Goal: Task Accomplishment & Management: Use online tool/utility

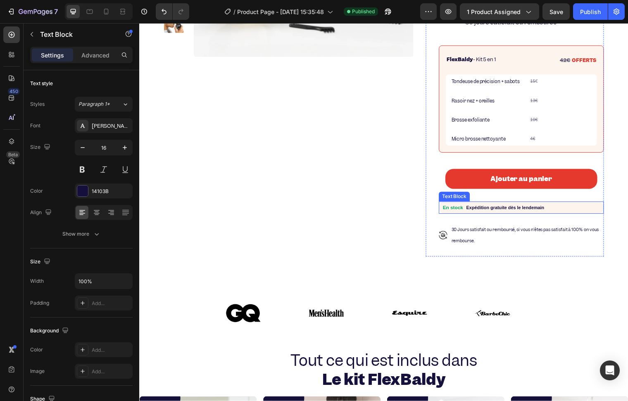
scroll to position [468, 0]
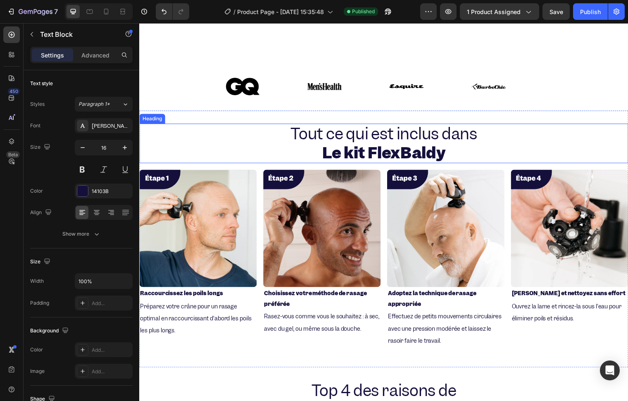
click at [356, 126] on span "Tout ce qui est inclus dans" at bounding box center [387, 135] width 189 height 21
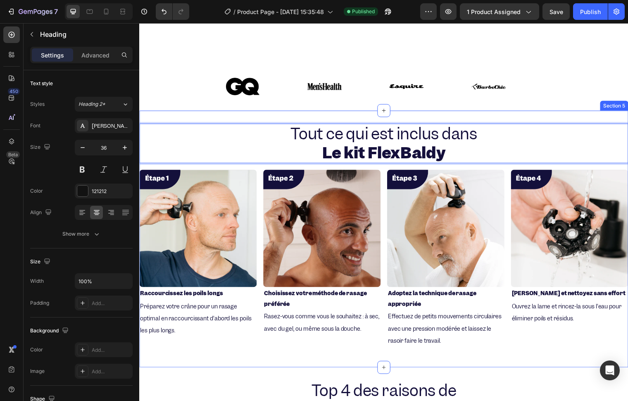
click at [376, 114] on div "Tout ce qui est inclus dans Le kit FlexBaldy Heading 16 Image Raccourcissez les…" at bounding box center [387, 242] width 496 height 260
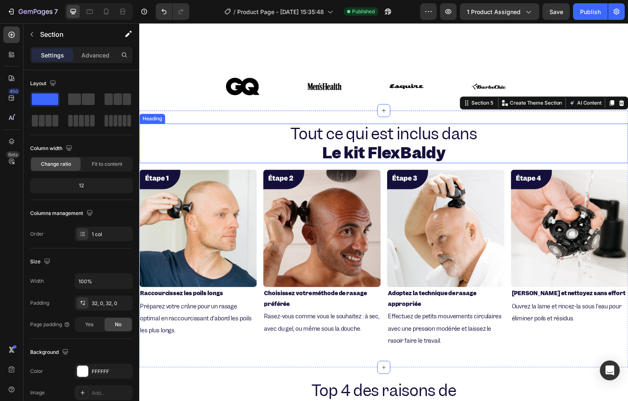
click at [325, 144] on strong "Le kit FlexBaldy" at bounding box center [387, 154] width 125 height 21
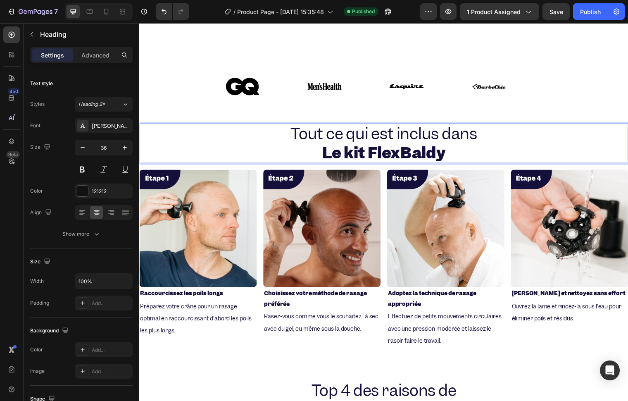
click at [298, 130] on span "Tout ce qui est inclus dans" at bounding box center [387, 135] width 189 height 21
drag, startPoint x: 297, startPoint y: 130, endPoint x: 475, endPoint y: 138, distance: 178.3
click at [475, 138] on span "Tout ce qui est inclus dans" at bounding box center [387, 135] width 189 height 21
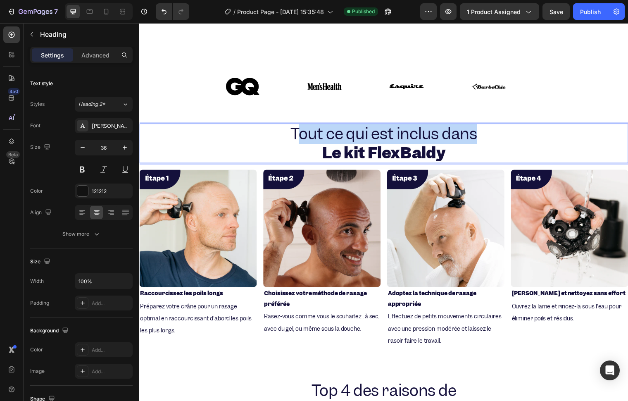
drag, startPoint x: 450, startPoint y: 133, endPoint x: 297, endPoint y: 132, distance: 153.3
click at [297, 132] on span "Tout ce qui est inclus dans" at bounding box center [387, 135] width 189 height 21
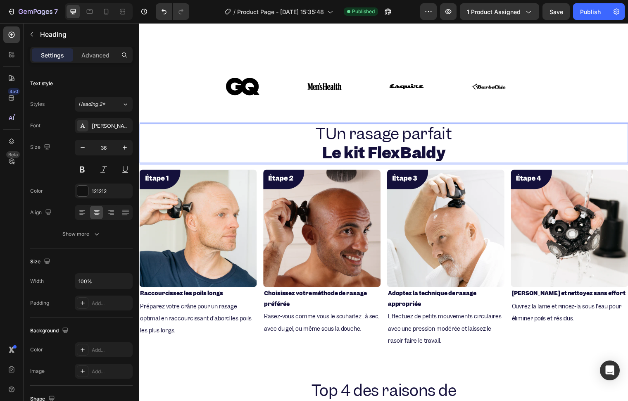
click at [324, 127] on span "TUn rasage parfait" at bounding box center [387, 135] width 138 height 21
click at [346, 144] on strong "Le kit FlexBaldy" at bounding box center [387, 154] width 125 height 21
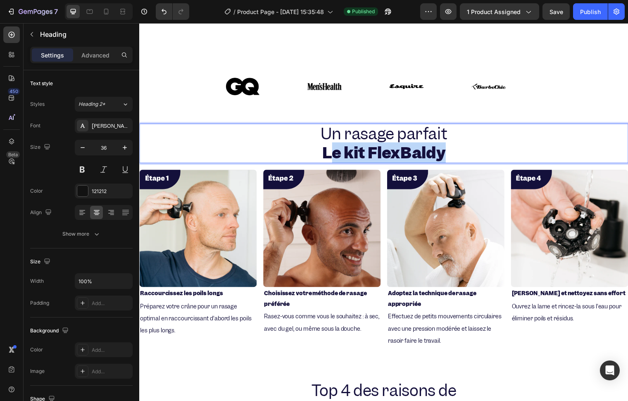
drag, startPoint x: 333, startPoint y: 152, endPoint x: 445, endPoint y: 146, distance: 112.5
click at [445, 146] on strong "Le kit FlexBaldy" at bounding box center [387, 154] width 125 height 21
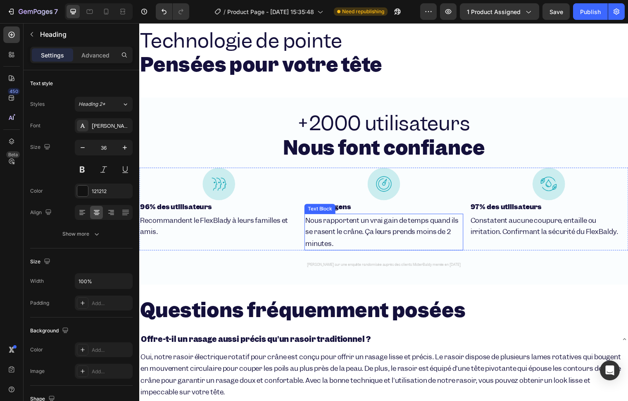
scroll to position [973, 0]
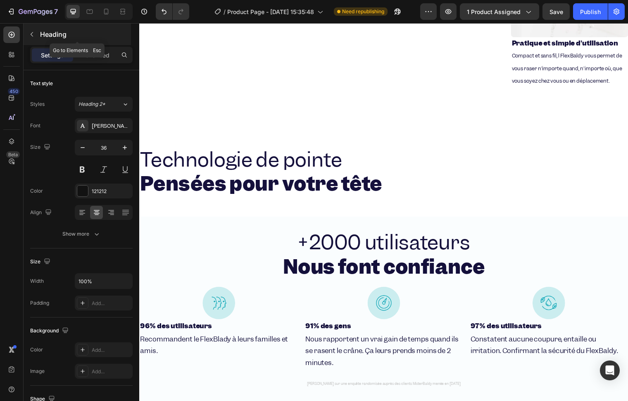
click at [35, 38] on button "button" at bounding box center [31, 34] width 13 height 13
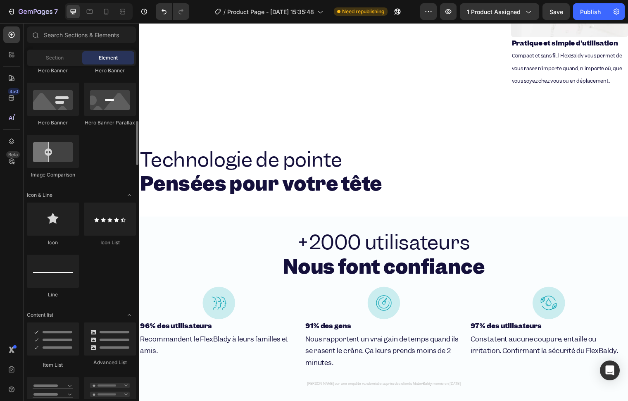
scroll to position [551, 0]
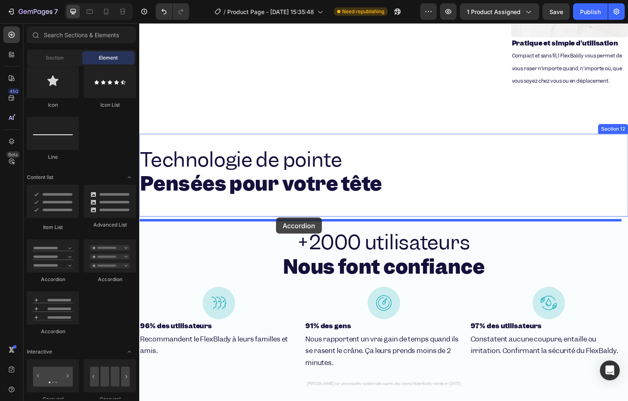
drag, startPoint x: 241, startPoint y: 287, endPoint x: 278, endPoint y: 220, distance: 76.2
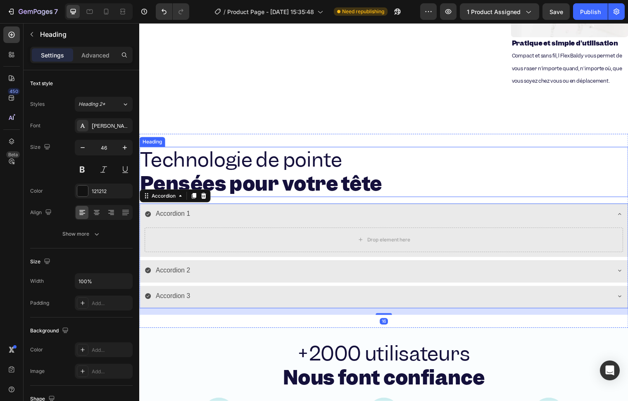
click at [252, 197] on strong "Pensées pour votre tête" at bounding box center [262, 186] width 245 height 26
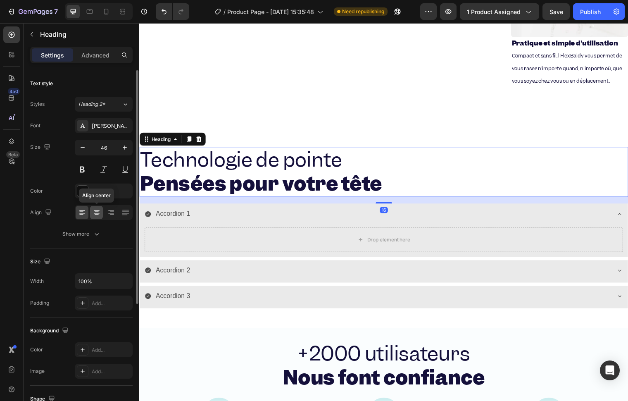
click at [97, 211] on icon at bounding box center [97, 212] width 8 height 8
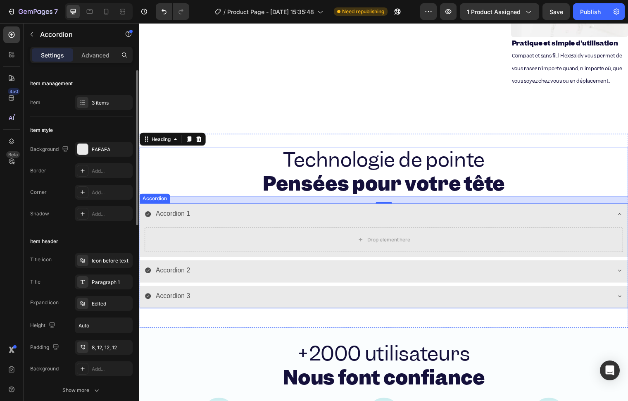
click at [305, 224] on div "Accordion 1" at bounding box center [381, 216] width 472 height 14
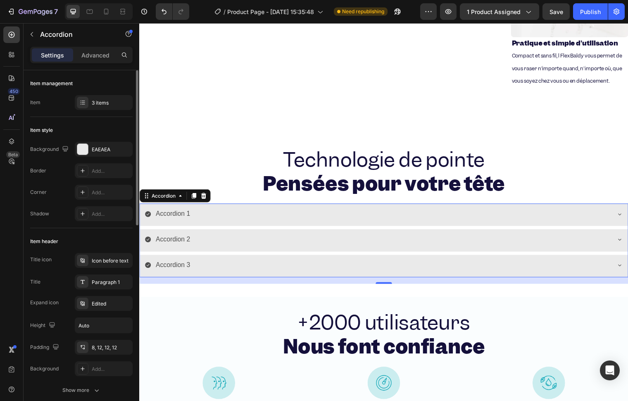
scroll to position [92, 0]
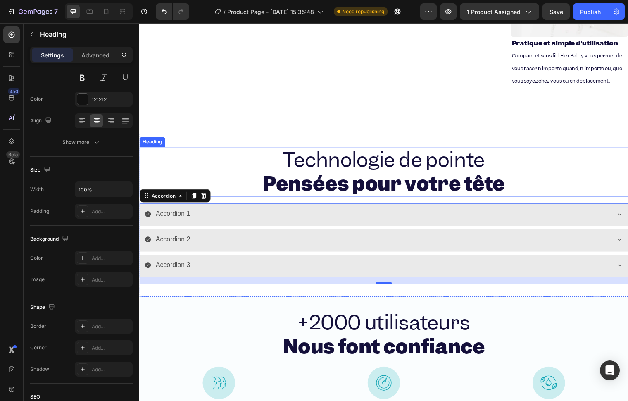
click at [181, 181] on h2 "Technologie de pointe Pensées pour votre tête" at bounding box center [387, 174] width 496 height 51
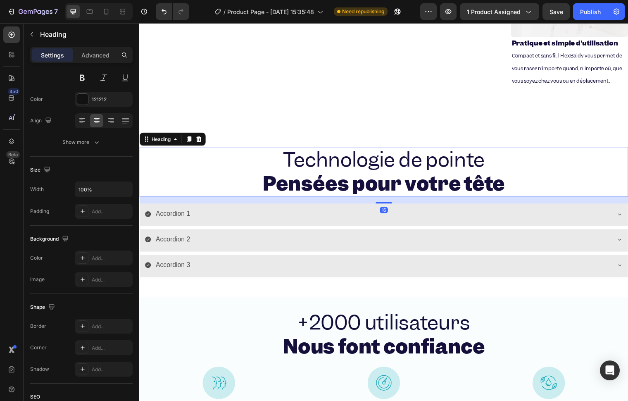
scroll to position [0, 0]
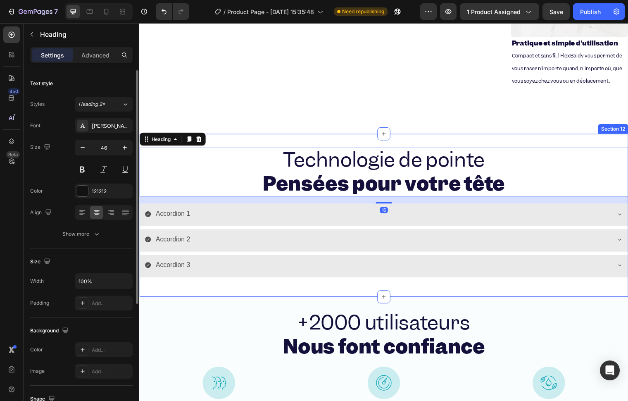
click at [235, 155] on div "Technologie de pointe Pensées pour votre tête Heading 16 Accordion 1 Accordion …" at bounding box center [387, 218] width 496 height 165
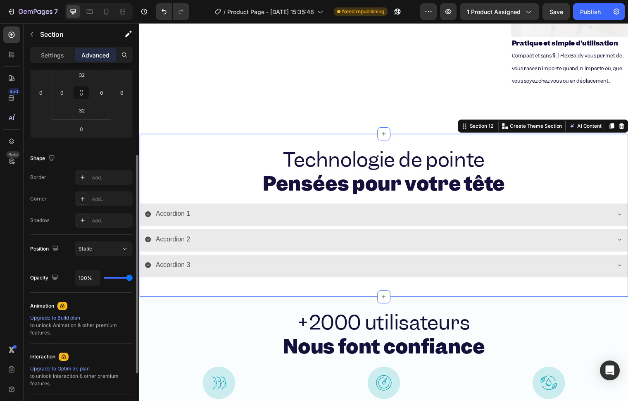
scroll to position [46, 0]
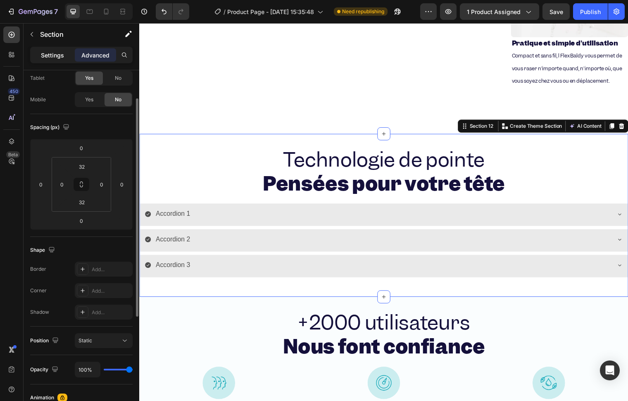
click at [63, 58] on p "Settings" at bounding box center [52, 55] width 23 height 9
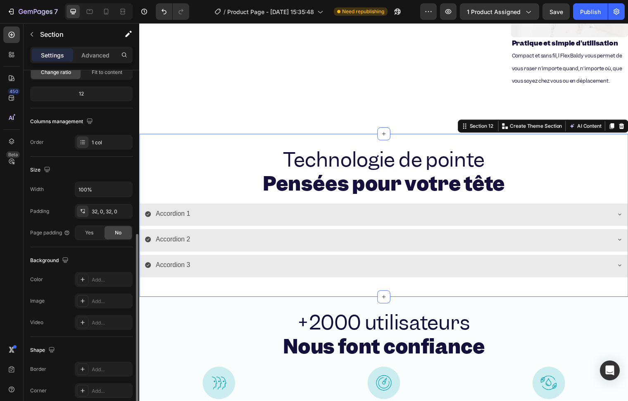
scroll to position [150, 0]
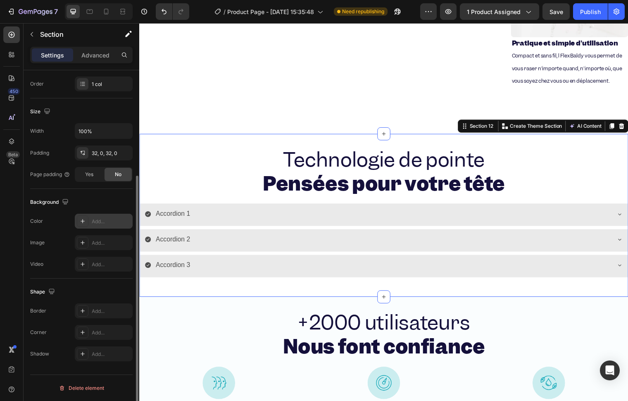
click at [101, 221] on div "Add..." at bounding box center [111, 221] width 39 height 7
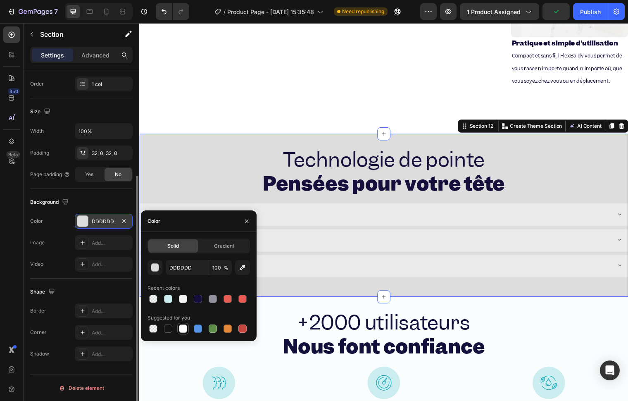
click at [182, 328] on div at bounding box center [183, 328] width 8 height 8
type input "FFFFFF"
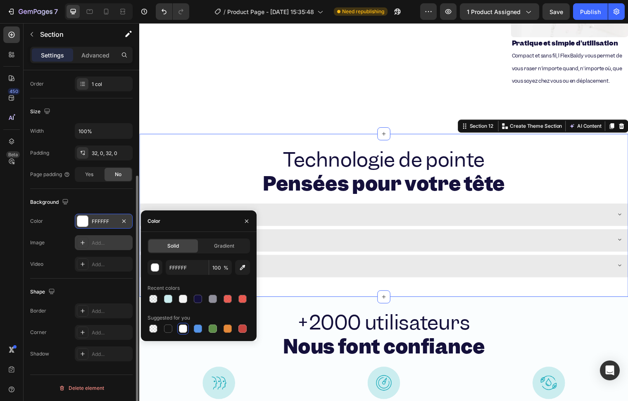
click at [93, 245] on div "Add..." at bounding box center [111, 242] width 39 height 7
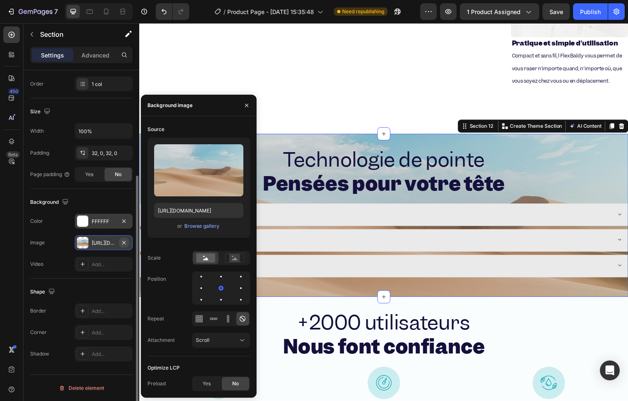
click at [127, 241] on icon "button" at bounding box center [124, 242] width 7 height 7
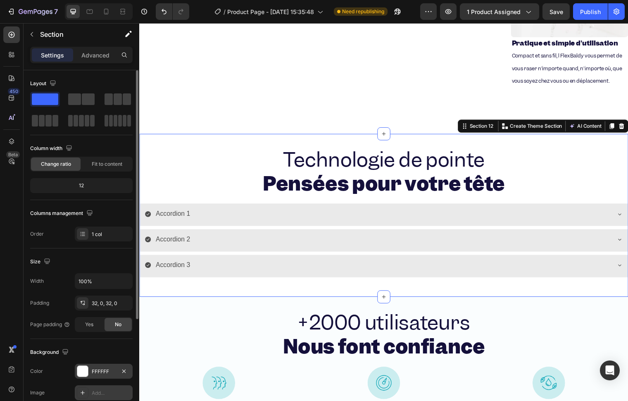
scroll to position [46, 0]
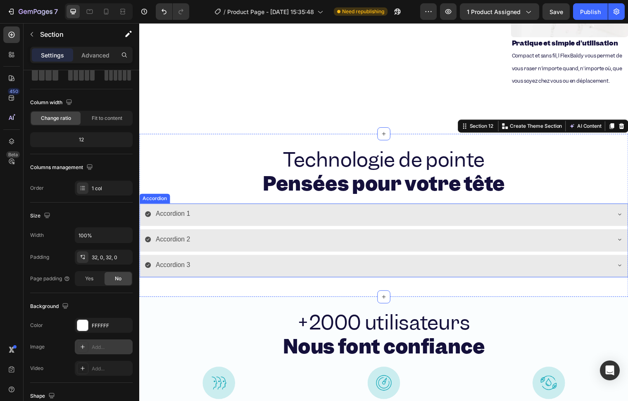
click at [226, 199] on h2 "Technologie de pointe Pensées pour votre tête" at bounding box center [387, 174] width 496 height 51
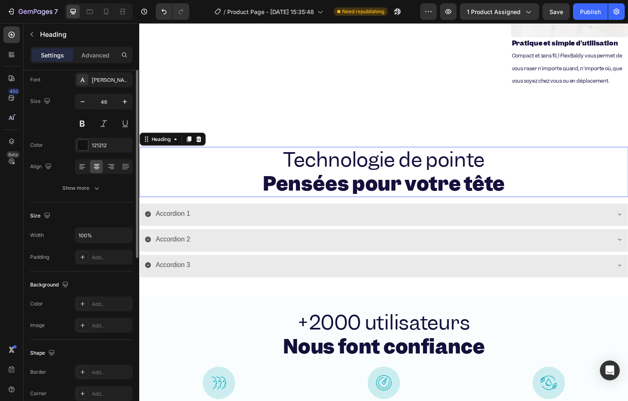
scroll to position [0, 0]
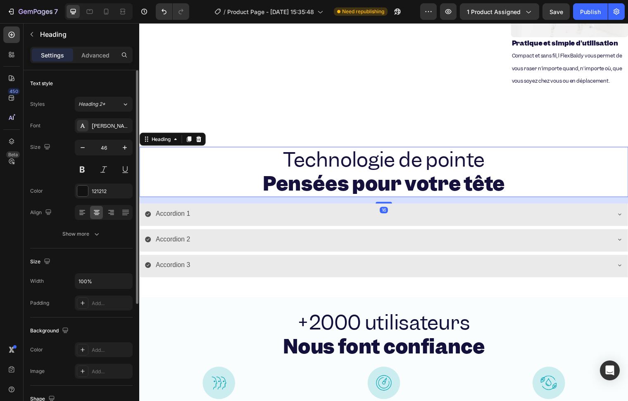
click at [223, 206] on div "16" at bounding box center [387, 203] width 496 height 7
click at [227, 206] on div "16" at bounding box center [387, 203] width 496 height 7
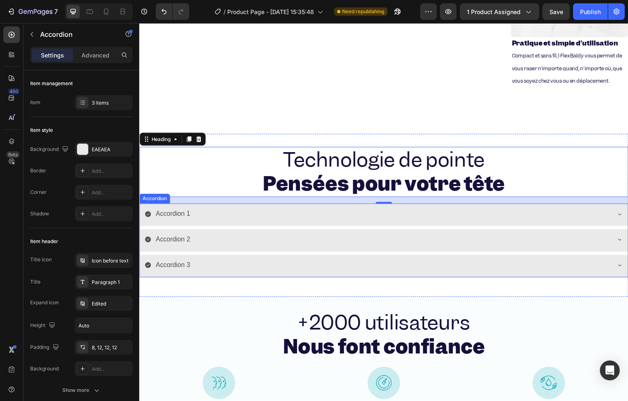
click at [226, 223] on div "Accordion 1" at bounding box center [387, 217] width 495 height 23
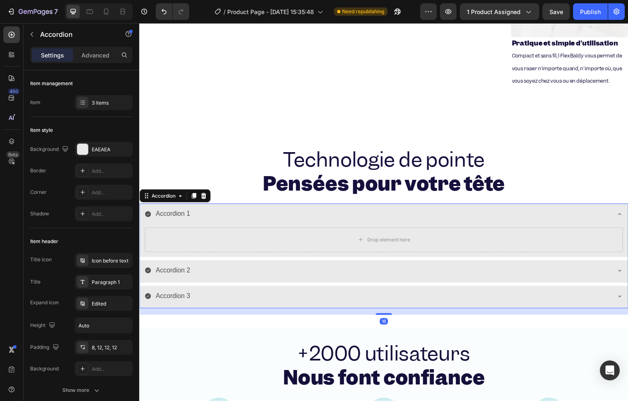
click at [226, 223] on div "Accordion 1" at bounding box center [387, 217] width 495 height 23
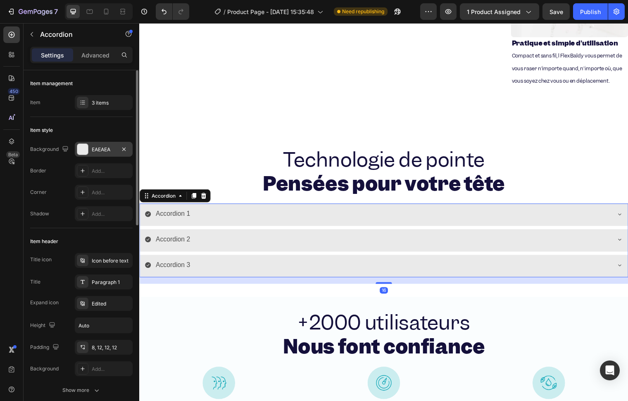
click at [98, 146] on div "EAEAEA" at bounding box center [104, 149] width 24 height 7
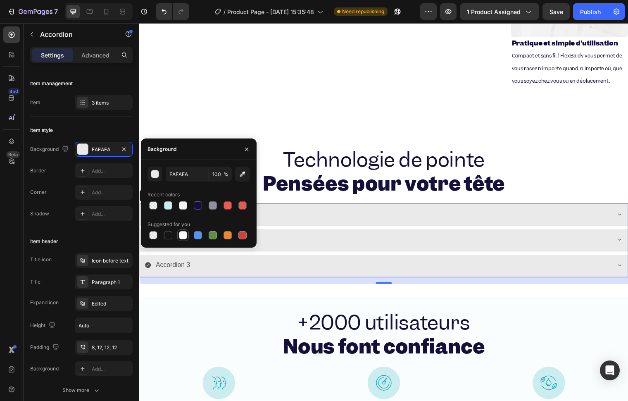
click at [183, 238] on div at bounding box center [183, 235] width 8 height 8
type input "FFFFFF"
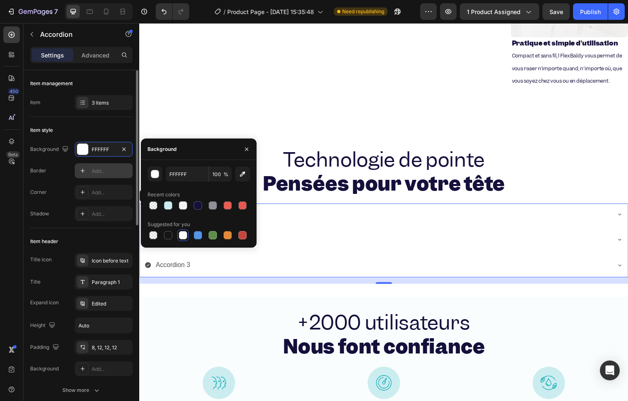
click at [104, 171] on div "Add..." at bounding box center [111, 170] width 39 height 7
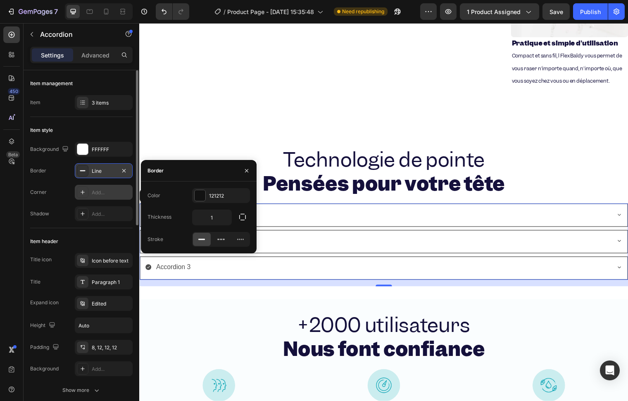
click at [116, 195] on div "Add..." at bounding box center [111, 192] width 39 height 7
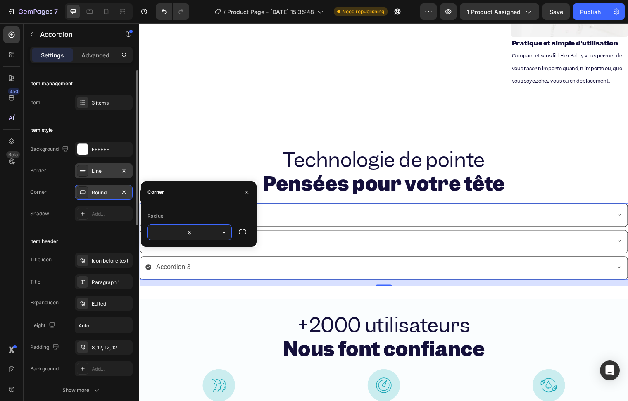
click at [106, 178] on div "Background FFFFFF Border Line Corner Round Shadow Add..." at bounding box center [81, 181] width 102 height 79
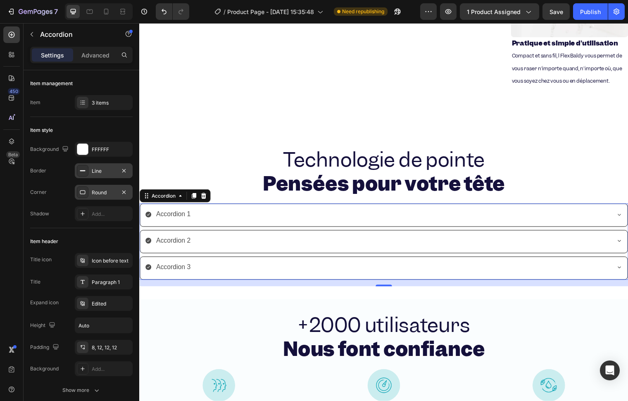
click at [104, 175] on div "Line" at bounding box center [104, 170] width 58 height 15
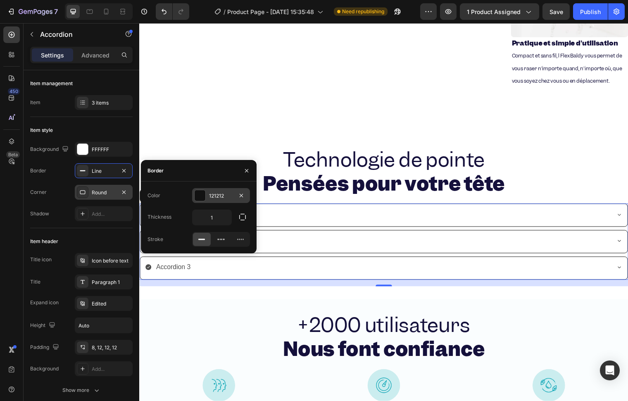
click at [221, 200] on div "121212" at bounding box center [221, 195] width 58 height 15
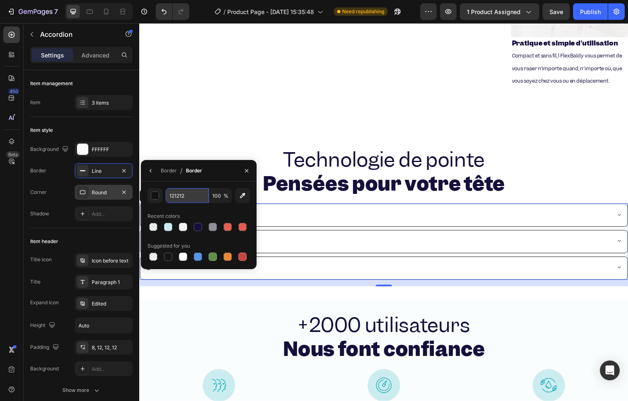
click at [0, 0] on input "121212" at bounding box center [0, 0] width 0 height 0
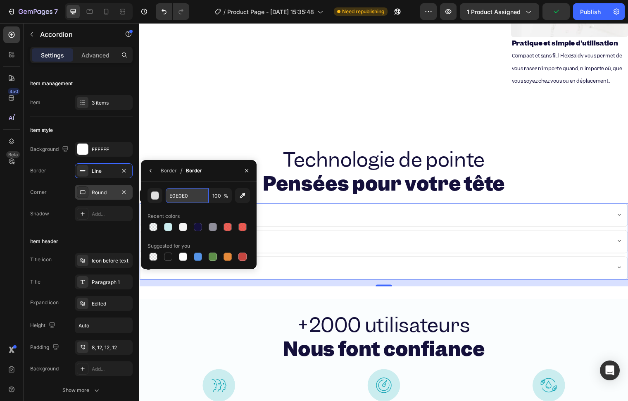
type input "E0E0E0"
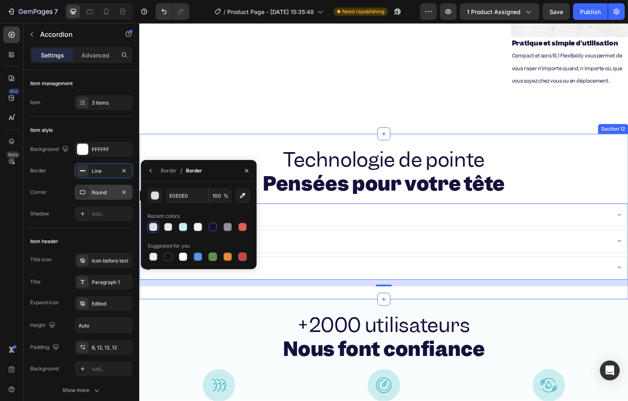
click at [581, 155] on div "Technologie de pointe Pensées pour votre tête Heading Accordion 1 Accordion 2 A…" at bounding box center [387, 220] width 496 height 168
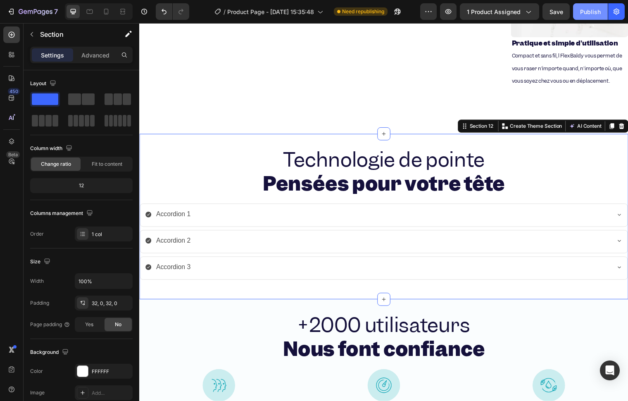
click at [577, 12] on button "Publish" at bounding box center [590, 11] width 35 height 17
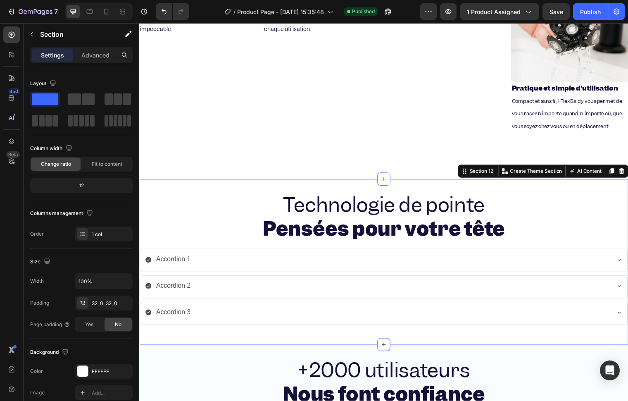
drag, startPoint x: 601, startPoint y: 376, endPoint x: 352, endPoint y: -40, distance: 485.2
click at [352, 0] on html "7 / Product Page - Aug 26, 15:35:48 Published Preview 1 product assigned Save P…" at bounding box center [314, 0] width 628 height 0
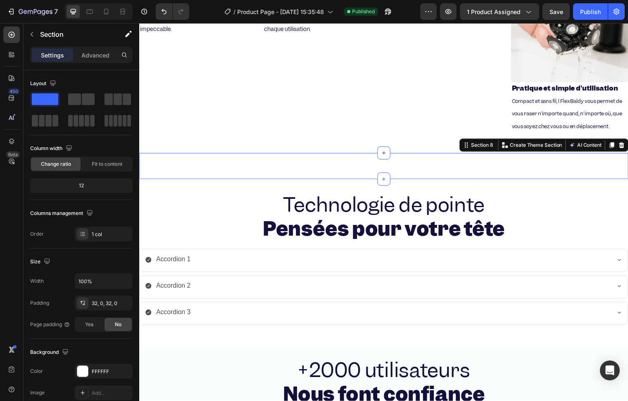
drag, startPoint x: 397, startPoint y: 197, endPoint x: 725, endPoint y: 221, distance: 328.1
click at [628, 221] on html "Header 109,90€ Product Price Product Price -27% | économisez 30€ Text Block 79,…" at bounding box center [387, 15] width 496 height 1838
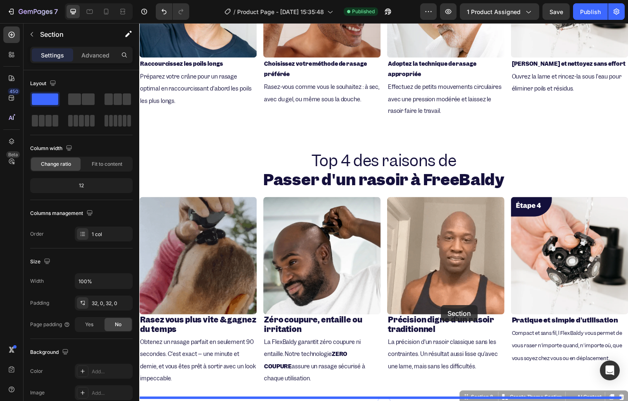
scroll to position [926, 0]
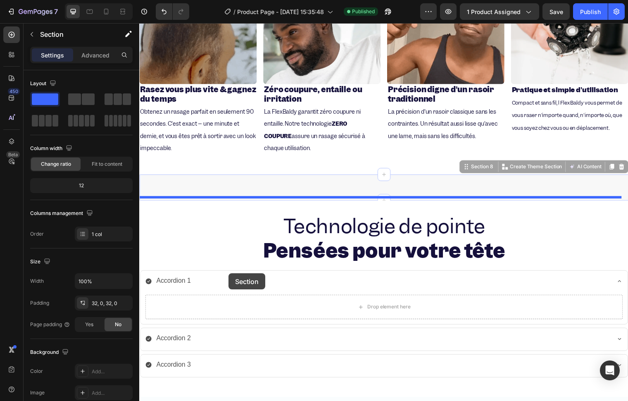
click at [230, 277] on div at bounding box center [387, 43] width 496 height 1890
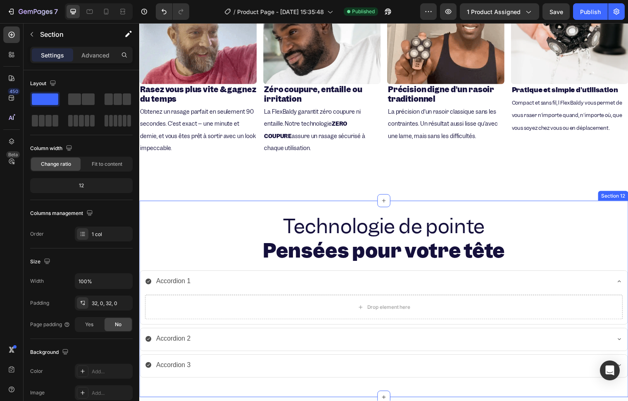
click at [252, 305] on div "Drop element here" at bounding box center [387, 311] width 484 height 25
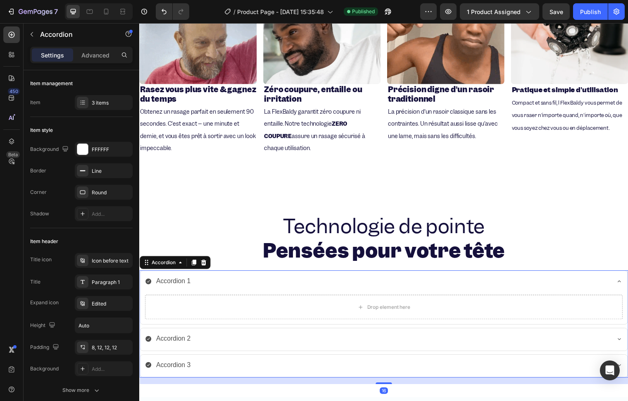
click at [264, 278] on div "Accordion 1" at bounding box center [380, 285] width 471 height 14
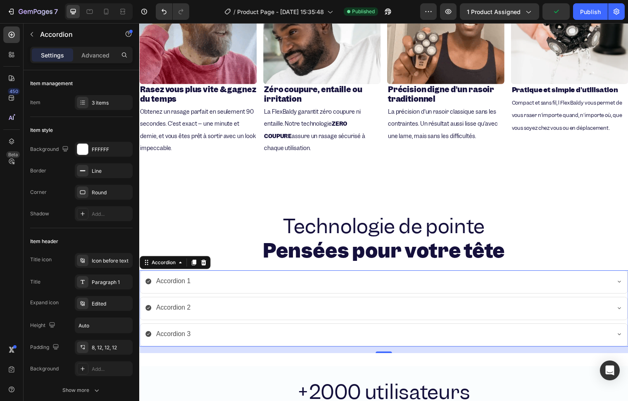
click at [232, 284] on div "Accordion 1" at bounding box center [380, 285] width 471 height 14
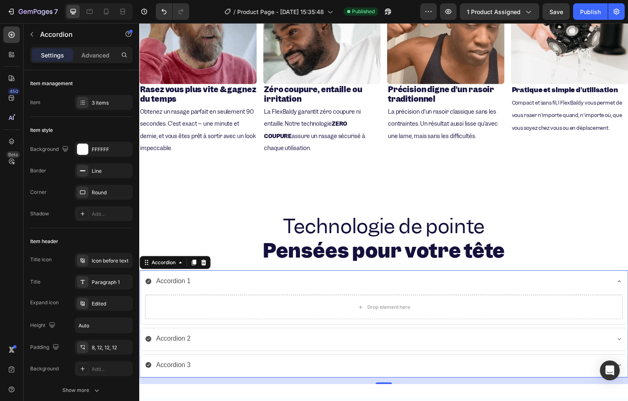
click at [226, 286] on div "Accordion 1" at bounding box center [380, 285] width 471 height 14
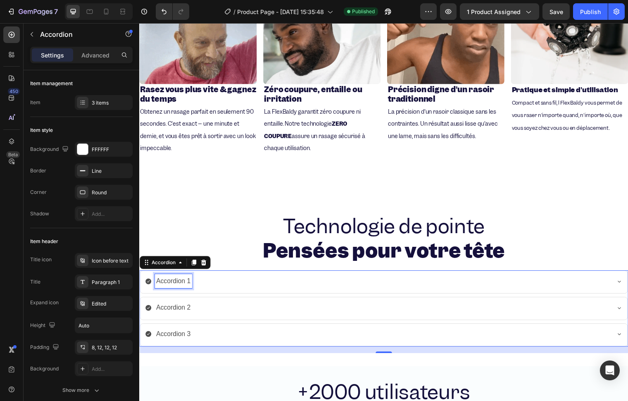
click at [174, 286] on div "Accordion 1" at bounding box center [174, 285] width 38 height 14
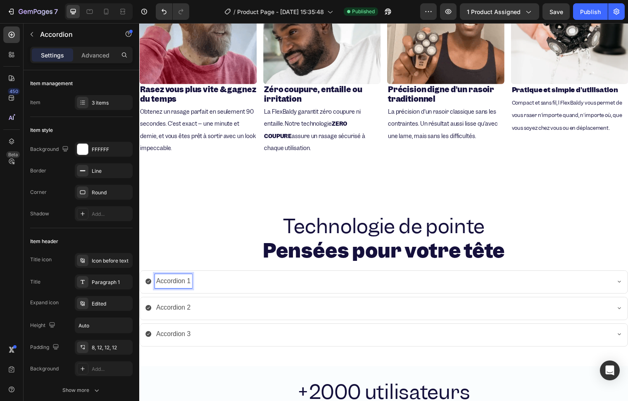
click at [190, 283] on p "Accordion 1" at bounding box center [173, 285] width 35 height 12
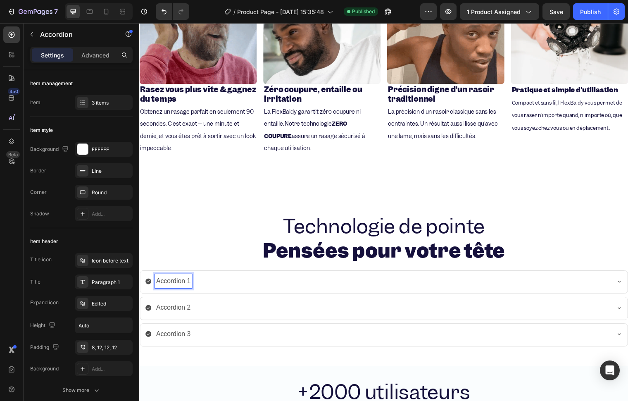
click at [209, 283] on div "Accordion 1" at bounding box center [380, 285] width 471 height 14
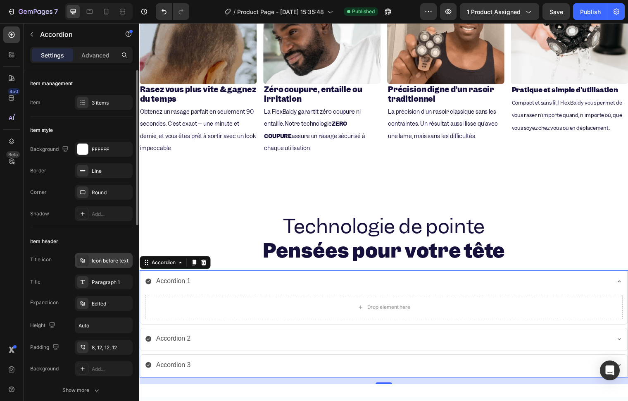
click at [109, 262] on div "Icon before text" at bounding box center [111, 260] width 39 height 7
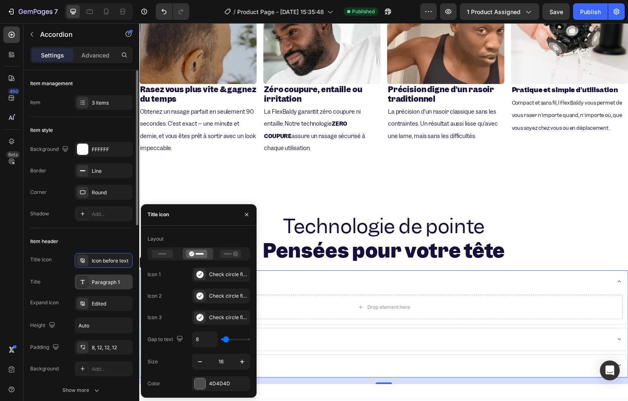
click at [102, 284] on div "Paragraph 1" at bounding box center [111, 281] width 39 height 7
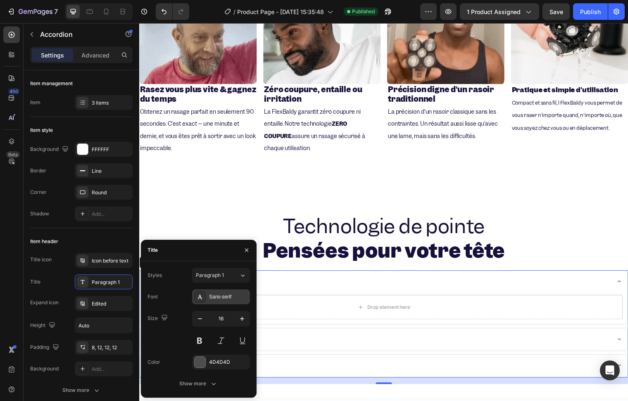
click at [219, 290] on div "Sans-serif" at bounding box center [221, 296] width 58 height 15
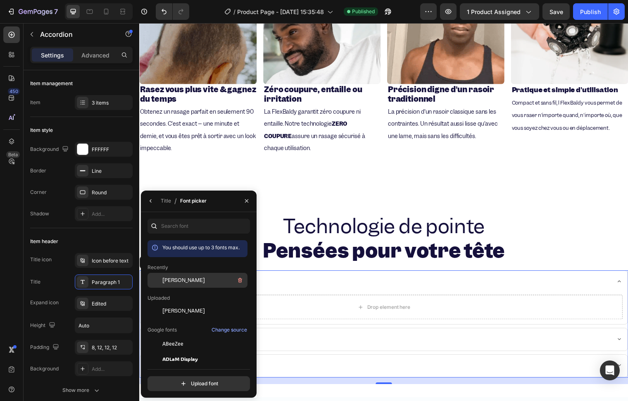
click at [186, 278] on div "[PERSON_NAME]" at bounding box center [203, 280] width 83 height 10
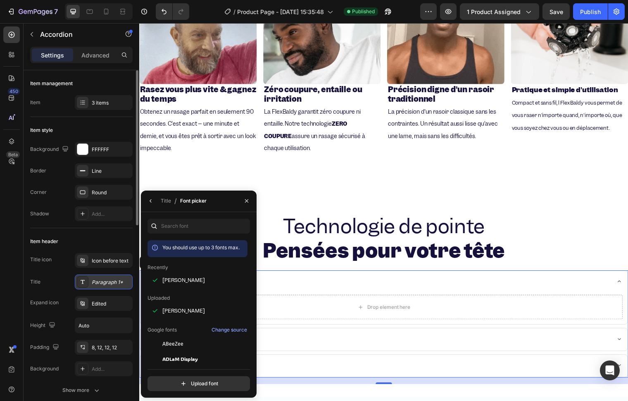
click at [118, 282] on div "Paragraph 1*" at bounding box center [111, 281] width 39 height 7
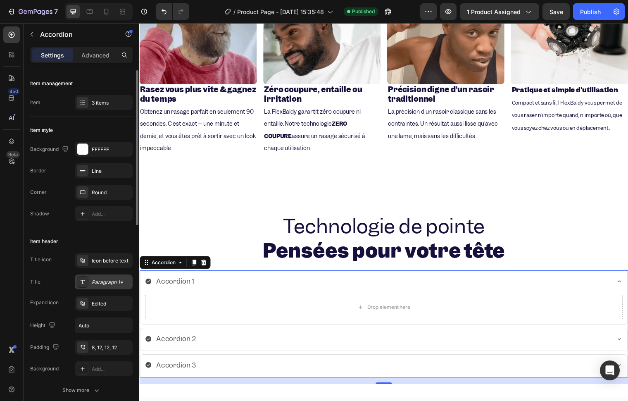
click at [118, 282] on div "Paragraph 1*" at bounding box center [111, 281] width 39 height 7
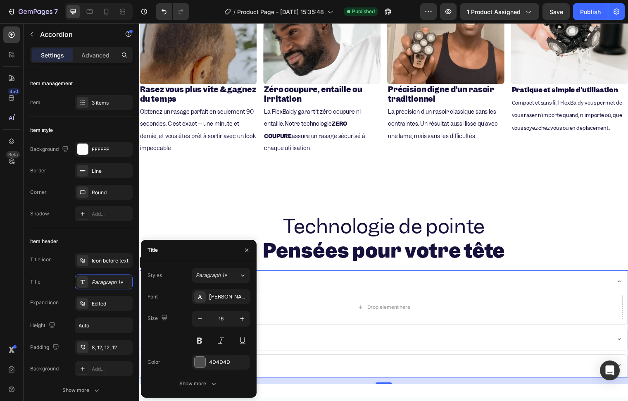
click at [203, 327] on div "16" at bounding box center [221, 329] width 58 height 37
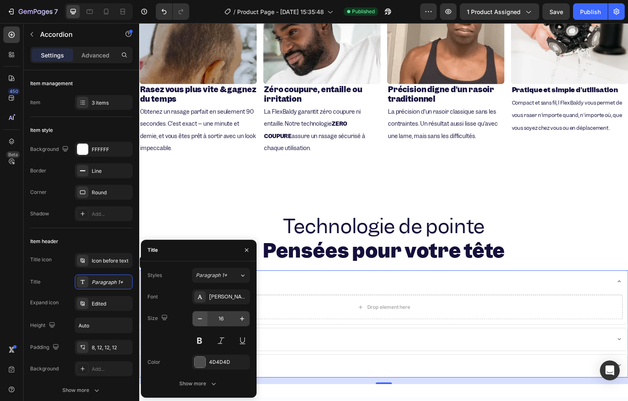
click at [203, 317] on icon "button" at bounding box center [200, 318] width 8 height 8
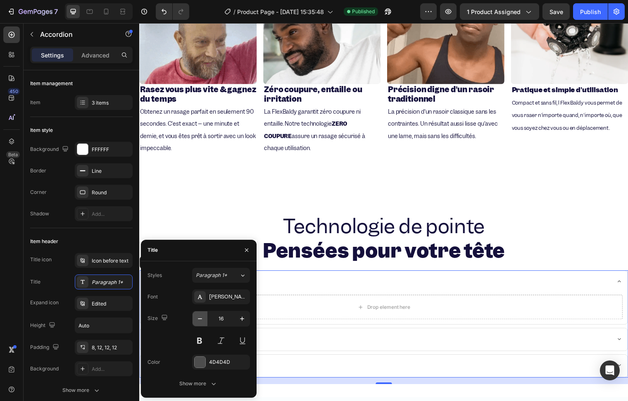
click at [203, 317] on icon "button" at bounding box center [200, 318] width 8 height 8
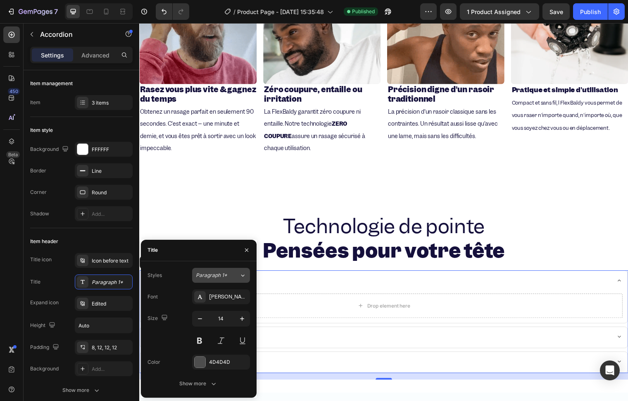
click at [235, 277] on div "Paragraph 1*" at bounding box center [217, 274] width 43 height 7
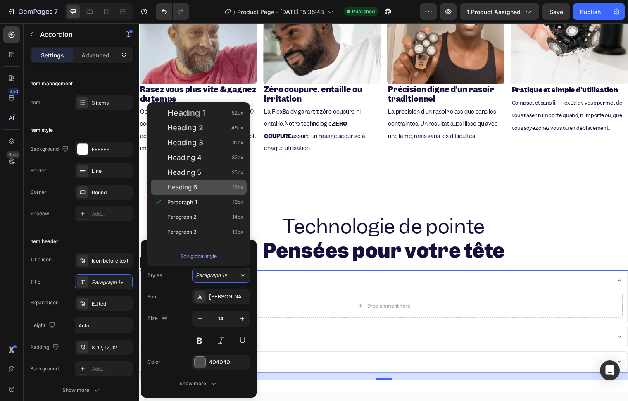
click at [197, 186] on span "Heading 6" at bounding box center [182, 187] width 30 height 8
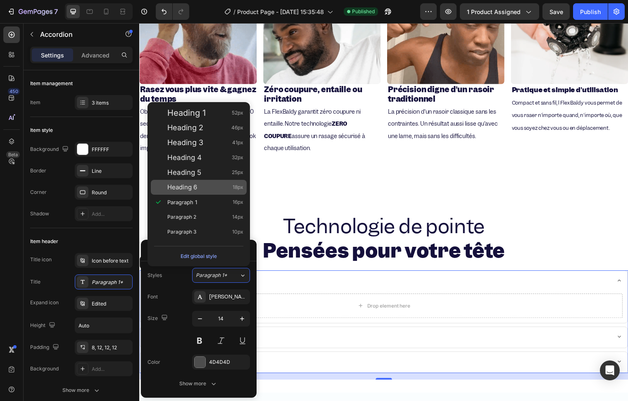
type input "18"
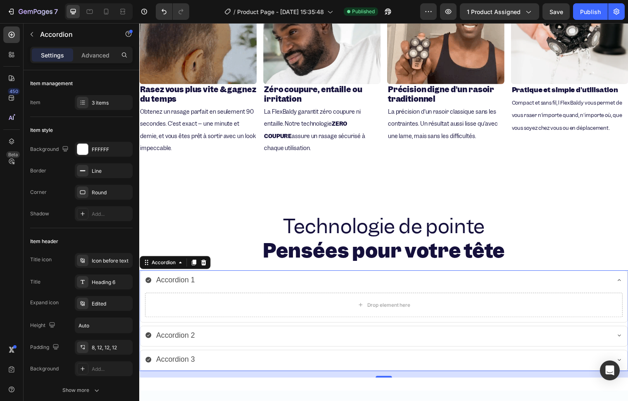
click at [300, 283] on div "Accordion 1" at bounding box center [380, 284] width 471 height 12
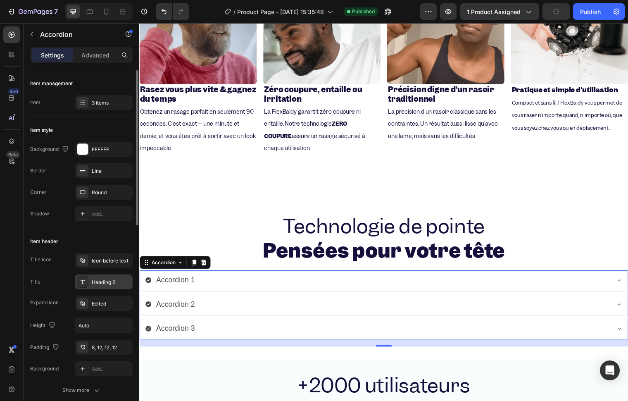
drag, startPoint x: 103, startPoint y: 286, endPoint x: 116, endPoint y: 287, distance: 12.5
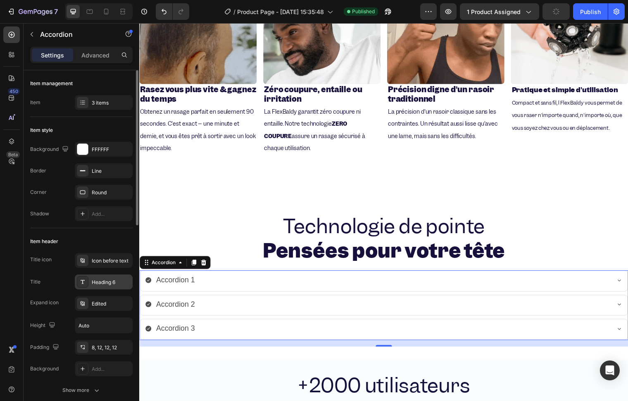
click at [104, 286] on div "Heading 6" at bounding box center [111, 281] width 39 height 7
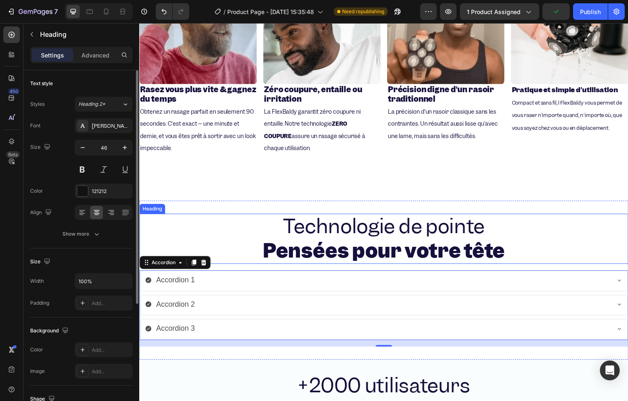
click at [332, 252] on strong "Pensées pour votre tête" at bounding box center [386, 254] width 245 height 26
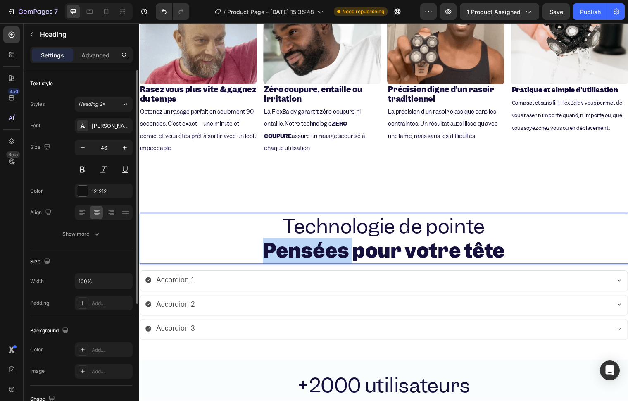
click at [315, 250] on strong "Pensées pour votre tête" at bounding box center [386, 254] width 245 height 26
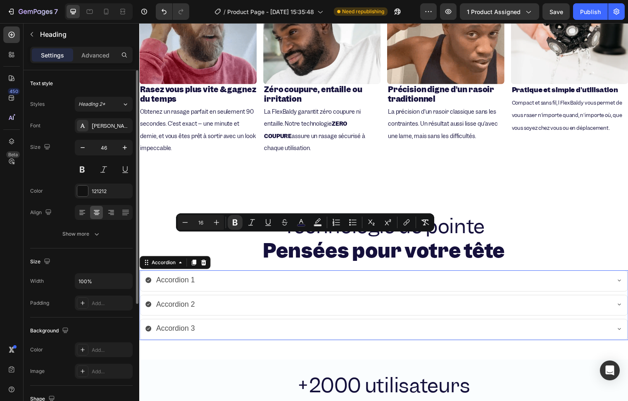
click at [199, 282] on div "Accordion 1" at bounding box center [380, 284] width 471 height 12
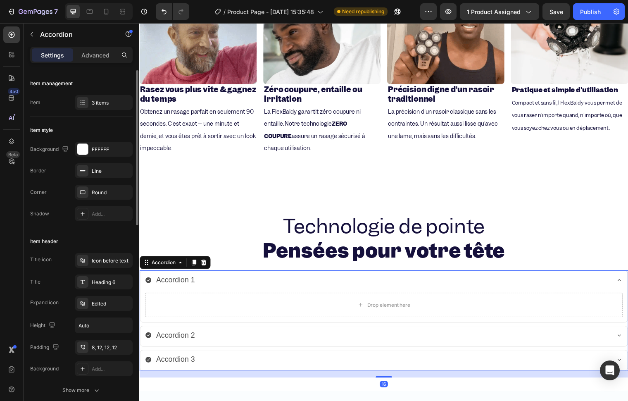
click at [114, 270] on div "Title icon Icon before text Title Heading 6 Expand icon Edited Height Auto Padd…" at bounding box center [81, 314] width 102 height 123
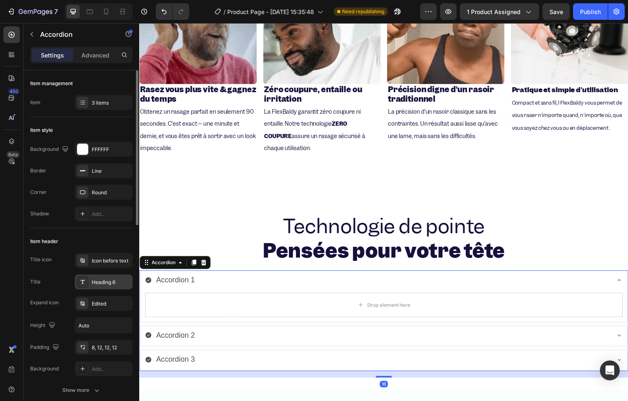
click at [106, 285] on div "Heading 6" at bounding box center [111, 281] width 39 height 7
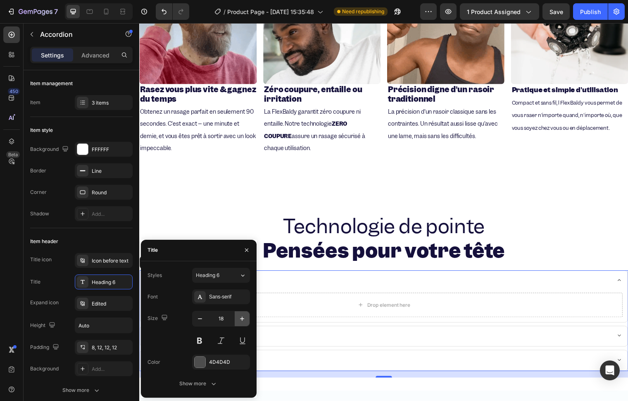
click at [237, 320] on button "button" at bounding box center [242, 318] width 15 height 15
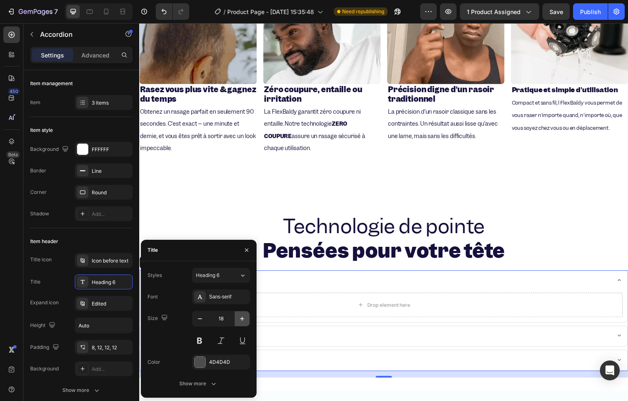
click at [237, 320] on button "button" at bounding box center [242, 318] width 15 height 15
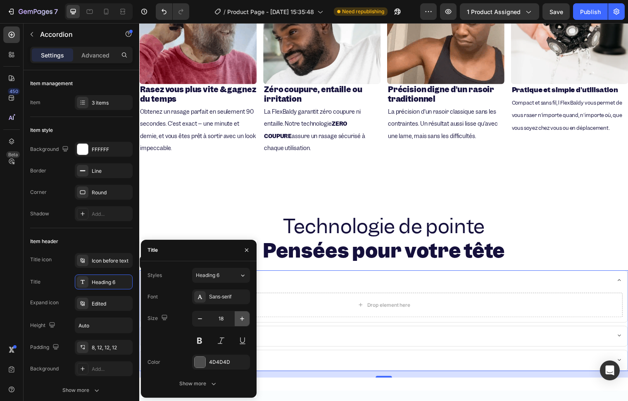
click at [237, 320] on button "button" at bounding box center [242, 318] width 15 height 15
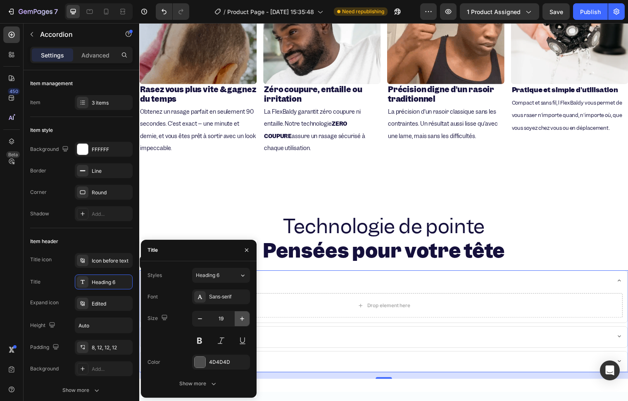
click at [237, 320] on button "button" at bounding box center [242, 318] width 15 height 15
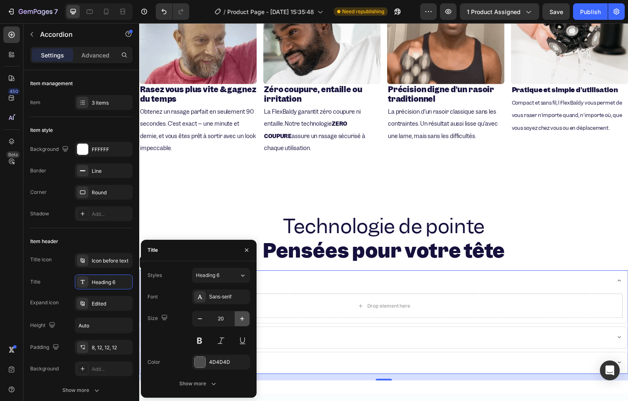
click at [237, 320] on button "button" at bounding box center [242, 318] width 15 height 15
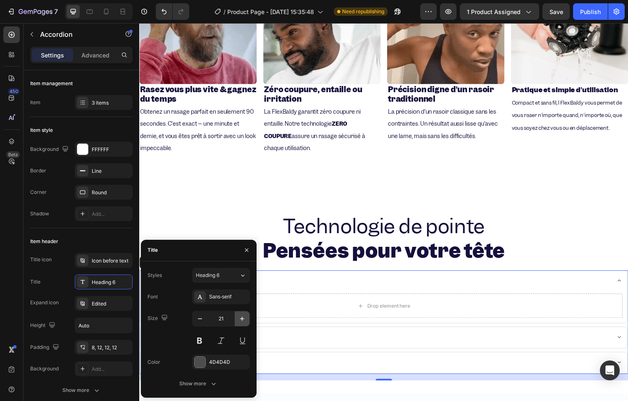
click at [237, 320] on button "button" at bounding box center [242, 318] width 15 height 15
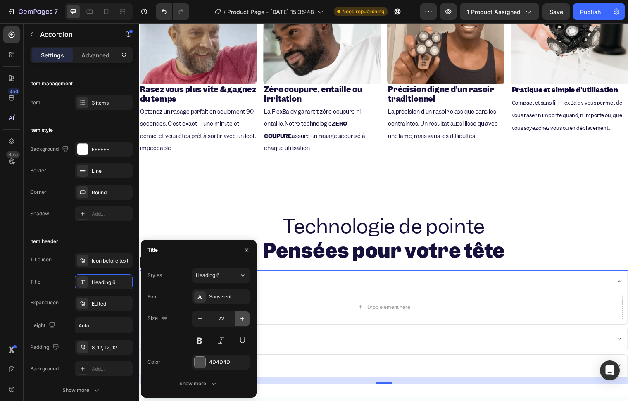
click at [237, 320] on button "button" at bounding box center [242, 318] width 15 height 15
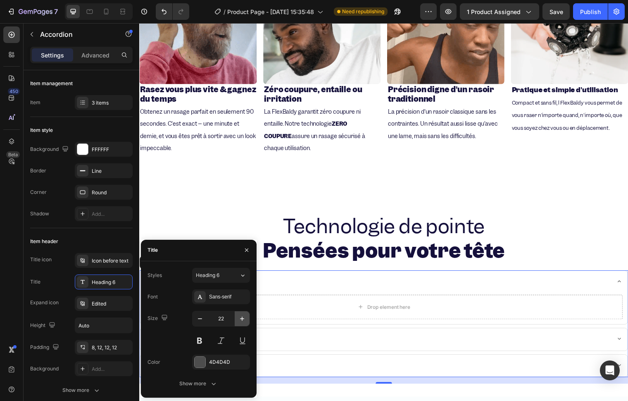
click at [237, 320] on button "button" at bounding box center [242, 318] width 15 height 15
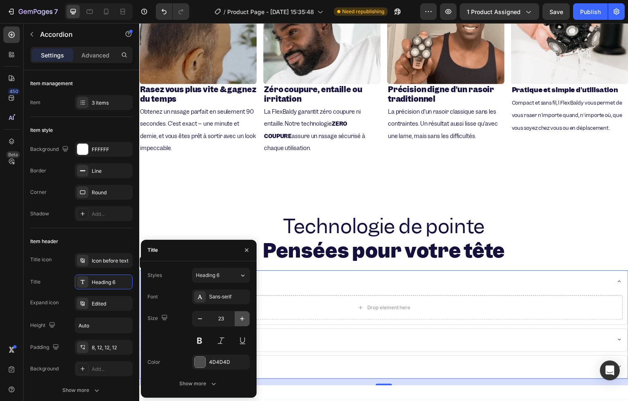
click at [237, 320] on button "button" at bounding box center [242, 318] width 15 height 15
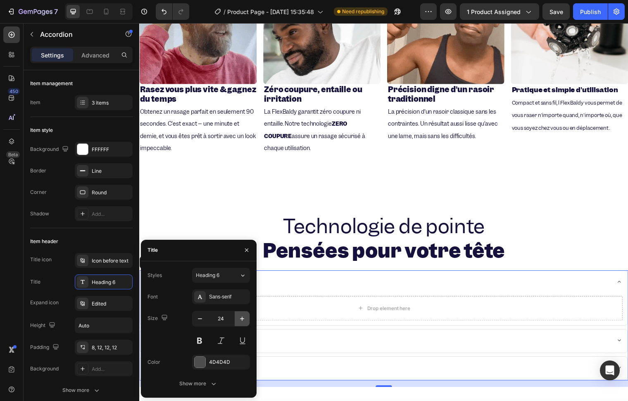
type input "25"
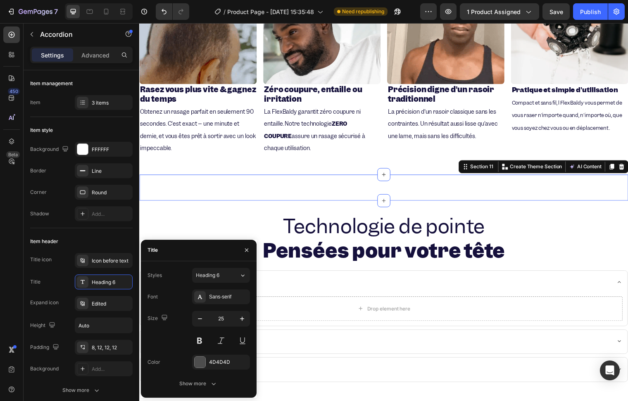
click at [215, 193] on div "Un rasage parfait Sans effort en 90 secondes Heading Section 11 You can create …" at bounding box center [387, 190] width 496 height 26
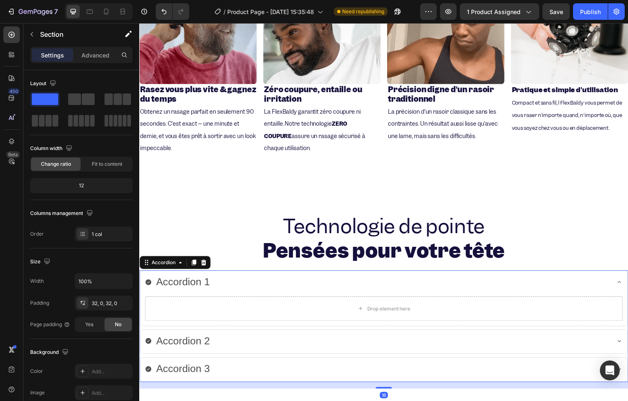
click at [237, 289] on div "Accordion 1" at bounding box center [380, 286] width 471 height 16
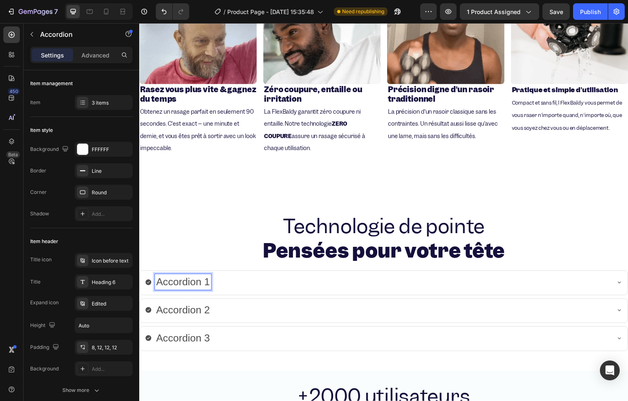
click at [157, 284] on p "Accordion 1" at bounding box center [183, 286] width 55 height 14
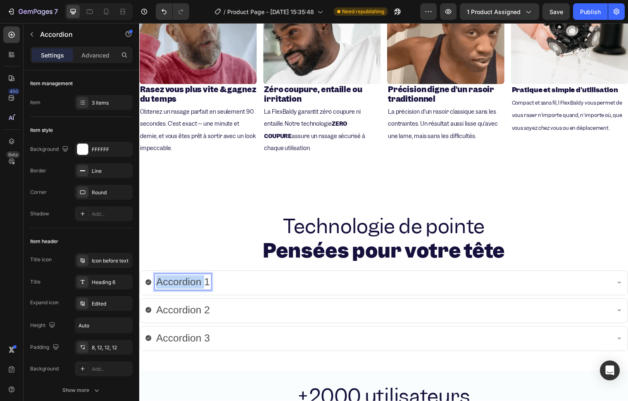
click at [157, 284] on p "Accordion 1" at bounding box center [183, 286] width 55 height 14
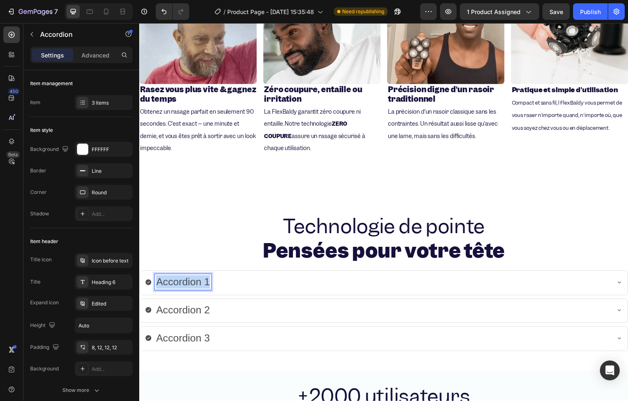
click at [157, 284] on p "Accordion 1" at bounding box center [183, 286] width 55 height 14
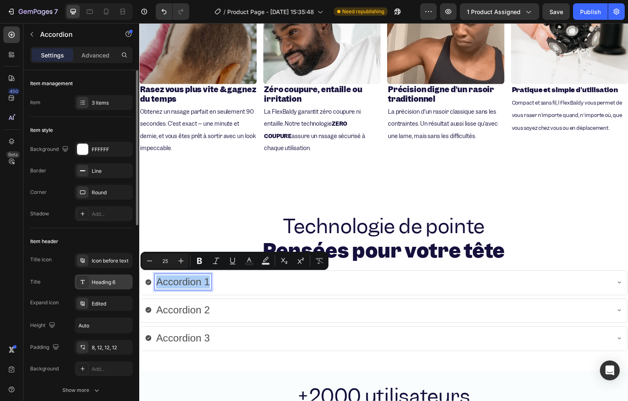
click at [101, 284] on div "Heading 6" at bounding box center [111, 281] width 39 height 7
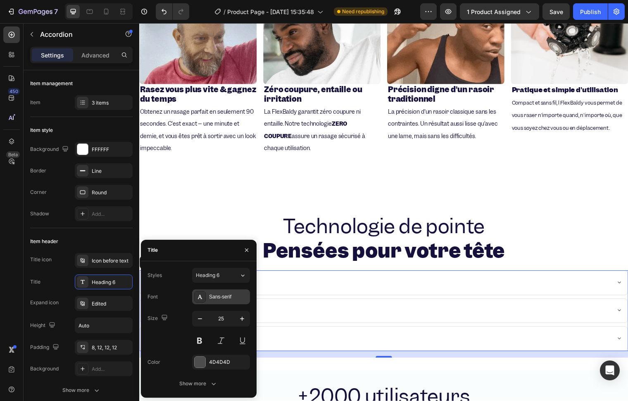
click at [209, 294] on div "Sans-serif" at bounding box center [228, 296] width 39 height 7
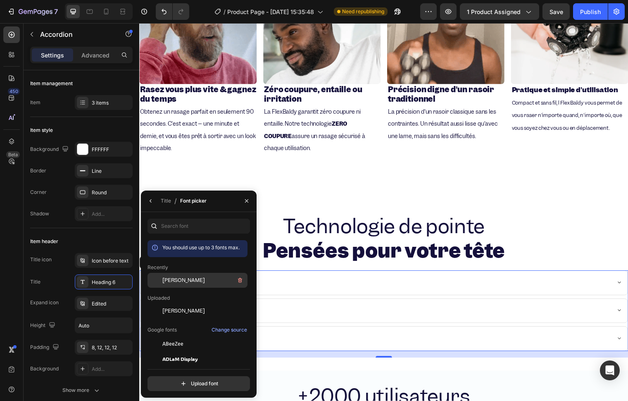
click at [183, 283] on div "[PERSON_NAME]" at bounding box center [203, 280] width 83 height 10
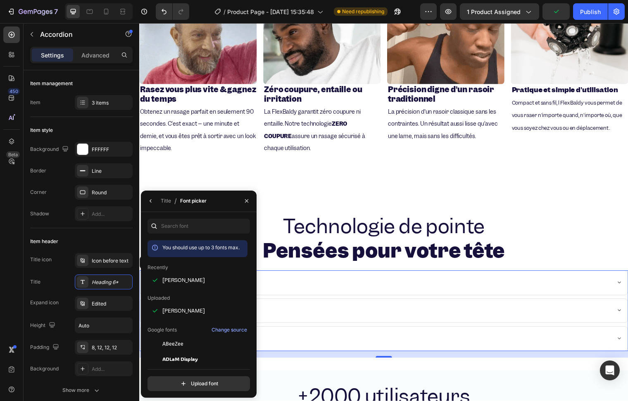
click at [348, 278] on div "Accordion 1" at bounding box center [380, 286] width 471 height 16
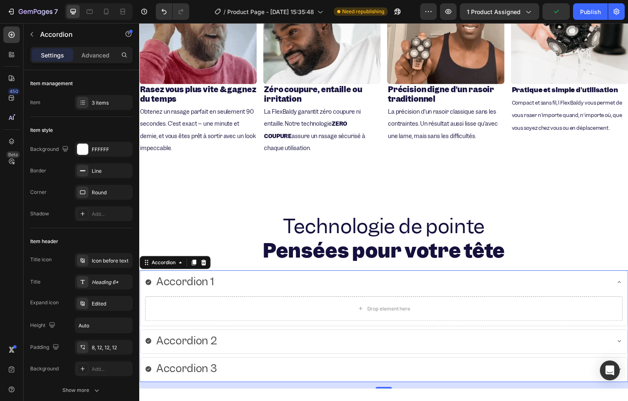
click at [327, 287] on div "Accordion 1" at bounding box center [380, 286] width 471 height 16
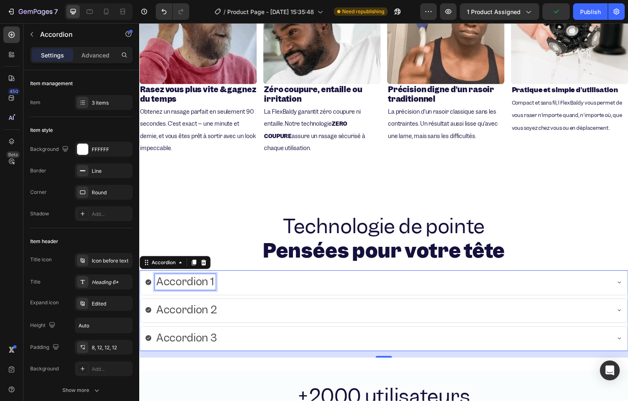
click at [214, 278] on div "Accordion 1" at bounding box center [186, 286] width 62 height 16
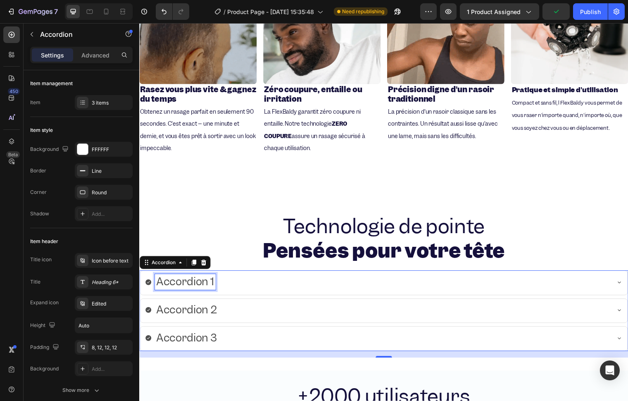
click at [214, 278] on div "Accordion 1" at bounding box center [186, 286] width 62 height 16
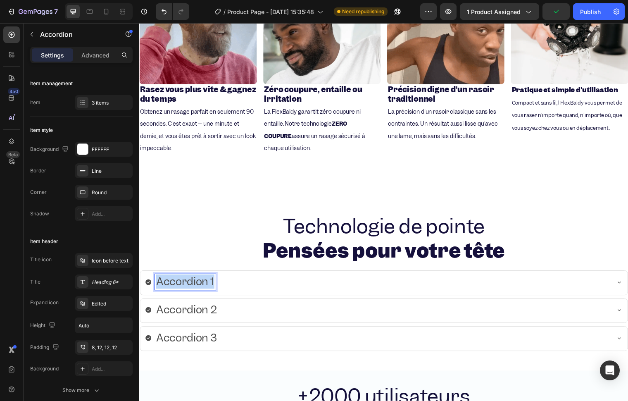
click at [214, 278] on div "Accordion 1" at bounding box center [186, 286] width 62 height 16
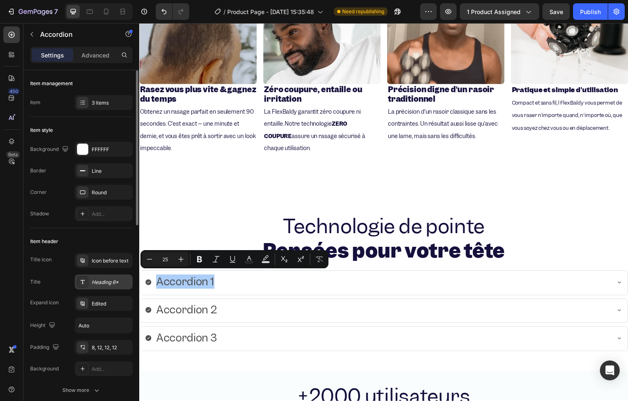
click at [117, 275] on div "Heading 6*" at bounding box center [104, 281] width 58 height 15
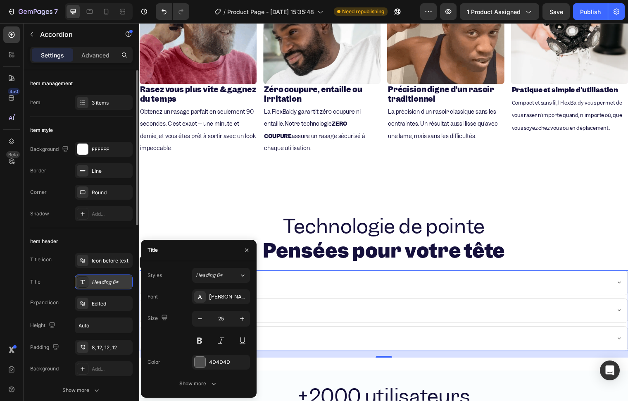
click at [109, 285] on div "Heading 6*" at bounding box center [111, 281] width 39 height 7
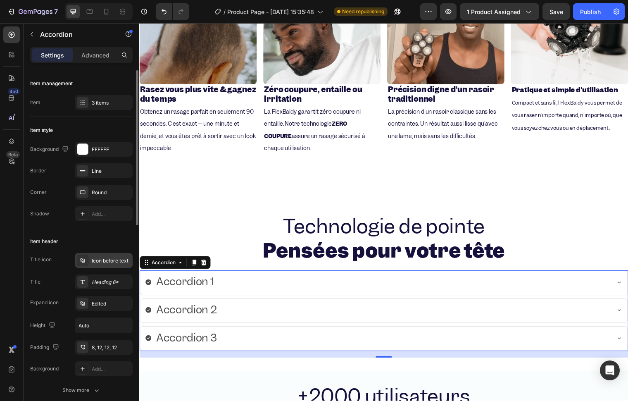
click at [93, 261] on div "Icon before text" at bounding box center [111, 260] width 39 height 7
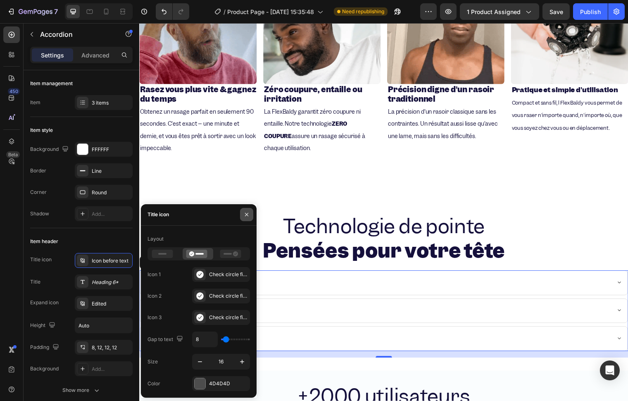
drag, startPoint x: 250, startPoint y: 217, endPoint x: 17, endPoint y: 206, distance: 233.3
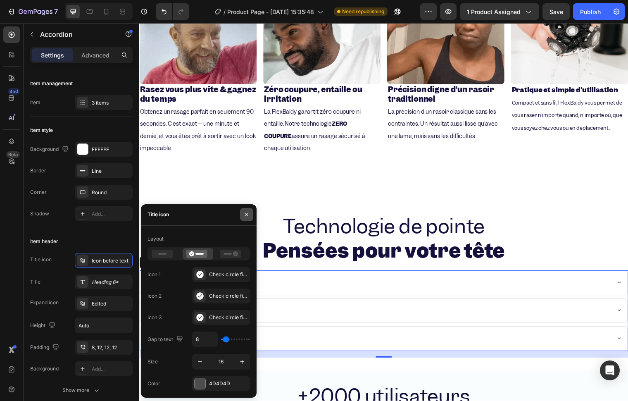
click at [250, 217] on button "button" at bounding box center [246, 214] width 13 height 13
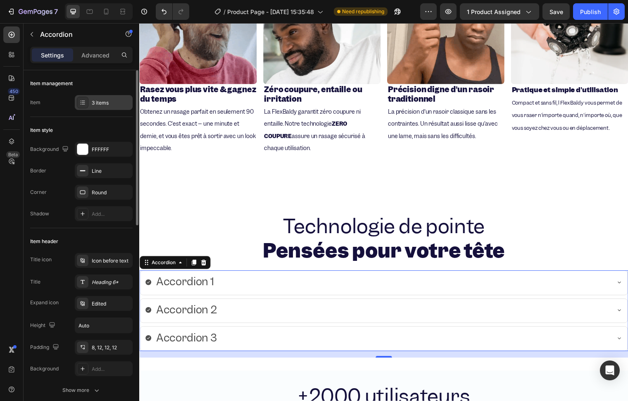
click at [97, 106] on div "3 items" at bounding box center [111, 102] width 39 height 7
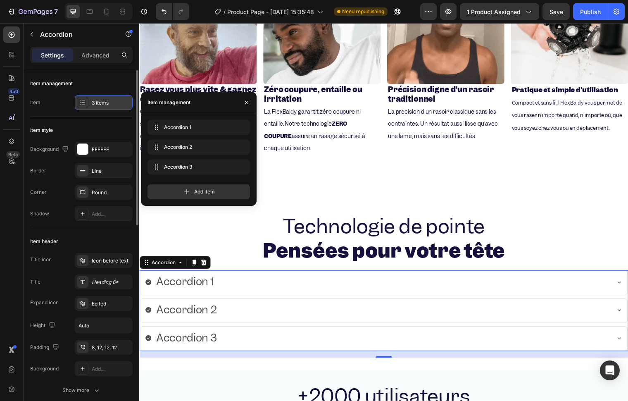
click at [86, 98] on div at bounding box center [83, 103] width 12 height 12
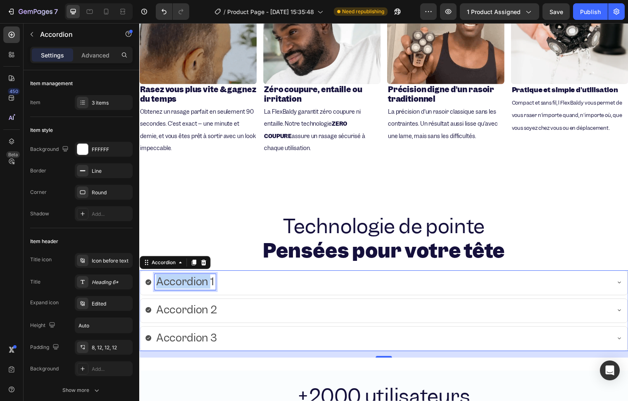
click at [195, 288] on p "Accordion 1" at bounding box center [185, 286] width 59 height 14
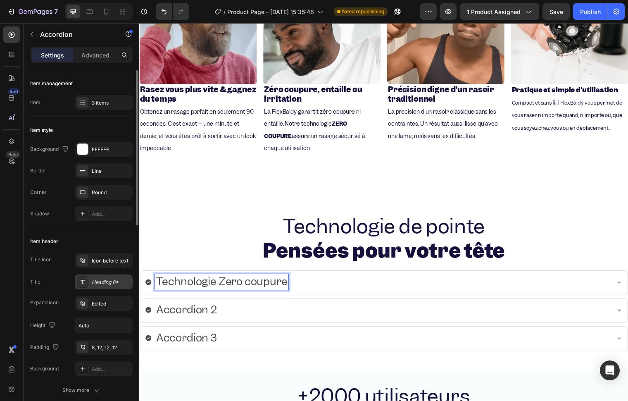
click at [105, 288] on div "Heading 6*" at bounding box center [104, 281] width 58 height 15
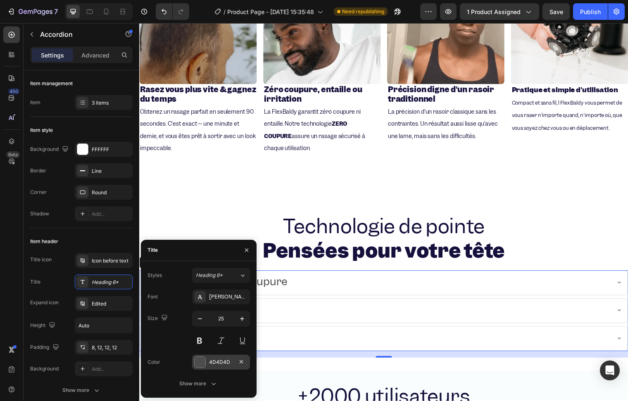
click at [196, 361] on div at bounding box center [200, 362] width 11 height 11
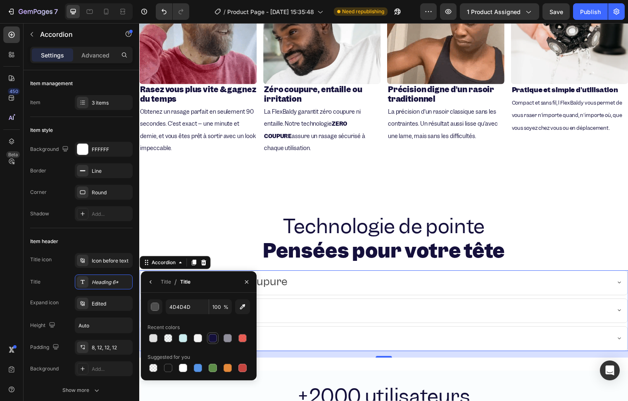
click at [211, 340] on div at bounding box center [213, 338] width 8 height 8
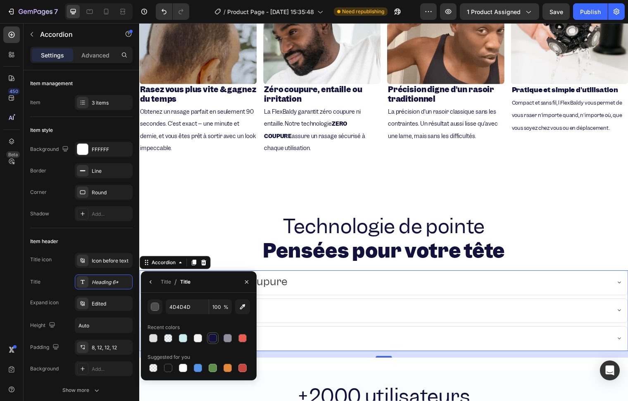
type input "14103B"
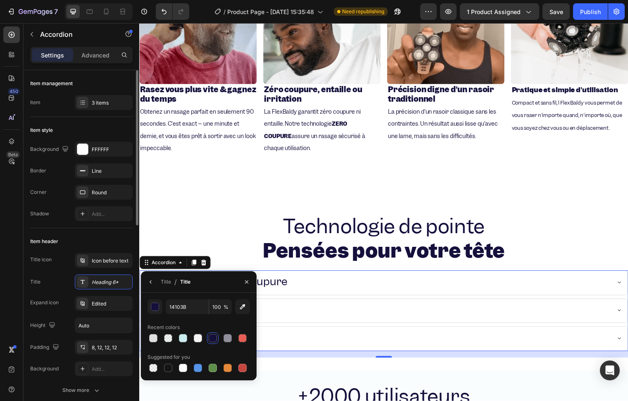
click at [55, 274] on div "Title Heading 6*" at bounding box center [81, 281] width 102 height 15
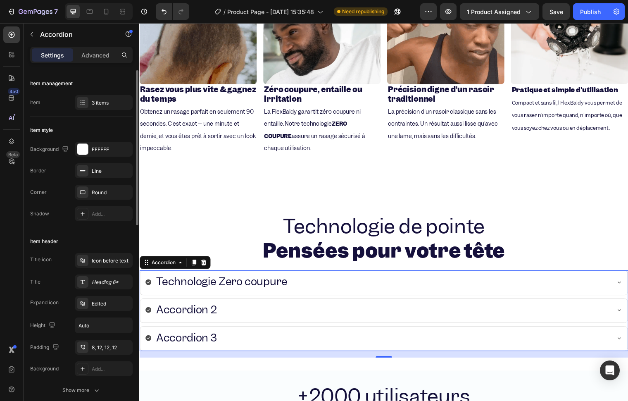
click at [87, 295] on div "Title icon Icon before text Title Heading 6* Expand icon Edited Height Auto Pad…" at bounding box center [81, 314] width 102 height 123
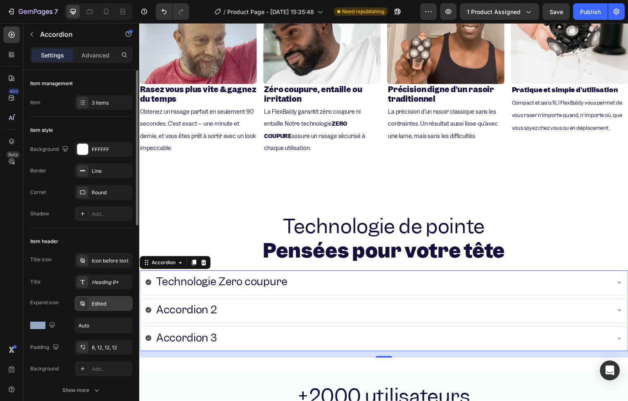
click at [86, 296] on div "Edited" at bounding box center [104, 303] width 58 height 15
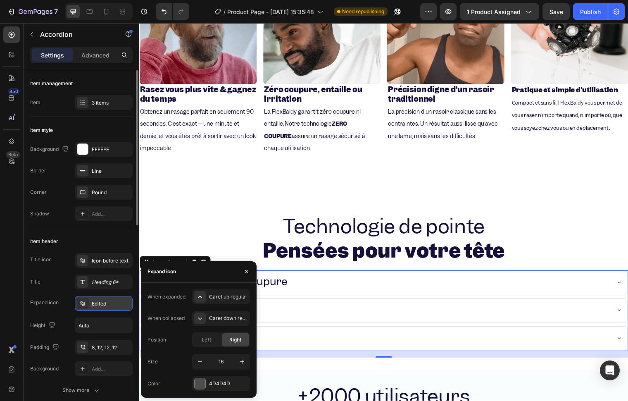
click at [86, 296] on div "Edited" at bounding box center [104, 303] width 58 height 15
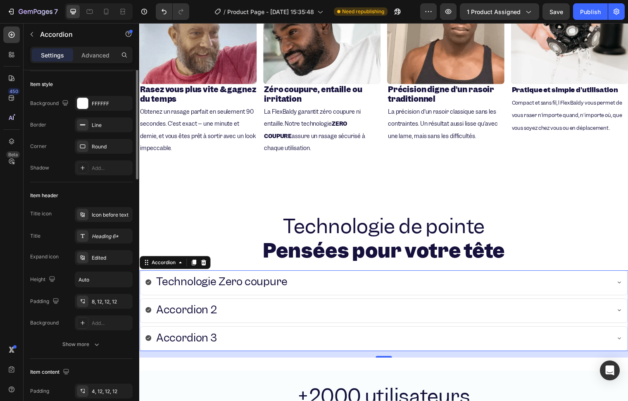
scroll to position [0, 0]
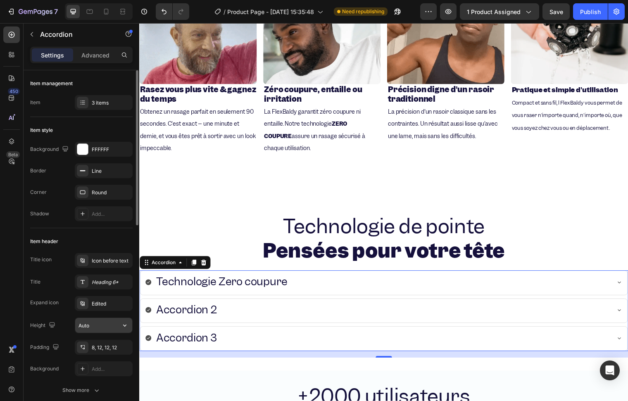
click at [93, 328] on input "Auto" at bounding box center [103, 325] width 57 height 15
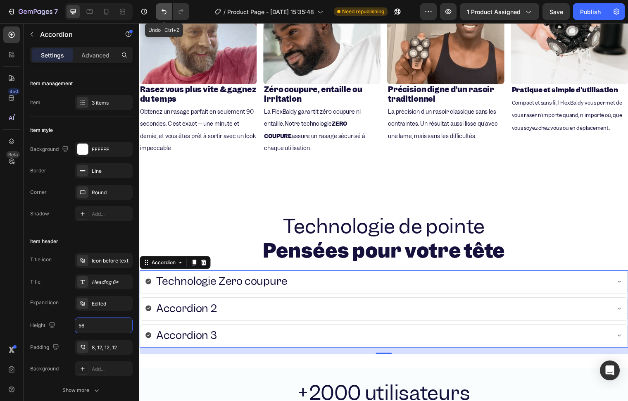
click at [162, 11] on icon "Undo/Redo" at bounding box center [164, 11] width 8 height 8
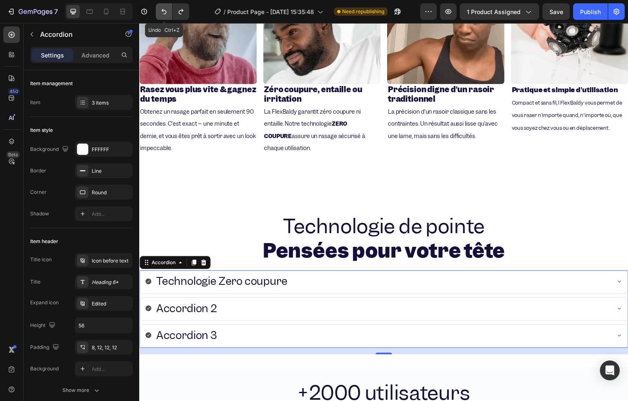
type input "Auto"
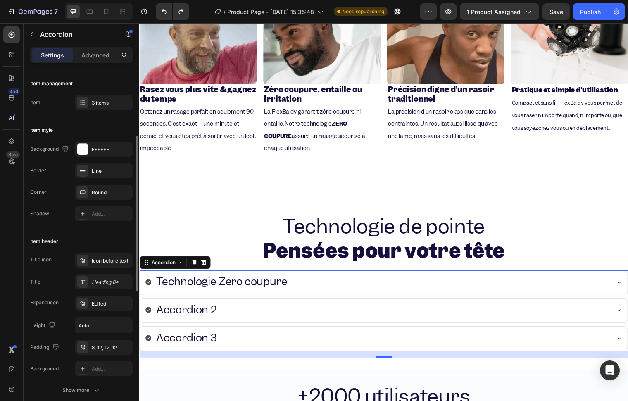
scroll to position [46, 0]
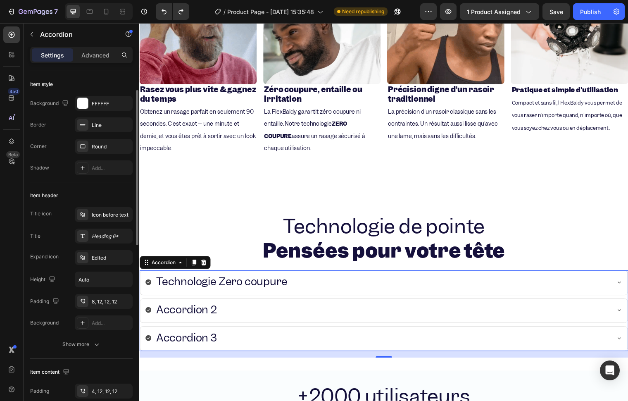
click at [85, 333] on div "Title icon Icon before text Title Heading 6* Expand icon Edited Height Auto Pad…" at bounding box center [81, 279] width 102 height 145
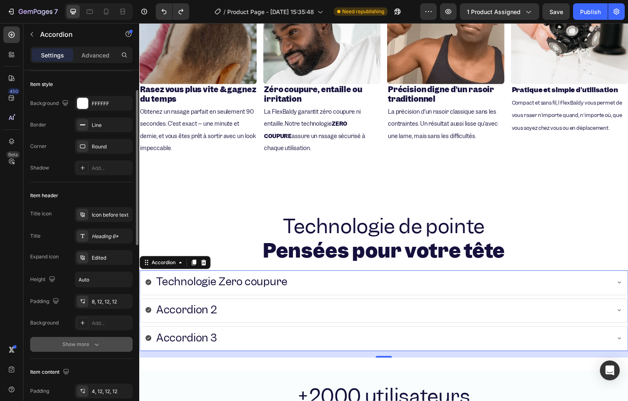
click at [82, 341] on div "Show more" at bounding box center [81, 344] width 38 height 8
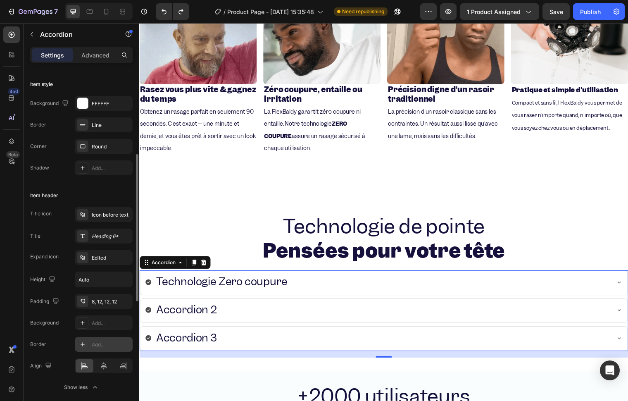
scroll to position [138, 0]
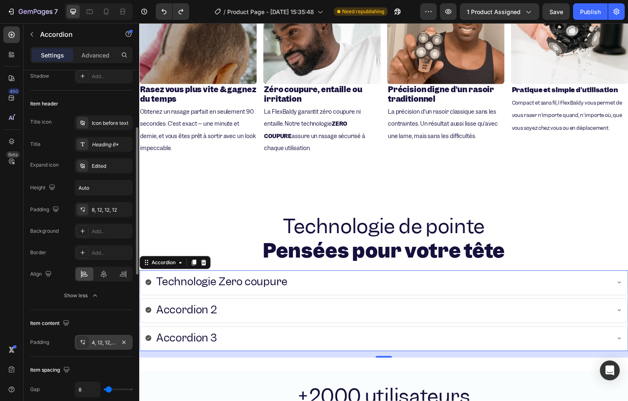
click at [87, 296] on div "Show less" at bounding box center [81, 295] width 35 height 8
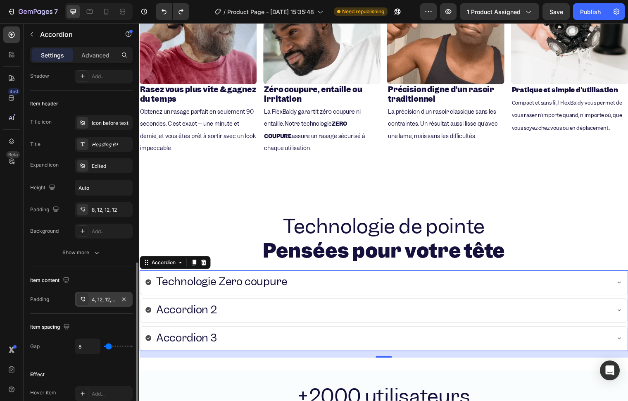
scroll to position [229, 0]
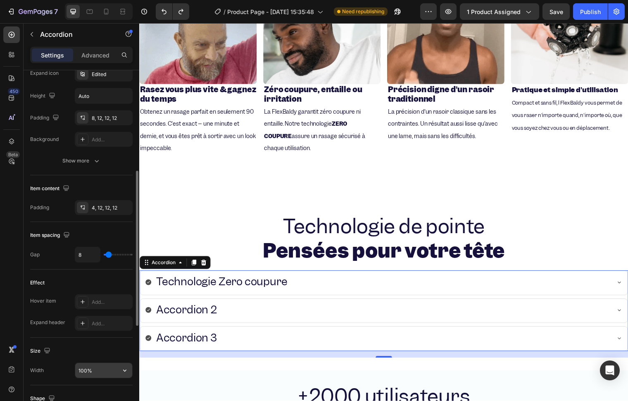
click at [95, 363] on input "100%" at bounding box center [103, 370] width 57 height 15
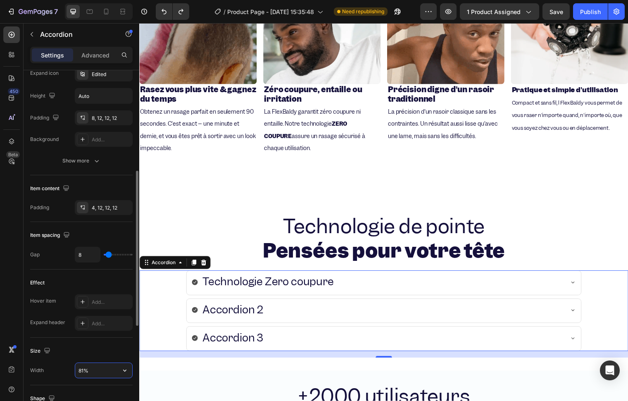
type input "80%"
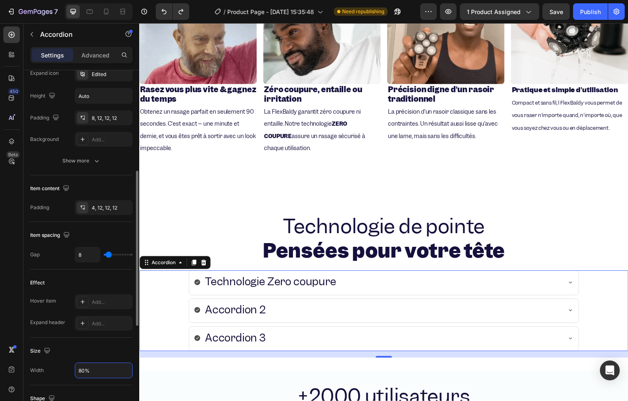
scroll to position [138, 0]
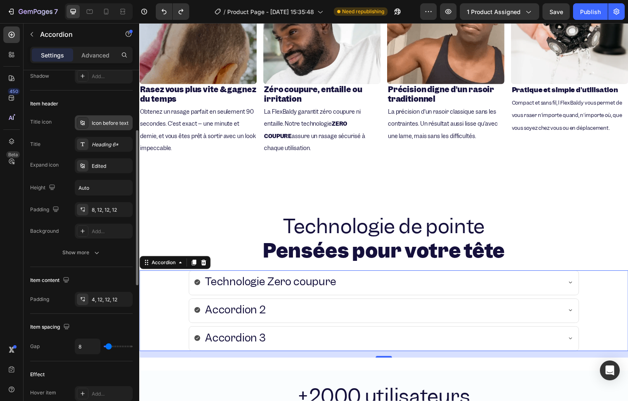
click at [105, 117] on div "Icon before text" at bounding box center [104, 122] width 58 height 15
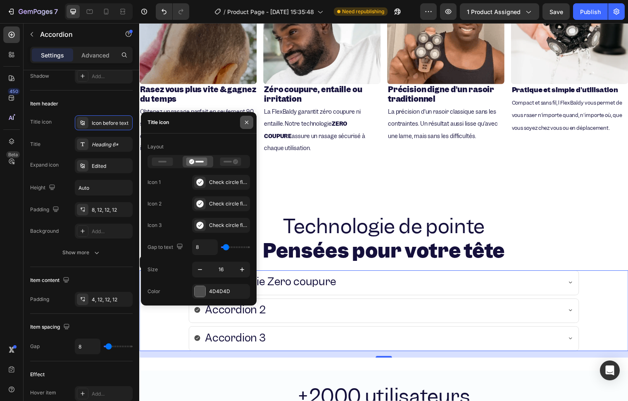
click at [245, 118] on button "button" at bounding box center [246, 122] width 13 height 13
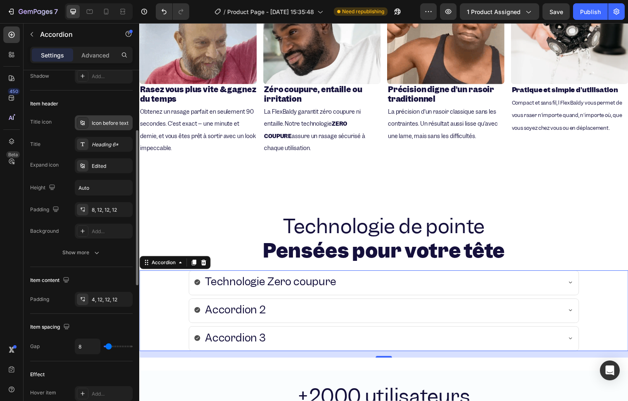
click at [102, 122] on div "Icon before text" at bounding box center [111, 122] width 39 height 7
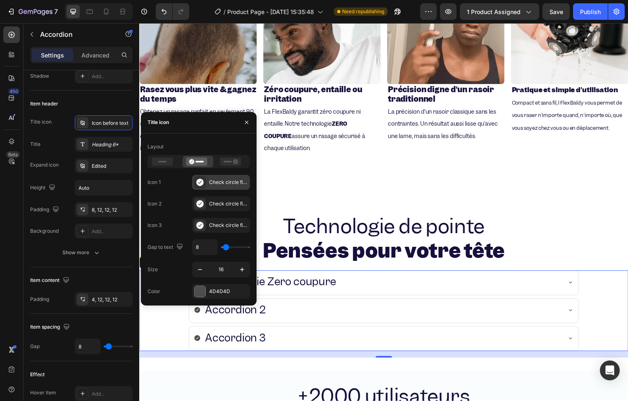
click at [205, 182] on div at bounding box center [200, 182] width 12 height 12
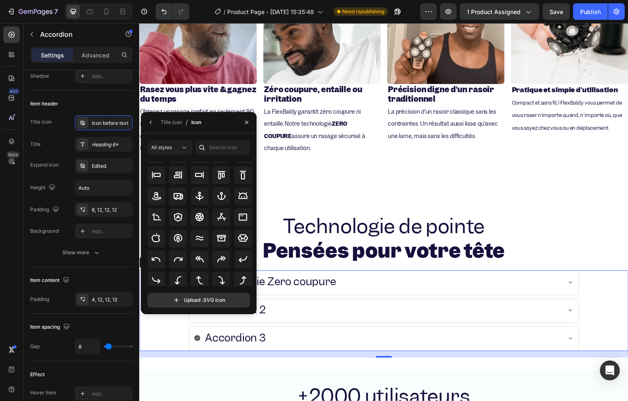
scroll to position [0, 0]
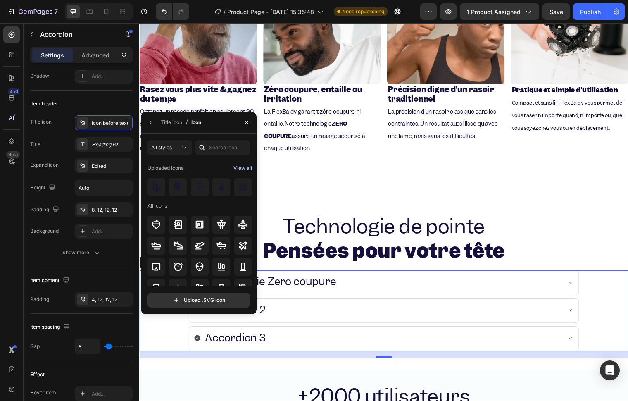
click at [238, 170] on div "View all" at bounding box center [242, 168] width 19 height 10
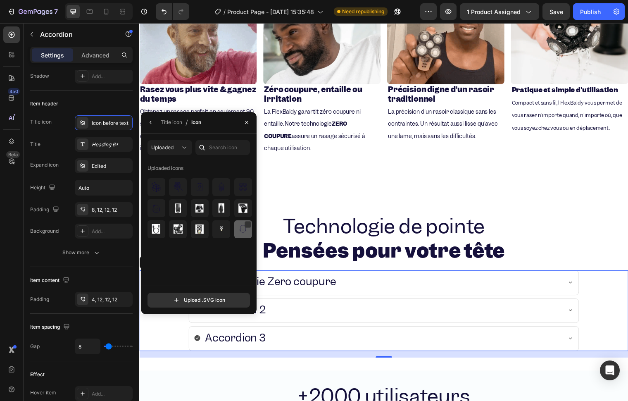
click at [240, 234] on div at bounding box center [243, 229] width 18 height 18
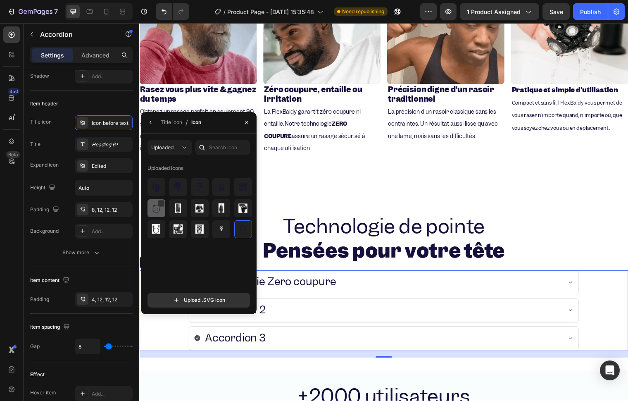
click at [159, 208] on img at bounding box center [156, 208] width 10 height 10
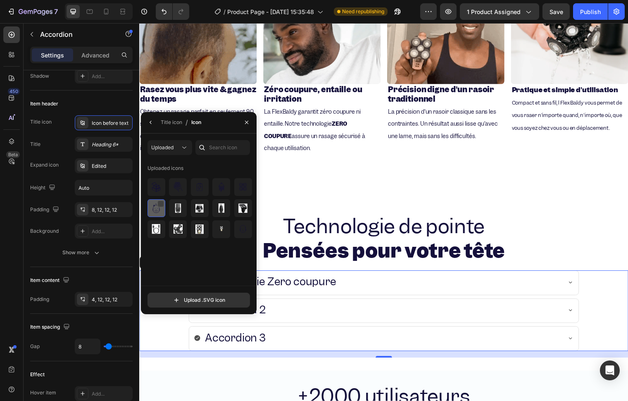
click at [161, 200] on div at bounding box center [157, 208] width 18 height 18
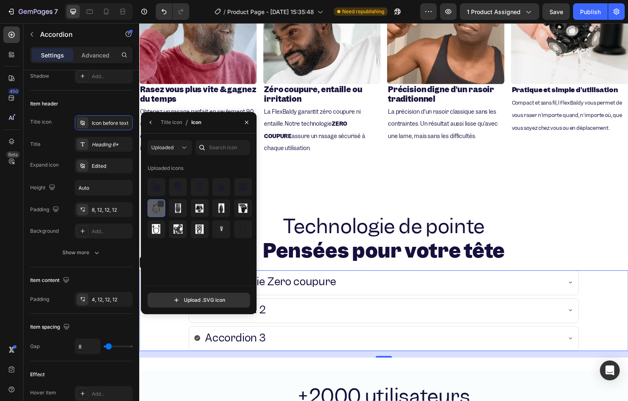
click at [157, 207] on img at bounding box center [156, 208] width 10 height 10
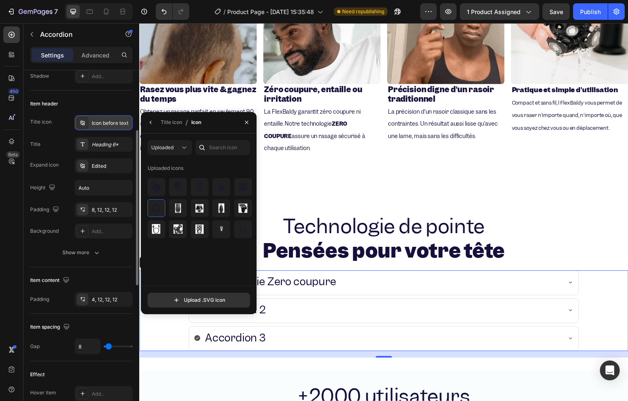
click at [109, 121] on div "Icon before text" at bounding box center [111, 122] width 39 height 7
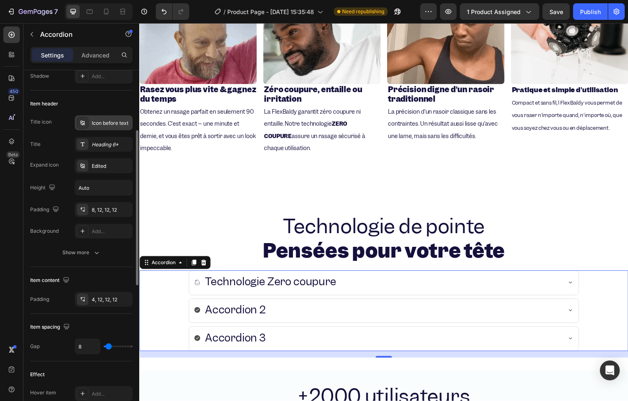
click at [105, 126] on div "Icon before text" at bounding box center [111, 122] width 39 height 7
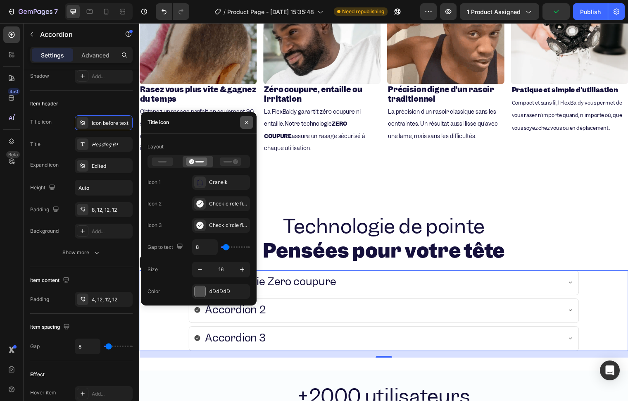
drag, startPoint x: 209, startPoint y: 119, endPoint x: 252, endPoint y: 122, distance: 43.9
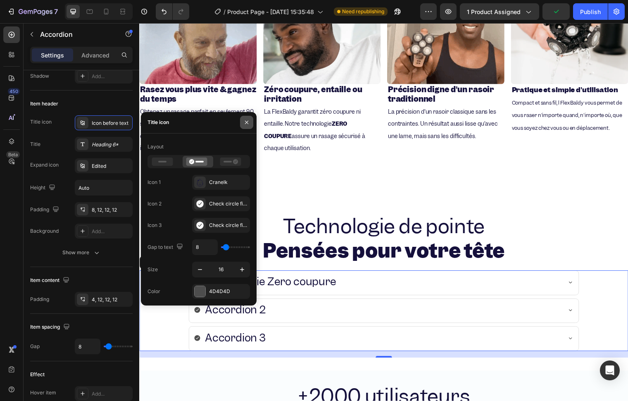
click at [252, 122] on div "Title icon" at bounding box center [199, 122] width 116 height 21
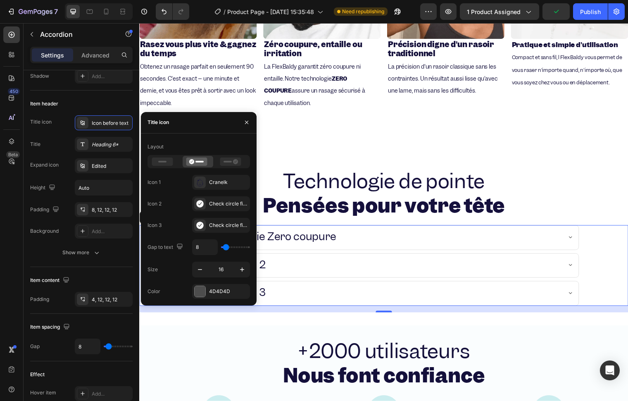
scroll to position [879, 0]
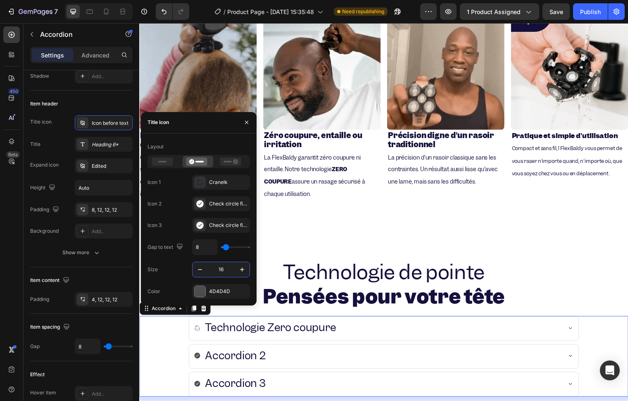
click at [227, 271] on input "16" at bounding box center [220, 269] width 27 height 15
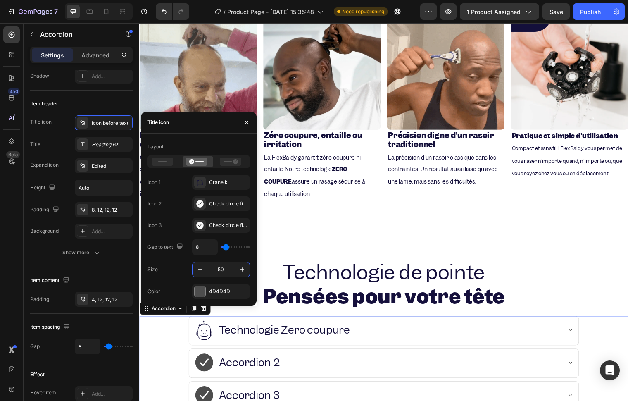
type input "5"
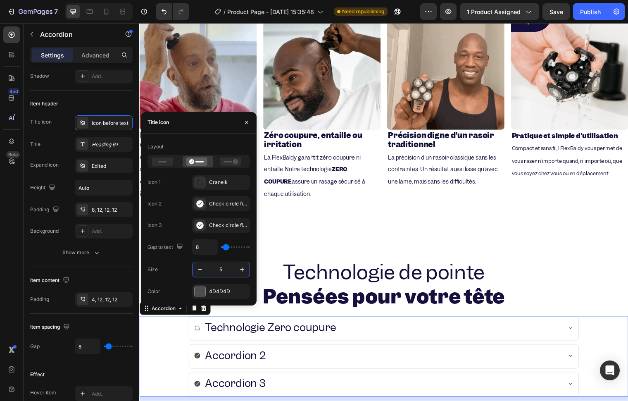
type input "50"
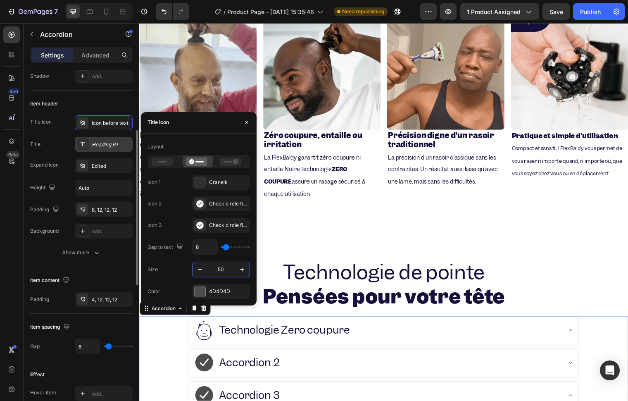
click at [113, 139] on div "Heading 6*" at bounding box center [104, 144] width 58 height 15
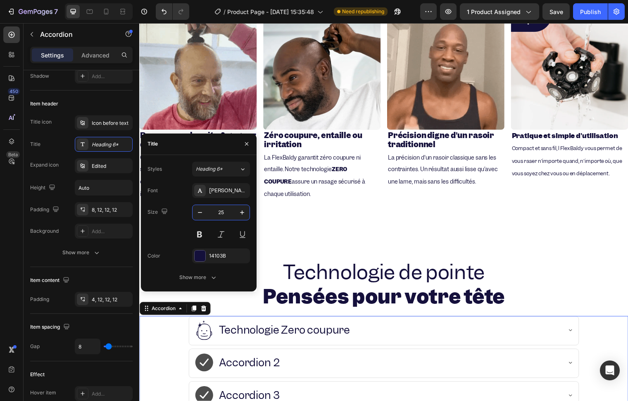
click at [229, 214] on input "25" at bounding box center [220, 212] width 27 height 15
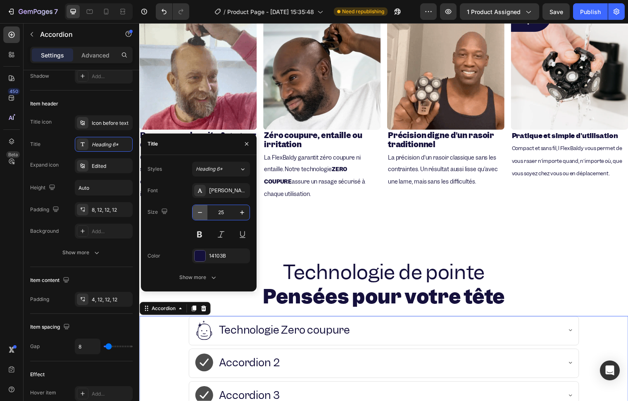
click at [203, 215] on icon "button" at bounding box center [200, 212] width 8 height 8
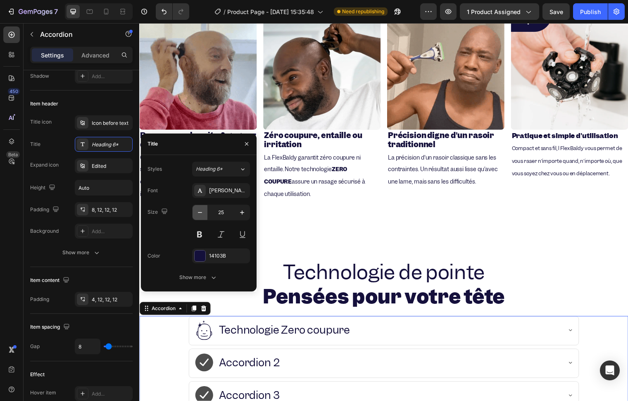
click at [203, 215] on icon "button" at bounding box center [200, 212] width 8 height 8
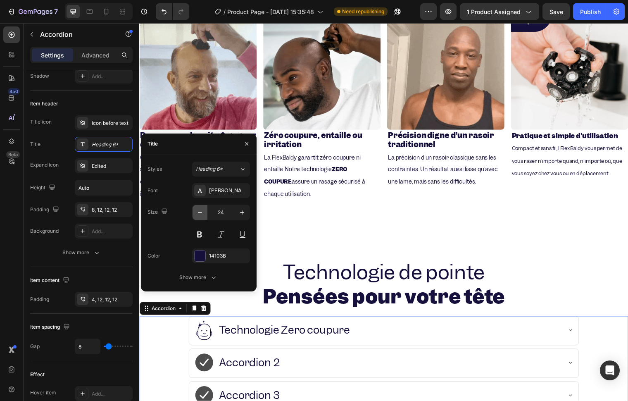
click at [203, 215] on icon "button" at bounding box center [200, 212] width 8 height 8
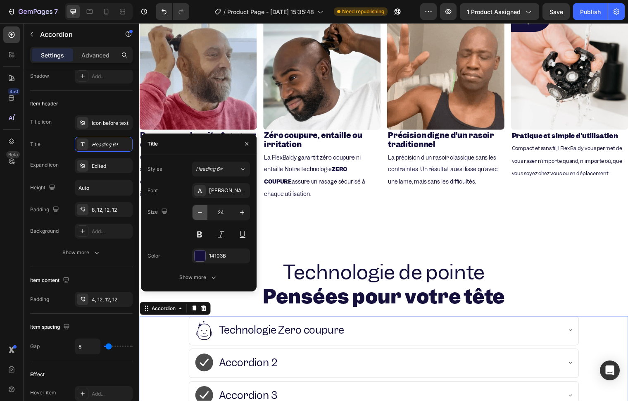
click at [203, 215] on icon "button" at bounding box center [200, 212] width 8 height 8
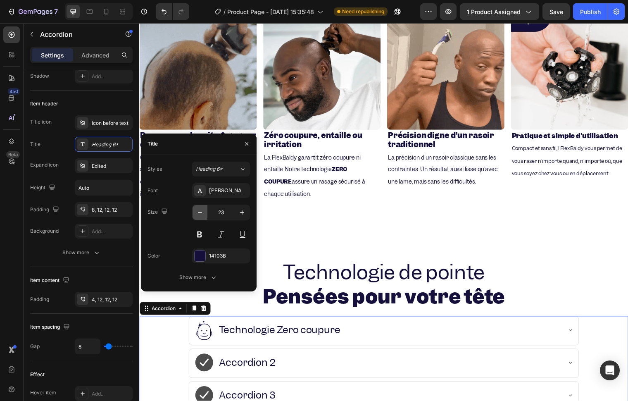
click at [203, 215] on icon "button" at bounding box center [200, 212] width 8 height 8
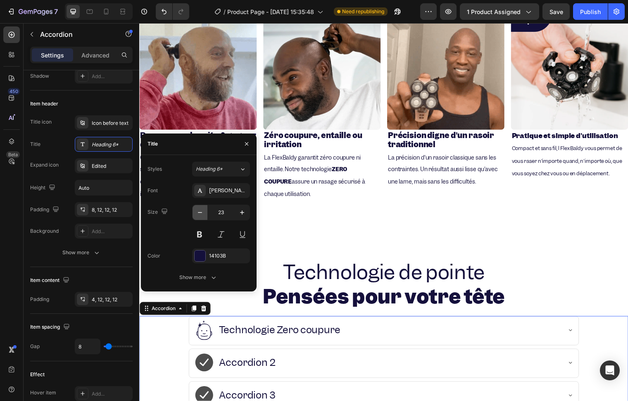
click at [203, 215] on icon "button" at bounding box center [200, 212] width 8 height 8
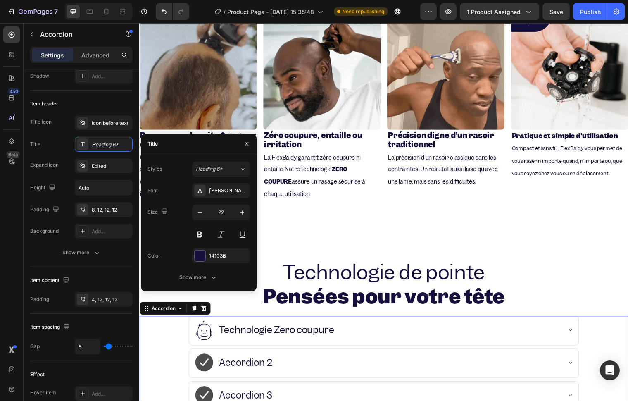
type input "21"
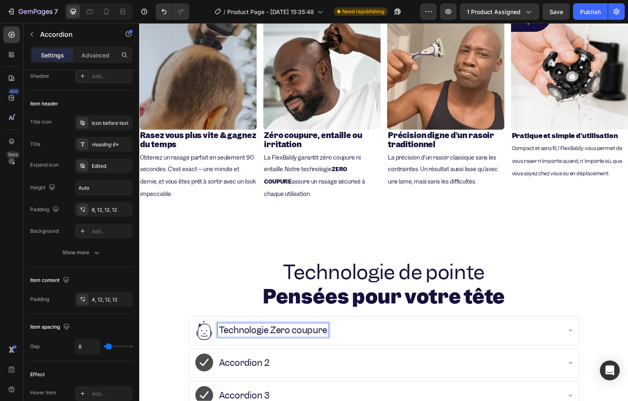
click at [222, 343] on div "Technologie Zero coupure" at bounding box center [387, 335] width 395 height 29
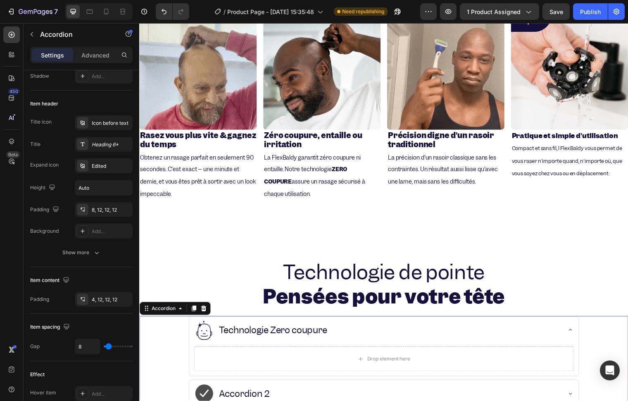
click at [400, 335] on div "Technologie Zero coupure" at bounding box center [381, 334] width 372 height 21
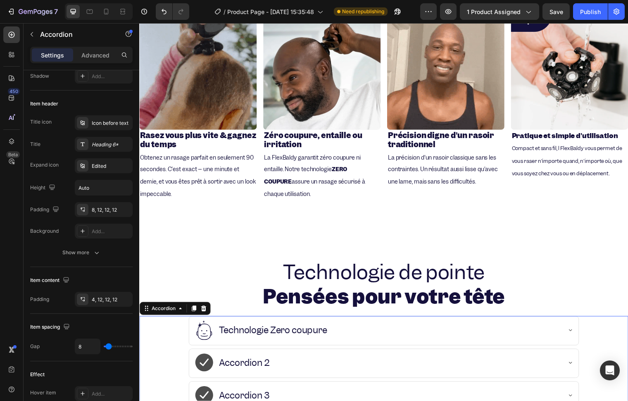
click at [378, 334] on div "Technologie Zero coupure" at bounding box center [381, 334] width 372 height 21
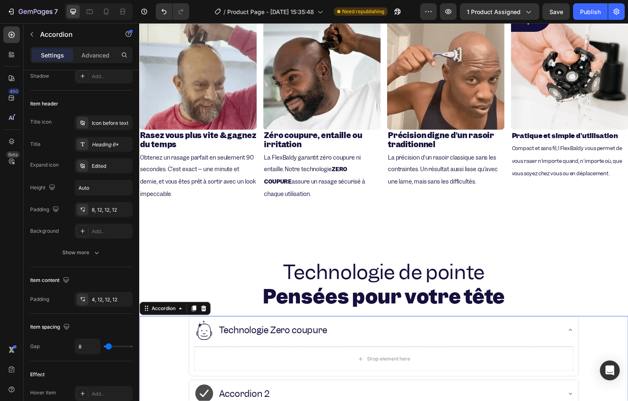
click at [290, 374] on div "Drop element here" at bounding box center [387, 365] width 395 height 31
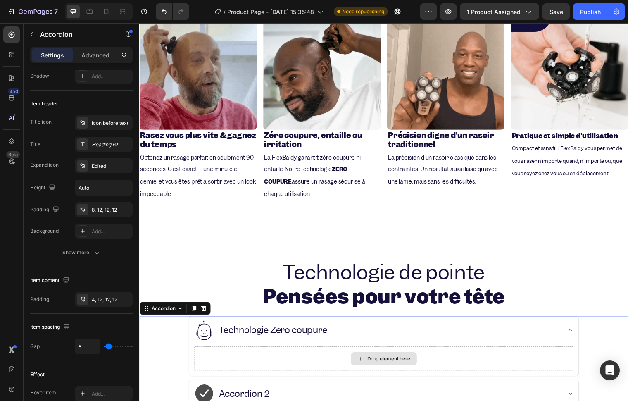
click at [288, 363] on div "Drop element here" at bounding box center [387, 363] width 385 height 25
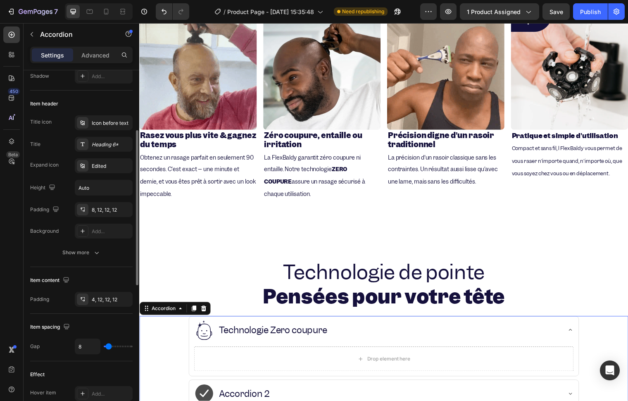
scroll to position [0, 0]
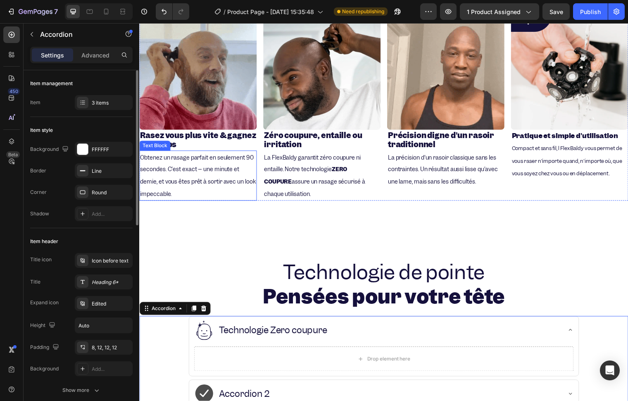
click at [165, 173] on p "Obtenez un rasage parfait en seulement 90 secondes. C'est exact – une minute et…" at bounding box center [198, 177] width 117 height 49
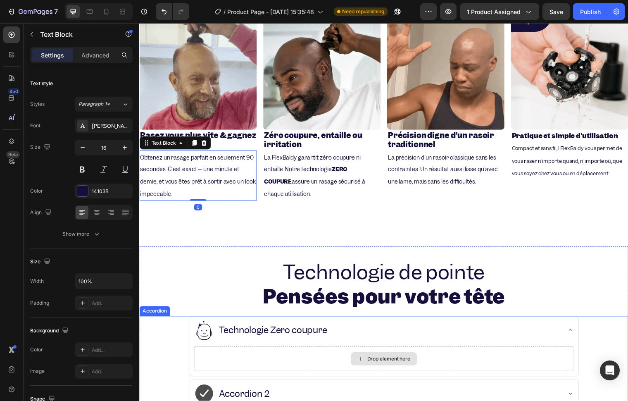
click at [355, 358] on div "Drop element here" at bounding box center [387, 363] width 67 height 13
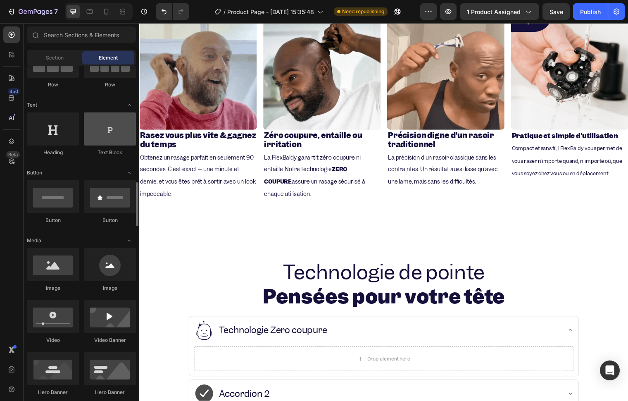
scroll to position [46, 0]
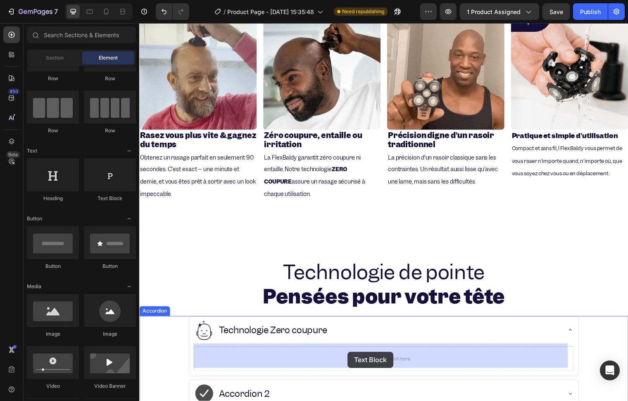
drag, startPoint x: 238, startPoint y: 205, endPoint x: 350, endPoint y: 356, distance: 188.7
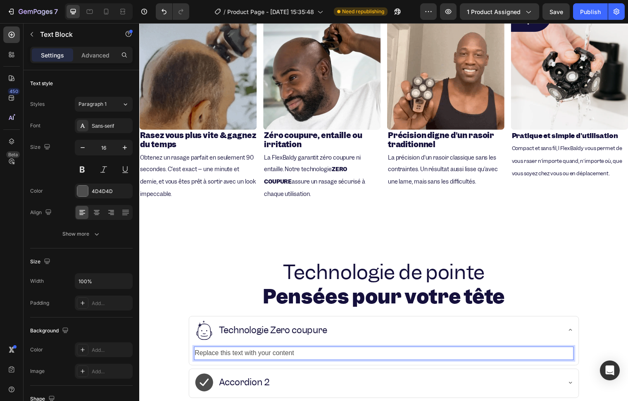
click at [274, 351] on div "Replace this text with your content" at bounding box center [387, 358] width 385 height 14
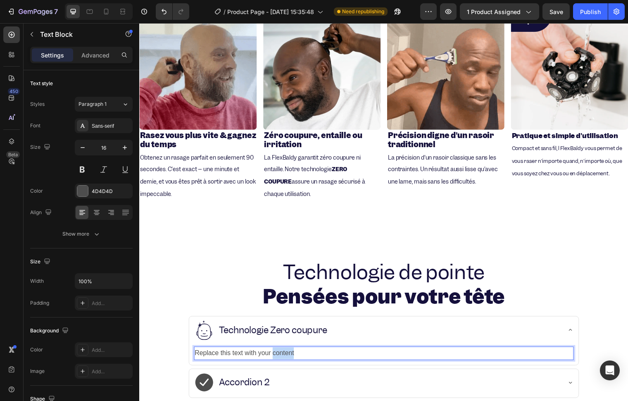
click at [274, 352] on p "Replace this text with your content" at bounding box center [386, 358] width 383 height 12
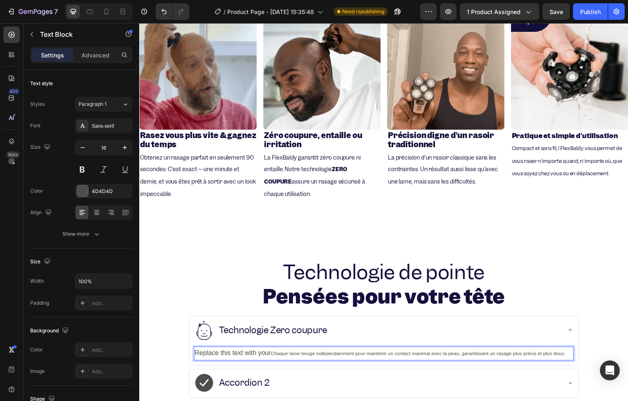
click at [272, 352] on p "Replace this text with your Chaque lame bouge indépendamment pour maintenir un …" at bounding box center [386, 358] width 383 height 12
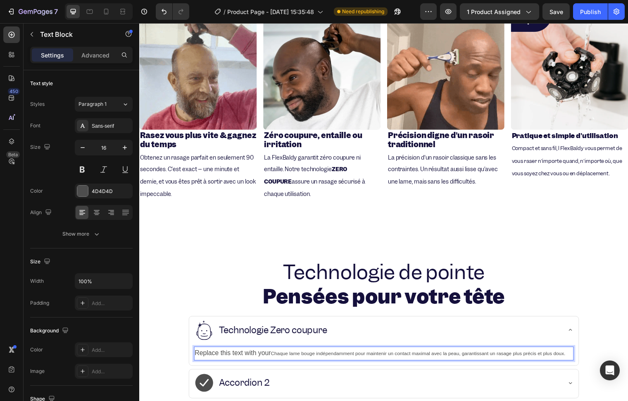
click at [272, 352] on p "Replace this text with your Chaque lame bouge indépendamment pour maintenir un …" at bounding box center [386, 358] width 383 height 12
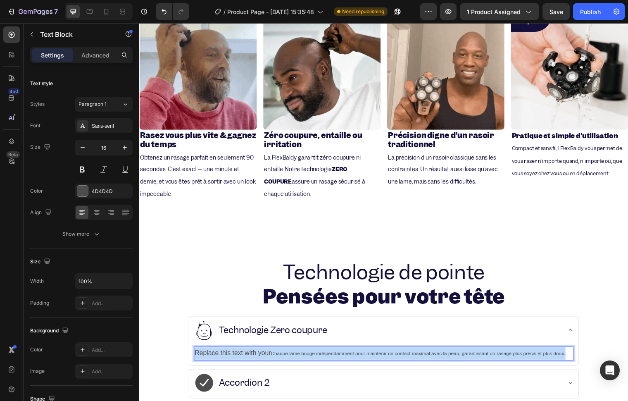
click at [272, 352] on p "Replace this text with your Chaque lame bouge indépendamment pour maintenir un …" at bounding box center [386, 358] width 383 height 12
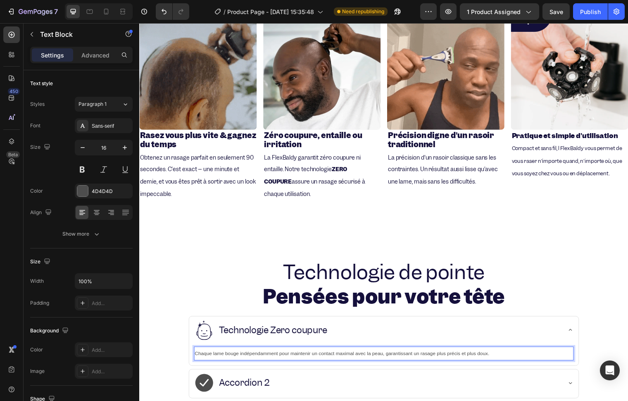
click at [271, 357] on span "Chaque lame bouge indépendamment pour maintenir un contact maximal avec la peau…" at bounding box center [344, 358] width 299 height 6
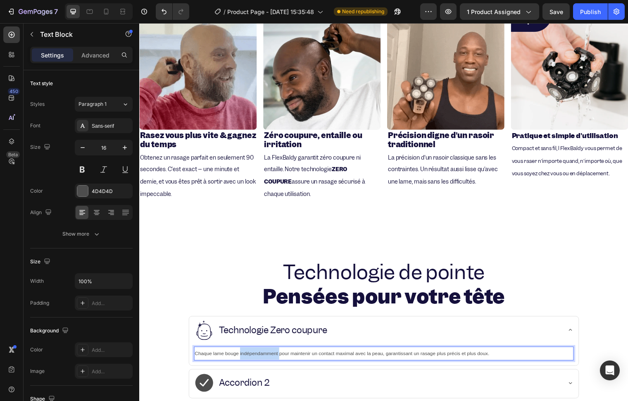
click at [271, 357] on span "Chaque lame bouge indépendamment pour maintenir un contact maximal avec la peau…" at bounding box center [344, 358] width 299 height 6
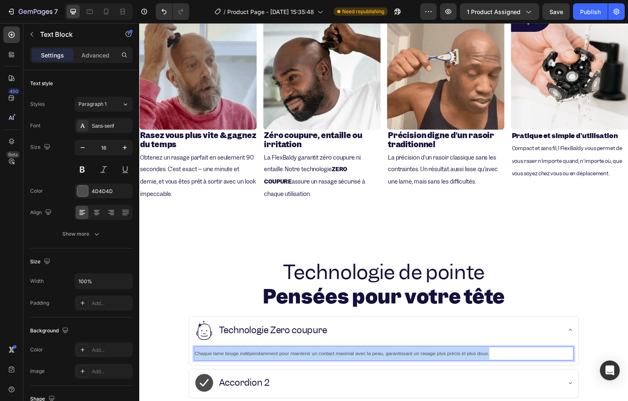
click at [271, 357] on span "Chaque lame bouge indépendamment pour maintenir un contact maximal avec la peau…" at bounding box center [344, 358] width 299 height 6
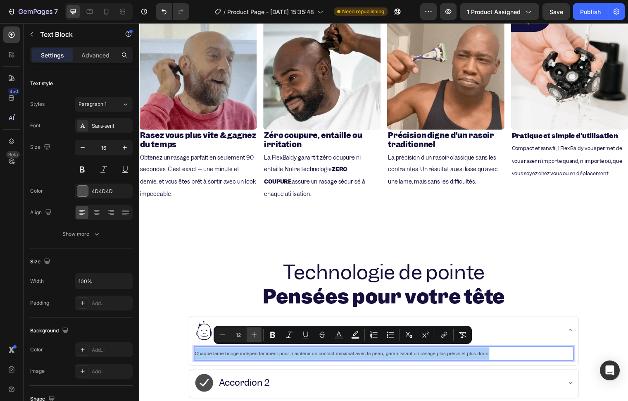
click at [248, 335] on button "Plus" at bounding box center [254, 334] width 15 height 15
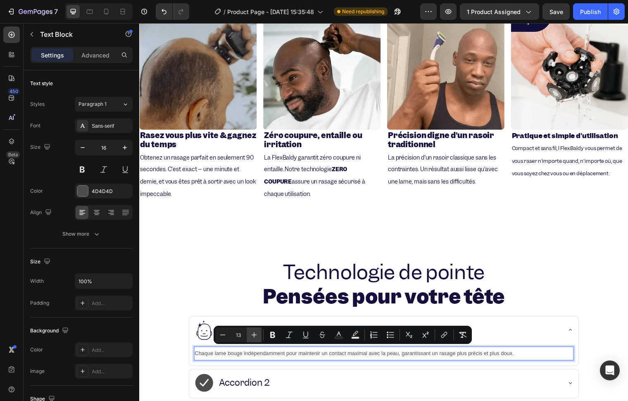
click at [248, 335] on button "Plus" at bounding box center [254, 334] width 15 height 15
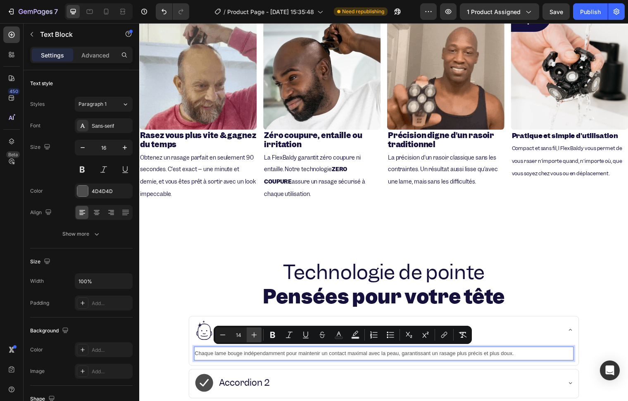
click at [248, 335] on button "Plus" at bounding box center [254, 334] width 15 height 15
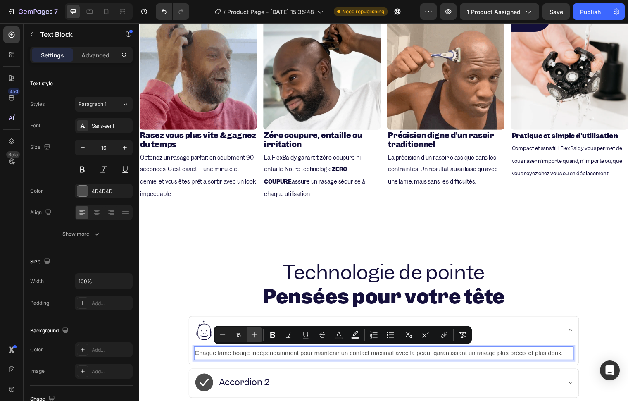
click at [248, 335] on button "Plus" at bounding box center [254, 334] width 15 height 15
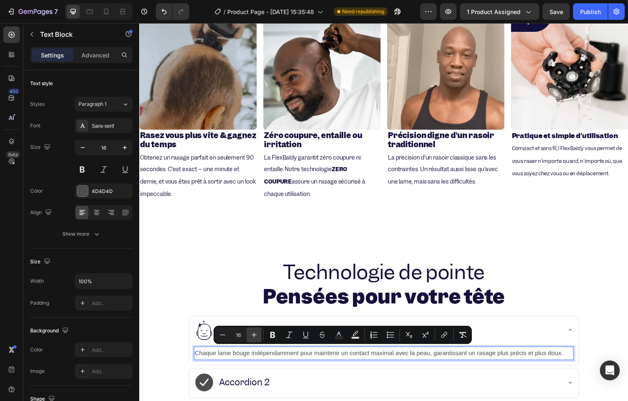
click at [248, 335] on button "Plus" at bounding box center [254, 334] width 15 height 15
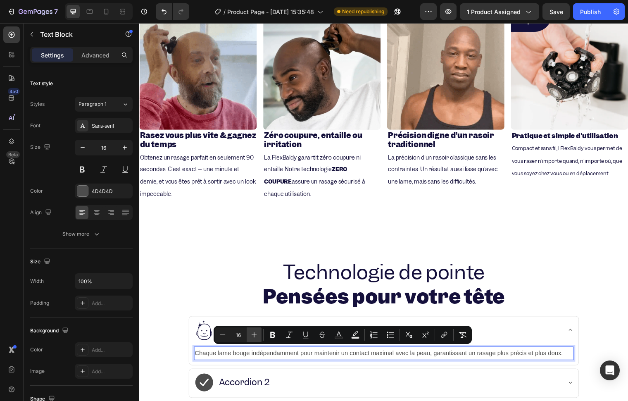
type input "17"
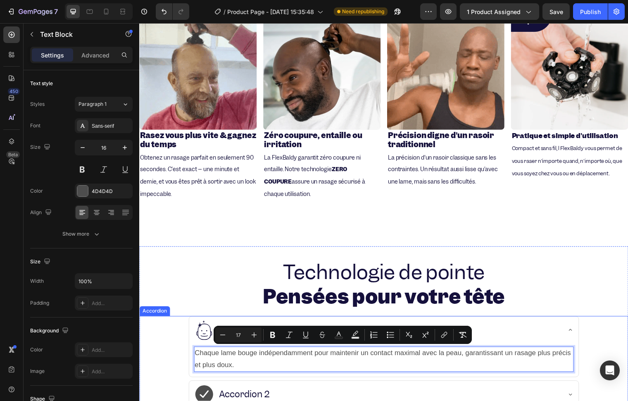
click at [228, 291] on p "⁠⁠⁠⁠⁠⁠⁠ Technologie de pointe Pensées pour votre tête" at bounding box center [387, 289] width 494 height 50
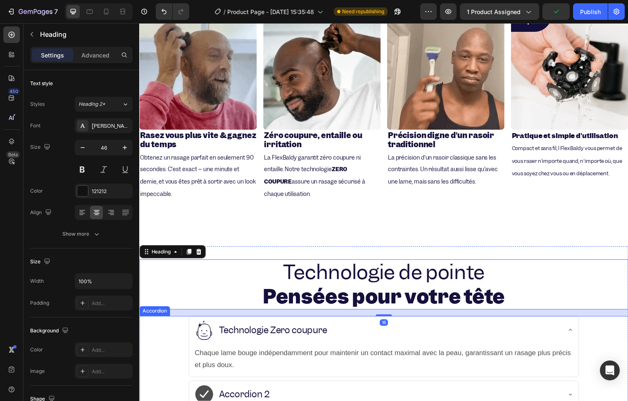
click at [240, 329] on p "Technologie Zero coupure" at bounding box center [275, 334] width 110 height 11
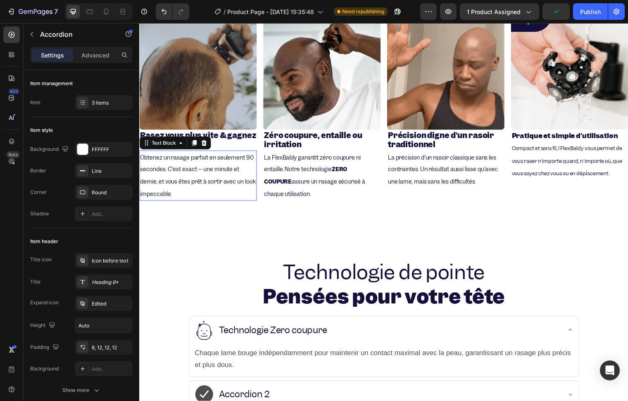
click at [167, 184] on p "Obtenez un rasage parfait en seulement 90 secondes. C'est exact – une minute et…" at bounding box center [198, 177] width 117 height 49
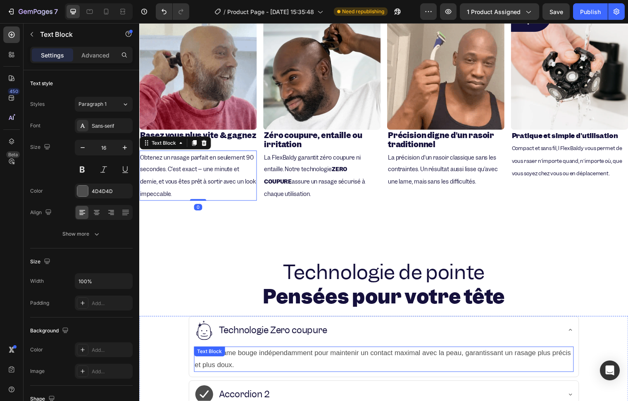
click at [255, 366] on span "Chaque lame bouge indépendamment pour maintenir un contact maximal avec la peau…" at bounding box center [385, 364] width 381 height 20
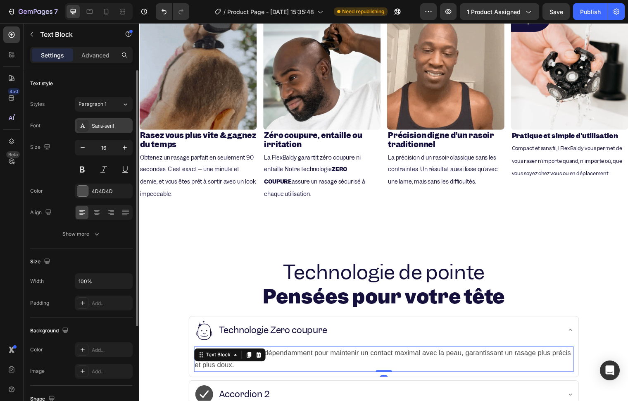
click at [100, 131] on div "Sans-serif" at bounding box center [104, 125] width 58 height 15
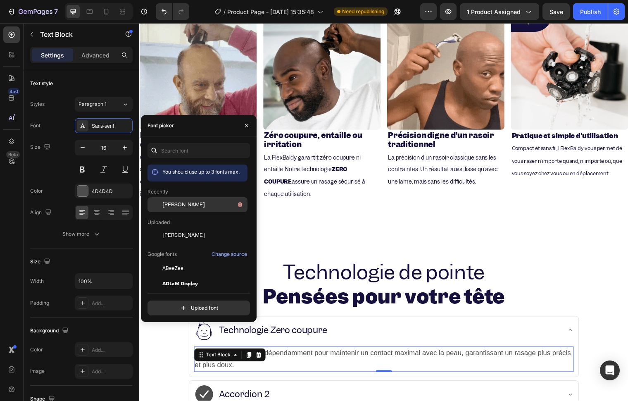
click at [163, 207] on span "[PERSON_NAME]" at bounding box center [183, 204] width 43 height 7
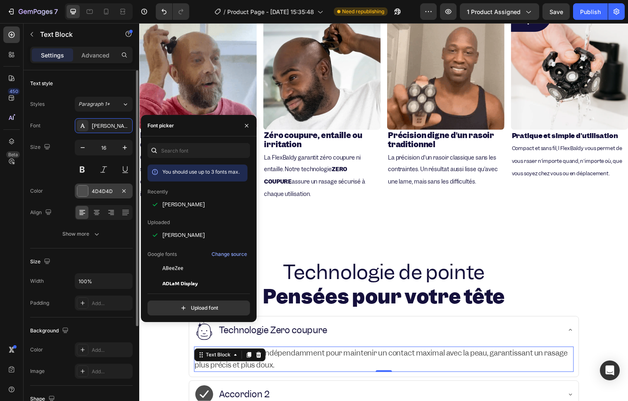
click at [98, 184] on div "4D4D4D" at bounding box center [104, 190] width 58 height 15
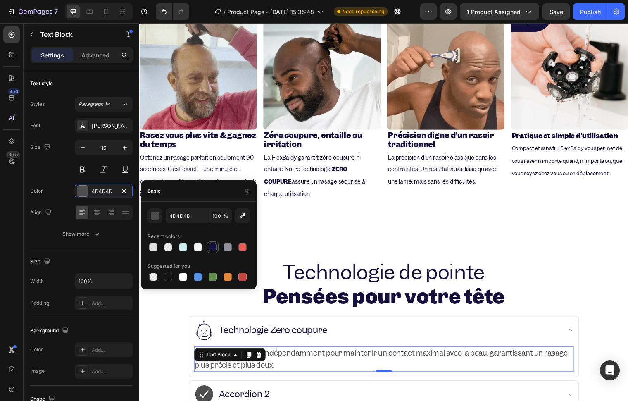
click at [212, 248] on div at bounding box center [213, 247] width 8 height 8
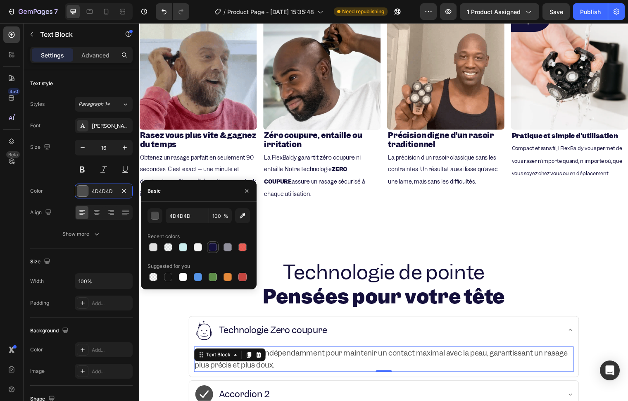
type input "14103B"
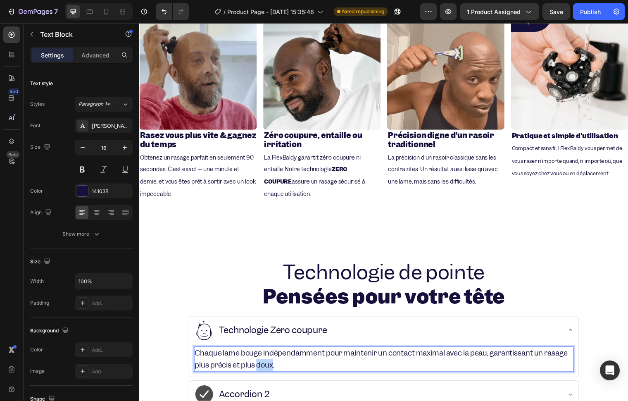
click at [297, 369] on span "Chaque lame bouge indépendamment pour maintenir un contact maximal avec la peau…" at bounding box center [384, 363] width 378 height 21
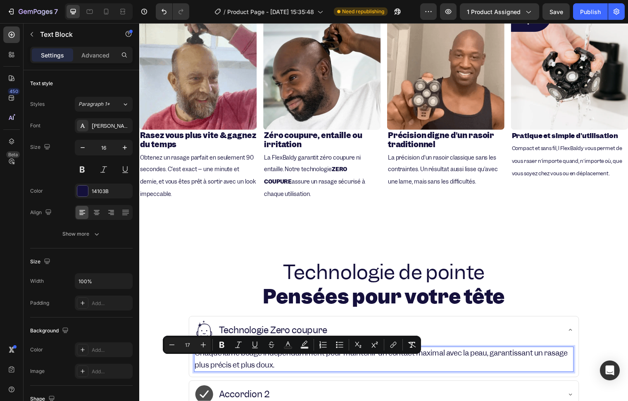
click at [310, 370] on p "Chaque lame bouge indépendamment pour maintenir un contact maximal avec la peau…" at bounding box center [386, 364] width 383 height 24
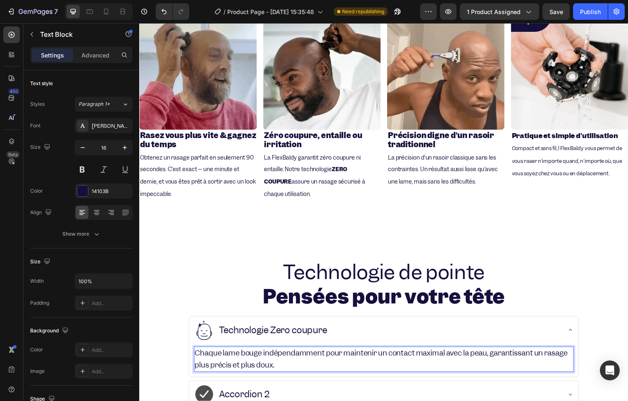
click at [310, 370] on p "Chaque lame bouge indépendamment pour maintenir un contact maximal avec la peau…" at bounding box center [386, 364] width 383 height 24
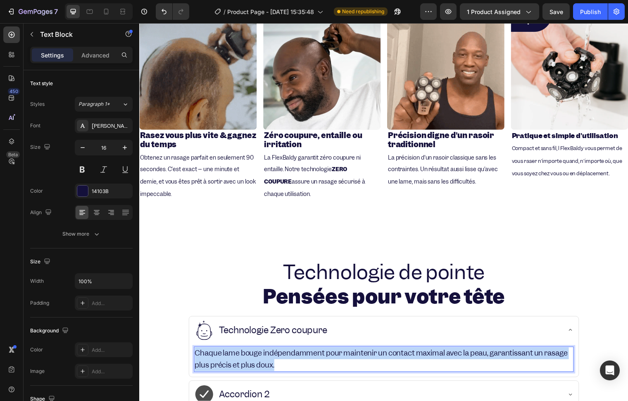
click at [310, 370] on p "Chaque lame bouge indépendamment pour maintenir un contact maximal avec la peau…" at bounding box center [386, 364] width 383 height 24
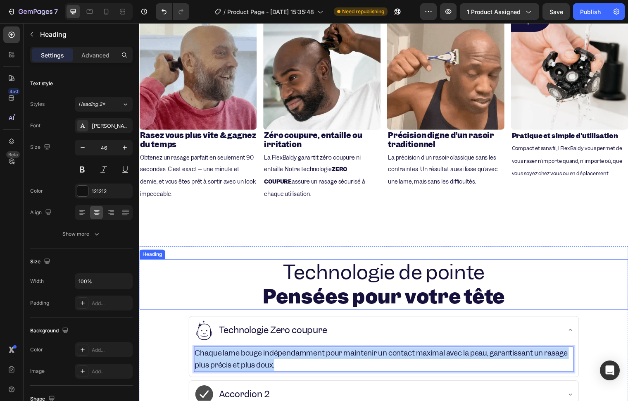
click at [241, 281] on p "⁠⁠⁠⁠⁠⁠⁠ Technologie de pointe Pensées pour votre tête" at bounding box center [387, 289] width 494 height 50
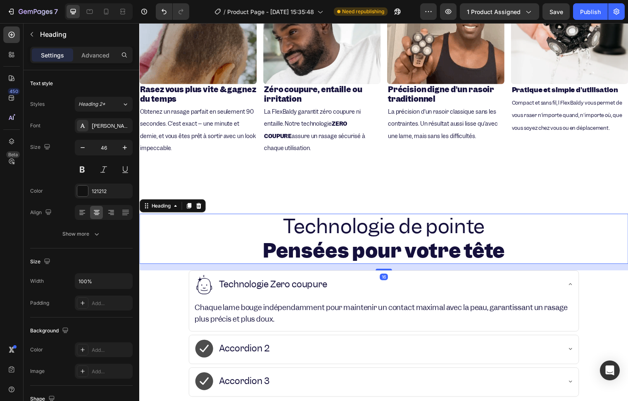
scroll to position [971, 0]
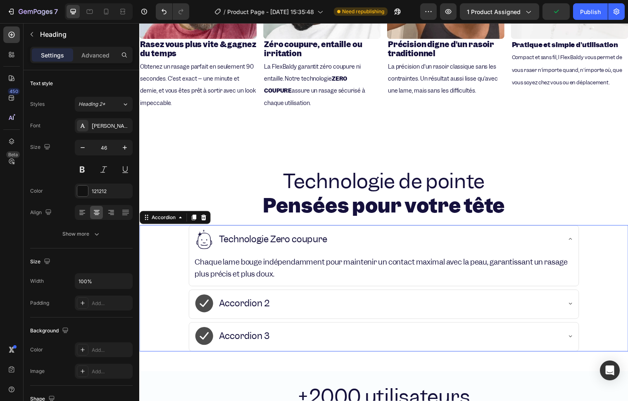
click at [226, 246] on div "Technologie Zero coupure" at bounding box center [381, 242] width 372 height 21
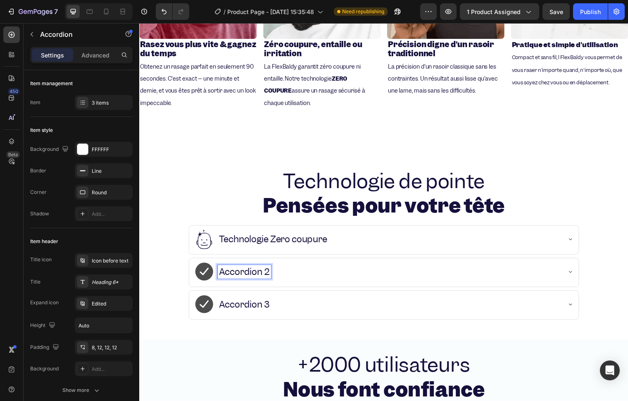
click at [289, 237] on p "Technologie Zero coupure" at bounding box center [275, 242] width 110 height 11
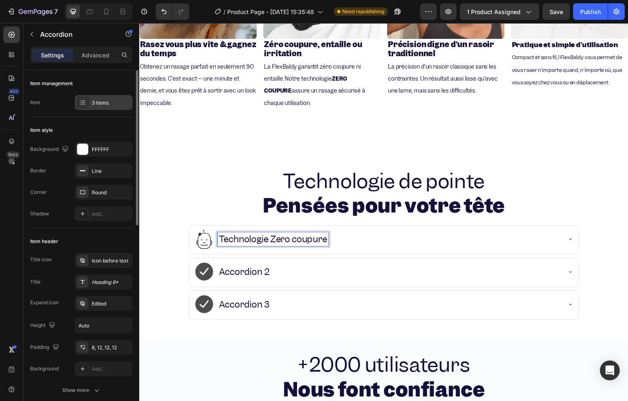
click at [95, 101] on div "3 items" at bounding box center [111, 102] width 39 height 7
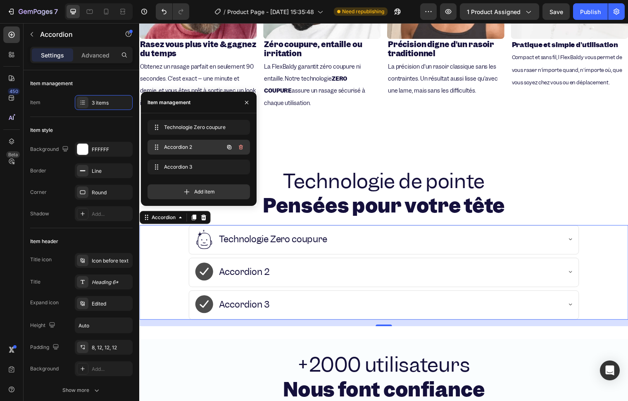
click at [243, 145] on icon "button" at bounding box center [241, 147] width 7 height 7
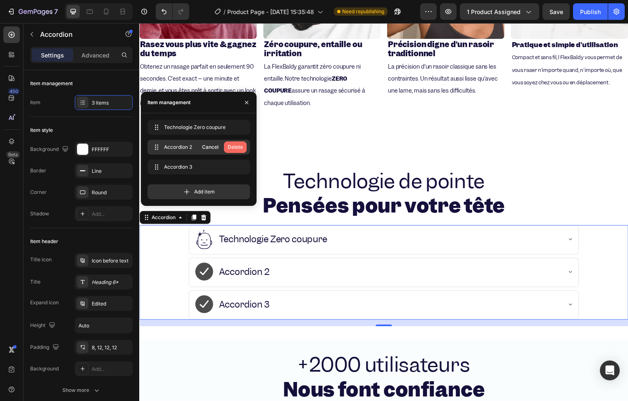
click at [242, 145] on div "Delete" at bounding box center [235, 146] width 15 height 7
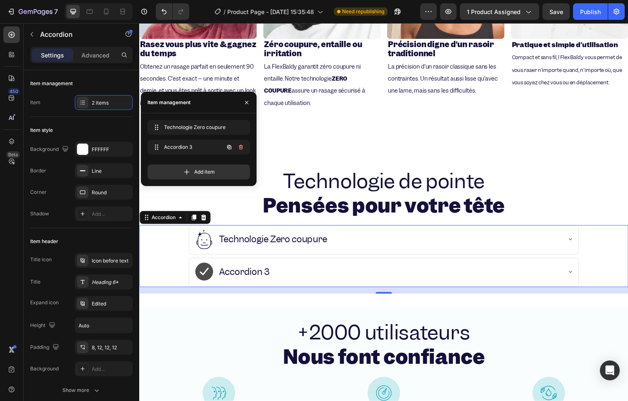
click at [242, 145] on icon "button" at bounding box center [241, 147] width 7 height 7
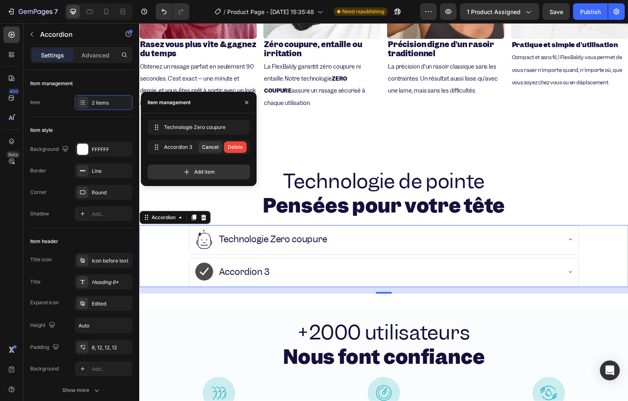
click at [242, 145] on div "Delete" at bounding box center [235, 146] width 15 height 7
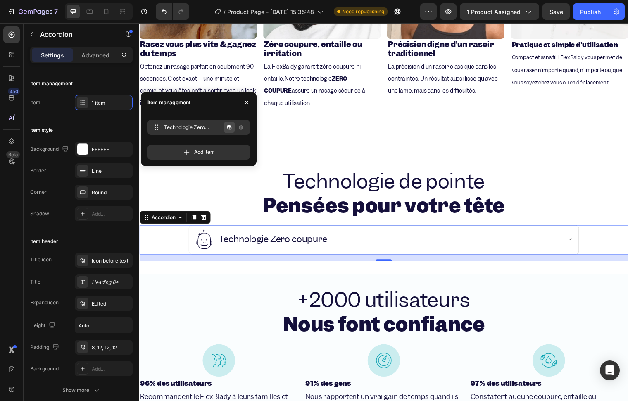
click at [232, 124] on icon "button" at bounding box center [229, 127] width 7 height 7
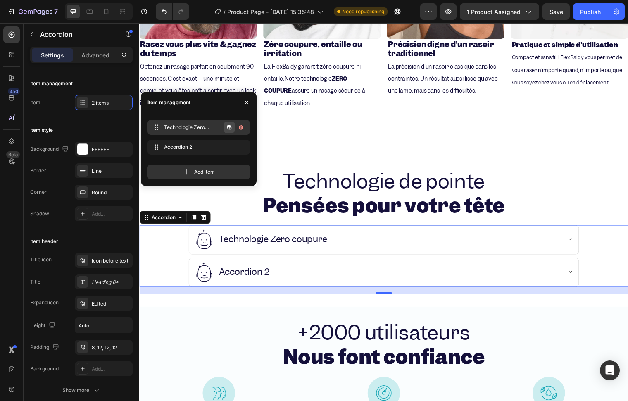
click at [230, 125] on icon "button" at bounding box center [229, 127] width 7 height 7
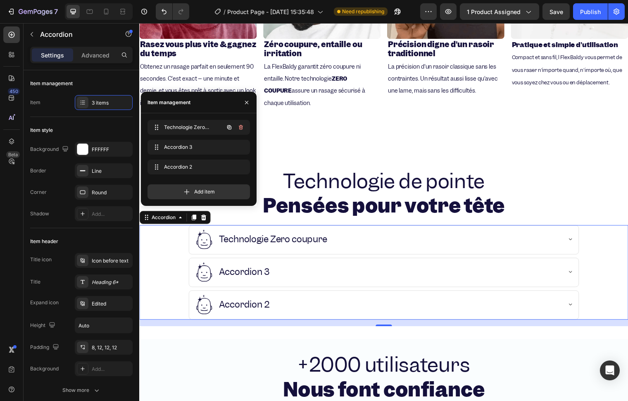
click at [230, 125] on icon "button" at bounding box center [229, 127] width 7 height 7
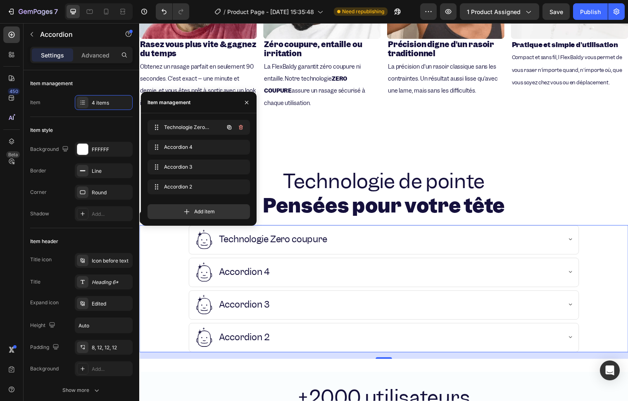
click at [230, 125] on icon "button" at bounding box center [229, 127] width 7 height 7
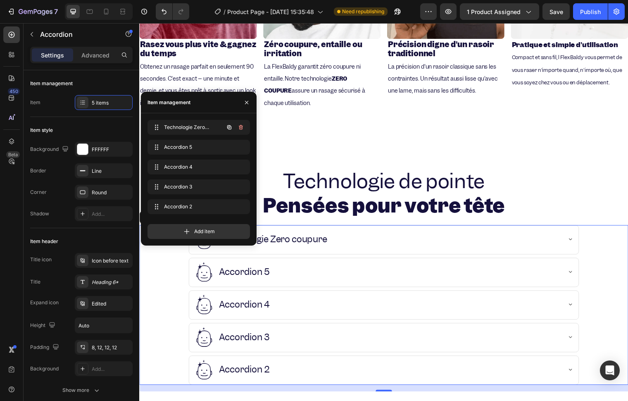
click at [230, 125] on icon "button" at bounding box center [229, 127] width 7 height 7
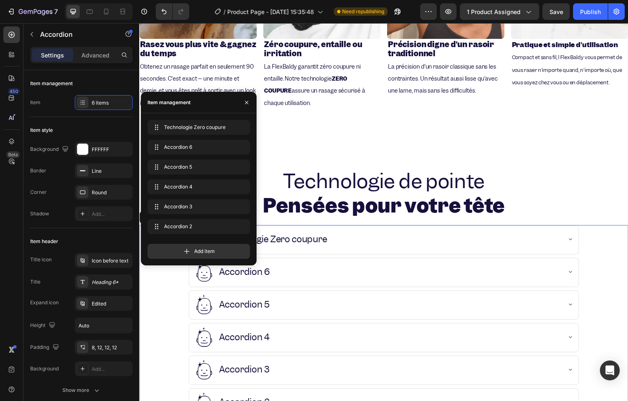
click at [310, 267] on div "Accordion 6" at bounding box center [381, 275] width 372 height 21
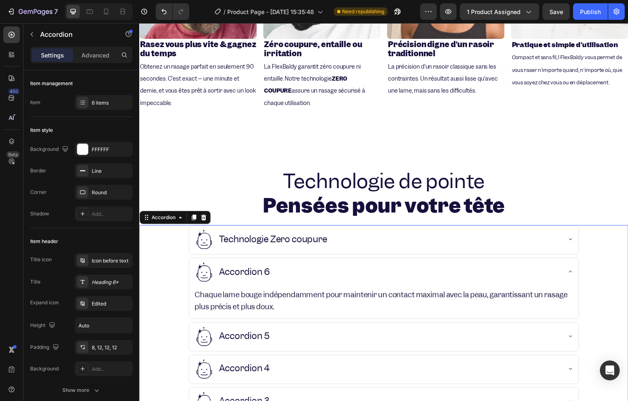
click at [212, 272] on icon at bounding box center [205, 275] width 21 height 21
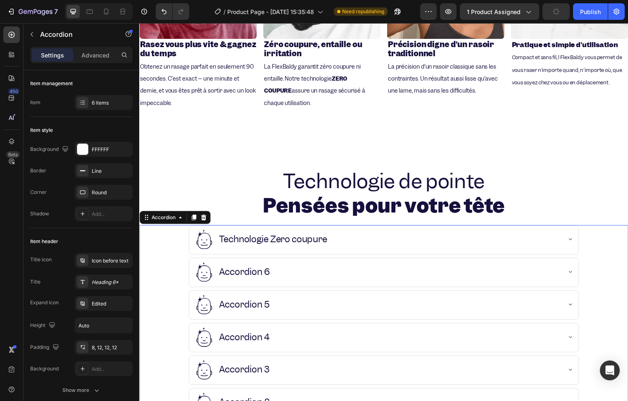
click at [199, 273] on icon at bounding box center [205, 275] width 21 height 21
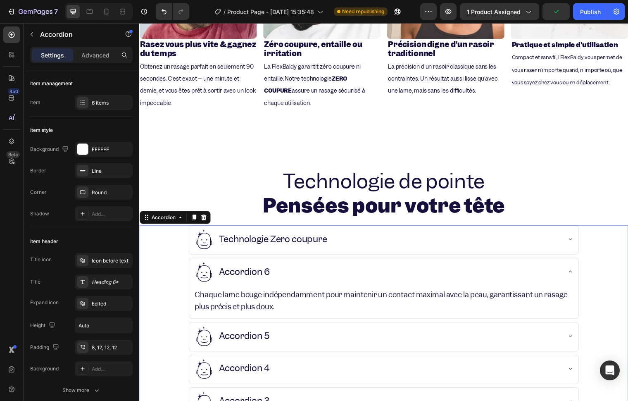
click at [321, 270] on div "Accordion 6" at bounding box center [381, 275] width 372 height 21
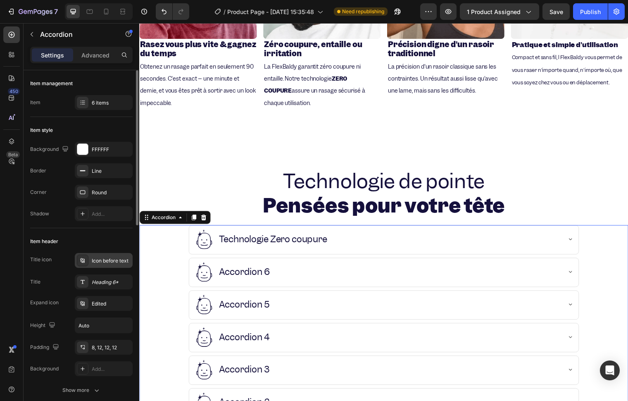
click at [97, 261] on div "Icon before text" at bounding box center [111, 260] width 39 height 7
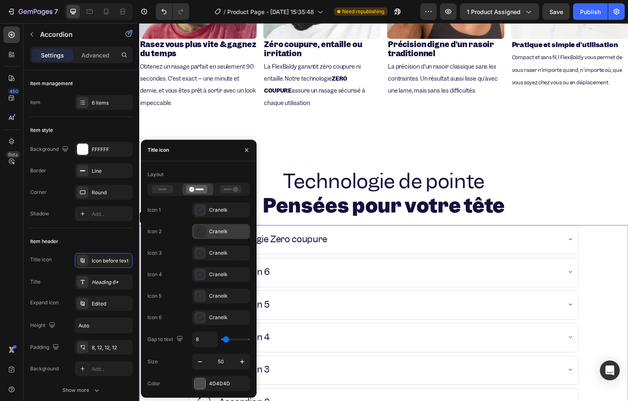
click at [198, 224] on div "Cranelk" at bounding box center [221, 231] width 58 height 15
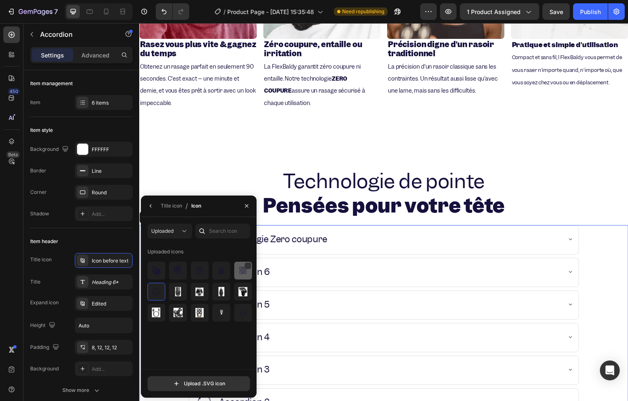
click at [244, 270] on img at bounding box center [243, 270] width 10 height 10
click at [250, 209] on icon "button" at bounding box center [246, 205] width 7 height 7
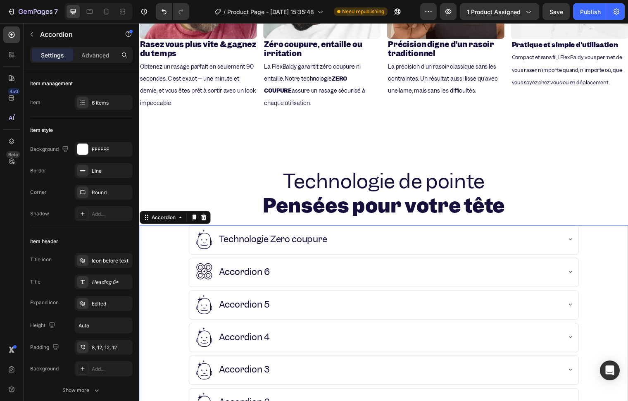
click at [205, 308] on icon at bounding box center [205, 308] width 21 height 21
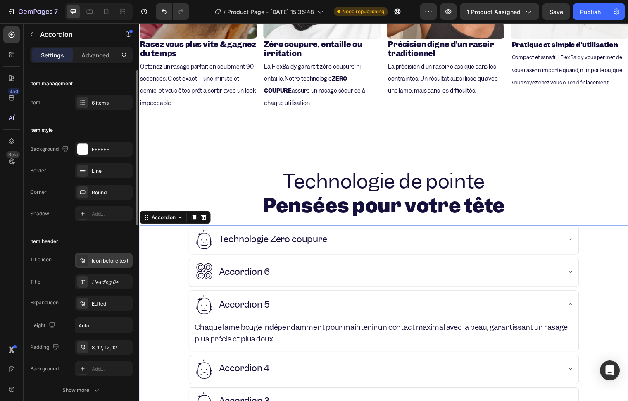
click at [112, 267] on div "Icon before text" at bounding box center [104, 260] width 58 height 15
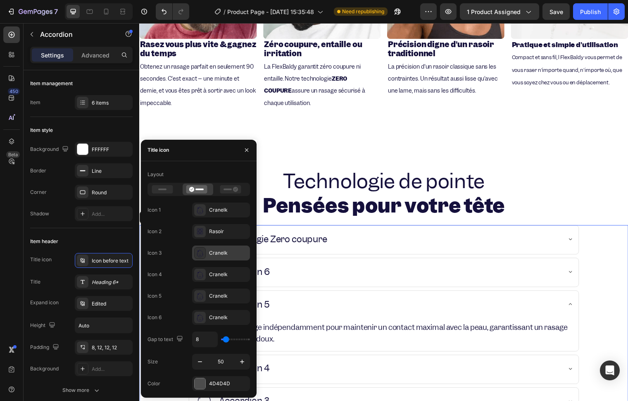
click at [207, 252] on div "Cranelk" at bounding box center [221, 252] width 58 height 15
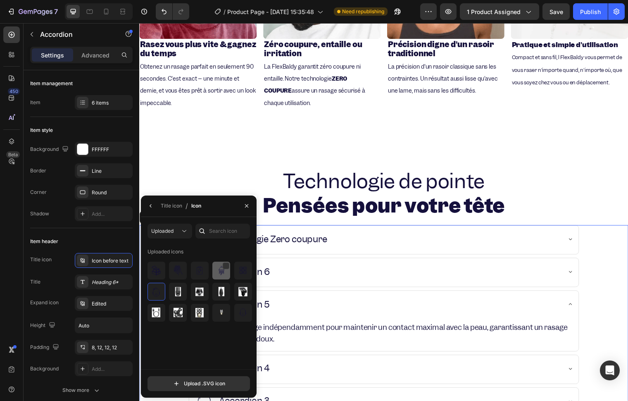
click at [216, 263] on div at bounding box center [221, 271] width 18 height 18
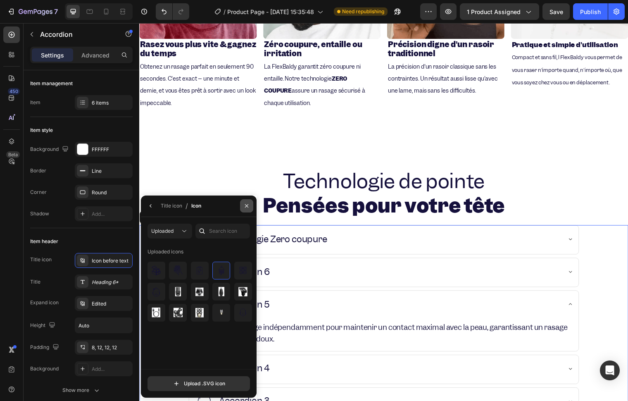
click at [244, 204] on icon "button" at bounding box center [246, 205] width 7 height 7
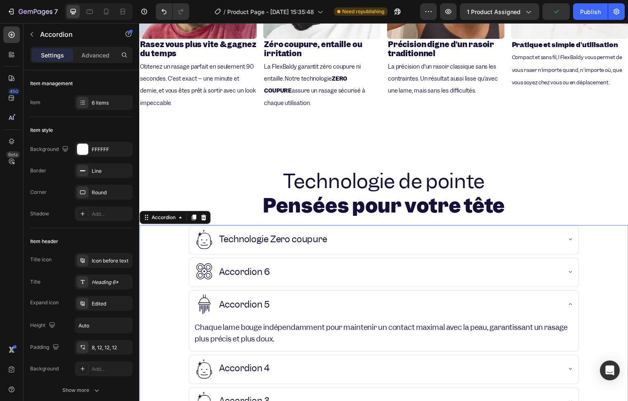
scroll to position [1017, 0]
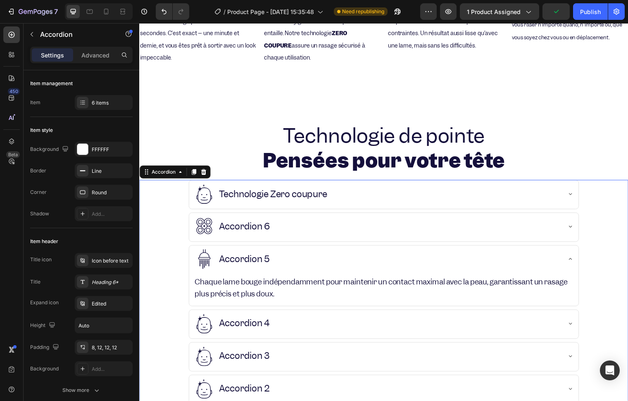
click at [207, 328] on icon at bounding box center [205, 327] width 21 height 21
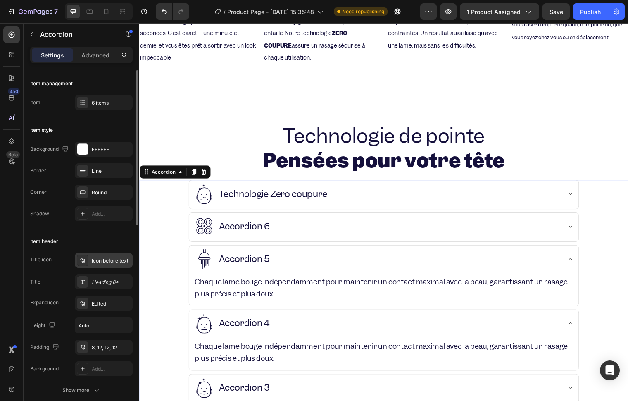
click at [110, 264] on div "Icon before text" at bounding box center [111, 260] width 39 height 7
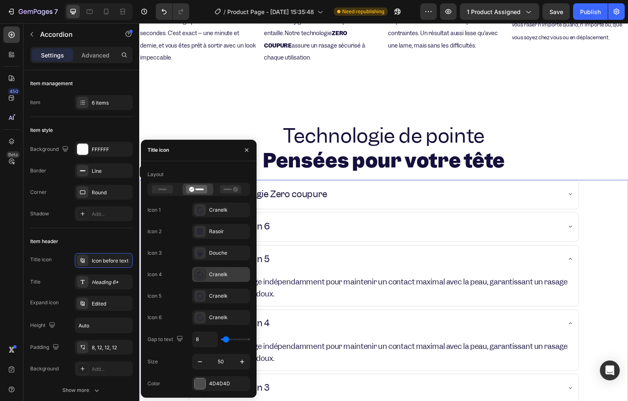
click at [198, 271] on icon at bounding box center [198, 272] width 2 height 2
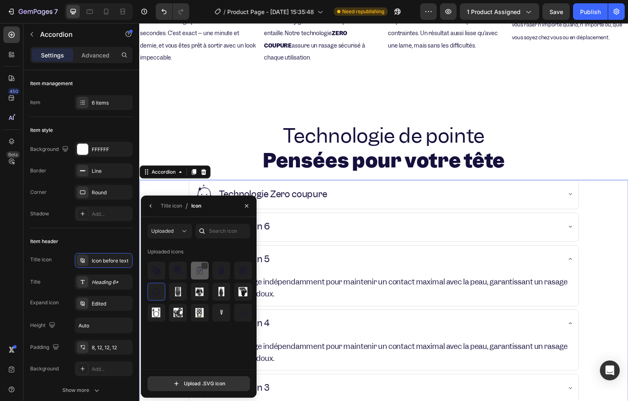
click at [193, 271] on div at bounding box center [200, 271] width 18 height 18
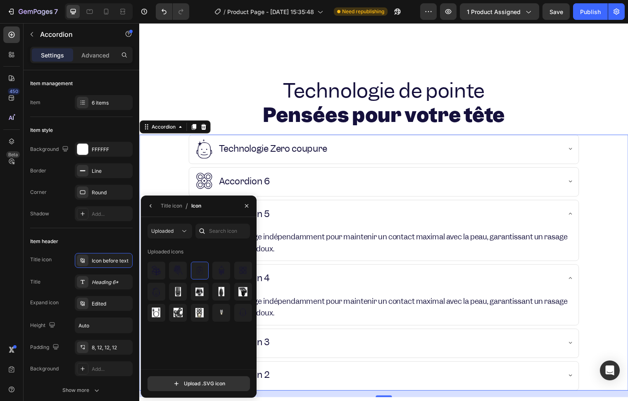
click at [340, 141] on div "Technologie Zero coupure" at bounding box center [381, 150] width 372 height 21
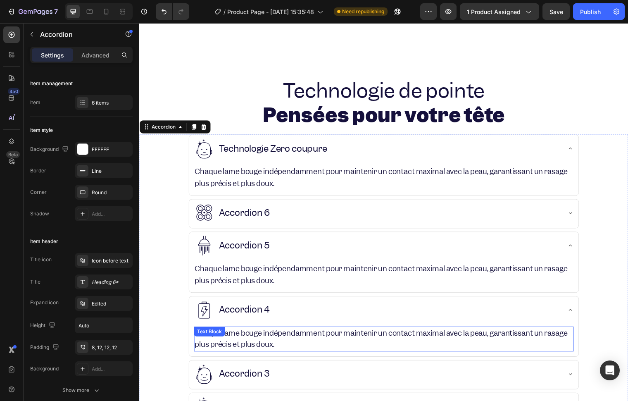
scroll to position [1109, 0]
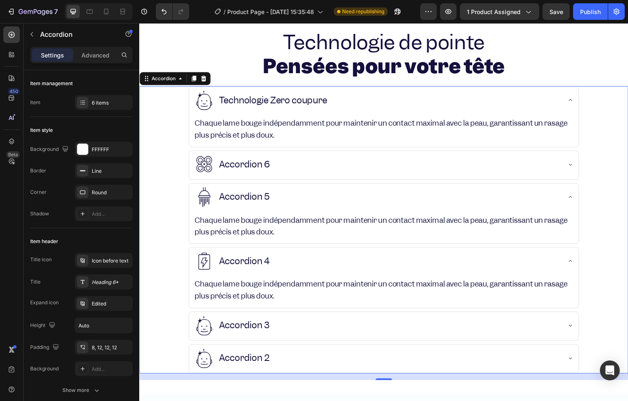
click at [205, 330] on icon at bounding box center [205, 329] width 21 height 21
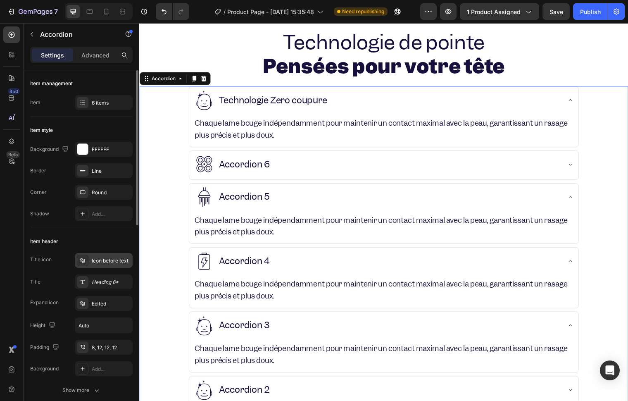
click at [105, 259] on div "Icon before text" at bounding box center [111, 260] width 39 height 7
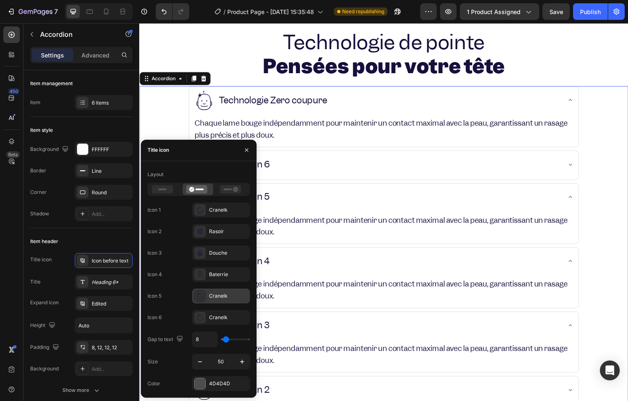
click at [211, 298] on div "Cranelk" at bounding box center [228, 295] width 39 height 7
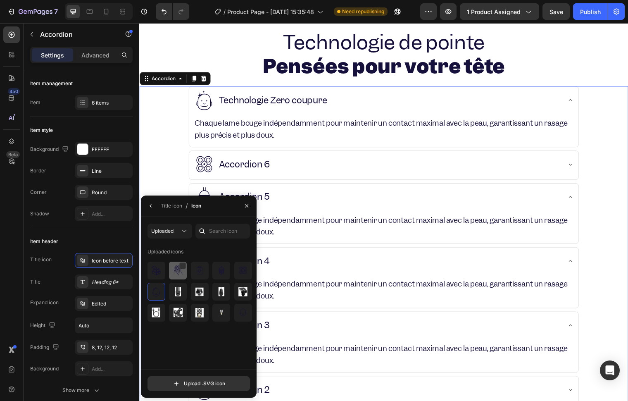
click at [179, 274] on img at bounding box center [178, 270] width 10 height 10
click at [301, 326] on div "Accordion 3" at bounding box center [381, 329] width 372 height 21
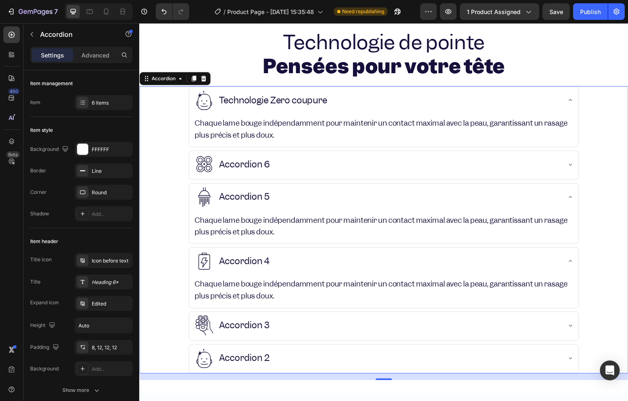
scroll to position [1155, 0]
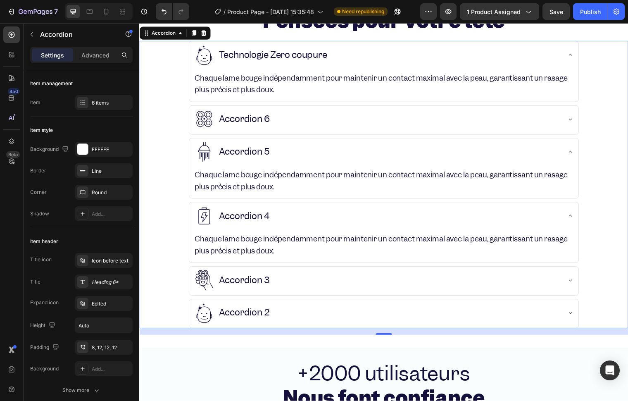
click at [195, 324] on icon at bounding box center [205, 317] width 21 height 21
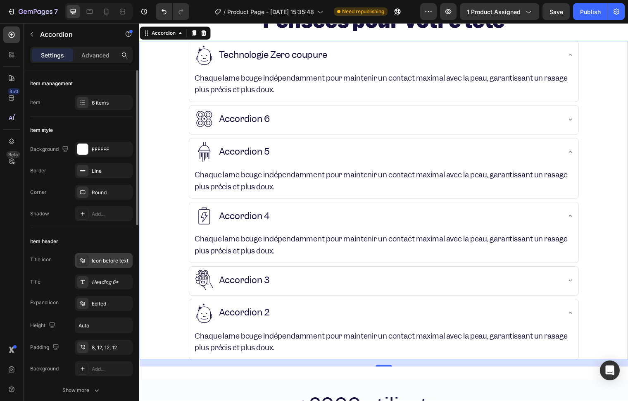
click at [98, 261] on div "Icon before text" at bounding box center [111, 260] width 39 height 7
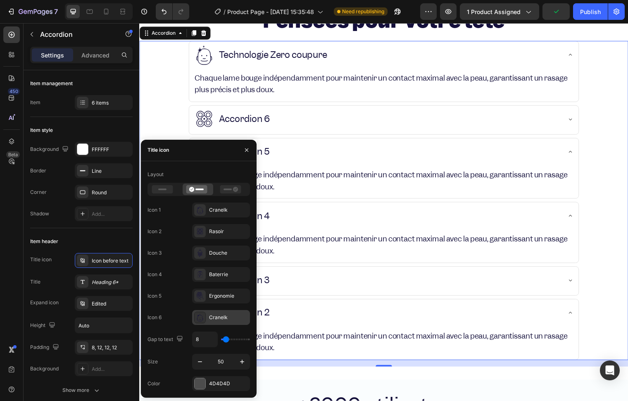
click at [195, 314] on div at bounding box center [200, 318] width 12 height 12
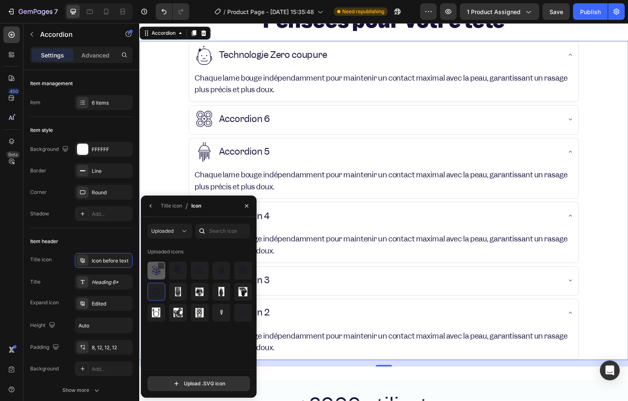
click at [155, 274] on img at bounding box center [156, 270] width 10 height 10
click at [351, 159] on div "Accordion 5" at bounding box center [381, 153] width 372 height 21
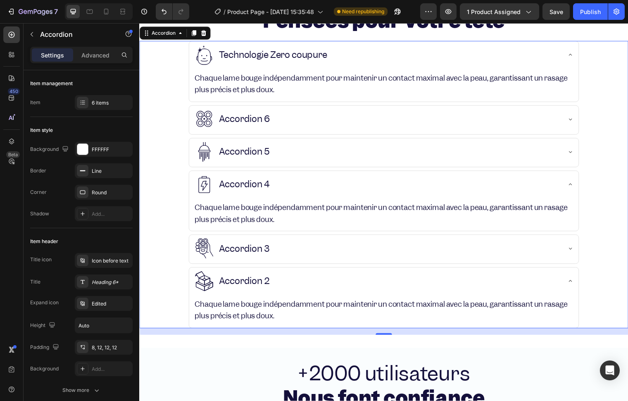
scroll to position [1109, 0]
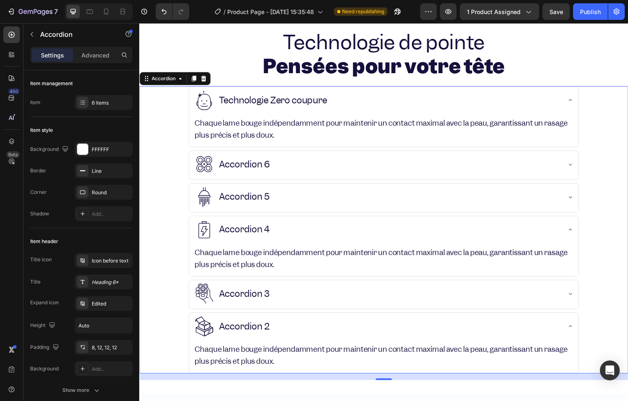
click at [284, 232] on div "Accordion 4" at bounding box center [381, 232] width 372 height 21
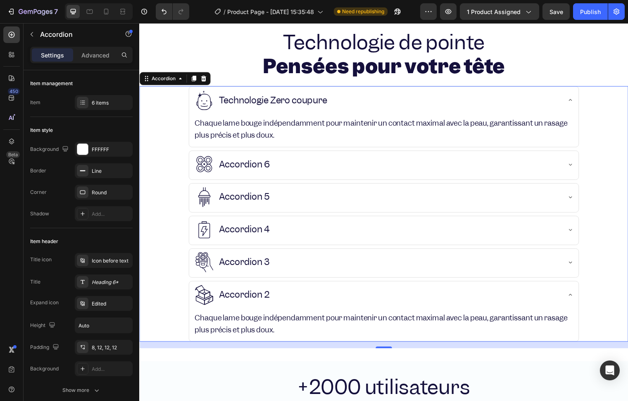
click at [289, 259] on div "Accordion 3" at bounding box center [381, 265] width 372 height 21
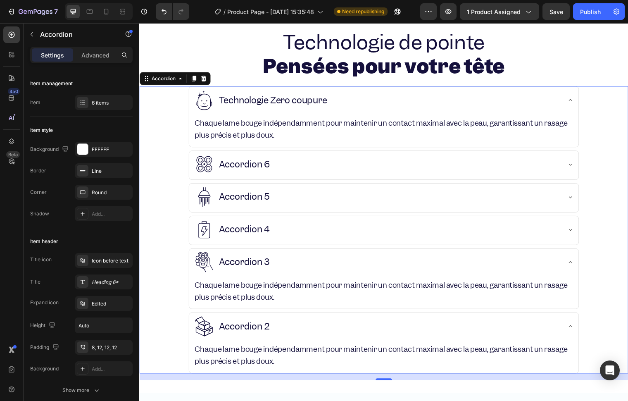
click at [293, 260] on div "Accordion 3" at bounding box center [381, 265] width 372 height 21
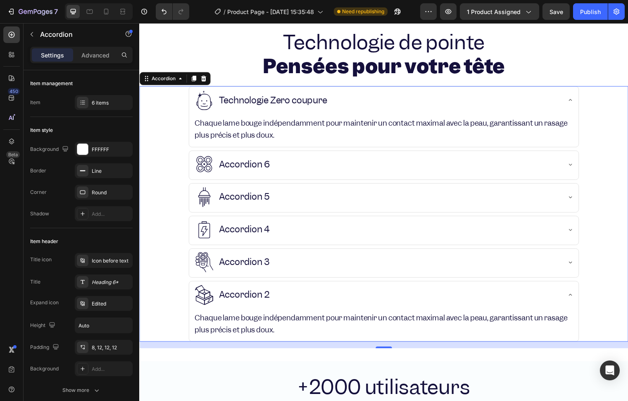
click at [292, 288] on div "Accordion 2" at bounding box center [387, 299] width 395 height 29
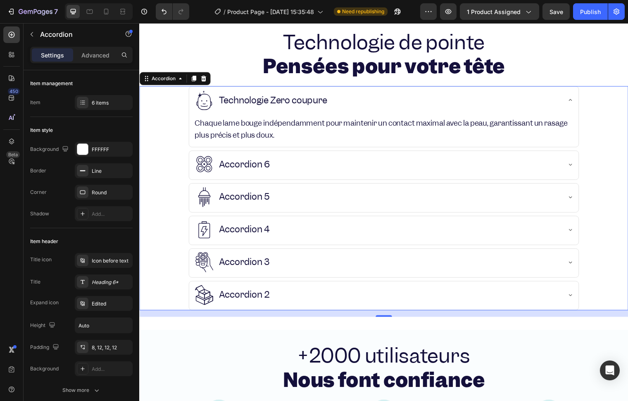
click at [238, 205] on div "Accordion 5" at bounding box center [246, 200] width 54 height 14
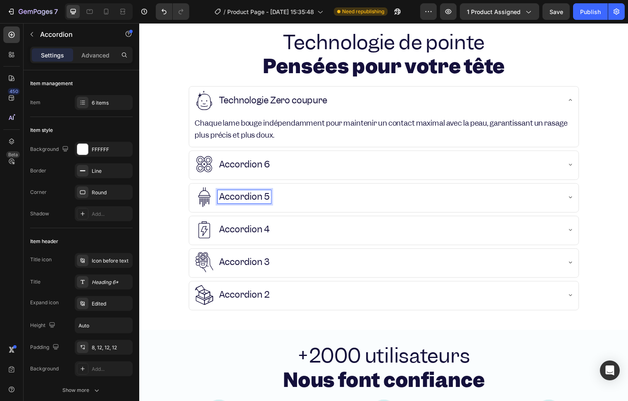
click at [238, 200] on p "Accordion 5" at bounding box center [246, 199] width 52 height 11
click at [255, 173] on div "Accordion 6" at bounding box center [246, 166] width 54 height 14
click at [254, 169] on p "Accordion 6" at bounding box center [246, 166] width 52 height 11
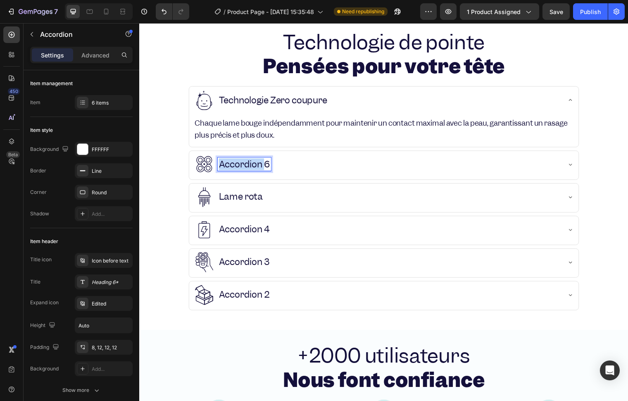
click at [254, 169] on p "Accordion 6" at bounding box center [246, 166] width 52 height 11
click at [311, 164] on div "Lame rotative" at bounding box center [381, 166] width 372 height 21
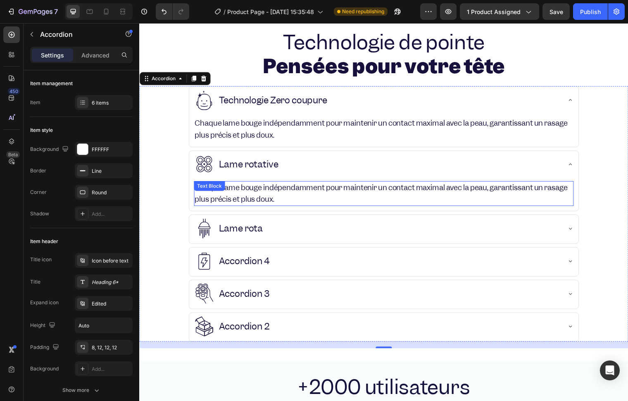
click at [255, 193] on div "Chaque lame bouge indépendamment pour maintenir un contact maximal avec la peau…" at bounding box center [387, 196] width 385 height 26
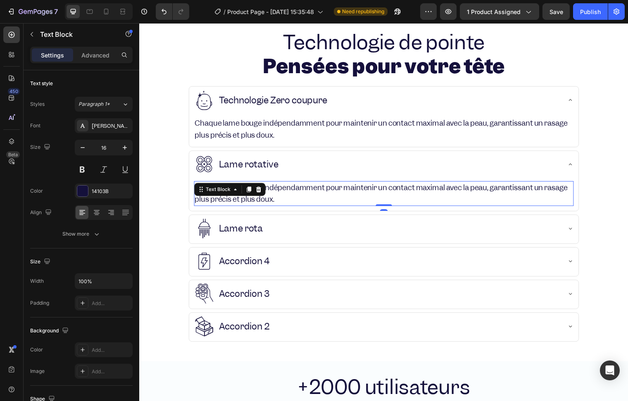
click at [255, 193] on div at bounding box center [260, 192] width 10 height 10
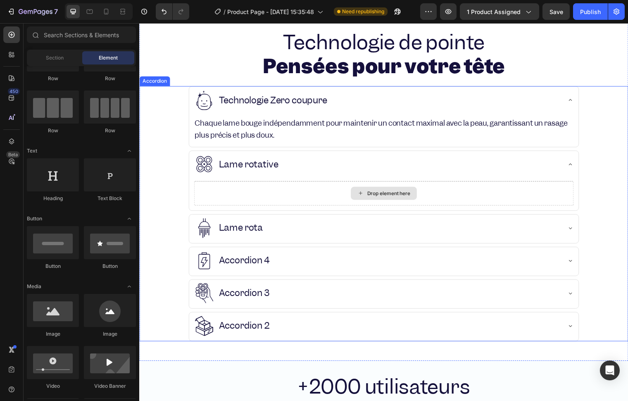
click at [312, 205] on div "Drop element here" at bounding box center [387, 195] width 385 height 25
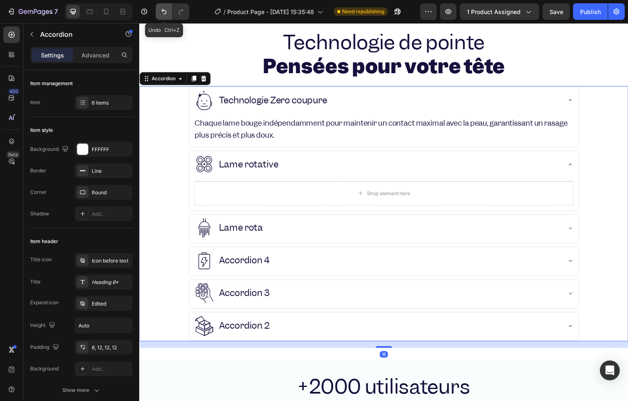
click at [160, 10] on icon "Undo/Redo" at bounding box center [164, 11] width 8 height 8
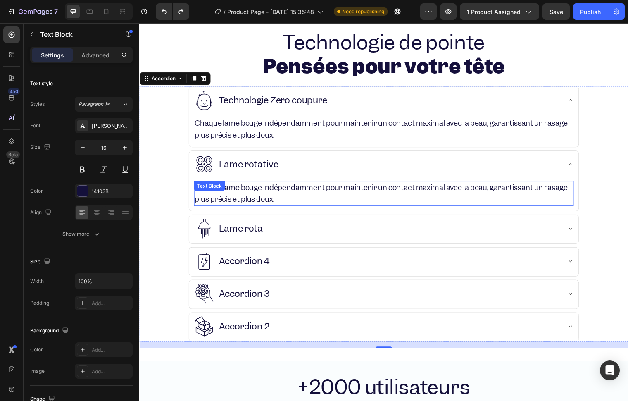
click at [292, 185] on div "Chaque lame bouge indépendamment pour maintenir un contact maximal avec la peau…" at bounding box center [387, 196] width 385 height 26
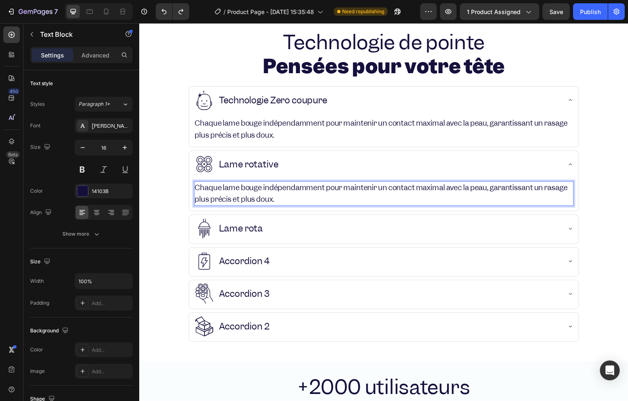
click at [293, 188] on span "Chaque lame bouge indépendamment pour maintenir un contact maximal avec la peau…" at bounding box center [384, 195] width 378 height 21
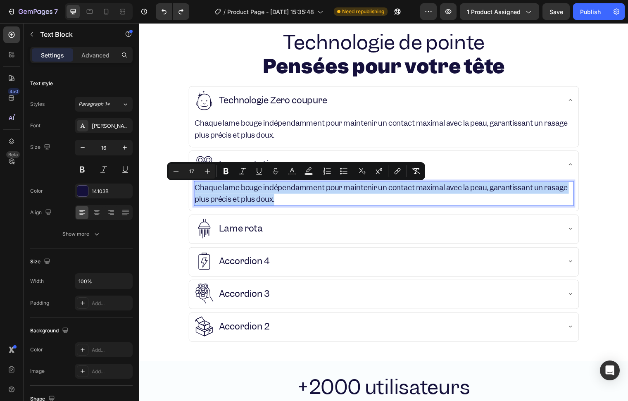
click at [293, 188] on span "Chaque lame bouge indépendamment pour maintenir un contact maximal avec la peau…" at bounding box center [384, 195] width 378 height 21
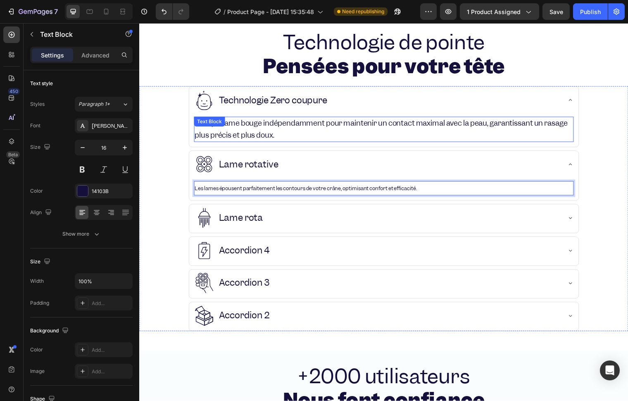
click at [230, 129] on div "Chaque lame bouge indépendamment pour maintenir un contact maximal avec la peau…" at bounding box center [387, 131] width 385 height 26
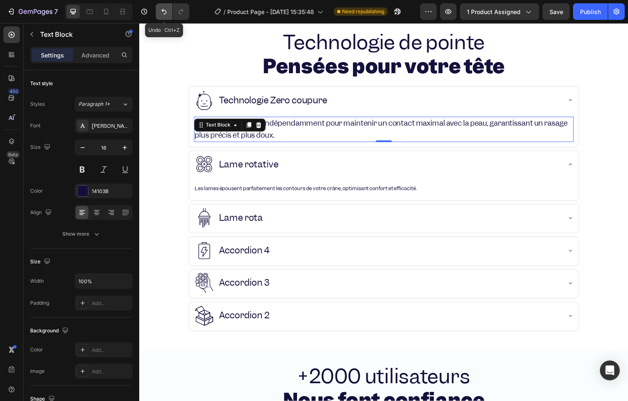
click at [163, 16] on button "Undo/Redo" at bounding box center [164, 11] width 17 height 17
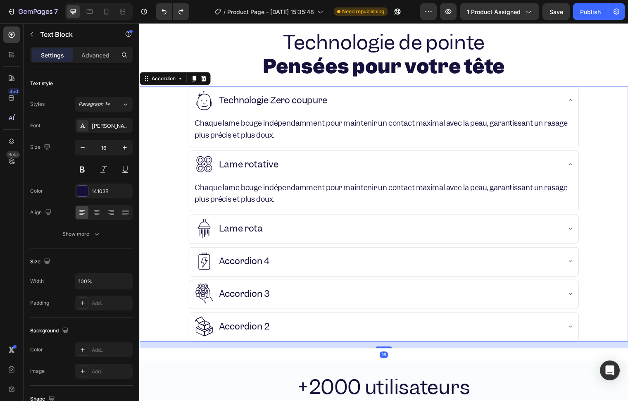
click at [278, 212] on div "Chaque lame bouge indépendamment pour maintenir un contact maximal avec la peau…" at bounding box center [387, 198] width 395 height 32
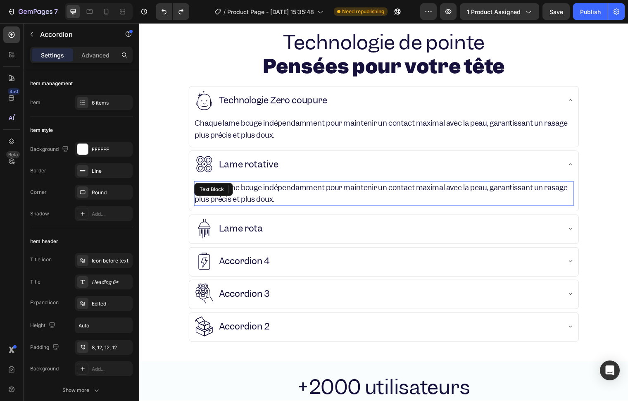
drag, startPoint x: 281, startPoint y: 204, endPoint x: 289, endPoint y: 204, distance: 8.7
click at [281, 204] on span "Chaque lame bouge indépendamment pour maintenir un contact maximal avec la peau…" at bounding box center [384, 195] width 378 height 21
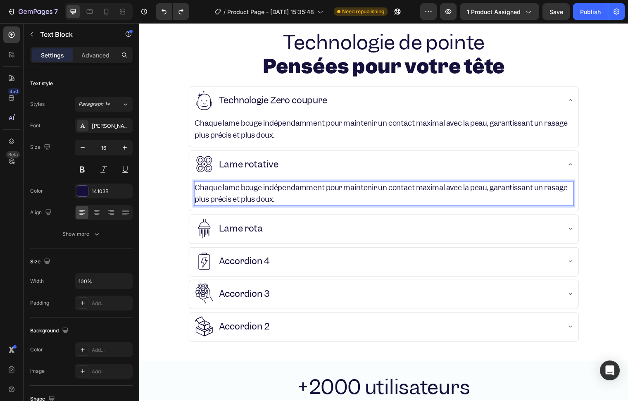
click at [308, 203] on p "Chaque lame bouge indépendamment pour maintenir un contact maximal avec la peau…" at bounding box center [386, 196] width 383 height 24
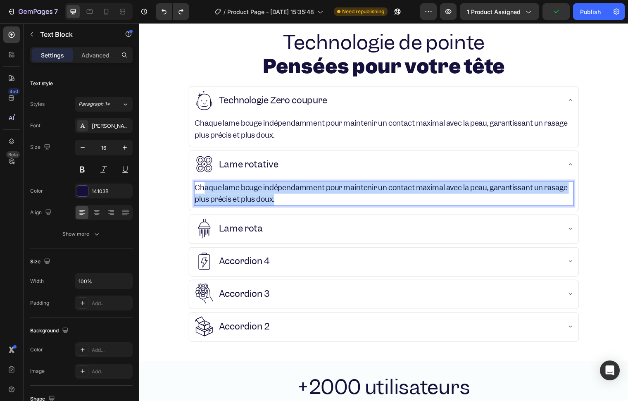
drag, startPoint x: 308, startPoint y: 203, endPoint x: 206, endPoint y: 188, distance: 103.3
click at [206, 188] on p "Chaque lame bouge indépendamment pour maintenir un contact maximal avec la peau…" at bounding box center [386, 196] width 383 height 24
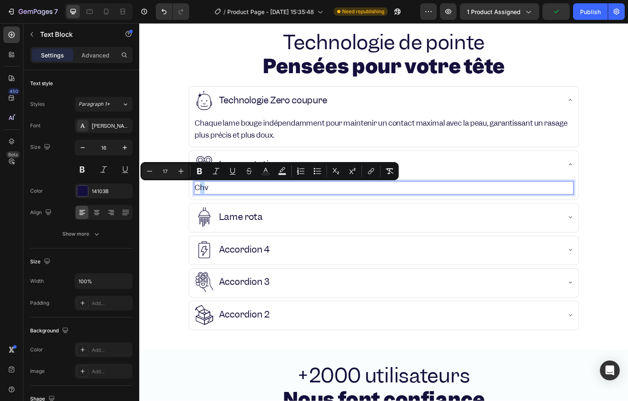
click at [200, 189] on span "Chv" at bounding box center [202, 190] width 14 height 10
click at [209, 194] on p "Chv" at bounding box center [386, 190] width 383 height 12
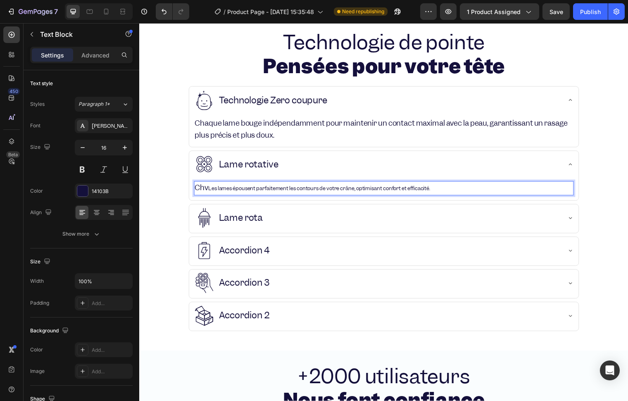
click at [206, 192] on span "Chv" at bounding box center [202, 190] width 14 height 10
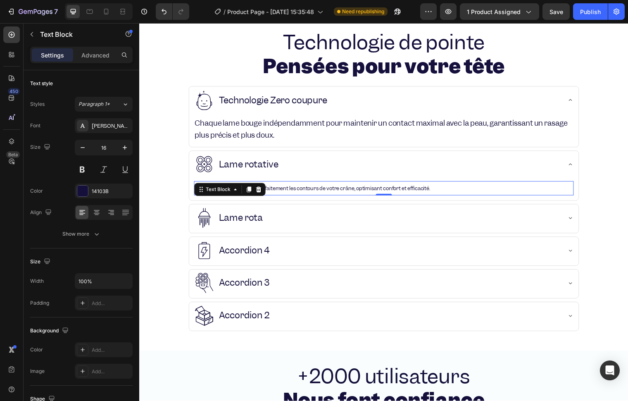
click at [431, 190] on span "Les lames épousent parfaitement les contours de votre crâne, optimisant confort…" at bounding box center [321, 190] width 225 height 7
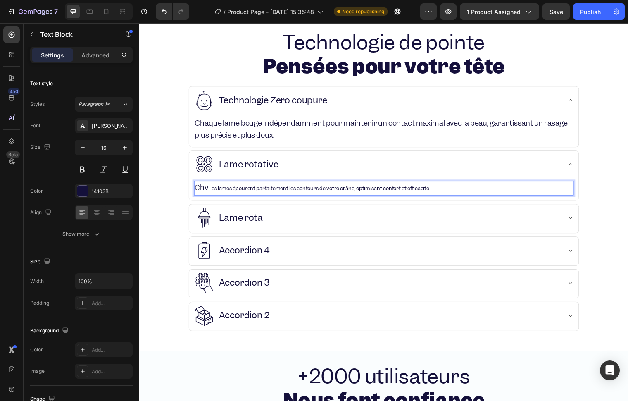
click at [449, 187] on p "Chv Les lames épousent parfaitement les contours de votre crâne, optimisant con…" at bounding box center [386, 190] width 383 height 13
click at [208, 192] on span "Chv" at bounding box center [202, 190] width 14 height 10
drag, startPoint x: 243, startPoint y: 194, endPoint x: 276, endPoint y: 193, distance: 32.7
click at [276, 193] on span "Les lames épousent parfaitement les contours de votre crâne, optimisant confort…" at bounding box center [321, 190] width 225 height 7
click at [233, 194] on span "Les lames épousent parfaitement les contours de votre crâne, optimisant confort…" at bounding box center [321, 190] width 225 height 7
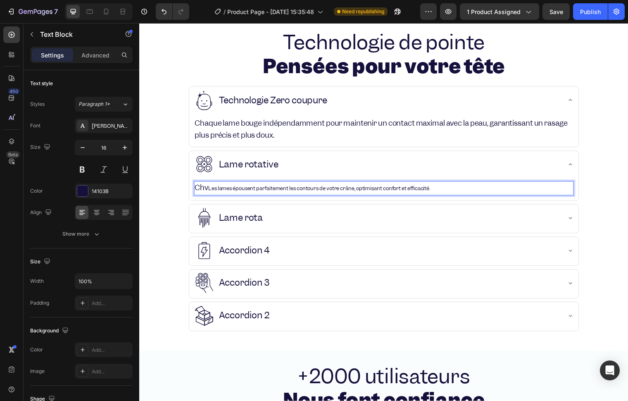
click at [223, 195] on p "Chv Les lames épousent parfaitement les contours de votre crâne, optimisant con…" at bounding box center [386, 190] width 383 height 13
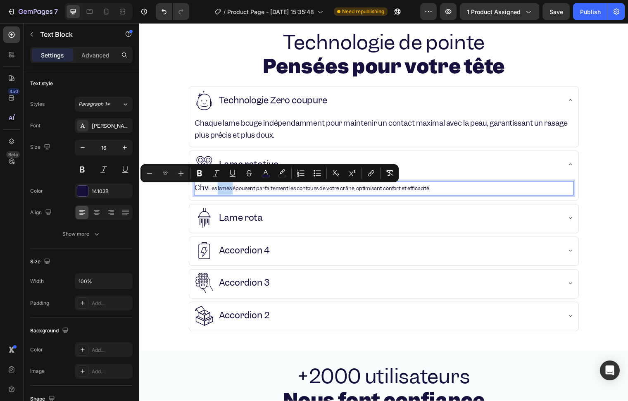
click at [218, 192] on span "Les lames épousent parfaitement les contours de votre crâne, optimisant confort…" at bounding box center [321, 190] width 225 height 7
click at [209, 193] on span "Les lames épousent parfaitement les contours de votre crâne, optimisant confort…" at bounding box center [321, 190] width 225 height 7
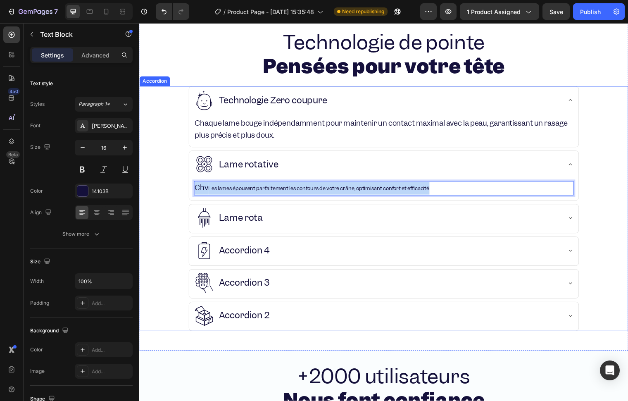
drag, startPoint x: 209, startPoint y: 193, endPoint x: 429, endPoint y: 197, distance: 220.3
click at [423, 201] on div "Chv Les lames épousent parfaitement les contours de votre crâne, optimisant con…" at bounding box center [387, 192] width 395 height 21
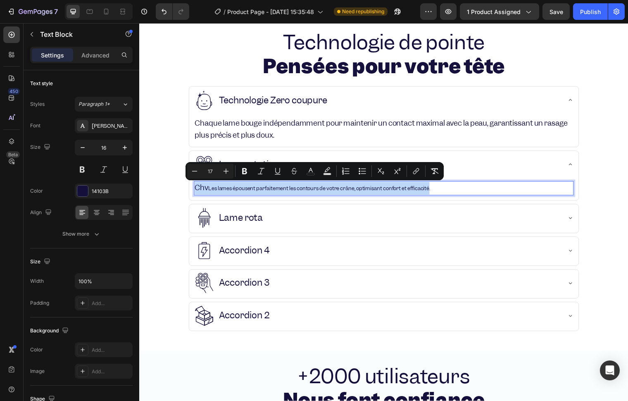
click at [204, 190] on span "Chv" at bounding box center [202, 190] width 14 height 10
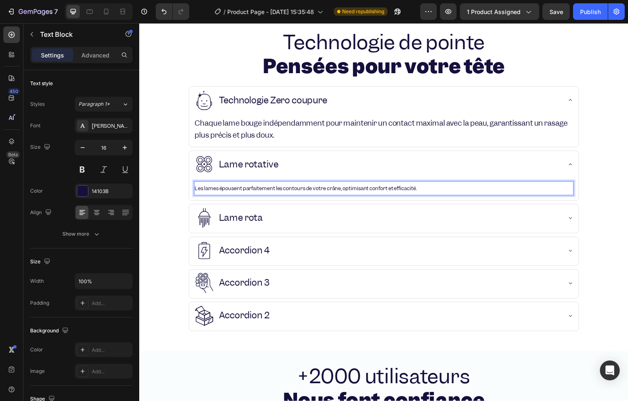
click at [209, 192] on span "Les lames épousent parfaitement les contours de votre crâne, optimisant confort…" at bounding box center [307, 190] width 225 height 7
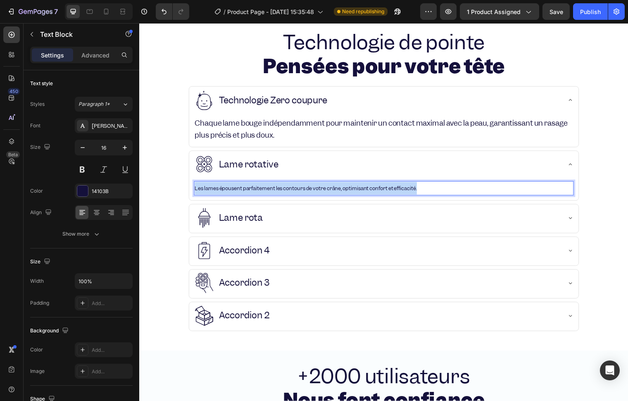
click at [209, 192] on span "Les lames épousent parfaitement les contours de votre crâne, optimisant confort…" at bounding box center [307, 190] width 225 height 7
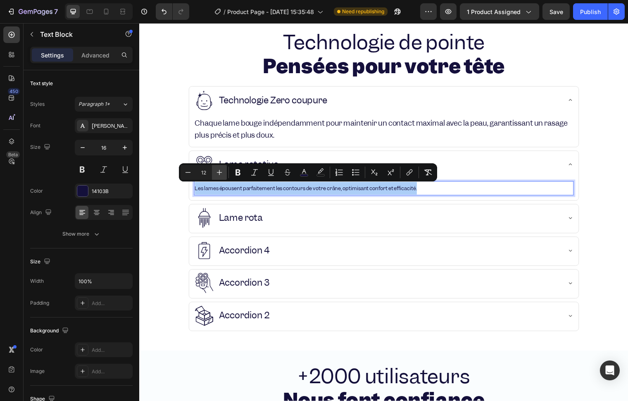
click at [218, 178] on button "Plus" at bounding box center [219, 172] width 15 height 15
click at [219, 178] on button "Plus" at bounding box center [219, 172] width 15 height 15
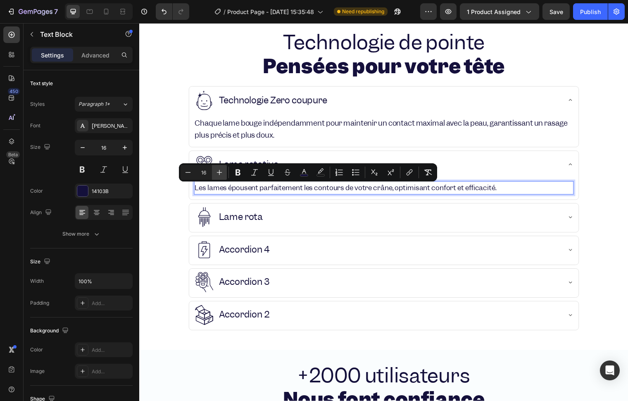
click at [219, 178] on button "Plus" at bounding box center [219, 172] width 15 height 15
click at [186, 171] on icon "Editor contextual toolbar" at bounding box center [188, 172] width 8 height 8
type input "16"
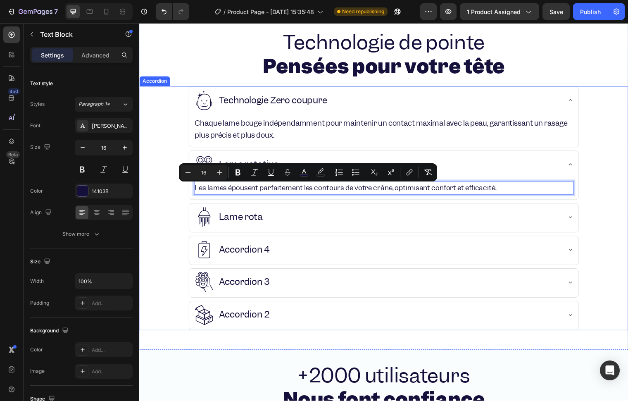
click at [259, 225] on p "Lame rota" at bounding box center [242, 219] width 45 height 11
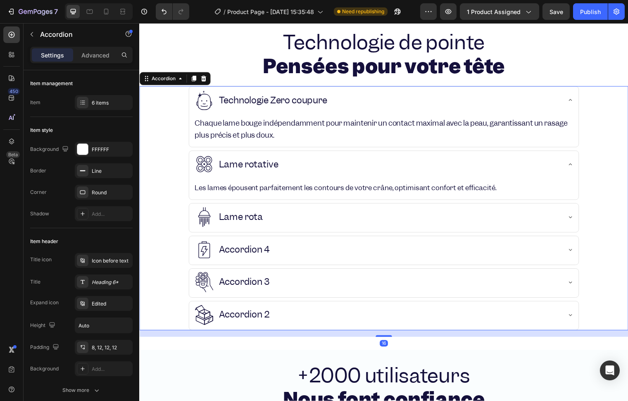
click at [229, 226] on div "Lame rota" at bounding box center [242, 220] width 47 height 14
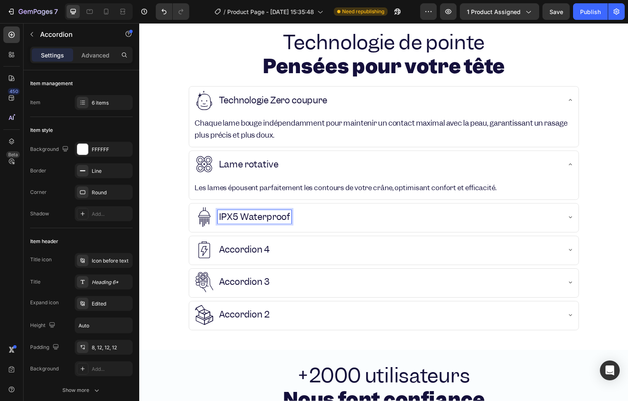
click at [351, 217] on div "IPX5 Waterproof" at bounding box center [381, 219] width 372 height 21
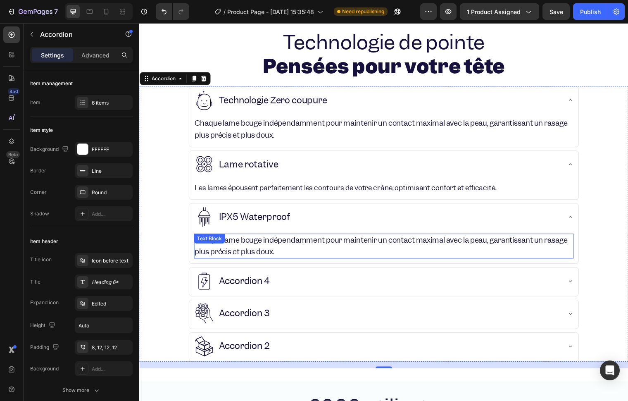
click at [240, 254] on span "Chaque lame bouge indépendamment pour maintenir un contact maximal avec la peau…" at bounding box center [384, 248] width 378 height 21
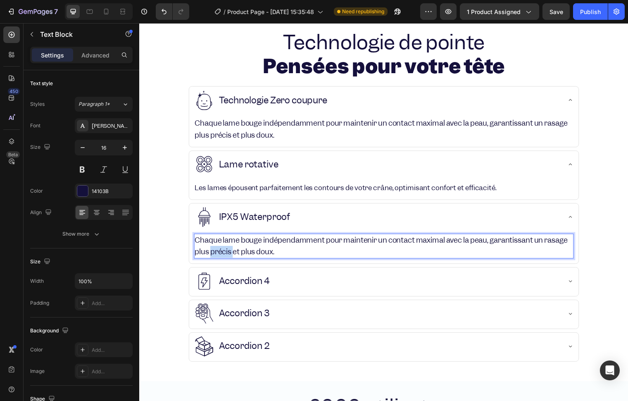
click at [240, 254] on span "Chaque lame bouge indépendamment pour maintenir un contact maximal avec la peau…" at bounding box center [384, 248] width 378 height 21
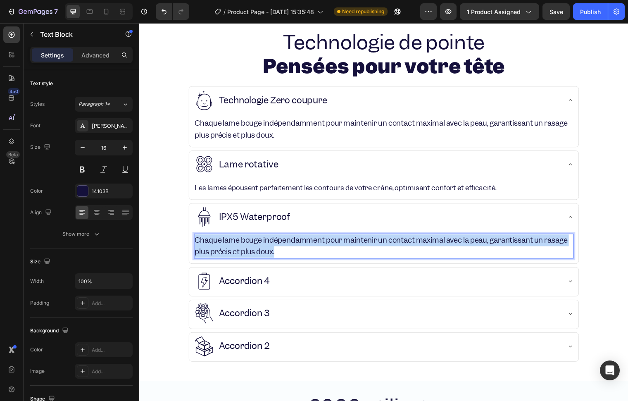
click at [240, 254] on span "Chaque lame bouge indépendamment pour maintenir un contact maximal avec la peau…" at bounding box center [384, 248] width 378 height 21
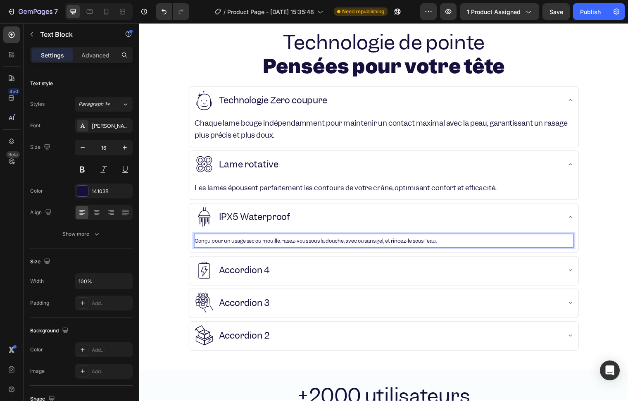
click at [207, 245] on span "Conçu pour un usage sec ou mouillé, rasez-vous sous la douche, avec ou sans gel…" at bounding box center [317, 243] width 245 height 7
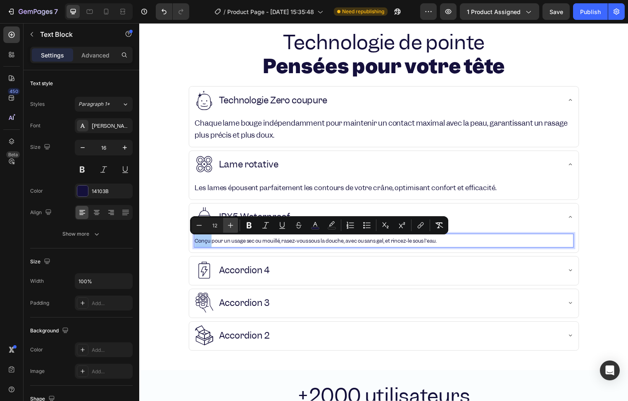
click at [232, 222] on icon "Editor contextual toolbar" at bounding box center [230, 225] width 8 height 8
type input "16"
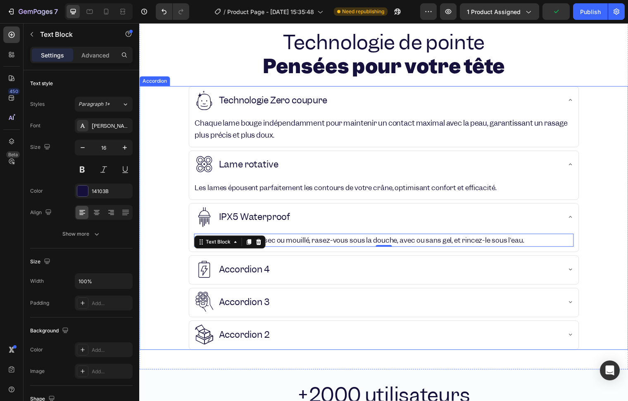
click at [266, 271] on p "Accordion 4" at bounding box center [246, 272] width 52 height 11
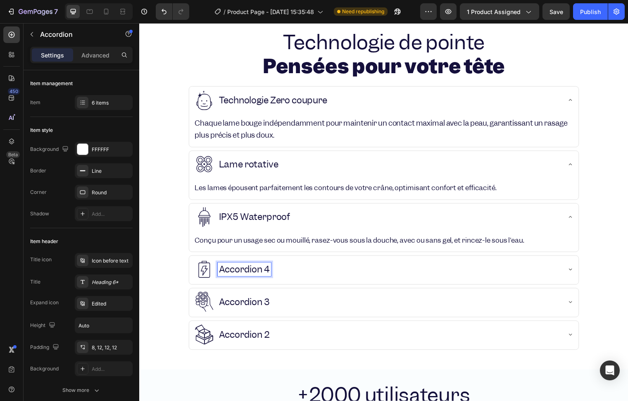
click at [267, 273] on p "Accordion 4" at bounding box center [246, 272] width 52 height 11
click at [389, 265] on div "Chargement rapide" at bounding box center [381, 272] width 372 height 21
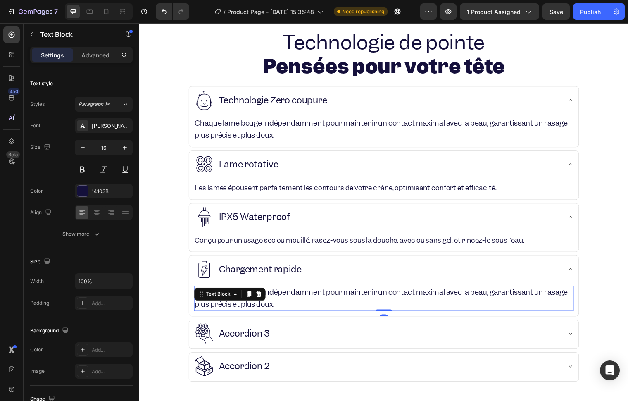
click at [298, 313] on span "Chaque lame bouge indépendamment pour maintenir un contact maximal avec la peau…" at bounding box center [384, 301] width 378 height 21
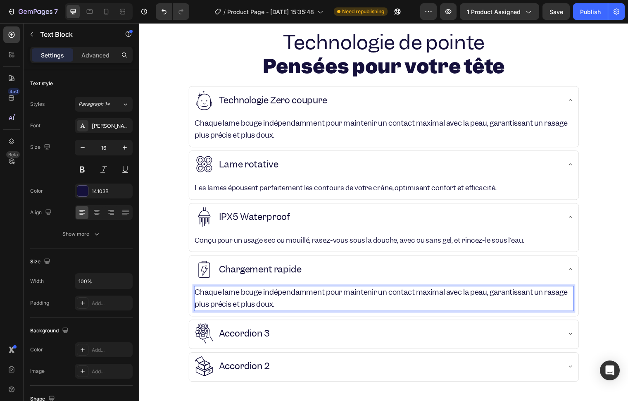
click at [296, 304] on p "Chaque lame bouge indépendamment pour maintenir un contact maximal avec la peau…" at bounding box center [386, 302] width 383 height 24
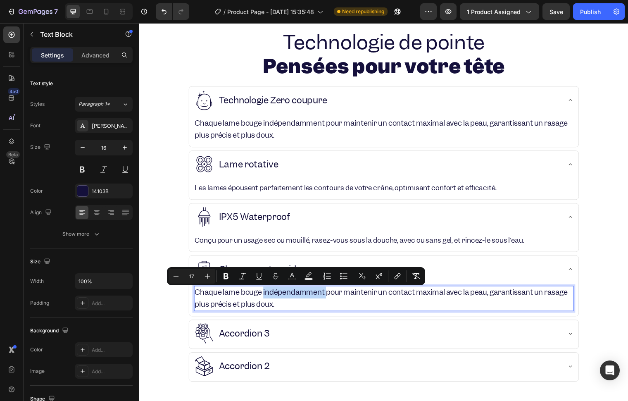
click at [294, 301] on span "Chaque lame bouge indépendamment pour maintenir un contact maximal avec la peau…" at bounding box center [384, 301] width 378 height 21
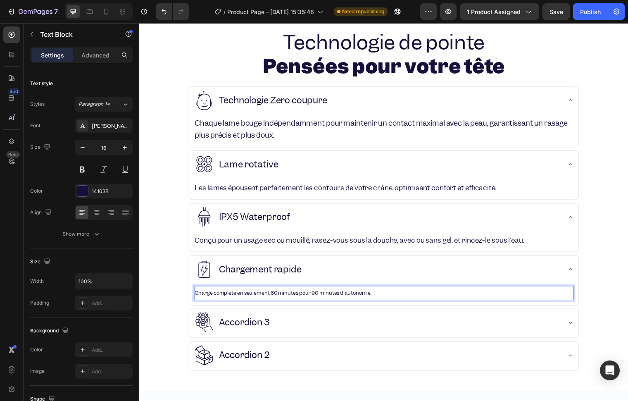
click at [294, 301] on p "Charge complète en seulement 60 minutes pour 90 minutes d'autonomie." at bounding box center [386, 296] width 383 height 13
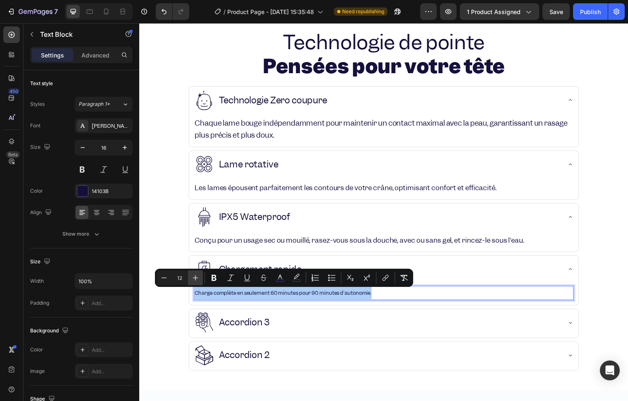
click at [190, 274] on button "Plus" at bounding box center [195, 277] width 15 height 15
click at [191, 274] on button "Plus" at bounding box center [195, 277] width 15 height 15
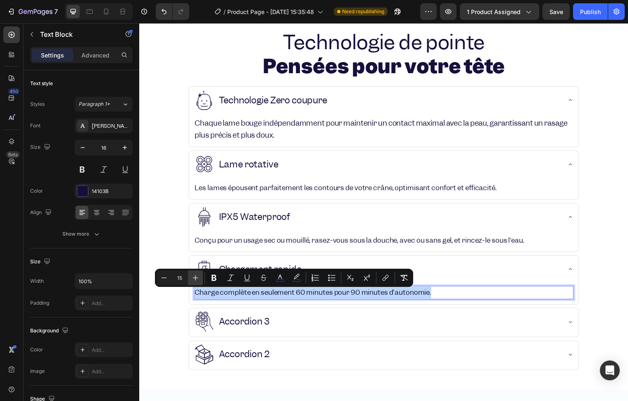
type input "16"
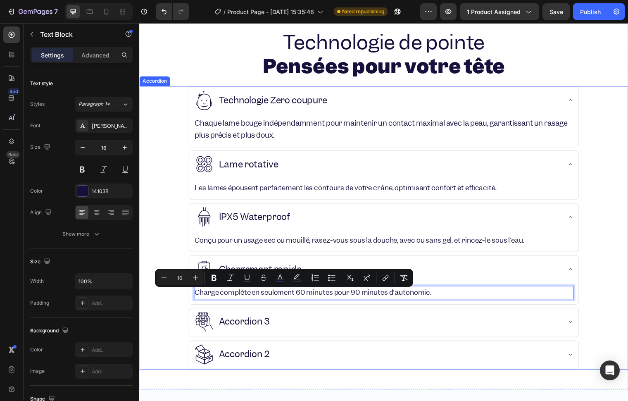
click at [190, 313] on div "Accordion 3" at bounding box center [387, 327] width 396 height 30
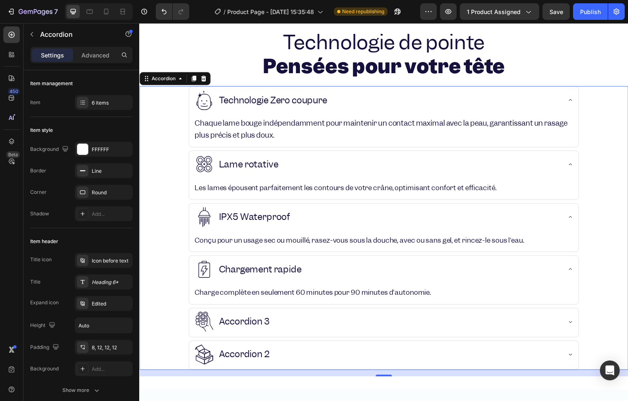
click at [290, 324] on div "Accordion 3" at bounding box center [381, 326] width 372 height 21
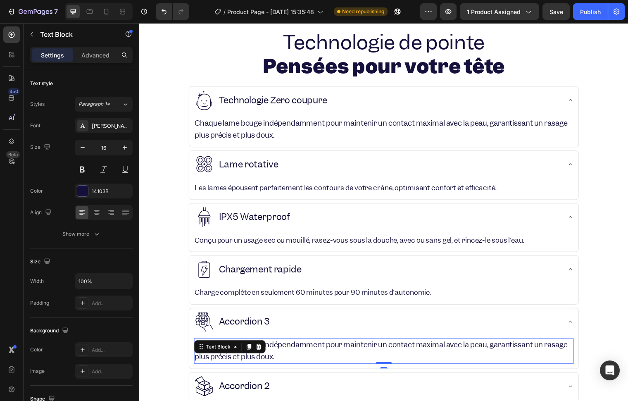
click at [282, 352] on span "Chaque lame bouge indépendamment pour maintenir un contact maximal avec la peau…" at bounding box center [384, 355] width 378 height 21
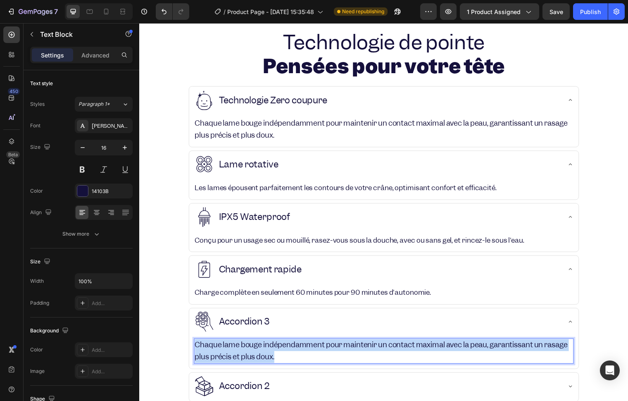
click at [282, 352] on span "Chaque lame bouge indépendamment pour maintenir un contact maximal avec la peau…" at bounding box center [384, 355] width 378 height 21
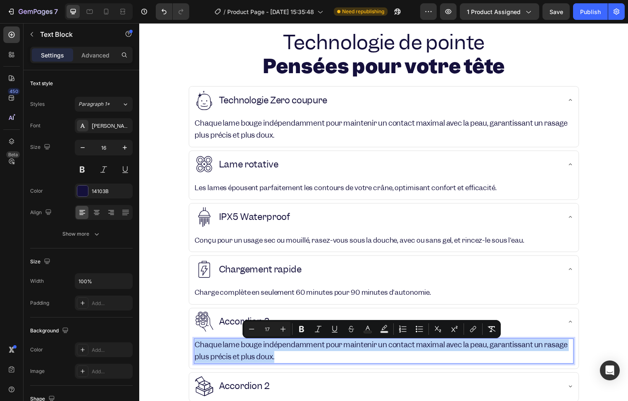
type input "12"
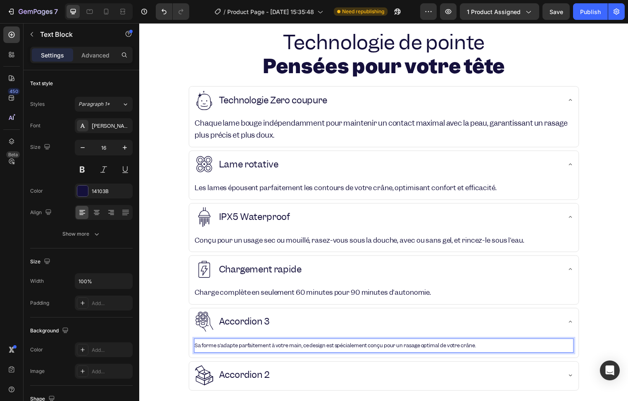
click at [282, 352] on span "Sa forme s'adapte parfaitement à votre main, ce design est spécialement conçu p…" at bounding box center [337, 350] width 285 height 7
click at [285, 351] on span "Sa forme s'adapte parfaitement à votre main, ce design est spécialement conçu p…" at bounding box center [337, 350] width 285 height 7
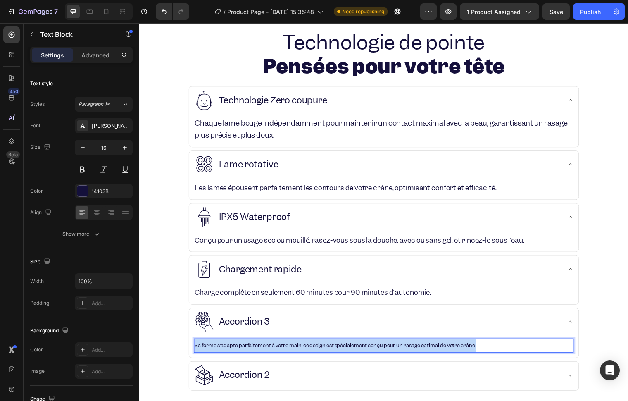
click at [285, 351] on span "Sa forme s'adapte parfaitement à votre main, ce design est spécialement conçu p…" at bounding box center [337, 350] width 285 height 7
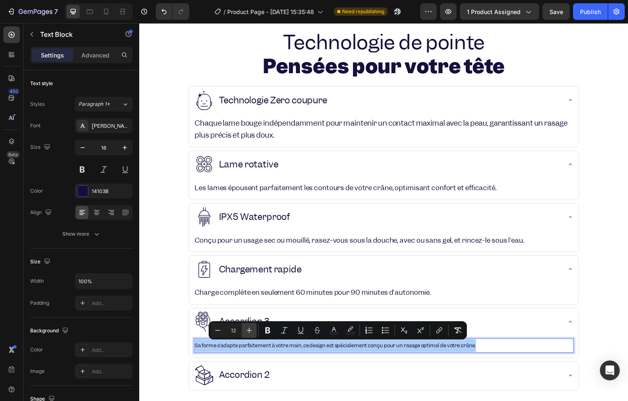
click at [252, 331] on icon "Editor contextual toolbar" at bounding box center [249, 330] width 8 height 8
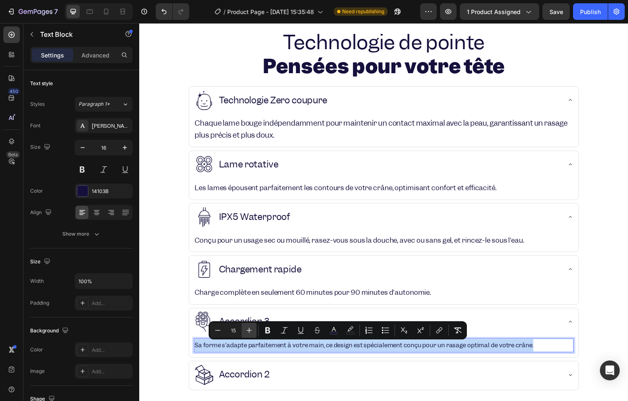
type input "16"
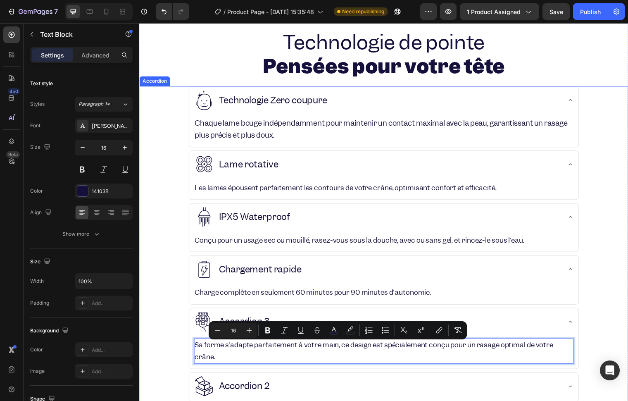
click at [178, 297] on div "Chargement rapide Charge complète en seulement 60 minutes pour 90 minutes d'aut…" at bounding box center [387, 284] width 495 height 50
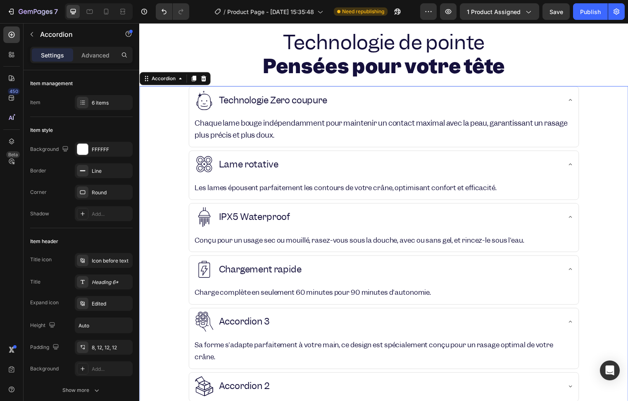
click at [245, 320] on div "Accordion 3" at bounding box center [246, 326] width 54 height 14
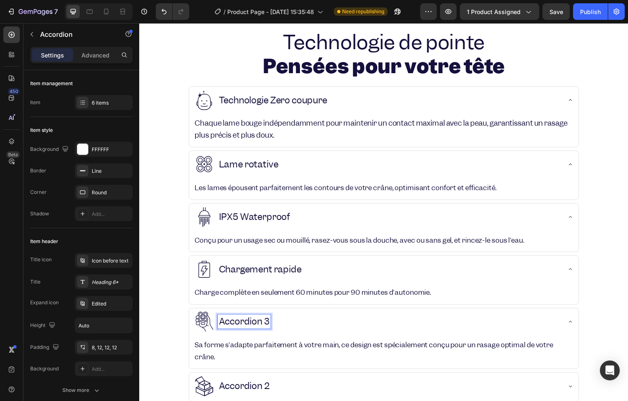
click at [242, 331] on p "Accordion 3" at bounding box center [245, 325] width 51 height 11
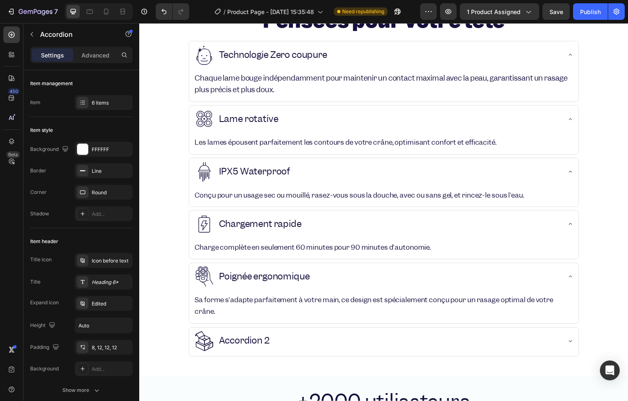
click at [173, 333] on div "Accordion 2" at bounding box center [387, 346] width 495 height 30
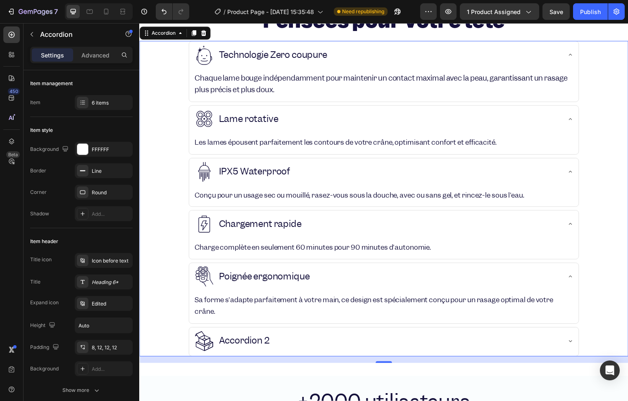
scroll to position [1201, 0]
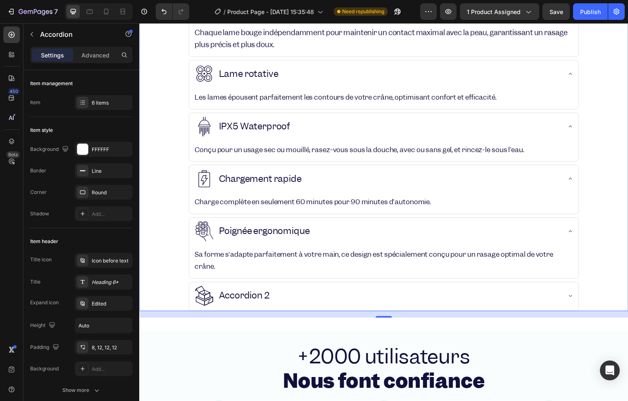
click at [300, 283] on div "Technologie Zero coupure Chaque lame bouge indépendamment pour maintenir un con…" at bounding box center [387, 155] width 496 height 320
click at [303, 296] on div "Accordion 2" at bounding box center [381, 299] width 372 height 21
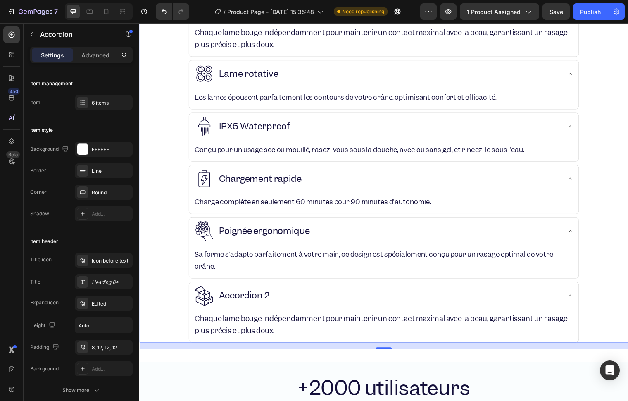
click at [244, 300] on p "Accordion 2" at bounding box center [246, 299] width 52 height 11
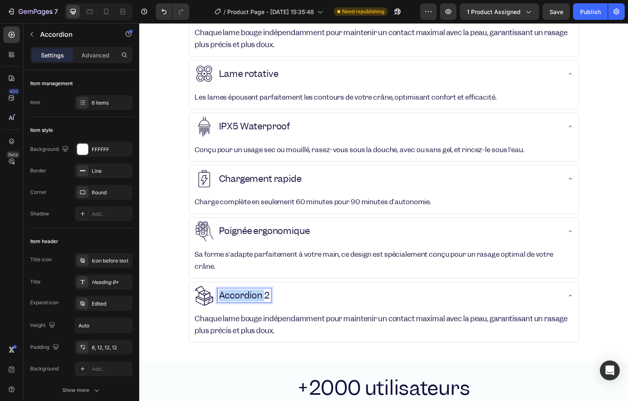
click at [244, 300] on p "Accordion 2" at bounding box center [246, 299] width 52 height 11
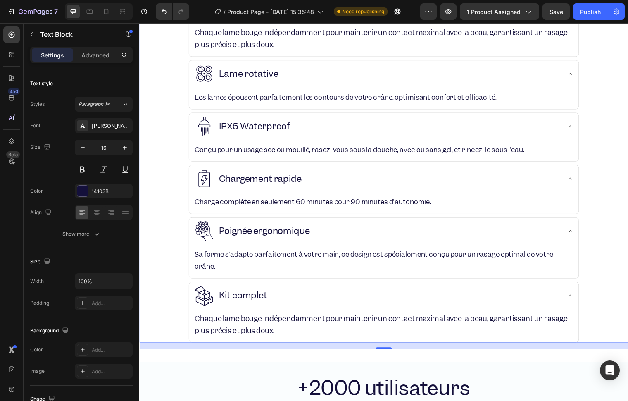
click at [222, 341] on p "Chaque lame bouge indépendamment pour maintenir un contact maximal avec la peau…" at bounding box center [386, 329] width 383 height 24
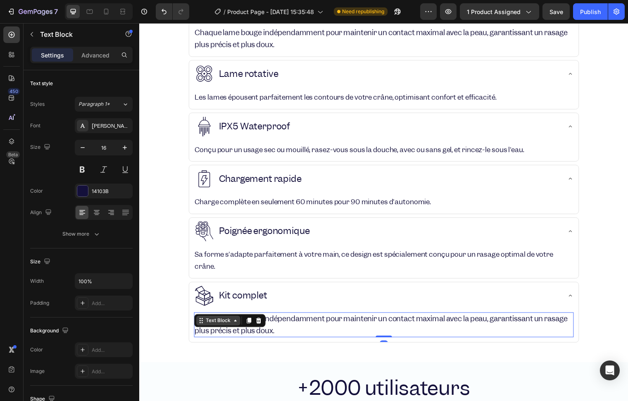
click at [231, 330] on div "Text Block" at bounding box center [219, 325] width 45 height 10
click at [238, 339] on span "Chaque lame bouge indépendamment pour maintenir un contact maximal avec la peau…" at bounding box center [384, 328] width 378 height 21
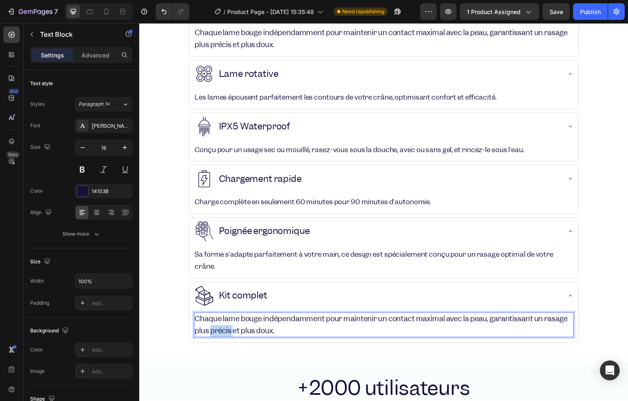
click at [238, 339] on span "Chaque lame bouge indépendamment pour maintenir un contact maximal avec la peau…" at bounding box center [384, 328] width 378 height 21
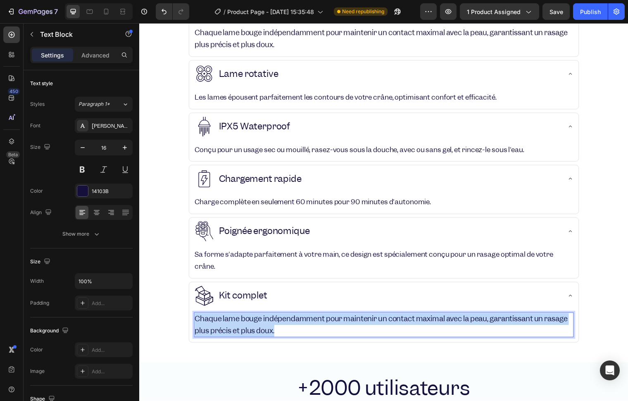
click at [238, 339] on span "Chaque lame bouge indépendamment pour maintenir un contact maximal avec la peau…" at bounding box center [384, 328] width 378 height 21
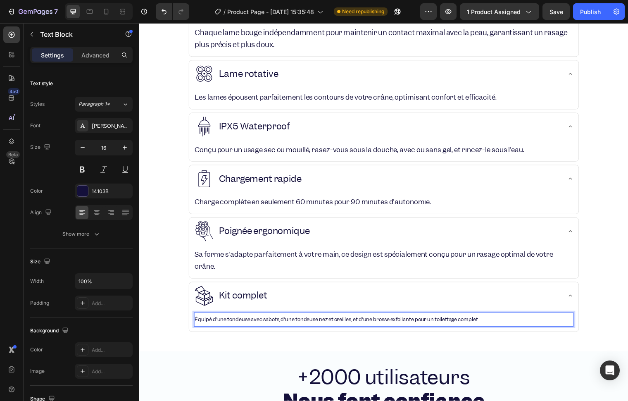
click at [266, 326] on span "Équipé d'une tondeuse avec sabots, d'une tondeuse nez et oreilles, et d'une bro…" at bounding box center [339, 323] width 288 height 7
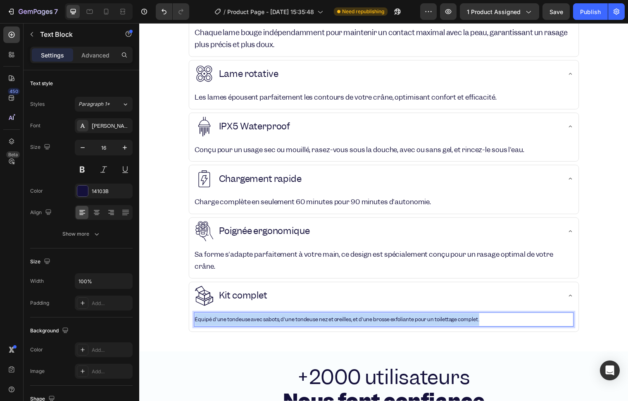
click at [266, 326] on span "Équipé d'une tondeuse avec sabots, d'une tondeuse nez et oreilles, et d'une bro…" at bounding box center [339, 323] width 288 height 7
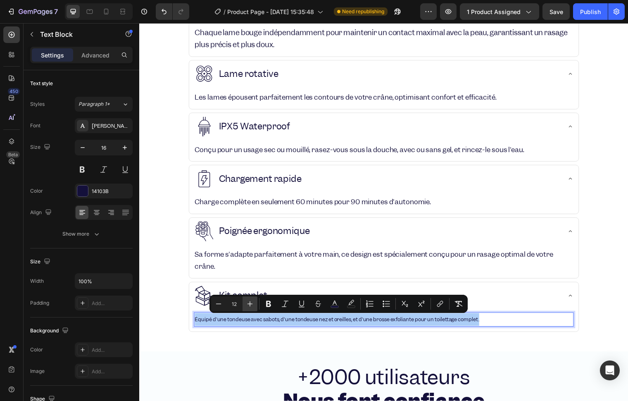
click at [247, 300] on icon "Editor contextual toolbar" at bounding box center [250, 304] width 8 height 8
click at [249, 300] on icon "Editor contextual toolbar" at bounding box center [250, 304] width 8 height 8
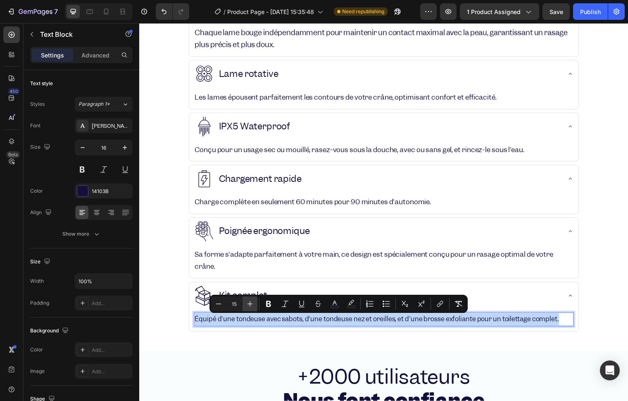
type input "16"
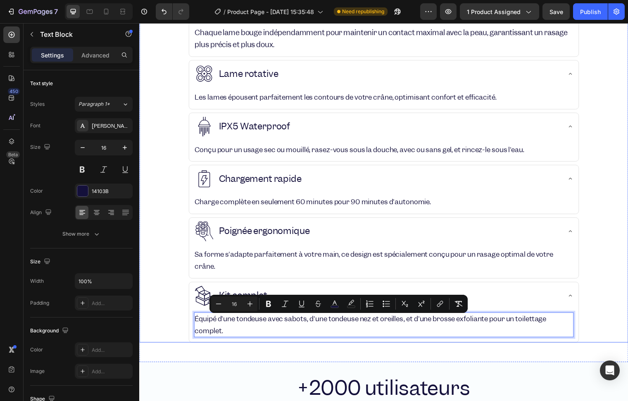
click at [159, 296] on div "Kit complet Équipé d'une tondeuse avec sabots, d'une tondeuse nez et oreilles, …" at bounding box center [387, 317] width 495 height 62
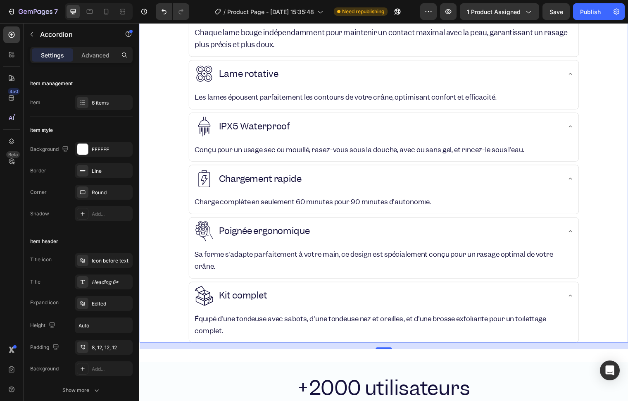
click at [567, 295] on div "Kit complet" at bounding box center [387, 300] width 395 height 29
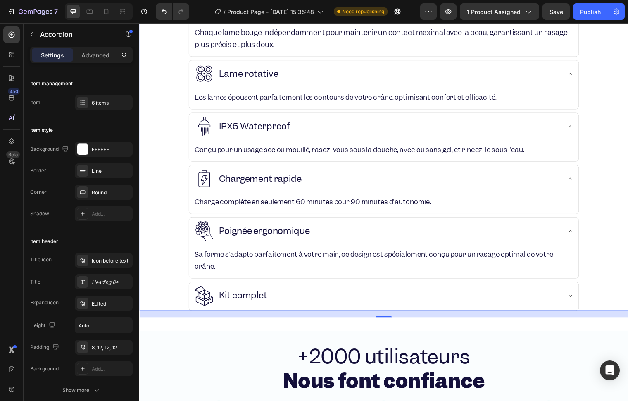
click at [573, 232] on icon at bounding box center [576, 234] width 7 height 7
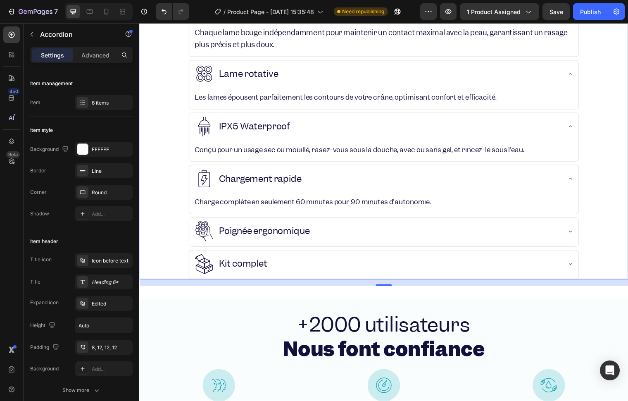
drag, startPoint x: 559, startPoint y: 186, endPoint x: 558, endPoint y: 172, distance: 13.6
click at [559, 184] on div "Chargement rapide" at bounding box center [381, 181] width 372 height 21
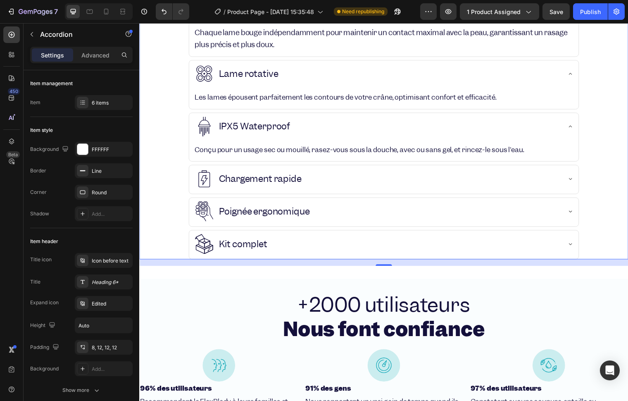
click at [550, 132] on div "IPX5 Waterproof" at bounding box center [381, 128] width 372 height 21
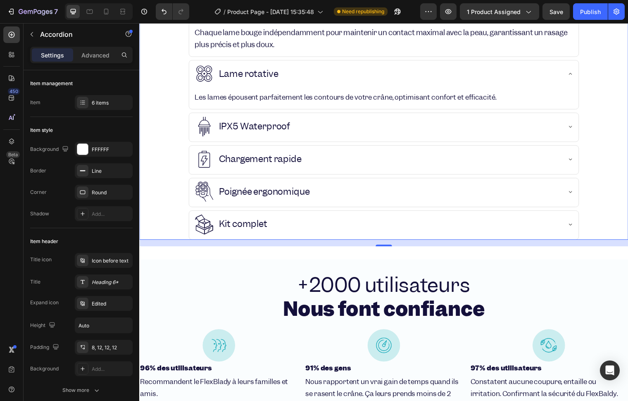
click at [561, 76] on div "Lame rotative" at bounding box center [387, 75] width 395 height 29
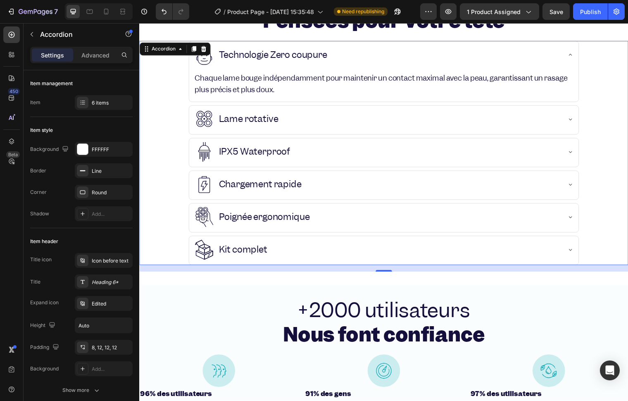
scroll to position [1109, 0]
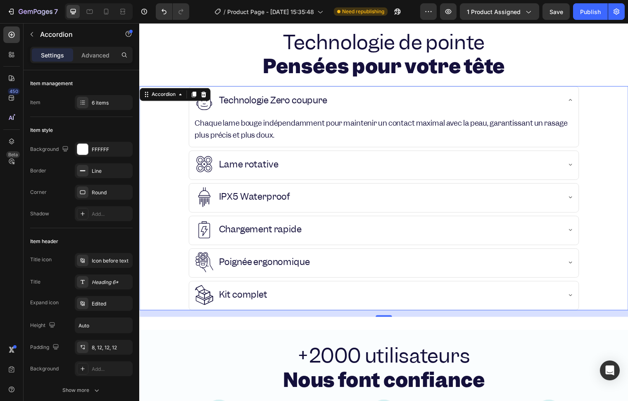
click at [563, 102] on div "Technologie Zero coupure" at bounding box center [387, 102] width 395 height 29
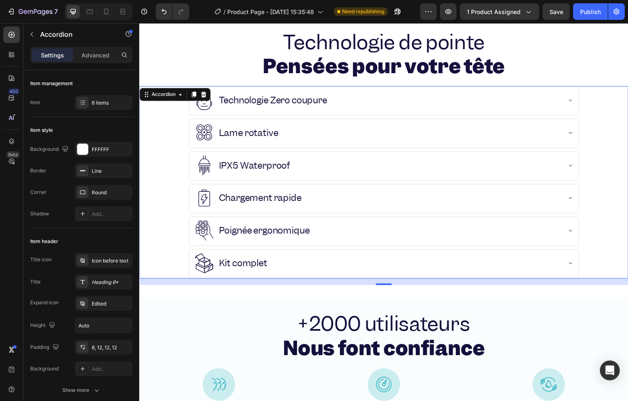
scroll to position [1063, 0]
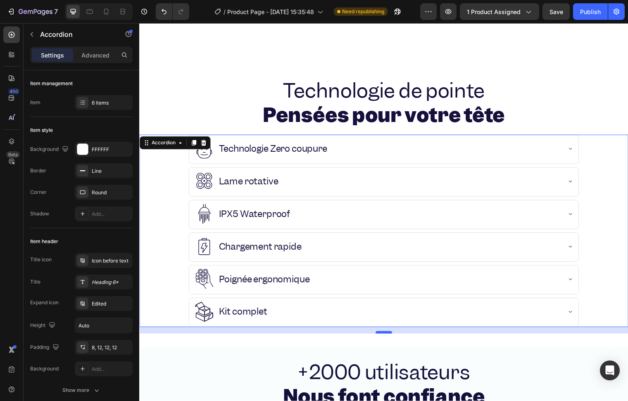
click at [390, 336] on div at bounding box center [387, 337] width 17 height 2
type input "100%"
type input "100"
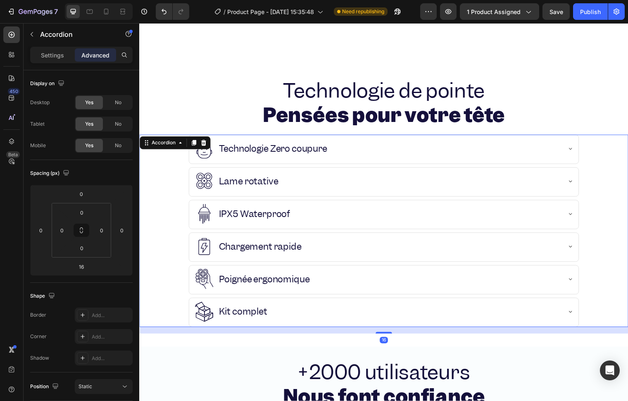
drag, startPoint x: 389, startPoint y: 335, endPoint x: 386, endPoint y: 293, distance: 41.8
click at [386, 293] on div "Technologie Zero coupure Lame rotative IPX5 Waterproof Chargement rapide Poigné…" at bounding box center [387, 233] width 496 height 195
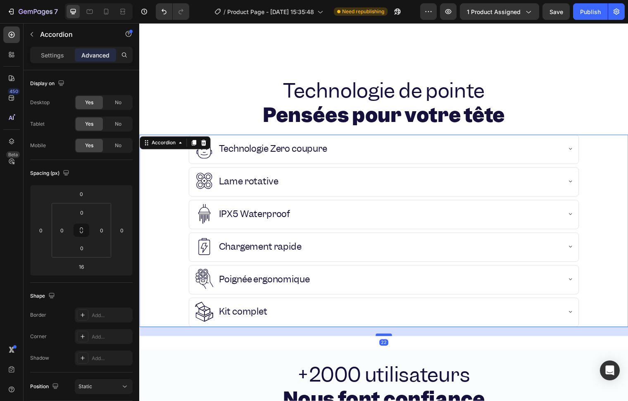
drag, startPoint x: 390, startPoint y: 343, endPoint x: 386, endPoint y: 336, distance: 7.6
click at [386, 338] on div at bounding box center [387, 339] width 17 height 2
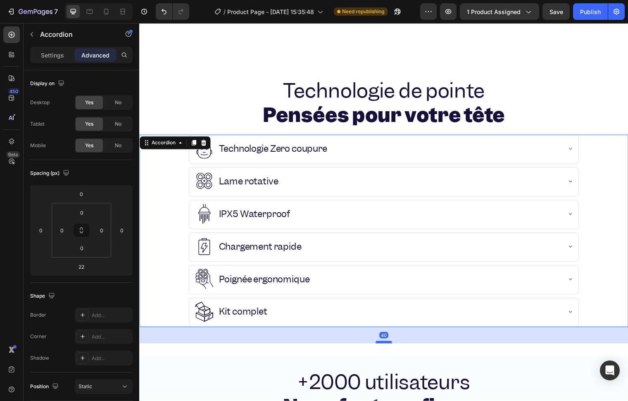
drag, startPoint x: 386, startPoint y: 336, endPoint x: 385, endPoint y: 343, distance: 7.5
click at [385, 345] on div at bounding box center [387, 346] width 17 height 2
type input "40"
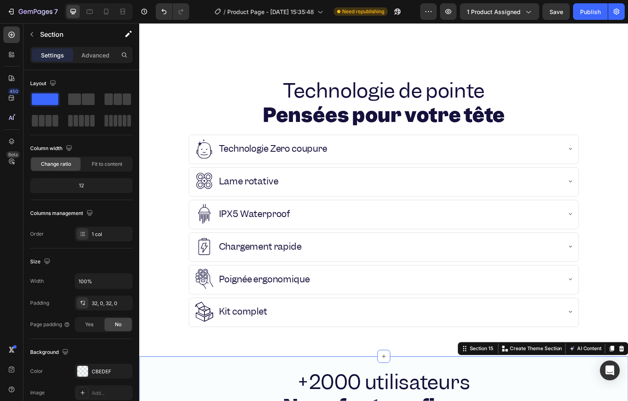
scroll to position [1155, 0]
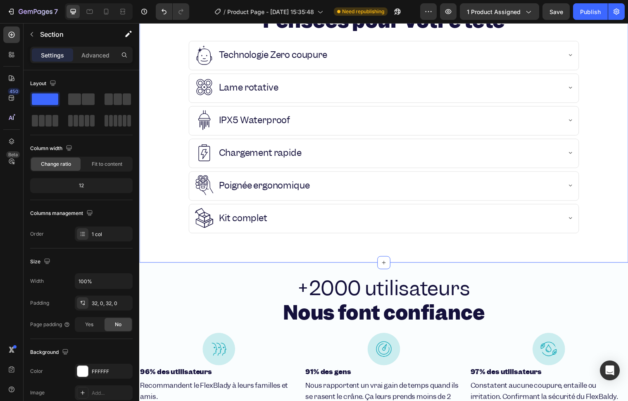
click at [269, 257] on div "⁠⁠⁠⁠⁠⁠⁠ Technologie de pointe Pensées pour votre tête Heading Technologie Zero …" at bounding box center [387, 119] width 496 height 296
click at [183, 245] on div "⁠⁠⁠⁠⁠⁠⁠ Technologie de pointe Pensées pour votre tête Heading Technologie Zero …" at bounding box center [387, 118] width 496 height 269
click at [141, 242] on div "⁠⁠⁠⁠⁠⁠⁠ Technologie de pointe Pensées pour votre tête Heading Technologie Zero …" at bounding box center [387, 118] width 496 height 269
click at [322, 239] on div "⁠⁠⁠⁠⁠⁠⁠ Technologie de pointe Pensées pour votre tête Heading Technologie Zero …" at bounding box center [387, 118] width 496 height 269
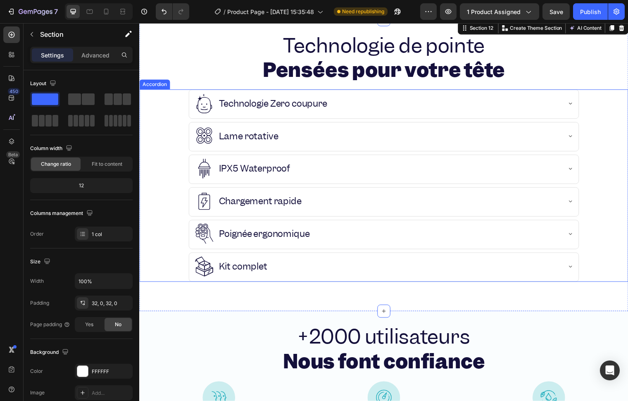
scroll to position [1017, 0]
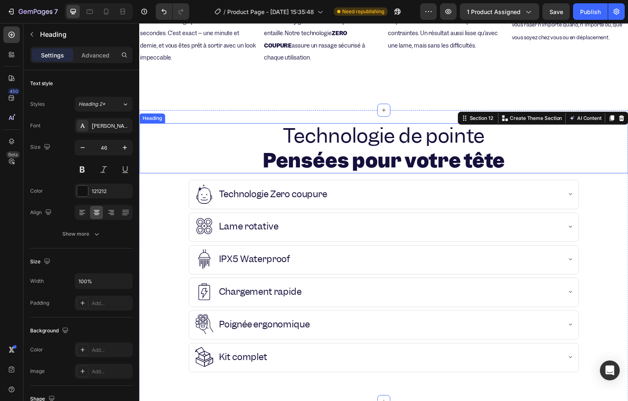
click at [181, 139] on p "⁠⁠⁠⁠⁠⁠⁠ Technologie de pointe Pensées pour votre tête" at bounding box center [387, 151] width 494 height 50
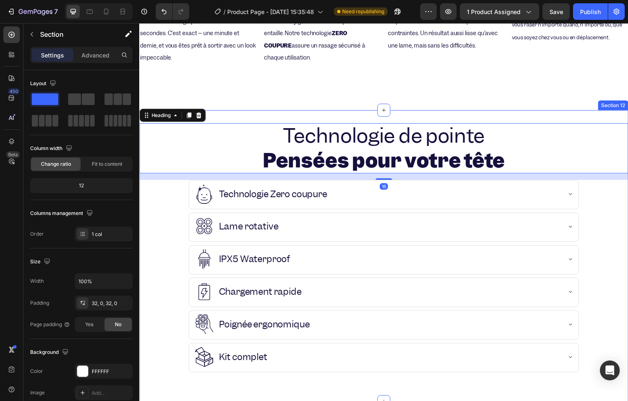
click at [251, 115] on div "⁠⁠⁠⁠⁠⁠⁠ Technologie de pointe Pensées pour votre tête Heading 16 Technologie Ze…" at bounding box center [387, 260] width 496 height 296
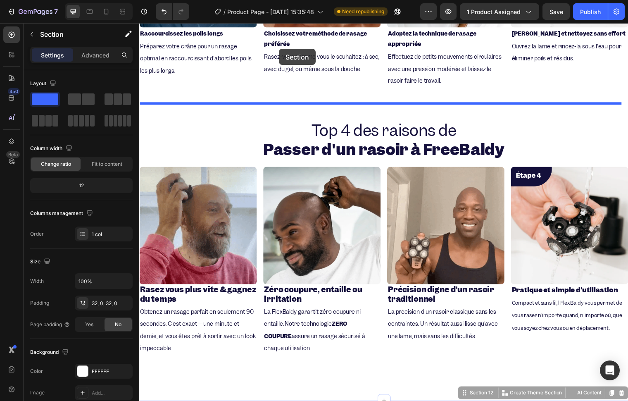
scroll to position [704, 0]
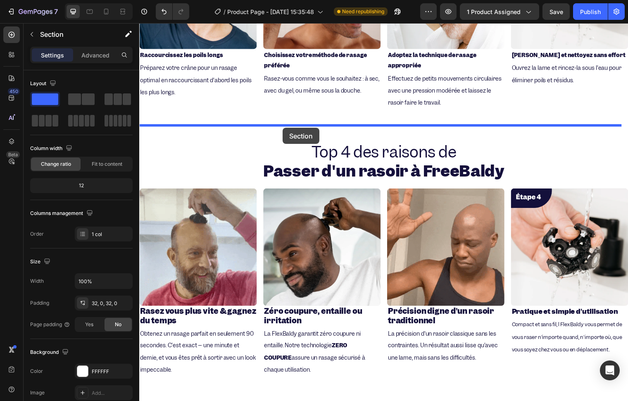
drag, startPoint x: 454, startPoint y: 233, endPoint x: 140, endPoint y: 188, distance: 316.9
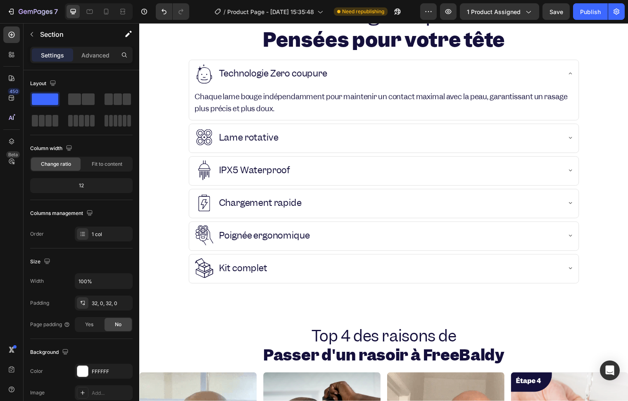
scroll to position [750, 0]
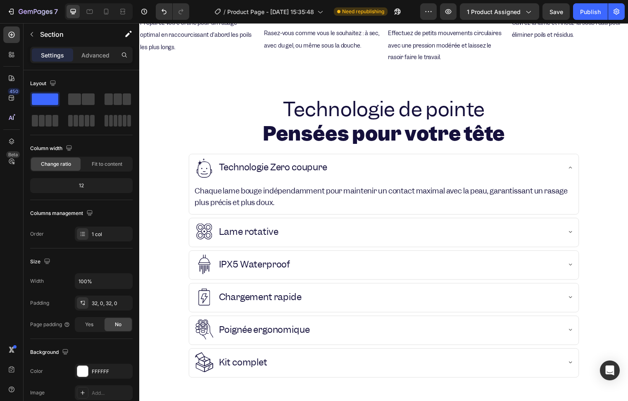
click at [205, 88] on div "Technologie de pointe Pensées pour votre tête Heading Technologie Zero coupure …" at bounding box center [387, 249] width 496 height 328
click at [180, 86] on div "Technologie de pointe Pensées pour votre tête Heading Technologie Zero coupure …" at bounding box center [387, 249] width 496 height 328
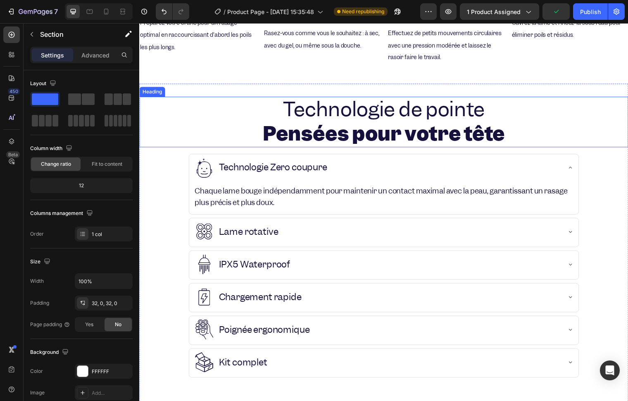
click at [187, 113] on h2 "Technologie de pointe Pensées pour votre tête" at bounding box center [387, 123] width 496 height 51
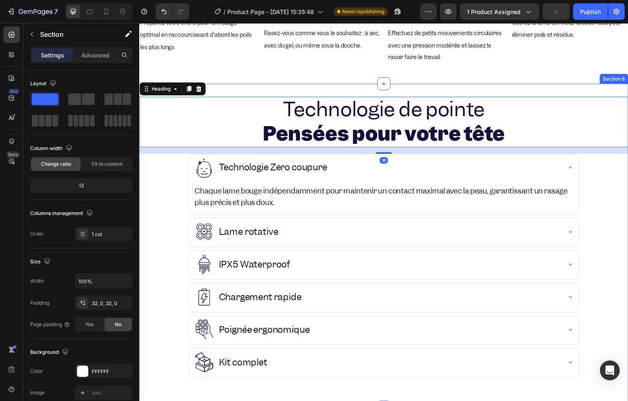
click at [225, 85] on div "Technologie de pointe Pensées pour votre tête Heading 16 Technologie Zero coupu…" at bounding box center [387, 249] width 496 height 328
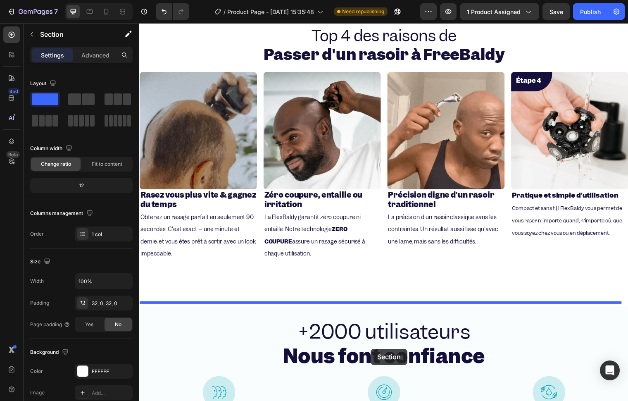
scroll to position [1259, 0]
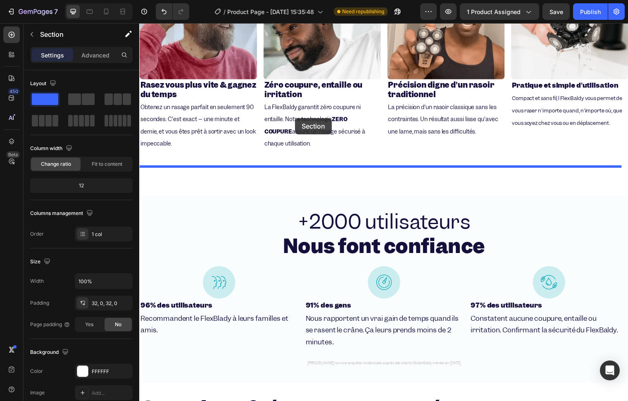
drag, startPoint x: 464, startPoint y: 71, endPoint x: 297, endPoint y: 119, distance: 173.7
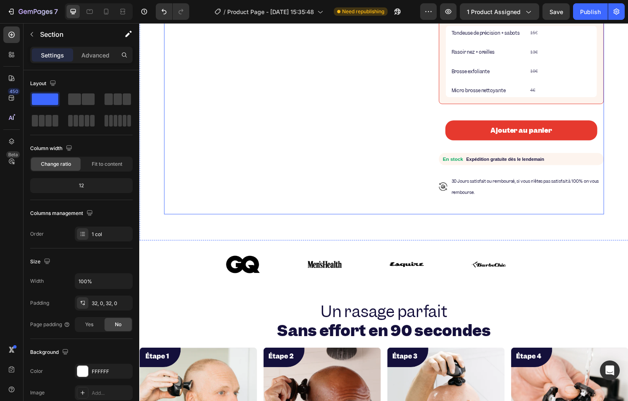
scroll to position [333, 0]
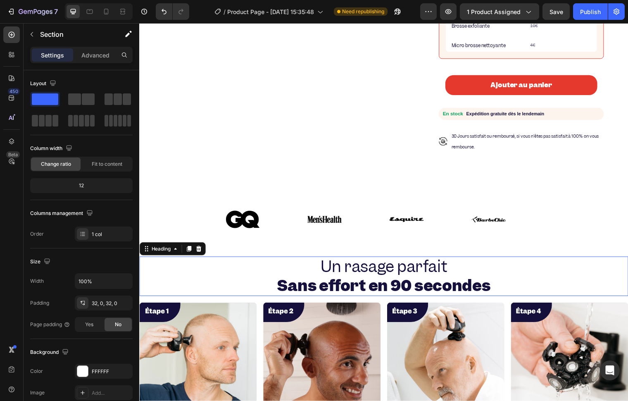
click at [267, 270] on h2 "Un rasage parfait Sans effort en 90 secondes" at bounding box center [387, 280] width 496 height 40
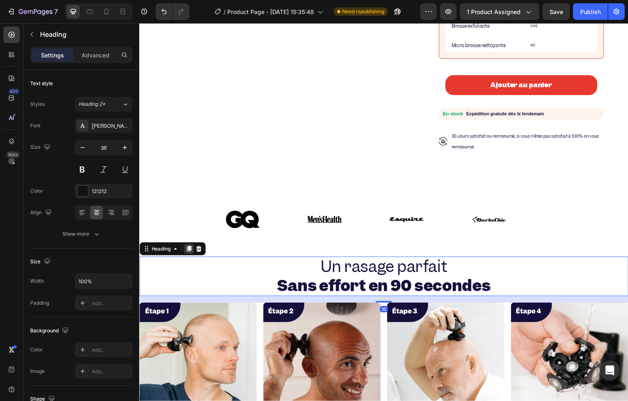
click at [188, 249] on icon at bounding box center [189, 252] width 7 height 7
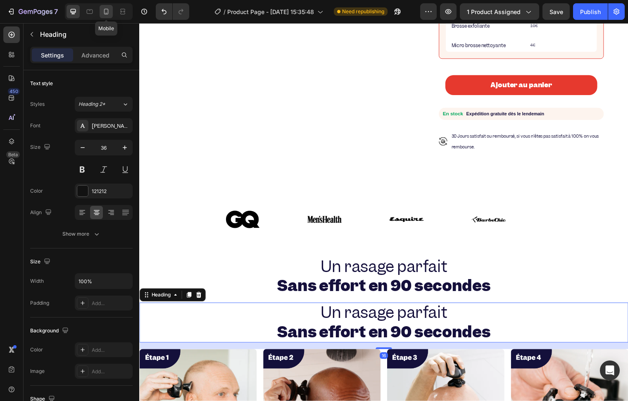
click at [102, 9] on icon at bounding box center [106, 11] width 8 height 8
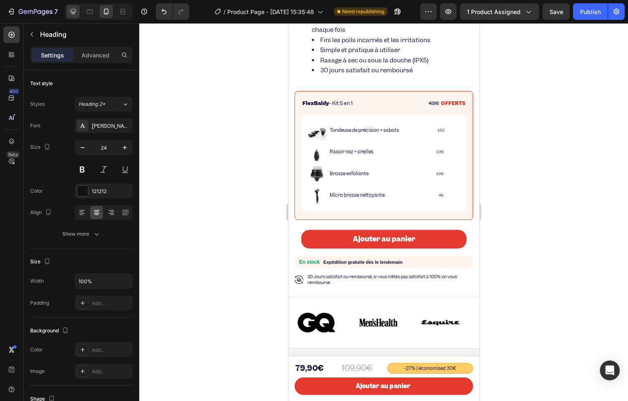
click at [75, 12] on icon at bounding box center [73, 11] width 5 height 5
type input "36"
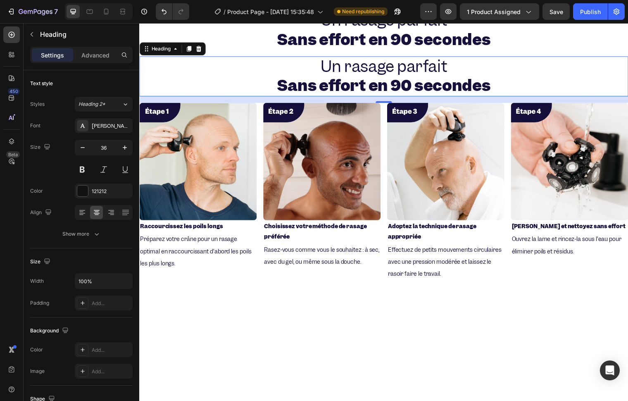
scroll to position [445, 0]
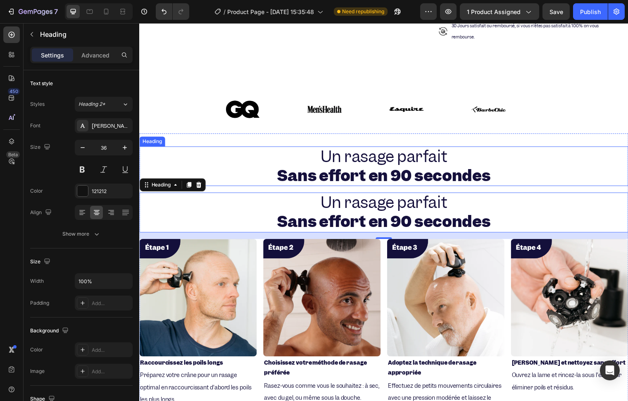
click at [240, 167] on h2 "Un rasage parfait Sans effort en 90 secondes" at bounding box center [387, 168] width 496 height 40
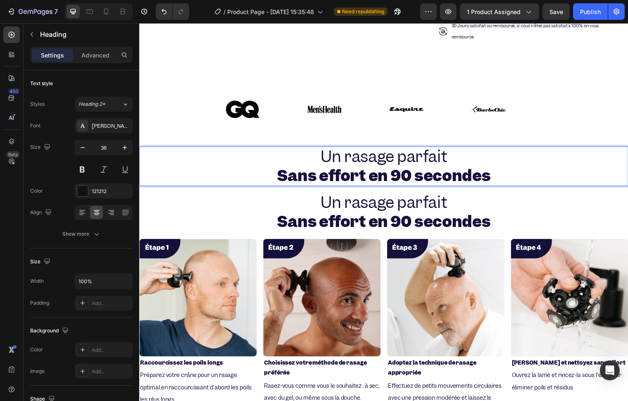
click at [358, 153] on span "Un rasage parfait" at bounding box center [387, 158] width 129 height 21
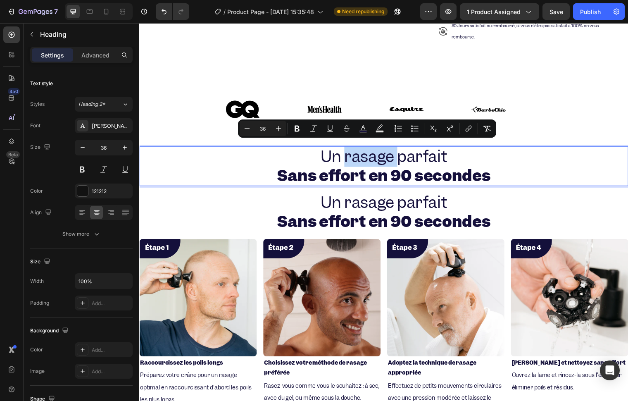
click at [344, 150] on span "Un rasage parfait" at bounding box center [387, 158] width 129 height 21
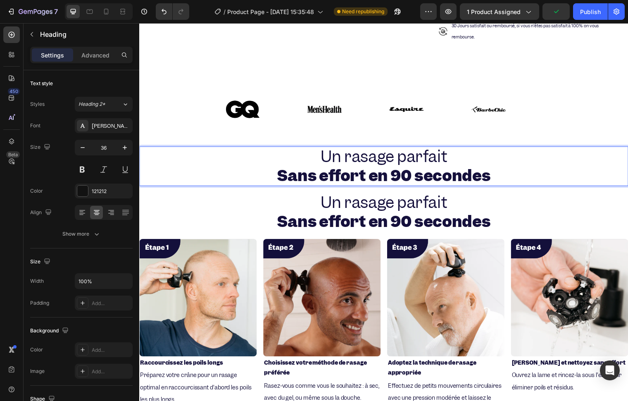
drag, startPoint x: 336, startPoint y: 151, endPoint x: 450, endPoint y: 157, distance: 114.2
click at [450, 157] on p "Un rasage parfait Sans effort en 90 secondes" at bounding box center [387, 168] width 494 height 39
click at [298, 148] on span "UTout ce qui est inclus dans" at bounding box center [387, 158] width 201 height 21
click at [295, 169] on strong "Sans effort en 90 secondes" at bounding box center [387, 177] width 217 height 21
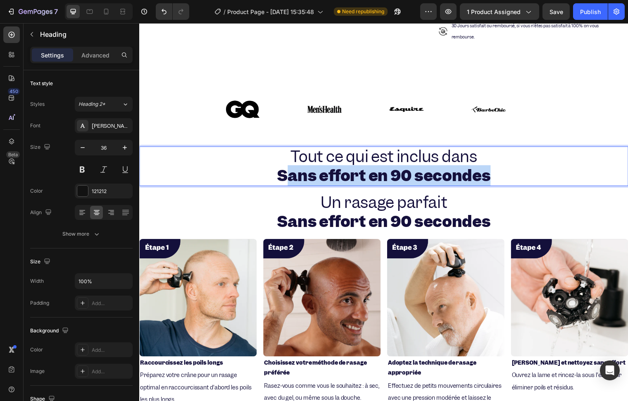
drag, startPoint x: 286, startPoint y: 173, endPoint x: 503, endPoint y: 183, distance: 217.1
click at [503, 183] on h2 "Tout ce qui est inclus dans Sans effort en 90 secondes" at bounding box center [387, 168] width 496 height 40
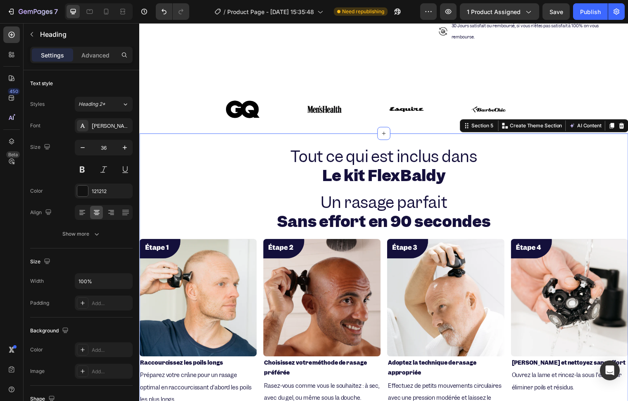
click at [427, 188] on div "⁠⁠⁠⁠⁠⁠⁠ Tout ce qui est inclus dans Le kit FlexBaldy Heading Un rasage parfait …" at bounding box center [387, 288] width 496 height 281
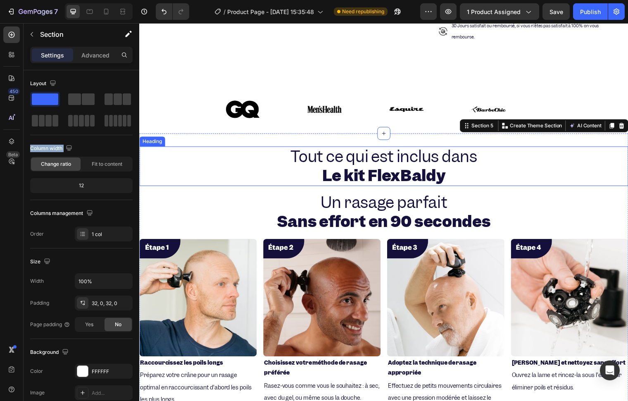
drag, startPoint x: 179, startPoint y: 149, endPoint x: 381, endPoint y: 181, distance: 203.9
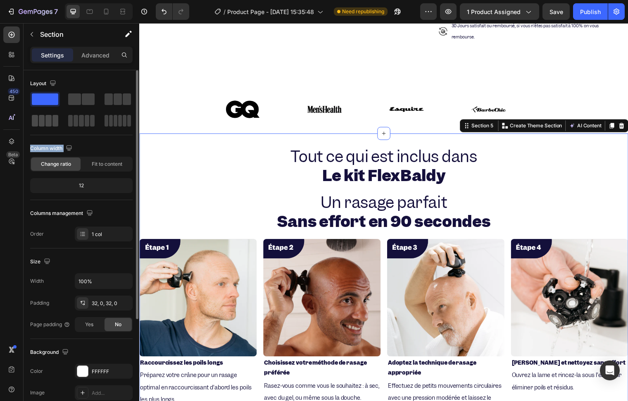
click at [54, 115] on span at bounding box center [55, 121] width 6 height 12
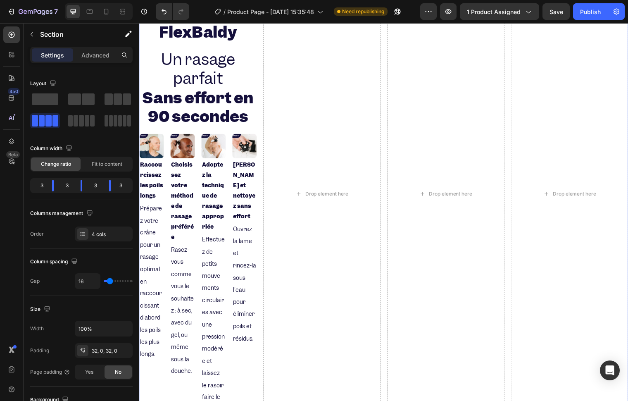
scroll to position [399, 0]
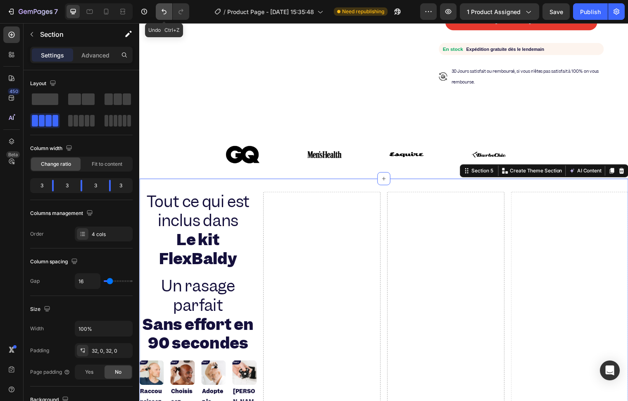
click at [164, 13] on icon "Undo/Redo" at bounding box center [164, 11] width 8 height 8
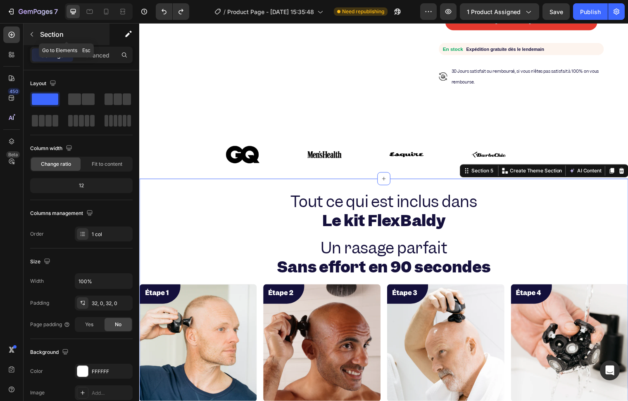
click at [34, 40] on button "button" at bounding box center [31, 34] width 13 height 13
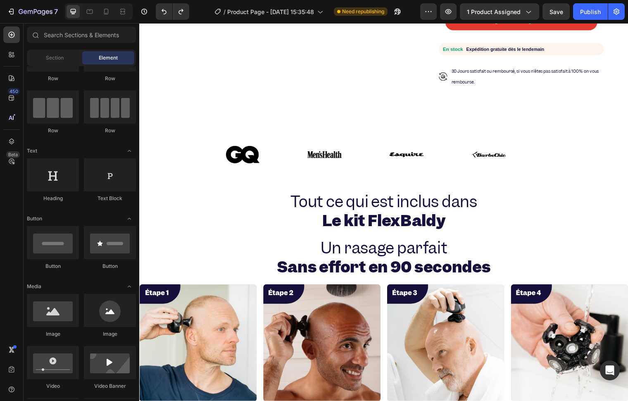
scroll to position [0, 0]
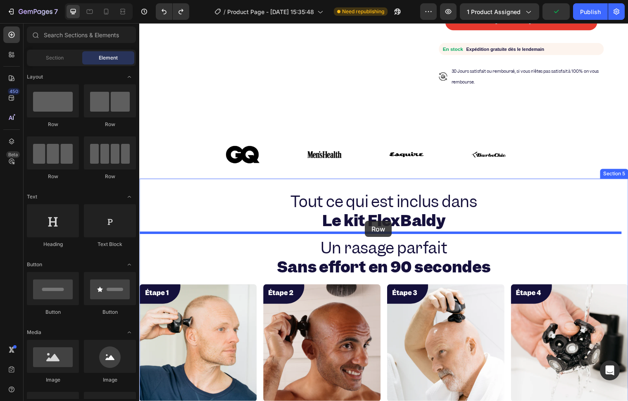
drag, startPoint x: 199, startPoint y: 178, endPoint x: 368, endPoint y: 224, distance: 175.4
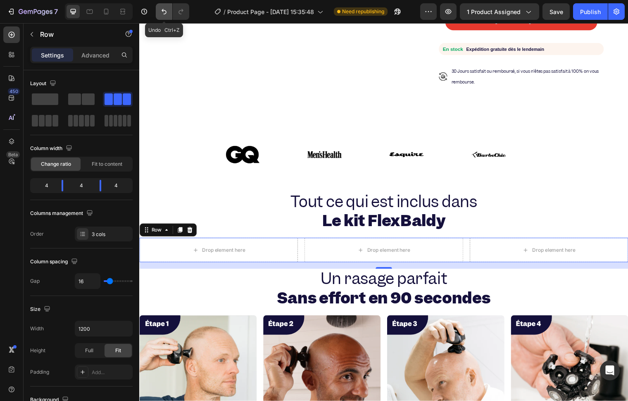
click at [163, 11] on icon "Undo/Redo" at bounding box center [164, 11] width 8 height 8
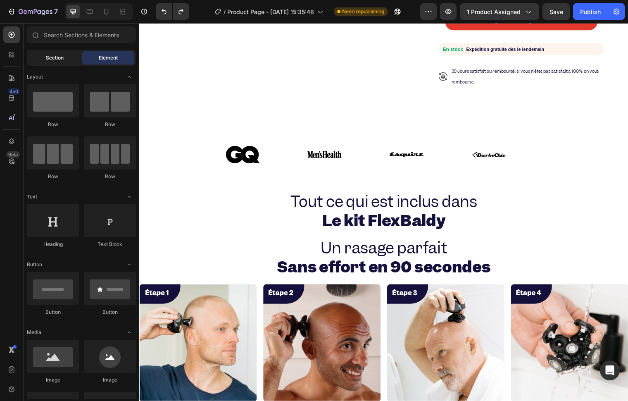
click at [43, 55] on div "Section" at bounding box center [55, 57] width 52 height 13
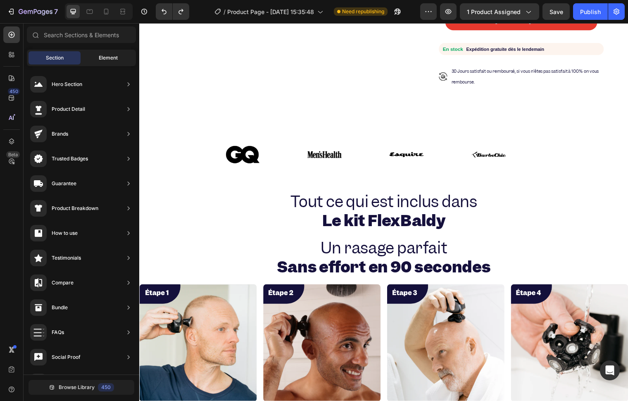
click at [90, 61] on div "Element" at bounding box center [108, 57] width 52 height 13
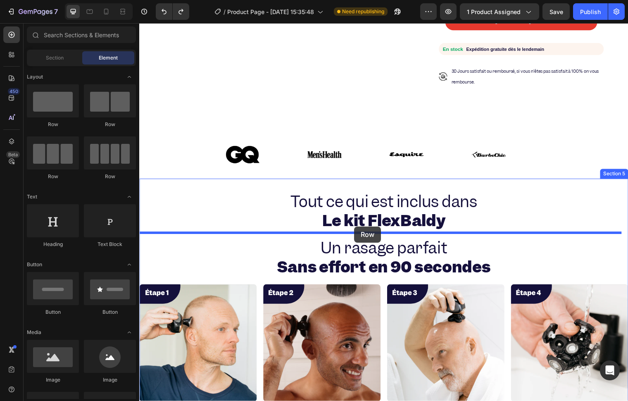
drag, startPoint x: 246, startPoint y: 181, endPoint x: 357, endPoint y: 229, distance: 121.2
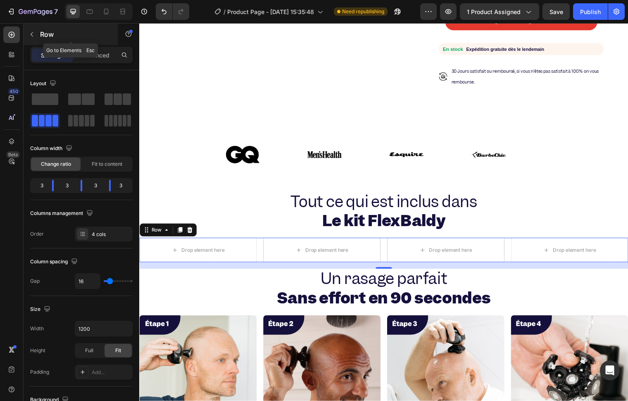
click at [26, 35] on button "button" at bounding box center [31, 34] width 13 height 13
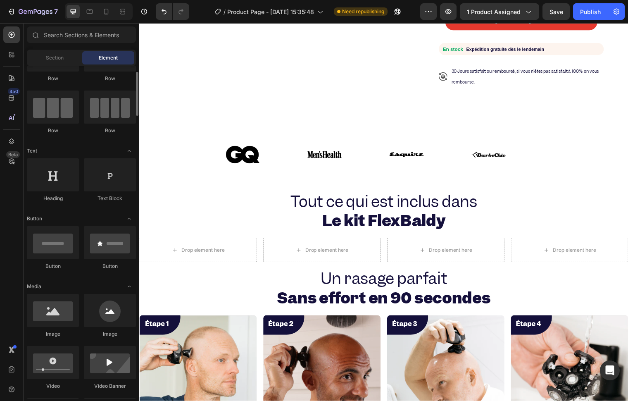
scroll to position [92, 0]
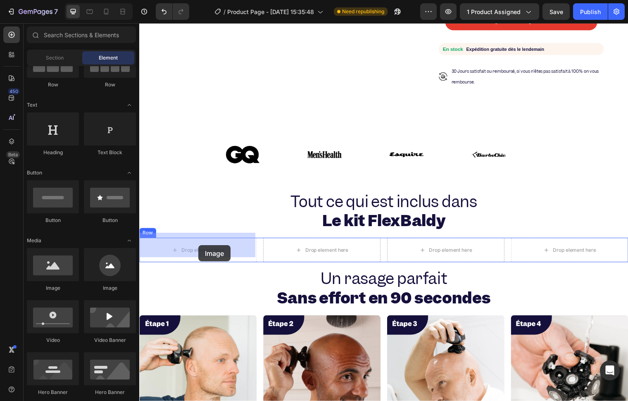
drag, startPoint x: 241, startPoint y: 293, endPoint x: 200, endPoint y: 249, distance: 59.6
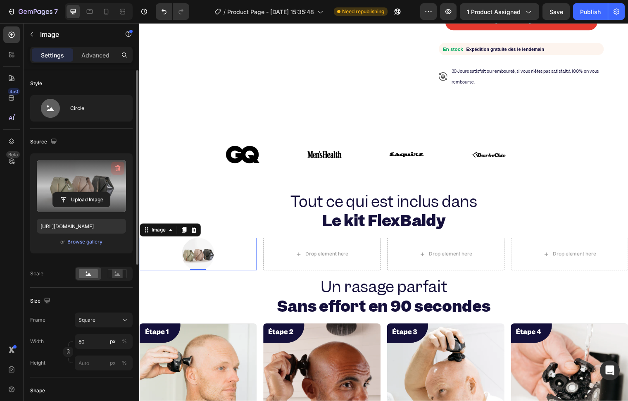
click at [116, 168] on icon "button" at bounding box center [118, 168] width 8 height 8
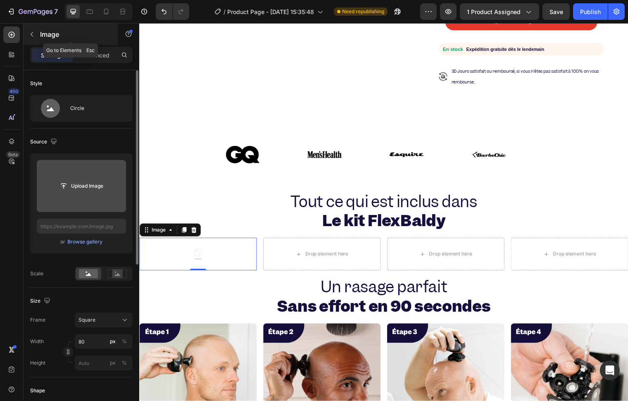
click at [37, 35] on button "button" at bounding box center [31, 34] width 13 height 13
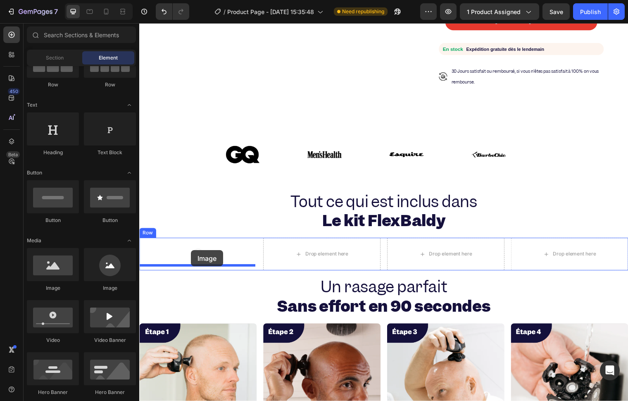
drag, startPoint x: 239, startPoint y: 310, endPoint x: 192, endPoint y: 254, distance: 73.9
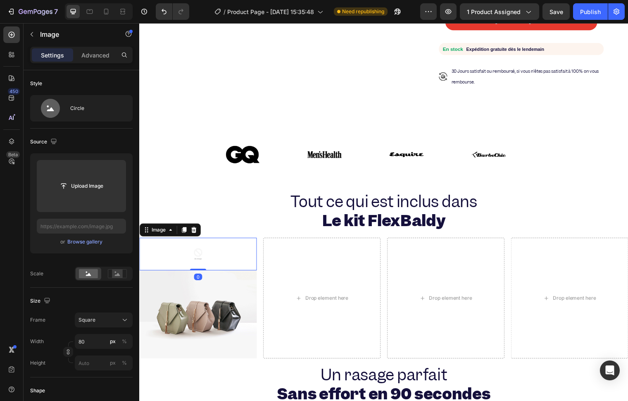
click at [226, 248] on div at bounding box center [198, 257] width 119 height 33
click at [196, 230] on icon at bounding box center [194, 233] width 5 height 6
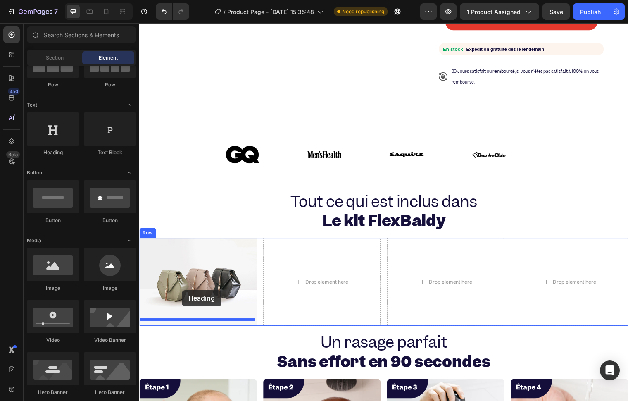
drag, startPoint x: 229, startPoint y: 212, endPoint x: 182, endPoint y: 294, distance: 94.8
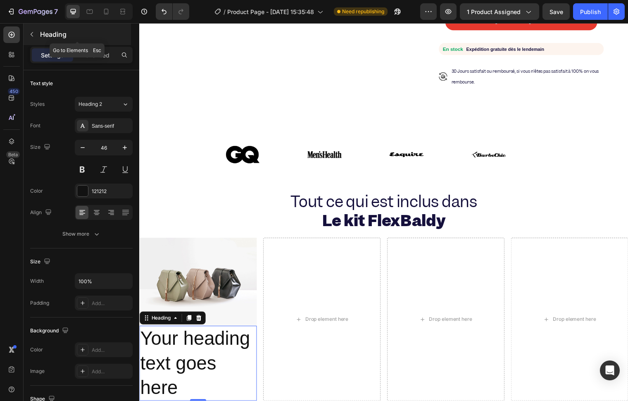
click at [34, 31] on icon "button" at bounding box center [32, 34] width 7 height 7
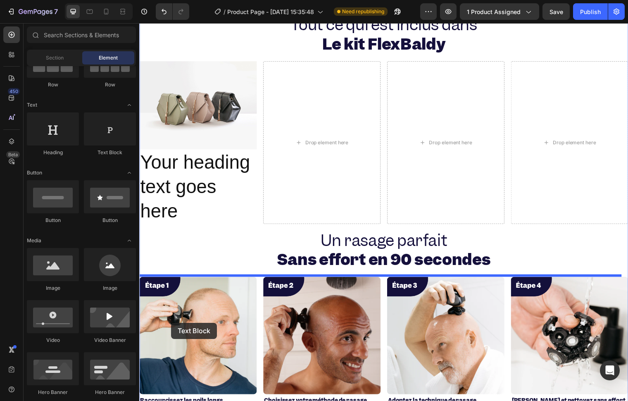
scroll to position [632, 0]
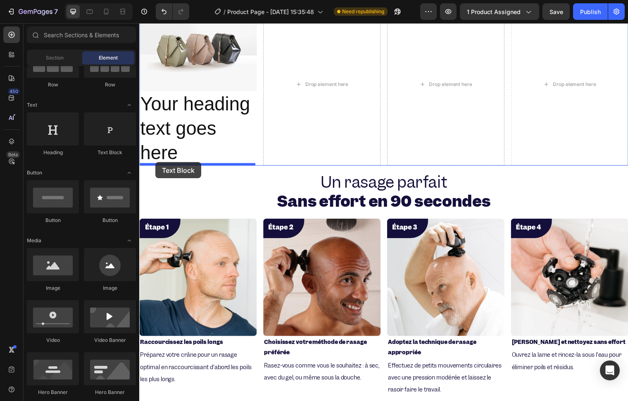
drag, startPoint x: 232, startPoint y: 157, endPoint x: 169, endPoint y: 190, distance: 71.7
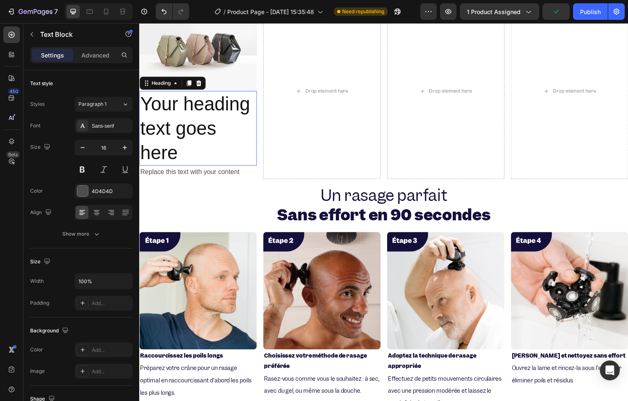
click at [167, 114] on h2 "Your heading text goes here" at bounding box center [198, 130] width 119 height 76
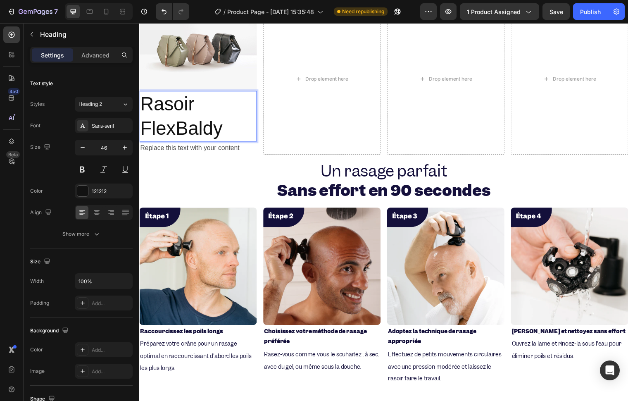
click at [174, 129] on p "Rasoir FlexBaldy" at bounding box center [198, 118] width 117 height 50
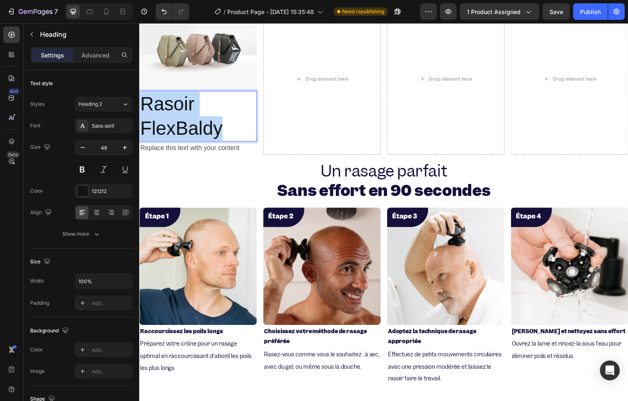
click at [174, 129] on p "Rasoir FlexBaldy" at bounding box center [198, 118] width 117 height 50
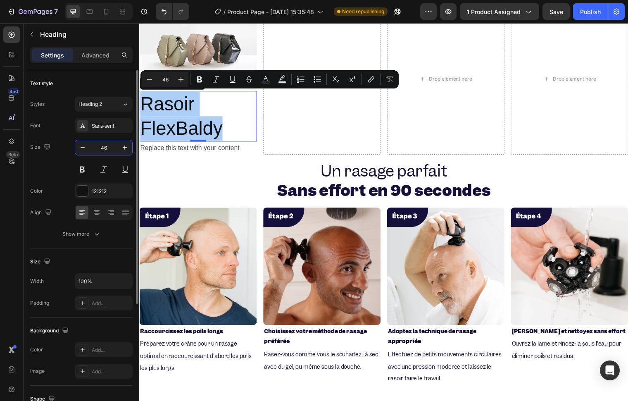
click at [101, 143] on input "46" at bounding box center [103, 147] width 27 height 15
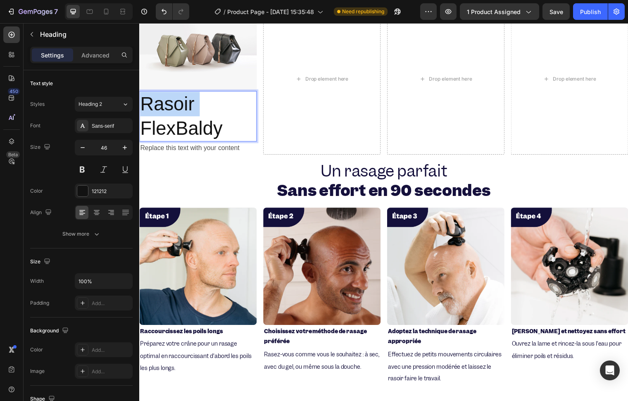
click at [168, 114] on p "Rasoir FlexBaldy" at bounding box center [198, 118] width 117 height 50
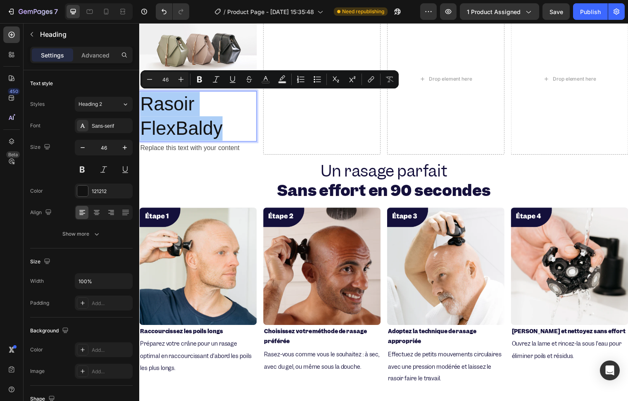
click at [166, 77] on input "46" at bounding box center [165, 79] width 17 height 10
type input "16"
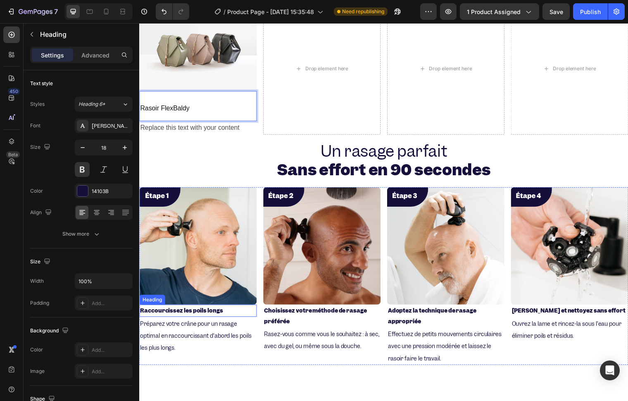
click at [179, 311] on strong "Raccourcissez les poils longs" at bounding box center [182, 314] width 84 height 7
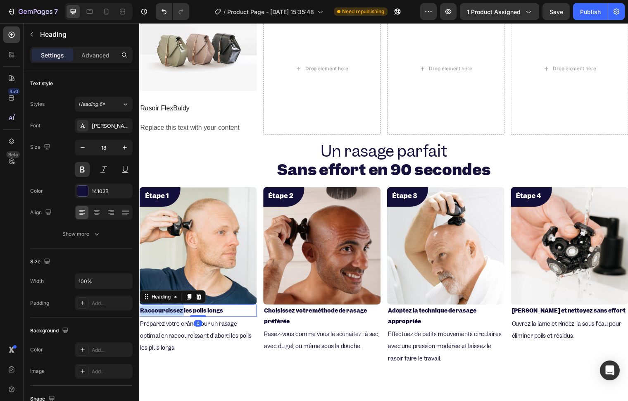
click at [179, 311] on strong "Raccourcissez les poils longs" at bounding box center [182, 314] width 84 height 7
click at [198, 311] on strong "Raccourcissez les poils longs" at bounding box center [182, 314] width 84 height 7
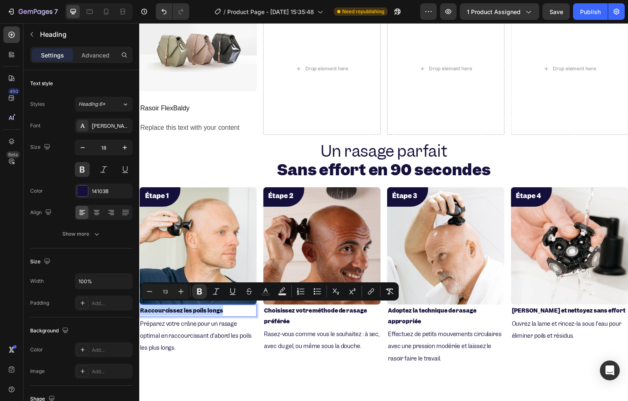
click at [198, 311] on strong "Raccourcissez les poils longs" at bounding box center [182, 314] width 84 height 7
click at [185, 294] on button "Plus" at bounding box center [181, 291] width 15 height 15
type input "14"
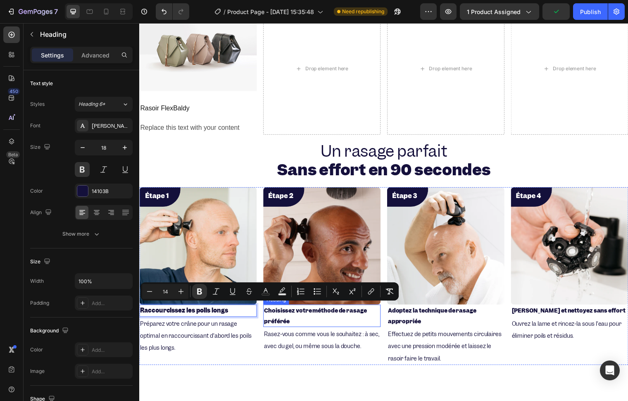
click at [299, 317] on h2 "Choisissez votre méthode de rasage préférée" at bounding box center [324, 320] width 119 height 23
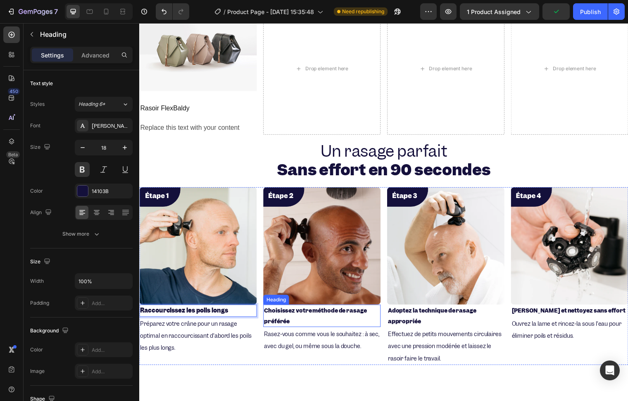
click at [299, 317] on h2 "Choisissez votre méthode de rasage préférée" at bounding box center [324, 320] width 119 height 23
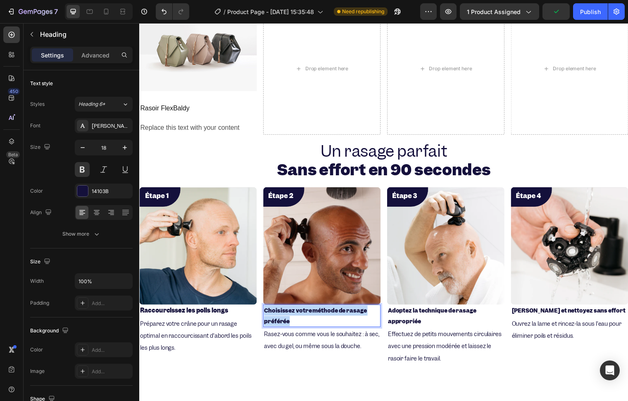
click at [299, 317] on p "Choisissez votre méthode de rasage préférée" at bounding box center [324, 319] width 117 height 21
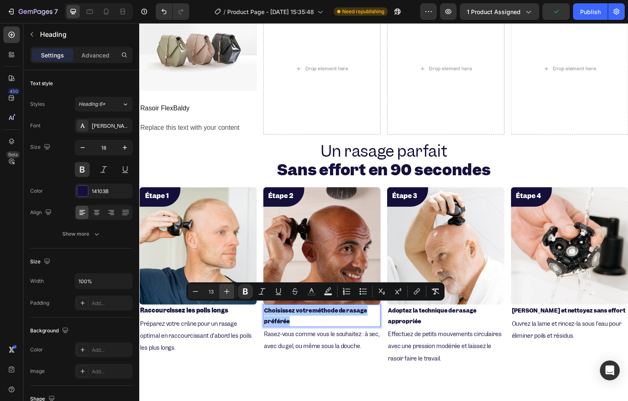
click at [228, 293] on icon "Editor contextual toolbar" at bounding box center [227, 291] width 8 height 8
type input "14"
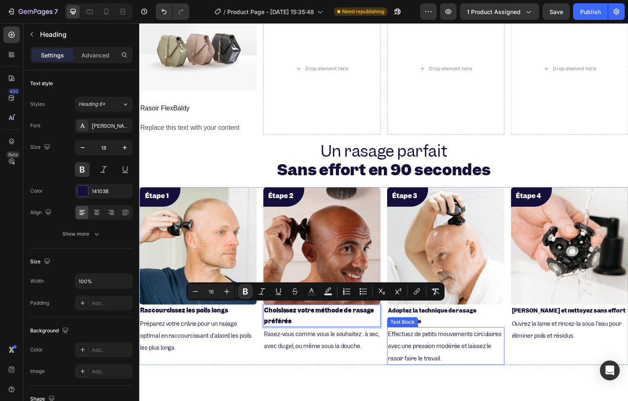
click at [412, 314] on strong "Adoptez la technique de rasage appropriée" at bounding box center [436, 320] width 90 height 18
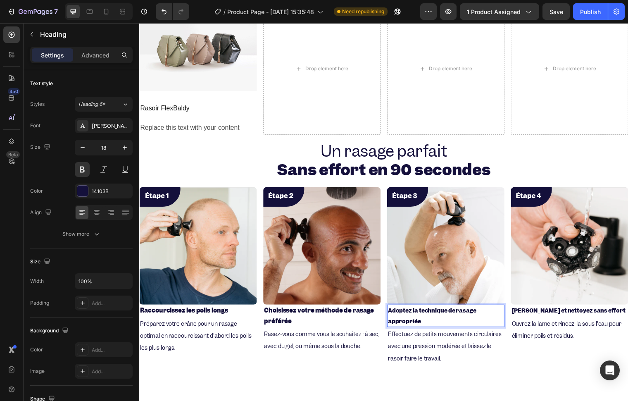
click at [412, 314] on strong "Adoptez la technique de rasage appropriée" at bounding box center [436, 320] width 90 height 18
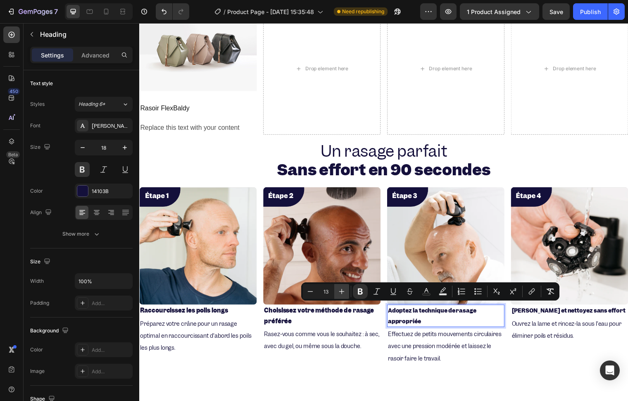
click at [341, 295] on button "Plus" at bounding box center [341, 291] width 15 height 15
type input "14"
click at [533, 313] on div "Text Block" at bounding box center [532, 315] width 28 height 7
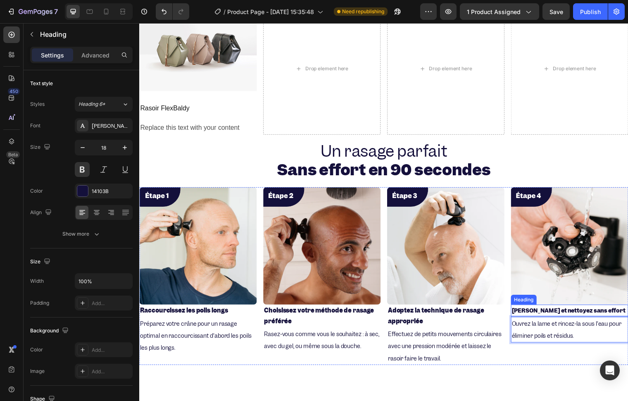
click at [548, 314] on strong "[PERSON_NAME] et nettoyez sans effort" at bounding box center [574, 314] width 115 height 7
click at [531, 311] on strong "[PERSON_NAME] et nettoyez sans effort" at bounding box center [574, 314] width 115 height 7
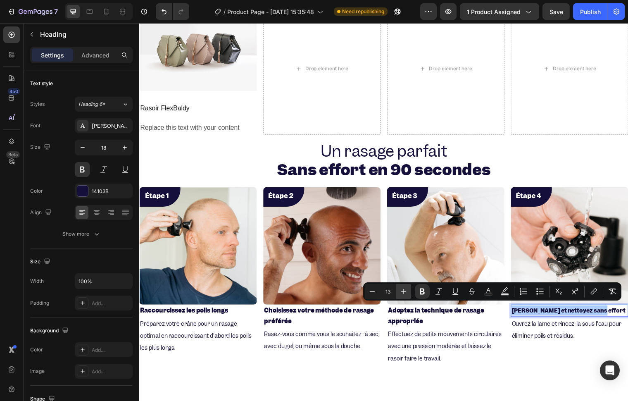
click at [401, 295] on icon "Editor contextual toolbar" at bounding box center [404, 291] width 8 height 8
type input "14"
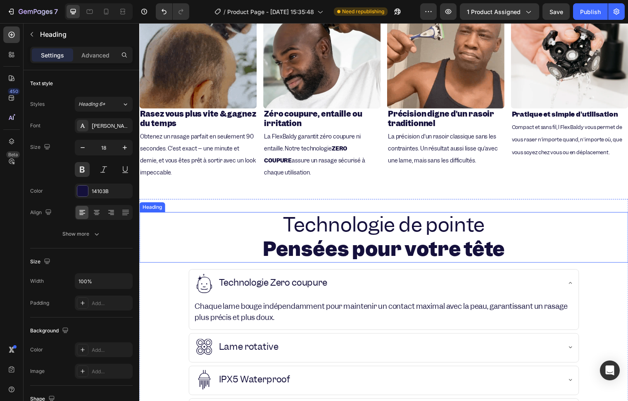
scroll to position [953, 0]
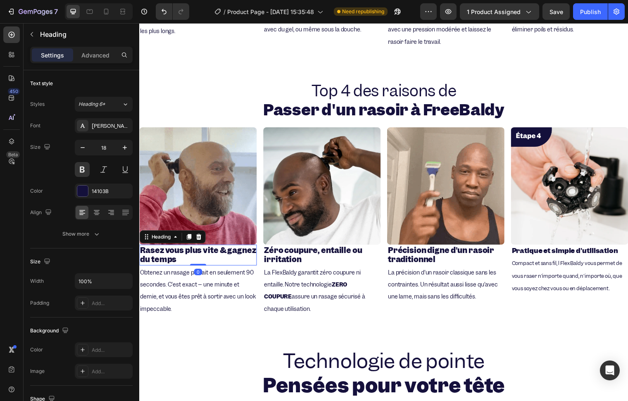
click at [180, 248] on strong "Rasez vous plus vite & gagnez du temps" at bounding box center [198, 258] width 117 height 20
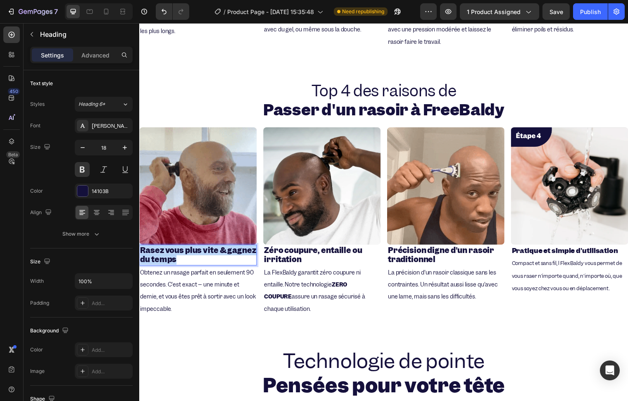
click at [180, 248] on strong "Rasez vous plus vite & gagnez du temps" at bounding box center [198, 258] width 117 height 20
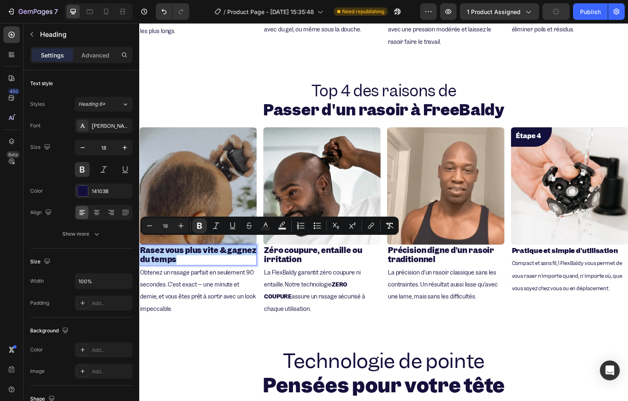
scroll to position [816, 0]
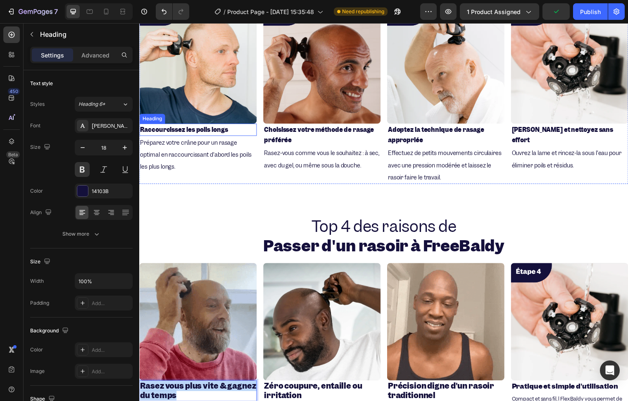
click at [178, 127] on strong "Raccourcissez les poils longs" at bounding box center [184, 131] width 89 height 8
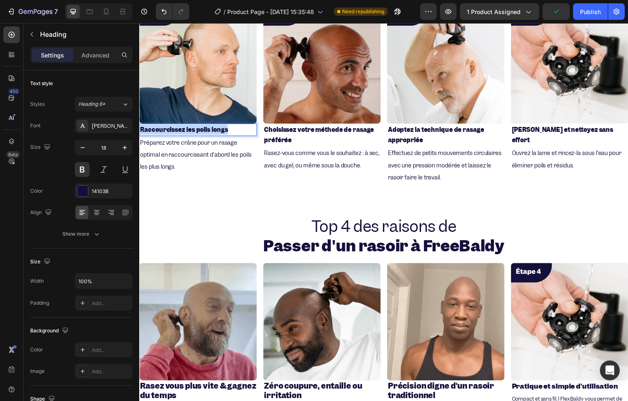
click at [178, 127] on strong "Raccourcissez les poils longs" at bounding box center [184, 131] width 89 height 8
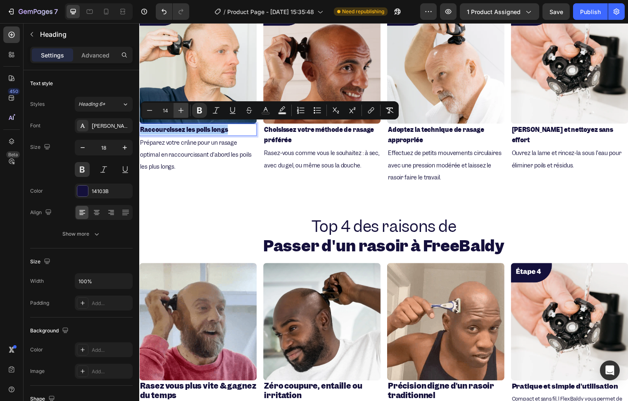
click at [180, 114] on button "Plus" at bounding box center [181, 110] width 15 height 15
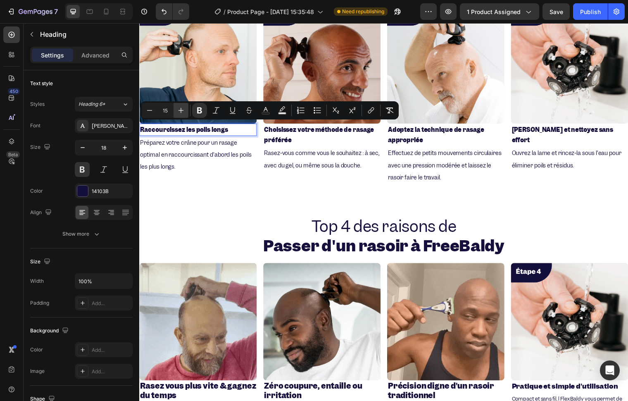
click at [180, 114] on button "Plus" at bounding box center [181, 110] width 15 height 15
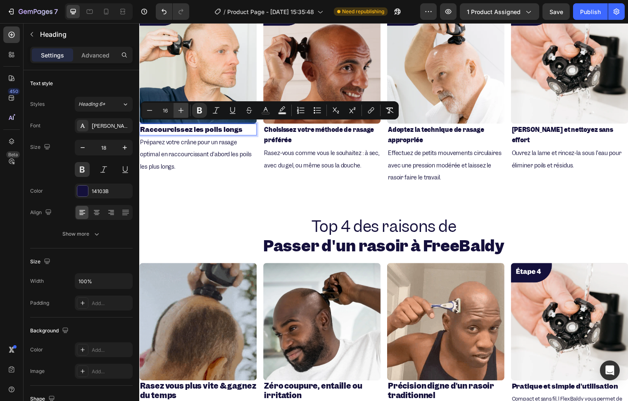
click at [180, 114] on button "Plus" at bounding box center [181, 110] width 15 height 15
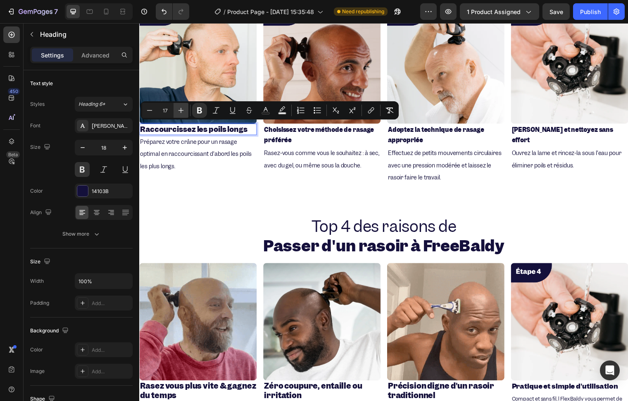
click at [180, 114] on button "Plus" at bounding box center [181, 110] width 15 height 15
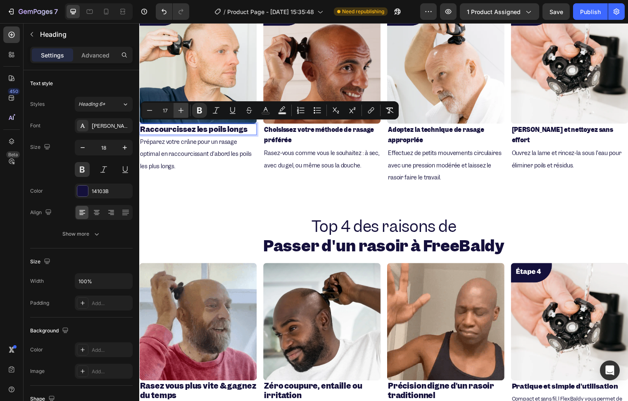
type input "18"
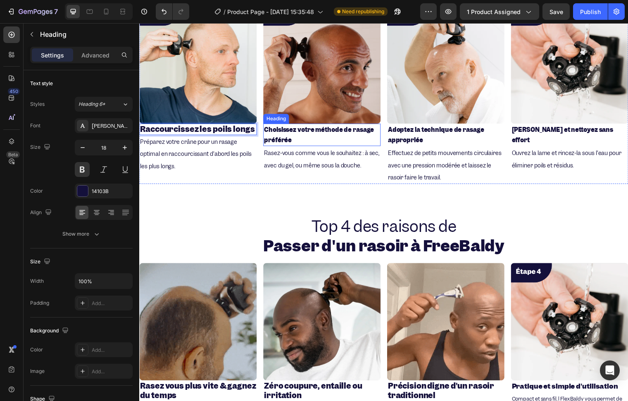
click at [274, 143] on h2 "Choisissez votre méthode de rasage préférée" at bounding box center [324, 136] width 119 height 23
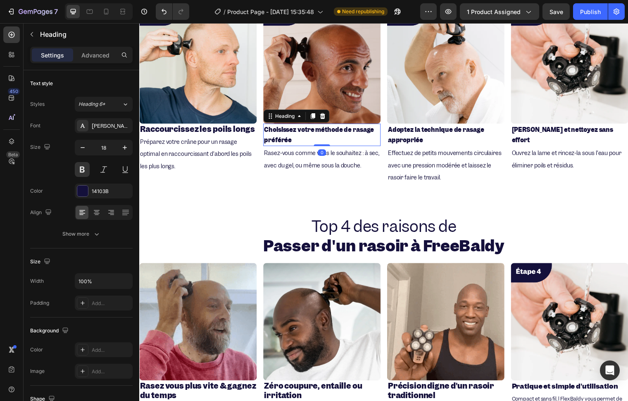
click at [274, 143] on h2 "Choisissez votre méthode de rasage préférée" at bounding box center [324, 136] width 119 height 23
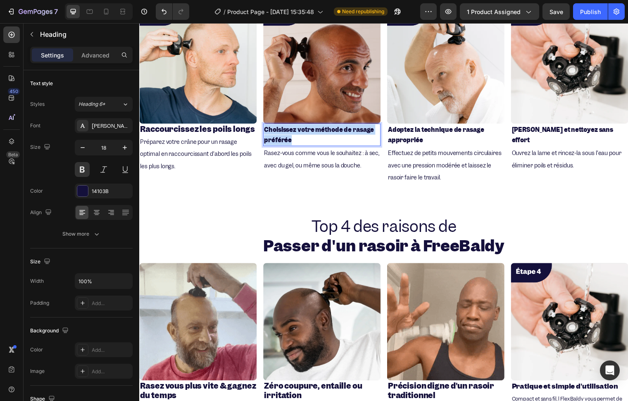
click at [274, 143] on p "Choisissez votre méthode de rasage préférée" at bounding box center [324, 136] width 117 height 21
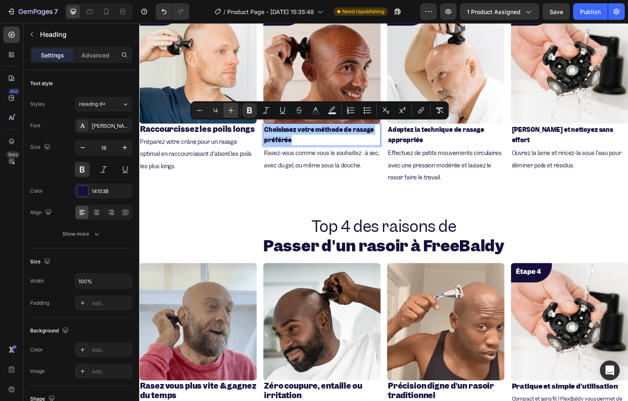
click at [231, 113] on icon "Editor contextual toolbar" at bounding box center [231, 110] width 8 height 8
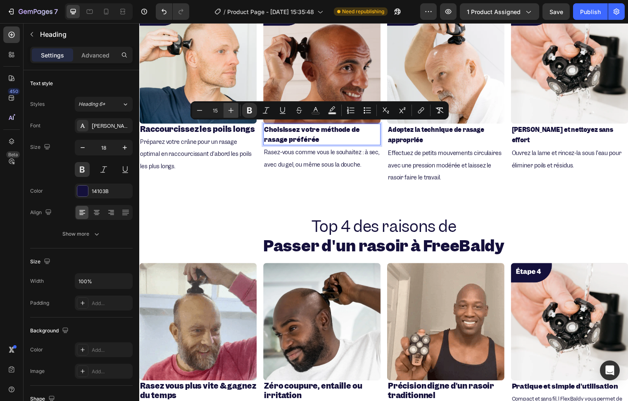
click at [231, 113] on icon "Editor contextual toolbar" at bounding box center [231, 110] width 8 height 8
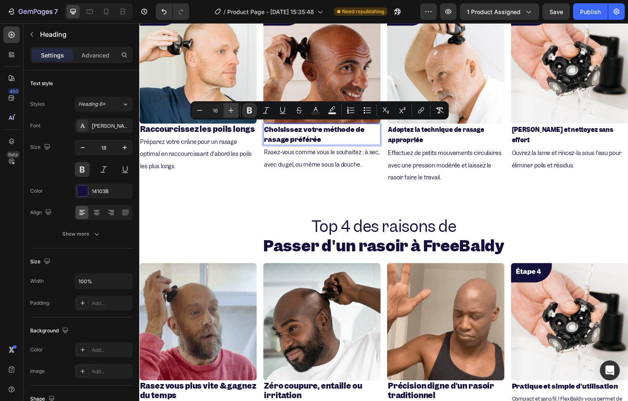
click at [231, 113] on icon "Editor contextual toolbar" at bounding box center [231, 110] width 8 height 8
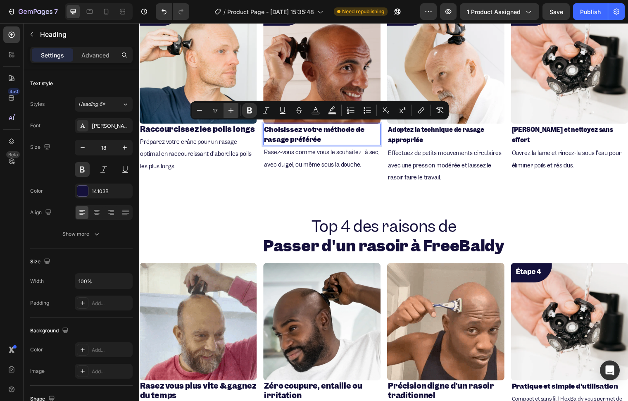
click at [231, 113] on icon "Editor contextual toolbar" at bounding box center [231, 110] width 8 height 8
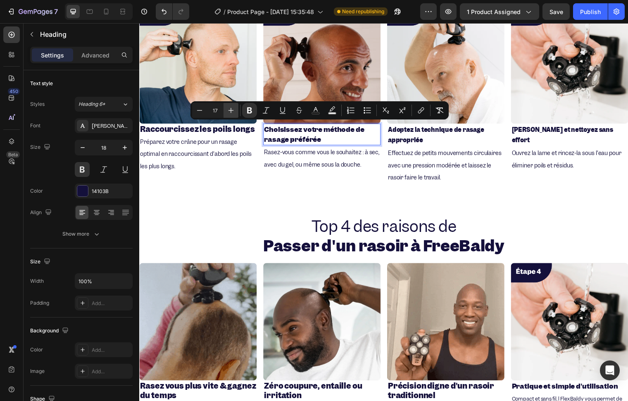
type input "18"
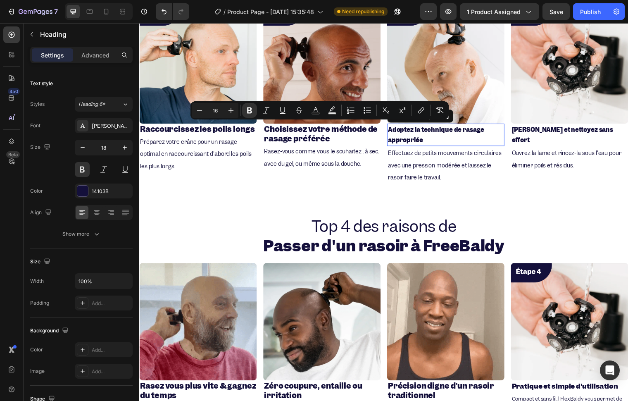
click at [427, 131] on strong "Adoptez la technique de rasage appropriée" at bounding box center [440, 136] width 98 height 19
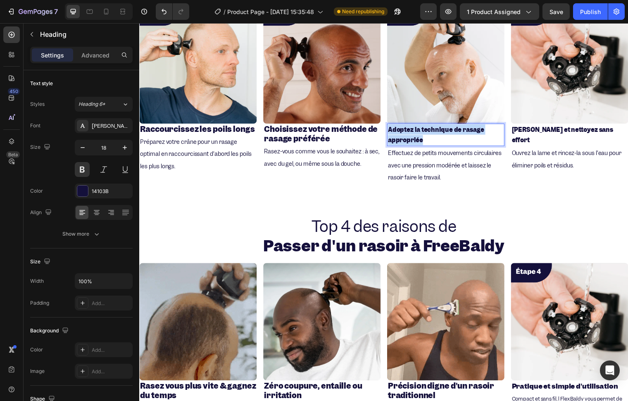
click at [427, 131] on strong "Adoptez la technique de rasage appropriée" at bounding box center [440, 136] width 98 height 19
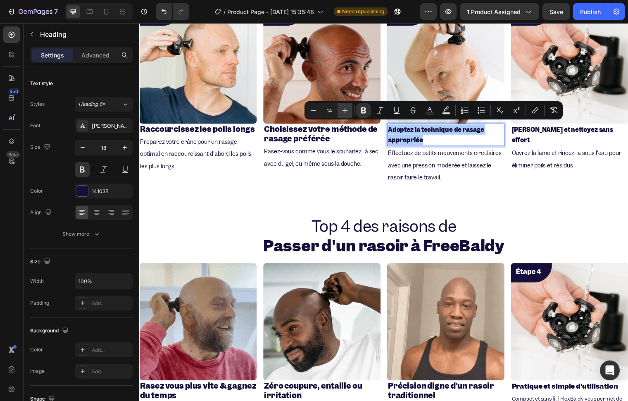
click at [341, 113] on icon "Editor contextual toolbar" at bounding box center [345, 110] width 8 height 8
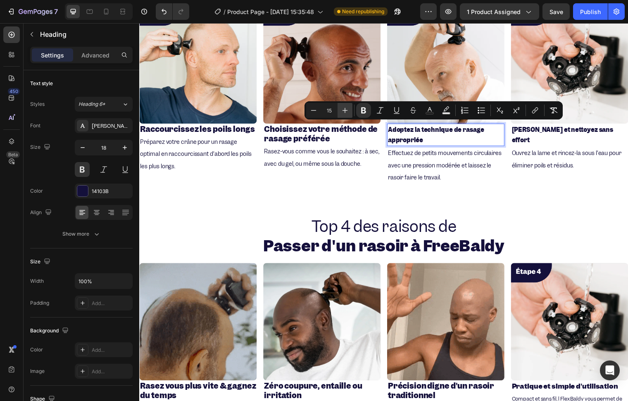
click at [341, 113] on icon "Editor contextual toolbar" at bounding box center [345, 110] width 8 height 8
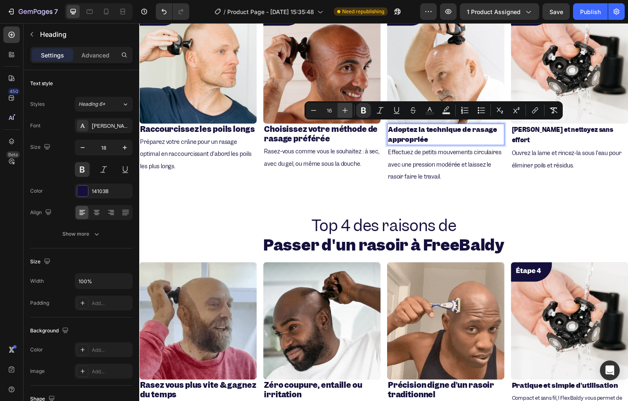
click at [341, 113] on icon "Editor contextual toolbar" at bounding box center [345, 110] width 8 height 8
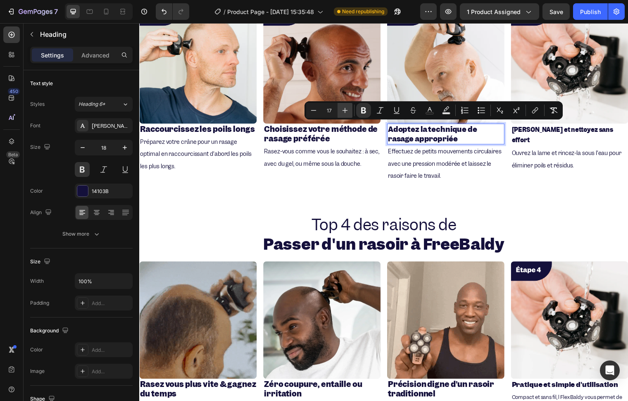
click at [341, 113] on icon "Editor contextual toolbar" at bounding box center [345, 110] width 8 height 8
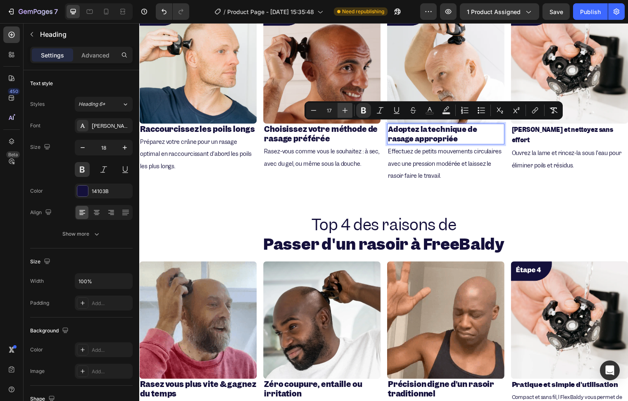
type input "18"
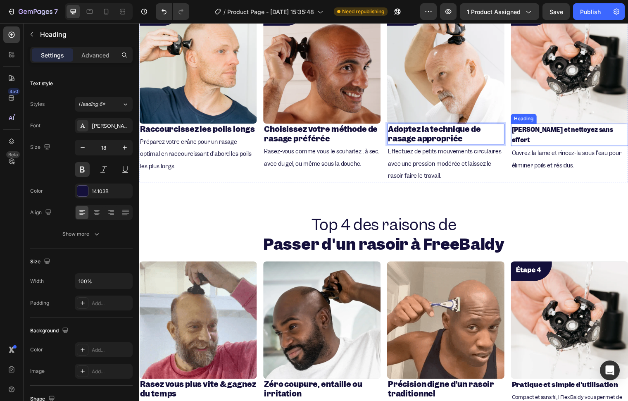
click at [568, 125] on h2 "[PERSON_NAME] et nettoyez sans effort" at bounding box center [575, 136] width 119 height 23
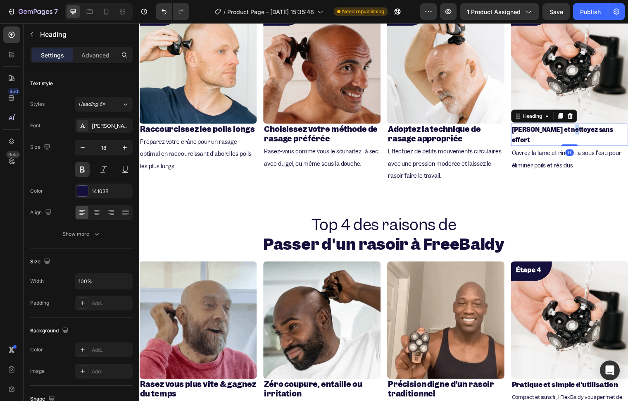
click at [568, 125] on h2 "[PERSON_NAME] et nettoyez sans effort" at bounding box center [575, 136] width 119 height 23
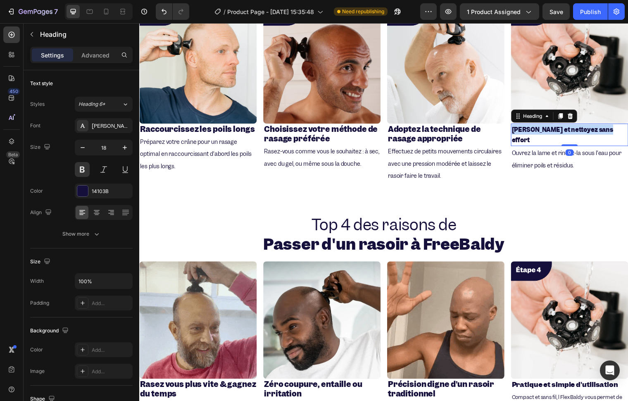
click at [568, 126] on p "[PERSON_NAME] et nettoyez sans effort" at bounding box center [575, 136] width 117 height 21
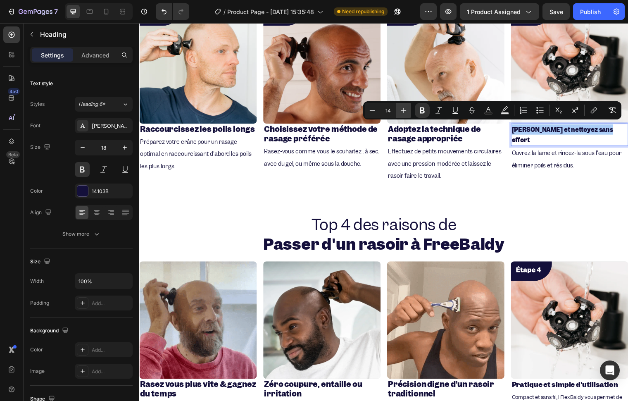
click at [407, 112] on icon "Editor contextual toolbar" at bounding box center [404, 110] width 8 height 8
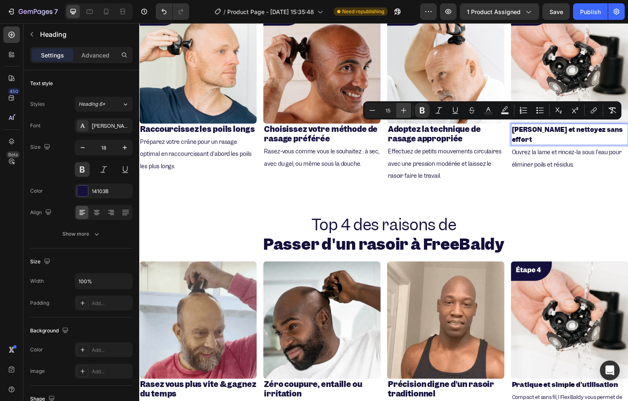
click at [407, 112] on icon "Editor contextual toolbar" at bounding box center [404, 110] width 8 height 8
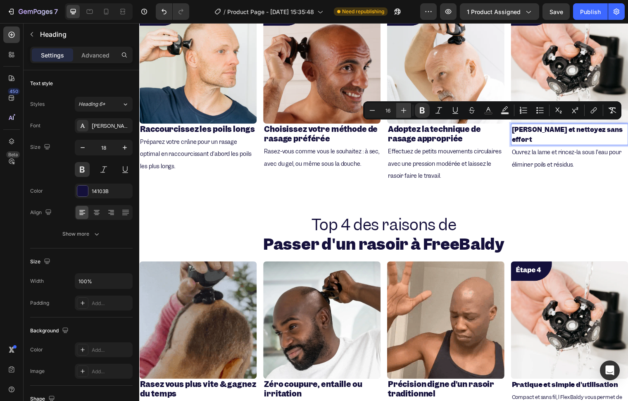
click at [407, 112] on icon "Editor contextual toolbar" at bounding box center [404, 110] width 8 height 8
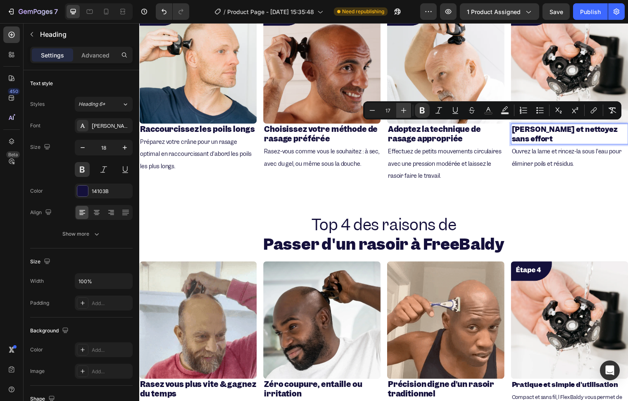
click at [407, 112] on icon "Editor contextual toolbar" at bounding box center [404, 110] width 8 height 8
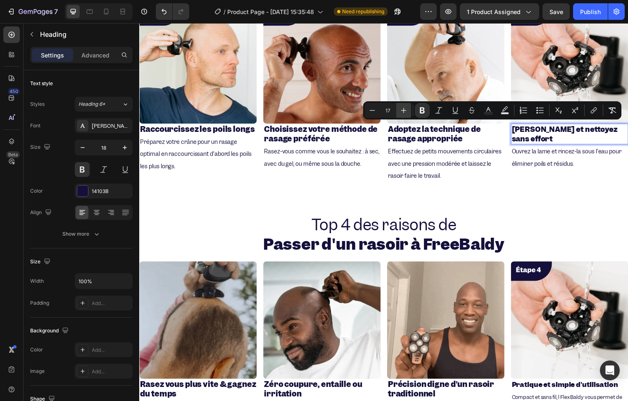
type input "18"
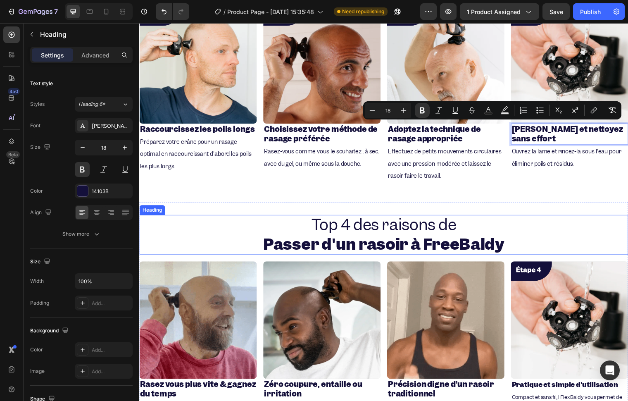
scroll to position [953, 0]
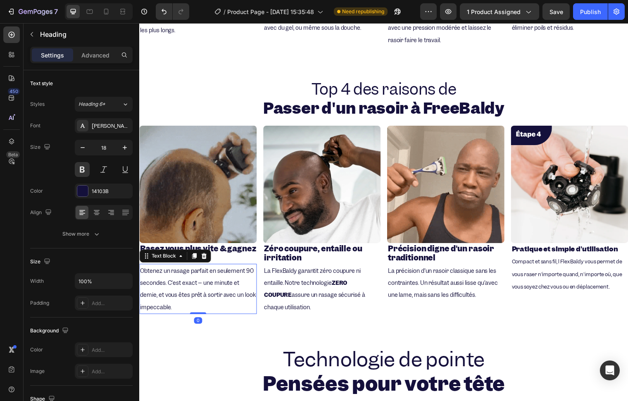
click at [169, 289] on span "Obtenez un rasage parfait en seulement 90 secondes. C'est exact – une minute et…" at bounding box center [198, 293] width 117 height 44
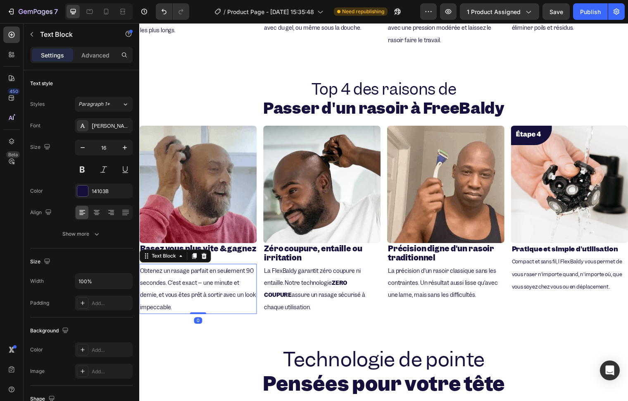
scroll to position [907, 0]
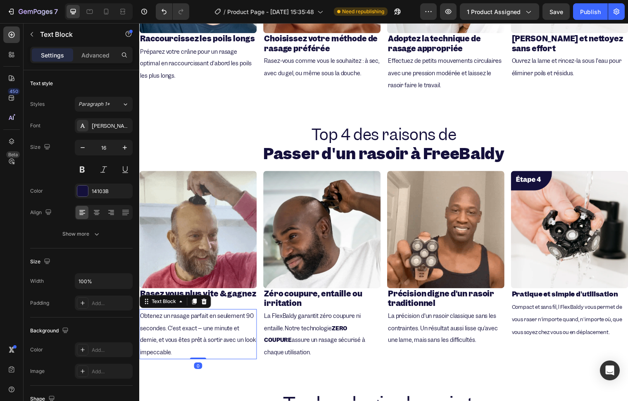
click at [195, 346] on p "Obtenez un rasage parfait en seulement 90 secondes. C'est exact – une minute et…" at bounding box center [198, 338] width 117 height 49
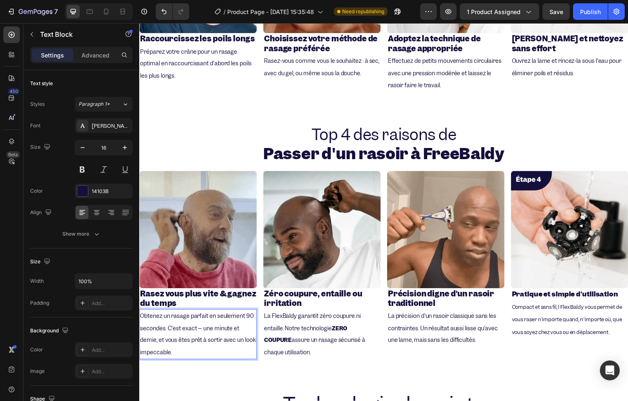
click at [195, 346] on p "Obtenez un rasage parfait en seulement 90 secondes. C'est exact – une minute et…" at bounding box center [198, 338] width 117 height 49
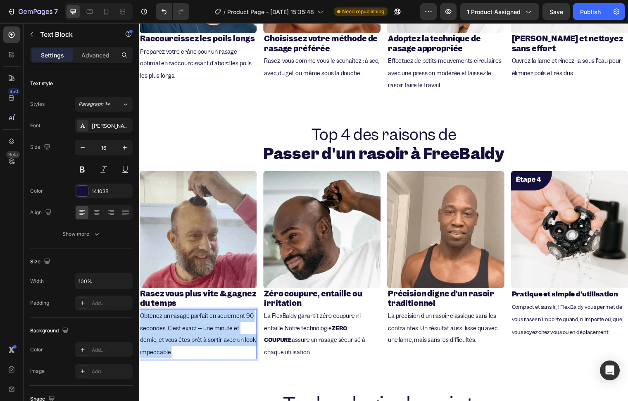
click at [195, 346] on p "Obtenez un rasage parfait en seulement 90 secondes. C'est exact – une minute et…" at bounding box center [198, 338] width 117 height 49
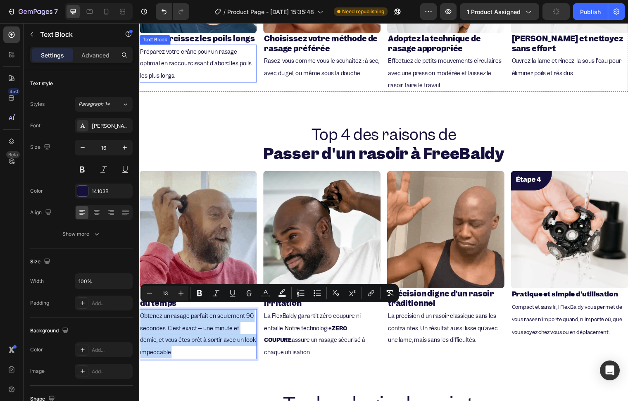
click at [183, 71] on span "Préparez votre crâne pour un rasage optimal en raccourcissant d'abord les poils…" at bounding box center [196, 64] width 113 height 32
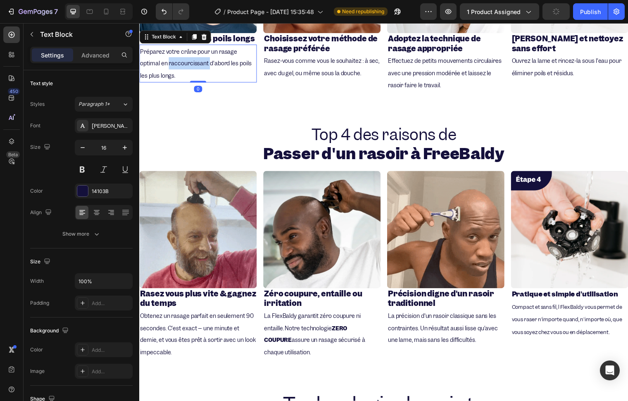
click at [183, 71] on span "Préparez votre crâne pour un rasage optimal en raccourcissant d'abord les poils…" at bounding box center [196, 64] width 113 height 32
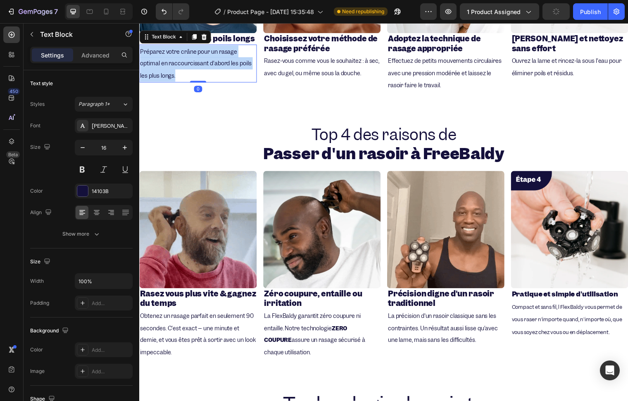
click at [183, 71] on span "Préparez votre crâne pour un rasage optimal en raccourcissant d'abord les poils…" at bounding box center [196, 64] width 113 height 32
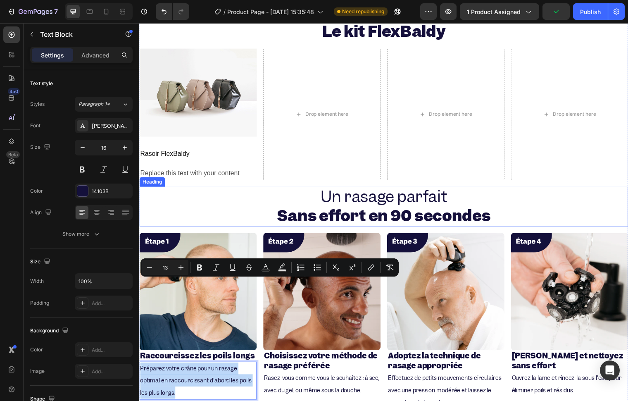
scroll to position [540, 0]
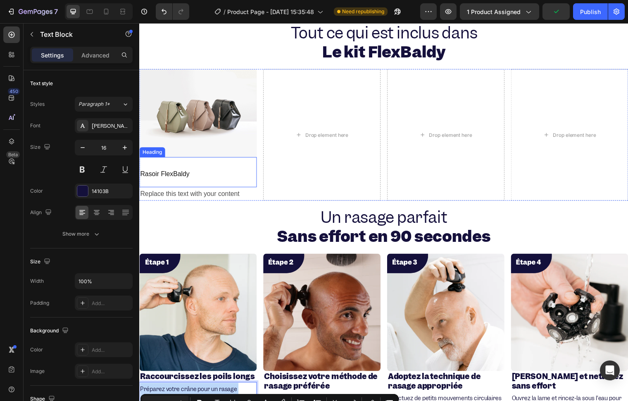
click at [172, 174] on span "Rasoir FlexBaldy" at bounding box center [165, 176] width 50 height 7
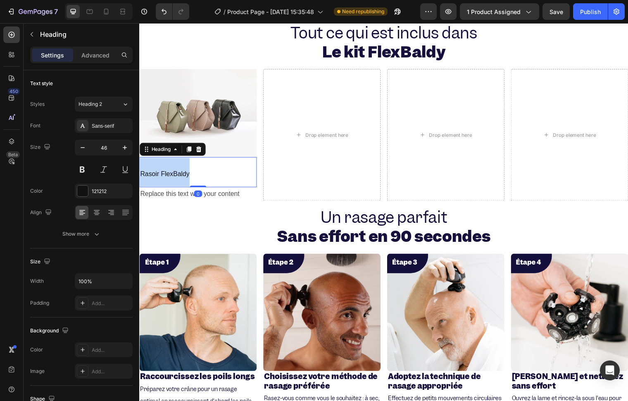
click at [172, 174] on span "Rasoir FlexBaldy" at bounding box center [165, 176] width 50 height 7
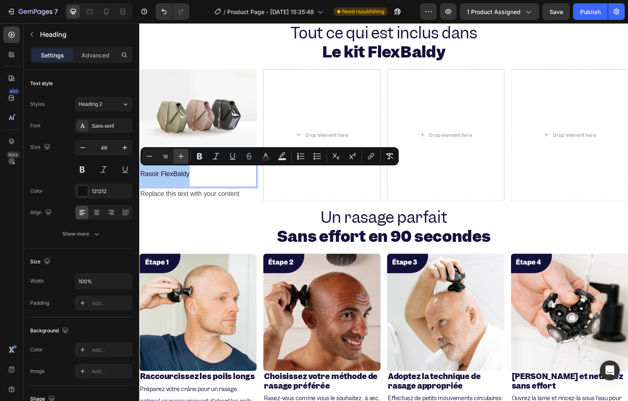
click at [177, 158] on icon "Editor contextual toolbar" at bounding box center [181, 156] width 8 height 8
type input "18"
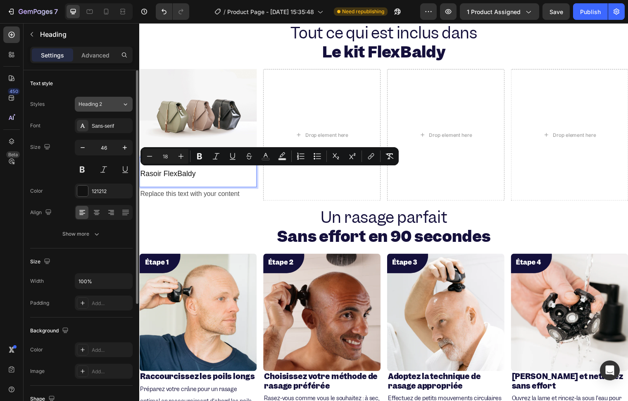
click at [95, 109] on button "Heading 2" at bounding box center [104, 104] width 58 height 15
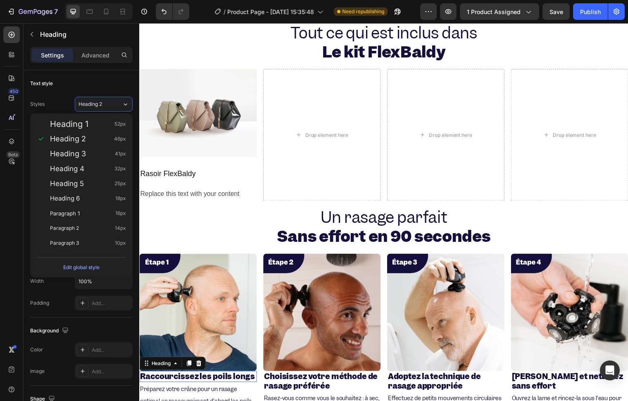
click at [167, 376] on strong "Raccourcissez les poils longs" at bounding box center [198, 381] width 116 height 10
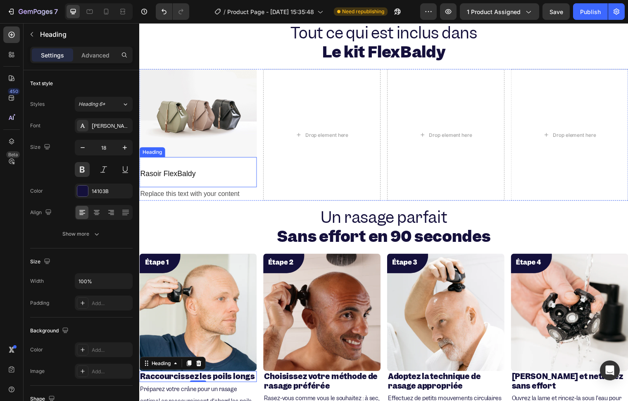
click at [164, 164] on p "⁠⁠⁠⁠⁠⁠⁠ Rasoir FlexBaldy" at bounding box center [198, 174] width 117 height 29
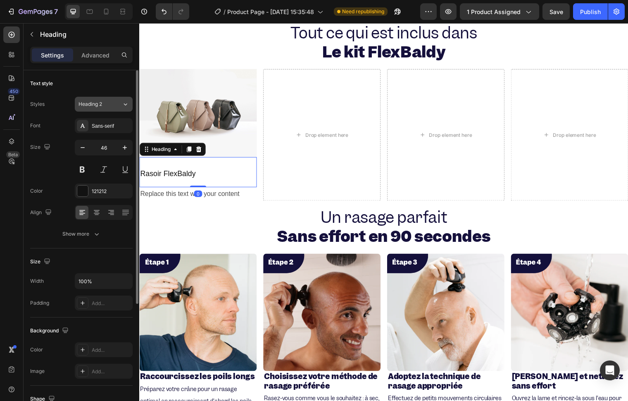
click at [95, 98] on button "Heading 2" at bounding box center [104, 104] width 58 height 15
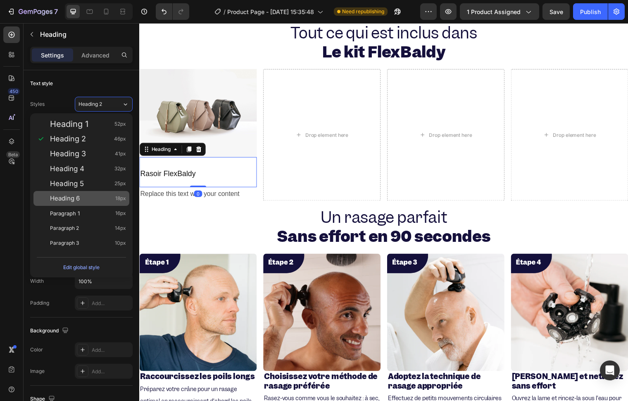
click at [92, 198] on div "Heading 6 18px" at bounding box center [88, 198] width 76 height 8
type input "18"
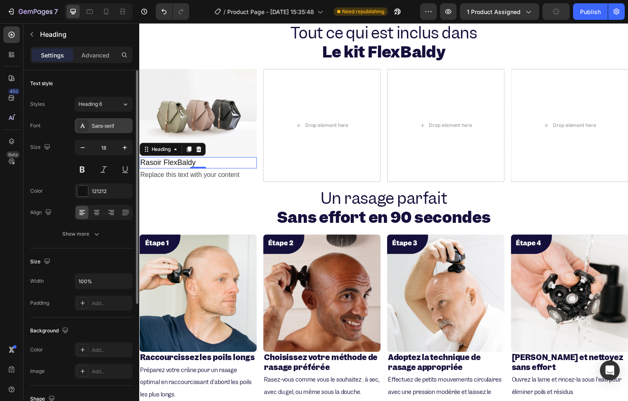
click at [103, 127] on div "Sans-serif" at bounding box center [111, 125] width 39 height 7
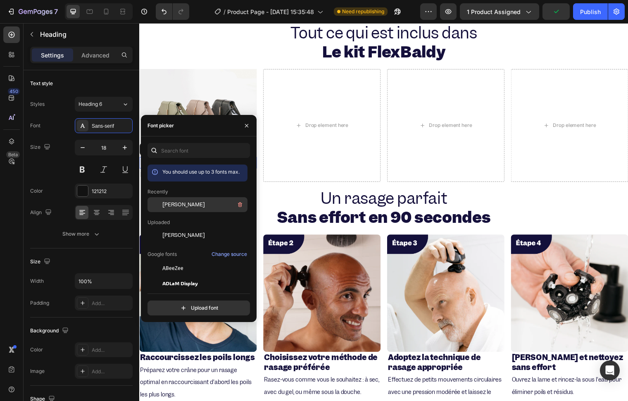
click at [170, 205] on span "[PERSON_NAME]" at bounding box center [183, 204] width 43 height 7
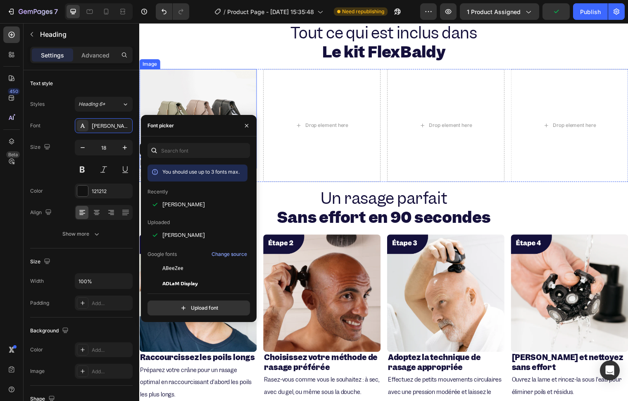
click at [195, 80] on img at bounding box center [198, 114] width 119 height 89
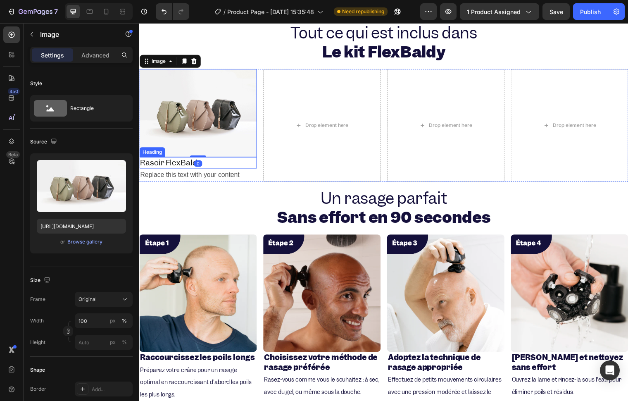
click at [169, 165] on span "Rasoir FlexBaldy" at bounding box center [171, 164] width 62 height 10
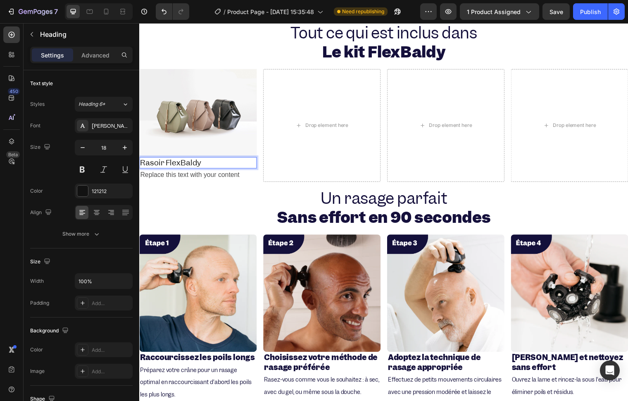
click at [169, 165] on span "Rasoir FlexBaldy" at bounding box center [171, 164] width 62 height 10
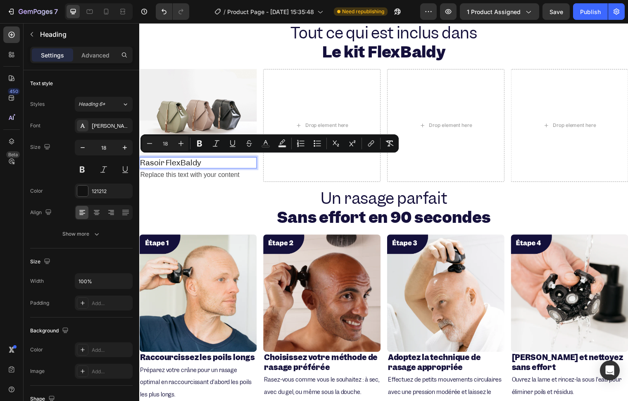
click at [169, 165] on span "Rasoir FlexBaldy" at bounding box center [171, 164] width 62 height 10
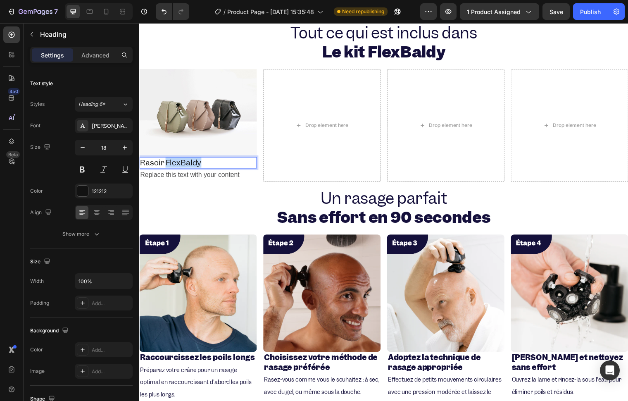
click at [169, 165] on span "Rasoir FlexBaldy" at bounding box center [171, 164] width 62 height 10
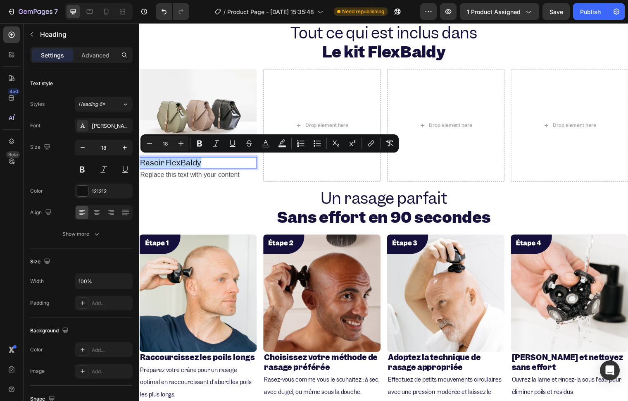
click at [169, 165] on span "Rasoir FlexBaldy" at bounding box center [171, 164] width 62 height 10
click at [202, 141] on icon "Editor contextual toolbar" at bounding box center [199, 143] width 8 height 8
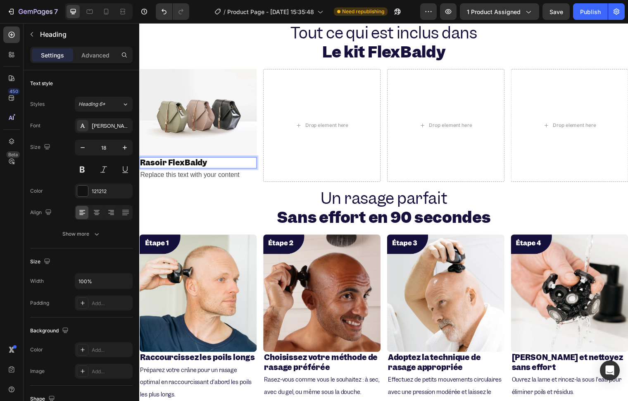
click at [193, 165] on strong "Rasoir FlexBaldy" at bounding box center [174, 164] width 68 height 10
click at [84, 194] on div at bounding box center [82, 191] width 11 height 11
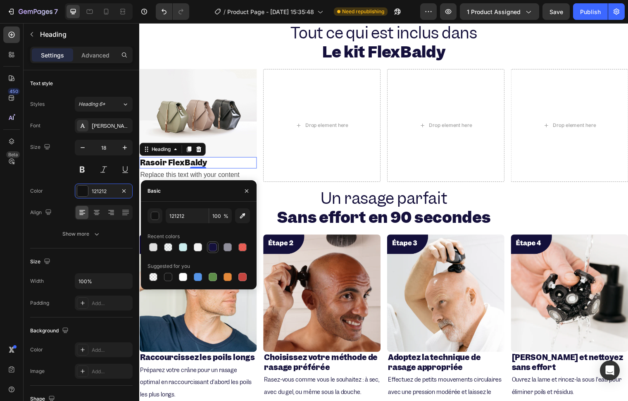
click at [214, 250] on div at bounding box center [213, 247] width 8 height 8
type input "14103B"
click at [218, 181] on div "Replace this text with your content" at bounding box center [198, 178] width 119 height 14
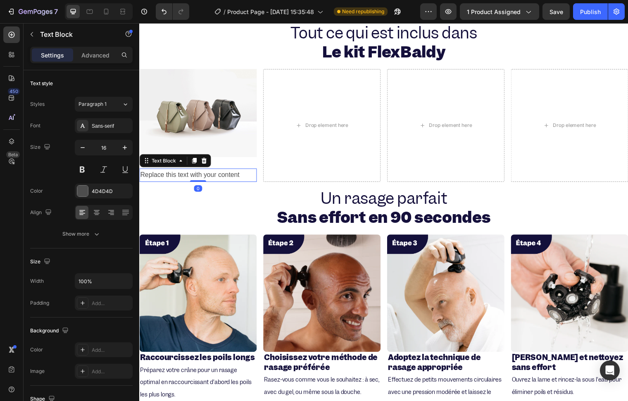
click at [217, 179] on div "Replace this text with your content" at bounding box center [198, 178] width 119 height 14
click at [217, 179] on p "Replace this text with your content" at bounding box center [198, 177] width 117 height 12
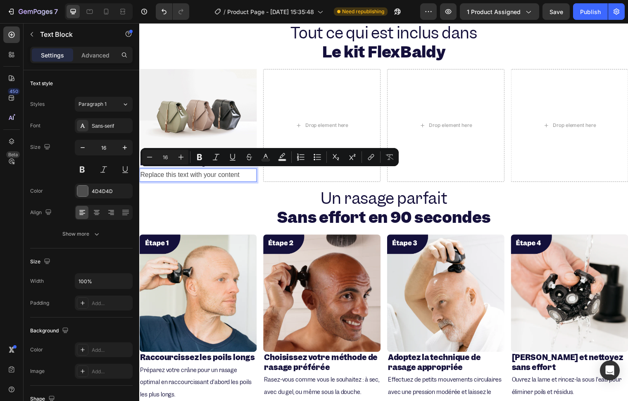
click at [221, 175] on p "Replace this text with your content" at bounding box center [198, 177] width 117 height 12
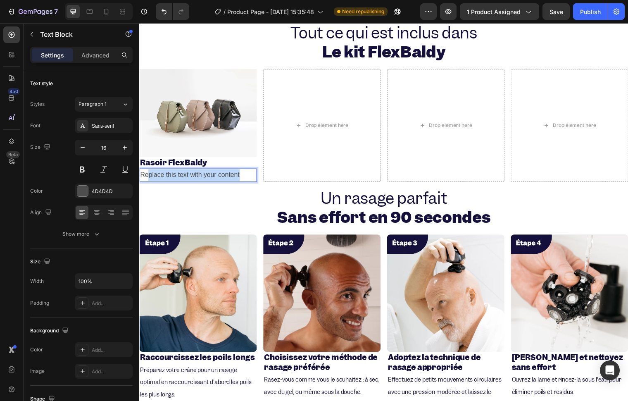
drag, startPoint x: 147, startPoint y: 177, endPoint x: 244, endPoint y: 173, distance: 96.8
click at [244, 173] on p "Replace this text with your content" at bounding box center [198, 177] width 117 height 12
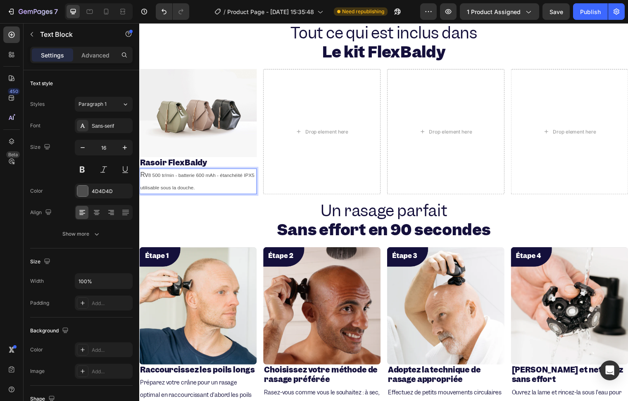
click at [150, 175] on span "8 500 tr/min - batterie 600 mAh - étanchéité IPX5 utilisable sous la douche." at bounding box center [198, 184] width 116 height 18
click at [178, 181] on p "8 500 tr/min - batterie 600 mAh - étanchéité IPX5 utilisable sous la douche." at bounding box center [198, 183] width 117 height 25
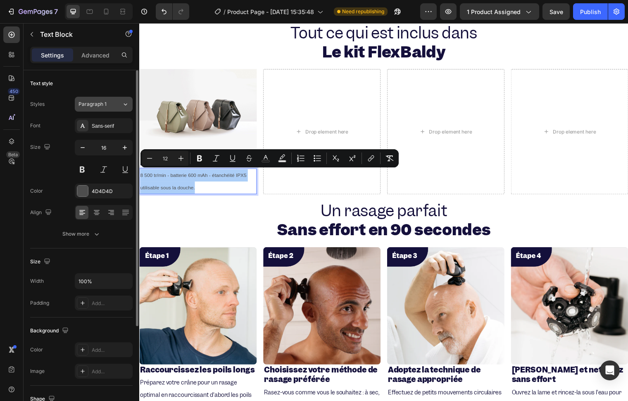
click at [105, 106] on span "Paragraph 1" at bounding box center [93, 103] width 28 height 7
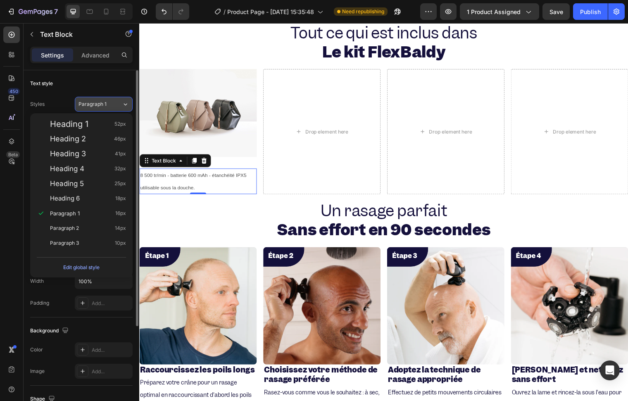
click at [101, 102] on span "Paragraph 1" at bounding box center [93, 103] width 28 height 7
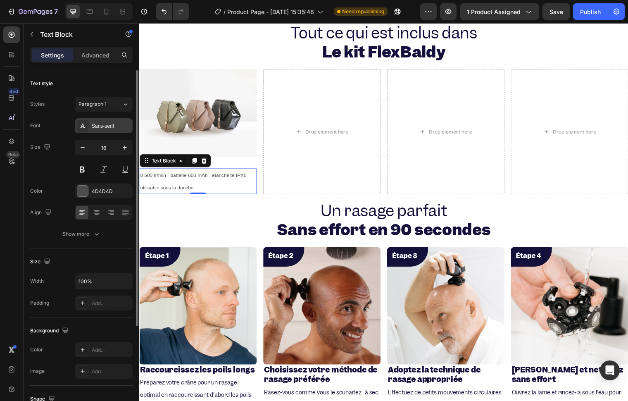
click at [98, 131] on div "Sans-serif" at bounding box center [104, 125] width 58 height 15
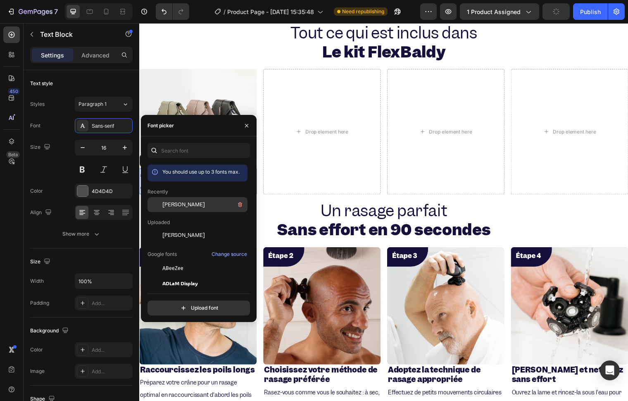
click at [169, 201] on span "[PERSON_NAME]" at bounding box center [183, 204] width 43 height 7
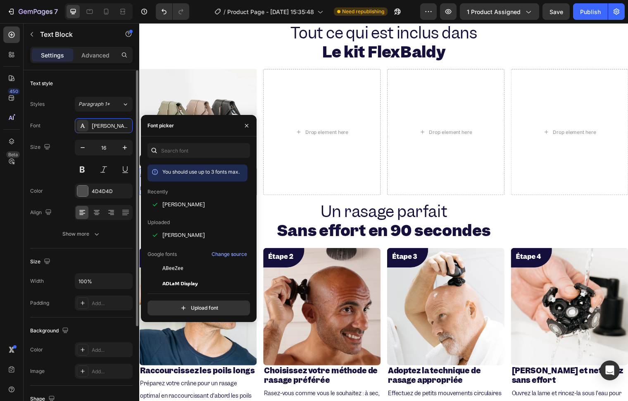
click at [105, 85] on div "Text style" at bounding box center [81, 83] width 102 height 13
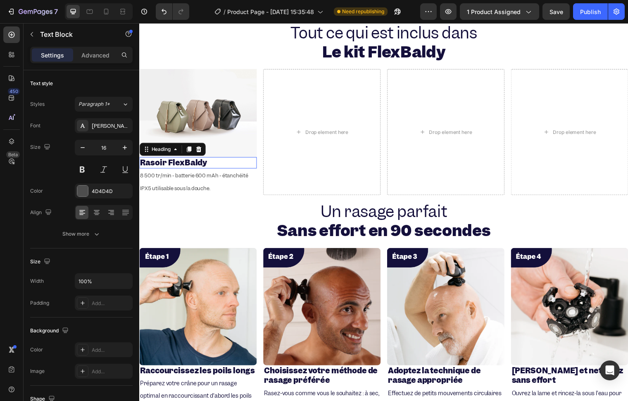
click at [158, 168] on h2 "⁠⁠⁠⁠⁠⁠⁠ Rasoir FlexBaldy" at bounding box center [198, 164] width 119 height 11
click at [164, 182] on p "8 500 tr/min - batterie 600 mAh - étanchéité IPX5 utilisable sous la douche." at bounding box center [198, 184] width 117 height 26
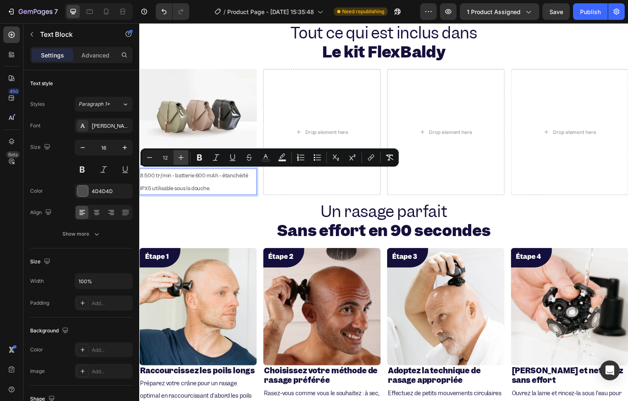
click at [179, 159] on icon "Editor contextual toolbar" at bounding box center [181, 157] width 8 height 8
type input "13"
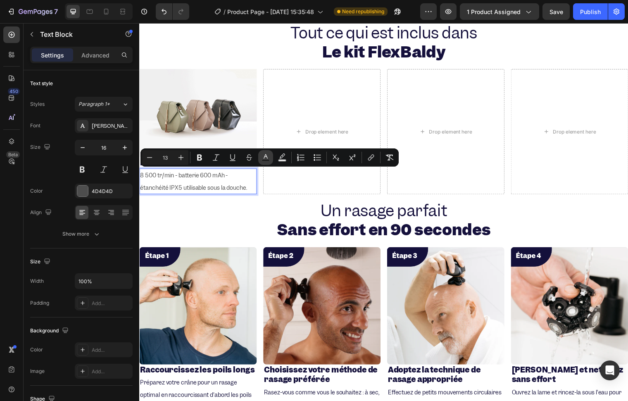
click at [262, 158] on icon "Editor contextual toolbar" at bounding box center [266, 157] width 8 height 8
type input "4D4D4D"
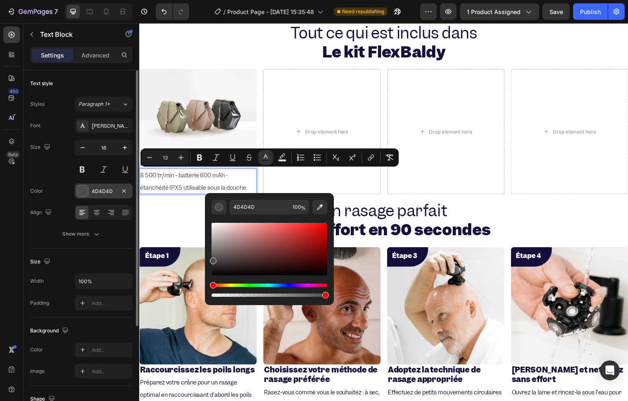
click at [93, 188] on div "4D4D4D" at bounding box center [104, 191] width 24 height 7
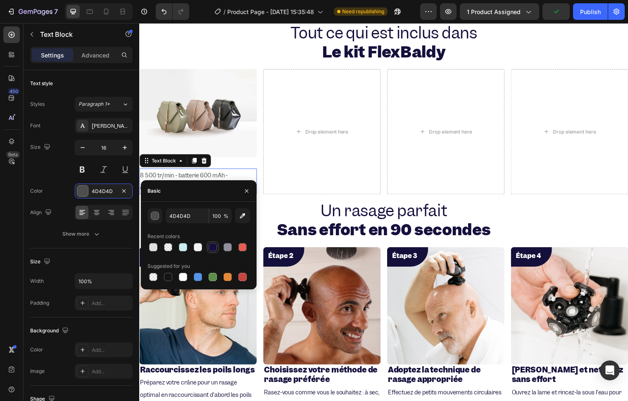
click at [212, 245] on div at bounding box center [213, 247] width 8 height 8
type input "14103B"
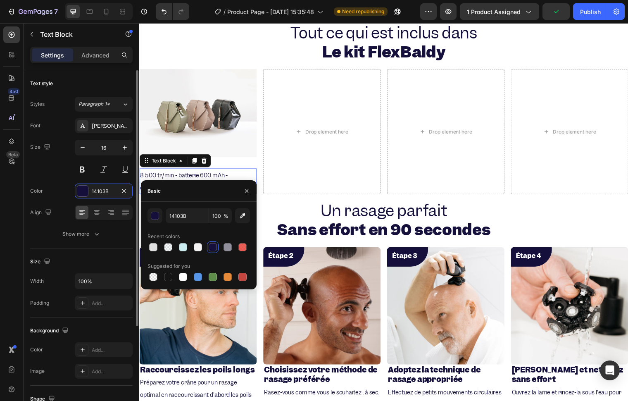
click at [59, 160] on div "Size 16" at bounding box center [81, 158] width 102 height 37
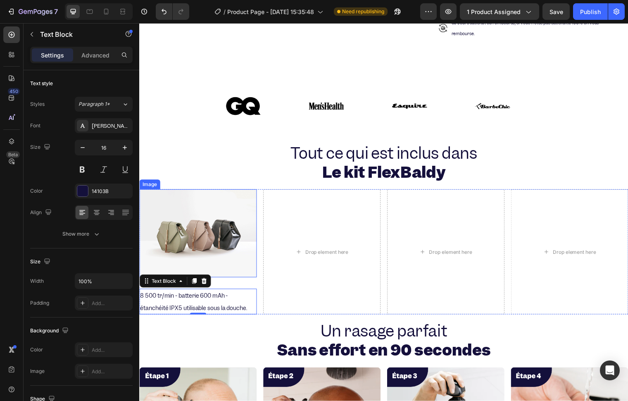
scroll to position [494, 0]
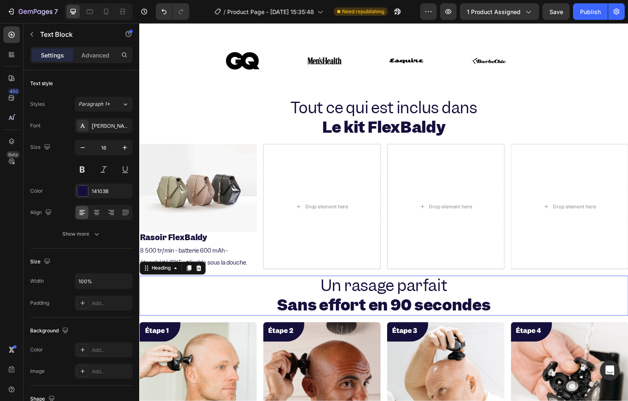
click at [176, 279] on h2 "Un rasage parfait Sans effort en 90 secondes" at bounding box center [387, 299] width 496 height 40
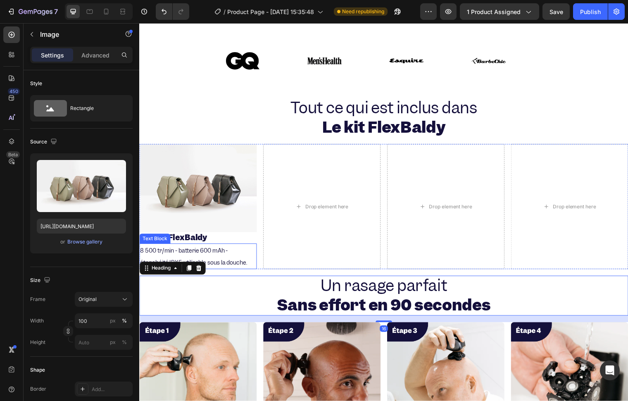
click at [169, 203] on img at bounding box center [198, 190] width 119 height 89
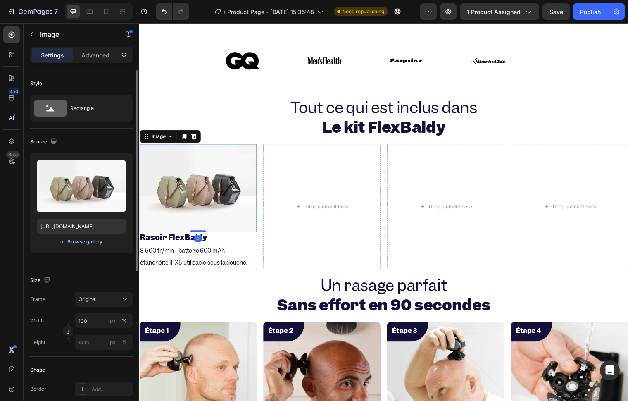
click at [79, 238] on button "Browse gallery" at bounding box center [85, 242] width 36 height 8
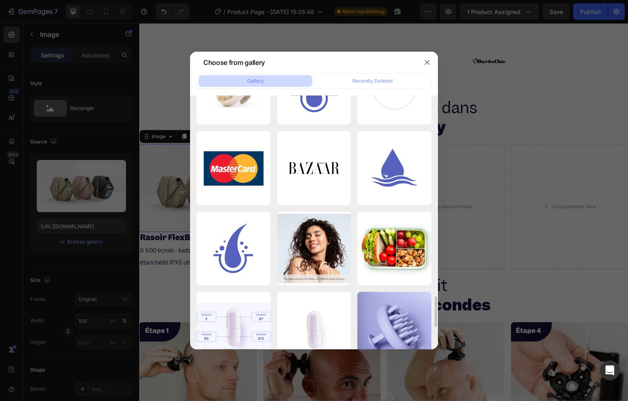
scroll to position [1844, 0]
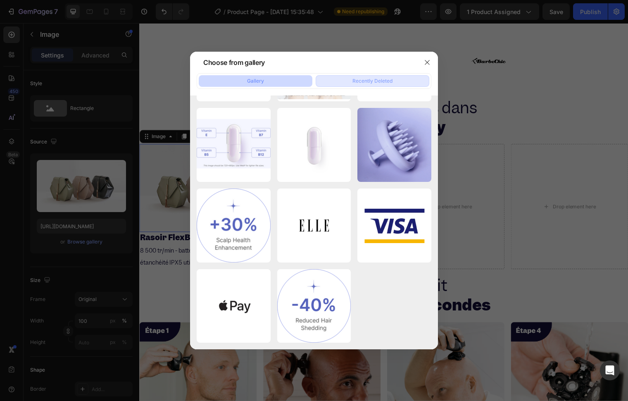
click at [325, 81] on button "Recently Deleted" at bounding box center [373, 81] width 114 height 12
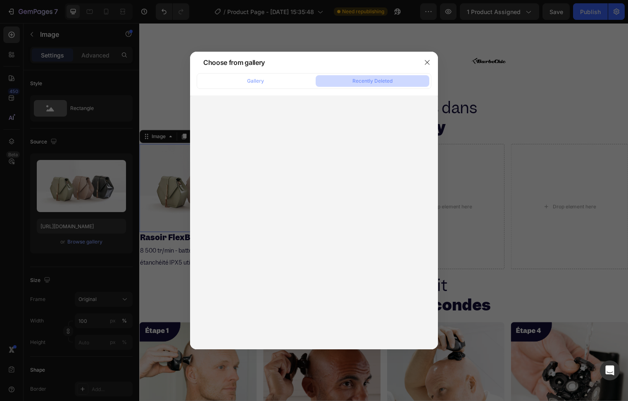
click at [272, 91] on div "Gallery Recently Deleted" at bounding box center [314, 211] width 248 height 276
click at [269, 86] on button "Gallery" at bounding box center [256, 81] width 114 height 12
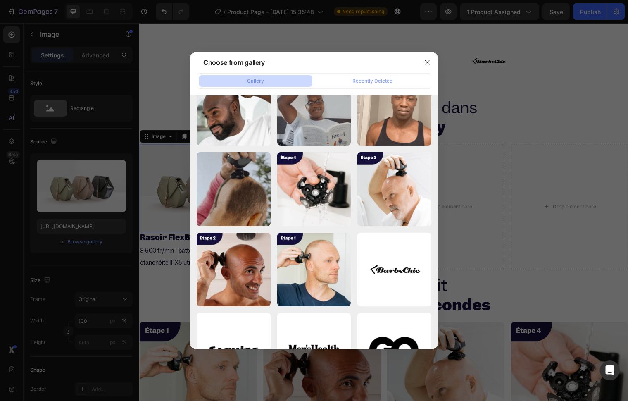
scroll to position [0, 0]
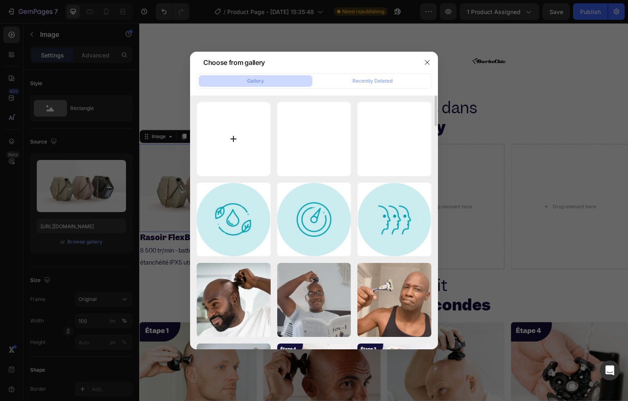
click at [233, 131] on input "file" at bounding box center [234, 139] width 74 height 74
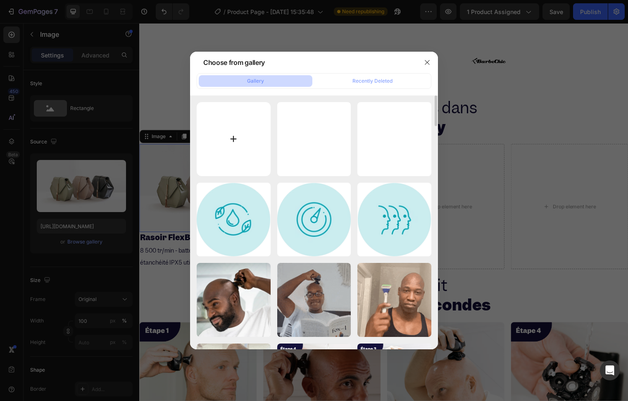
type input "C:\fakepath\kit.svg"
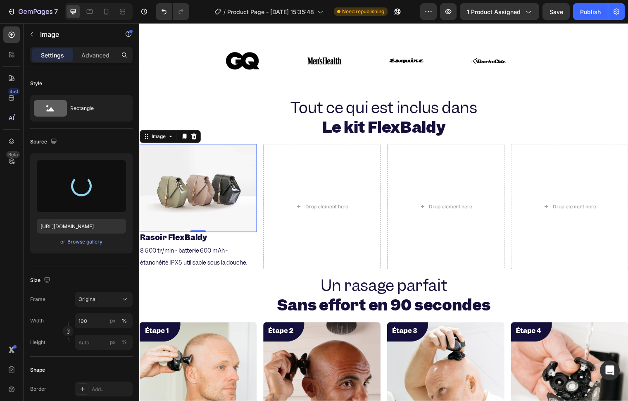
type input "https://cdn.shopify.com/s/files/1/0940/4206/3191/files/gempages_581631536026092…"
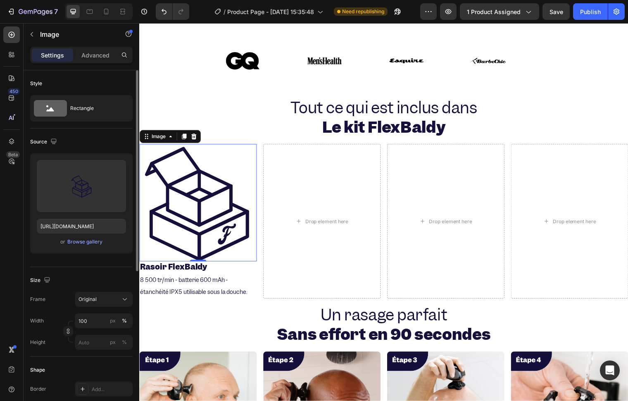
click at [87, 247] on div "Upload Image https://cdn.shopify.com/s/files/1/0940/4206/3191/files/gempages_58…" at bounding box center [81, 203] width 102 height 100
click at [87, 242] on div "Browse gallery" at bounding box center [84, 241] width 35 height 7
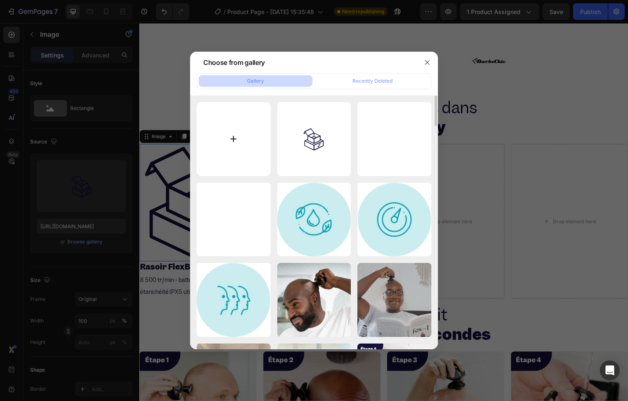
click at [233, 143] on input "file" at bounding box center [234, 139] width 74 height 74
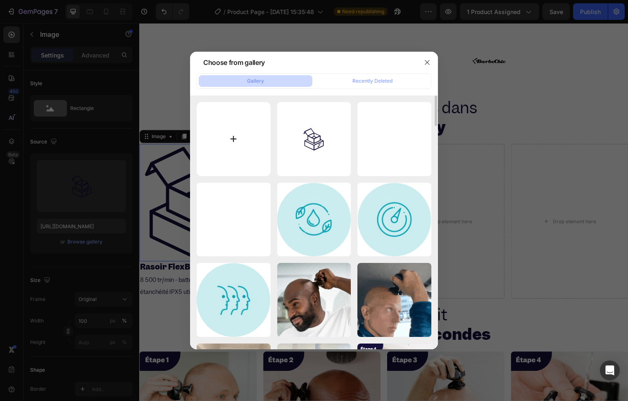
type input "C:\fakepath\1.svg"
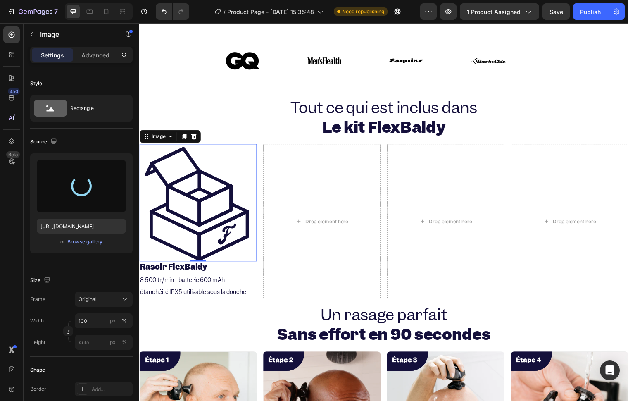
type input "https://cdn.shopify.com/s/files/1/0940/4206/3191/files/gempages_581631536026092…"
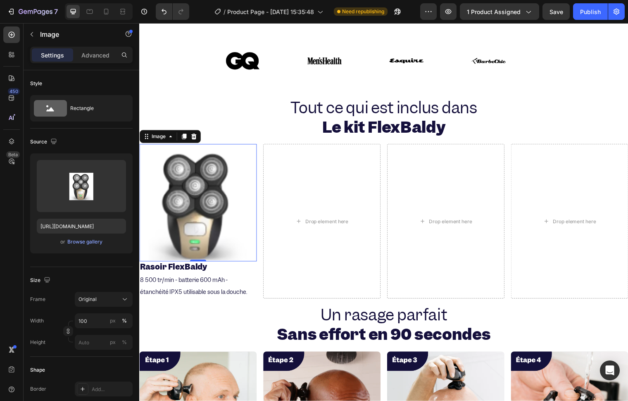
click at [186, 202] on img at bounding box center [198, 205] width 119 height 119
click at [198, 204] on img at bounding box center [198, 205] width 119 height 119
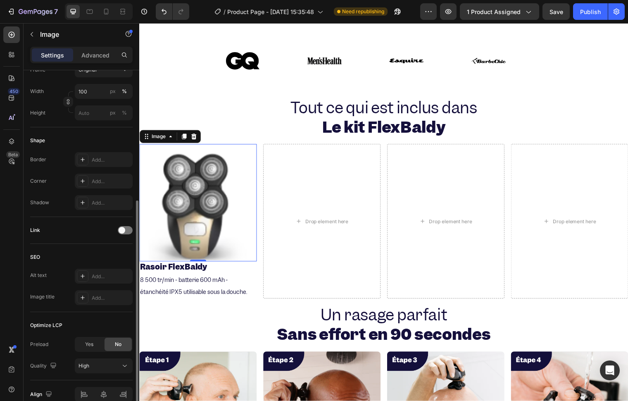
scroll to position [183, 0]
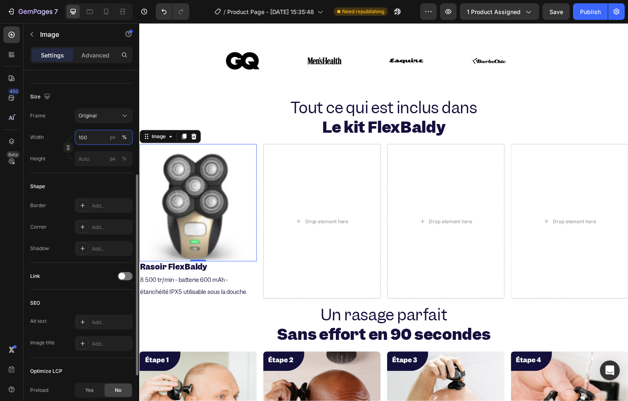
click at [88, 137] on input "100" at bounding box center [104, 137] width 58 height 15
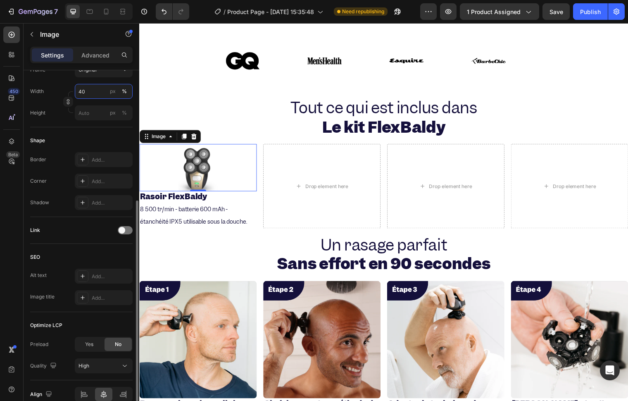
scroll to position [270, 0]
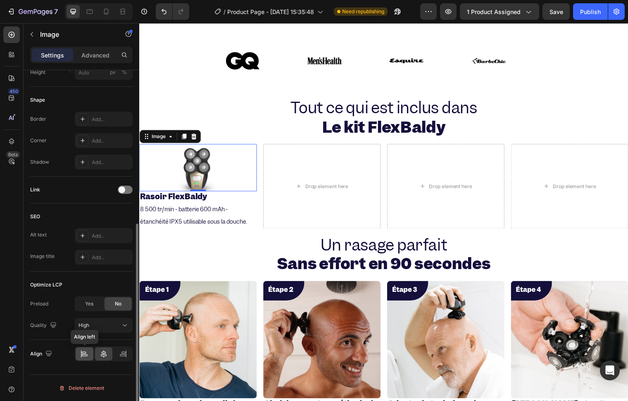
click at [79, 350] on div at bounding box center [85, 353] width 18 height 13
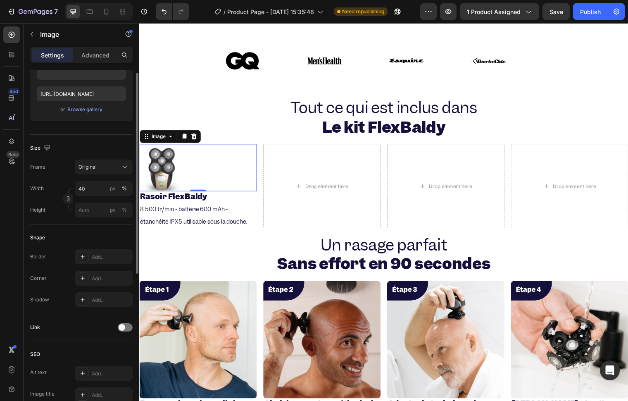
scroll to position [86, 0]
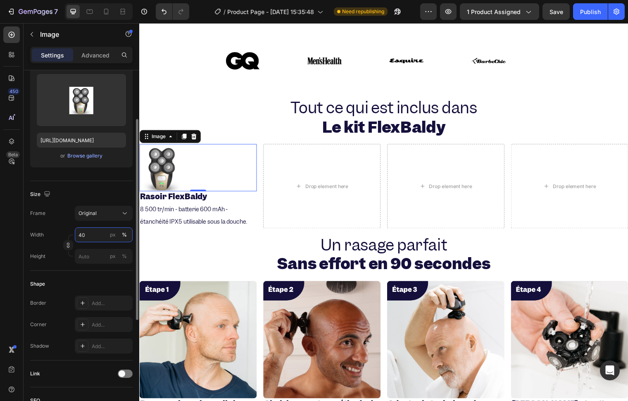
click at [84, 236] on input "40" at bounding box center [104, 234] width 58 height 15
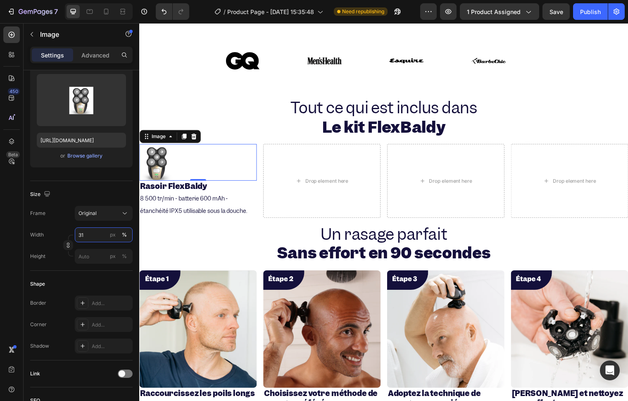
type input "30"
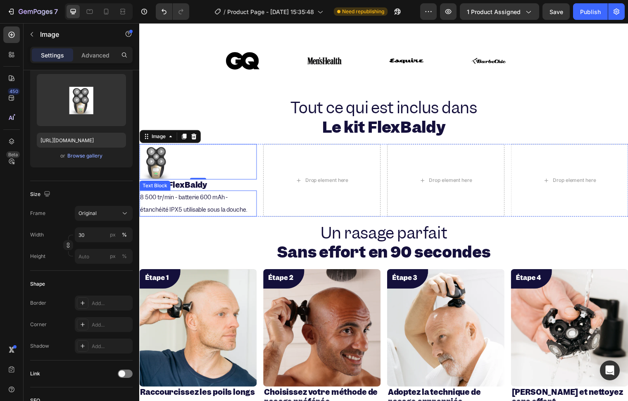
click at [252, 183] on p "⁠⁠⁠⁠⁠⁠⁠ Rasoir FlexBaldy" at bounding box center [198, 188] width 117 height 10
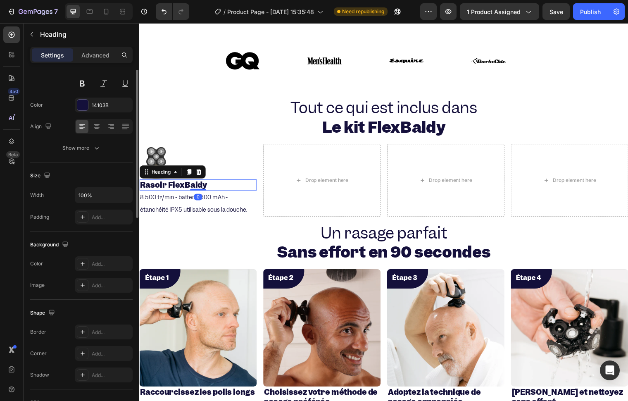
scroll to position [0, 0]
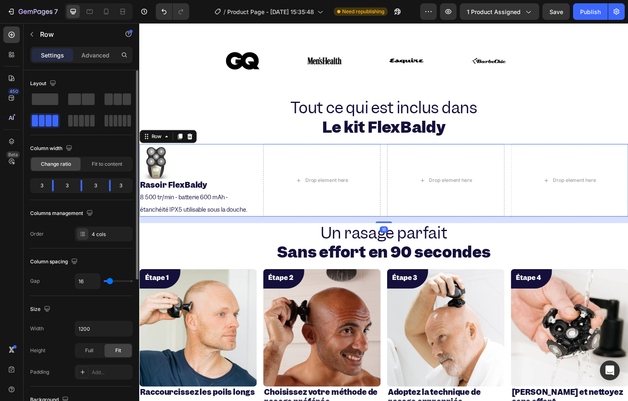
click at [258, 155] on div "Image ⁠⁠⁠⁠⁠⁠⁠ Rasoir FlexBaldy Heading 8 500 tr/min - batterie 600 mAh - étanch…" at bounding box center [387, 182] width 496 height 73
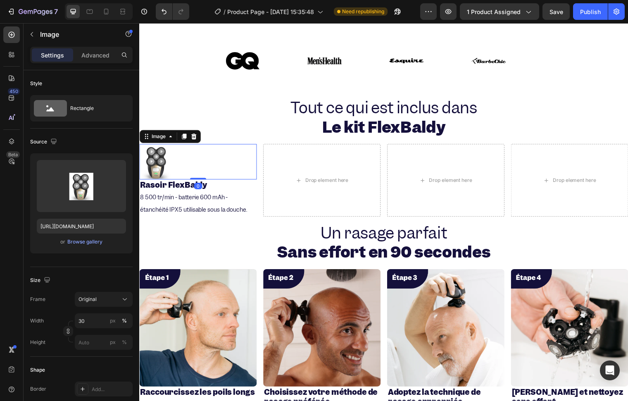
click at [253, 147] on div at bounding box center [198, 164] width 119 height 36
click at [259, 146] on div "Image 0 ⁠⁠⁠⁠⁠⁠⁠ Rasoir FlexBaldy Heading 8 500 tr/min - batterie 600 mAh - étan…" at bounding box center [387, 182] width 496 height 73
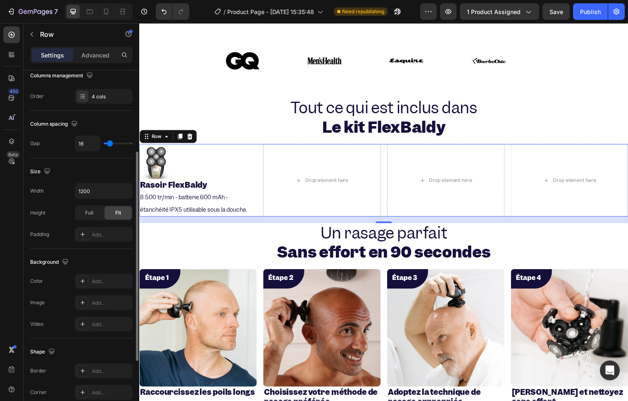
scroll to position [183, 0]
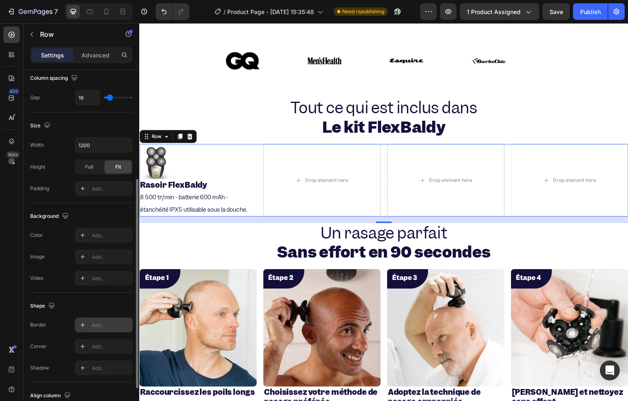
click at [93, 321] on div "Add..." at bounding box center [104, 324] width 58 height 15
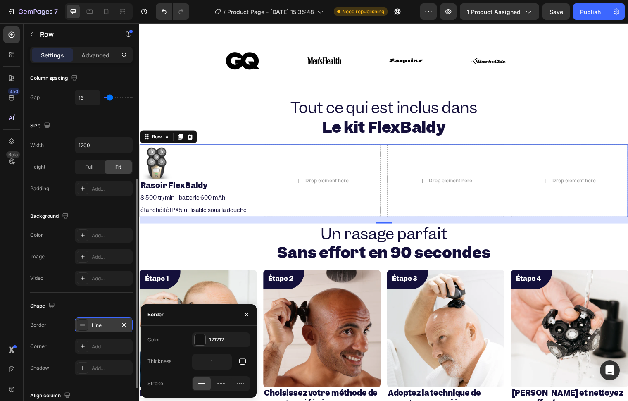
click at [94, 322] on div "Line" at bounding box center [104, 324] width 24 height 7
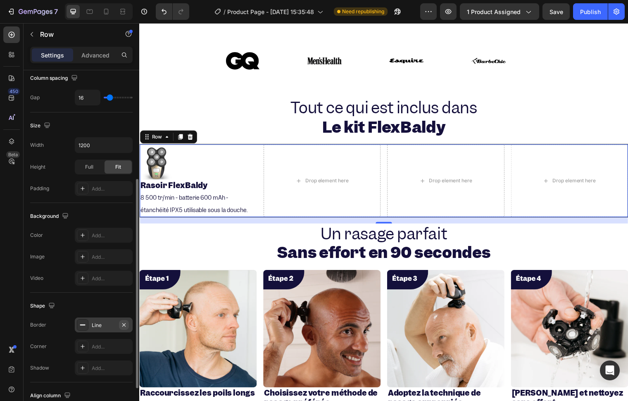
click at [126, 324] on icon "button" at bounding box center [124, 324] width 7 height 7
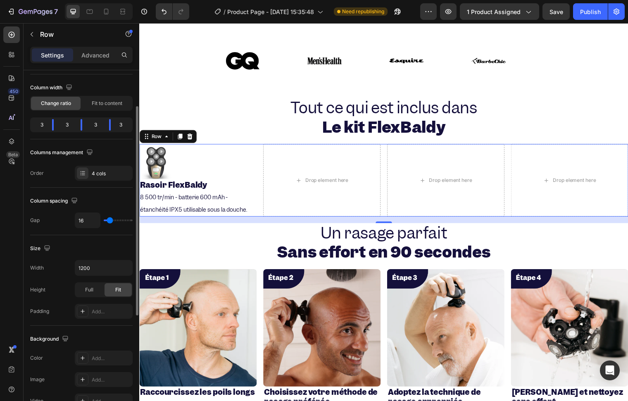
scroll to position [15, 0]
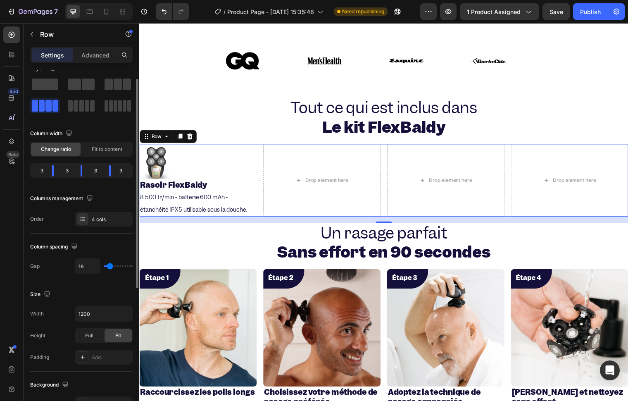
click at [39, 172] on div "3" at bounding box center [39, 171] width 14 height 12
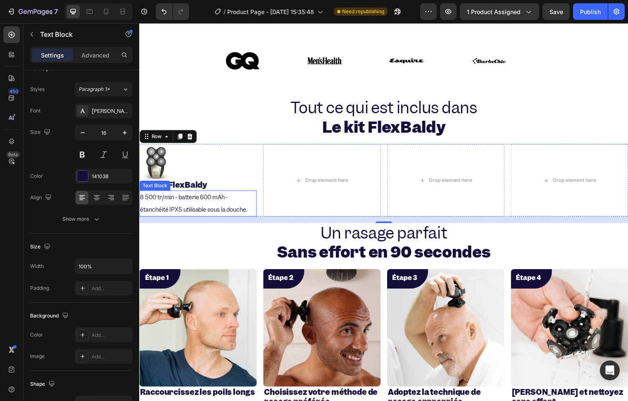
click at [256, 209] on div "8 500 tr/min - batterie 600 mAh - étanchéité IPX5 utilisable sous la douche." at bounding box center [198, 206] width 119 height 26
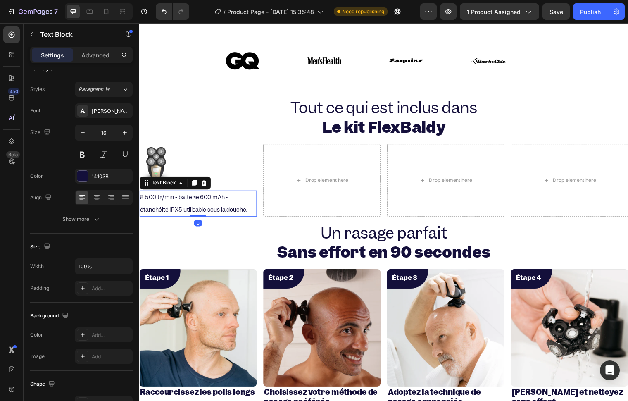
scroll to position [0, 0]
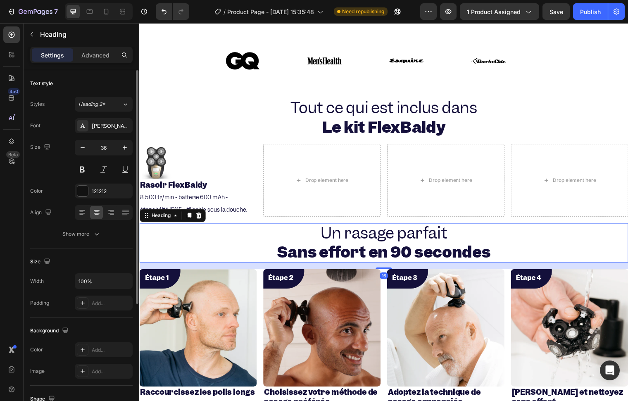
click at [207, 235] on h2 "Un rasage parfait Sans effort en 90 secondes" at bounding box center [387, 246] width 496 height 40
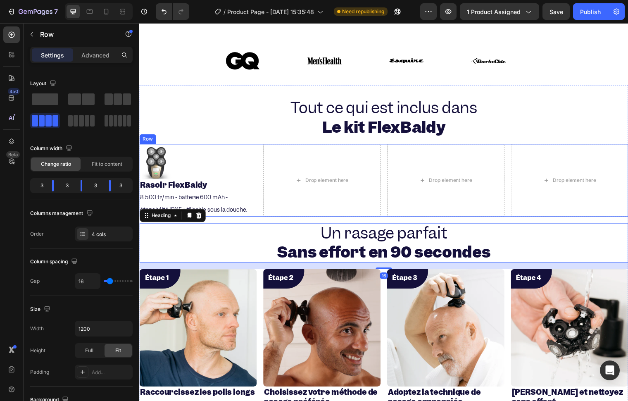
click at [259, 146] on div "Image ⁠⁠⁠⁠⁠⁠⁠ Rasoir FlexBaldy Heading 8 500 tr/min - batterie 600 mAh - étanch…" at bounding box center [387, 182] width 496 height 73
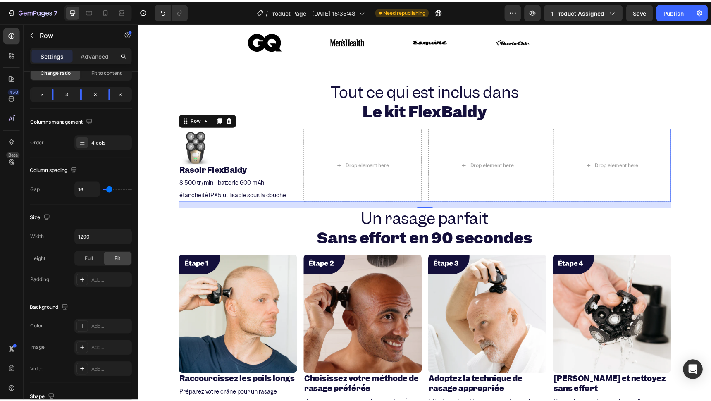
scroll to position [496, 0]
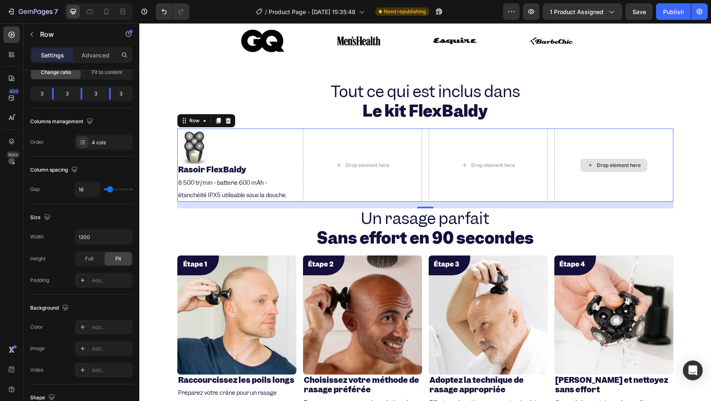
click at [628, 140] on div "Drop element here" at bounding box center [613, 165] width 119 height 73
click at [215, 121] on icon at bounding box center [218, 120] width 7 height 7
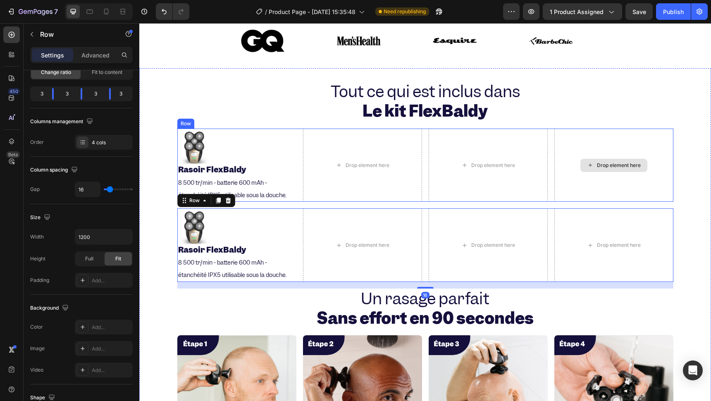
click at [569, 138] on div "Drop element here" at bounding box center [613, 165] width 119 height 73
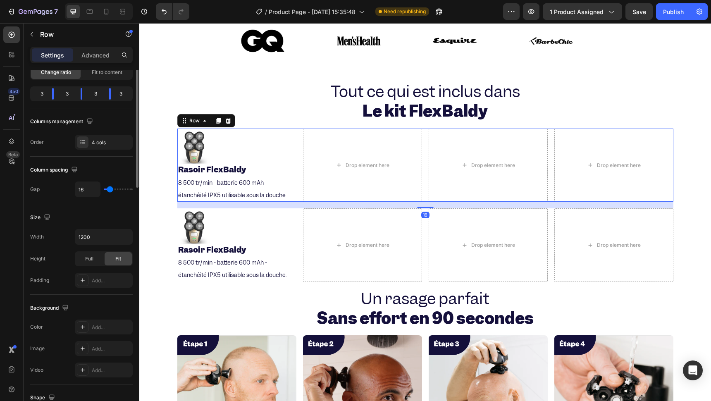
scroll to position [0, 0]
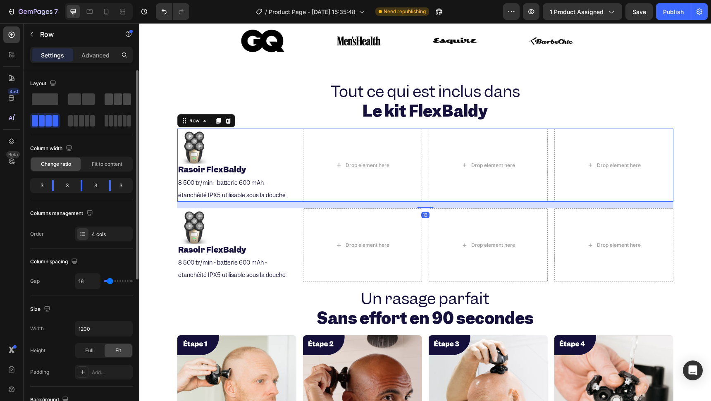
click at [108, 97] on span at bounding box center [109, 99] width 8 height 12
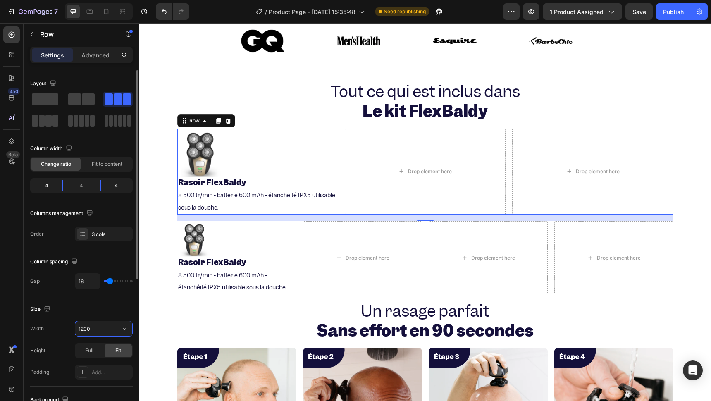
click at [105, 330] on input "1200" at bounding box center [103, 328] width 57 height 15
type input "1200"
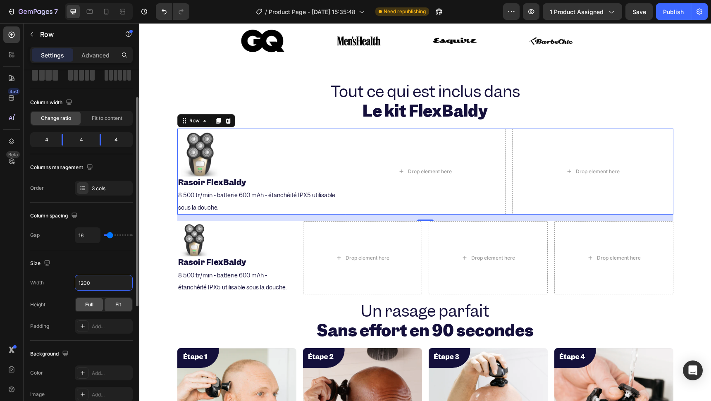
click at [86, 301] on span "Full" at bounding box center [89, 304] width 8 height 7
click at [118, 296] on div "Width 1200 Height Full Fit Padding Add..." at bounding box center [81, 304] width 102 height 59
click at [118, 301] on span "Fit" at bounding box center [118, 304] width 6 height 7
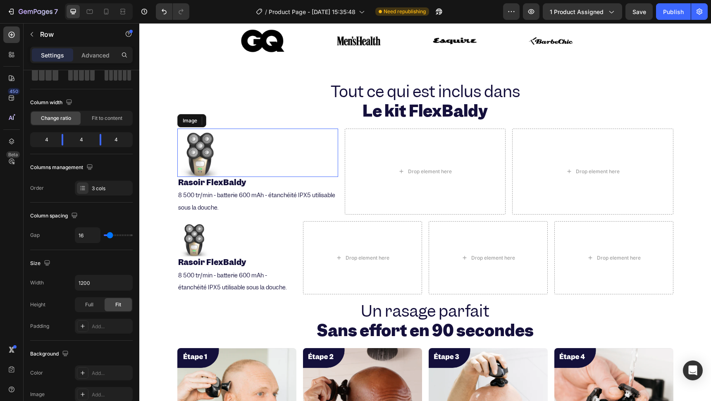
click at [201, 151] on img at bounding box center [201, 153] width 48 height 48
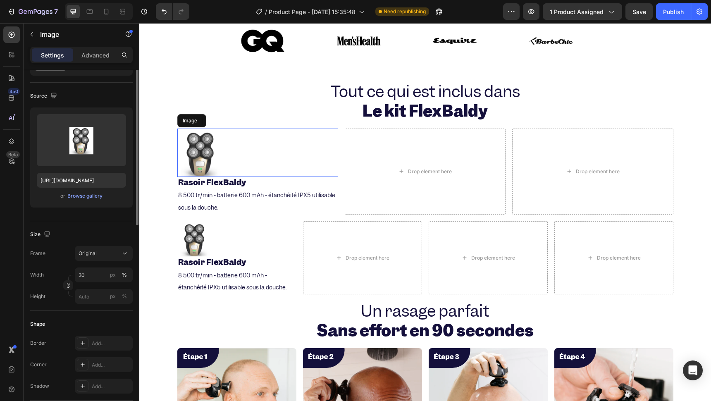
scroll to position [0, 0]
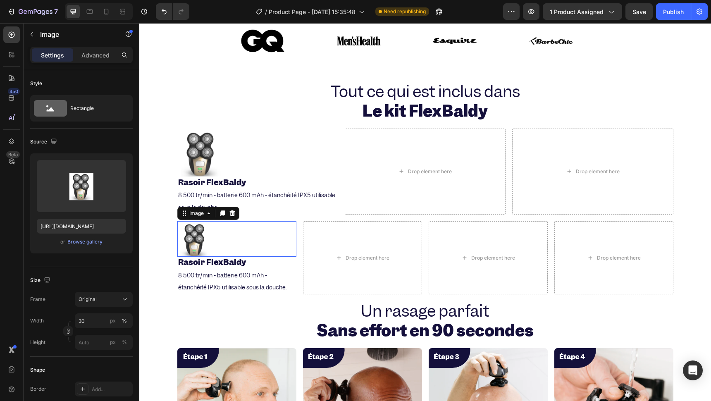
click at [199, 230] on img at bounding box center [195, 239] width 36 height 36
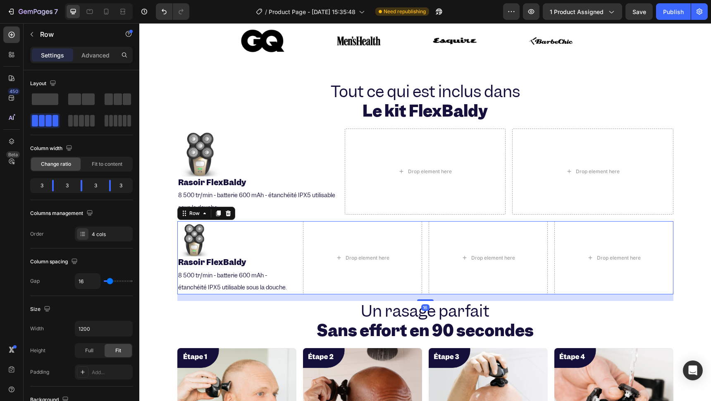
click at [294, 238] on div "Image Rasoir FlexBaldy Heading 8 500 tr/min - batterie 600 mAh - étanchéité IPX…" at bounding box center [425, 257] width 496 height 73
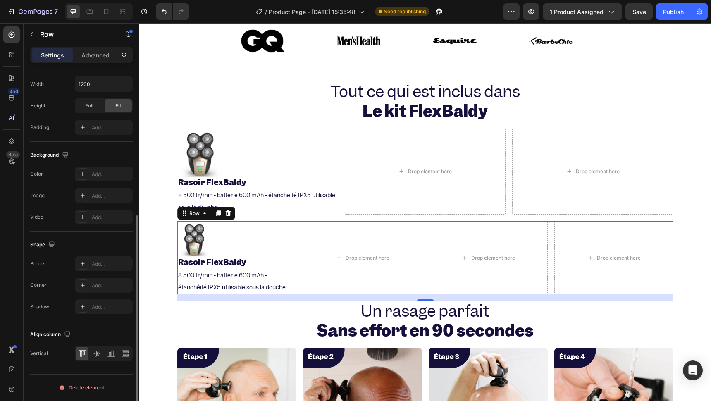
scroll to position [153, 0]
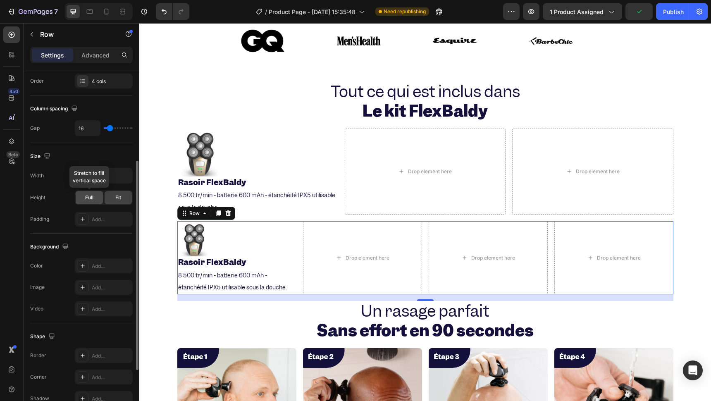
click at [92, 198] on span "Full" at bounding box center [89, 197] width 8 height 7
click at [108, 197] on div "Fit" at bounding box center [118, 197] width 27 height 13
click at [88, 217] on div "Add..." at bounding box center [104, 219] width 58 height 15
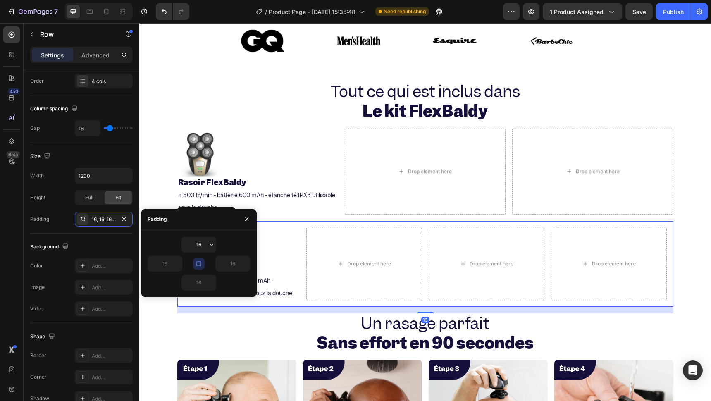
click at [240, 215] on div at bounding box center [247, 219] width 20 height 21
click at [240, 216] on button "button" at bounding box center [246, 218] width 13 height 13
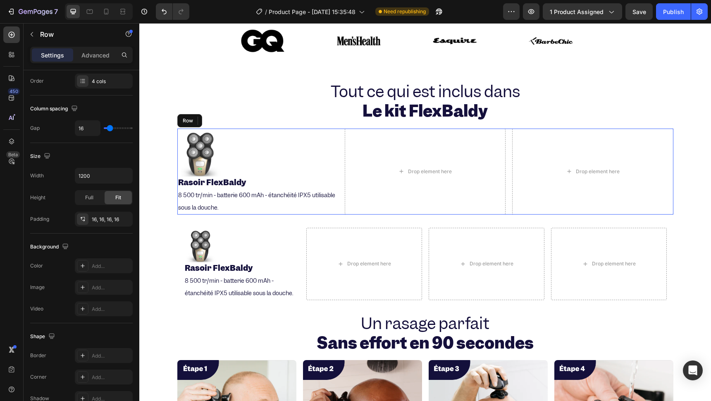
click at [336, 164] on div "Image ⁠⁠⁠⁠⁠⁠⁠ Rasoir FlexBaldy Heading 8 500 tr/min - batterie 600 mAh - étanch…" at bounding box center [425, 172] width 496 height 86
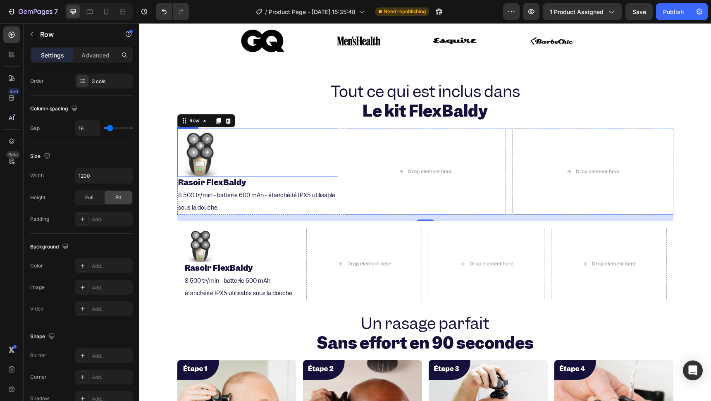
click at [279, 171] on div at bounding box center [257, 153] width 161 height 48
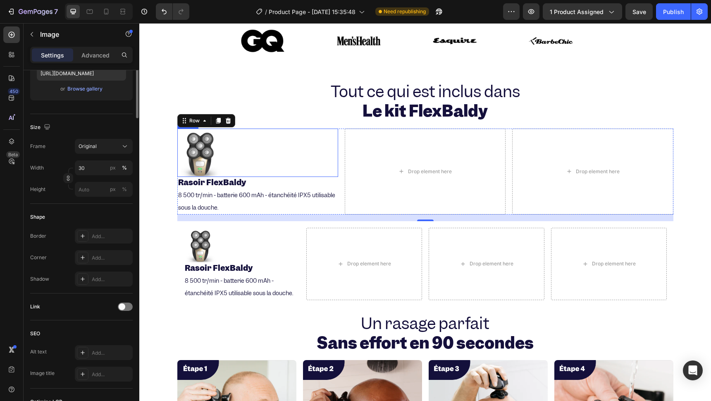
scroll to position [0, 0]
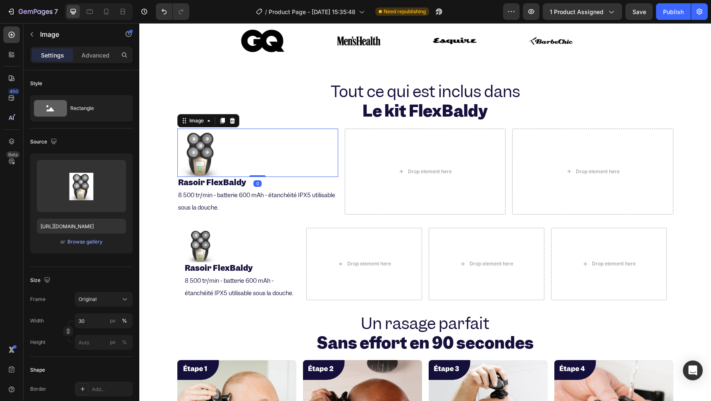
click at [217, 124] on div at bounding box center [222, 121] width 10 height 10
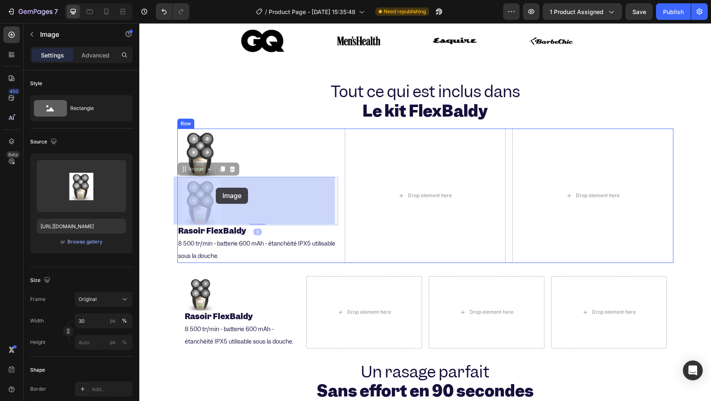
drag, startPoint x: 179, startPoint y: 166, endPoint x: 213, endPoint y: 188, distance: 40.1
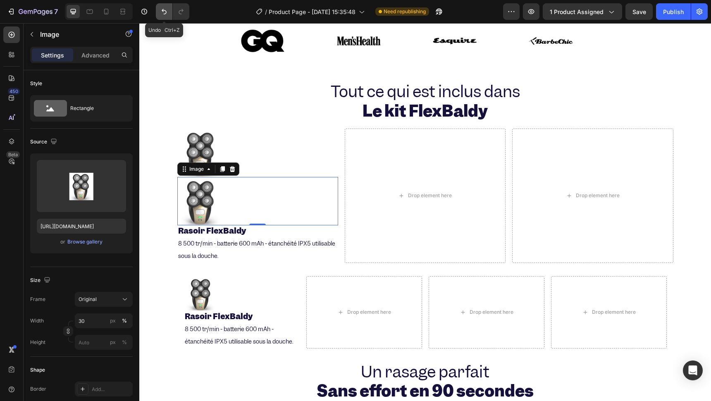
click at [159, 12] on button "Undo/Redo" at bounding box center [164, 11] width 17 height 17
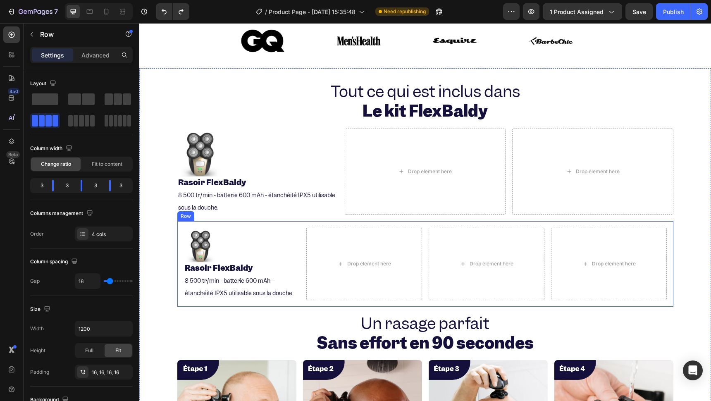
click at [628, 225] on div "Image Rasoir FlexBaldy Heading 8 500 tr/min - batterie 600 mAh - étanchéité IPX…" at bounding box center [425, 264] width 496 height 86
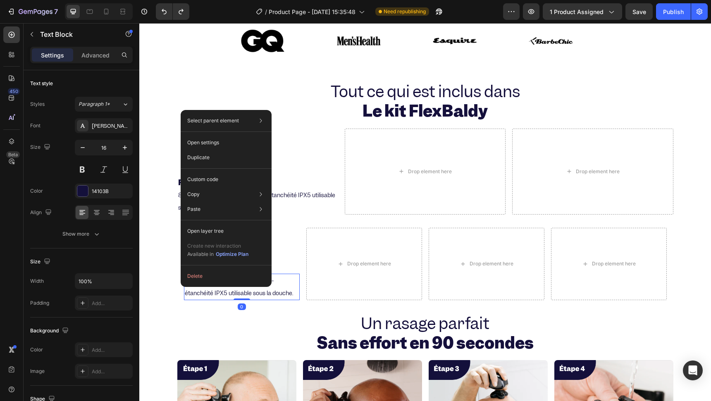
click at [181, 269] on div "Delete" at bounding box center [226, 276] width 91 height 15
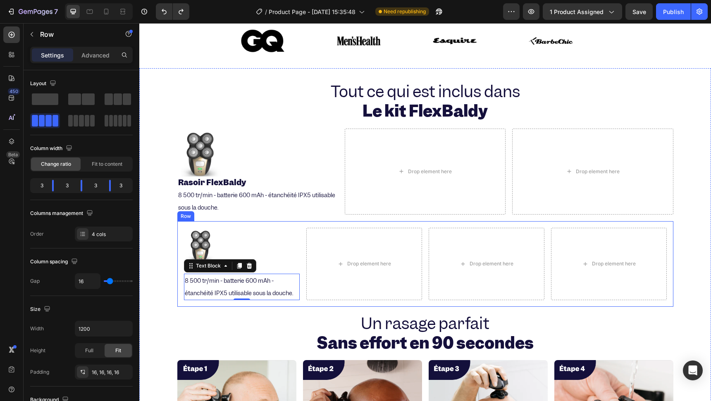
click at [628, 251] on div "Image Rasoir FlexBaldy Heading 8 500 tr/min - batterie 600 mAh - étanchéité IPX…" at bounding box center [425, 264] width 496 height 86
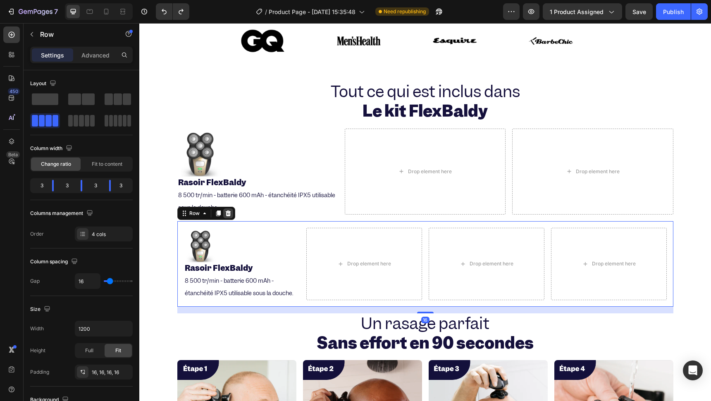
click at [225, 210] on icon at bounding box center [227, 213] width 5 height 6
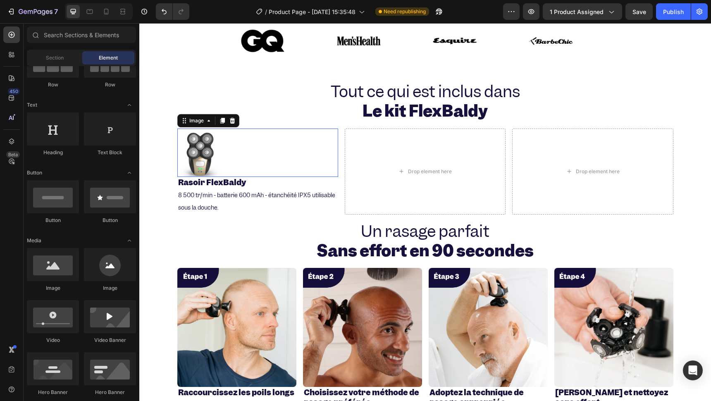
click at [194, 164] on img at bounding box center [201, 153] width 48 height 48
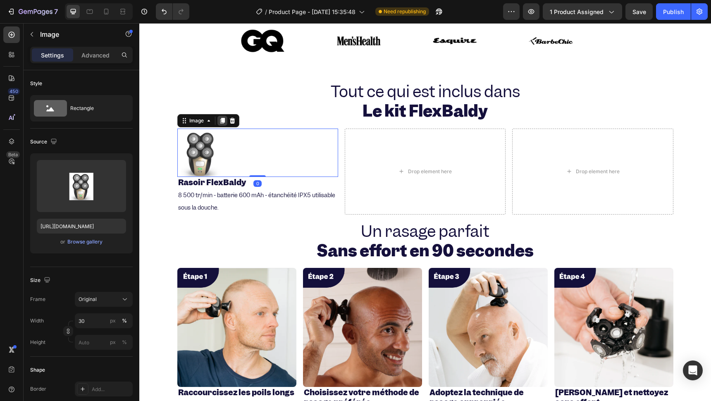
click at [217, 123] on div at bounding box center [222, 121] width 10 height 10
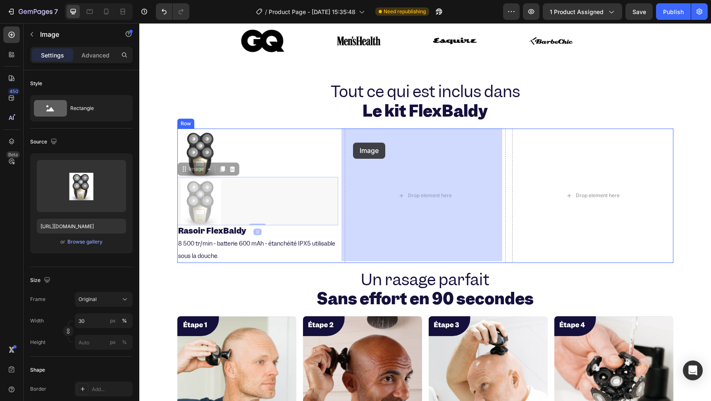
drag, startPoint x: 190, startPoint y: 202, endPoint x: 356, endPoint y: 143, distance: 175.9
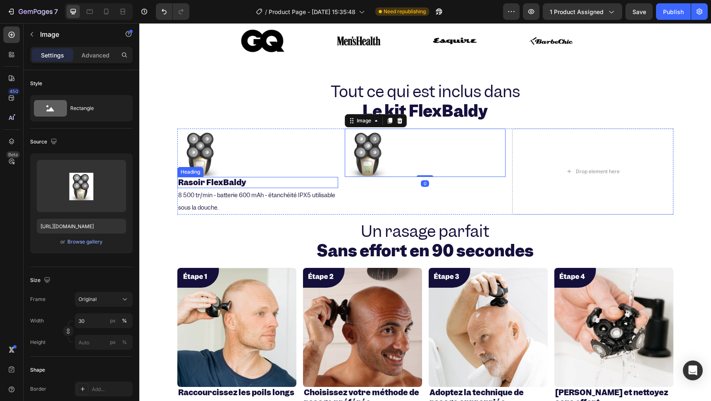
click at [213, 179] on strong "Rasoir FlexBaldy" at bounding box center [212, 182] width 68 height 10
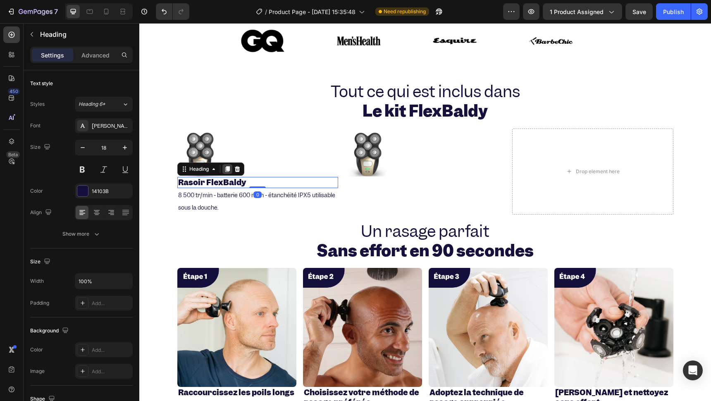
click at [225, 168] on icon at bounding box center [227, 169] width 5 height 6
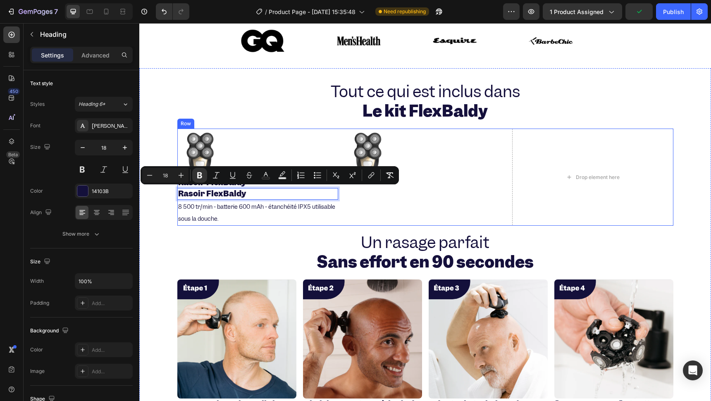
drag, startPoint x: 214, startPoint y: 193, endPoint x: 322, endPoint y: 192, distance: 108.3
click at [160, 200] on div "Tout ce qui est inclus dans Le kit FlexBaldy Heading Image ⁠⁠⁠⁠⁠⁠⁠ Rasoir FlexB…" at bounding box center [424, 272] width 571 height 383
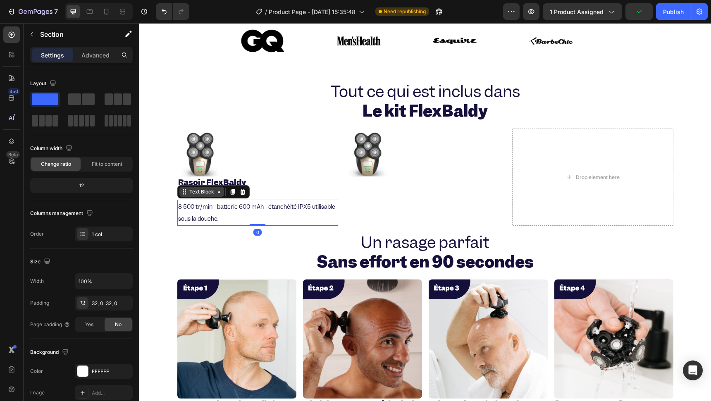
click at [199, 190] on div "Text Block" at bounding box center [202, 191] width 28 height 7
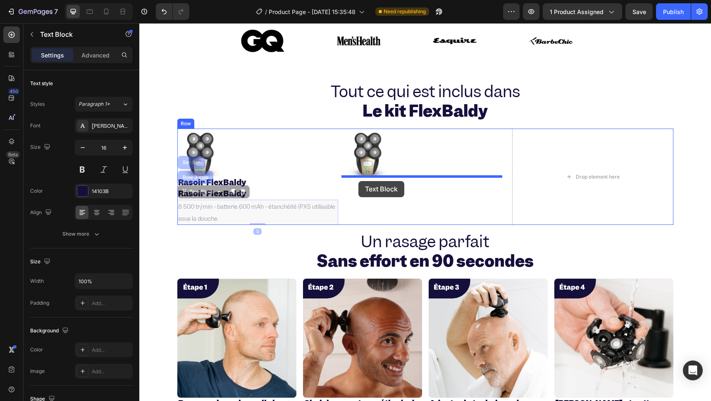
drag, startPoint x: 184, startPoint y: 194, endPoint x: 358, endPoint y: 181, distance: 174.9
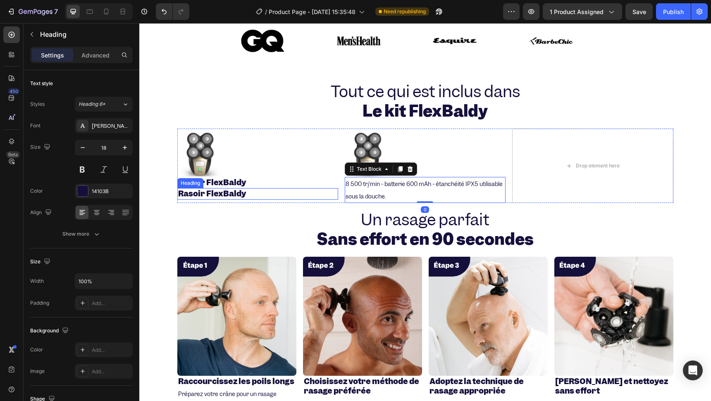
click at [197, 192] on strong "Rasoir FlexBaldy" at bounding box center [212, 193] width 68 height 10
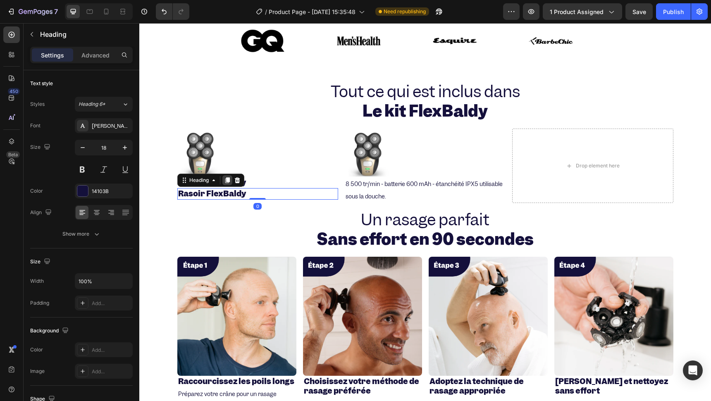
click at [222, 175] on div at bounding box center [227, 180] width 10 height 10
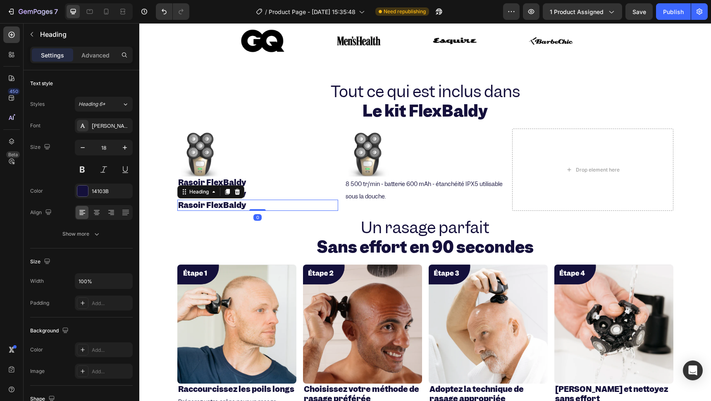
drag, startPoint x: 237, startPoint y: 190, endPoint x: 196, endPoint y: 196, distance: 41.0
click at [237, 190] on div at bounding box center [237, 192] width 10 height 10
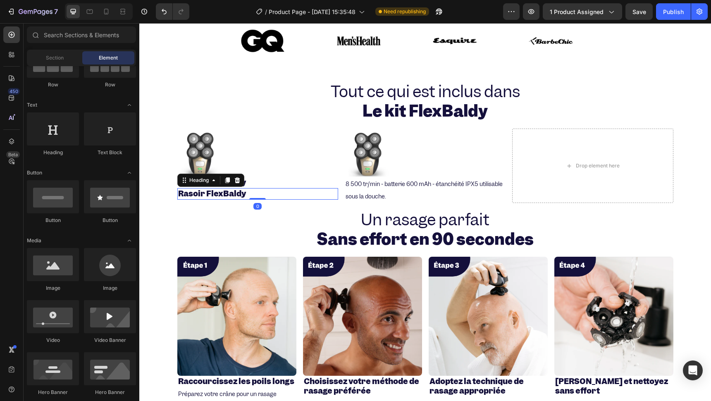
click at [195, 196] on strong "Rasoir FlexBaldy" at bounding box center [212, 193] width 68 height 10
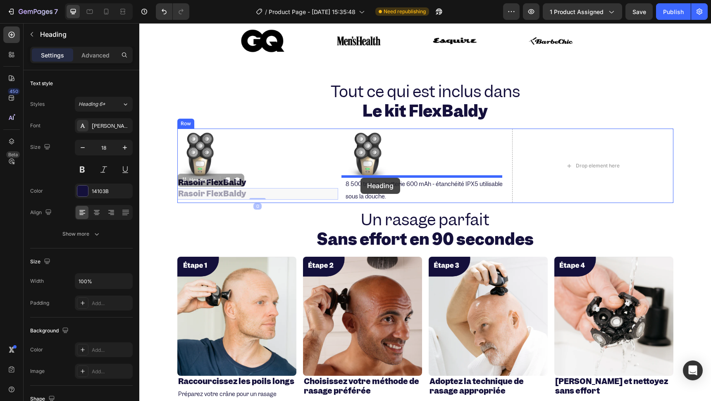
drag, startPoint x: 180, startPoint y: 180, endPoint x: 360, endPoint y: 178, distance: 180.2
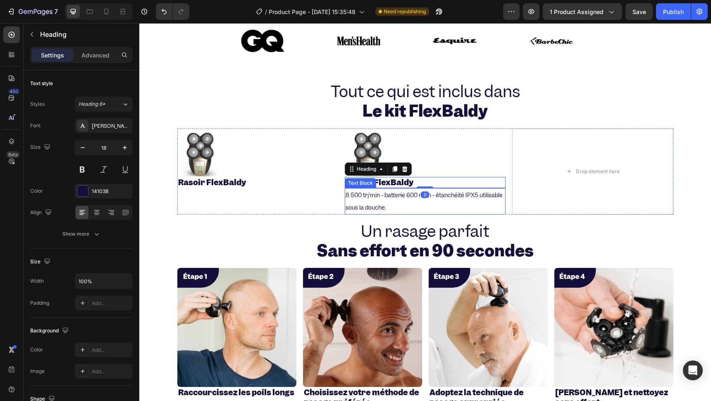
click at [355, 199] on p "8 500 tr/min - batterie 600 mAh - étanchéité IPX5 utilisable sous la douche." at bounding box center [424, 201] width 159 height 25
click at [399, 174] on div "Text Block" at bounding box center [381, 180] width 72 height 13
click at [398, 181] on icon at bounding box center [400, 180] width 5 height 6
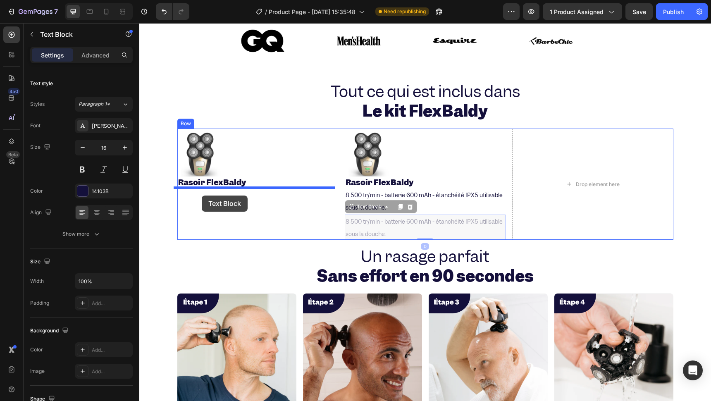
drag, startPoint x: 352, startPoint y: 205, endPoint x: 202, endPoint y: 195, distance: 150.3
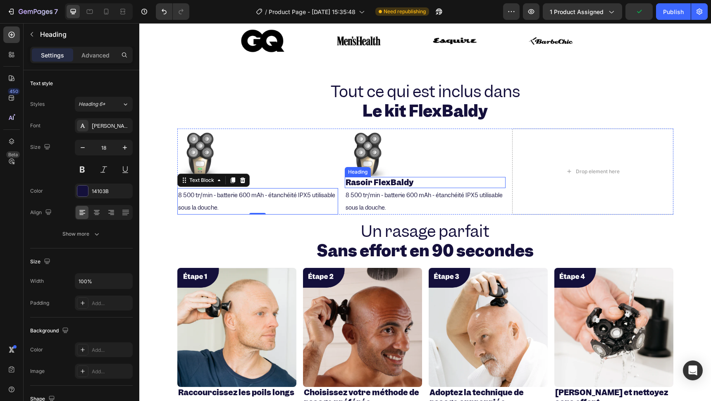
click at [383, 178] on strong "Rasoir FlexBaldy" at bounding box center [379, 182] width 68 height 10
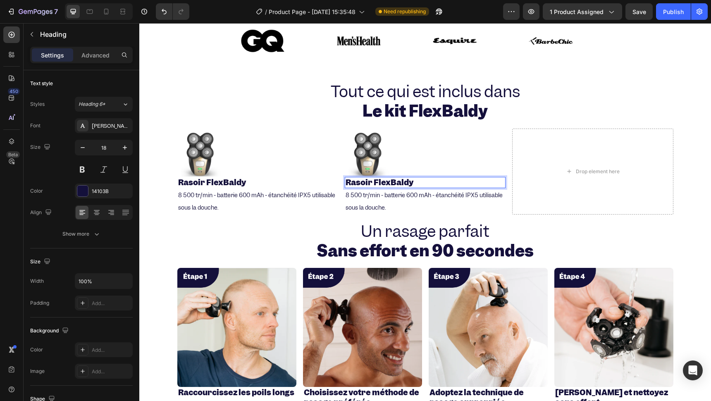
click at [409, 179] on strong "Rasoir FlexBaldy" at bounding box center [379, 182] width 68 height 10
drag, startPoint x: 418, startPoint y: 181, endPoint x: 346, endPoint y: 184, distance: 72.0
click at [346, 184] on p "Rasoir FlexBaldy" at bounding box center [424, 183] width 159 height 10
click at [366, 153] on img at bounding box center [369, 153] width 48 height 48
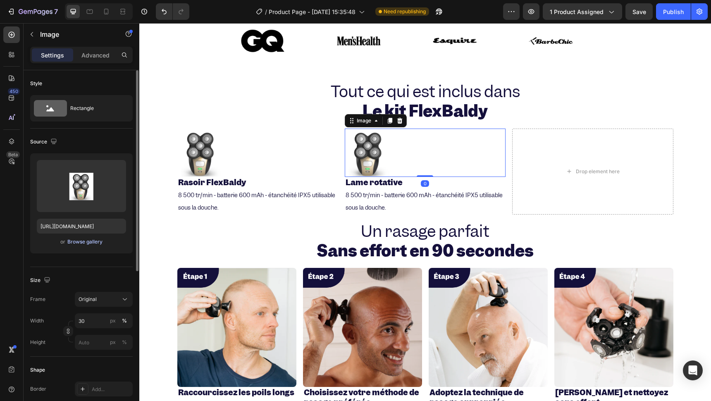
click at [73, 244] on div "Browse gallery" at bounding box center [84, 241] width 35 height 7
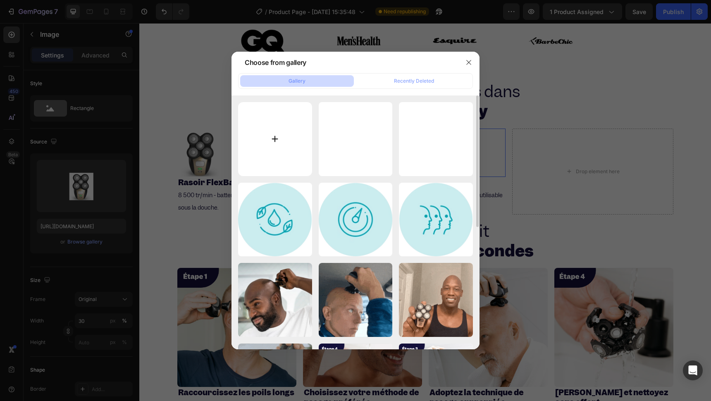
click at [273, 115] on input "file" at bounding box center [275, 139] width 74 height 74
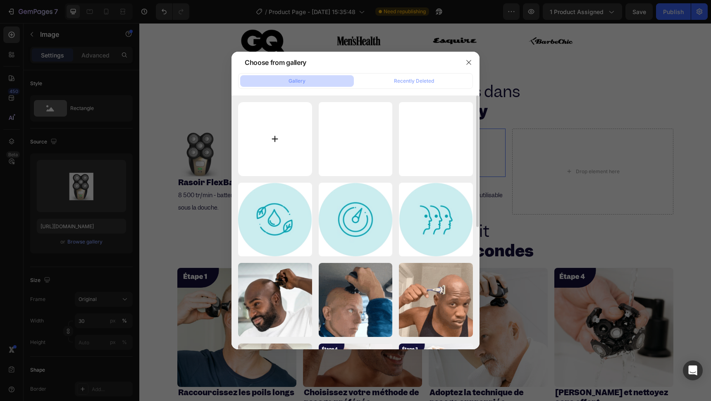
type input "C:\fakepath\2.svg"
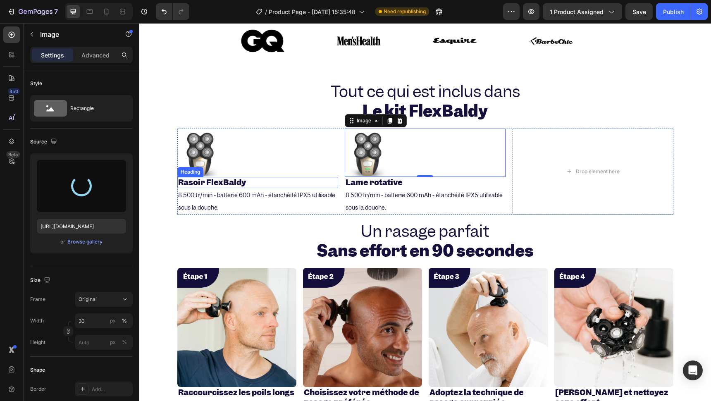
type input "https://cdn.shopify.com/s/files/1/0940/4206/3191/files/gempages_581631536026092…"
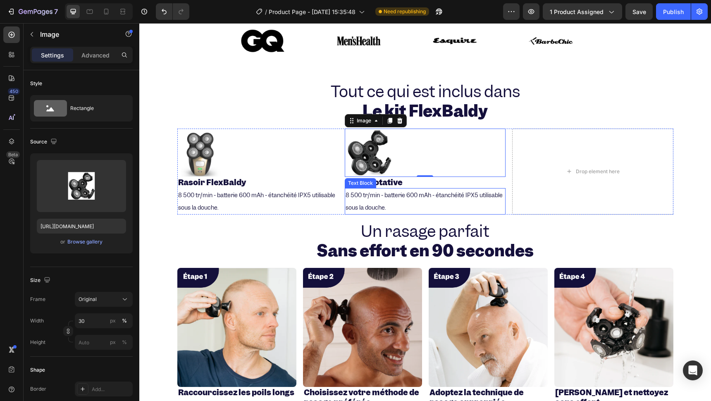
click at [395, 197] on span "8 500 tr/min - batterie 600 mAh - étanchéité IPX5 utilisable sous la douche." at bounding box center [423, 201] width 157 height 20
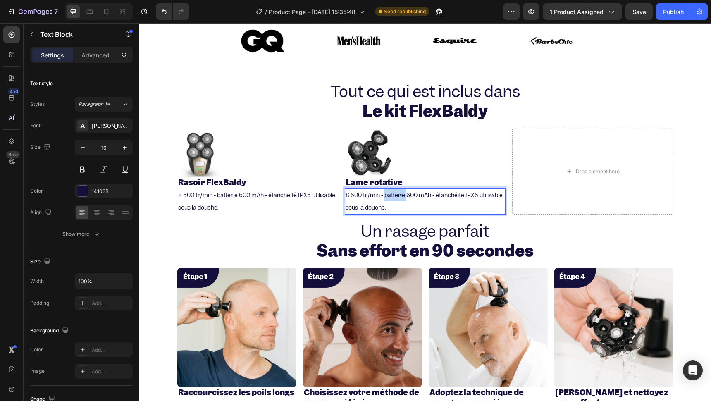
click at [395, 197] on span "8 500 tr/min - batterie 600 mAh - étanchéité IPX5 utilisable sous la douche." at bounding box center [423, 201] width 157 height 20
click at [368, 196] on span "Zéro coupure, rasage net. Lames durables +50 utilisations." at bounding box center [415, 195] width 141 height 7
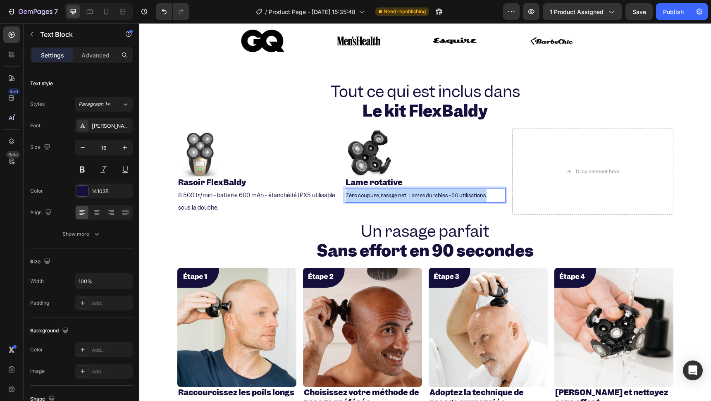
click at [368, 196] on span "Zéro coupure, rasage net. Lames durables +50 utilisations." at bounding box center [415, 195] width 141 height 7
click at [229, 205] on p "8 500 tr/min - batterie 600 mAh - étanchéité IPX5 utilisable sous la douche." at bounding box center [257, 201] width 159 height 25
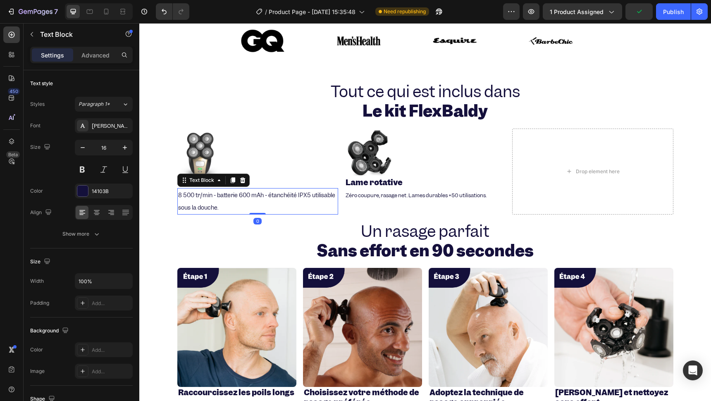
click at [229, 205] on p "8 500 tr/min - batterie 600 mAh - étanchéité IPX5 utilisable sous la douche." at bounding box center [257, 201] width 159 height 25
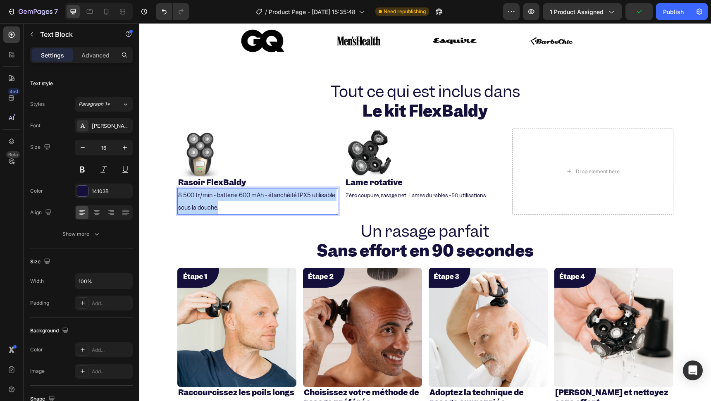
click at [229, 205] on p "8 500 tr/min - batterie 600 mAh - étanchéité IPX5 utilisable sous la douche." at bounding box center [257, 201] width 159 height 25
click at [393, 199] on p "Zéro coupure, rasage net. Lames durables +50 utilisations." at bounding box center [424, 195] width 159 height 13
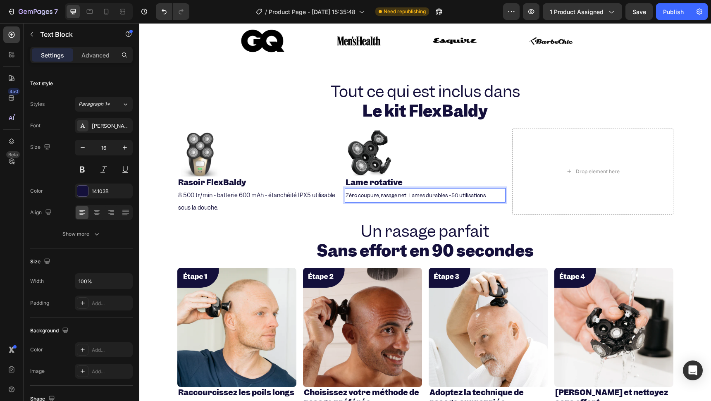
click at [393, 199] on p "Zéro coupure, rasage net. Lames durables +50 utilisations." at bounding box center [424, 195] width 159 height 13
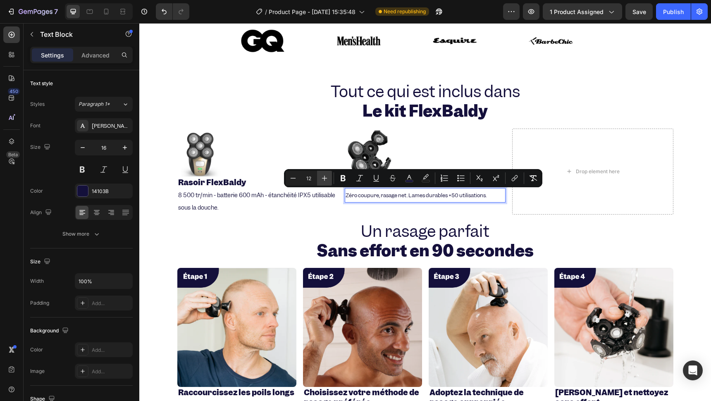
click at [326, 175] on icon "Editor contextual toolbar" at bounding box center [324, 178] width 8 height 8
type input "13"
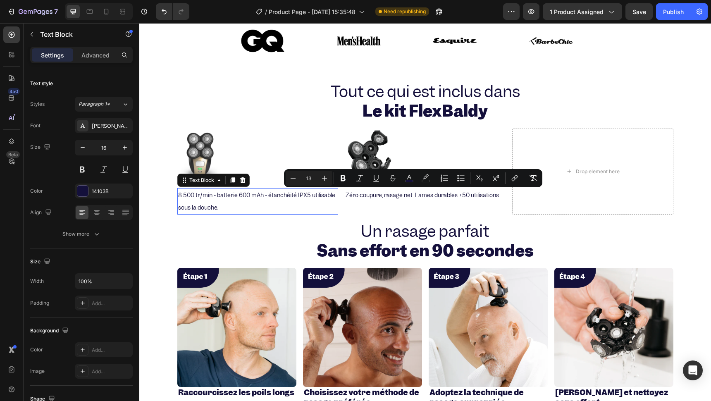
click at [249, 203] on p "8 500 tr/min - batterie 600 mAh - étanchéité IPX5 utilisable sous la douche." at bounding box center [257, 201] width 159 height 25
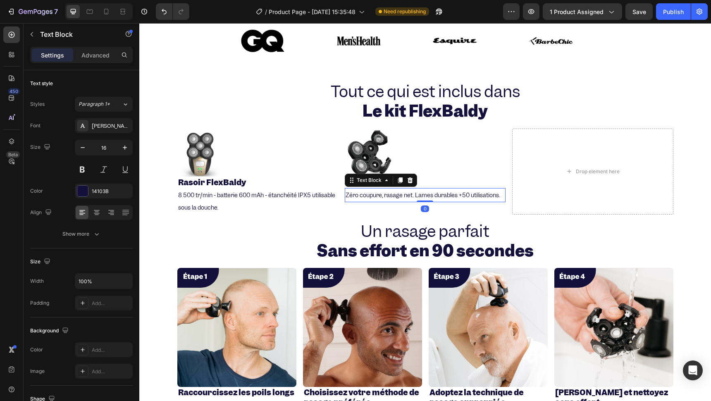
drag, startPoint x: 379, startPoint y: 193, endPoint x: 390, endPoint y: 222, distance: 31.0
click at [379, 193] on span "Zéro coupure, rasage net. Lames durables +50 utilisations." at bounding box center [422, 194] width 154 height 7
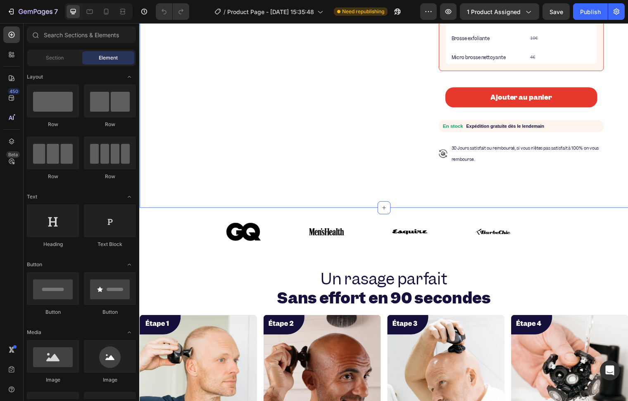
scroll to position [367, 0]
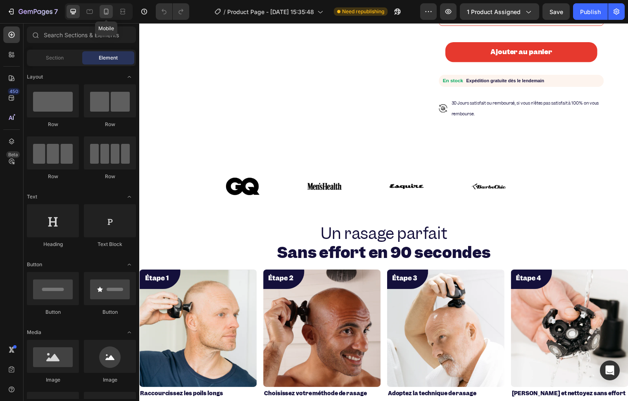
click at [100, 8] on div at bounding box center [106, 11] width 13 height 13
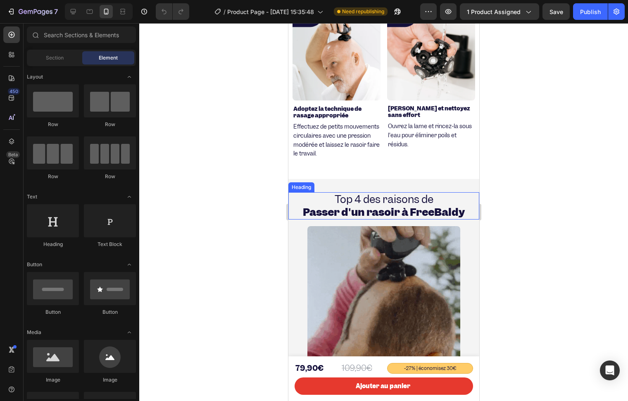
scroll to position [1418, 0]
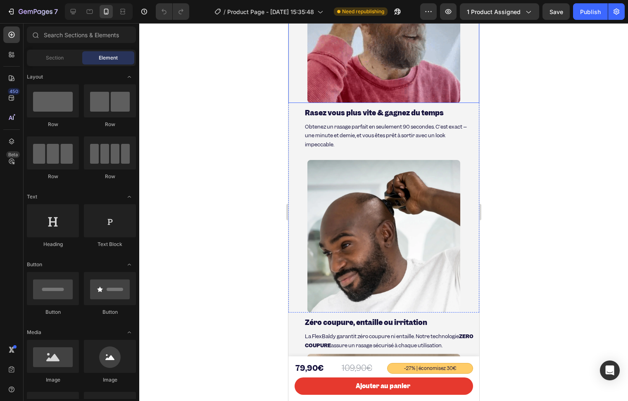
click at [224, 76] on div at bounding box center [383, 212] width 489 height 378
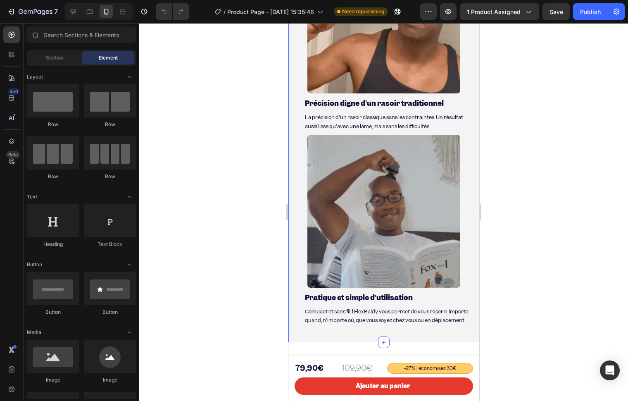
scroll to position [2015, 0]
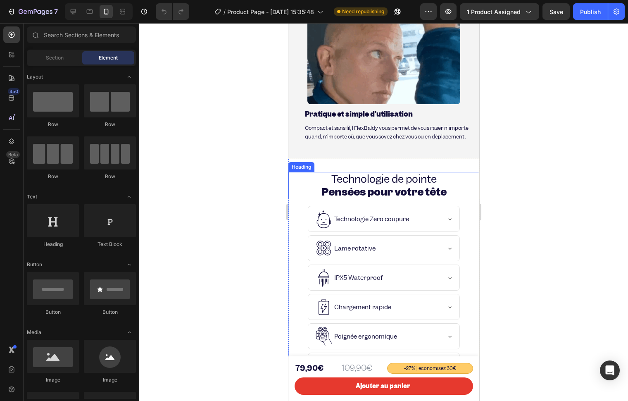
click at [295, 172] on h2 "Technologie de pointe Pensées pour votre tête" at bounding box center [383, 185] width 191 height 27
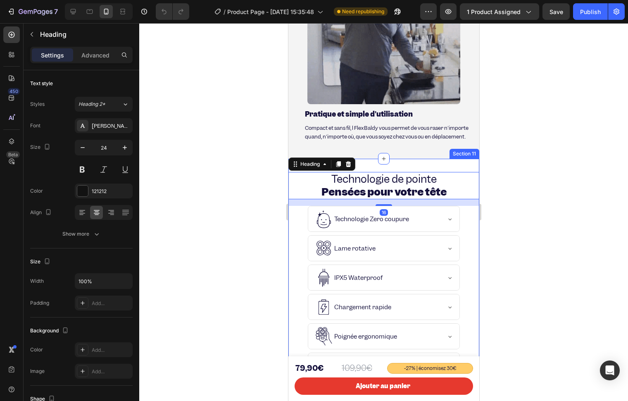
click at [439, 159] on div "Technologie de pointe Pensées pour votre tête Heading 16 Technologie Zero coupu…" at bounding box center [383, 279] width 191 height 241
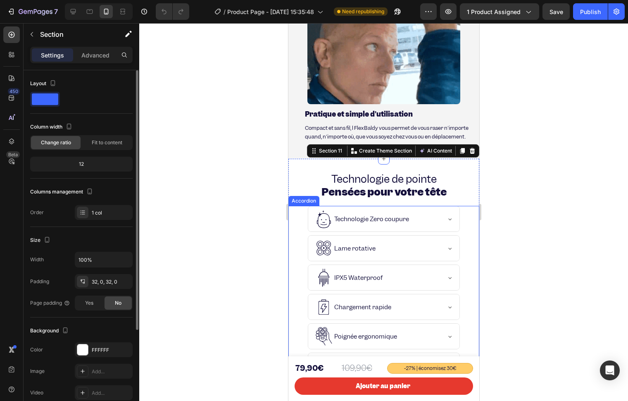
scroll to position [129, 0]
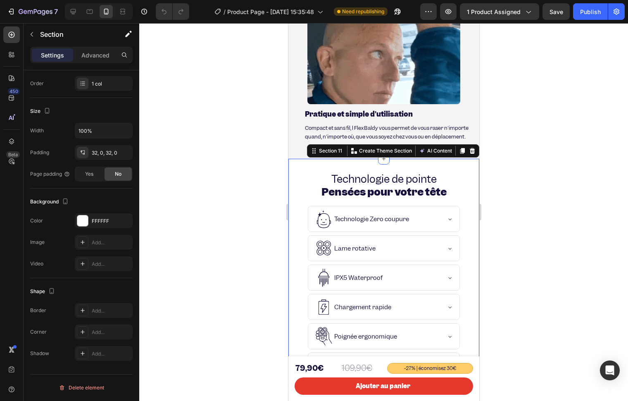
click at [300, 206] on div "Technologie Zero coupure" at bounding box center [383, 219] width 190 height 26
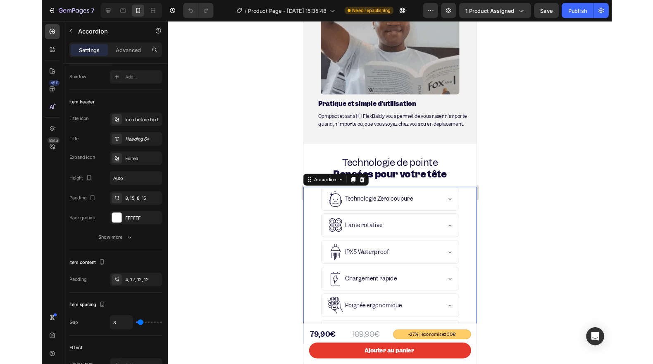
scroll to position [0, 0]
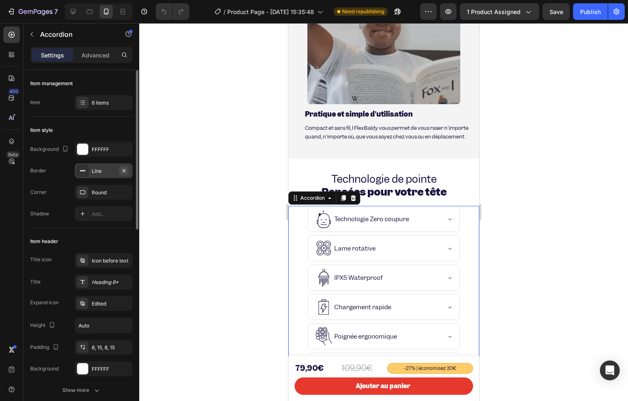
click at [123, 170] on icon "button" at bounding box center [124, 170] width 7 height 7
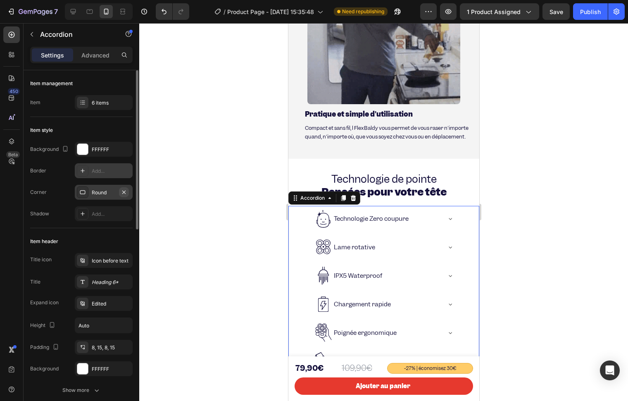
click at [123, 189] on icon "button" at bounding box center [124, 192] width 7 height 7
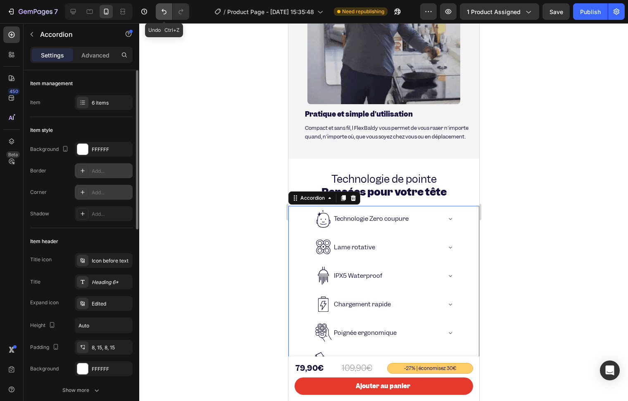
click at [159, 14] on button "Undo/Redo" at bounding box center [164, 11] width 17 height 17
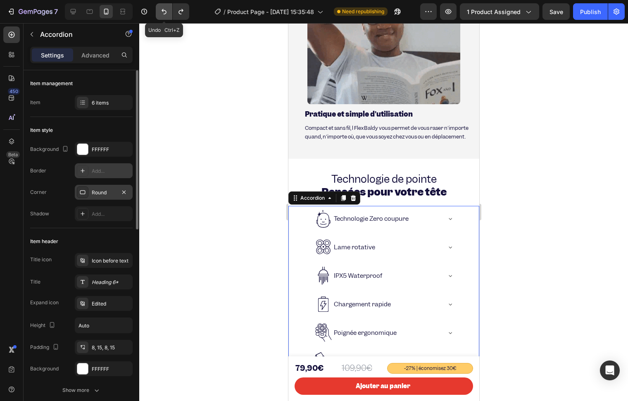
click at [159, 14] on button "Undo/Redo" at bounding box center [164, 11] width 17 height 17
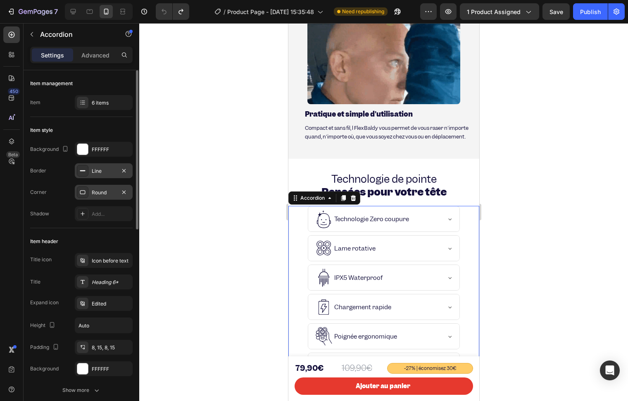
click at [103, 169] on div "Line" at bounding box center [104, 170] width 24 height 7
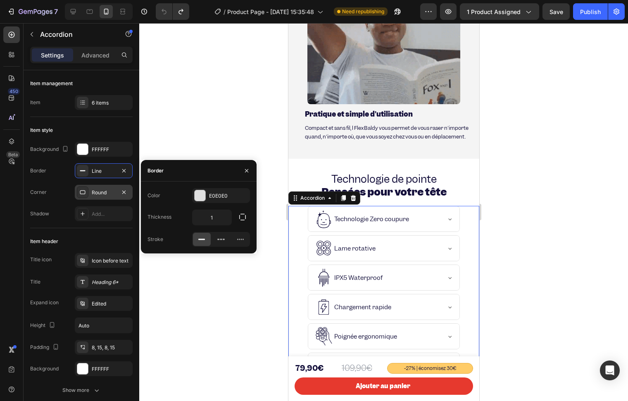
click at [362, 215] on p "Technologie Zero coupure" at bounding box center [371, 218] width 75 height 7
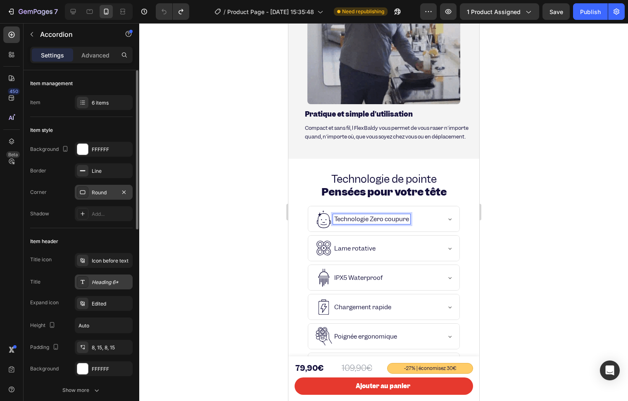
click at [91, 279] on div "Heading 6*" at bounding box center [104, 281] width 58 height 15
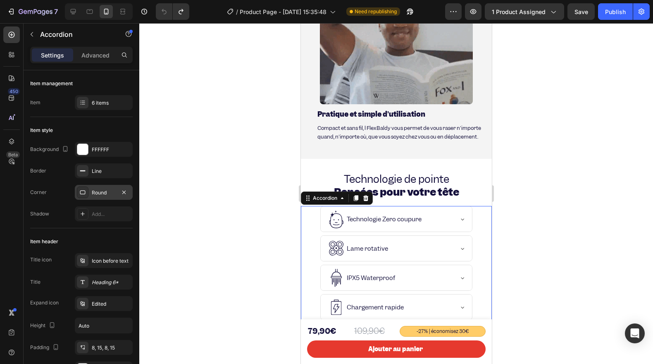
scroll to position [2107, 0]
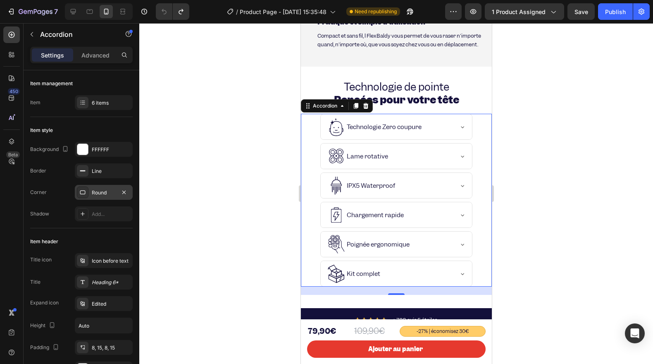
click at [455, 120] on div "Technologie Zero coupure" at bounding box center [395, 126] width 151 height 25
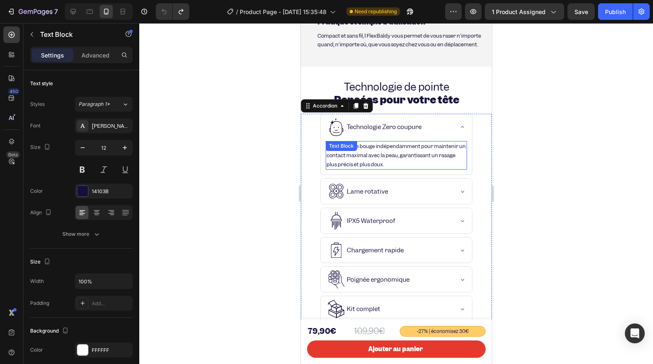
click at [391, 145] on span "Chaque lame bouge indépendamment pour maintenir un contact maximal avec la peau…" at bounding box center [395, 155] width 139 height 25
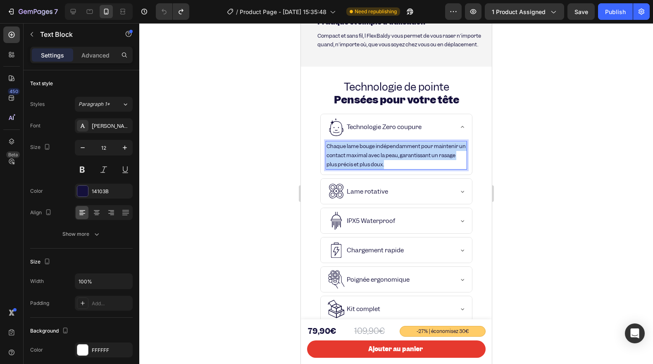
click at [391, 146] on span "Chaque lame bouge indépendamment pour maintenir un contact maximal avec la peau…" at bounding box center [395, 155] width 139 height 25
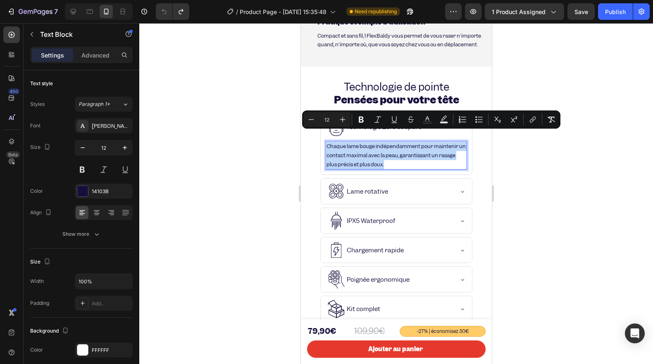
copy span "Chaque lame bouge indépendamment pour maintenir un contact maximal avec la peau…"
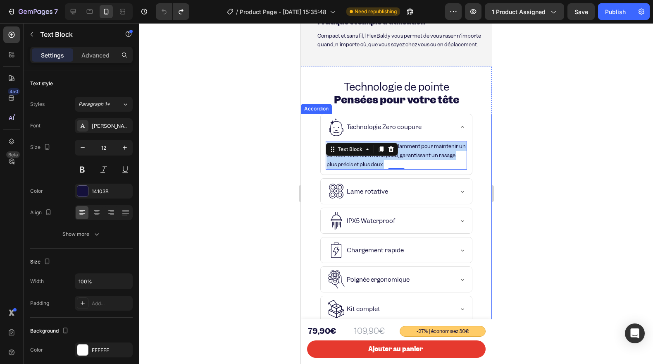
click at [404, 183] on div "Lame rotative" at bounding box center [389, 191] width 126 height 19
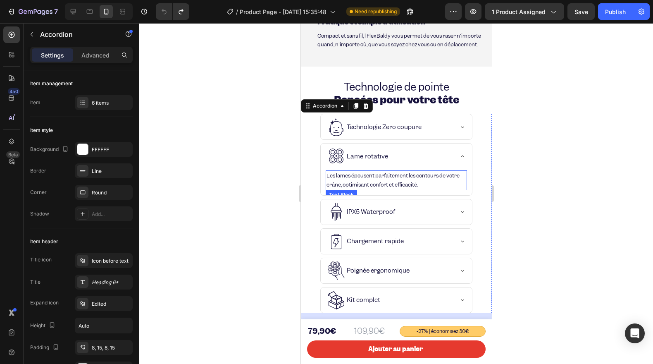
click at [384, 175] on span "Les lames épousent parfaitement les contours de votre crâne, optimisant confort…" at bounding box center [392, 180] width 133 height 16
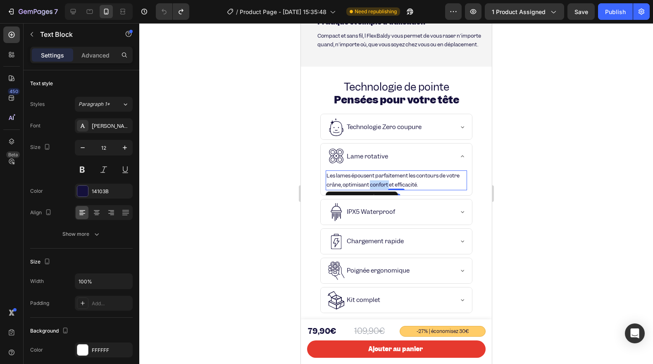
click at [384, 175] on span "Les lames épousent parfaitement les contours de votre crâne, optimisant confort…" at bounding box center [392, 180] width 133 height 16
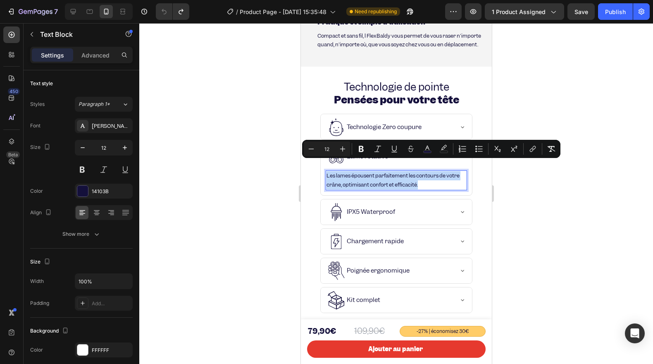
copy span "Les lames épousent parfaitement les contours de votre crâne, optimisant confort…"
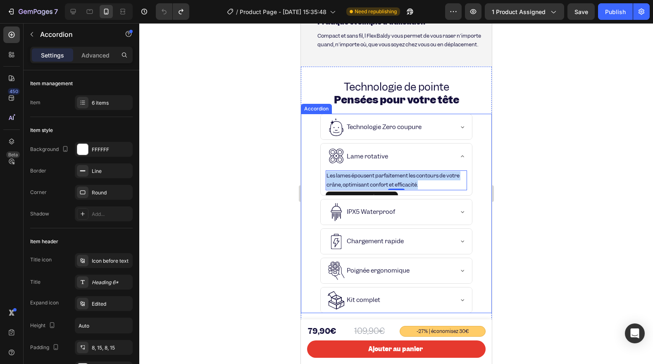
click at [440, 205] on div "IPX5 Waterproof" at bounding box center [389, 211] width 126 height 19
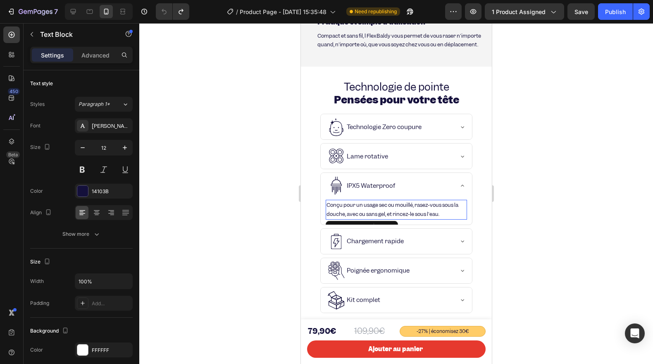
click at [371, 203] on span "Conçu pour un usage sec ou mouillé, rasez-vous sous la douche, avec ou sans gel…" at bounding box center [392, 209] width 132 height 16
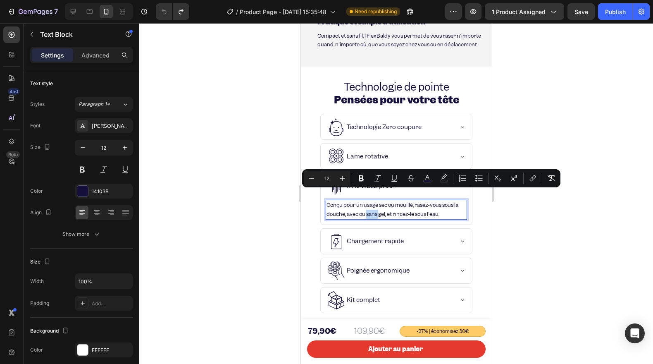
copy span "Conçu pour un usage sec ou mouillé, rasez-vous sous la douche, avec ou sans gel…"
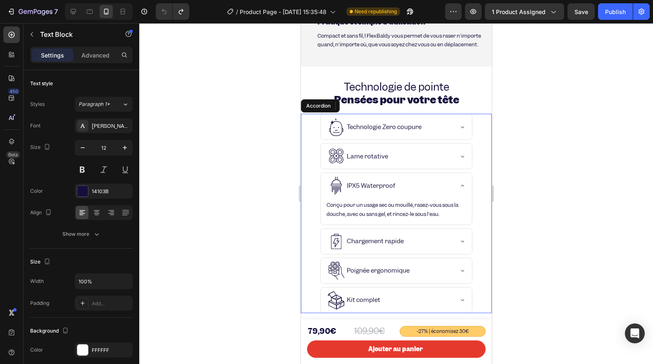
click at [314, 200] on div "IPX5 Waterproof Conçu pour un usage sec ou mouillé, rasez-vous sous la douche, …" at bounding box center [396, 198] width 190 height 52
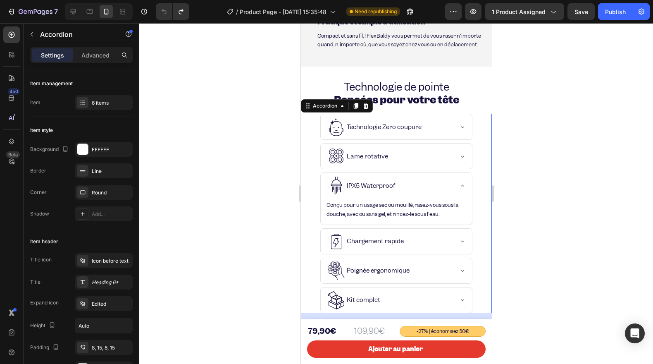
click at [418, 232] on div "Chargement rapide" at bounding box center [389, 241] width 126 height 19
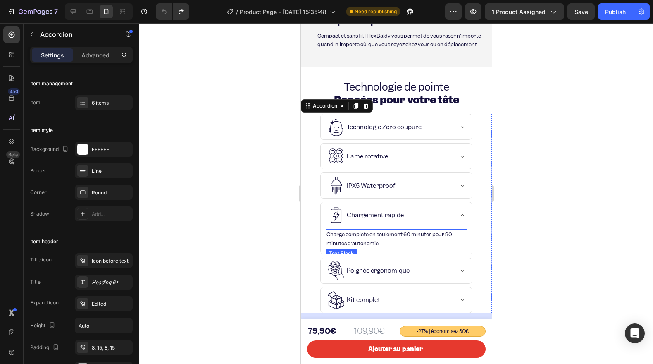
click at [388, 229] on div "Charge complète en seulement 60 minutes pour 90 minutes d'autonomie." at bounding box center [395, 238] width 141 height 19
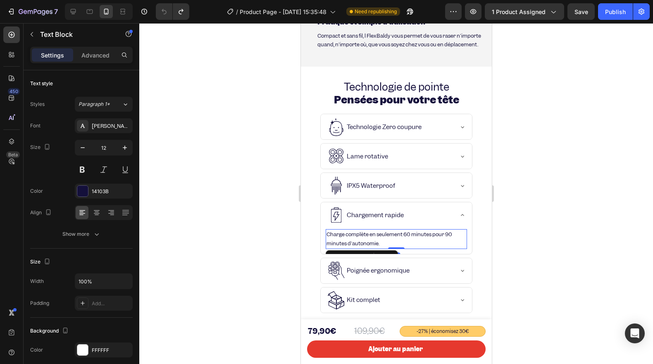
click at [388, 229] on div "Charge complète en seulement 60 minutes pour 90 minutes d'autonomie." at bounding box center [395, 238] width 141 height 19
click at [373, 233] on span "Charge complète en seulement 60 minutes pour 90 minutes d'autonomie." at bounding box center [389, 239] width 126 height 16
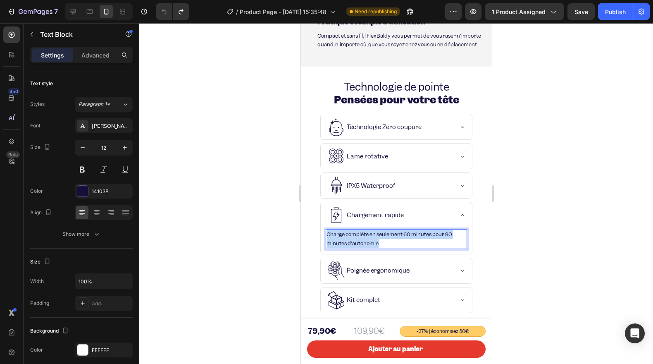
click at [373, 233] on span "Charge complète en seulement 60 minutes pour 90 minutes d'autonomie." at bounding box center [389, 239] width 126 height 16
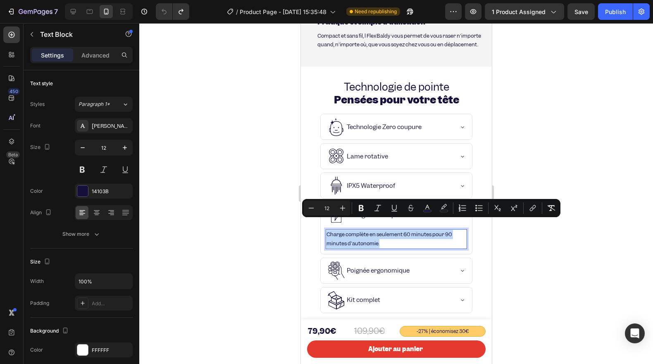
copy span "Charge complète en seulement 60 minutes pour 90 minutes d'autonomie."
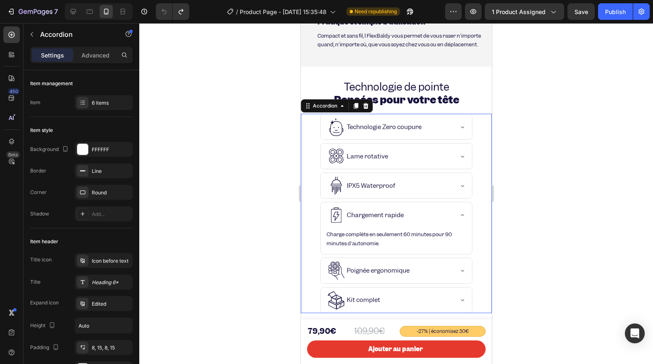
click at [447, 262] on div "Poignée ergonomique" at bounding box center [395, 270] width 151 height 25
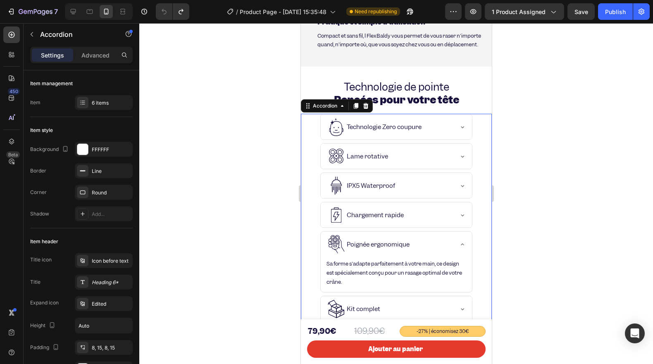
scroll to position [2153, 0]
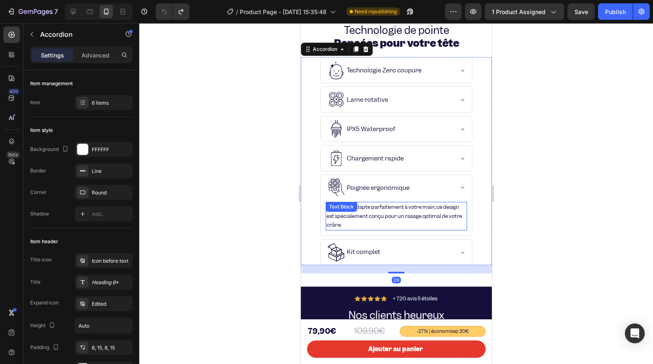
click at [360, 217] on div "Sa forme s'adapte parfaitement à votre main, ce design est spécialement conçu p…" at bounding box center [395, 216] width 141 height 29
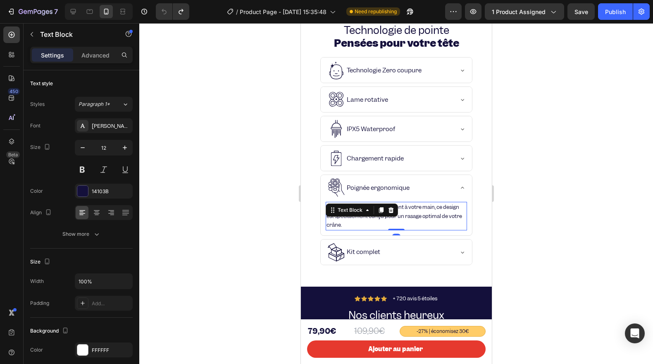
click at [360, 217] on div "Text Block" at bounding box center [361, 209] width 72 height 13
click at [362, 220] on p "Sa forme s'adapte parfaitement à votre main, ce design est spécialement conçu p…" at bounding box center [396, 215] width 140 height 27
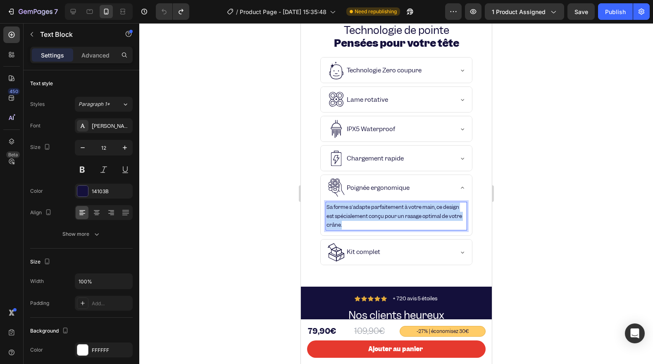
click at [362, 220] on p "Sa forme s'adapte parfaitement à votre main, ce design est spécialement conçu p…" at bounding box center [396, 215] width 140 height 27
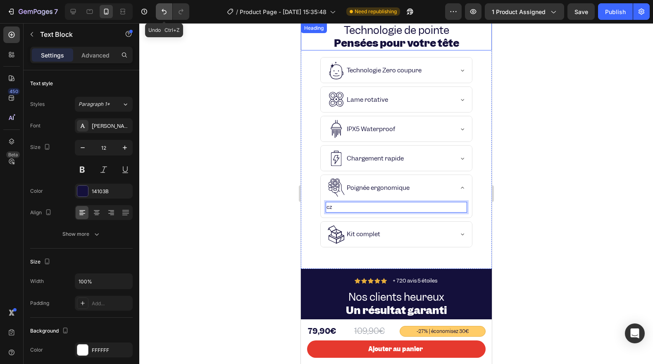
click at [162, 11] on icon "Undo/Redo" at bounding box center [164, 11] width 8 height 8
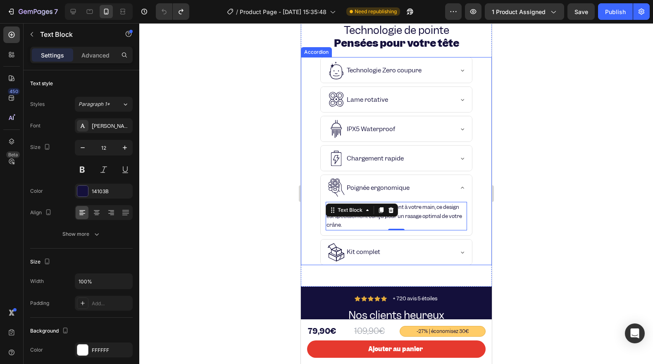
click at [289, 214] on div at bounding box center [396, 193] width 514 height 340
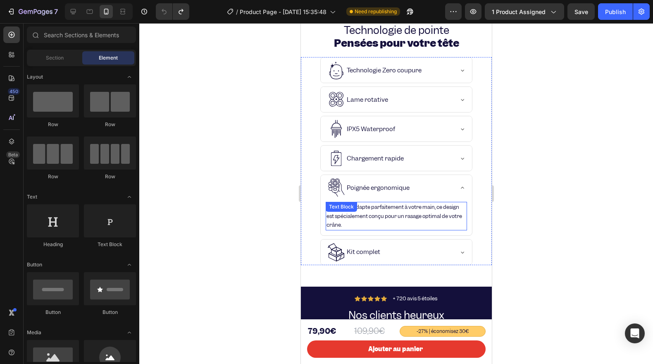
click at [347, 213] on div "Sa forme s'adapte parfaitement à votre main, ce design est spécialement conçu p…" at bounding box center [395, 216] width 141 height 29
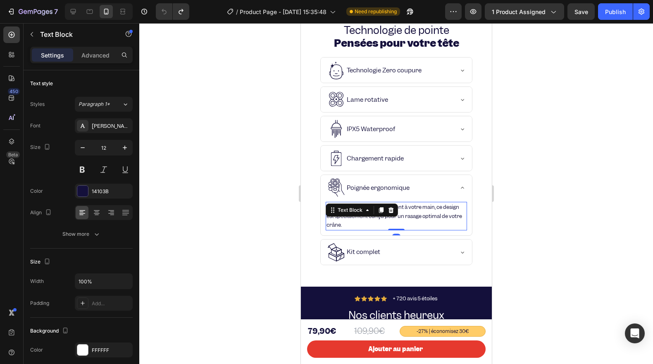
click at [347, 213] on div "Text Block" at bounding box center [350, 209] width 28 height 7
click at [387, 219] on span "Sa forme s'adapte parfaitement à votre main, ce design est spécialement conçu p…" at bounding box center [394, 215] width 136 height 25
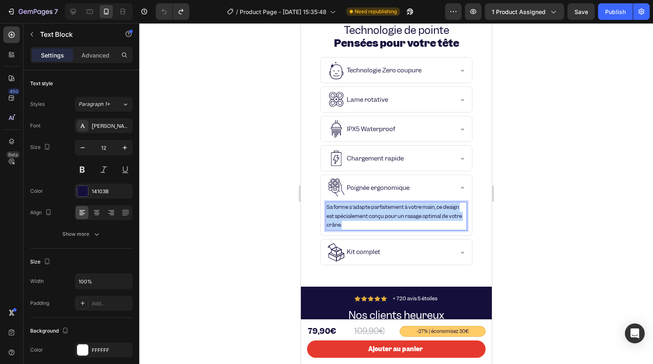
click at [387, 219] on span "Sa forme s'adapte parfaitement à votre main, ce design est spécialement conçu p…" at bounding box center [394, 215] width 136 height 25
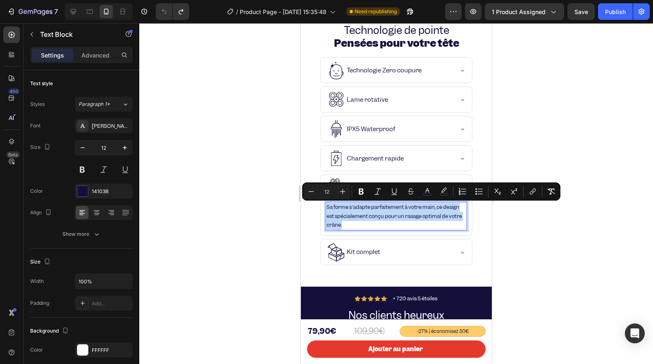
copy span "Sa forme s'adapte parfaitement à votre main, ce design est spécialement conçu p…"
click at [279, 204] on div at bounding box center [396, 193] width 514 height 340
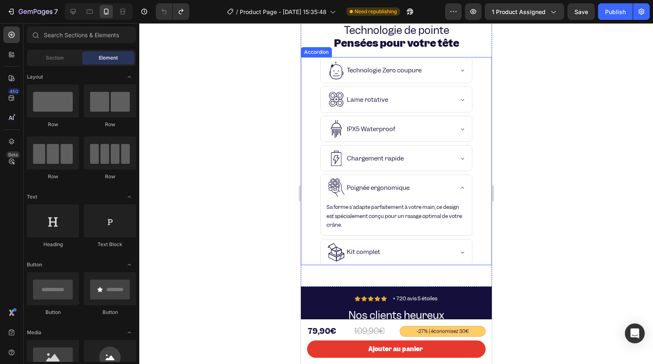
click at [410, 252] on div "Kit complet" at bounding box center [389, 252] width 126 height 19
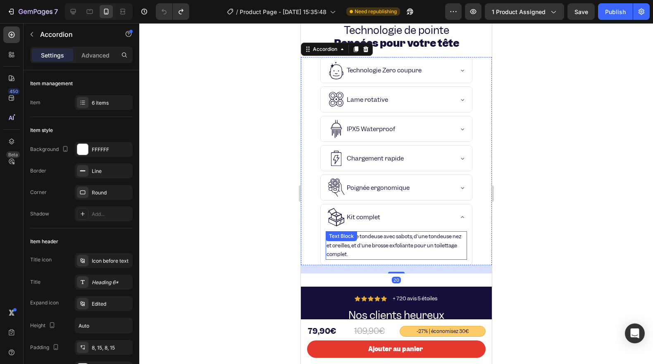
click at [353, 240] on div "Text Block" at bounding box center [341, 235] width 28 height 7
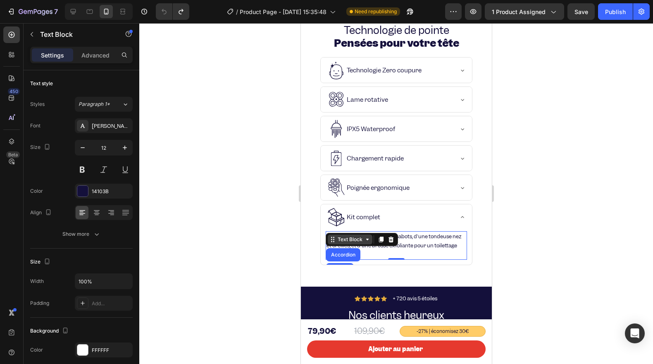
click at [353, 240] on div "Text Block" at bounding box center [350, 239] width 28 height 7
click at [372, 250] on p "Équipé d'une tondeuse avec sabots, d'une tondeuse nez et oreilles, et d'une bro…" at bounding box center [396, 245] width 140 height 27
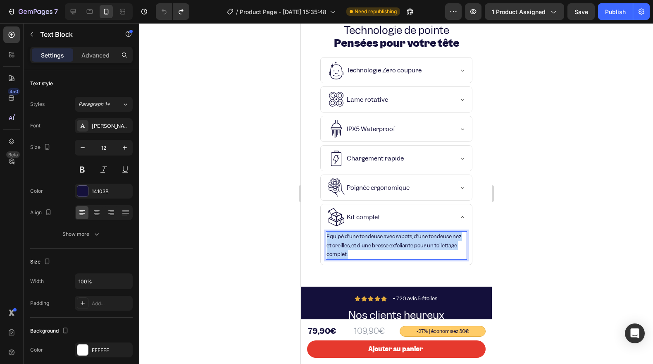
click at [372, 250] on p "Équipé d'une tondeuse avec sabots, d'une tondeuse nez et oreilles, et d'une bro…" at bounding box center [396, 245] width 140 height 27
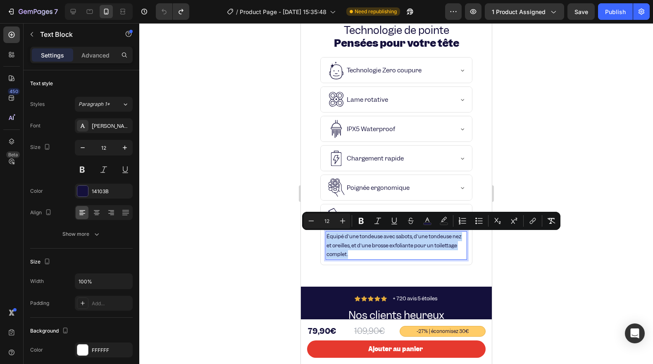
copy span "Équipé d'une tondeuse avec sabots, d'une tondeuse nez et oreilles, et d'une bro…"
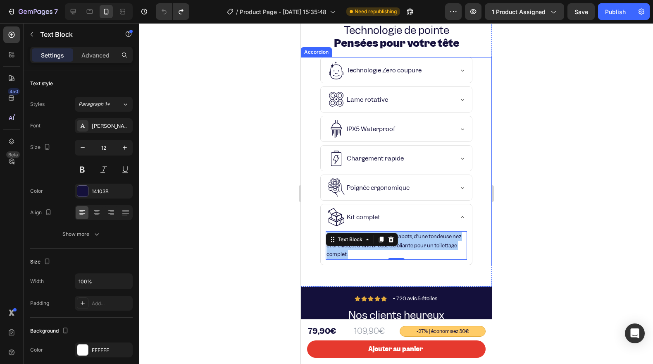
click at [274, 214] on div at bounding box center [396, 193] width 514 height 340
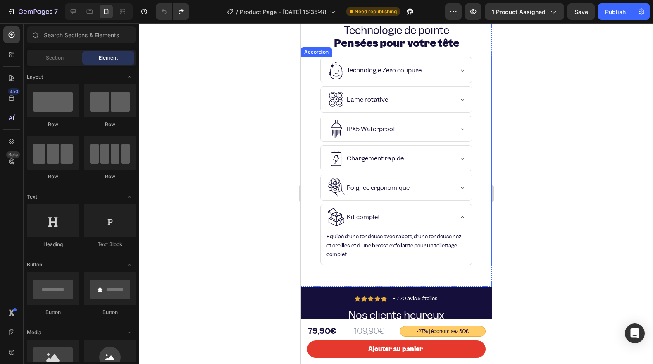
click at [445, 220] on div "Kit complet" at bounding box center [389, 216] width 126 height 19
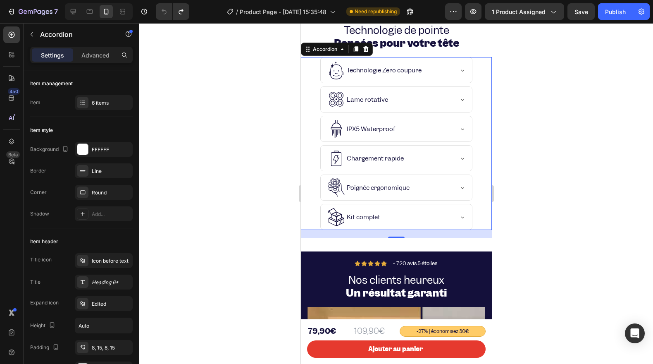
click at [247, 196] on div at bounding box center [396, 193] width 514 height 340
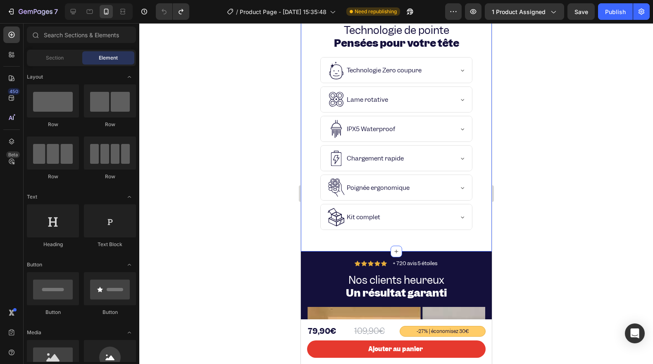
click at [309, 240] on div "Technologie de pointe Pensées pour votre tête Heading Technologie Zero coupure …" at bounding box center [395, 130] width 191 height 241
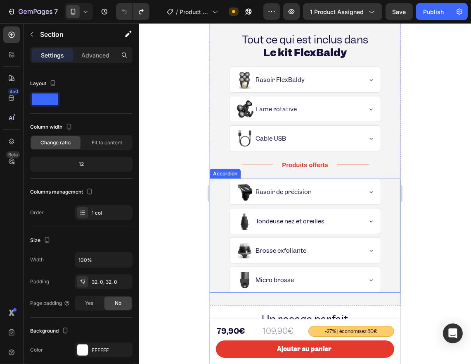
scroll to position [610, 0]
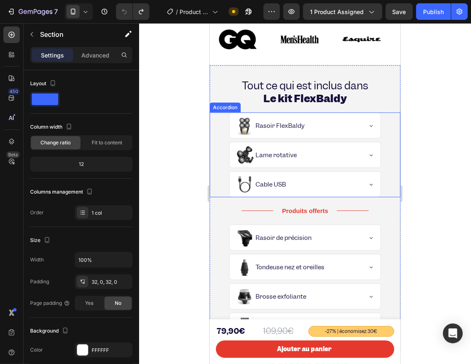
click at [369, 121] on div "Yes Rasoir FlexBaldy" at bounding box center [304, 125] width 151 height 25
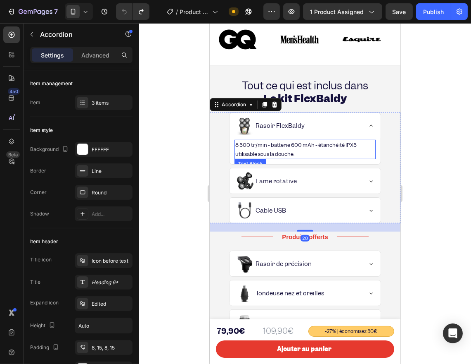
click at [266, 149] on p "8 500 tr/min - batterie 600 mAh - étanchéité IPX5 utilisable sous la douche." at bounding box center [305, 149] width 140 height 18
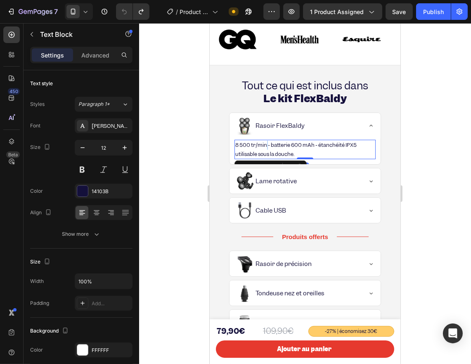
click at [266, 149] on p "8 500 tr/min - batterie 600 mAh - étanchéité IPX5 utilisable sous la douche." at bounding box center [305, 149] width 140 height 18
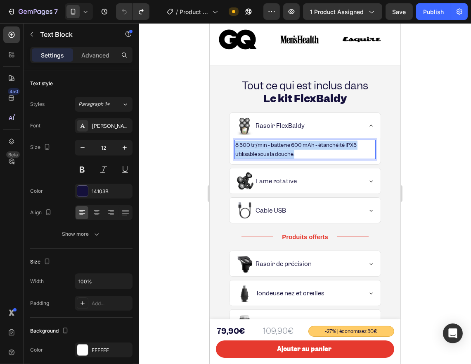
click at [266, 149] on p "8 500 tr/min - batterie 600 mAh - étanchéité IPX5 utilisable sous la douche." at bounding box center [305, 149] width 140 height 18
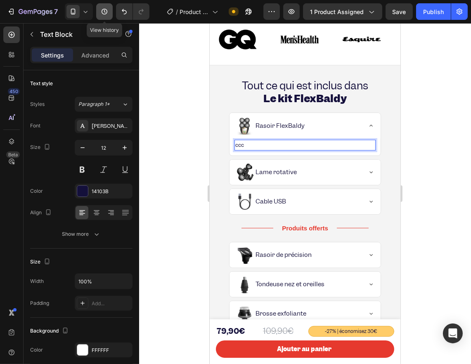
click at [108, 12] on icon "button" at bounding box center [104, 11] width 8 height 8
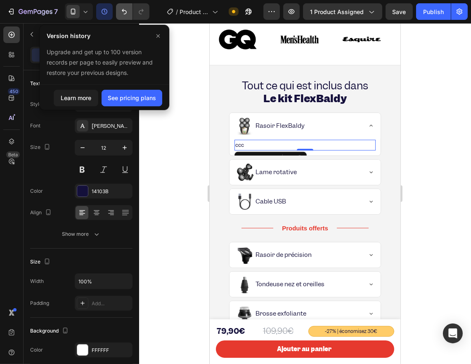
click at [126, 9] on icon "Undo/Redo" at bounding box center [124, 11] width 8 height 8
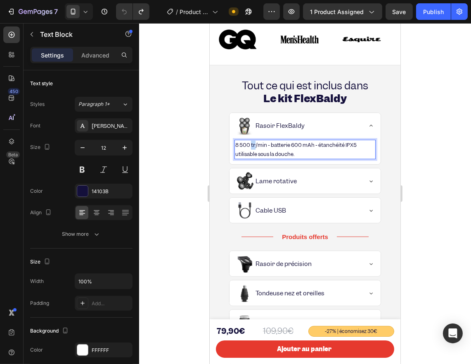
click at [252, 140] on p "8 500 tr/min - batterie 600 mAh - étanchéité IPX5 utilisable sous la douche." at bounding box center [305, 149] width 140 height 18
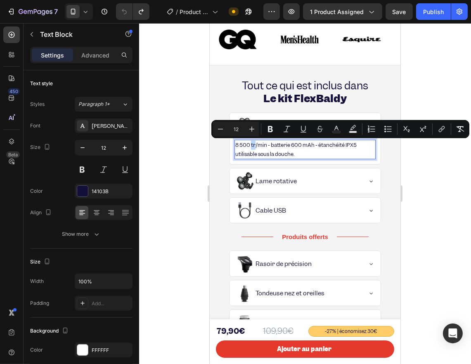
click at [253, 143] on span "8 500 tr/min - batterie 600 mAh - étanchéité IPX5 utilisable sous la douche." at bounding box center [295, 149] width 121 height 16
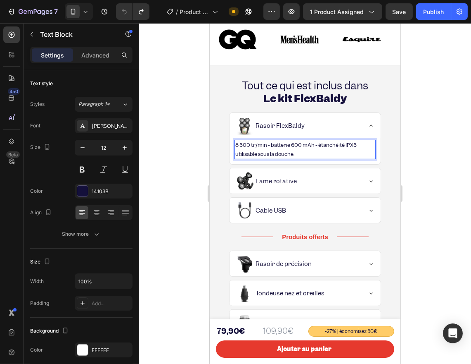
click at [253, 143] on span "8 500 tr/min - batterie 600 mAh - étanchéité IPX5 utilisable sous la douche." at bounding box center [295, 149] width 121 height 16
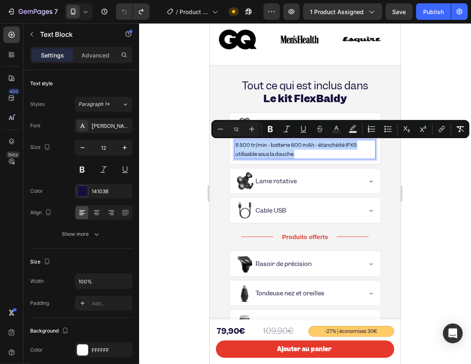
copy span "8 500 tr/min - batterie 600 mAh - étanchéité IPX5 utilisable sous la douche."
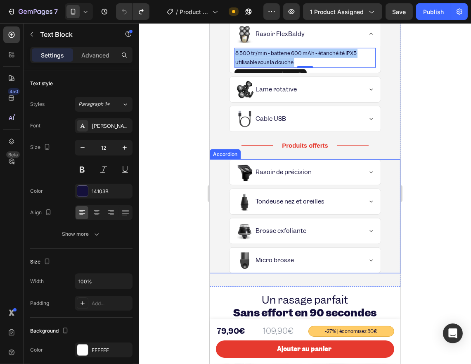
scroll to position [656, 0]
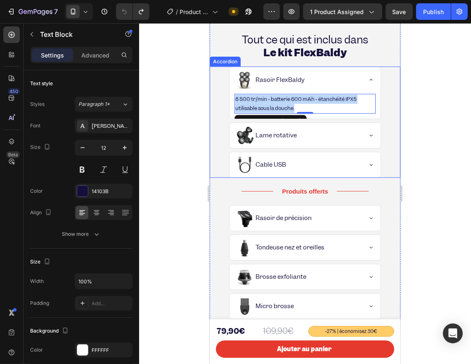
click at [351, 139] on div "Yes Lame rotative" at bounding box center [299, 135] width 126 height 19
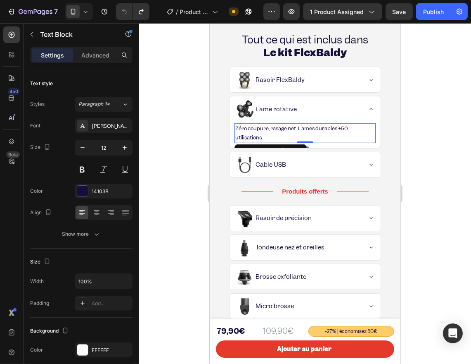
click at [274, 133] on p "Zéro coupure, rasage net. Lames durables +50 utilisations." at bounding box center [305, 133] width 140 height 18
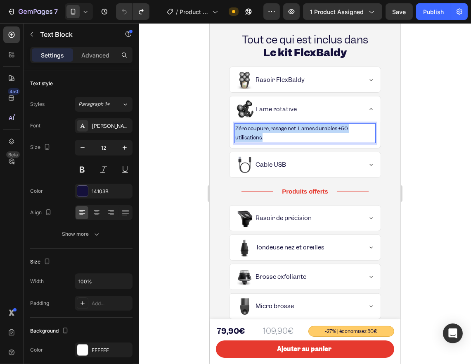
click at [274, 133] on p "Zéro coupure, rasage net. Lames durables +50 utilisations." at bounding box center [305, 133] width 140 height 18
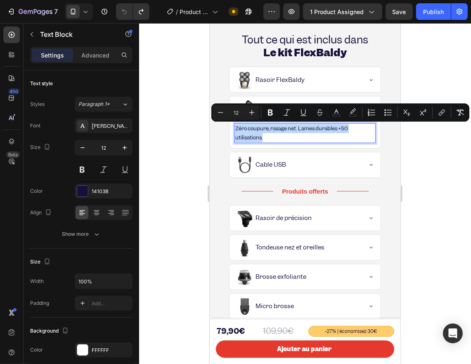
copy span "Zéro coupure, rasage net. Lames durables +50 utilisations."
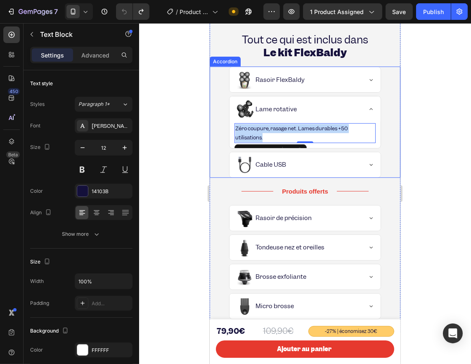
click at [369, 176] on div "Yes Cable USB" at bounding box center [304, 164] width 151 height 25
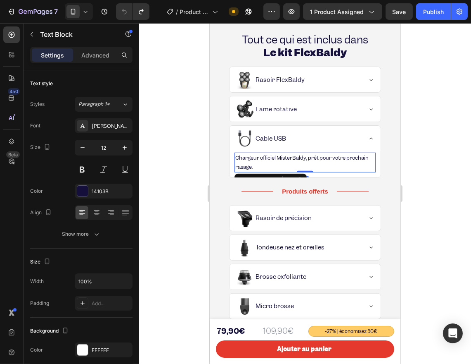
click at [286, 155] on span "Chargeur officiel MisterBaldy, prêt pour votre prochain rasage." at bounding box center [301, 162] width 133 height 16
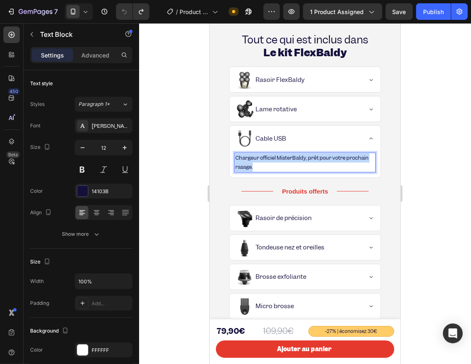
click at [286, 155] on span "Chargeur officiel MisterBaldy, prêt pour votre prochain rasage." at bounding box center [301, 162] width 133 height 16
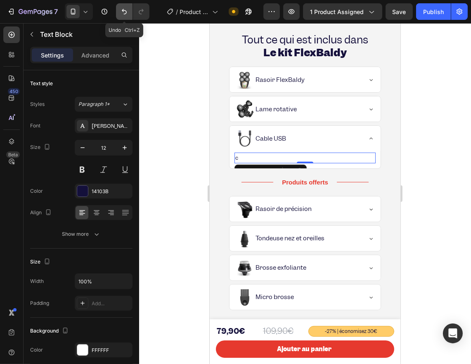
click at [125, 12] on icon "Undo/Redo" at bounding box center [124, 11] width 8 height 8
click at [186, 109] on div at bounding box center [305, 193] width 332 height 340
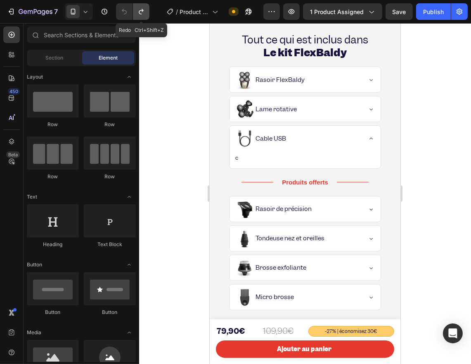
click at [143, 11] on icon "Undo/Redo" at bounding box center [141, 11] width 8 height 8
click at [130, 14] on button "Undo/Redo" at bounding box center [124, 11] width 17 height 17
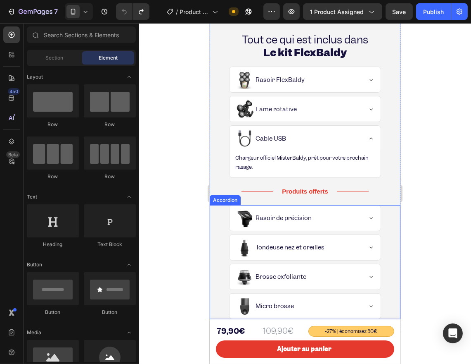
click at [357, 219] on div "Yes Rasoir de précision" at bounding box center [304, 217] width 151 height 25
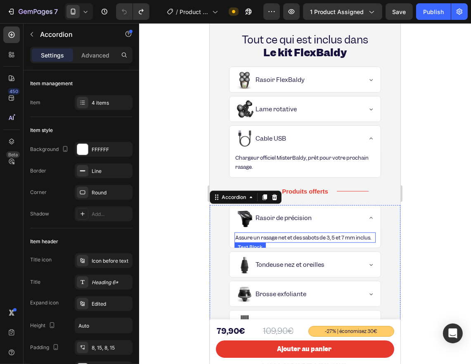
click at [324, 239] on span "Assure un rasage net et des sabots de 3, 5 et 7 mm inclus." at bounding box center [303, 237] width 136 height 7
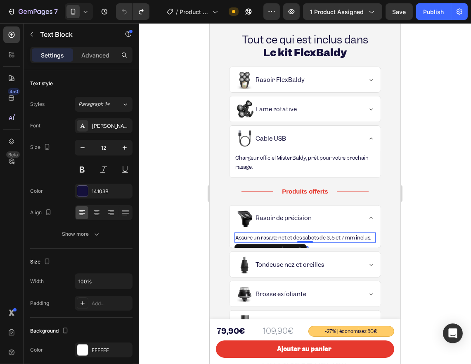
click at [324, 239] on span "Assure un rasage net et des sabots de 3, 5 et 7 mm inclus." at bounding box center [303, 237] width 136 height 7
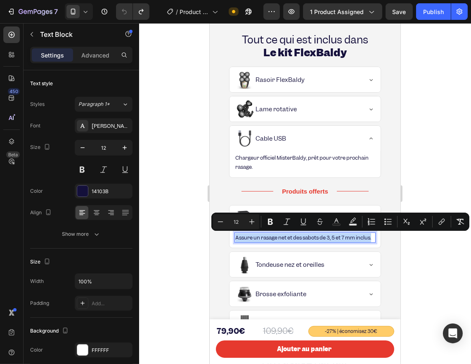
copy span "Assure un rasage net et des sabots de 3, 5 et 7 mm inclus."
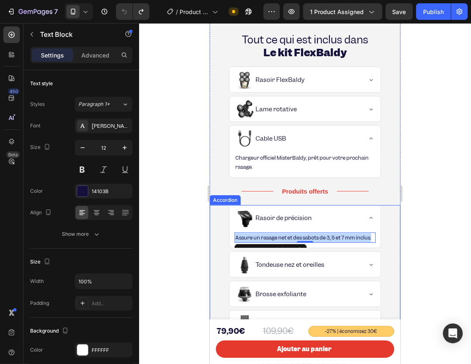
click at [368, 268] on icon at bounding box center [371, 264] width 7 height 7
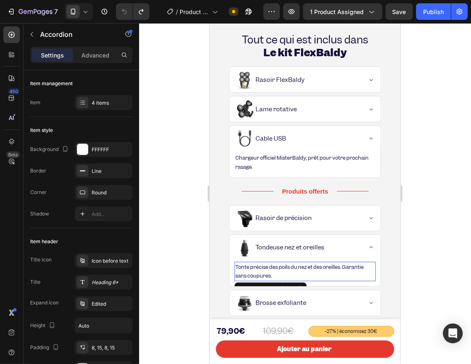
click at [267, 265] on span "Tonte précise des poils du nez et des oreilles. Garantie sans coupures." at bounding box center [299, 271] width 129 height 16
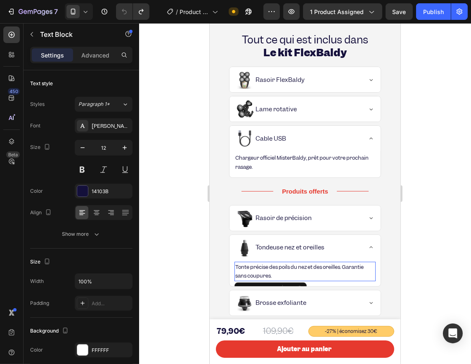
click at [267, 265] on span "Tonte précise des poils du nez et des oreilles. Garantie sans coupures." at bounding box center [299, 271] width 129 height 16
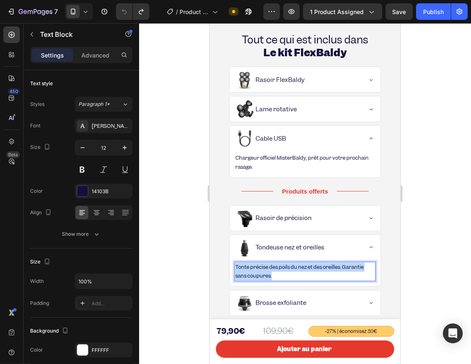
click at [267, 265] on span "Tonte précise des poils du nez et des oreilles. Garantie sans coupures." at bounding box center [299, 271] width 129 height 16
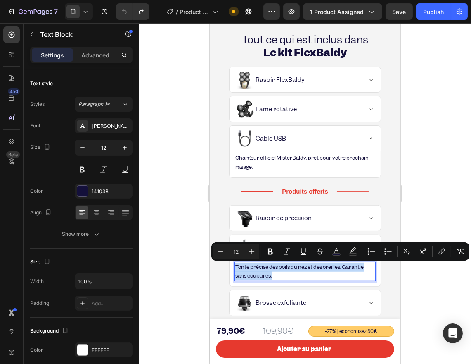
copy span "Tonte précise des poils du nez et des oreilles. Garantie sans coupures."
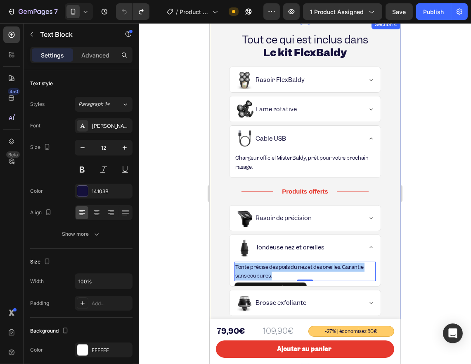
scroll to position [702, 0]
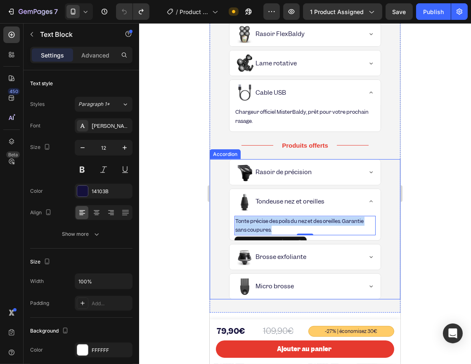
click at [356, 260] on div "Yes Brosse exfoliante" at bounding box center [304, 256] width 151 height 25
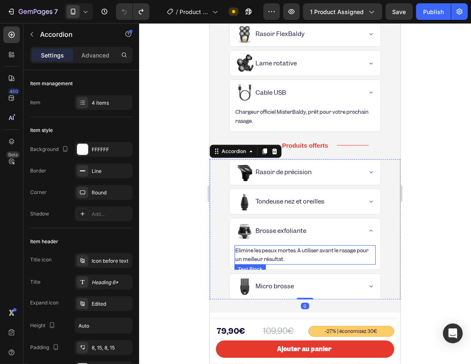
click at [272, 255] on p "Élimine les peaux mortes. À utiliser avant le rasage pour un meilleur résultat." at bounding box center [305, 255] width 140 height 18
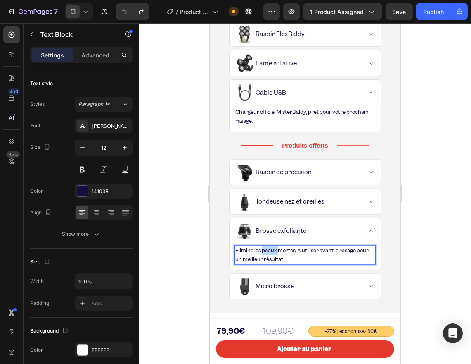
click at [272, 255] on p "Élimine les peaux mortes. À utiliser avant le rasage pour un meilleur résultat." at bounding box center [305, 255] width 140 height 18
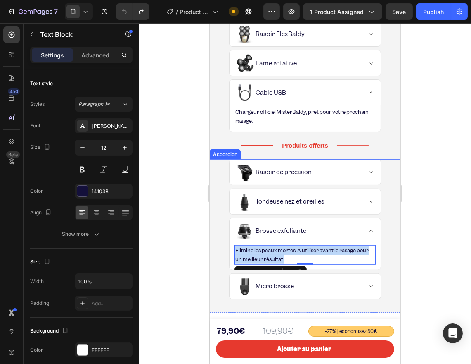
click at [352, 284] on div "Yes Micro brosse" at bounding box center [299, 286] width 126 height 19
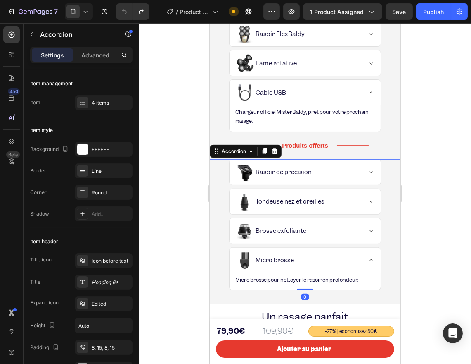
scroll to position [748, 0]
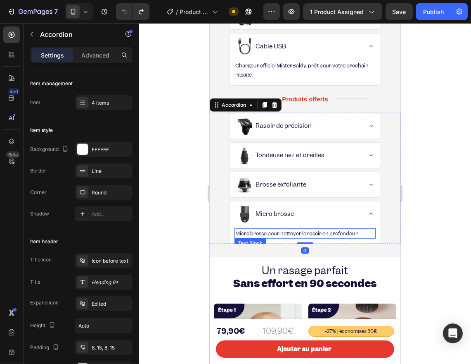
click at [270, 232] on span "Micro brosse pour nettoyer le rasoir en profondeur." at bounding box center [296, 233] width 123 height 7
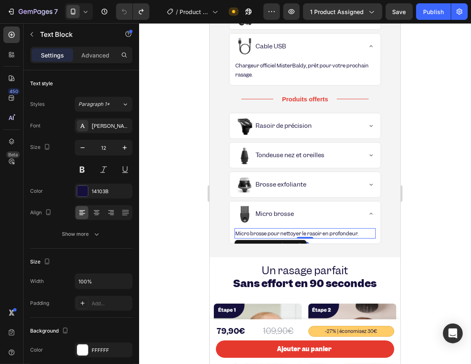
click at [270, 232] on span "Micro brosse pour nettoyer le rasoir en profondeur." at bounding box center [296, 233] width 123 height 7
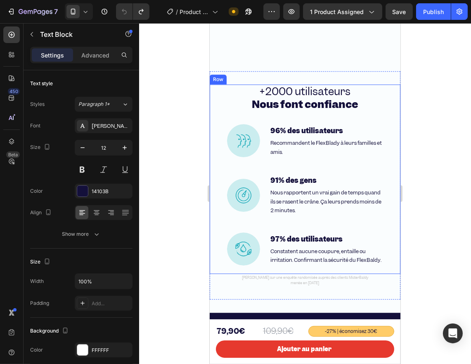
scroll to position [2906, 0]
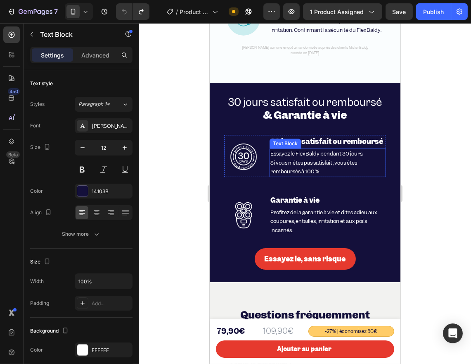
click at [300, 175] on span "Si vous n'êtes pas satisfait, vous êtes remboursés à 100%." at bounding box center [313, 167] width 87 height 16
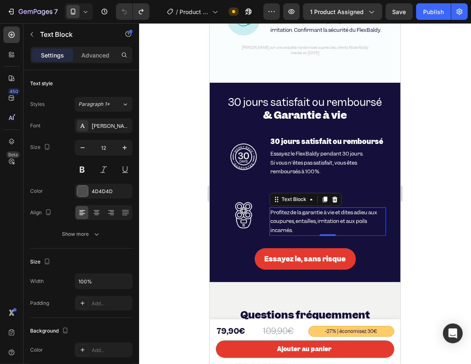
click at [291, 233] on span "Profitez de la garantie à vie et dites adieu aux coupures, entailles, irritatio…" at bounding box center [323, 221] width 107 height 25
click at [292, 233] on span "Profitez de la garantie à vie et dites adieu aux coupures, entailles, irritatio…" at bounding box center [323, 221] width 107 height 25
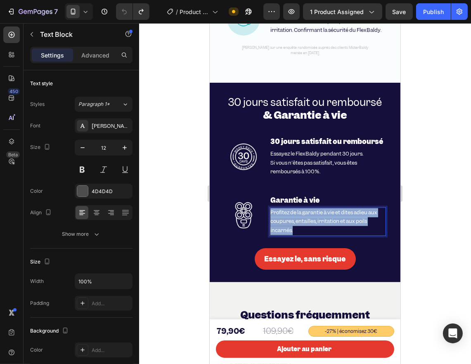
click at [292, 233] on span "Profitez de la garantie à vie et dites adieu aux coupures, entailles, irritatio…" at bounding box center [323, 221] width 107 height 25
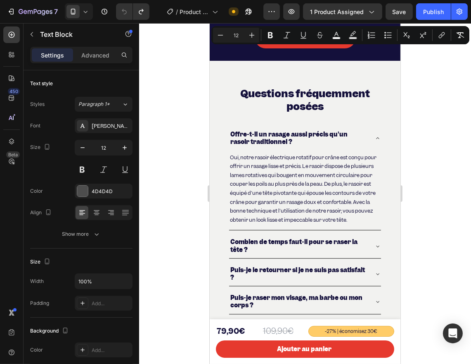
type input "16"
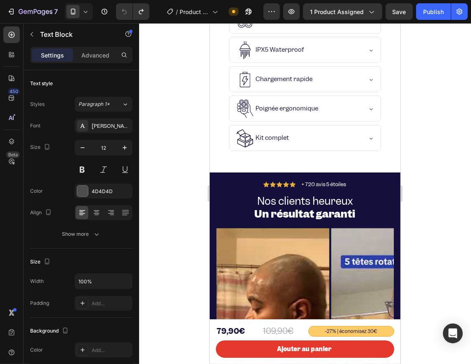
scroll to position [2138, 0]
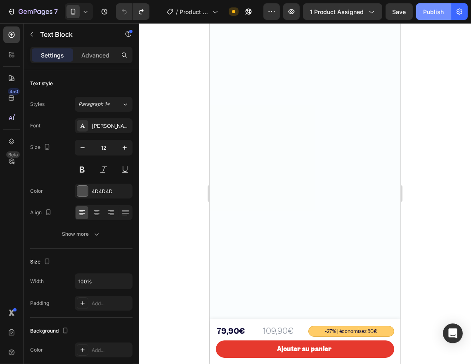
click at [424, 9] on div "Publish" at bounding box center [434, 11] width 21 height 9
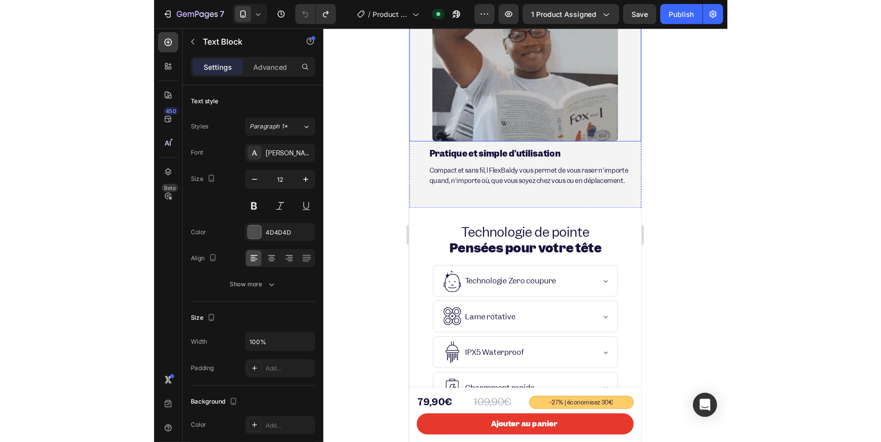
scroll to position [2459, 0]
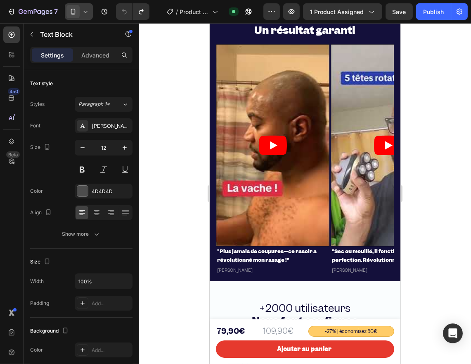
click at [91, 17] on div at bounding box center [79, 11] width 28 height 17
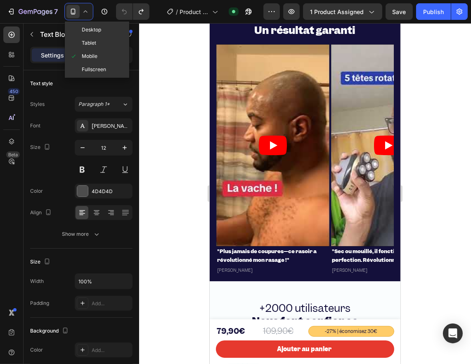
click at [162, 64] on div at bounding box center [305, 193] width 332 height 340
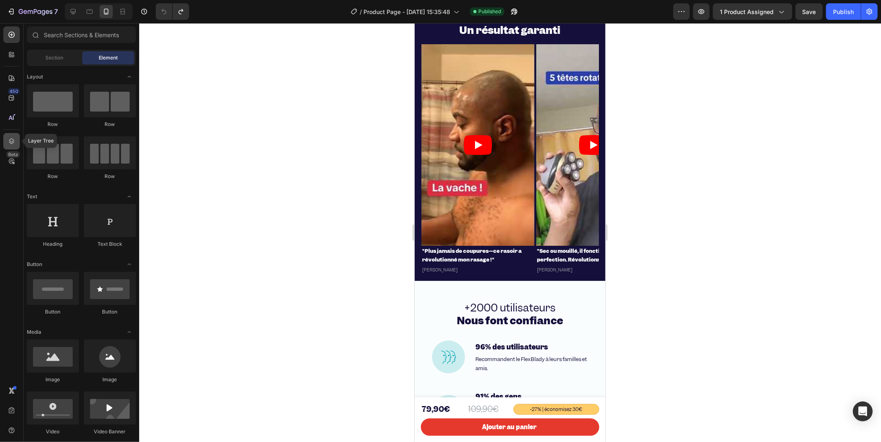
click at [10, 139] on icon at bounding box center [11, 141] width 8 height 8
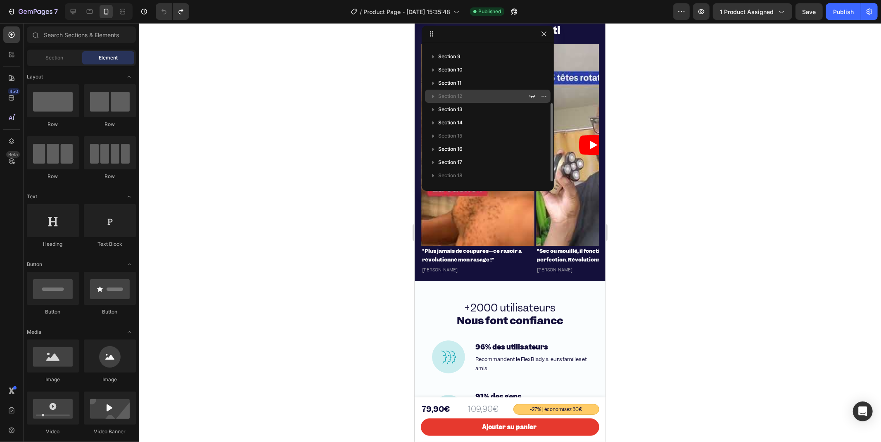
scroll to position [0, 0]
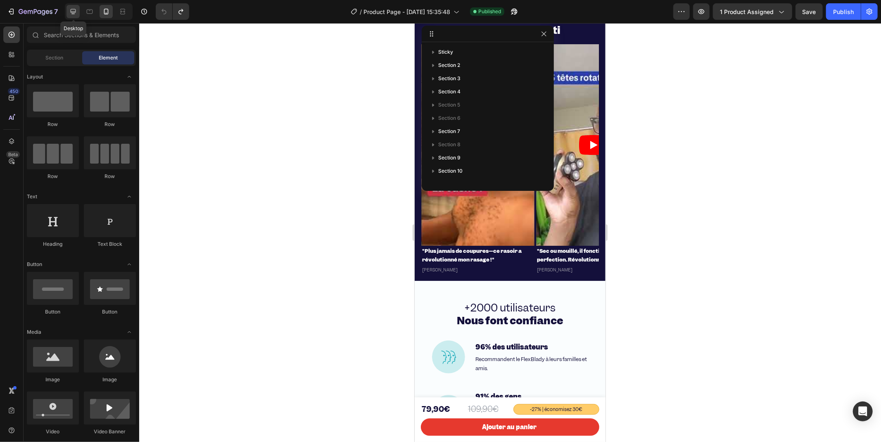
click at [73, 12] on icon at bounding box center [73, 11] width 5 height 5
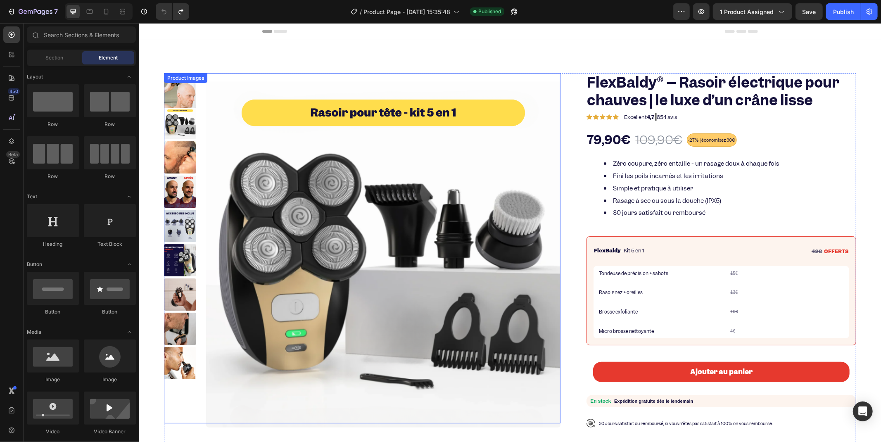
scroll to position [275, 0]
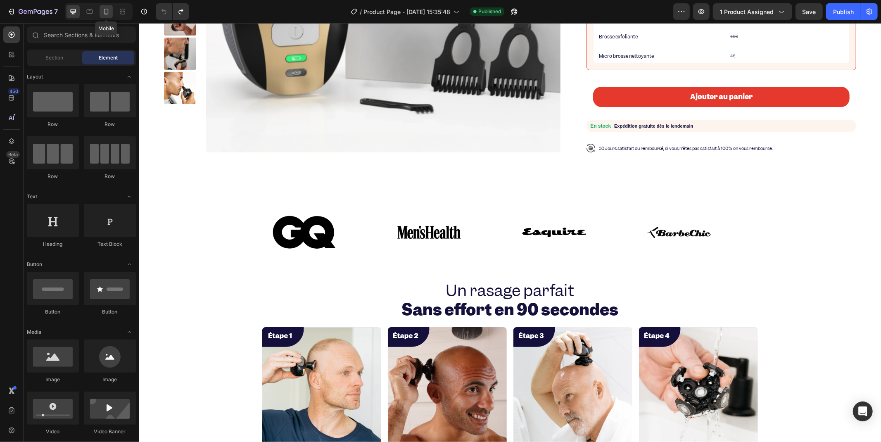
click at [106, 11] on icon at bounding box center [106, 11] width 8 height 8
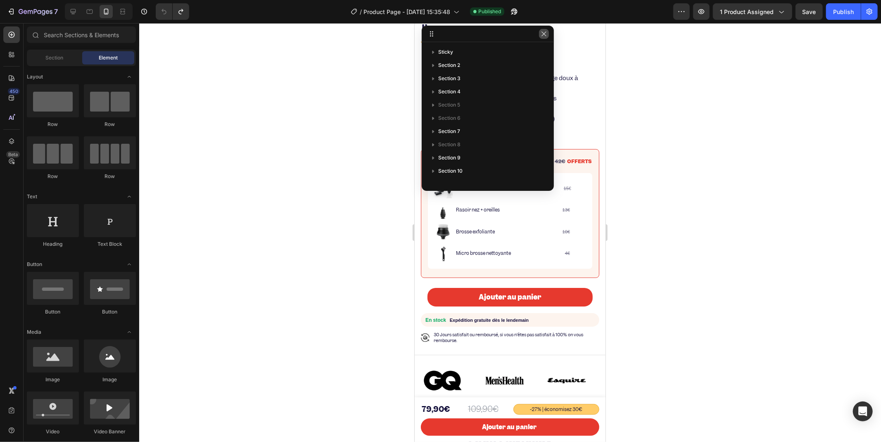
click at [544, 37] on button "button" at bounding box center [544, 34] width 10 height 10
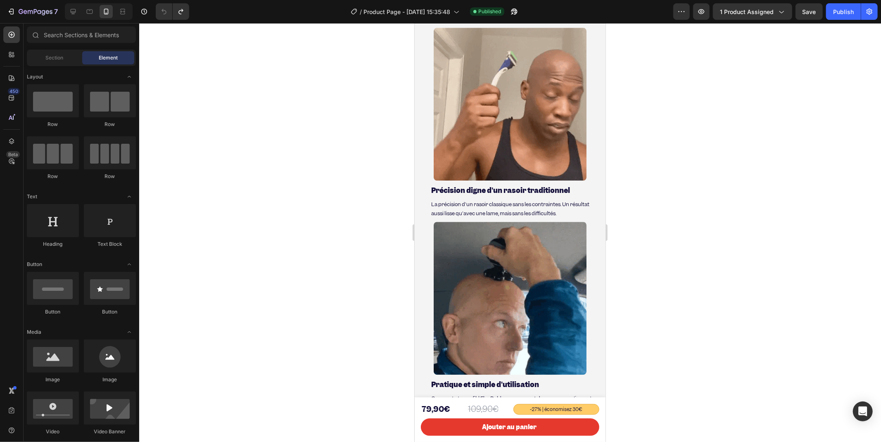
scroll to position [1515, 0]
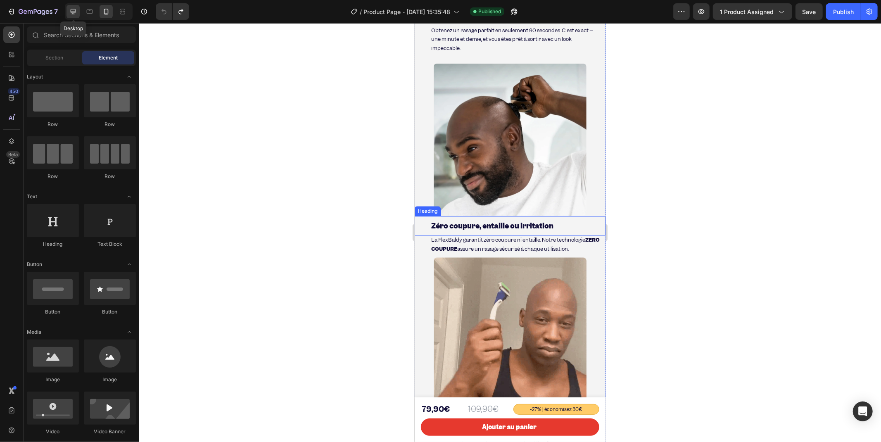
click at [77, 7] on icon at bounding box center [73, 11] width 8 height 8
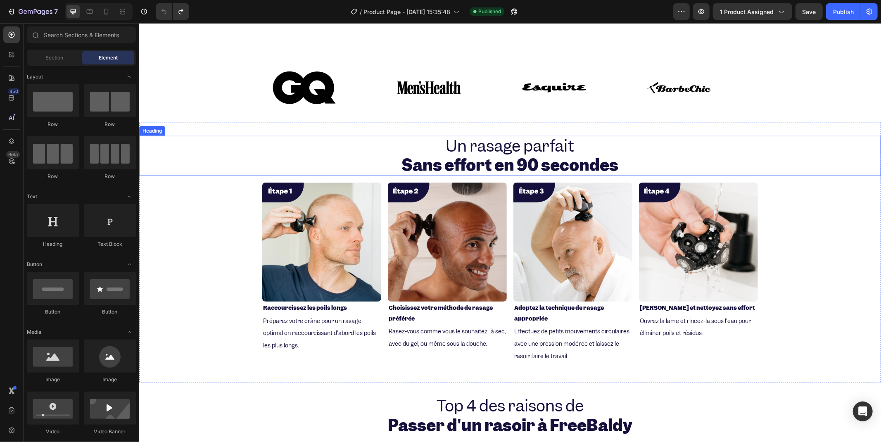
scroll to position [512, 0]
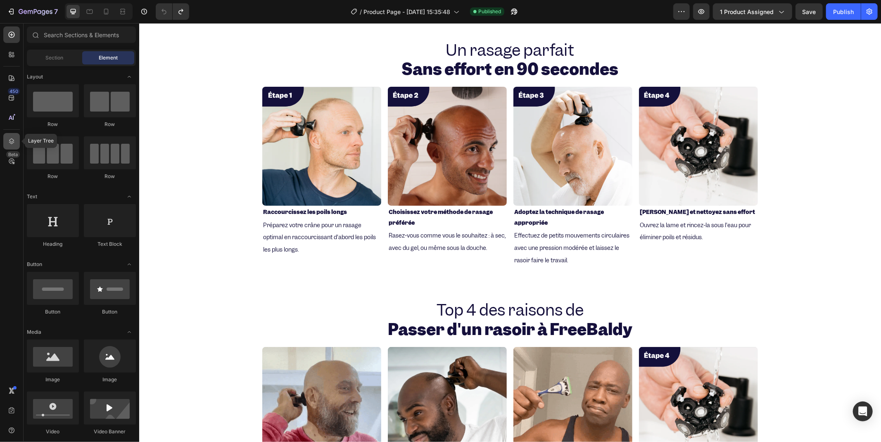
click at [7, 144] on icon at bounding box center [11, 141] width 8 height 8
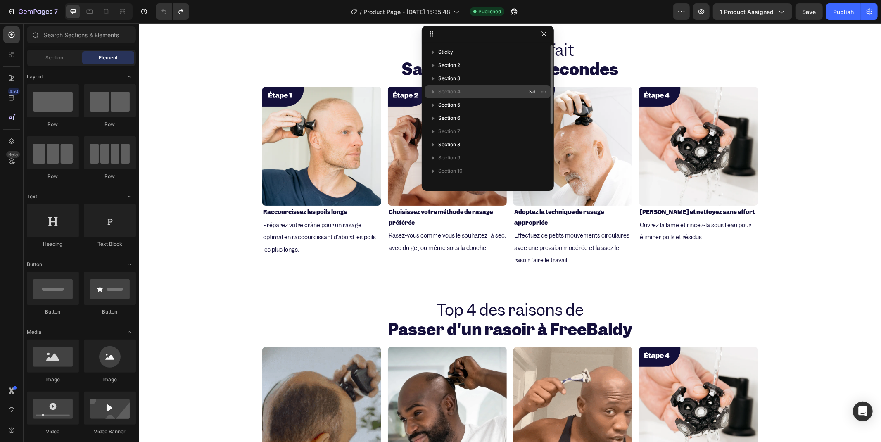
click at [457, 92] on span "Section 4" at bounding box center [449, 92] width 22 height 8
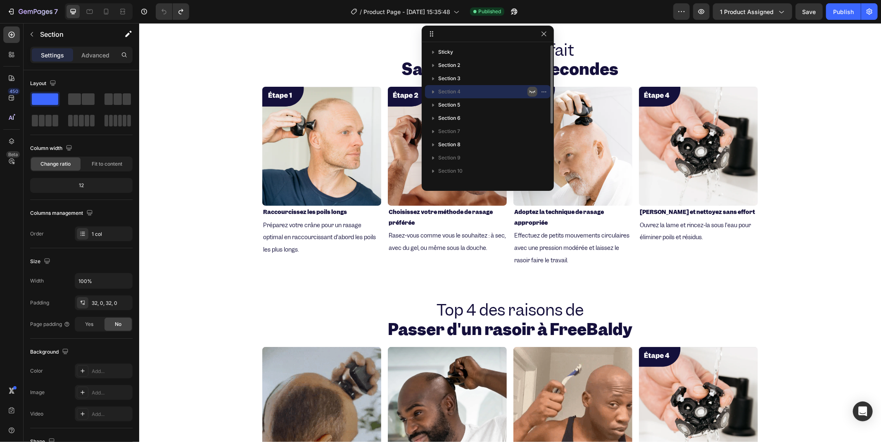
click at [532, 94] on icon "button" at bounding box center [532, 91] width 7 height 7
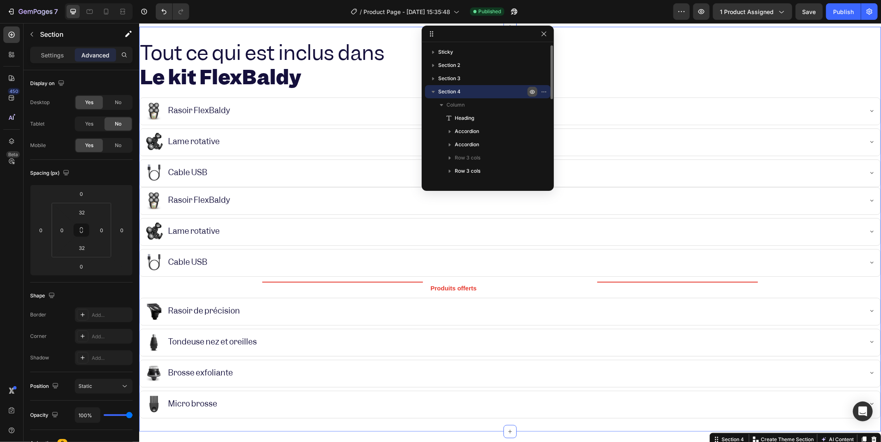
click at [532, 94] on icon "button" at bounding box center [532, 91] width 7 height 7
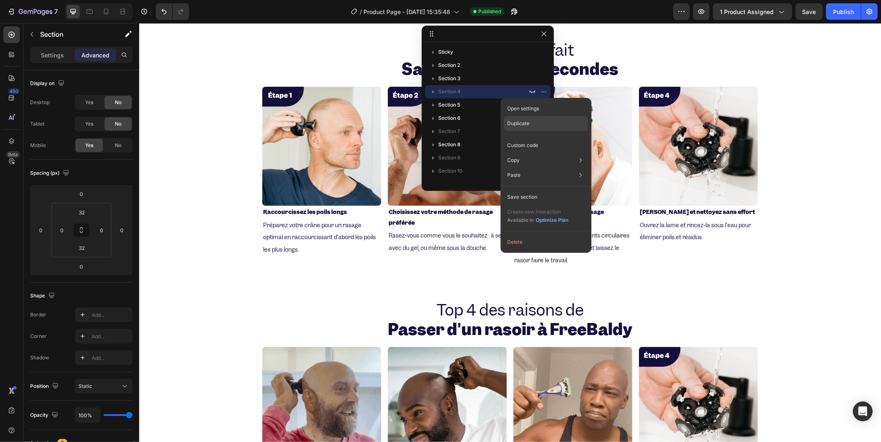
click at [511, 126] on p "Duplicate" at bounding box center [518, 123] width 22 height 7
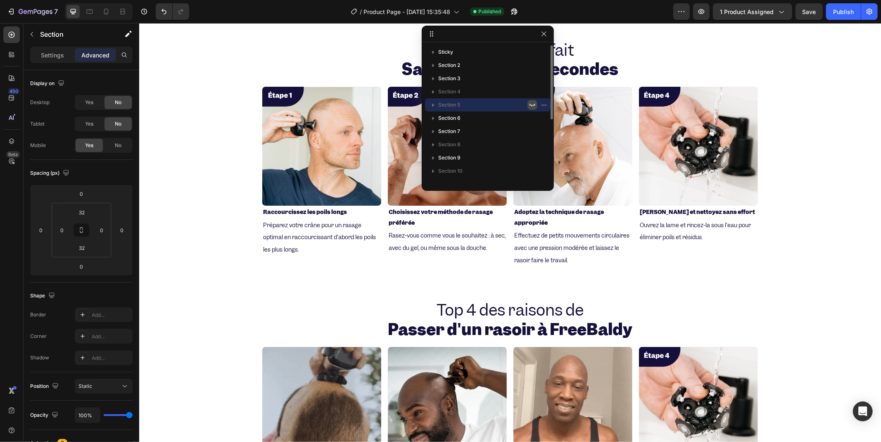
click at [531, 106] on icon "button" at bounding box center [533, 105] width 6 height 3
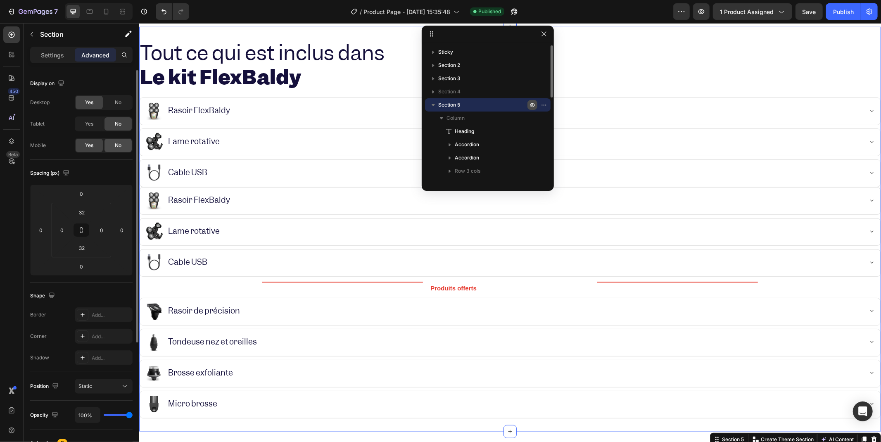
click at [115, 142] on span "No" at bounding box center [118, 145] width 7 height 7
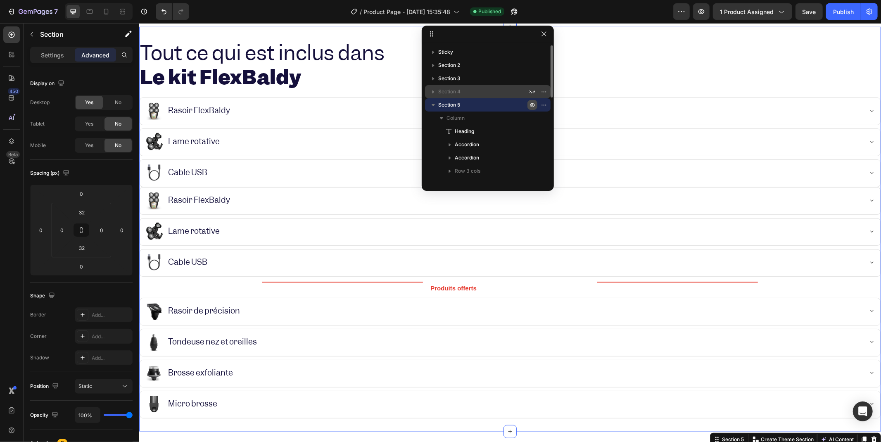
click at [485, 94] on p "Section 4" at bounding box center [483, 92] width 91 height 8
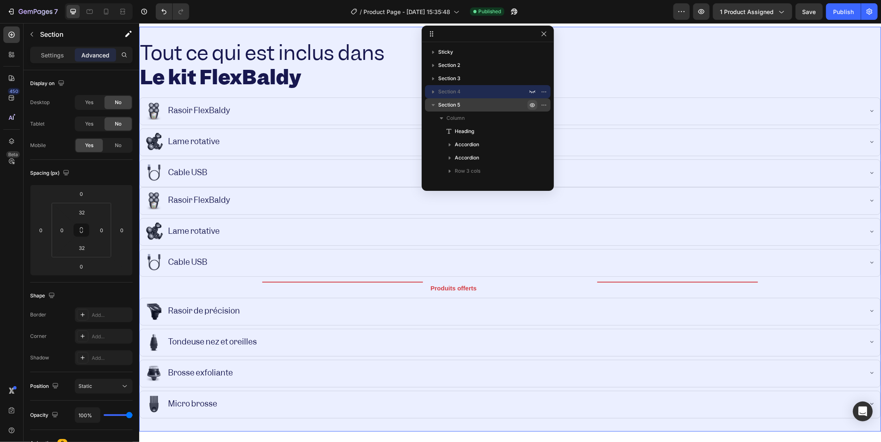
click at [481, 104] on p "Section 5" at bounding box center [483, 105] width 91 height 8
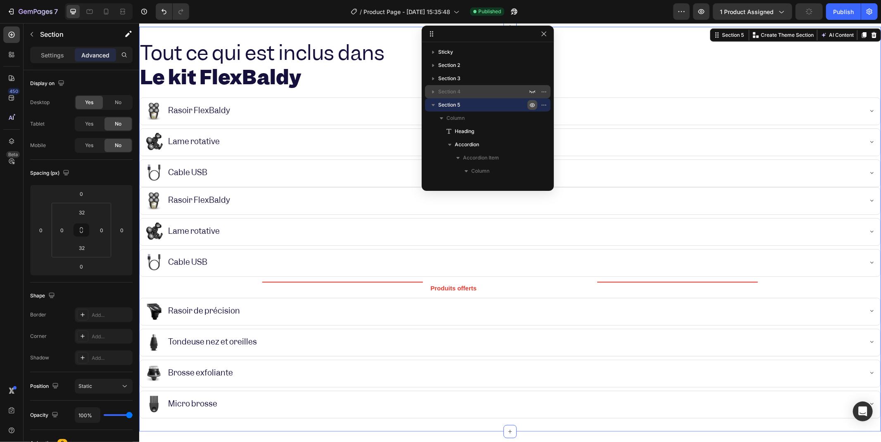
click at [479, 95] on p "Section 4" at bounding box center [483, 92] width 91 height 8
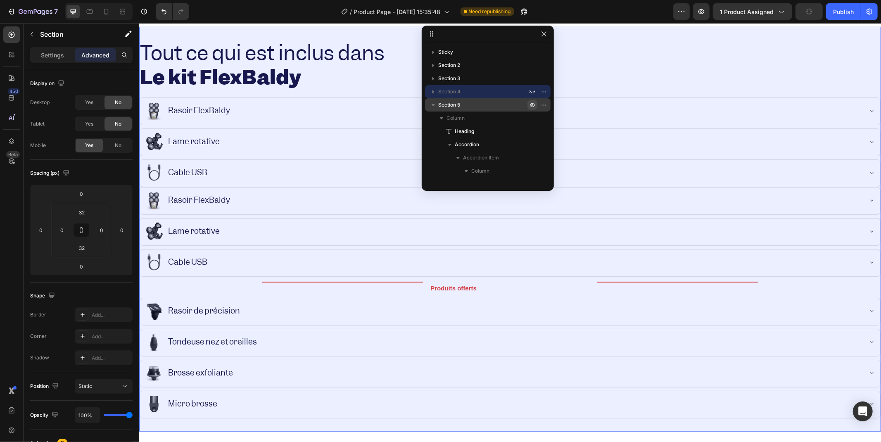
click at [480, 106] on p "Section 5" at bounding box center [483, 105] width 91 height 8
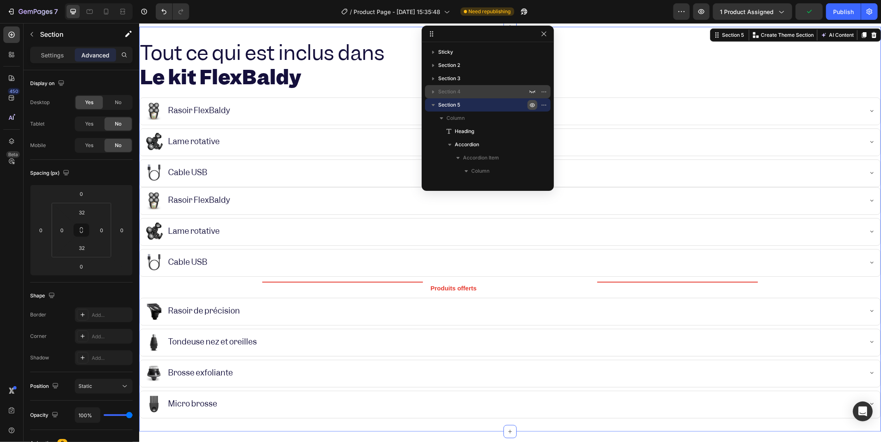
click at [476, 91] on p "Section 4" at bounding box center [483, 92] width 91 height 8
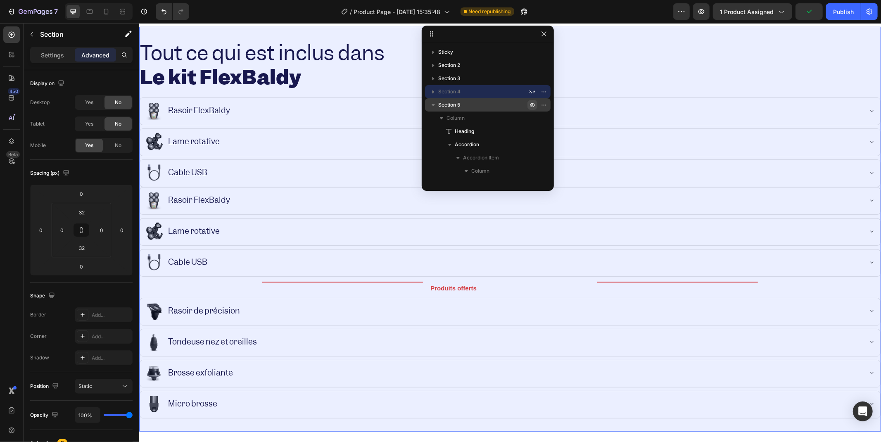
click at [476, 101] on p "Section 5" at bounding box center [483, 105] width 91 height 8
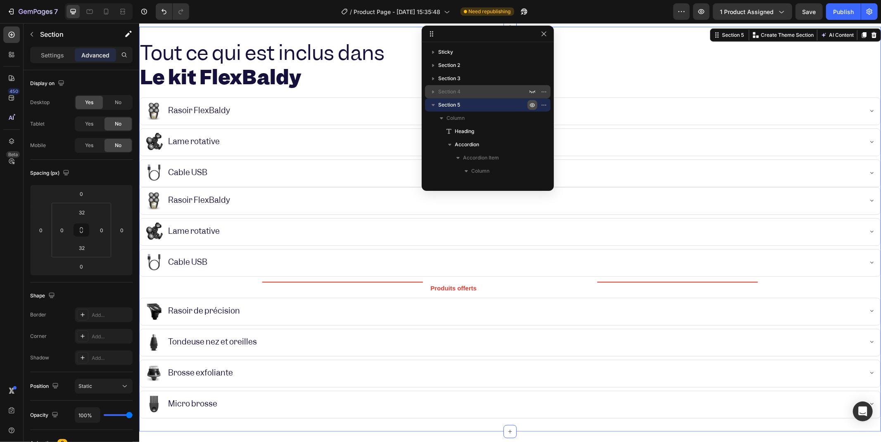
click at [470, 93] on p "Section 4" at bounding box center [483, 92] width 91 height 8
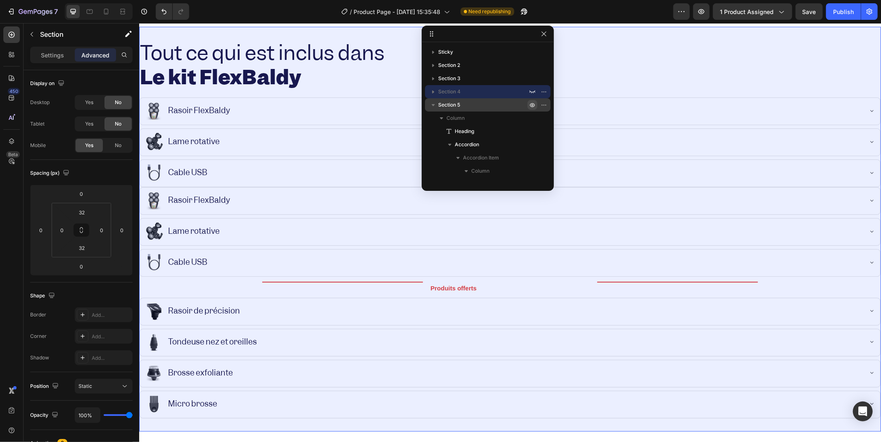
click at [469, 100] on div "Section 5" at bounding box center [487, 104] width 119 height 13
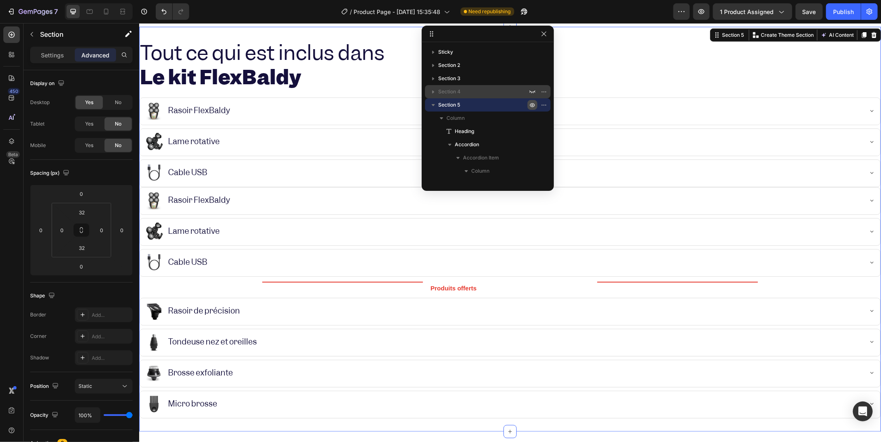
click at [459, 93] on span "Section 4" at bounding box center [449, 92] width 22 height 8
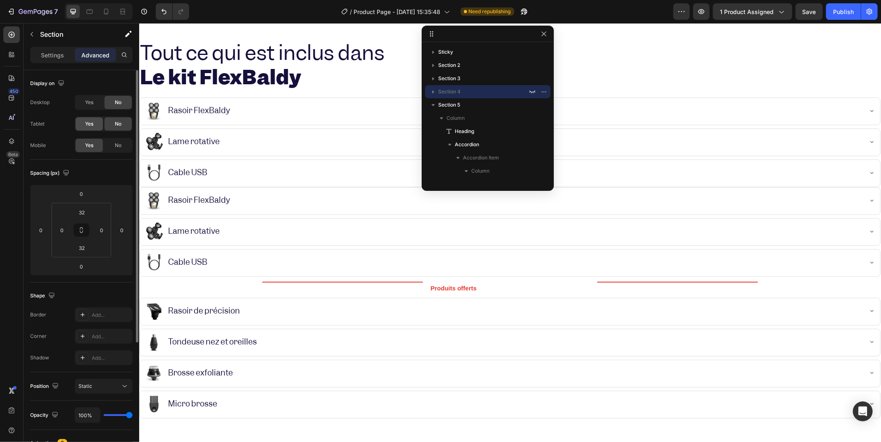
click at [85, 123] on span "Yes" at bounding box center [89, 123] width 8 height 7
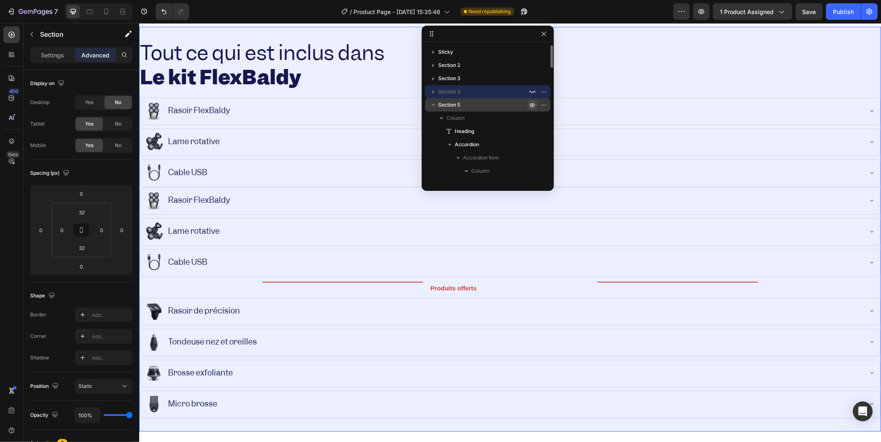
click at [481, 101] on p "Section 5" at bounding box center [483, 105] width 91 height 8
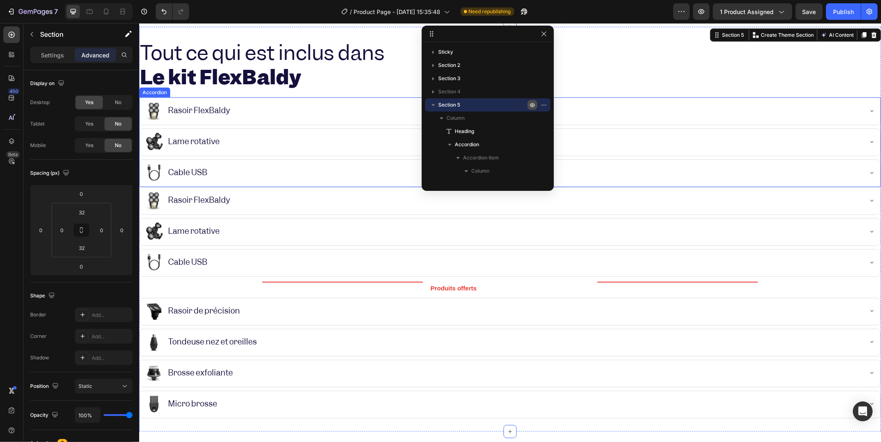
scroll to position [466, 0]
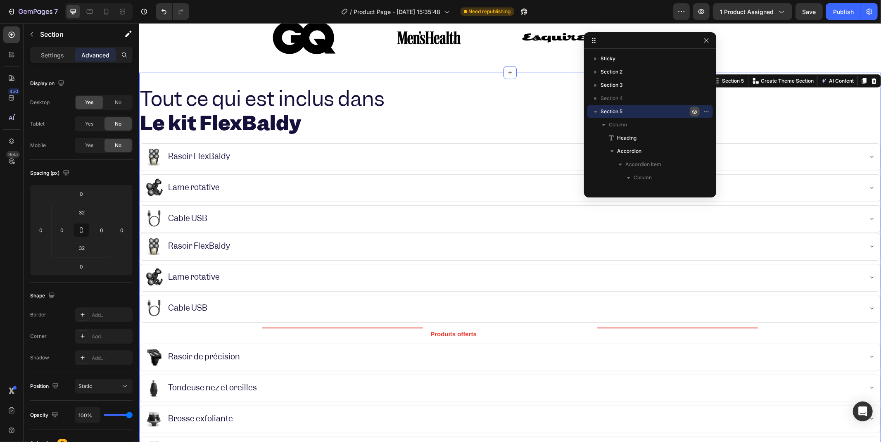
drag, startPoint x: 505, startPoint y: 39, endPoint x: 759, endPoint y: 27, distance: 254.8
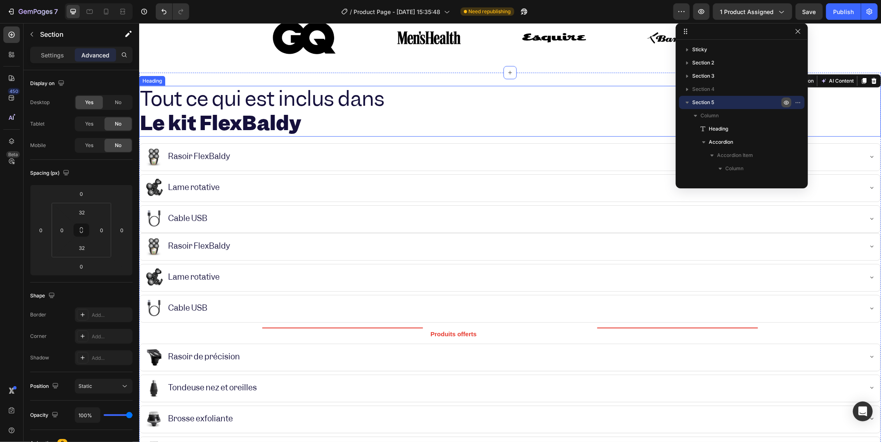
click at [505, 112] on h2 "Tout ce qui est inclus dans Le kit FlexBaldy" at bounding box center [510, 111] width 742 height 51
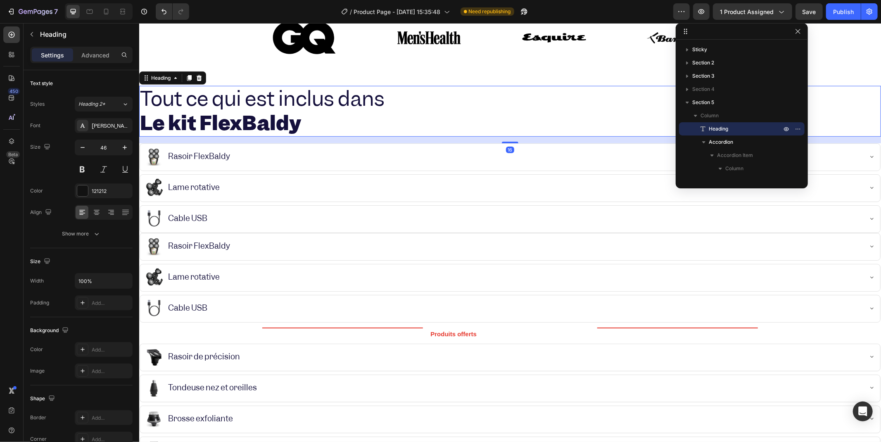
click at [490, 131] on h2 "Tout ce qui est inclus dans Le kit FlexBaldy" at bounding box center [510, 111] width 742 height 51
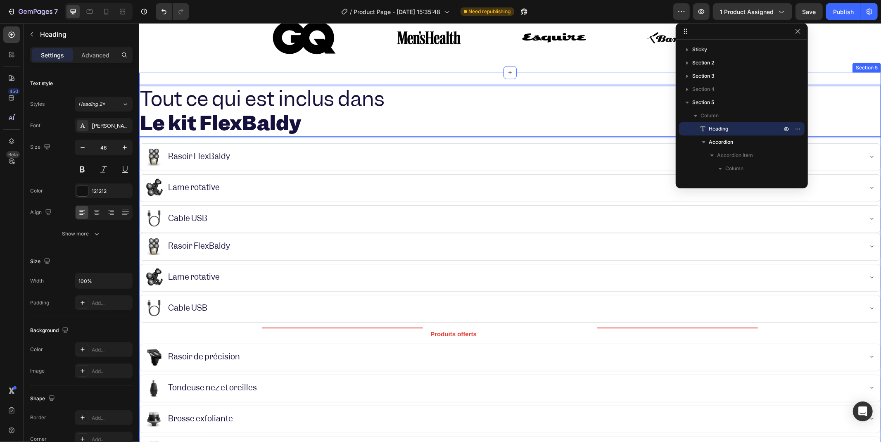
click at [486, 138] on div "Tout ce qui est inclus dans Le kit FlexBaldy Heading 16 Yes Rasoir FlexBaldy Ye…" at bounding box center [510, 275] width 742 height 378
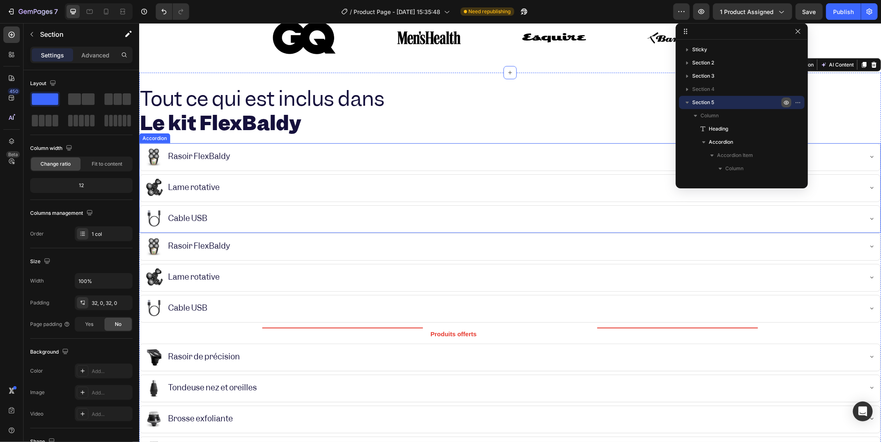
click at [454, 155] on div "Yes Rasoir FlexBaldy" at bounding box center [503, 156] width 717 height 19
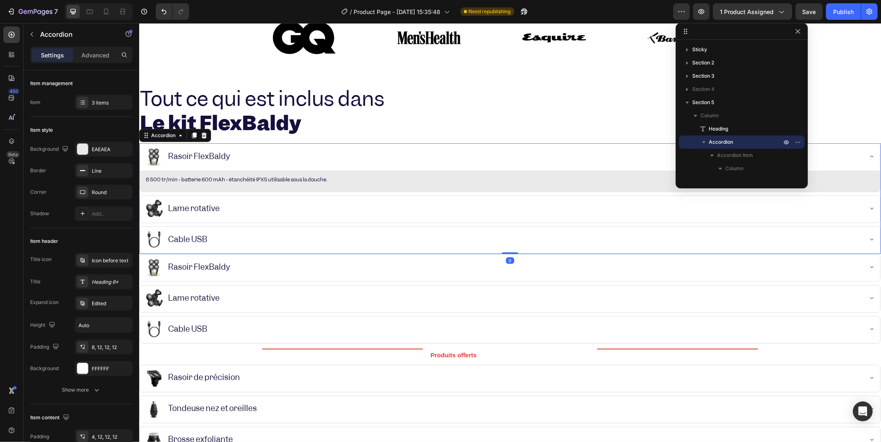
click at [454, 155] on div "Yes Rasoir FlexBaldy" at bounding box center [503, 156] width 717 height 19
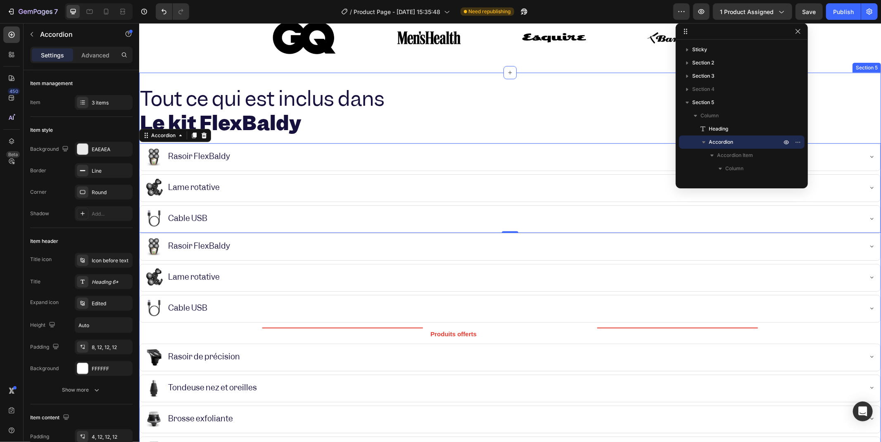
click at [422, 140] on div "⁠⁠⁠⁠⁠⁠⁠ Tout ce qui est inclus dans Le kit FlexBaldy Heading Yes Rasoir FlexBal…" at bounding box center [510, 275] width 742 height 378
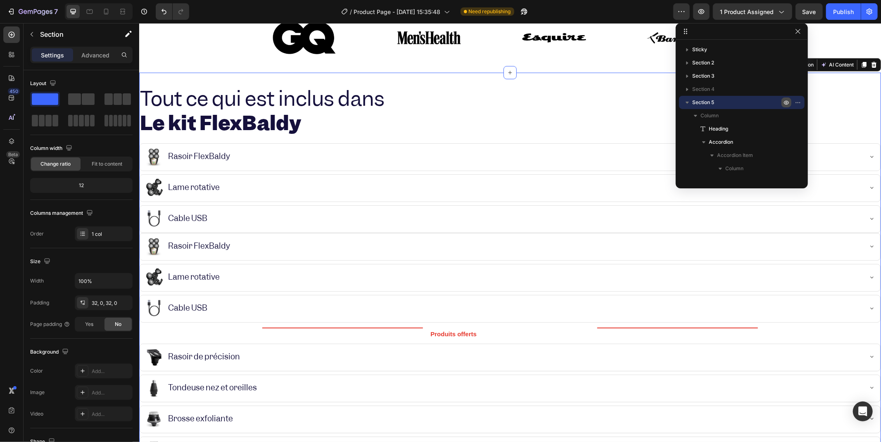
click at [436, 141] on div "⁠⁠⁠⁠⁠⁠⁠ Tout ce qui est inclus dans Le kit FlexBaldy Heading Yes Rasoir FlexBal…" at bounding box center [510, 275] width 742 height 378
click at [460, 190] on div "Yes Lame rotative" at bounding box center [503, 187] width 717 height 19
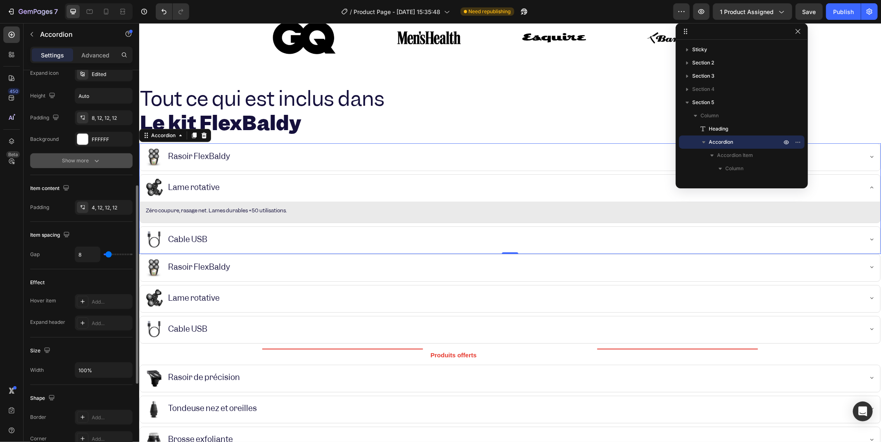
scroll to position [392, 0]
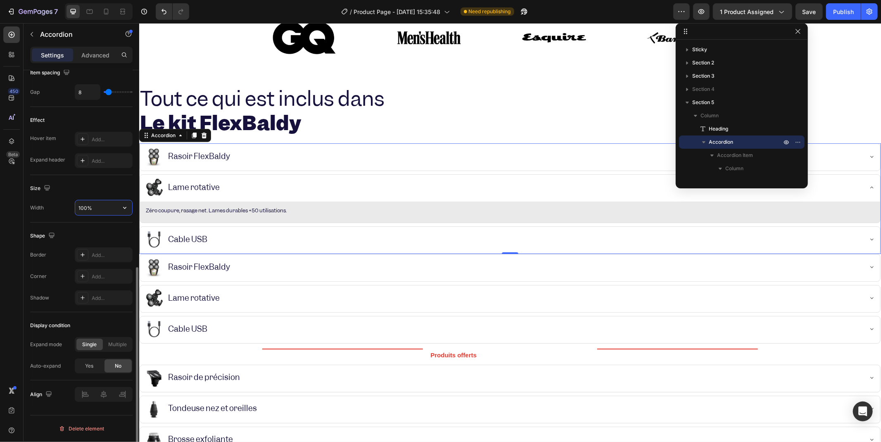
click at [96, 209] on input "100%" at bounding box center [103, 207] width 57 height 15
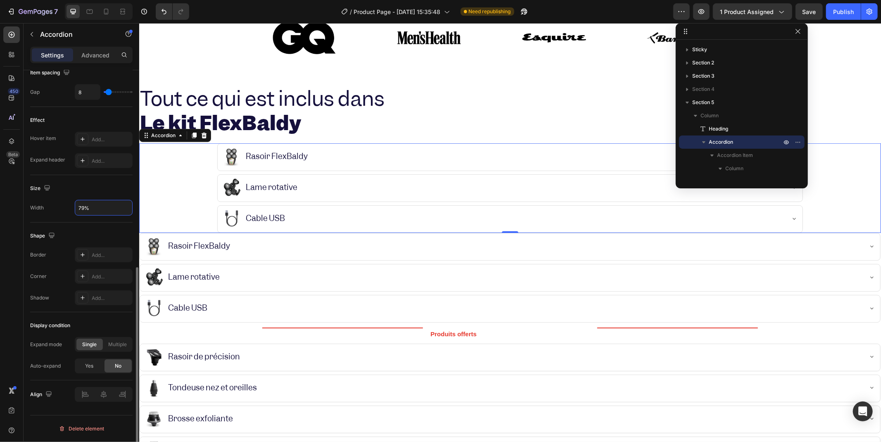
type input "80%"
click at [297, 240] on div "Yes Rasoir FlexBaldy" at bounding box center [503, 245] width 717 height 19
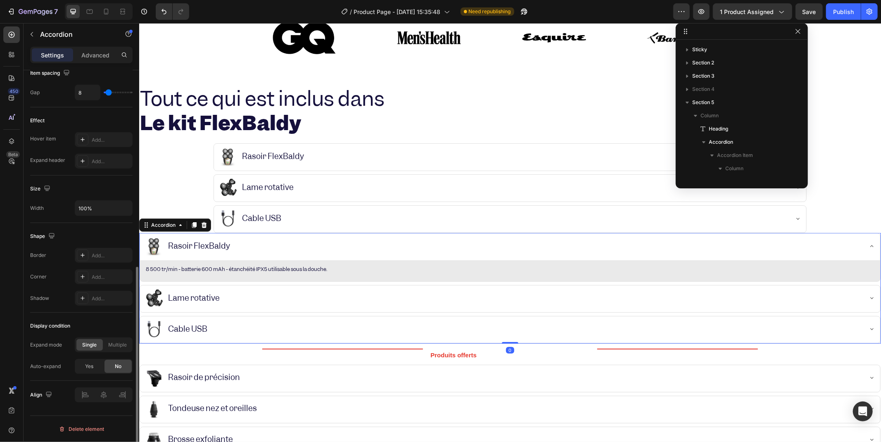
scroll to position [170, 0]
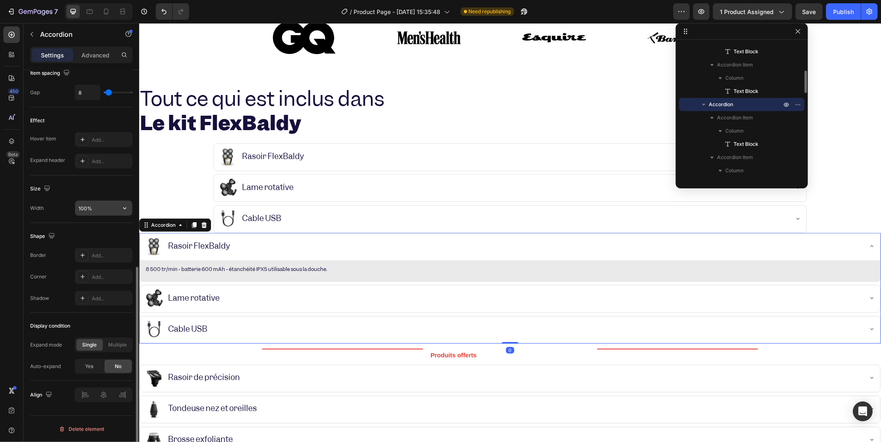
click at [98, 212] on input "100%" at bounding box center [103, 208] width 57 height 15
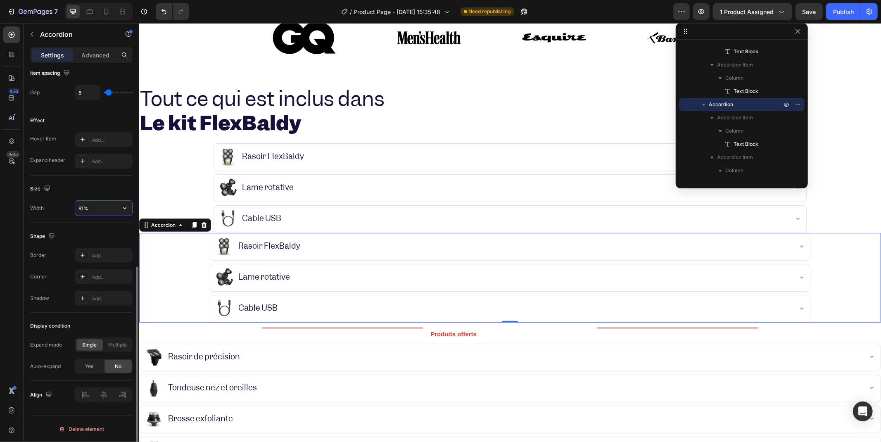
type input "80%"
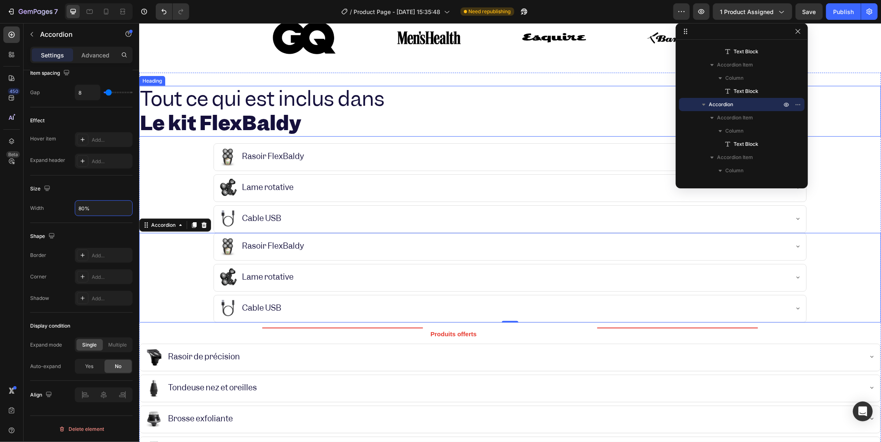
click at [256, 101] on span "Tout ce qui est inclus dans" at bounding box center [262, 98] width 245 height 26
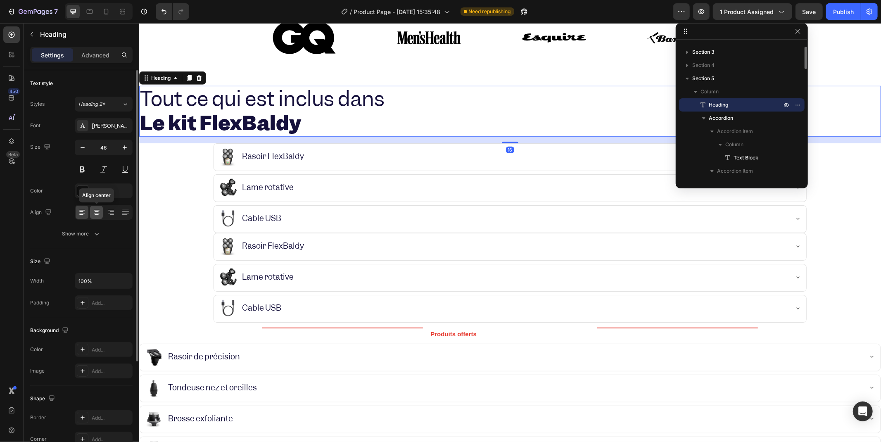
click at [100, 217] on div at bounding box center [96, 212] width 13 height 13
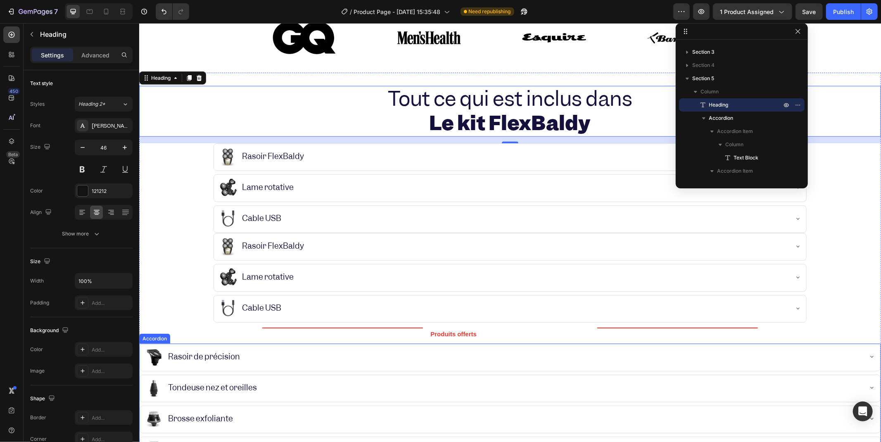
click at [291, 353] on div "Yes Rasoir de précision" at bounding box center [503, 356] width 717 height 19
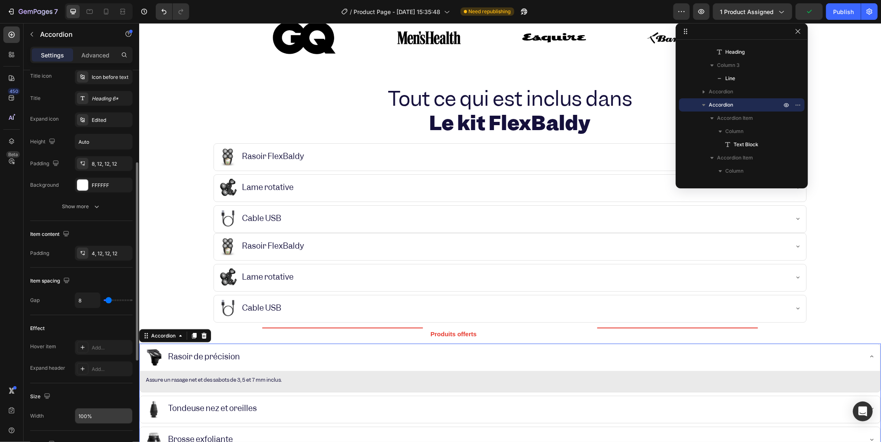
scroll to position [367, 0]
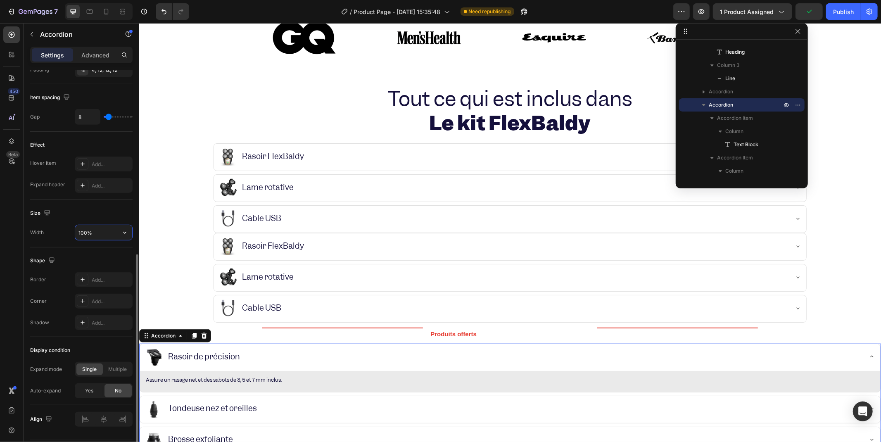
click at [93, 226] on input "100%" at bounding box center [103, 232] width 57 height 15
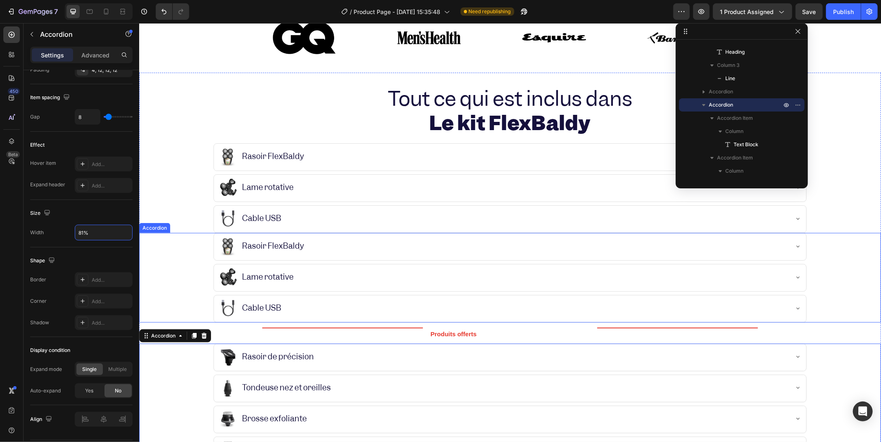
type input "80%"
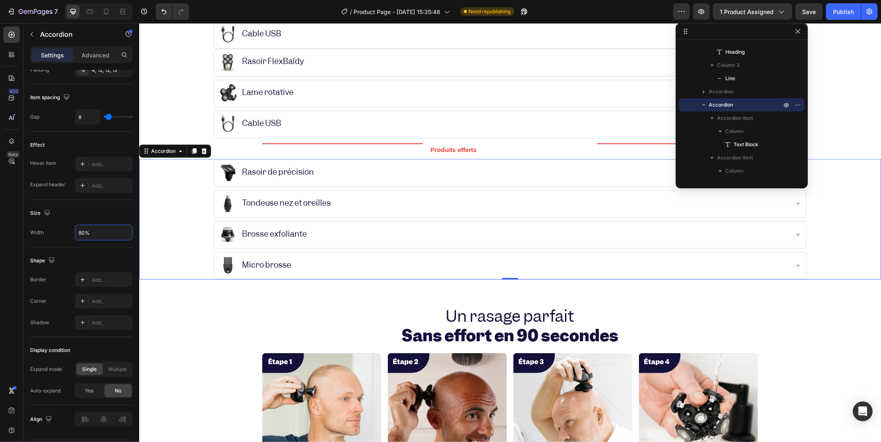
scroll to position [604, 0]
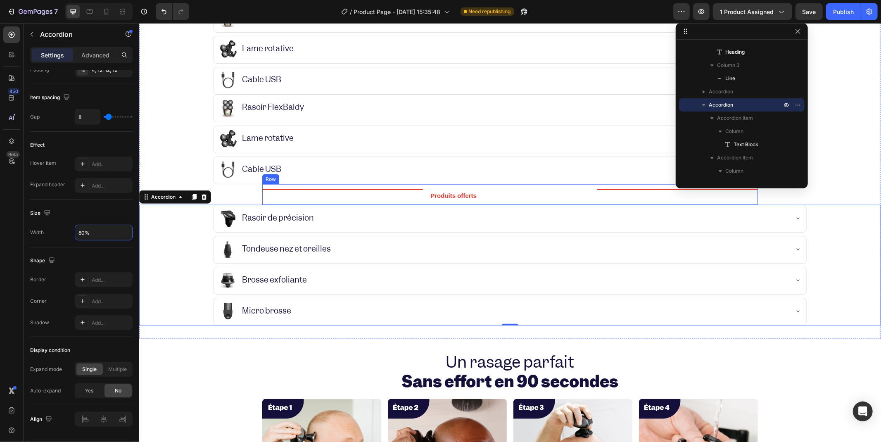
click at [287, 196] on div "Title Line" at bounding box center [342, 194] width 161 height 21
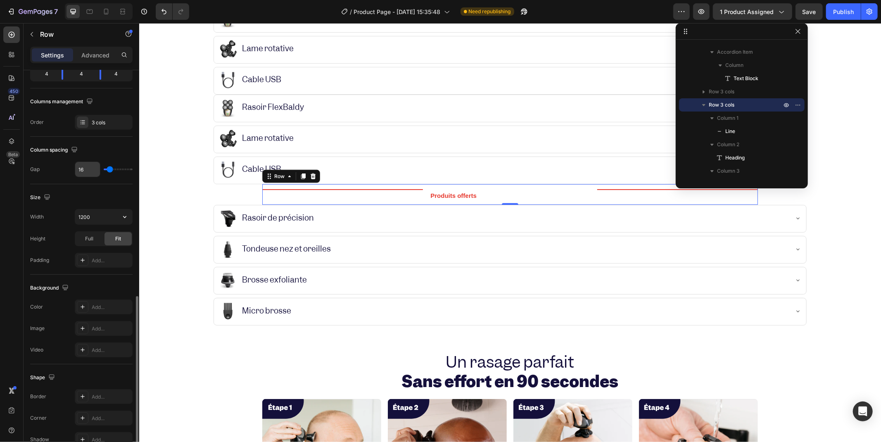
scroll to position [203, 0]
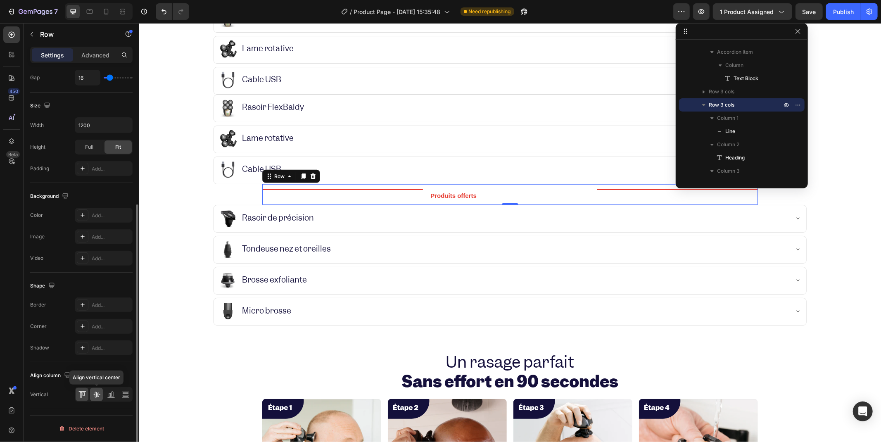
click at [97, 392] on icon at bounding box center [97, 394] width 8 height 8
click at [97, 391] on icon at bounding box center [97, 394] width 8 height 8
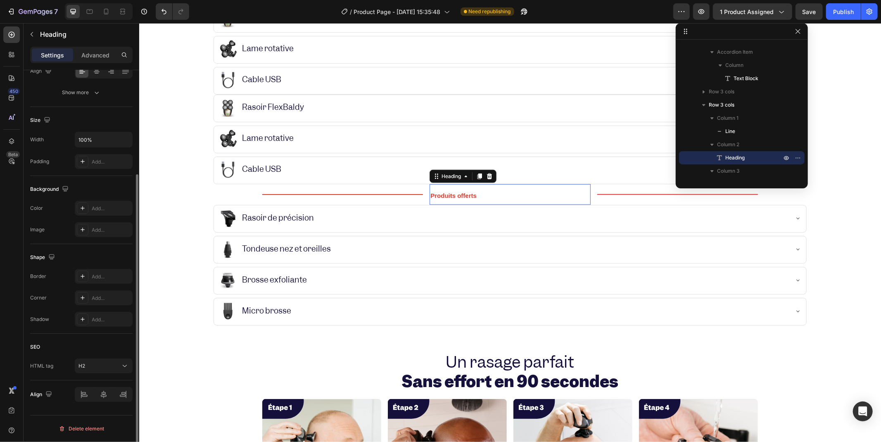
click at [436, 198] on strong "Produits offerts" at bounding box center [453, 195] width 46 height 7
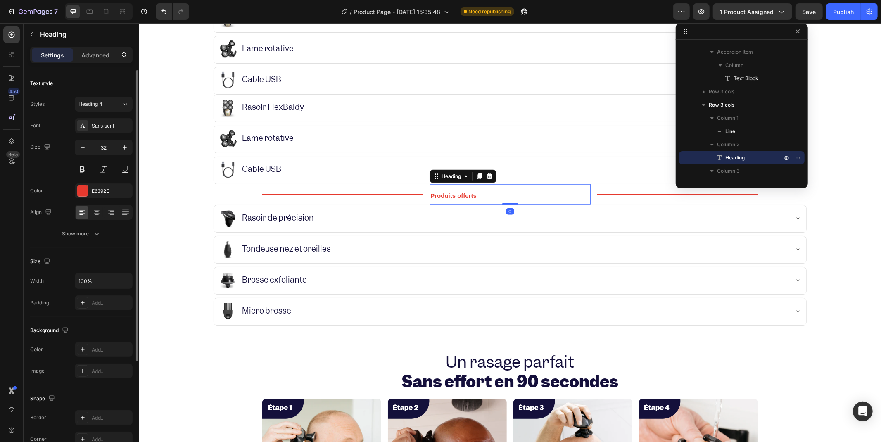
scroll to position [141, 0]
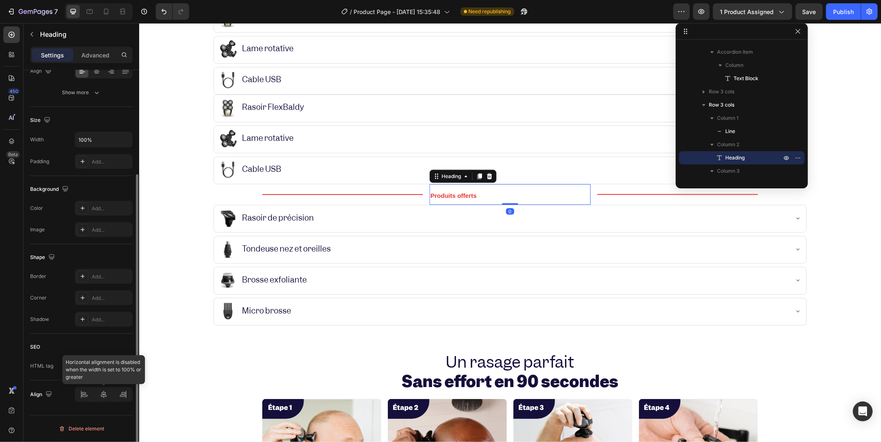
click at [102, 395] on div at bounding box center [104, 394] width 58 height 15
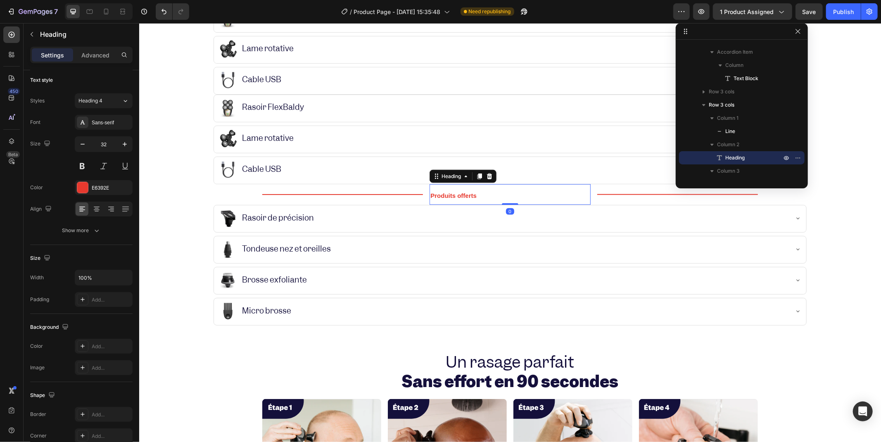
scroll to position [0, 0]
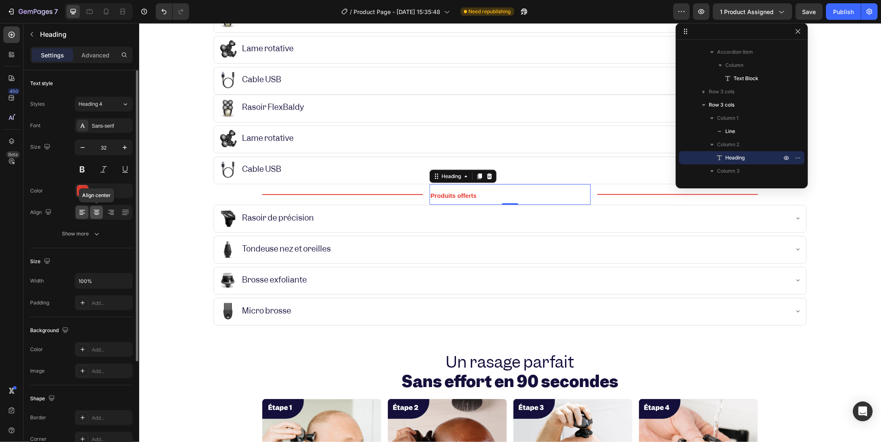
click at [96, 211] on icon at bounding box center [97, 212] width 8 height 8
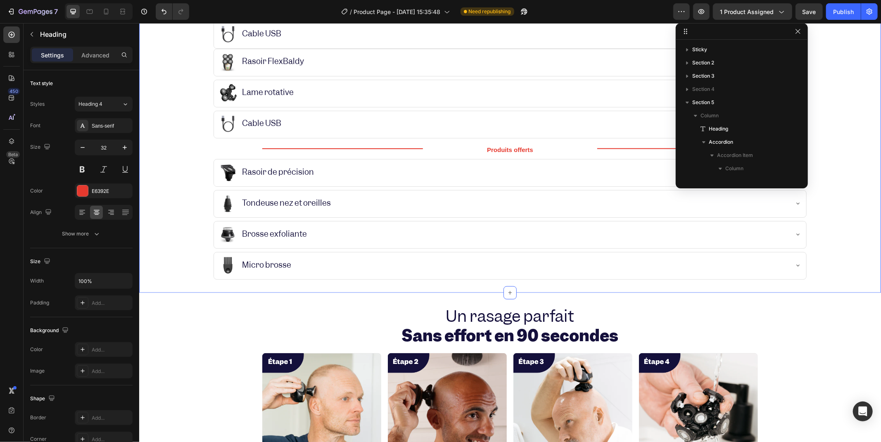
click at [184, 141] on div "⁠⁠⁠⁠⁠⁠⁠ Tout ce qui est inclus dans Le kit FlexBaldy Heading Yes Rasoir FlexBal…" at bounding box center [510, 90] width 742 height 378
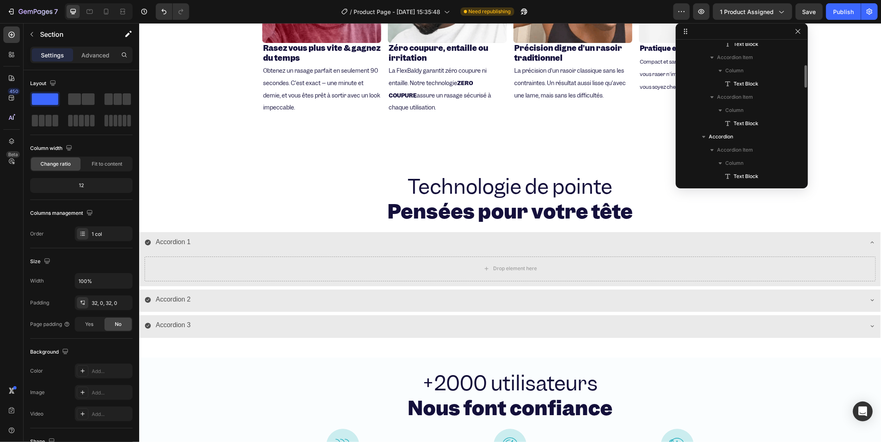
scroll to position [46, 0]
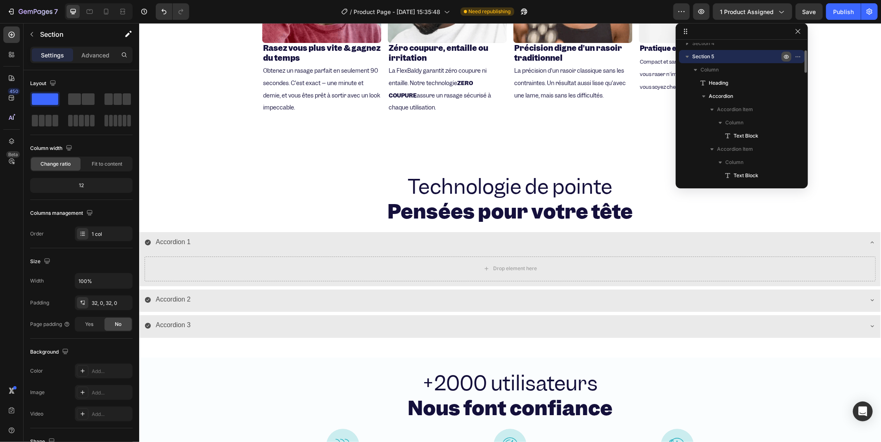
click at [628, 58] on icon "button" at bounding box center [687, 56] width 8 height 8
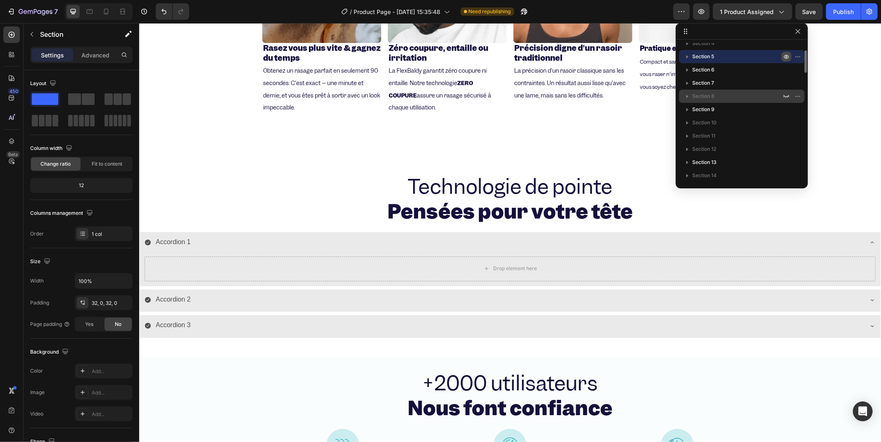
click at [628, 95] on span "Section 8" at bounding box center [704, 96] width 22 height 8
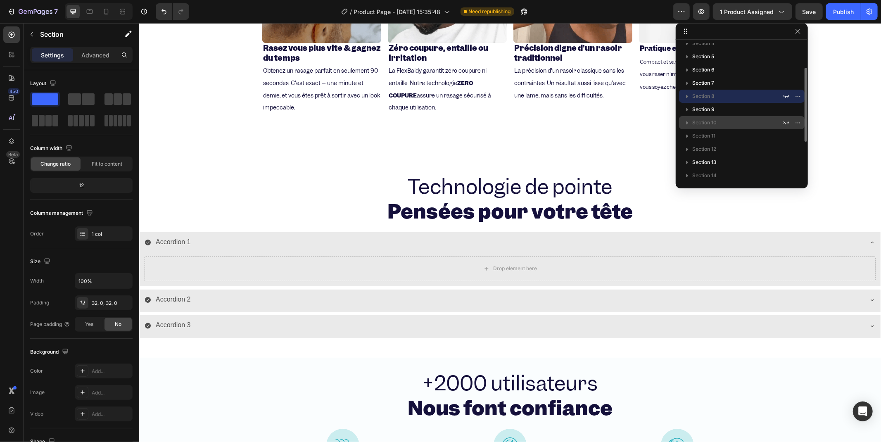
click at [628, 119] on span "Section 10" at bounding box center [705, 123] width 24 height 8
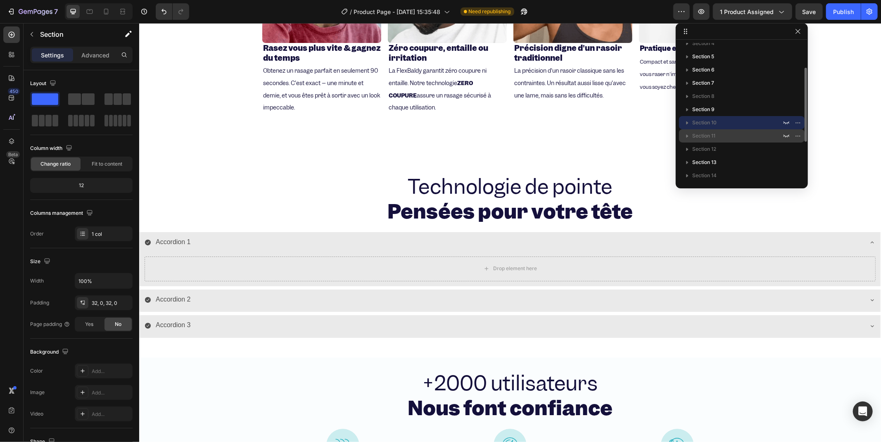
click at [628, 133] on p "Section 11" at bounding box center [738, 136] width 91 height 8
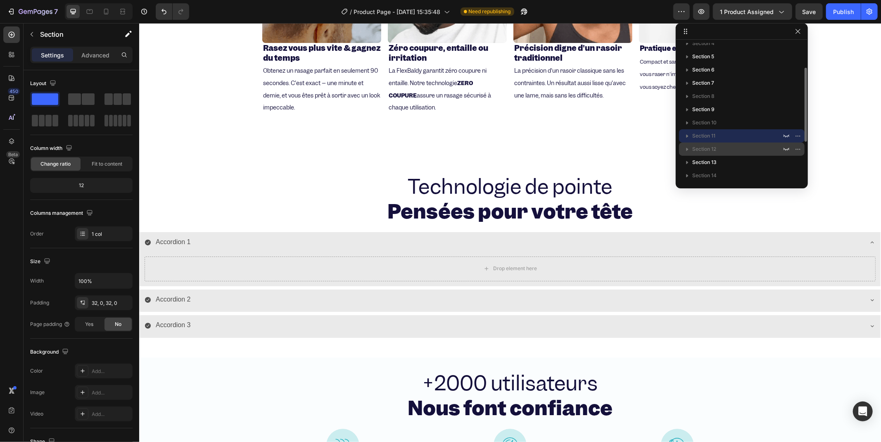
click at [628, 146] on p "Section 12" at bounding box center [738, 149] width 91 height 8
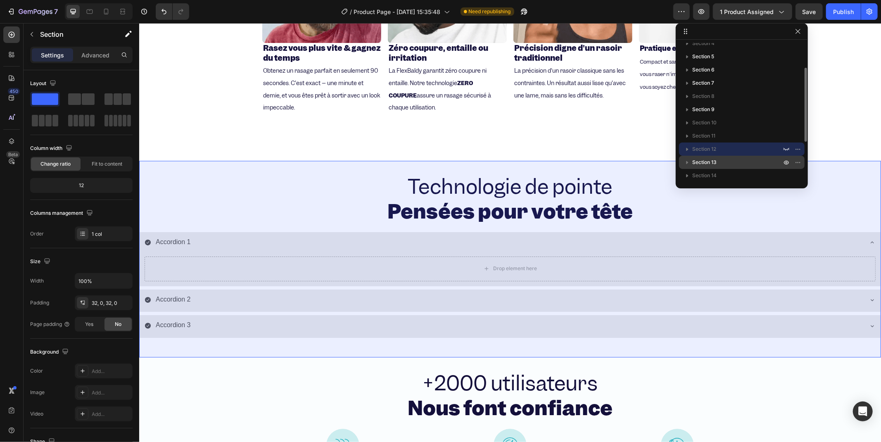
click at [628, 159] on p "Section 13" at bounding box center [738, 162] width 91 height 8
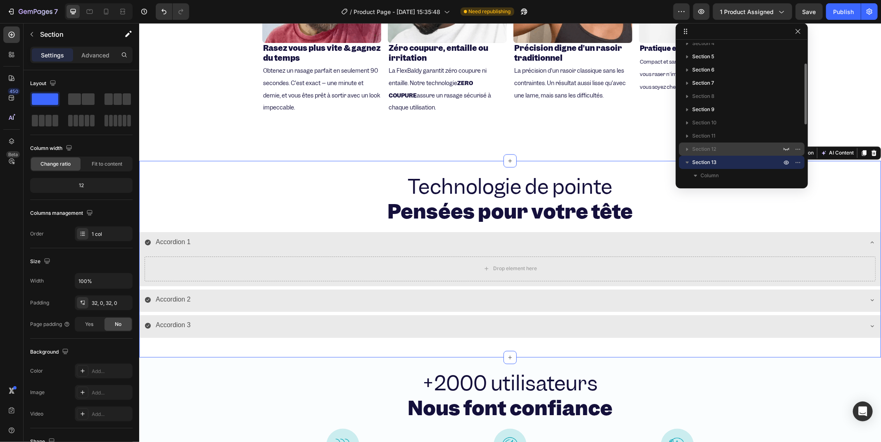
click at [628, 148] on p "Section 12" at bounding box center [738, 149] width 91 height 8
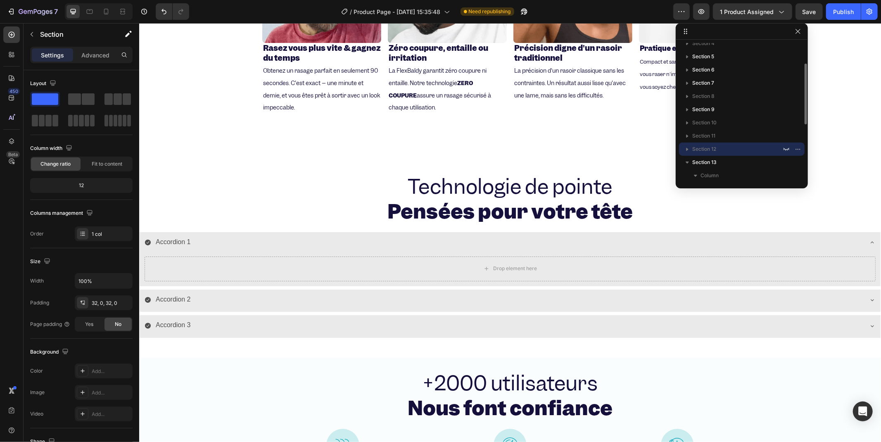
scroll to position [92, 0]
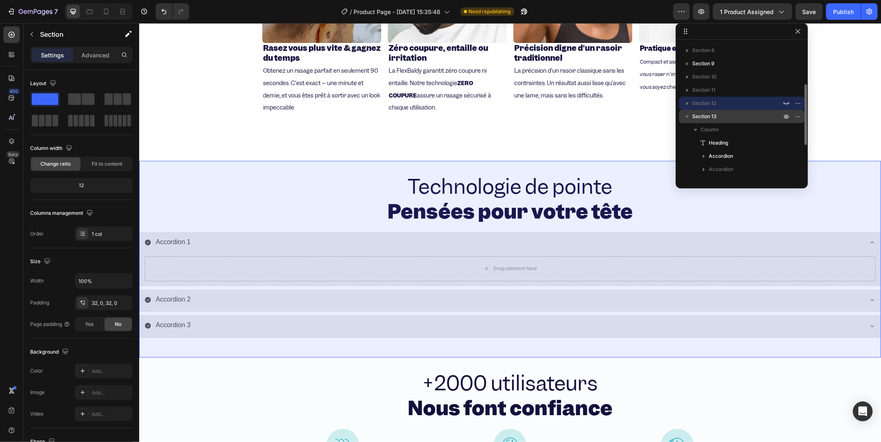
click at [628, 117] on button "button" at bounding box center [688, 117] width 10 height 10
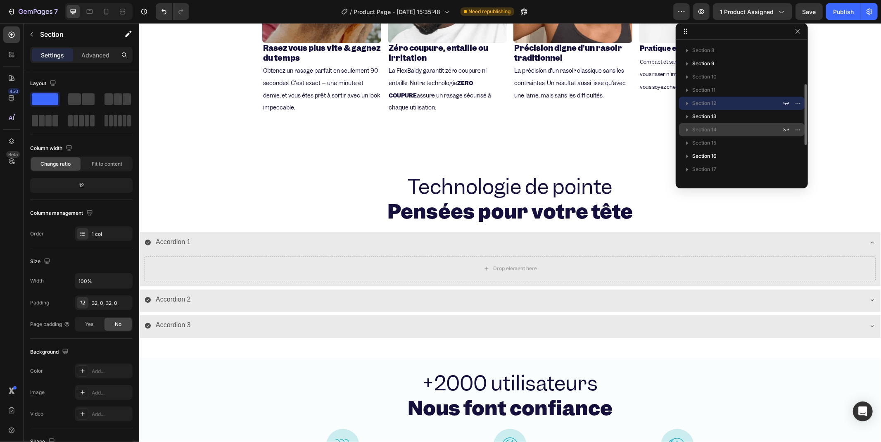
click at [628, 126] on span "Section 14" at bounding box center [705, 130] width 24 height 8
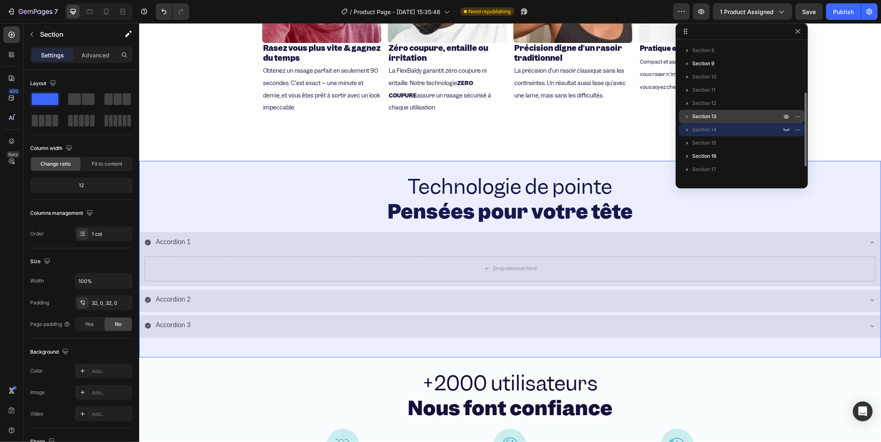
click at [628, 116] on span "Section 13" at bounding box center [705, 116] width 24 height 8
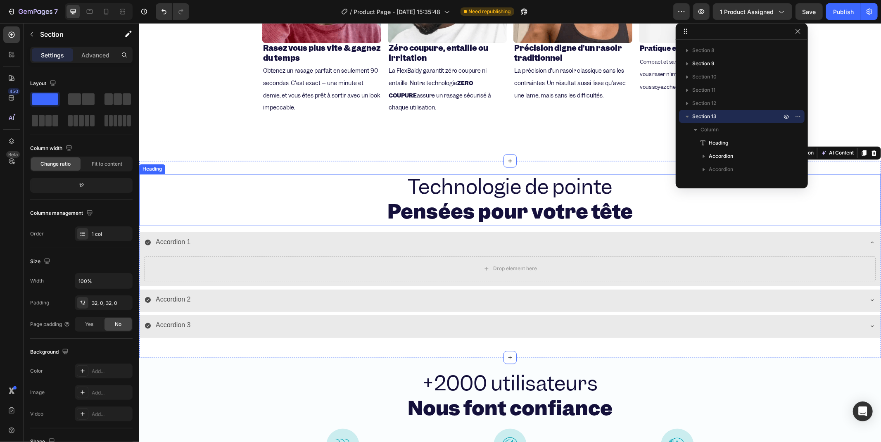
click at [276, 188] on h2 "Technologie de pointe Pensées pour votre tête" at bounding box center [510, 199] width 742 height 51
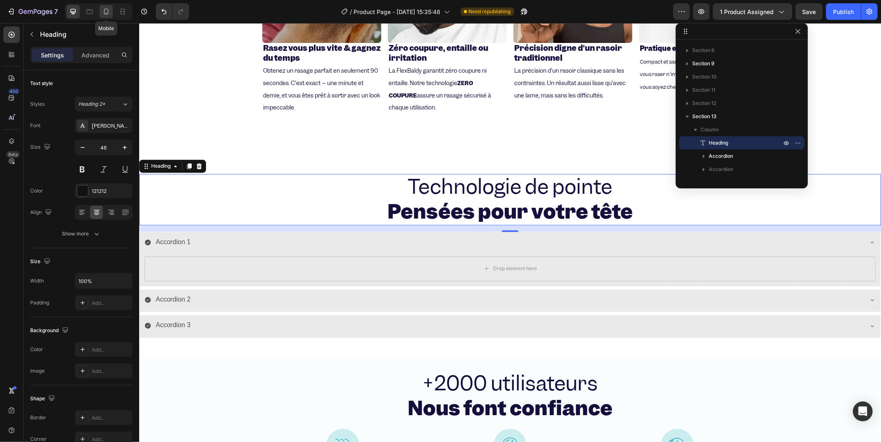
click at [109, 13] on icon at bounding box center [106, 11] width 8 height 8
type input "24"
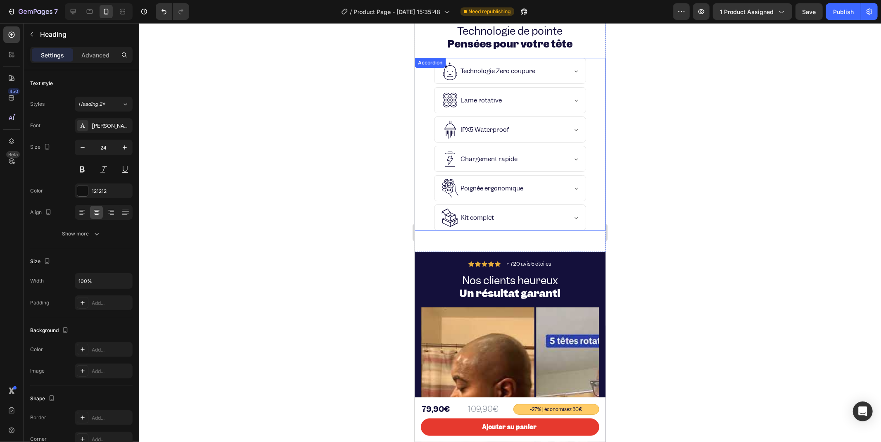
scroll to position [2046, 0]
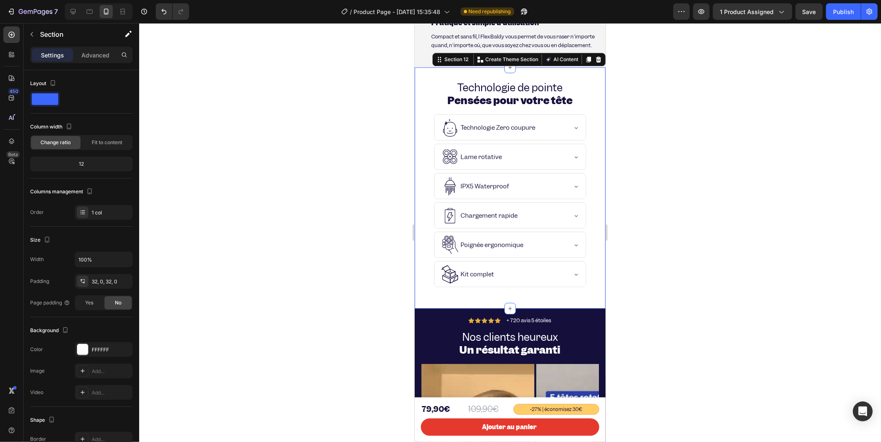
click at [423, 99] on div "Technologie de pointe Pensées pour votre tête Heading Technologie Zero coupure …" at bounding box center [509, 187] width 191 height 215
click at [81, 10] on div at bounding box center [99, 11] width 68 height 17
click at [74, 10] on icon at bounding box center [73, 11] width 8 height 8
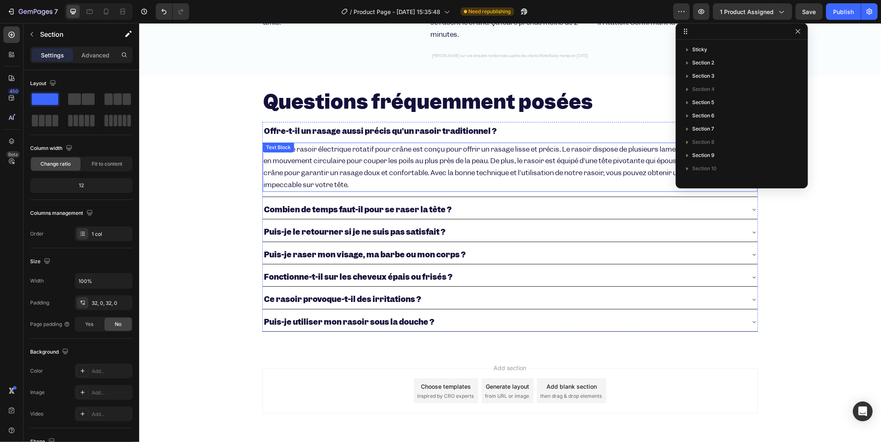
scroll to position [90, 0]
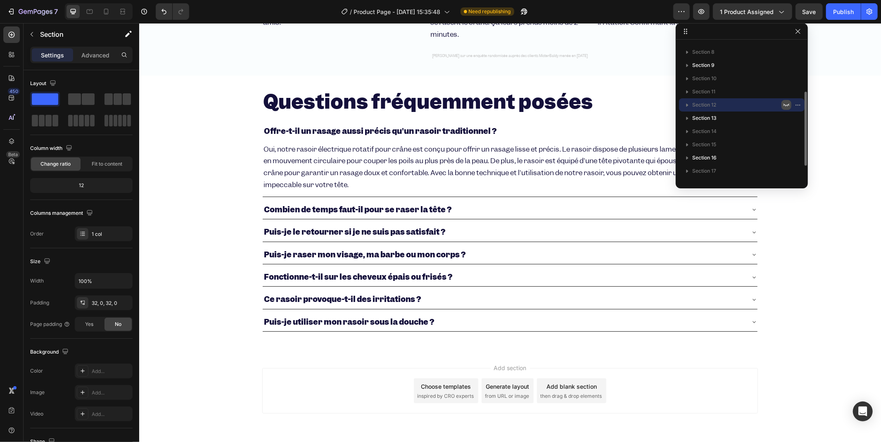
click at [628, 106] on icon "button" at bounding box center [786, 105] width 7 height 7
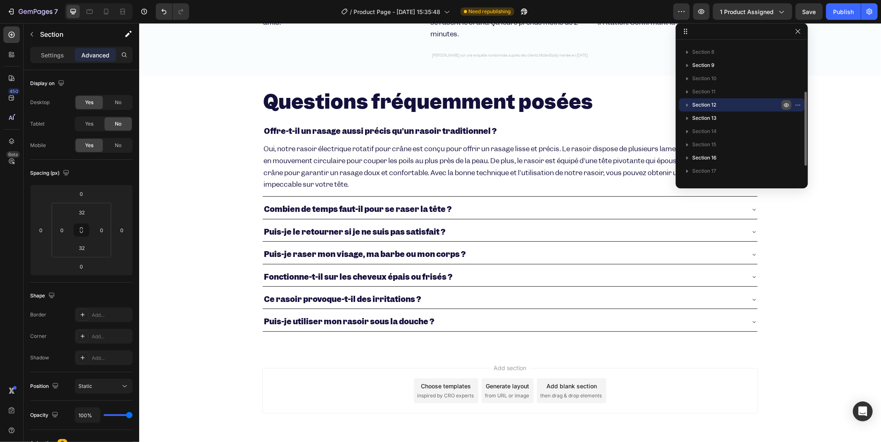
click at [628, 105] on icon "button" at bounding box center [800, 105] width 1 height 1
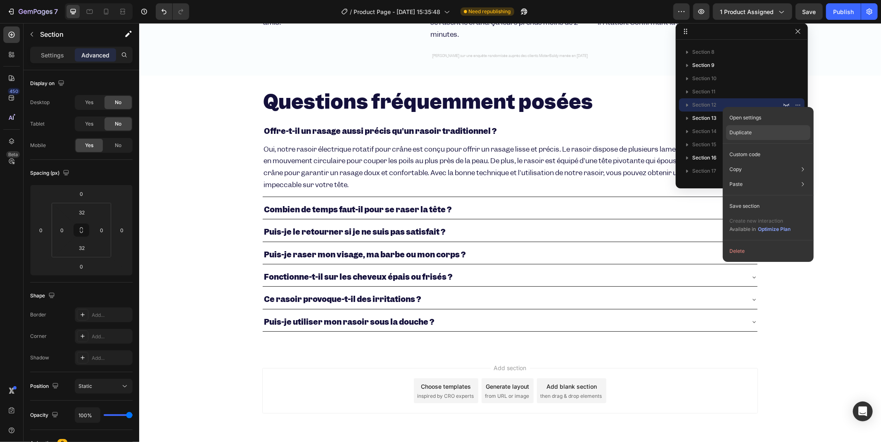
click at [628, 134] on p "Duplicate" at bounding box center [741, 132] width 22 height 7
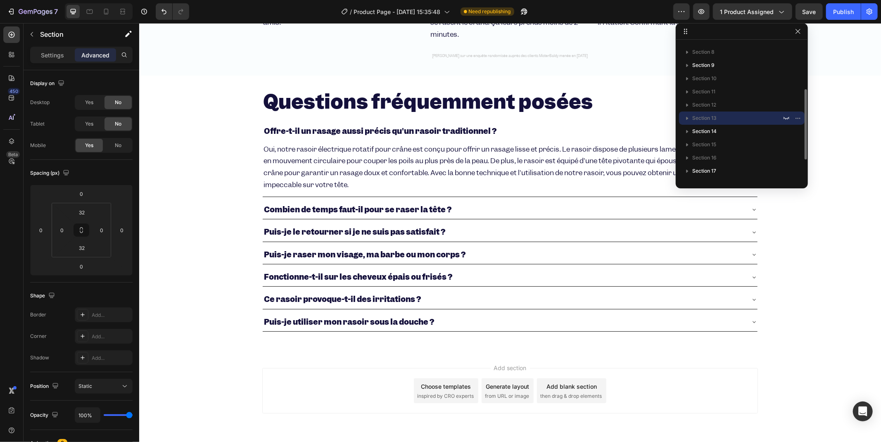
click at [628, 115] on p "Section 13" at bounding box center [738, 118] width 91 height 8
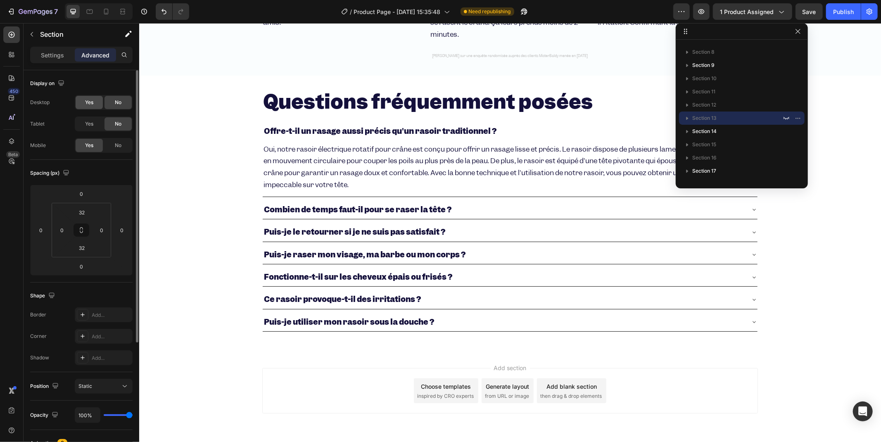
click at [99, 105] on div "Yes" at bounding box center [89, 102] width 27 height 13
click at [100, 122] on div "Yes" at bounding box center [89, 123] width 27 height 13
click at [118, 146] on span "No" at bounding box center [118, 145] width 7 height 7
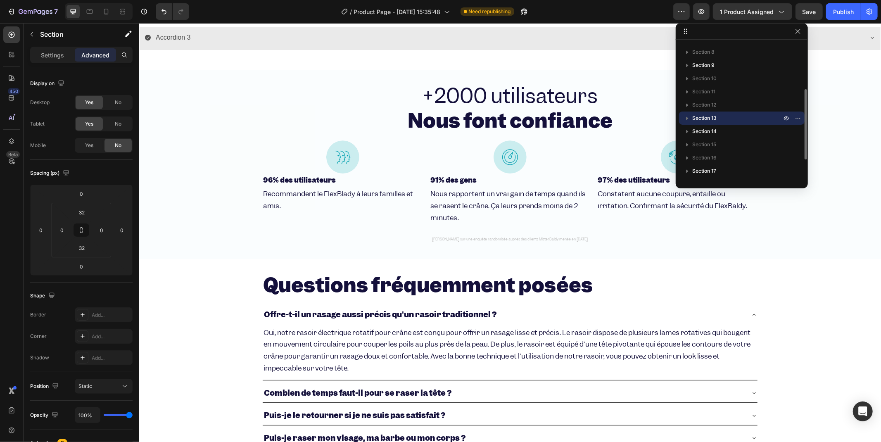
click at [628, 118] on span "Section 13" at bounding box center [705, 118] width 24 height 8
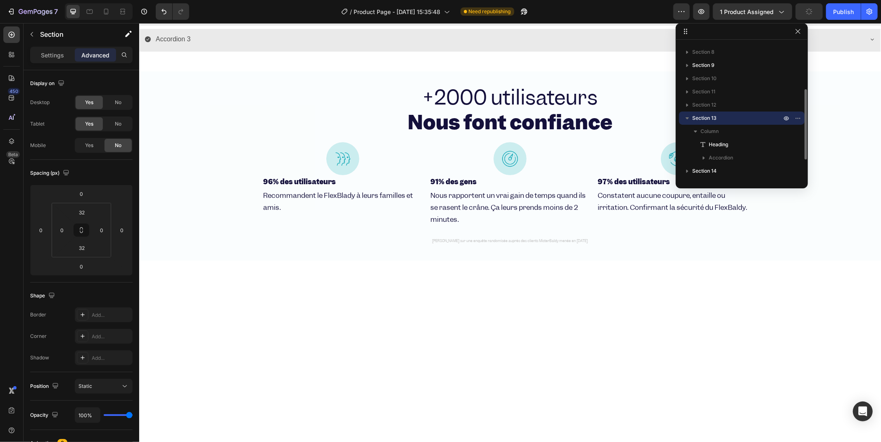
scroll to position [1445, 0]
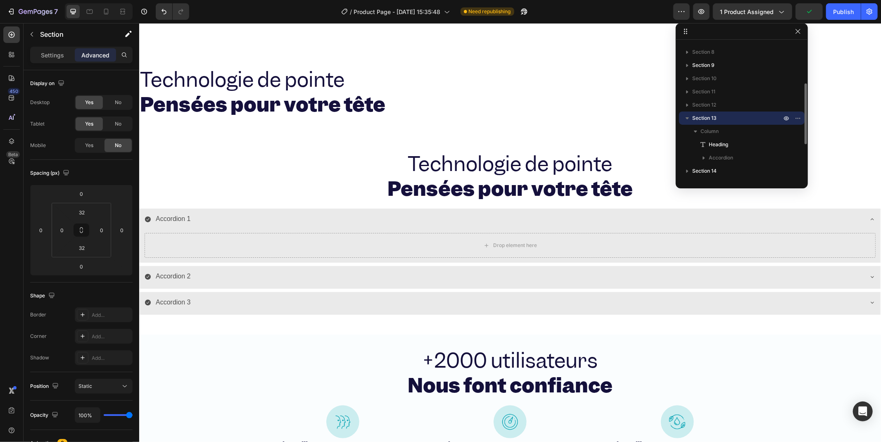
click at [628, 116] on p "Section 13" at bounding box center [738, 118] width 91 height 8
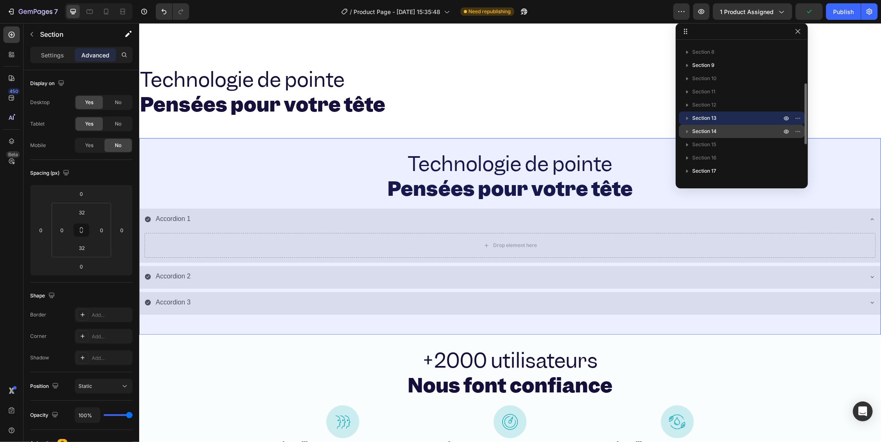
click at [628, 128] on span "Section 14" at bounding box center [705, 131] width 24 height 8
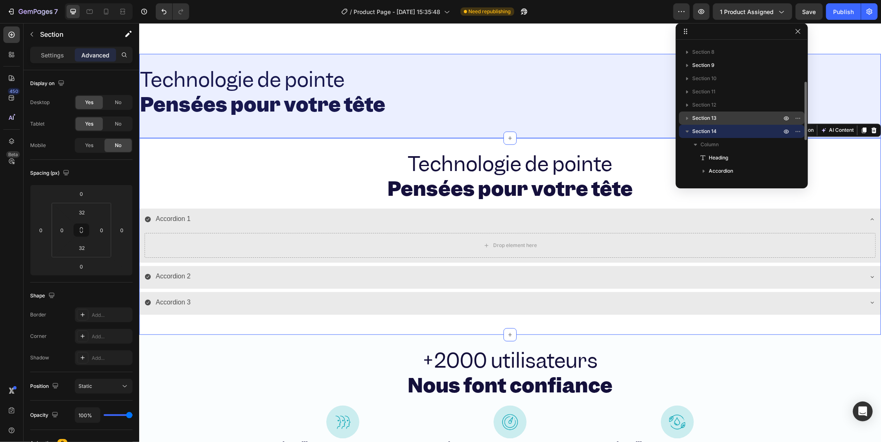
click at [628, 117] on span "Section 13" at bounding box center [705, 118] width 24 height 8
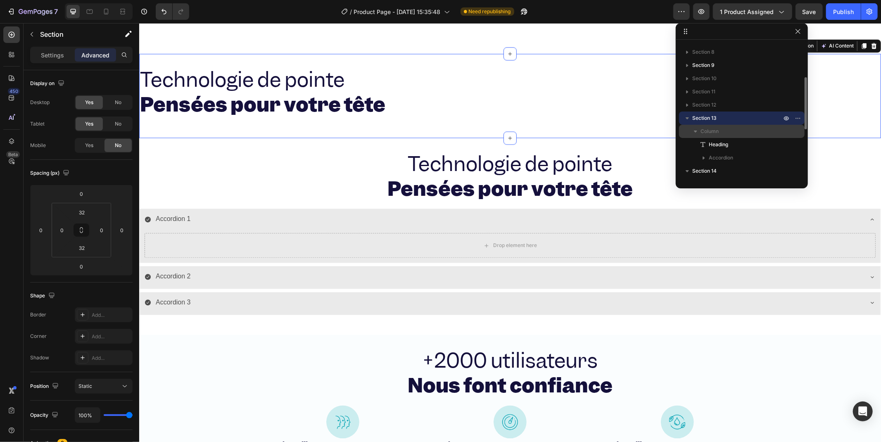
click at [628, 127] on span "Column" at bounding box center [710, 131] width 18 height 8
click at [628, 129] on icon "button" at bounding box center [696, 131] width 8 height 8
click at [628, 132] on icon "button" at bounding box center [696, 131] width 8 height 8
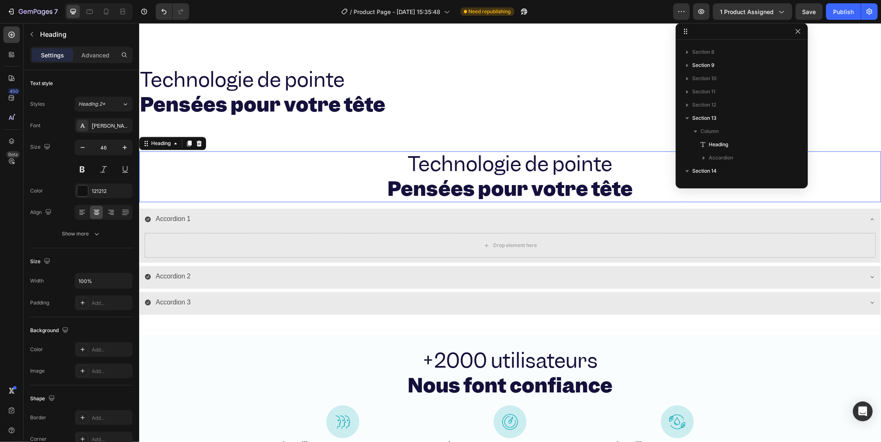
click at [243, 157] on h2 "Technologie de pointe Pensées pour votre tête" at bounding box center [510, 176] width 742 height 51
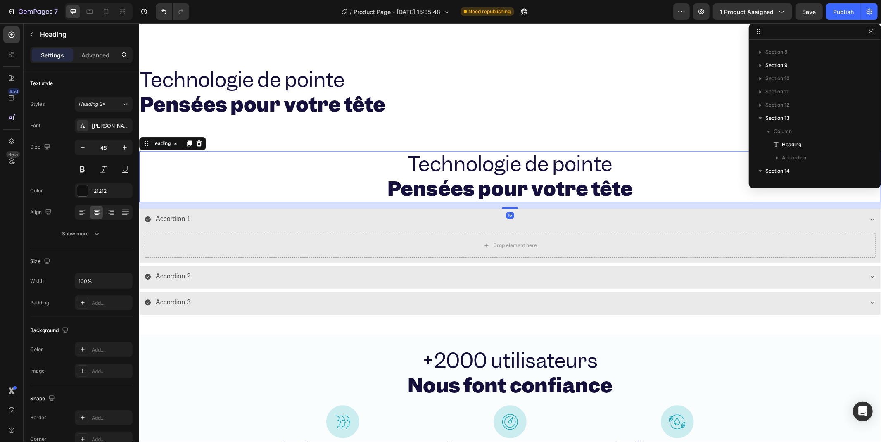
drag, startPoint x: 726, startPoint y: 30, endPoint x: 754, endPoint y: 29, distance: 27.7
click at [424, 71] on h2 "Technologie de pointe Pensées pour votre tête" at bounding box center [510, 92] width 742 height 51
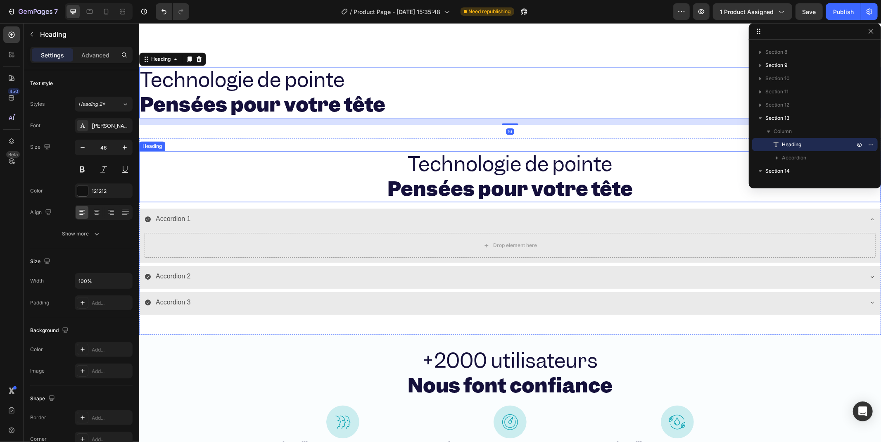
click at [276, 153] on h2 "Technologie de pointe Pensées pour votre tête" at bounding box center [510, 176] width 742 height 51
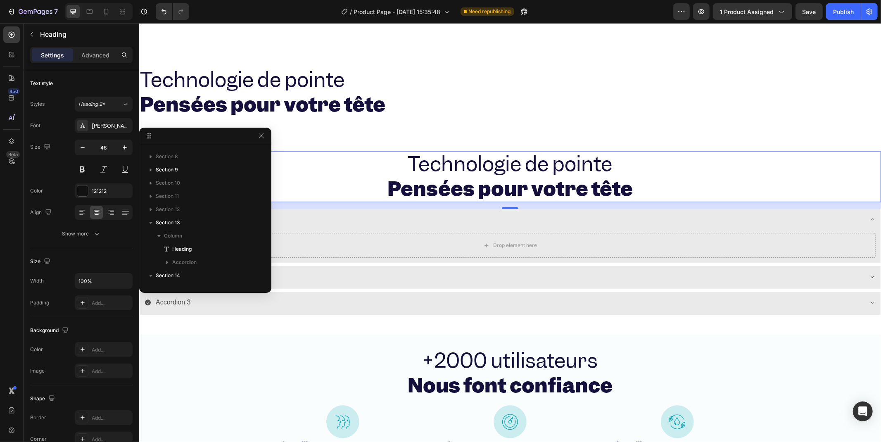
drag, startPoint x: 758, startPoint y: 35, endPoint x: 188, endPoint y: 126, distance: 576.9
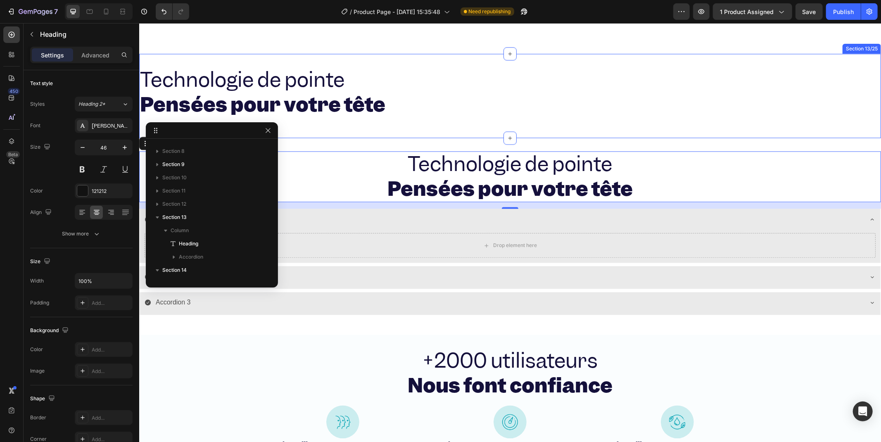
click at [432, 58] on div "Technologie de pointe Pensées pour votre tête Heading Technologie Zero coupure …" at bounding box center [510, 95] width 742 height 84
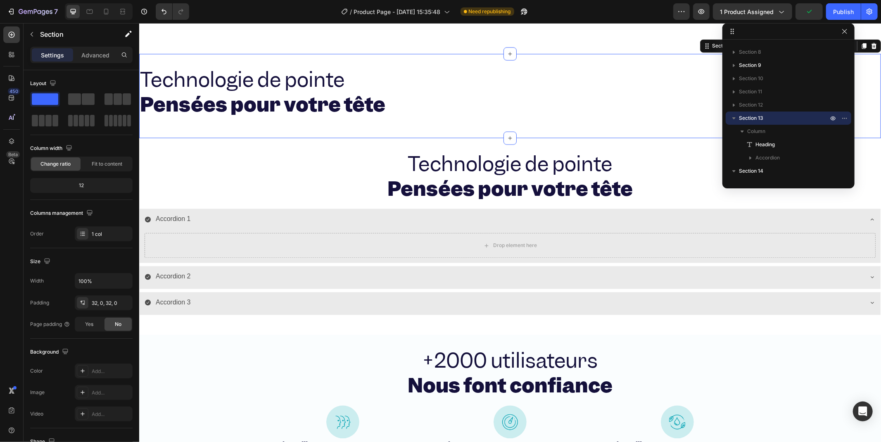
drag, startPoint x: 154, startPoint y: 131, endPoint x: 757, endPoint y: -8, distance: 618.6
click at [628, 0] on html "7 / Product Page - Aug 26, 15:35:48 Need republishing Preview 1 product assigne…" at bounding box center [440, 0] width 881 height 0
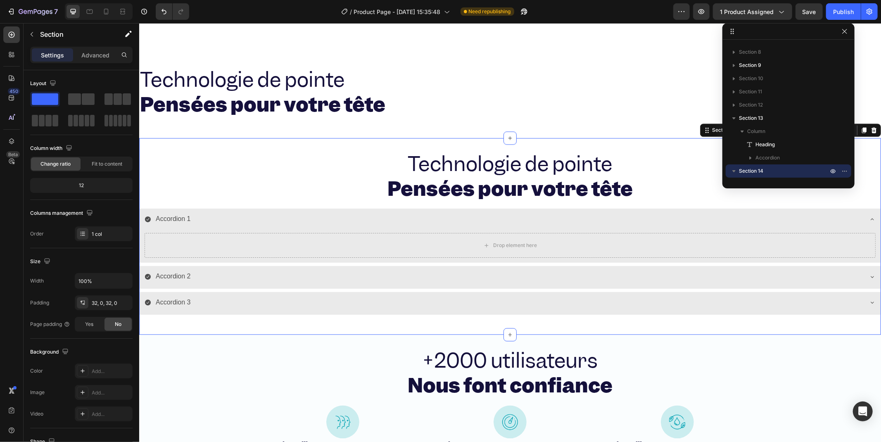
click at [251, 146] on div "Technologie de pointe Pensées pour votre tête Heading Accordion 1 Drop element …" at bounding box center [510, 236] width 742 height 197
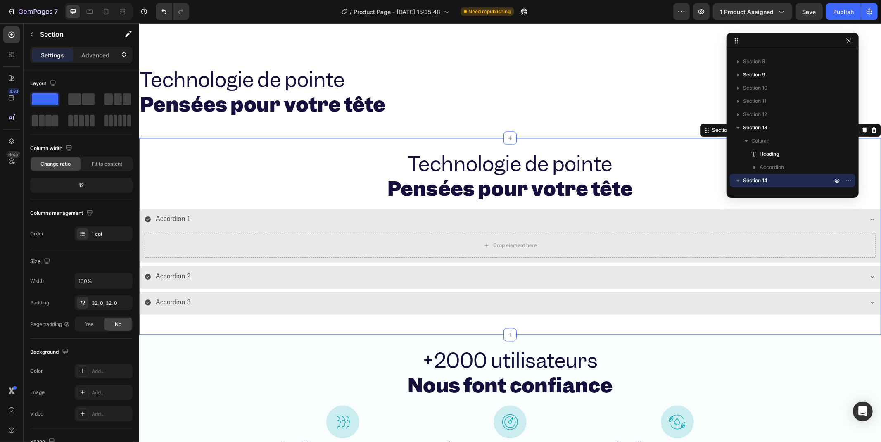
drag, startPoint x: 732, startPoint y: 34, endPoint x: 738, endPoint y: 33, distance: 6.3
click at [238, 59] on div "Technologie de pointe Pensées pour votre tête Heading Technologie Zero coupure …" at bounding box center [510, 95] width 742 height 84
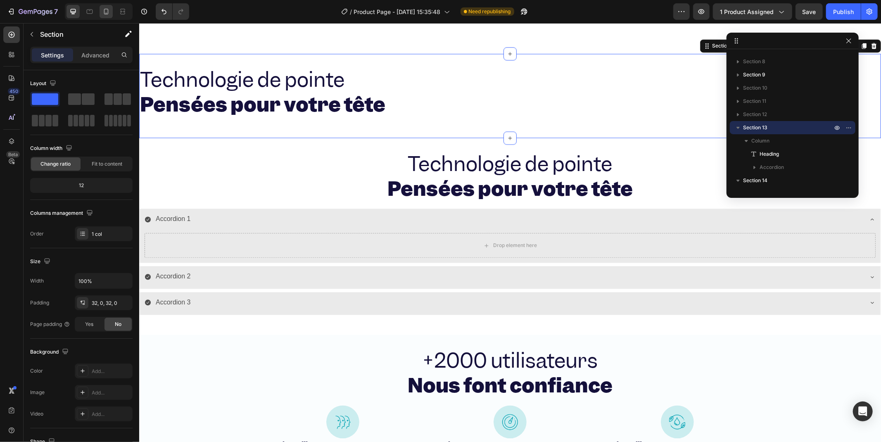
click at [112, 17] on div at bounding box center [106, 11] width 13 height 13
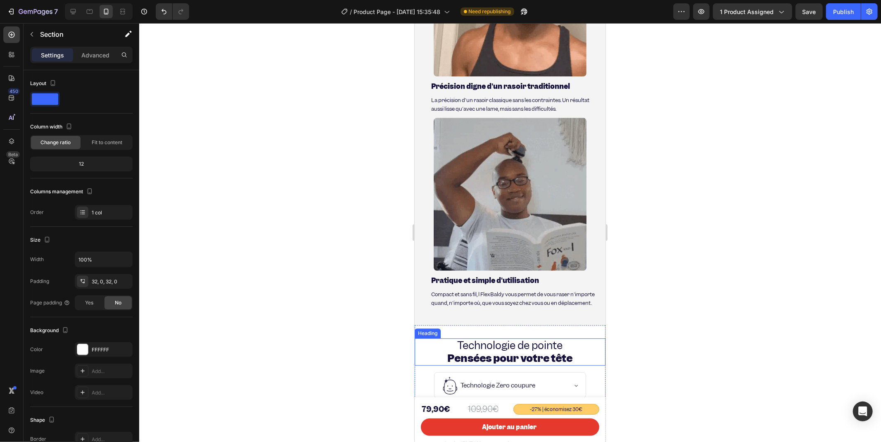
scroll to position [1926, 0]
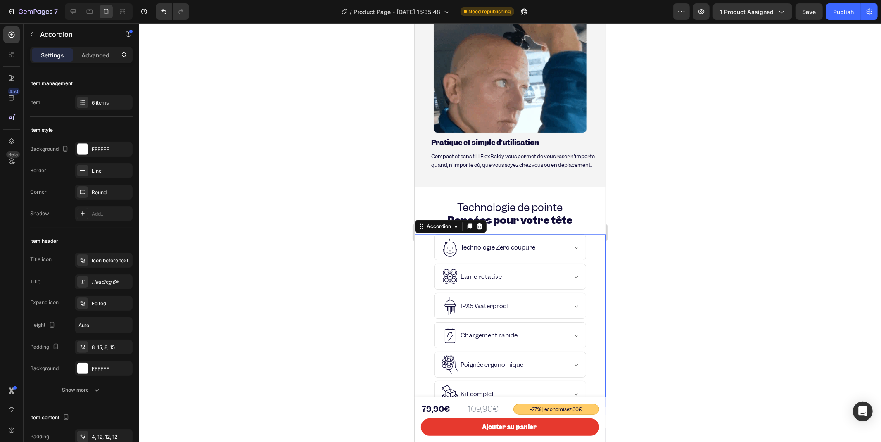
click at [430, 234] on div "Technologie Zero coupure" at bounding box center [510, 247] width 190 height 26
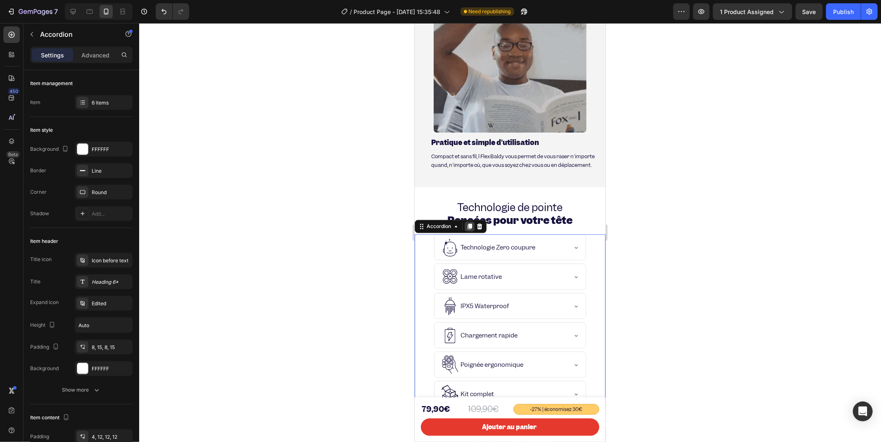
click at [469, 223] on icon at bounding box center [469, 226] width 5 height 6
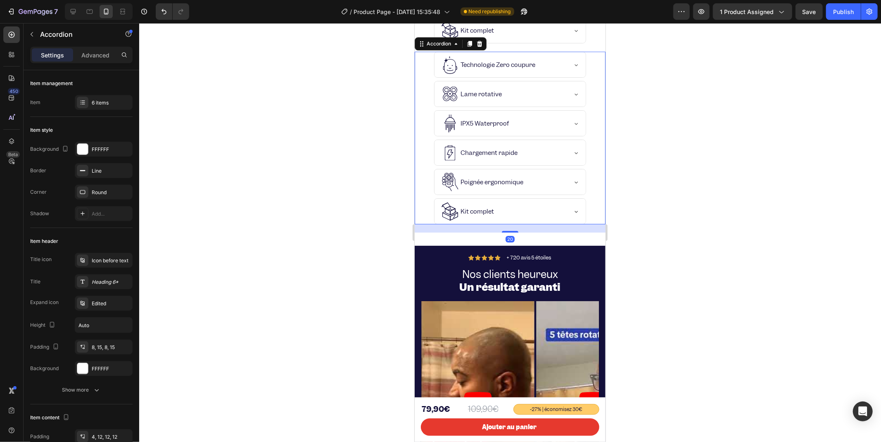
scroll to position [2096, 0]
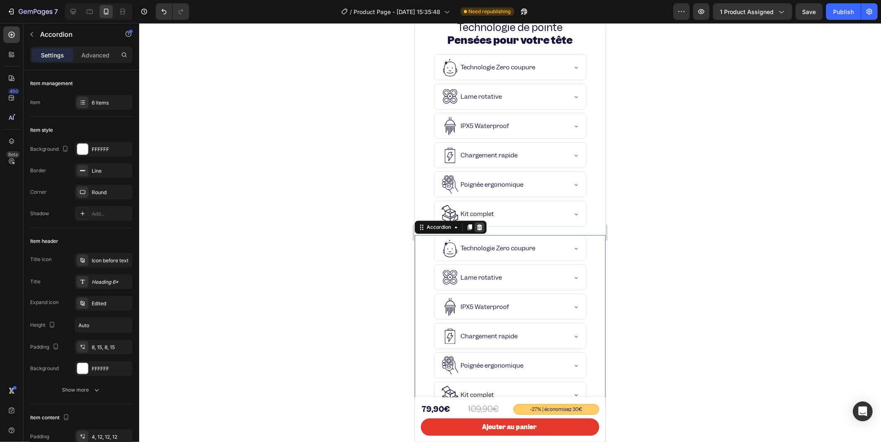
click at [478, 226] on icon at bounding box center [479, 227] width 5 height 6
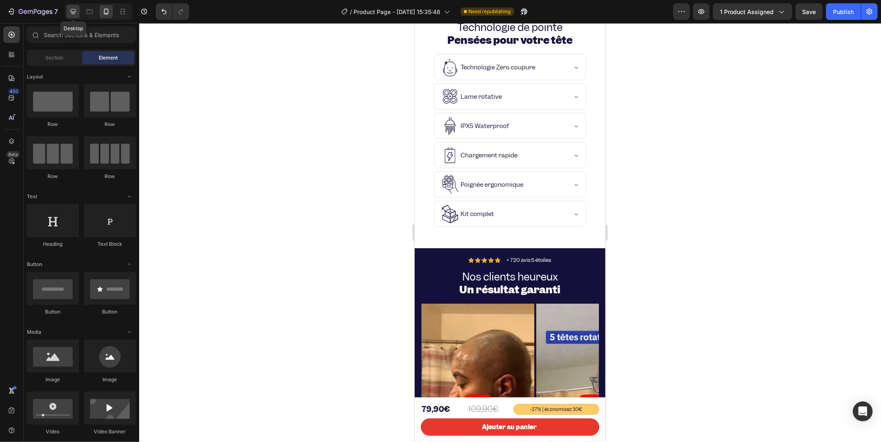
click at [76, 7] on icon at bounding box center [73, 11] width 8 height 8
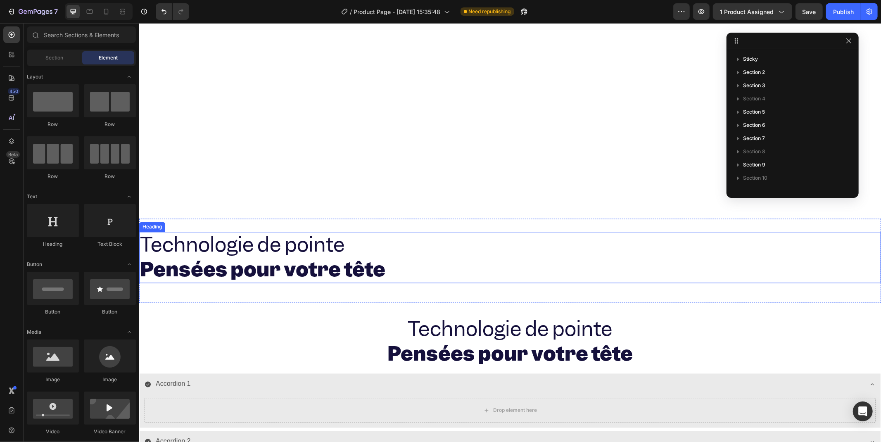
scroll to position [1508, 0]
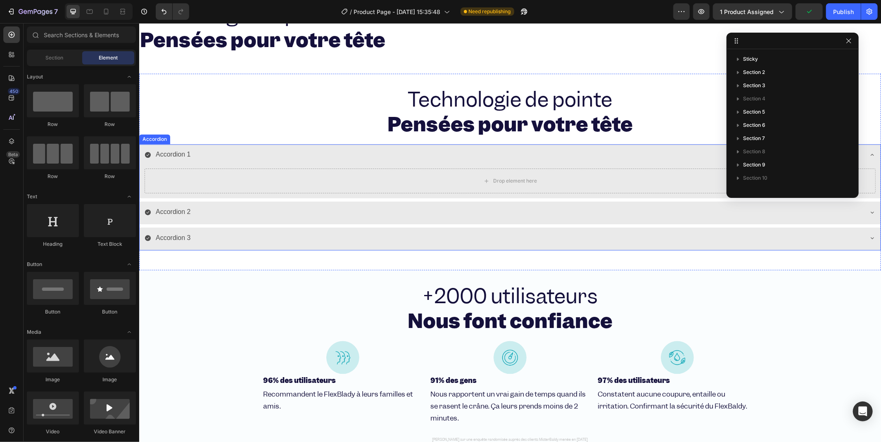
click at [346, 150] on div "Accordion 1" at bounding box center [503, 154] width 718 height 14
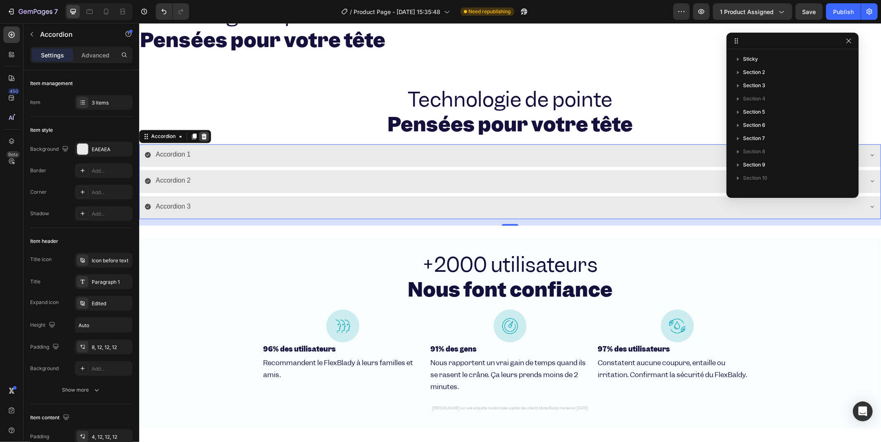
click at [204, 134] on icon at bounding box center [203, 136] width 5 height 6
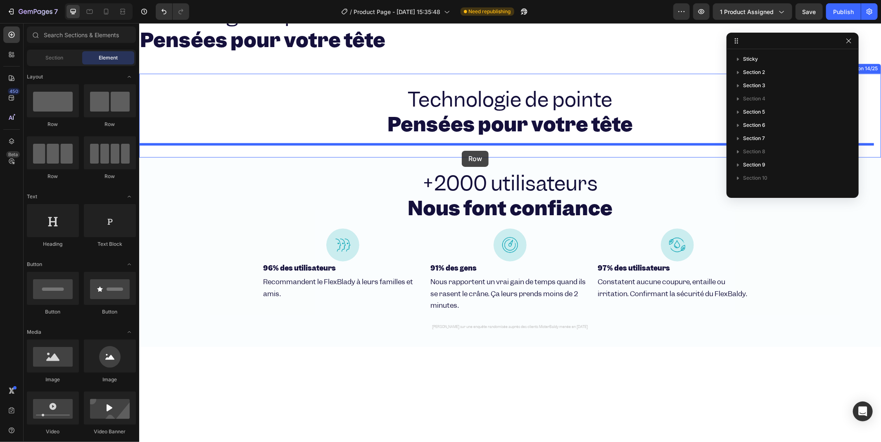
drag, startPoint x: 192, startPoint y: 178, endPoint x: 465, endPoint y: 149, distance: 274.6
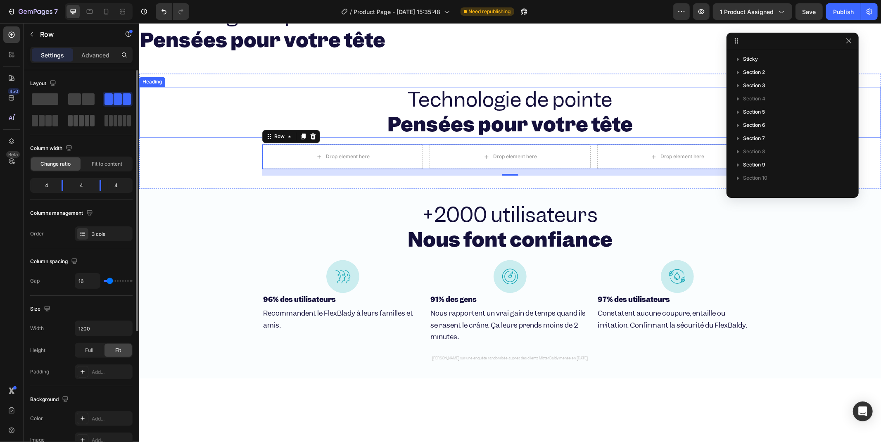
drag, startPoint x: 114, startPoint y: 95, endPoint x: 88, endPoint y: 124, distance: 38.9
click at [88, 124] on div at bounding box center [81, 110] width 102 height 36
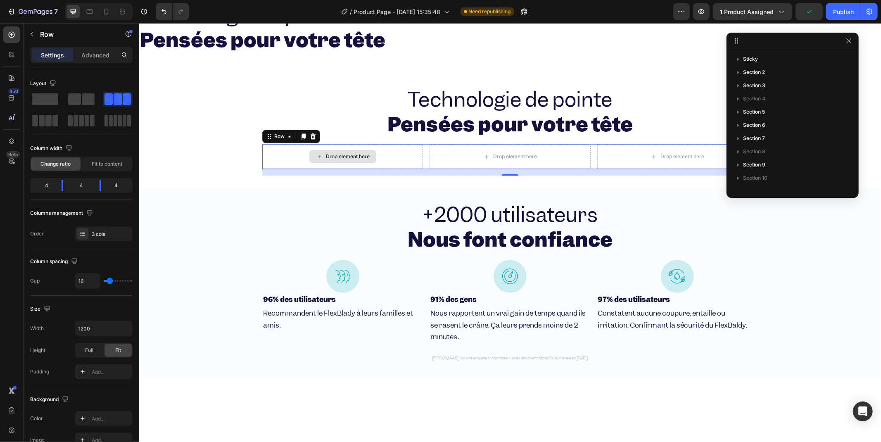
click at [302, 156] on div "Drop element here" at bounding box center [342, 156] width 161 height 25
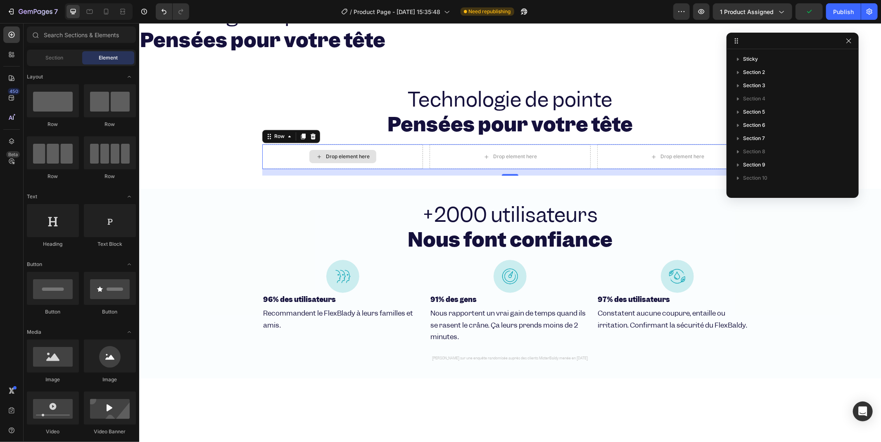
click at [316, 154] on icon at bounding box center [319, 156] width 7 height 7
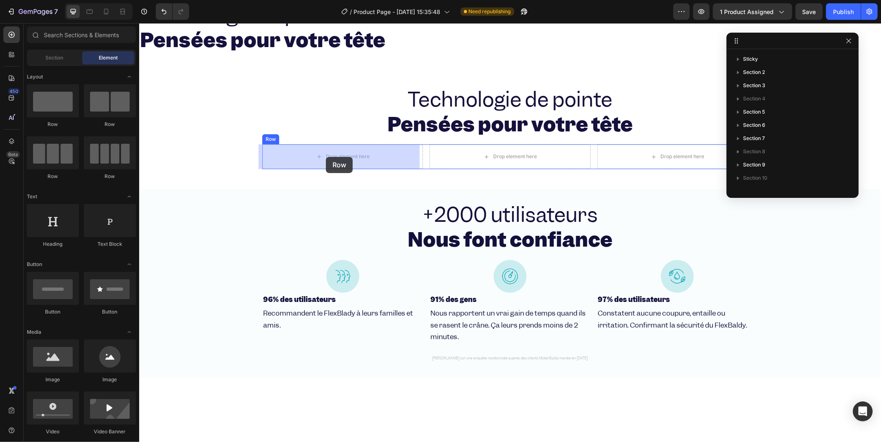
drag, startPoint x: 202, startPoint y: 174, endPoint x: 326, endPoint y: 161, distance: 123.8
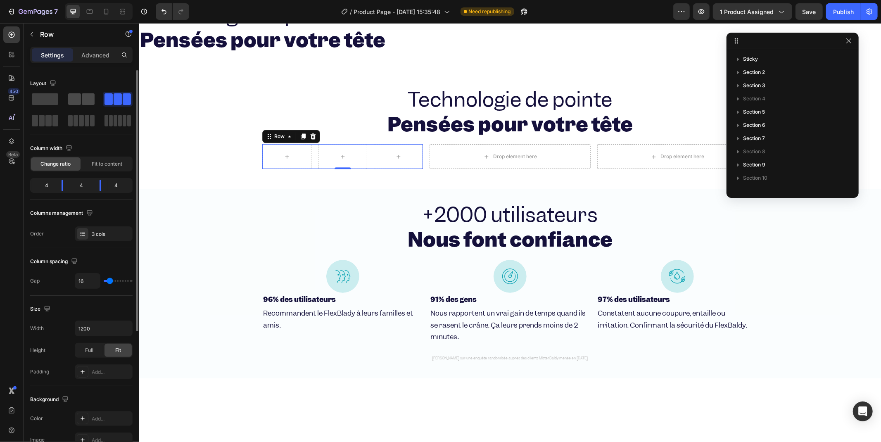
click at [69, 100] on span at bounding box center [74, 99] width 13 height 12
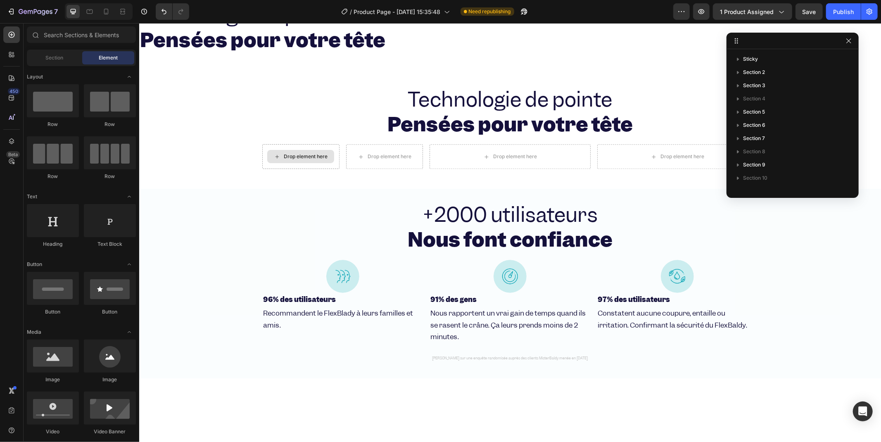
click at [302, 154] on div "Drop element here" at bounding box center [305, 156] width 44 height 7
drag, startPoint x: 197, startPoint y: 383, endPoint x: 298, endPoint y: 153, distance: 251.4
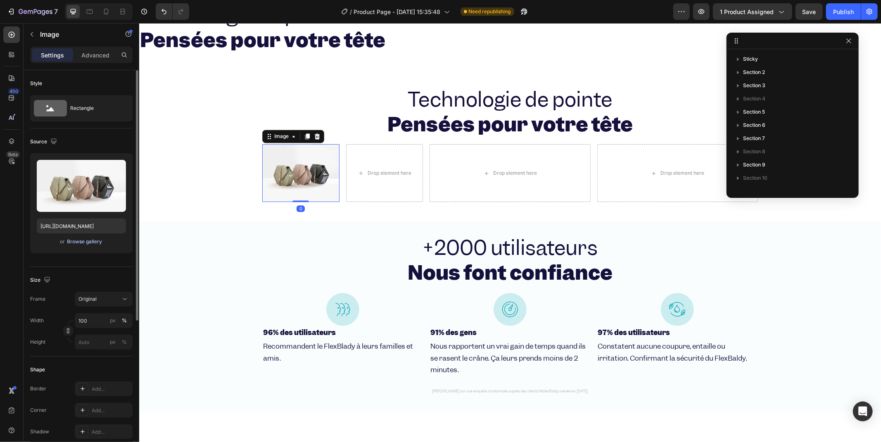
click at [80, 242] on div "Browse gallery" at bounding box center [84, 241] width 35 height 7
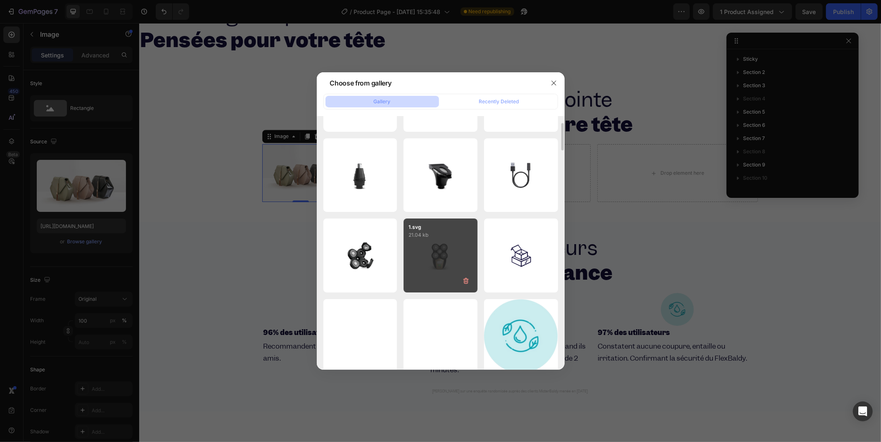
scroll to position [0, 0]
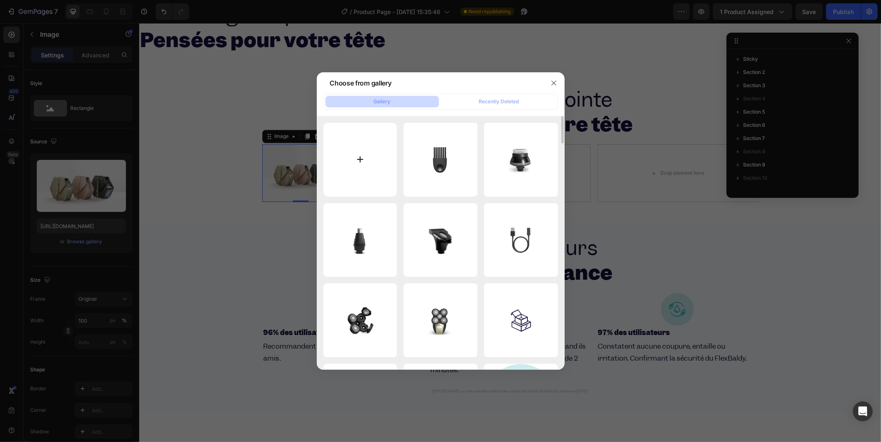
click at [363, 157] on input "file" at bounding box center [361, 160] width 74 height 74
type input "C:\fakepath\cranelk.svg"
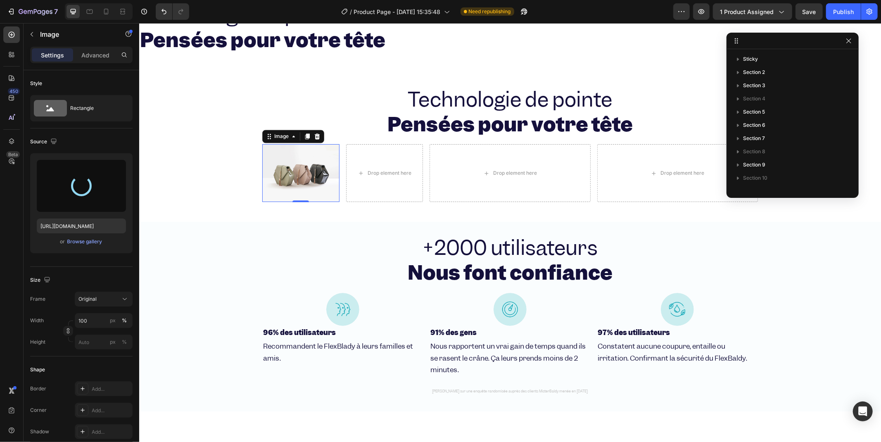
type input "https://cdn.shopify.com/s/files/1/0940/4206/3191/files/gempages_581631536026092…"
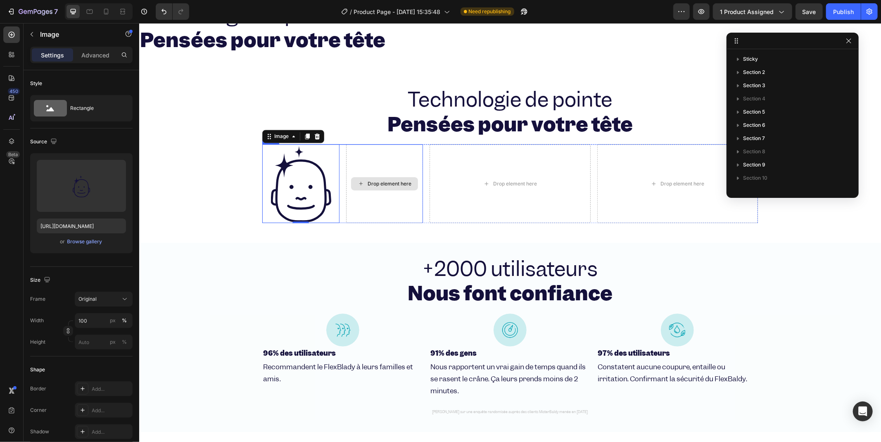
click at [371, 183] on div "Drop element here" at bounding box center [389, 183] width 44 height 7
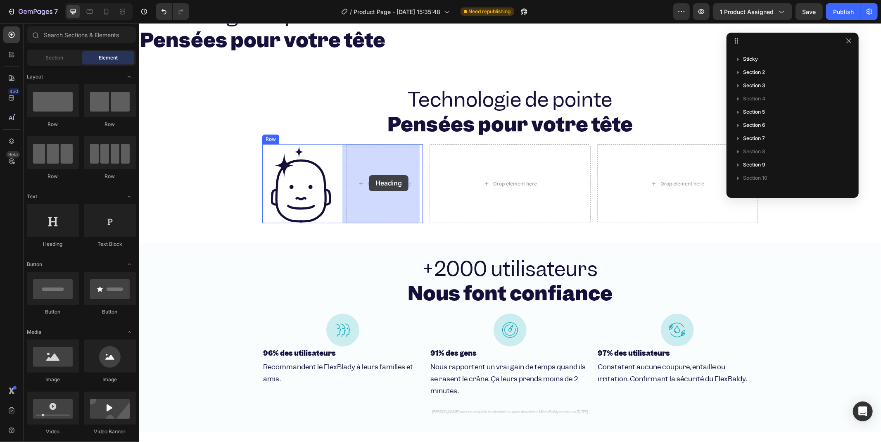
drag, startPoint x: 256, startPoint y: 248, endPoint x: 369, endPoint y: 175, distance: 134.4
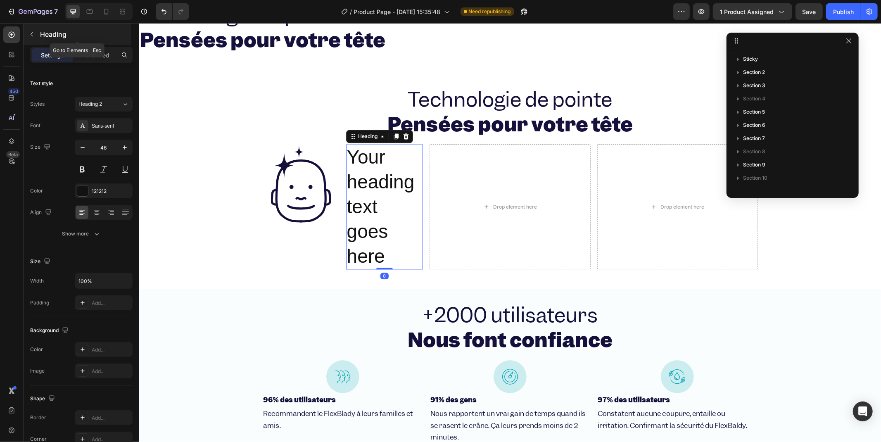
click at [29, 32] on icon "button" at bounding box center [32, 34] width 7 height 7
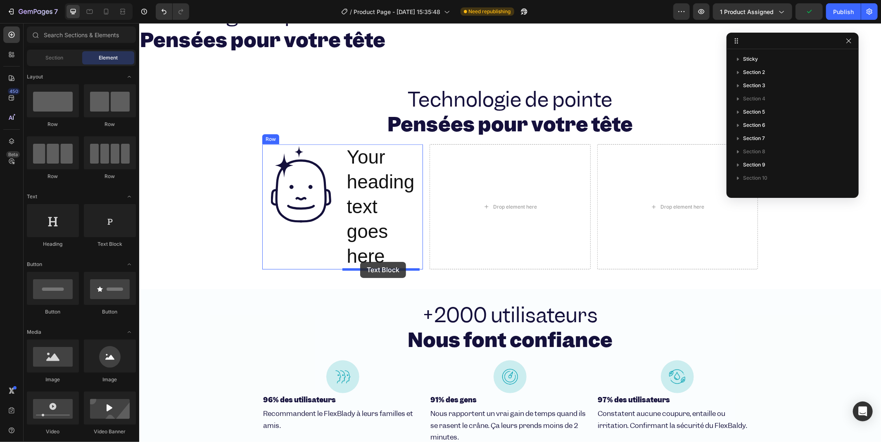
drag, startPoint x: 243, startPoint y: 257, endPoint x: 360, endPoint y: 262, distance: 116.6
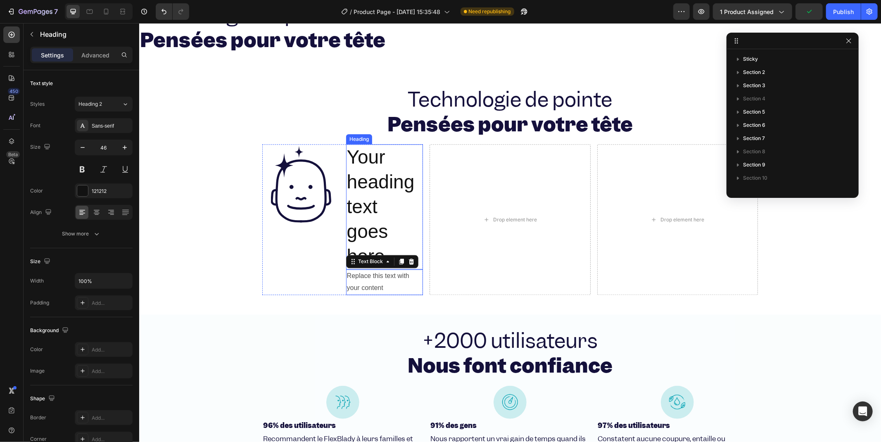
click at [354, 177] on h2 "Your heading text goes here" at bounding box center [384, 206] width 77 height 125
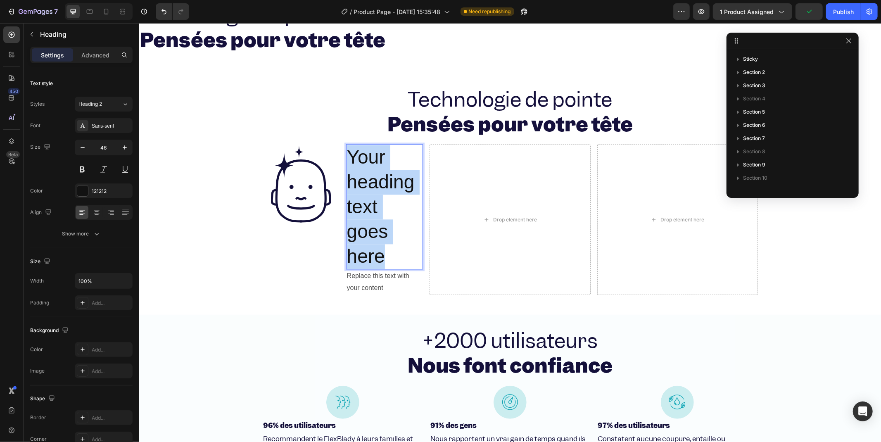
click at [354, 177] on p "Your heading text goes here" at bounding box center [385, 207] width 76 height 124
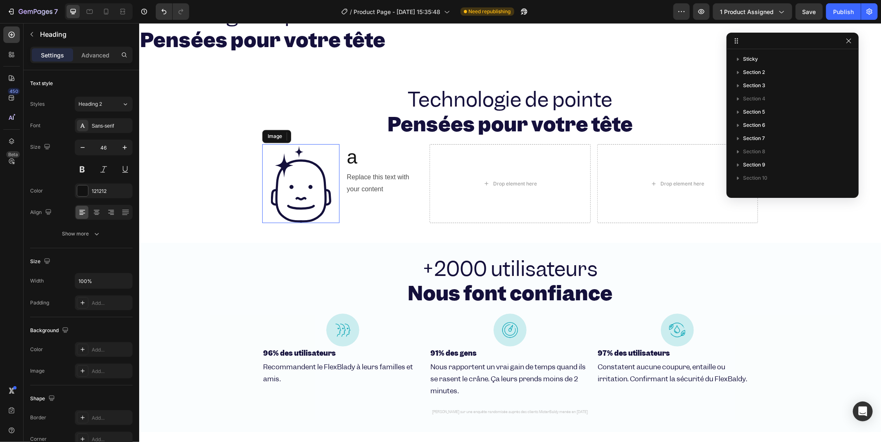
click at [308, 203] on img at bounding box center [300, 183] width 77 height 79
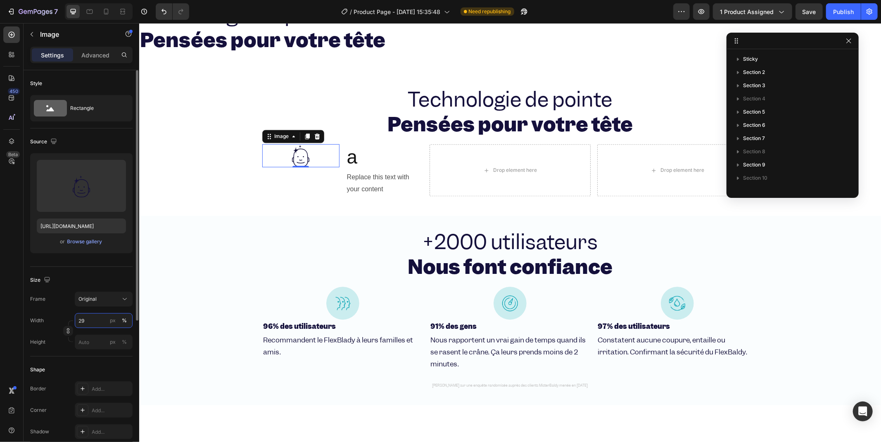
type input "28"
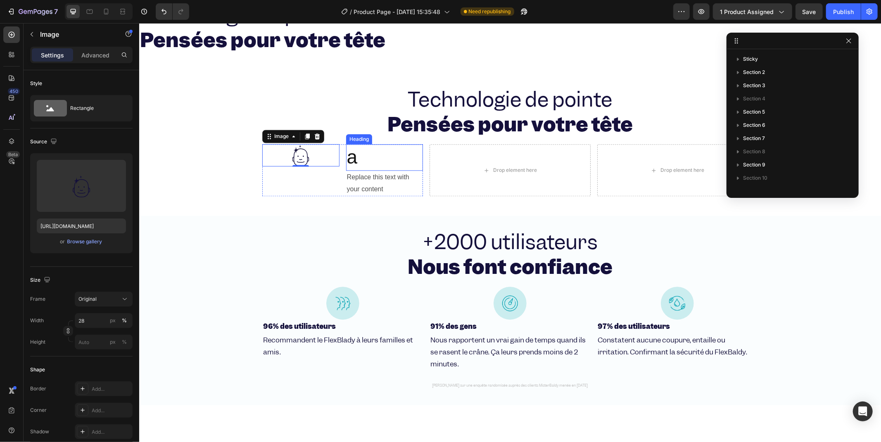
click at [347, 159] on p "a" at bounding box center [385, 157] width 76 height 25
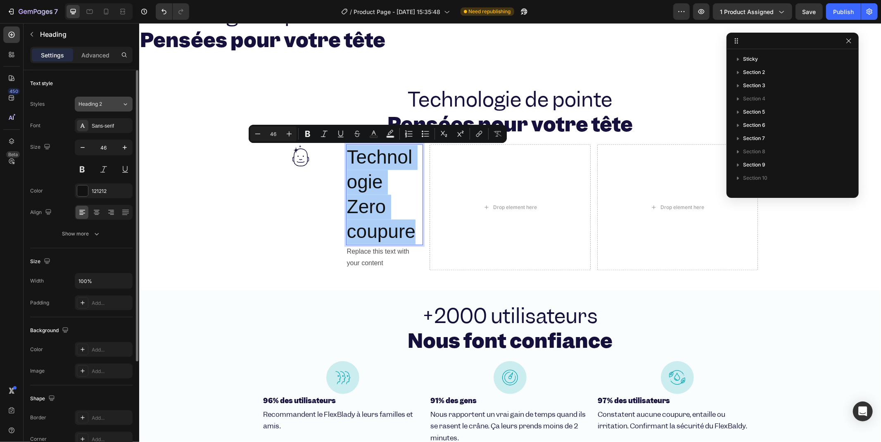
click at [102, 112] on div "Styles Heading 2 Font Sans-serif Size 46 Color 121212 Align Show more" at bounding box center [81, 169] width 102 height 145
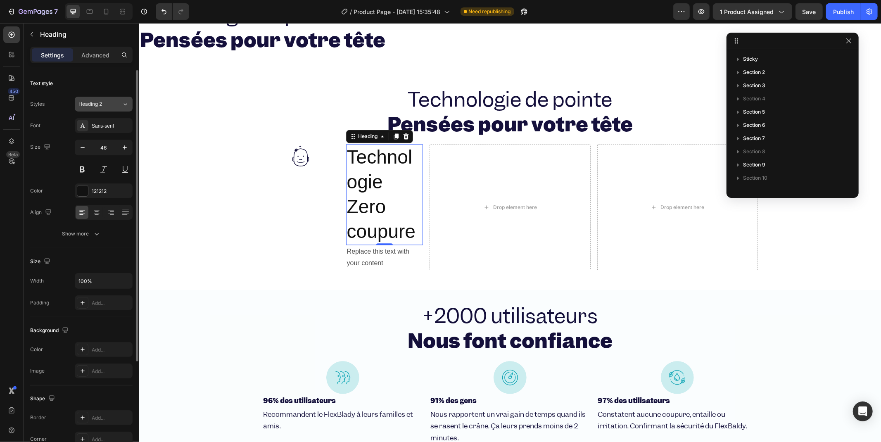
click at [102, 109] on button "Heading 2" at bounding box center [104, 104] width 58 height 15
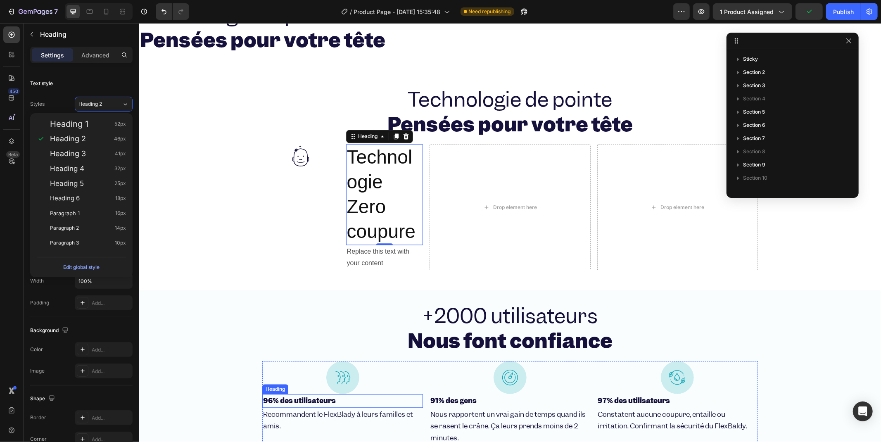
click at [299, 396] on strong "96% des utilisateurs" at bounding box center [299, 400] width 73 height 9
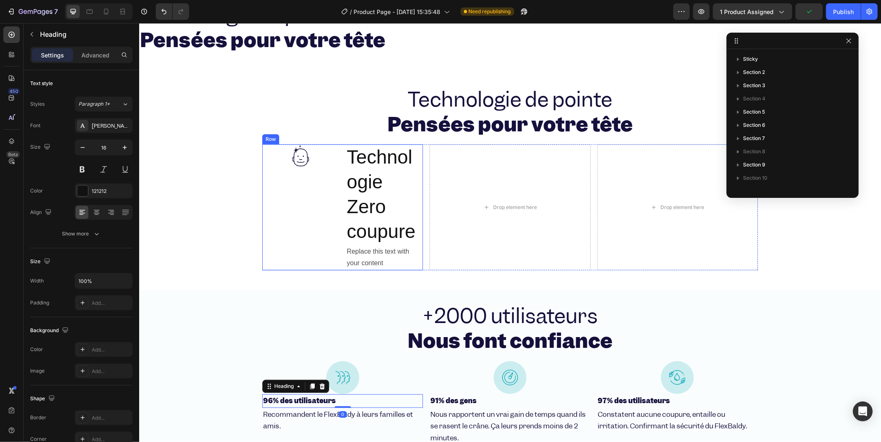
click at [359, 180] on p "Technologie Zero coupure" at bounding box center [385, 194] width 76 height 99
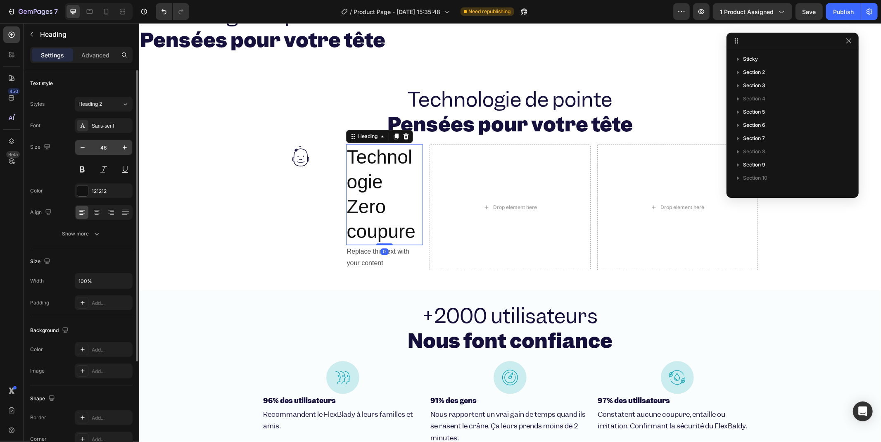
click at [103, 150] on input "46" at bounding box center [103, 147] width 27 height 15
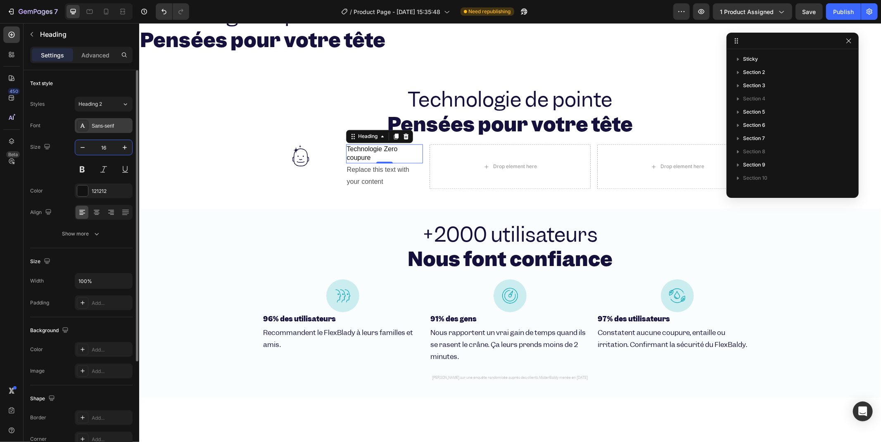
type input "16"
click at [106, 122] on div "Sans-serif" at bounding box center [111, 125] width 39 height 7
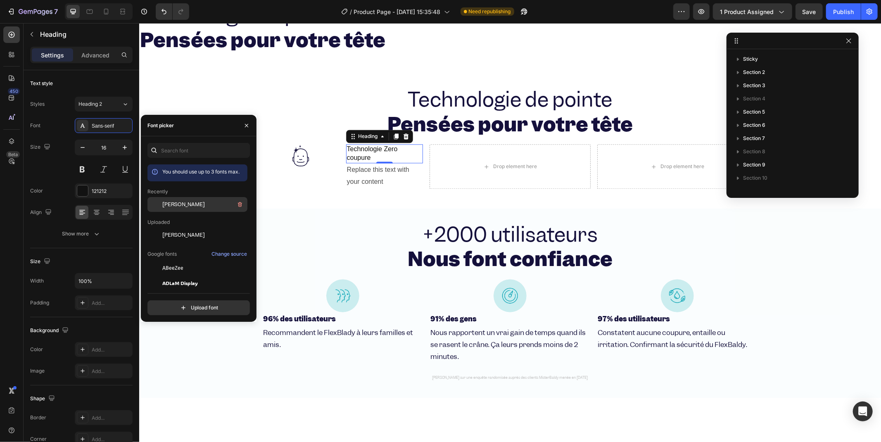
click at [163, 202] on span "[PERSON_NAME]" at bounding box center [183, 204] width 43 height 7
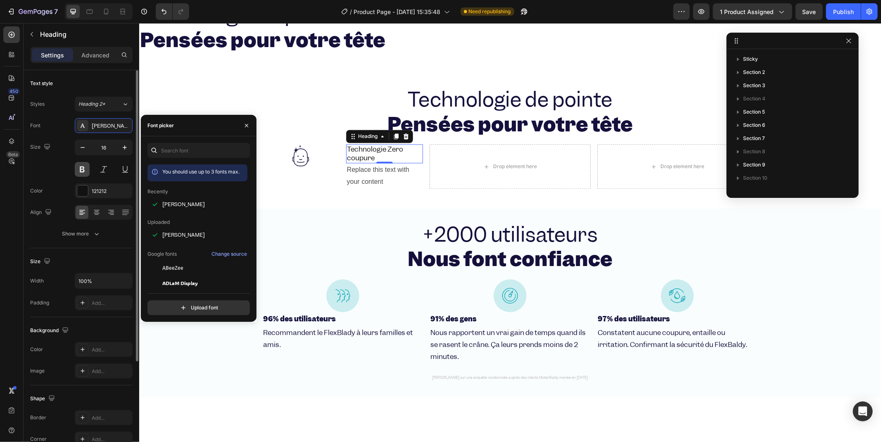
click at [88, 168] on button at bounding box center [82, 169] width 15 height 15
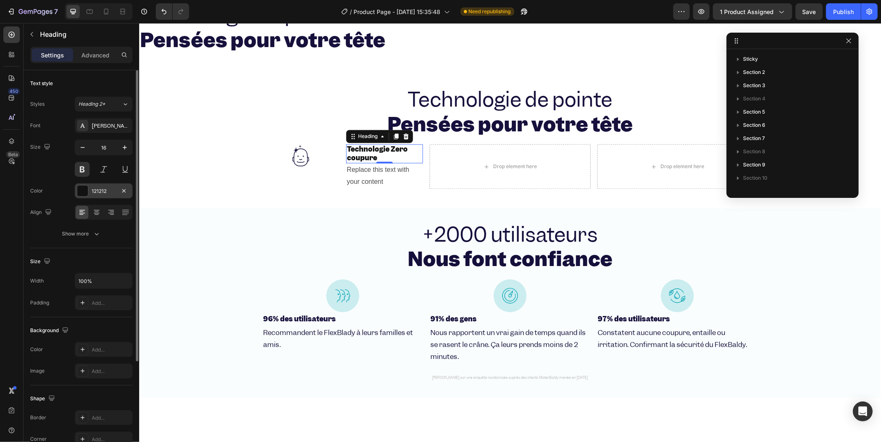
click at [94, 193] on div "121212" at bounding box center [104, 191] width 24 height 7
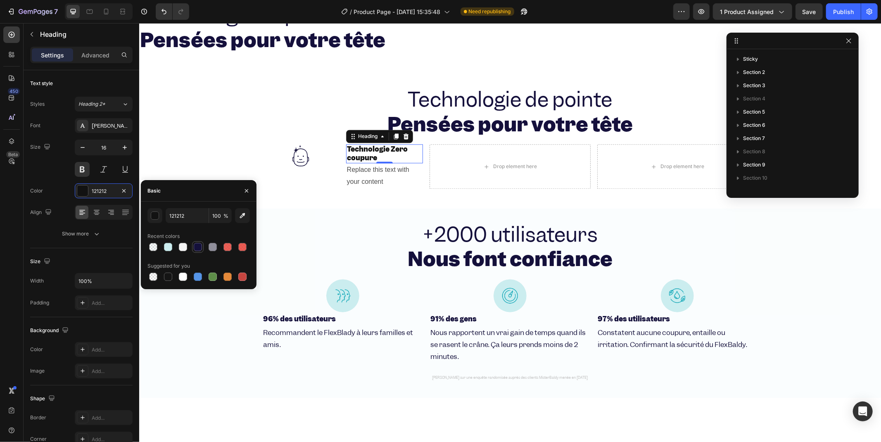
click at [197, 249] on div at bounding box center [198, 247] width 8 height 8
type input "14103B"
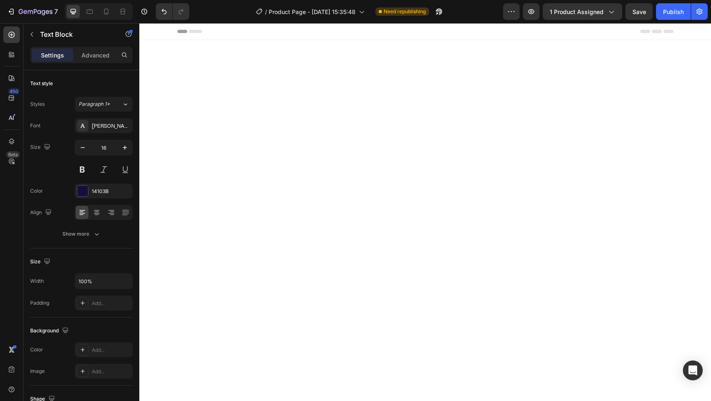
scroll to position [496, 0]
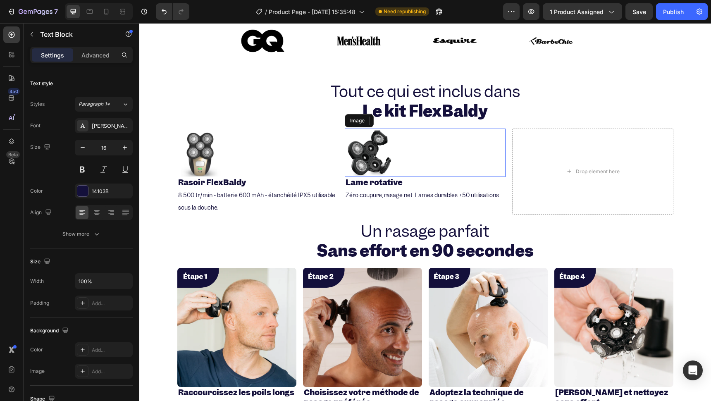
click at [380, 155] on img at bounding box center [369, 153] width 48 height 48
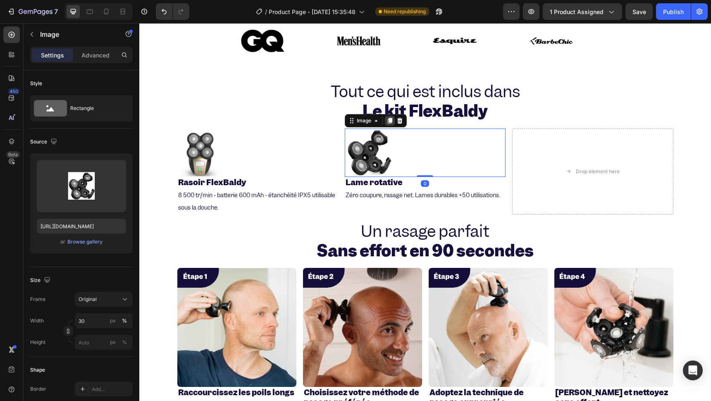
click at [388, 120] on icon at bounding box center [390, 121] width 5 height 6
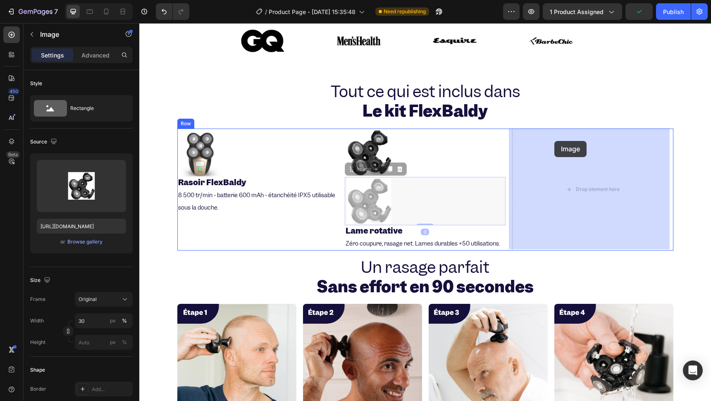
drag, startPoint x: 346, startPoint y: 168, endPoint x: 555, endPoint y: 140, distance: 210.5
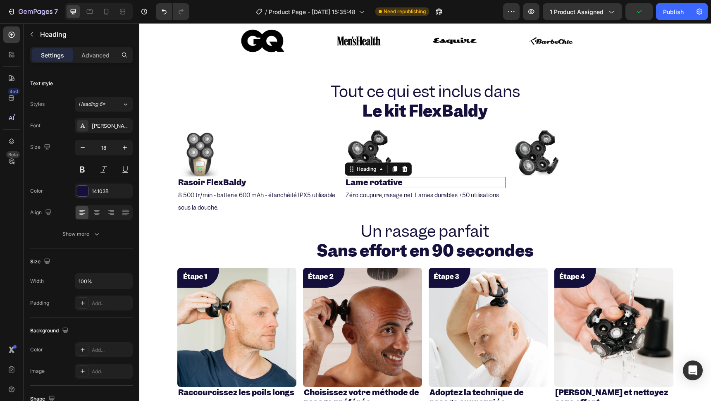
click at [373, 181] on strong "Lame rotative" at bounding box center [373, 182] width 57 height 10
click at [395, 169] on icon at bounding box center [394, 169] width 7 height 7
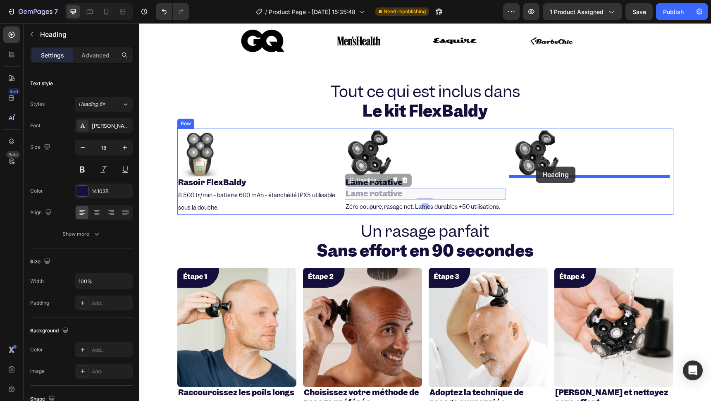
drag, startPoint x: 347, startPoint y: 180, endPoint x: 535, endPoint y: 167, distance: 188.5
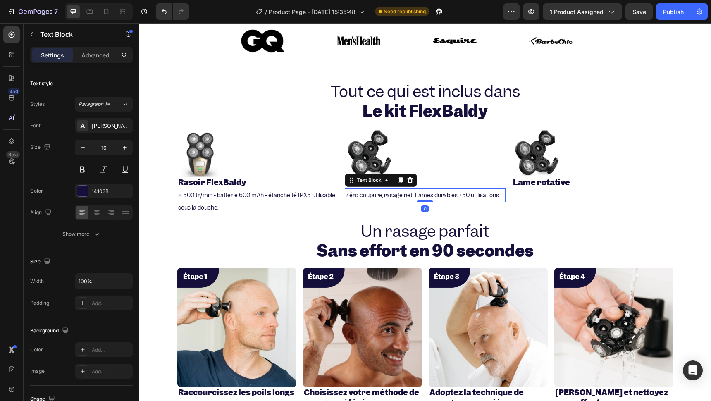
click at [357, 191] on span "Zéro coupure, rasage net. Lames durables +50 utilisations." at bounding box center [422, 194] width 154 height 7
click at [397, 177] on icon at bounding box center [400, 180] width 7 height 7
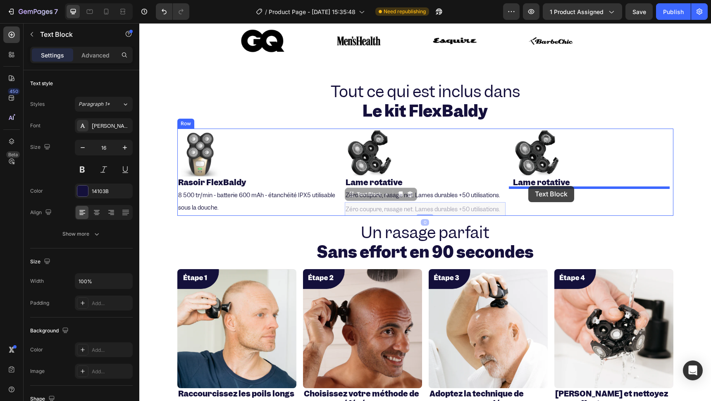
drag, startPoint x: 346, startPoint y: 191, endPoint x: 528, endPoint y: 186, distance: 181.9
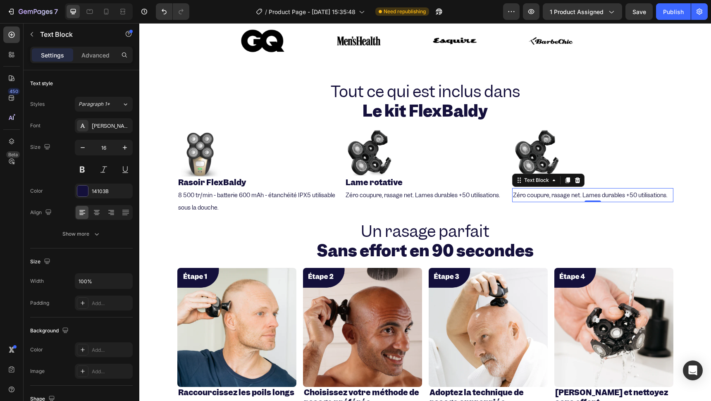
click at [601, 188] on div "Zéro coupure, rasage net. Lames durables +50 utilisations." at bounding box center [592, 195] width 161 height 14
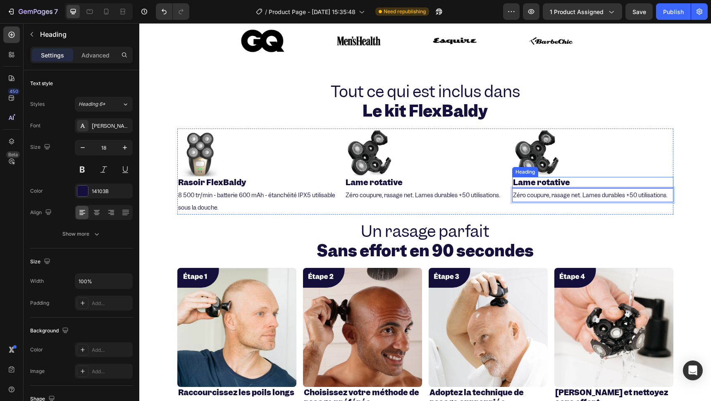
click at [541, 182] on strong "Lame rotative" at bounding box center [541, 182] width 57 height 10
click at [570, 193] on span "Zéro coupure, rasage net. Lames durables +50 utilisations." at bounding box center [590, 194] width 154 height 7
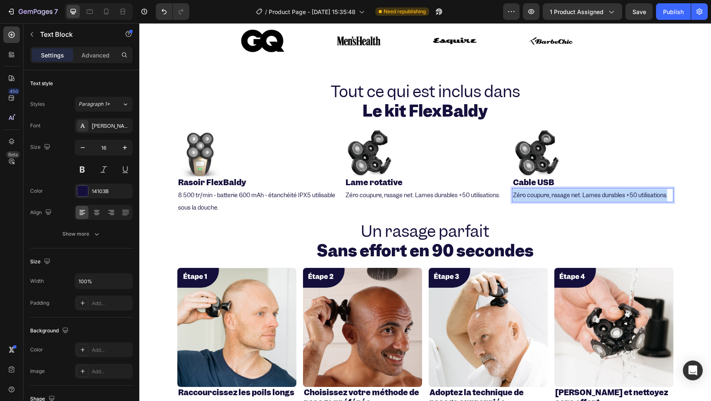
click at [571, 193] on span "Zéro coupure, rasage net. Lames durables +50 utilisations." at bounding box center [590, 194] width 154 height 7
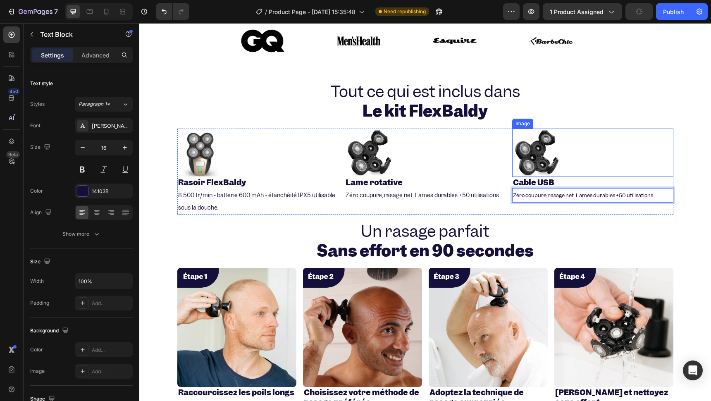
click at [535, 167] on img at bounding box center [536, 153] width 48 height 48
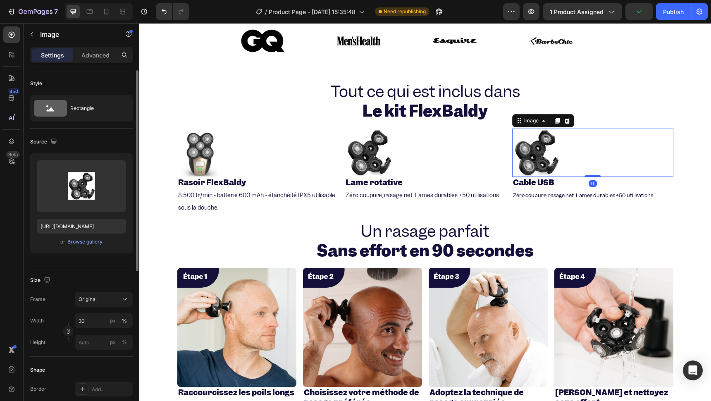
click at [86, 249] on div "Upload Image https://cdn.shopify.com/s/files/1/0940/4206/3191/files/gempages_58…" at bounding box center [81, 203] width 102 height 100
click at [77, 238] on div "Browse gallery" at bounding box center [84, 241] width 35 height 7
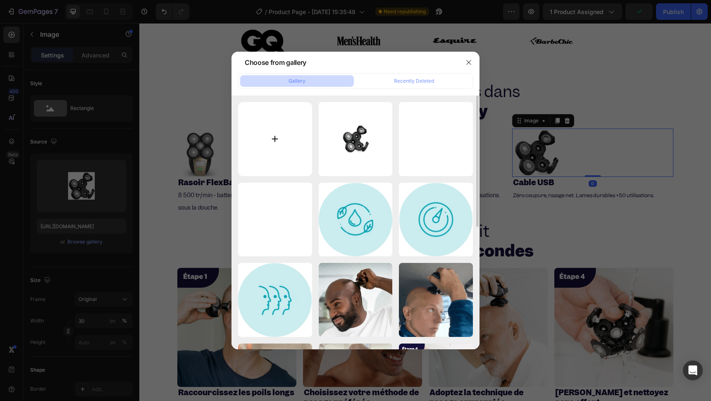
click at [279, 131] on input "file" at bounding box center [275, 139] width 74 height 74
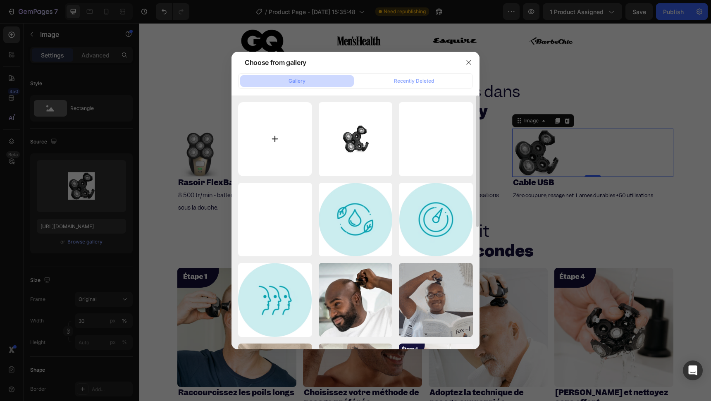
type input "C:\fakepath\3.svg"
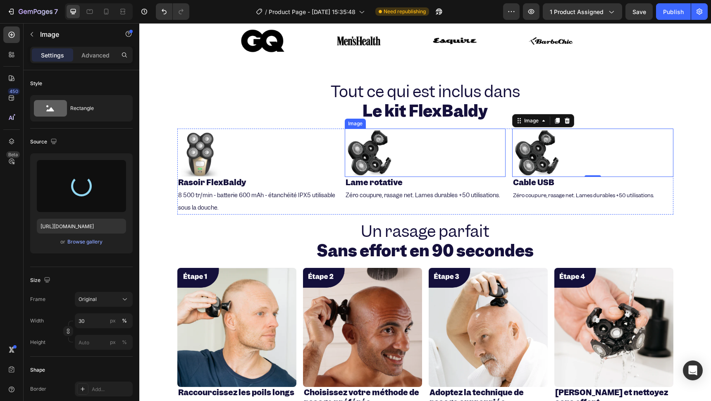
type input "https://cdn.shopify.com/s/files/1/0940/4206/3191/files/gempages_581631536026092…"
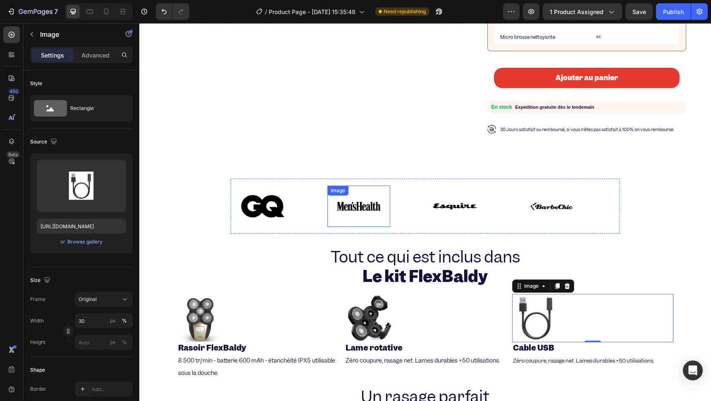
scroll to position [358, 0]
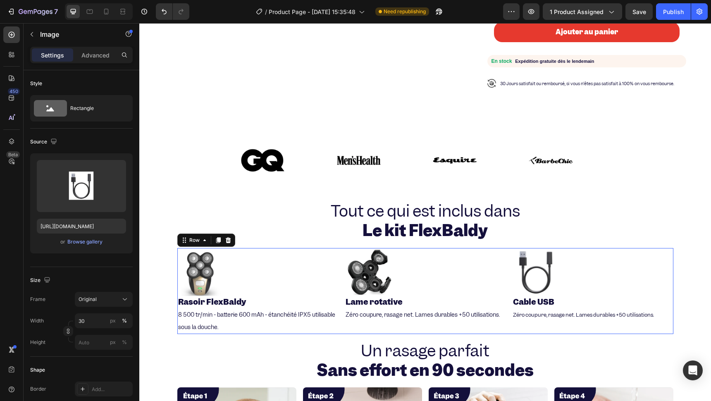
click at [335, 249] on div "Image ⁠⁠⁠⁠⁠⁠⁠ Rasoir FlexBaldy Heading 8 500 tr/min - batterie 600 mAh - étanch…" at bounding box center [425, 291] width 496 height 86
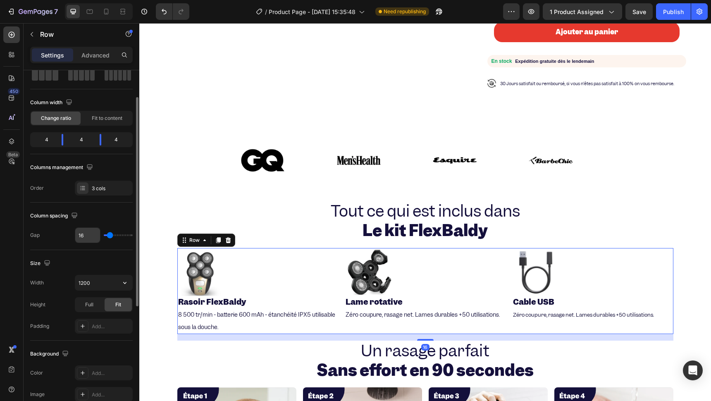
scroll to position [138, 0]
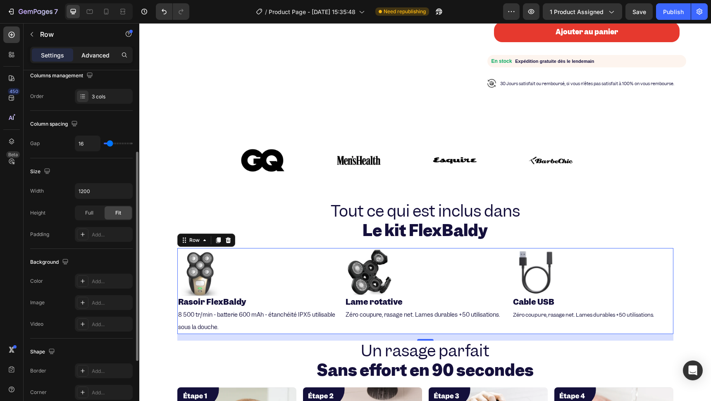
click at [96, 51] on p "Advanced" at bounding box center [95, 55] width 28 height 9
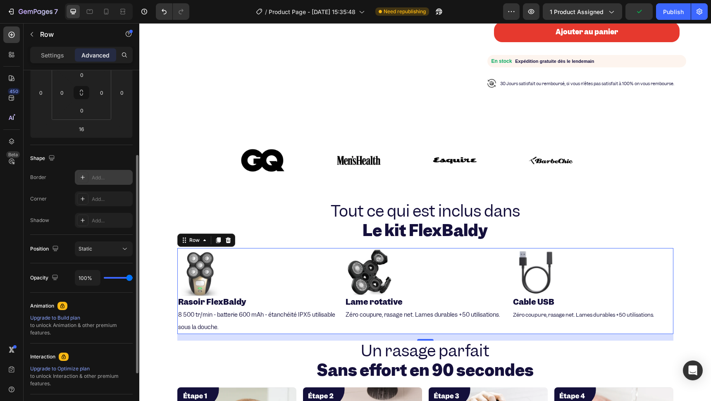
click at [93, 178] on div "Add..." at bounding box center [111, 177] width 39 height 7
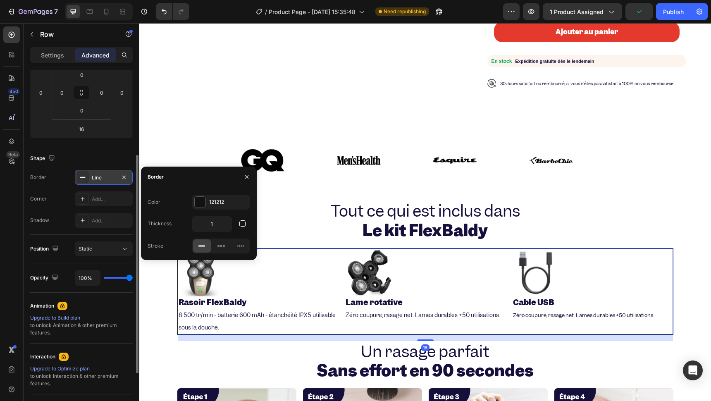
click at [95, 178] on div "Line" at bounding box center [104, 177] width 24 height 7
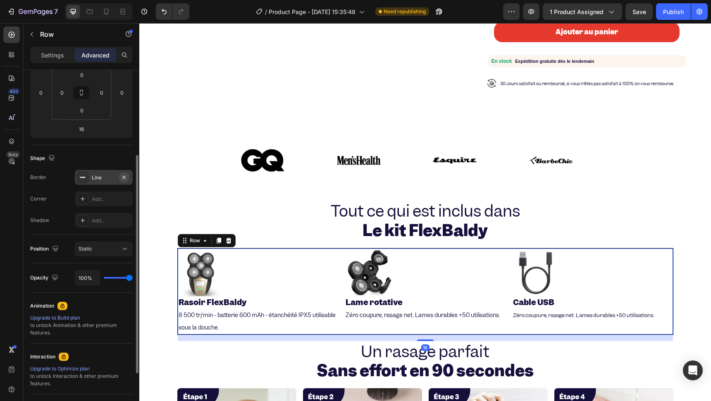
click at [125, 177] on icon "button" at bounding box center [124, 177] width 7 height 7
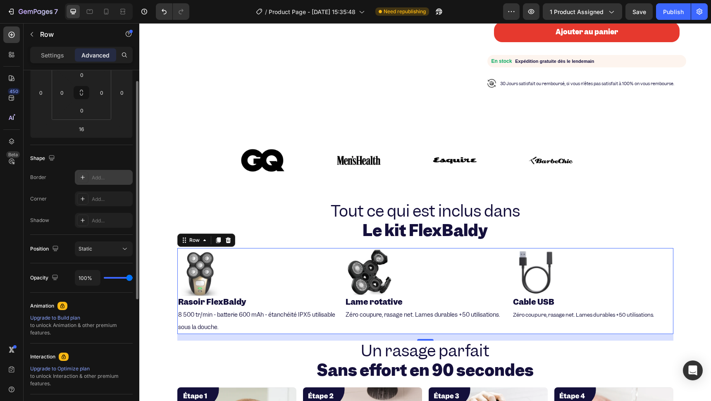
scroll to position [0, 0]
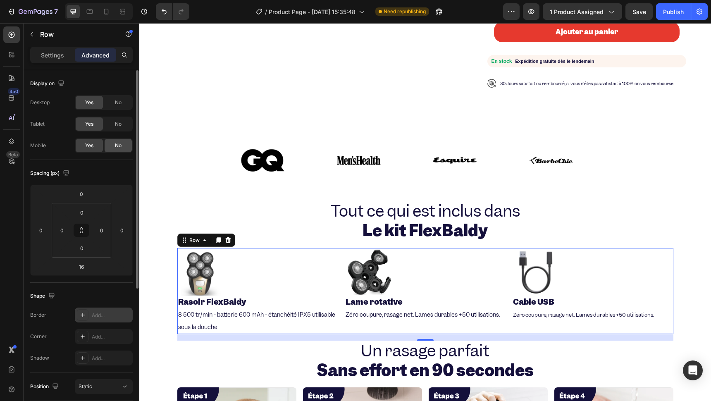
click at [116, 146] on span "No" at bounding box center [118, 145] width 7 height 7
click at [48, 56] on p "Settings" at bounding box center [52, 55] width 23 height 9
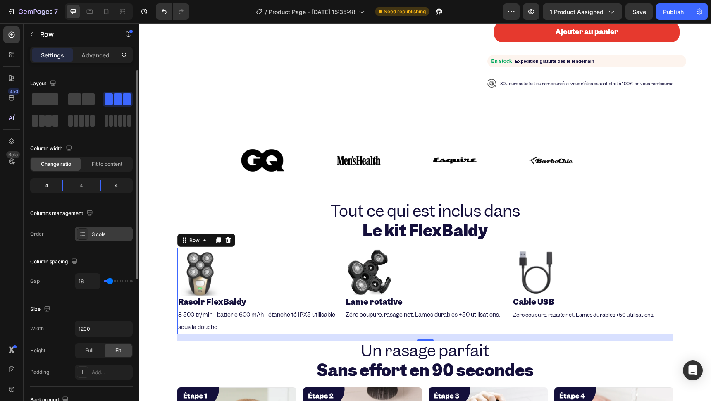
click at [83, 238] on div at bounding box center [83, 234] width 12 height 12
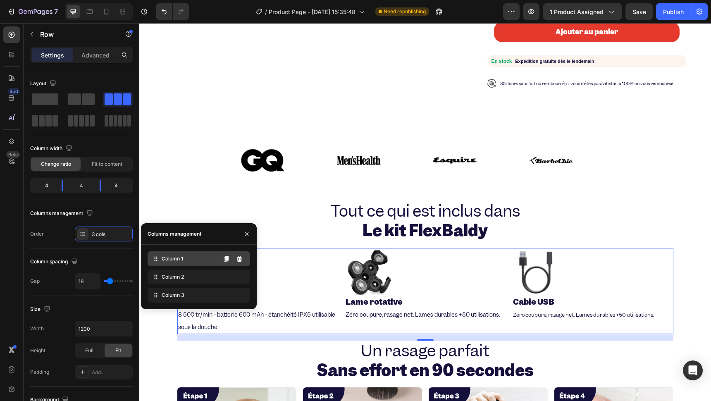
click at [174, 257] on span "Column 1" at bounding box center [172, 258] width 21 height 7
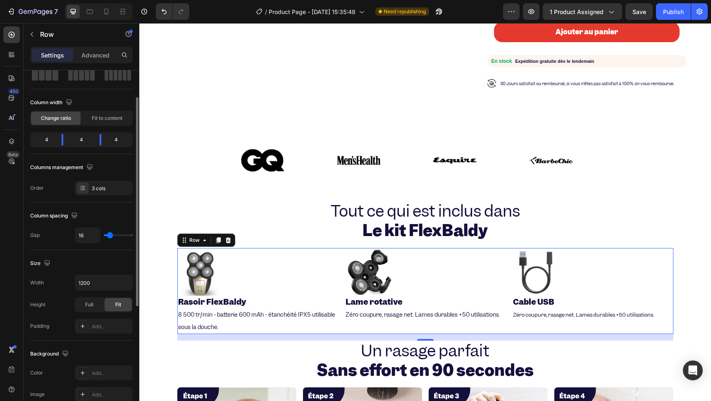
type input "15"
type input "17"
type input "20"
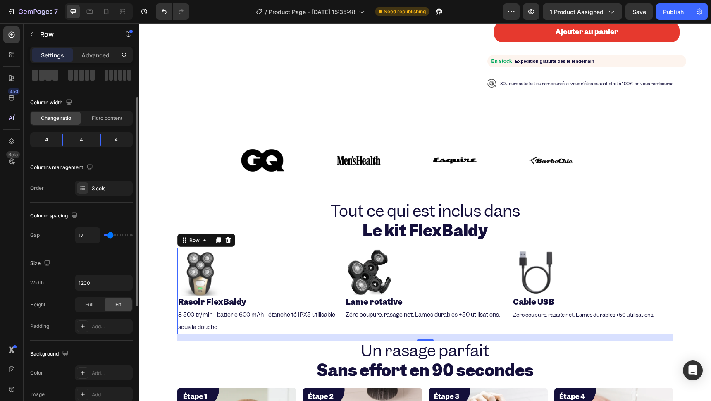
type input "20"
type input "22"
type input "25"
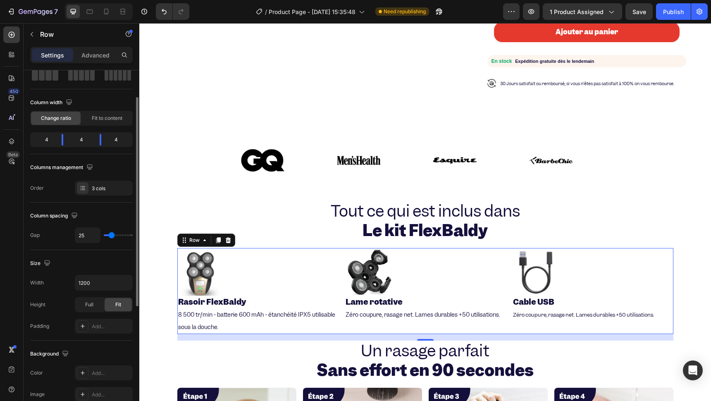
type input "27"
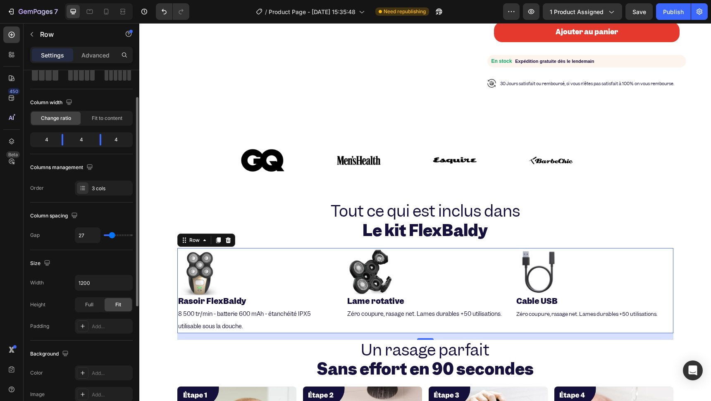
type input "29"
type input "32"
type input "66"
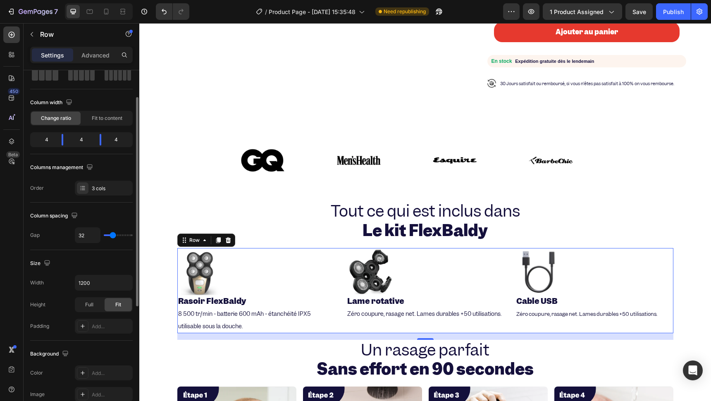
type input "66"
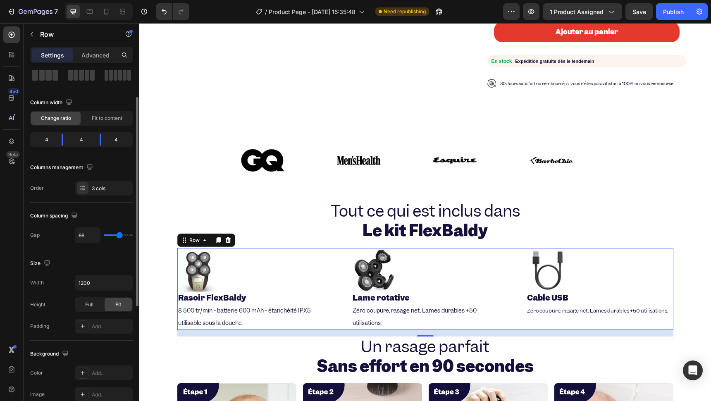
type input "71"
type input "74"
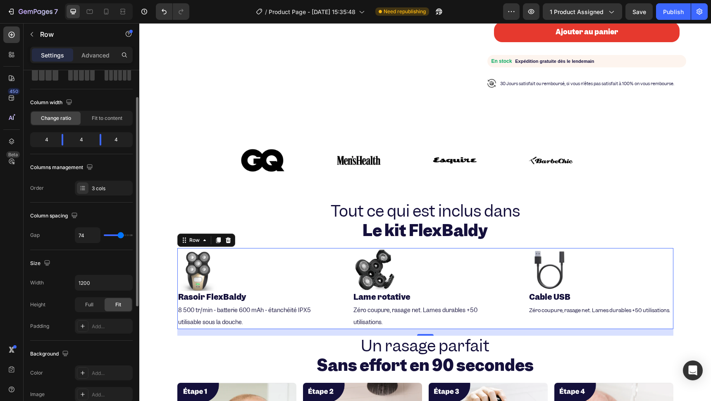
type input "76"
type input "79"
type input "81"
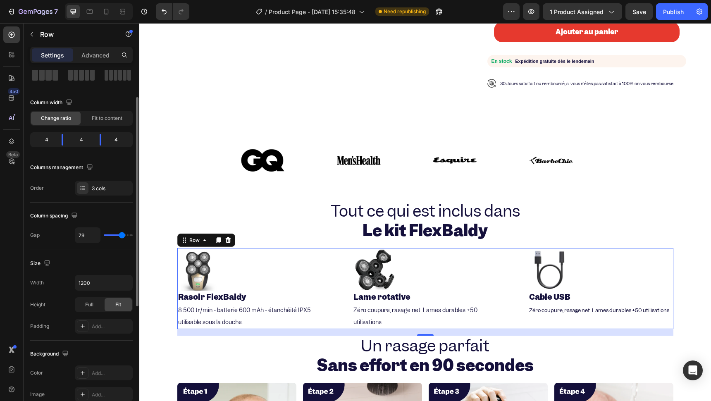
type input "81"
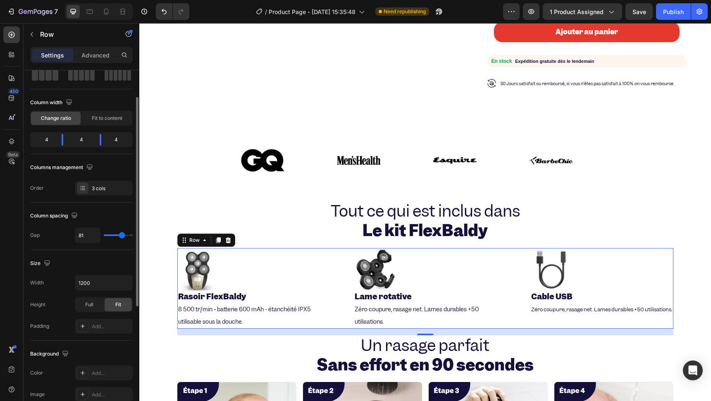
type input "79"
type input "76"
type input "74"
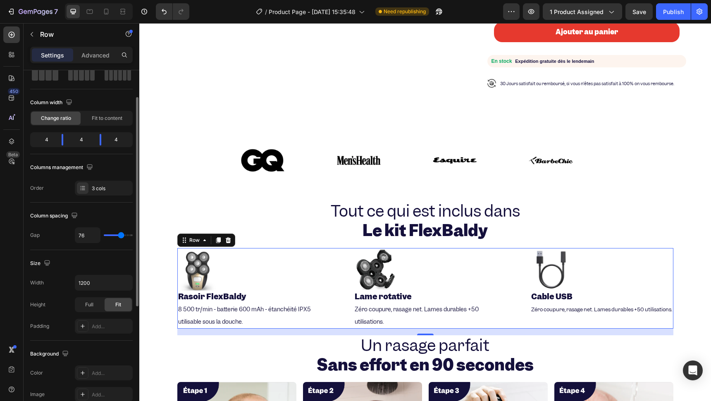
type input "74"
type input "71"
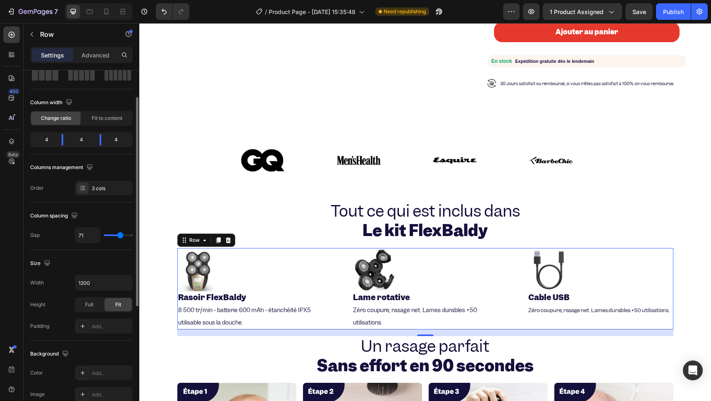
type input "69"
type input "64"
type input "62"
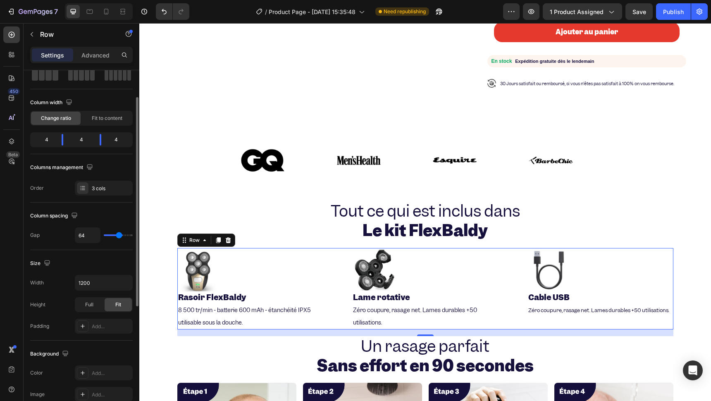
type input "62"
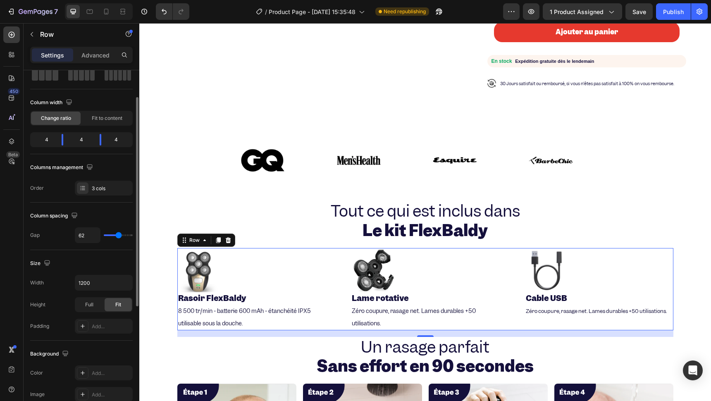
type input "59"
type input "57"
type input "54"
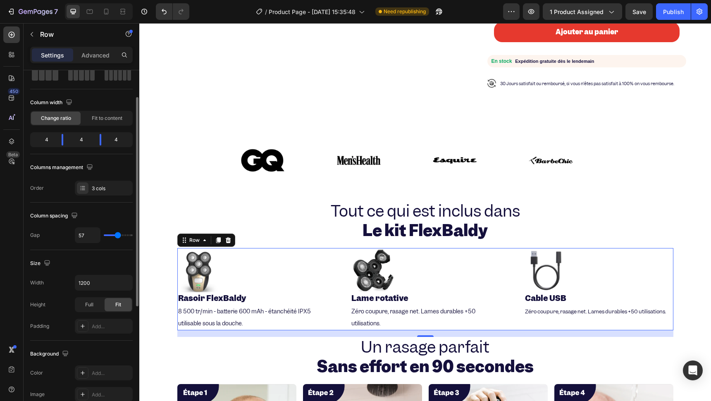
type input "54"
type input "57"
type input "59"
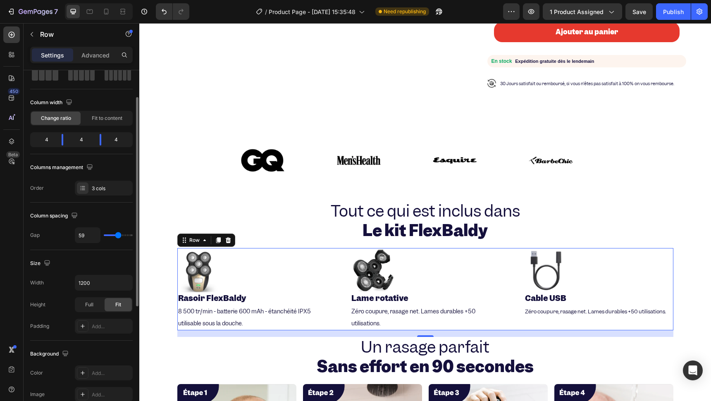
type input "62"
type input "59"
drag, startPoint x: 109, startPoint y: 233, endPoint x: 118, endPoint y: 233, distance: 8.7
type input "59"
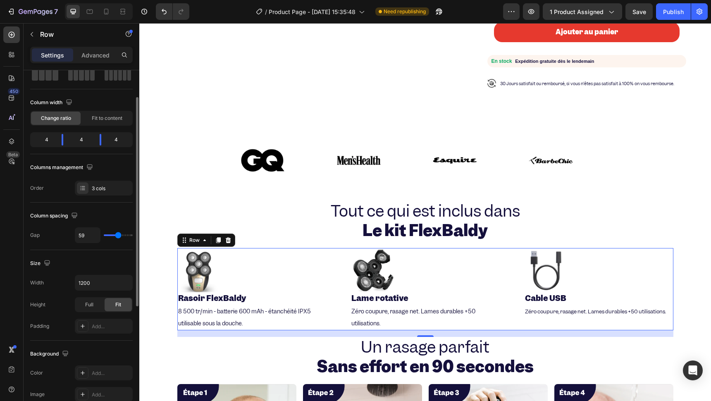
click at [118, 234] on input "range" at bounding box center [118, 235] width 29 height 2
click at [89, 238] on input "59" at bounding box center [87, 235] width 25 height 15
type input "60"
click at [216, 237] on icon at bounding box center [218, 240] width 5 height 6
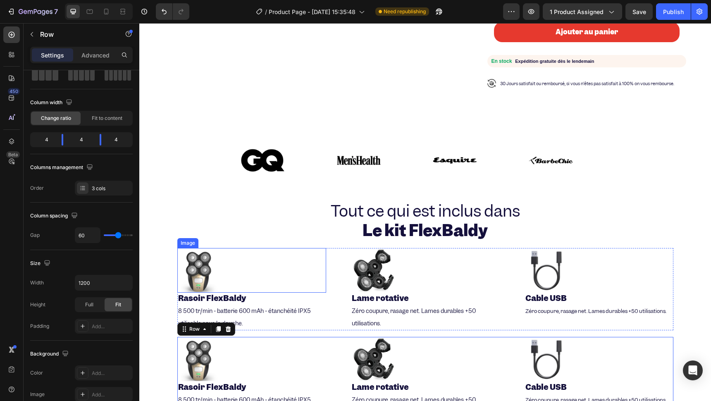
scroll to position [404, 0]
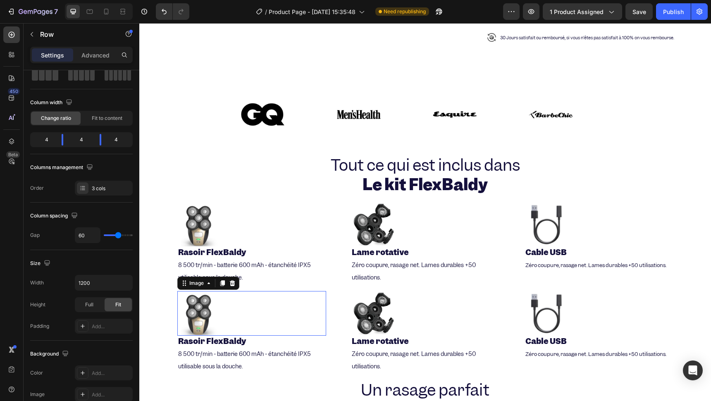
click at [283, 300] on div at bounding box center [251, 313] width 149 height 45
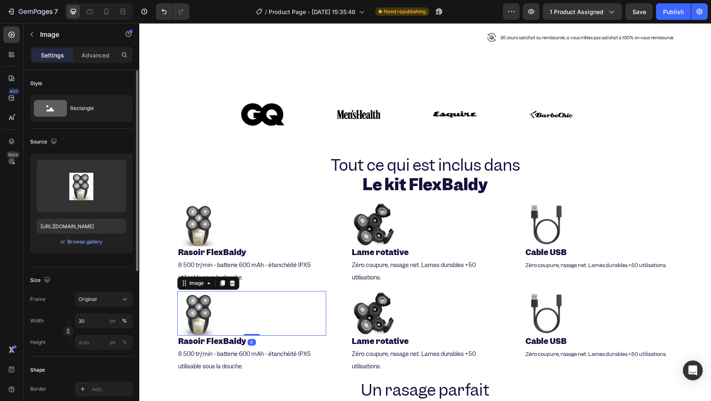
click at [321, 294] on div at bounding box center [251, 313] width 149 height 45
click at [324, 291] on div "Image 0 Rasoir FlexBaldy Heading 8 500 tr/min - batterie 600 mAh - étanchéité I…" at bounding box center [425, 332] width 496 height 82
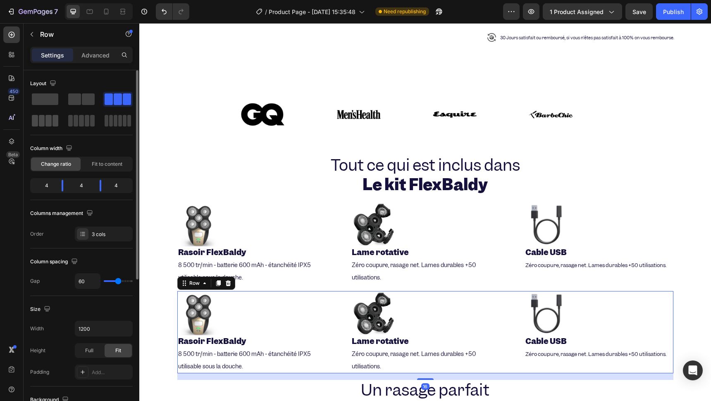
click at [50, 124] on span at bounding box center [48, 121] width 6 height 12
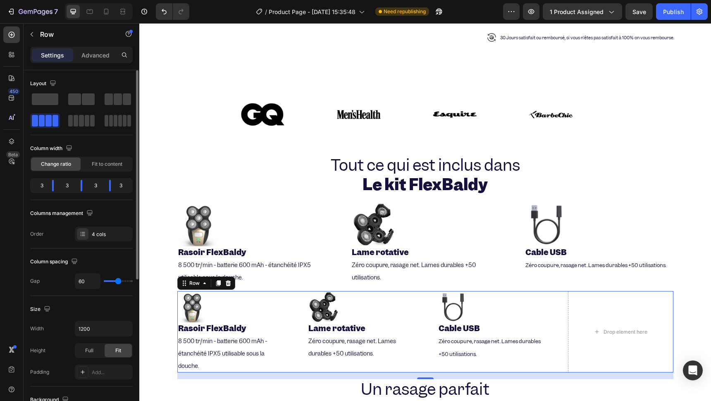
type input "54"
type input "22"
type input "20"
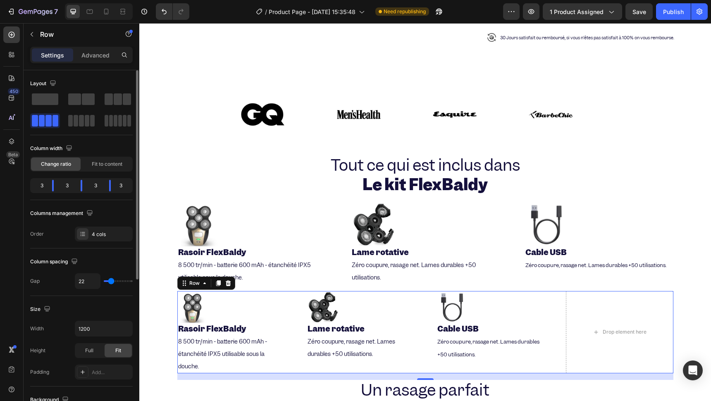
type input "20"
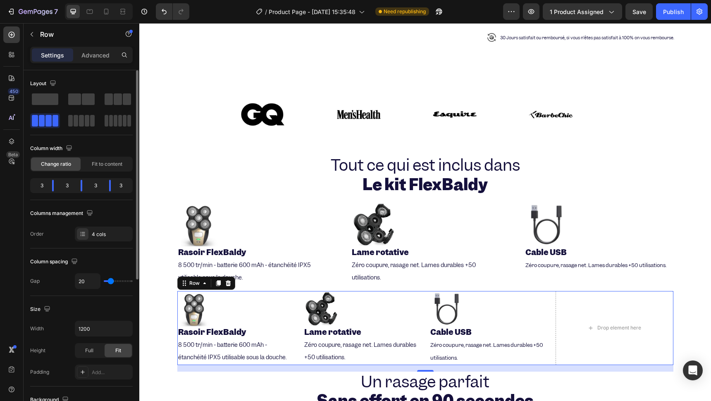
type input "17"
type input "20"
type input "22"
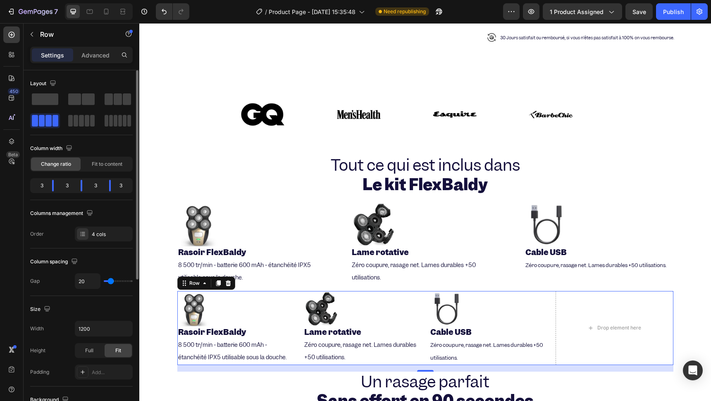
type input "22"
type input "25"
type input "44"
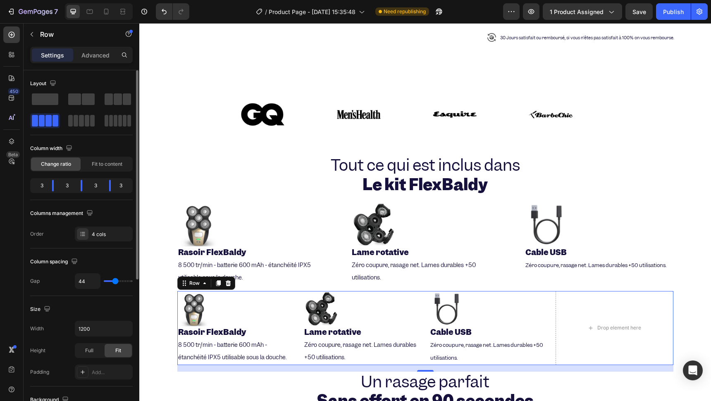
type input "49"
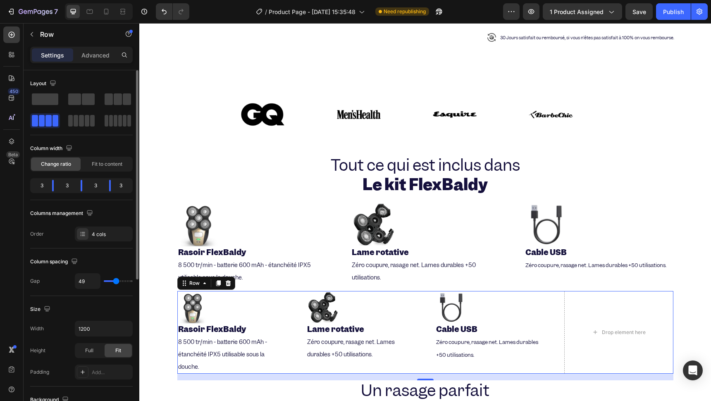
type input "52"
click at [117, 280] on input "range" at bounding box center [118, 281] width 29 height 2
click at [476, 308] on div at bounding box center [490, 307] width 108 height 32
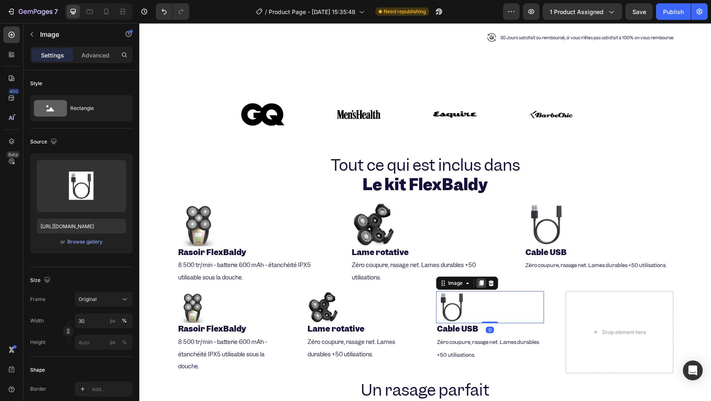
click at [476, 278] on div at bounding box center [481, 283] width 10 height 10
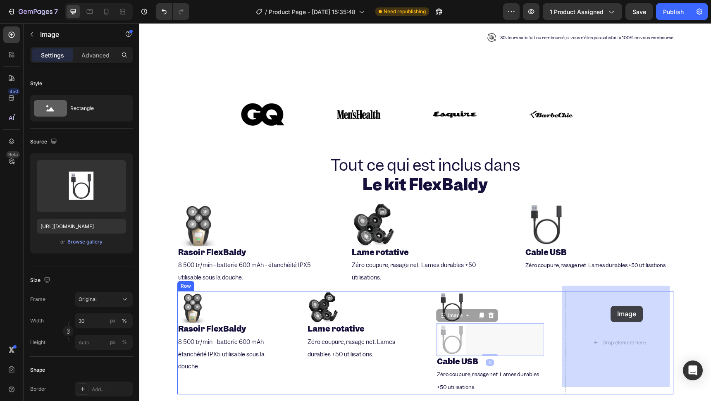
drag, startPoint x: 438, startPoint y: 311, endPoint x: 610, endPoint y: 306, distance: 172.0
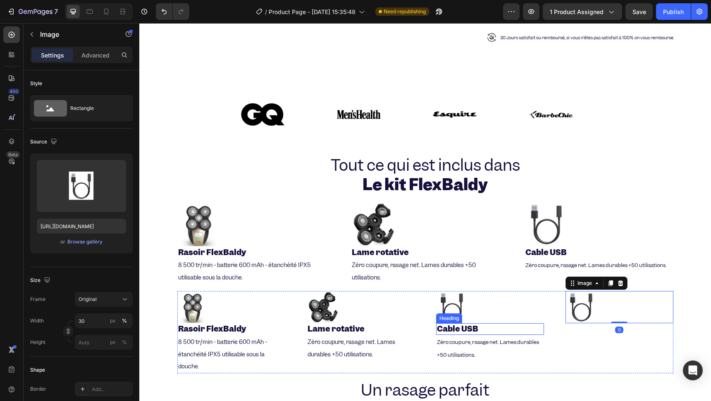
click at [472, 325] on strong "Cable USB" at bounding box center [457, 329] width 41 height 10
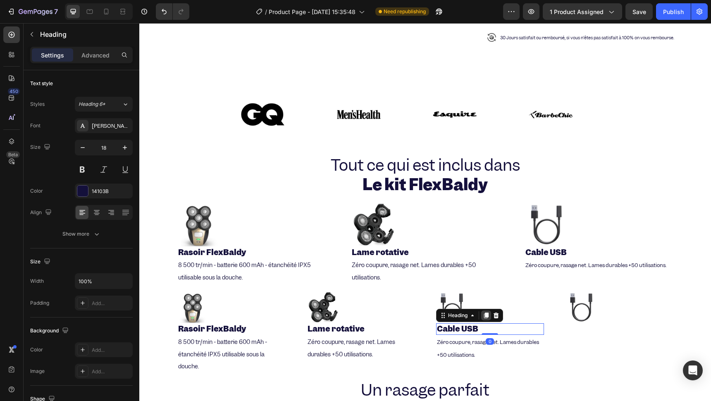
click at [484, 313] on icon at bounding box center [485, 316] width 5 height 6
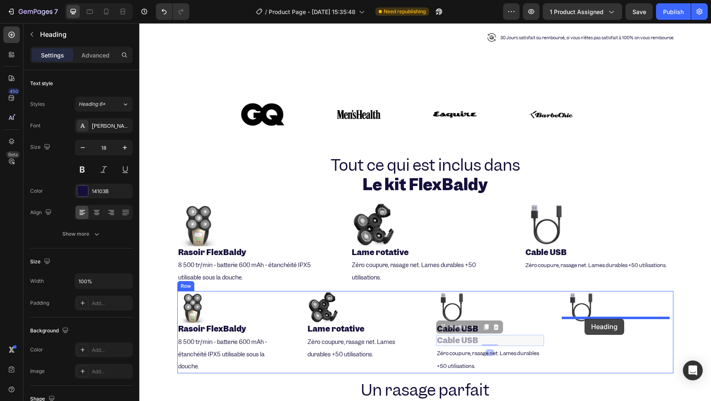
drag, startPoint x: 441, startPoint y: 315, endPoint x: 584, endPoint y: 319, distance: 143.0
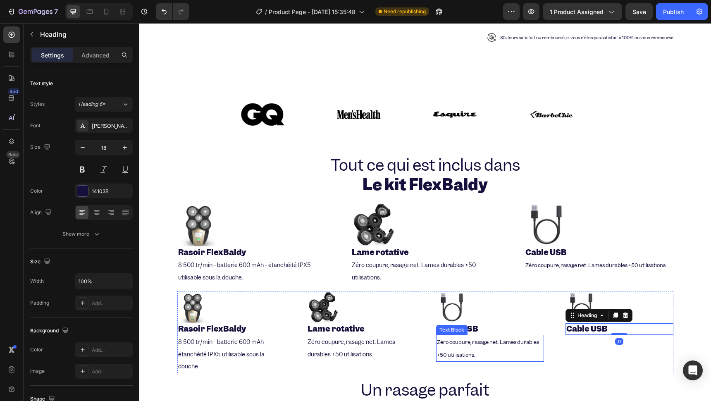
click at [456, 339] on p "Zéro coupure, rasage net. Lames durables +50 utilisations." at bounding box center [490, 349] width 106 height 26
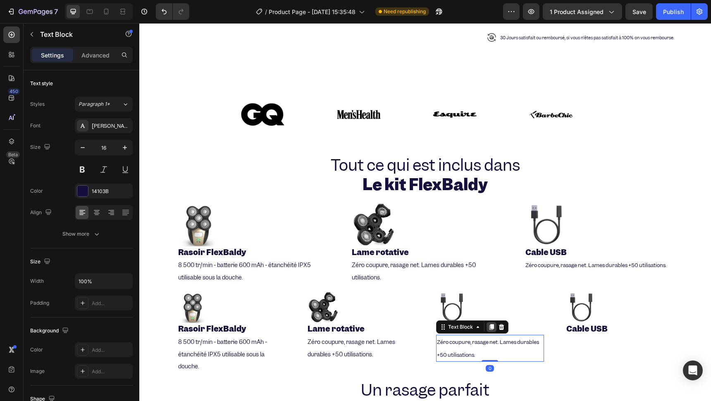
click at [489, 324] on icon at bounding box center [491, 327] width 5 height 6
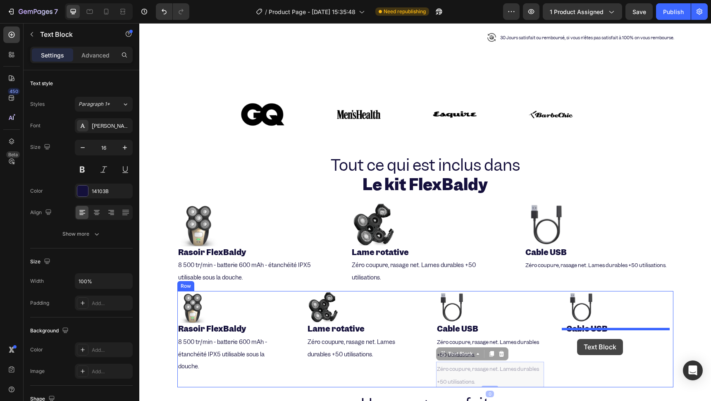
drag, startPoint x: 440, startPoint y: 344, endPoint x: 577, endPoint y: 339, distance: 136.9
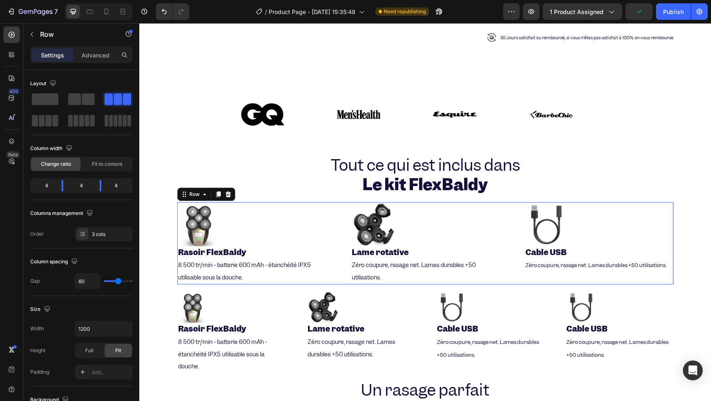
click at [327, 219] on div "Image ⁠⁠⁠⁠⁠⁠⁠ Rasoir FlexBaldy Heading 8 500 tr/min - batterie 600 mAh - étanch…" at bounding box center [425, 243] width 496 height 82
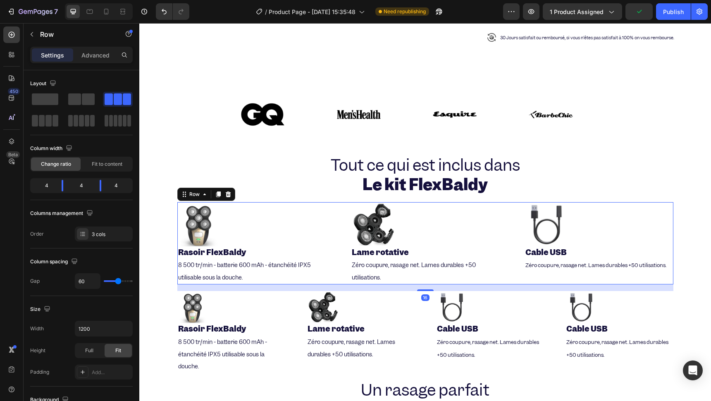
scroll to position [46, 0]
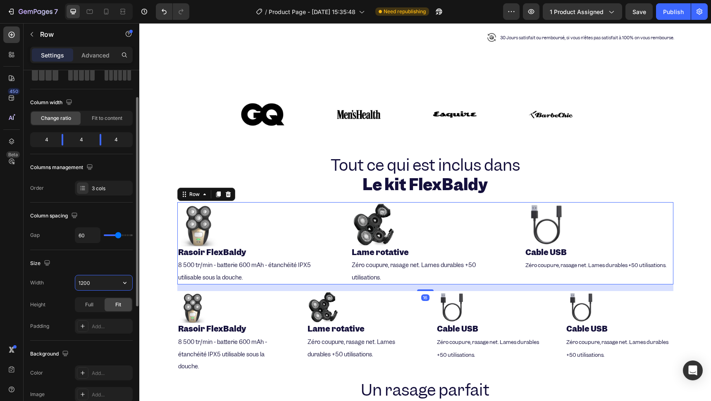
click at [92, 279] on input "1200" at bounding box center [103, 282] width 57 height 15
click at [119, 286] on button "button" at bounding box center [124, 282] width 15 height 15
click at [100, 287] on input "1200" at bounding box center [103, 282] width 57 height 15
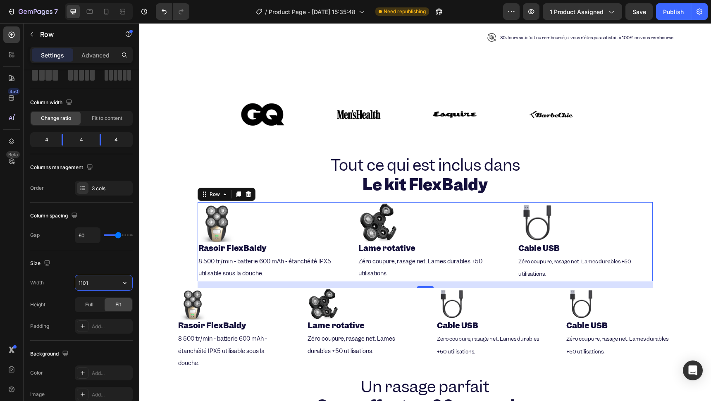
type input "1100"
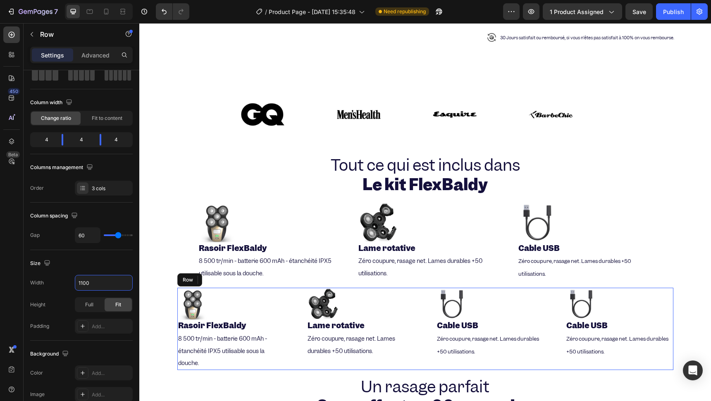
click at [287, 310] on div "Image Rasoir FlexBaldy Heading 8 500 tr/min - batterie 600 mAh - étanchéité IPX…" at bounding box center [425, 329] width 496 height 82
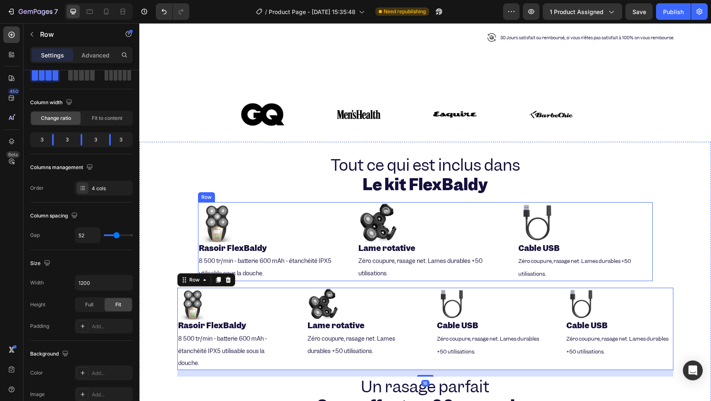
click at [333, 224] on div "Image ⁠⁠⁠⁠⁠⁠⁠ Rasoir FlexBaldy Heading 8 500 tr/min - batterie 600 mAh - étanch…" at bounding box center [425, 241] width 455 height 79
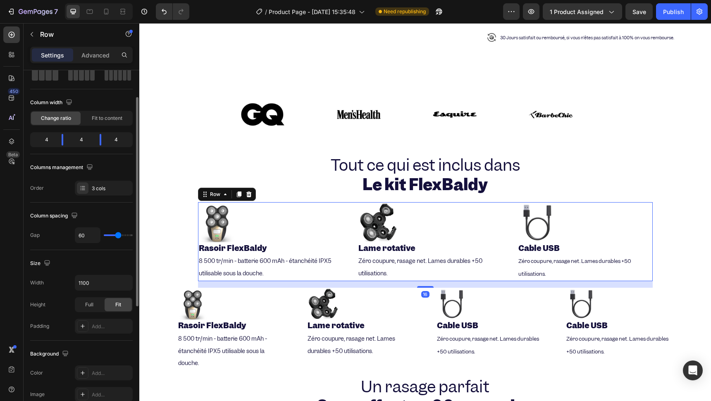
type input "44"
type input "39"
type input "34"
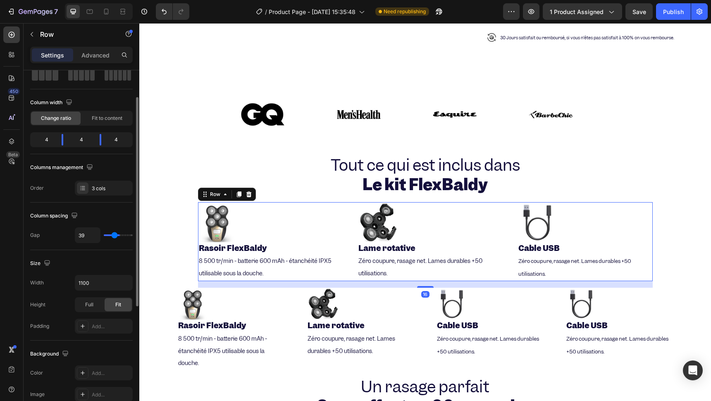
type input "34"
type input "29"
type input "27"
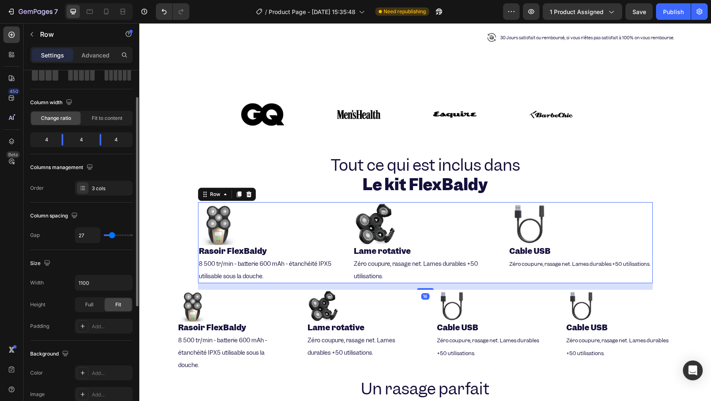
type input "29"
type input "32"
type input "52"
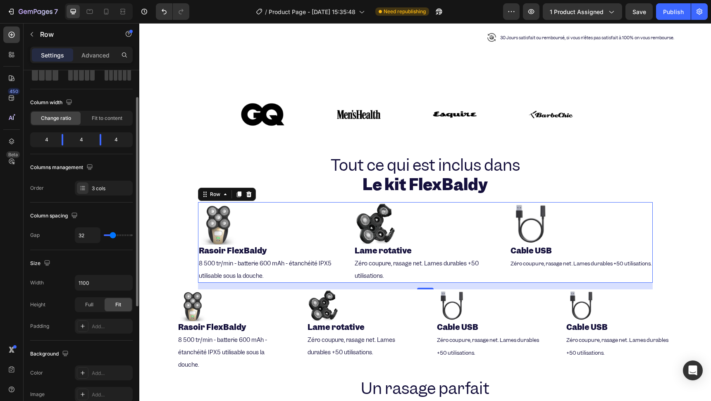
type input "52"
type input "57"
type input "59"
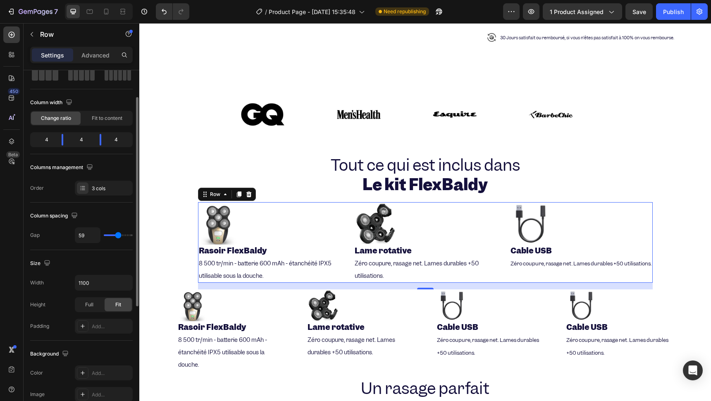
type input "62"
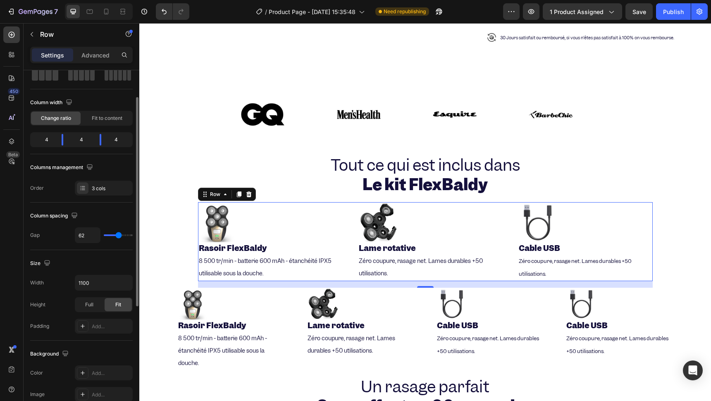
type input "64"
type input "66"
type input "69"
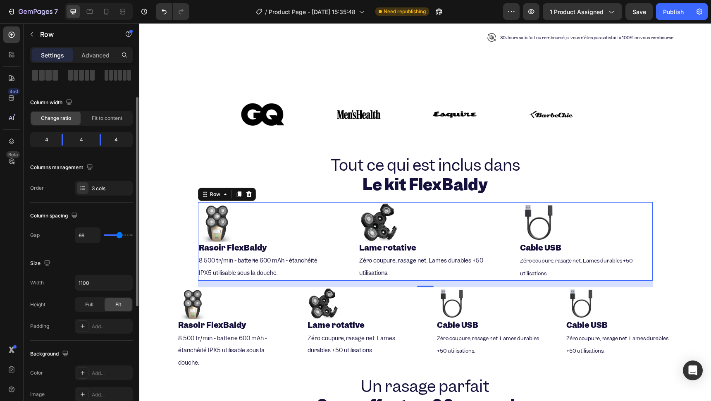
type input "69"
type input "71"
type input "74"
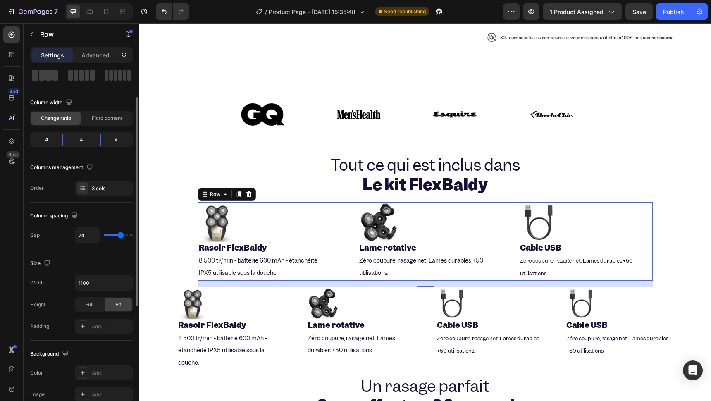
type input "76"
type input "79"
type input "81"
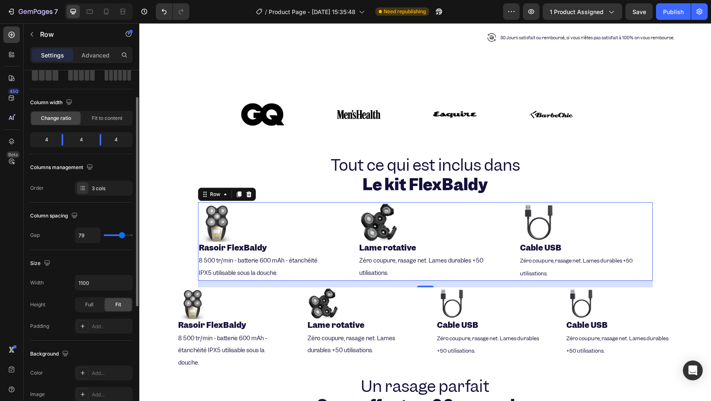
type input "81"
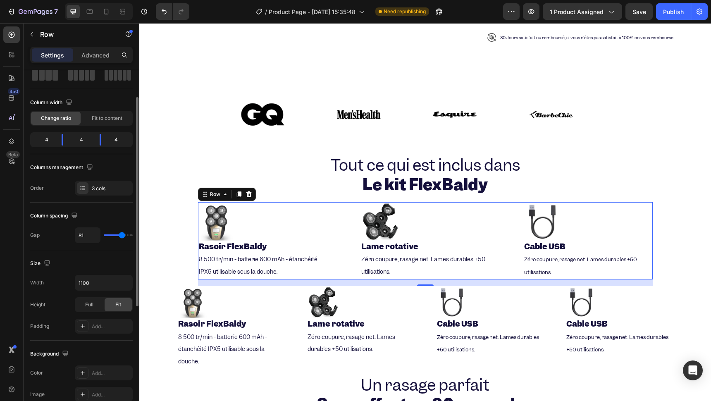
type input "79"
drag, startPoint x: 117, startPoint y: 237, endPoint x: 121, endPoint y: 236, distance: 4.6
click at [121, 236] on input "range" at bounding box center [118, 235] width 29 height 2
type input "78"
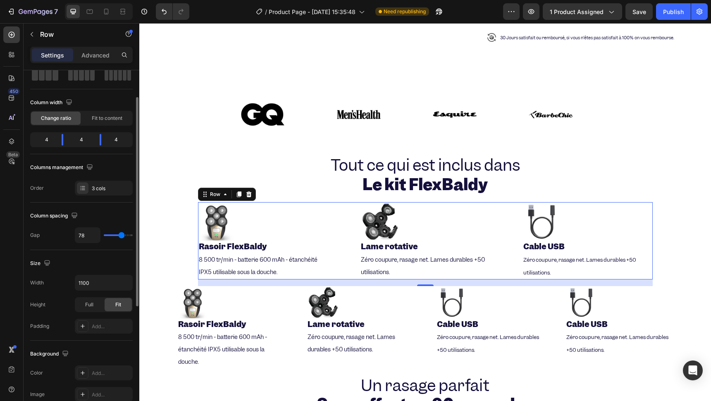
type input "79"
type input "80"
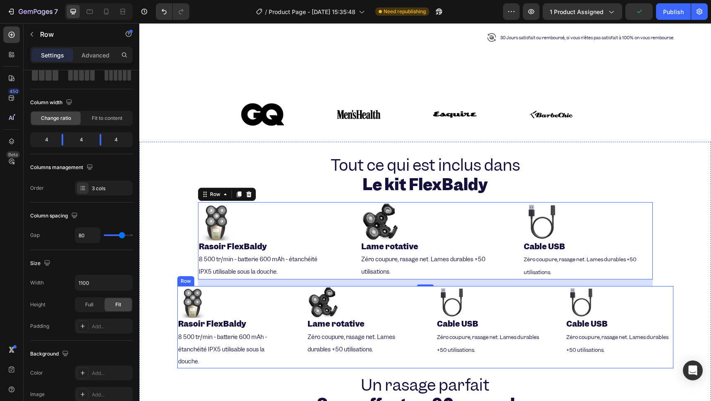
click at [288, 292] on div "Image Rasoir FlexBaldy Heading 8 500 tr/min - batterie 600 mAh - étanchéité IPX…" at bounding box center [425, 327] width 496 height 82
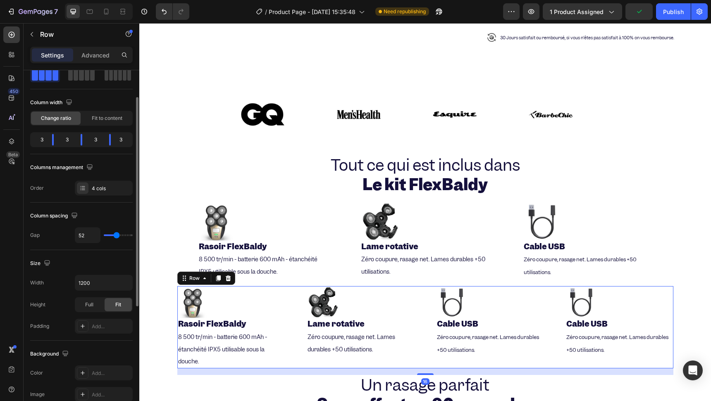
type input "37"
type input "34"
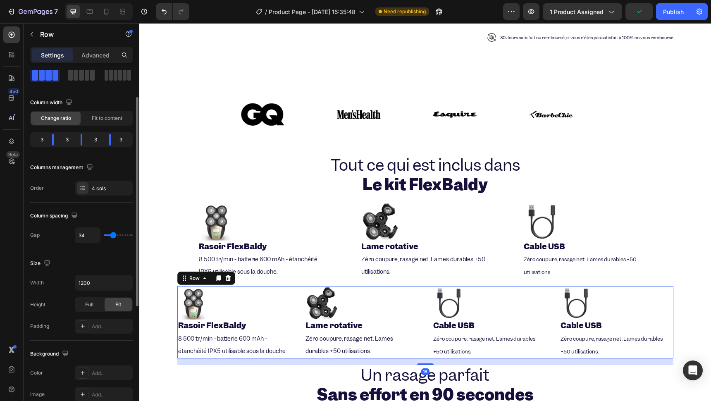
type input "32"
type input "29"
type input "27"
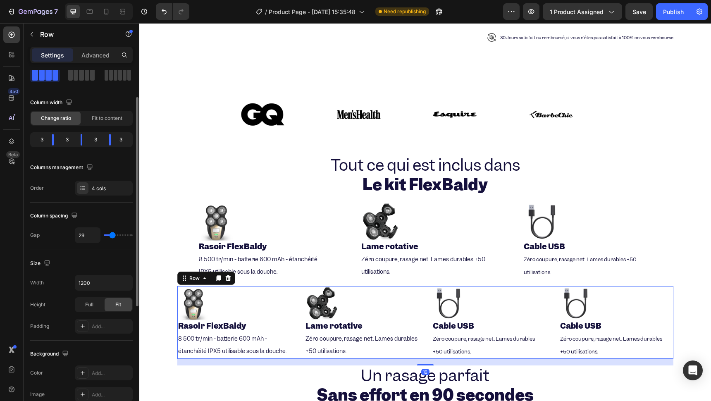
type input "27"
type input "25"
type input "22"
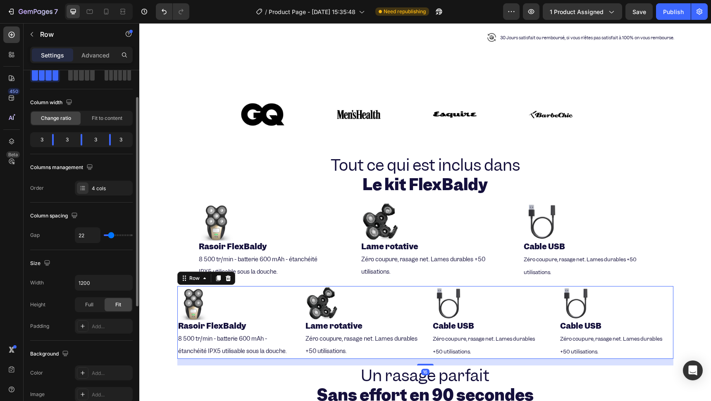
type input "20"
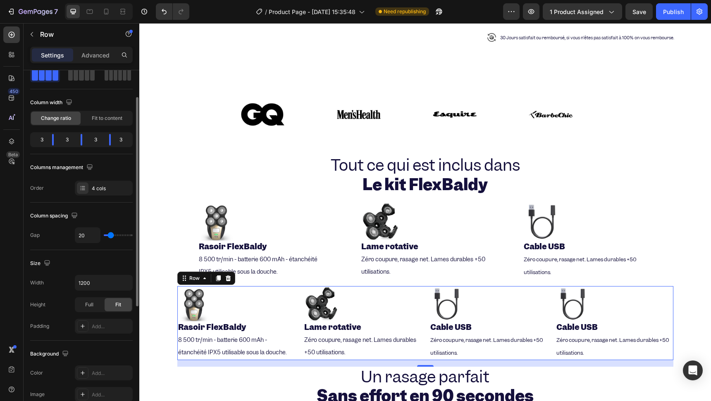
type input "17"
type input "15"
type input "12"
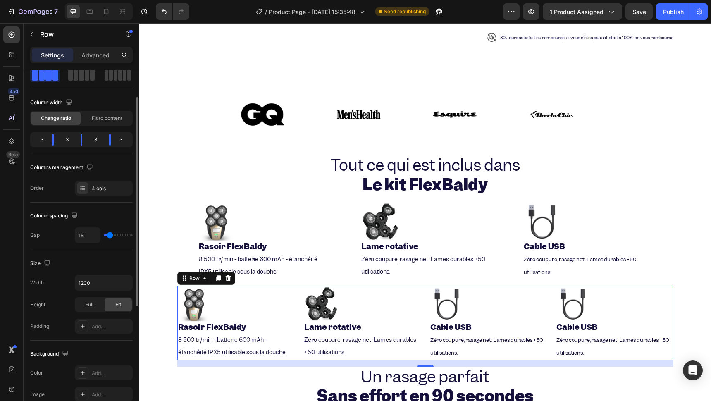
type input "12"
type input "10"
type input "7"
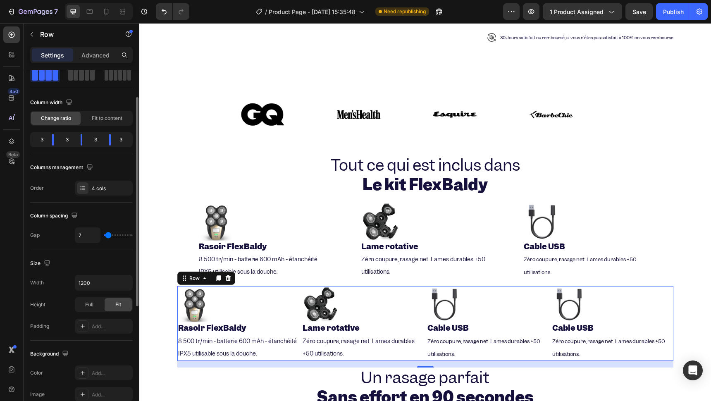
type input "5"
type input "2"
type input "0"
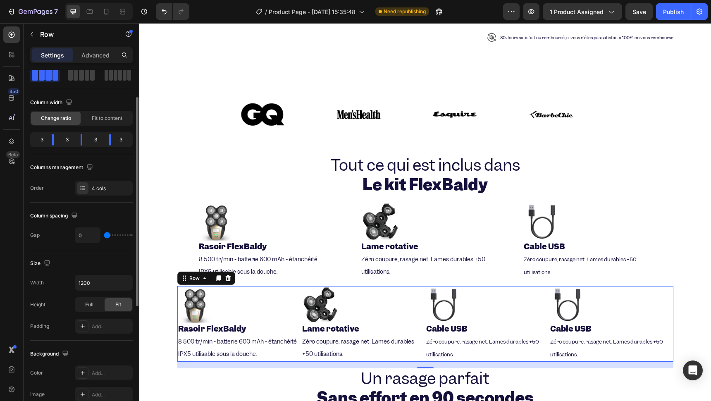
drag, startPoint x: 117, startPoint y: 237, endPoint x: 102, endPoint y: 233, distance: 16.0
type input "0"
click at [104, 234] on input "range" at bounding box center [118, 235] width 29 height 2
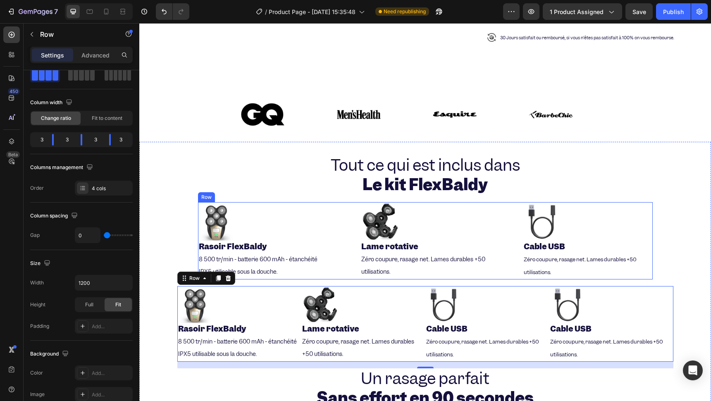
click at [334, 218] on div "Image ⁠⁠⁠⁠⁠⁠⁠ Rasoir FlexBaldy Heading 8 500 tr/min - batterie 600 mAh - étanch…" at bounding box center [425, 240] width 455 height 77
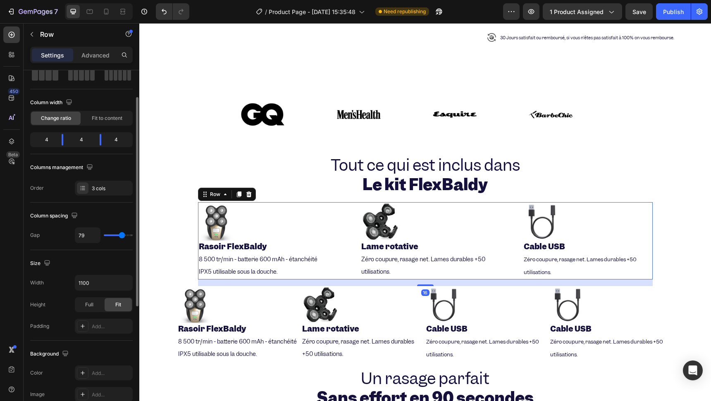
type input "76"
type input "79"
type input "81"
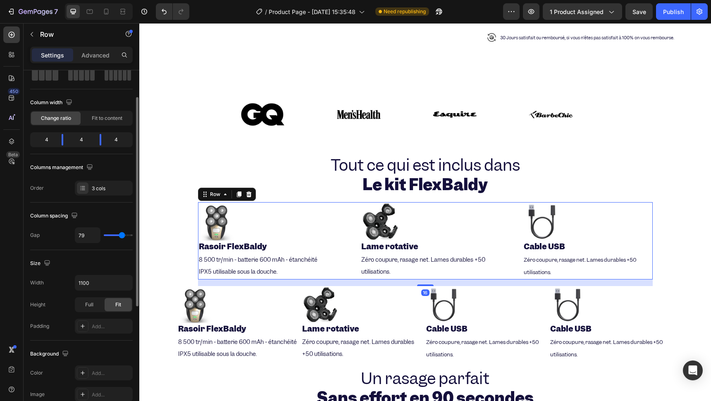
type input "81"
type input "84"
type input "86"
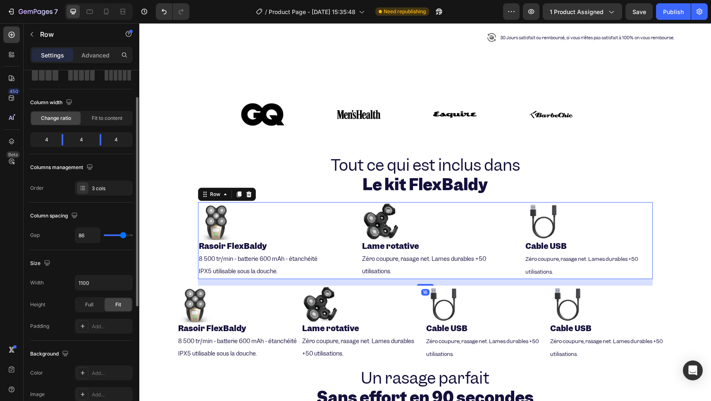
type input "84"
type input "81"
type input "79"
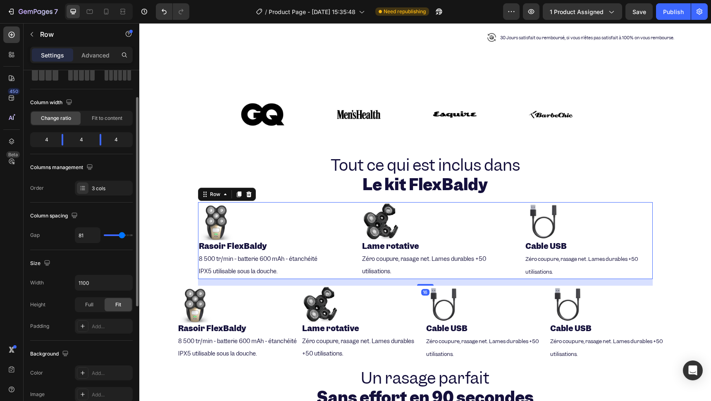
type input "79"
type input "76"
type input "74"
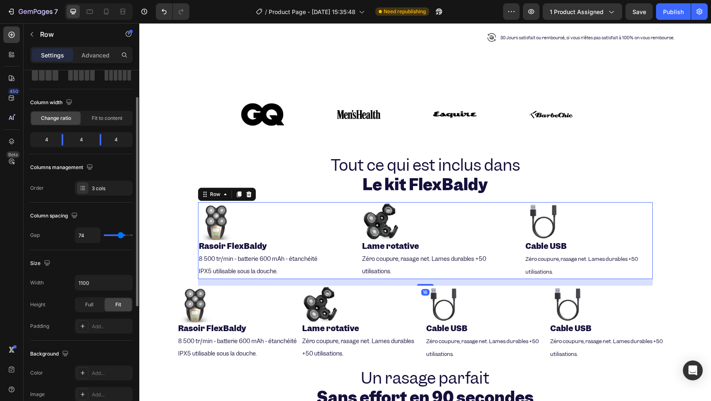
type input "71"
type input "66"
type input "64"
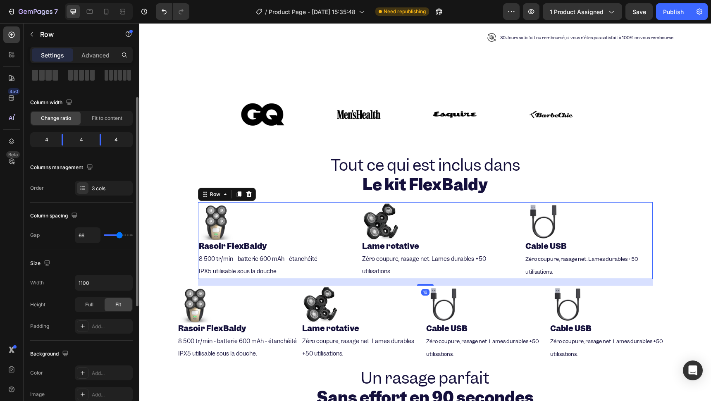
type input "64"
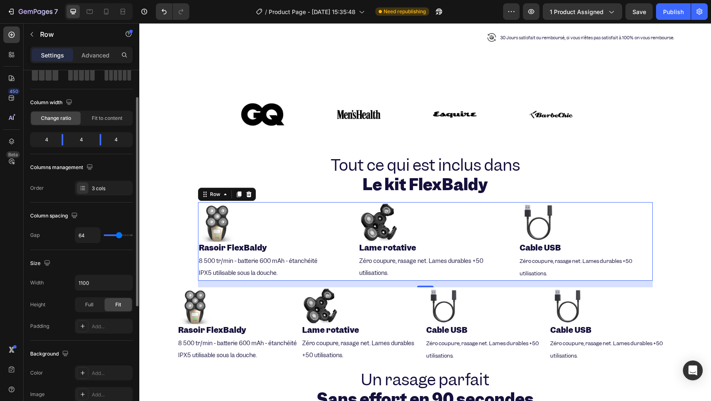
type input "62"
type input "59"
type input "57"
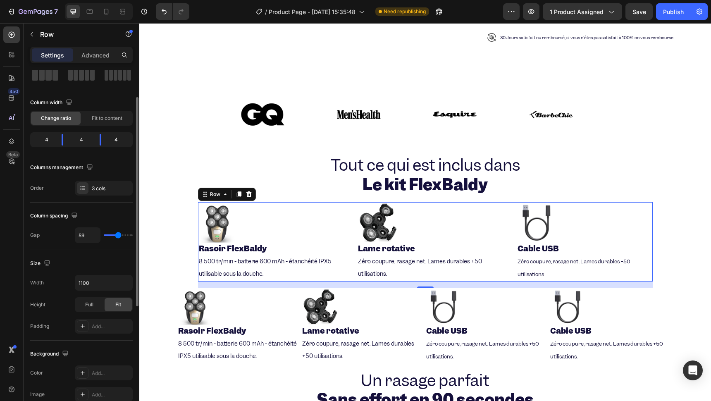
type input "57"
type input "54"
type input "52"
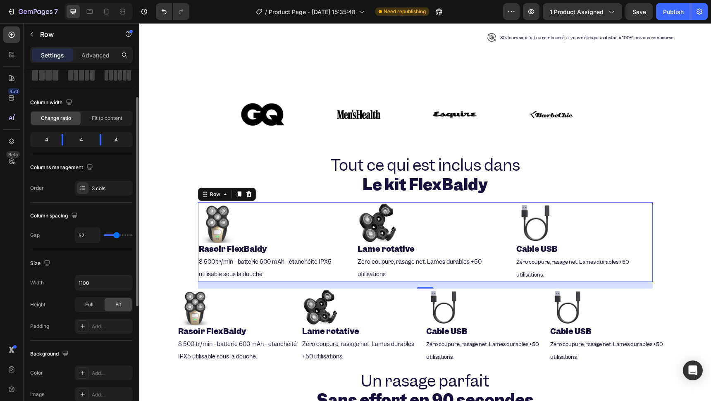
type input "49"
type input "52"
type input "54"
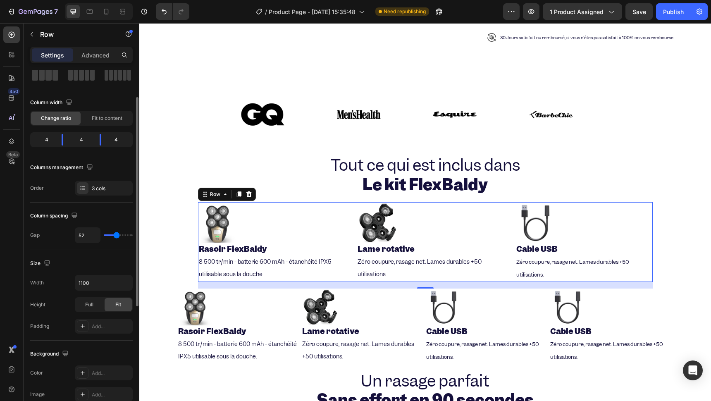
type input "54"
click at [117, 234] on input "range" at bounding box center [118, 235] width 29 height 2
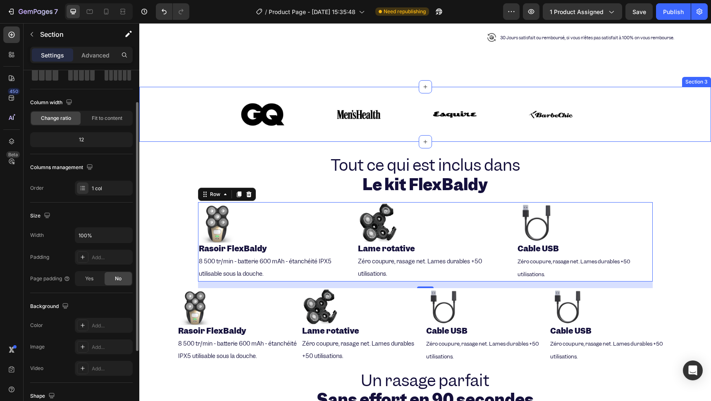
click at [169, 133] on div "Image Image Image Image Image Image Image Image Marquee" at bounding box center [424, 114] width 571 height 55
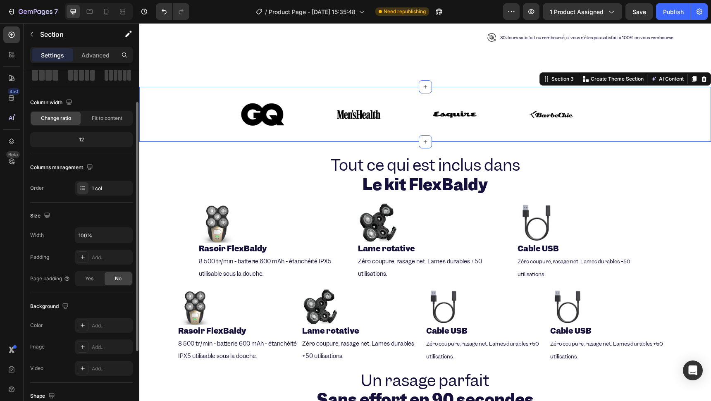
scroll to position [0, 0]
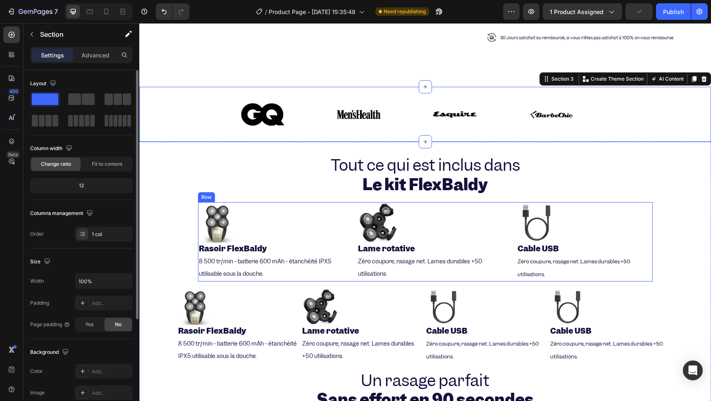
click at [335, 205] on div "Image ⁠⁠⁠⁠⁠⁠⁠ Rasoir FlexBaldy Heading 8 500 tr/min - batterie 600 mAh - étanch…" at bounding box center [425, 241] width 455 height 79
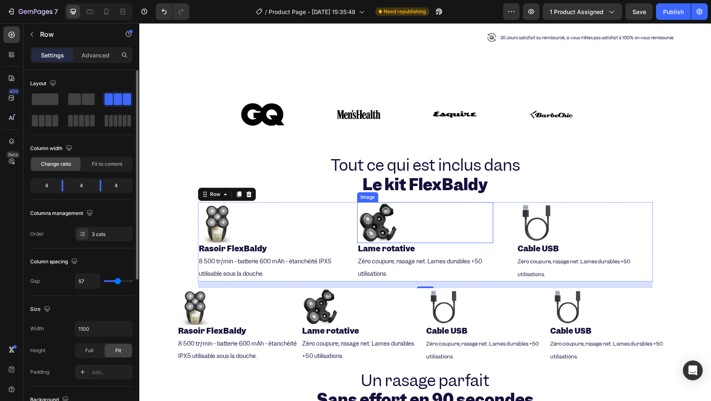
scroll to position [450, 0]
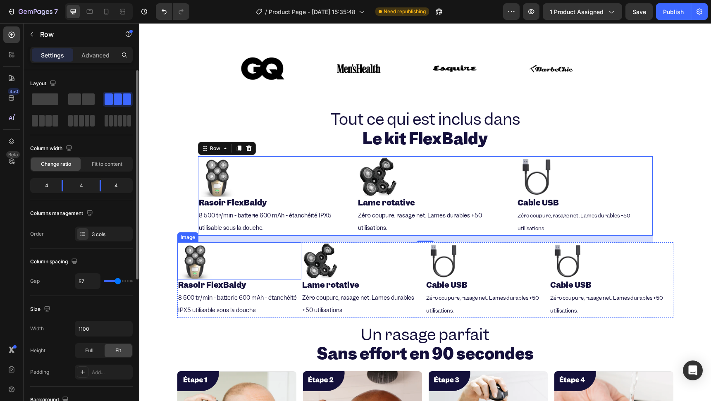
click at [188, 255] on img at bounding box center [195, 260] width 37 height 37
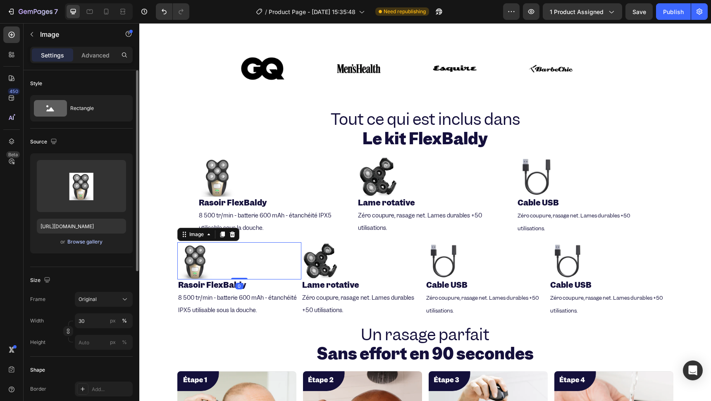
click at [86, 239] on div "Browse gallery" at bounding box center [84, 241] width 35 height 7
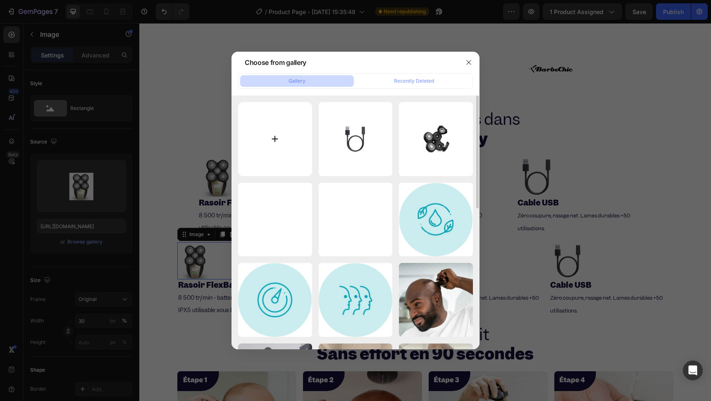
click at [257, 133] on input "file" at bounding box center [275, 139] width 74 height 74
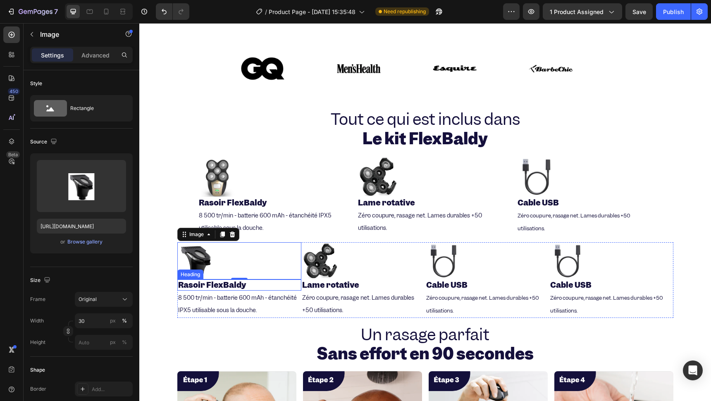
click at [218, 280] on strong "Rasoir FlexBaldy" at bounding box center [212, 285] width 68 height 10
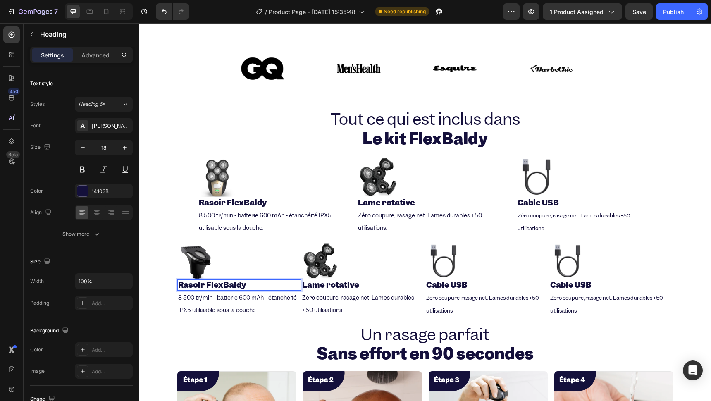
click at [250, 280] on p "Rasoir FlexBaldy" at bounding box center [239, 285] width 122 height 10
drag, startPoint x: 250, startPoint y: 278, endPoint x: 204, endPoint y: 278, distance: 45.9
click at [204, 280] on p "Rasoir FlexBaldy" at bounding box center [239, 285] width 122 height 10
click at [209, 300] on span "8 500 tr/min - batterie 600 mAh - étanchéité IPX5 utilisable sous la douche." at bounding box center [237, 304] width 119 height 20
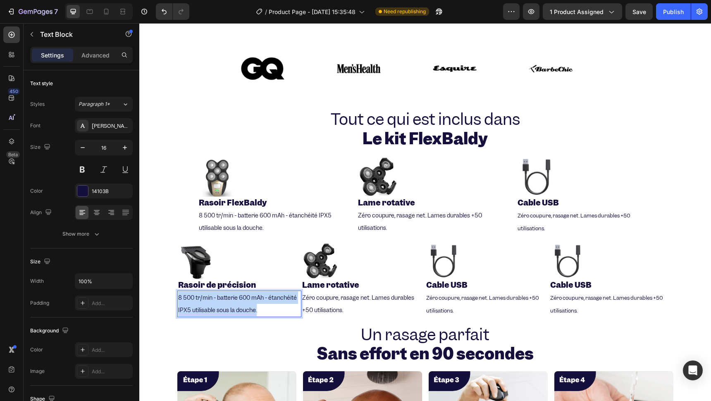
click at [209, 300] on span "8 500 tr/min - batterie 600 mAh - étanchéité IPX5 utilisable sous la douche." at bounding box center [237, 304] width 119 height 20
drag, startPoint x: 203, startPoint y: 301, endPoint x: 174, endPoint y: 288, distance: 31.5
click at [178, 291] on p "Assure un rasage net et des sabots de 3, 5 et 7 mm inclus." at bounding box center [239, 304] width 122 height 26
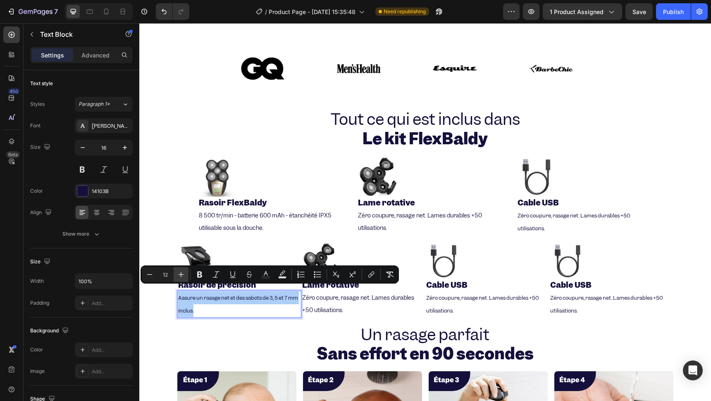
click at [185, 278] on button "Plus" at bounding box center [181, 274] width 15 height 15
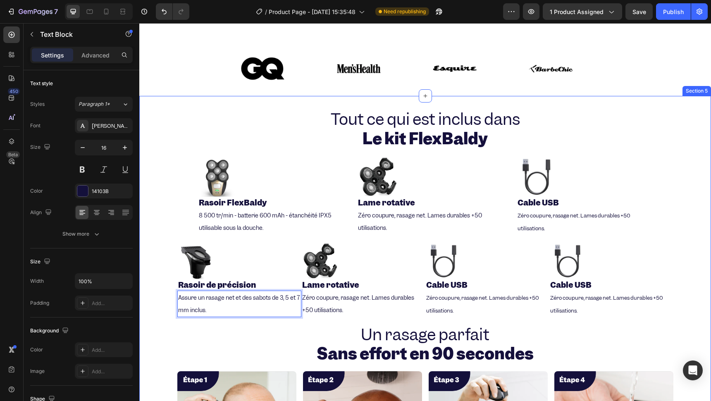
click at [340, 309] on div "Zéro coupure, rasage net. Lames durables +50 utilisations." at bounding box center [363, 303] width 124 height 26
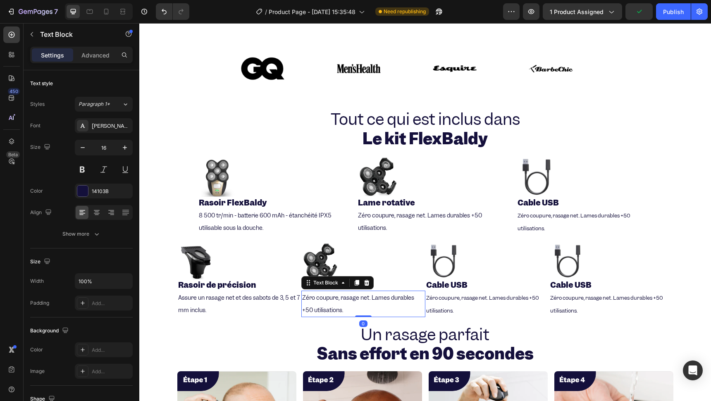
click at [379, 309] on div "Tout ce qui est inclus dans Le kit FlexBaldy Heading Image ⁠⁠⁠⁠⁠⁠⁠ Rasoir FlexB…" at bounding box center [424, 332] width 571 height 447
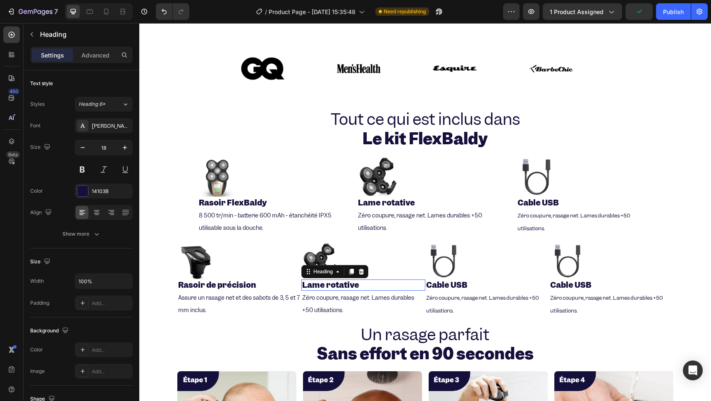
click at [346, 280] on strong "Lame rotative" at bounding box center [330, 285] width 57 height 10
drag, startPoint x: 359, startPoint y: 276, endPoint x: 304, endPoint y: 279, distance: 55.5
click at [305, 280] on p "Lame rotative" at bounding box center [363, 285] width 122 height 10
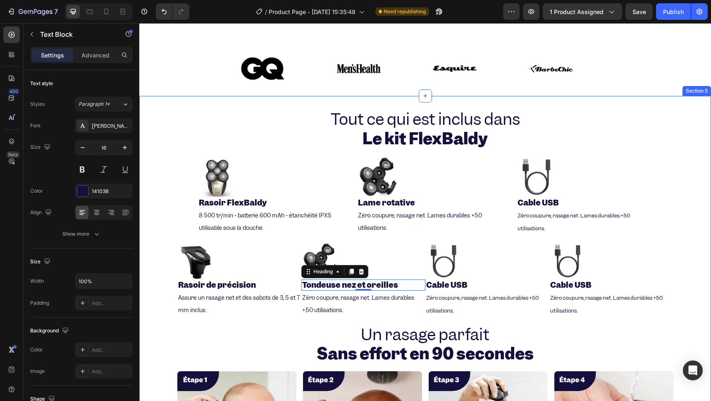
click at [326, 296] on p "Zéro coupure, rasage net. Lames durables +50 utilisations." at bounding box center [363, 303] width 122 height 25
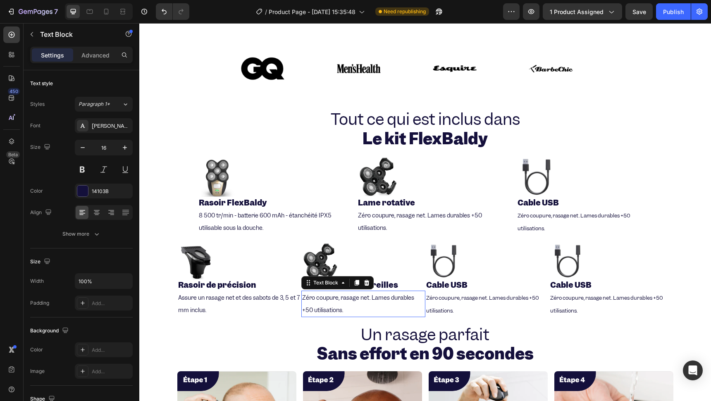
click at [326, 296] on p "Zéro coupure, rasage net. Lames durables +50 utilisations." at bounding box center [363, 303] width 122 height 25
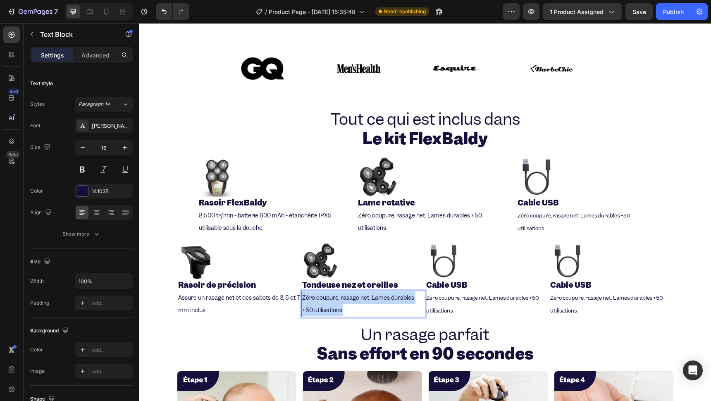
click at [326, 296] on p "Zéro coupure, rasage net. Lames durables +50 utilisations." at bounding box center [363, 303] width 122 height 25
click at [309, 257] on img at bounding box center [319, 260] width 37 height 37
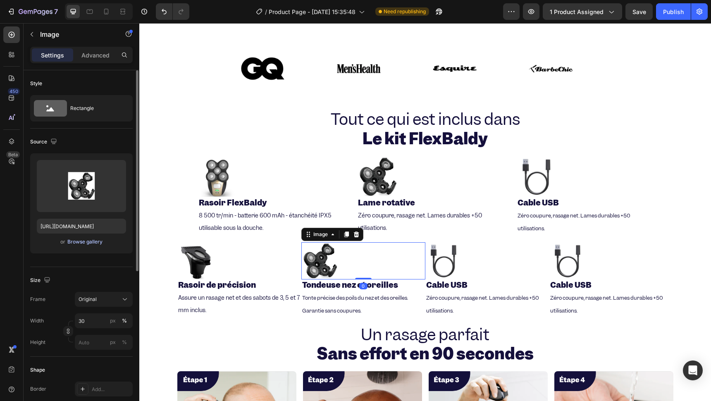
click at [89, 240] on div "Browse gallery" at bounding box center [84, 241] width 35 height 7
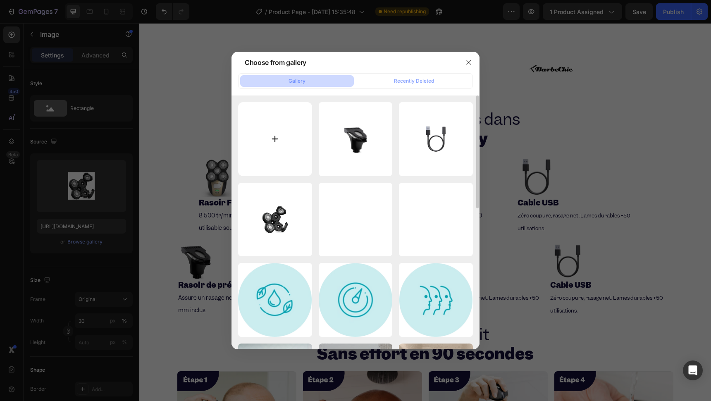
click at [276, 138] on input "file" at bounding box center [275, 139] width 74 height 74
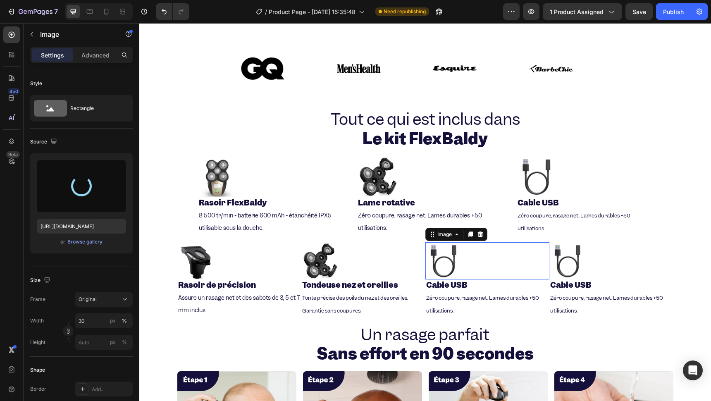
click at [444, 259] on img at bounding box center [443, 260] width 37 height 37
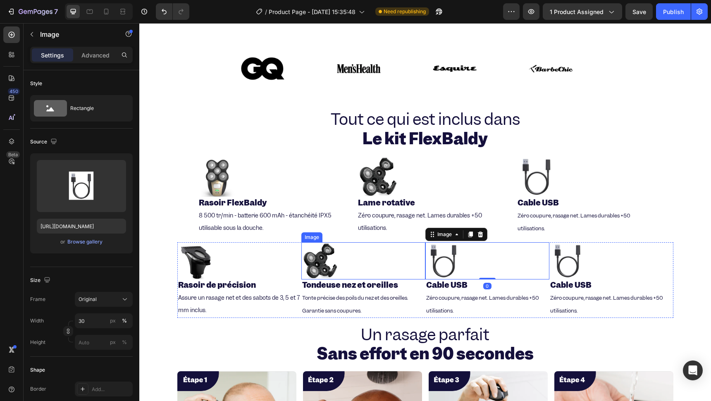
click at [325, 257] on img at bounding box center [319, 260] width 37 height 37
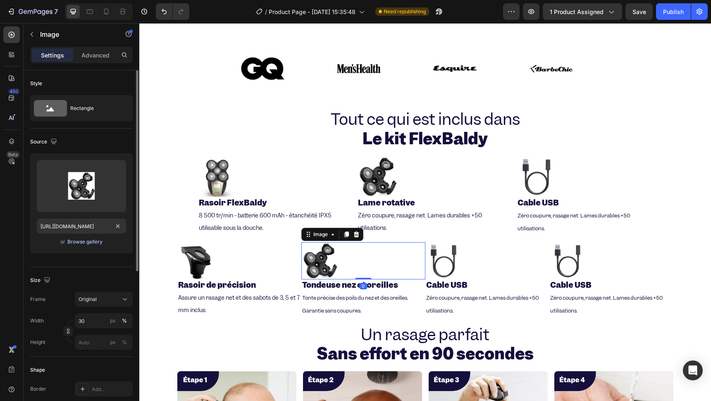
click at [80, 244] on div "Browse gallery" at bounding box center [84, 241] width 35 height 7
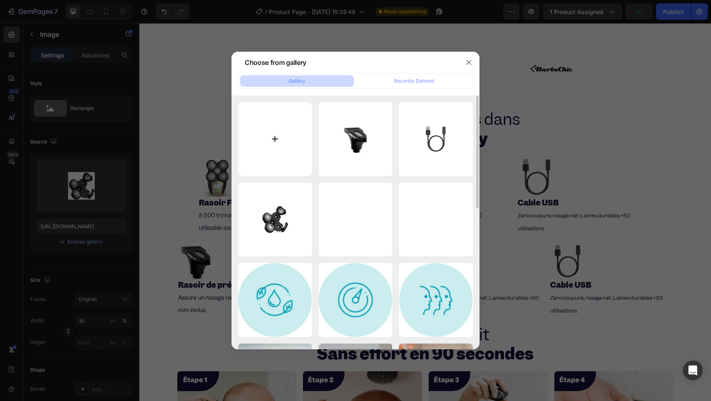
click at [279, 140] on input "file" at bounding box center [275, 139] width 74 height 74
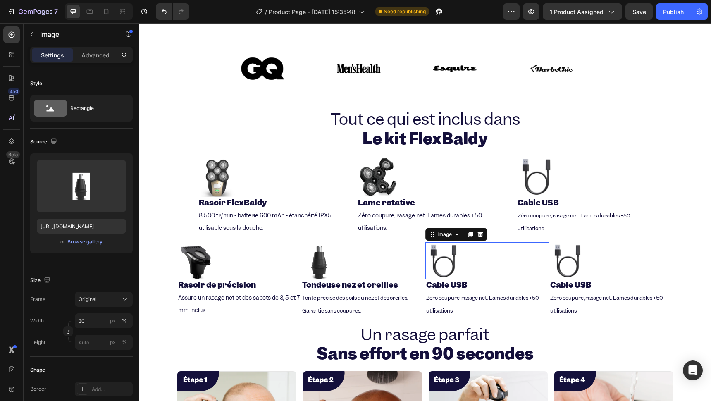
click at [454, 251] on img at bounding box center [443, 260] width 37 height 37
click at [74, 242] on div "Browse gallery" at bounding box center [84, 241] width 35 height 7
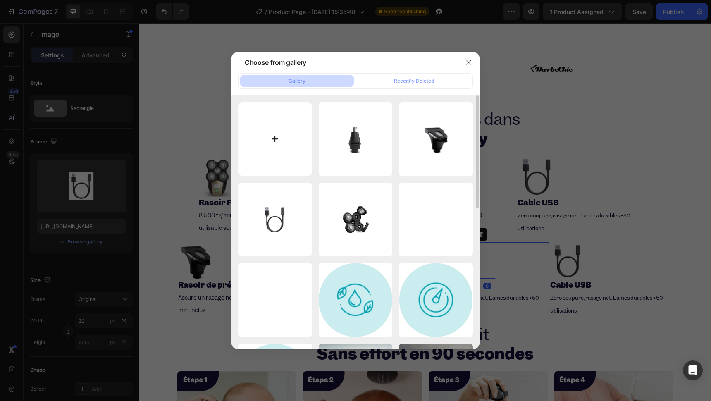
click at [263, 132] on input "file" at bounding box center [275, 139] width 74 height 74
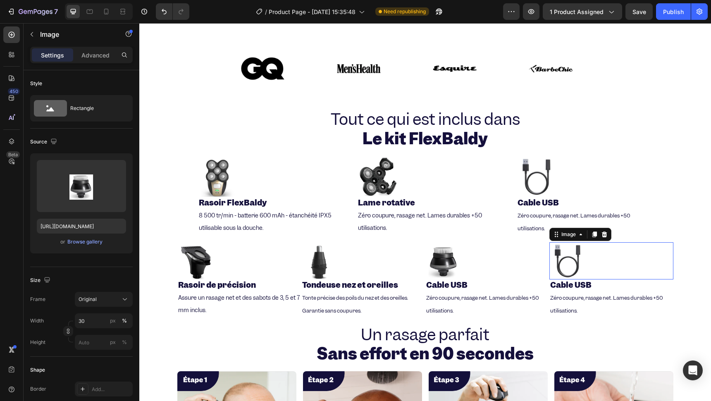
click at [564, 260] on img at bounding box center [567, 260] width 37 height 37
click at [76, 245] on div "Browse gallery" at bounding box center [84, 241] width 35 height 7
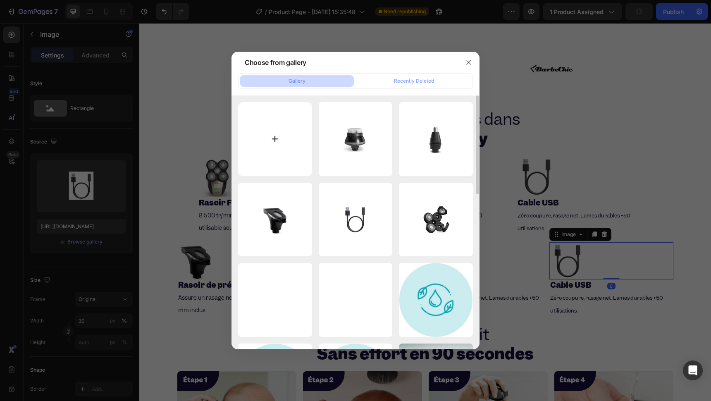
click at [265, 143] on input "file" at bounding box center [275, 139] width 74 height 74
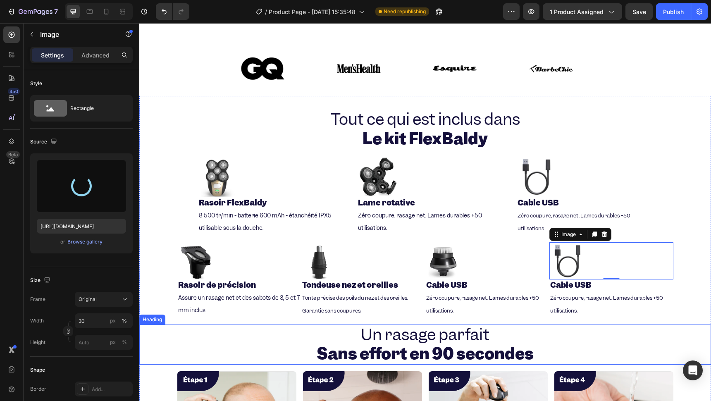
click at [449, 280] on strong "Cable USB" at bounding box center [446, 285] width 41 height 10
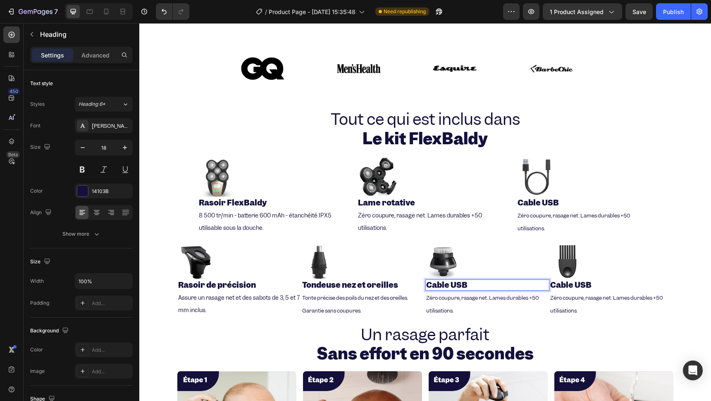
click at [474, 280] on p "Cable USB" at bounding box center [487, 285] width 122 height 10
drag, startPoint x: 452, startPoint y: 277, endPoint x: 426, endPoint y: 276, distance: 25.2
click at [426, 280] on p "Cable USB" at bounding box center [487, 285] width 122 height 10
click at [613, 279] on h2 "Cable USB" at bounding box center [611, 284] width 124 height 11
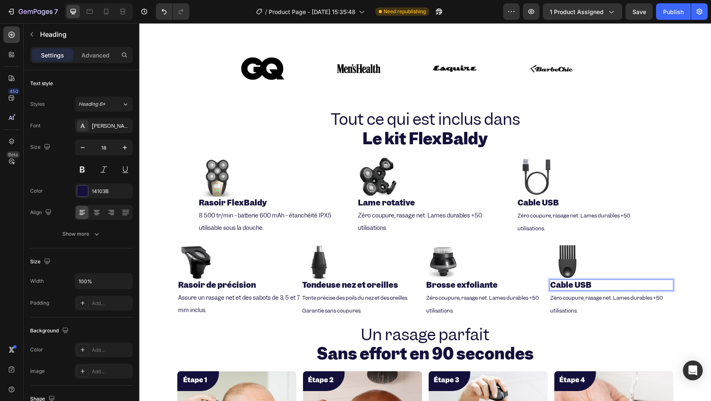
click at [613, 279] on h2 "Cable USB" at bounding box center [611, 284] width 124 height 11
drag, startPoint x: 593, startPoint y: 278, endPoint x: 557, endPoint y: 277, distance: 35.5
click at [557, 280] on p "Cable USB" at bounding box center [611, 285] width 122 height 10
drag, startPoint x: 552, startPoint y: 278, endPoint x: 629, endPoint y: 274, distance: 77.4
click at [629, 280] on p "Cable USB" at bounding box center [611, 285] width 122 height 10
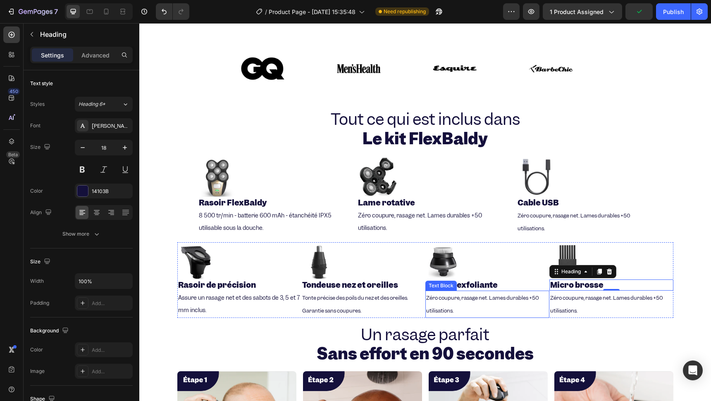
click at [463, 294] on span "Zéro coupure, rasage net. Lames durables +50 utilisations." at bounding box center [482, 304] width 113 height 20
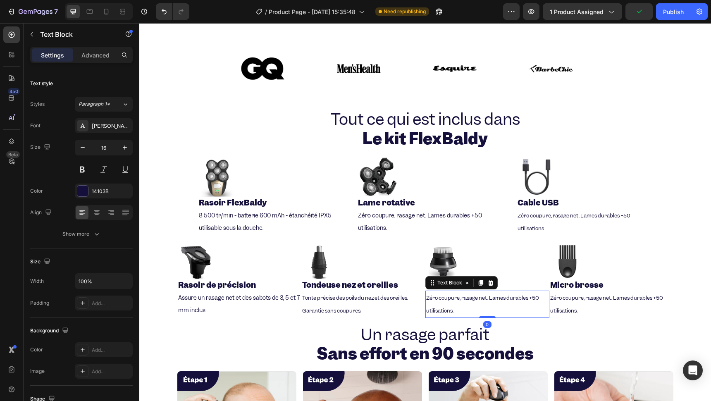
click at [463, 294] on span "Zéro coupure, rasage net. Lames durables +50 utilisations." at bounding box center [482, 304] width 113 height 20
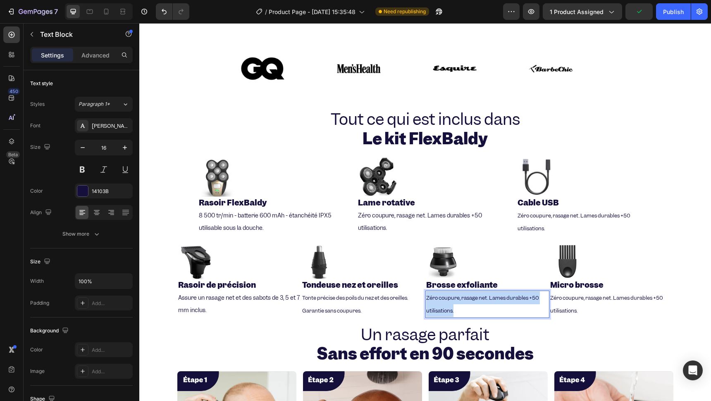
click at [462, 294] on span "Zéro coupure, rasage net. Lames durables +50 utilisations." at bounding box center [482, 304] width 113 height 20
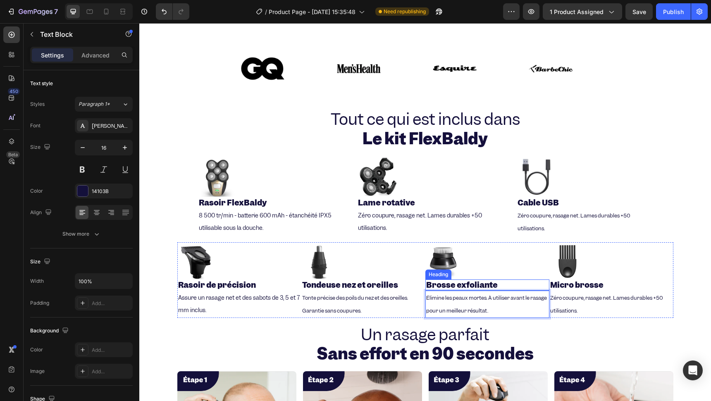
click at [443, 294] on span "Élimine les peaux mortes. À utiliser avant le rasage pour un meilleur résultat." at bounding box center [486, 304] width 121 height 20
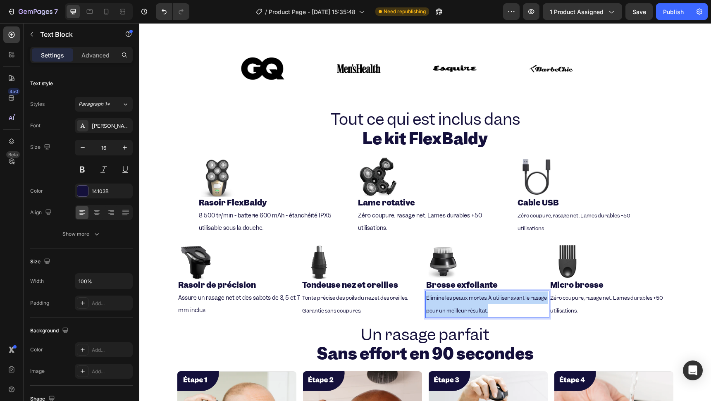
click at [443, 294] on span "Élimine les peaux mortes. À utiliser avant le rasage pour un meilleur résultat." at bounding box center [486, 304] width 121 height 20
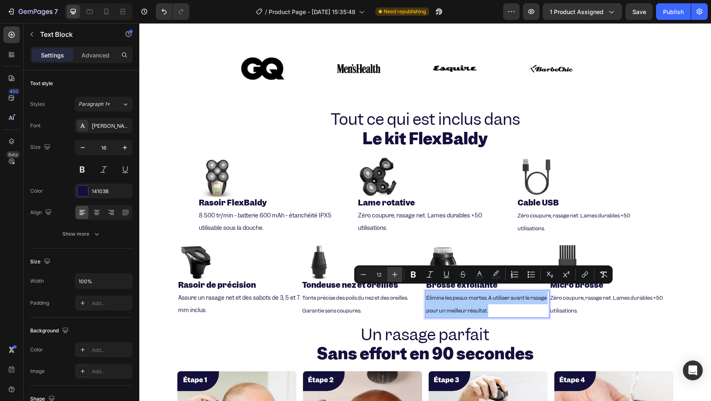
click at [398, 275] on icon "Editor contextual toolbar" at bounding box center [394, 274] width 8 height 8
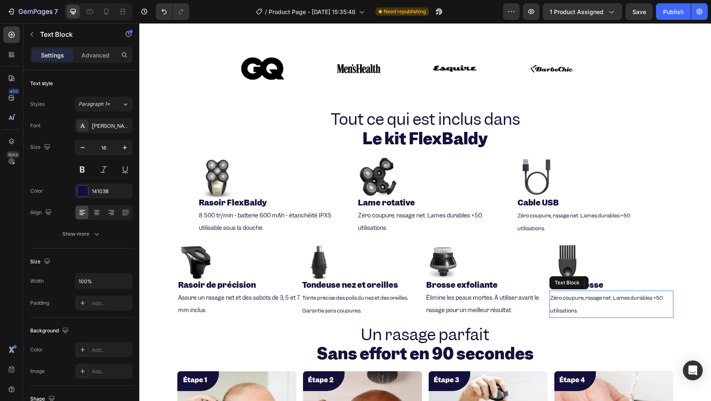
click at [555, 294] on span "Zéro coupure, rasage net. Lames durables +50 utilisations." at bounding box center [606, 304] width 113 height 20
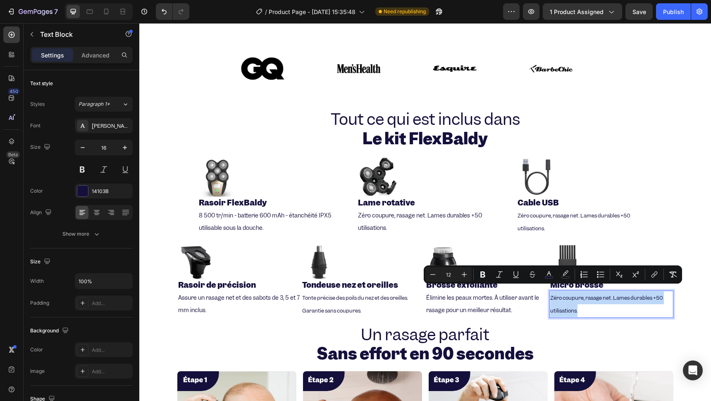
click at [555, 294] on span "Zéro coupure, rasage net. Lames durables +50 utilisations." at bounding box center [606, 304] width 113 height 20
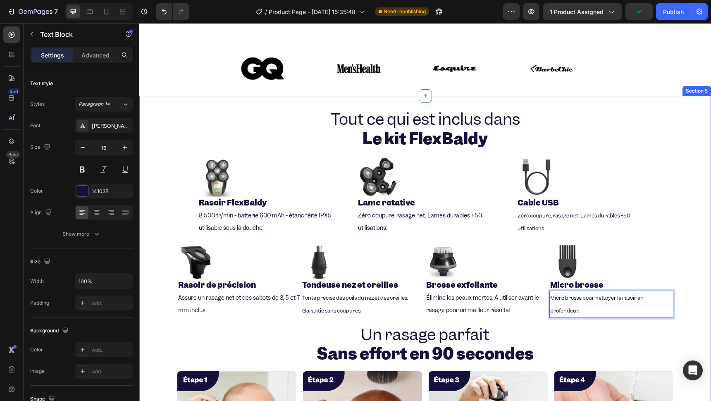
click at [690, 260] on div "Tout ce qui est inclus dans Le kit FlexBaldy Heading Image ⁠⁠⁠⁠⁠⁠⁠ Rasoir FlexB…" at bounding box center [424, 332] width 571 height 447
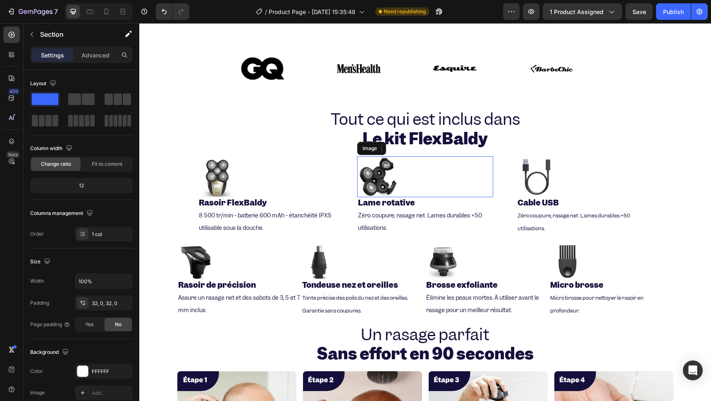
click at [489, 179] on div at bounding box center [425, 176] width 136 height 41
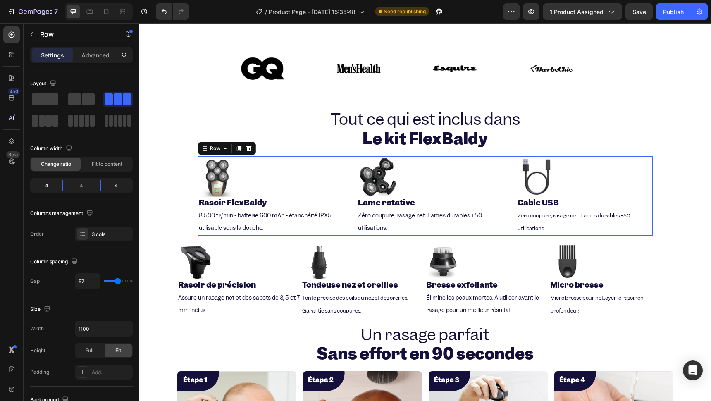
click at [494, 178] on div "Image ⁠⁠⁠⁠⁠⁠⁠ Rasoir FlexBaldy Heading 8 500 tr/min - batterie 600 mAh - étanch…" at bounding box center [425, 195] width 455 height 79
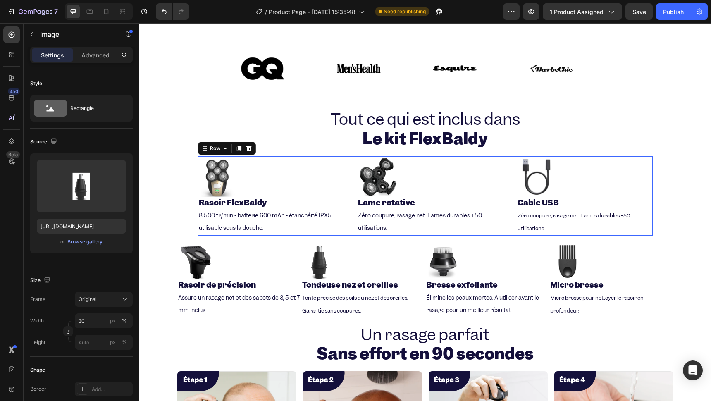
click at [496, 196] on div "Image ⁠⁠⁠⁠⁠⁠⁠ Rasoir FlexBaldy Heading 8 500 tr/min - batterie 600 mAh - étanch…" at bounding box center [425, 195] width 455 height 79
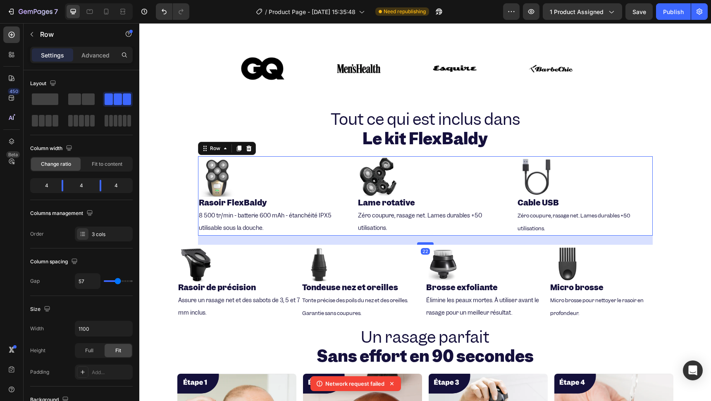
click at [417, 242] on div at bounding box center [425, 243] width 17 height 2
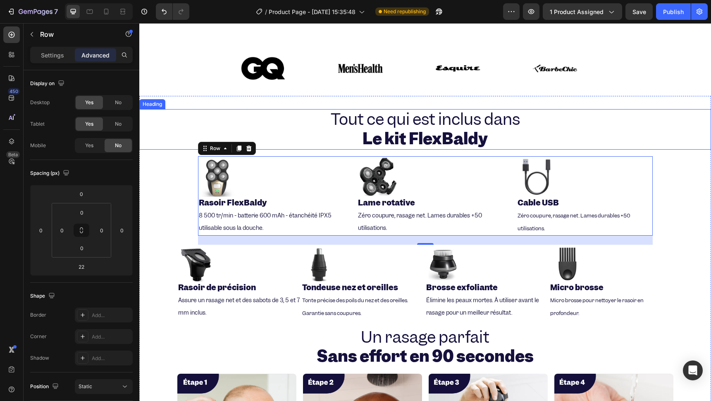
click at [164, 109] on h2 "Tout ce qui est inclus dans Le kit FlexBaldy" at bounding box center [424, 129] width 571 height 40
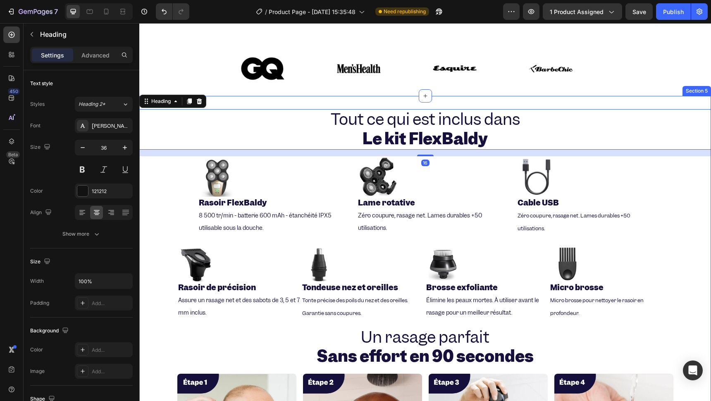
click at [162, 170] on div "Tout ce qui est inclus dans Le kit FlexBaldy Heading 16 Image ⁠⁠⁠⁠⁠⁠⁠ Rasoir Fl…" at bounding box center [424, 334] width 571 height 450
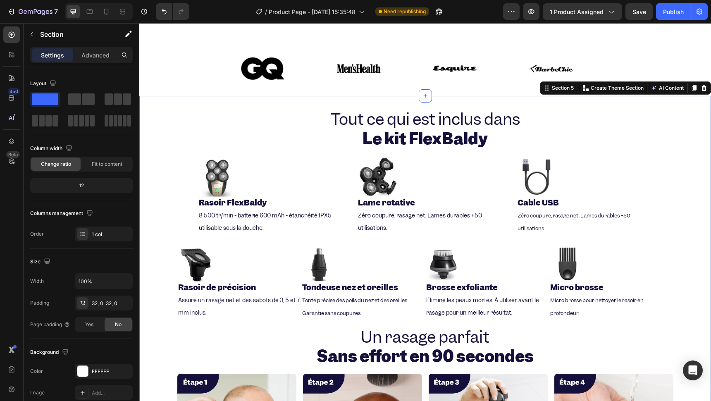
click at [159, 96] on div "Tout ce qui est inclus dans Le kit FlexBaldy Heading Image ⁠⁠⁠⁠⁠⁠⁠ Rasoir FlexB…" at bounding box center [424, 334] width 571 height 476
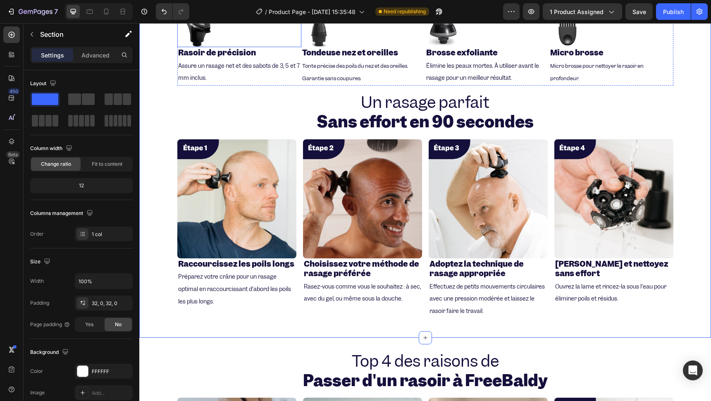
scroll to position [588, 0]
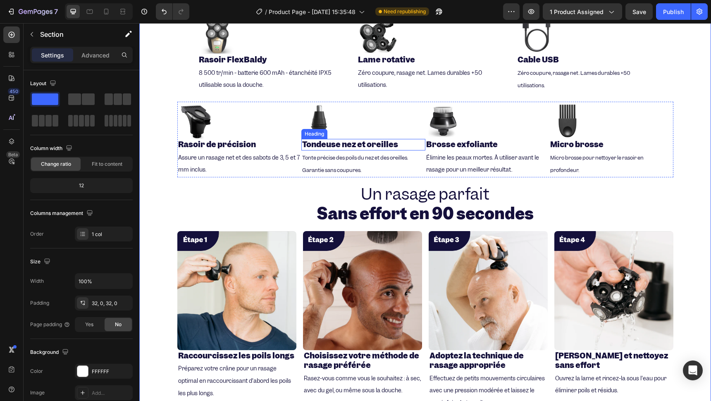
click at [398, 143] on p "⁠⁠⁠⁠⁠⁠⁠ Tondeuse nez et oreilles" at bounding box center [363, 145] width 122 height 10
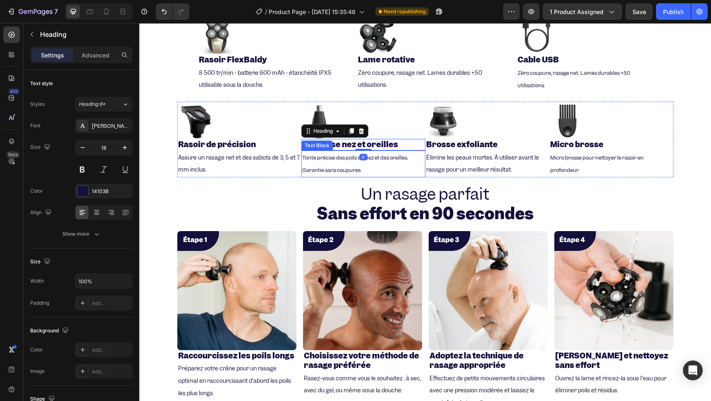
click at [417, 167] on p "Tonte précise des poils du nez et des oreilles. Garantie sans coupures." at bounding box center [363, 164] width 122 height 26
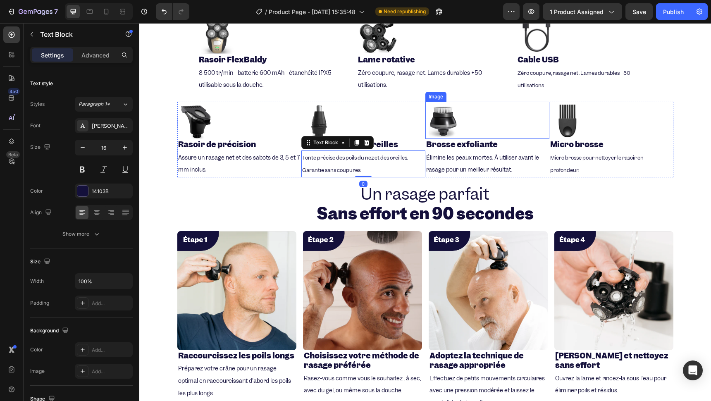
click at [425, 107] on img at bounding box center [443, 120] width 37 height 37
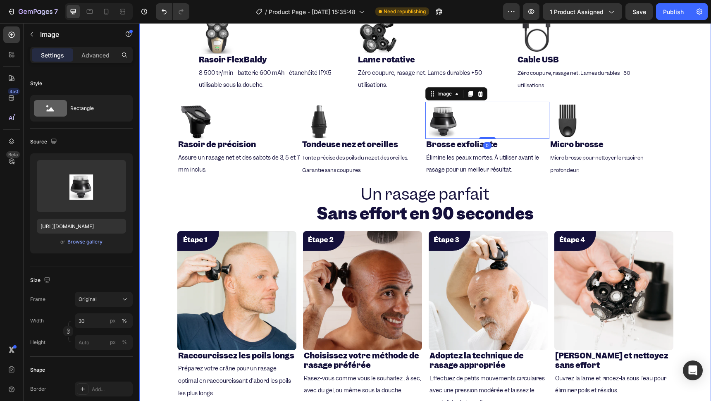
click at [673, 133] on div "Tout ce qui est inclus dans Le kit FlexBaldy Heading Image ⁠⁠⁠⁠⁠⁠⁠ Rasoir FlexB…" at bounding box center [424, 192] width 571 height 450
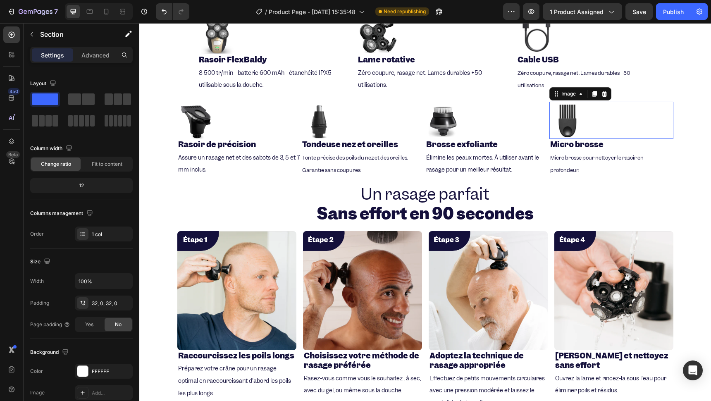
click at [658, 127] on div at bounding box center [611, 120] width 124 height 37
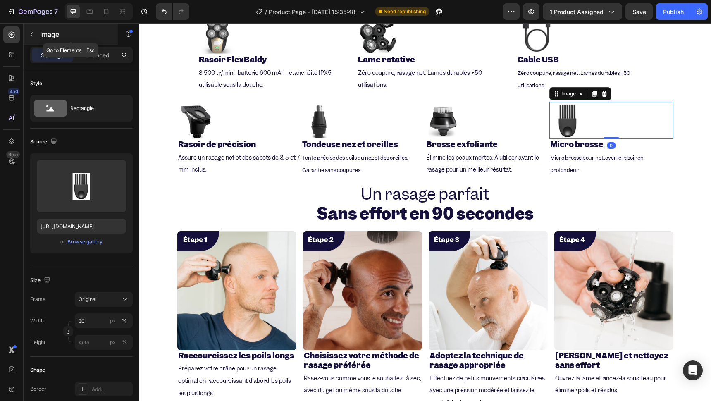
click at [38, 33] on button "button" at bounding box center [31, 34] width 13 height 13
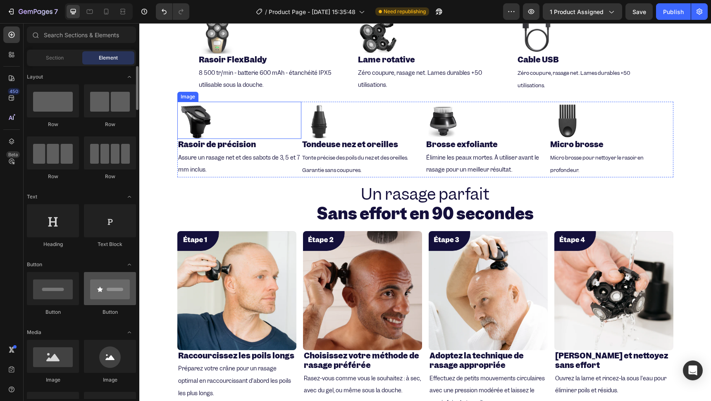
scroll to position [0, 0]
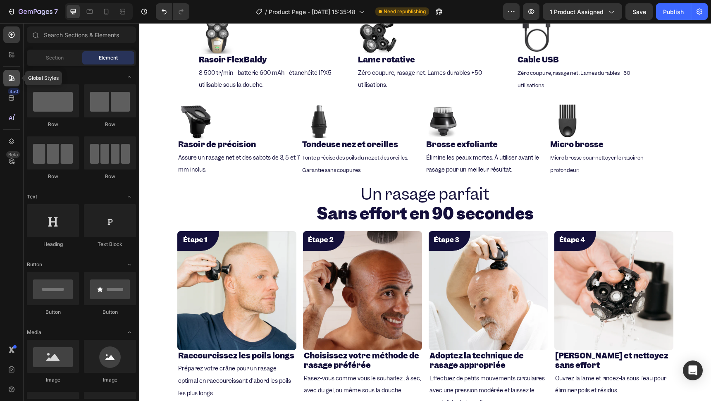
click at [16, 75] on div at bounding box center [11, 78] width 17 height 17
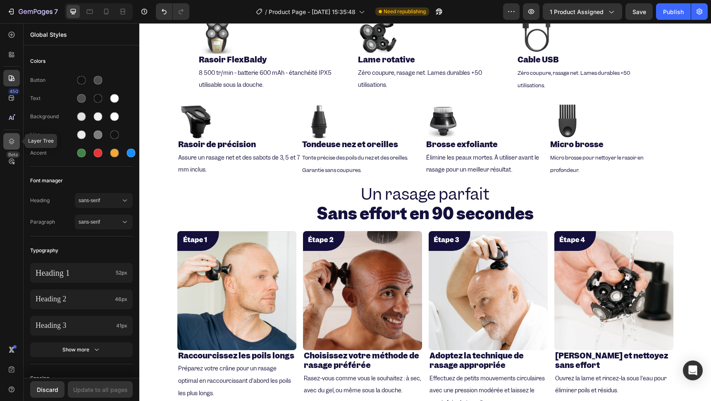
click at [10, 138] on icon at bounding box center [11, 141] width 8 height 8
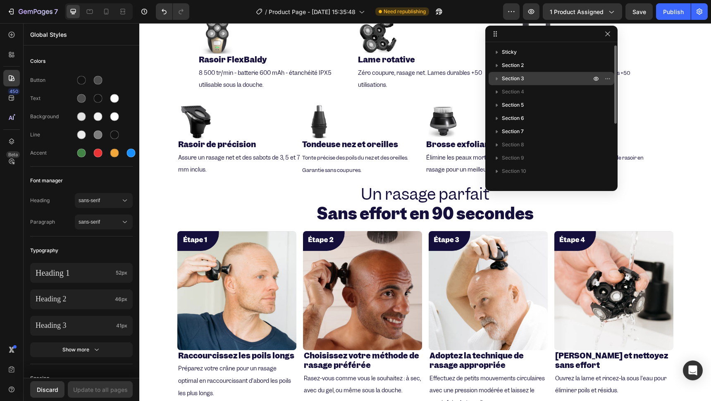
click at [510, 79] on span "Section 3" at bounding box center [513, 78] width 22 height 8
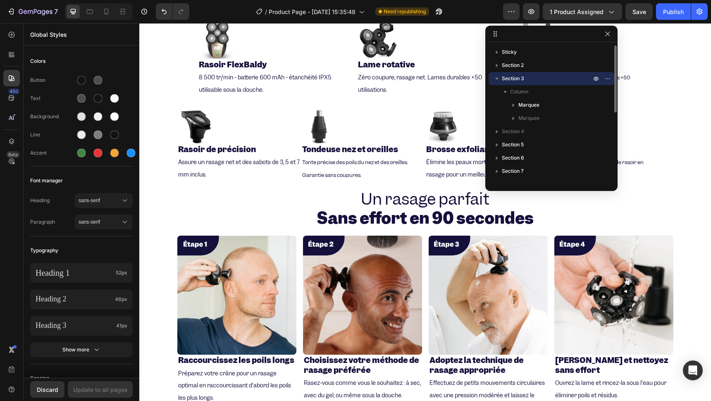
scroll to position [434, 0]
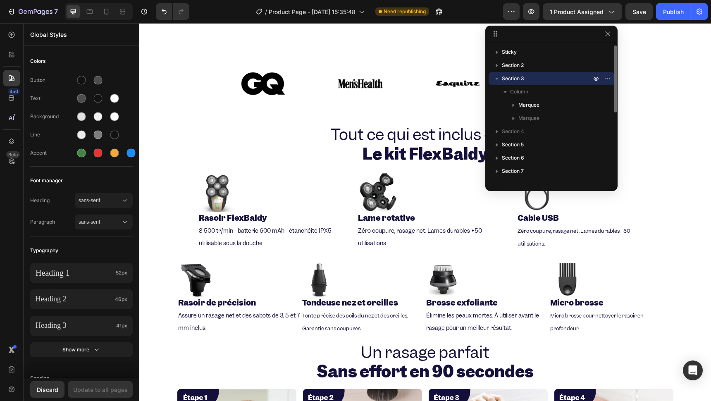
click at [510, 79] on span "Section 3" at bounding box center [513, 78] width 22 height 8
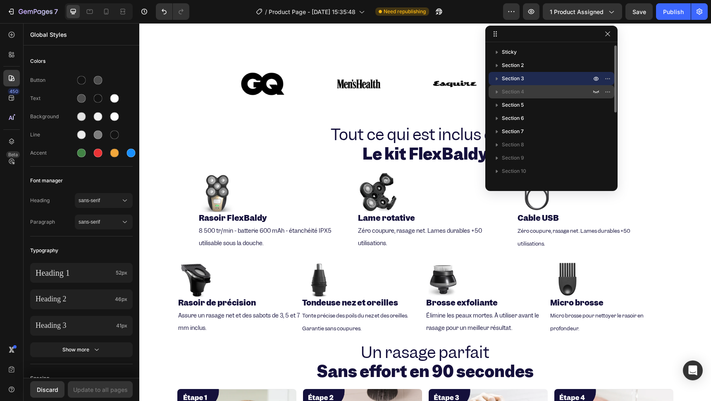
click at [505, 90] on span "Section 4" at bounding box center [513, 92] width 22 height 8
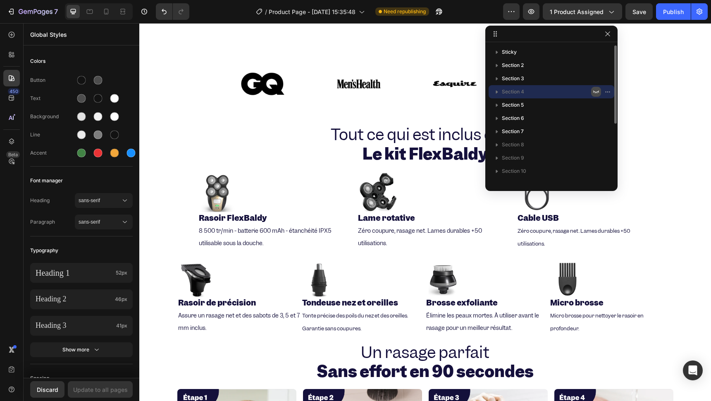
click at [594, 90] on icon "button" at bounding box center [596, 91] width 7 height 7
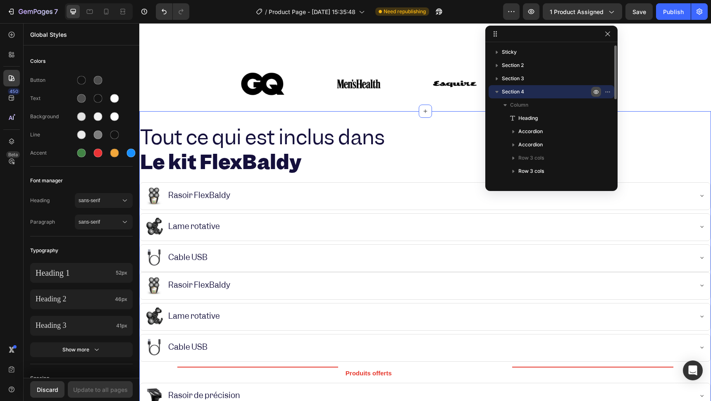
click at [595, 90] on icon "button" at bounding box center [596, 91] width 7 height 7
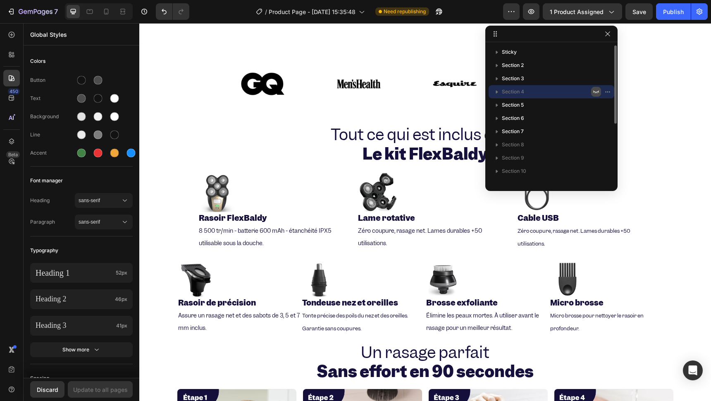
click at [595, 90] on icon "button" at bounding box center [596, 91] width 7 height 7
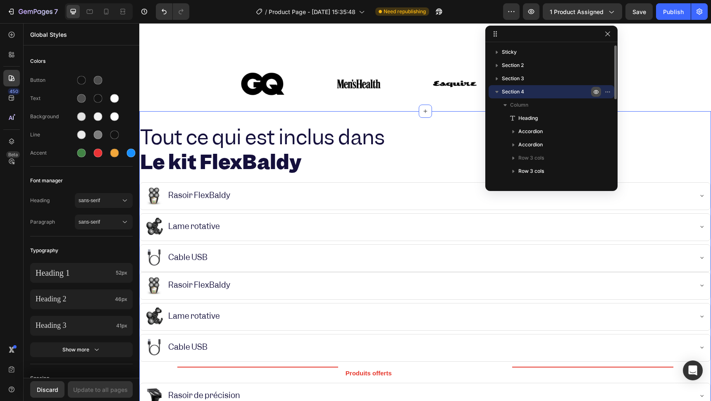
click at [595, 90] on icon "button" at bounding box center [596, 91] width 7 height 7
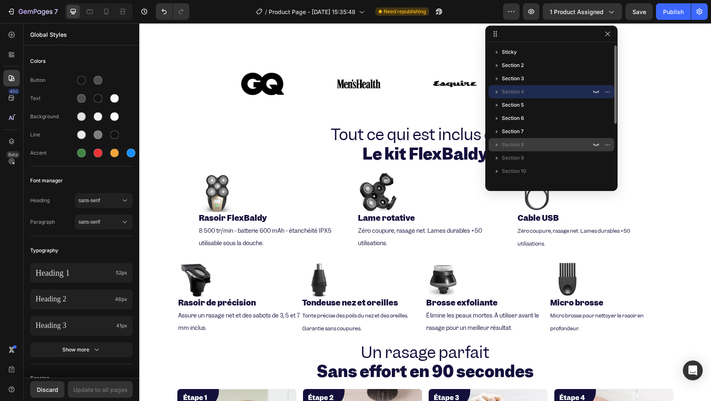
click at [536, 143] on p "Section 8" at bounding box center [547, 144] width 91 height 8
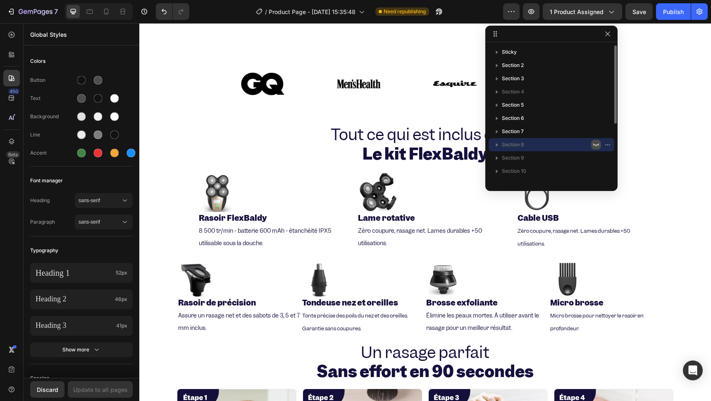
click at [596, 140] on button "button" at bounding box center [596, 145] width 10 height 10
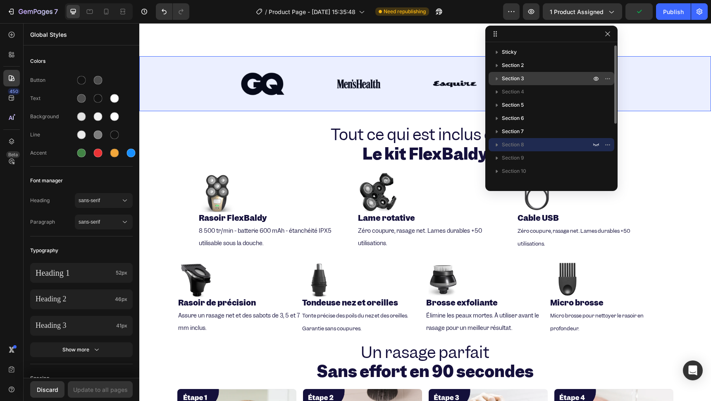
click at [528, 80] on p "Section 3" at bounding box center [547, 78] width 91 height 8
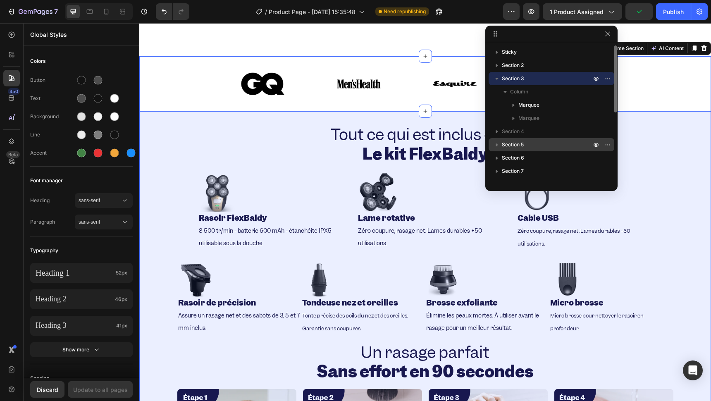
click at [525, 140] on p "Section 5" at bounding box center [547, 144] width 91 height 8
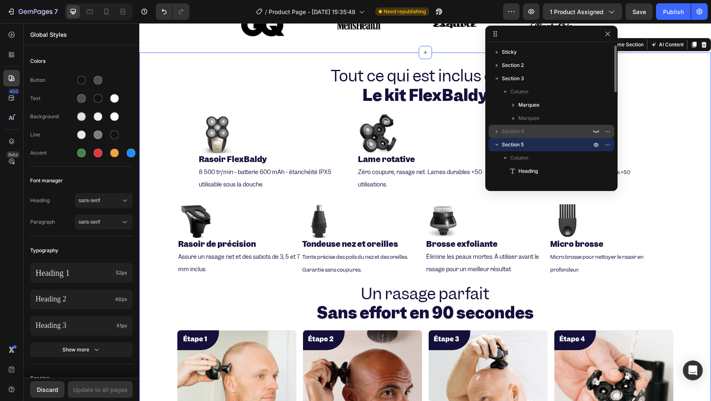
click at [516, 133] on span "Section 4" at bounding box center [513, 131] width 22 height 8
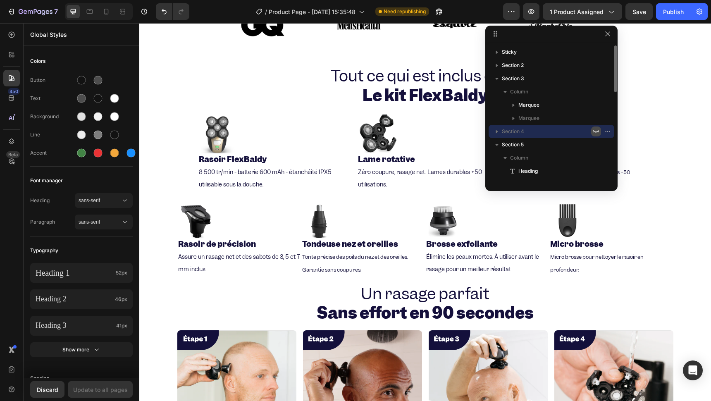
click at [597, 130] on icon "button" at bounding box center [596, 131] width 7 height 7
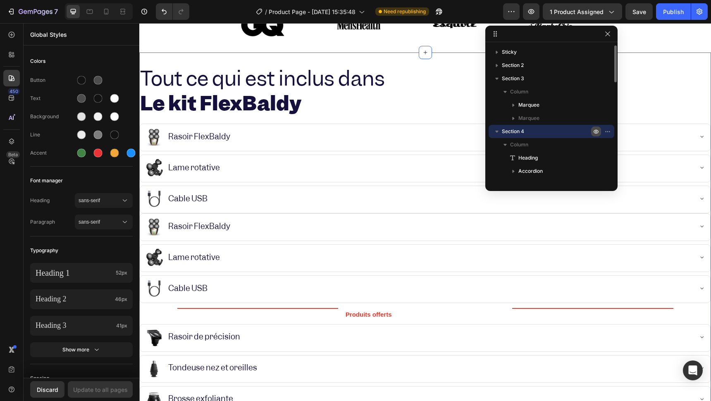
click at [609, 131] on icon "button" at bounding box center [609, 131] width 1 height 1
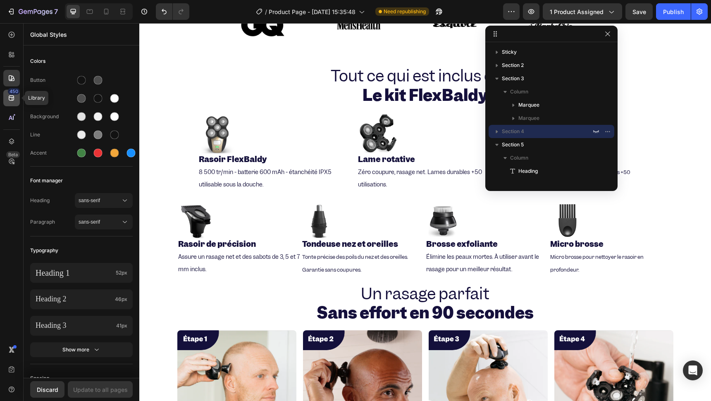
click at [13, 96] on icon at bounding box center [11, 98] width 8 height 8
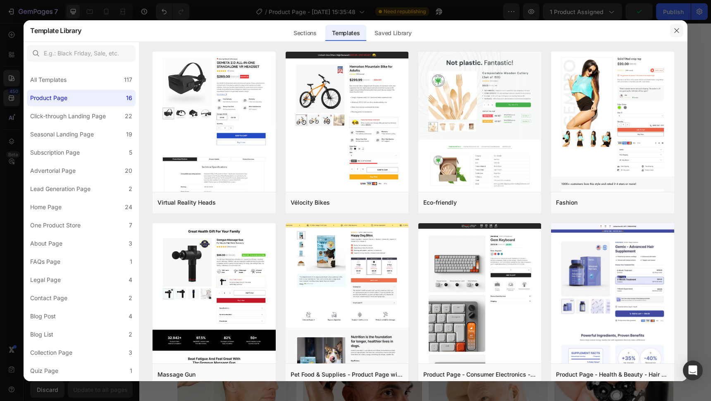
click at [672, 27] on button "button" at bounding box center [676, 30] width 13 height 13
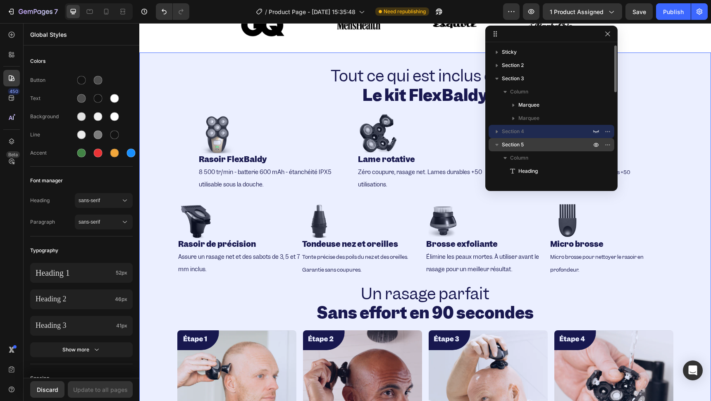
click at [497, 145] on icon "button" at bounding box center [496, 145] width 3 height 2
click at [497, 145] on icon "button" at bounding box center [497, 144] width 2 height 3
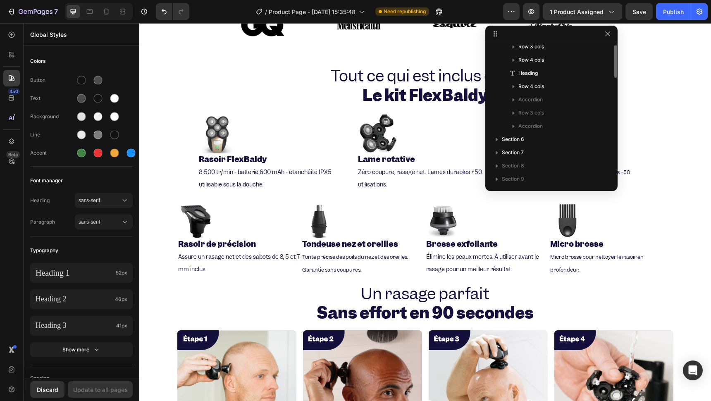
scroll to position [92, 0]
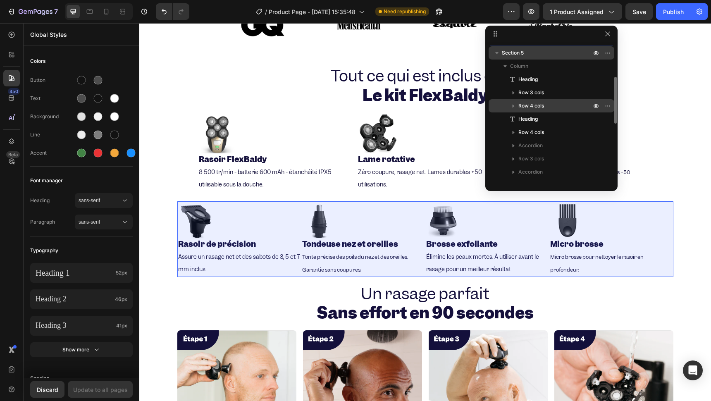
click at [523, 108] on span "Row 4 cols" at bounding box center [531, 106] width 26 height 8
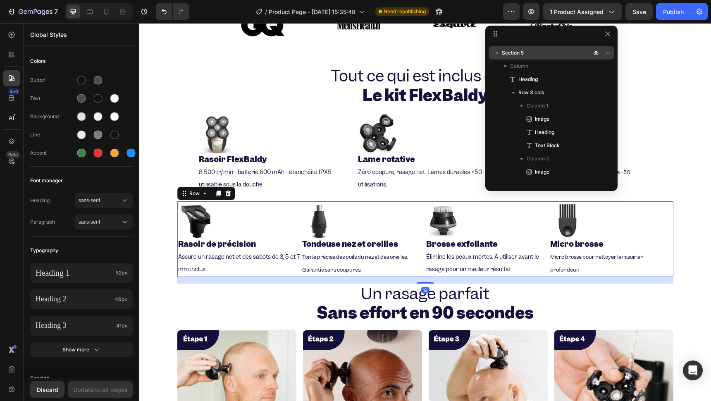
scroll to position [249, 0]
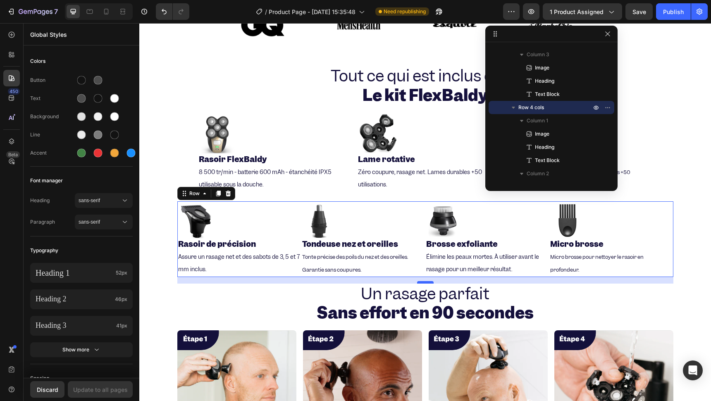
click at [424, 279] on div "16" at bounding box center [425, 280] width 496 height 7
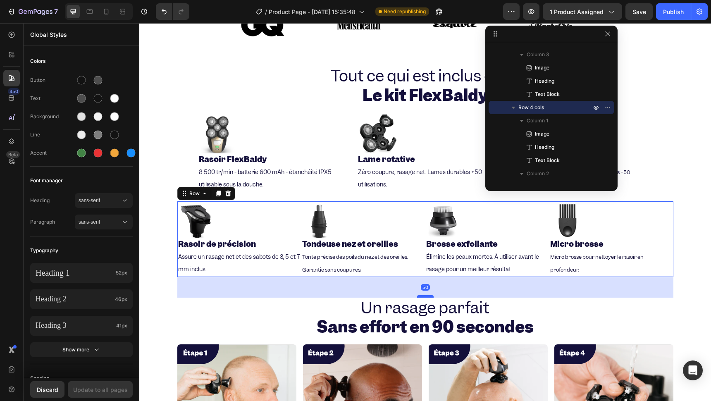
drag, startPoint x: 423, startPoint y: 278, endPoint x: 419, endPoint y: 292, distance: 14.5
click at [419, 295] on div at bounding box center [425, 296] width 17 height 2
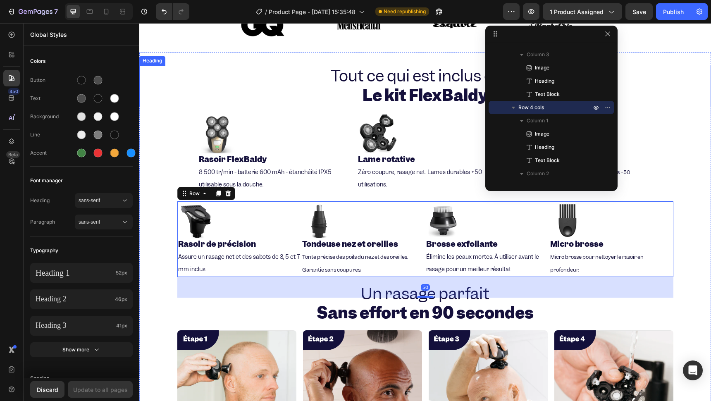
click at [415, 98] on strong "Le kit FlexBaldy" at bounding box center [424, 95] width 125 height 21
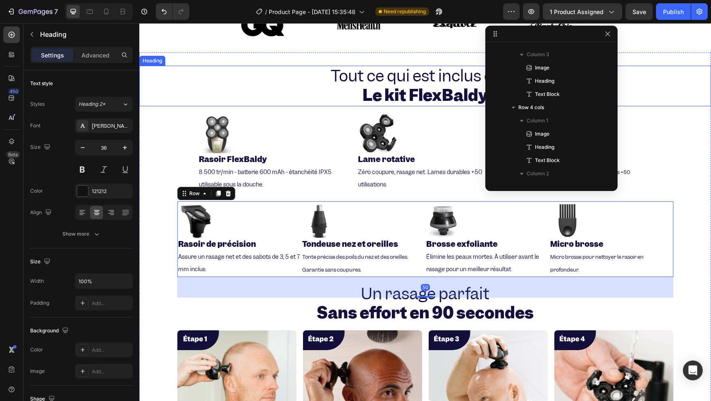
scroll to position [64, 0]
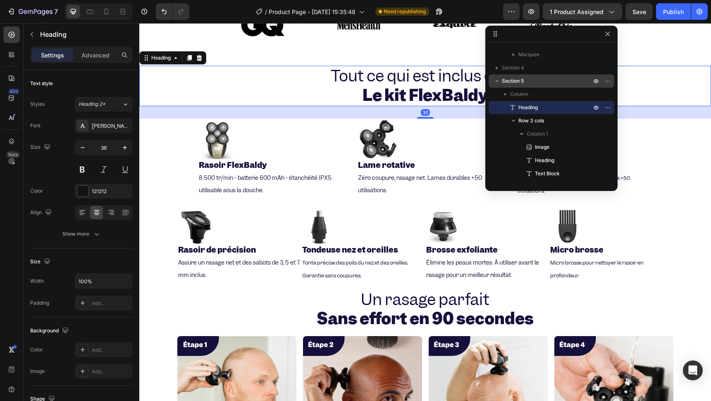
drag, startPoint x: 421, startPoint y: 112, endPoint x: 421, endPoint y: 117, distance: 5.8
click at [421, 117] on div at bounding box center [425, 118] width 17 height 2
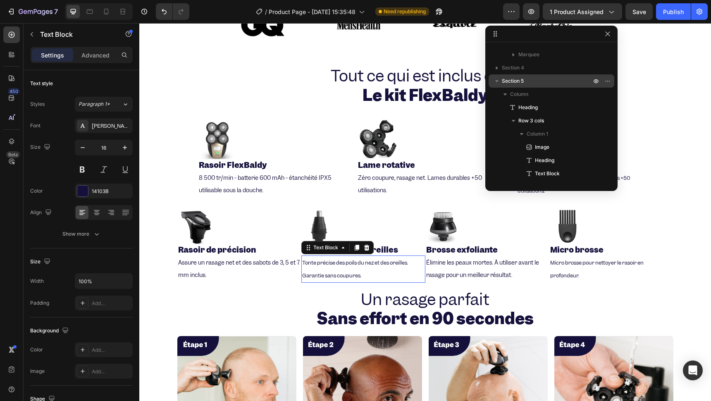
click at [418, 262] on p "Tonte précise des poils du nez et des oreilles. Garantie sans coupures." at bounding box center [363, 269] width 122 height 26
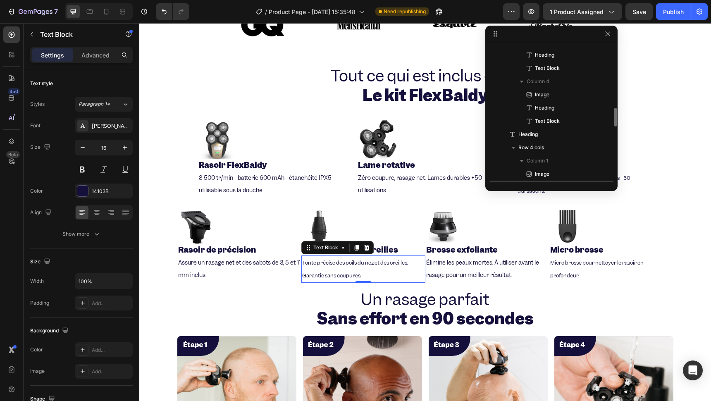
scroll to position [493, 0]
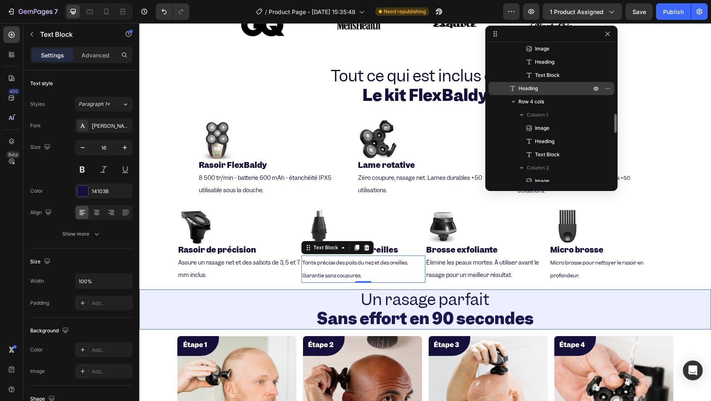
click at [532, 86] on span "Heading" at bounding box center [527, 88] width 19 height 8
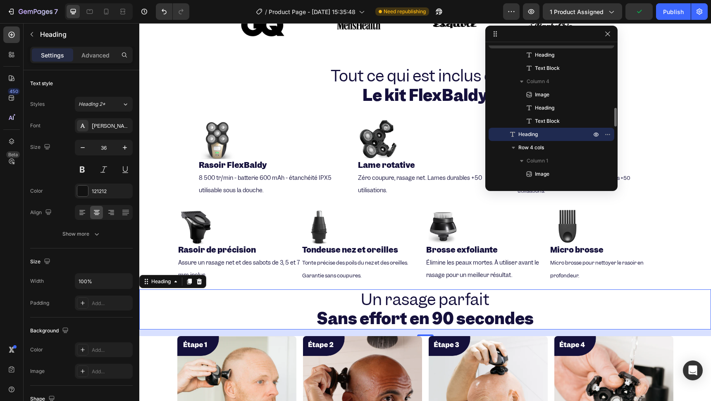
scroll to position [401, 0]
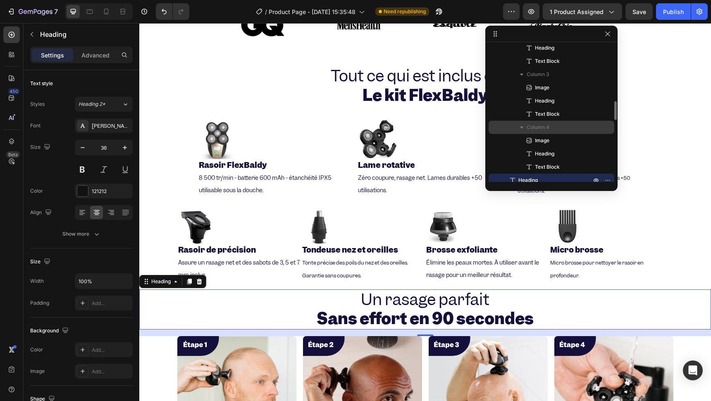
click at [548, 128] on span "Column 4" at bounding box center [537, 127] width 23 height 8
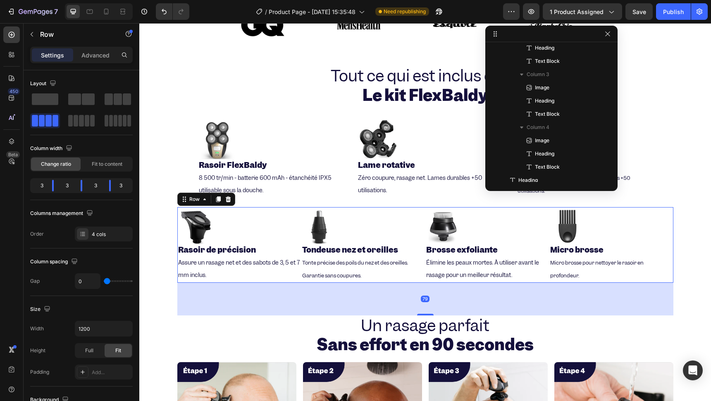
drag, startPoint x: 422, startPoint y: 283, endPoint x: 434, endPoint y: 309, distance: 28.5
click at [434, 283] on div "79" at bounding box center [425, 283] width 496 height 0
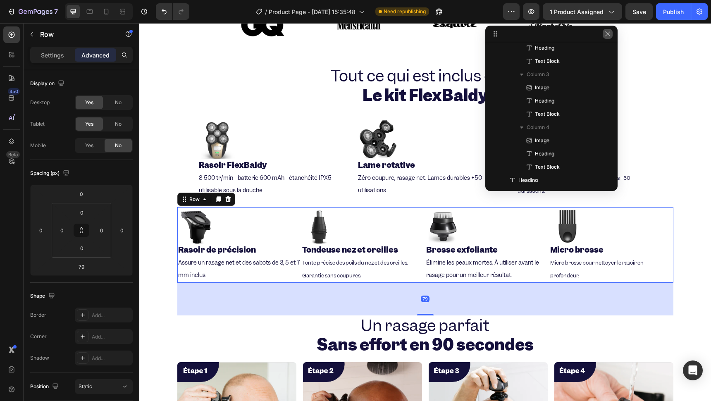
click at [606, 35] on icon "button" at bounding box center [607, 34] width 7 height 7
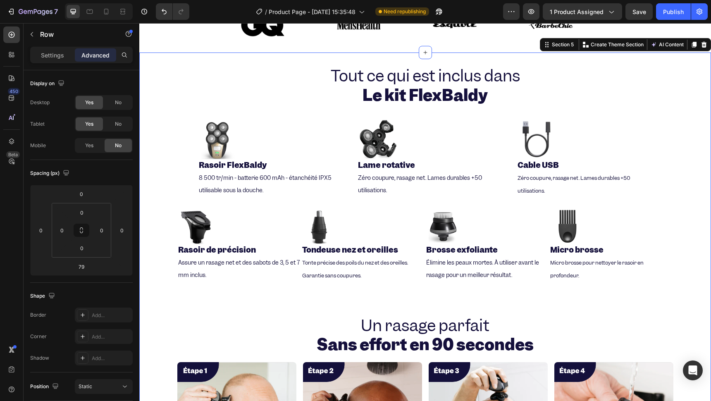
click at [290, 115] on div "Tout ce qui est inclus dans Le kit FlexBaldy Heading Image ⁠⁠⁠⁠⁠⁠⁠ Rasoir FlexB…" at bounding box center [424, 306] width 571 height 481
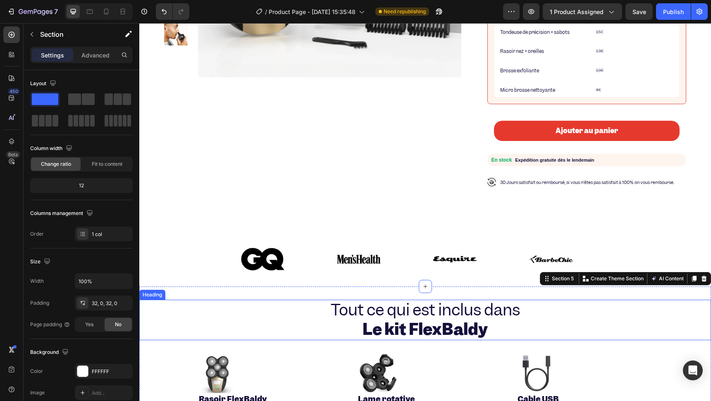
scroll to position [305, 0]
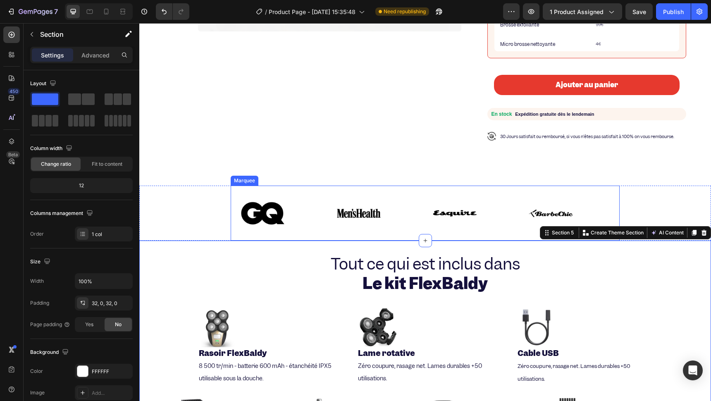
click at [398, 212] on div "Image" at bounding box center [375, 213] width 96 height 41
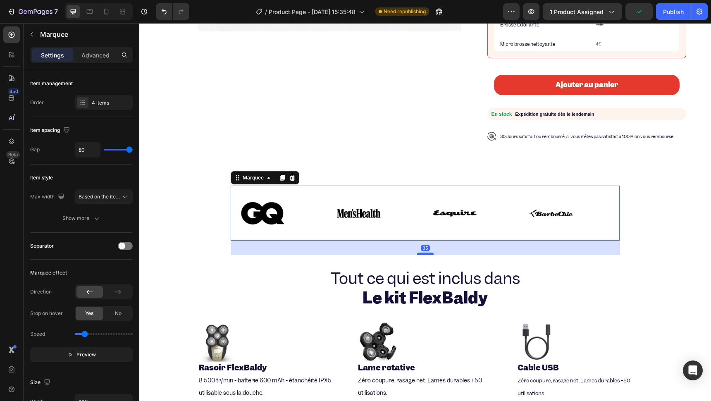
drag, startPoint x: 424, startPoint y: 234, endPoint x: 424, endPoint y: 248, distance: 14.5
click at [424, 252] on div at bounding box center [425, 253] width 17 height 2
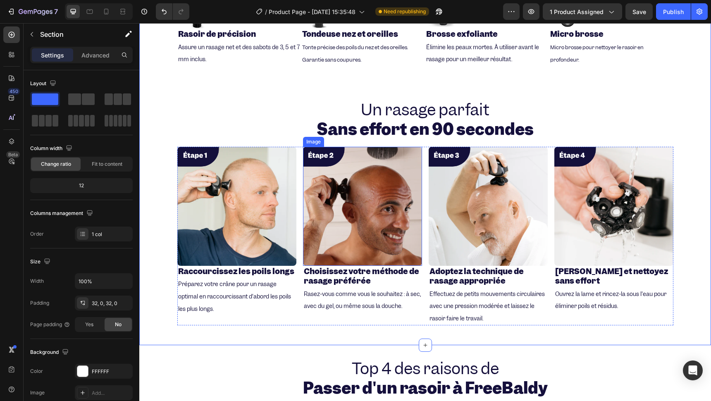
scroll to position [856, 0]
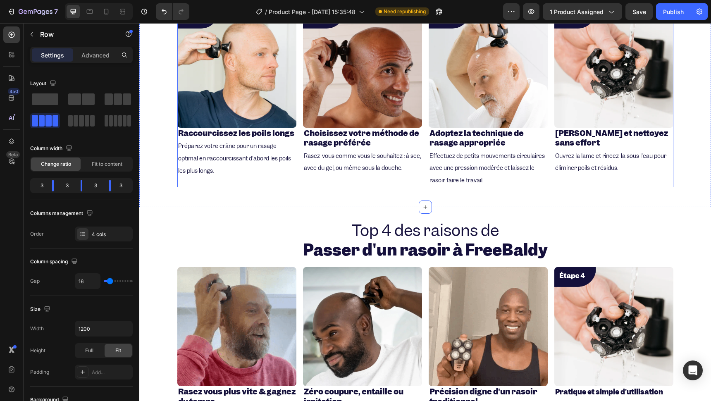
click at [419, 160] on div "Image ⁠⁠⁠⁠⁠⁠⁠ Raccourcissez les poils longs Heading Préparez votre crâne pour u…" at bounding box center [425, 98] width 496 height 178
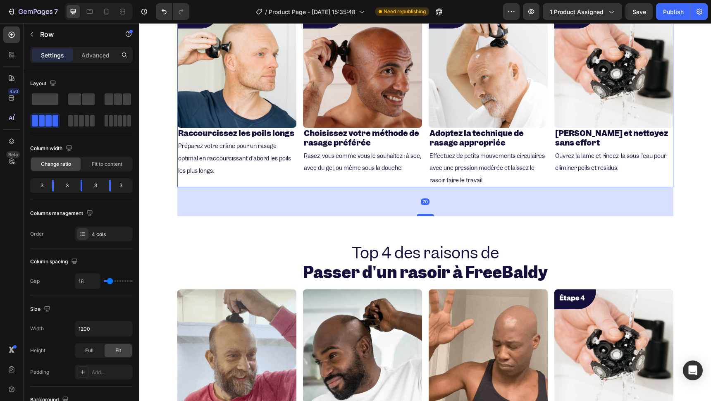
drag, startPoint x: 426, startPoint y: 188, endPoint x: 426, endPoint y: 211, distance: 22.7
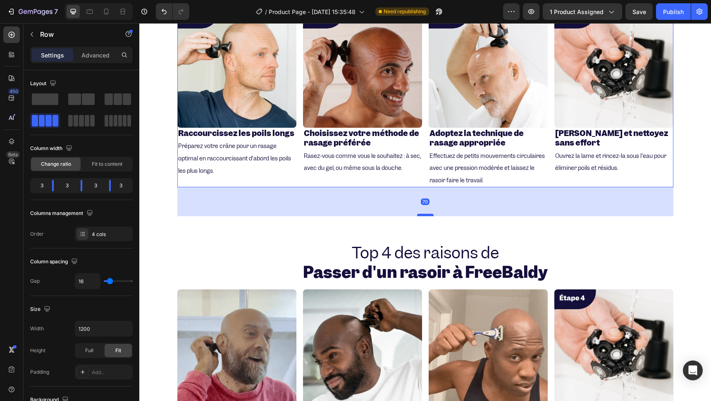
click at [426, 214] on div at bounding box center [425, 215] width 17 height 2
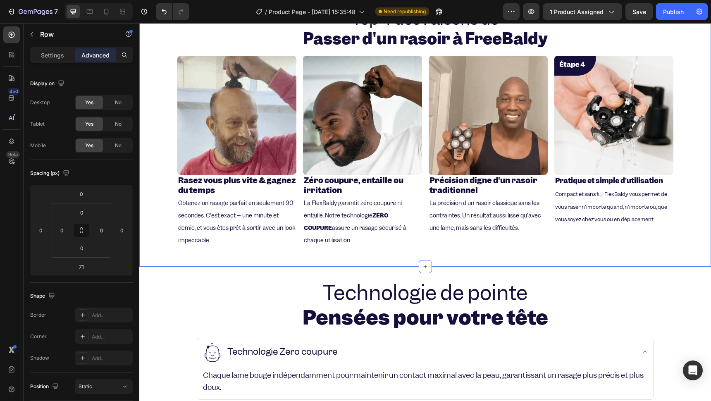
scroll to position [1223, 0]
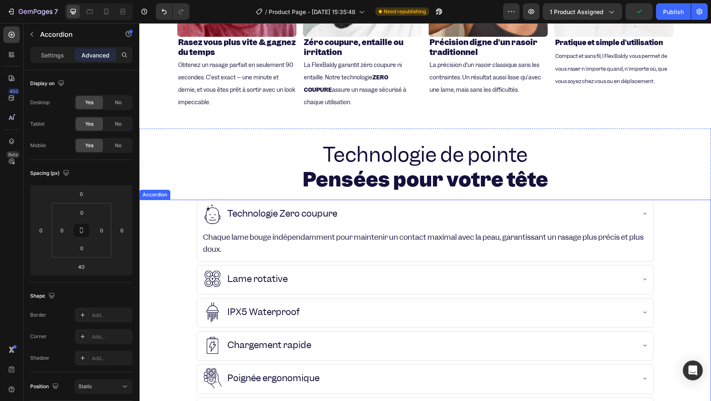
click at [641, 210] on icon at bounding box center [644, 213] width 7 height 7
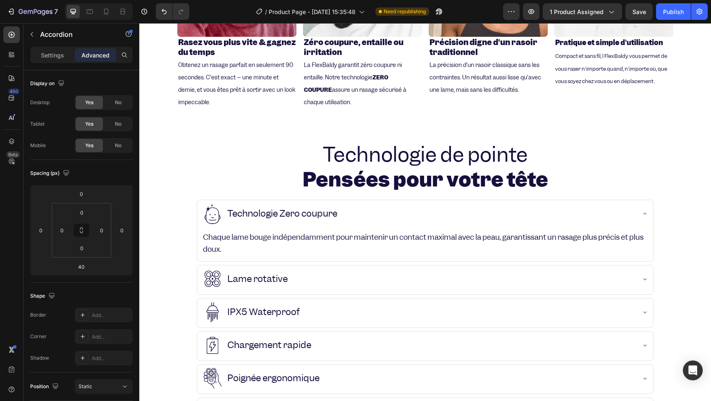
click at [640, 216] on div "Technologie Zero coupure" at bounding box center [425, 214] width 456 height 29
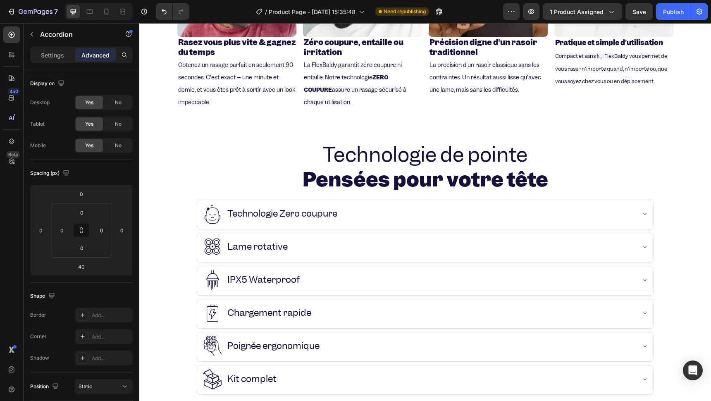
scroll to position [1453, 0]
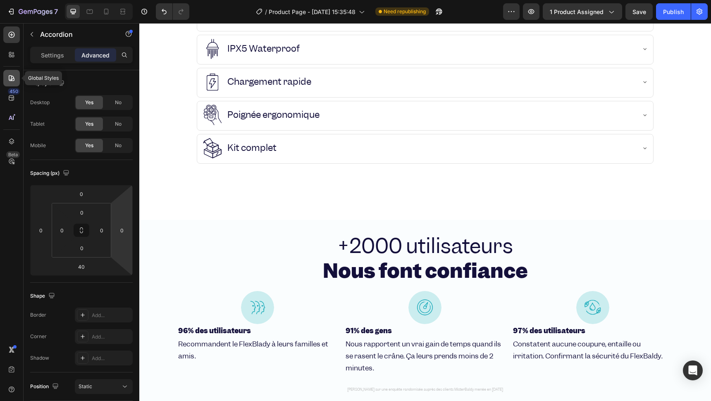
click at [9, 80] on icon at bounding box center [12, 78] width 6 height 6
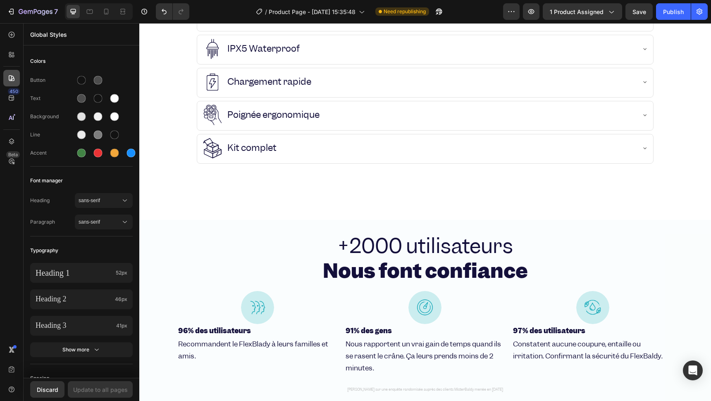
click at [11, 77] on icon at bounding box center [12, 78] width 6 height 6
click at [13, 151] on div "Beta" at bounding box center [13, 154] width 14 height 7
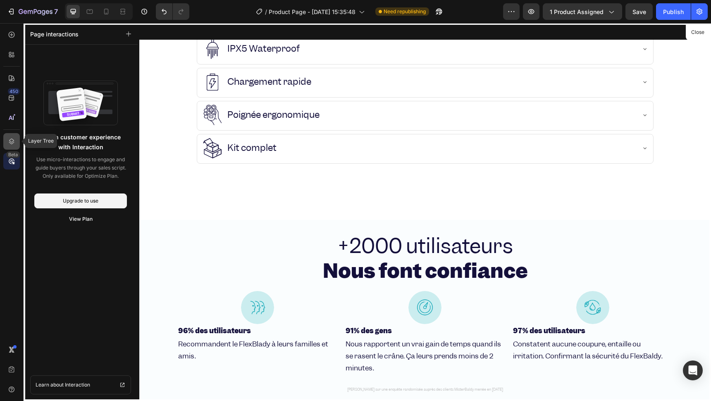
click at [9, 138] on icon at bounding box center [11, 141] width 8 height 8
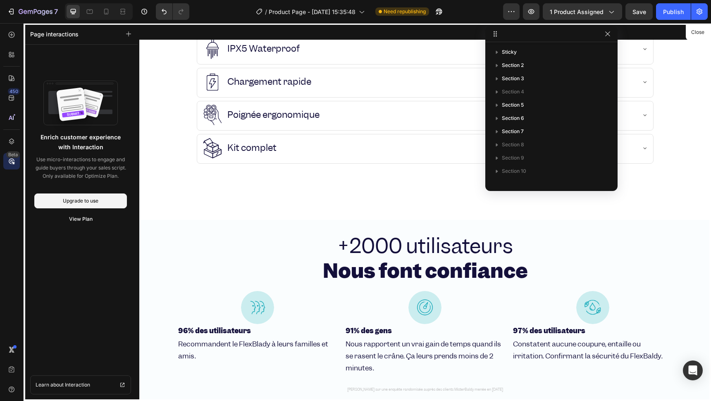
click at [10, 153] on div "Beta" at bounding box center [13, 154] width 14 height 7
click at [129, 28] on button "button" at bounding box center [129, 34] width 12 height 12
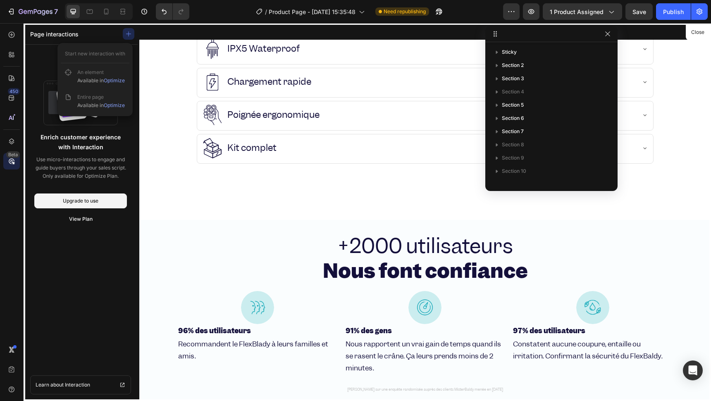
click at [32, 172] on div "Enrich customer experience with Interaction Use micro-interactions to engage an…" at bounding box center [81, 223] width 114 height 356
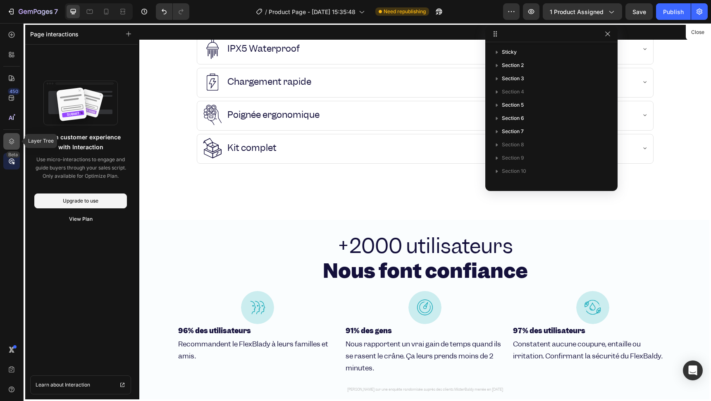
click at [11, 144] on icon at bounding box center [11, 141] width 8 height 8
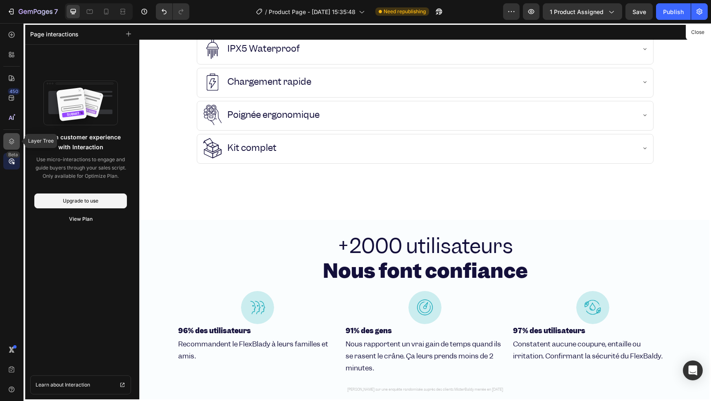
click at [11, 144] on icon at bounding box center [11, 141] width 8 height 8
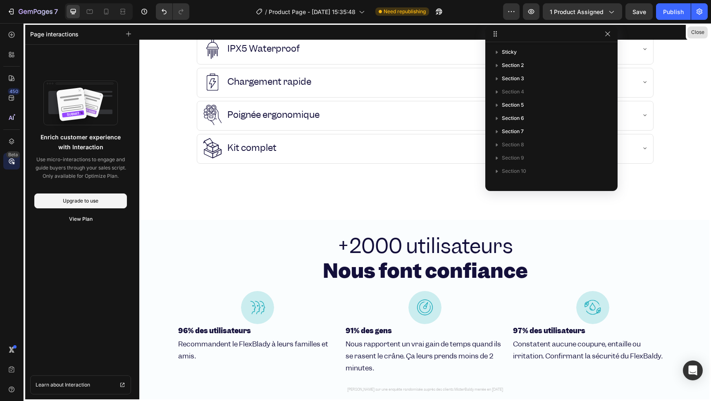
click at [703, 32] on button "Close" at bounding box center [697, 32] width 20 height 12
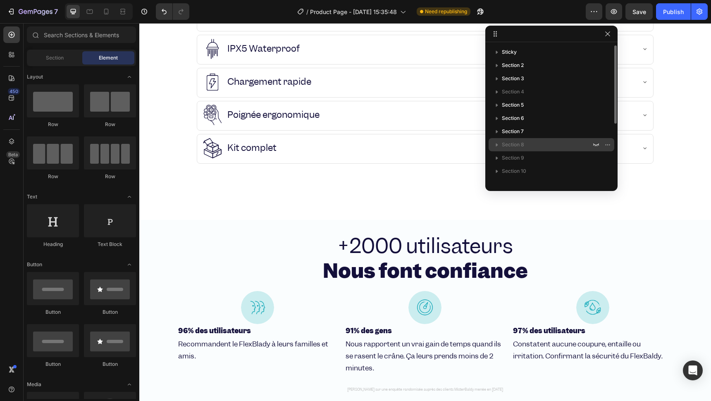
click at [525, 145] on p "Section 8" at bounding box center [547, 144] width 91 height 8
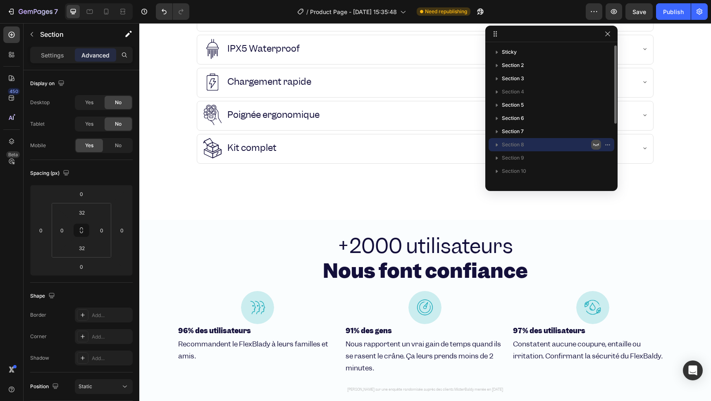
click at [593, 145] on icon "button" at bounding box center [596, 144] width 6 height 3
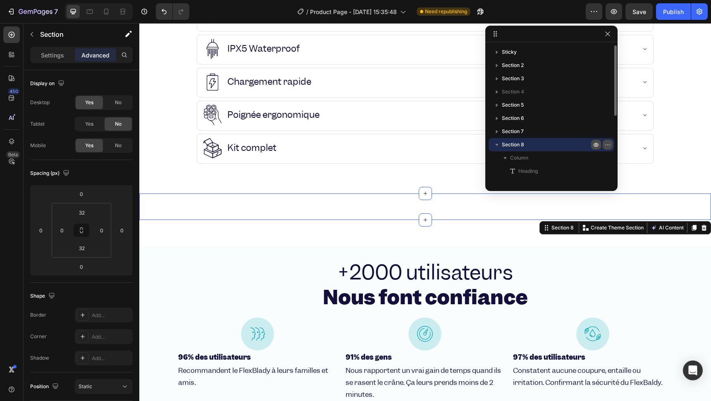
click at [605, 145] on icon "button" at bounding box center [605, 144] width 1 height 1
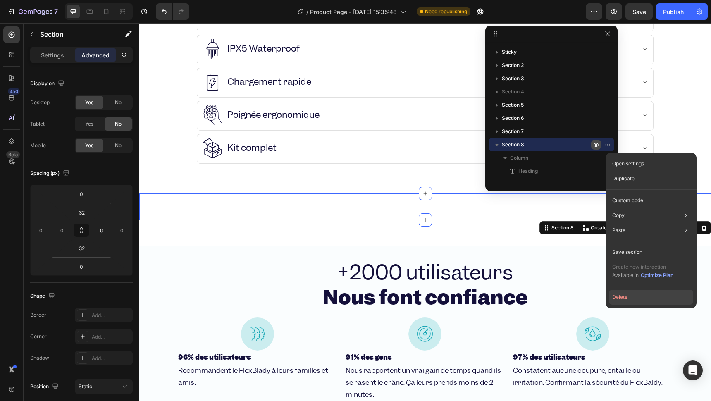
click at [634, 300] on button "Delete" at bounding box center [651, 297] width 84 height 15
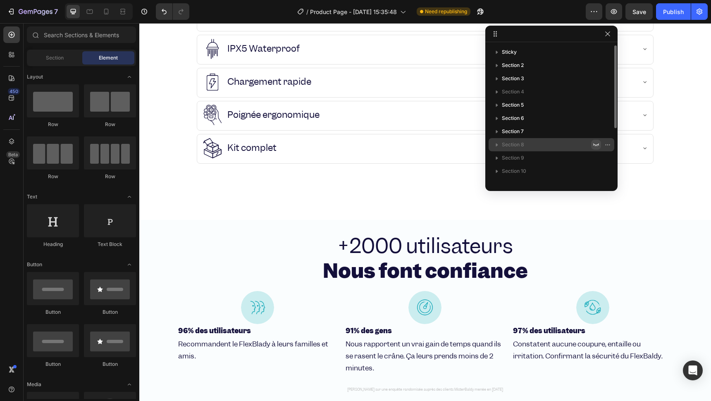
click at [566, 147] on p "Section 8" at bounding box center [547, 144] width 91 height 8
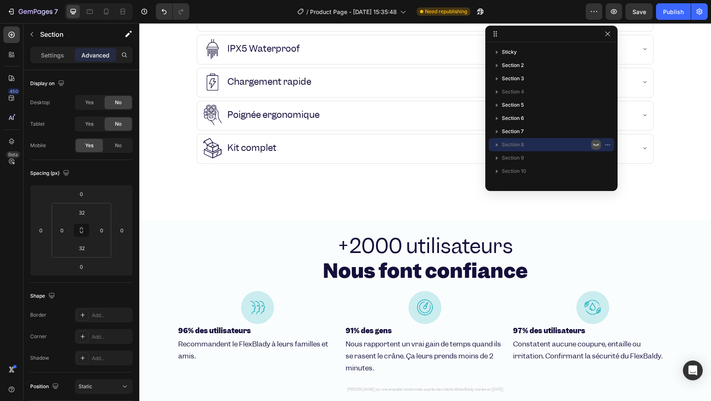
click at [593, 145] on icon "button" at bounding box center [596, 144] width 6 height 3
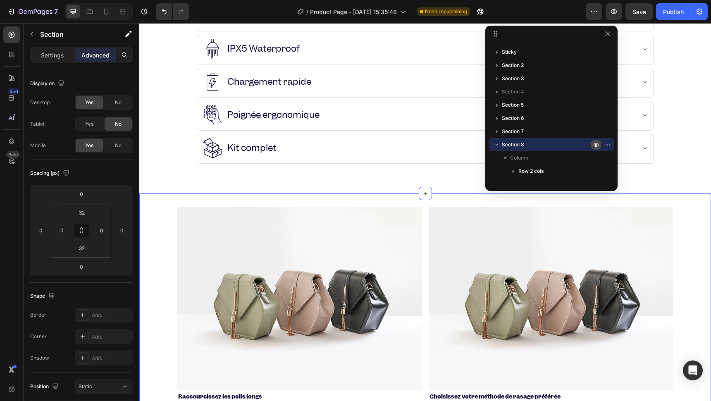
click at [609, 145] on icon "button" at bounding box center [609, 144] width 1 height 1
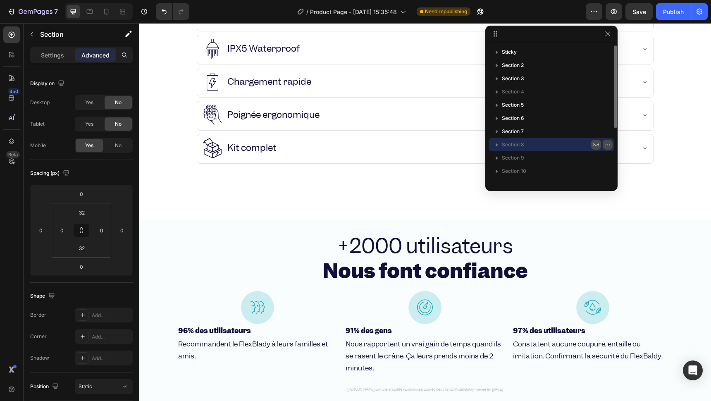
click at [604, 145] on icon "button" at bounding box center [607, 144] width 7 height 7
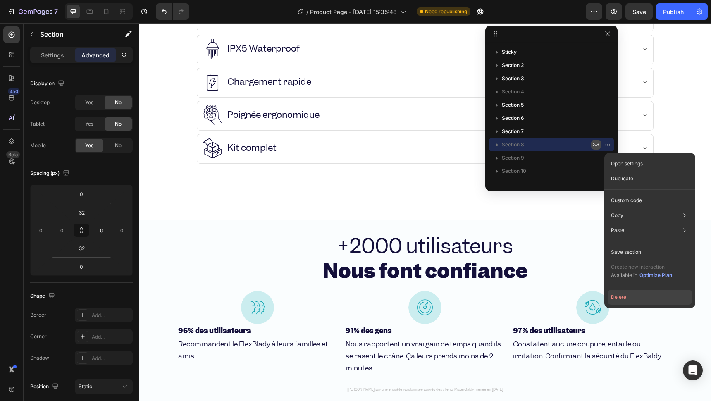
click at [638, 290] on button "Delete" at bounding box center [649, 297] width 84 height 15
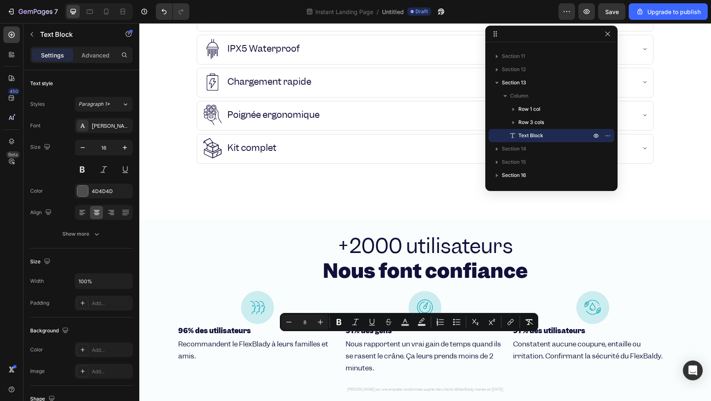
scroll to position [64, 0]
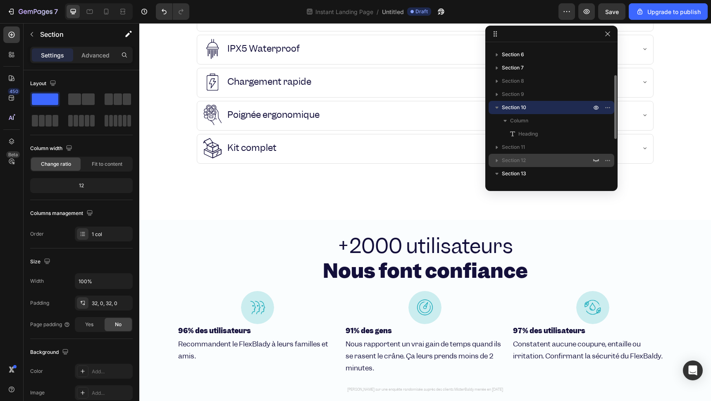
click at [510, 154] on div "Section 12" at bounding box center [551, 160] width 119 height 13
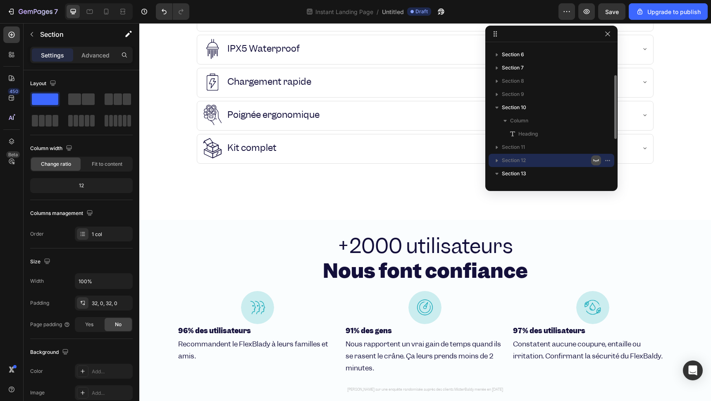
click at [598, 159] on icon "button" at bounding box center [596, 160] width 7 height 7
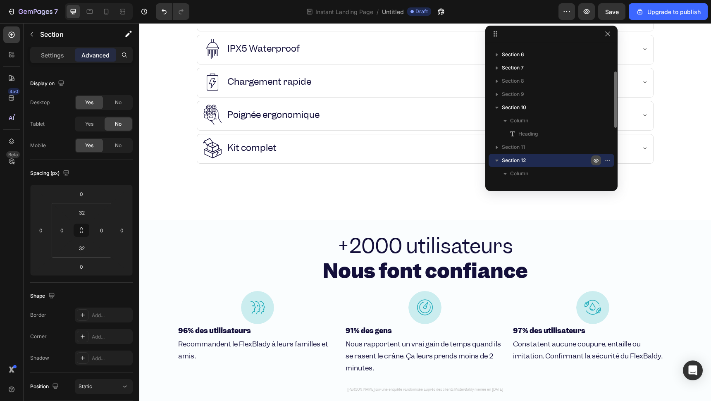
click at [598, 159] on icon "button" at bounding box center [596, 160] width 7 height 7
click at [607, 160] on icon "button" at bounding box center [607, 160] width 7 height 7
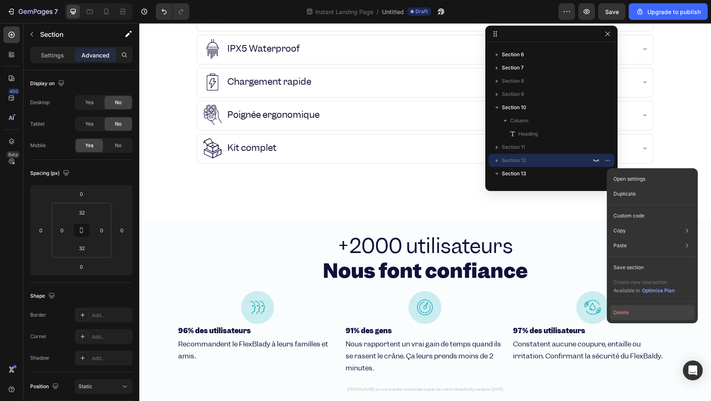
click at [633, 315] on button "Delete" at bounding box center [652, 312] width 84 height 15
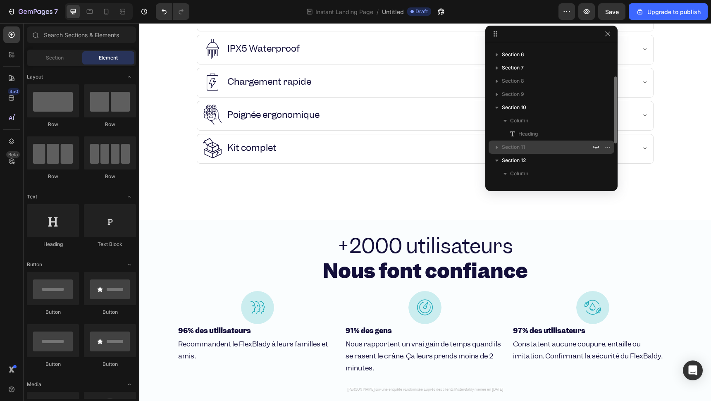
click at [575, 150] on p "Section 11" at bounding box center [547, 147] width 91 height 8
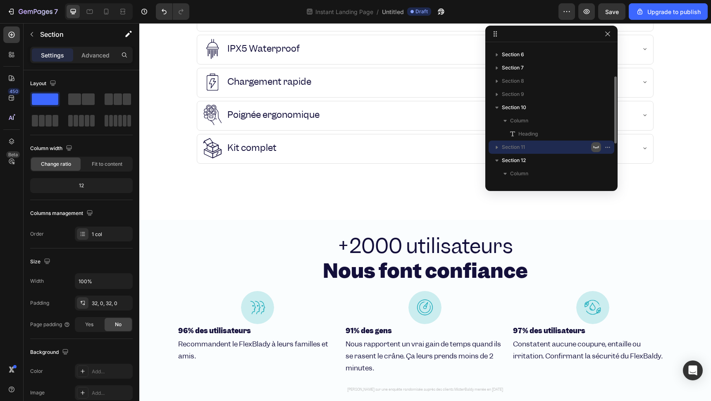
click at [594, 149] on icon "button" at bounding box center [596, 147] width 7 height 7
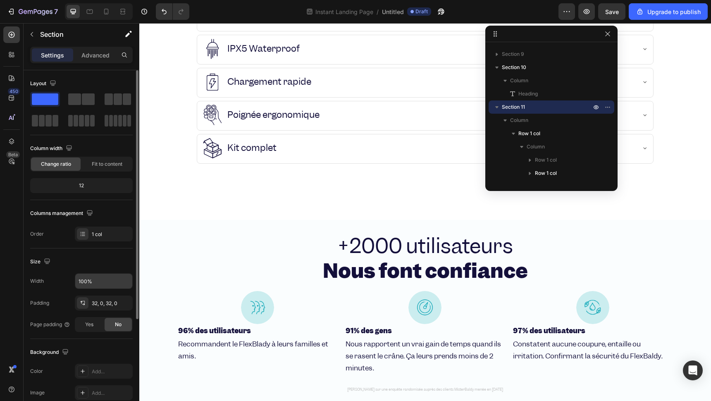
scroll to position [46, 0]
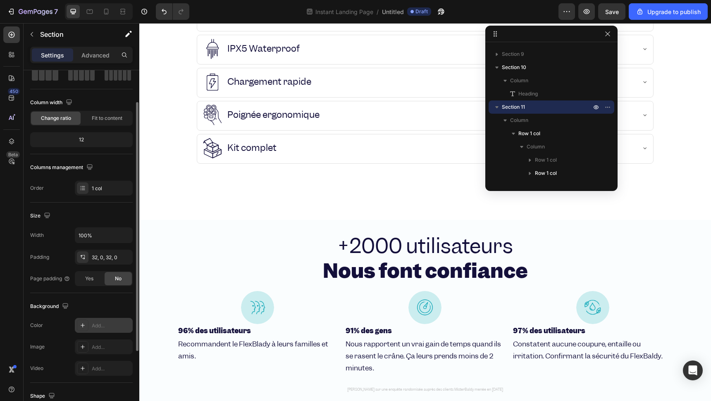
click at [107, 321] on div "Add..." at bounding box center [104, 325] width 58 height 15
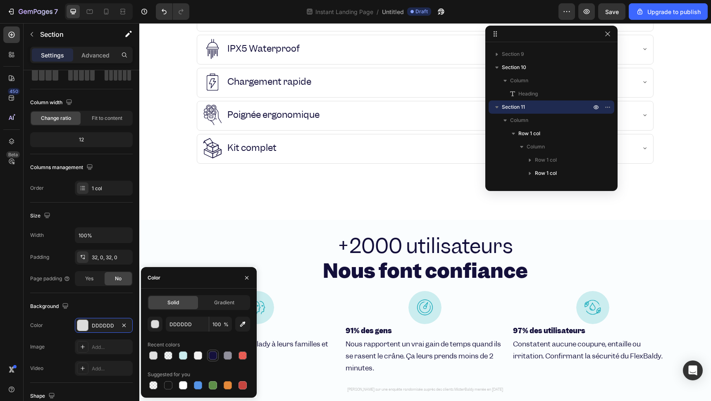
click at [211, 353] on div at bounding box center [213, 355] width 8 height 8
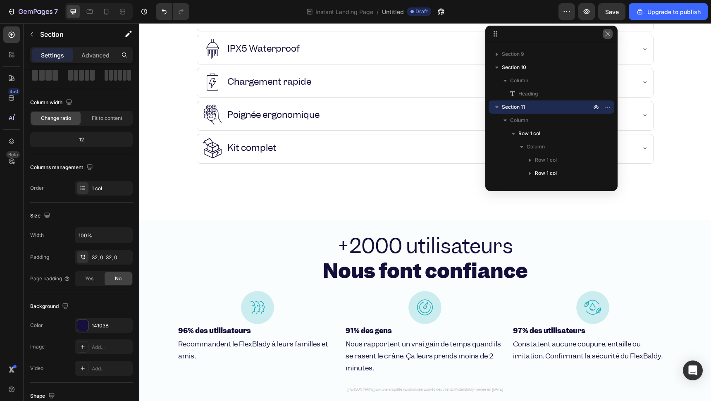
click at [605, 34] on icon "button" at bounding box center [607, 34] width 7 height 7
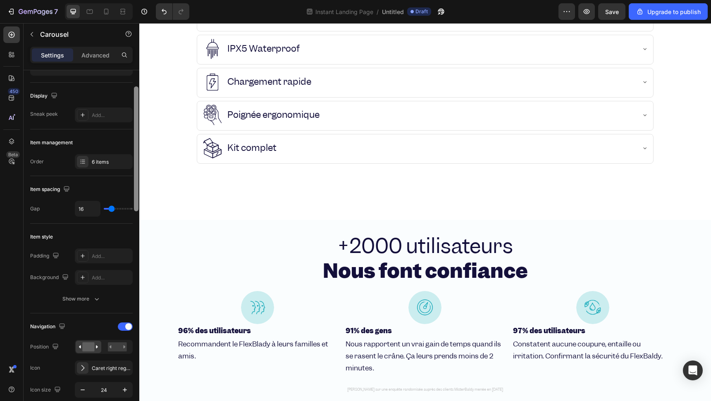
scroll to position [0, 0]
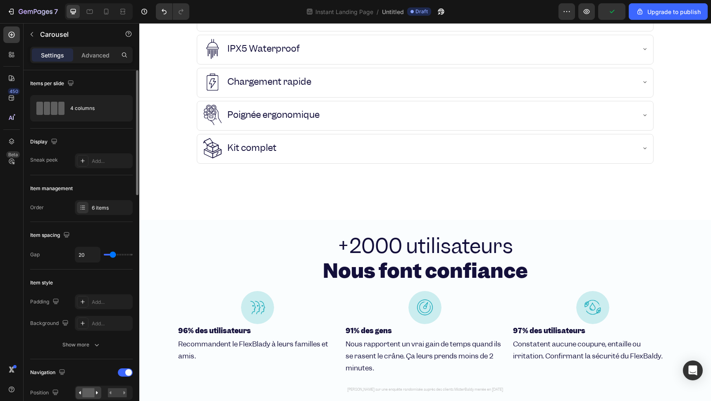
drag, startPoint x: 119, startPoint y: 255, endPoint x: 112, endPoint y: 253, distance: 6.3
click at [112, 254] on input "range" at bounding box center [118, 255] width 29 height 2
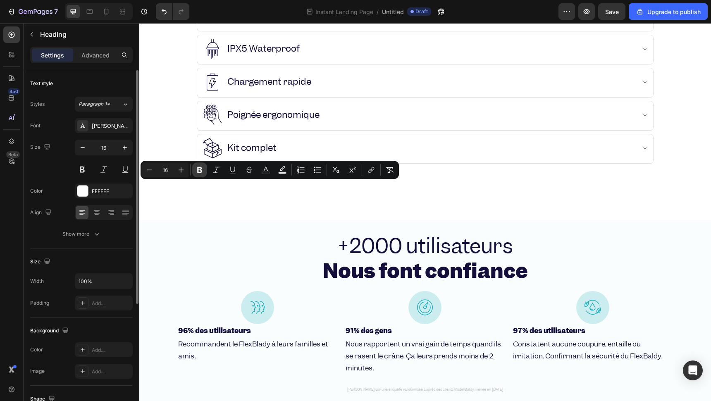
click at [198, 167] on icon "Editor contextual toolbar" at bounding box center [199, 170] width 5 height 6
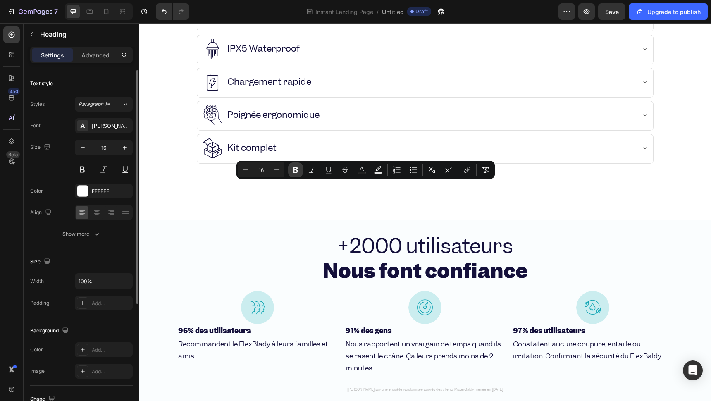
click at [292, 174] on button "Bold" at bounding box center [295, 169] width 15 height 15
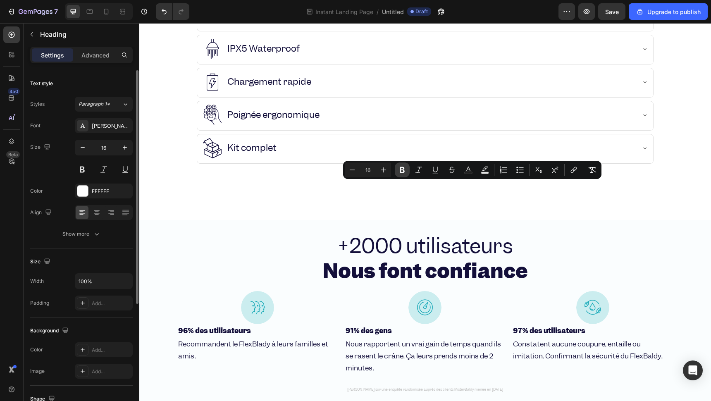
click at [406, 169] on icon "Editor contextual toolbar" at bounding box center [402, 170] width 8 height 8
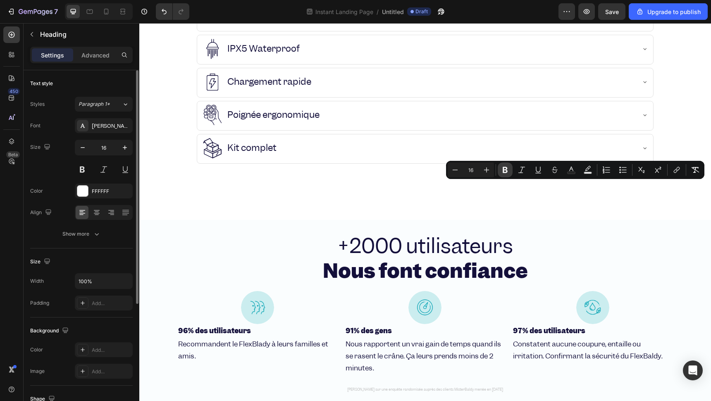
click at [503, 173] on icon "Editor contextual toolbar" at bounding box center [505, 170] width 8 height 8
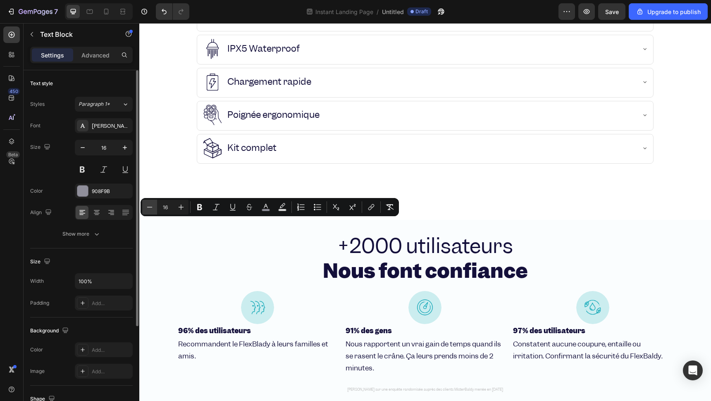
click at [147, 202] on button "Minus" at bounding box center [149, 207] width 15 height 15
click at [148, 202] on button "Minus" at bounding box center [149, 207] width 15 height 15
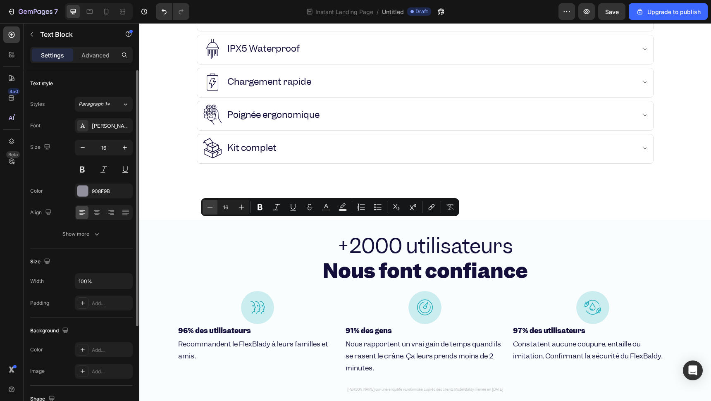
click at [214, 206] on button "Minus" at bounding box center [209, 207] width 15 height 15
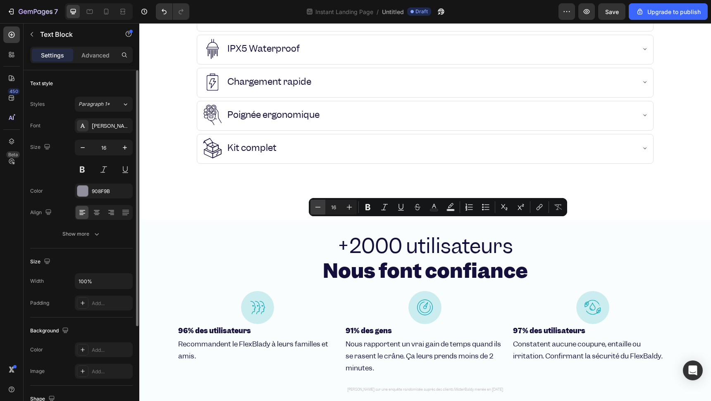
click at [310, 209] on button "Minus" at bounding box center [317, 207] width 15 height 15
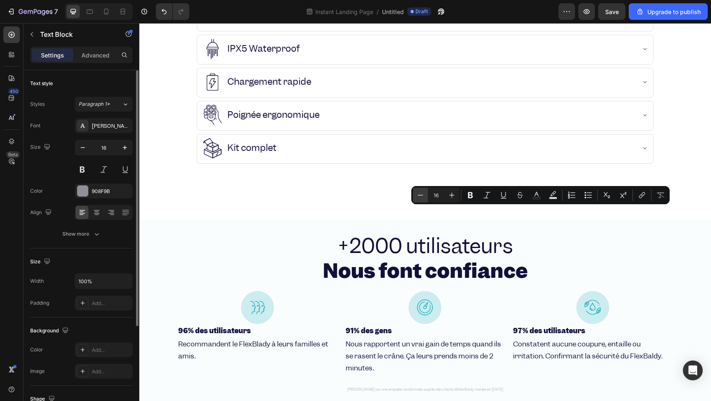
click at [415, 199] on button "Minus" at bounding box center [420, 195] width 15 height 15
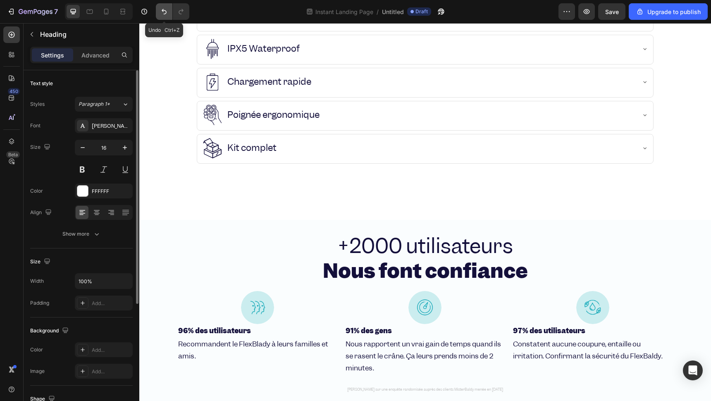
click at [162, 10] on icon "Undo/Redo" at bounding box center [164, 11] width 8 height 8
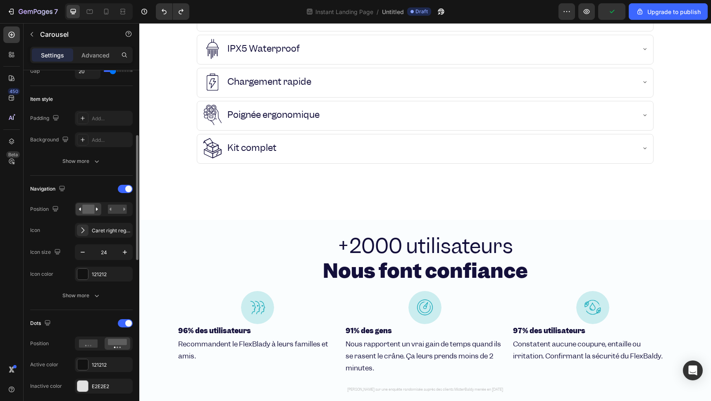
scroll to position [275, 0]
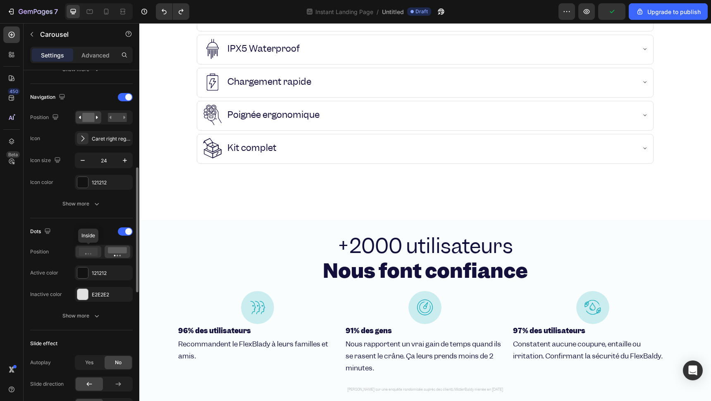
click at [100, 250] on div at bounding box center [89, 252] width 26 height 12
click at [113, 250] on rect at bounding box center [117, 250] width 19 height 6
click at [89, 312] on div "Show more" at bounding box center [81, 316] width 38 height 8
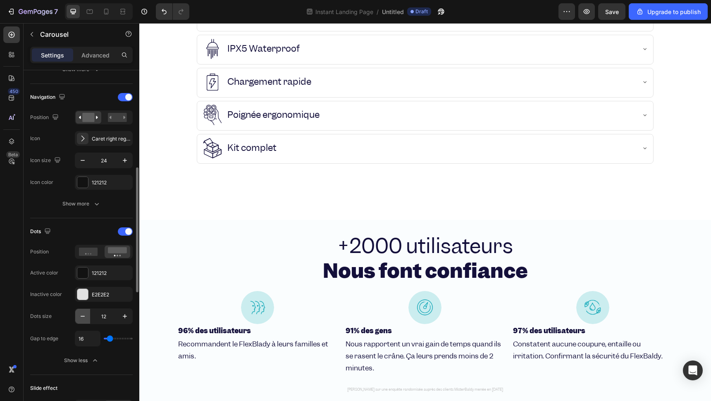
scroll to position [321, 0]
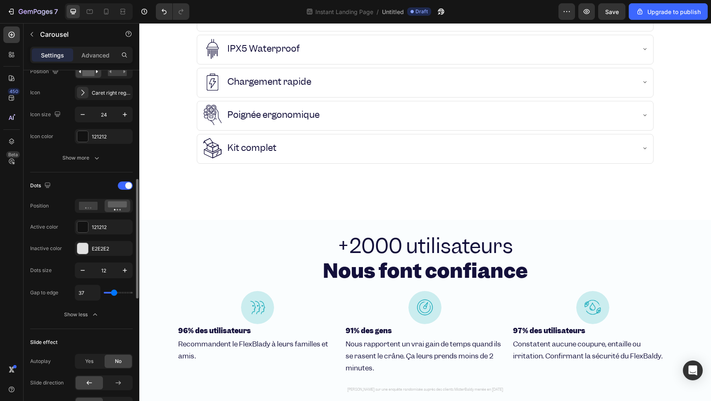
click at [114, 292] on input "range" at bounding box center [118, 293] width 29 height 2
click at [127, 272] on icon "button" at bounding box center [125, 270] width 8 height 8
click at [86, 271] on icon "button" at bounding box center [83, 270] width 8 height 8
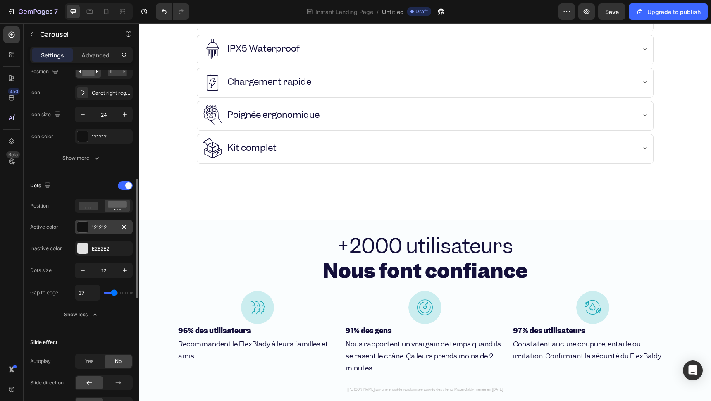
click at [101, 228] on div "121212" at bounding box center [104, 227] width 24 height 7
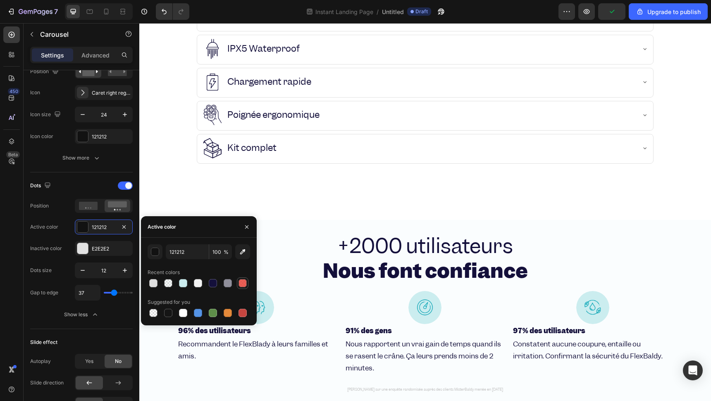
click at [245, 281] on div at bounding box center [242, 283] width 8 height 8
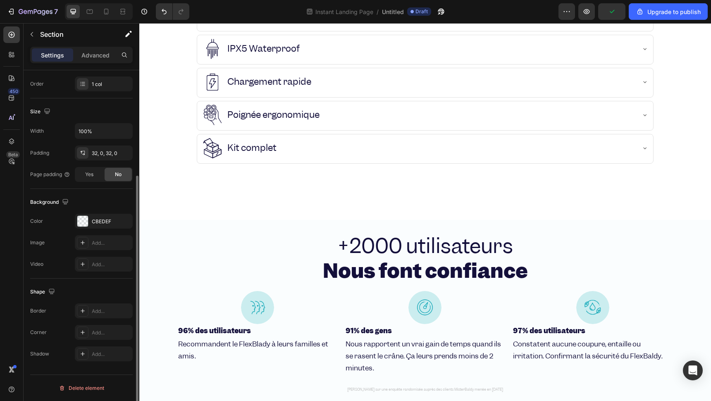
scroll to position [0, 0]
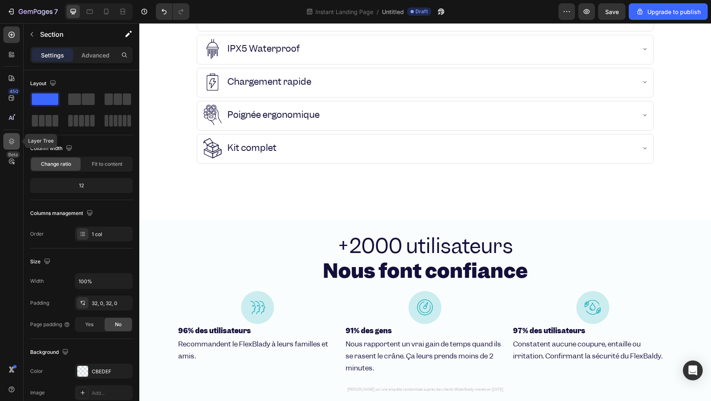
click at [17, 139] on div at bounding box center [11, 141] width 17 height 17
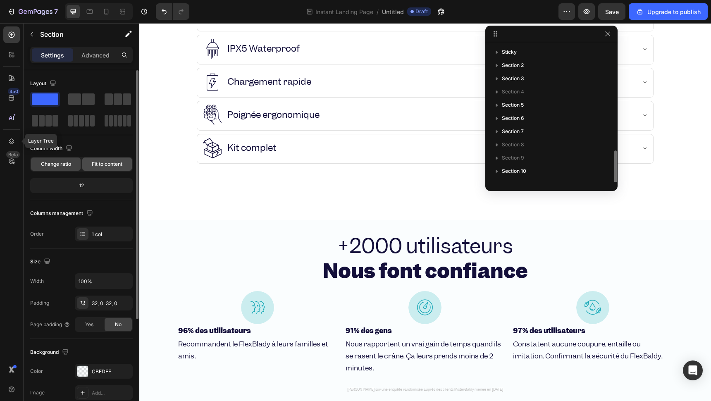
scroll to position [62, 0]
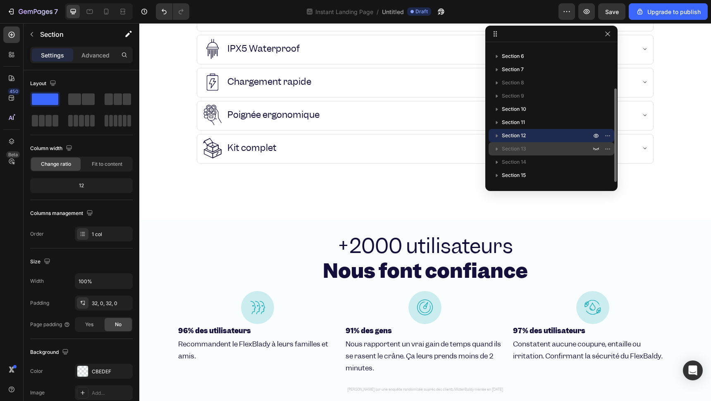
click at [543, 148] on p "Section 13" at bounding box center [547, 149] width 91 height 8
click at [592, 148] on button "button" at bounding box center [596, 149] width 10 height 10
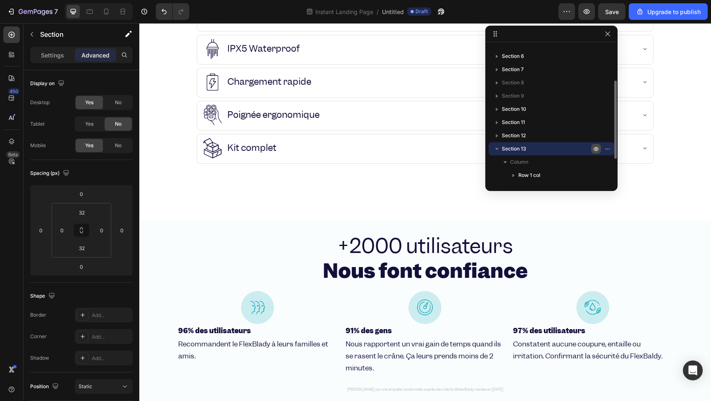
click at [594, 149] on icon "button" at bounding box center [596, 148] width 7 height 7
click at [594, 149] on icon "button" at bounding box center [596, 149] width 6 height 3
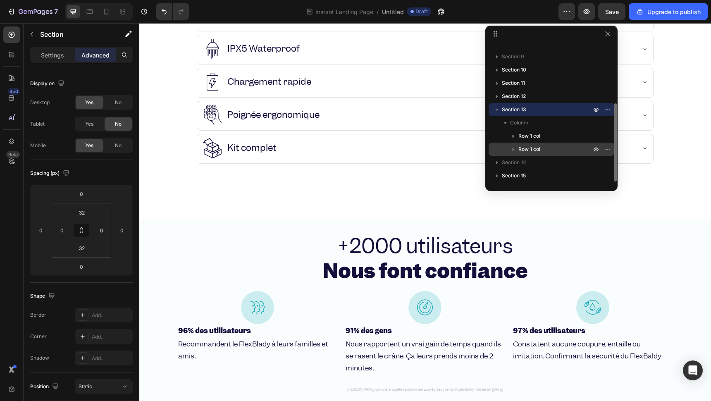
click at [559, 148] on p "Row 1 col" at bounding box center [555, 149] width 74 height 8
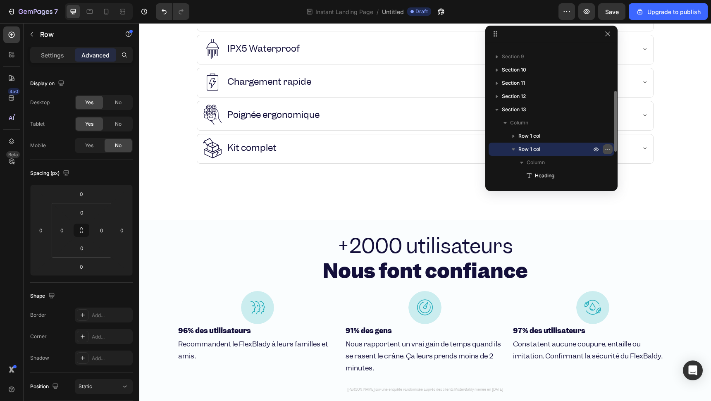
click at [603, 150] on button "button" at bounding box center [607, 149] width 10 height 10
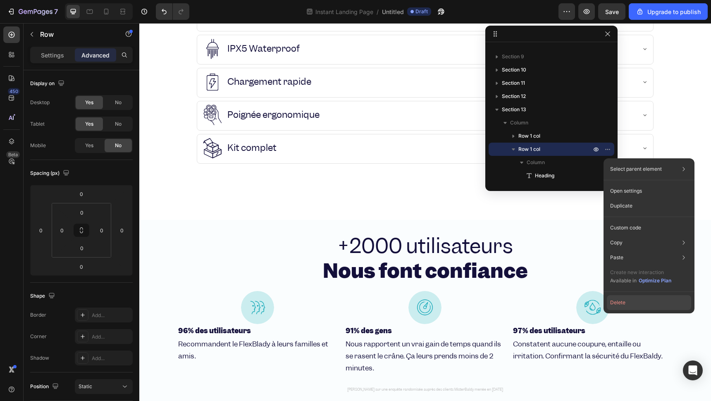
click at [636, 306] on button "Delete" at bounding box center [649, 302] width 84 height 15
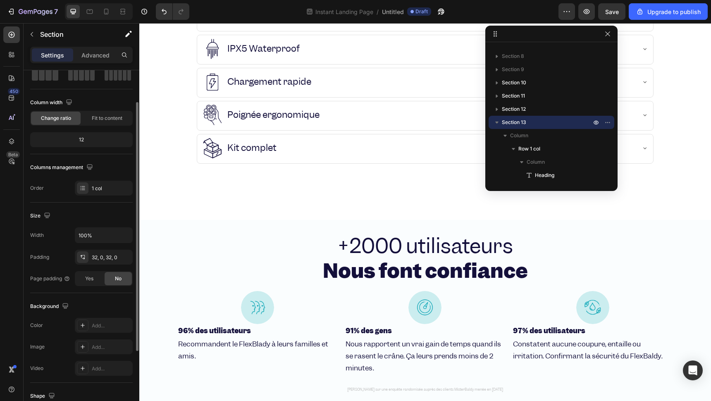
scroll to position [92, 0]
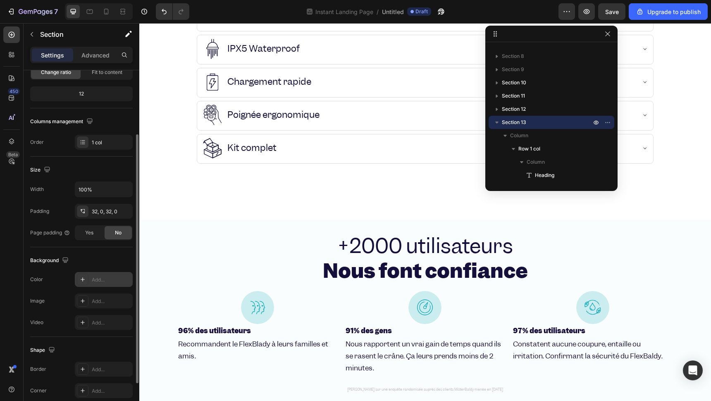
click at [102, 278] on div "Add..." at bounding box center [111, 279] width 39 height 7
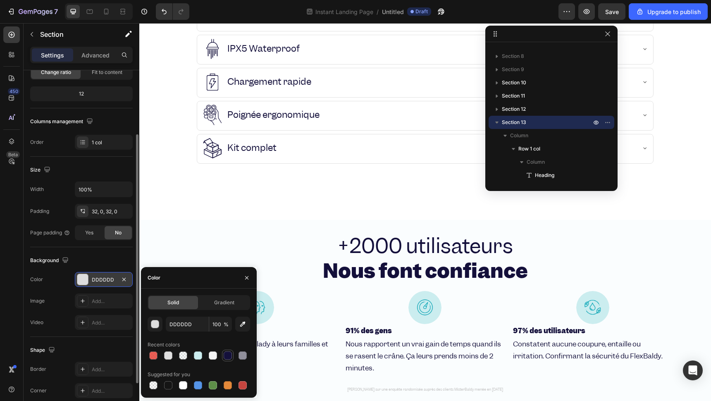
click at [229, 354] on div at bounding box center [228, 355] width 8 height 8
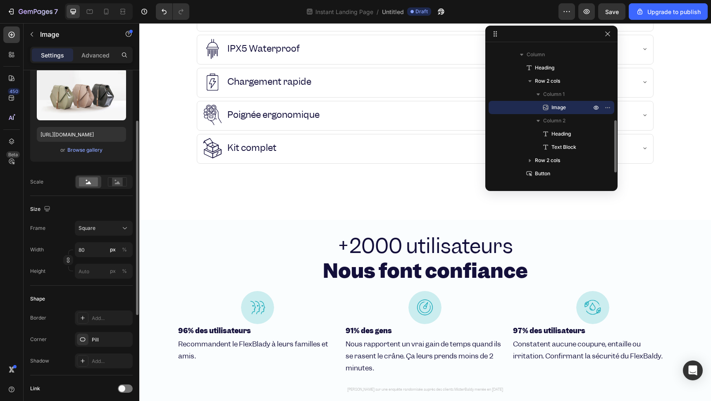
scroll to position [0, 0]
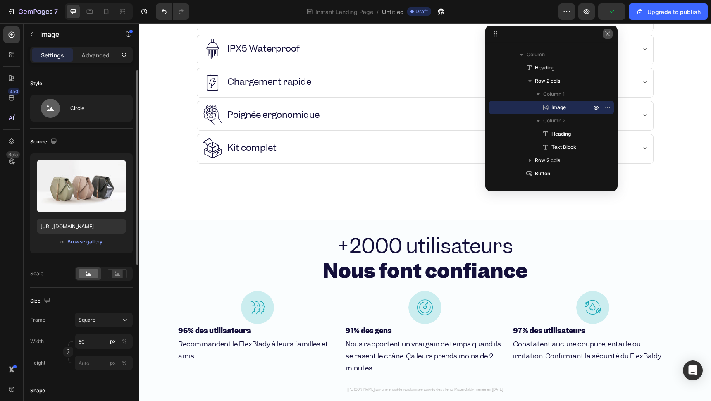
click at [605, 38] on button "button" at bounding box center [607, 34] width 10 height 10
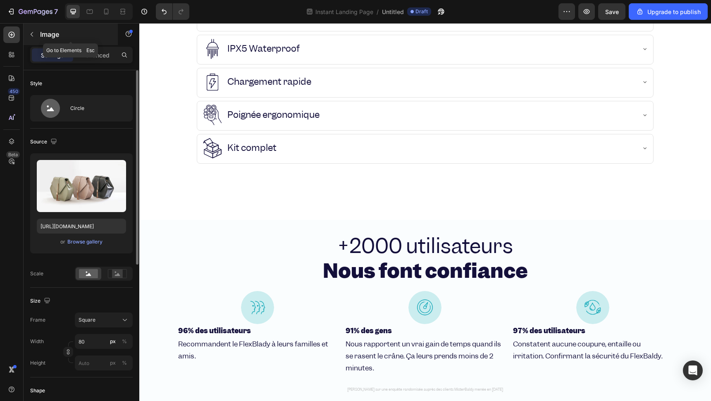
click at [25, 33] on button "button" at bounding box center [31, 34] width 13 height 13
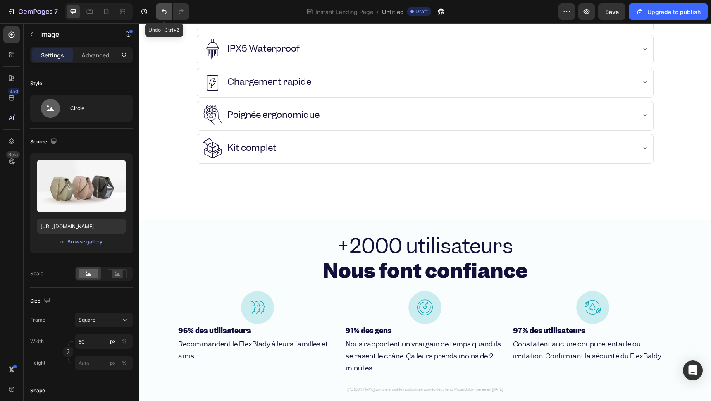
click at [157, 16] on button "Undo/Redo" at bounding box center [164, 11] width 17 height 17
click at [26, 38] on button "button" at bounding box center [31, 34] width 13 height 13
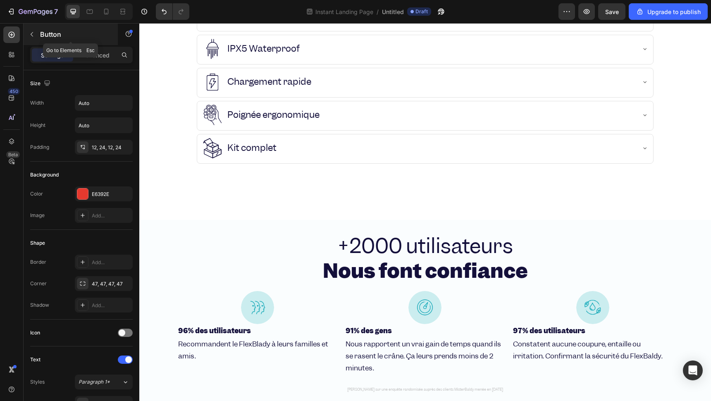
click at [32, 35] on icon "button" at bounding box center [32, 34] width 7 height 7
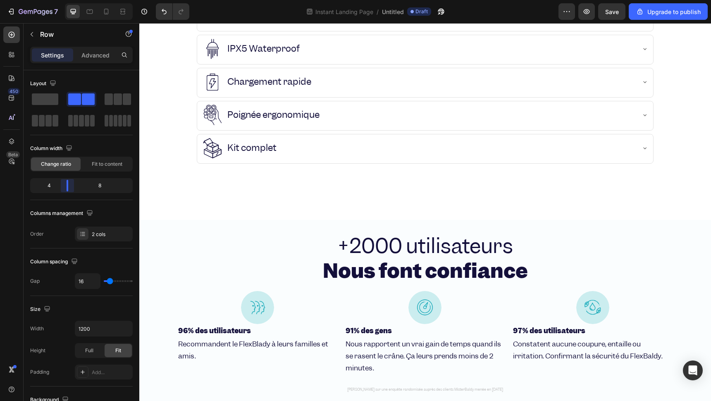
drag, startPoint x: 80, startPoint y: 188, endPoint x: 61, endPoint y: 189, distance: 19.1
click at [61, 0] on body "7 Instant Landing Page / Untitled Draft Preview Save Upgrade to publish 450 Bet…" at bounding box center [355, 0] width 711 height 0
drag, startPoint x: 81, startPoint y: 182, endPoint x: 64, endPoint y: 183, distance: 16.1
click at [64, 0] on body "7 Instant Landing Page / Untitled Draft Preview Save Upgrade to publish 450 Bet…" at bounding box center [355, 0] width 711 height 0
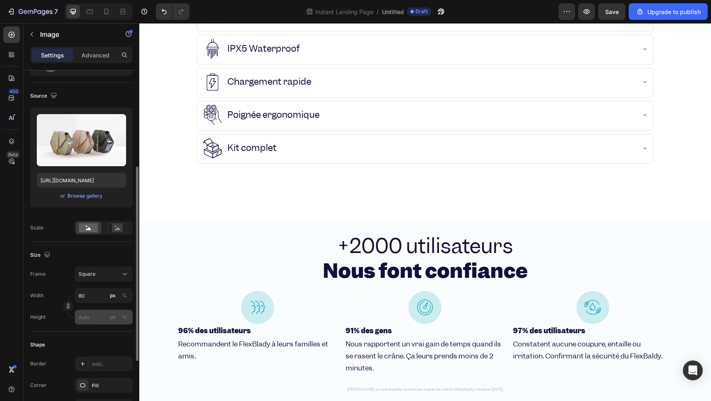
scroll to position [92, 0]
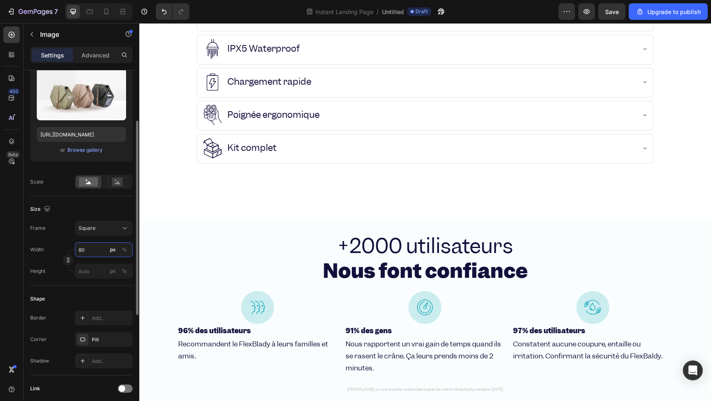
click at [90, 254] on input "80" at bounding box center [104, 249] width 58 height 15
click at [91, 246] on input "80" at bounding box center [104, 249] width 58 height 15
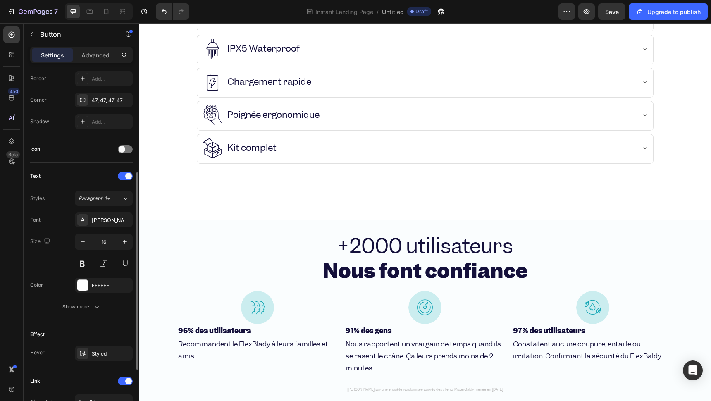
scroll to position [282, 0]
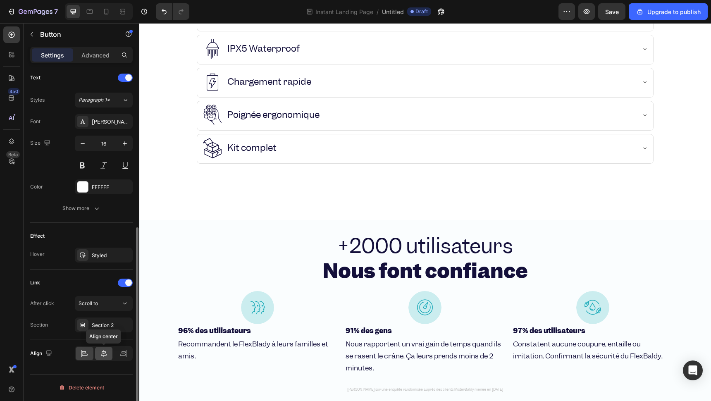
click at [103, 350] on icon at bounding box center [104, 353] width 8 height 8
click at [86, 351] on icon at bounding box center [84, 353] width 8 height 8
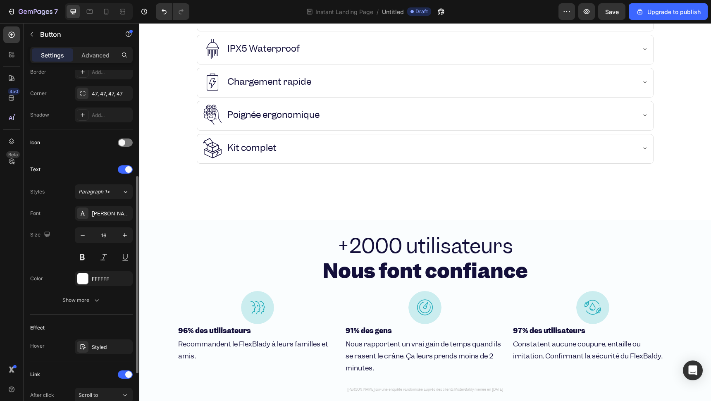
scroll to position [98, 0]
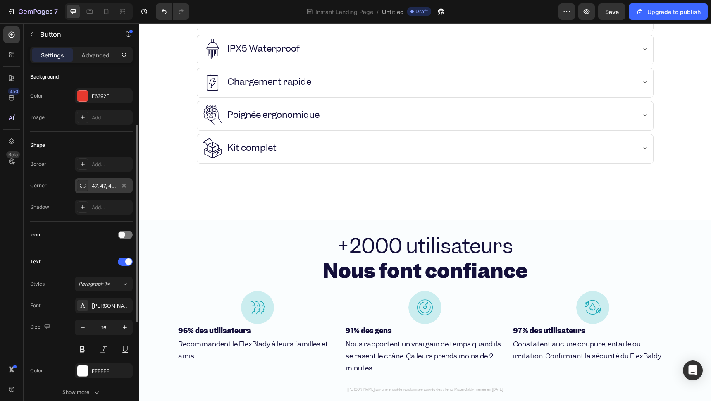
click at [92, 184] on div "47, 47, 47, 47" at bounding box center [104, 185] width 24 height 7
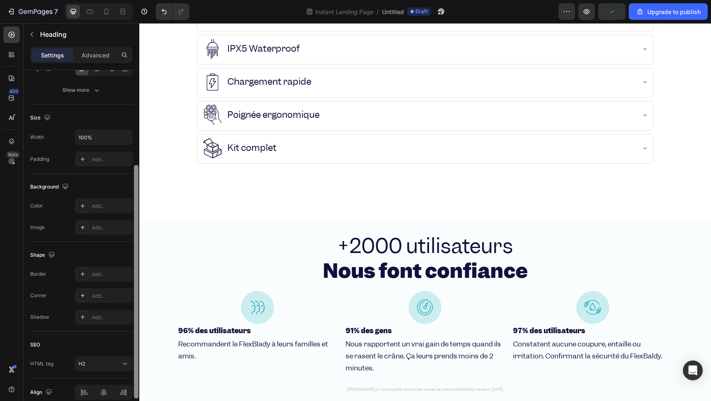
scroll to position [0, 0]
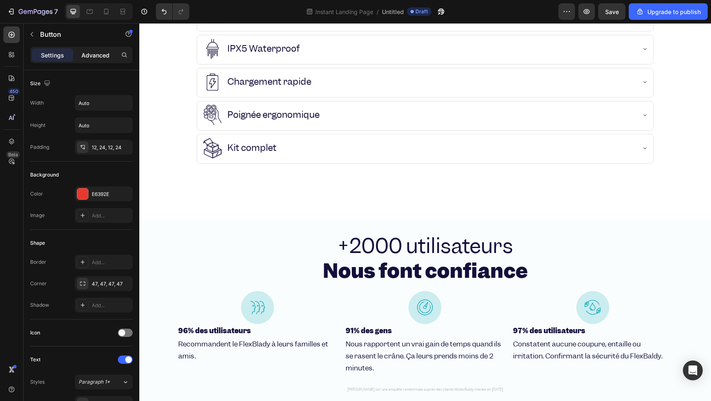
click at [89, 55] on p "Advanced" at bounding box center [95, 55] width 28 height 9
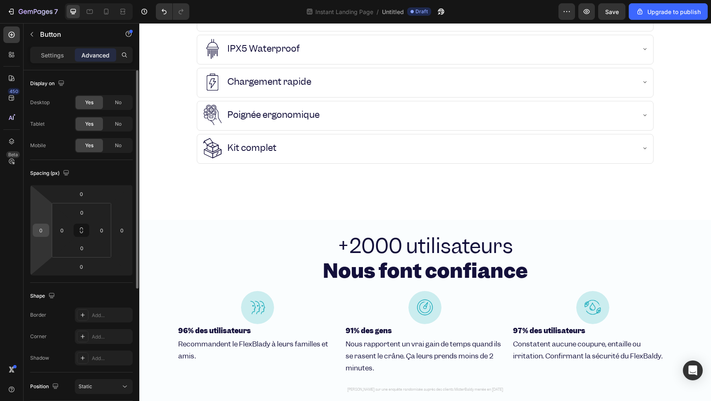
click at [41, 236] on input "0" at bounding box center [41, 230] width 12 height 12
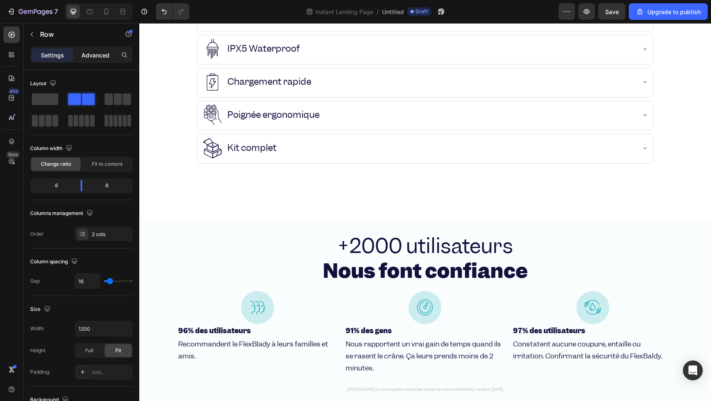
click at [89, 61] on div "Advanced" at bounding box center [95, 54] width 41 height 13
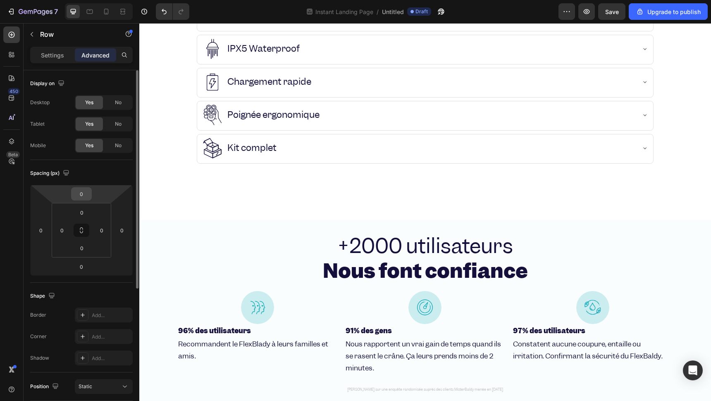
click at [84, 194] on input "0" at bounding box center [81, 194] width 17 height 12
click at [77, 266] on input "0" at bounding box center [81, 266] width 17 height 12
click at [86, 191] on input "10" at bounding box center [81, 194] width 17 height 12
click at [43, 59] on div "Settings" at bounding box center [52, 54] width 41 height 13
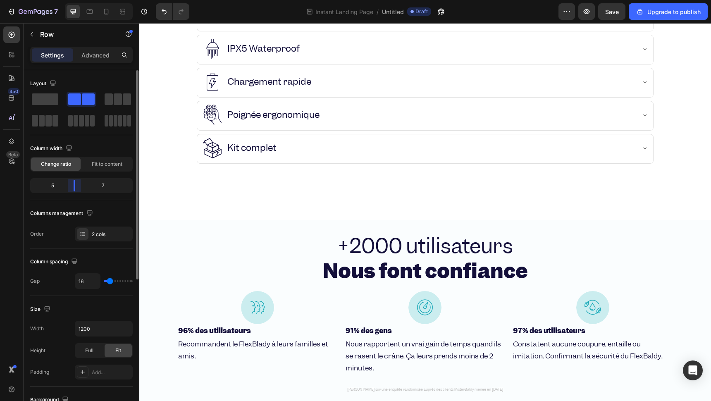
drag, startPoint x: 80, startPoint y: 189, endPoint x: 74, endPoint y: 189, distance: 5.8
click at [74, 0] on body "7 Instant Landing Page / Untitled Draft Preview Save Upgrade to publish 450 Bet…" at bounding box center [355, 0] width 711 height 0
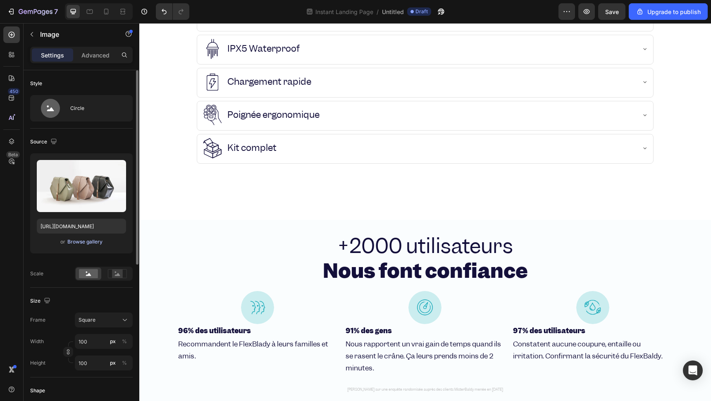
click at [72, 243] on div "Browse gallery" at bounding box center [84, 241] width 35 height 7
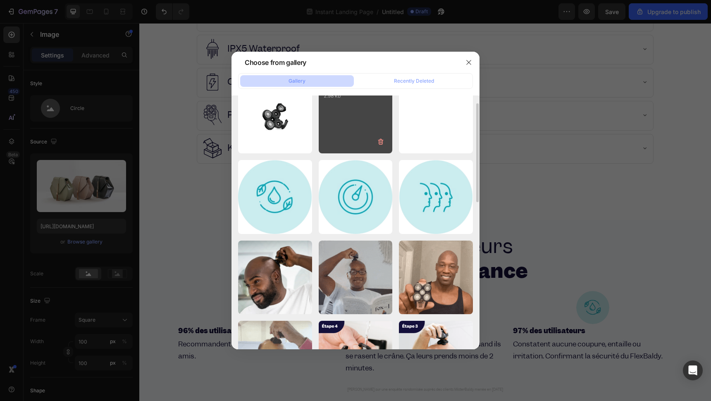
scroll to position [138, 0]
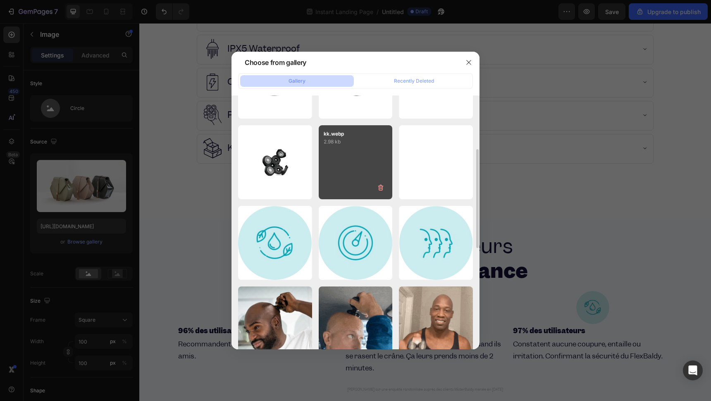
click at [360, 163] on div "kk.webp 2.98 kb" at bounding box center [356, 162] width 74 height 74
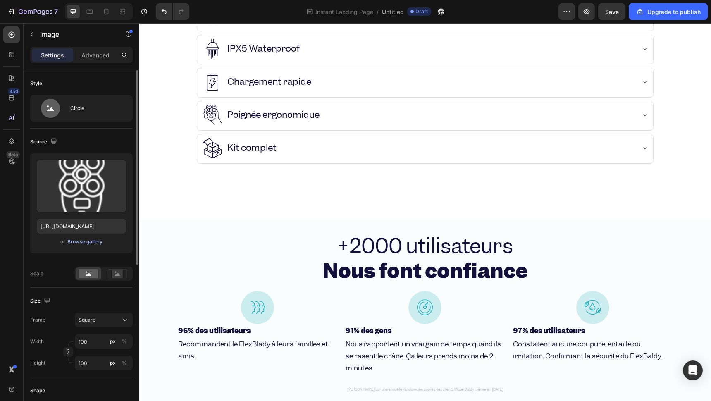
click at [73, 241] on div "Browse gallery" at bounding box center [84, 241] width 35 height 7
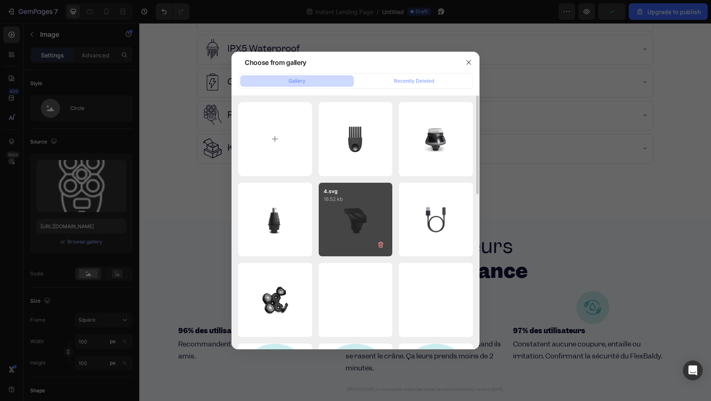
scroll to position [46, 0]
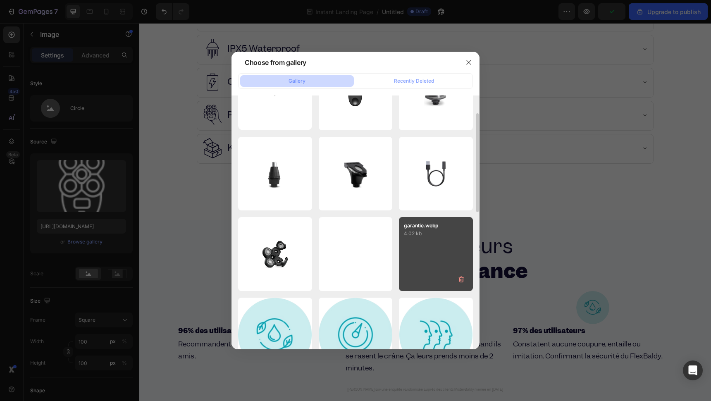
click at [430, 249] on div "garantie.webp 4.02 kb" at bounding box center [436, 254] width 74 height 74
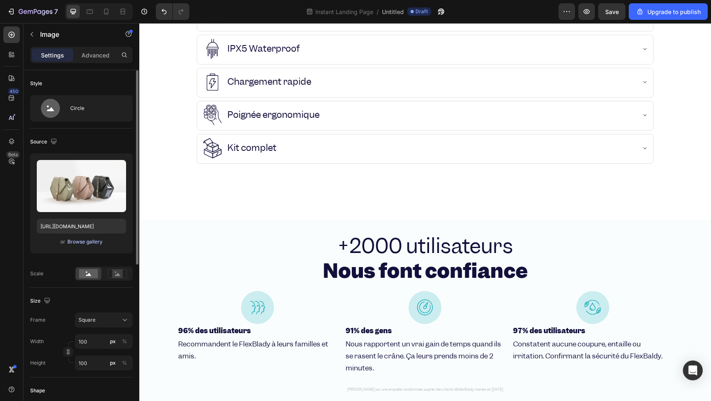
click at [98, 243] on div "Browse gallery" at bounding box center [84, 241] width 35 height 7
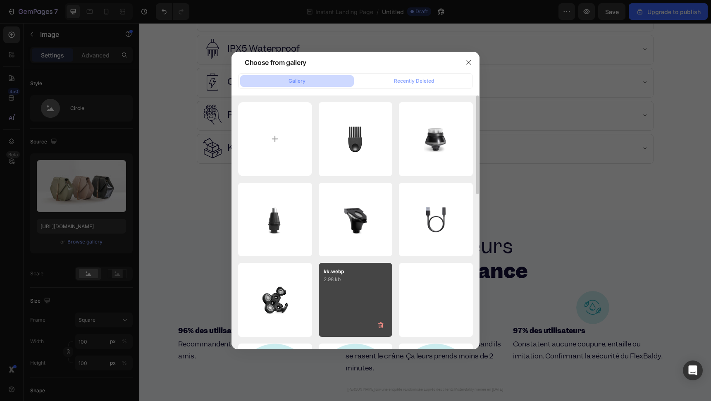
click at [353, 278] on p "2.98 kb" at bounding box center [356, 279] width 64 height 8
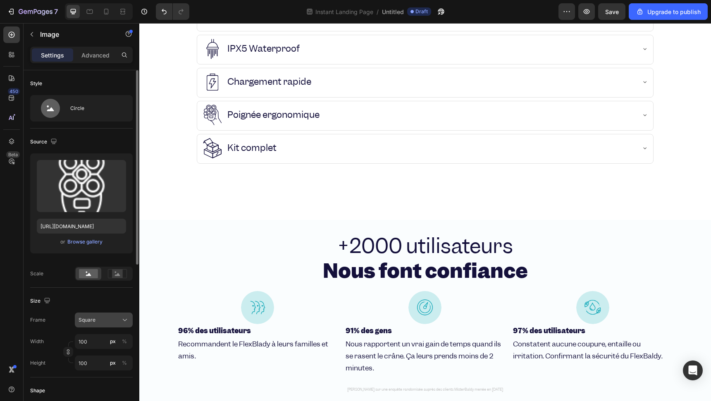
scroll to position [92, 0]
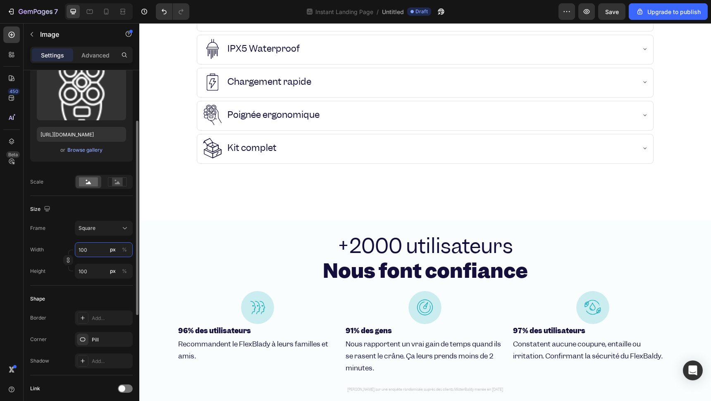
click at [88, 254] on input "100" at bounding box center [104, 249] width 58 height 15
click at [90, 250] on input "99" at bounding box center [104, 249] width 58 height 15
click at [105, 253] on input "99" at bounding box center [104, 249] width 58 height 15
click at [90, 247] on input "99" at bounding box center [104, 249] width 58 height 15
click at [89, 274] on input "99" at bounding box center [104, 271] width 58 height 15
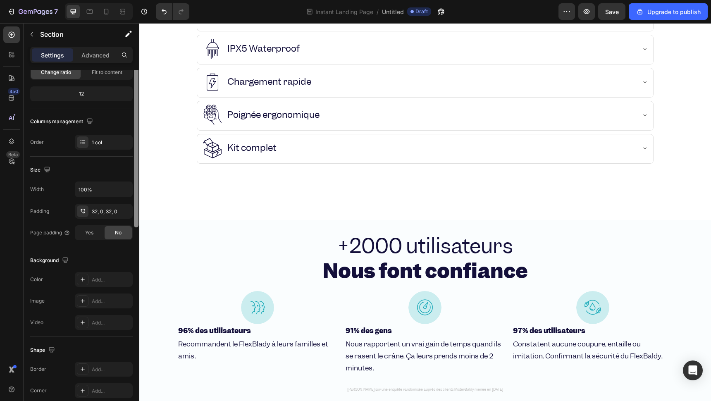
scroll to position [0, 0]
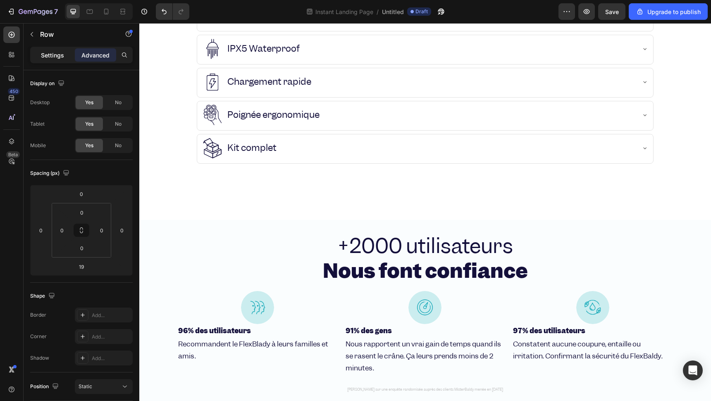
click at [48, 56] on p "Settings" at bounding box center [52, 55] width 23 height 9
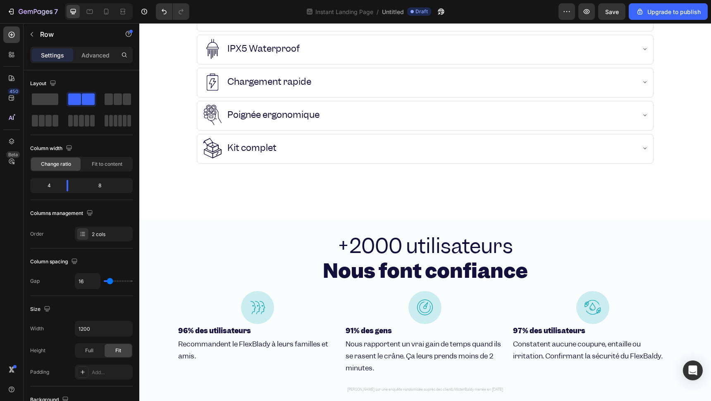
drag, startPoint x: 67, startPoint y: 194, endPoint x: 63, endPoint y: 192, distance: 5.0
click at [63, 192] on div "Column width Change ratio Fit to content 4 8" at bounding box center [81, 171] width 102 height 58
drag, startPoint x: 65, startPoint y: 183, endPoint x: 57, endPoint y: 183, distance: 8.3
click at [57, 0] on body "7 Instant Landing Page / Untitled Draft Preview Save Upgrade to publish 450 Bet…" at bounding box center [355, 0] width 711 height 0
drag, startPoint x: 64, startPoint y: 184, endPoint x: 57, endPoint y: 184, distance: 7.9
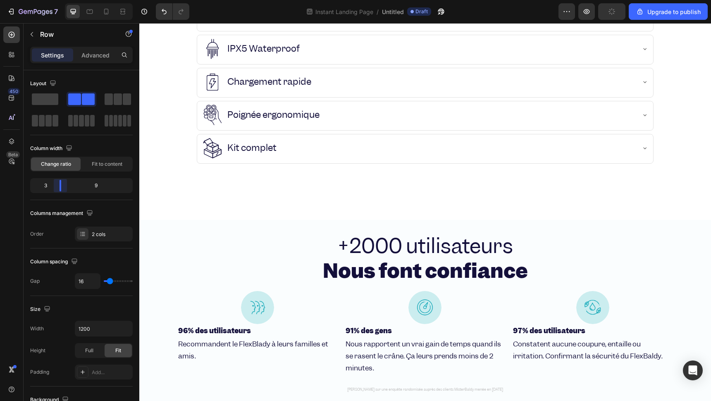
click at [57, 0] on body "7 Instant Landing Page / Untitled Draft Preview Upgrade to publish 450 Beta Sec…" at bounding box center [355, 0] width 711 height 0
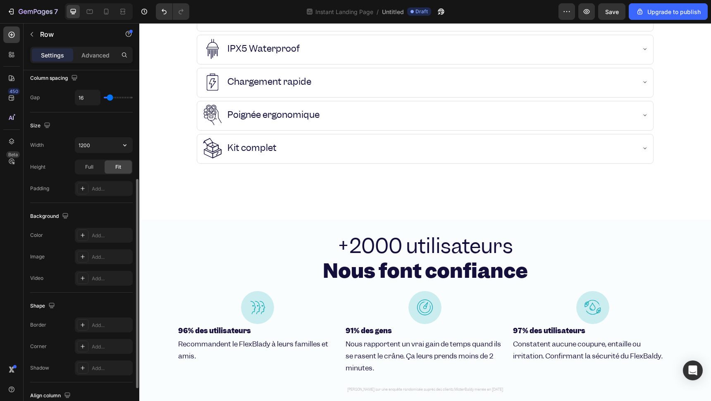
scroll to position [138, 0]
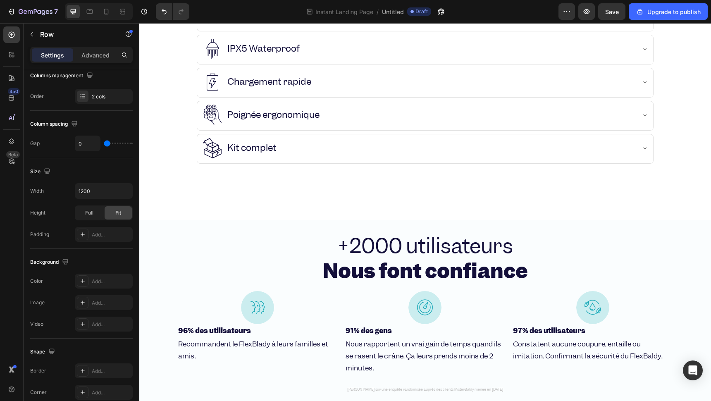
drag, startPoint x: 107, startPoint y: 141, endPoint x: 88, endPoint y: 145, distance: 19.5
click at [104, 144] on input "range" at bounding box center [118, 144] width 29 height 2
click at [104, 143] on input "range" at bounding box center [118, 144] width 29 height 2
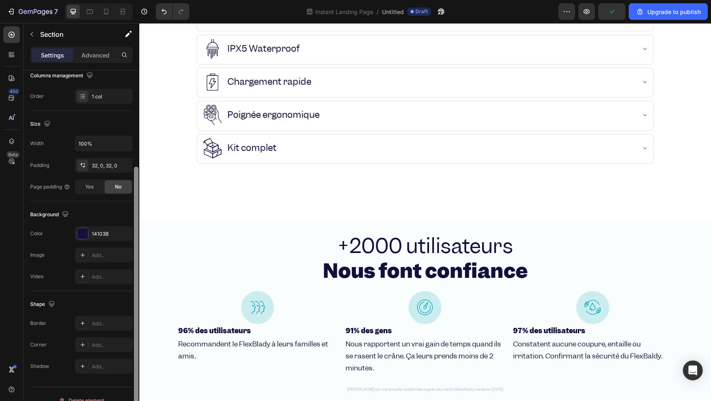
scroll to position [0, 0]
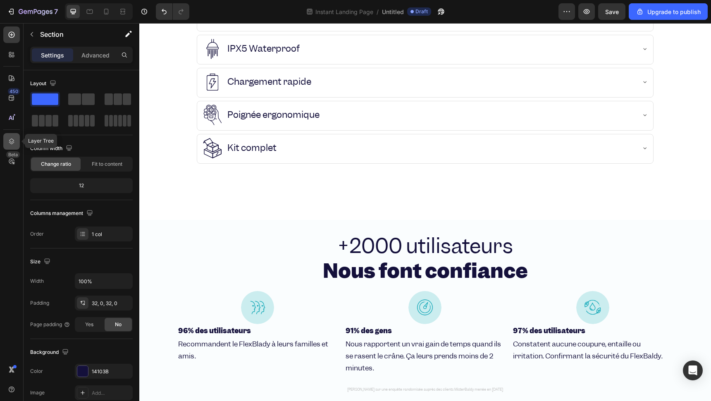
click at [11, 142] on icon at bounding box center [11, 141] width 8 height 8
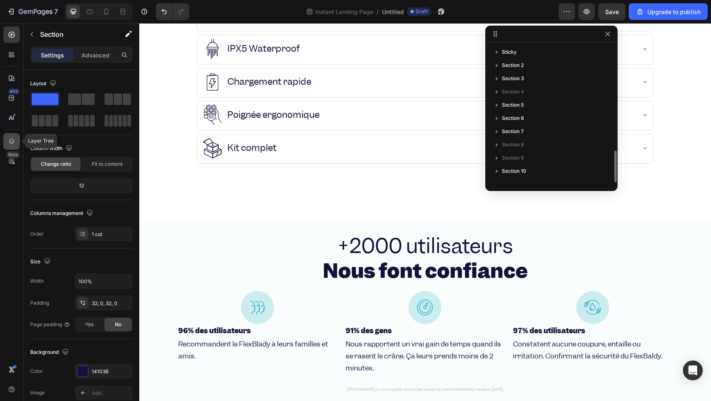
scroll to position [62, 0]
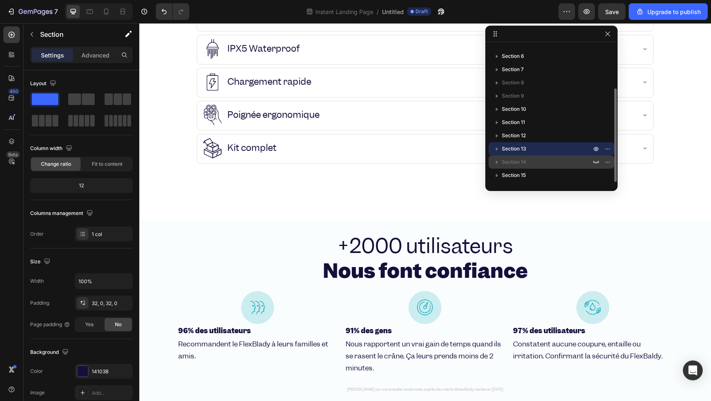
click at [524, 166] on span "Section 14" at bounding box center [514, 162] width 24 height 8
click at [590, 163] on p "Section 14" at bounding box center [547, 162] width 91 height 8
click at [594, 161] on icon "button" at bounding box center [596, 162] width 7 height 7
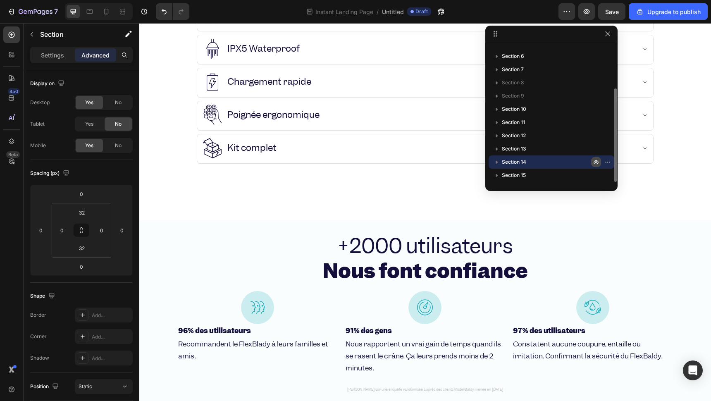
click at [609, 162] on icon "button" at bounding box center [609, 162] width 1 height 1
click at [523, 155] on div "Section 14" at bounding box center [551, 161] width 119 height 13
click at [531, 162] on p "Section 14" at bounding box center [547, 162] width 91 height 8
click at [593, 164] on icon "button" at bounding box center [596, 162] width 7 height 7
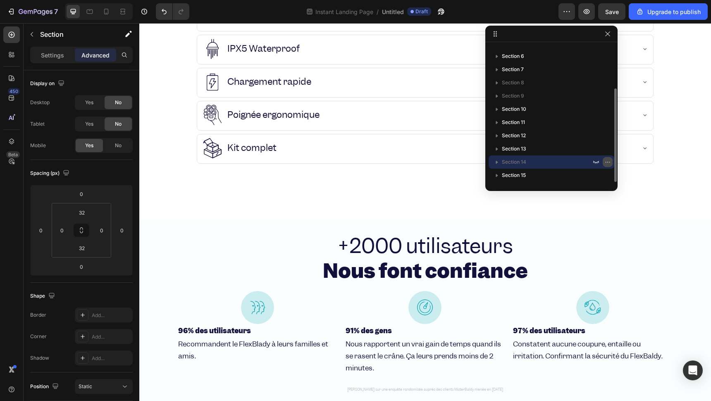
click at [605, 163] on icon "button" at bounding box center [607, 162] width 7 height 7
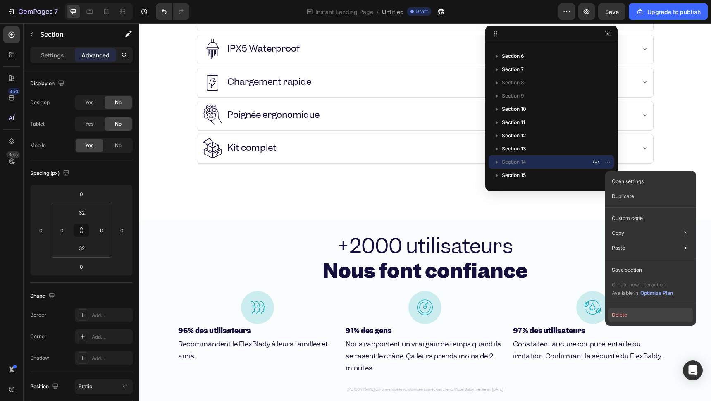
click at [638, 312] on button "Delete" at bounding box center [650, 314] width 84 height 15
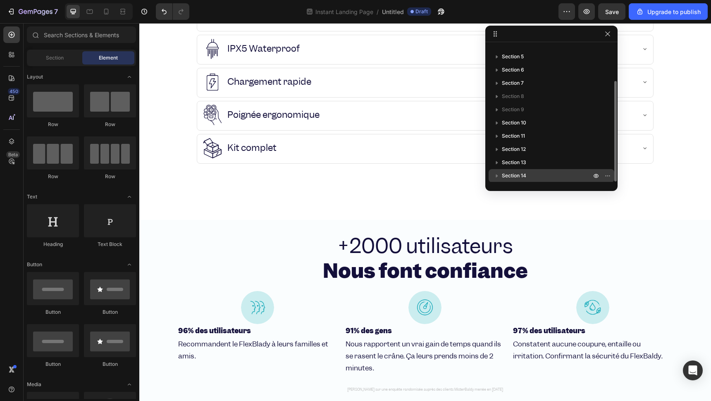
click at [533, 172] on p "Section 14" at bounding box center [547, 175] width 91 height 8
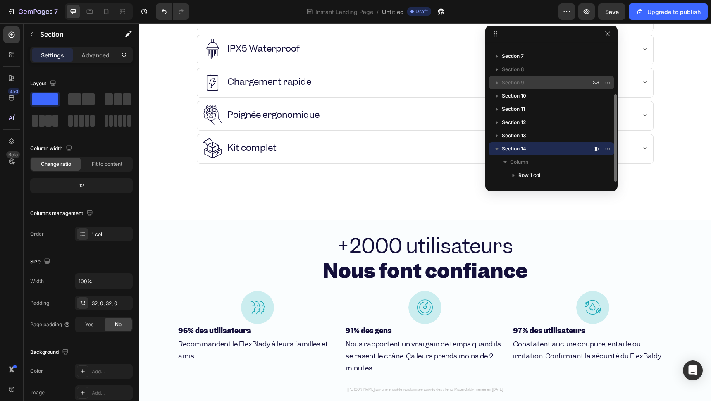
scroll to position [0, 0]
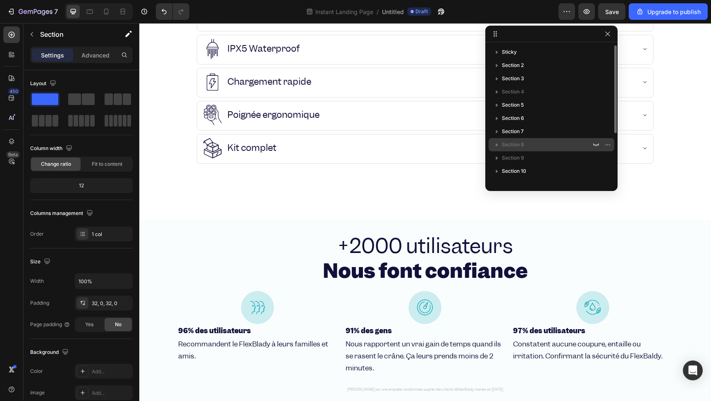
click at [519, 148] on span "Section 8" at bounding box center [513, 144] width 22 height 8
click at [594, 145] on icon "button" at bounding box center [596, 144] width 7 height 7
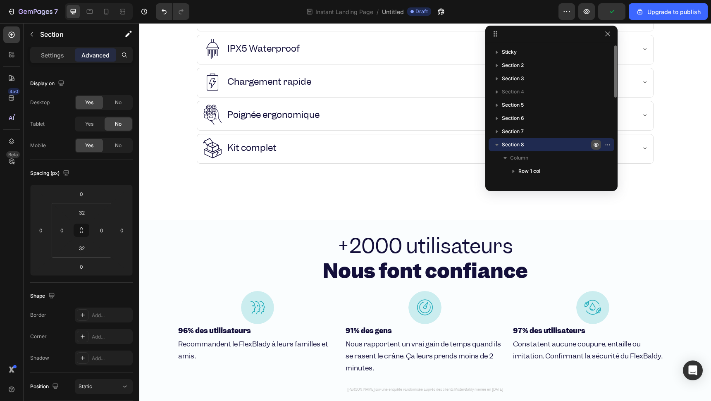
click at [609, 145] on icon "button" at bounding box center [609, 144] width 1 height 1
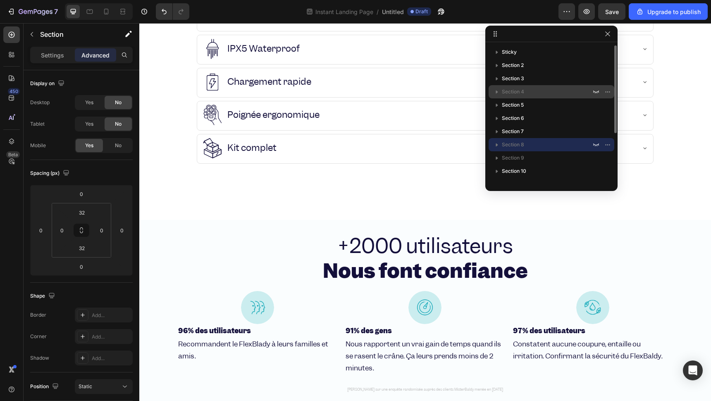
click at [518, 93] on span "Section 4" at bounding box center [513, 92] width 22 height 8
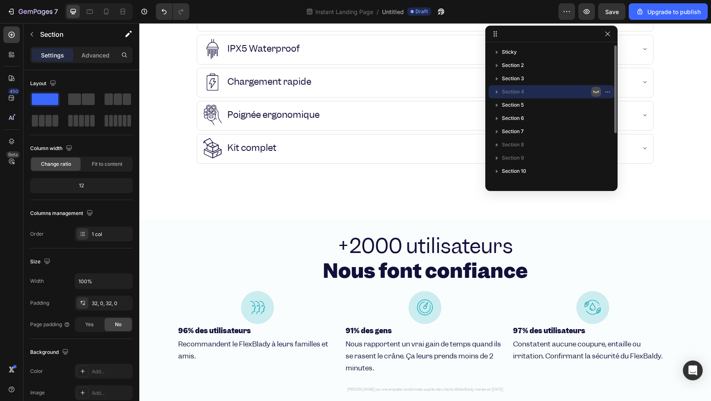
click at [595, 93] on icon "button" at bounding box center [596, 91] width 6 height 3
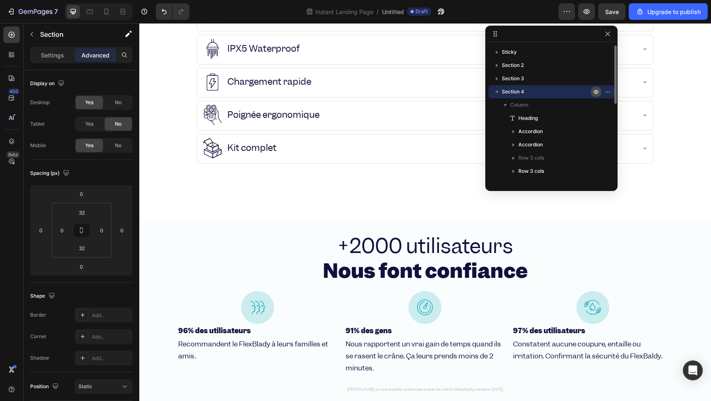
click at [595, 93] on icon "button" at bounding box center [596, 91] width 7 height 7
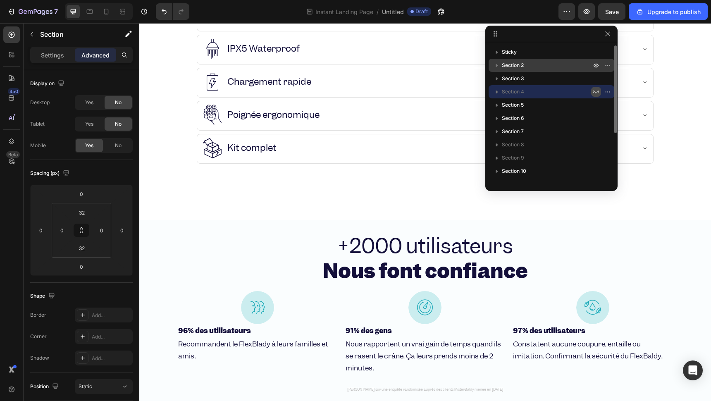
click at [530, 67] on p "Section 2" at bounding box center [547, 65] width 91 height 8
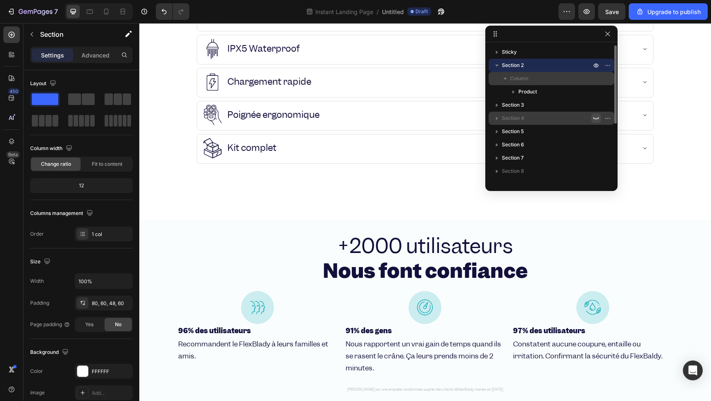
click at [534, 78] on p "Column" at bounding box center [551, 78] width 83 height 8
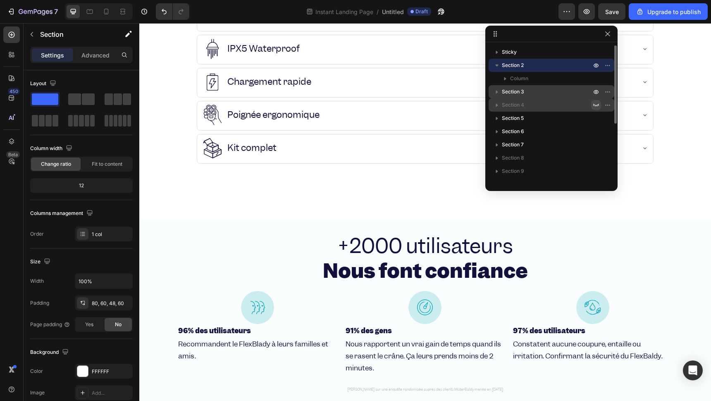
click at [528, 91] on p "Section 3" at bounding box center [547, 92] width 91 height 8
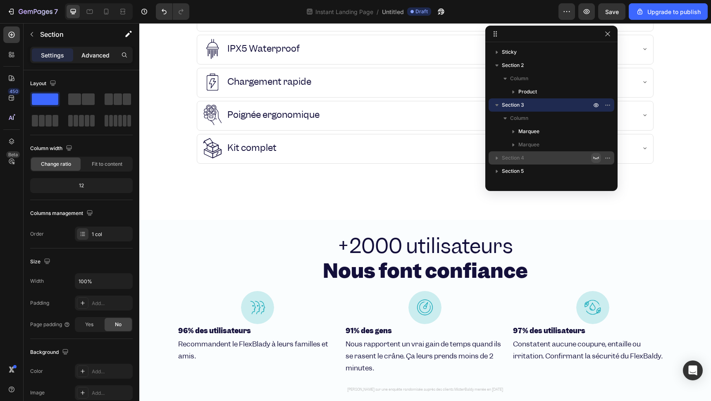
click at [114, 48] on div "Advanced" at bounding box center [95, 54] width 41 height 13
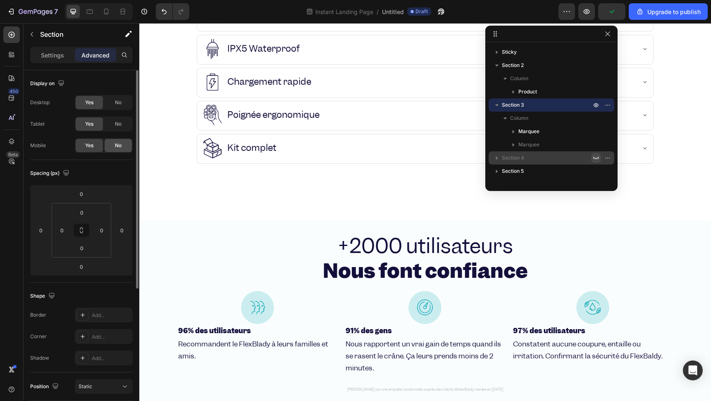
click at [113, 148] on div "No" at bounding box center [118, 145] width 27 height 13
click at [495, 104] on icon "button" at bounding box center [497, 105] width 8 height 8
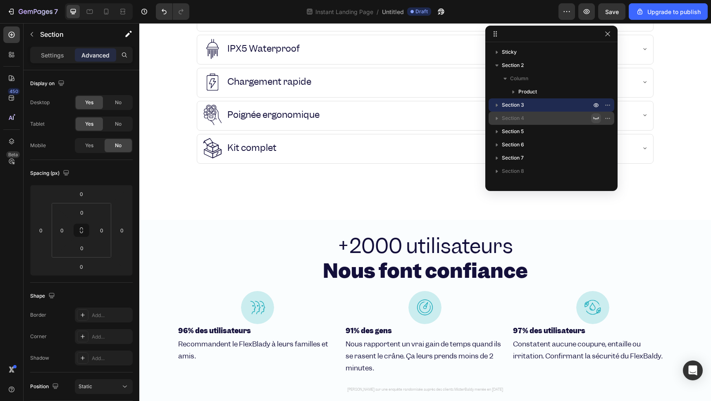
click at [522, 118] on span "Section 4" at bounding box center [513, 118] width 22 height 8
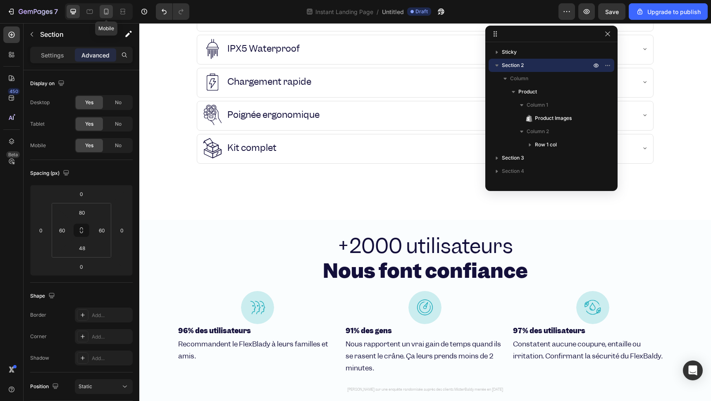
click at [106, 14] on icon at bounding box center [106, 11] width 8 height 8
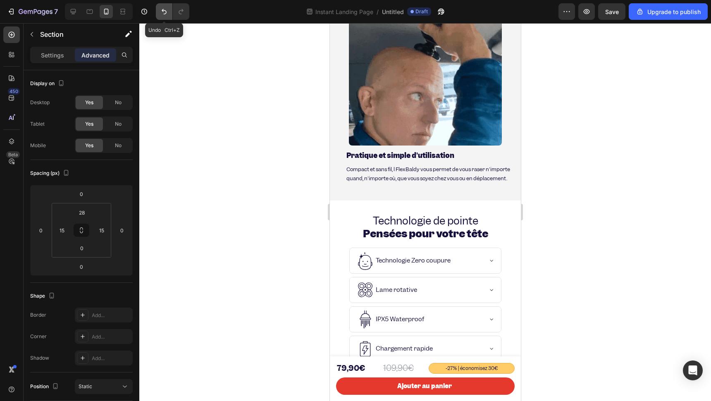
click at [164, 6] on button "Undo/Redo" at bounding box center [164, 11] width 17 height 17
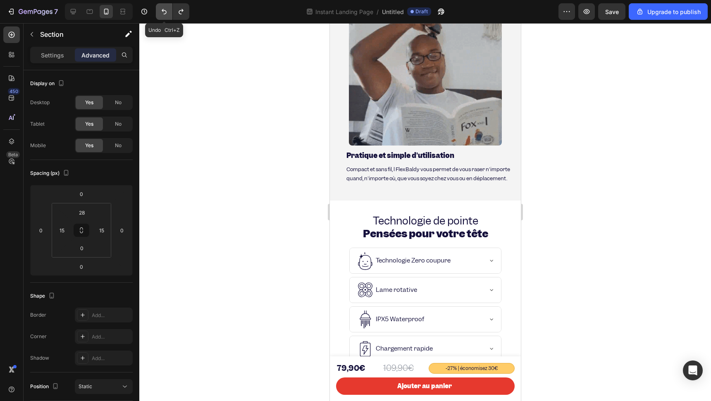
click at [164, 6] on button "Undo/Redo" at bounding box center [164, 11] width 17 height 17
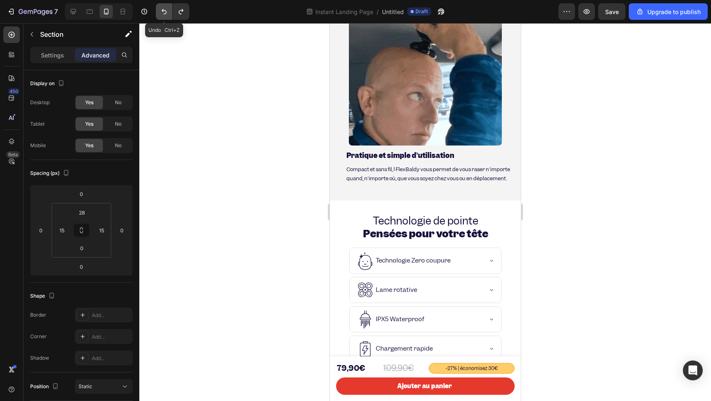
click at [164, 6] on button "Undo/Redo" at bounding box center [164, 11] width 17 height 17
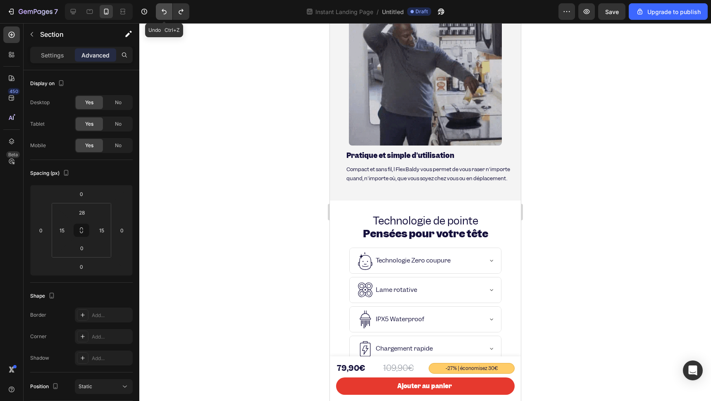
click at [164, 6] on button "Undo/Redo" at bounding box center [164, 11] width 17 height 17
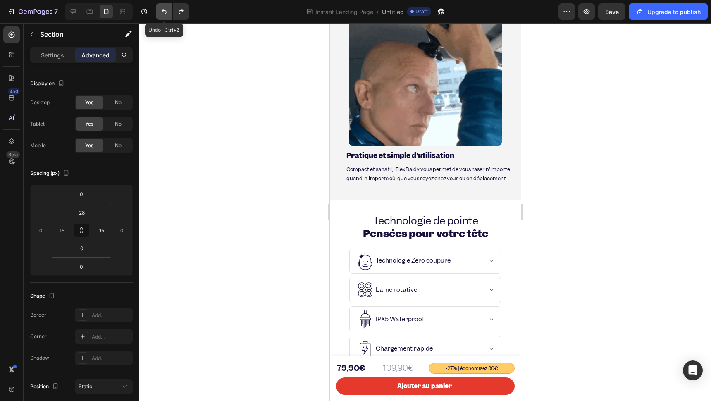
click at [164, 6] on button "Undo/Redo" at bounding box center [164, 11] width 17 height 17
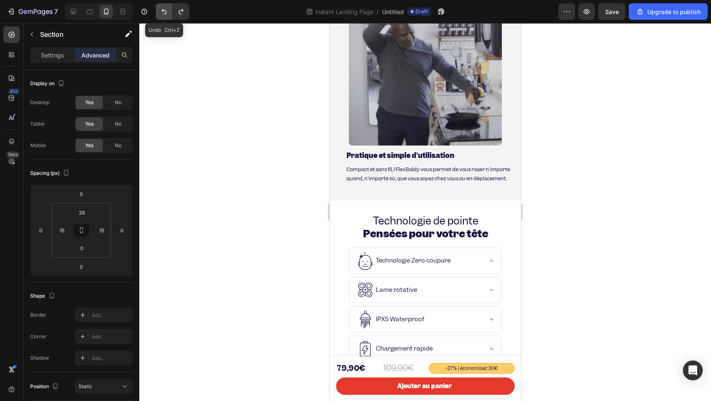
click at [164, 7] on icon "Undo/Redo" at bounding box center [164, 11] width 8 height 8
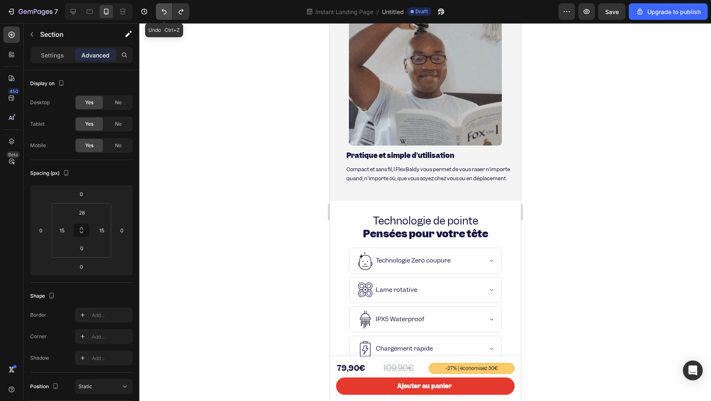
click at [164, 7] on icon "Undo/Redo" at bounding box center [164, 11] width 8 height 8
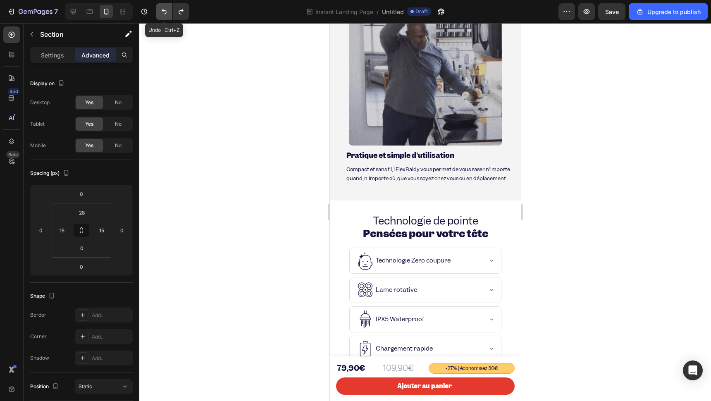
click at [164, 10] on icon "Undo/Redo" at bounding box center [164, 11] width 8 height 8
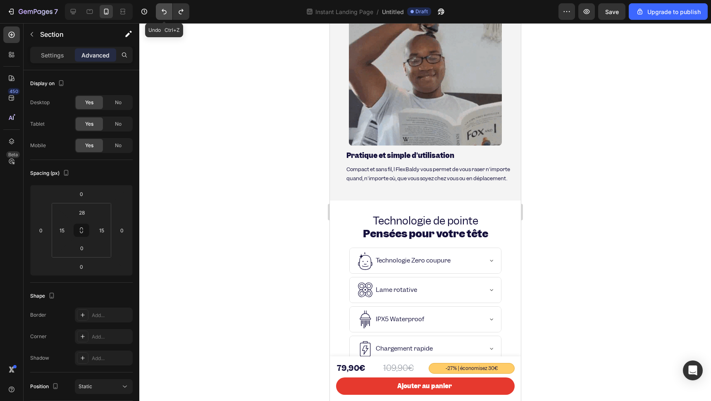
click at [164, 10] on icon "Undo/Redo" at bounding box center [164, 11] width 5 height 5
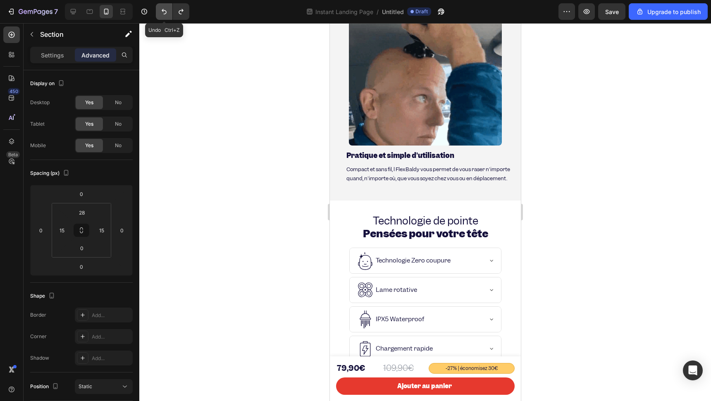
click at [164, 10] on icon "Undo/Redo" at bounding box center [164, 11] width 5 height 5
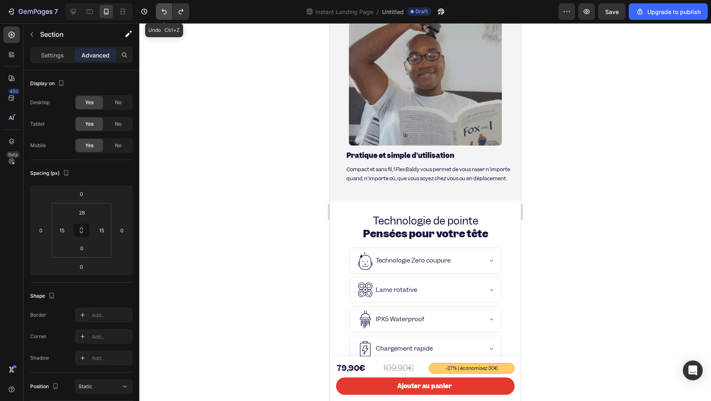
click at [164, 10] on icon "Undo/Redo" at bounding box center [164, 11] width 5 height 5
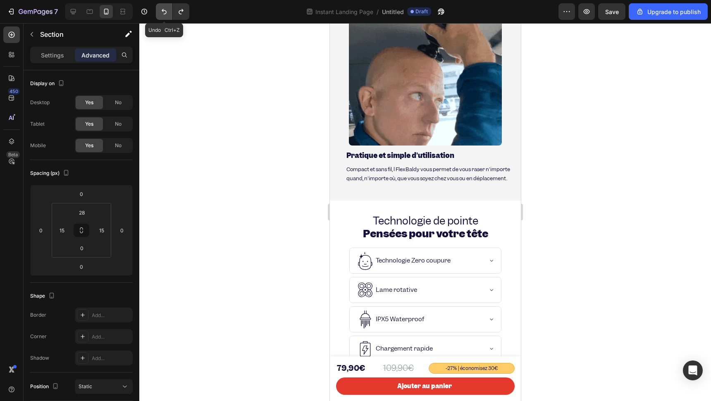
click at [164, 10] on icon "Undo/Redo" at bounding box center [164, 11] width 5 height 5
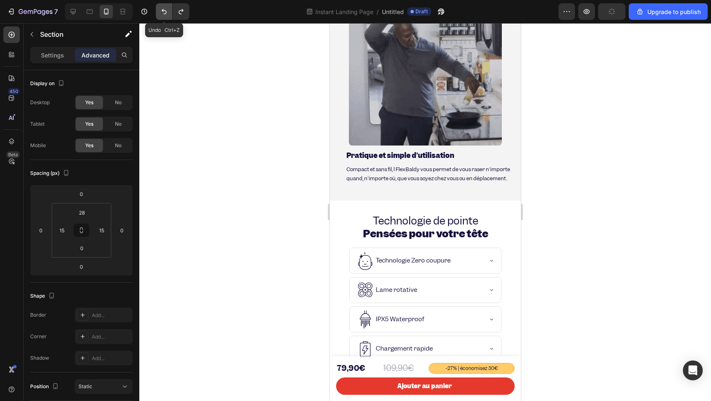
click at [162, 9] on icon "Undo/Redo" at bounding box center [164, 11] width 8 height 8
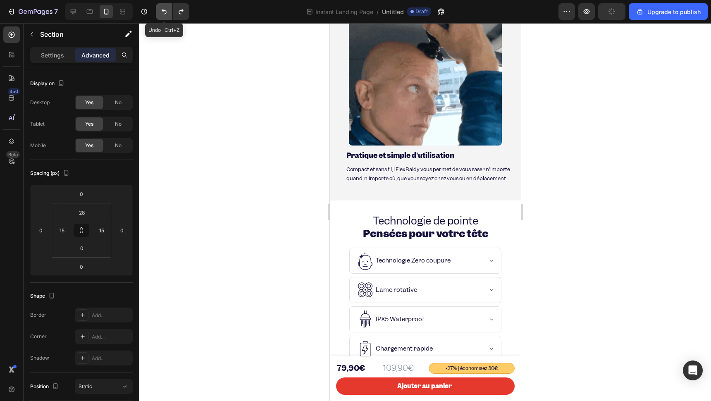
click at [162, 8] on icon "Undo/Redo" at bounding box center [164, 11] width 8 height 8
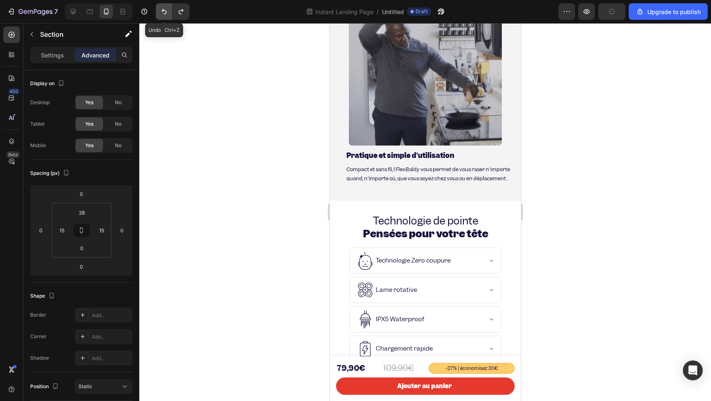
click at [162, 8] on icon "Undo/Redo" at bounding box center [164, 11] width 8 height 8
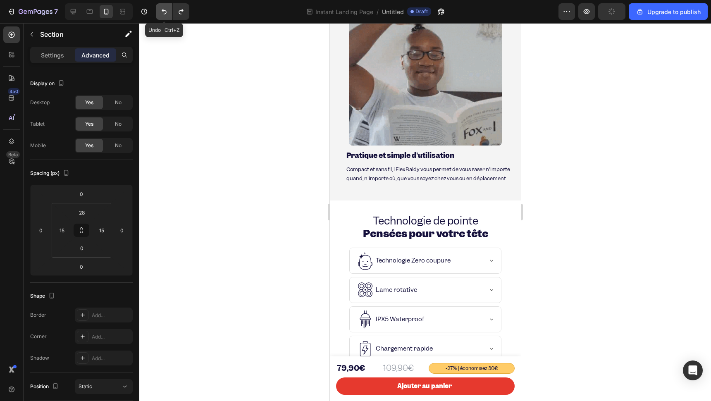
click at [162, 8] on icon "Undo/Redo" at bounding box center [164, 11] width 8 height 8
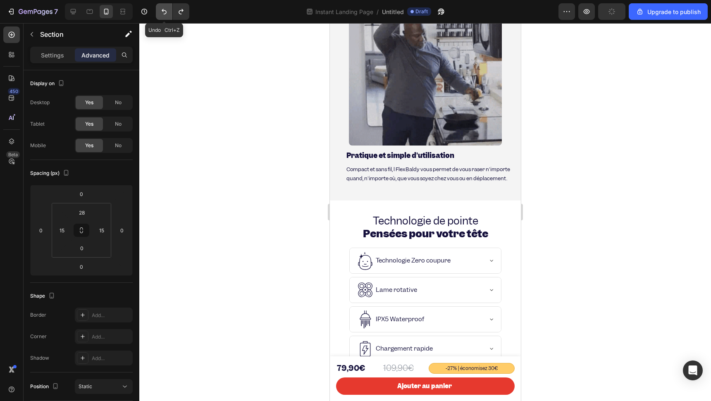
click at [162, 8] on icon "Undo/Redo" at bounding box center [164, 11] width 8 height 8
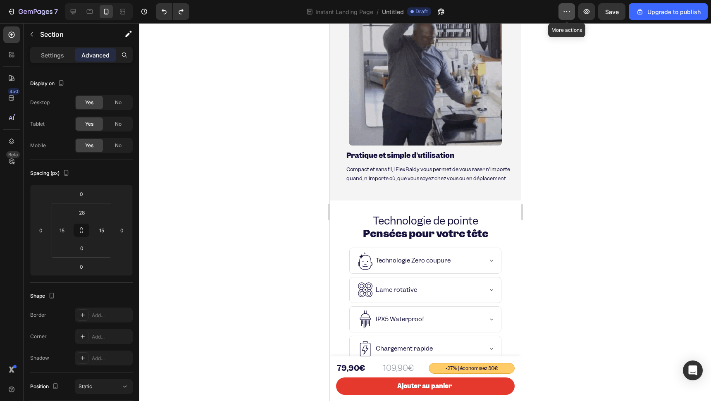
click at [569, 12] on icon "button" at bounding box center [566, 11] width 8 height 8
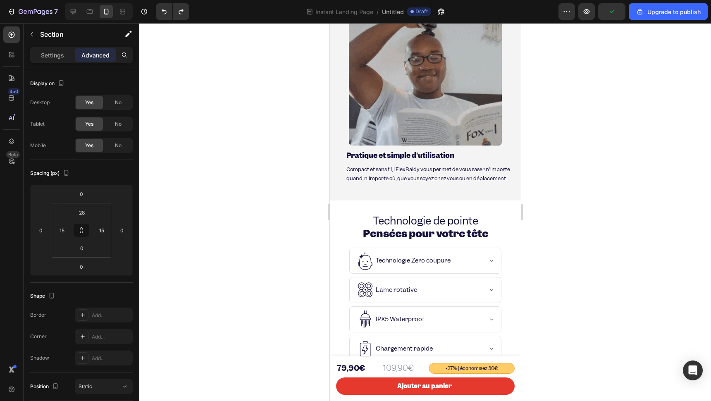
click at [226, 62] on div at bounding box center [424, 212] width 571 height 378
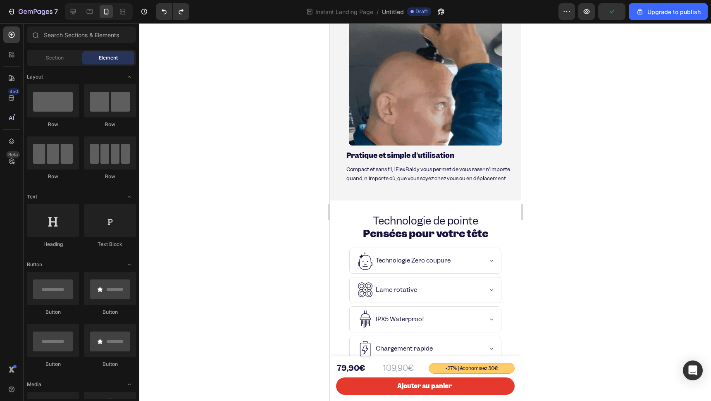
click at [255, 107] on div at bounding box center [424, 212] width 571 height 378
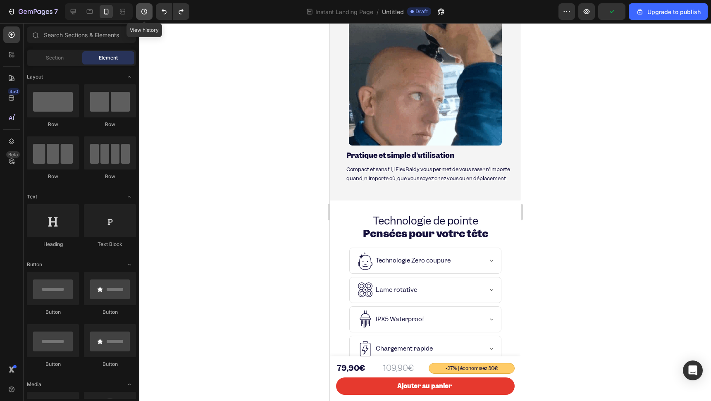
click at [143, 12] on icon "button" at bounding box center [144, 11] width 8 height 8
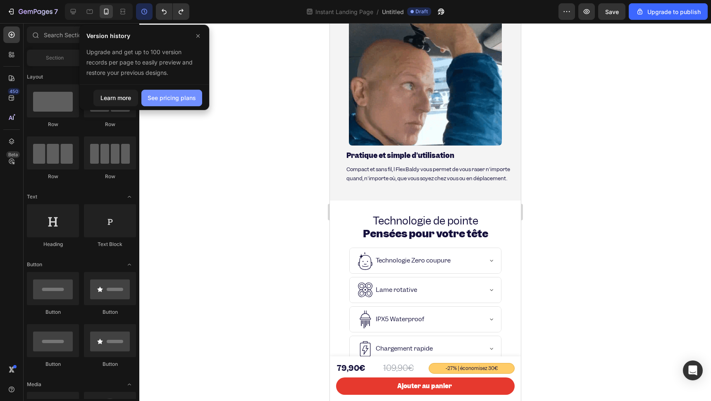
click at [146, 101] on button "See pricing plans" at bounding box center [171, 98] width 61 height 17
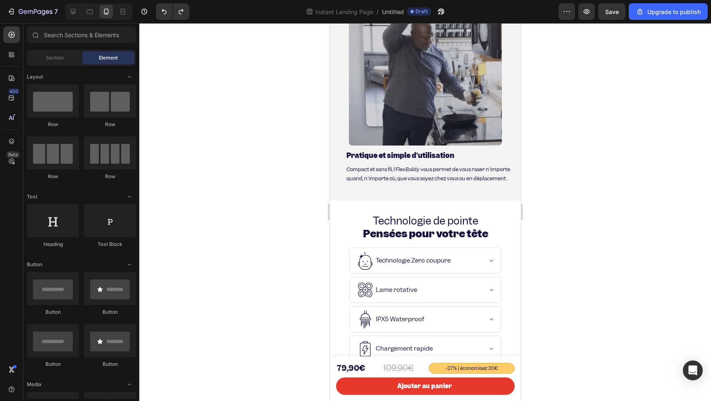
click at [134, 12] on div "7" at bounding box center [98, 11] width 196 height 17
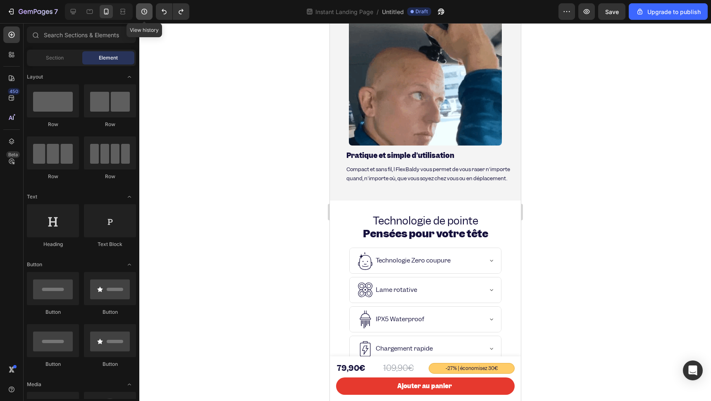
click at [142, 11] on icon "button" at bounding box center [144, 11] width 8 height 8
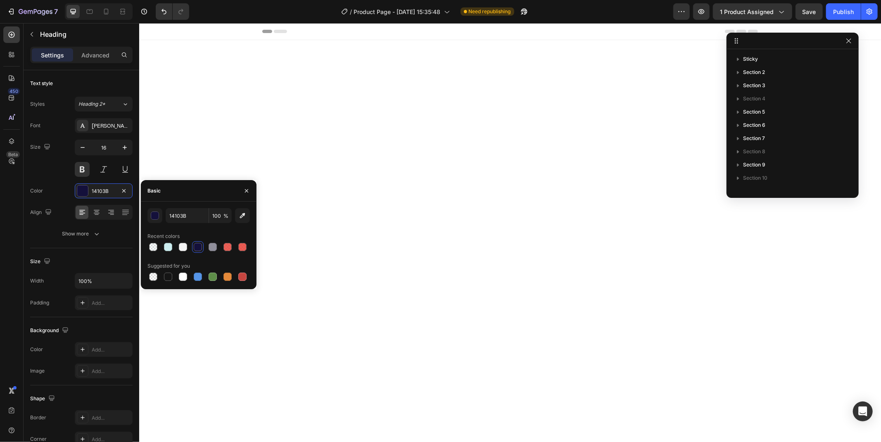
scroll to position [1508, 0]
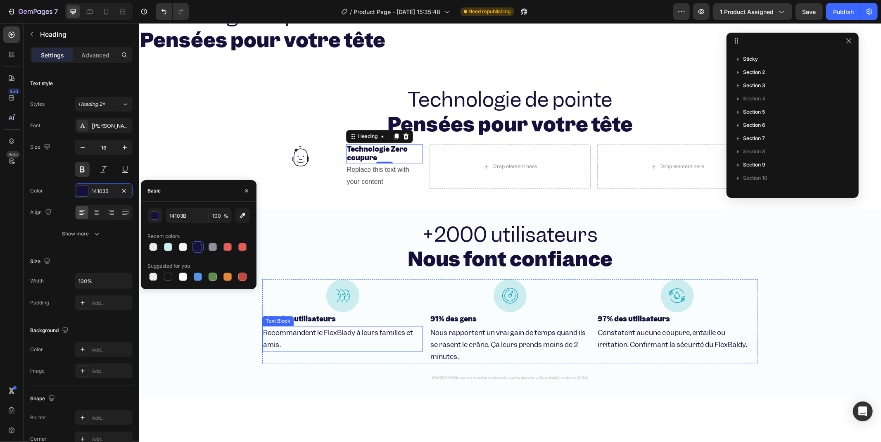
click at [324, 336] on span "Recommandent le FlexBlady à leurs familles et amis." at bounding box center [338, 338] width 150 height 21
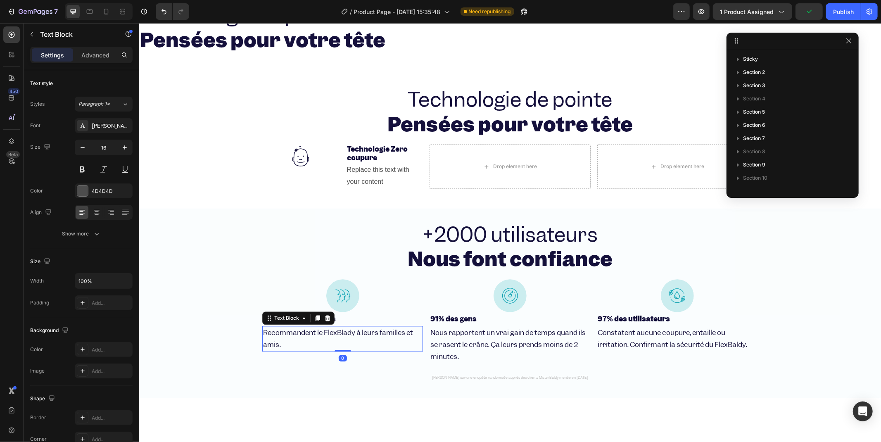
click at [321, 335] on span "Recommandent le FlexBlady à leurs familles et amis." at bounding box center [338, 338] width 150 height 21
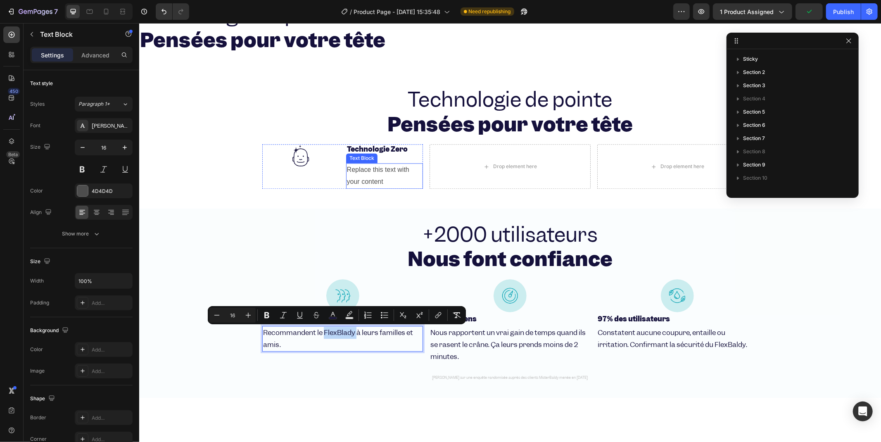
click at [371, 155] on div "Text Block" at bounding box center [361, 157] width 28 height 7
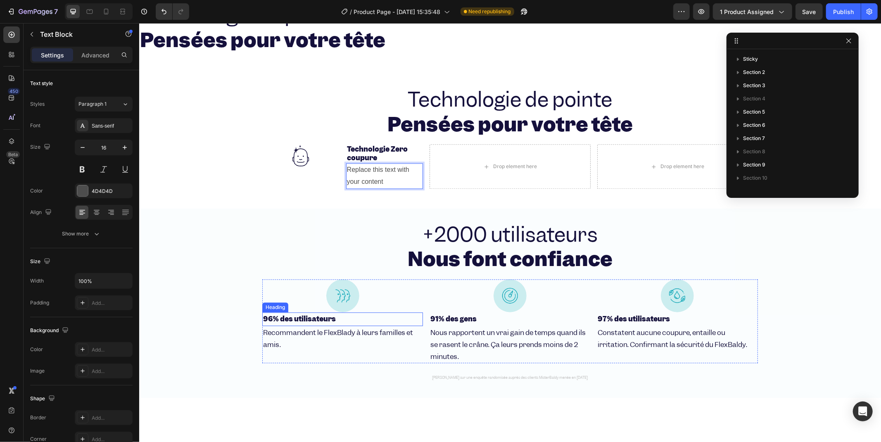
click at [299, 318] on strong "96% des utilisateurs" at bounding box center [299, 318] width 73 height 9
click at [298, 318] on strong "96% des utilisateurs" at bounding box center [299, 318] width 73 height 9
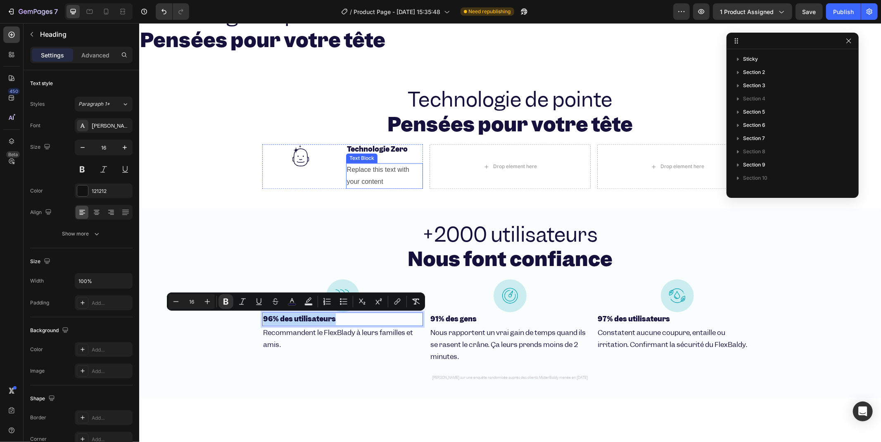
click at [362, 177] on p "Replace this text with your content" at bounding box center [385, 176] width 76 height 24
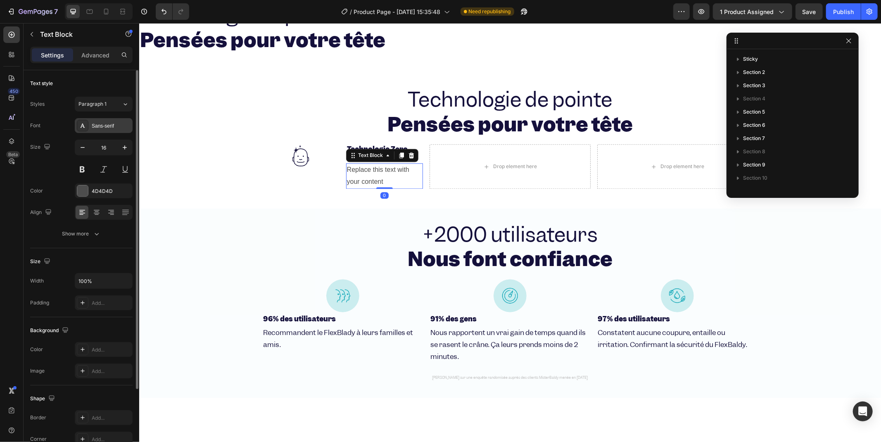
click at [101, 126] on div "Sans-serif" at bounding box center [111, 125] width 39 height 7
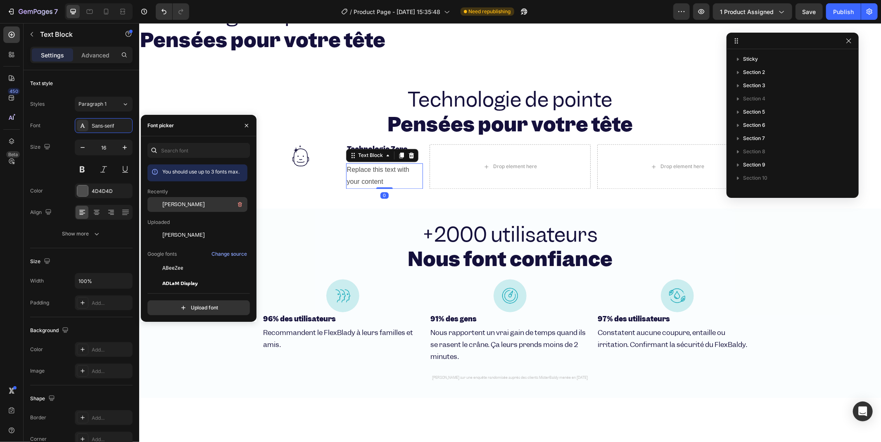
click at [176, 201] on span "[PERSON_NAME]" at bounding box center [183, 204] width 43 height 7
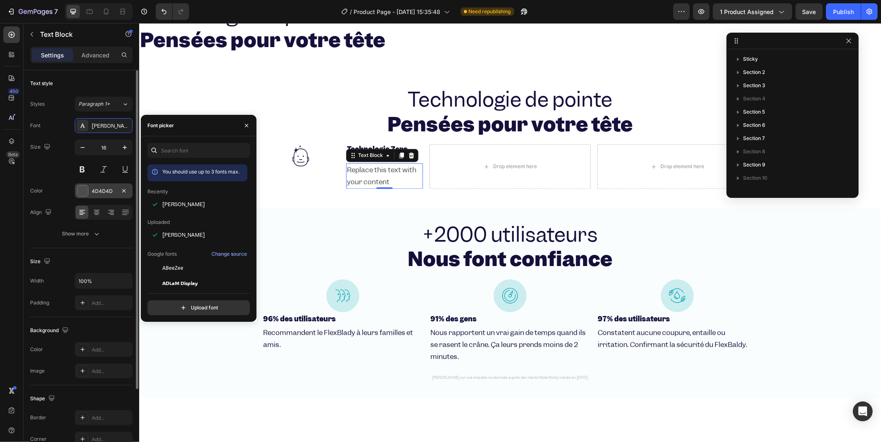
click at [89, 192] on div "4D4D4D" at bounding box center [104, 190] width 58 height 15
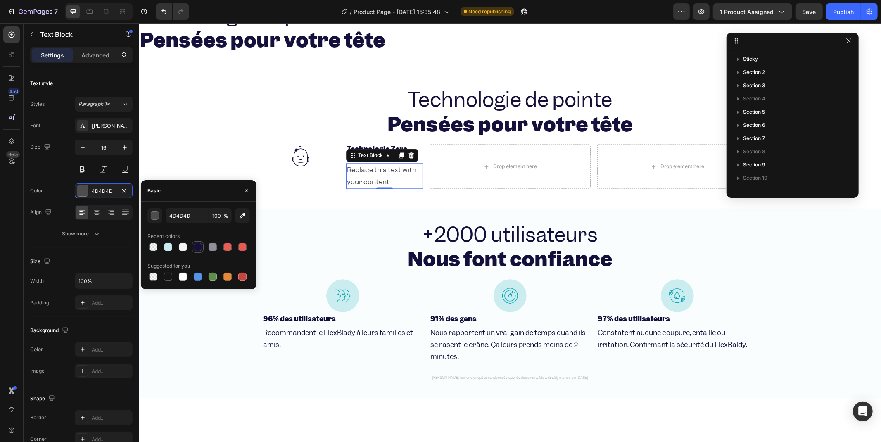
click at [203, 248] on div at bounding box center [198, 247] width 12 height 12
type input "14103B"
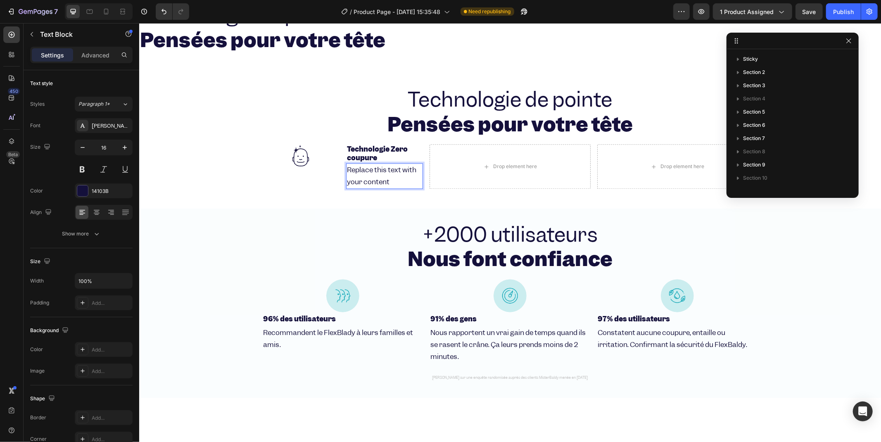
click at [362, 184] on p "Replace this text with your content" at bounding box center [385, 176] width 76 height 24
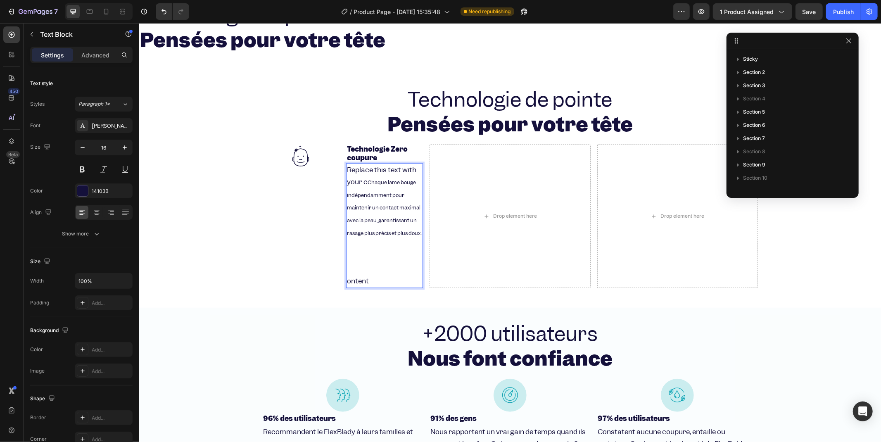
click at [362, 178] on p "Replace this text with your c Chaque lame bouge indépendamment pour maintenir u…" at bounding box center [385, 202] width 76 height 76
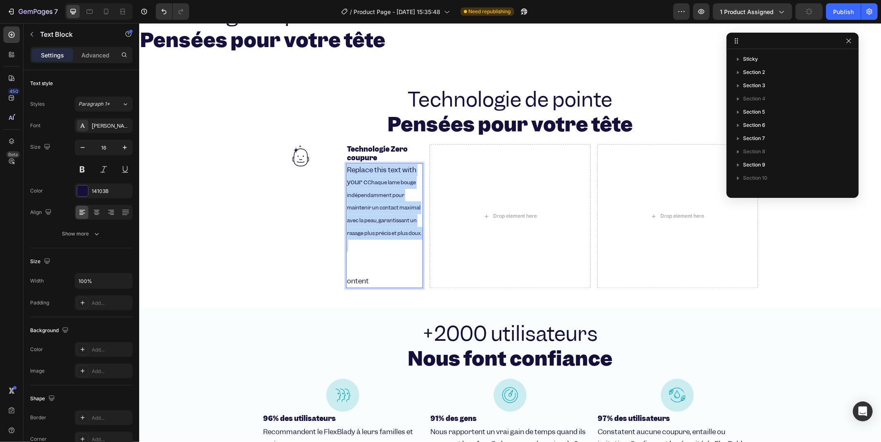
click at [362, 178] on p "Replace this text with your c Chaque lame bouge indépendamment pour maintenir u…" at bounding box center [385, 202] width 76 height 76
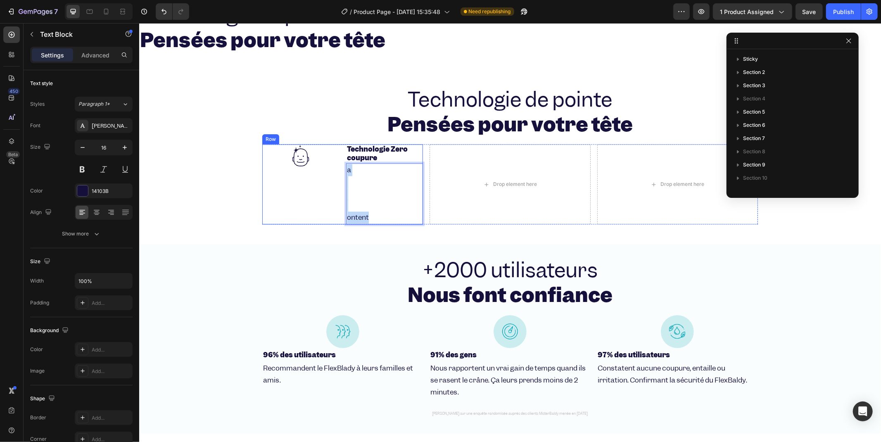
drag, startPoint x: 360, startPoint y: 207, endPoint x: 323, endPoint y: 152, distance: 66.4
click at [323, 152] on div "Image Technologie Zero coupure Heading a ontent Text Block 0 Row" at bounding box center [342, 184] width 161 height 80
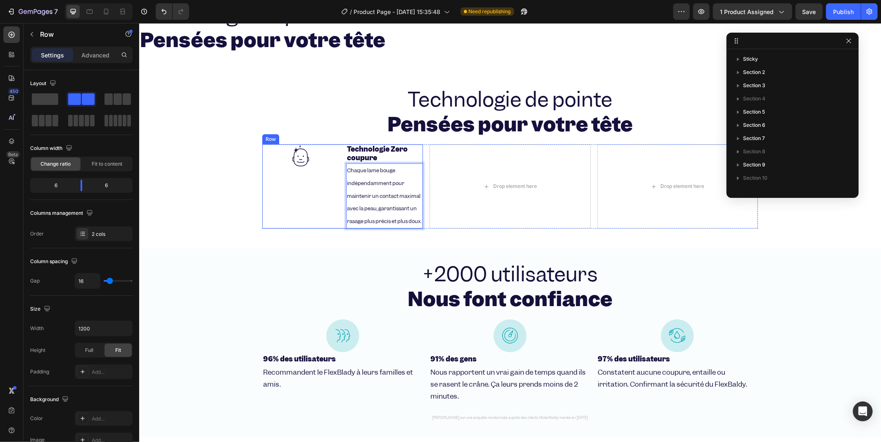
click at [298, 192] on div "Image" at bounding box center [300, 186] width 77 height 84
click at [292, 173] on div "Image" at bounding box center [300, 186] width 77 height 84
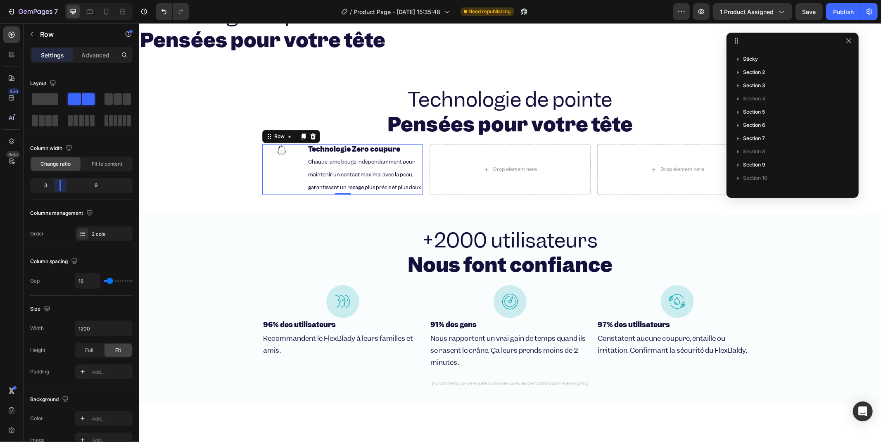
drag, startPoint x: 81, startPoint y: 189, endPoint x: 57, endPoint y: 189, distance: 24.0
click at [57, 0] on body "7 / Product Page - [DATE] 15:35:48 Need republishing Preview 1 product assigned…" at bounding box center [440, 0] width 881 height 0
click at [276, 150] on img at bounding box center [281, 149] width 11 height 11
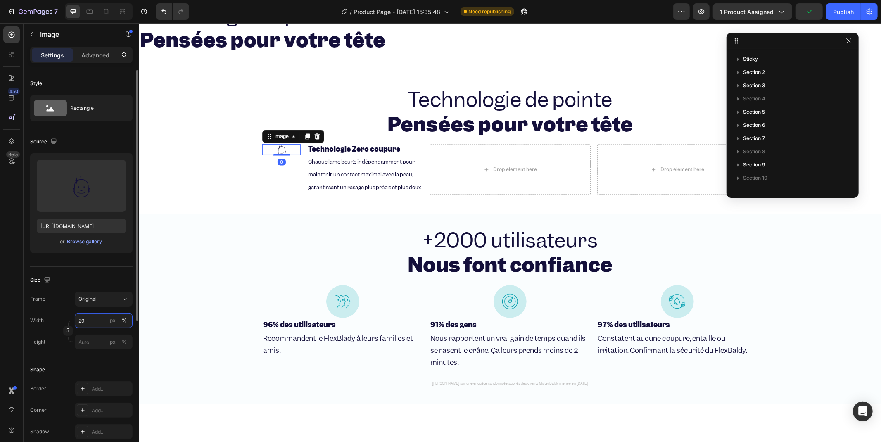
click at [93, 314] on input "29" at bounding box center [104, 320] width 58 height 15
type input "64"
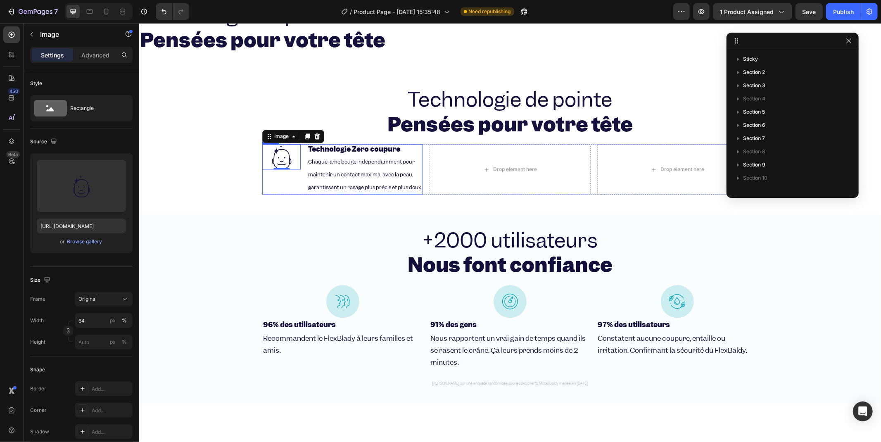
click at [298, 182] on div "Image 0 Technologie Zero coupure Heading Chaque lame bouge indépendamment pour …" at bounding box center [342, 169] width 161 height 50
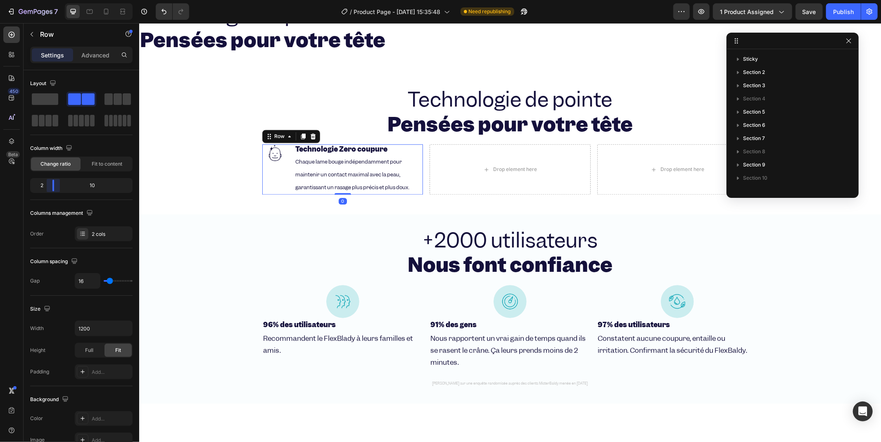
drag, startPoint x: 57, startPoint y: 182, endPoint x: 50, endPoint y: 183, distance: 6.7
click at [50, 0] on body "7 / Product Page - [DATE] 15:35:48 Need republishing Preview 1 product assigned…" at bounding box center [440, 0] width 881 height 0
click at [267, 154] on img at bounding box center [275, 152] width 17 height 17
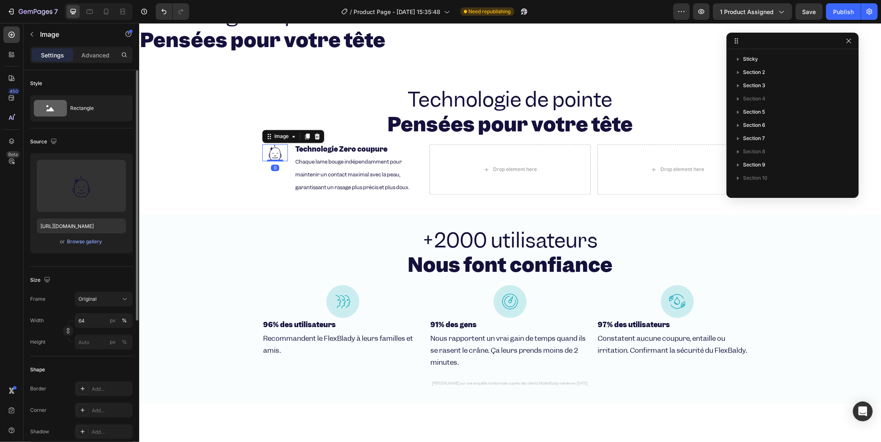
click at [88, 328] on div "Width 64 px % Height px %" at bounding box center [81, 331] width 102 height 36
click at [88, 319] on input "64" at bounding box center [104, 320] width 58 height 15
type input "75"
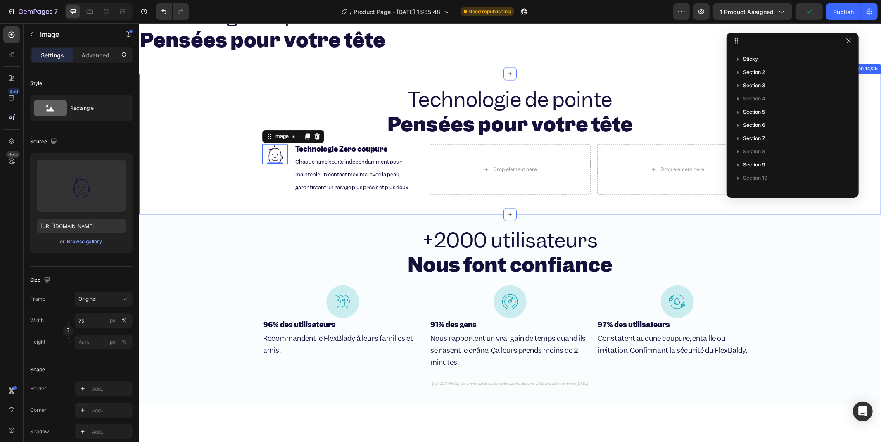
click at [225, 177] on div "Technologie de pointe Pensées pour votre tête Heading Image 0 Technologie Zero …" at bounding box center [510, 143] width 742 height 114
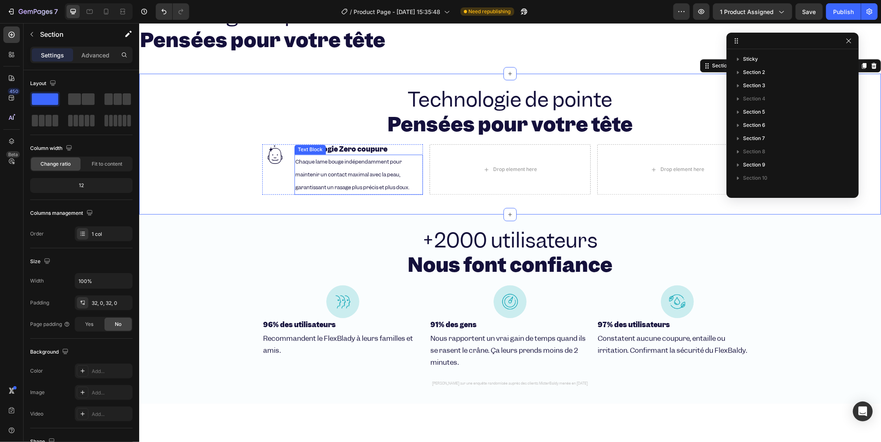
click at [379, 169] on span "Chaque lame bouge indépendamment pour maintenir un contact maximal avec la peau…" at bounding box center [352, 174] width 114 height 33
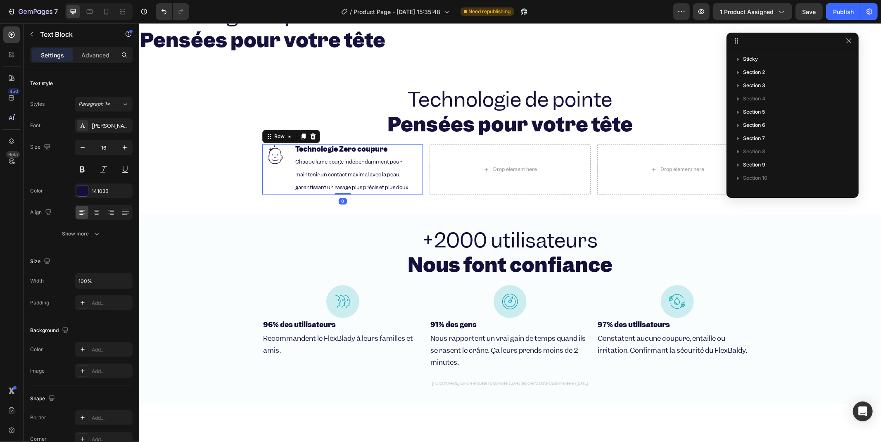
click at [267, 169] on div "Image" at bounding box center [275, 169] width 26 height 50
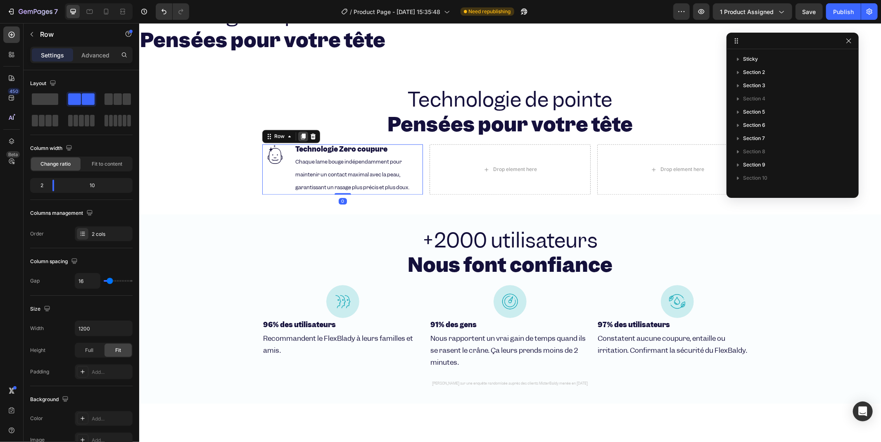
click at [300, 135] on icon at bounding box center [303, 136] width 7 height 7
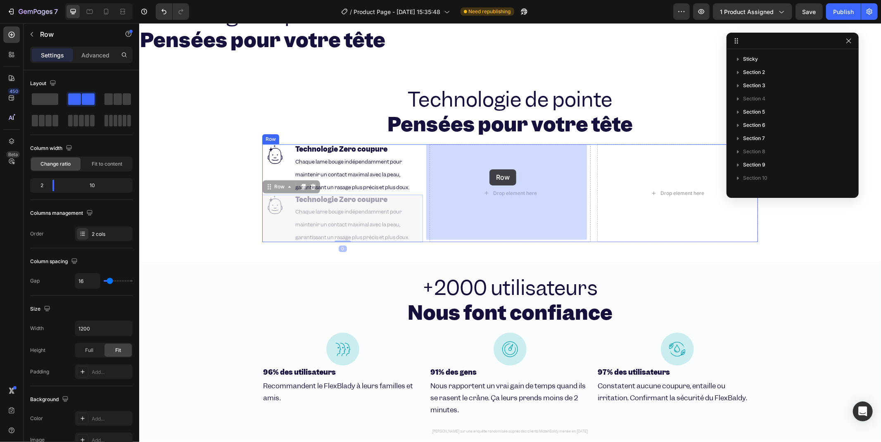
drag, startPoint x: 264, startPoint y: 185, endPoint x: 489, endPoint y: 169, distance: 225.7
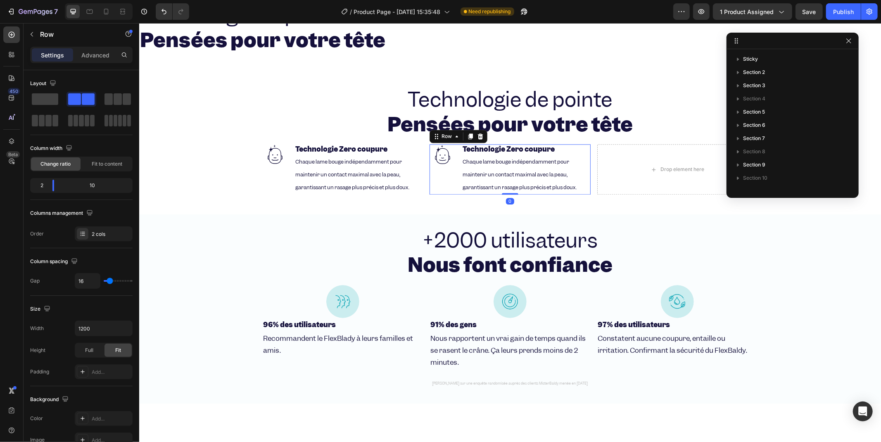
click at [469, 136] on icon at bounding box center [470, 136] width 5 height 6
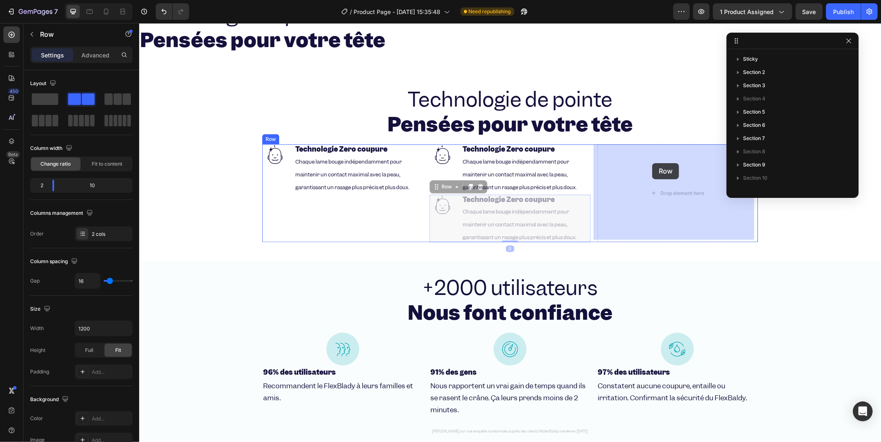
drag, startPoint x: 436, startPoint y: 181, endPoint x: 652, endPoint y: 163, distance: 216.4
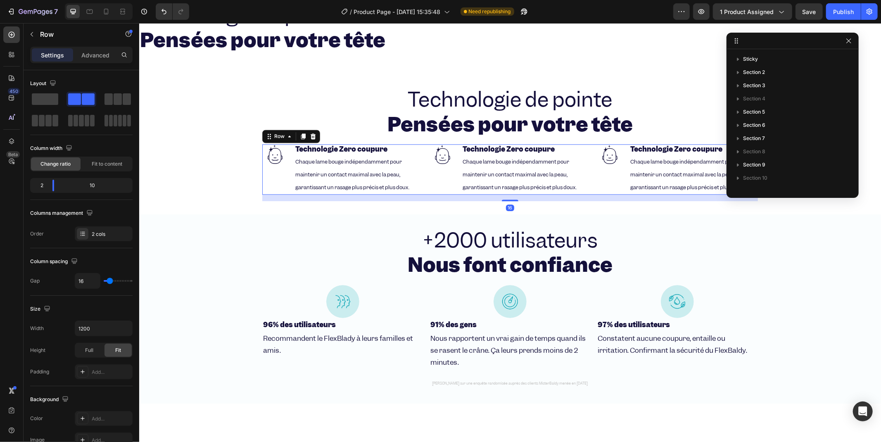
click at [422, 145] on div "Image Technologie Zero coupure Heading Chaque lame bouge indépendamment pour ma…" at bounding box center [510, 169] width 496 height 50
click at [301, 135] on icon at bounding box center [303, 136] width 5 height 6
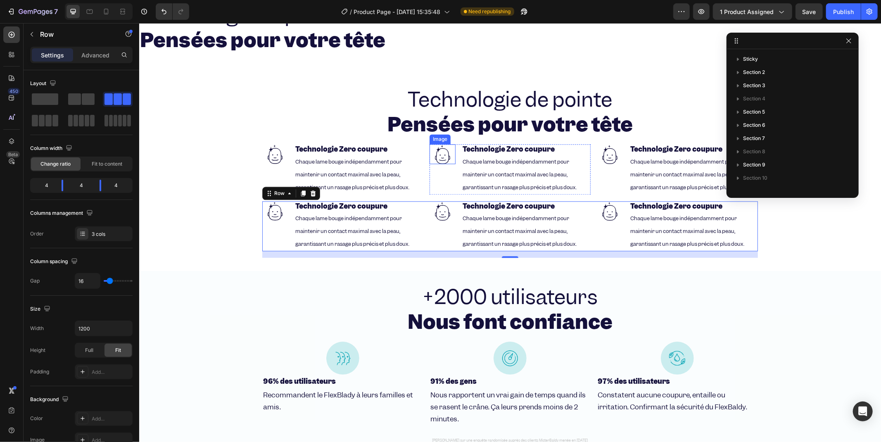
click at [439, 155] on img at bounding box center [442, 154] width 19 height 20
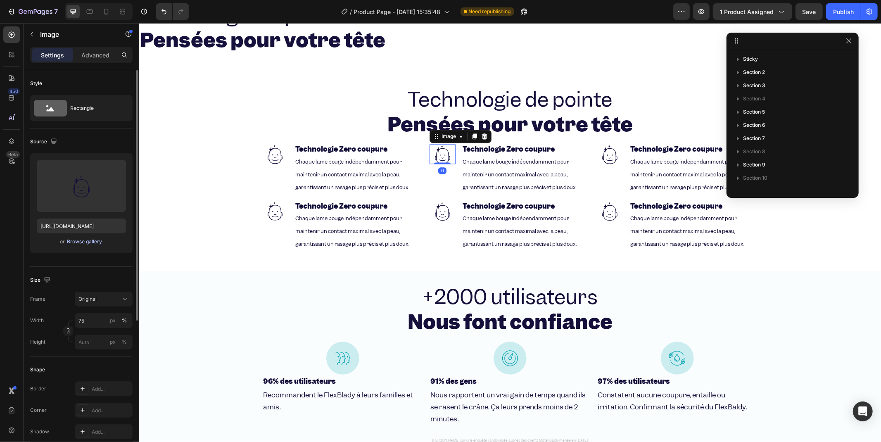
click at [79, 240] on div "Browse gallery" at bounding box center [84, 241] width 35 height 7
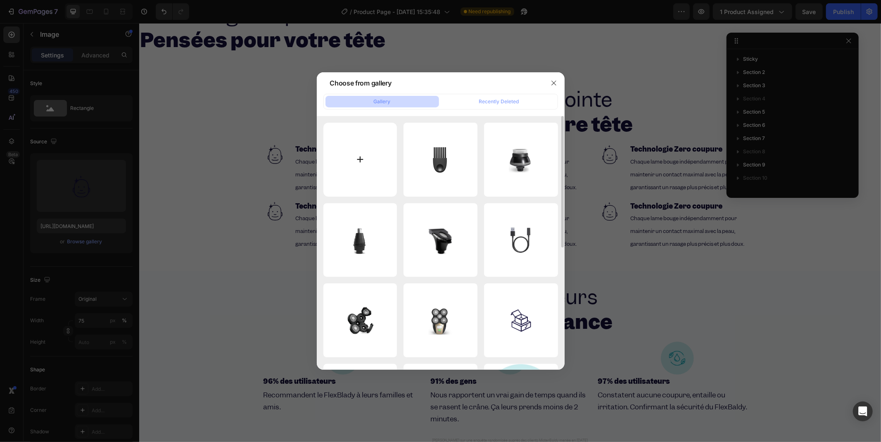
click at [366, 164] on input "file" at bounding box center [361, 160] width 74 height 74
type input "C:\fakepath\rasoir.svg"
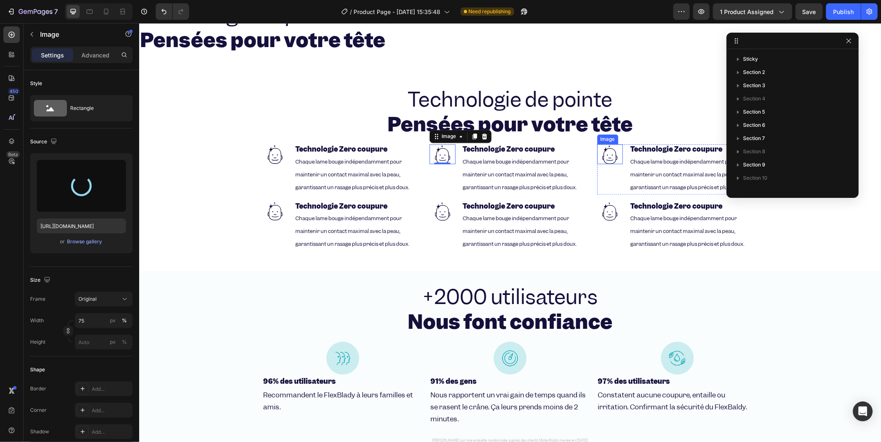
type input "[URL][DOMAIN_NAME]"
click at [612, 154] on img at bounding box center [609, 154] width 19 height 20
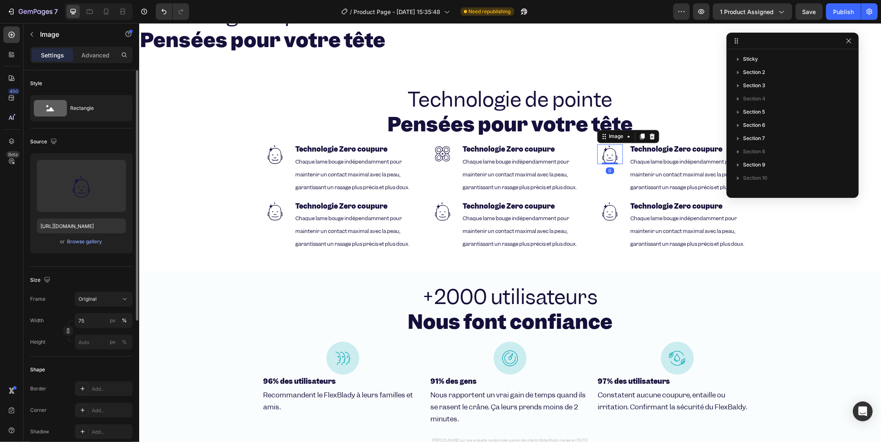
click at [80, 246] on div "or Browse gallery" at bounding box center [81, 242] width 89 height 10
click at [81, 245] on div "Browse gallery" at bounding box center [84, 241] width 35 height 7
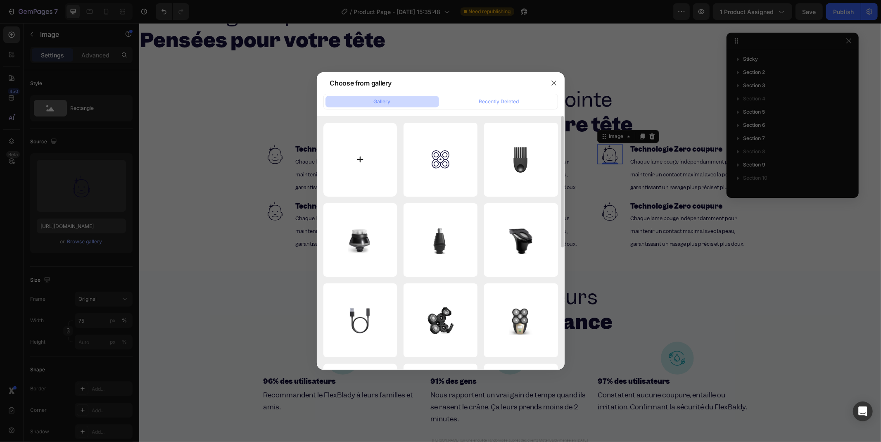
click at [365, 160] on input "file" at bounding box center [361, 160] width 74 height 74
type input "C:\fakepath\douche.svg"
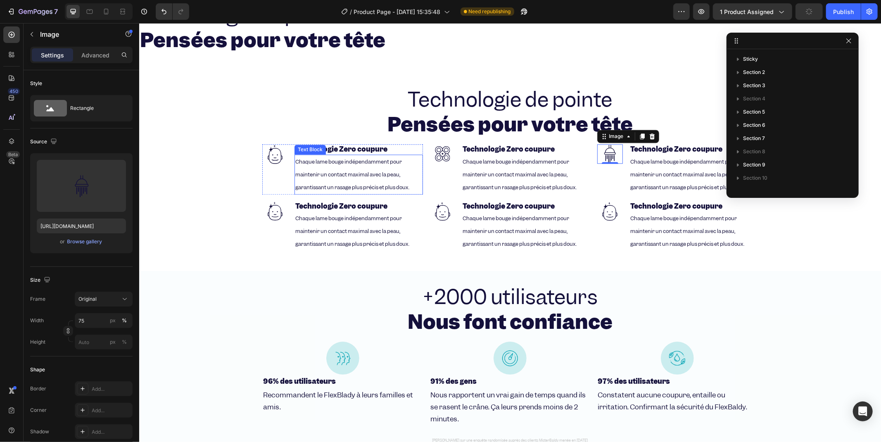
type input "[URL][DOMAIN_NAME]"
click at [271, 210] on img at bounding box center [274, 211] width 19 height 20
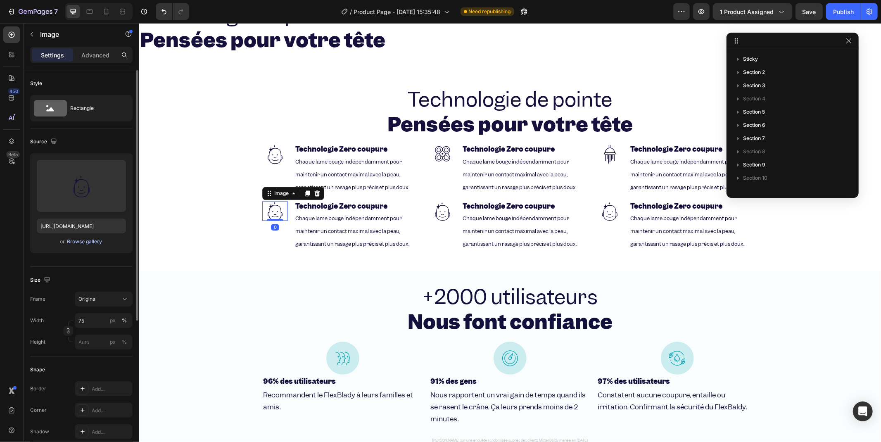
click at [87, 240] on div "Browse gallery" at bounding box center [84, 241] width 35 height 7
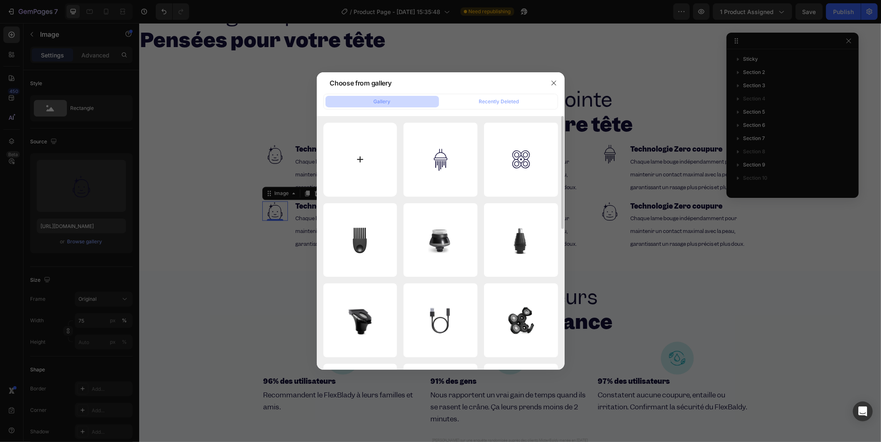
click at [352, 159] on input "file" at bounding box center [361, 160] width 74 height 74
type input "C:\fakepath\baterrie.svg"
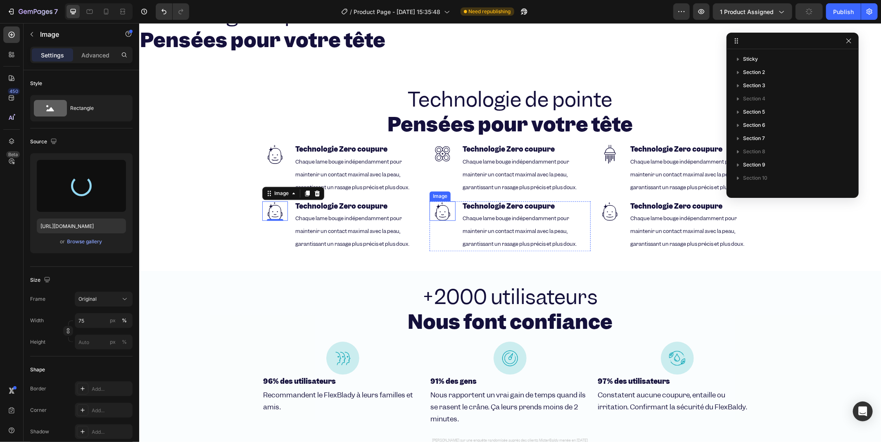
type input "[URL][DOMAIN_NAME]"
click at [443, 213] on img at bounding box center [442, 211] width 19 height 20
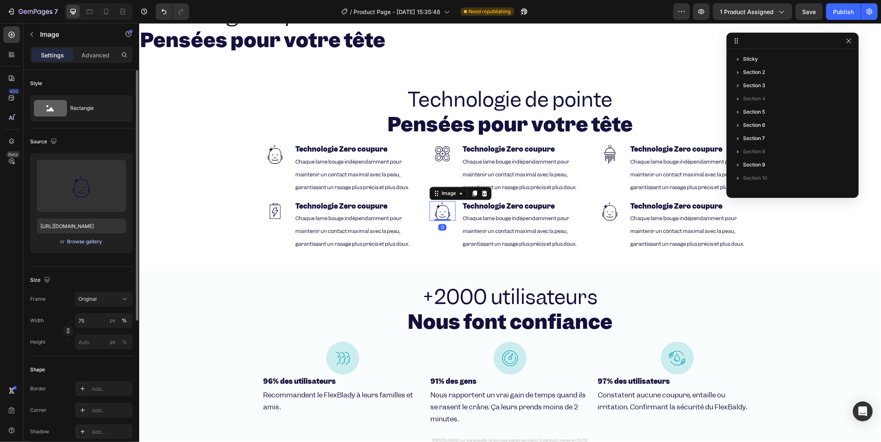
click at [93, 241] on div "Browse gallery" at bounding box center [84, 241] width 35 height 7
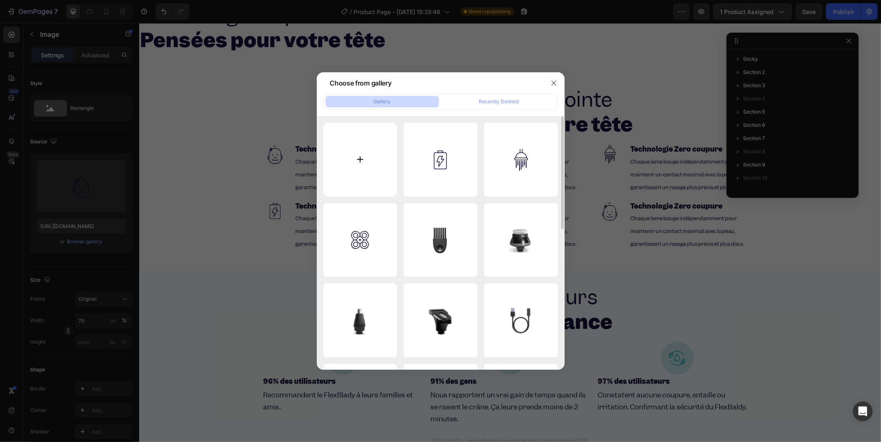
click at [360, 181] on input "file" at bounding box center [361, 160] width 74 height 74
type input "C:\fakepath\ergonomie.svg"
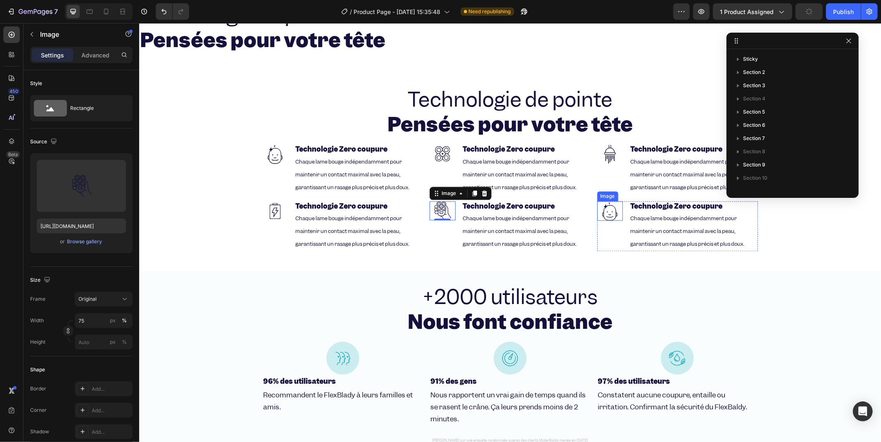
type input "[URL][DOMAIN_NAME]"
click at [612, 211] on img at bounding box center [609, 211] width 19 height 20
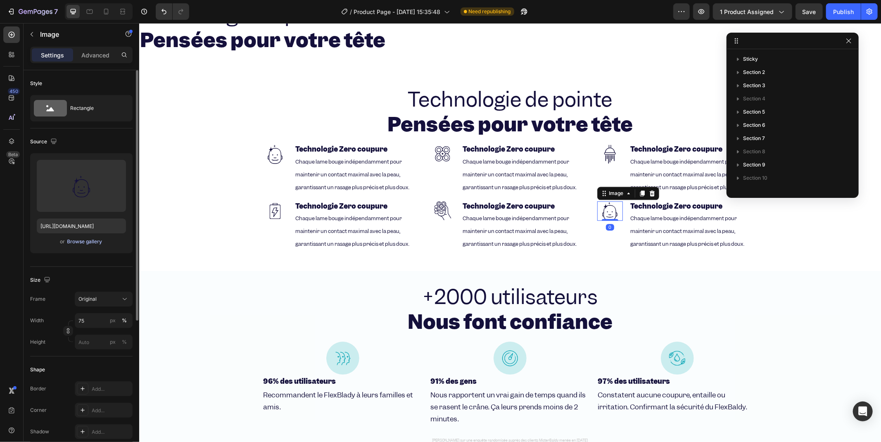
click at [89, 239] on div "Browse gallery" at bounding box center [84, 241] width 35 height 7
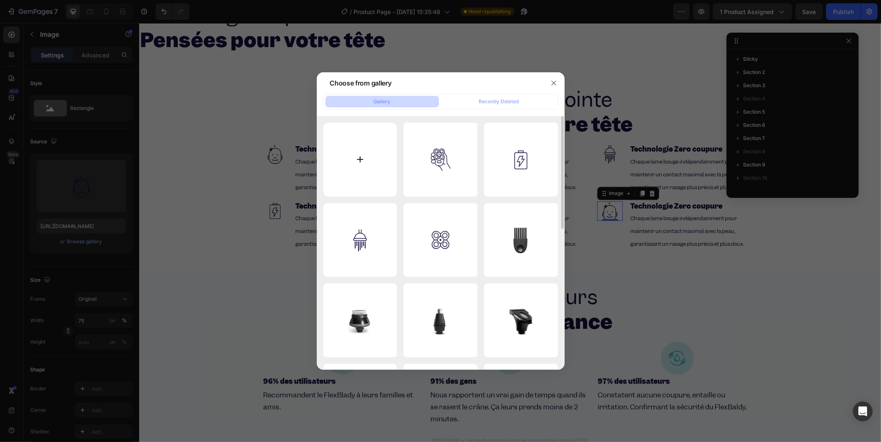
click at [361, 156] on input "file" at bounding box center [361, 160] width 74 height 74
type input "C:\fakepath\kit.svg"
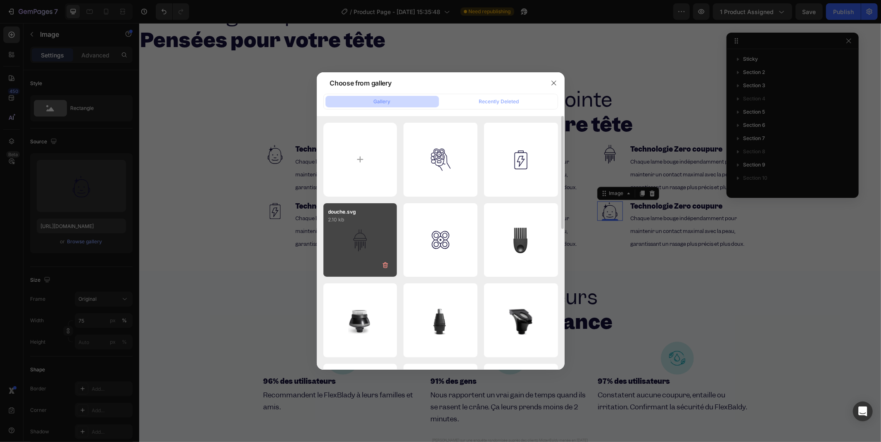
type input "[URL][DOMAIN_NAME]"
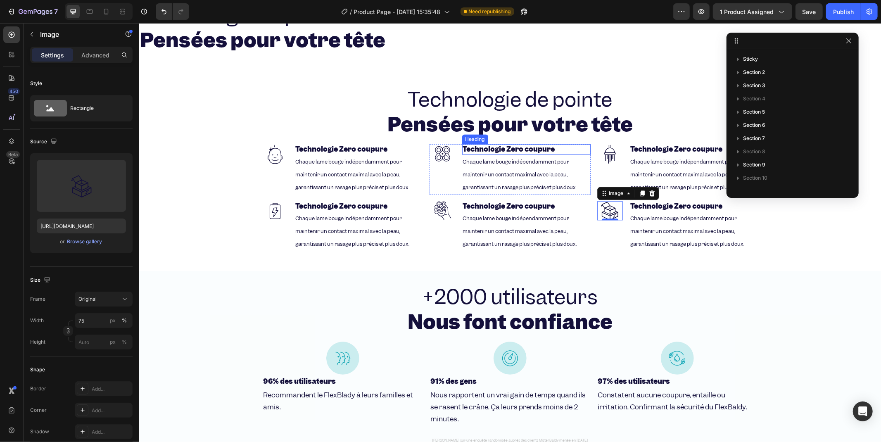
click at [491, 152] on h2 "Technologie Zero coupure" at bounding box center [526, 149] width 129 height 10
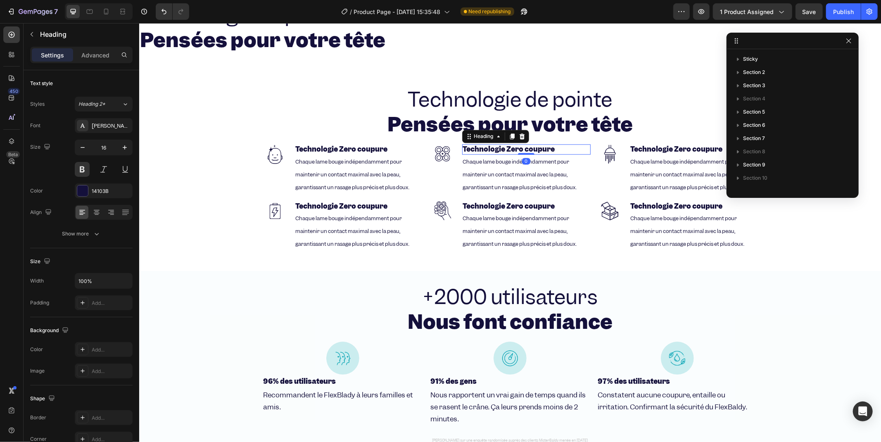
click at [491, 152] on h2 "Technologie Zero coupure" at bounding box center [526, 149] width 129 height 10
click at [491, 152] on p "Technologie Zero coupure" at bounding box center [526, 149] width 127 height 9
click at [663, 150] on h2 "Technologie Zero coupure" at bounding box center [693, 149] width 129 height 10
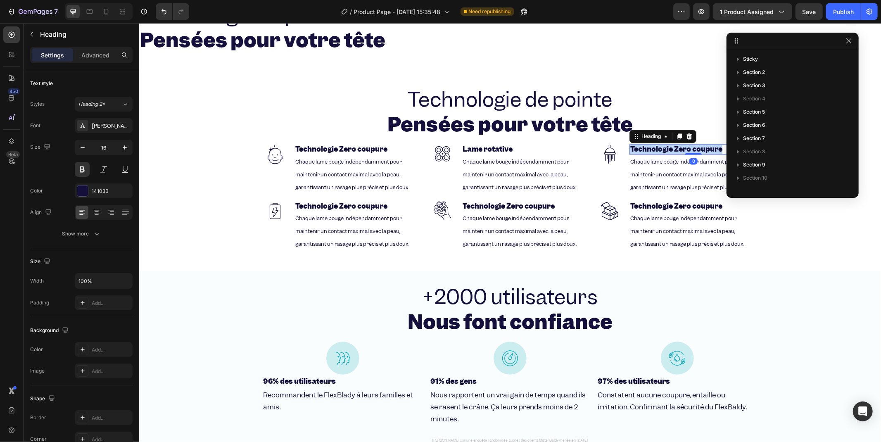
click at [663, 150] on p "Technologie Zero coupure" at bounding box center [693, 149] width 127 height 9
click at [353, 201] on h2 "Technologie Zero coupure" at bounding box center [358, 206] width 129 height 10
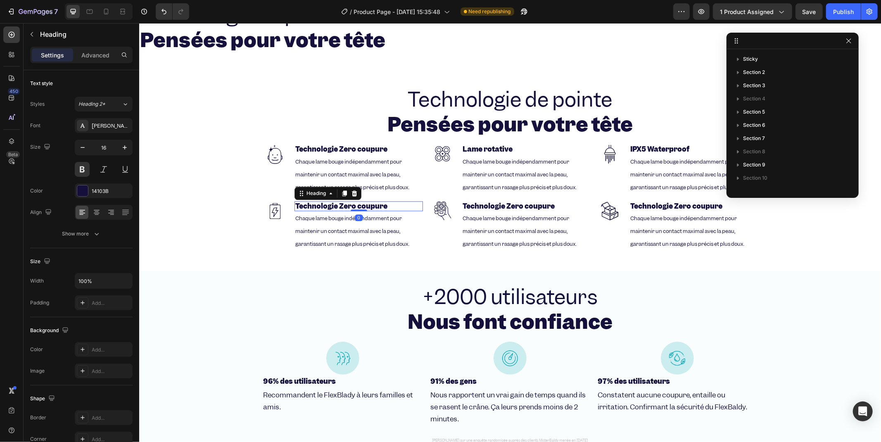
click at [353, 201] on h2 "Technologie Zero coupure" at bounding box center [358, 206] width 129 height 10
click at [353, 202] on p "Technologie Zero coupure" at bounding box center [358, 206] width 127 height 9
click at [484, 201] on h2 "Technologie Zero coupure" at bounding box center [526, 206] width 129 height 10
click at [484, 202] on p "Technologie Zero coupure" at bounding box center [526, 206] width 127 height 9
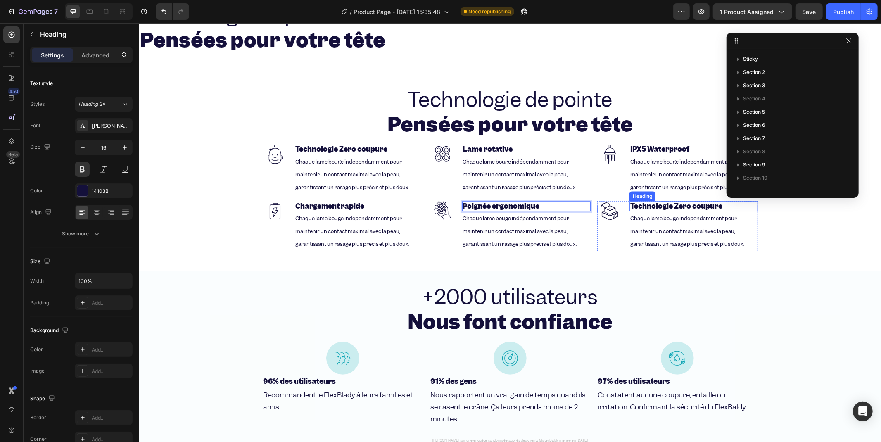
click at [688, 201] on h2 "Technologie Zero coupure" at bounding box center [693, 206] width 129 height 10
click at [688, 202] on p "Technologie Zero coupure" at bounding box center [693, 206] width 127 height 9
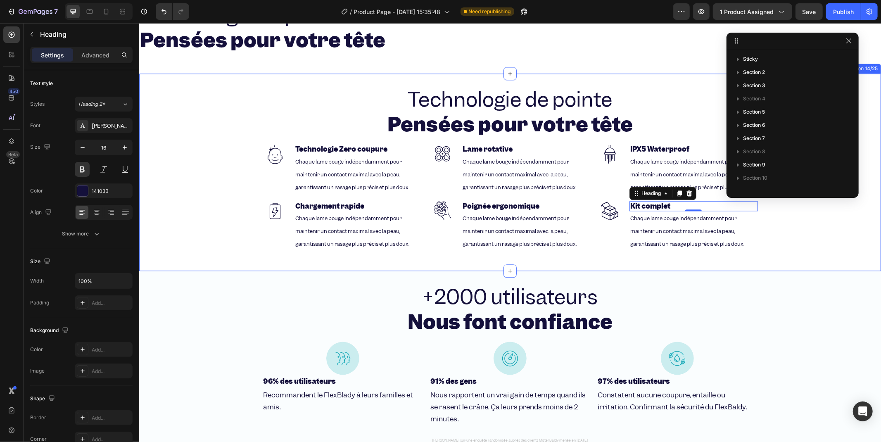
click at [494, 178] on p "Chaque lame bouge indépendamment pour maintenir un contact maximal avec la peau…" at bounding box center [526, 174] width 127 height 38
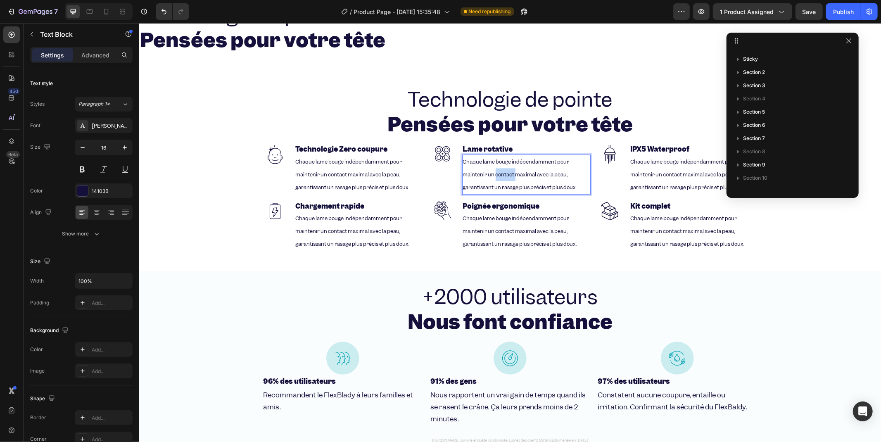
click at [494, 178] on p "Chaque lame bouge indépendamment pour maintenir un contact maximal avec la peau…" at bounding box center [526, 174] width 127 height 38
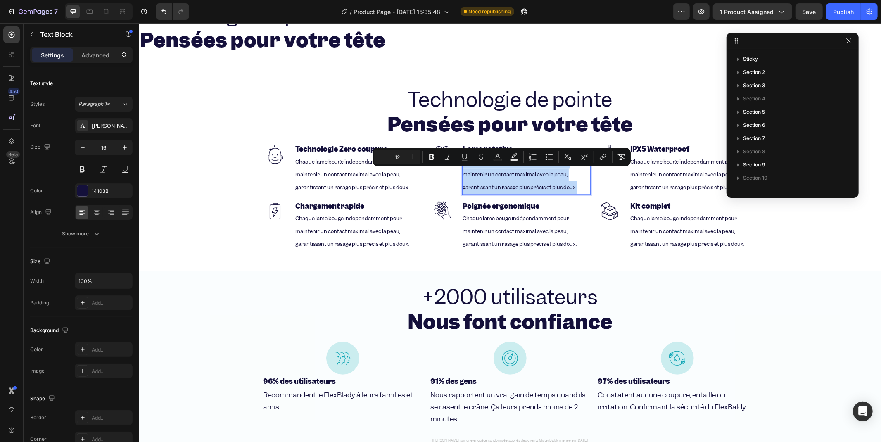
click at [494, 178] on p "Chaque lame bouge indépendamment pour maintenir un contact maximal avec la peau…" at bounding box center [526, 174] width 127 height 38
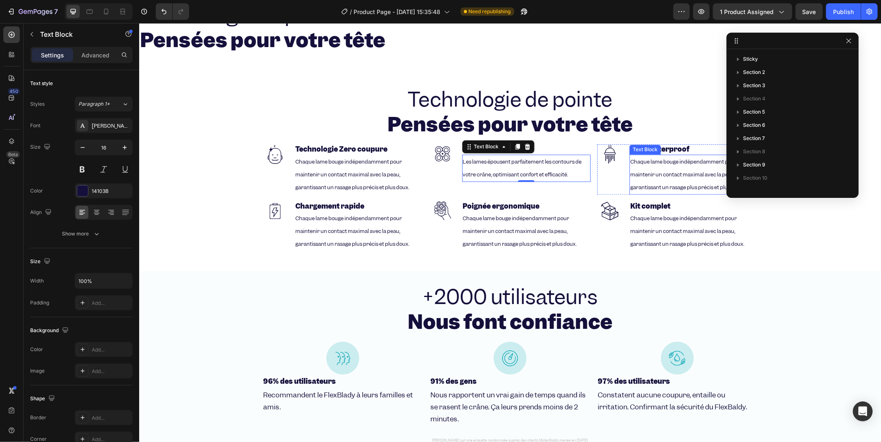
click at [679, 177] on p "Chaque lame bouge indépendamment pour maintenir un contact maximal avec la peau…" at bounding box center [693, 174] width 127 height 38
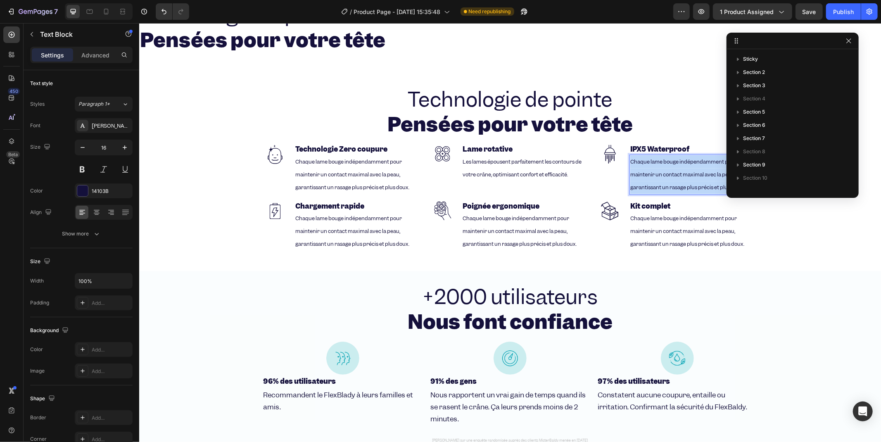
click at [679, 177] on p "Chaque lame bouge indépendamment pour maintenir un contact maximal avec la peau…" at bounding box center [693, 174] width 127 height 38
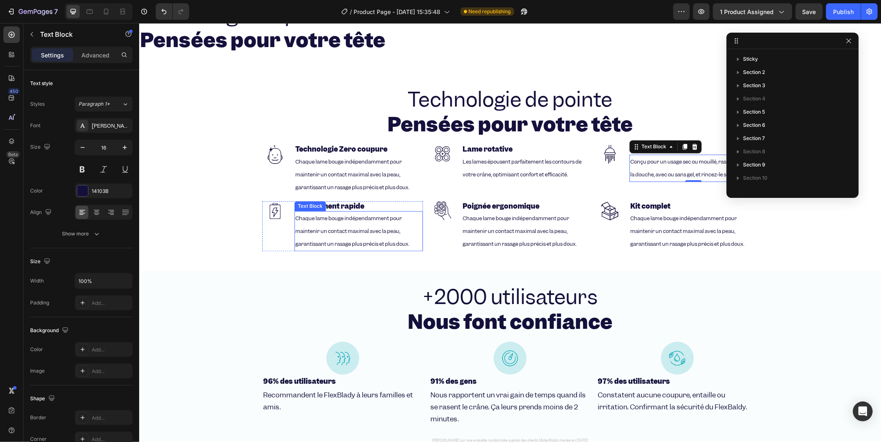
click at [338, 236] on span "Chaque lame bouge indépendamment pour maintenir un contact maximal avec la peau…" at bounding box center [352, 230] width 114 height 33
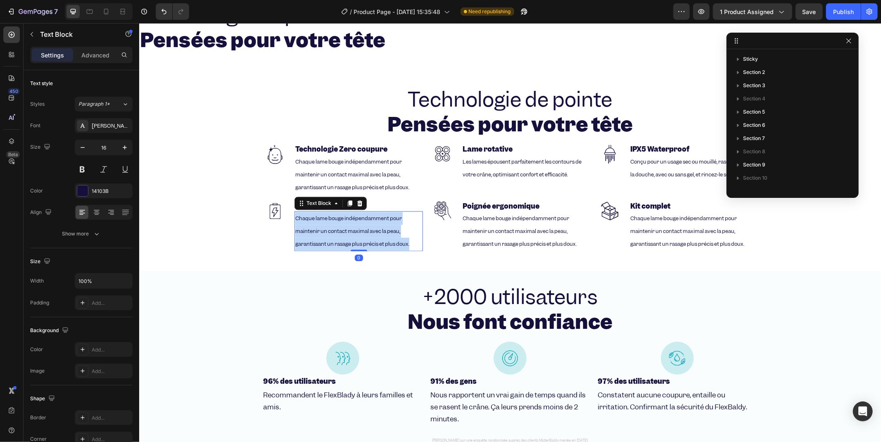
click at [338, 236] on span "Chaque lame bouge indépendamment pour maintenir un contact maximal avec la peau…" at bounding box center [352, 230] width 114 height 33
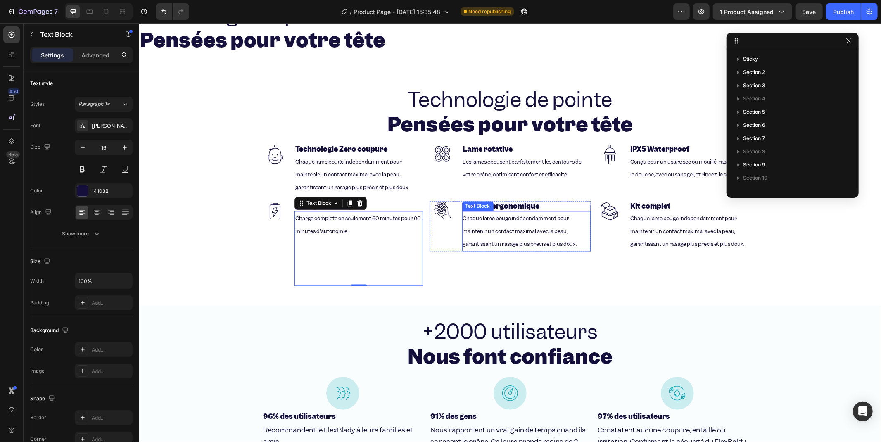
click at [489, 244] on p "Chaque lame bouge indépendamment pour maintenir un contact maximal avec la peau…" at bounding box center [526, 231] width 127 height 38
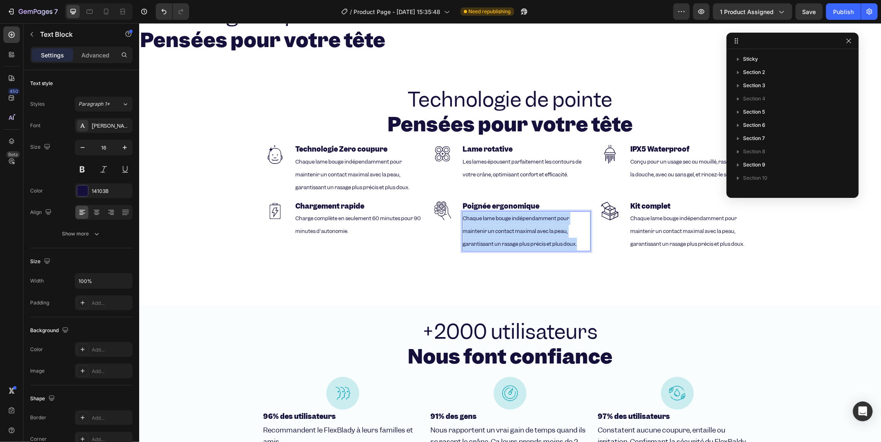
click at [489, 244] on p "Chaque lame bouge indépendamment pour maintenir un contact maximal avec la peau…" at bounding box center [526, 231] width 127 height 38
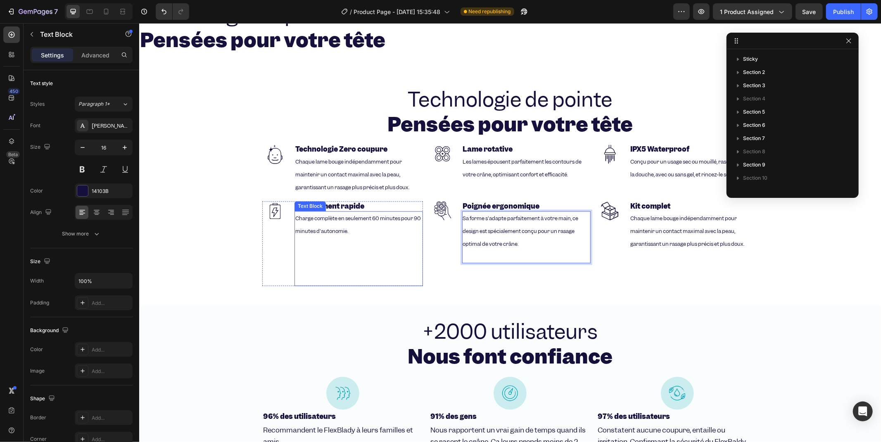
click at [327, 242] on p "Rich Text Editor. Editing area: main" at bounding box center [358, 243] width 127 height 12
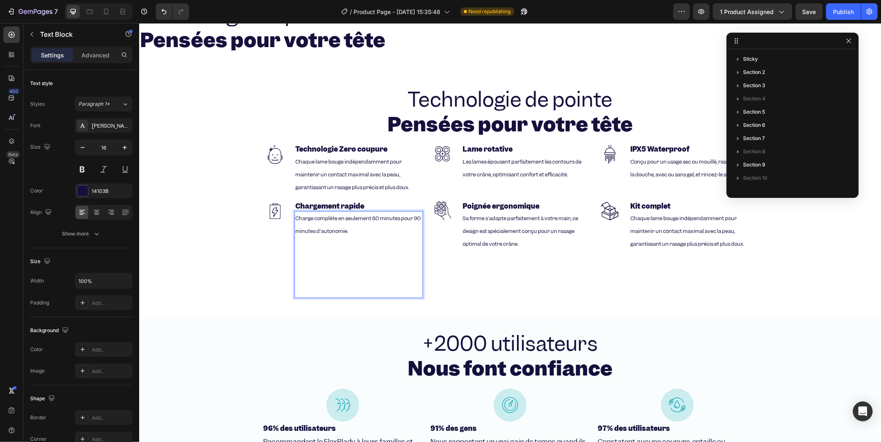
click at [309, 281] on p "⁠⁠⁠⁠⁠⁠⁠" at bounding box center [358, 279] width 127 height 36
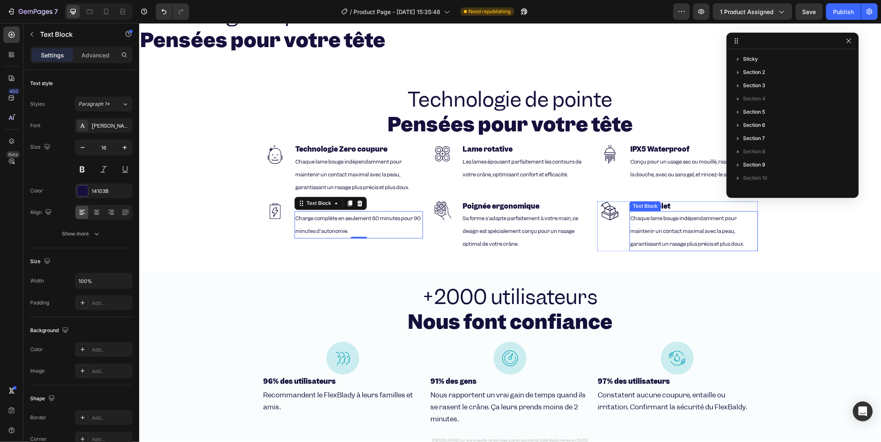
click at [647, 232] on p "Chaque lame bouge indépendamment pour maintenir un contact maximal avec la peau…" at bounding box center [693, 231] width 127 height 38
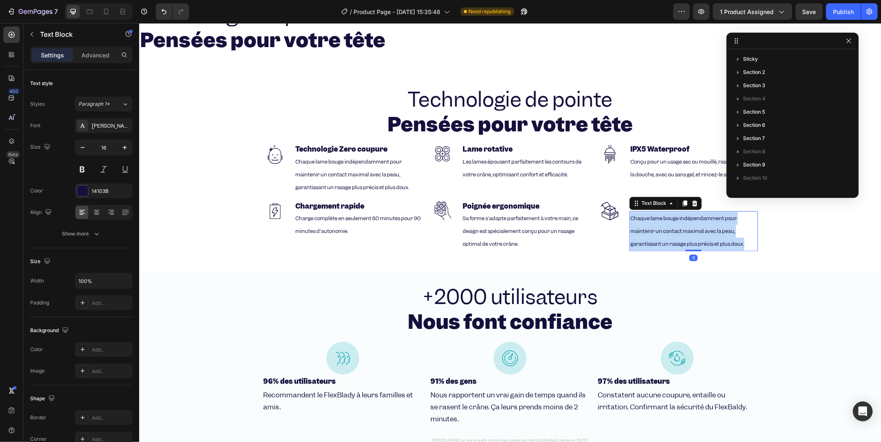
click at [647, 232] on p "Chaque lame bouge indépendamment pour maintenir un contact maximal avec la peau…" at bounding box center [693, 231] width 127 height 38
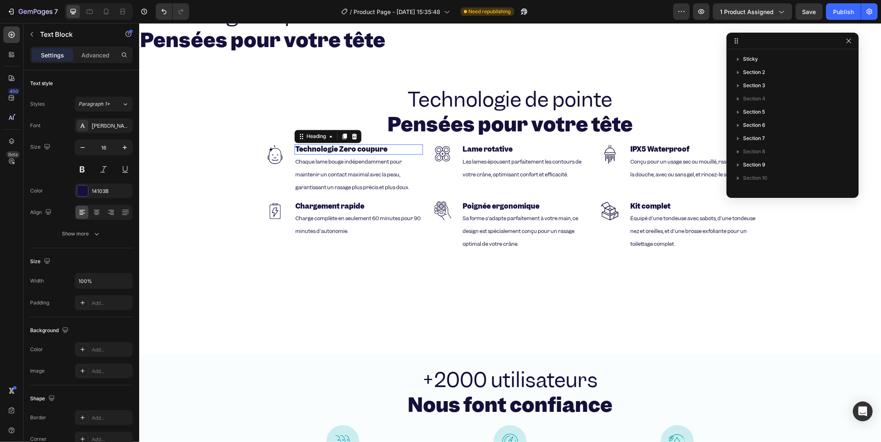
click at [419, 150] on h2 "Technologie Zero coupure" at bounding box center [358, 149] width 129 height 10
click at [422, 150] on div "Image Technologie Zero coupure Heading 0 Chaque lame bouge indépendamment pour …" at bounding box center [510, 169] width 496 height 50
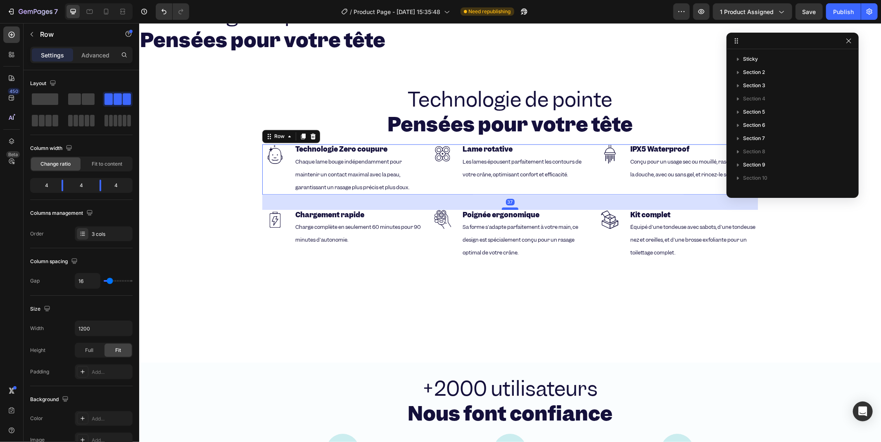
drag, startPoint x: 508, startPoint y: 196, endPoint x: 505, endPoint y: 205, distance: 9.1
click at [505, 207] on div at bounding box center [510, 208] width 17 height 2
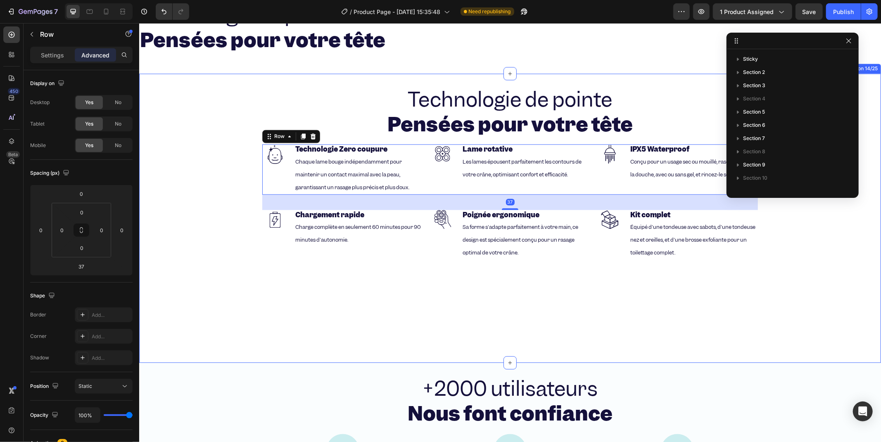
click at [209, 220] on div "Technologie de pointe Pensées pour votre tête Heading Image Technologie Zero co…" at bounding box center [510, 217] width 742 height 263
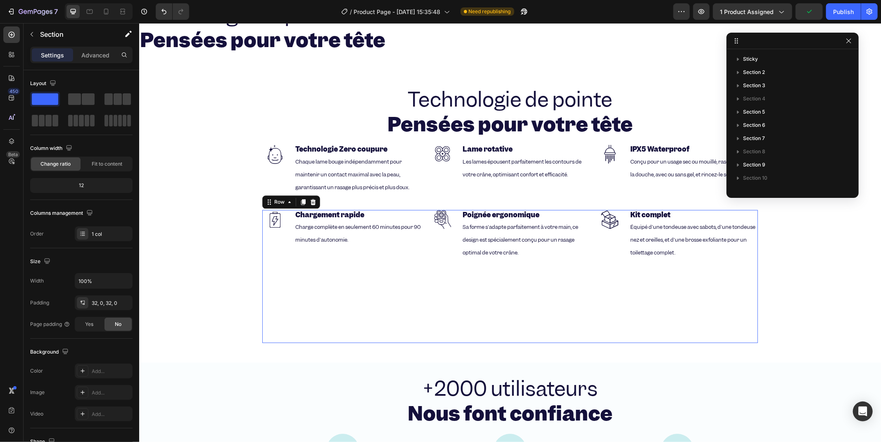
click at [480, 276] on div "Image Poignée ergonomique Heading Sa forme s'adapte parfaitement à votre main, …" at bounding box center [509, 275] width 161 height 133
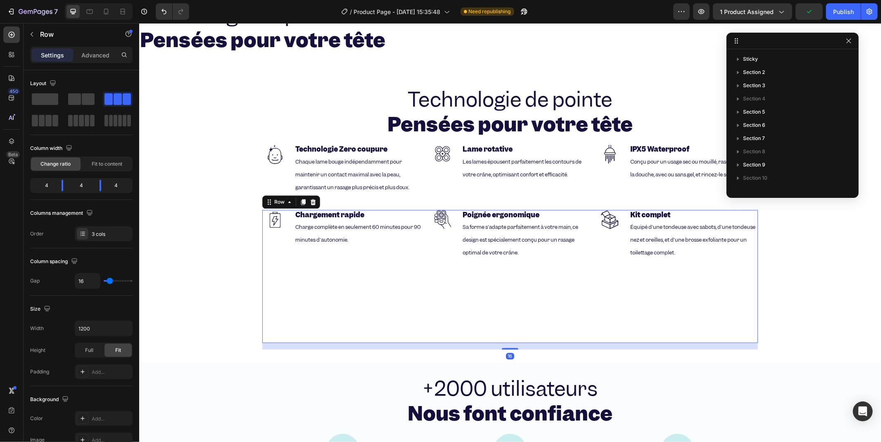
click at [435, 296] on div "Image Poignée ergonomique Heading Sa forme s'adapte parfaitement à votre main, …" at bounding box center [509, 275] width 161 height 133
click at [440, 296] on div "Image Poignée ergonomique Heading Sa forme s'adapte parfaitement à votre main, …" at bounding box center [509, 275] width 161 height 133
click at [336, 252] on div "Image Chargement rapide Heading Charge complète en seulement 60 minutes pour 90…" at bounding box center [342, 275] width 161 height 133
click at [518, 274] on div "Image Poignée ergonomique Heading Sa forme s'adapte parfaitement à votre main, …" at bounding box center [509, 275] width 161 height 133
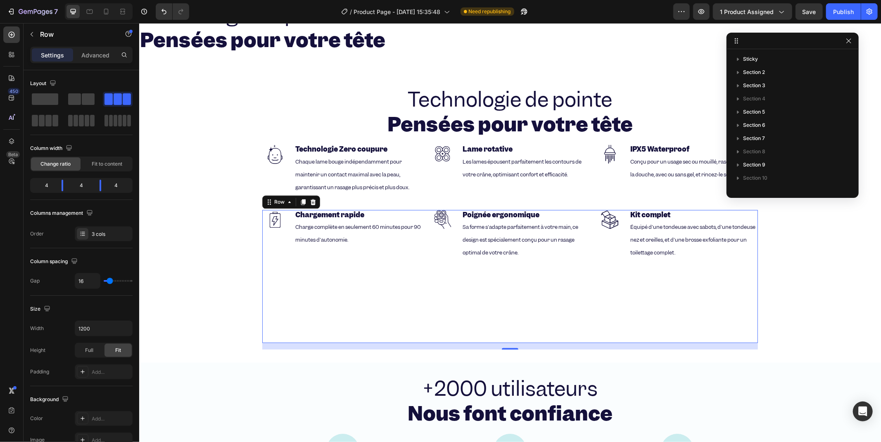
drag, startPoint x: 518, startPoint y: 274, endPoint x: 503, endPoint y: 246, distance: 31.6
click at [518, 274] on div "Image Poignée ergonomique Heading Sa forme s'adapte parfaitement à votre main, …" at bounding box center [509, 275] width 161 height 133
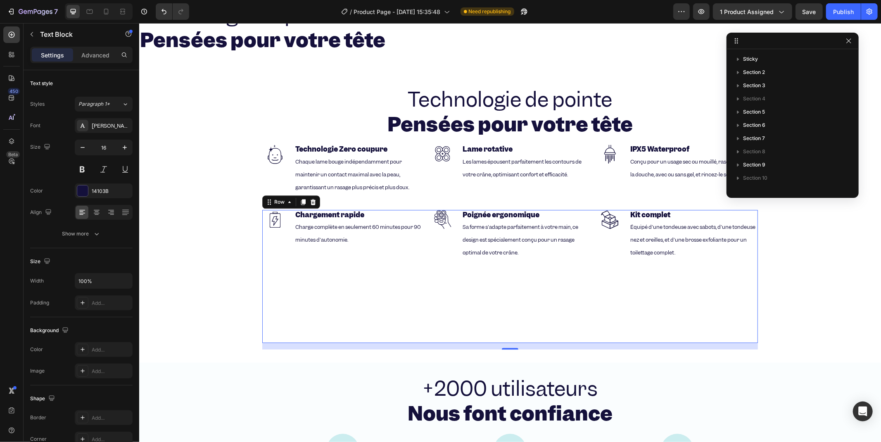
click at [503, 246] on span "Sa forme s'adapte parfaitement à votre main, ce design est spécialement conçu p…" at bounding box center [521, 239] width 116 height 33
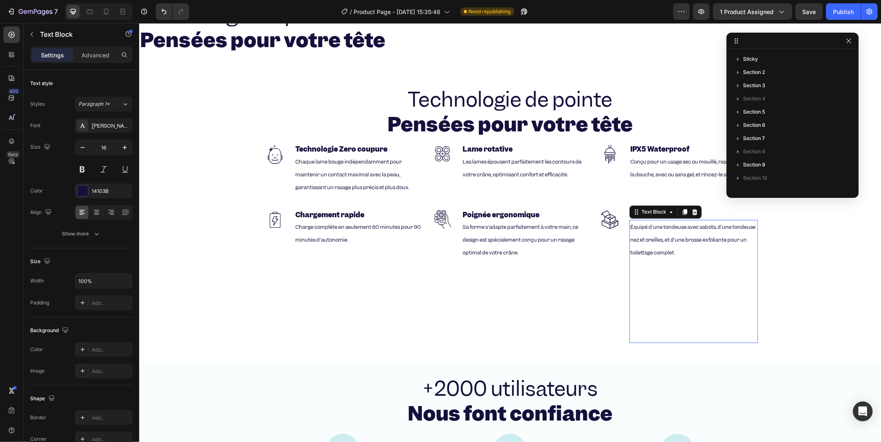
click at [654, 241] on p "Équipé d'une tondeuse avec sabots, d'une tondeuse nez et oreilles, et d'une bro…" at bounding box center [693, 239] width 127 height 38
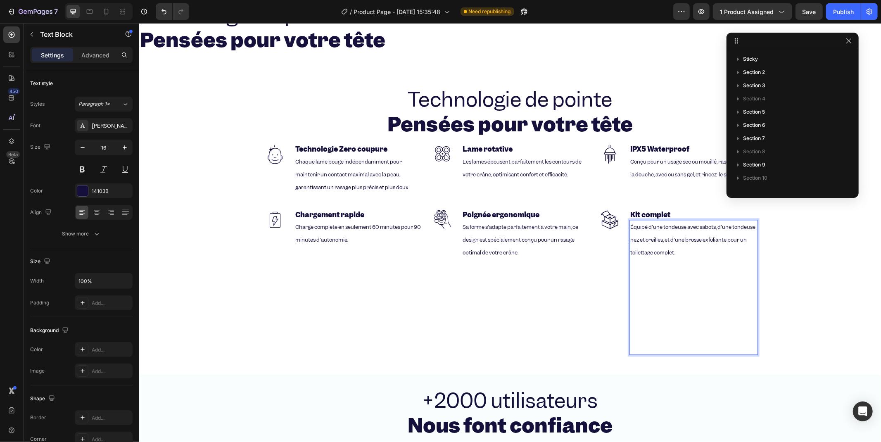
click at [670, 294] on p "Rich Text Editor. Editing area: main" at bounding box center [693, 300] width 127 height 12
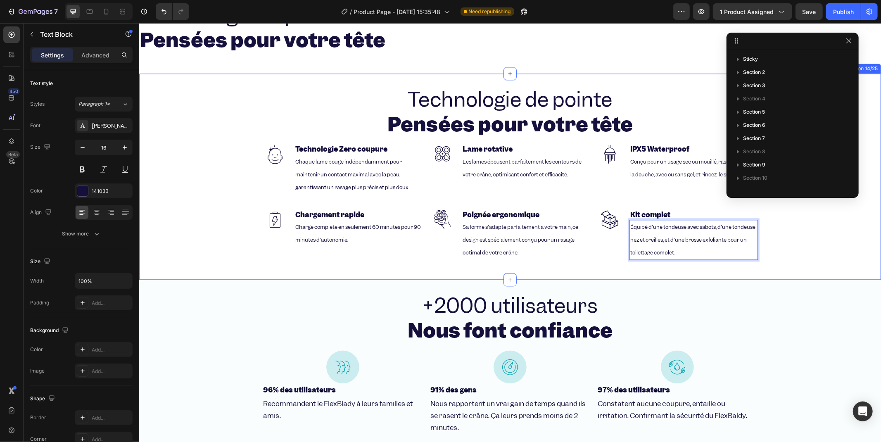
click at [197, 217] on div "Technologie de pointe Pensées pour votre tête Heading Image Technologie Zero co…" at bounding box center [510, 176] width 742 height 180
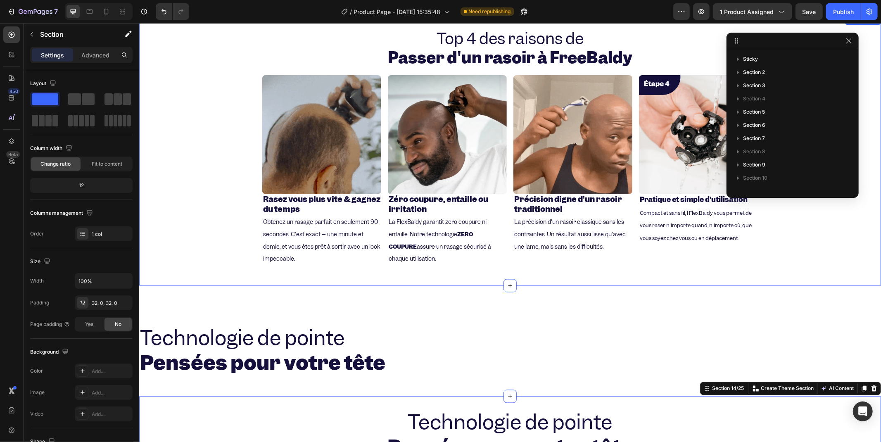
scroll to position [1233, 0]
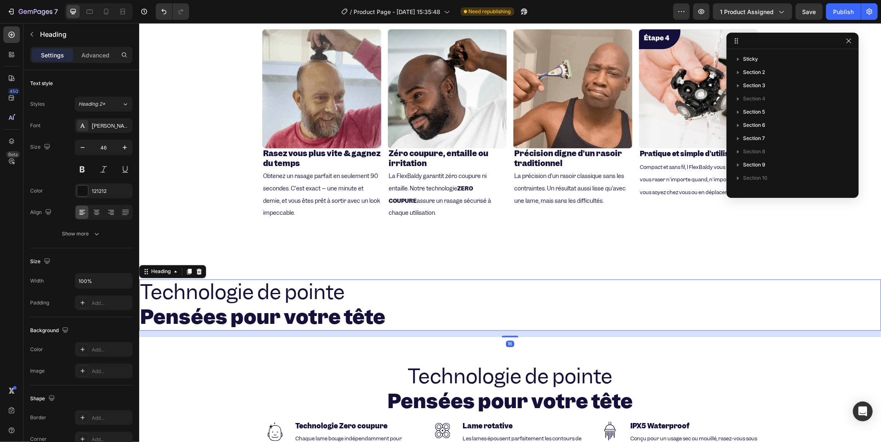
click at [501, 315] on h2 "Technologie de pointe Pensées pour votre tête" at bounding box center [510, 304] width 742 height 51
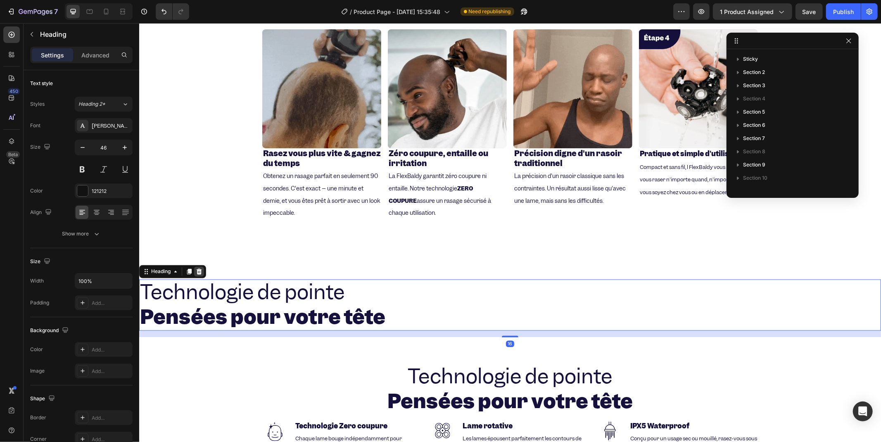
click at [201, 274] on div at bounding box center [199, 272] width 10 height 10
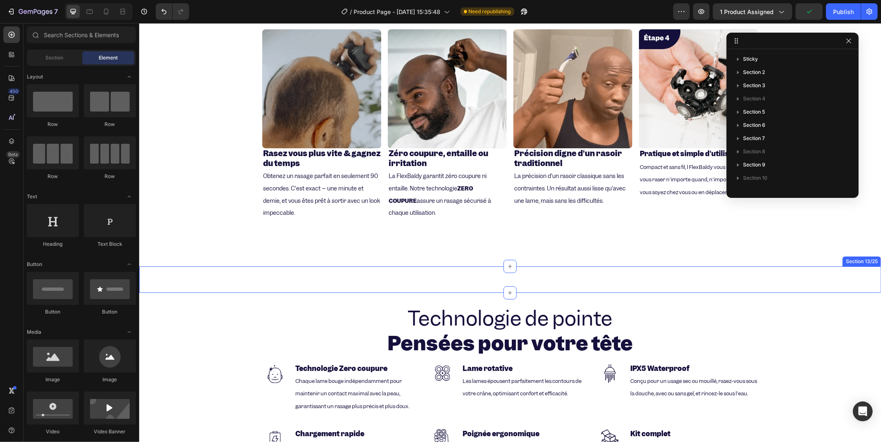
click at [468, 273] on div "Technologie Zero coupure Lame rotative IPX5 Waterproof Chargement rapide Poigné…" at bounding box center [510, 279] width 742 height 26
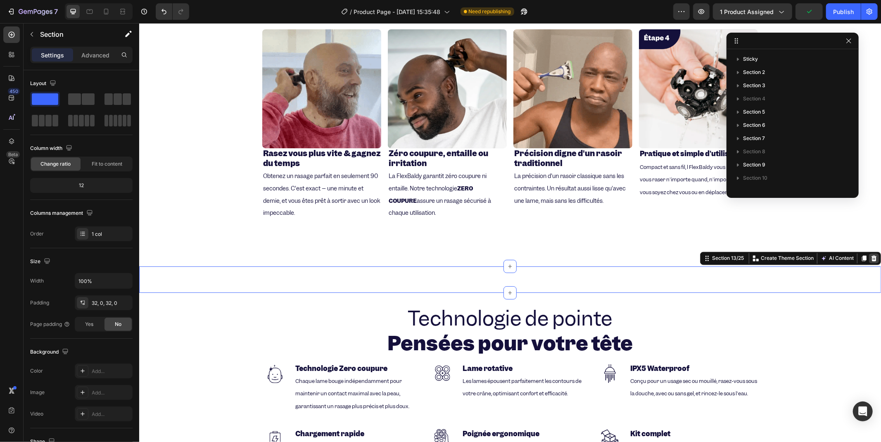
click at [871, 259] on icon at bounding box center [873, 258] width 5 height 6
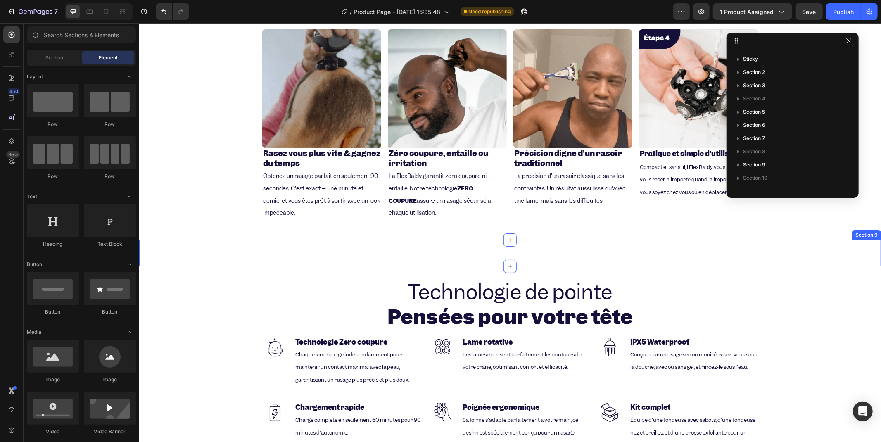
click at [522, 246] on div "Un rasage parfait Sans effort en 90 secondes Heading Section 9" at bounding box center [510, 253] width 742 height 26
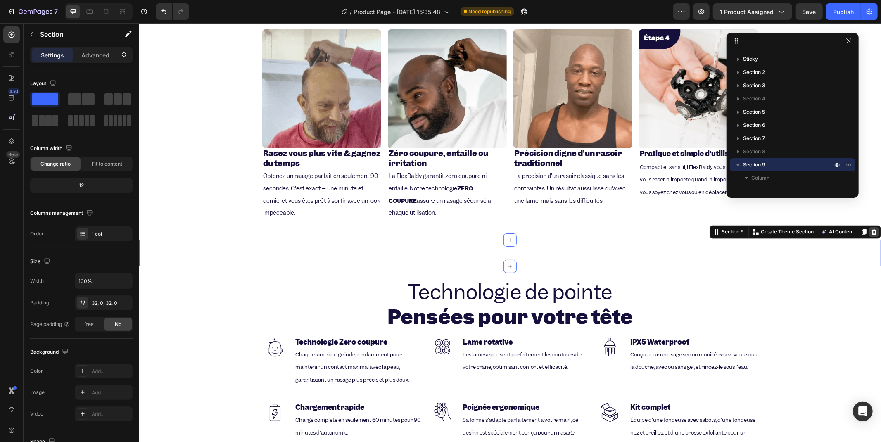
click at [869, 234] on div at bounding box center [874, 232] width 10 height 10
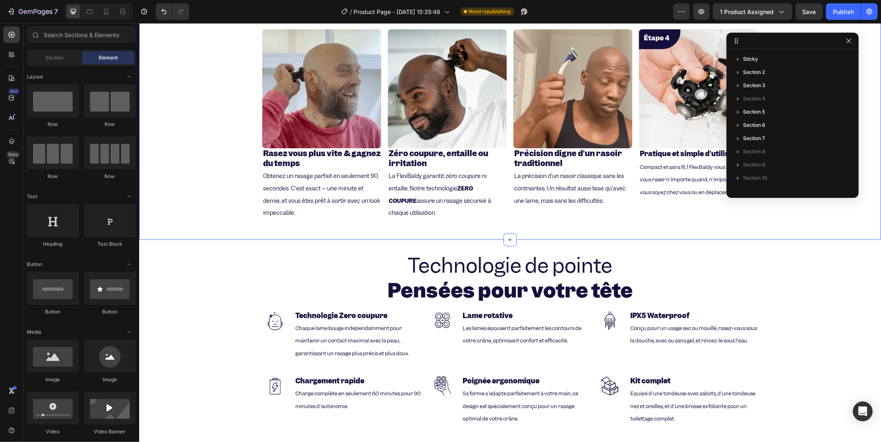
click at [177, 178] on div "Top 4 des raisons de Passer d'un rasoir à FreeBaldy Heading Image Rasez vous pl…" at bounding box center [510, 104] width 742 height 245
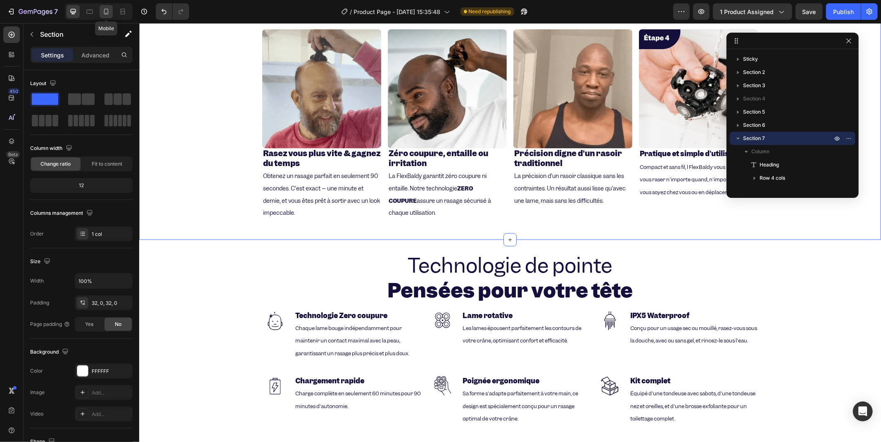
click at [107, 14] on icon at bounding box center [106, 12] width 5 height 6
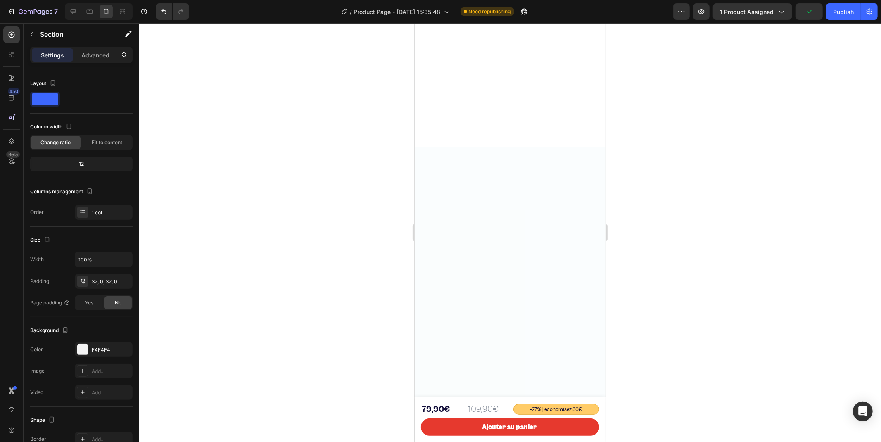
scroll to position [1663, 0]
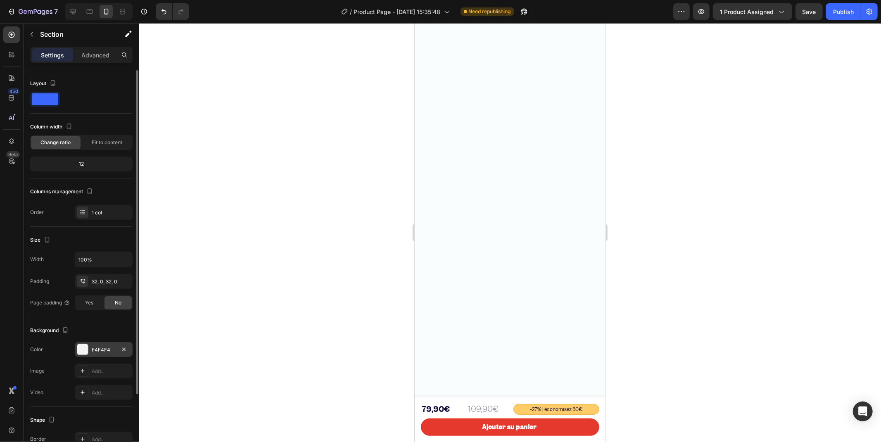
click at [101, 350] on div "F4F4F4" at bounding box center [104, 349] width 24 height 7
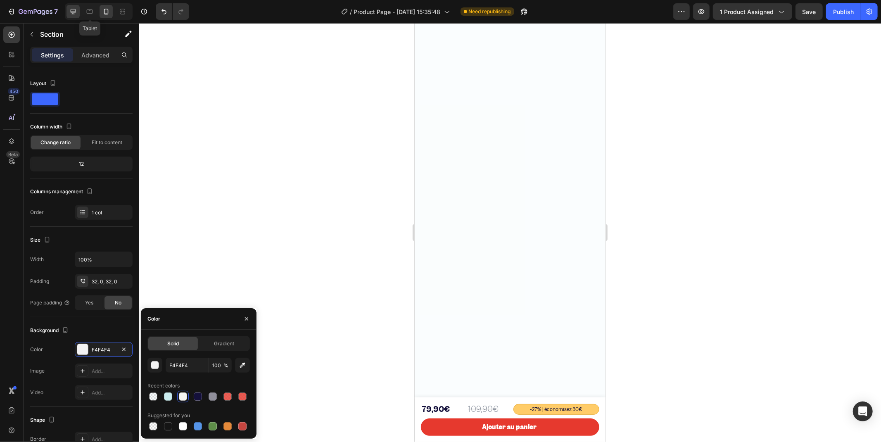
click at [77, 9] on icon at bounding box center [73, 11] width 8 height 8
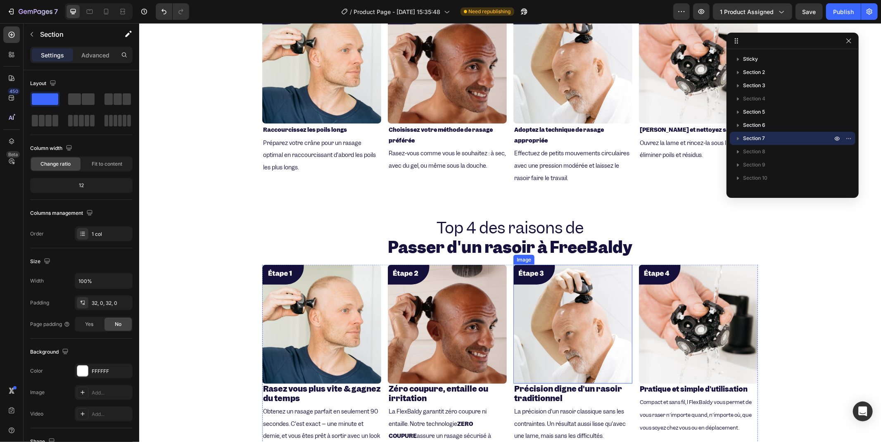
scroll to position [953, 0]
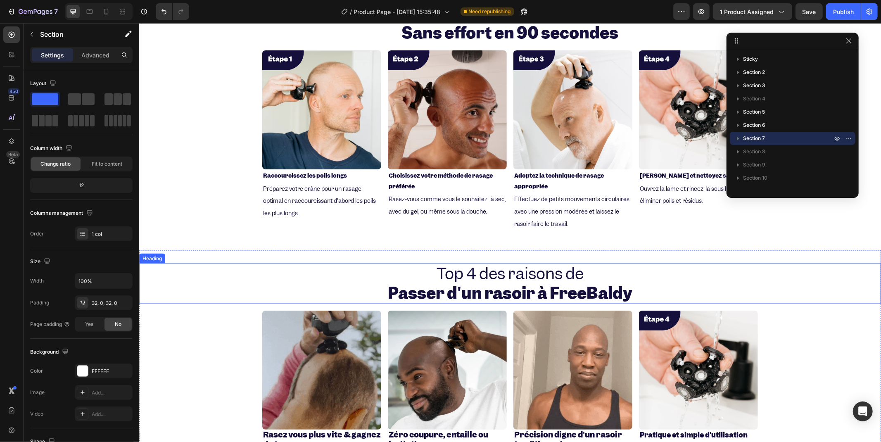
click at [702, 269] on h2 "Top 4 des raisons de Passer d'un rasoir à FreeBaldy" at bounding box center [510, 283] width 742 height 40
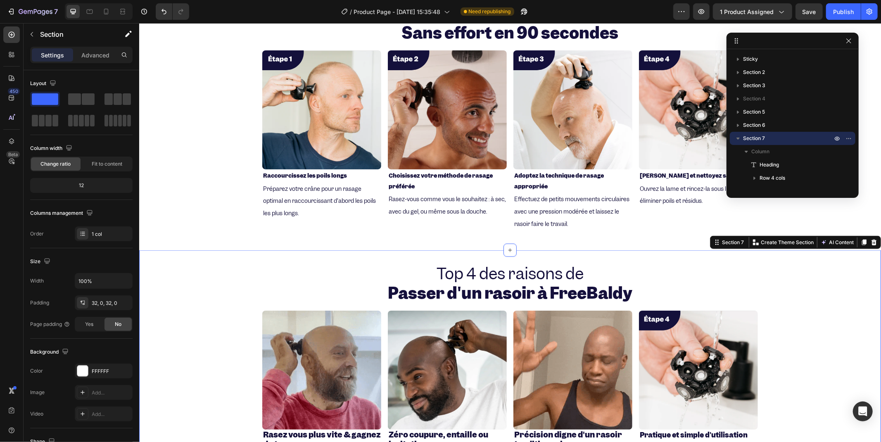
click at [715, 254] on div "Top 4 des raisons de Passer d'un rasoir à FreeBaldy Heading Image Rasez vous pl…" at bounding box center [510, 385] width 742 height 271
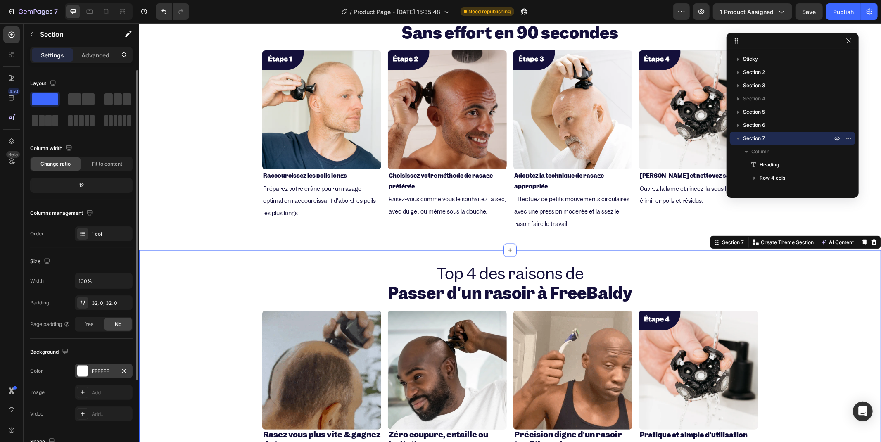
click at [106, 369] on div "FFFFFF" at bounding box center [104, 371] width 24 height 7
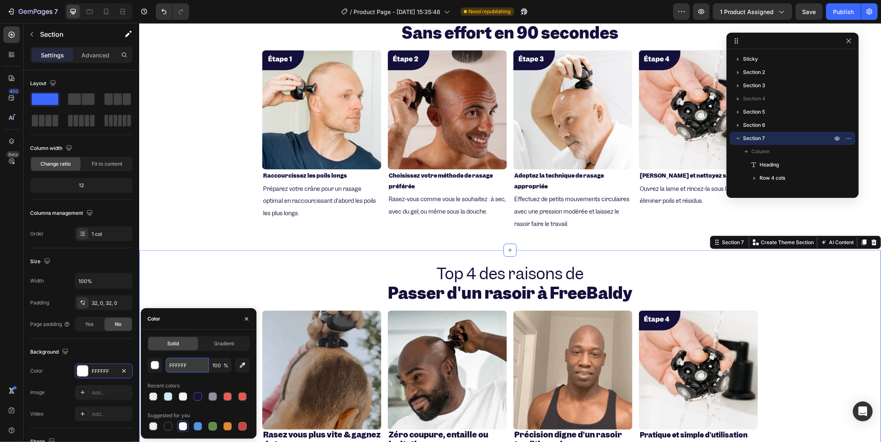
paste input "4F4F4"
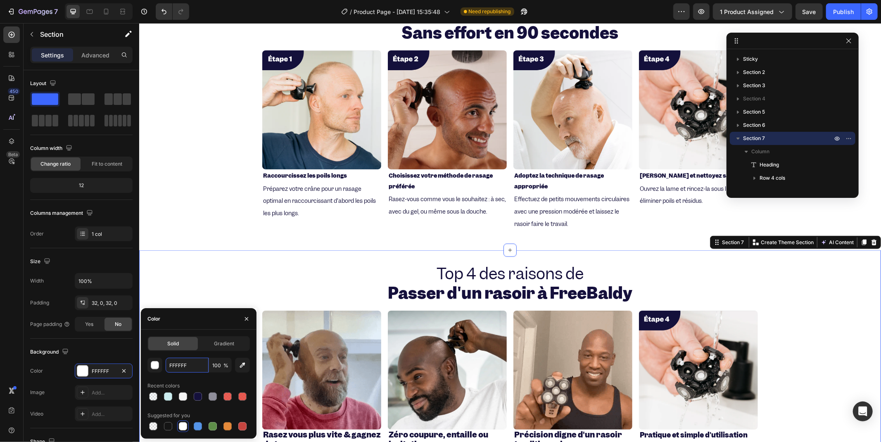
type input "F4F4F4"
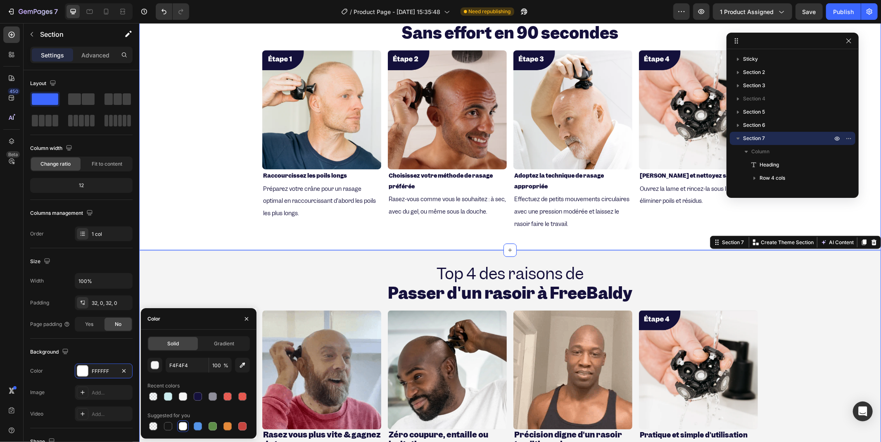
click at [171, 225] on div "Un rasage parfait Sans effort en 90 secondes Heading Image Raccourcissez les po…" at bounding box center [510, 120] width 742 height 234
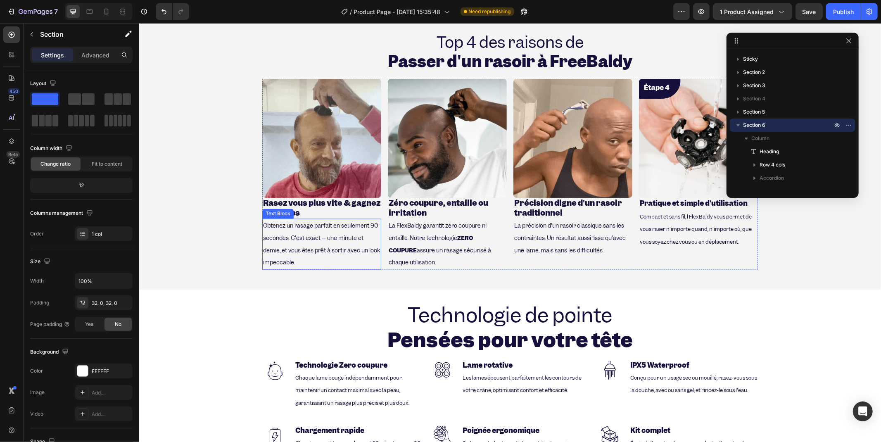
scroll to position [1229, 0]
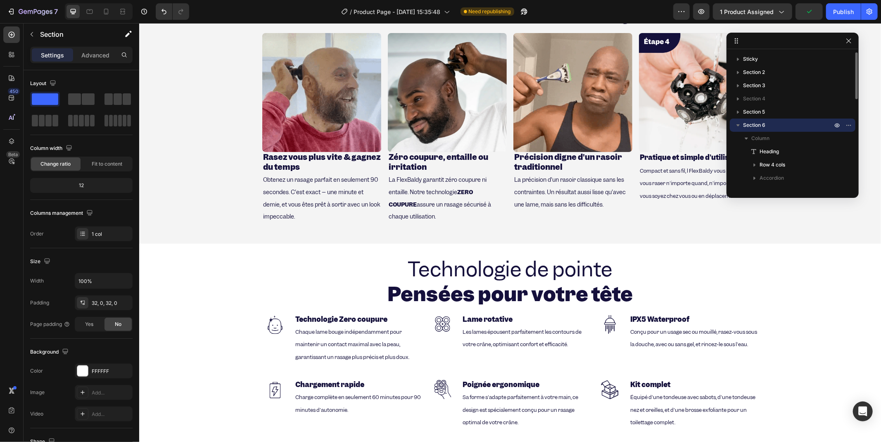
click at [743, 127] on span "Section 6" at bounding box center [754, 125] width 22 height 8
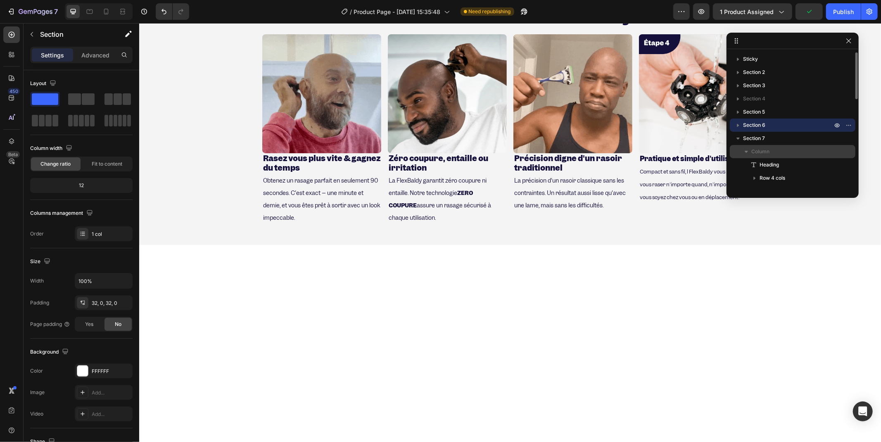
scroll to position [891, 0]
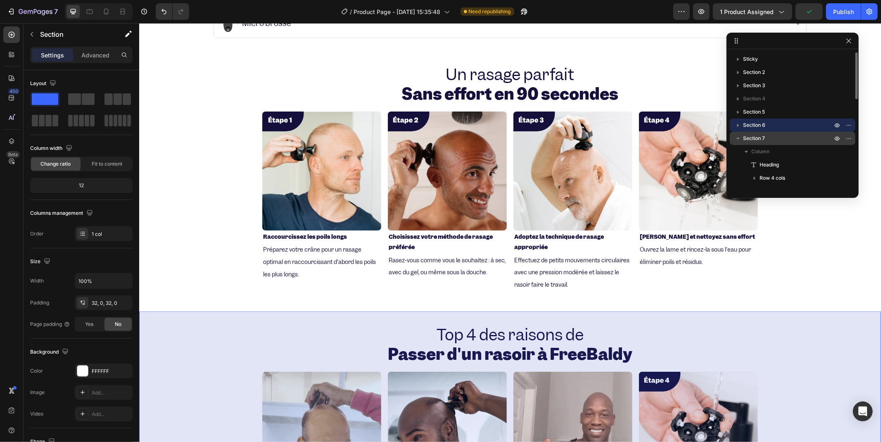
click at [740, 140] on icon "button" at bounding box center [738, 138] width 8 height 8
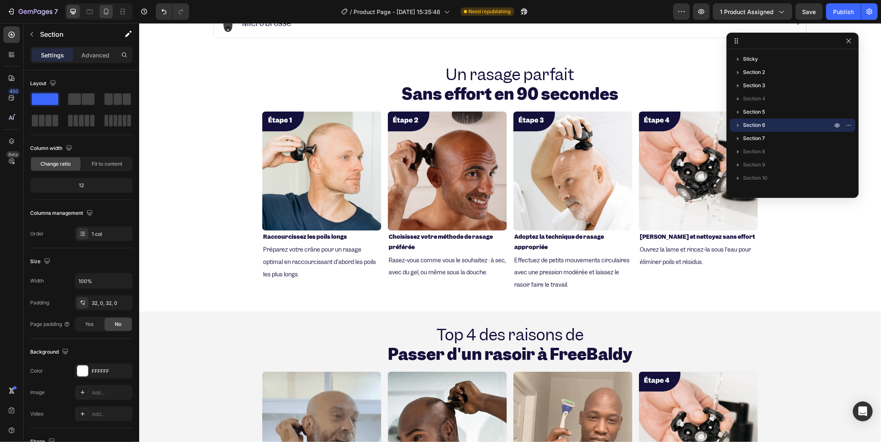
click at [112, 12] on div at bounding box center [106, 11] width 13 height 13
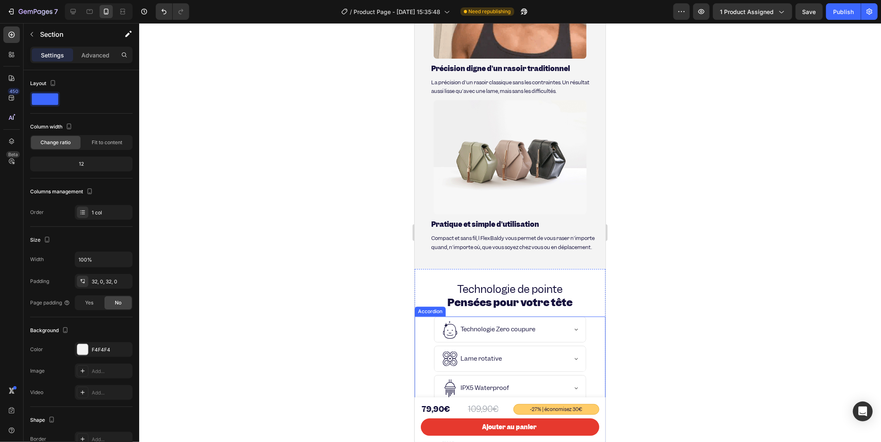
scroll to position [2108, 0]
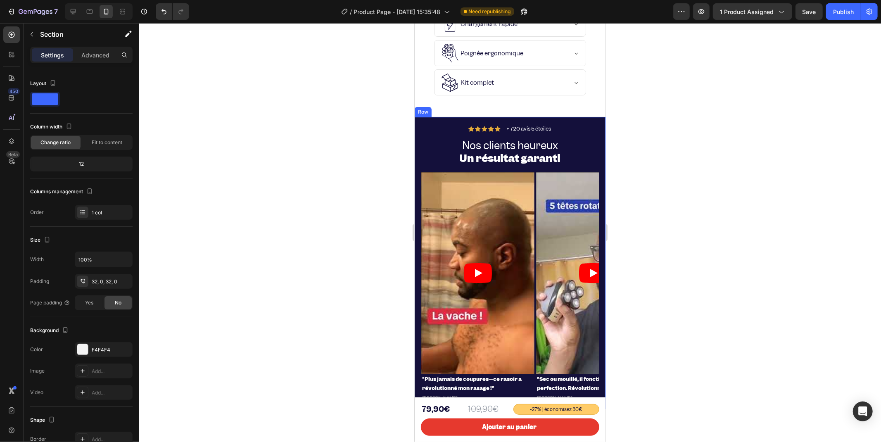
click at [425, 123] on div "Icon Icon Icon Icon Icon Icon List + 720 avis 5 étoiles Text Block Row Nos clie…" at bounding box center [509, 263] width 191 height 292
click at [370, 116] on div at bounding box center [510, 232] width 742 height 419
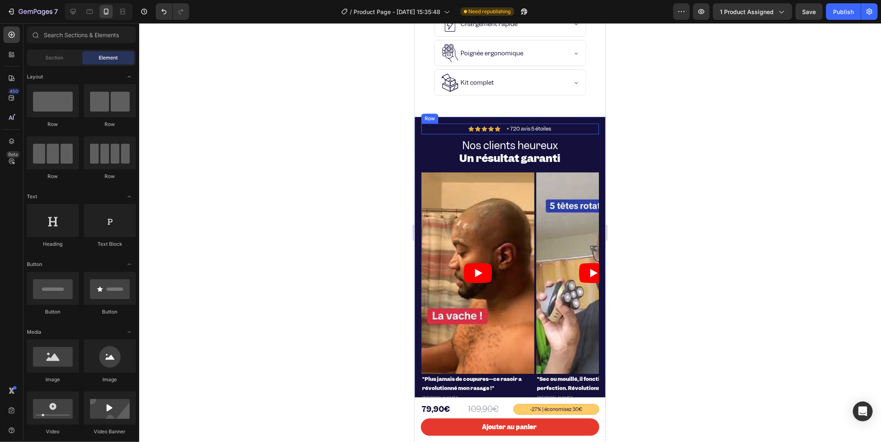
click at [422, 124] on div "Icon Icon Icon Icon Icon Icon List + 720 avis 5 étoiles Text Block Row" at bounding box center [510, 128] width 178 height 11
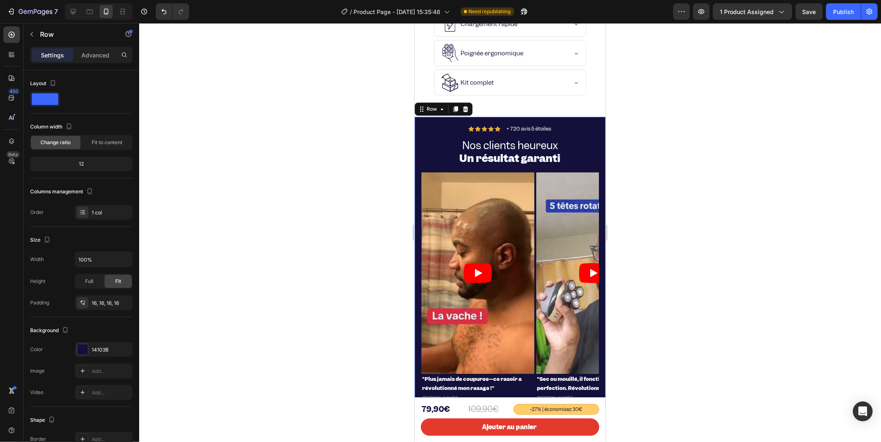
click at [418, 124] on div "Icon Icon Icon Icon Icon Icon List + 720 avis 5 étoiles Text Block Row Nos clie…" at bounding box center [509, 263] width 191 height 292
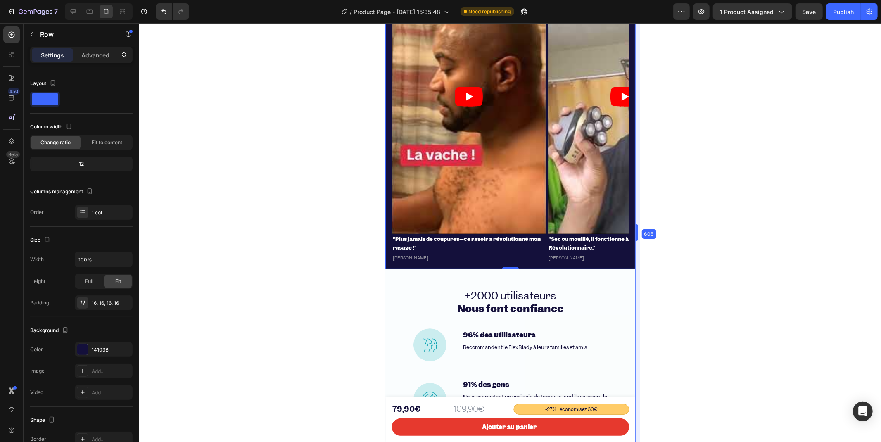
scroll to position [2634, 0]
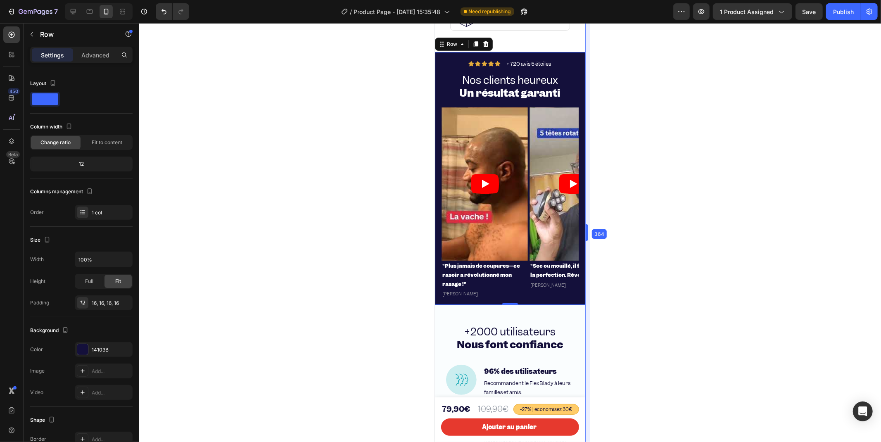
drag, startPoint x: 607, startPoint y: 236, endPoint x: 548, endPoint y: 230, distance: 58.6
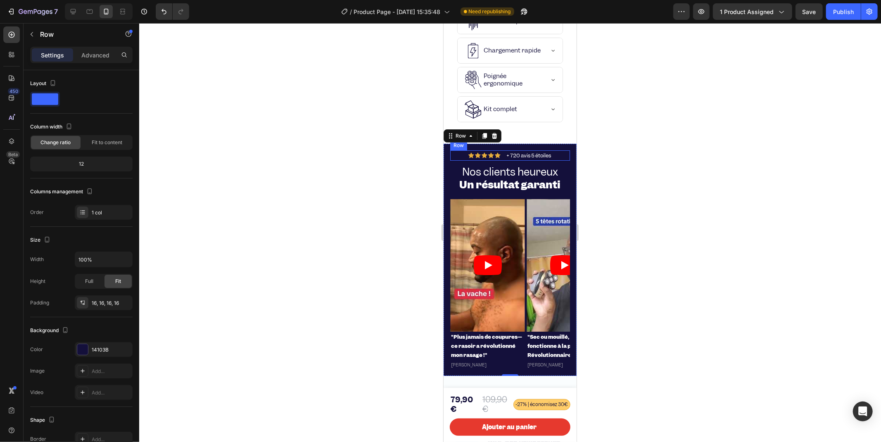
scroll to position [2496, 0]
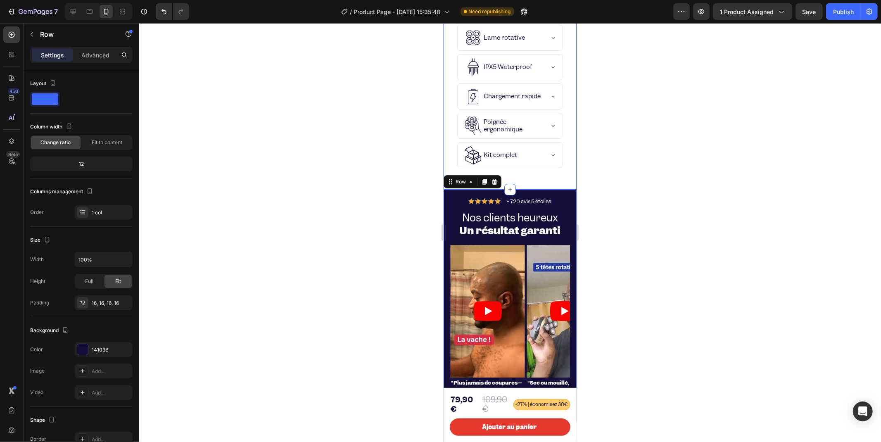
click at [560, 189] on div "Technologie de pointe Pensées pour votre tête Heading Technologie Zero coupure …" at bounding box center [509, 68] width 133 height 241
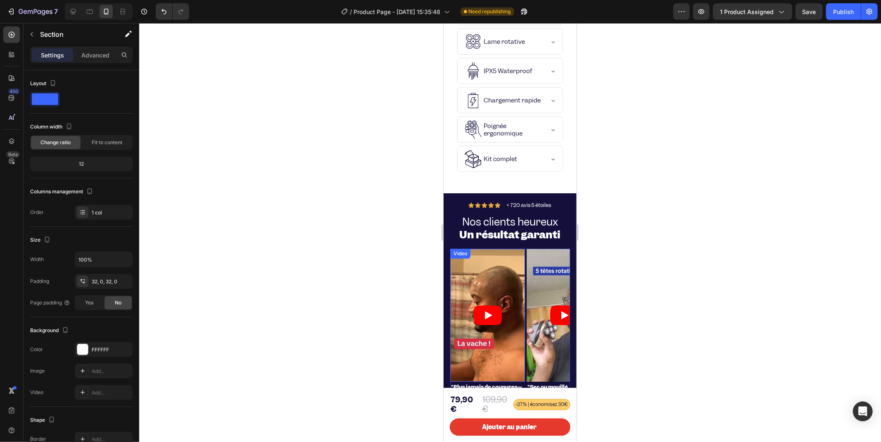
scroll to position [1761, 0]
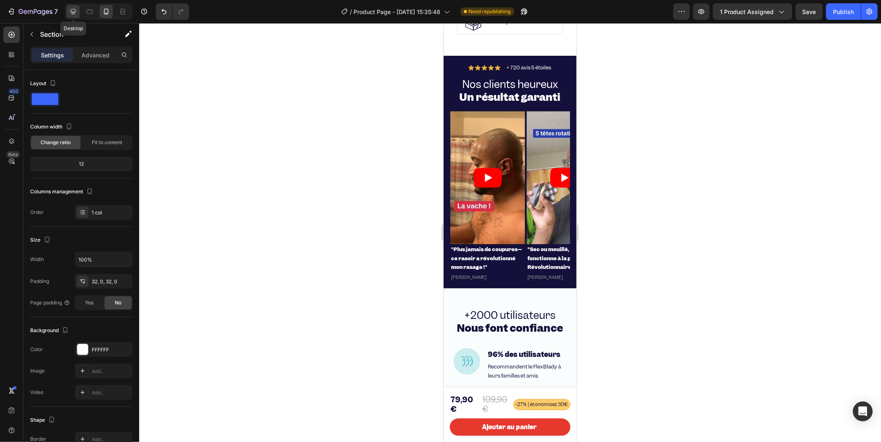
click at [74, 15] on icon at bounding box center [73, 11] width 8 height 8
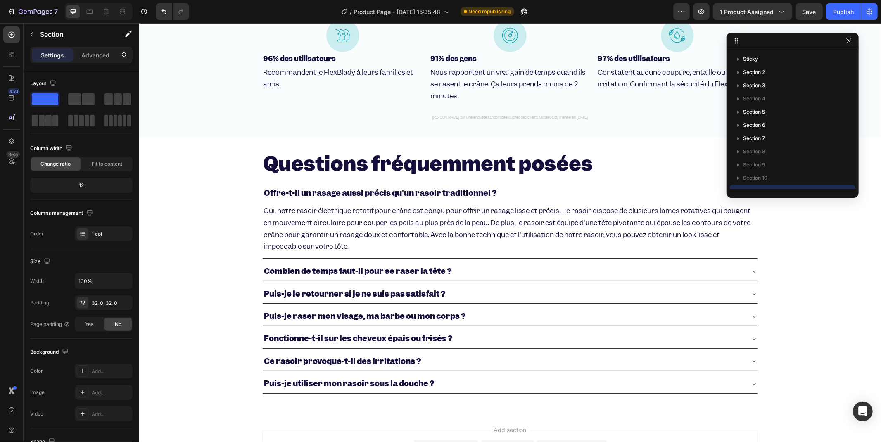
scroll to position [101, 0]
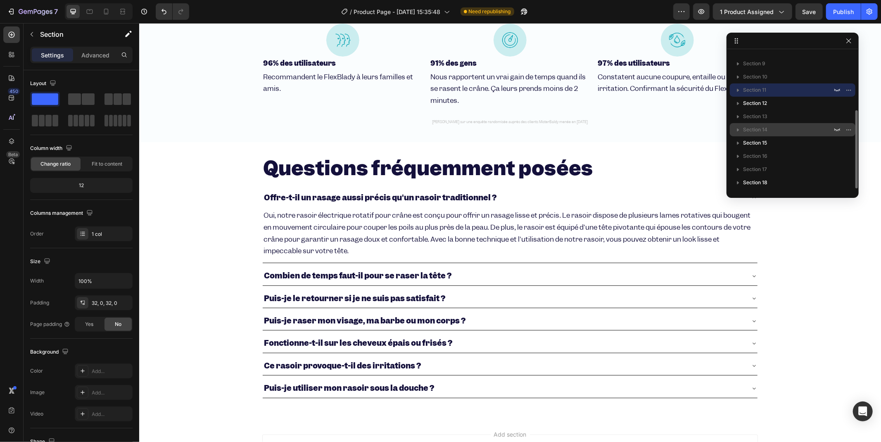
click at [748, 126] on span "Section 14" at bounding box center [755, 130] width 24 height 8
click at [740, 127] on icon "button" at bounding box center [738, 130] width 8 height 8
click at [839, 126] on icon "button" at bounding box center [837, 129] width 7 height 7
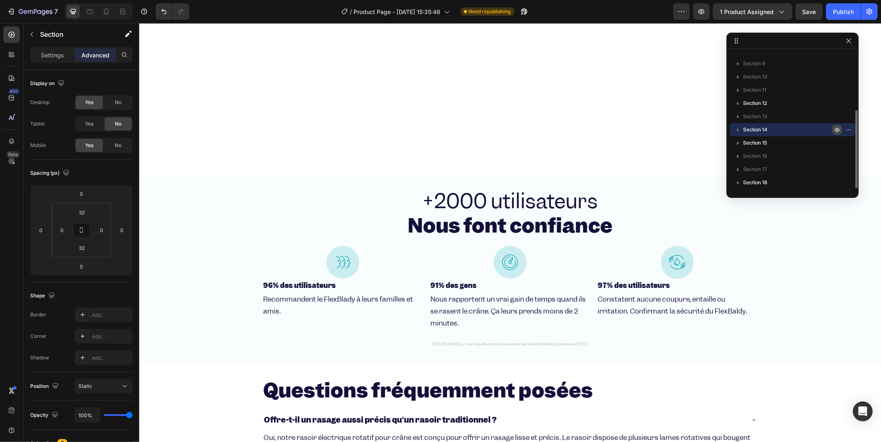
scroll to position [1942, 0]
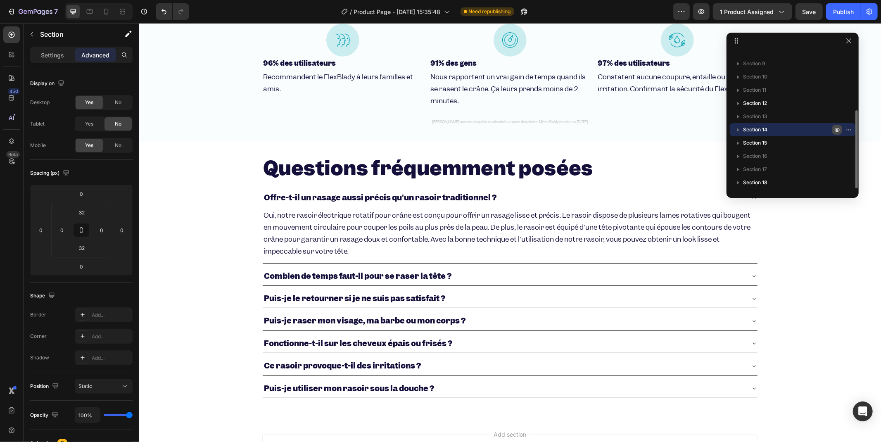
click at [837, 129] on icon "button" at bounding box center [837, 129] width 7 height 7
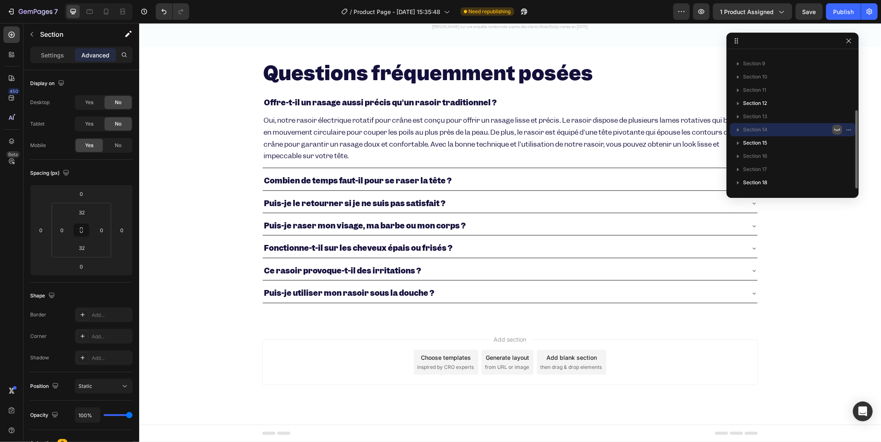
scroll to position [1720, 0]
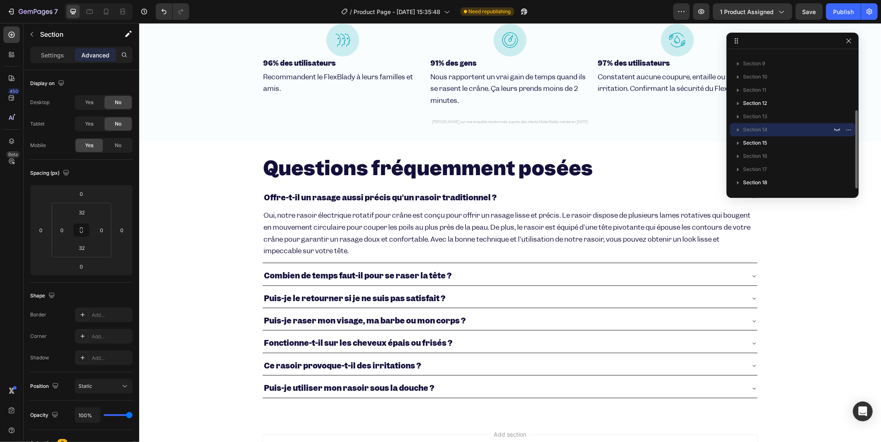
click at [786, 126] on p "Section 14" at bounding box center [788, 130] width 91 height 8
click at [769, 116] on p "Section 13" at bounding box center [788, 116] width 91 height 8
click at [768, 126] on p "Section 14" at bounding box center [788, 130] width 91 height 8
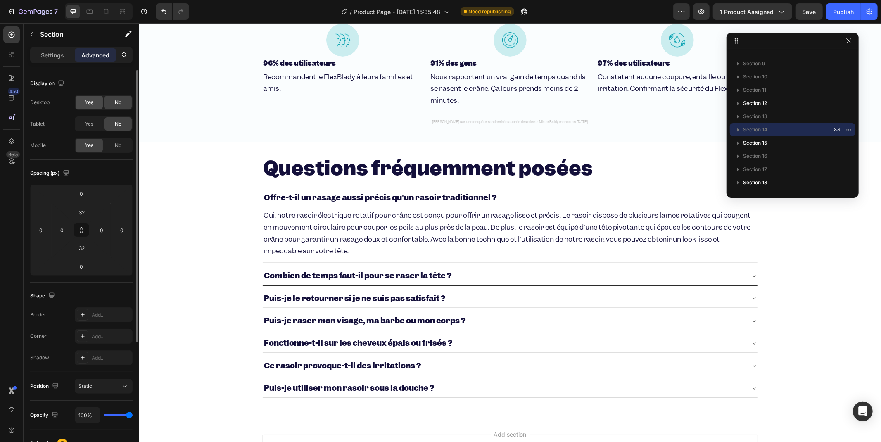
click at [87, 107] on div "Yes" at bounding box center [89, 102] width 27 height 13
click at [110, 102] on div "No" at bounding box center [118, 102] width 27 height 13
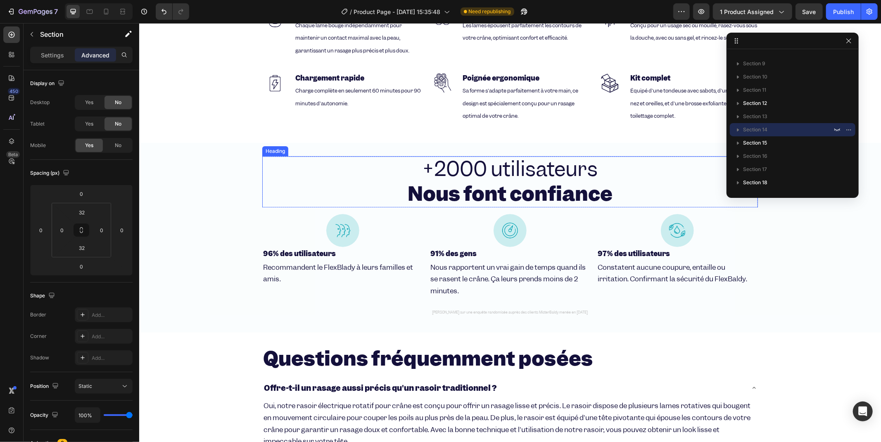
scroll to position [1398, 0]
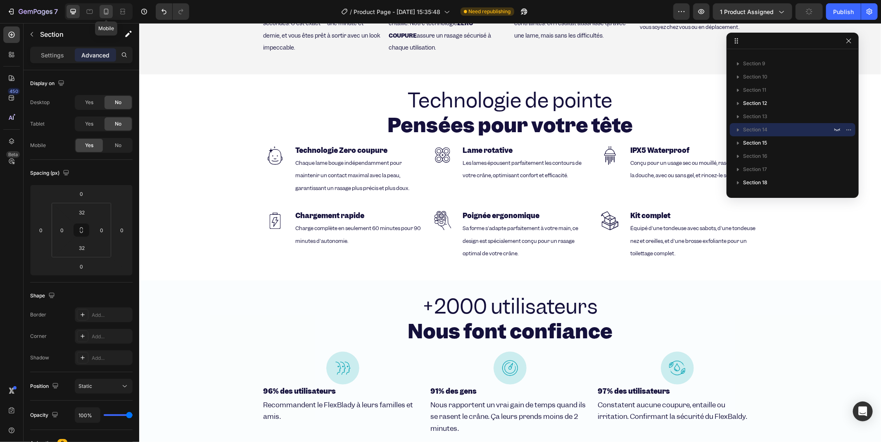
click at [106, 13] on icon at bounding box center [106, 12] width 5 height 6
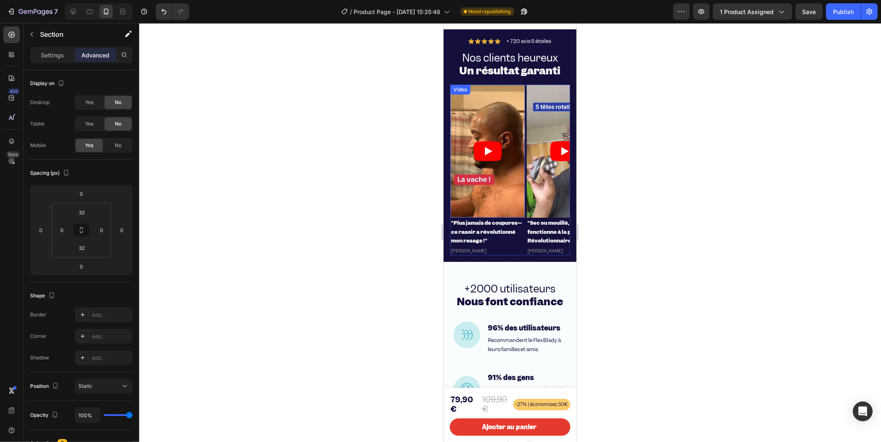
scroll to position [2192, 0]
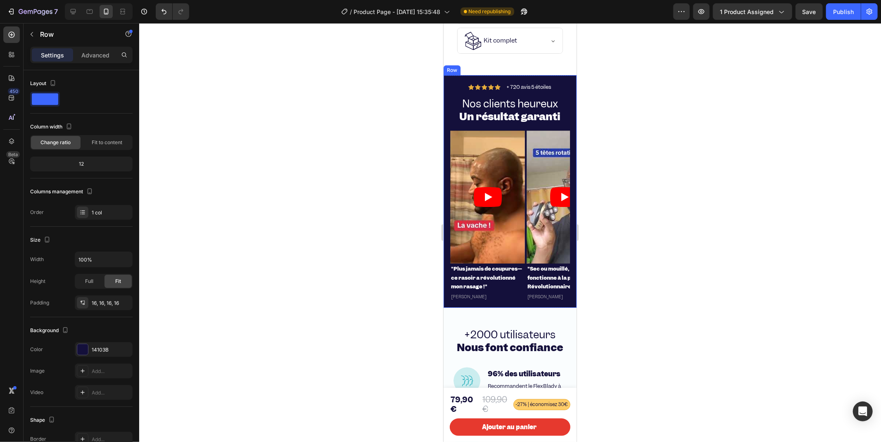
click at [450, 93] on div "Icon Icon Icon Icon Icon Icon List + 720 avis 5 étoiles Text Block Row Nos clie…" at bounding box center [509, 191] width 133 height 233
click at [486, 70] on icon at bounding box center [484, 67] width 7 height 7
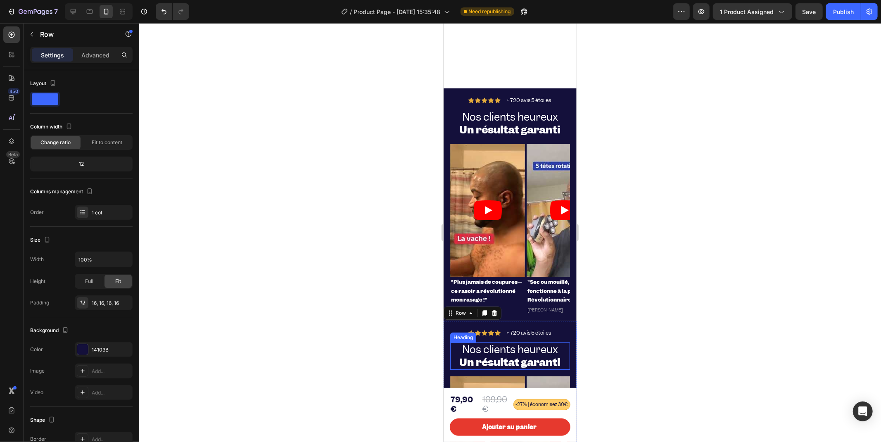
scroll to position [2461, 0]
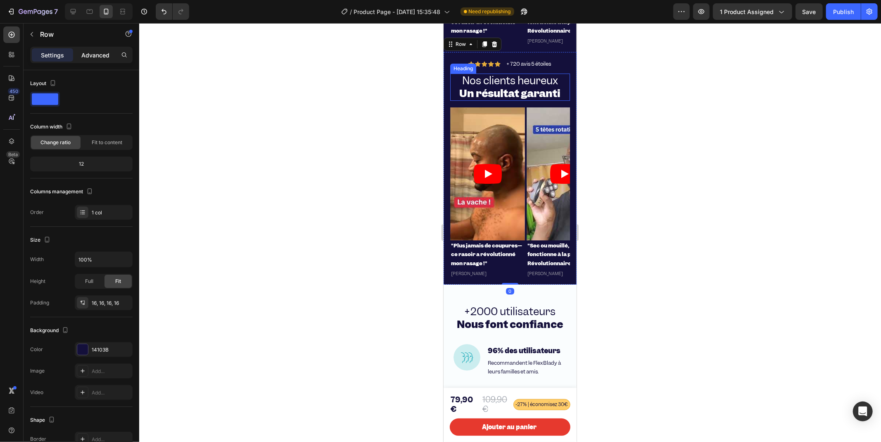
click at [84, 49] on div "Advanced" at bounding box center [95, 54] width 41 height 13
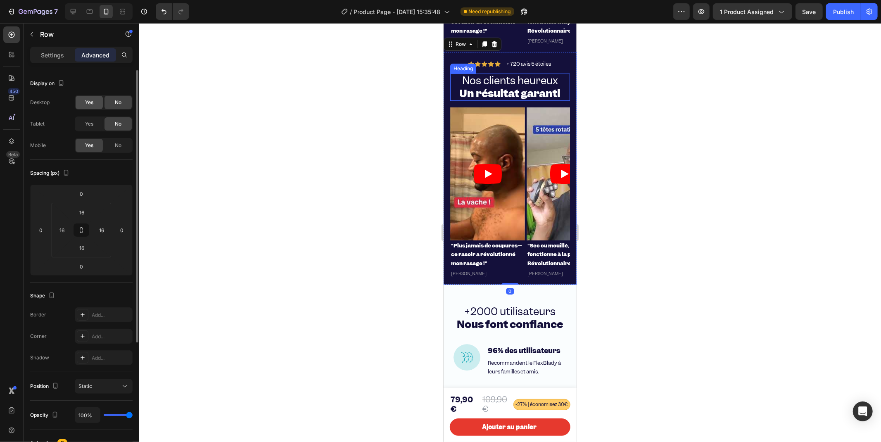
click at [95, 99] on div "Yes" at bounding box center [89, 102] width 27 height 13
click at [100, 126] on div "Yes" at bounding box center [89, 123] width 27 height 13
click at [118, 147] on span "No" at bounding box center [118, 145] width 7 height 7
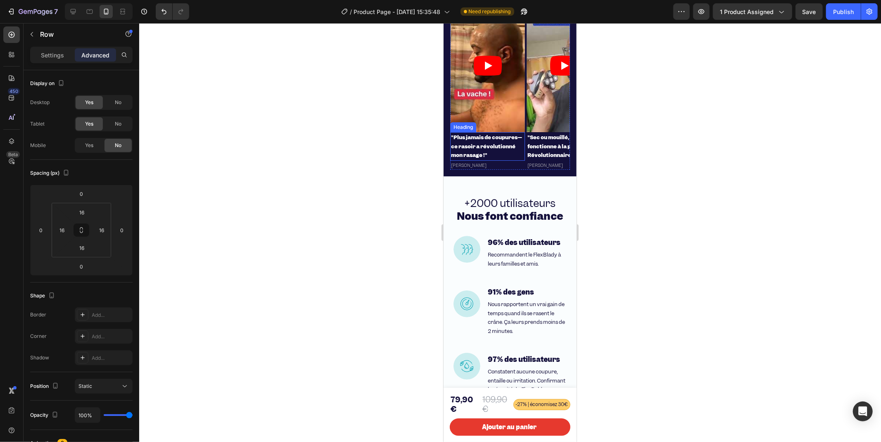
scroll to position [2185, 0]
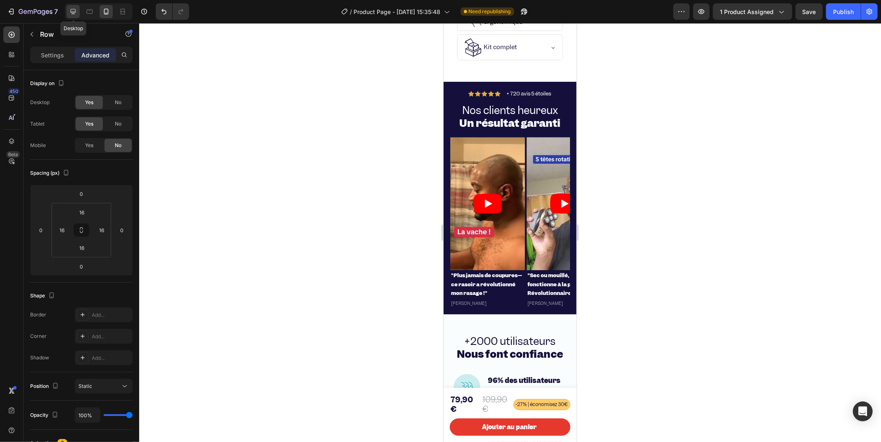
click at [74, 18] on div at bounding box center [73, 11] width 13 height 13
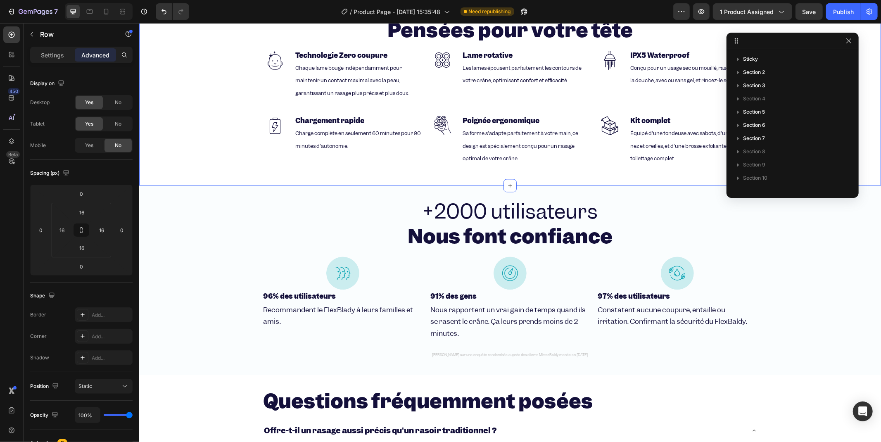
scroll to position [1402, 0]
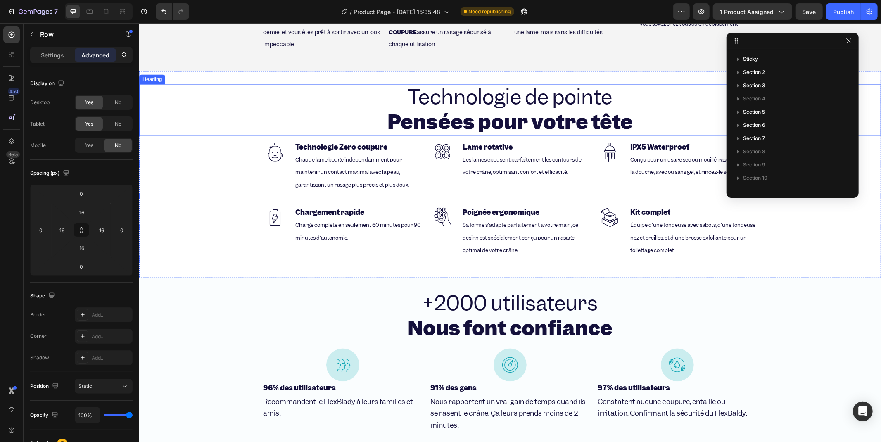
click at [396, 124] on strong "Pensées pour votre tête" at bounding box center [509, 121] width 245 height 26
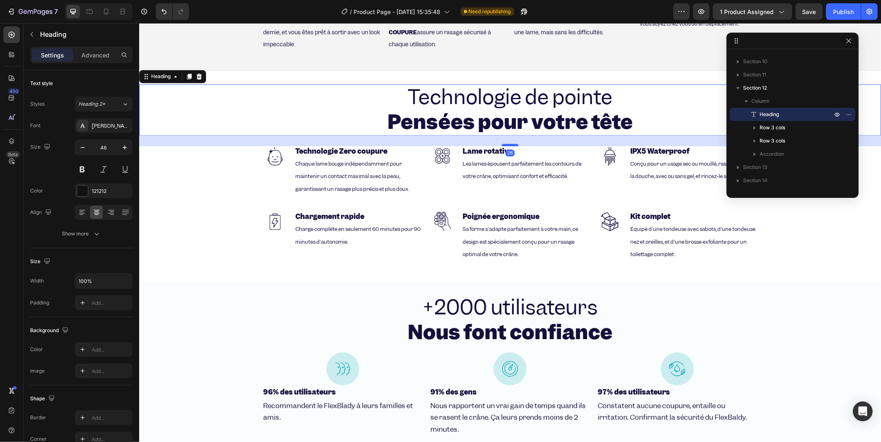
drag, startPoint x: 506, startPoint y: 138, endPoint x: 507, endPoint y: 143, distance: 4.2
click at [507, 143] on div at bounding box center [510, 144] width 17 height 2
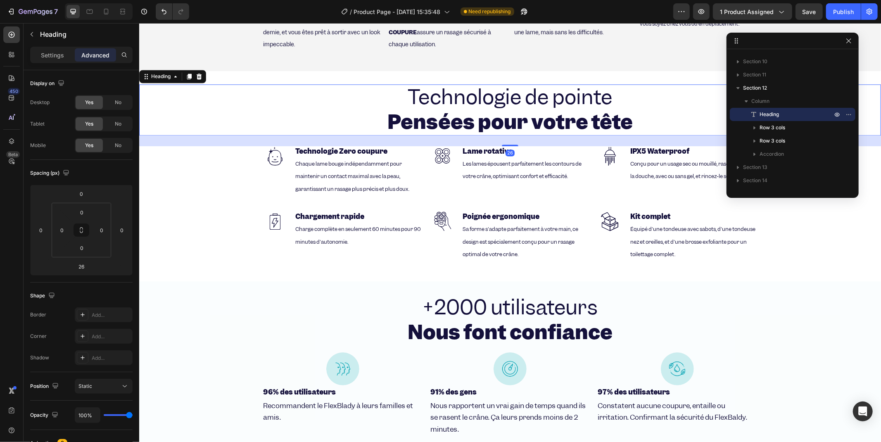
click at [323, 108] on h2 "Technologie de pointe Pensées pour votre tête" at bounding box center [510, 109] width 742 height 51
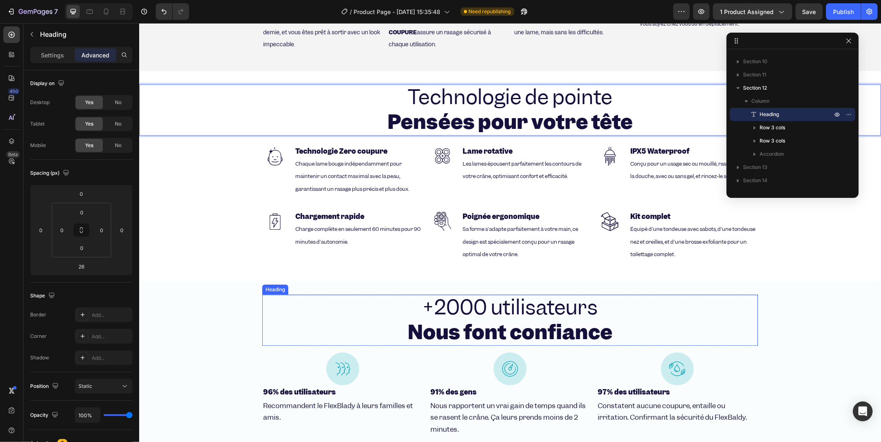
click at [477, 321] on strong "Nous font confiance" at bounding box center [509, 332] width 205 height 26
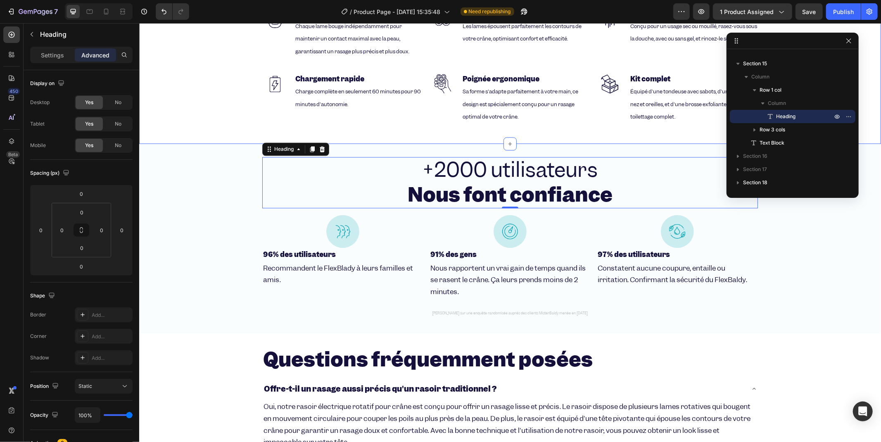
scroll to position [1447, 0]
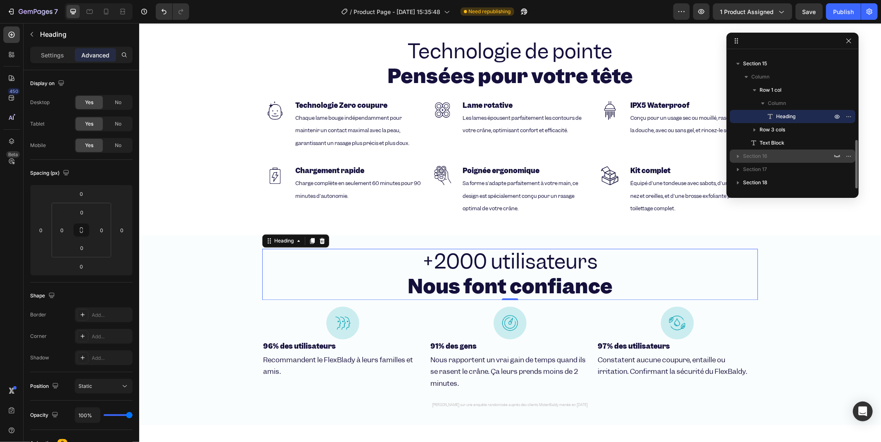
click at [748, 157] on span "Section 16" at bounding box center [755, 156] width 24 height 8
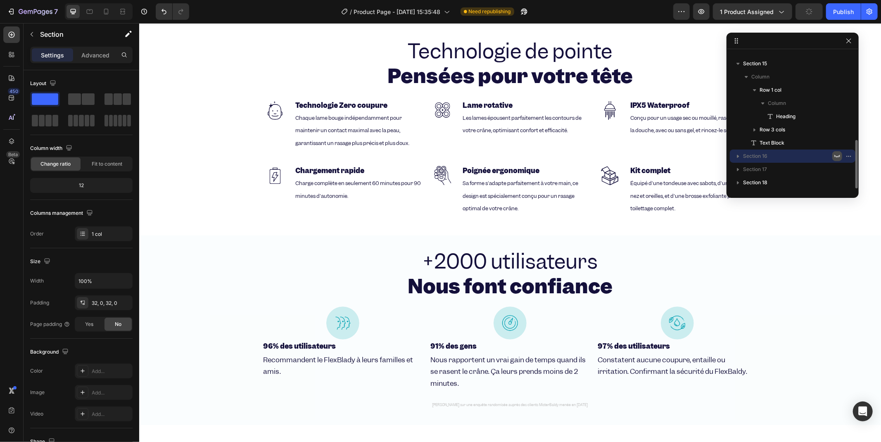
click at [838, 154] on icon "button" at bounding box center [837, 156] width 7 height 7
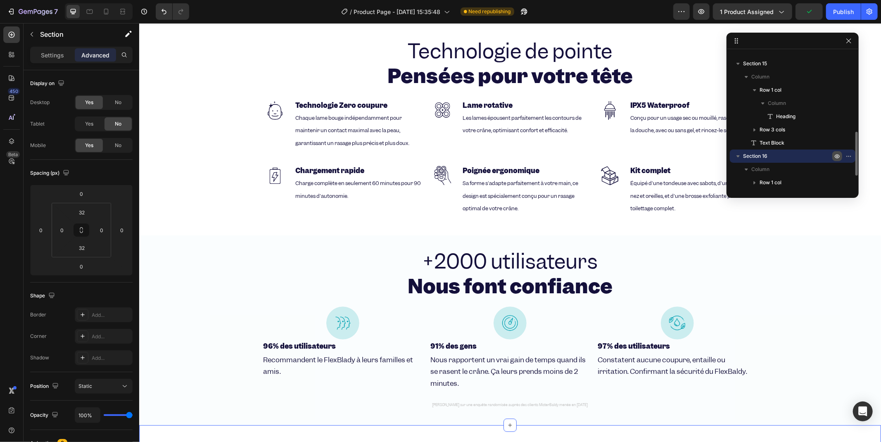
click at [850, 156] on icon "button" at bounding box center [850, 156] width 1 height 1
click at [839, 166] on icon "button" at bounding box center [837, 169] width 7 height 7
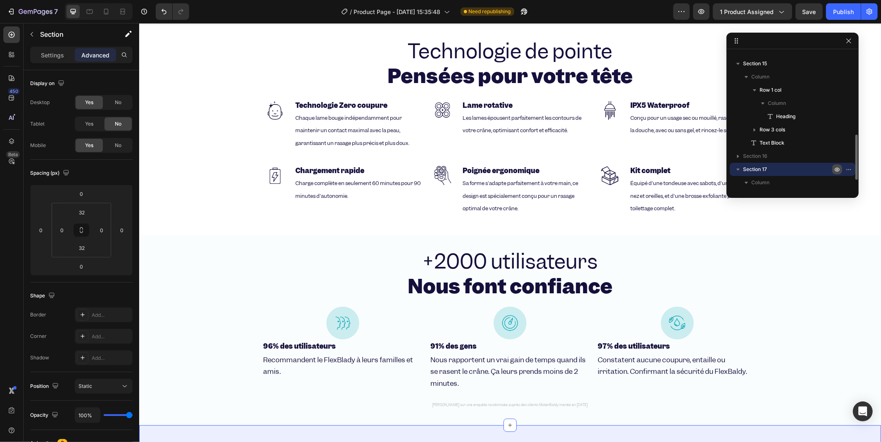
click at [839, 166] on icon "button" at bounding box center [837, 169] width 7 height 7
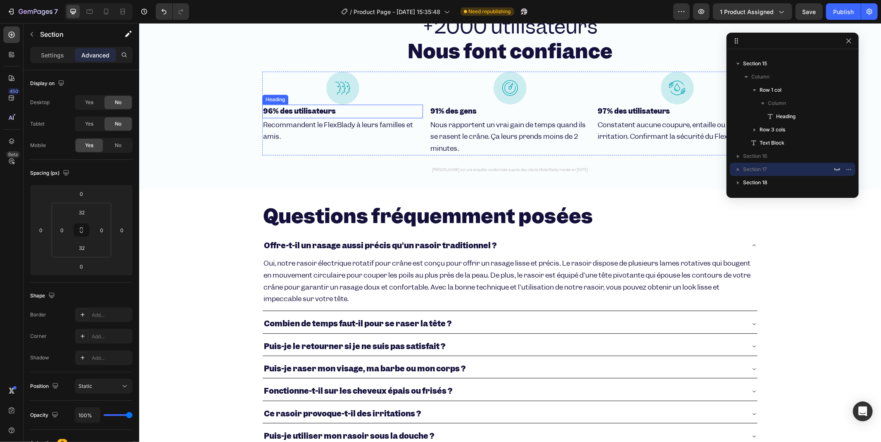
scroll to position [1589, 0]
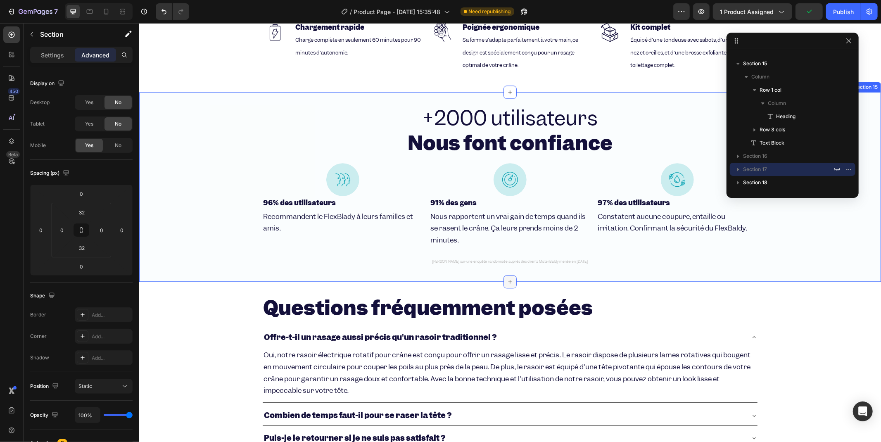
click at [503, 275] on div at bounding box center [509, 281] width 13 height 13
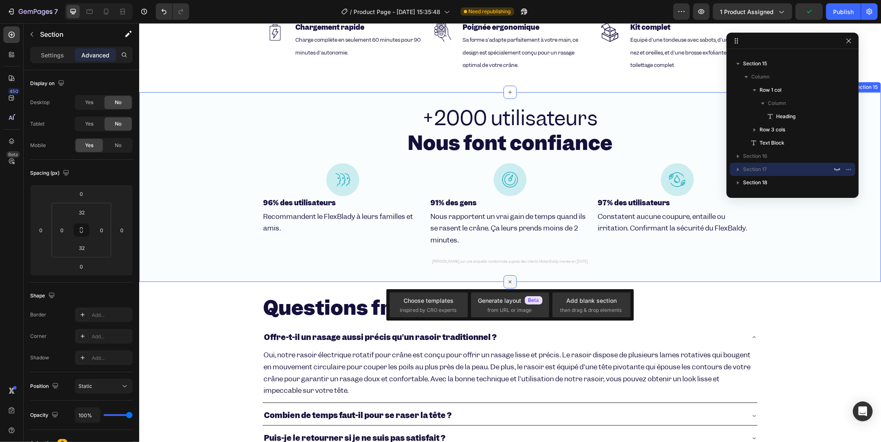
click at [503, 275] on div at bounding box center [509, 281] width 13 height 13
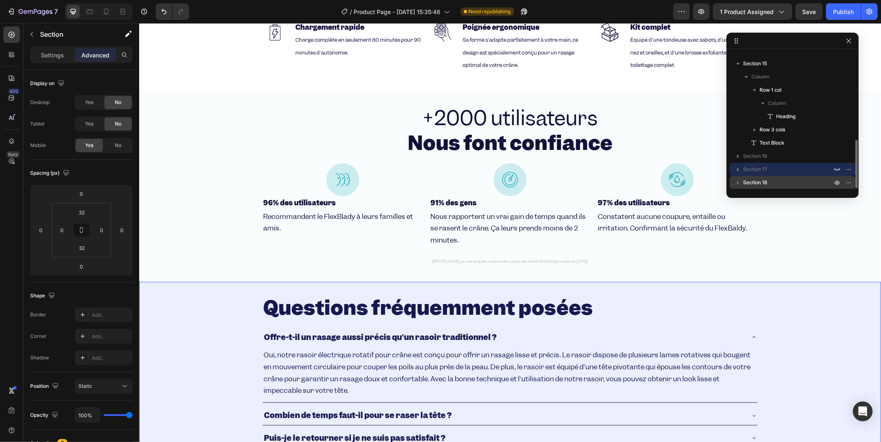
click at [789, 181] on p "Section 18" at bounding box center [788, 182] width 91 height 8
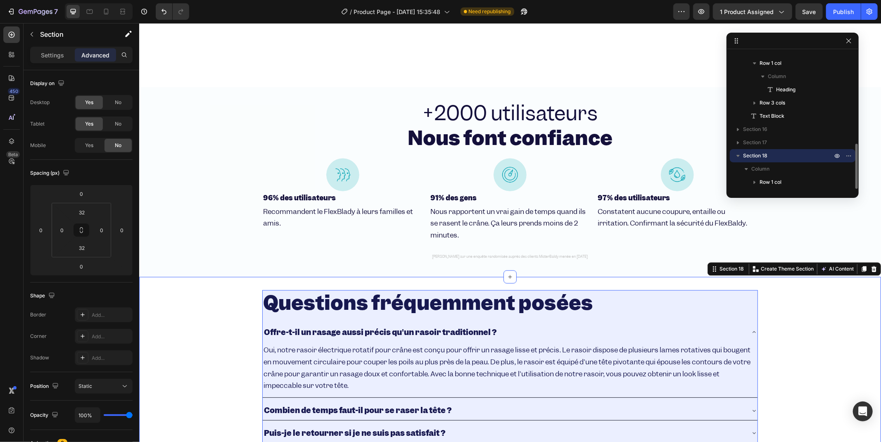
scroll to position [1813, 0]
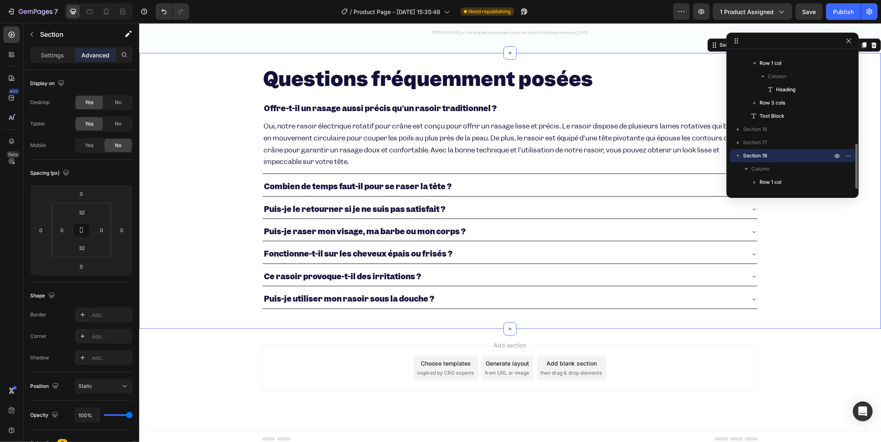
click at [736, 155] on icon "button" at bounding box center [738, 156] width 8 height 8
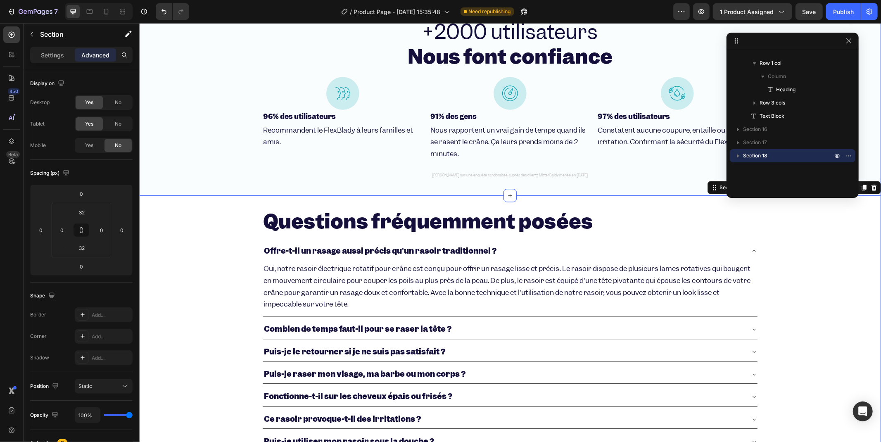
scroll to position [1630, 0]
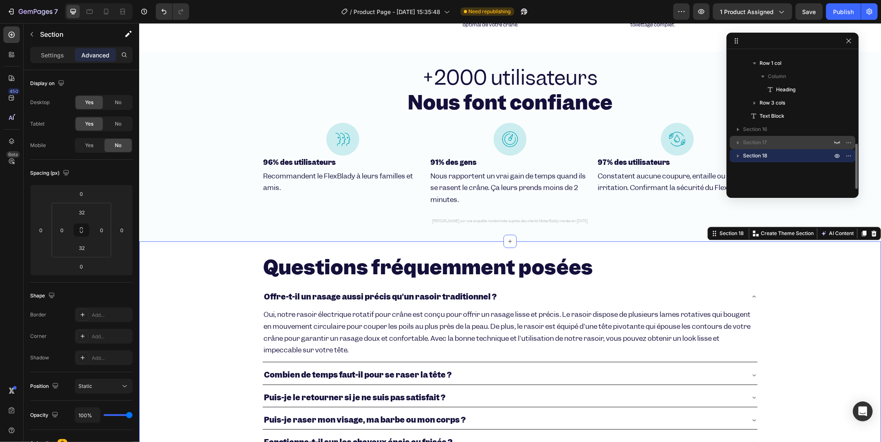
click at [764, 142] on span "Section 17" at bounding box center [755, 142] width 24 height 8
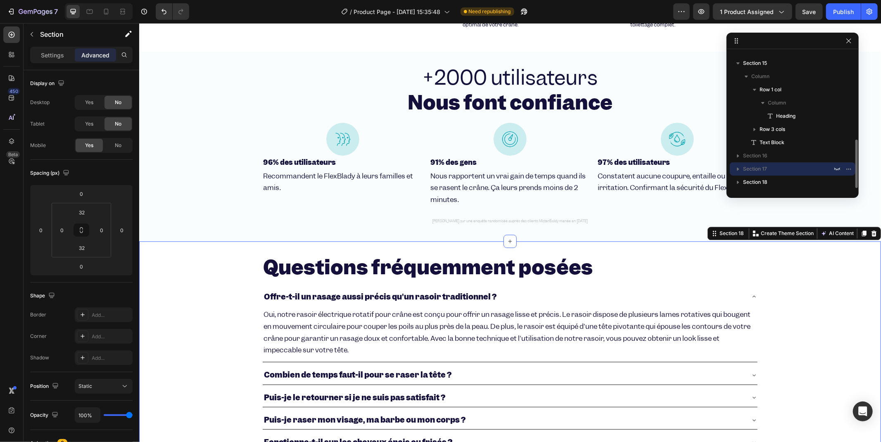
scroll to position [247, 0]
click at [836, 168] on icon "button" at bounding box center [837, 169] width 7 height 7
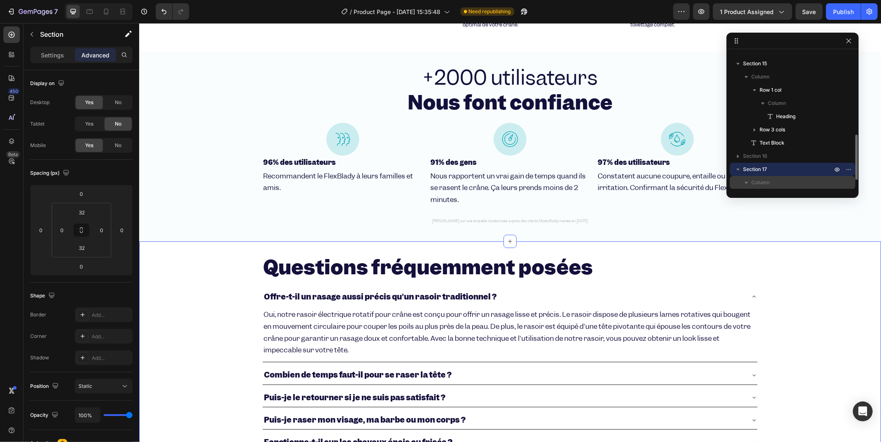
click at [759, 182] on span "Column" at bounding box center [761, 182] width 18 height 8
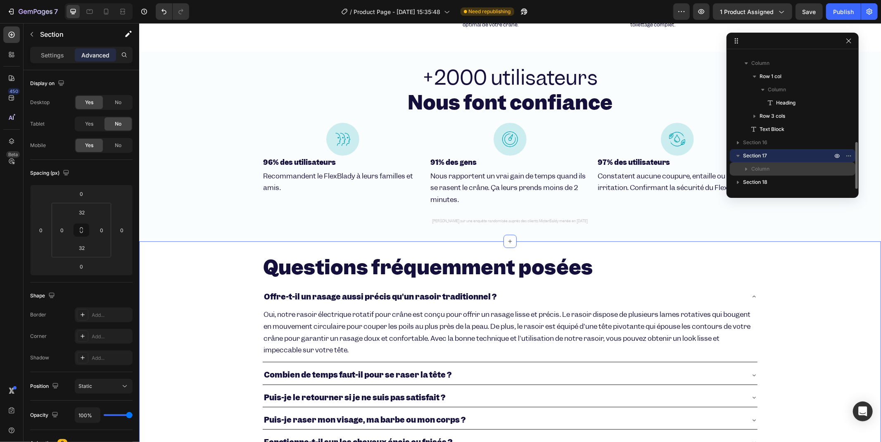
click at [748, 167] on icon "button" at bounding box center [746, 169] width 8 height 8
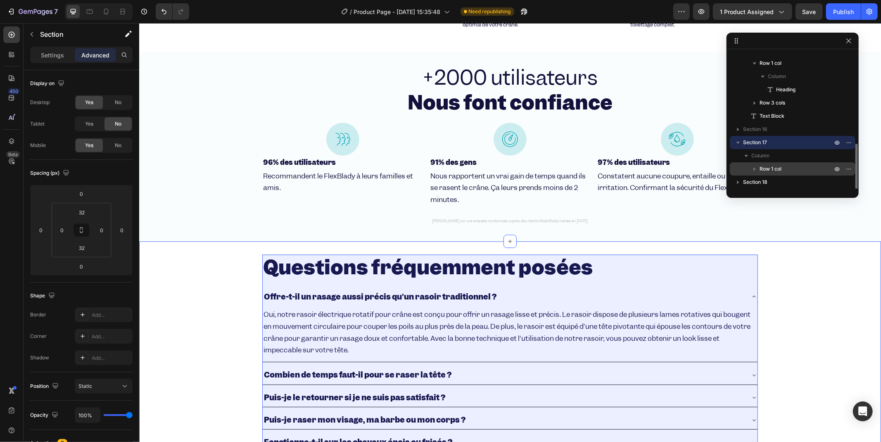
click at [766, 166] on span "Row 1 col" at bounding box center [771, 169] width 22 height 8
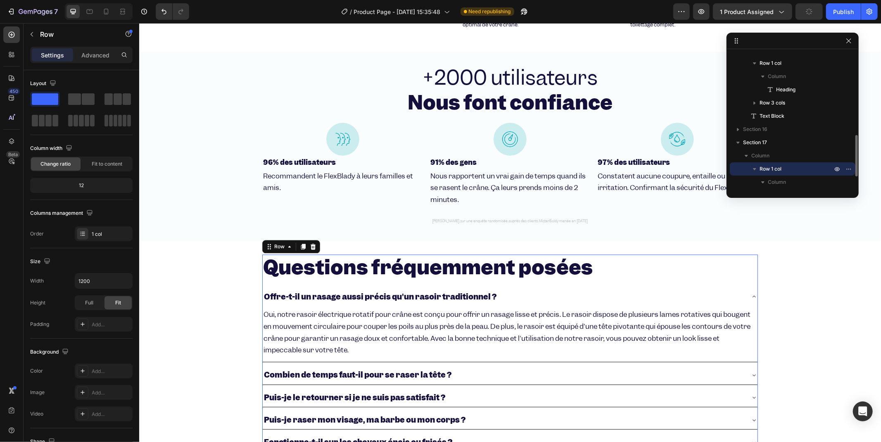
click at [763, 166] on span "Row 1 col" at bounding box center [771, 169] width 22 height 8
click at [753, 155] on span "Column" at bounding box center [761, 156] width 18 height 8
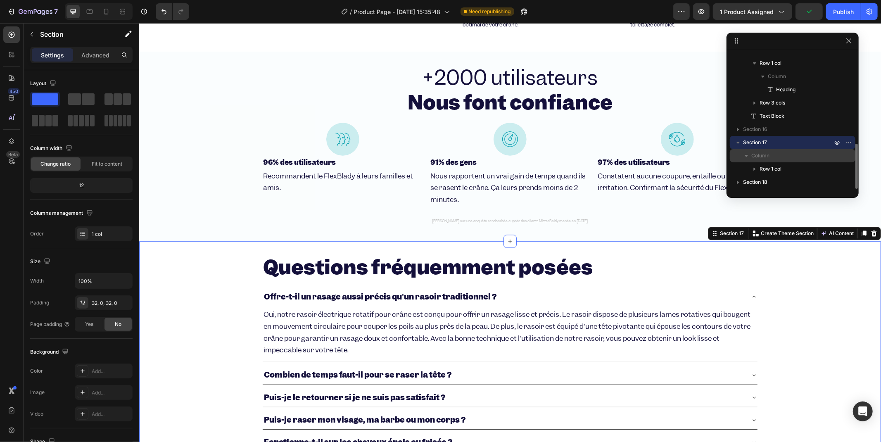
click at [743, 158] on icon "button" at bounding box center [746, 156] width 8 height 8
click at [774, 138] on p "Section 17" at bounding box center [788, 142] width 91 height 8
click at [849, 142] on icon "button" at bounding box center [849, 142] width 7 height 7
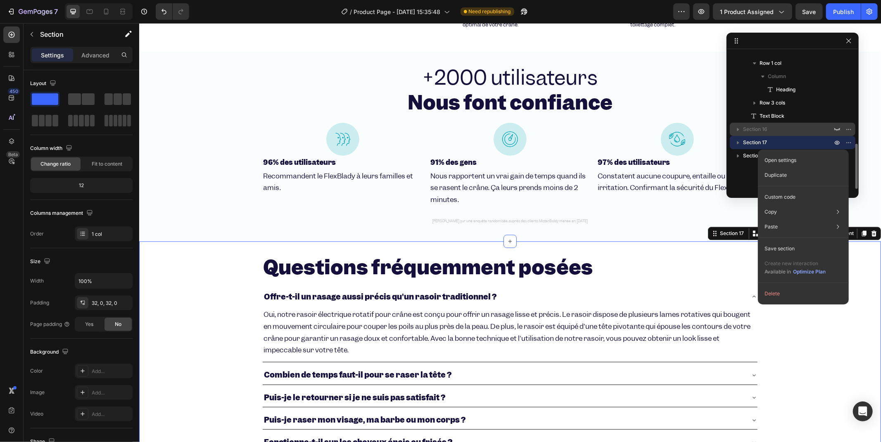
click at [767, 129] on span "Section 16" at bounding box center [755, 129] width 24 height 8
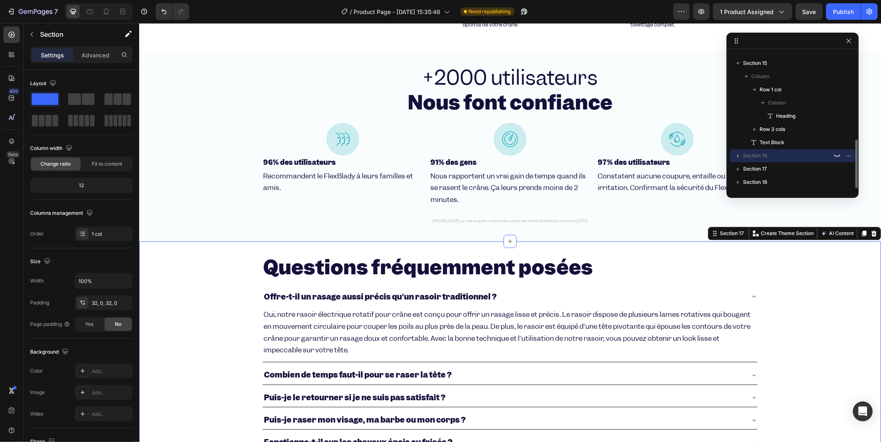
scroll to position [247, 0]
click at [773, 155] on p "Section 16" at bounding box center [788, 156] width 91 height 8
click at [836, 156] on icon "button" at bounding box center [838, 156] width 6 height 3
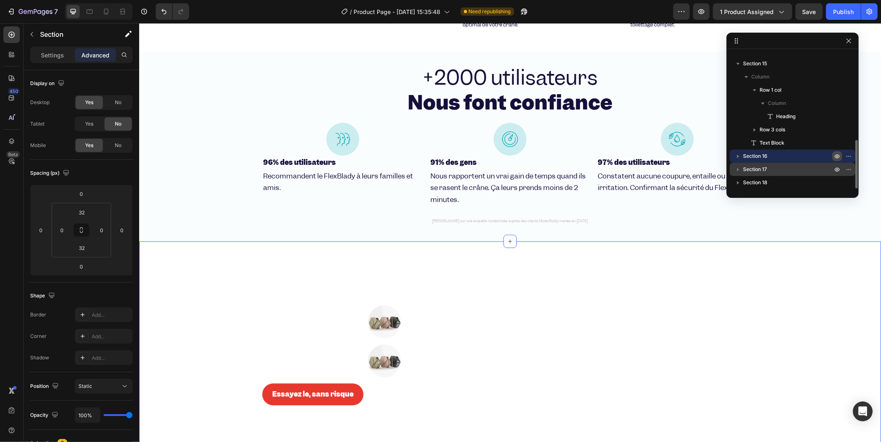
click at [806, 163] on div "Section 17" at bounding box center [792, 169] width 119 height 13
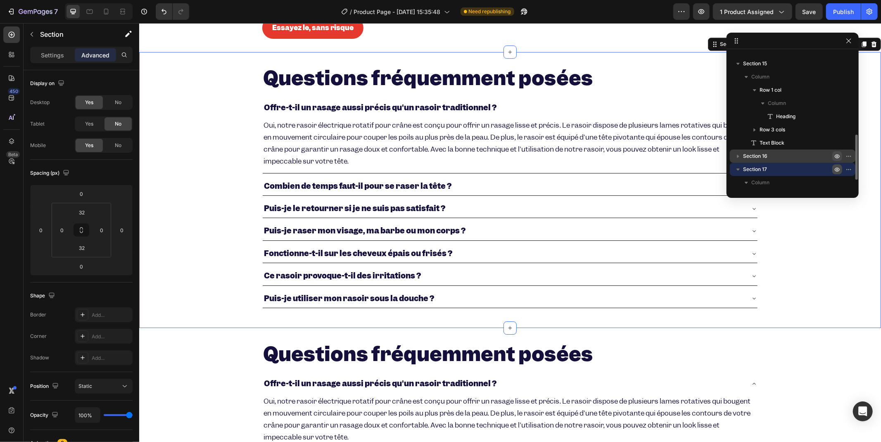
click at [835, 168] on icon "button" at bounding box center [837, 169] width 7 height 7
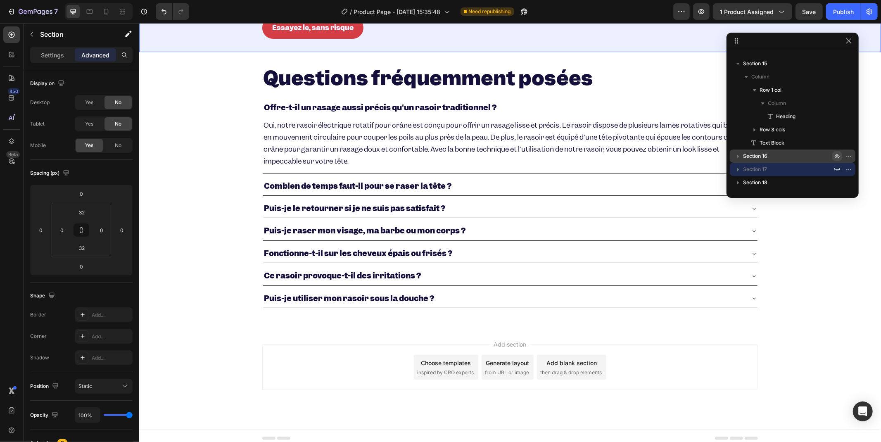
click at [804, 154] on p "Section 16" at bounding box center [788, 156] width 91 height 8
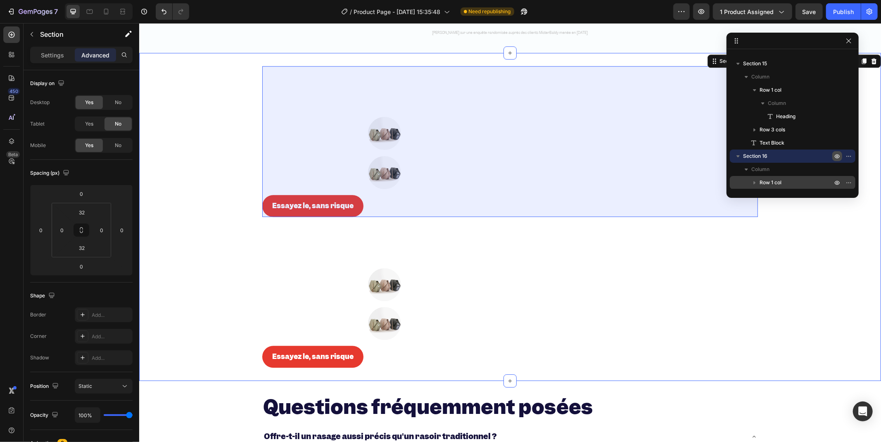
scroll to position [287, 0]
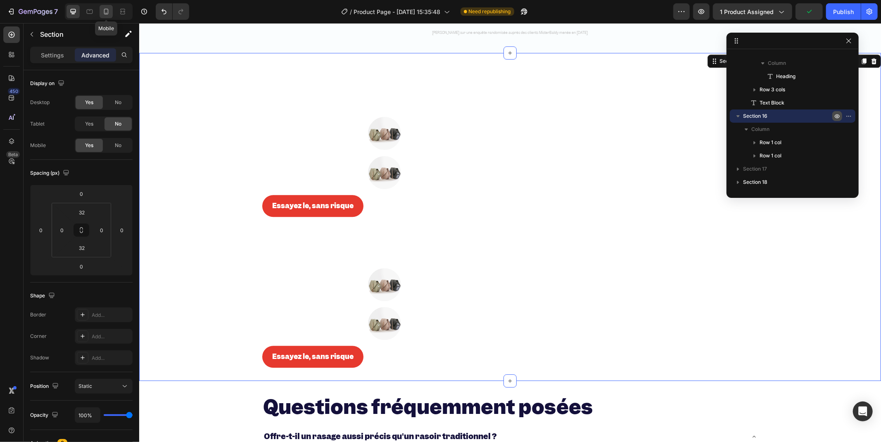
click at [105, 18] on div at bounding box center [106, 11] width 13 height 13
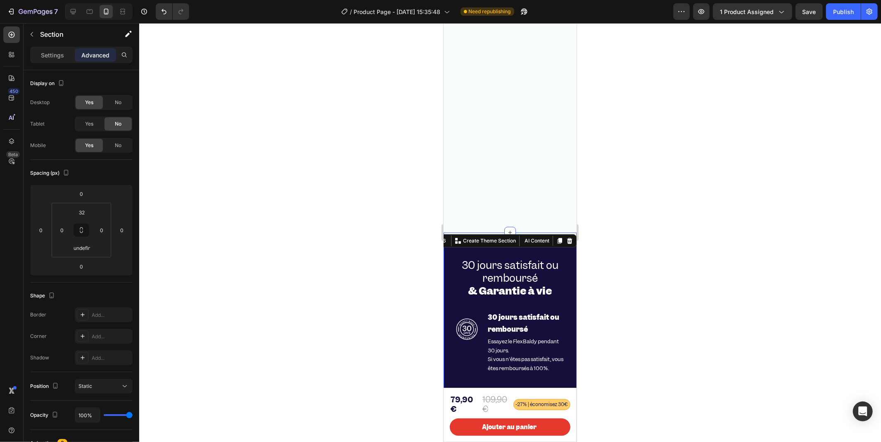
scroll to position [2593, 0]
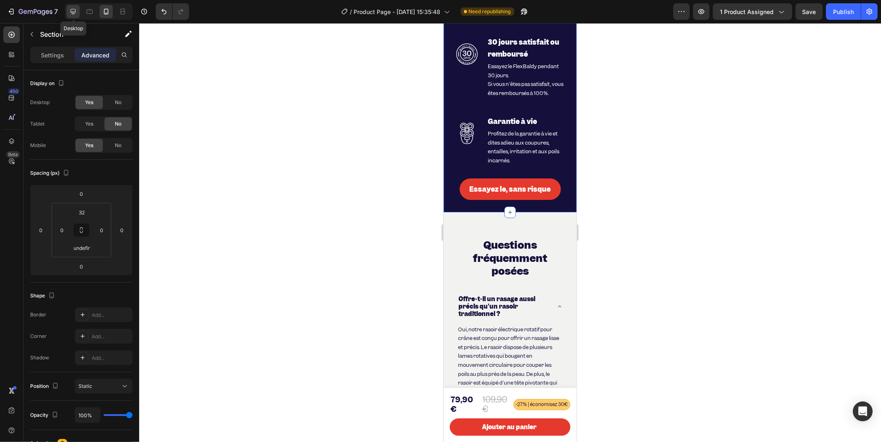
click at [69, 16] on div at bounding box center [73, 11] width 13 height 13
type input "32"
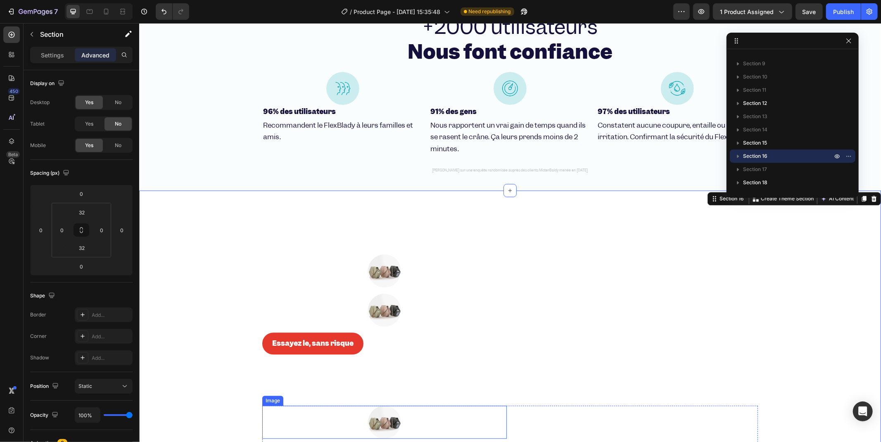
scroll to position [1813, 0]
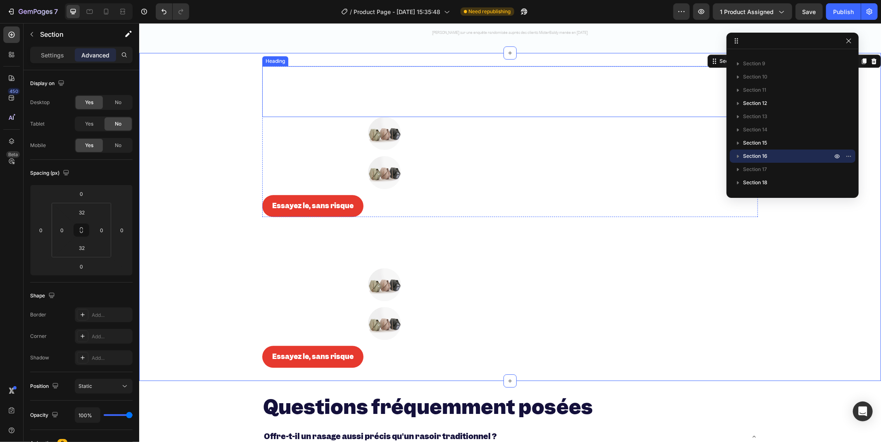
click at [453, 98] on h2 "30 jours satisfait ou remboursé & Garantie à vie" at bounding box center [510, 91] width 496 height 51
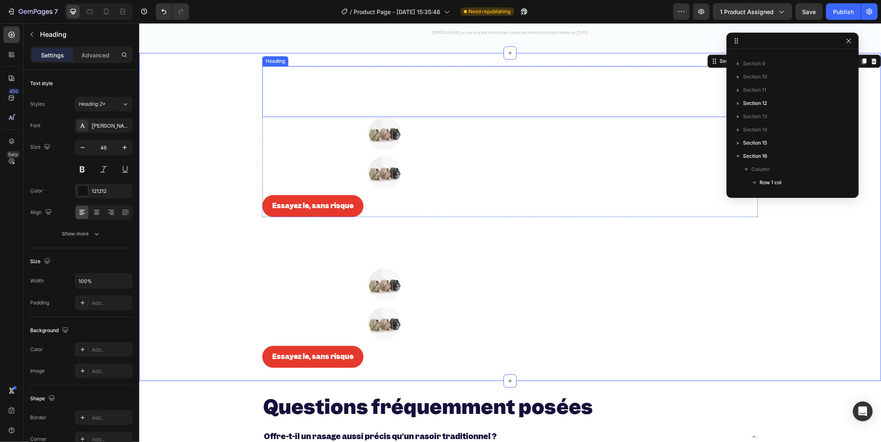
scroll to position [196, 0]
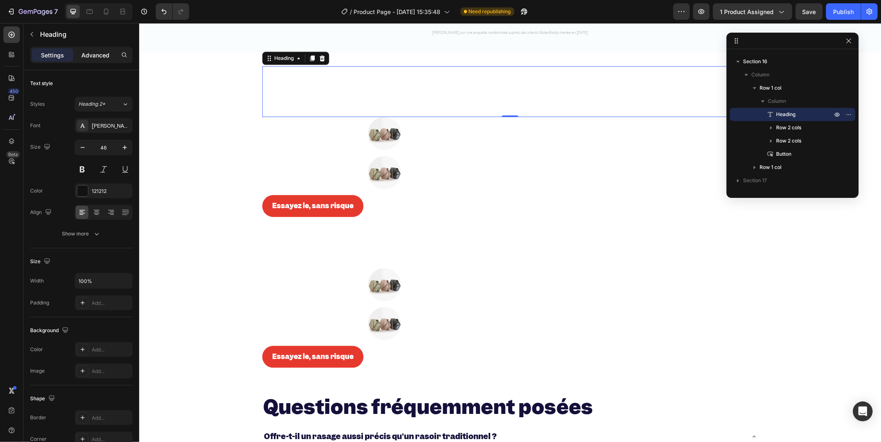
click at [104, 56] on p "Advanced" at bounding box center [95, 55] width 28 height 9
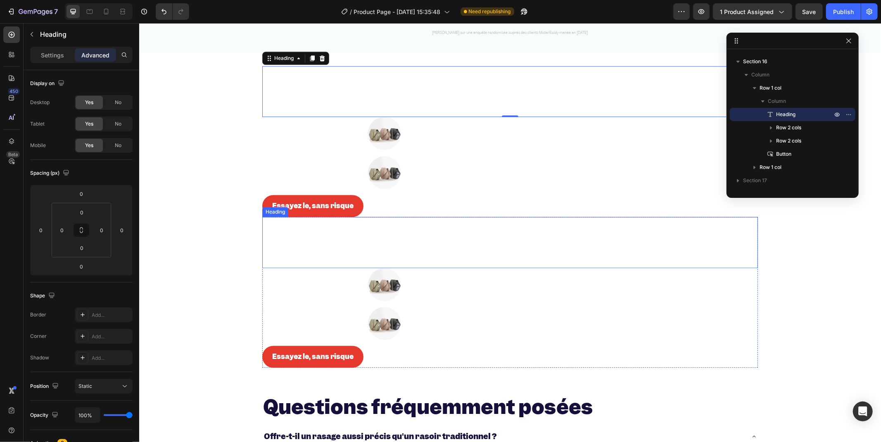
click at [544, 226] on span "30 jours satisfait ou remboursé" at bounding box center [411, 229] width 296 height 26
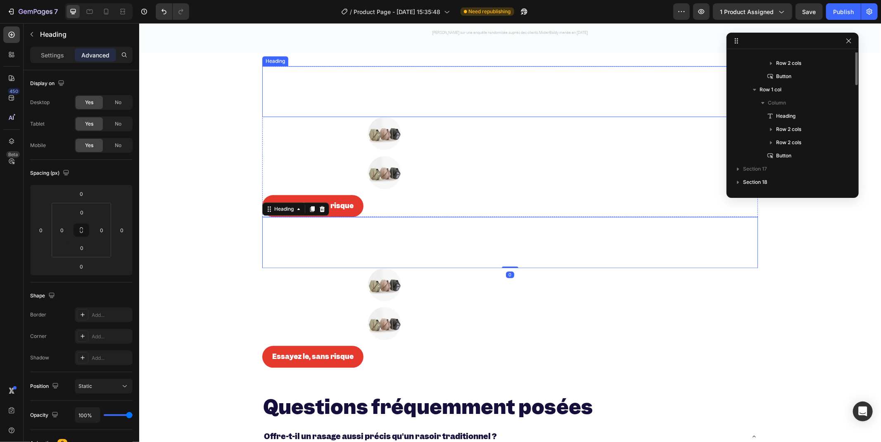
click at [496, 89] on span "30 jours satisfait ou remboursé" at bounding box center [411, 78] width 296 height 26
click at [513, 237] on span "30 jours satisfait ou remboursé" at bounding box center [411, 229] width 296 height 26
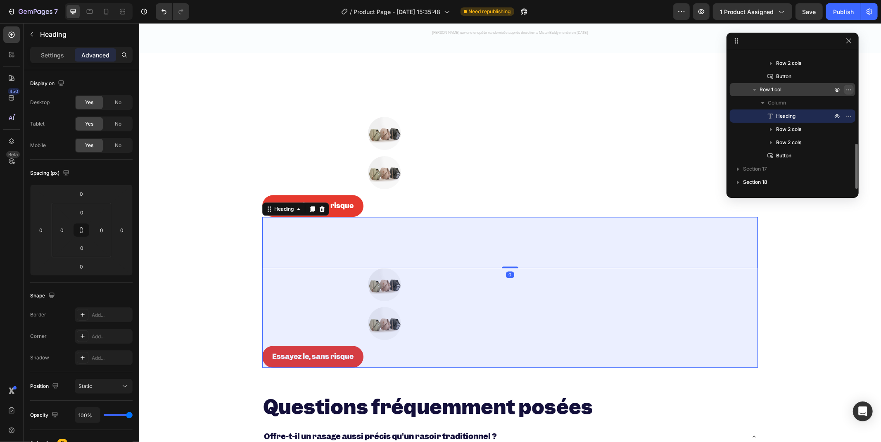
click at [847, 90] on icon "button" at bounding box center [847, 89] width 1 height 1
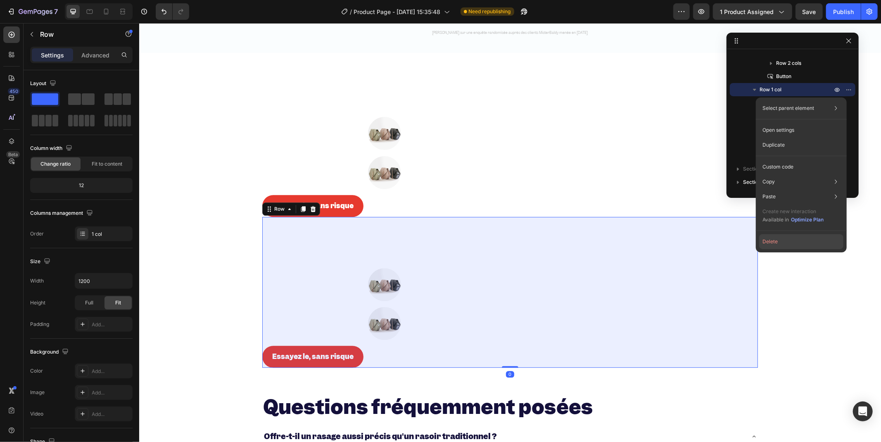
click at [776, 236] on button "Delete" at bounding box center [801, 241] width 84 height 15
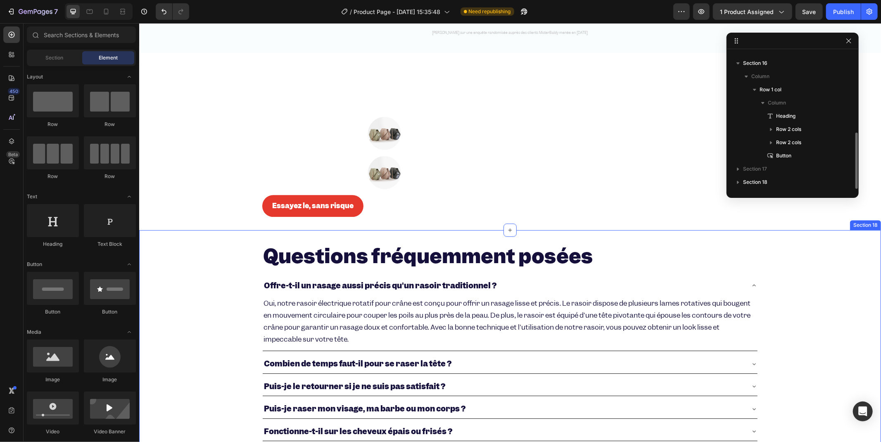
scroll to position [194, 0]
click at [105, 14] on icon at bounding box center [106, 12] width 5 height 6
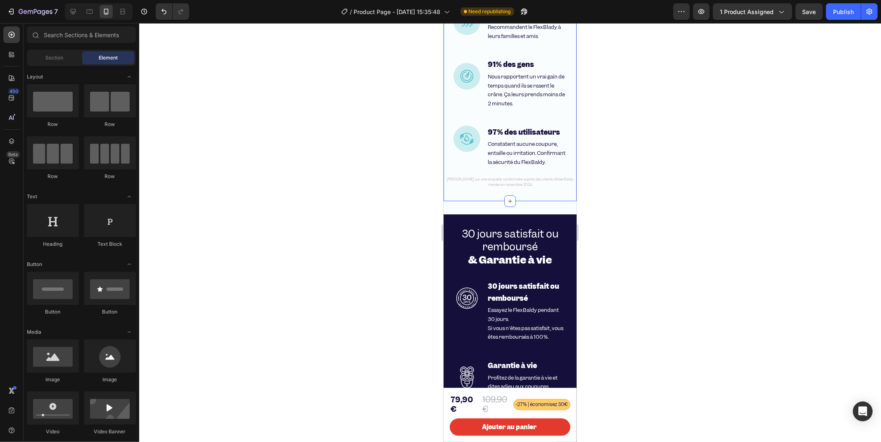
scroll to position [2630, 0]
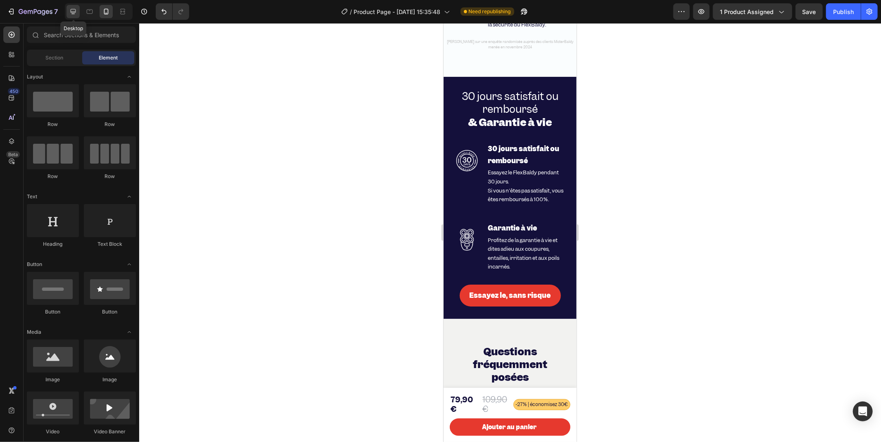
click at [71, 11] on icon at bounding box center [73, 11] width 5 height 5
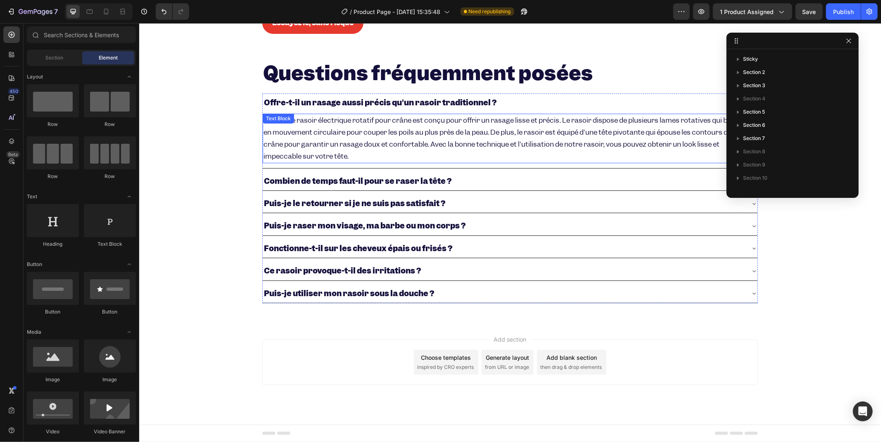
scroll to position [1767, 0]
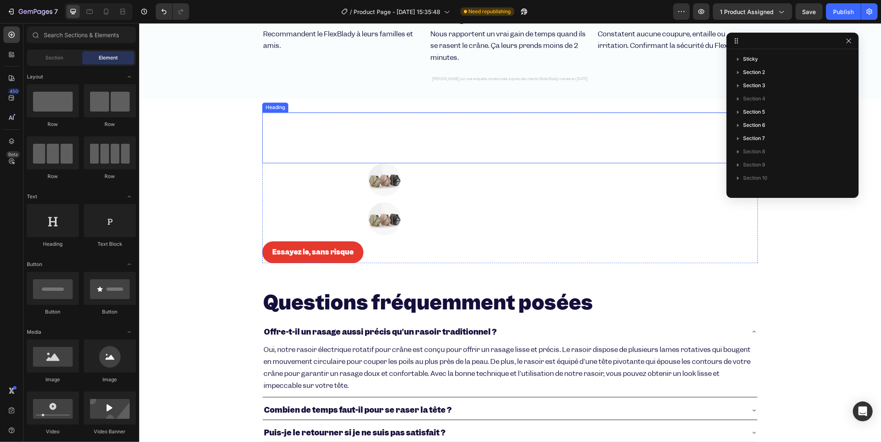
click at [543, 140] on h2 "30 jours satisfait ou remboursé & Garantie à vie" at bounding box center [510, 137] width 496 height 51
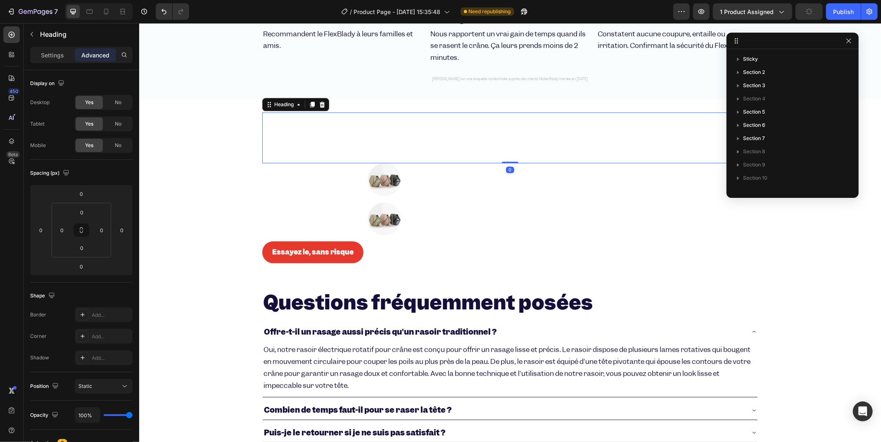
scroll to position [194, 0]
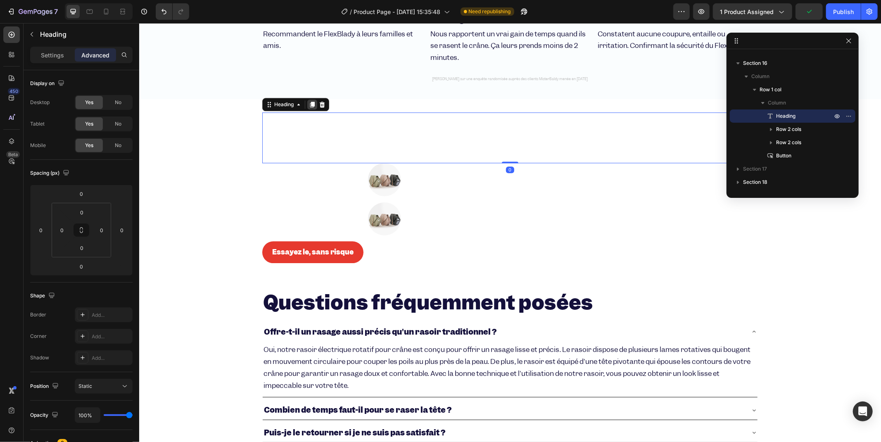
click at [310, 105] on icon at bounding box center [312, 104] width 7 height 7
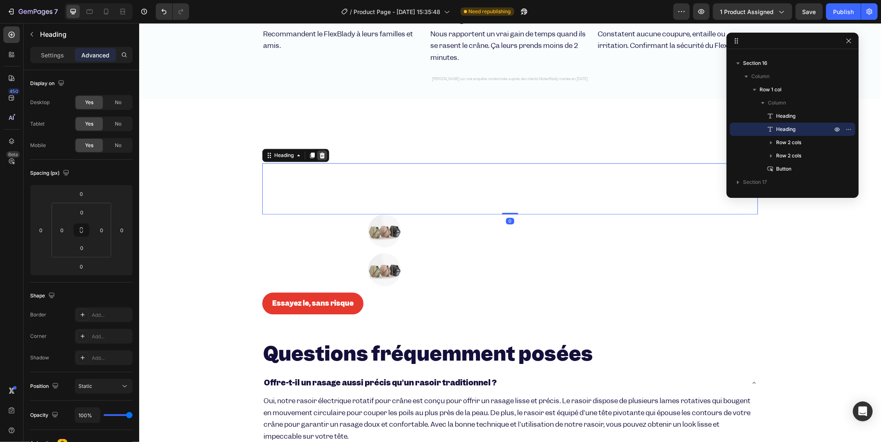
click at [322, 158] on div at bounding box center [322, 155] width 10 height 10
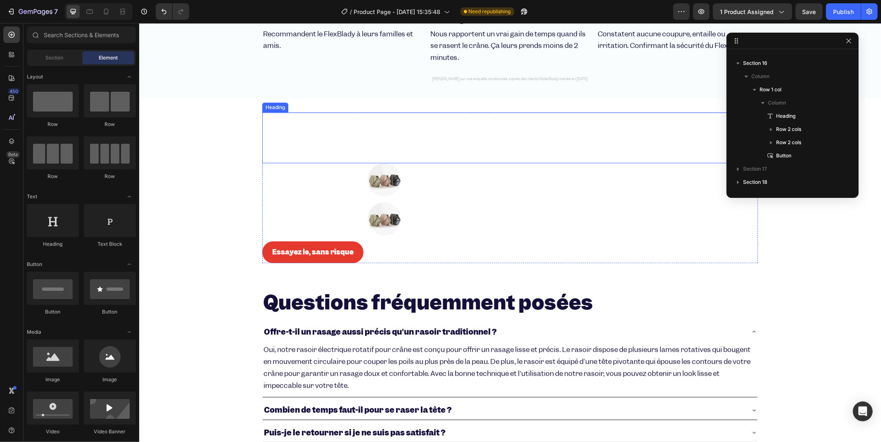
click at [267, 119] on span "30 jours satisfait ou remboursé" at bounding box center [411, 125] width 296 height 26
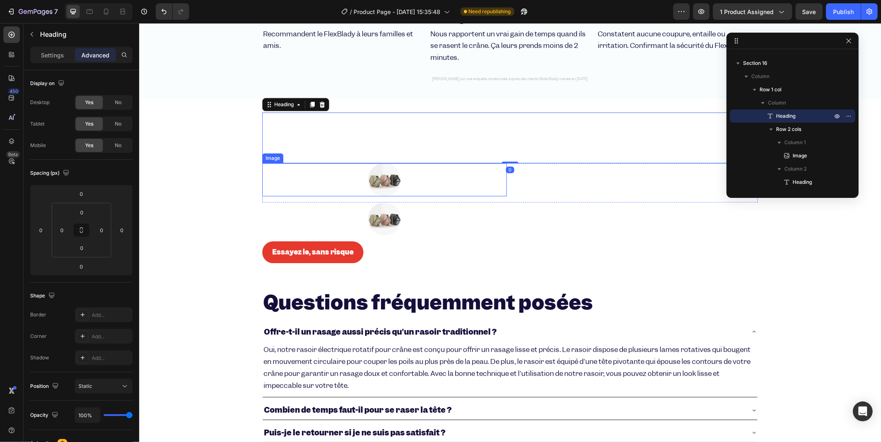
click at [268, 167] on div at bounding box center [384, 179] width 245 height 33
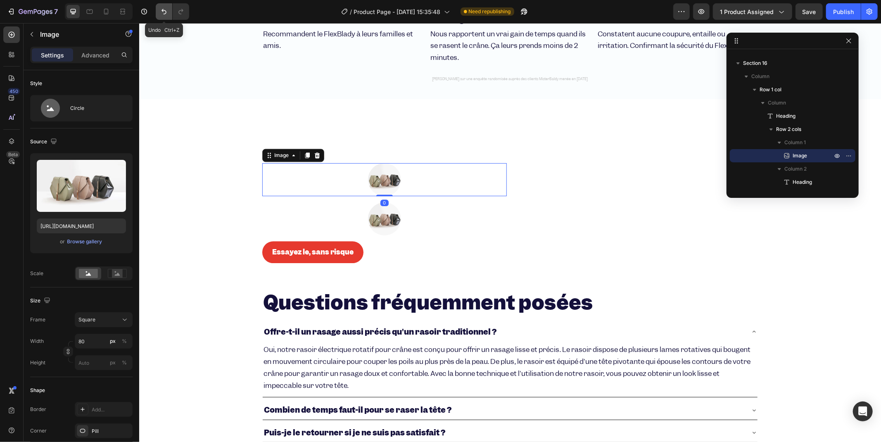
click at [164, 12] on icon "Undo/Redo" at bounding box center [164, 11] width 8 height 8
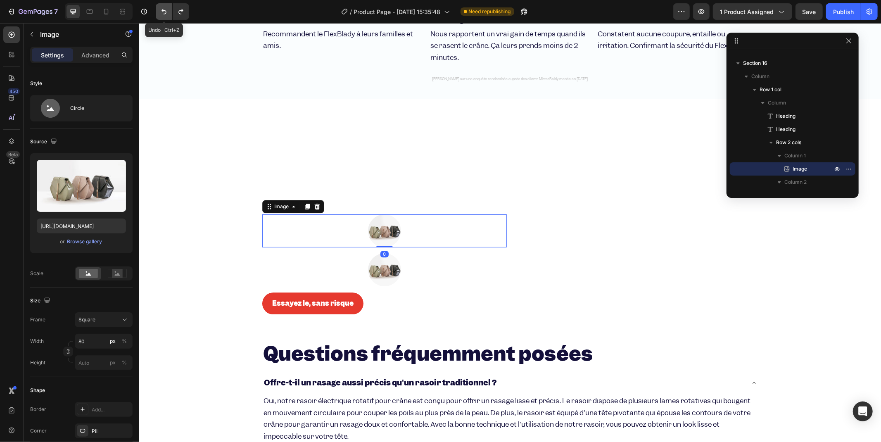
click at [164, 12] on icon "Undo/Redo" at bounding box center [164, 11] width 8 height 8
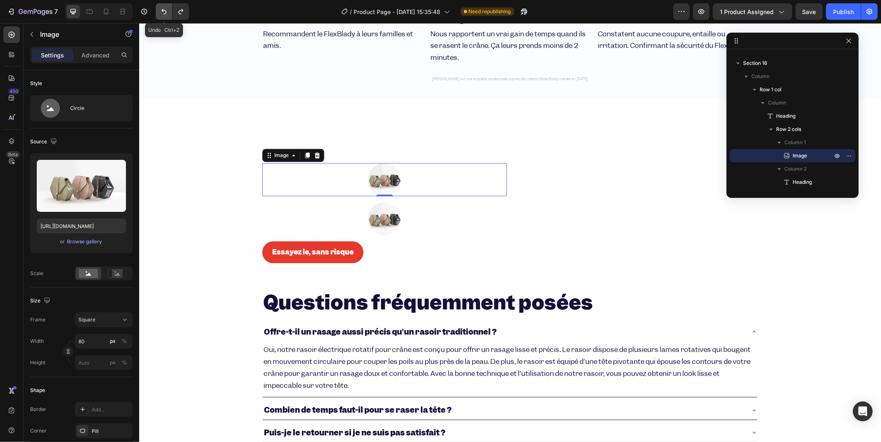
click at [164, 11] on icon "Undo/Redo" at bounding box center [164, 11] width 8 height 8
click at [164, 15] on icon "Undo/Redo" at bounding box center [164, 11] width 8 height 8
click at [164, 12] on icon "Undo/Redo" at bounding box center [164, 11] width 8 height 8
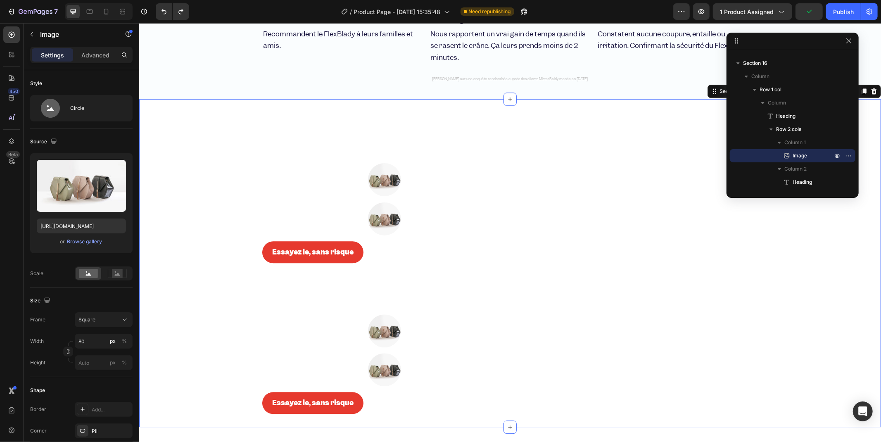
click at [262, 103] on div "30 jours satisfait ou remboursé & Garantie à vie Heading Image 30 jours satisfa…" at bounding box center [510, 263] width 742 height 328
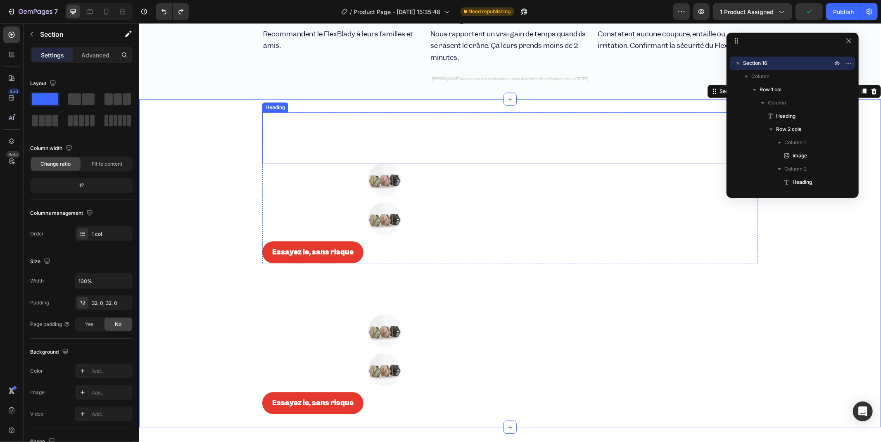
click at [363, 144] on strong "& Garantie à vie" at bounding box center [344, 149] width 163 height 26
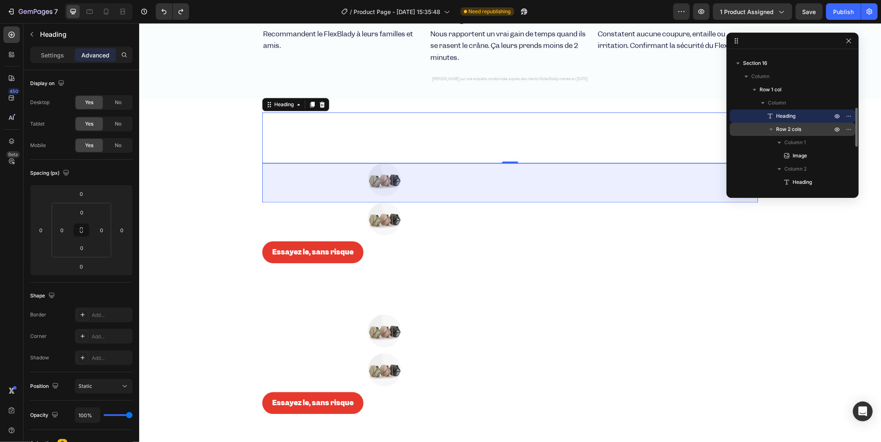
click at [788, 125] on span "Row 2 cols" at bounding box center [788, 129] width 25 height 8
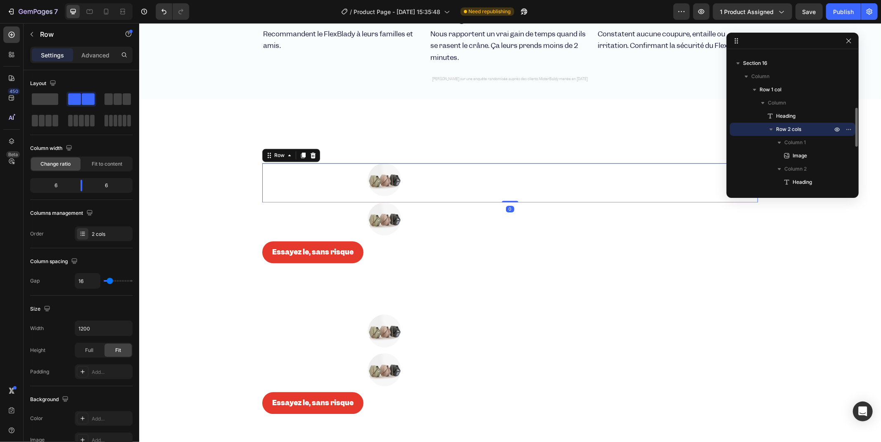
click at [771, 132] on icon "button" at bounding box center [771, 129] width 8 height 8
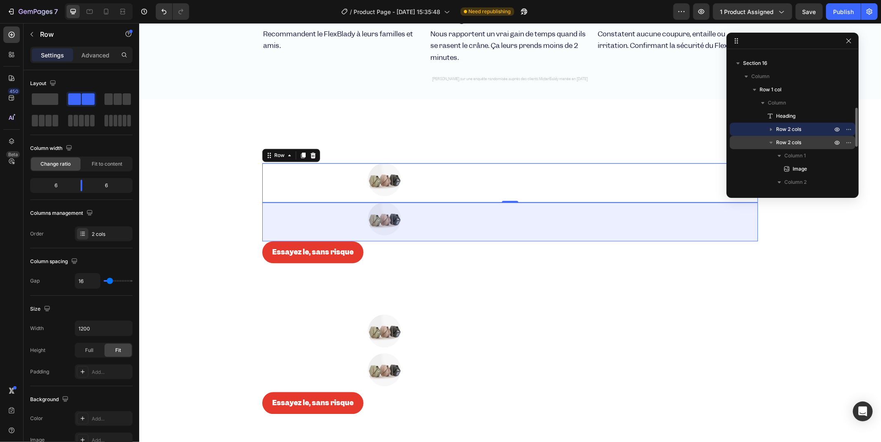
click at [774, 141] on icon "button" at bounding box center [771, 142] width 8 height 8
click at [795, 145] on span "Row 2 cols" at bounding box center [788, 142] width 25 height 8
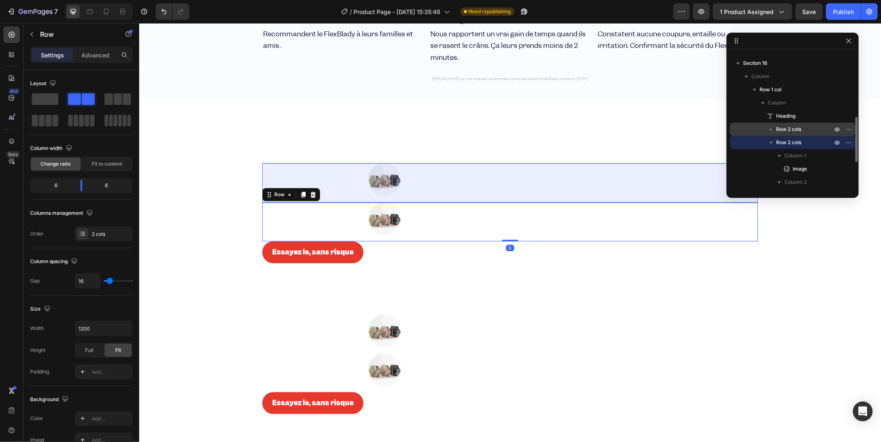
click at [791, 126] on span "Row 2 cols" at bounding box center [788, 129] width 25 height 8
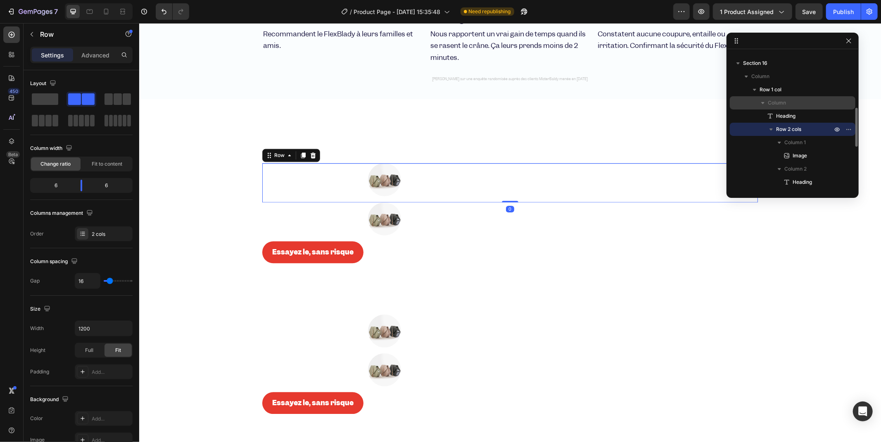
click at [761, 100] on icon "button" at bounding box center [763, 103] width 8 height 8
click at [763, 106] on icon "button" at bounding box center [763, 103] width 8 height 8
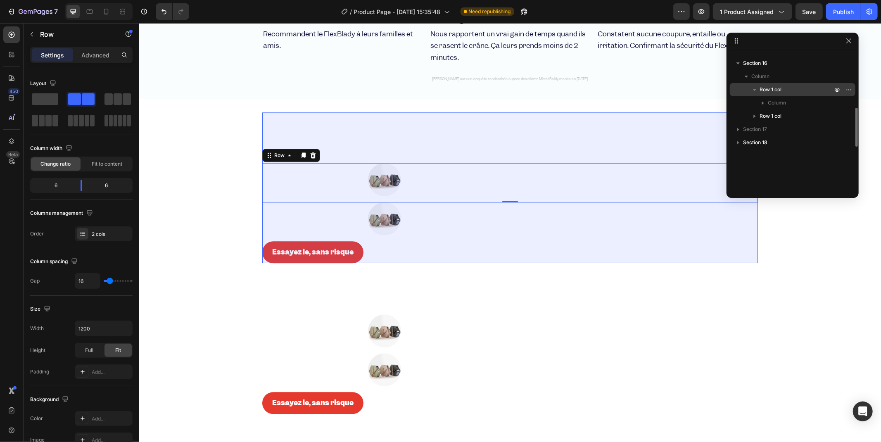
click at [821, 88] on p "Row 1 col" at bounding box center [797, 90] width 74 height 8
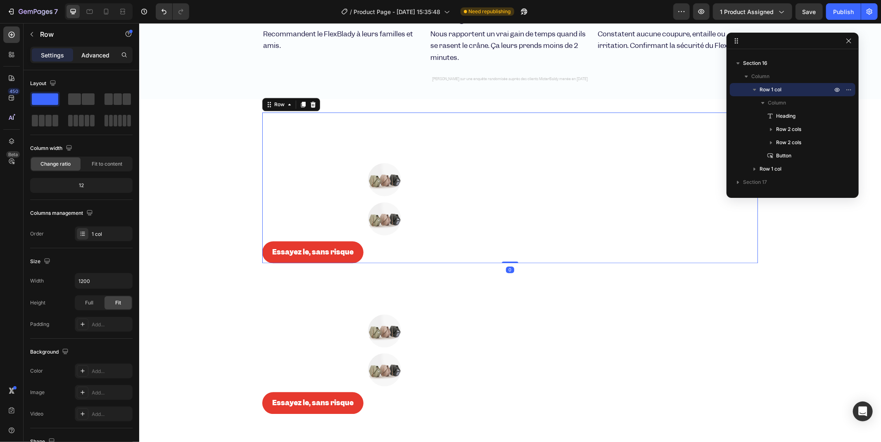
click at [79, 53] on div "Advanced" at bounding box center [95, 54] width 41 height 13
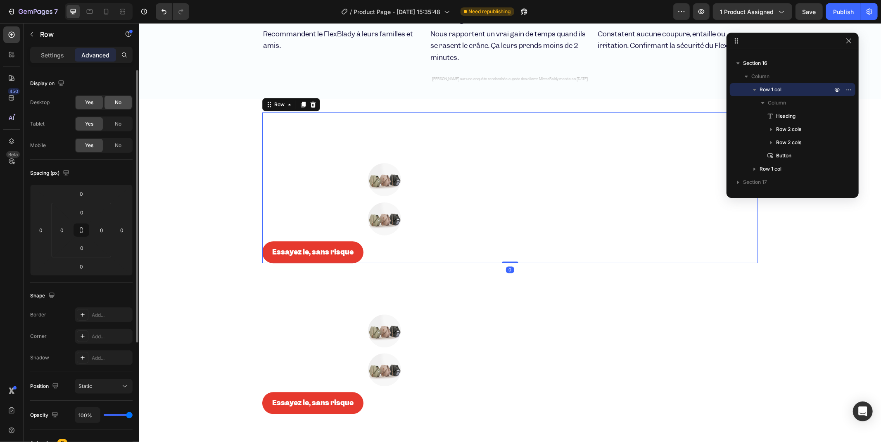
click at [122, 102] on div "No" at bounding box center [118, 102] width 27 height 13
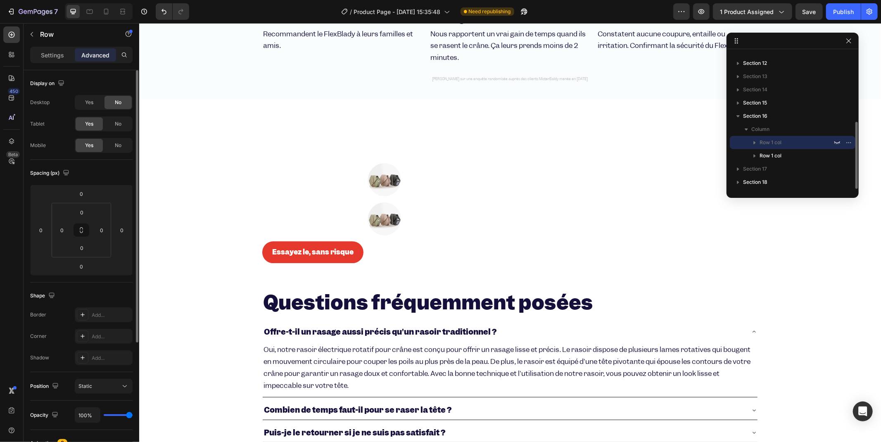
scroll to position [141, 0]
click at [119, 121] on span "No" at bounding box center [118, 123] width 7 height 7
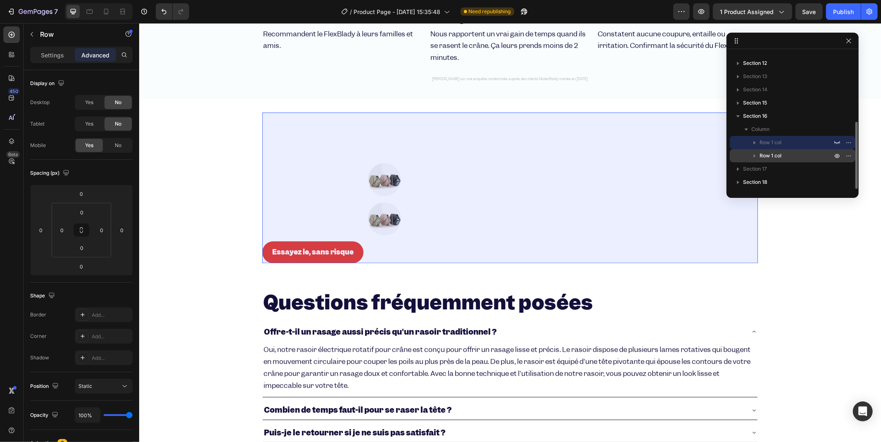
click at [802, 153] on p "Row 1 col" at bounding box center [797, 156] width 74 height 8
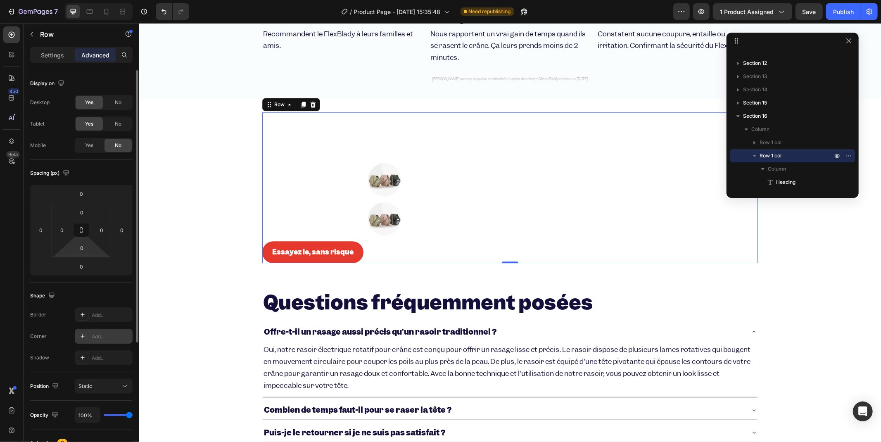
scroll to position [46, 0]
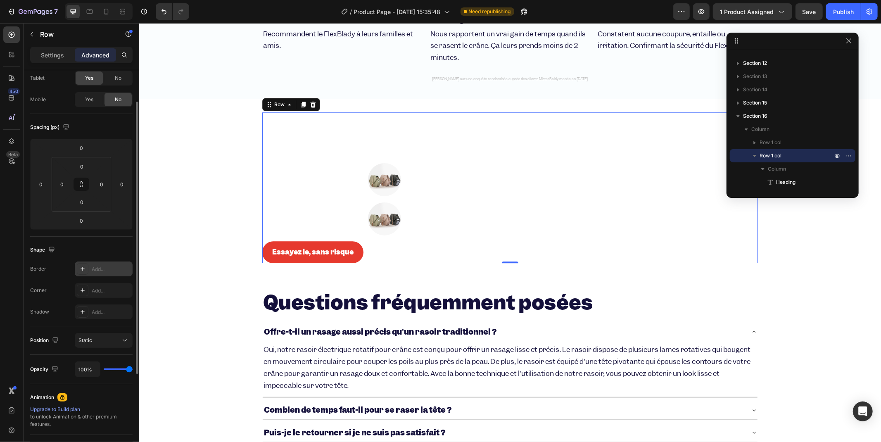
click at [102, 273] on div "Add..." at bounding box center [104, 269] width 58 height 15
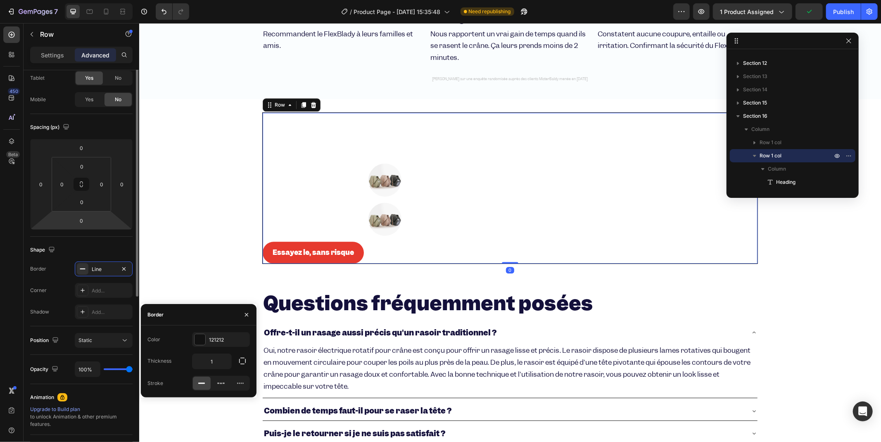
scroll to position [0, 0]
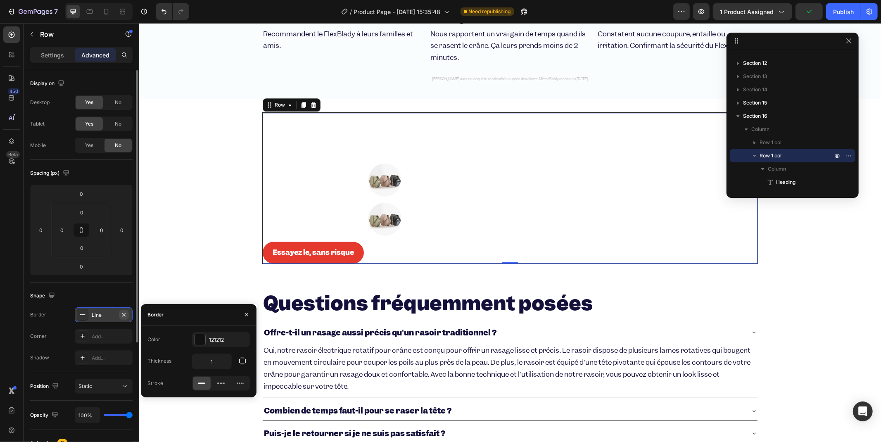
click at [126, 315] on icon "button" at bounding box center [124, 315] width 7 height 7
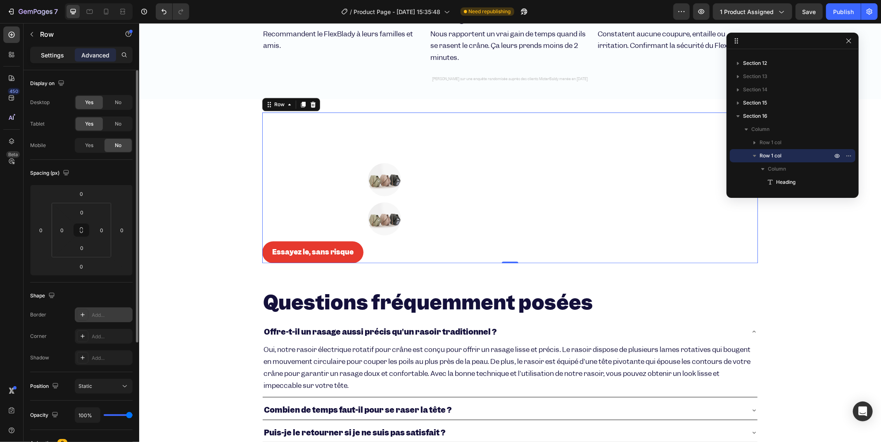
click at [49, 53] on p "Settings" at bounding box center [52, 55] width 23 height 9
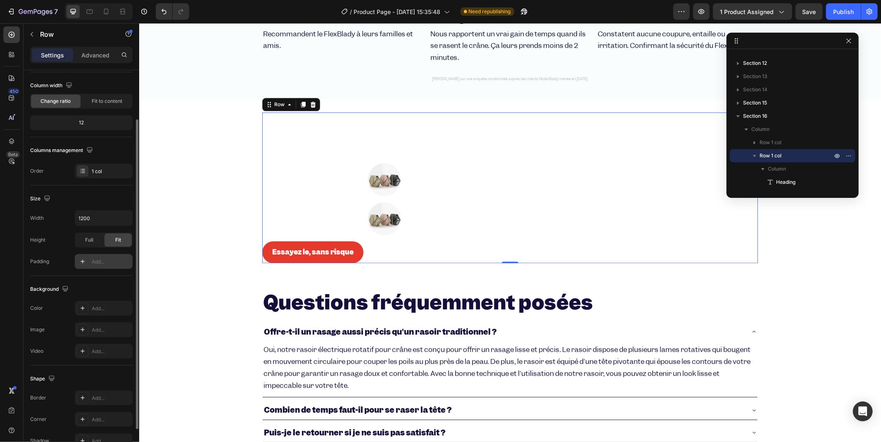
scroll to position [109, 0]
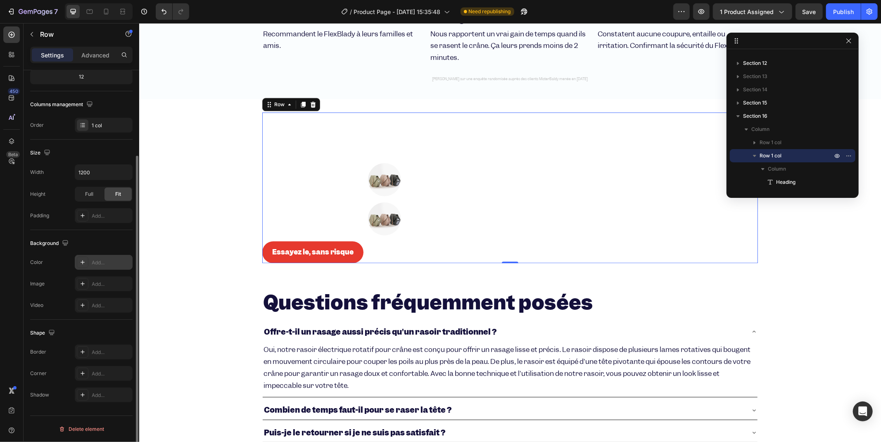
click at [88, 262] on div at bounding box center [83, 263] width 12 height 12
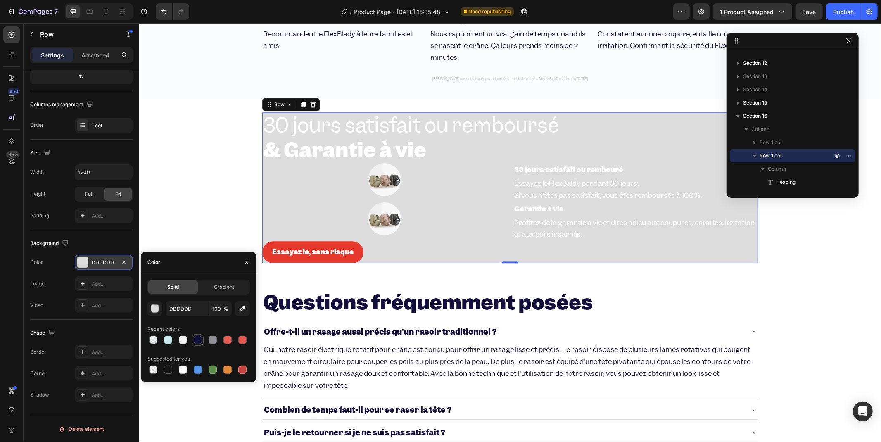
click at [197, 340] on div at bounding box center [198, 340] width 8 height 8
type input "14103B"
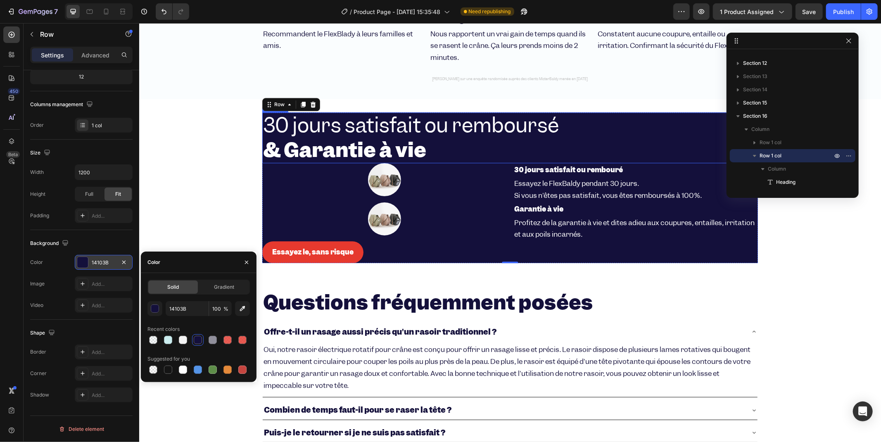
click at [326, 141] on strong "& Garantie à vie" at bounding box center [344, 149] width 163 height 26
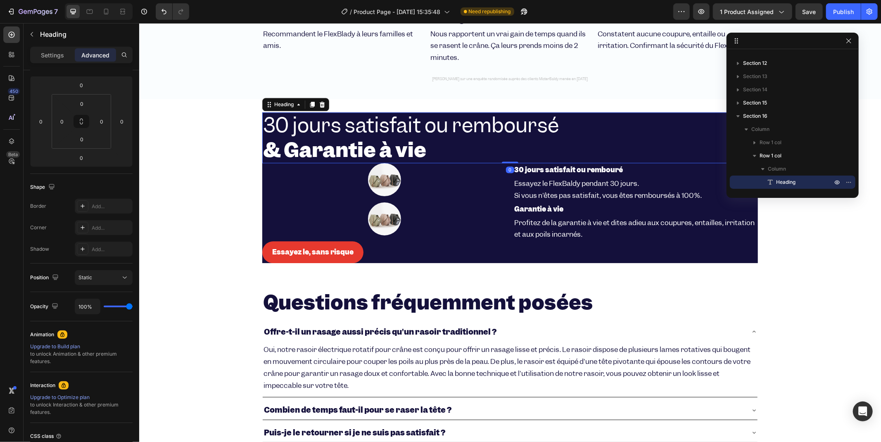
scroll to position [0, 0]
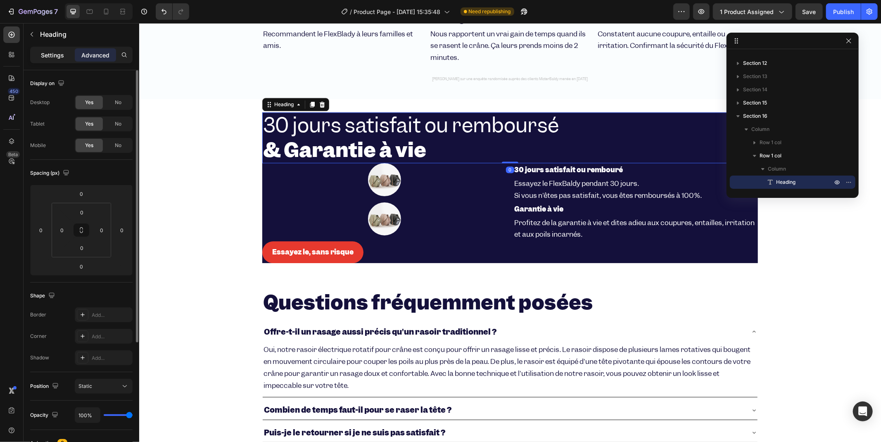
click at [43, 54] on p "Settings" at bounding box center [52, 55] width 23 height 9
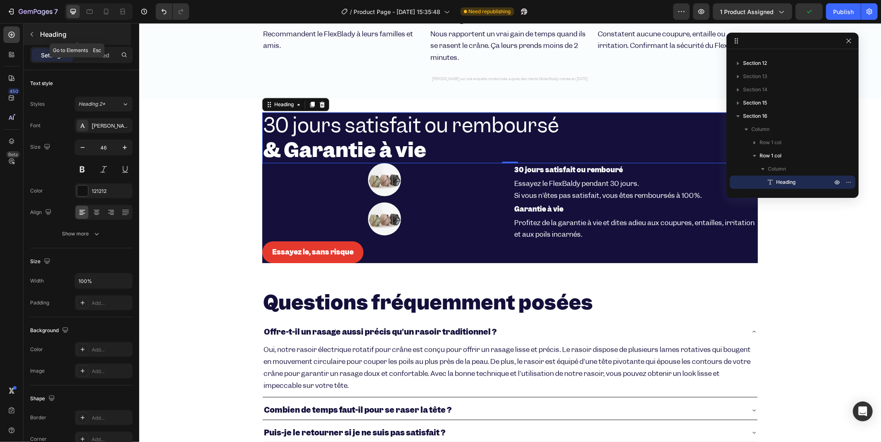
click at [31, 35] on icon "button" at bounding box center [32, 34] width 7 height 7
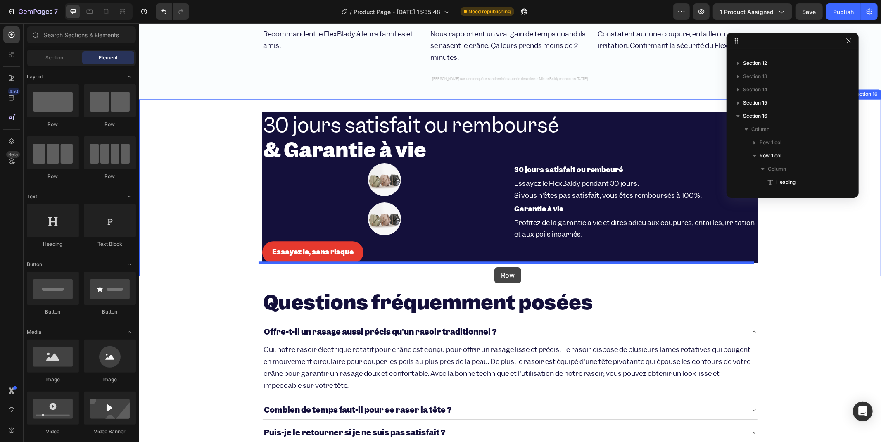
drag, startPoint x: 251, startPoint y: 142, endPoint x: 494, endPoint y: 267, distance: 273.3
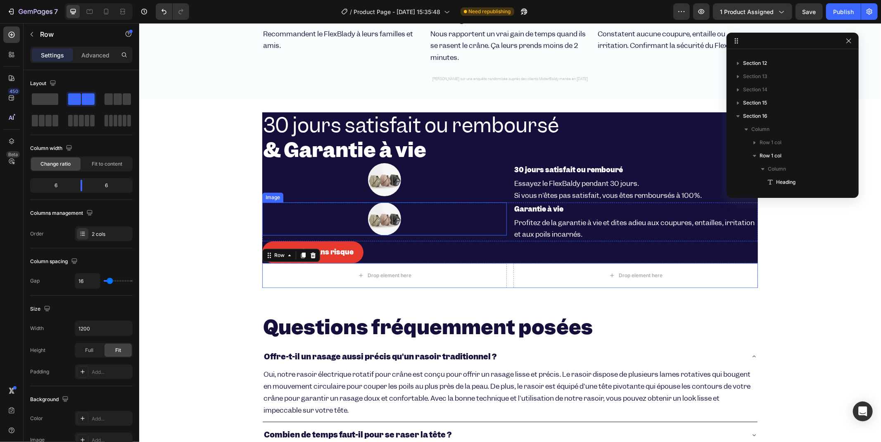
scroll to position [352, 0]
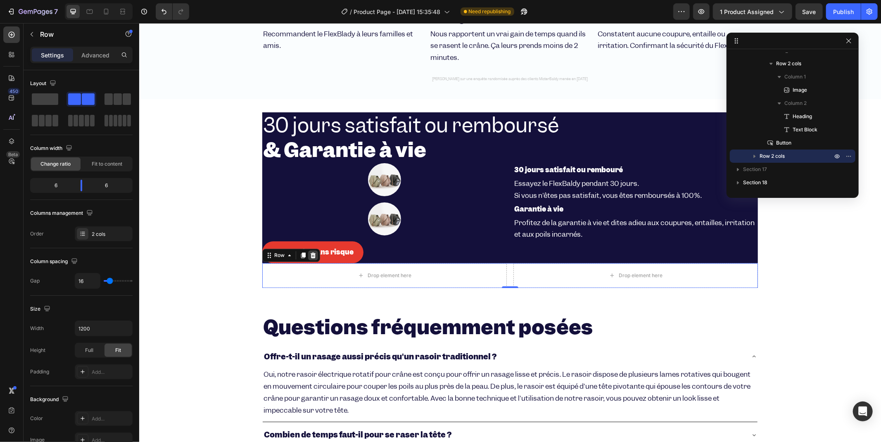
click at [310, 257] on icon at bounding box center [312, 255] width 5 height 6
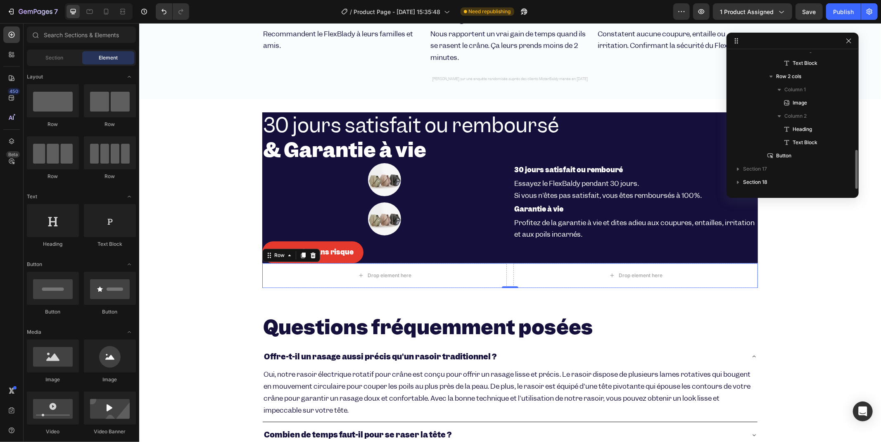
scroll to position [340, 0]
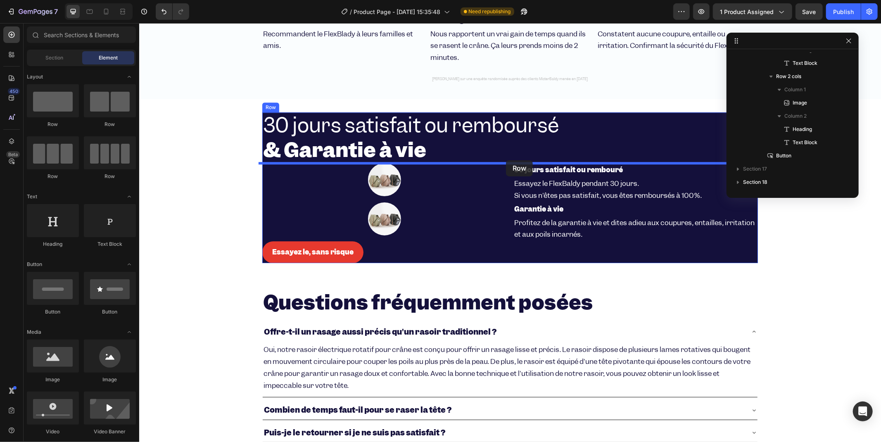
drag, startPoint x: 243, startPoint y: 126, endPoint x: 506, endPoint y: 160, distance: 265.3
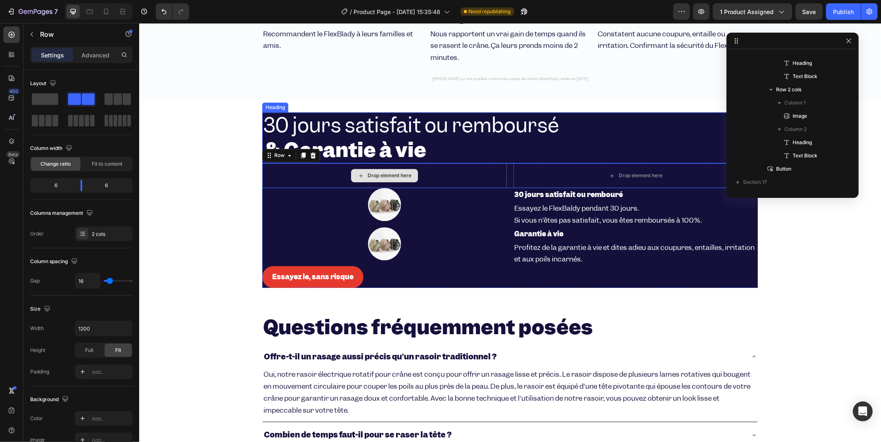
scroll to position [222, 0]
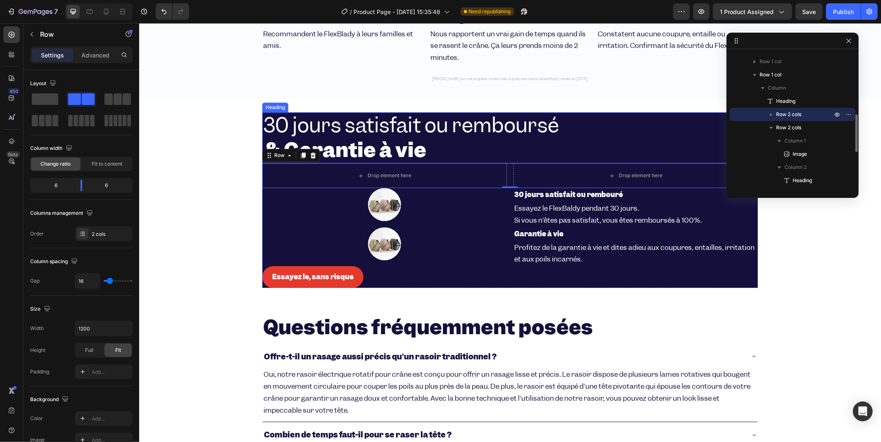
click at [376, 144] on strong "& Garantie à vie" at bounding box center [344, 149] width 163 height 26
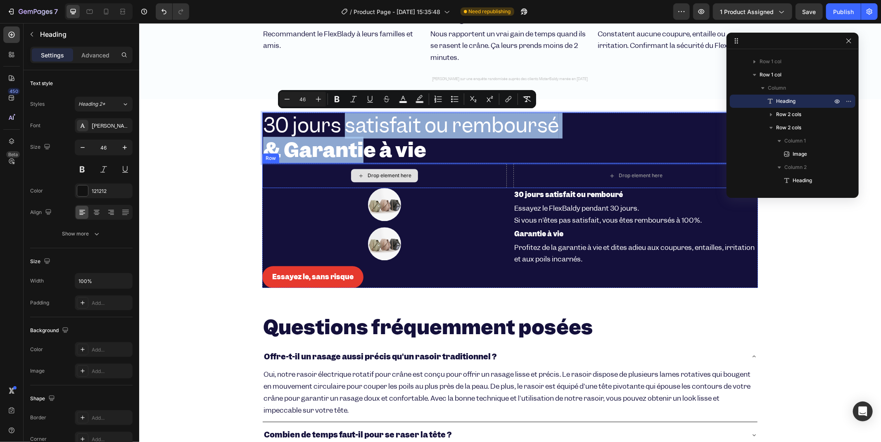
drag, startPoint x: 342, startPoint y: 120, endPoint x: 358, endPoint y: 171, distance: 53.4
click at [205, 129] on div "30 jours satisfait ou remboursé & Garantie à vie Heading Image 30 jours satisfa…" at bounding box center [510, 200] width 742 height 176
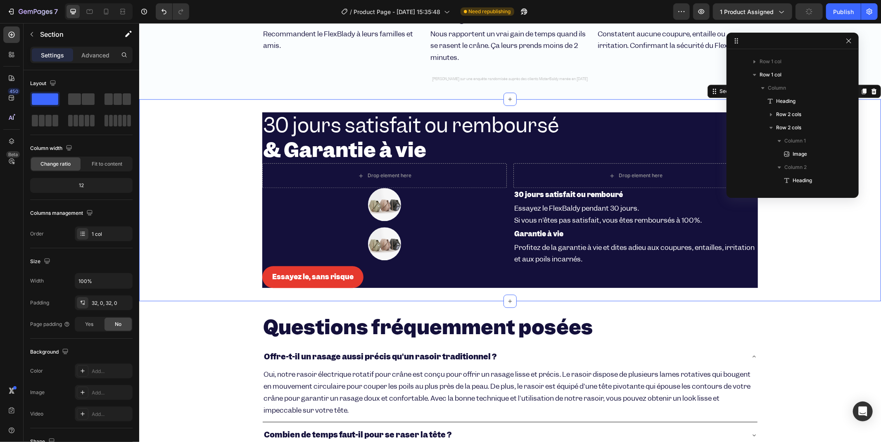
scroll to position [143, 0]
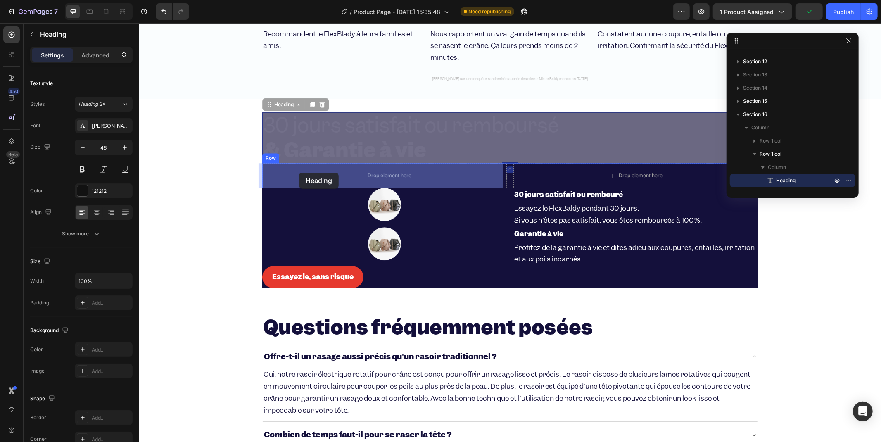
drag, startPoint x: 285, startPoint y: 134, endPoint x: 299, endPoint y: 172, distance: 40.5
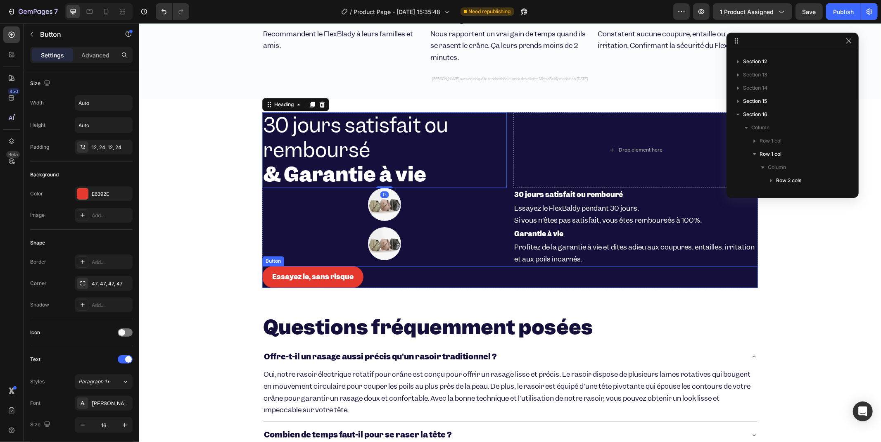
scroll to position [340, 0]
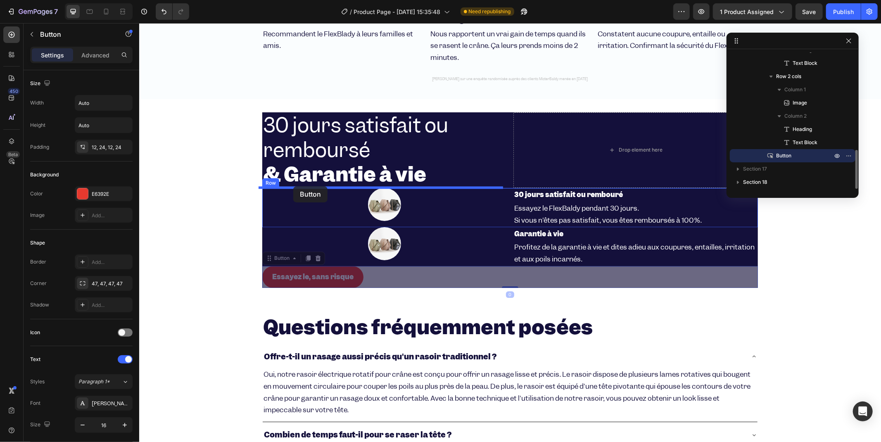
drag, startPoint x: 262, startPoint y: 276, endPoint x: 293, endPoint y: 186, distance: 95.1
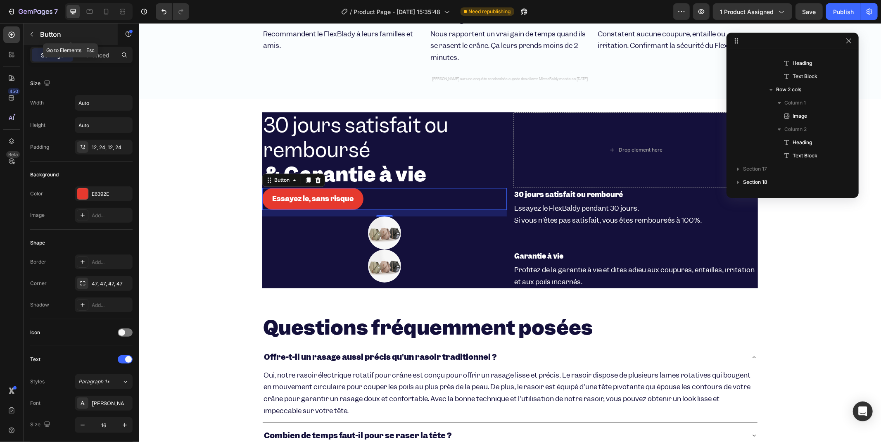
click at [35, 35] on button "button" at bounding box center [31, 34] width 13 height 13
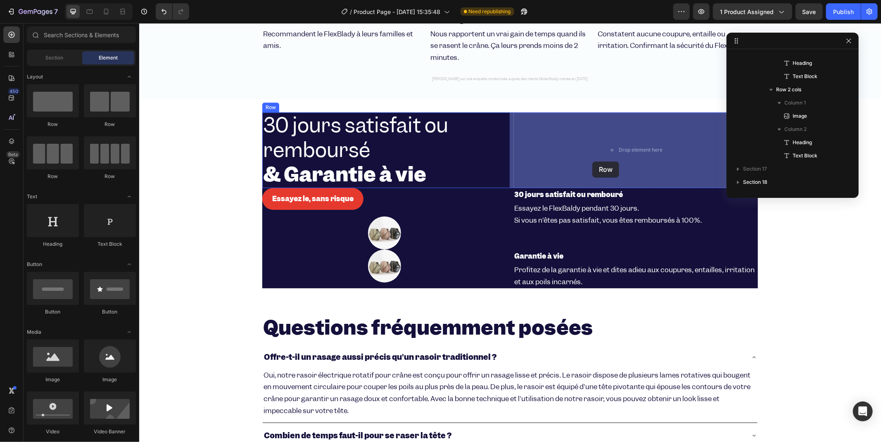
drag, startPoint x: 251, startPoint y: 129, endPoint x: 591, endPoint y: 162, distance: 341.7
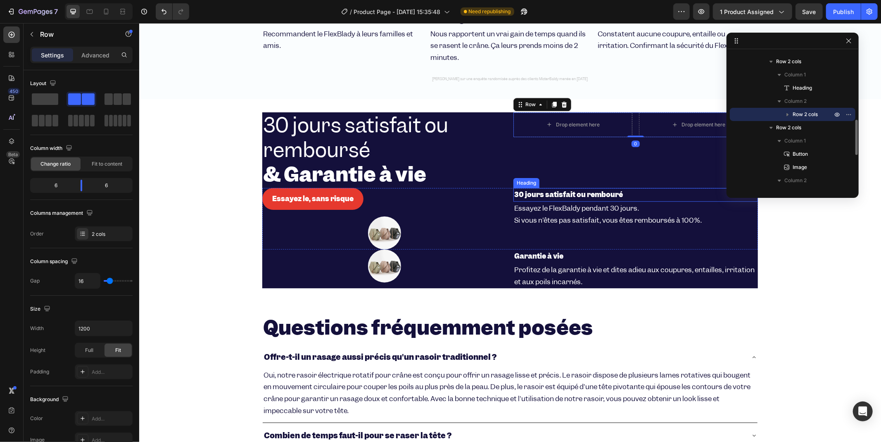
click at [546, 190] on strong "30 jours satisfait ou rembouré" at bounding box center [568, 194] width 109 height 9
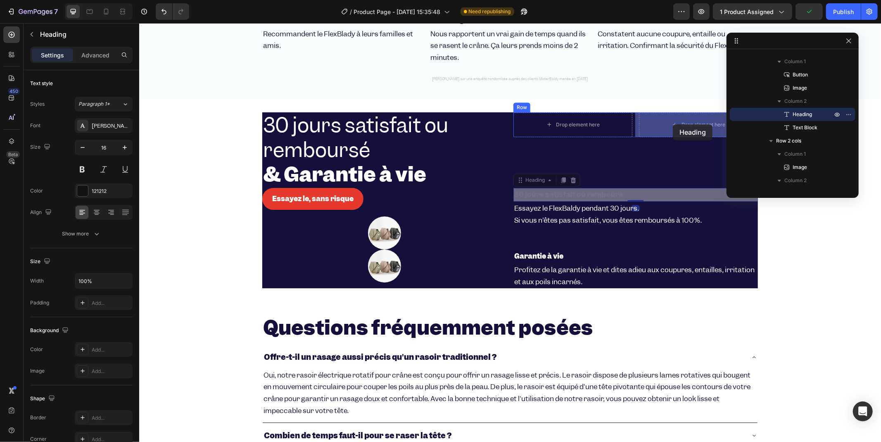
drag, startPoint x: 516, startPoint y: 177, endPoint x: 673, endPoint y: 124, distance: 165.4
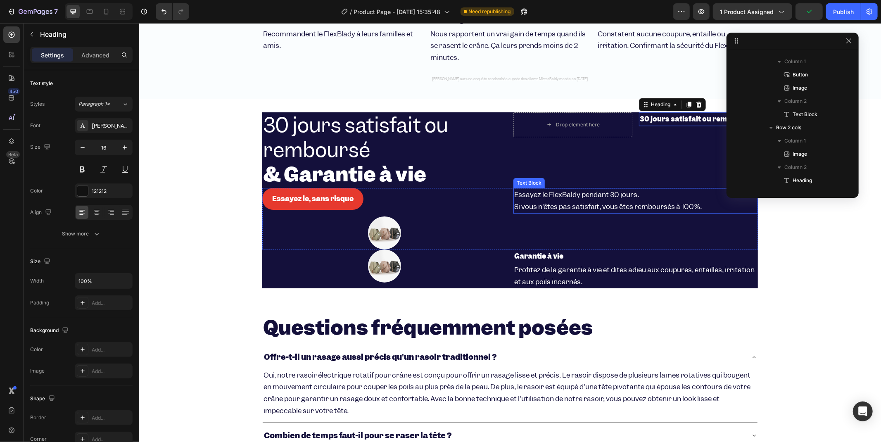
click at [530, 199] on p "Essayez le FlexBaldy pendant 30 jours. Si vous n'êtes pas satisfait, vous êtes …" at bounding box center [635, 200] width 243 height 24
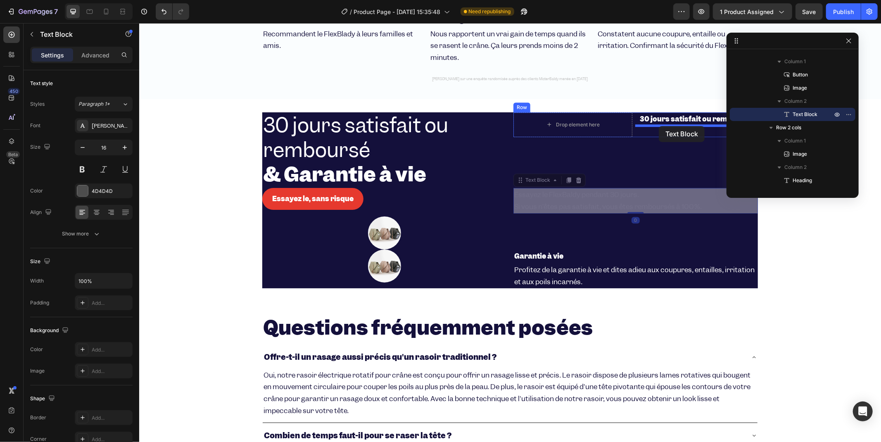
drag, startPoint x: 516, startPoint y: 177, endPoint x: 627, endPoint y: 129, distance: 121.0
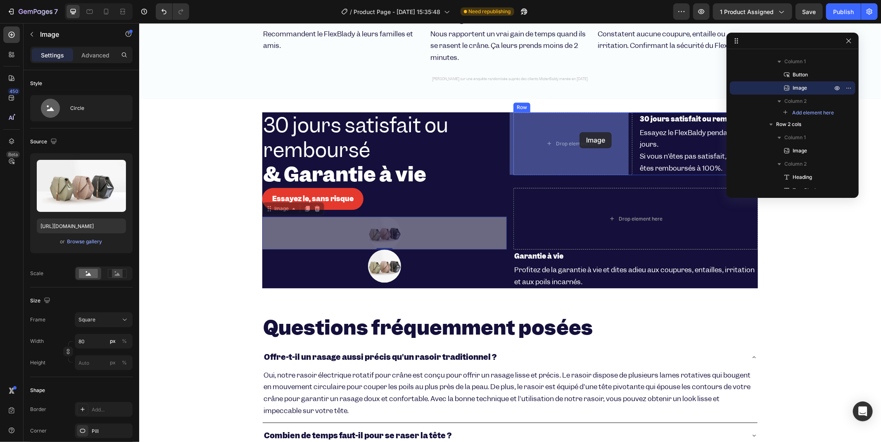
drag, startPoint x: 432, startPoint y: 230, endPoint x: 579, endPoint y: 132, distance: 176.7
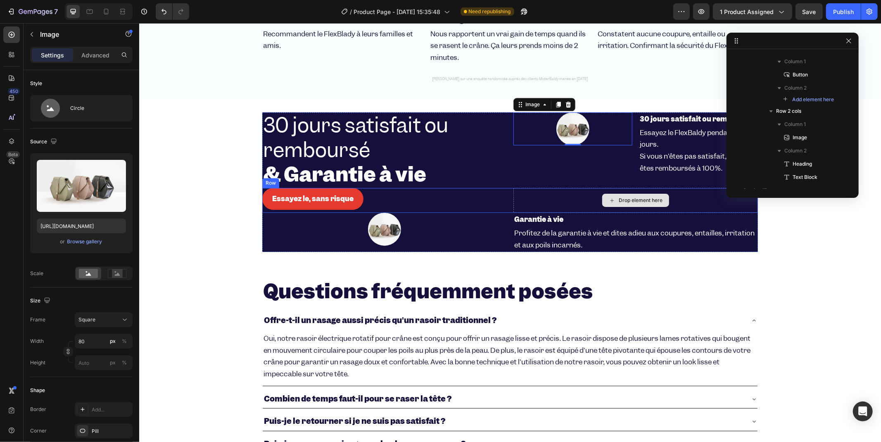
scroll to position [275, 0]
click at [539, 203] on div "Drop element here" at bounding box center [635, 200] width 245 height 25
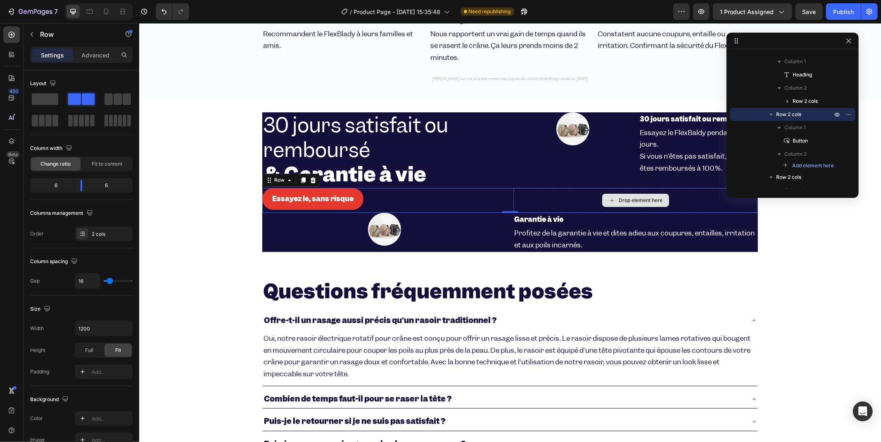
drag, startPoint x: 225, startPoint y: 119, endPoint x: 608, endPoint y: 193, distance: 390.6
click at [35, 44] on div "Row" at bounding box center [71, 34] width 94 height 21
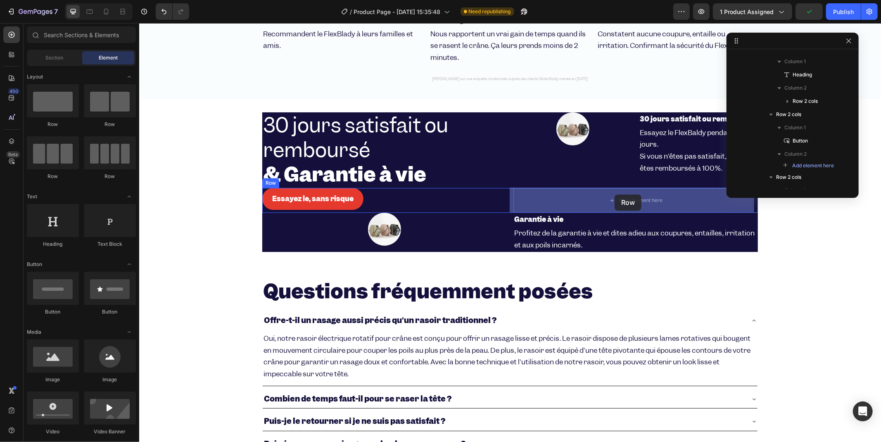
drag, startPoint x: 244, startPoint y: 114, endPoint x: 614, endPoint y: 195, distance: 378.9
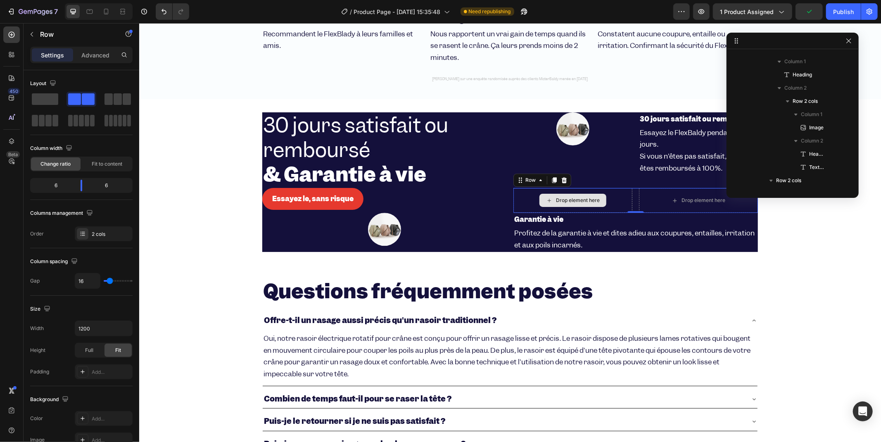
scroll to position [394, 0]
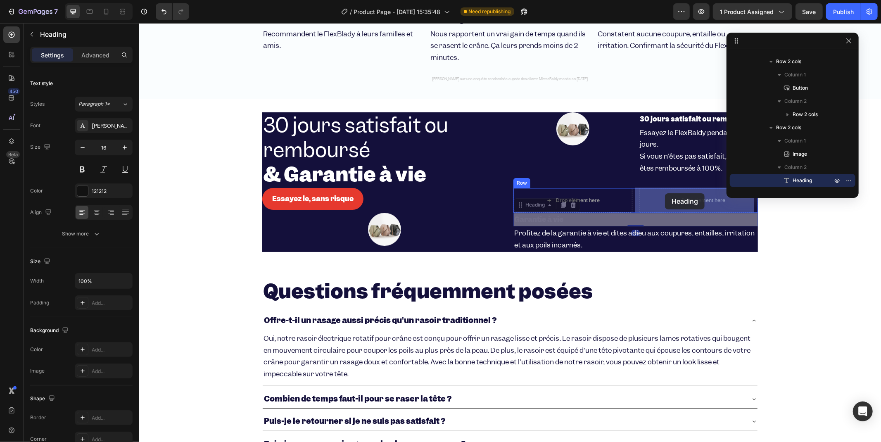
drag, startPoint x: 539, startPoint y: 217, endPoint x: 664, endPoint y: 193, distance: 127.8
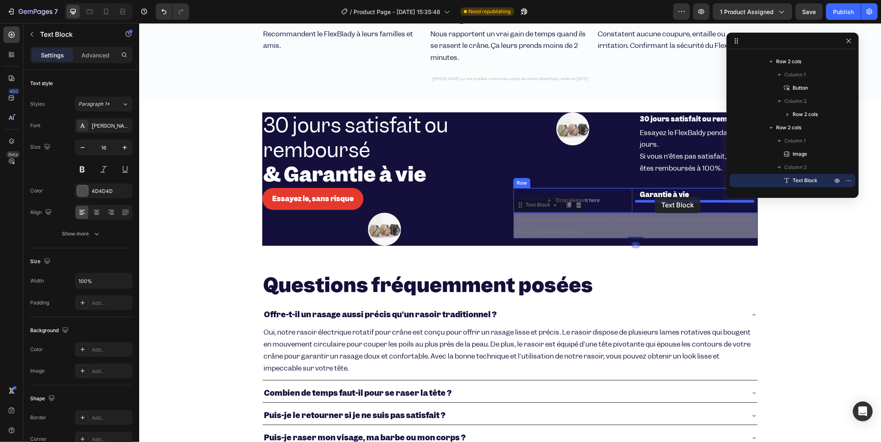
drag, startPoint x: 528, startPoint y: 224, endPoint x: 654, endPoint y: 197, distance: 128.9
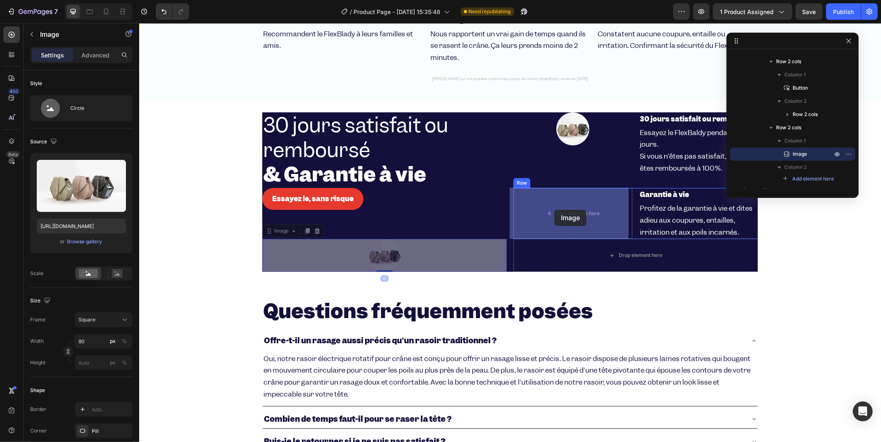
drag, startPoint x: 376, startPoint y: 250, endPoint x: 554, endPoint y: 209, distance: 182.2
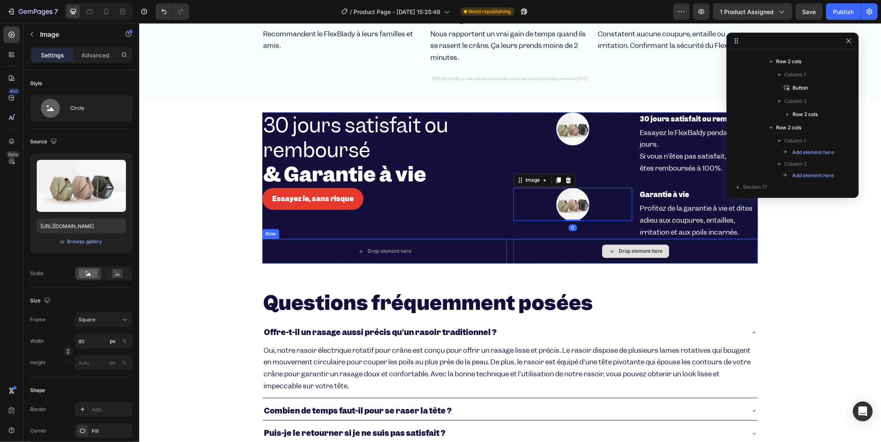
click at [514, 247] on div "Drop element here" at bounding box center [635, 250] width 245 height 25
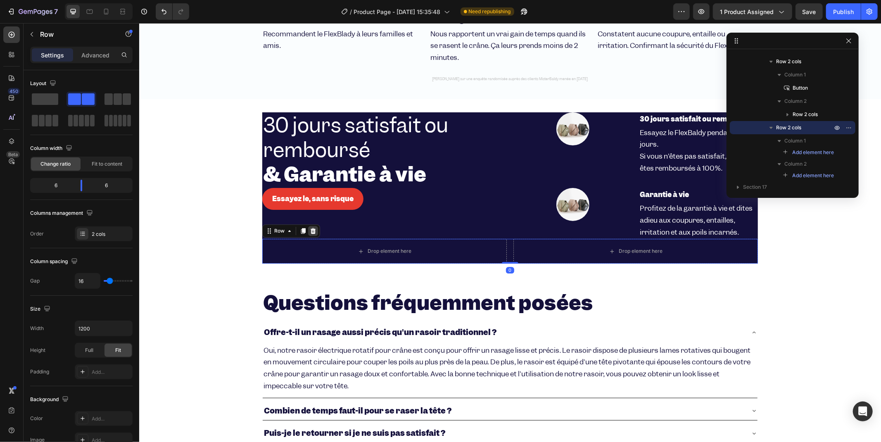
click at [310, 232] on icon at bounding box center [312, 231] width 5 height 6
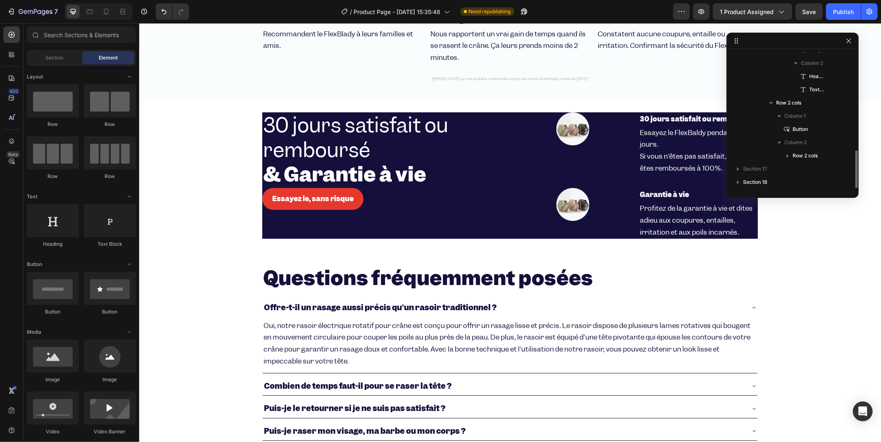
scroll to position [352, 0]
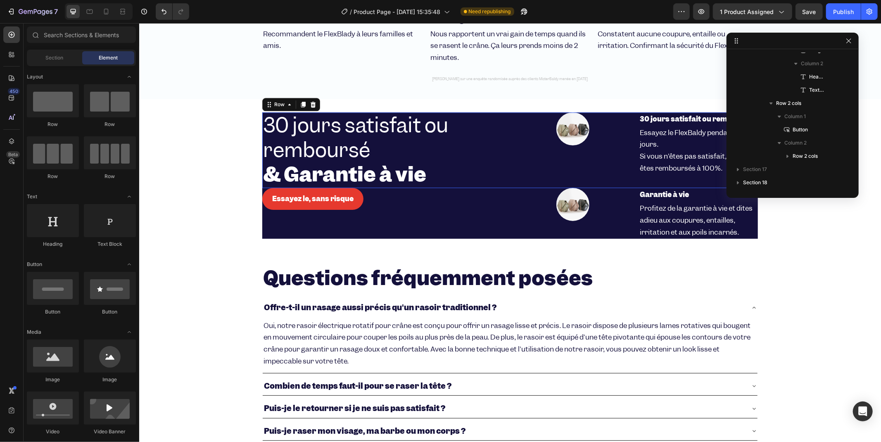
click at [506, 166] on div "30 jours satisfait ou remboursé & Garantie à vie Heading Image 30 jours satisfa…" at bounding box center [510, 150] width 496 height 76
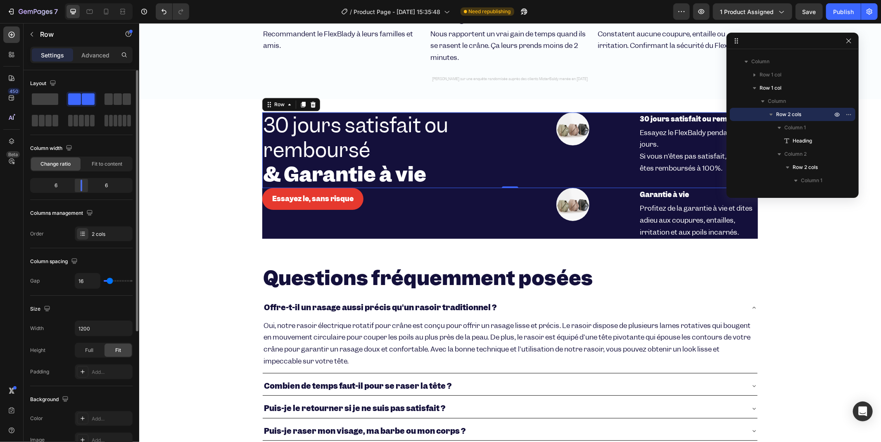
drag, startPoint x: 68, startPoint y: 186, endPoint x: 81, endPoint y: 186, distance: 12.8
click at [53, 186] on div "6" at bounding box center [53, 186] width 42 height 12
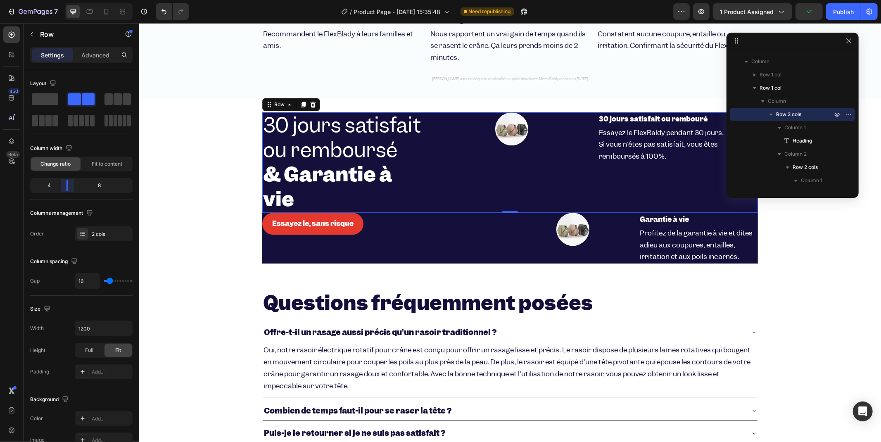
drag, startPoint x: 83, startPoint y: 186, endPoint x: 64, endPoint y: 186, distance: 18.6
click at [64, 0] on body "7 / Product Page - Aug 26, 15:35:48 Need republishing Preview 1 product assigne…" at bounding box center [440, 0] width 881 height 0
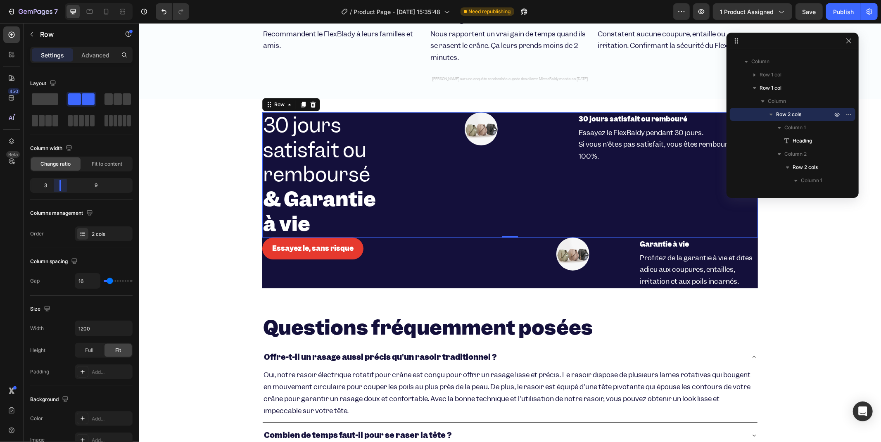
drag, startPoint x: 69, startPoint y: 181, endPoint x: 58, endPoint y: 184, distance: 11.5
click at [58, 0] on body "7 / Product Page - Aug 26, 15:35:48 Need republishing Preview 1 product assigne…" at bounding box center [440, 0] width 881 height 0
click at [404, 166] on div "Image 30 jours satisfait ou rembouré Heading Essayez le FlexBaldy pendant 30 jo…" at bounding box center [574, 174] width 367 height 125
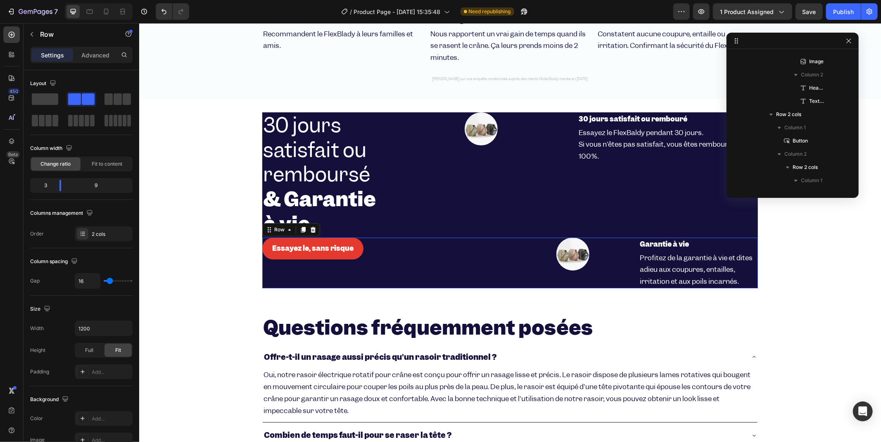
click at [505, 259] on div "Essayez le, sans risque Button Image Garantie à vie Heading Profitez de la gara…" at bounding box center [510, 262] width 496 height 51
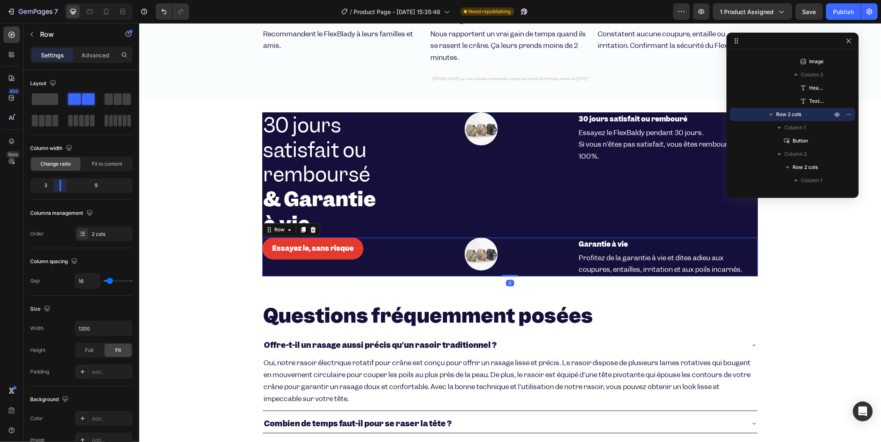
drag, startPoint x: 78, startPoint y: 188, endPoint x: 55, endPoint y: 189, distance: 22.3
click at [55, 0] on body "7 / Product Page - Aug 26, 15:35:48 Need republishing Preview 1 product assigne…" at bounding box center [440, 0] width 881 height 0
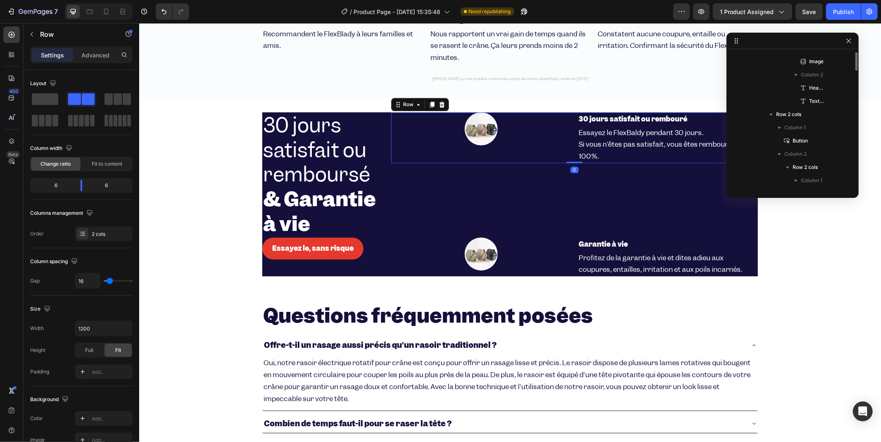
scroll to position [262, 0]
click at [569, 130] on div "Image 30 jours satisfait ou rembouré Heading Essayez le FlexBaldy pendant 30 jo…" at bounding box center [574, 137] width 367 height 51
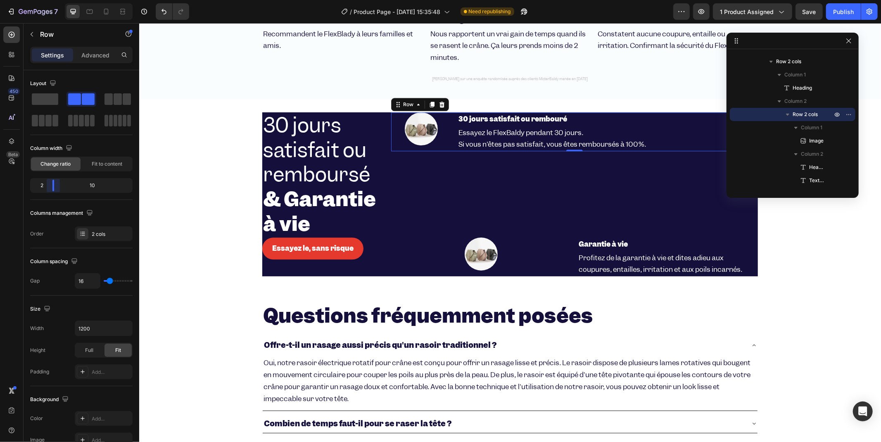
drag, startPoint x: 82, startPoint y: 183, endPoint x: 47, endPoint y: 186, distance: 34.9
click at [47, 0] on body "7 / Product Page - Aug 26, 15:35:48 Need republishing Preview 1 product assigne…" at bounding box center [440, 0] width 881 height 0
click at [571, 250] on div "Image Garantie à vie Heading Profitez de la garantie à vie et dites adieu aux c…" at bounding box center [574, 256] width 367 height 39
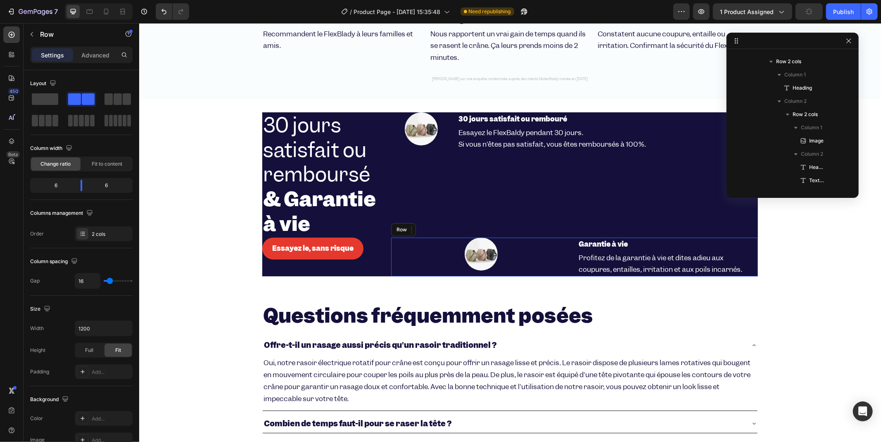
scroll to position [394, 0]
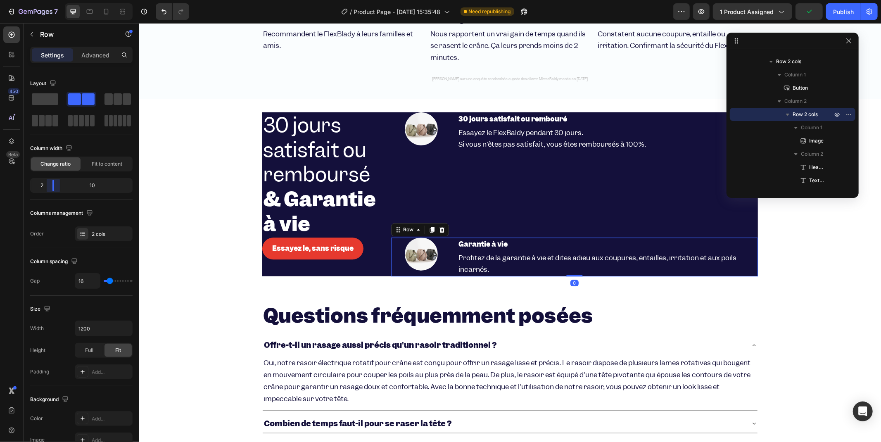
drag, startPoint x: 77, startPoint y: 187, endPoint x: 48, endPoint y: 187, distance: 29.8
click at [48, 0] on body "7 / Product Page - Aug 26, 15:35:48 Need republishing Preview 1 product assigne…" at bounding box center [440, 0] width 881 height 0
click at [342, 188] on strong "& Garantie à vie" at bounding box center [319, 211] width 113 height 51
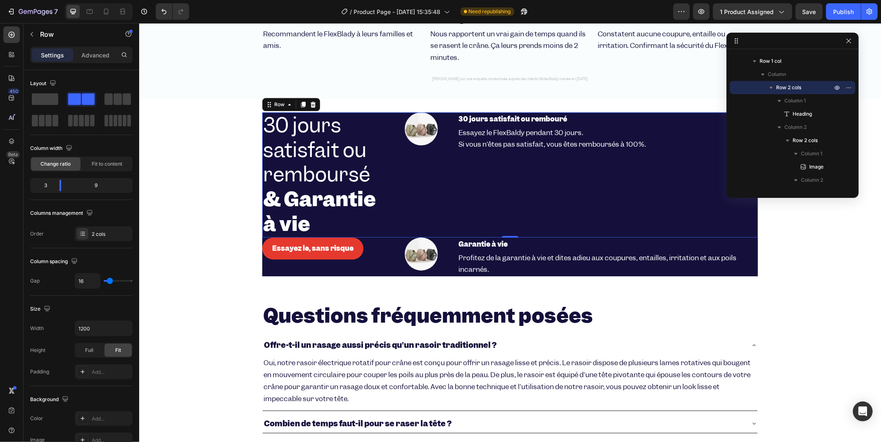
click at [383, 120] on div "30 jours satisfait ou remboursé & Garantie à vie Heading Image 30 jours satisfa…" at bounding box center [510, 174] width 496 height 125
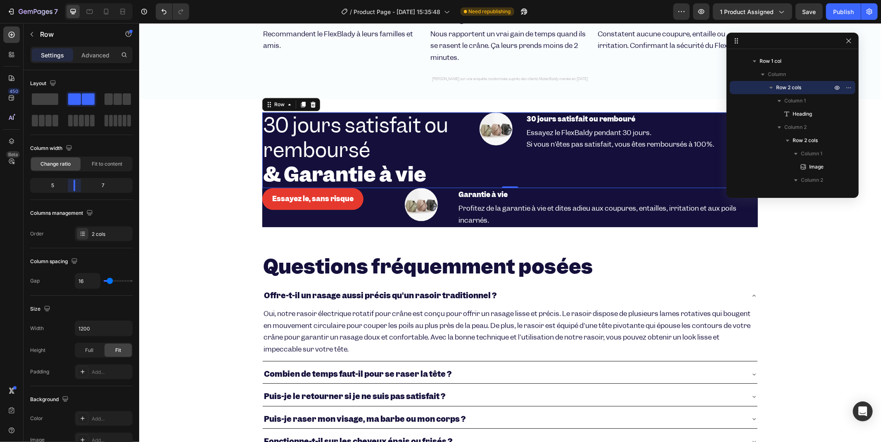
drag, startPoint x: 58, startPoint y: 189, endPoint x: 76, endPoint y: 188, distance: 17.8
click at [76, 0] on body "7 / Product Page - Aug 26, 15:35:48 Need republishing Preview 1 product assigne…" at bounding box center [440, 0] width 881 height 0
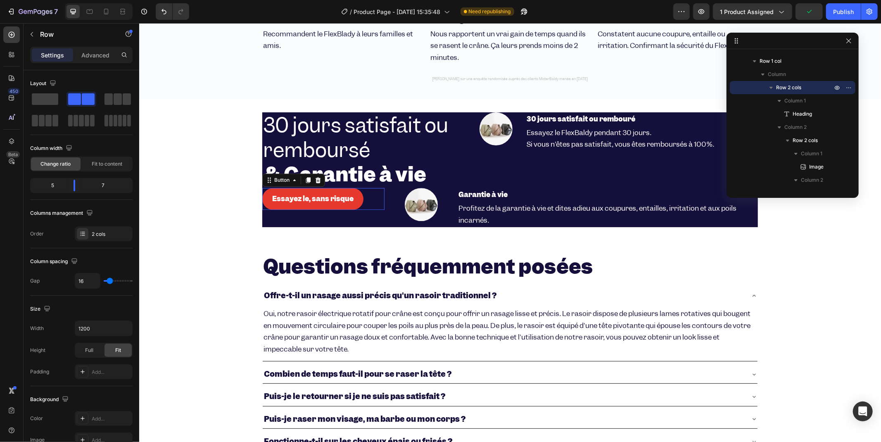
click at [381, 205] on div "Essayez le, sans risque Button 0" at bounding box center [323, 199] width 122 height 22
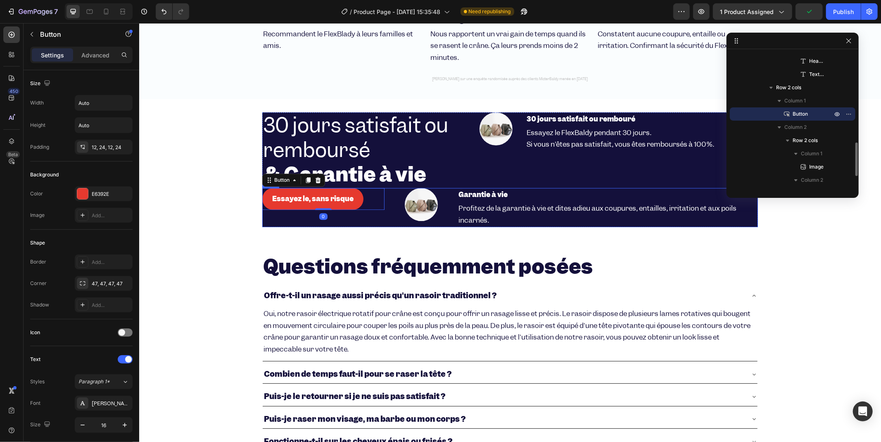
click at [386, 204] on div "Essayez le, sans risque Button 0 Image Garantie à vie Heading Profitez de la ga…" at bounding box center [510, 207] width 496 height 39
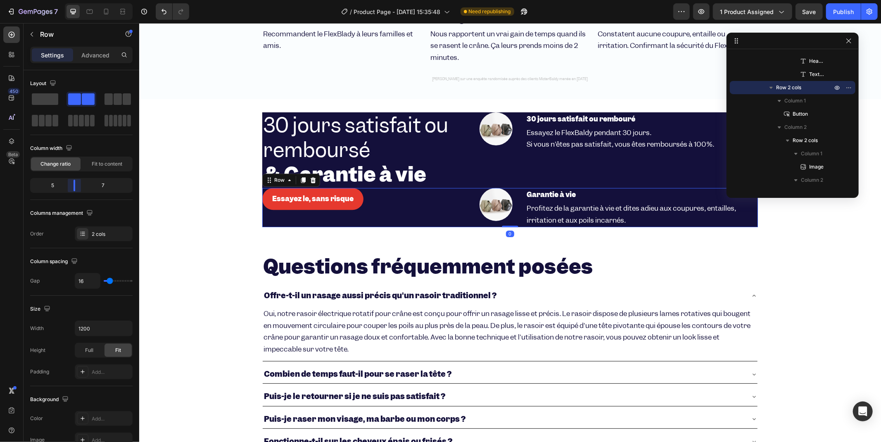
drag, startPoint x: 57, startPoint y: 189, endPoint x: 315, endPoint y: 153, distance: 260.7
click at [71, 0] on body "7 / Product Page - Aug 26, 15:35:48 Need republishing Preview 1 product assigne…" at bounding box center [440, 0] width 881 height 0
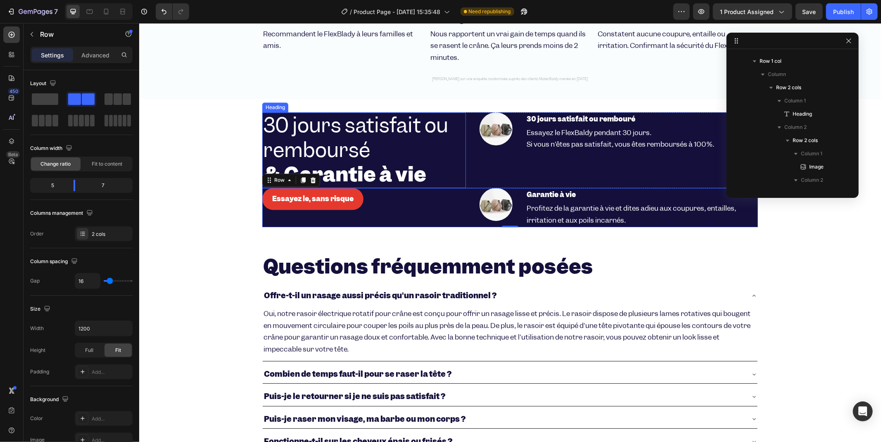
click at [427, 180] on h2 "30 jours satisfait ou remboursé & Garantie à vie" at bounding box center [364, 150] width 204 height 76
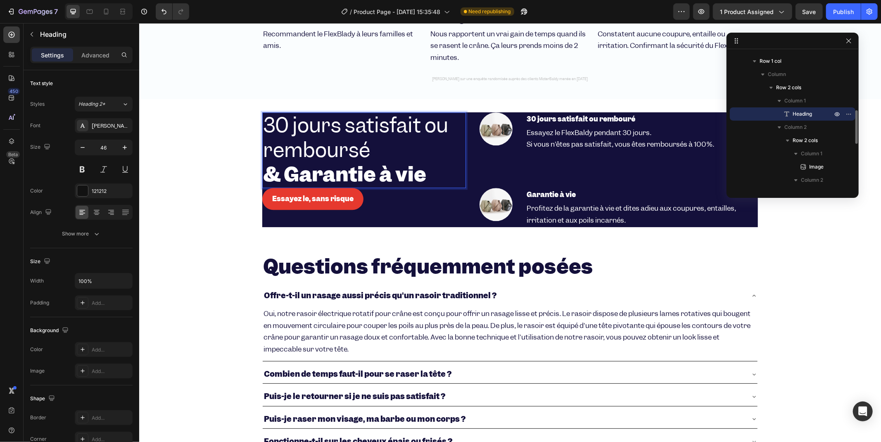
click at [427, 180] on h2 "30 jours satisfait ou remboursé & Garantie à vie" at bounding box center [364, 150] width 204 height 76
click at [310, 161] on strong "& Garantie à vie" at bounding box center [344, 174] width 163 height 26
click at [281, 158] on span "30 jours satisfait ou remboursé" at bounding box center [355, 137] width 185 height 51
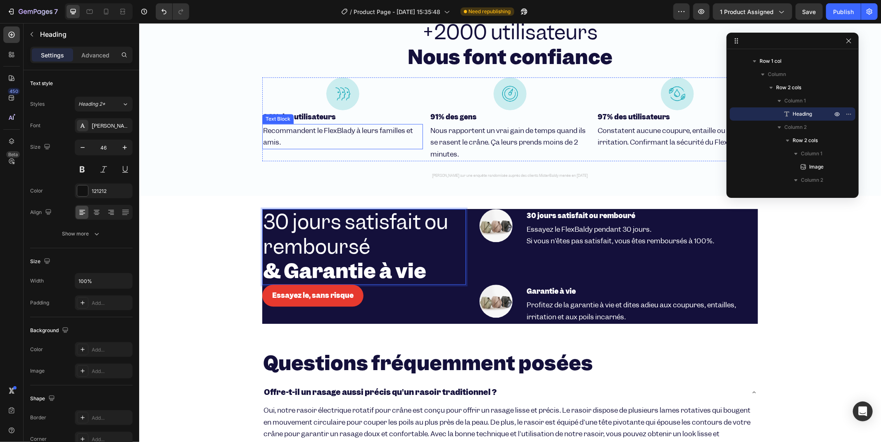
scroll to position [1629, 0]
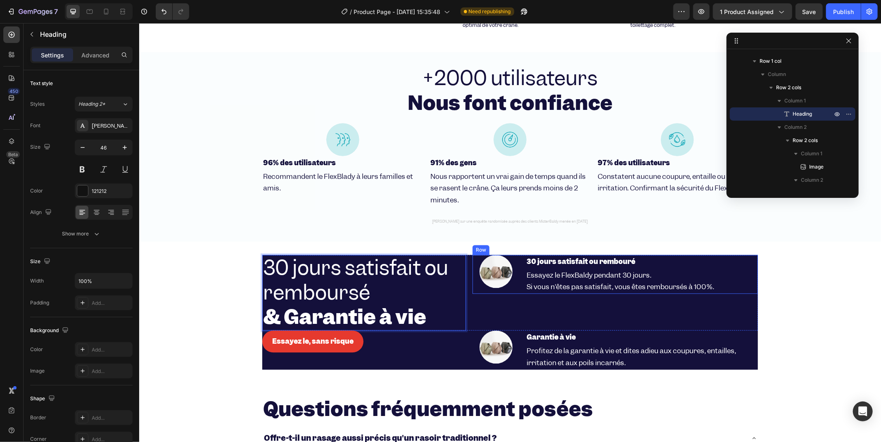
click at [518, 255] on div "Image 30 jours satisfait ou rembouré Heading Essayez le FlexBaldy pendant 30 jo…" at bounding box center [615, 274] width 286 height 39
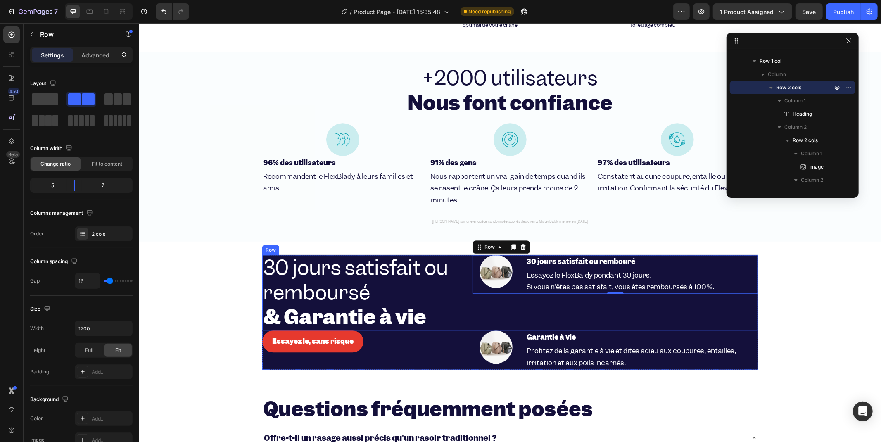
click at [487, 302] on div "Image 30 jours satisfait ou rembouré Heading Essayez le FlexBaldy pendant 30 jo…" at bounding box center [615, 293] width 286 height 76
click at [484, 303] on div "Image 30 jours satisfait ou rembouré Heading Essayez le FlexBaldy pendant 30 jo…" at bounding box center [615, 293] width 286 height 76
click at [519, 255] on div "Image 30 jours satisfait ou rembouré Heading Essayez le FlexBaldy pendant 30 jo…" at bounding box center [615, 274] width 286 height 39
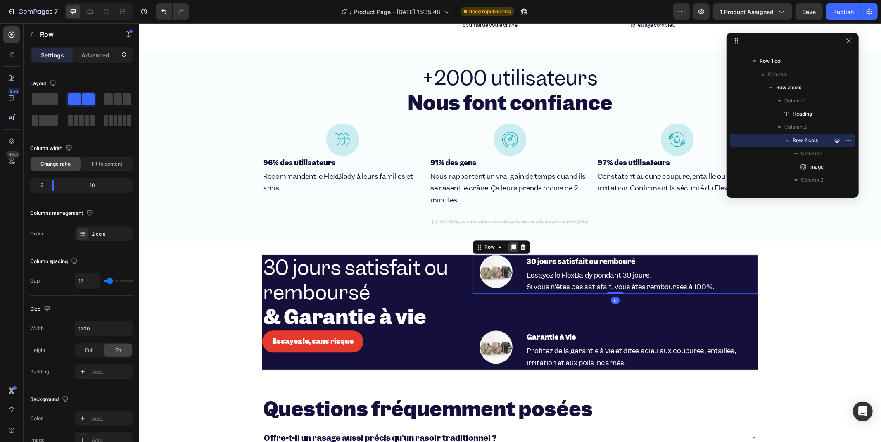
click at [511, 244] on icon at bounding box center [513, 247] width 5 height 6
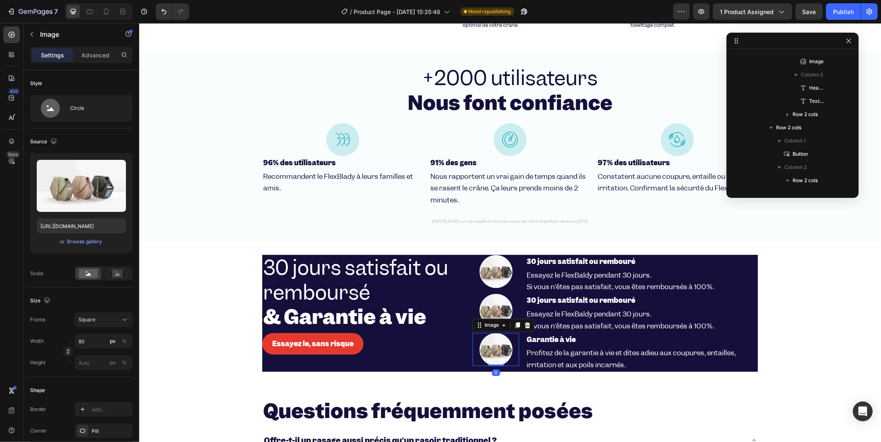
scroll to position [432, 0]
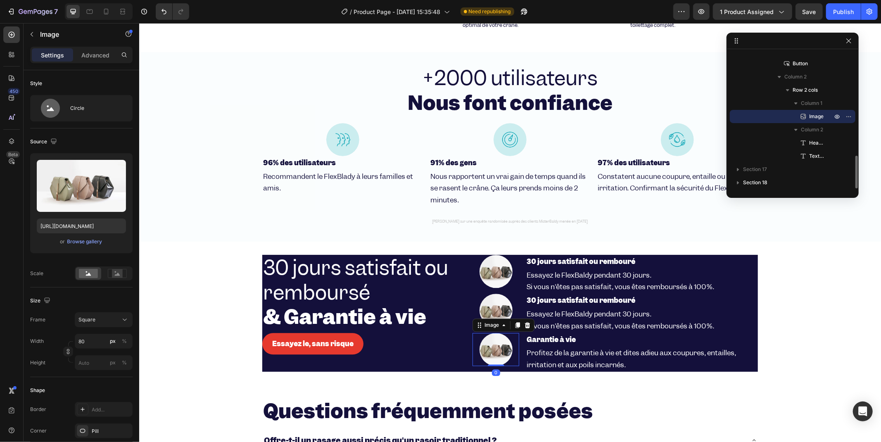
click at [472, 340] on div at bounding box center [495, 349] width 46 height 33
click at [526, 348] on span "Profitez de la garantie à vie et dites adieu aux coupures, entailles, irritatio…" at bounding box center [630, 358] width 209 height 21
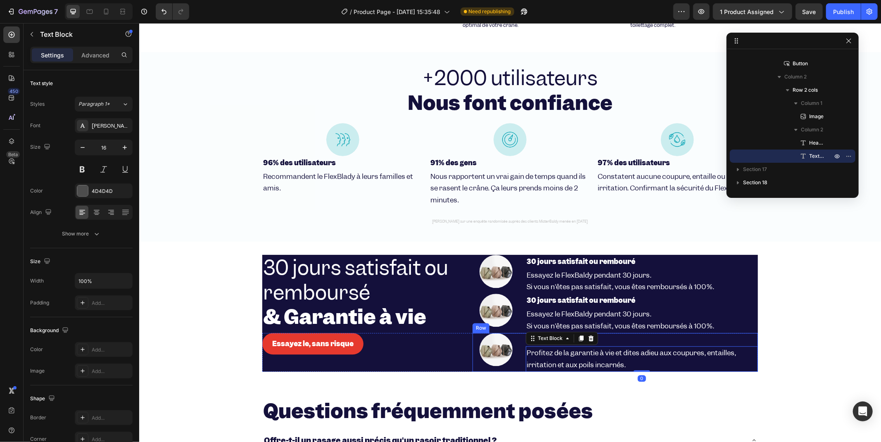
click at [516, 342] on div "Image Garantie à vie Heading Profitez de la garantie à vie et dites adieu aux c…" at bounding box center [615, 352] width 286 height 39
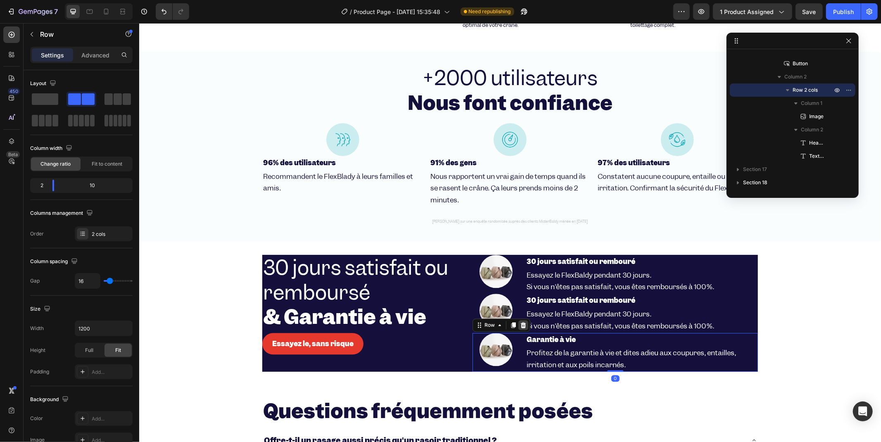
click at [521, 321] on icon at bounding box center [523, 324] width 5 height 6
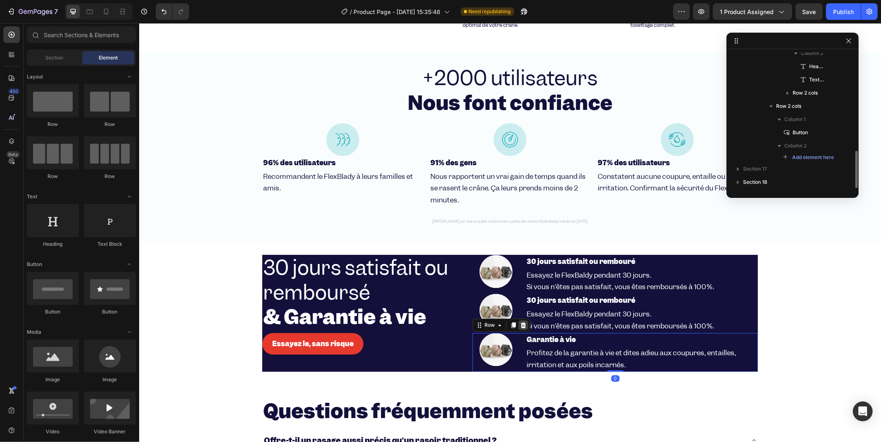
scroll to position [362, 0]
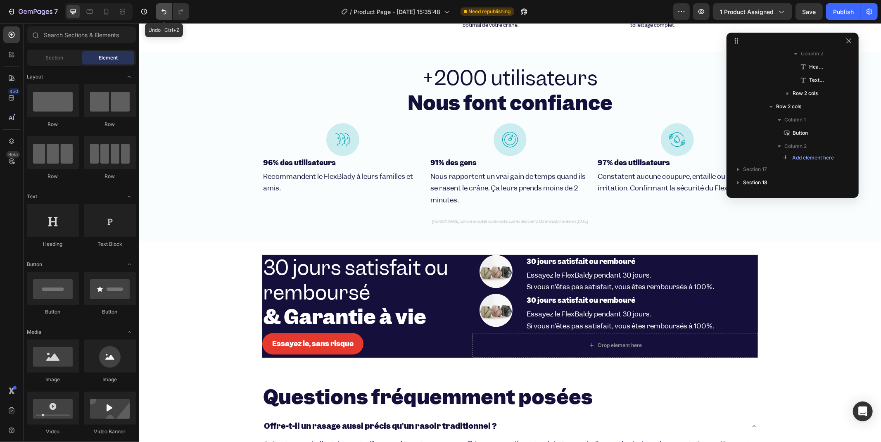
click at [159, 13] on button "Undo/Redo" at bounding box center [164, 11] width 17 height 17
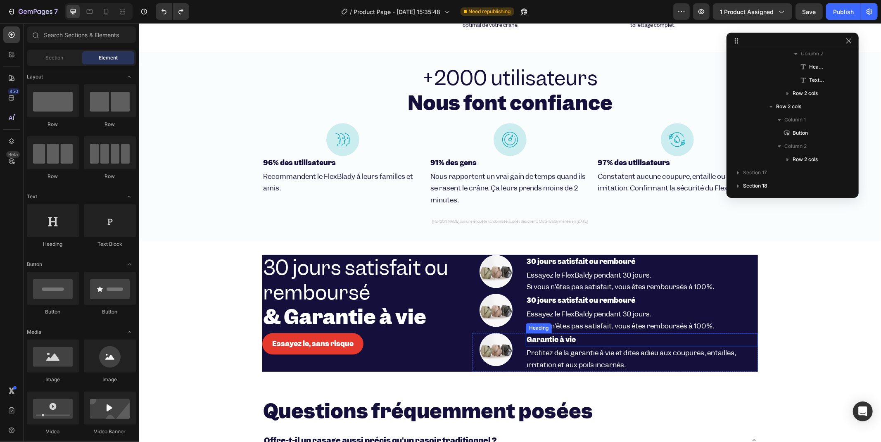
click at [568, 335] on strong "Garantie à vie" at bounding box center [550, 339] width 49 height 9
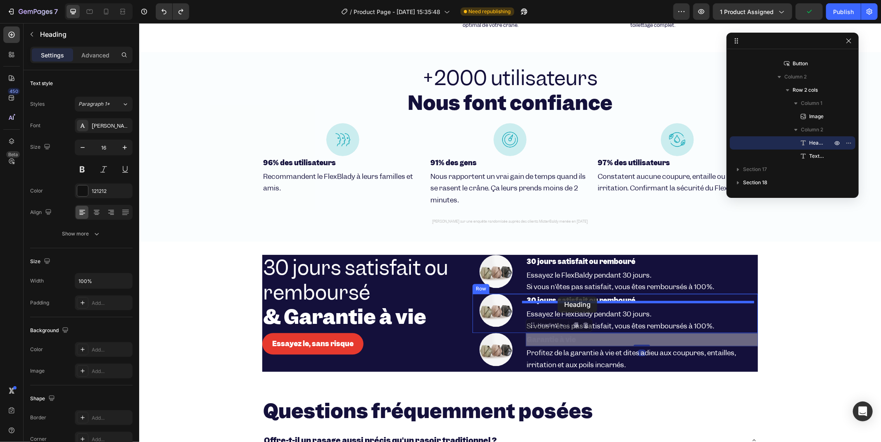
drag, startPoint x: 526, startPoint y: 318, endPoint x: 557, endPoint y: 296, distance: 38.3
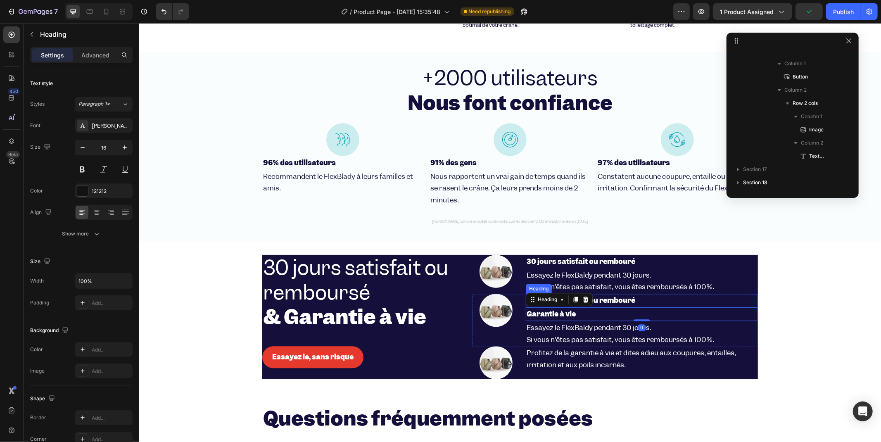
scroll to position [394, 0]
click at [603, 295] on strong "30 jours satisfait ou rembouré" at bounding box center [580, 299] width 109 height 9
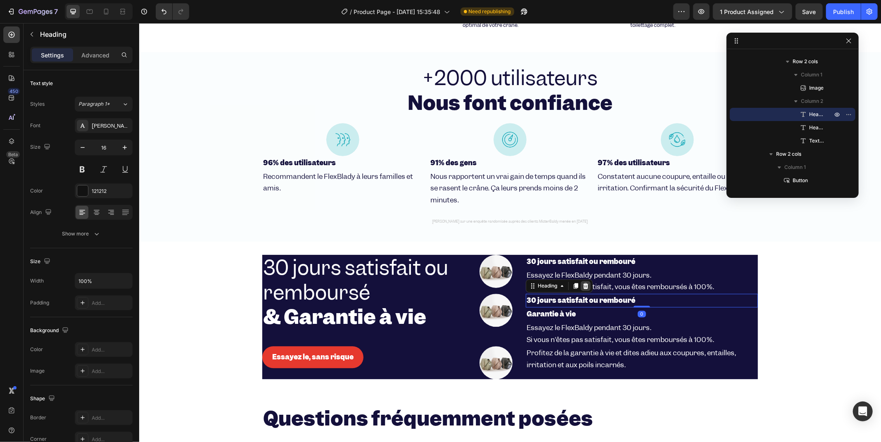
click at [583, 283] on icon at bounding box center [585, 286] width 5 height 6
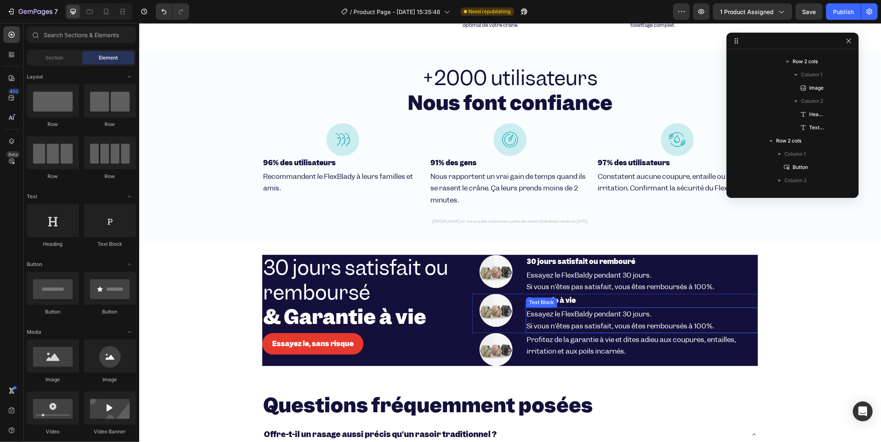
click at [547, 321] on span "Si vous n'êtes pas satisfait, vous êtes remboursés à 100%." at bounding box center [620, 325] width 188 height 9
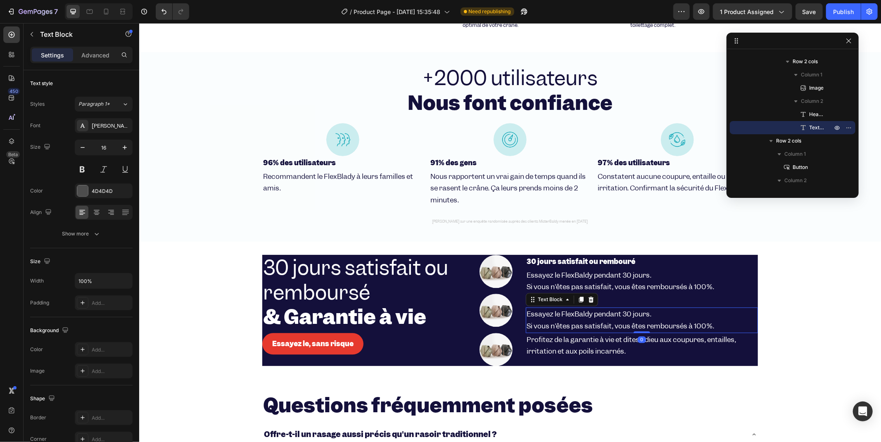
click at [548, 335] on span "Profitez de la garantie à vie et dites adieu aux coupures, entailles, irritatio…" at bounding box center [630, 345] width 209 height 21
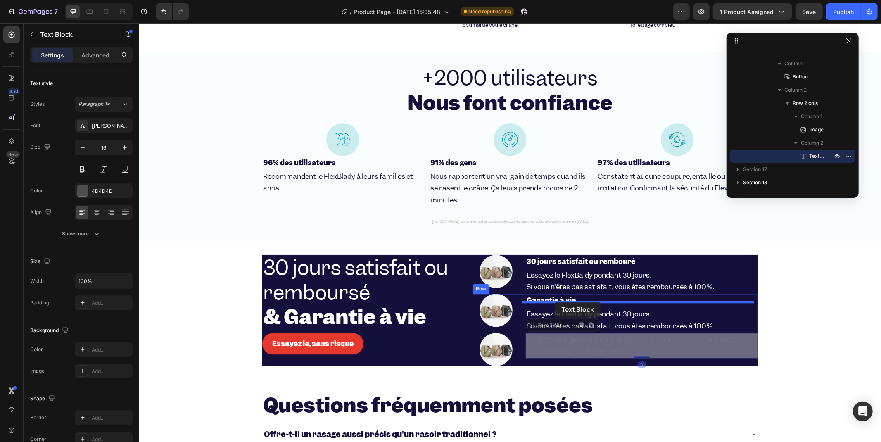
drag, startPoint x: 531, startPoint y: 320, endPoint x: 554, endPoint y: 301, distance: 30.0
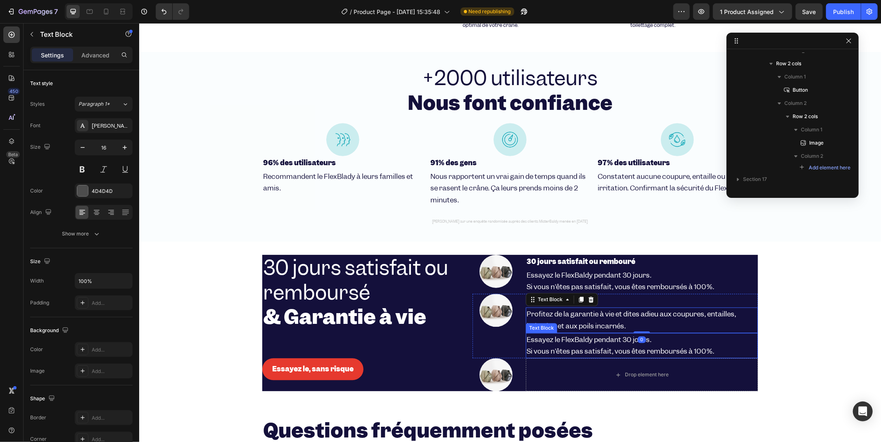
scroll to position [421, 0]
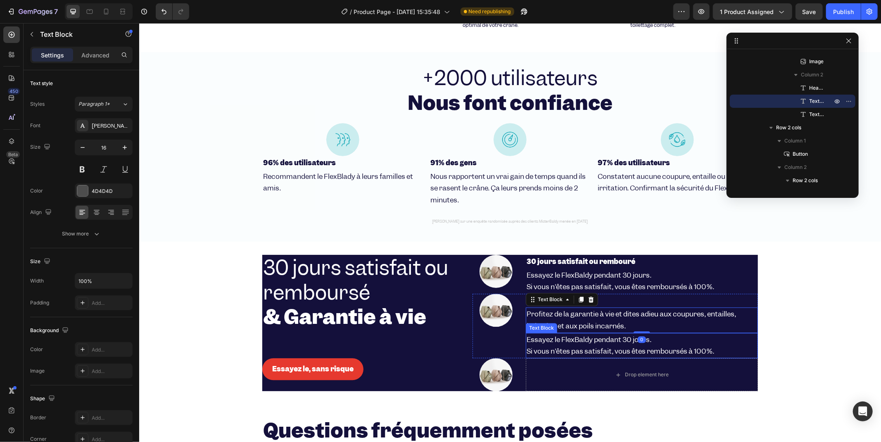
click at [539, 335] on span "Essayez le FlexBaldy pendant 30 jours." at bounding box center [588, 339] width 125 height 9
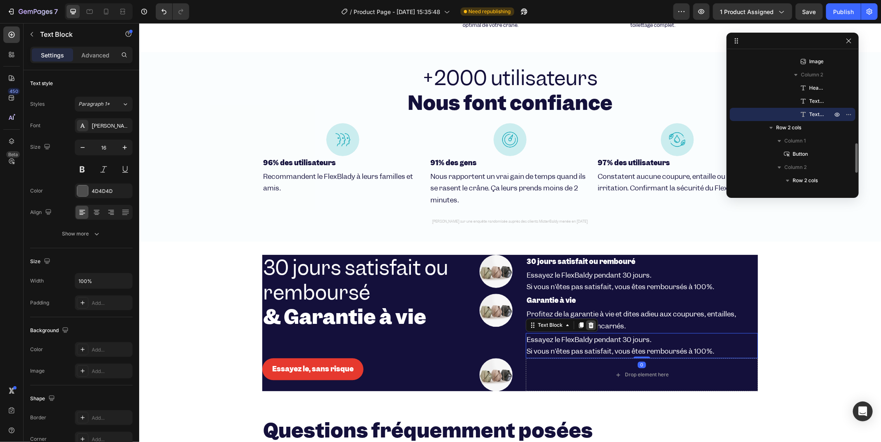
click at [590, 321] on icon at bounding box center [591, 324] width 7 height 7
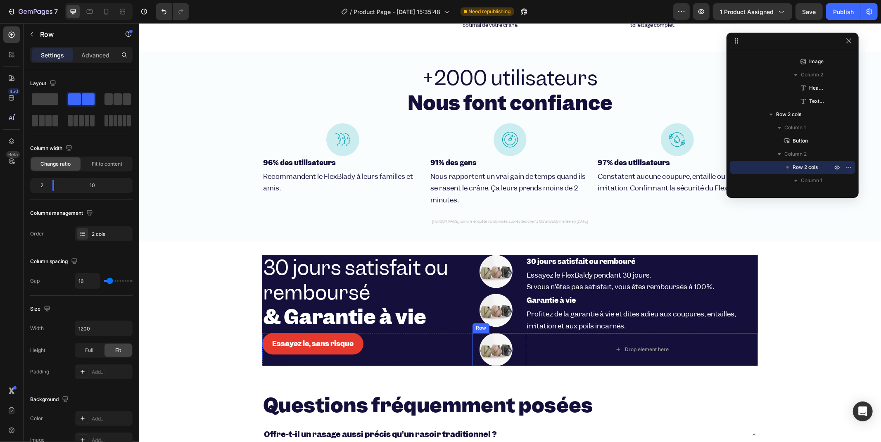
click at [515, 339] on div "Image Drop element here Row" at bounding box center [615, 349] width 286 height 33
click at [526, 320] on div "Row" at bounding box center [501, 324] width 58 height 13
click at [520, 321] on icon at bounding box center [523, 324] width 7 height 7
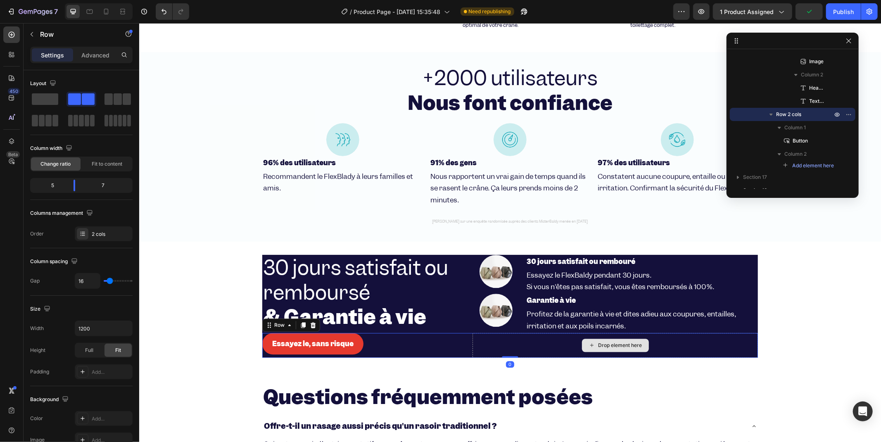
click at [507, 337] on div "Drop element here" at bounding box center [615, 345] width 286 height 25
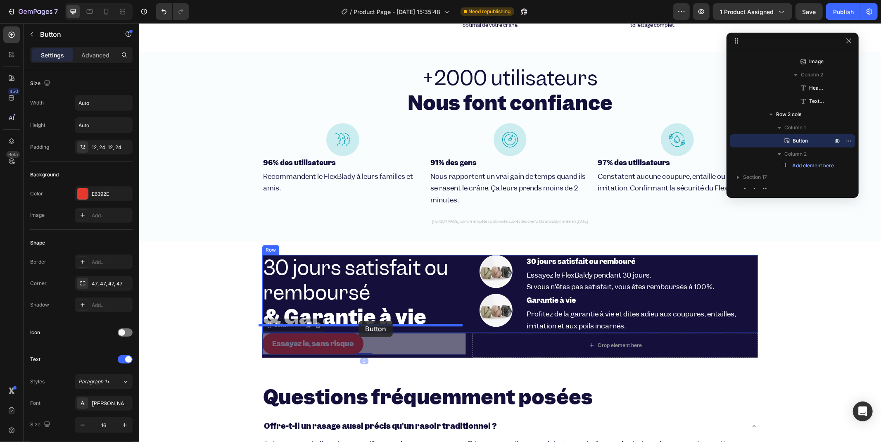
drag, startPoint x: 358, startPoint y: 338, endPoint x: 357, endPoint y: 321, distance: 17.8
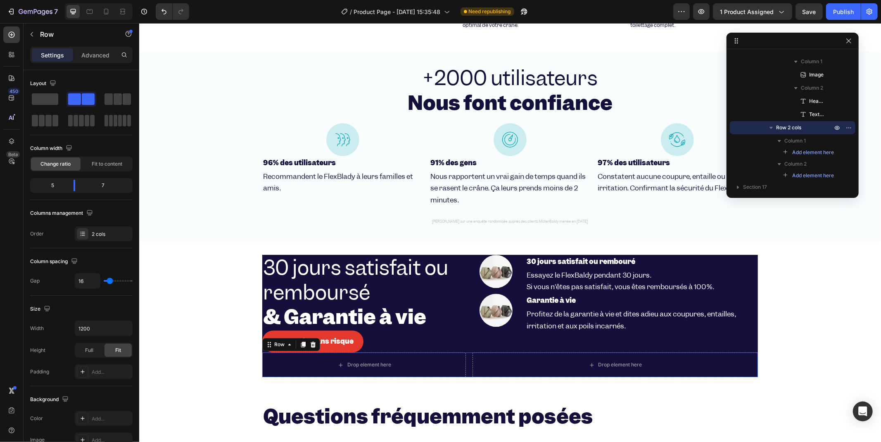
click at [466, 357] on div "Drop element here Drop element here Row 0" at bounding box center [510, 364] width 496 height 25
click at [308, 339] on div at bounding box center [313, 344] width 10 height 10
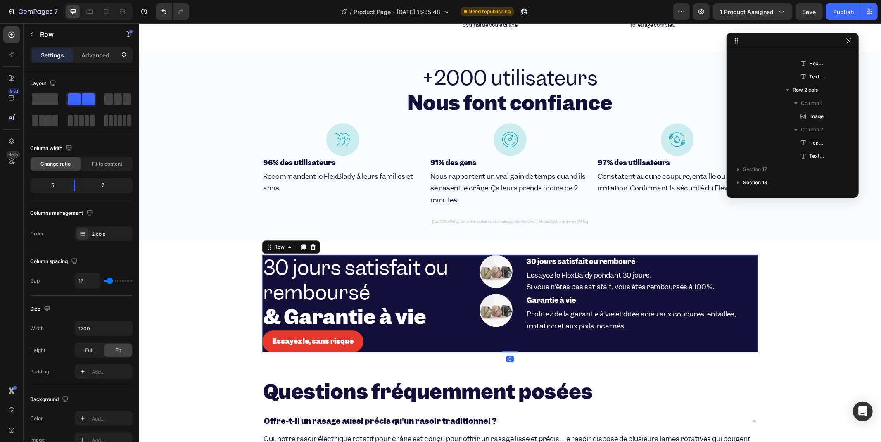
scroll to position [209, 0]
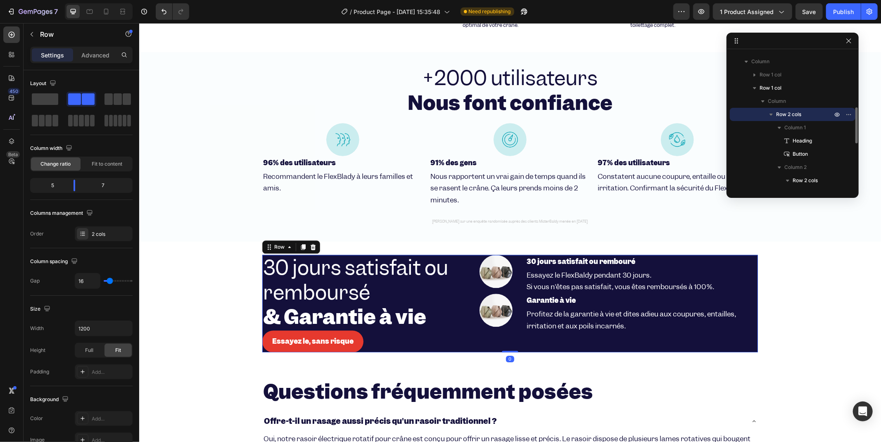
click at [464, 255] on div "⁠⁠⁠⁠⁠⁠⁠ 30 jours satisfait ou remboursé & Garantie à vie Heading Essayez le, sa…" at bounding box center [510, 304] width 496 height 98
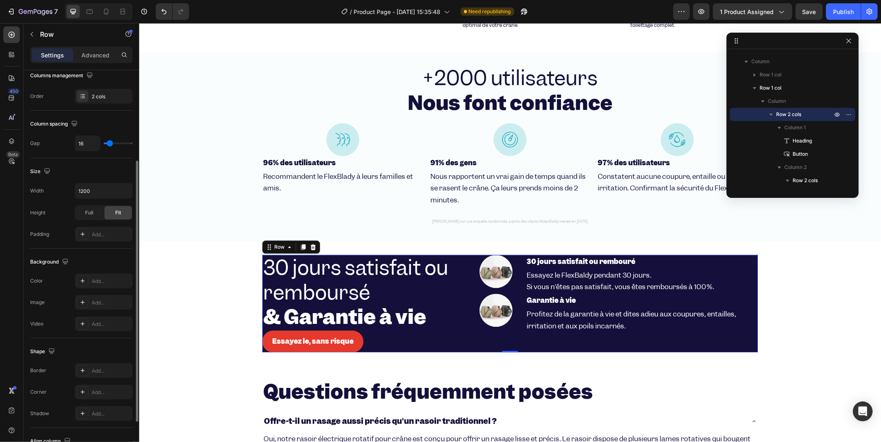
click at [93, 51] on p "Advanced" at bounding box center [95, 55] width 28 height 9
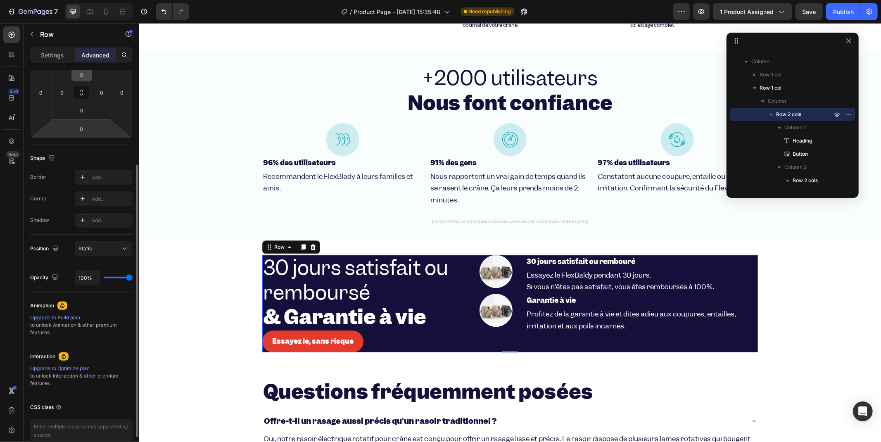
scroll to position [46, 0]
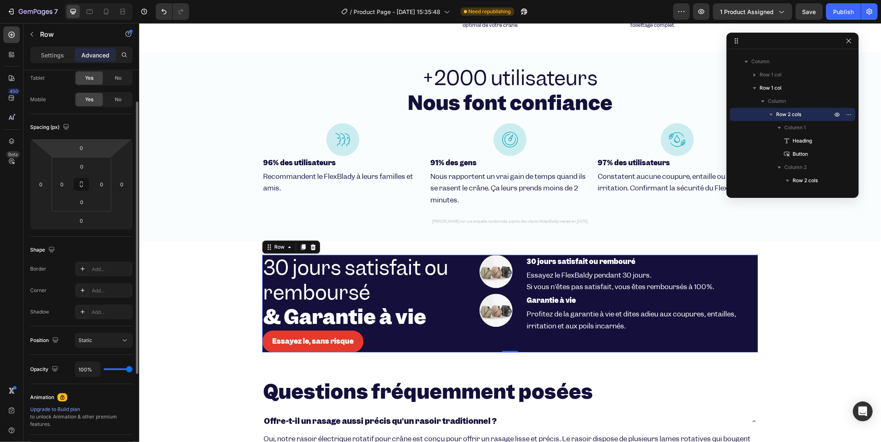
click at [79, 157] on icon at bounding box center [81, 184] width 59 height 55
click at [80, 153] on input "0" at bounding box center [81, 148] width 17 height 12
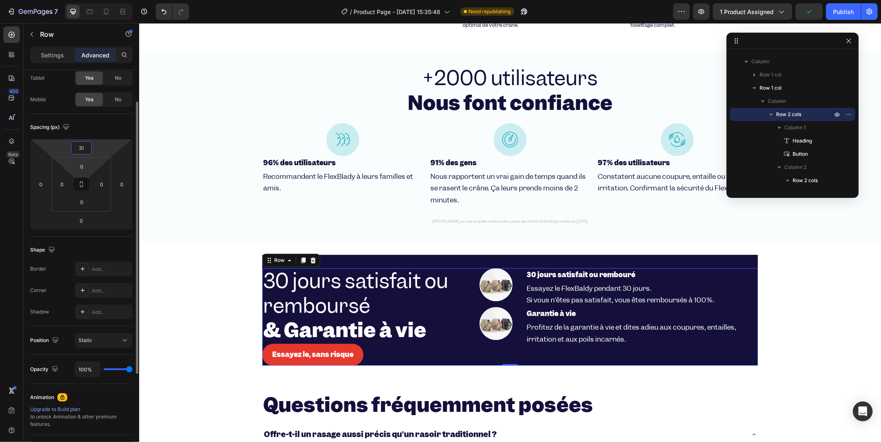
type input "30"
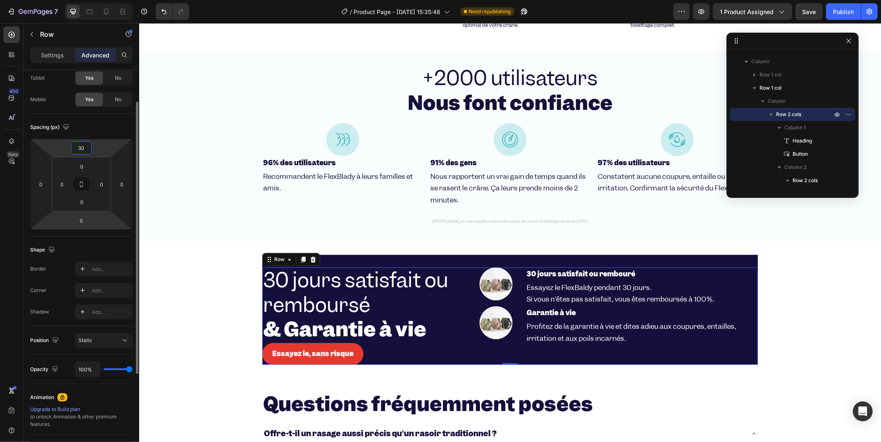
click at [95, 0] on html "7 / Product Page - Aug 26, 15:35:48 Need republishing Preview 1 product assigne…" at bounding box center [440, 0] width 881 height 0
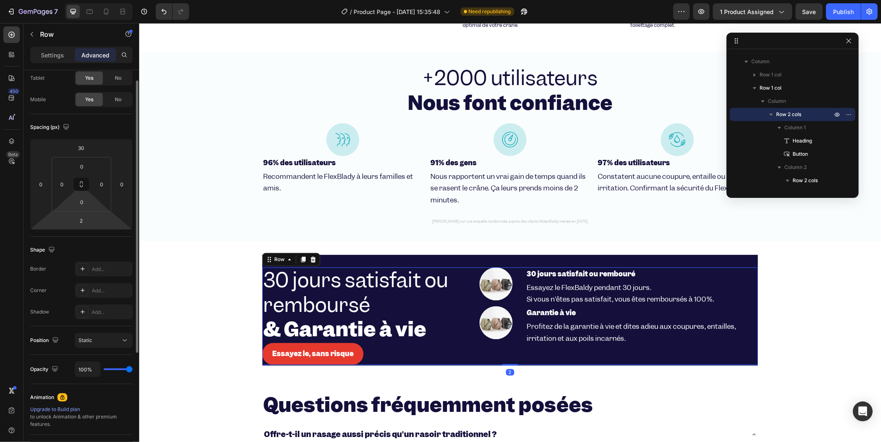
scroll to position [33, 0]
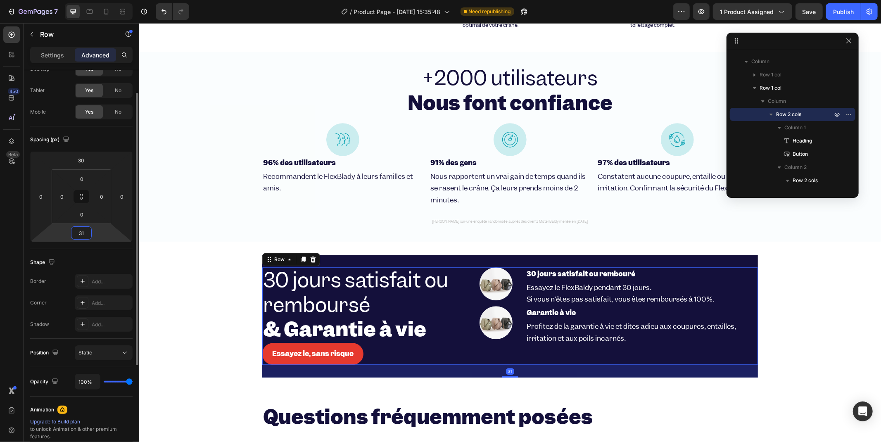
type input "30"
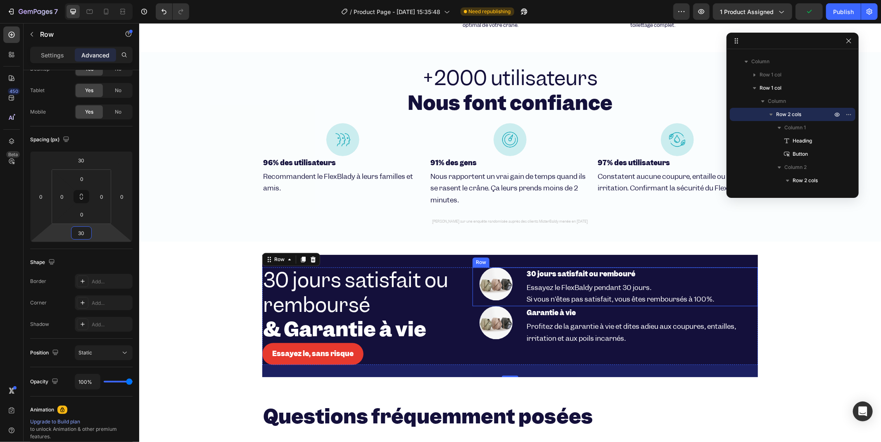
click at [520, 297] on div "Image 30 jours satisfait ou rembouré Heading Essayez le FlexBaldy pendant 30 jo…" at bounding box center [615, 286] width 286 height 39
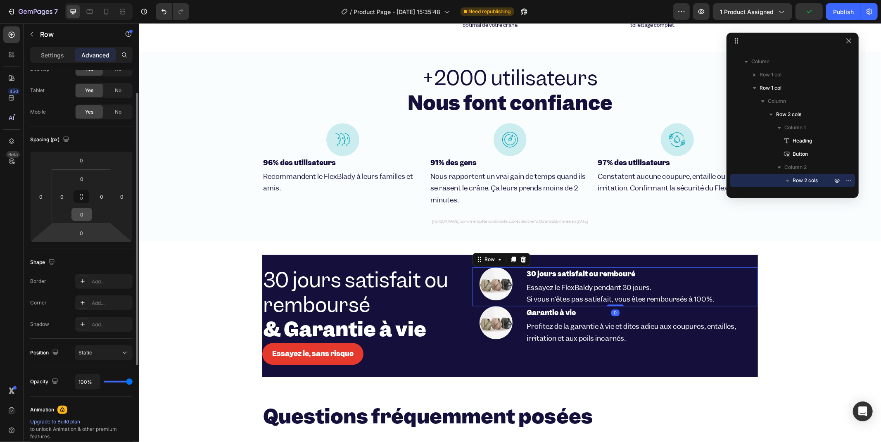
click at [77, 216] on input "0" at bounding box center [82, 214] width 17 height 12
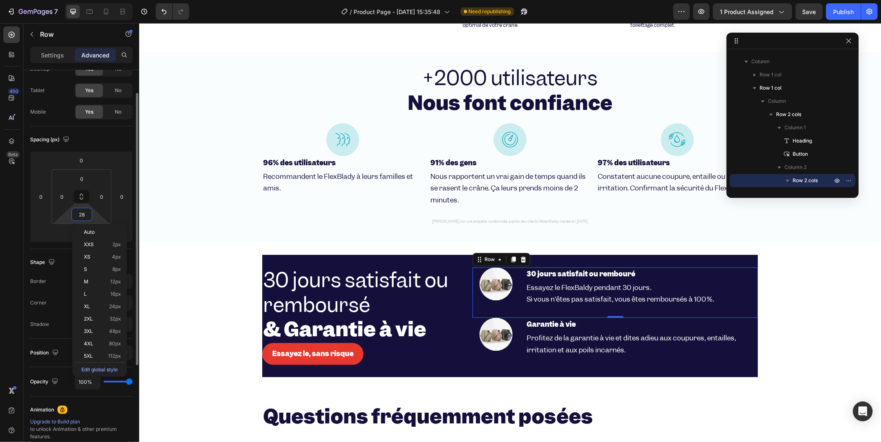
type input "27"
click at [81, 173] on input "0" at bounding box center [82, 179] width 17 height 12
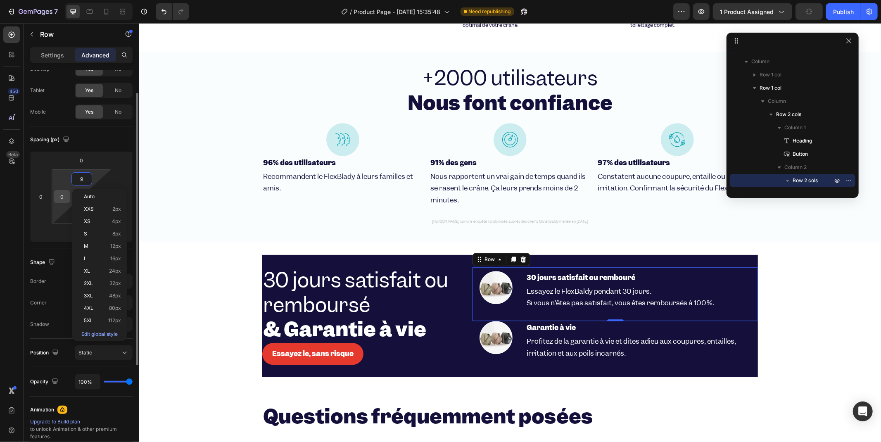
type input "10"
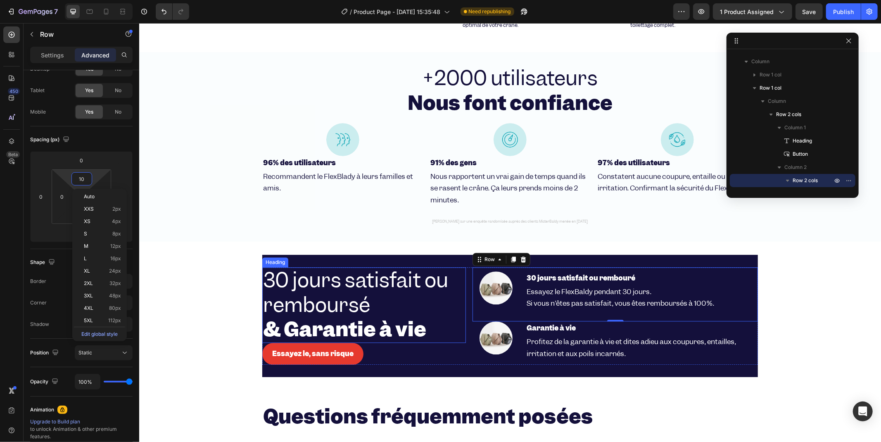
click at [345, 298] on span "30 jours satisfait ou remboursé" at bounding box center [355, 292] width 185 height 51
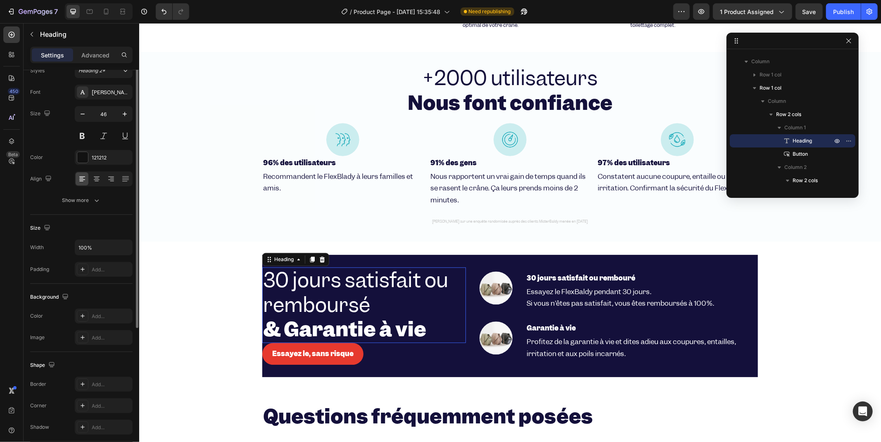
scroll to position [0, 0]
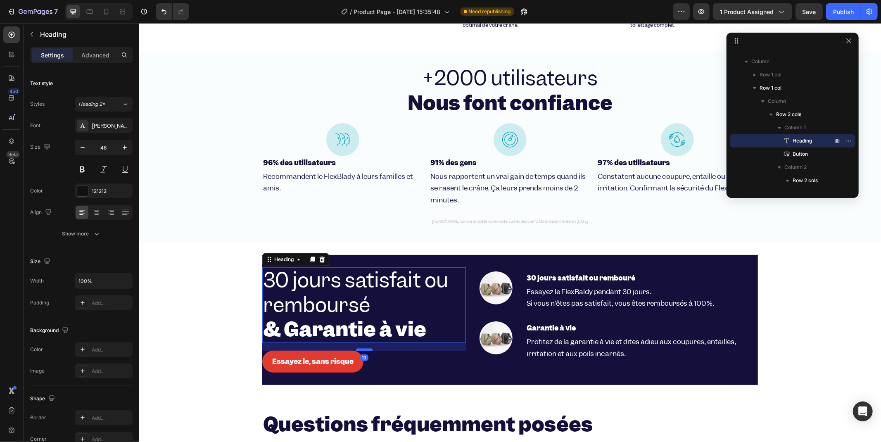
drag, startPoint x: 364, startPoint y: 336, endPoint x: 361, endPoint y: 343, distance: 8.5
click at [361, 348] on div at bounding box center [364, 349] width 17 height 2
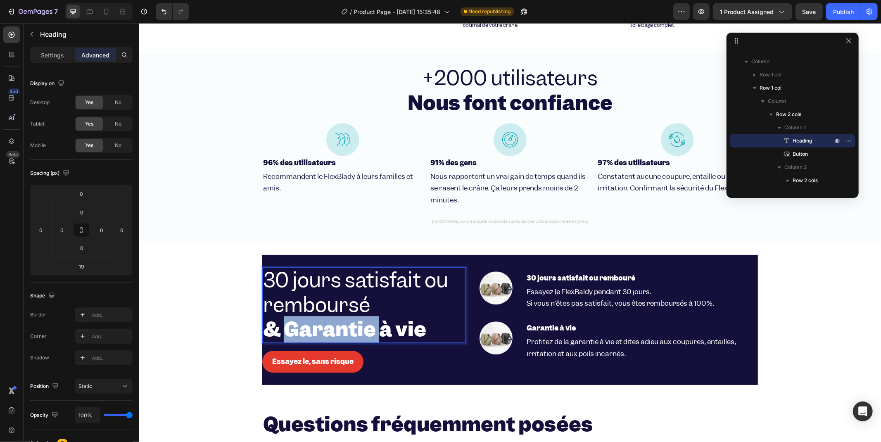
click at [334, 316] on strong "& Garantie à vie" at bounding box center [344, 329] width 163 height 26
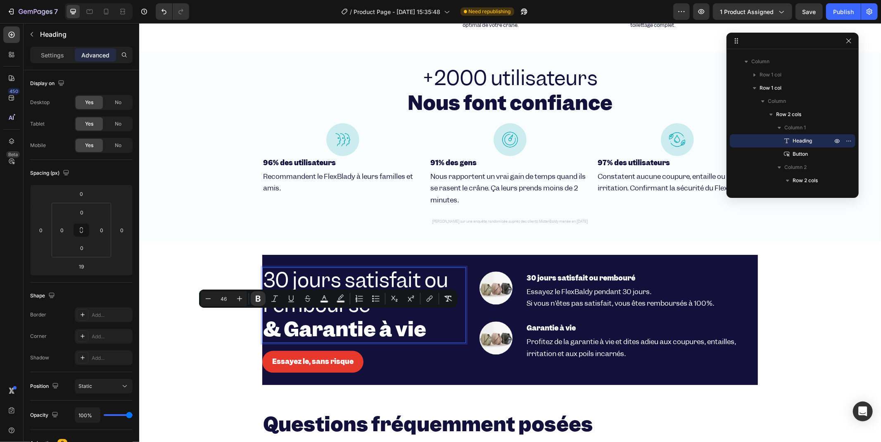
click at [435, 320] on p "30 jours satisfait ou remboursé & Garantie à vie" at bounding box center [364, 305] width 202 height 74
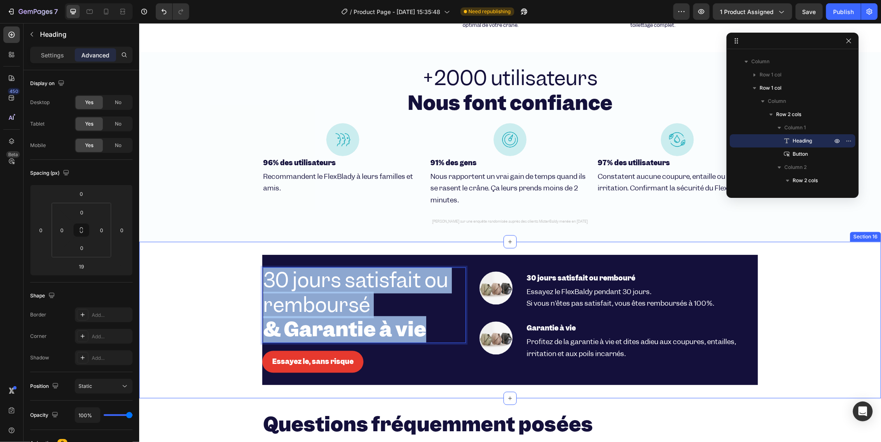
drag, startPoint x: 418, startPoint y: 319, endPoint x: 252, endPoint y: 276, distance: 172.2
click at [252, 276] on div "30 jours satisfait ou remboursé & Garantie à vie Heading Image 30 jours satisfa…" at bounding box center [510, 320] width 742 height 130
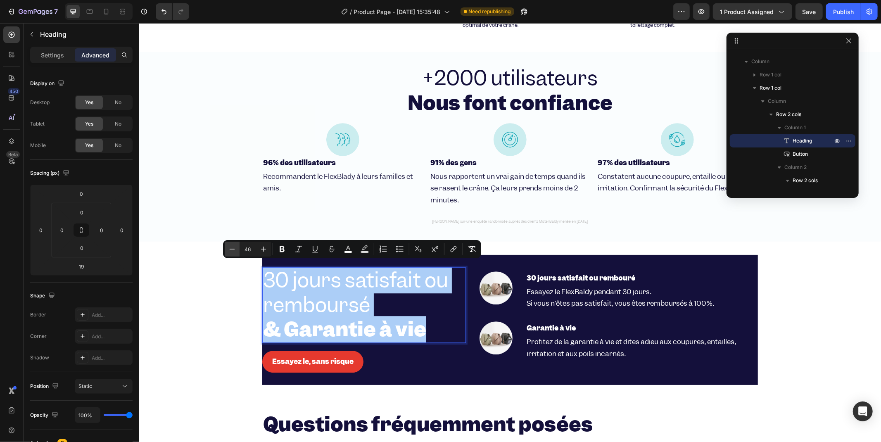
click at [238, 243] on button "Minus" at bounding box center [232, 249] width 15 height 15
click at [238, 244] on button "Minus" at bounding box center [232, 249] width 15 height 15
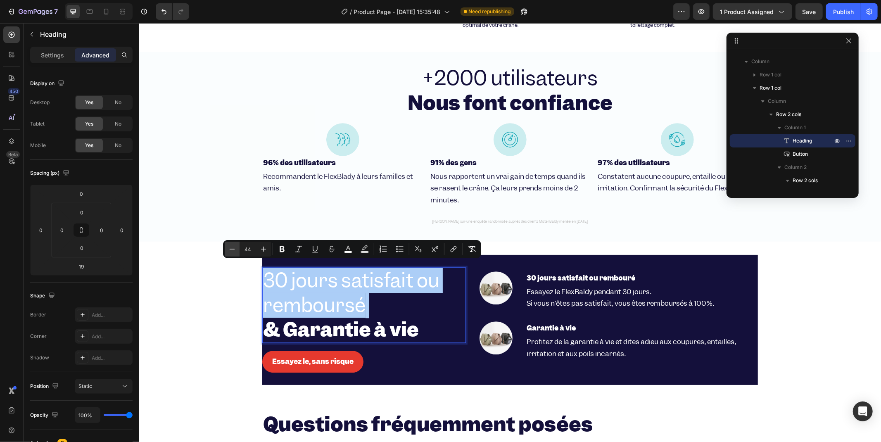
click at [238, 244] on button "Minus" at bounding box center [232, 249] width 15 height 15
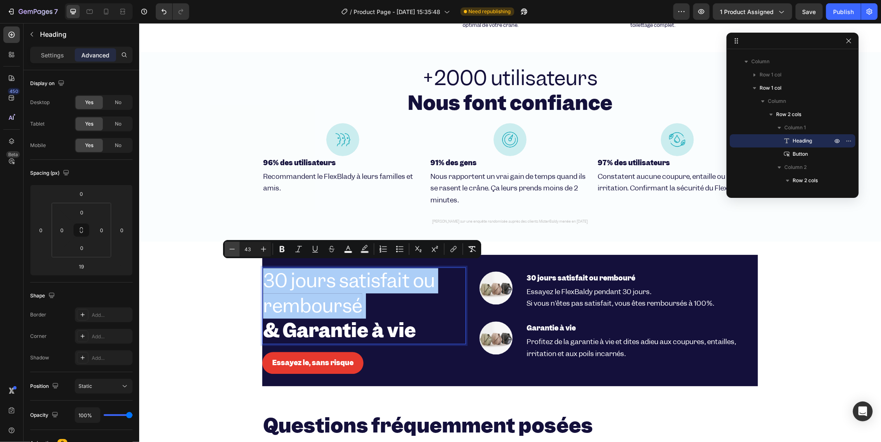
click at [238, 244] on button "Minus" at bounding box center [232, 249] width 15 height 15
drag, startPoint x: 238, startPoint y: 244, endPoint x: 245, endPoint y: 240, distance: 8.0
click at [238, 244] on button "Minus" at bounding box center [232, 249] width 15 height 15
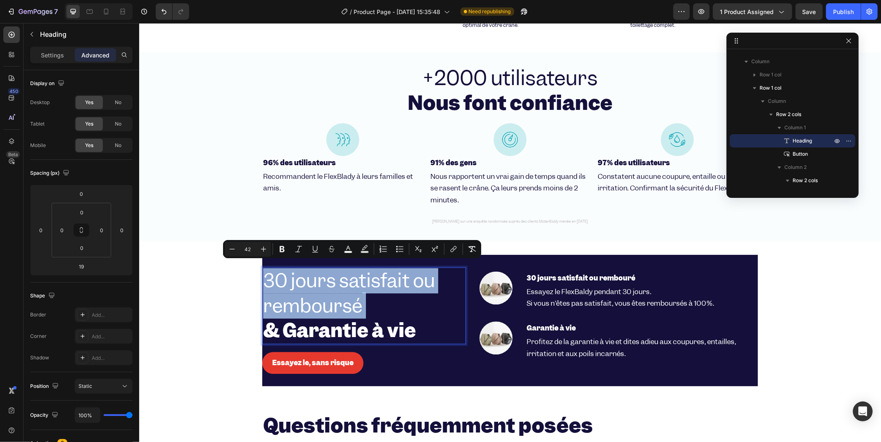
type input "41"
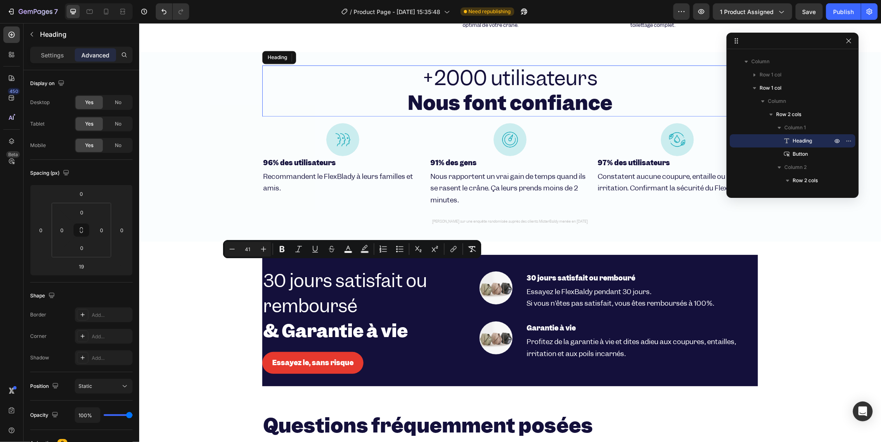
click at [434, 99] on strong "Nous font confiance" at bounding box center [509, 102] width 205 height 26
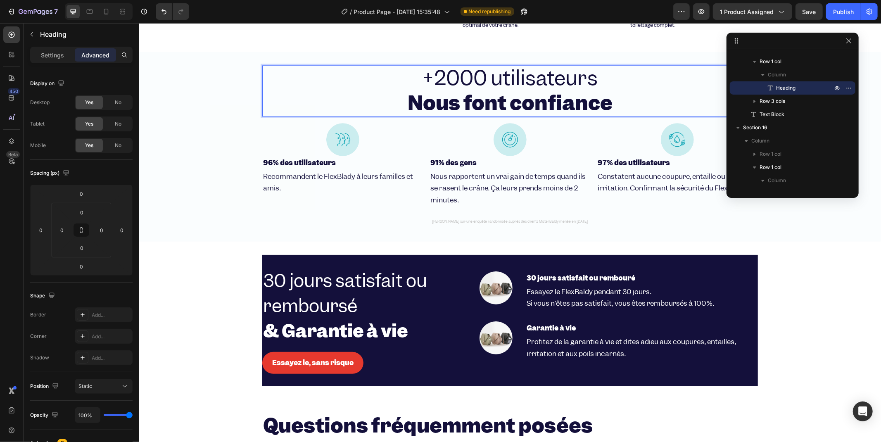
click at [483, 100] on strong "Nous font confiance" at bounding box center [509, 102] width 205 height 26
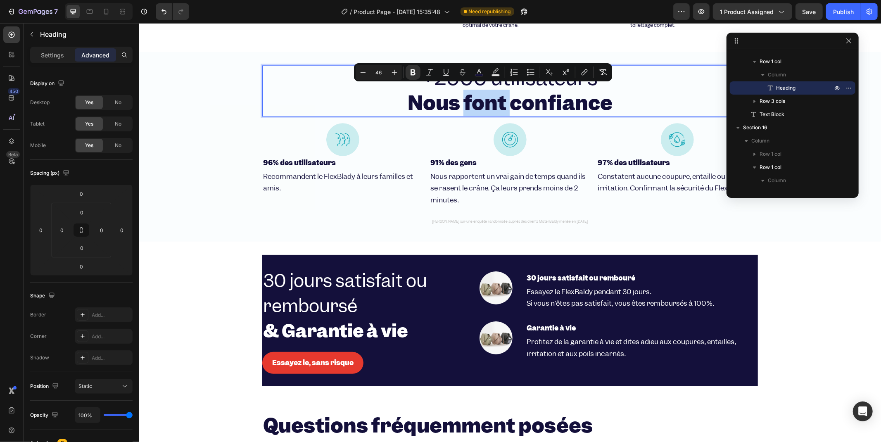
click at [485, 99] on strong "Nous font confiance" at bounding box center [509, 102] width 205 height 26
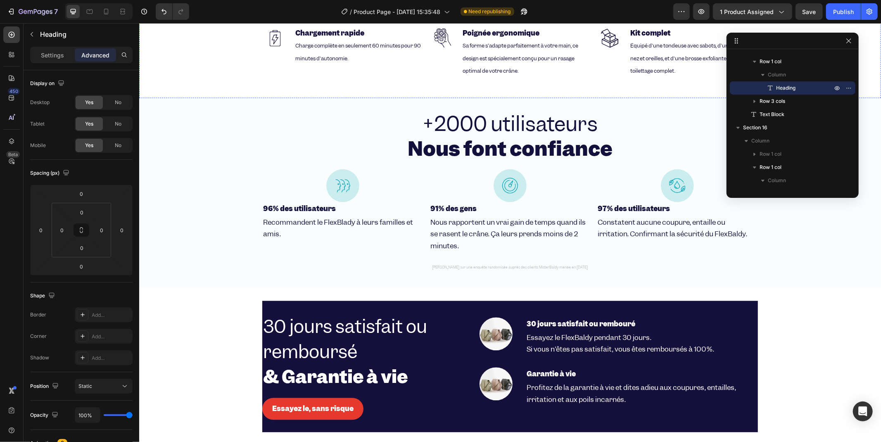
scroll to position [1675, 0]
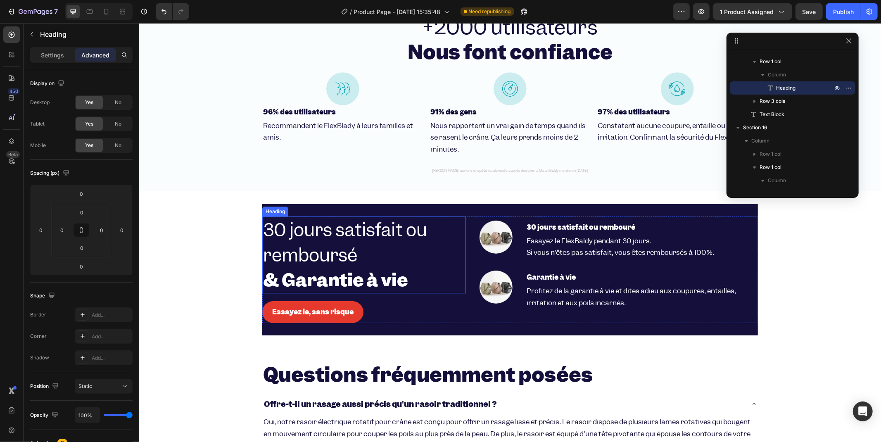
click at [373, 242] on h2 "30 jours satisfait ou remboursé & Garantie à vie" at bounding box center [364, 254] width 204 height 77
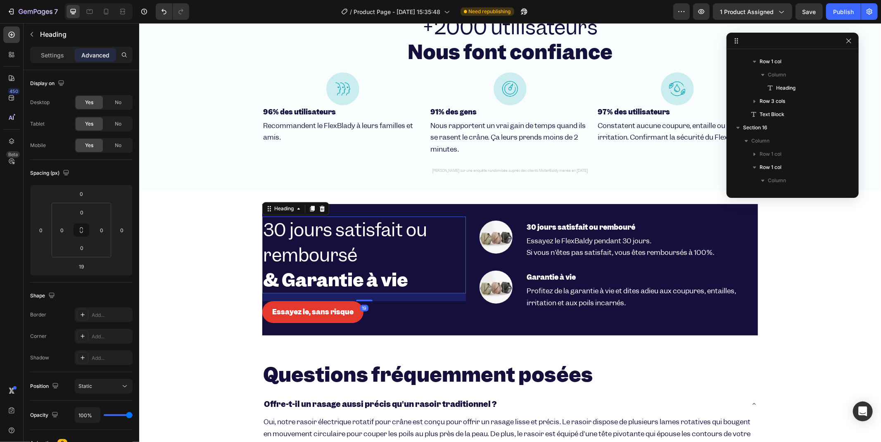
scroll to position [315, 0]
click at [365, 257] on h2 "30 jours satisfait ou remboursé & Garantie à vie" at bounding box center [364, 254] width 204 height 77
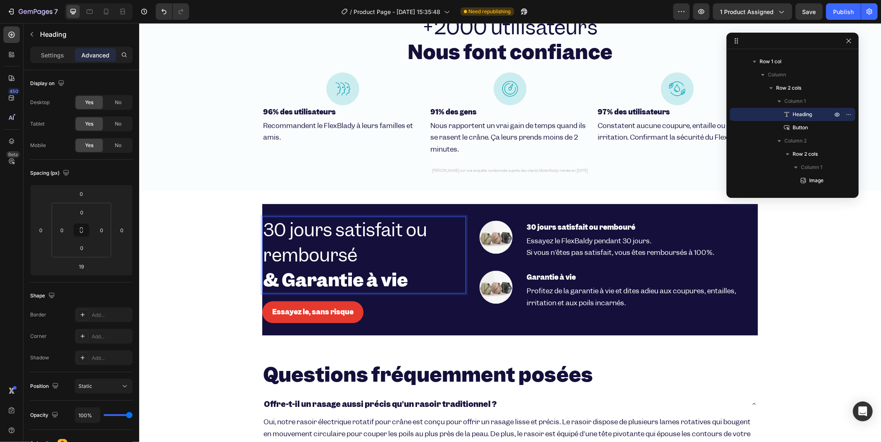
click at [363, 269] on strong "& Garantie à vie" at bounding box center [335, 280] width 145 height 24
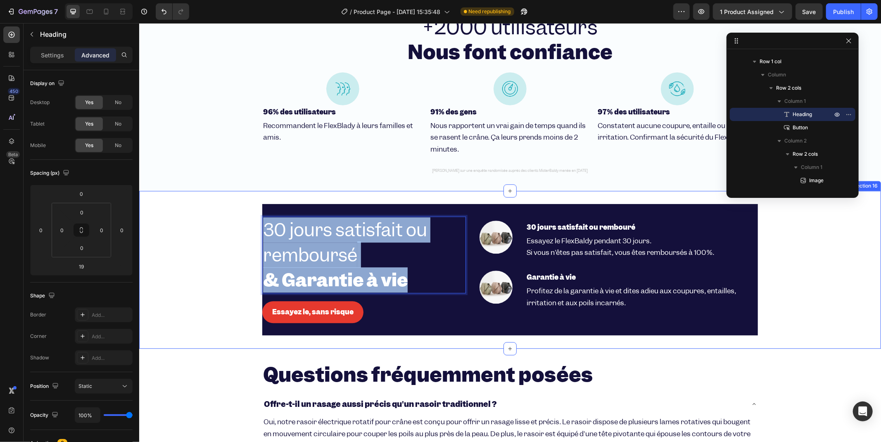
drag, startPoint x: 400, startPoint y: 276, endPoint x: 250, endPoint y: 240, distance: 153.7
click at [250, 240] on div "30 jours satisfait ou remboursé & Garantie à vie Heading Image 30 jours satisfa…" at bounding box center [510, 269] width 742 height 131
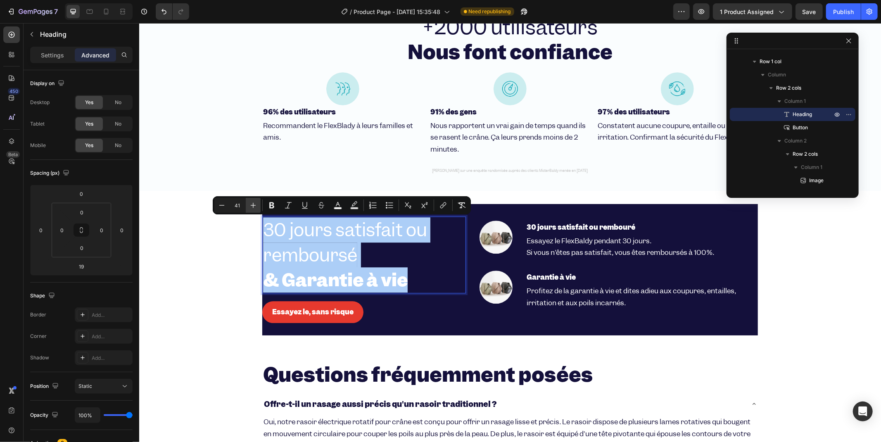
click at [251, 204] on icon "Editor contextual toolbar" at bounding box center [253, 205] width 8 height 8
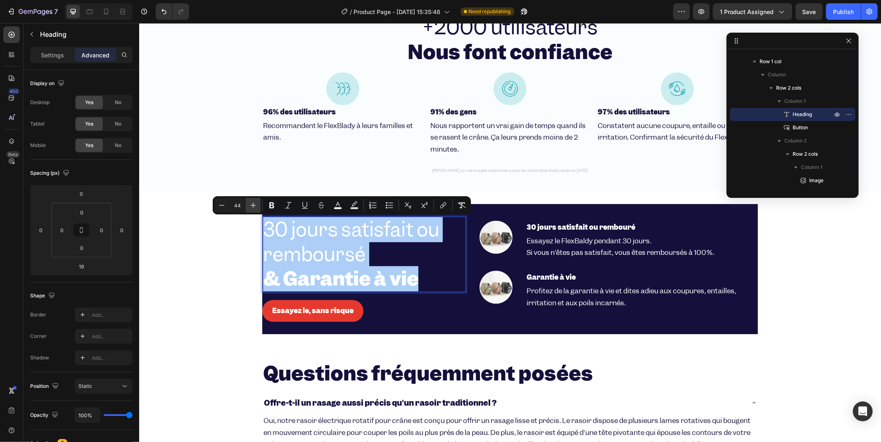
click at [251, 204] on icon "Editor contextual toolbar" at bounding box center [253, 205] width 8 height 8
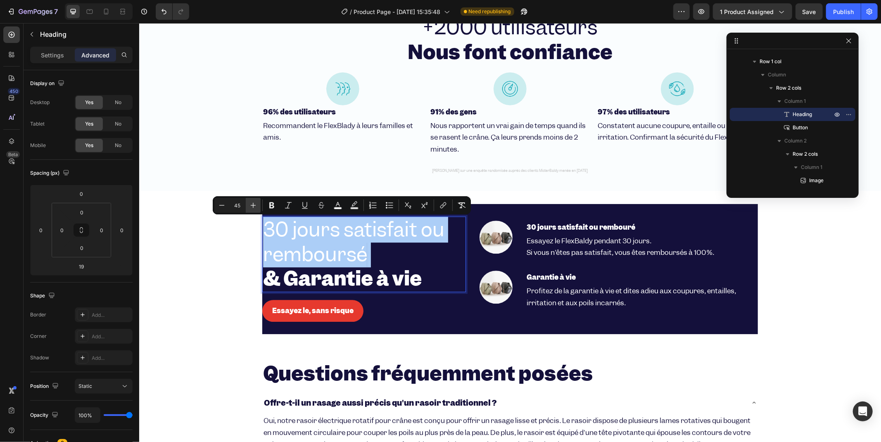
click at [251, 204] on icon "Editor contextual toolbar" at bounding box center [253, 205] width 8 height 8
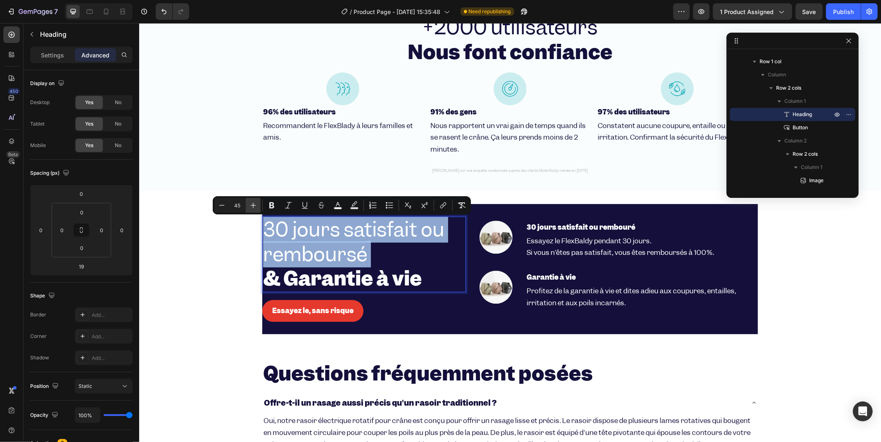
type input "46"
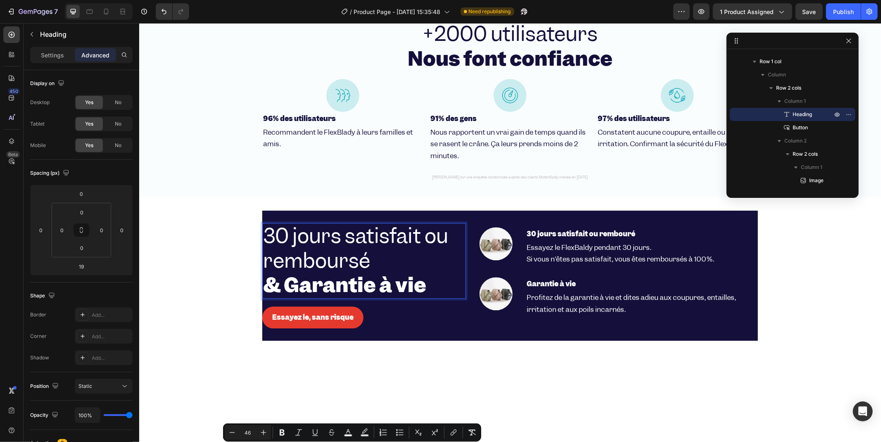
scroll to position [1445, 0]
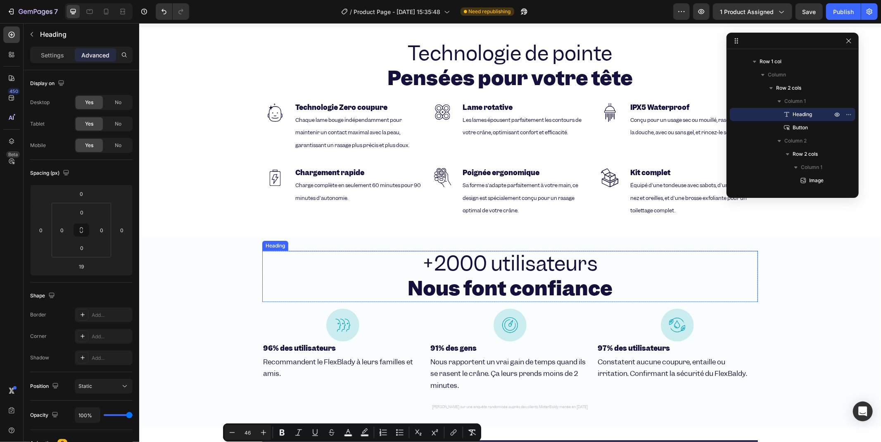
click at [474, 256] on span "+2000 utilisateurs" at bounding box center [509, 263] width 175 height 26
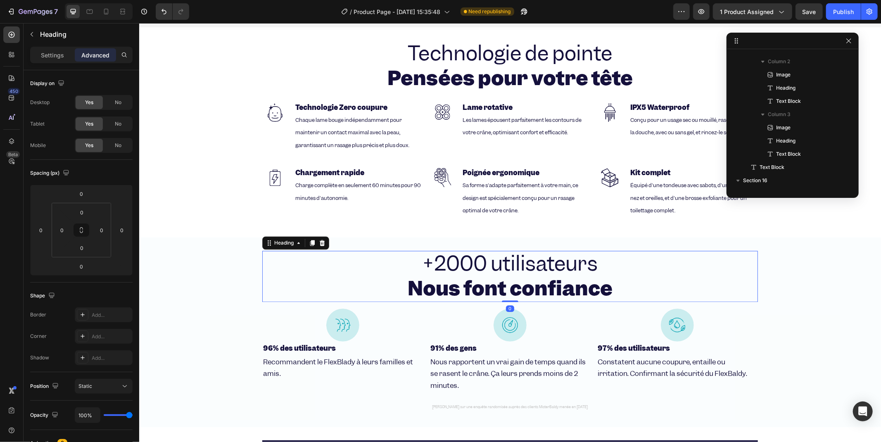
scroll to position [183, 0]
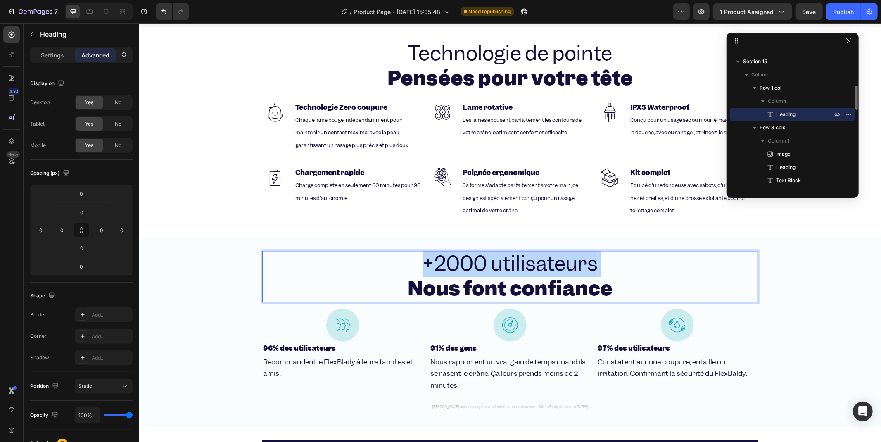
click at [474, 256] on span "+2000 utilisateurs" at bounding box center [509, 263] width 175 height 26
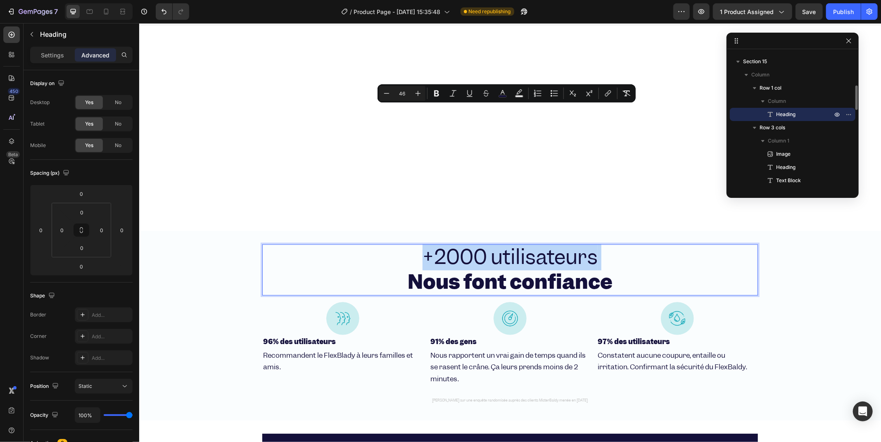
scroll to position [1721, 0]
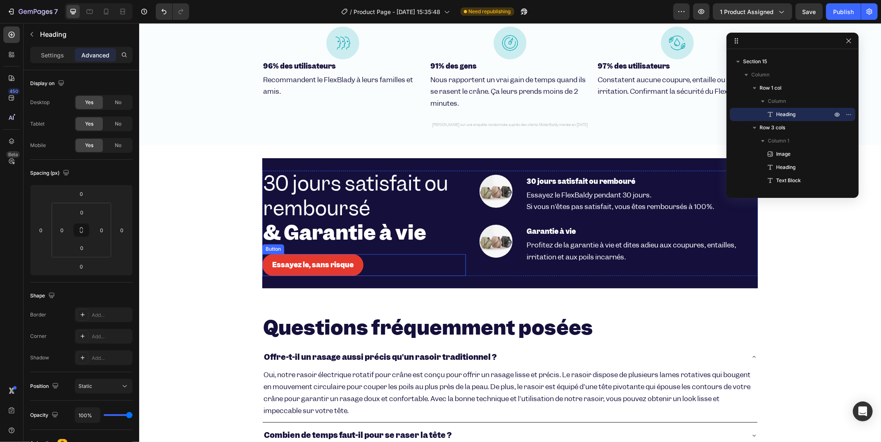
click at [298, 227] on strong "& Garantie à vie" at bounding box center [344, 232] width 163 height 26
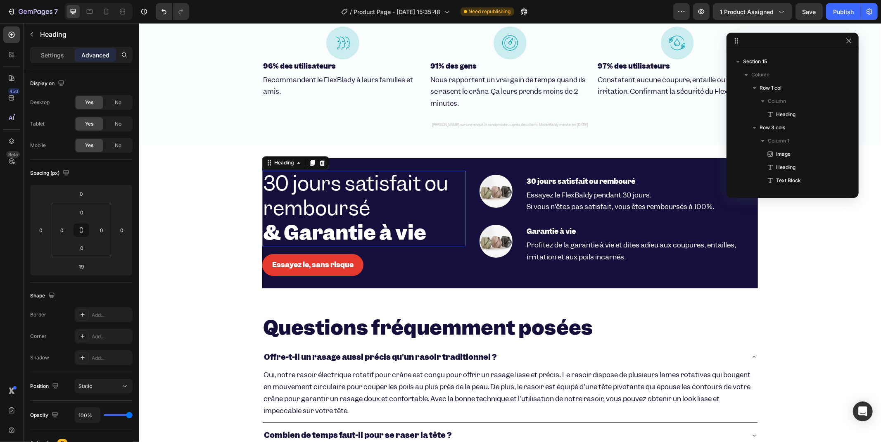
scroll to position [474, 0]
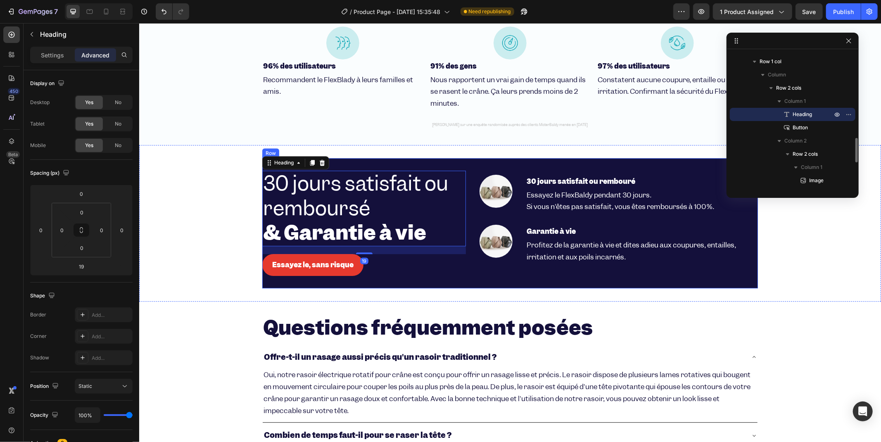
click at [462, 162] on div "⁠⁠⁠⁠⁠⁠⁠ 30 jours satisfait ou remboursé & Garantie à vie Heading 19 Essayez le,…" at bounding box center [510, 223] width 496 height 130
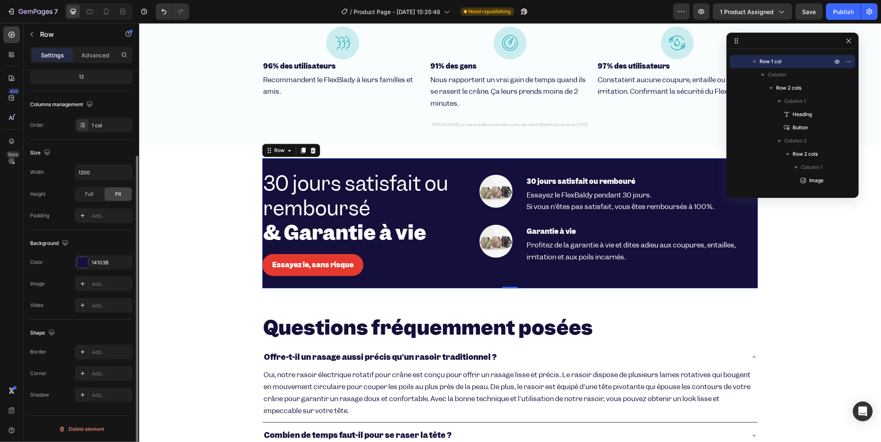
scroll to position [0, 0]
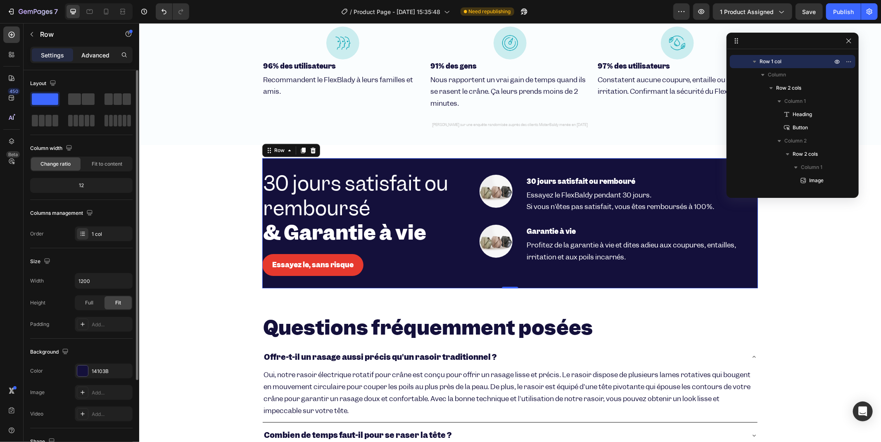
click at [98, 57] on p "Advanced" at bounding box center [95, 55] width 28 height 9
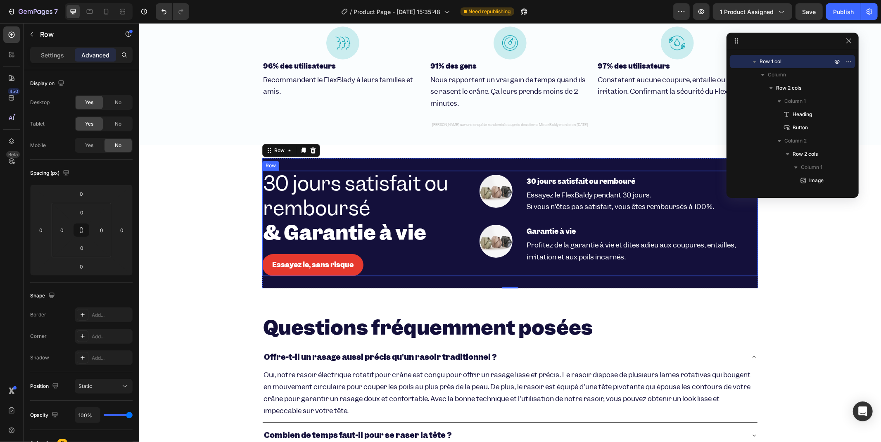
click at [462, 216] on div "⁠⁠⁠⁠⁠⁠⁠ 30 jours satisfait ou remboursé & Garantie à vie Heading Essayez le, sa…" at bounding box center [510, 222] width 496 height 105
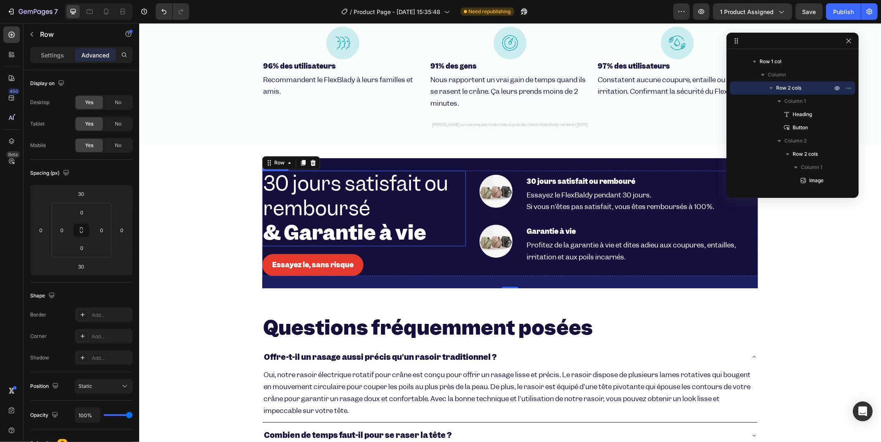
click at [375, 213] on p "⁠⁠⁠⁠⁠⁠⁠ 30 jours satisfait ou remboursé & Garantie à vie" at bounding box center [364, 208] width 202 height 74
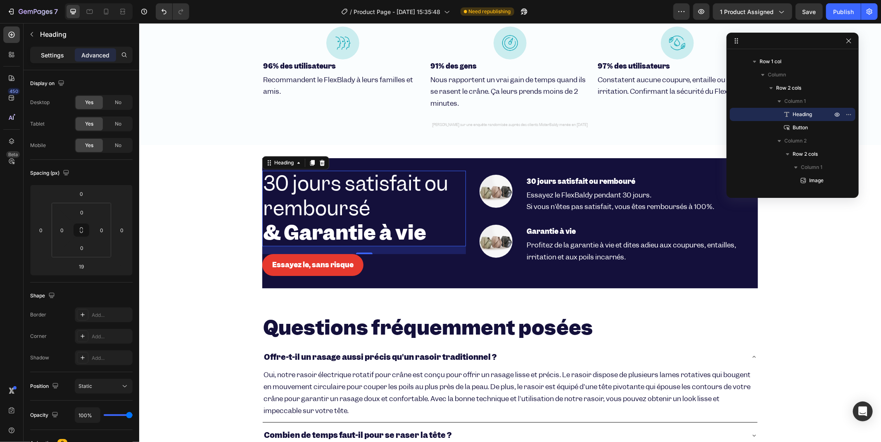
click at [56, 61] on div "Settings" at bounding box center [52, 54] width 41 height 13
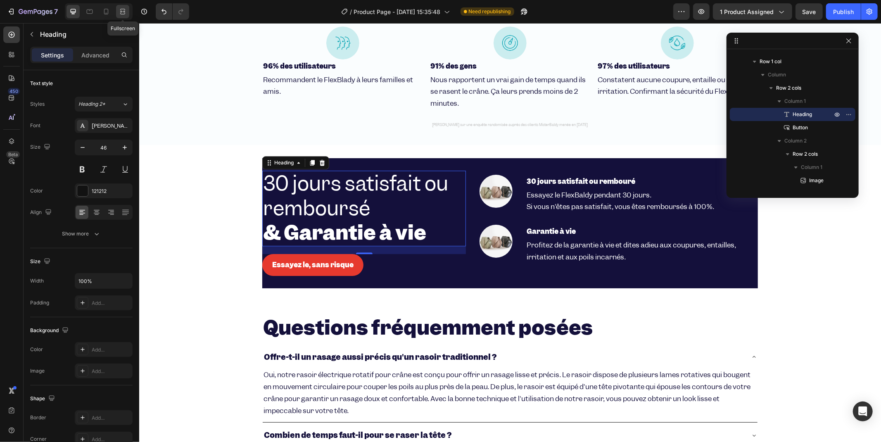
click at [117, 17] on div at bounding box center [122, 11] width 13 height 13
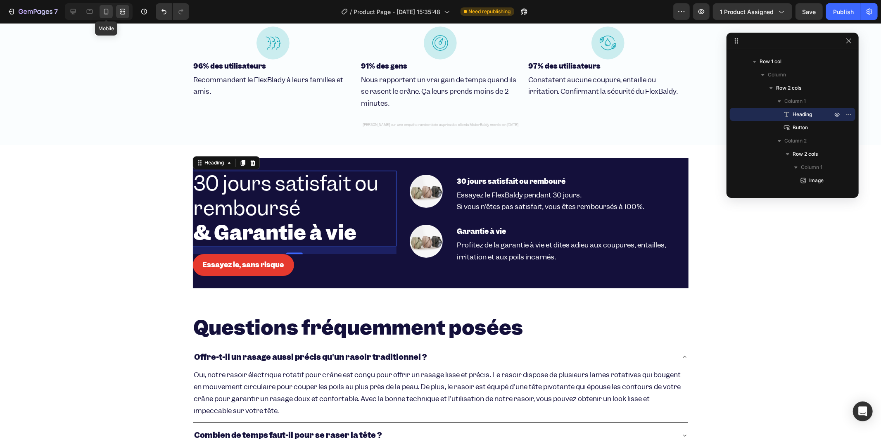
click at [102, 13] on icon at bounding box center [106, 11] width 8 height 8
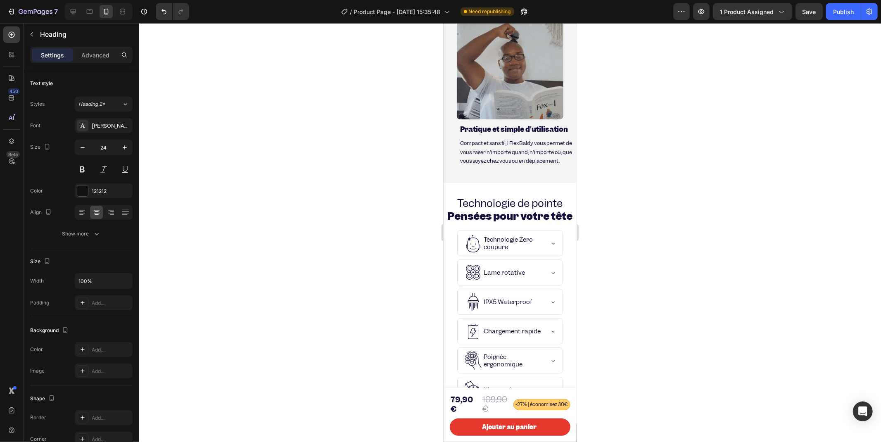
scroll to position [2406, 0]
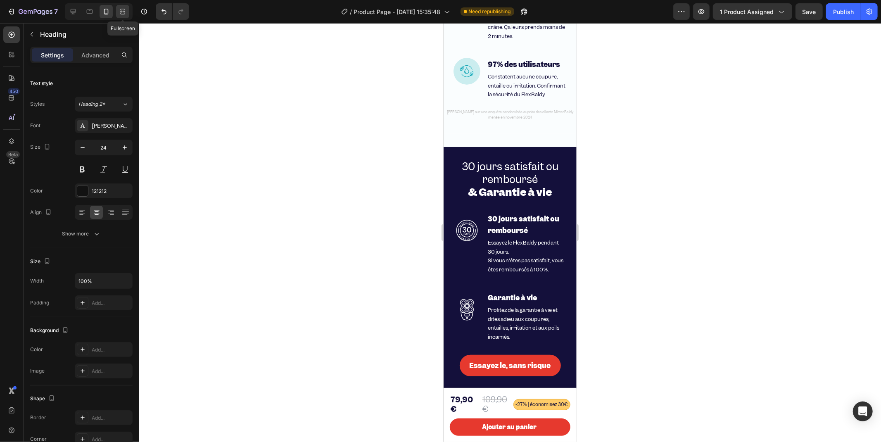
click at [119, 10] on icon at bounding box center [123, 11] width 8 height 8
type input "46"
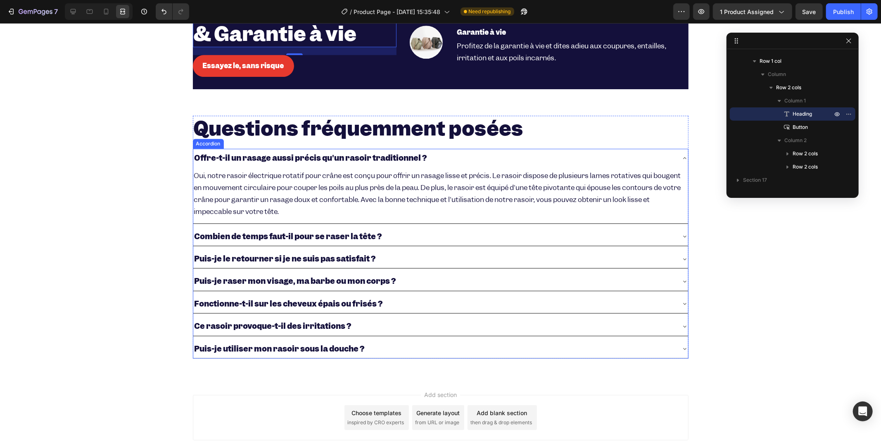
scroll to position [1828, 0]
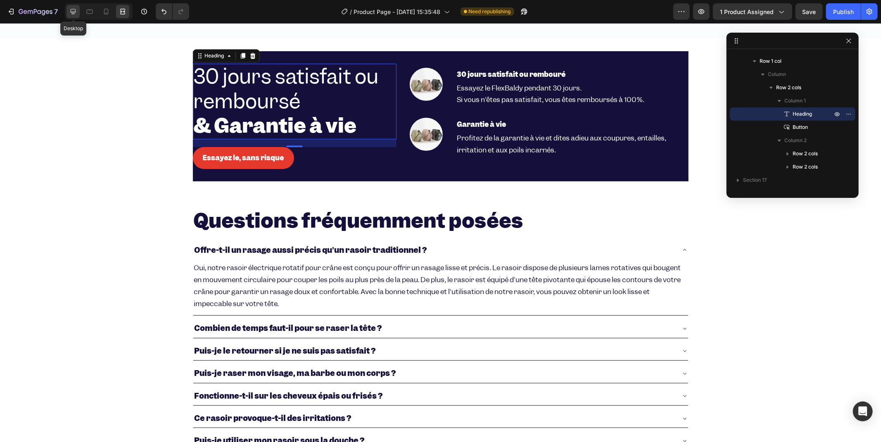
click at [74, 17] on div at bounding box center [73, 11] width 13 height 13
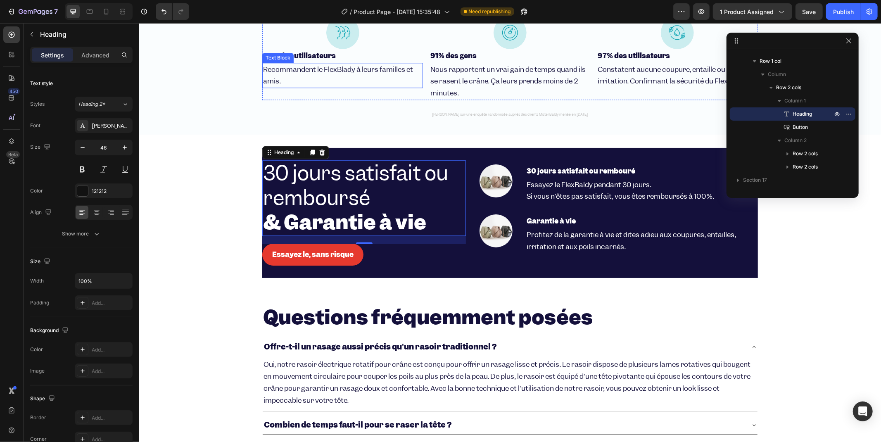
scroll to position [1644, 0]
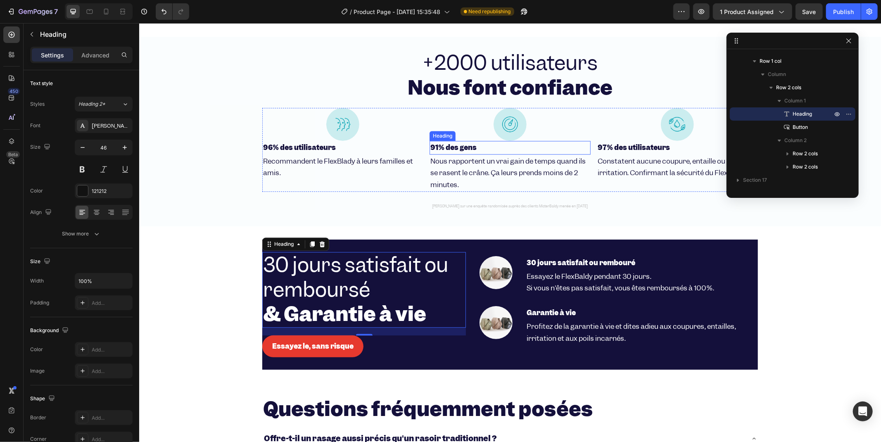
click at [465, 146] on strong "91% des gens" at bounding box center [453, 147] width 46 height 9
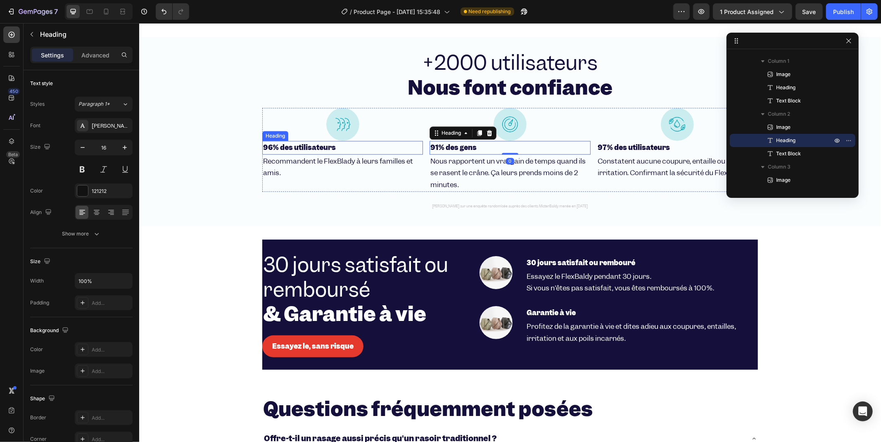
click at [271, 143] on strong "96% des utilisateurs" at bounding box center [299, 147] width 73 height 9
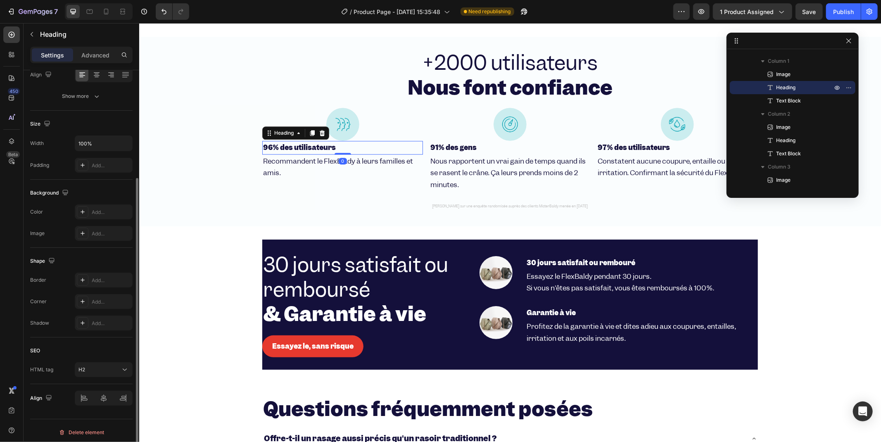
scroll to position [141, 0]
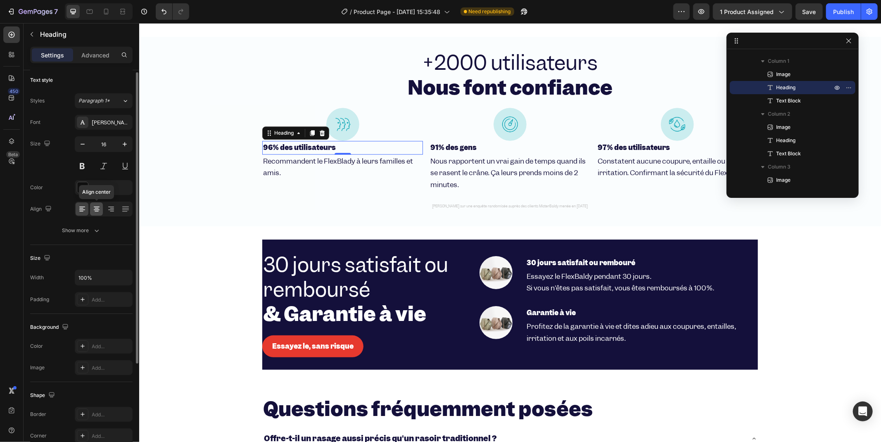
click at [97, 209] on icon at bounding box center [97, 209] width 8 height 8
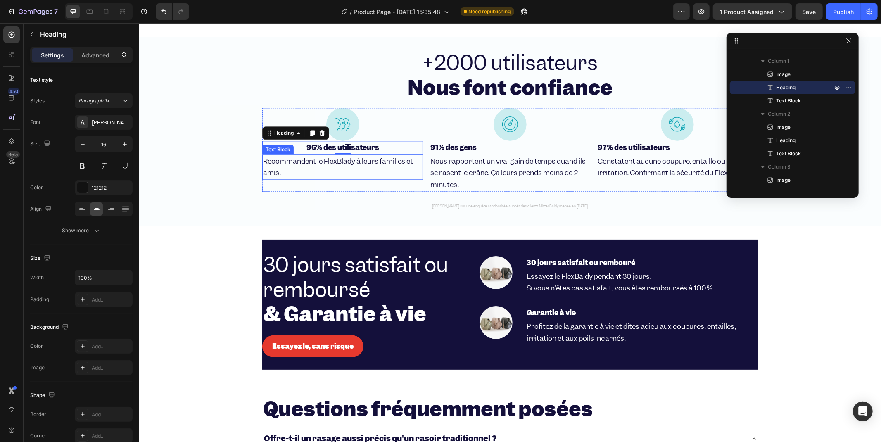
click at [292, 158] on span "Recommandent le FlexBlady à leurs familles et amis." at bounding box center [338, 166] width 150 height 21
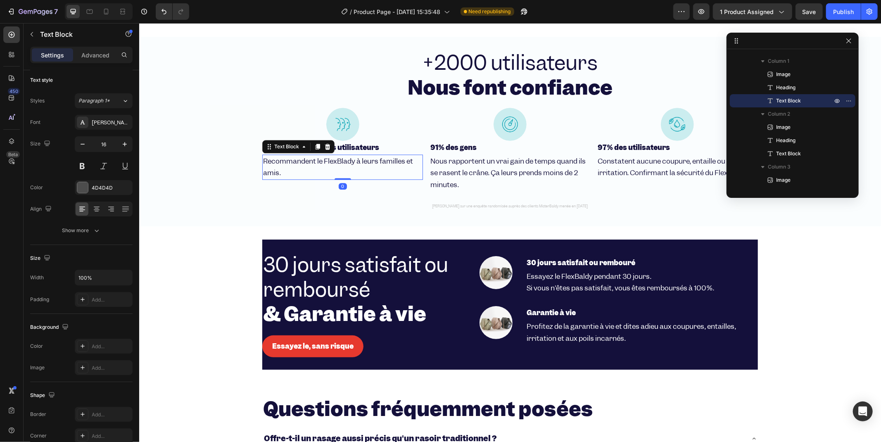
scroll to position [0, 0]
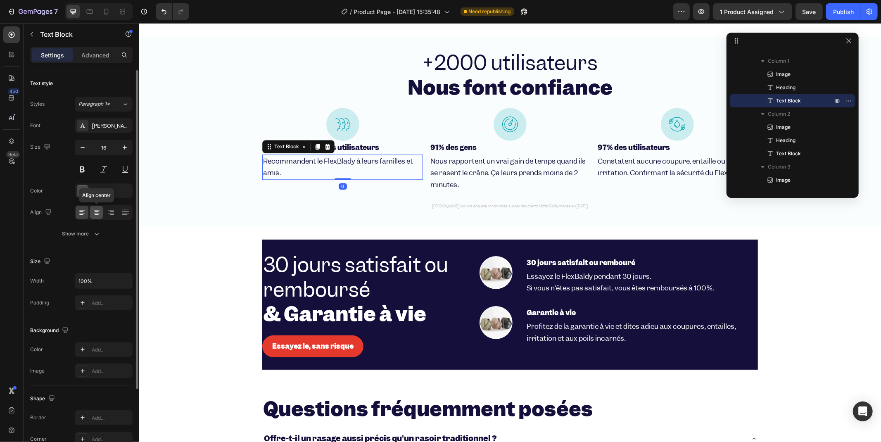
click at [94, 214] on icon at bounding box center [97, 212] width 8 height 8
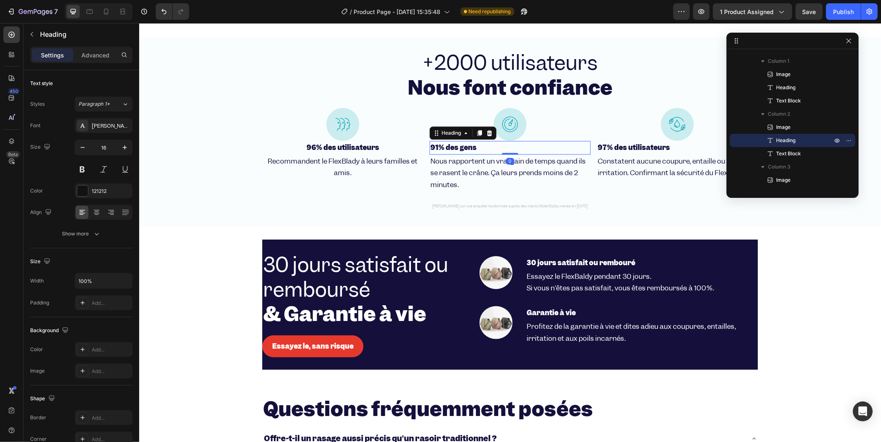
click at [476, 142] on h2 "91% des gens" at bounding box center [509, 147] width 161 height 14
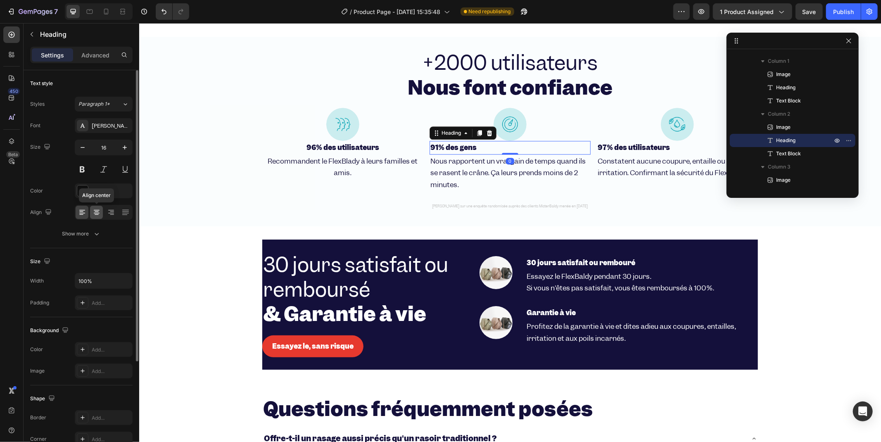
click at [95, 210] on icon at bounding box center [97, 212] width 8 height 8
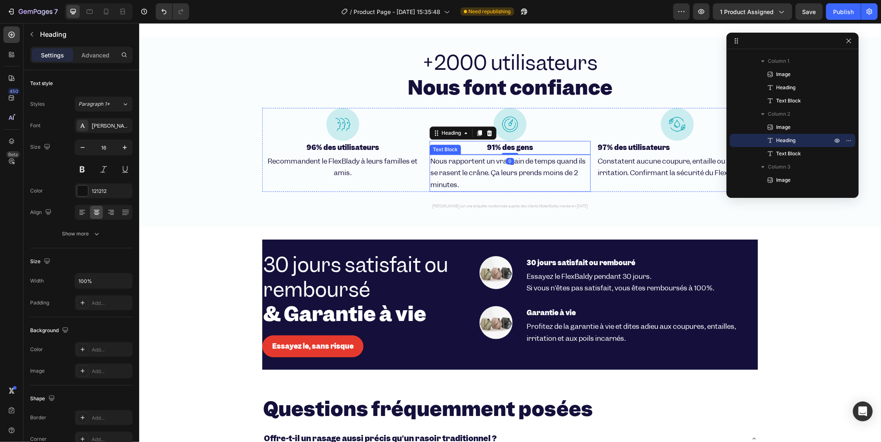
click at [464, 174] on p "Nous rapportent un vrai gain de temps quand ils se rasent le crâne. Ça leurs pr…" at bounding box center [509, 173] width 159 height 36
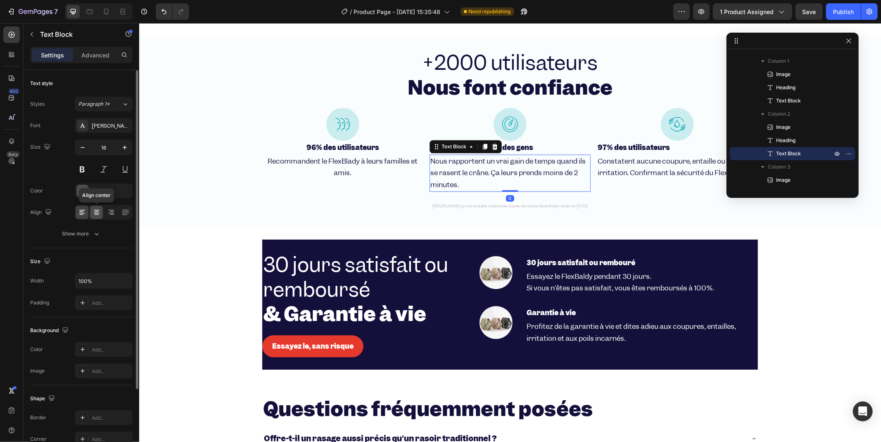
click at [94, 207] on div at bounding box center [96, 212] width 13 height 13
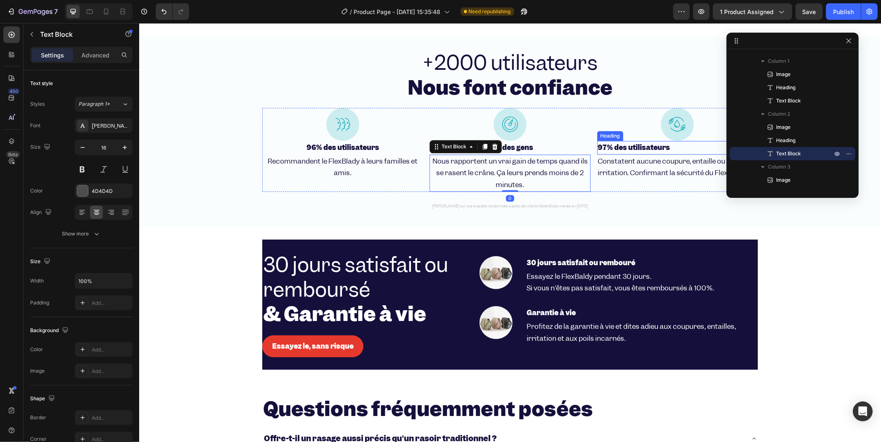
click at [652, 143] on strong "97% des utilisateurs" at bounding box center [634, 147] width 72 height 9
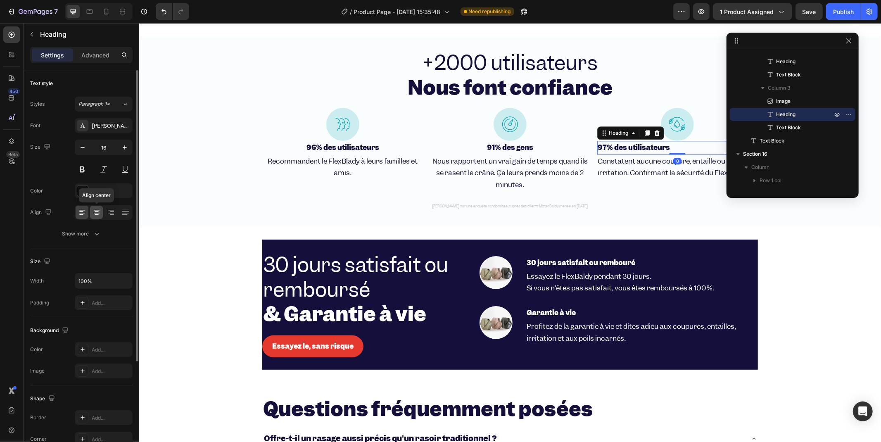
click at [93, 213] on icon at bounding box center [97, 212] width 8 height 8
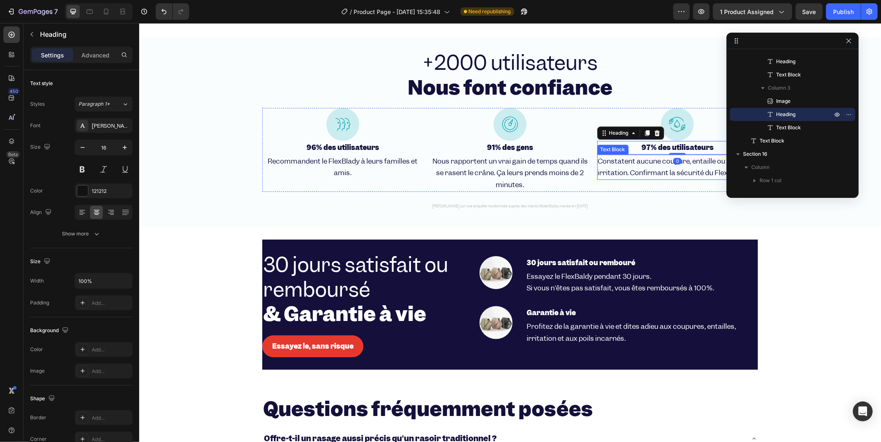
click at [625, 156] on span "Constatent aucune coupure, entaille ou irritation. Confirmant la sécurité du Fl…" at bounding box center [673, 166] width 150 height 21
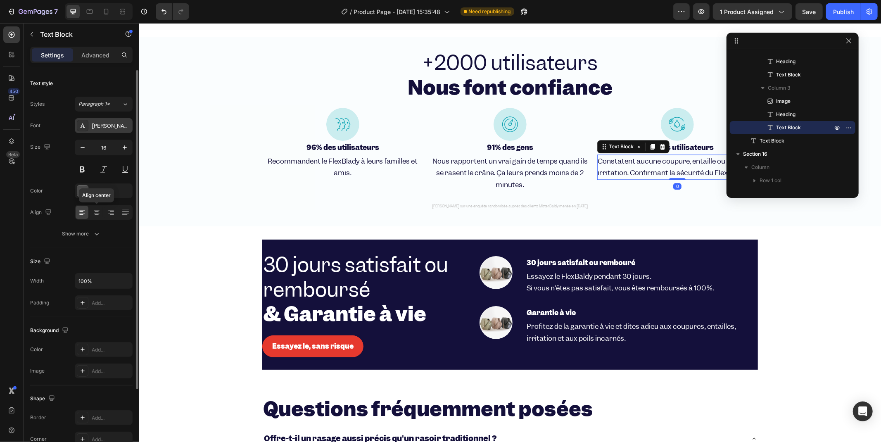
click at [97, 212] on icon at bounding box center [97, 212] width 8 height 8
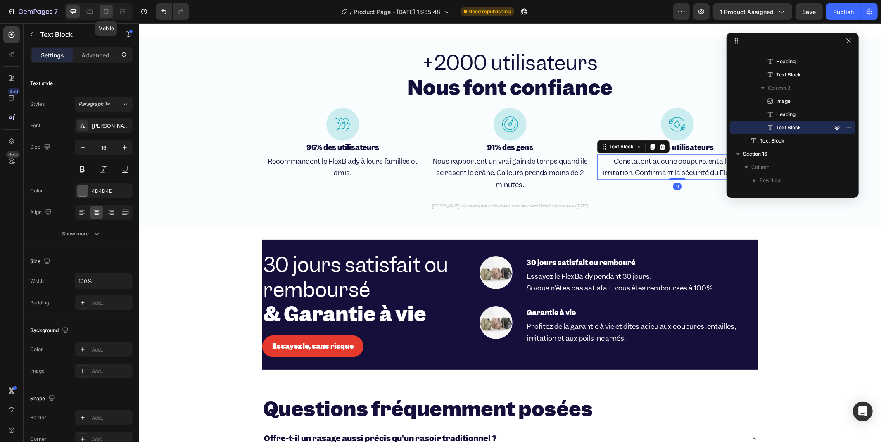
click at [110, 11] on icon at bounding box center [106, 11] width 8 height 8
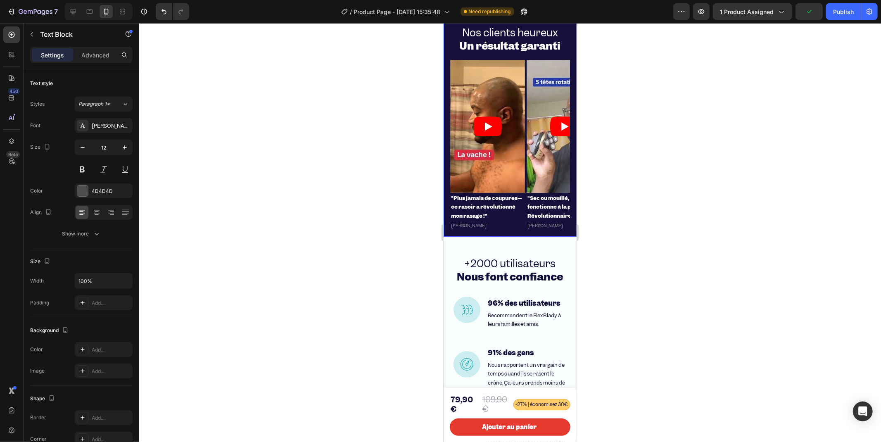
scroll to position [2235, 0]
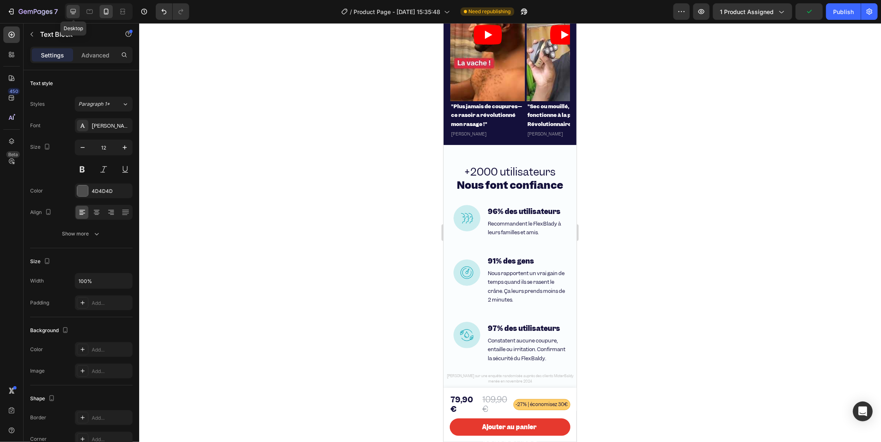
click at [73, 14] on icon at bounding box center [73, 11] width 8 height 8
type input "16"
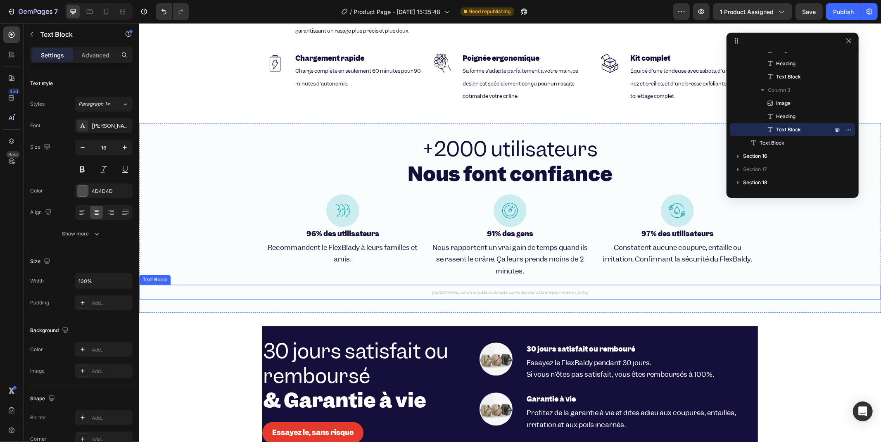
scroll to position [1696, 0]
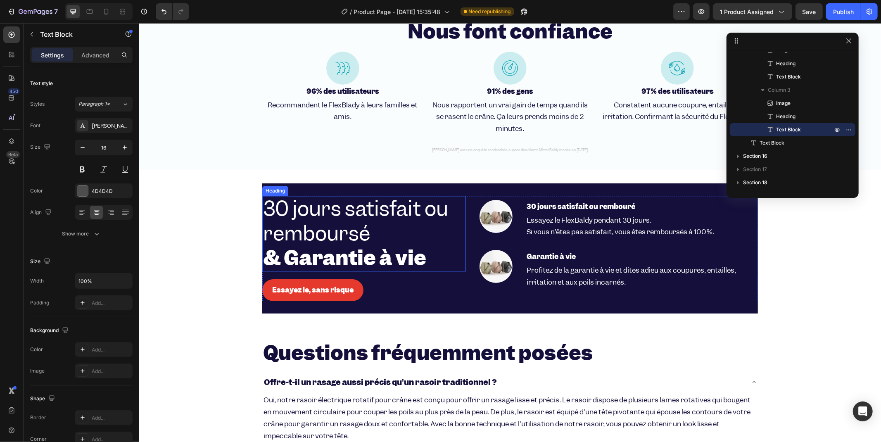
click at [364, 217] on span "30 jours satisfait ou remboursé" at bounding box center [355, 220] width 185 height 51
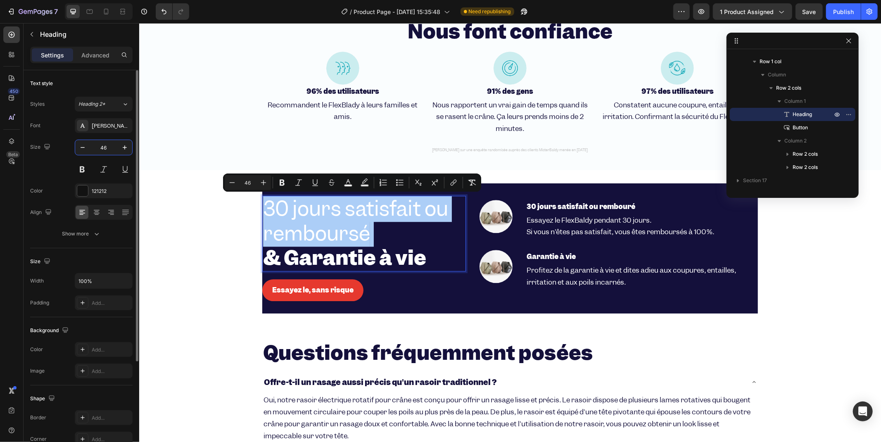
click at [98, 146] on input "46" at bounding box center [103, 147] width 27 height 15
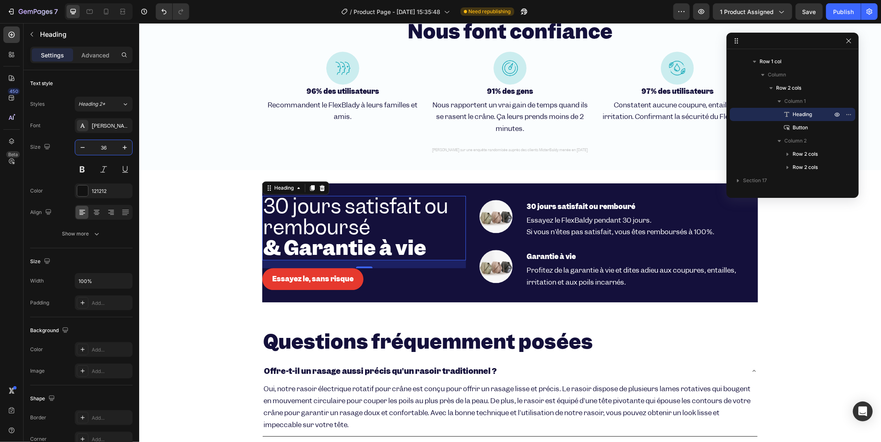
type input "36"
click at [325, 221] on span "30 jours satisfait ou remboursé" at bounding box center [355, 217] width 185 height 48
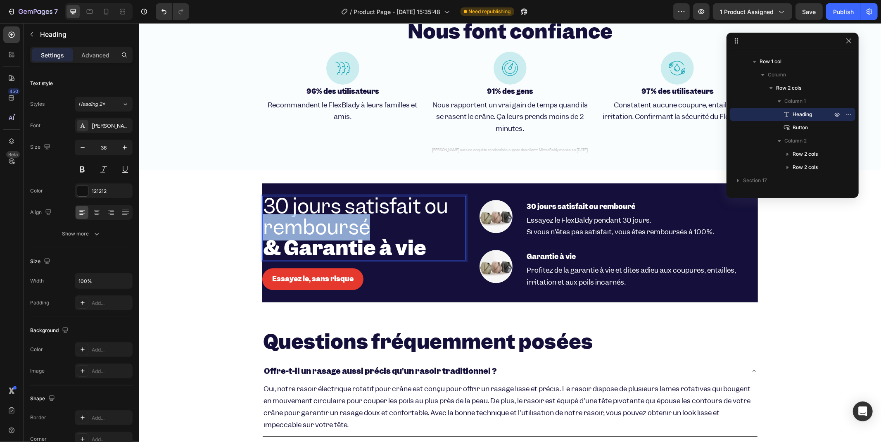
click at [325, 221] on span "30 jours satisfait ou remboursé" at bounding box center [355, 217] width 185 height 48
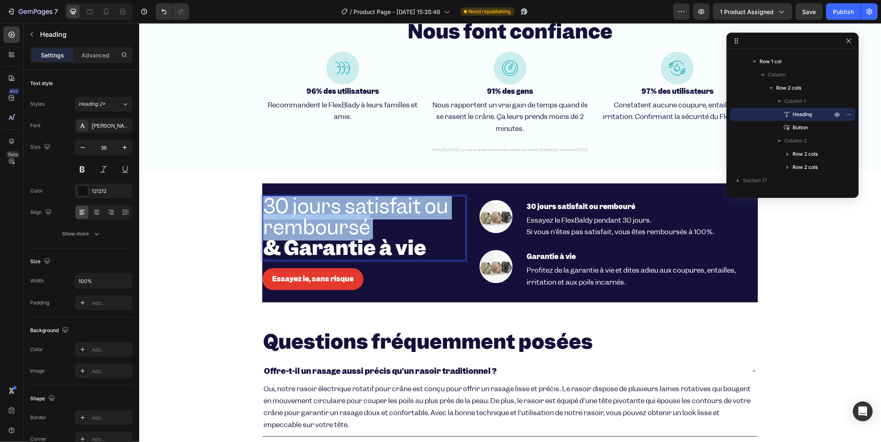
click at [325, 221] on span "30 jours satisfait ou remboursé" at bounding box center [355, 217] width 185 height 48
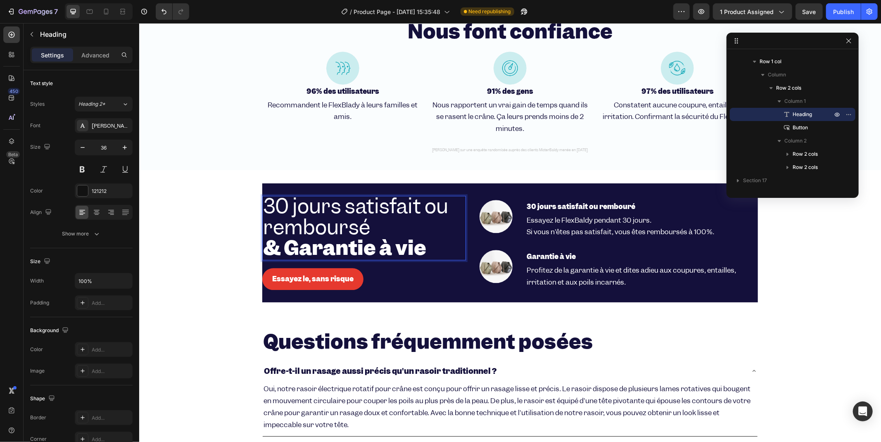
click at [427, 245] on p "30 jours satisfait ou remboursé & Garantie à vie" at bounding box center [364, 227] width 202 height 63
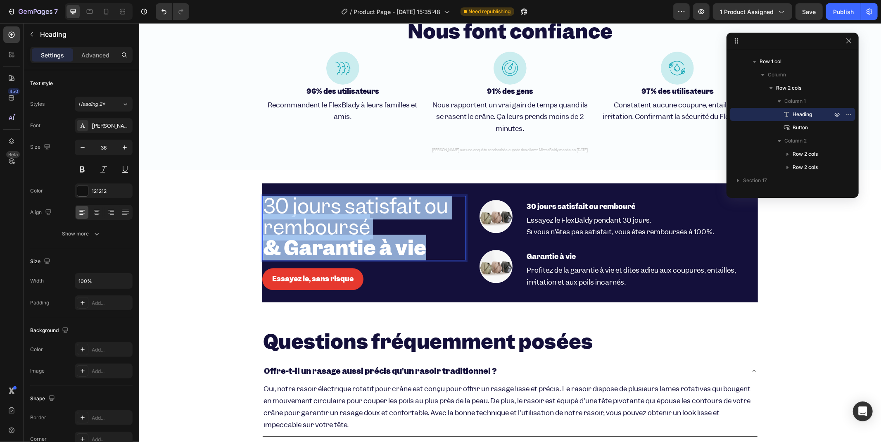
drag, startPoint x: 416, startPoint y: 243, endPoint x: 260, endPoint y: 212, distance: 159.7
click at [263, 212] on p "30 jours satisfait ou remboursé & Garantie à vie" at bounding box center [364, 227] width 202 height 63
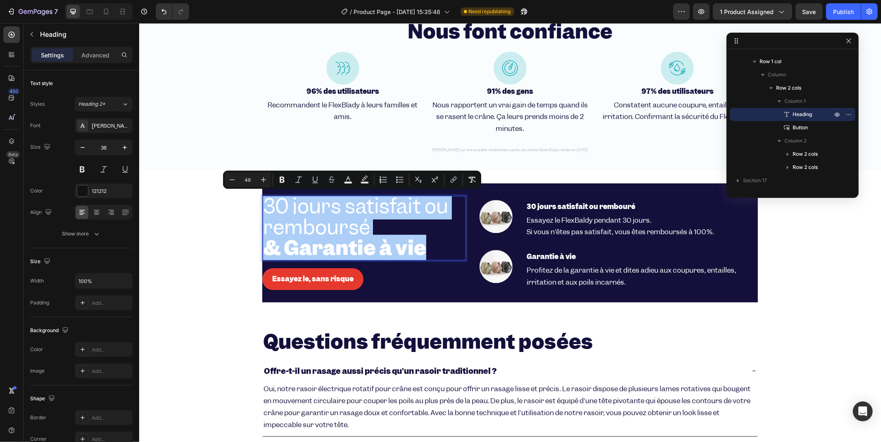
click at [251, 181] on input "46" at bounding box center [248, 180] width 17 height 10
click at [246, 181] on input "46" at bounding box center [248, 180] width 17 height 10
click at [249, 180] on input "46" at bounding box center [248, 180] width 17 height 10
type input "36"
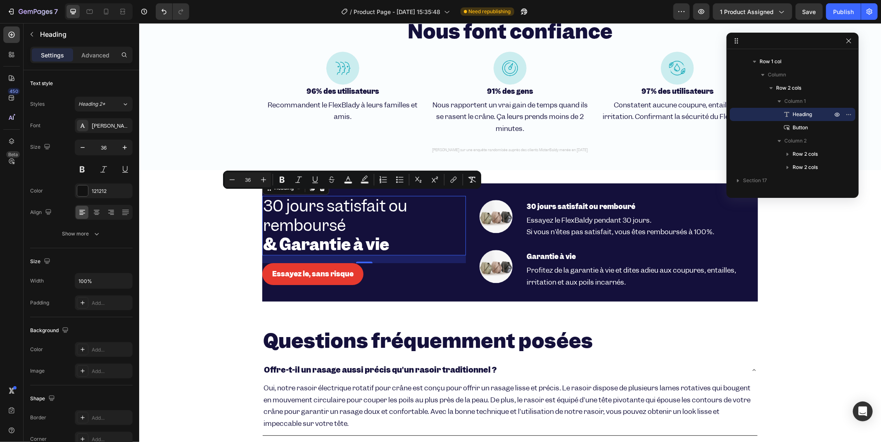
click at [445, 226] on p "30 jours satisfait ou remboursé & Garantie à vie" at bounding box center [364, 225] width 202 height 58
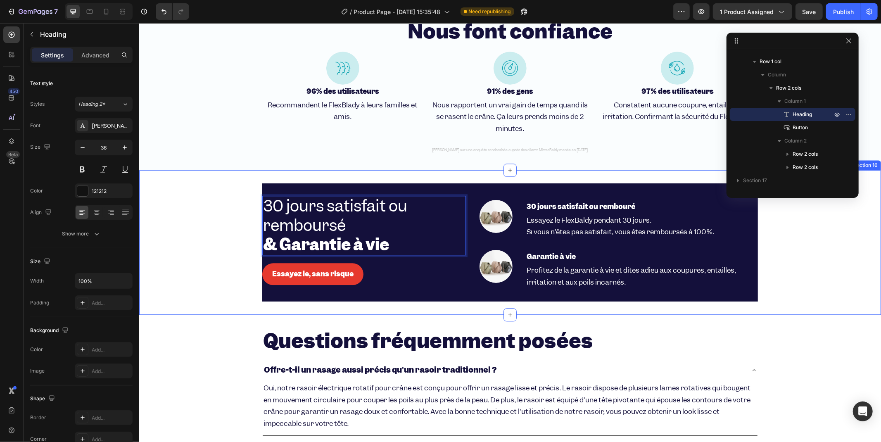
click at [190, 250] on div "30 jours satisfait ou remboursé & Garantie à vie Heading Image 30 jours satisfa…" at bounding box center [510, 242] width 742 height 118
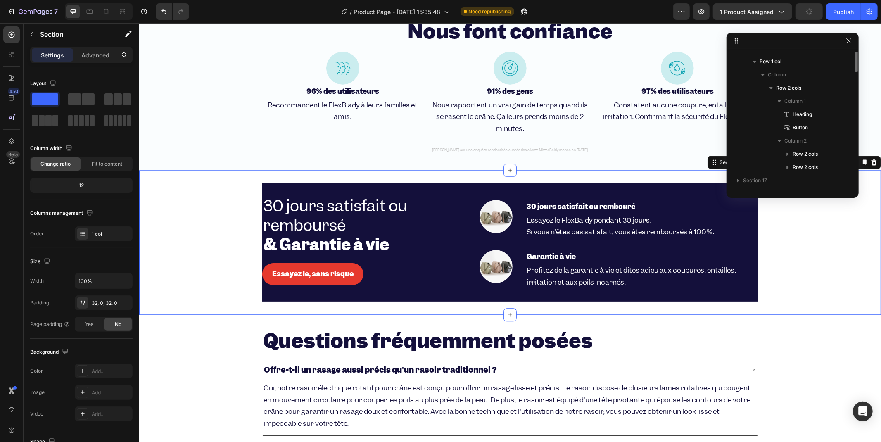
scroll to position [355, 0]
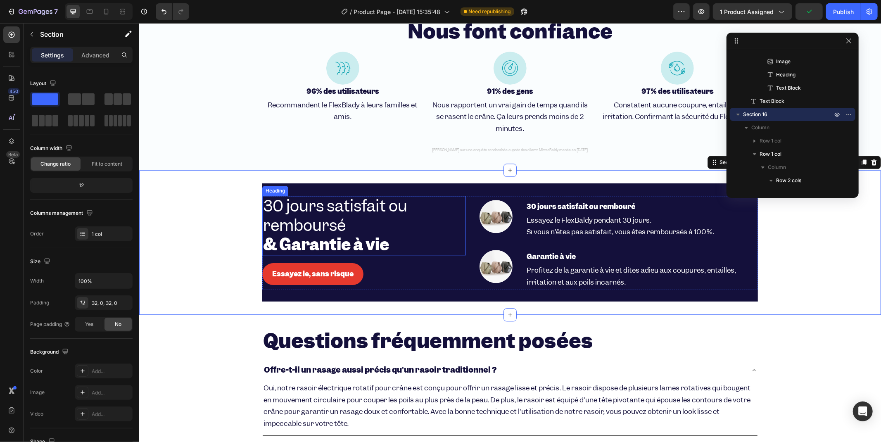
click at [376, 218] on p "⁠⁠⁠⁠⁠⁠⁠ 30 jours satisfait ou remboursé & Garantie à vie" at bounding box center [364, 225] width 202 height 58
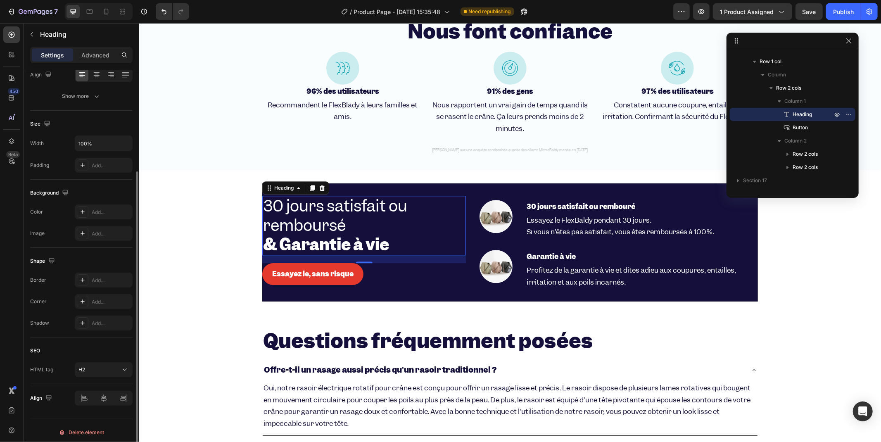
scroll to position [0, 0]
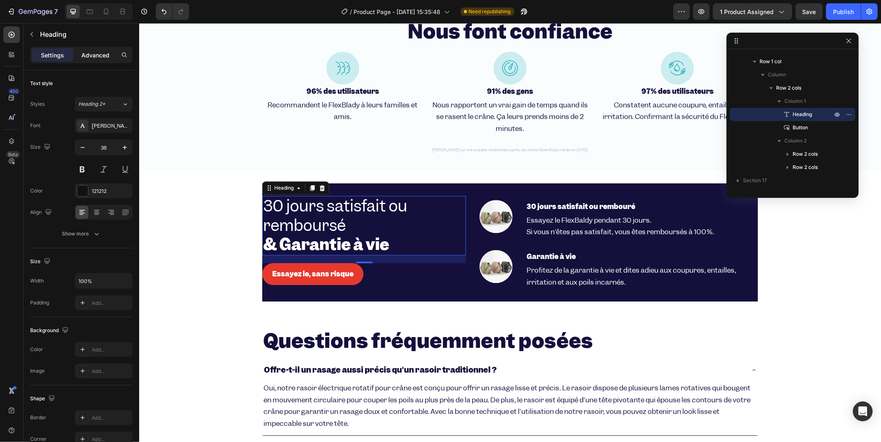
click at [93, 55] on p "Advanced" at bounding box center [95, 55] width 28 height 9
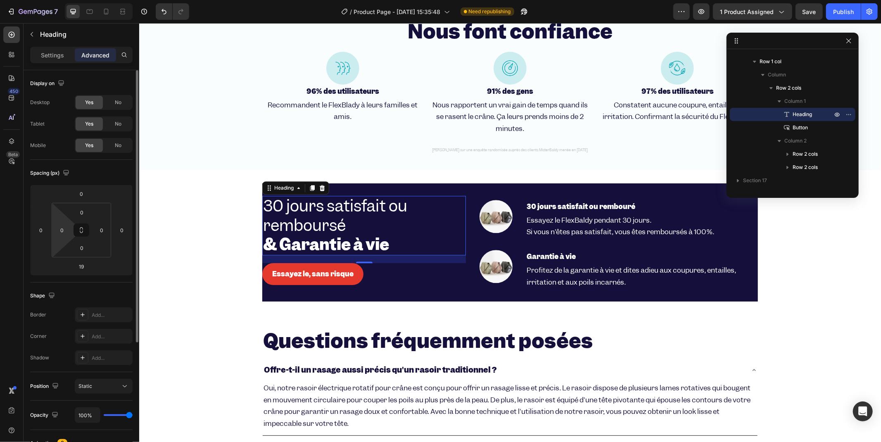
click at [52, 0] on html "7 / Product Page - [DATE] 15:35:48 Need republishing Preview 1 product assigned…" at bounding box center [440, 0] width 881 height 0
click at [64, 236] on div "0" at bounding box center [62, 230] width 17 height 13
click at [57, 230] on input "0" at bounding box center [62, 230] width 12 height 12
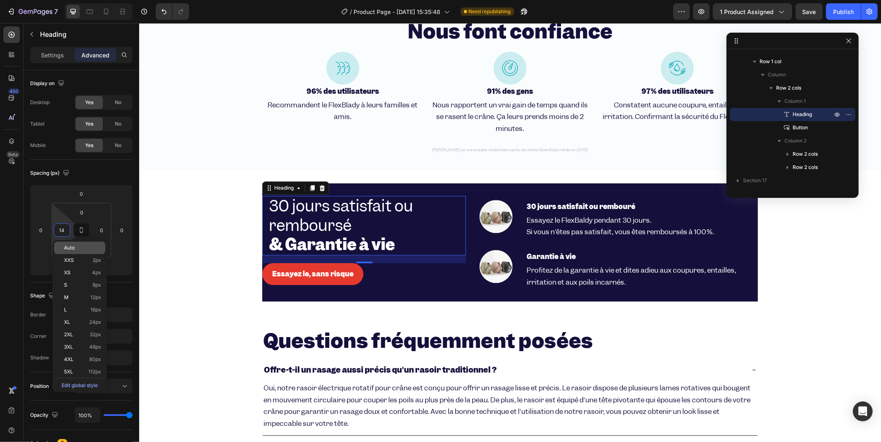
type input "15"
click at [263, 275] on link "Essayez le, sans risque" at bounding box center [312, 274] width 101 height 22
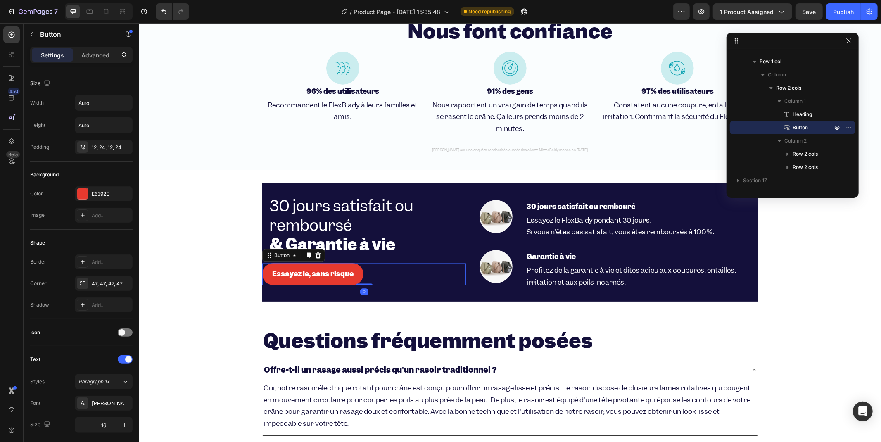
click at [383, 269] on div "Essayez le, sans risque Button 0" at bounding box center [364, 274] width 204 height 22
click at [83, 51] on p "Advanced" at bounding box center [95, 55] width 28 height 9
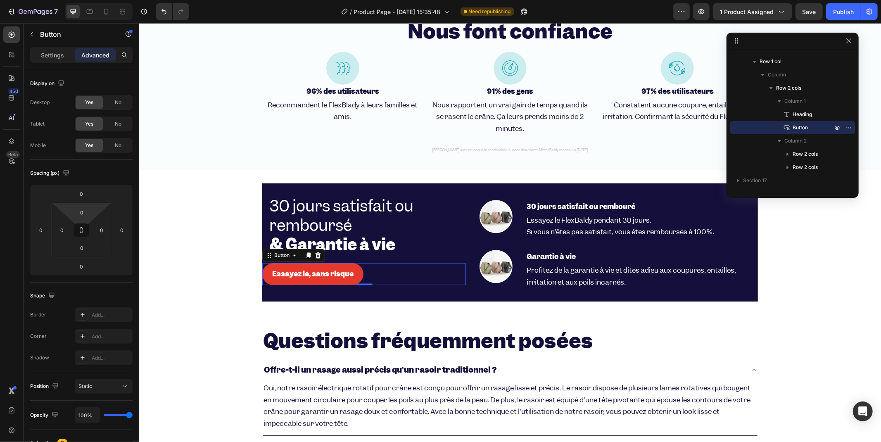
click at [63, 224] on input "0" at bounding box center [62, 230] width 12 height 12
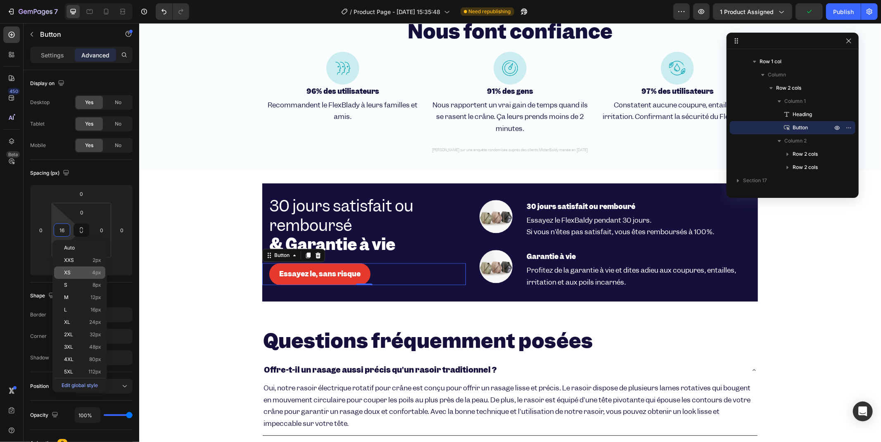
type input "15"
click at [493, 216] on img at bounding box center [495, 216] width 33 height 33
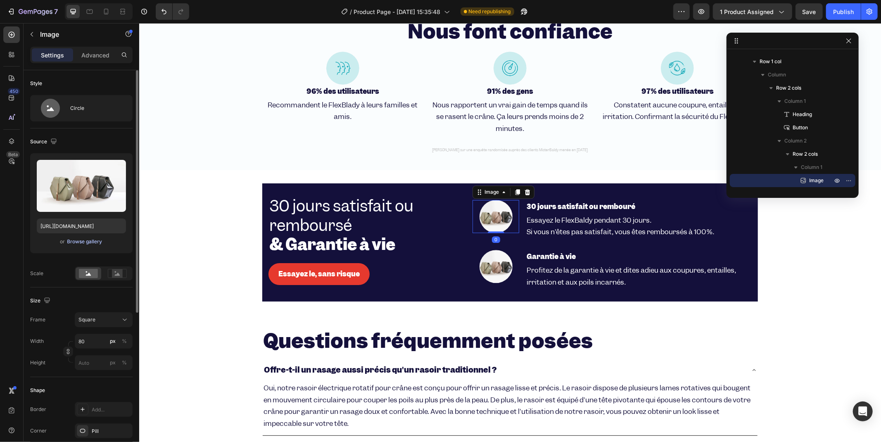
click at [73, 240] on div "Browse gallery" at bounding box center [84, 241] width 35 height 7
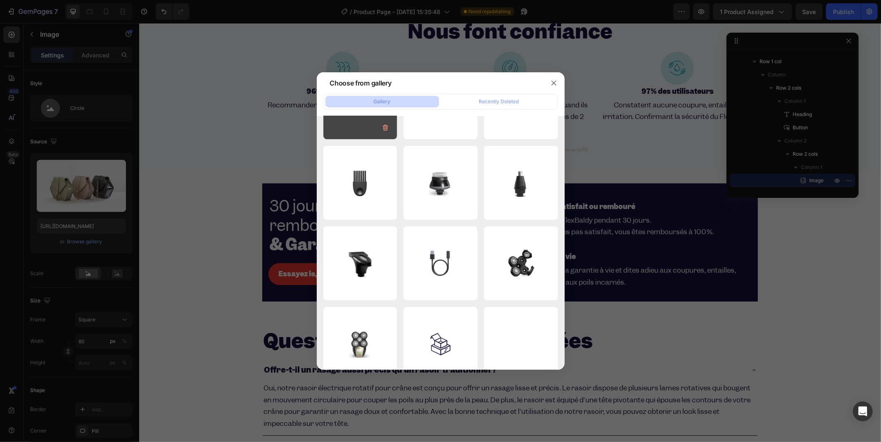
scroll to position [229, 0]
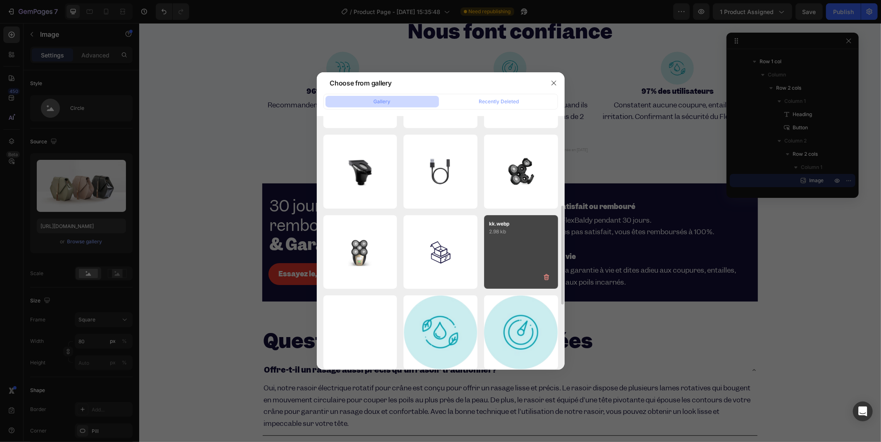
click at [503, 250] on div "kk.webp 2.98 kb" at bounding box center [521, 252] width 74 height 74
type input "[URL][DOMAIN_NAME]"
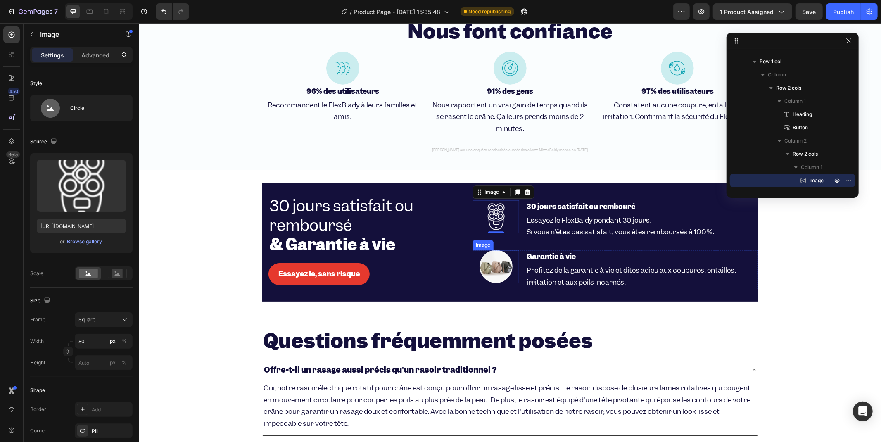
click at [497, 266] on img at bounding box center [495, 266] width 33 height 33
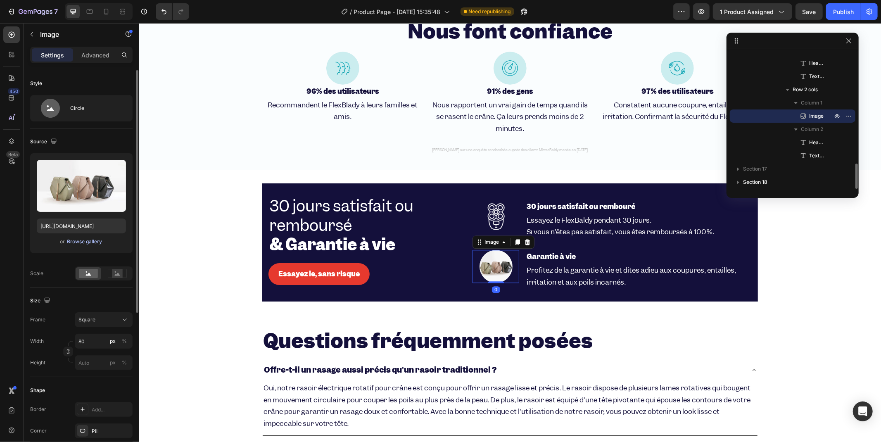
click at [92, 245] on div "Browse gallery" at bounding box center [84, 241] width 35 height 7
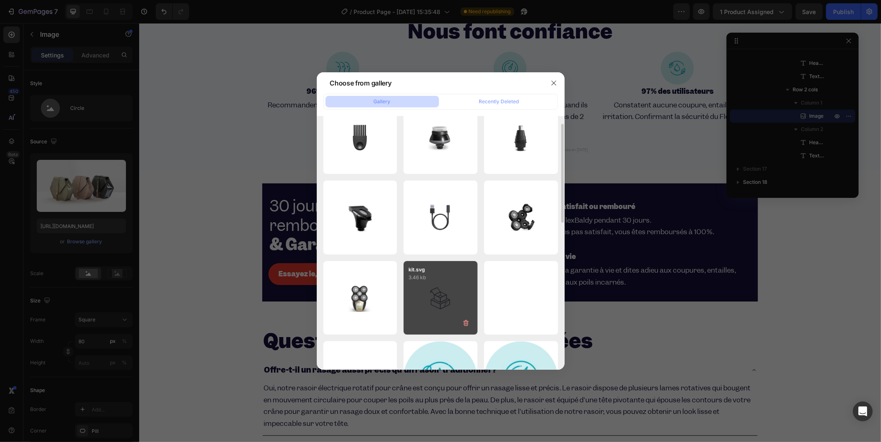
scroll to position [229, 0]
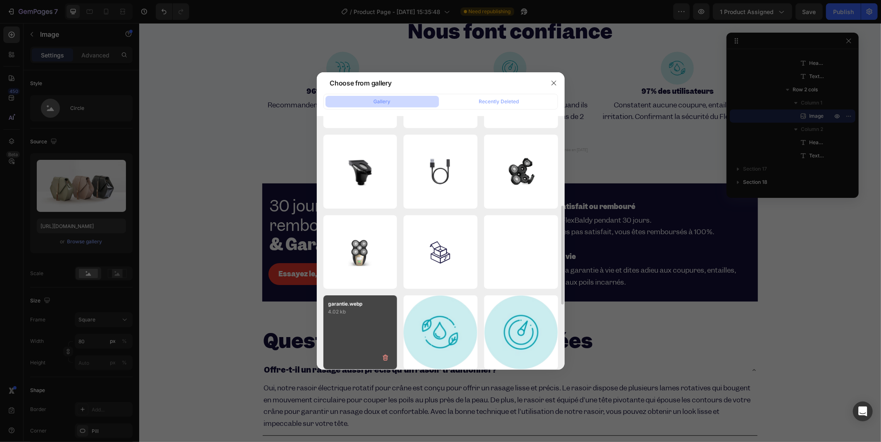
click at [383, 303] on p "garantie.webp" at bounding box center [360, 303] width 64 height 7
type input "[URL][DOMAIN_NAME]"
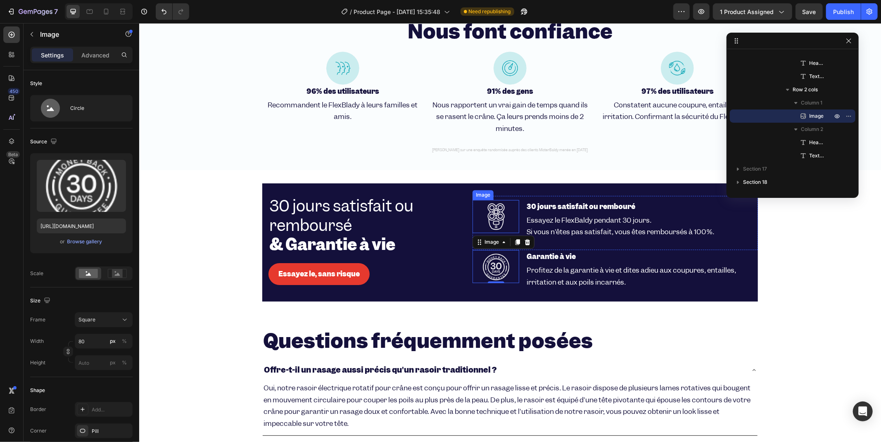
click at [493, 224] on img at bounding box center [495, 216] width 33 height 33
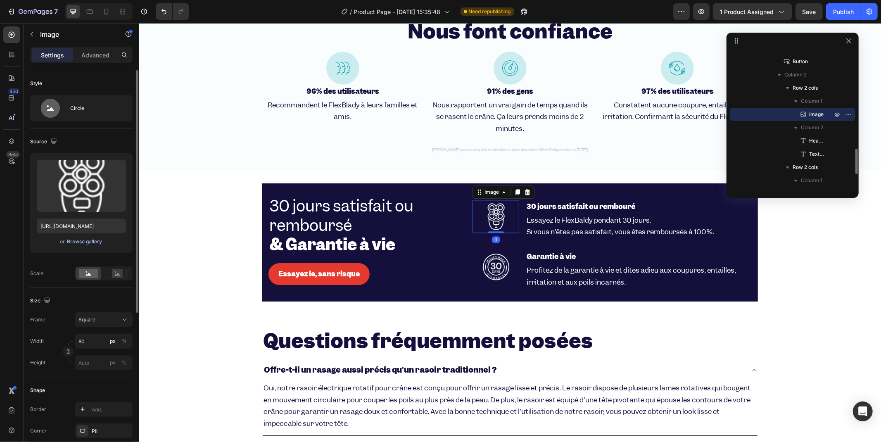
click at [76, 243] on div "Browse gallery" at bounding box center [84, 241] width 35 height 7
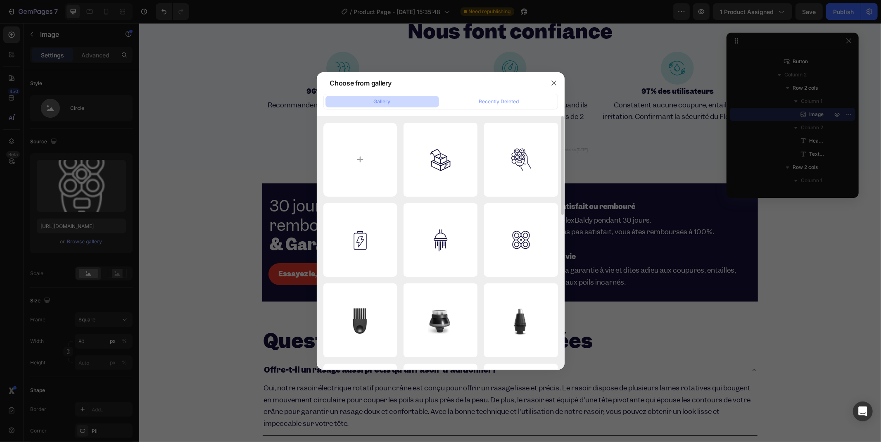
scroll to position [183, 0]
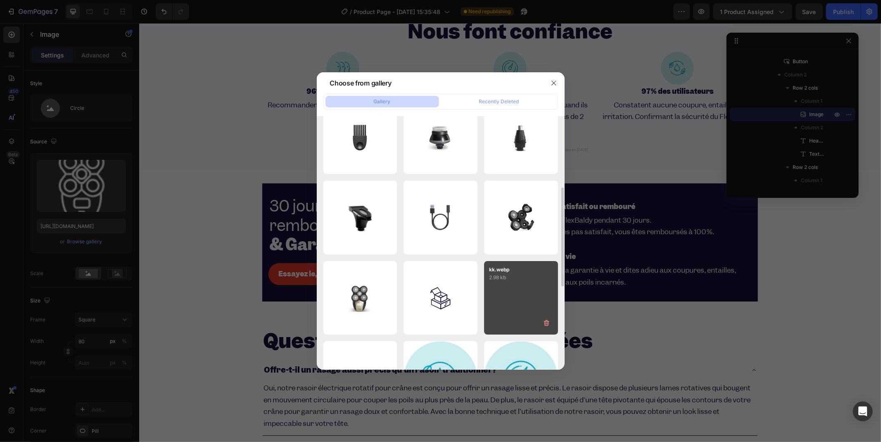
click at [510, 281] on p "2.98 kb" at bounding box center [521, 278] width 64 height 8
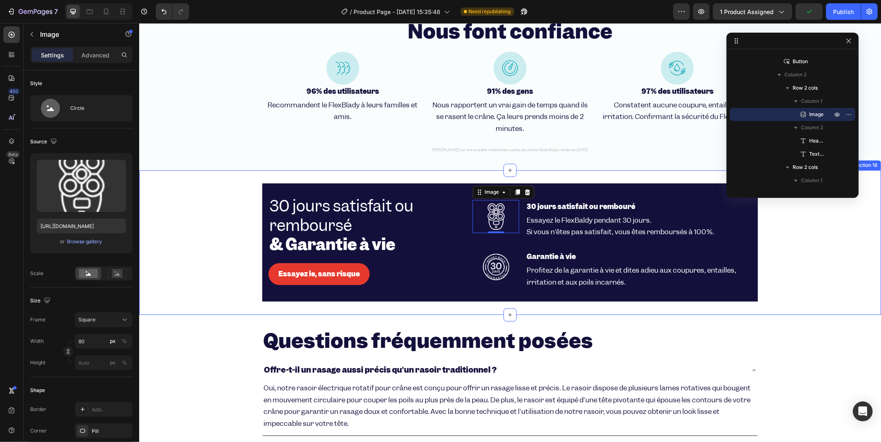
click at [234, 219] on div "30 jours satisfait ou remboursé & Garantie à vie Heading Image 30 jours satisfa…" at bounding box center [510, 242] width 742 height 118
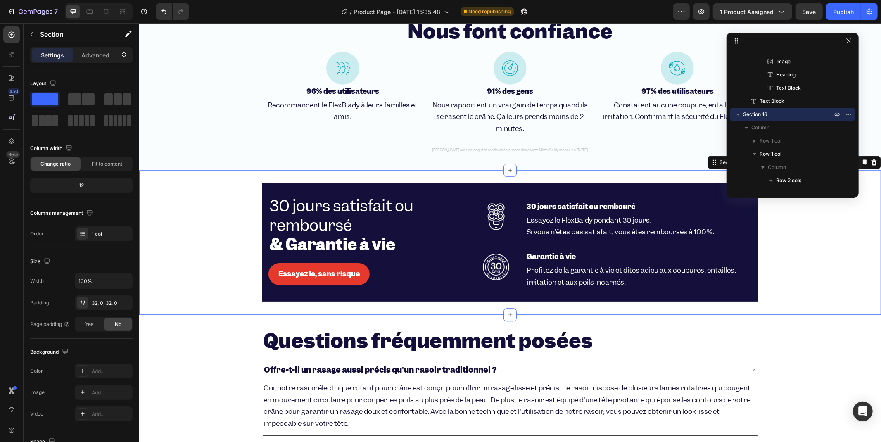
scroll to position [1742, 0]
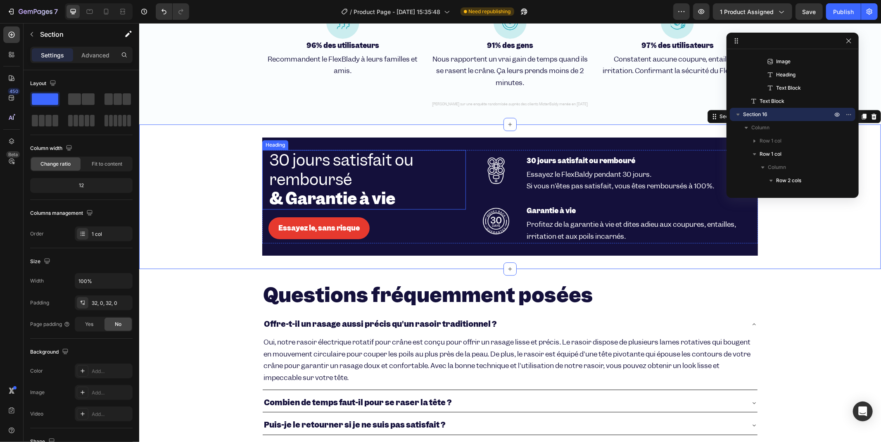
click at [461, 163] on p "⁠⁠⁠⁠⁠⁠⁠ 30 jours satisfait ou remboursé & Garantie à vie" at bounding box center [367, 179] width 196 height 58
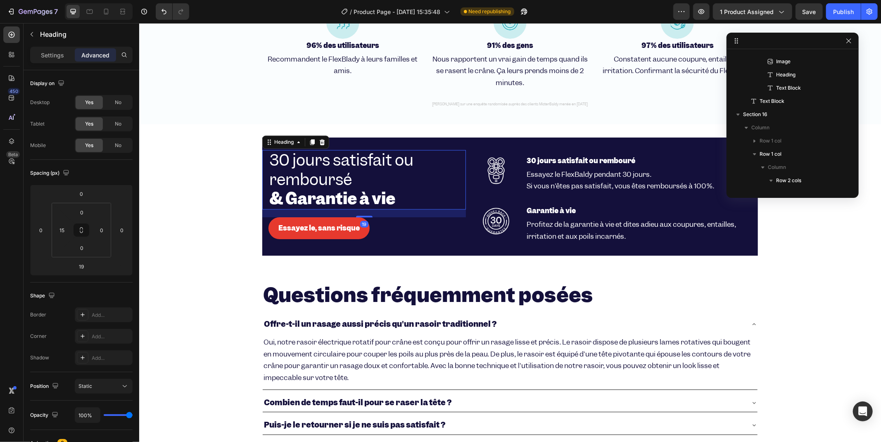
scroll to position [447, 0]
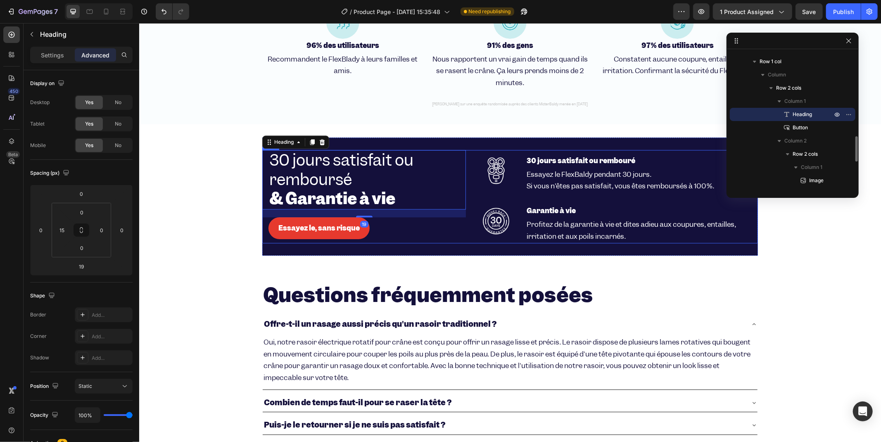
click at [464, 159] on div "⁠⁠⁠⁠⁠⁠⁠ 30 jours satisfait ou remboursé & Garantie à vie Heading 19 Essayez le,…" at bounding box center [510, 196] width 496 height 93
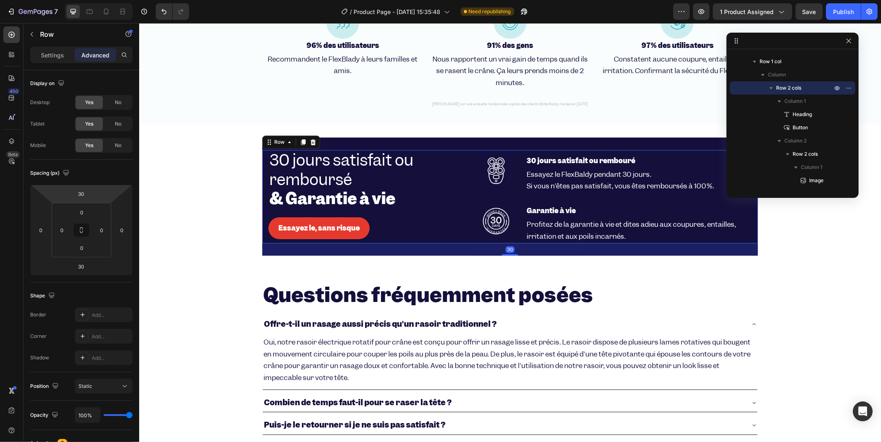
click at [45, 47] on div "Settings Advanced" at bounding box center [81, 55] width 102 height 17
click at [50, 57] on p "Settings" at bounding box center [52, 55] width 23 height 9
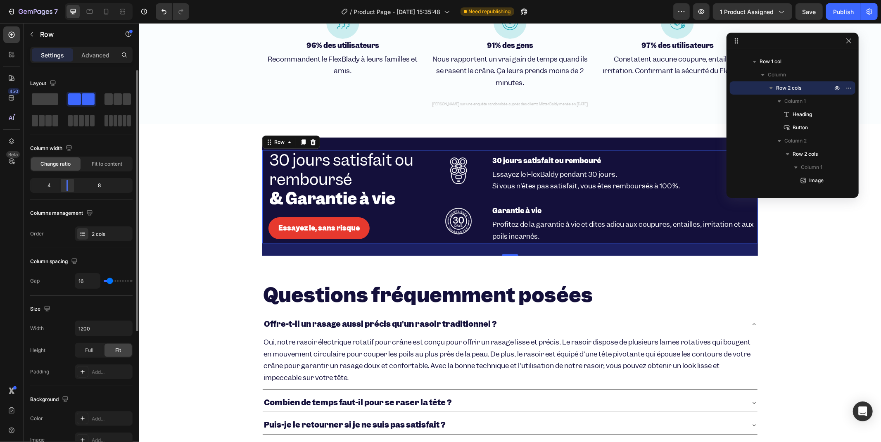
drag, startPoint x: 74, startPoint y: 181, endPoint x: 65, endPoint y: 182, distance: 9.6
click at [65, 182] on div at bounding box center [67, 186] width 15 height 12
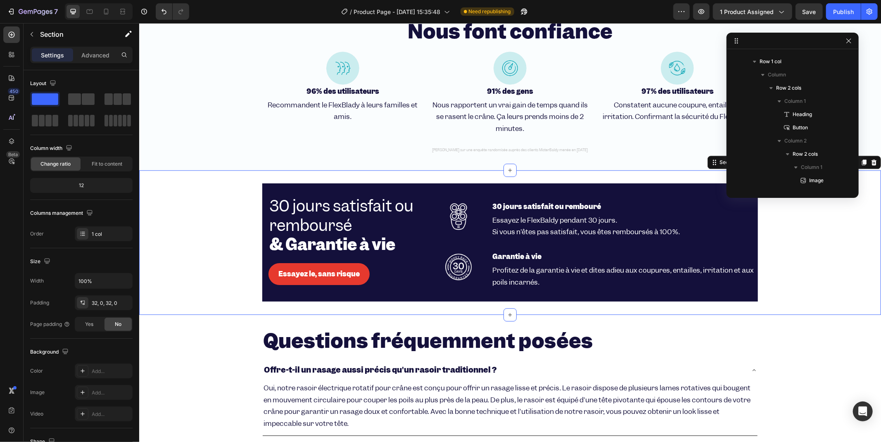
click at [212, 179] on div "30 jours satisfait ou remboursé & Garantie à vie Heading Image 30 jours satisfa…" at bounding box center [510, 242] width 742 height 145
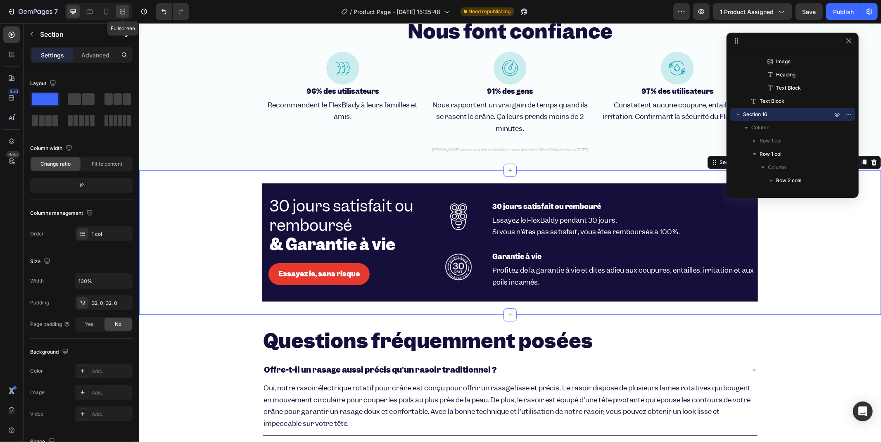
click at [121, 13] on icon at bounding box center [123, 11] width 8 height 8
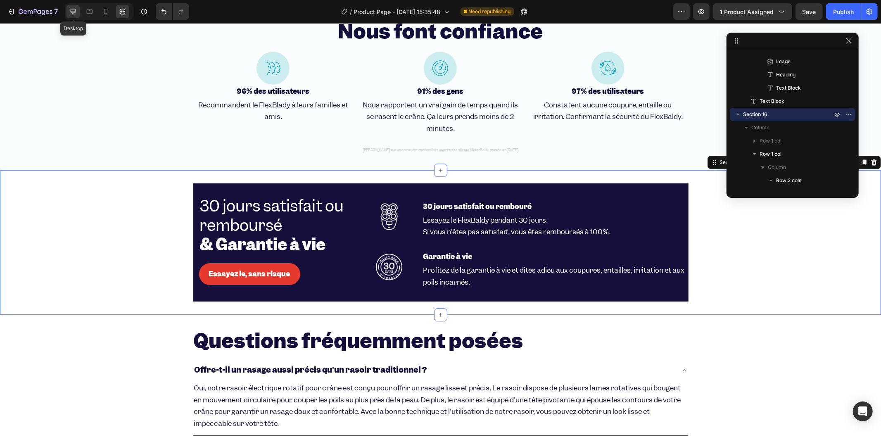
click at [70, 10] on icon at bounding box center [73, 11] width 8 height 8
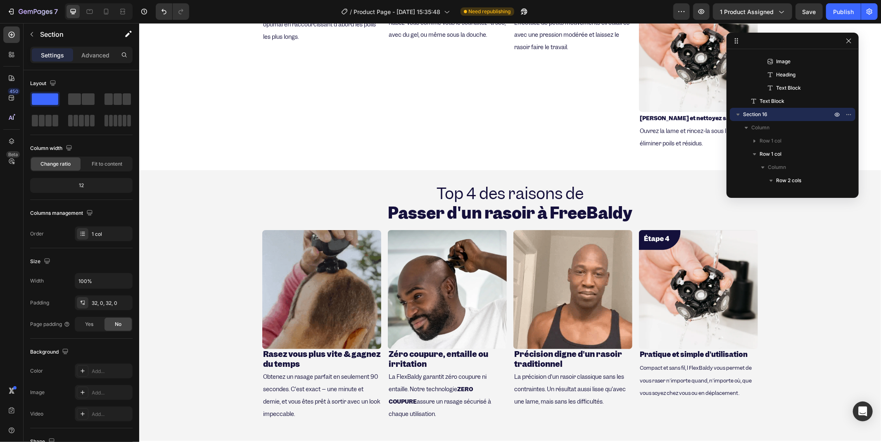
scroll to position [872, 0]
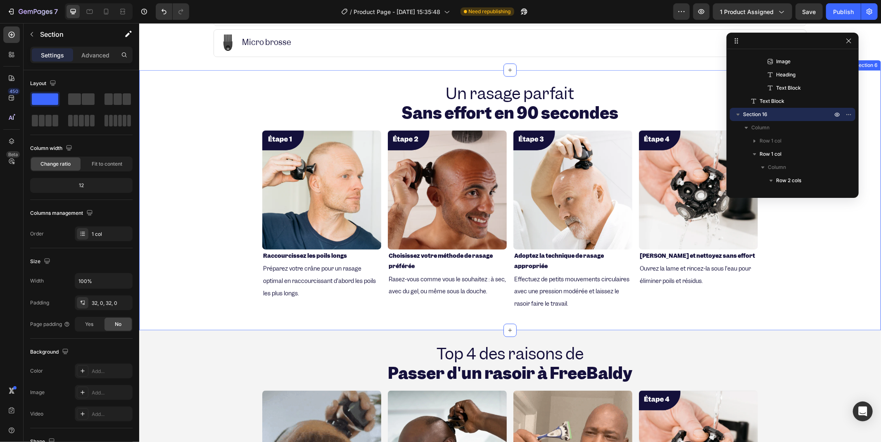
click at [252, 149] on div "Un rasage parfait Sans effort en 90 secondes Heading Image Raccourcissez les po…" at bounding box center [510, 200] width 742 height 234
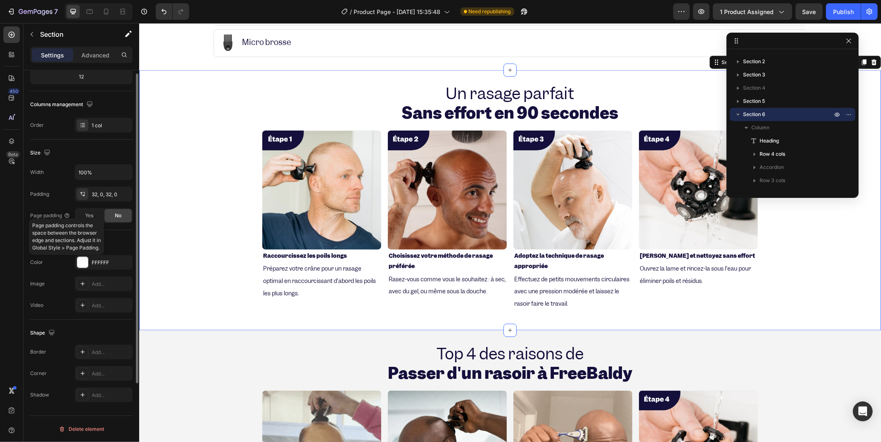
scroll to position [63, 0]
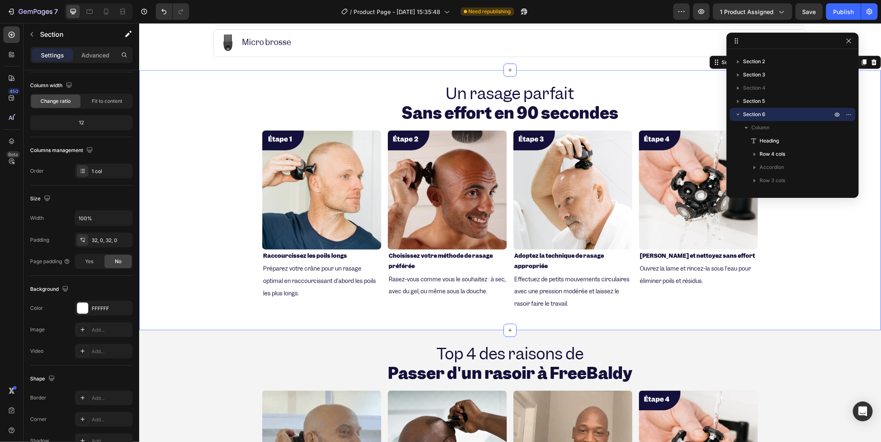
click at [320, 74] on div "Un rasage parfait Sans effort en 90 secondes Heading Image Raccourcissez les po…" at bounding box center [510, 200] width 742 height 260
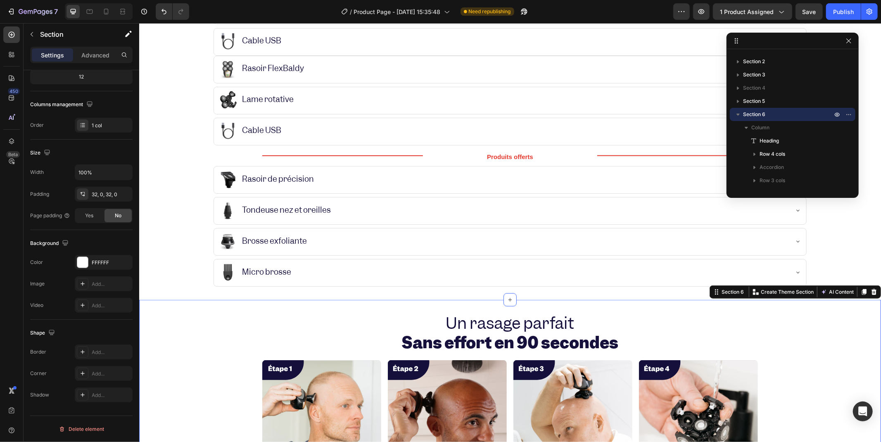
scroll to position [597, 0]
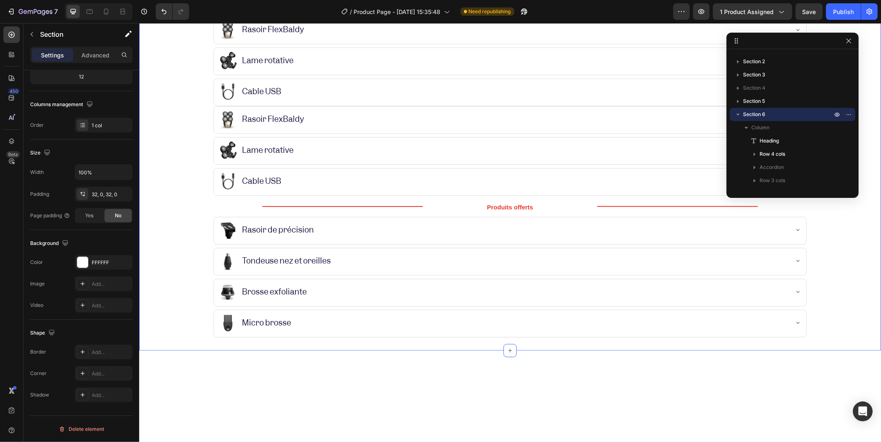
click at [305, 181] on div "Tout ce qui est inclus dans Le kit FlexBaldy Heading Yes Rasoir FlexBaldy Yes L…" at bounding box center [510, 147] width 742 height 405
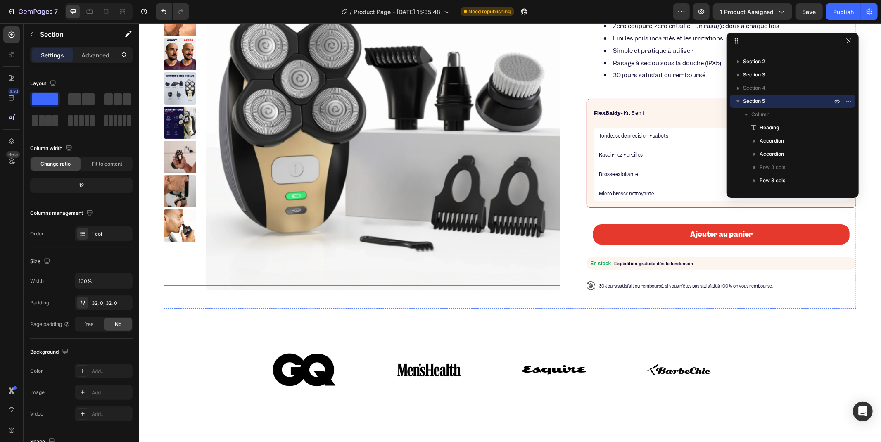
scroll to position [0, 0]
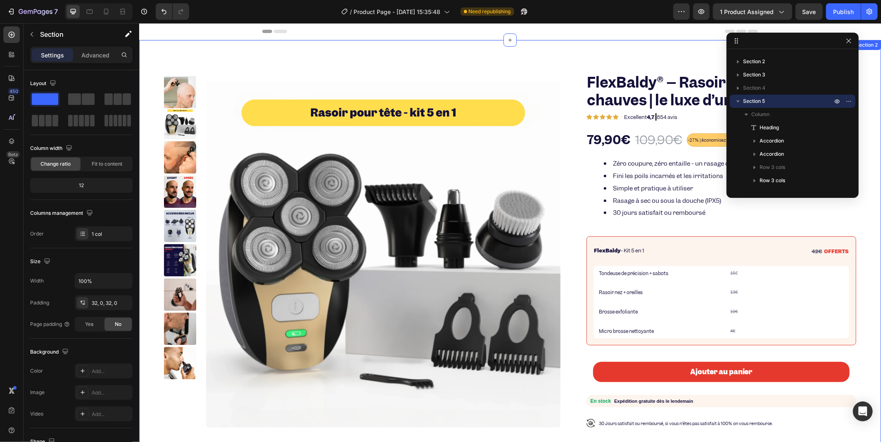
click at [561, 63] on div "Product Images FlexBaldy® – Rasoir électrique pour chauves | le luxe d’un crâne…" at bounding box center [510, 256] width 742 height 433
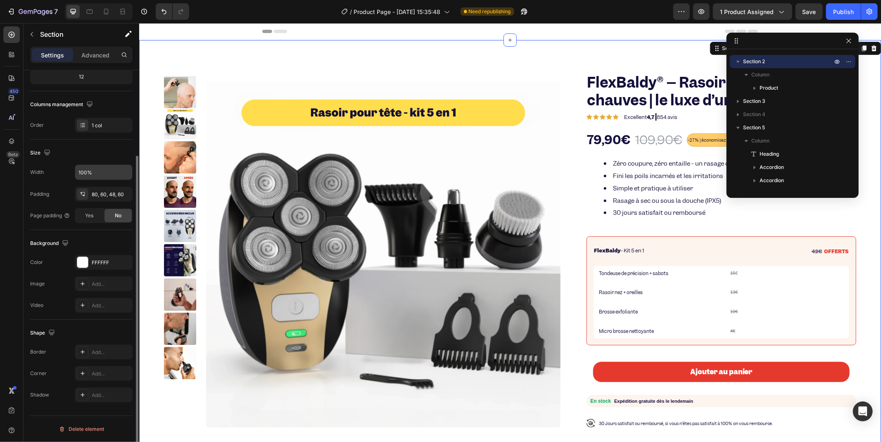
scroll to position [17, 0]
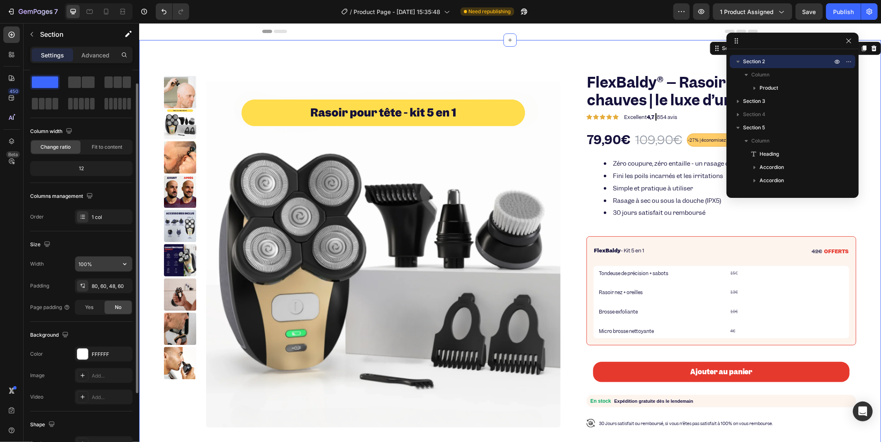
click at [106, 259] on input "100%" at bounding box center [103, 264] width 57 height 15
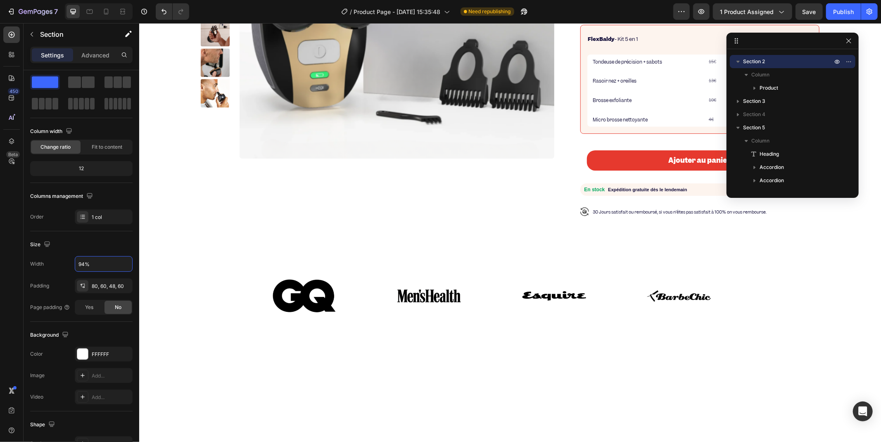
scroll to position [46, 0]
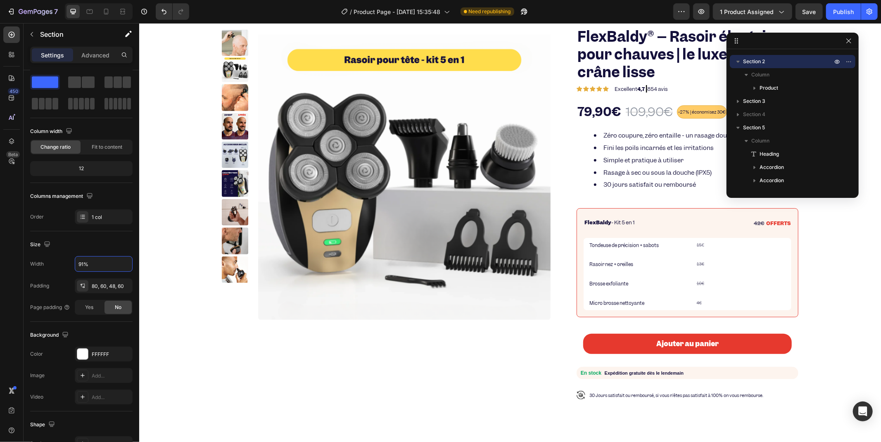
type input "90%"
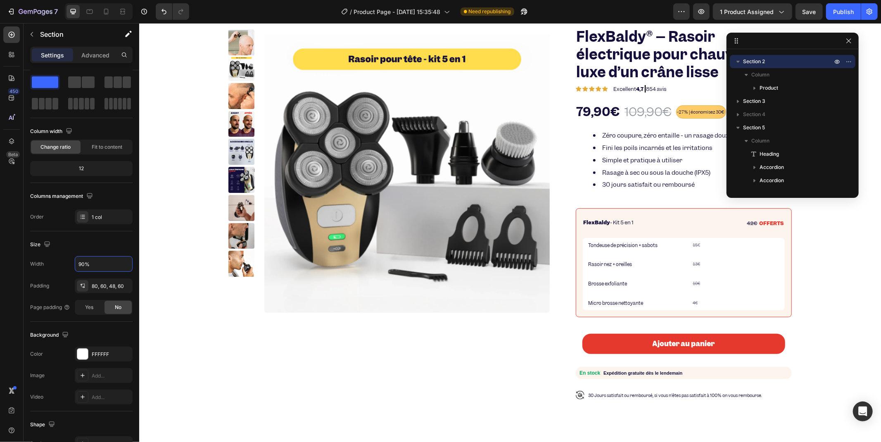
scroll to position [275, 0]
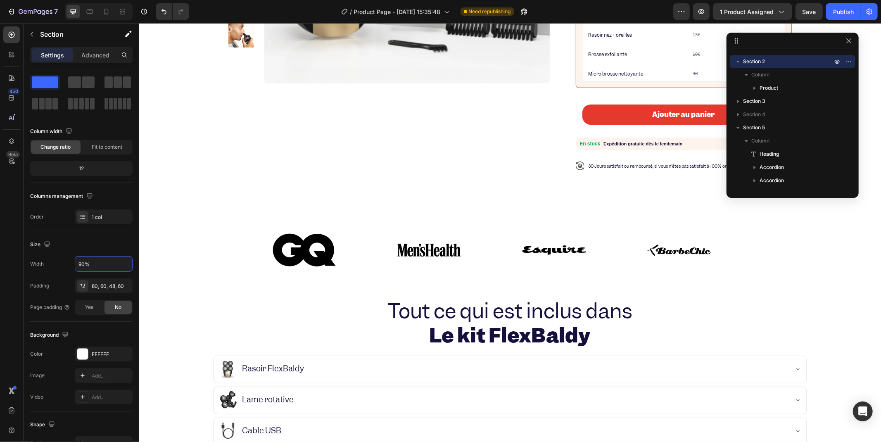
click at [356, 253] on div "Image" at bounding box center [320, 250] width 125 height 56
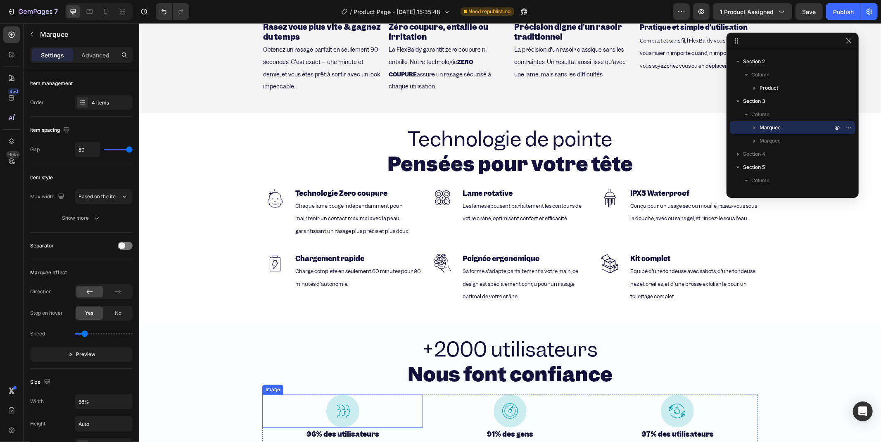
scroll to position [1423, 0]
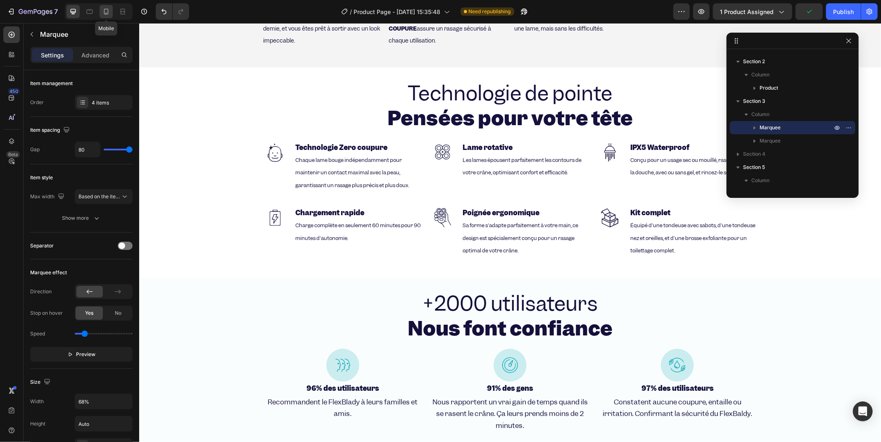
click at [109, 15] on icon at bounding box center [106, 11] width 8 height 8
type input "16"
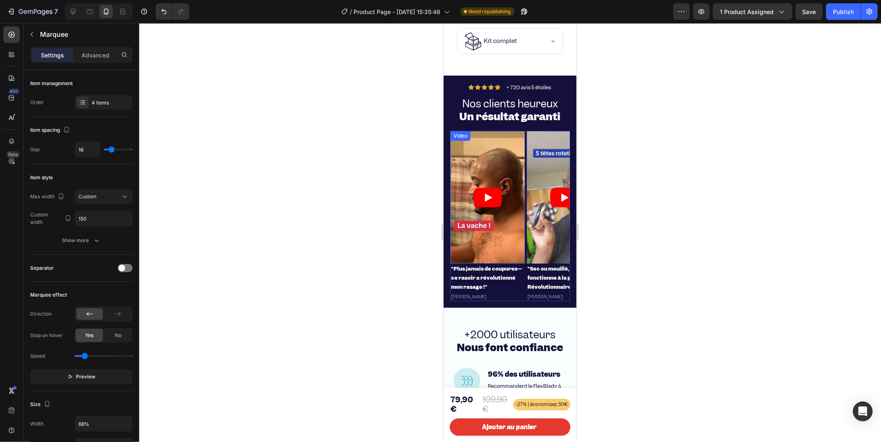
scroll to position [2014, 0]
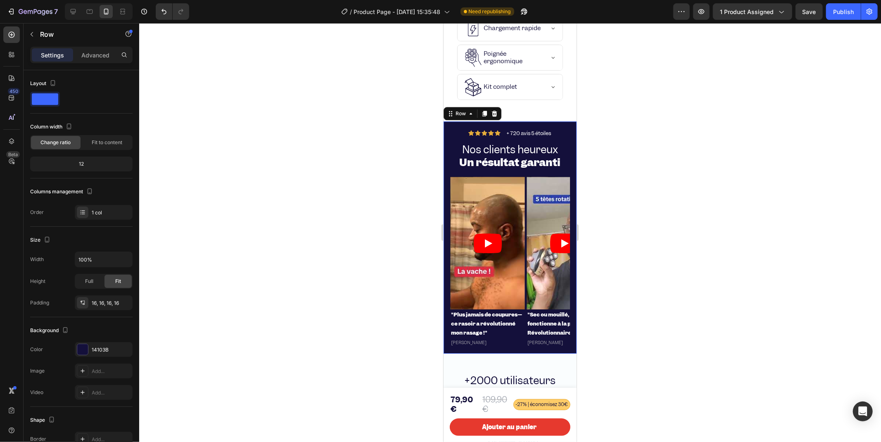
click at [446, 138] on div "Icon Icon Icon Icon Icon Icon List + 720 avis 5 étoiles Text Block Row Nos clie…" at bounding box center [509, 237] width 133 height 233
click at [485, 116] on icon at bounding box center [484, 113] width 5 height 6
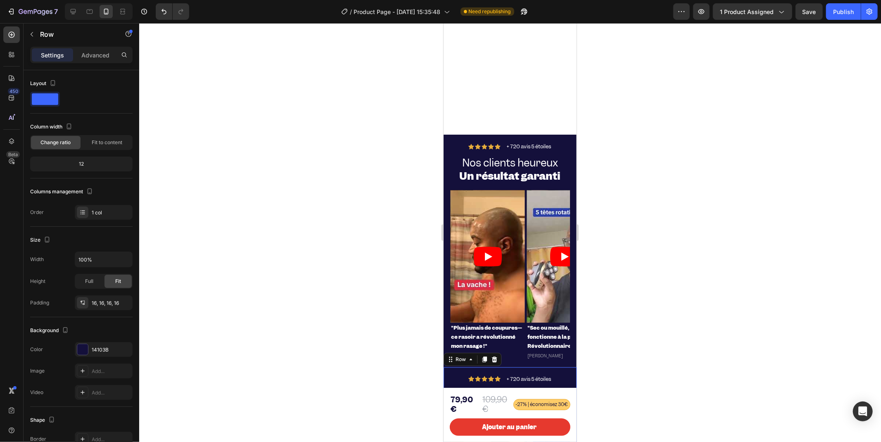
scroll to position [2329, 0]
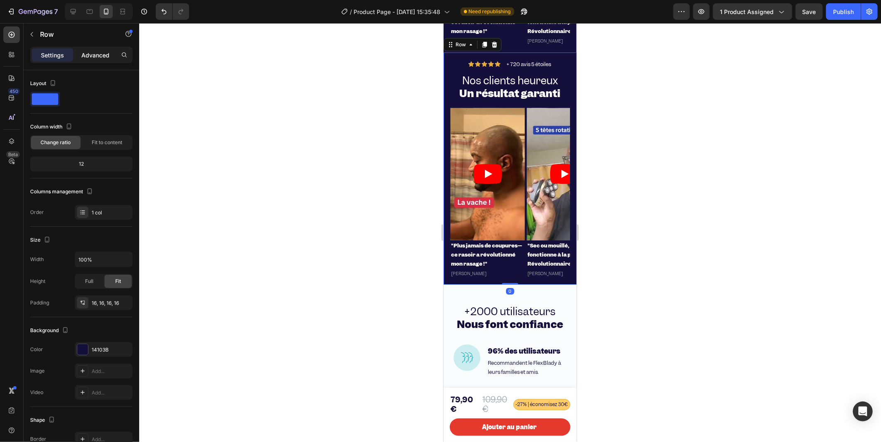
click at [95, 56] on p "Advanced" at bounding box center [95, 55] width 28 height 9
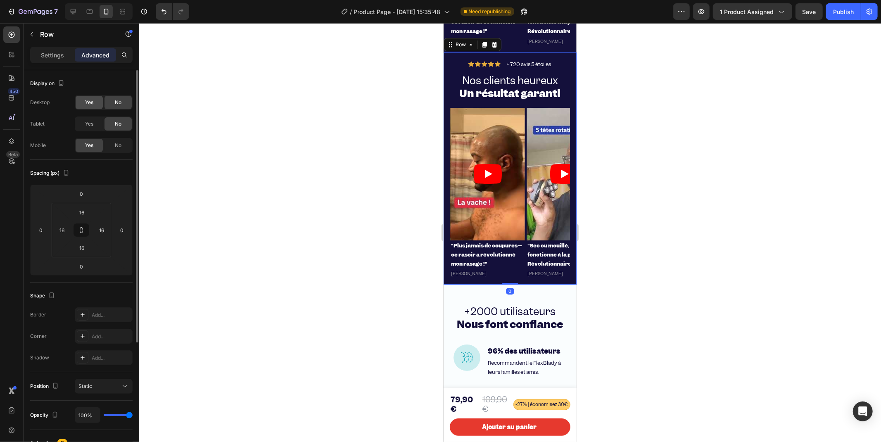
click at [91, 105] on span "Yes" at bounding box center [89, 102] width 8 height 7
click at [93, 121] on div "Yes" at bounding box center [89, 123] width 27 height 13
click at [112, 140] on div "No" at bounding box center [118, 145] width 27 height 13
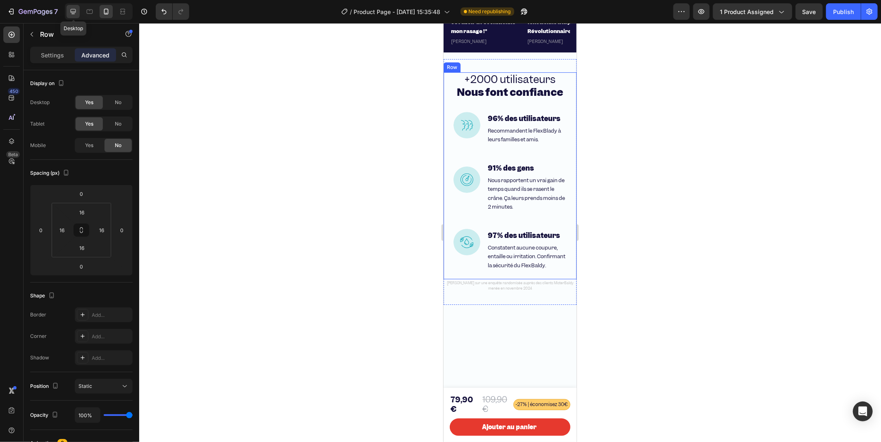
click at [75, 14] on icon at bounding box center [73, 11] width 8 height 8
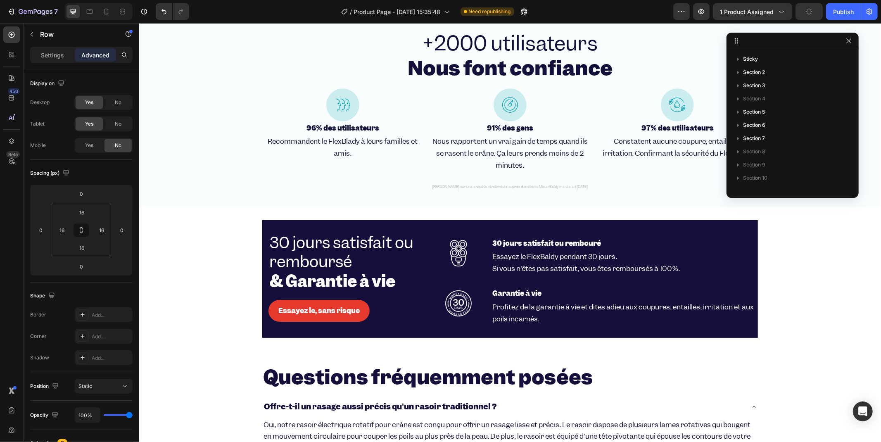
scroll to position [1906, 0]
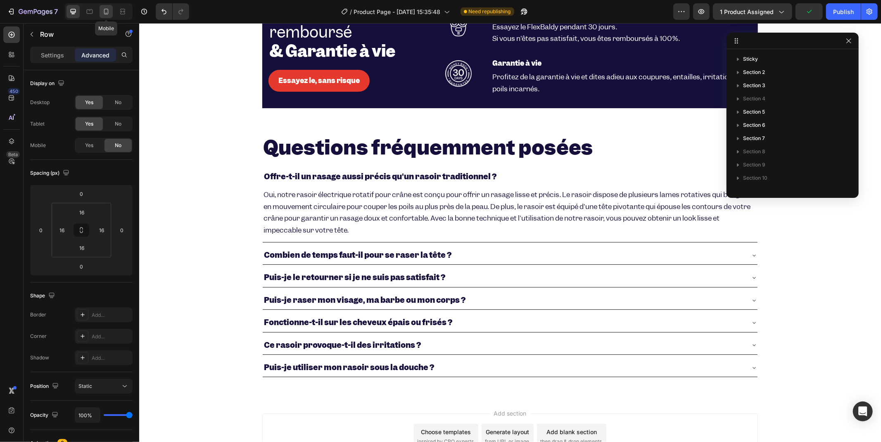
click at [102, 15] on icon at bounding box center [106, 11] width 8 height 8
click at [96, 15] on div "Mobile" at bounding box center [99, 11] width 68 height 17
click at [90, 14] on icon at bounding box center [90, 11] width 8 height 8
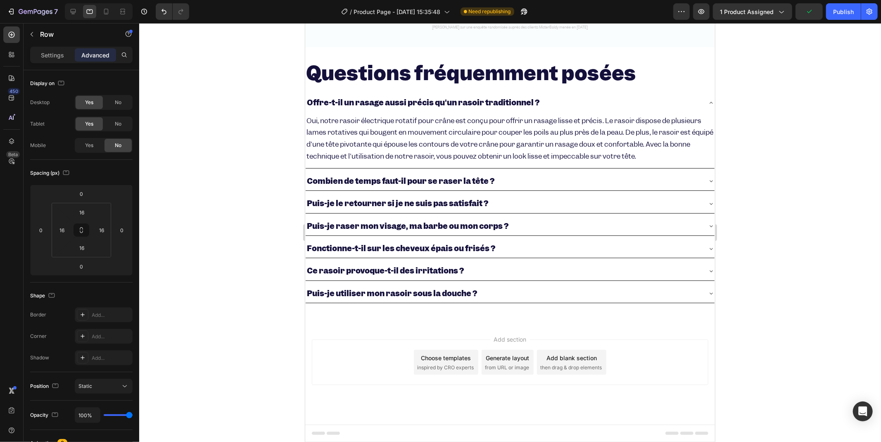
scroll to position [1812, 0]
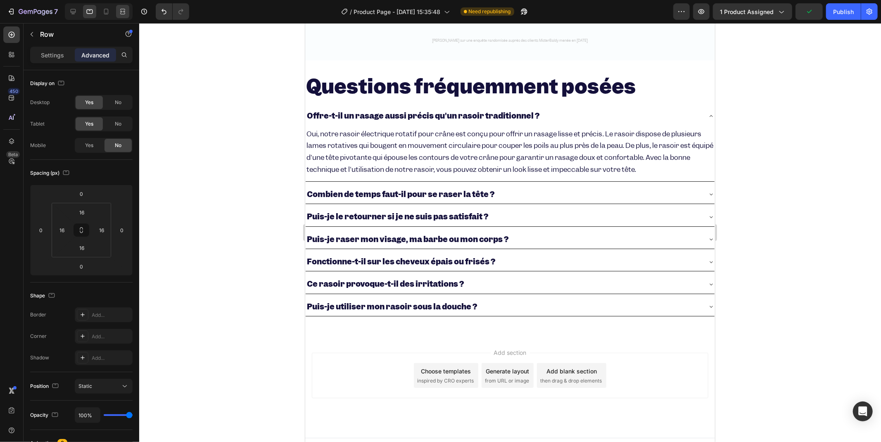
click at [119, 6] on div at bounding box center [122, 11] width 13 height 13
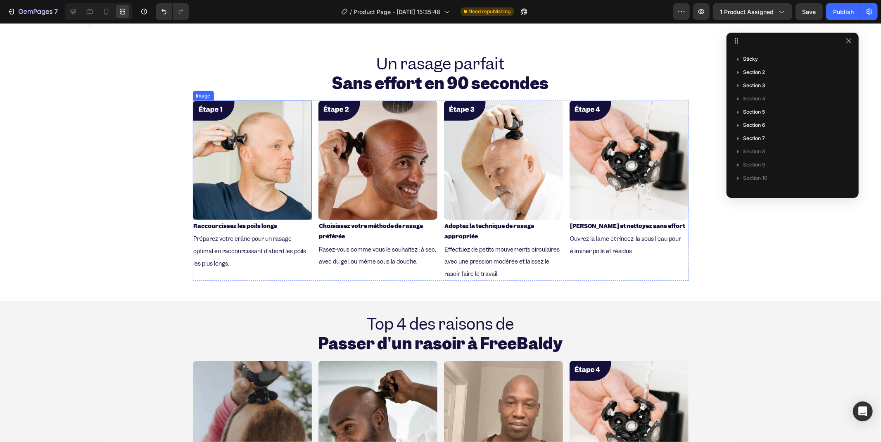
scroll to position [1104, 0]
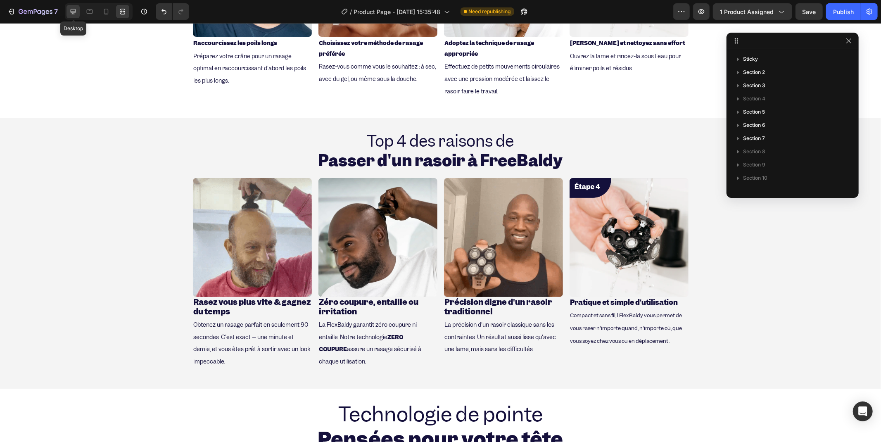
click at [72, 15] on icon at bounding box center [73, 11] width 8 height 8
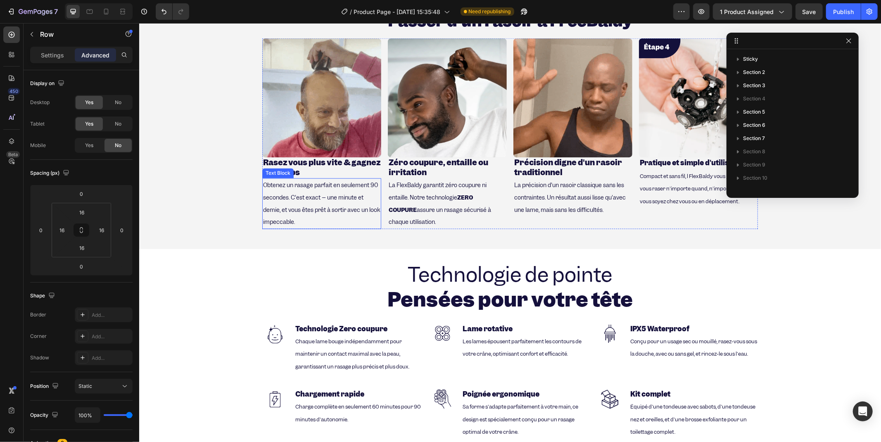
scroll to position [1333, 0]
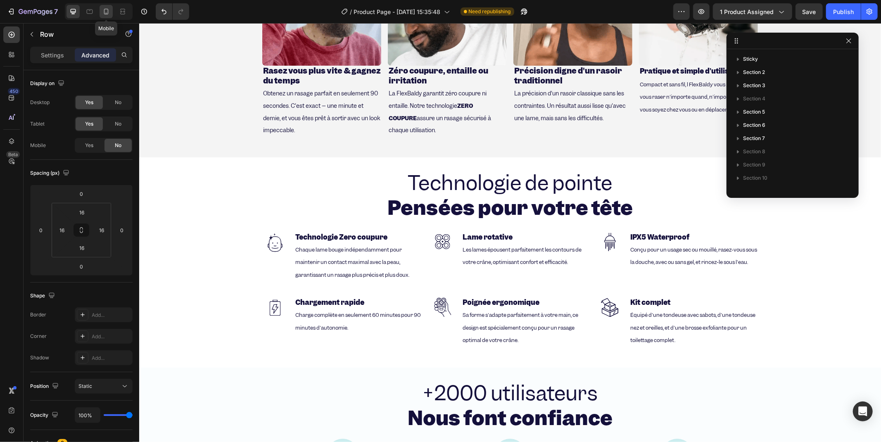
click at [100, 7] on div at bounding box center [106, 11] width 13 height 13
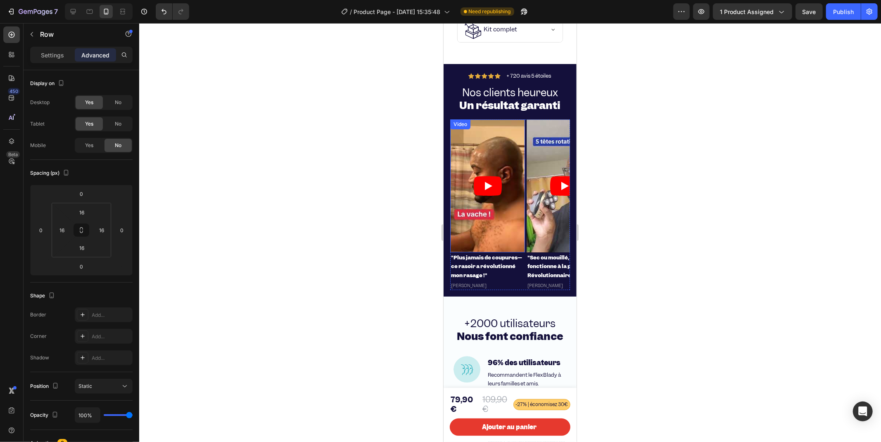
scroll to position [2043, 0]
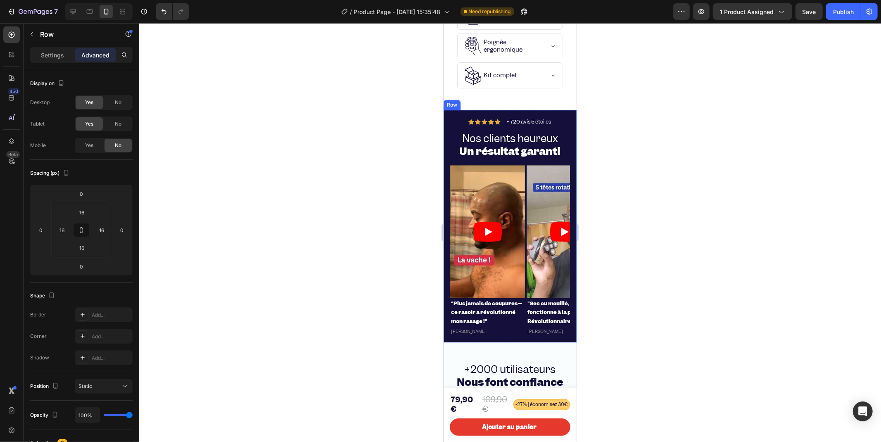
click at [449, 129] on div "Icon Icon Icon Icon Icon Icon List + 720 avis 5 étoiles Text Block Row Nos clie…" at bounding box center [509, 225] width 133 height 233
click at [77, 11] on icon at bounding box center [73, 11] width 8 height 8
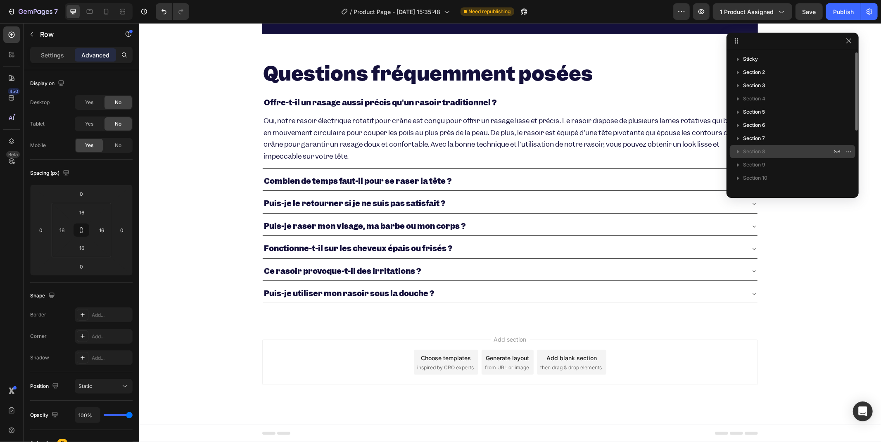
scroll to position [1952, 0]
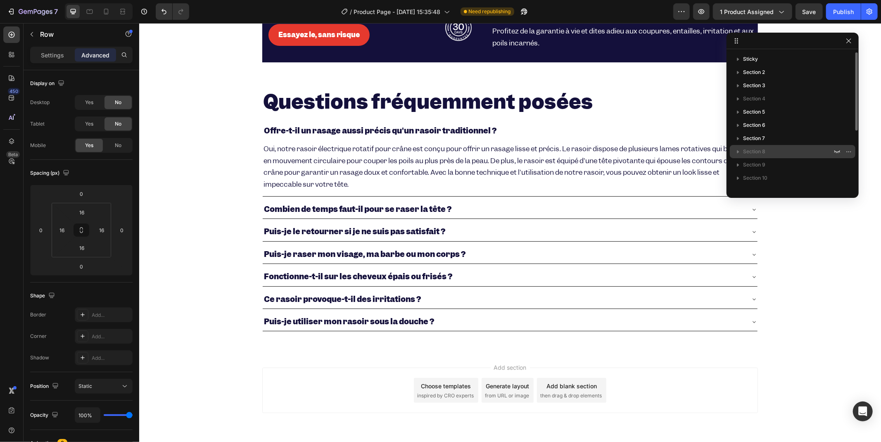
click at [782, 152] on p "Section 8" at bounding box center [788, 152] width 91 height 8
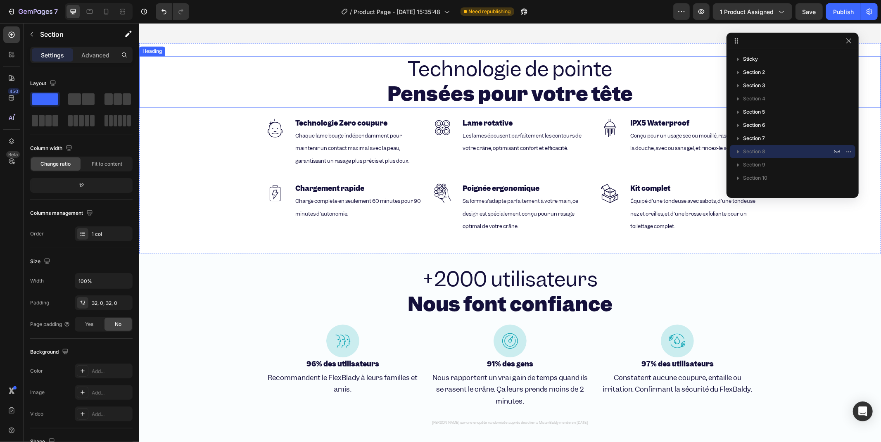
scroll to position [1356, 0]
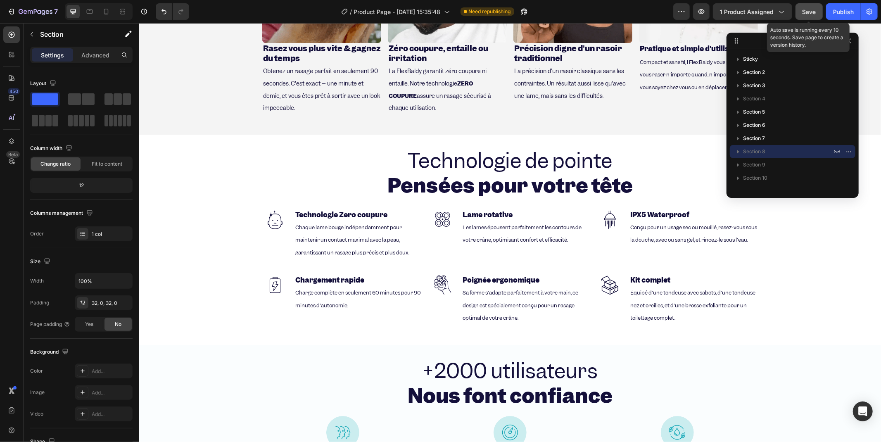
click at [808, 14] on span "Save" at bounding box center [810, 11] width 14 height 7
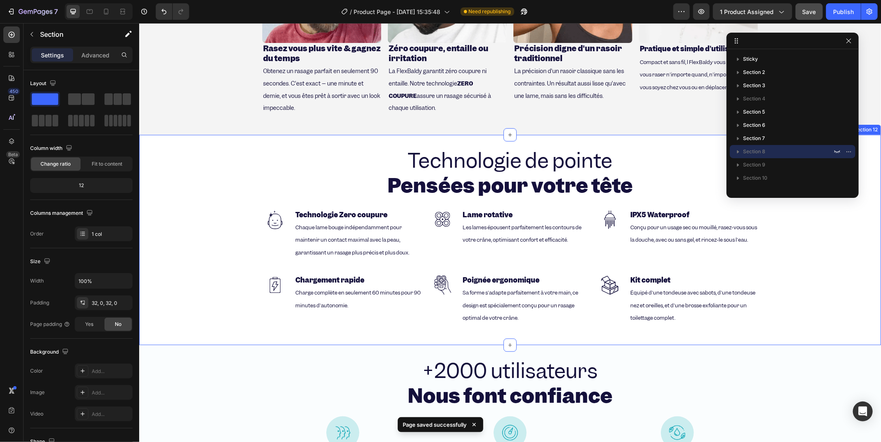
scroll to position [1493, 0]
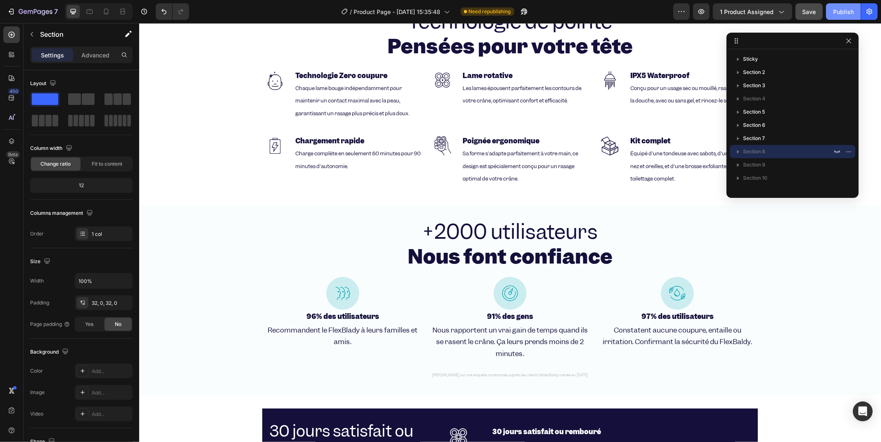
click at [833, 12] on button "Publish" at bounding box center [843, 11] width 35 height 17
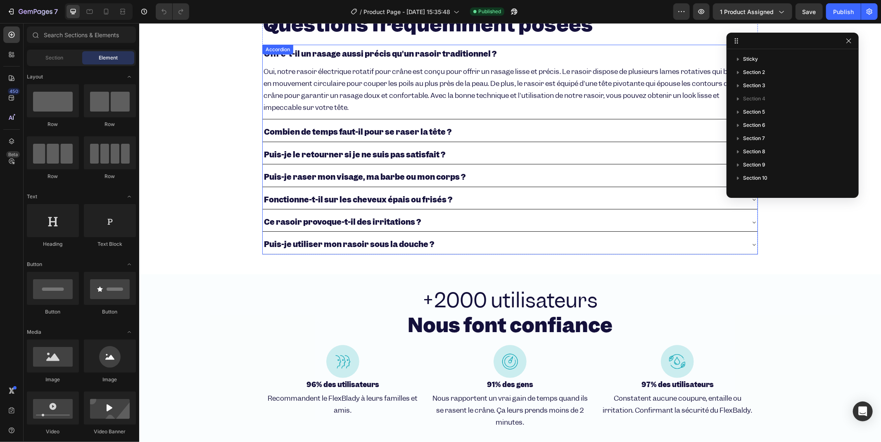
scroll to position [1932, 0]
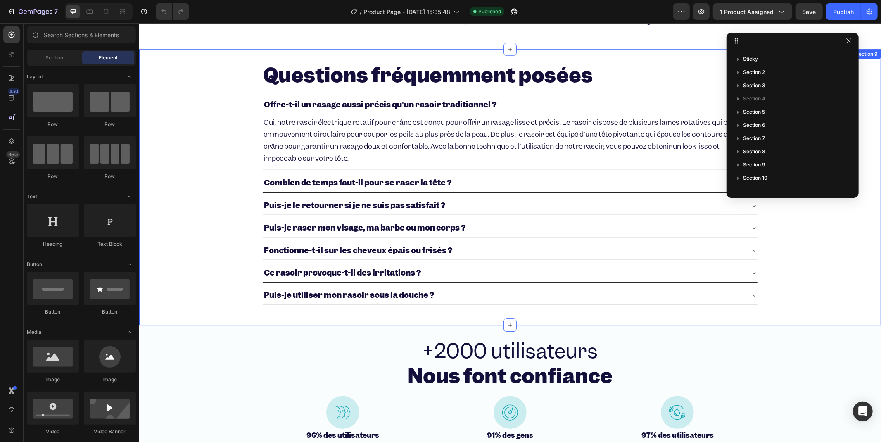
click at [243, 67] on div "Questions fréquemment posées Heading Offre-t-il un rasage aussi précis qu'un ra…" at bounding box center [510, 187] width 742 height 250
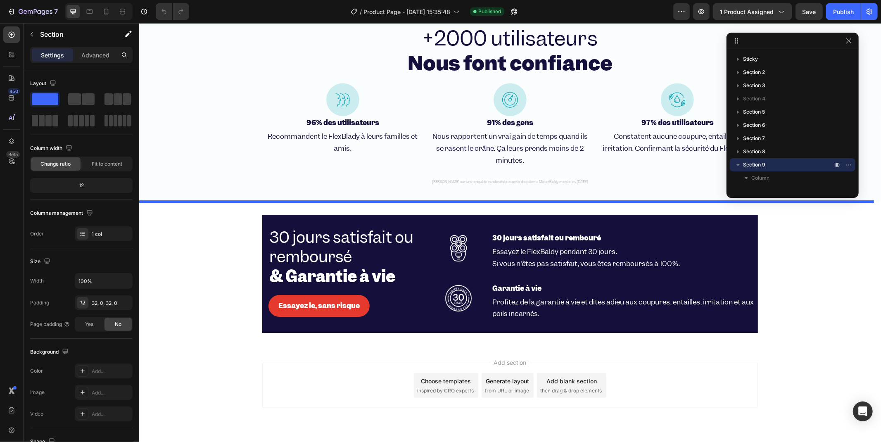
scroll to position [2263, 0]
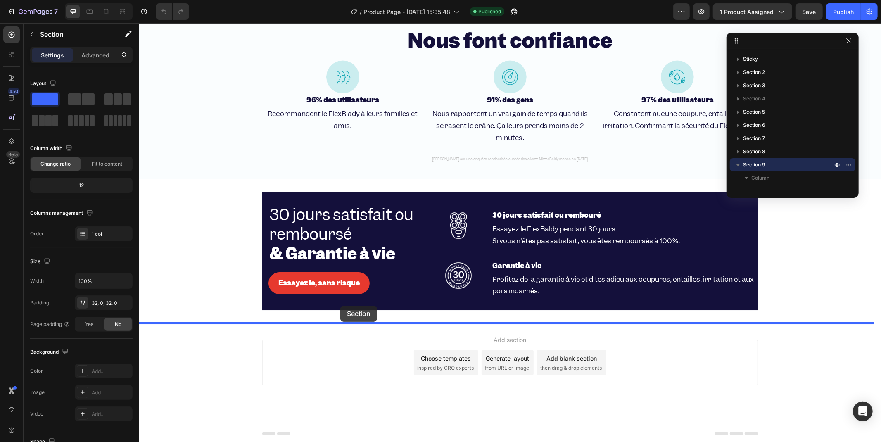
drag, startPoint x: 229, startPoint y: 70, endPoint x: 141, endPoint y: 275, distance: 223.2
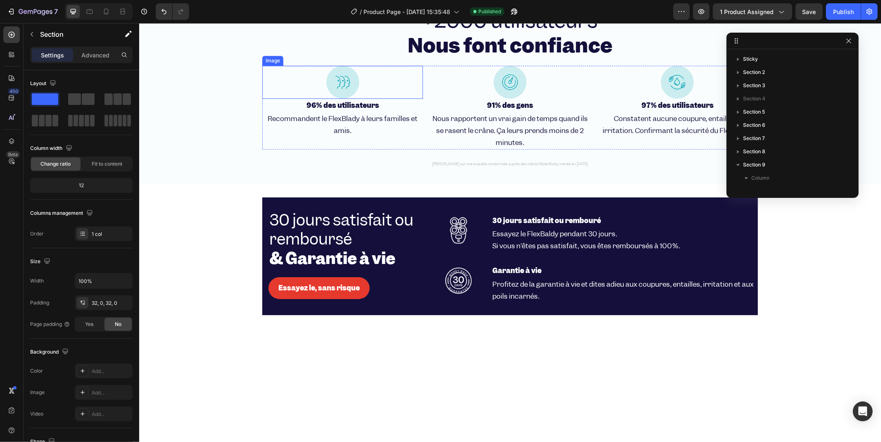
scroll to position [1849, 0]
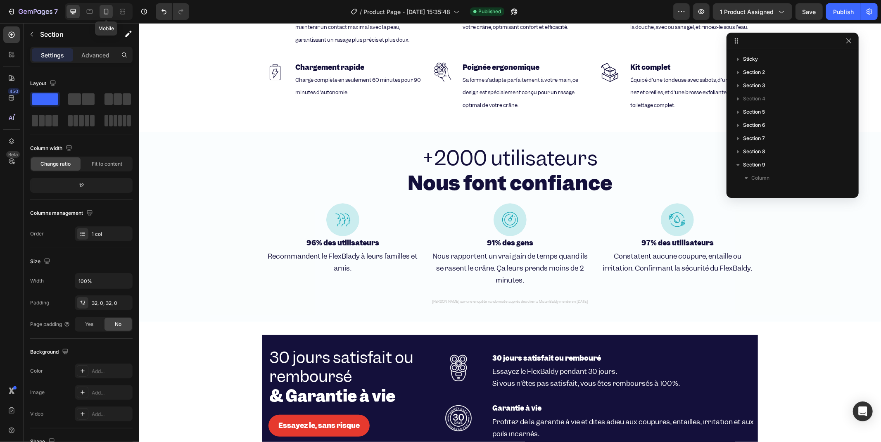
click at [109, 15] on icon at bounding box center [106, 11] width 8 height 8
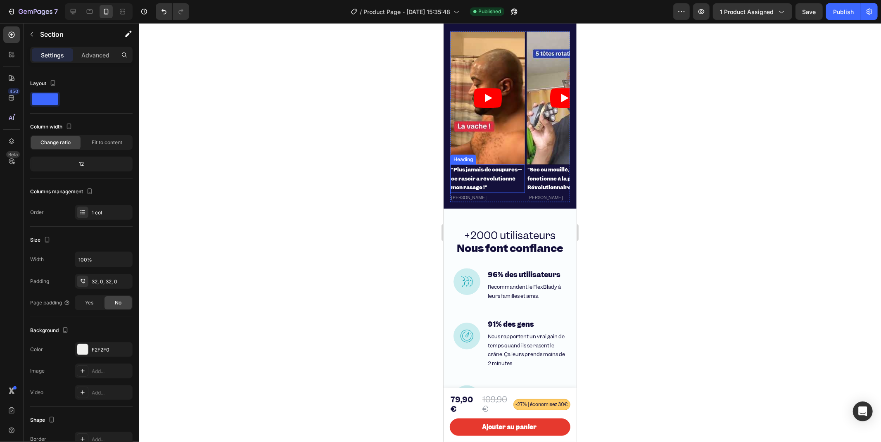
scroll to position [1836, 0]
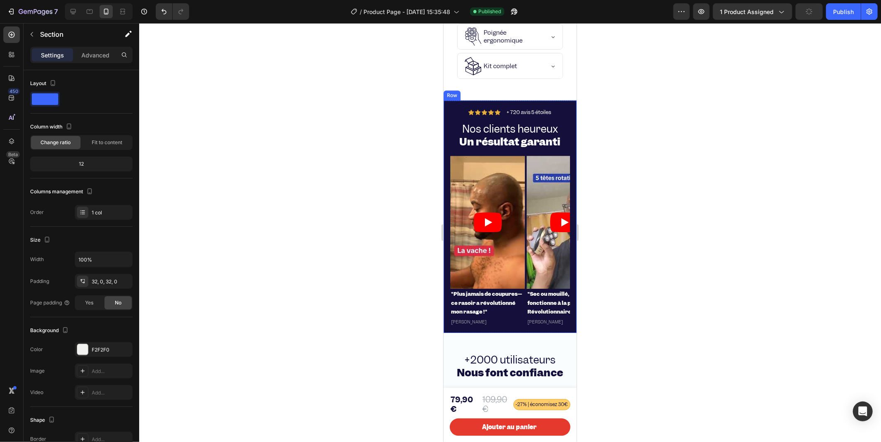
click at [448, 120] on div "Icon Icon Icon Icon Icon Icon List + 720 avis 5 étoiles Text Block Row Nos clie…" at bounding box center [509, 216] width 133 height 233
click at [481, 95] on icon at bounding box center [484, 92] width 7 height 7
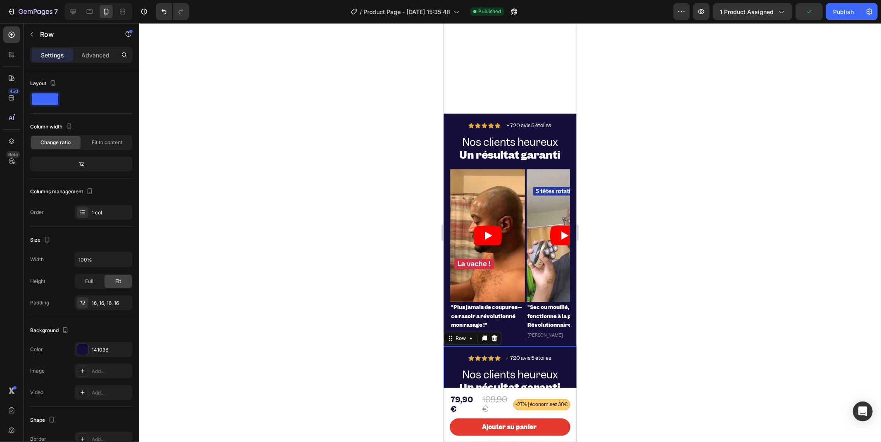
scroll to position [2130, 0]
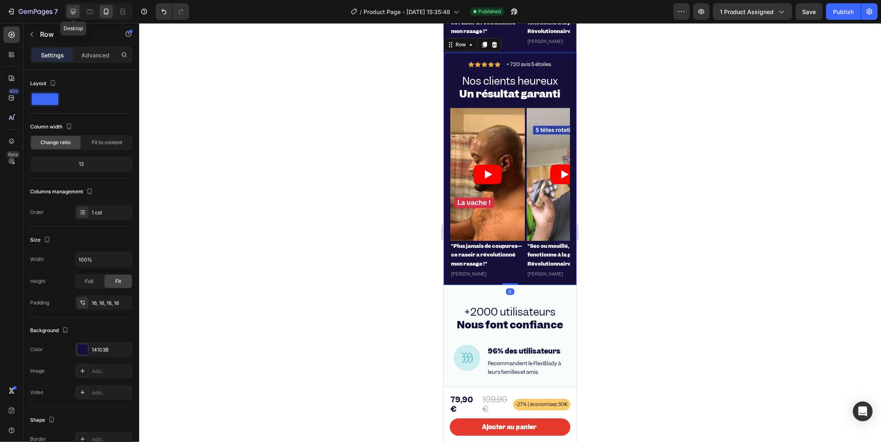
click at [69, 17] on div at bounding box center [73, 11] width 13 height 13
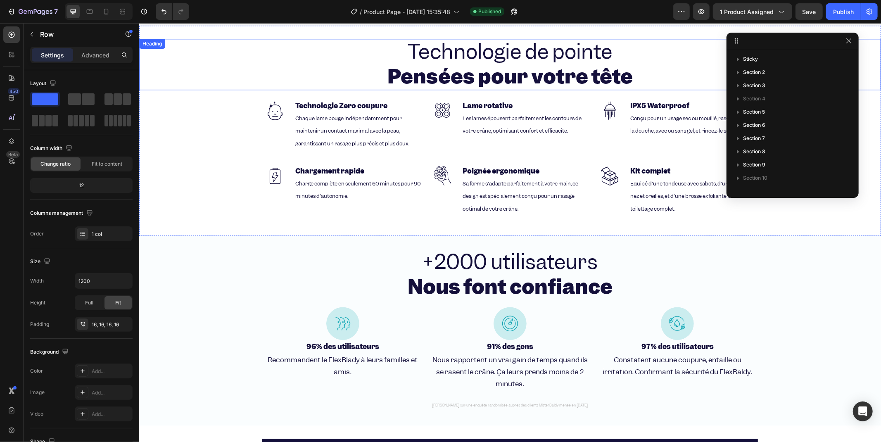
scroll to position [1931, 0]
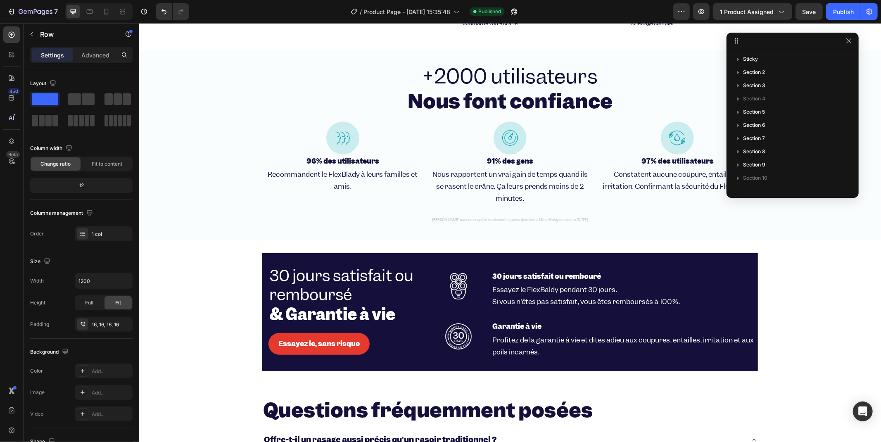
click at [113, 12] on div at bounding box center [99, 11] width 68 height 17
click at [107, 12] on icon at bounding box center [106, 11] width 8 height 8
type input "100%"
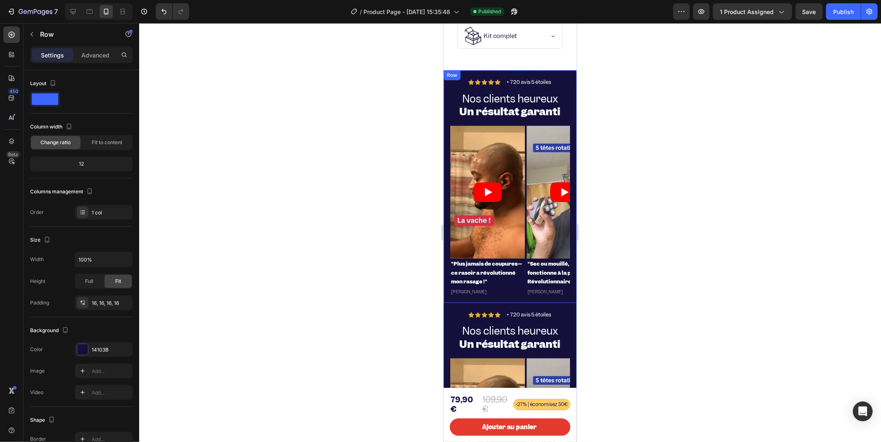
scroll to position [1821, 0]
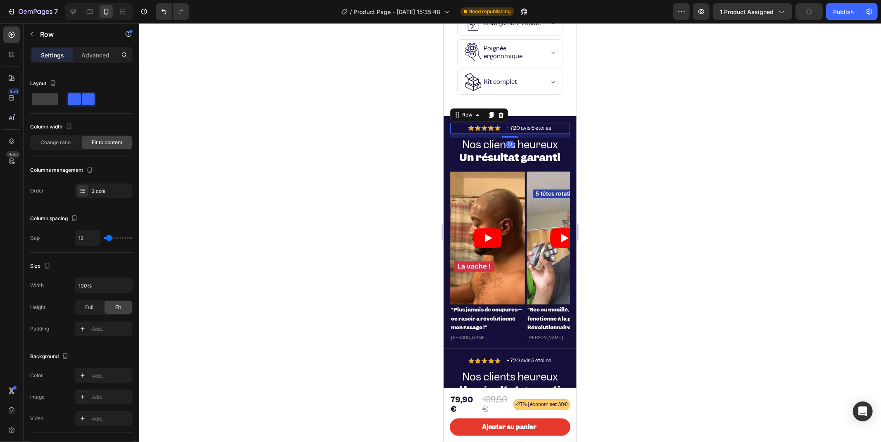
click at [451, 133] on div "Icon Icon Icon Icon Icon Icon List + 720 avis 5 étoiles Text Block Row 10" at bounding box center [510, 127] width 120 height 11
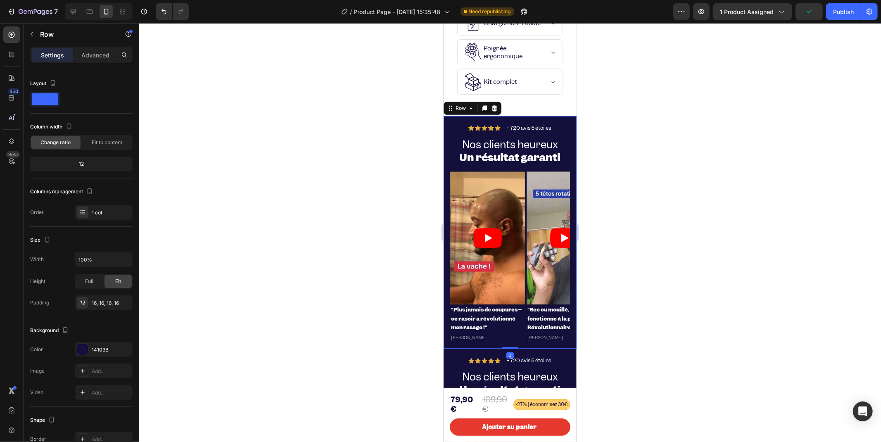
click at [445, 133] on div "Icon Icon Icon Icon Icon Icon List + 720 avis 5 étoiles Text Block Row Nos clie…" at bounding box center [509, 232] width 133 height 233
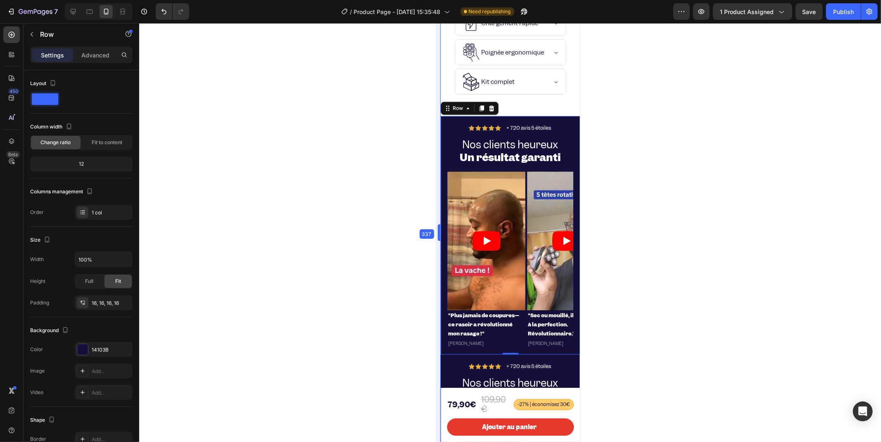
scroll to position [1808, 0]
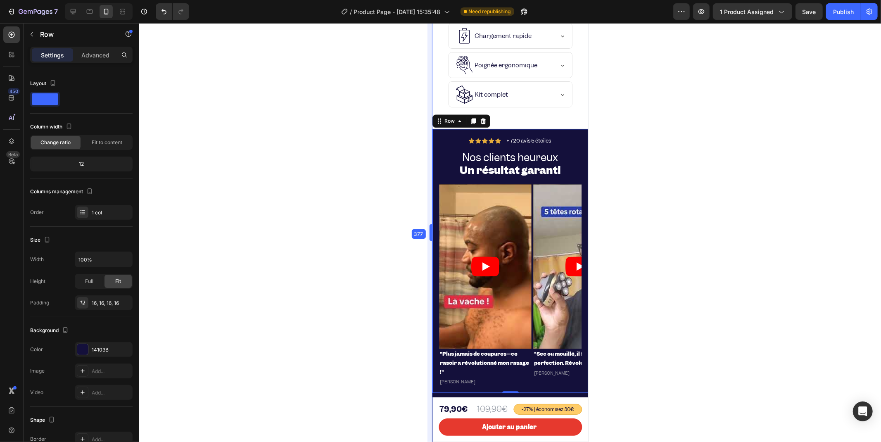
drag, startPoint x: 443, startPoint y: 138, endPoint x: 424, endPoint y: 143, distance: 20.4
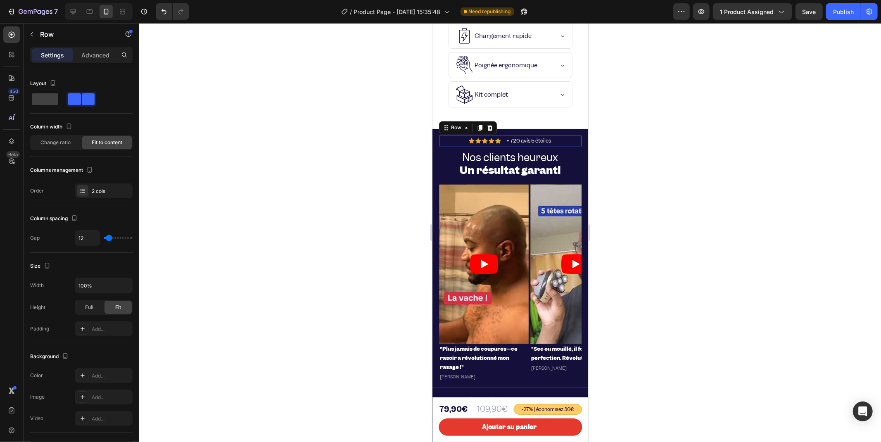
click at [445, 135] on div "Icon Icon Icon Icon Icon Icon List + 720 avis 5 étoiles Text Block Row 0" at bounding box center [510, 140] width 143 height 11
click at [435, 137] on div "Icon Icon Icon Icon Icon Icon List + 720 avis 5 étoiles Text Block Row 10 Nos c…" at bounding box center [510, 258] width 156 height 259
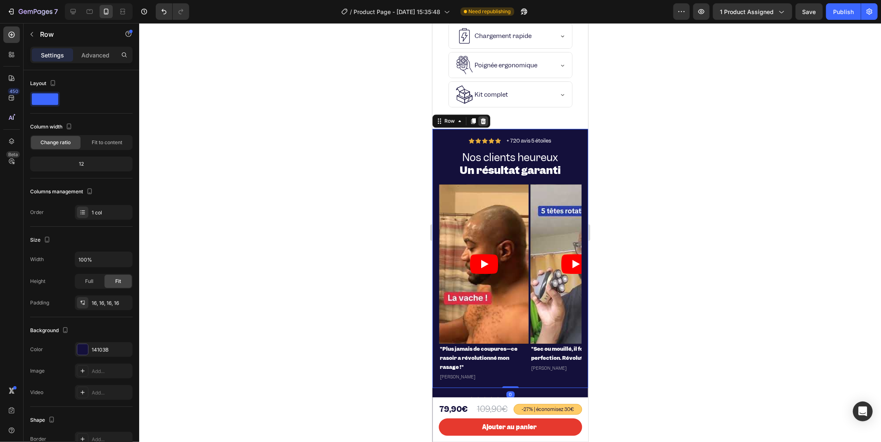
click at [480, 120] on icon at bounding box center [483, 120] width 7 height 7
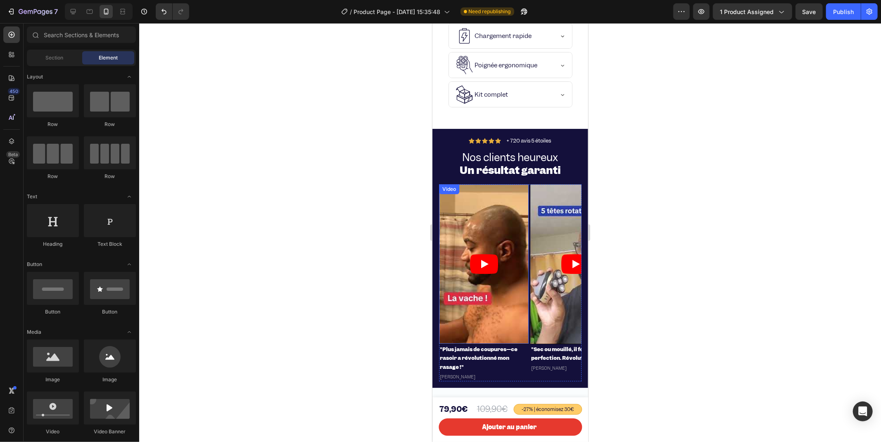
scroll to position [1992, 0]
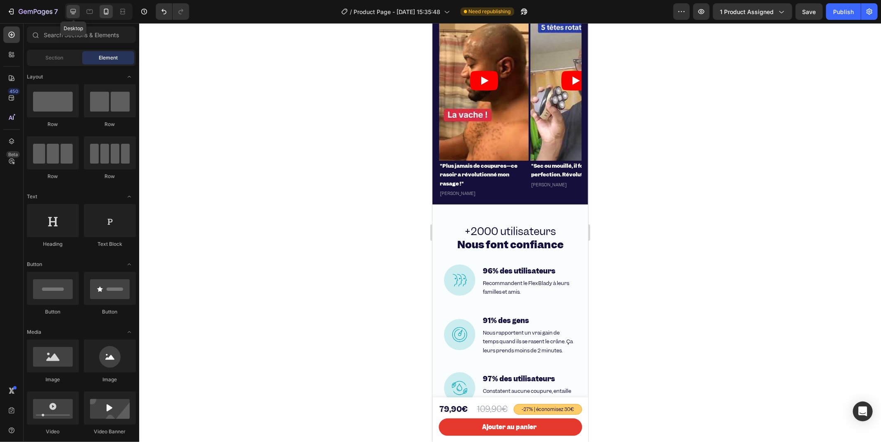
click at [68, 12] on div at bounding box center [73, 11] width 13 height 13
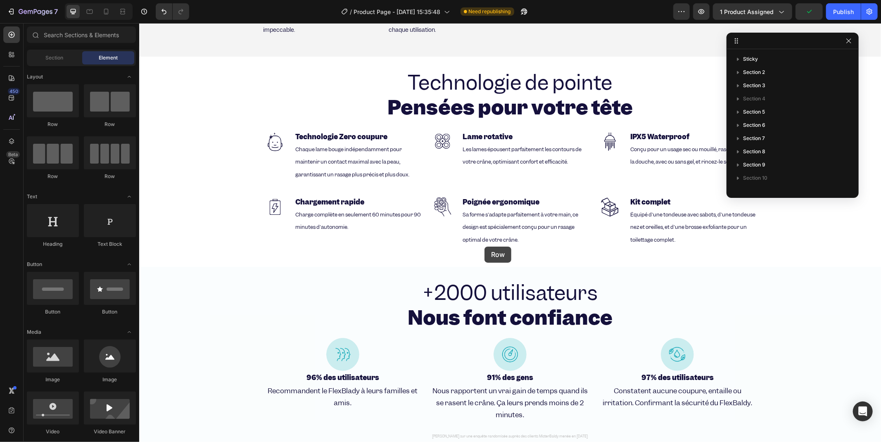
scroll to position [1670, 0]
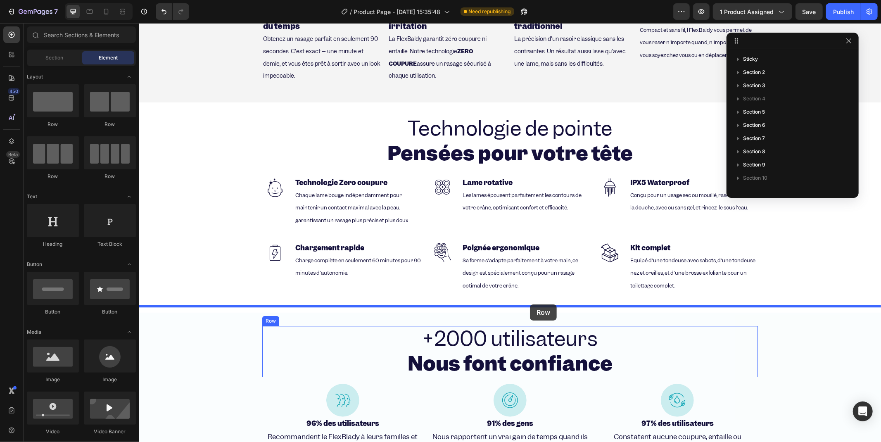
drag, startPoint x: 195, startPoint y: 141, endPoint x: 531, endPoint y: 307, distance: 374.0
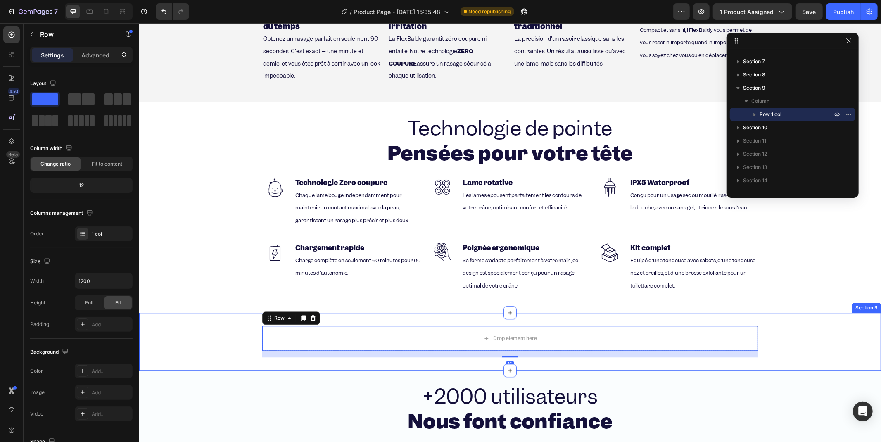
scroll to position [1762, 0]
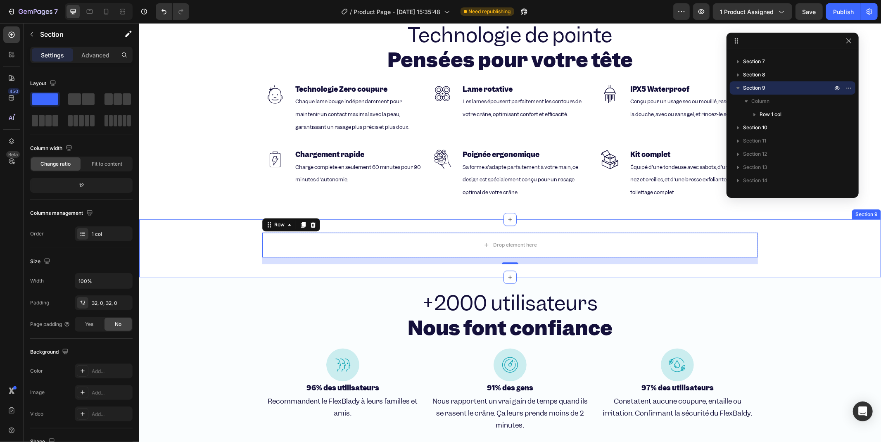
click at [356, 268] on div "Drop element here Row 16 Section 9" at bounding box center [510, 248] width 742 height 58
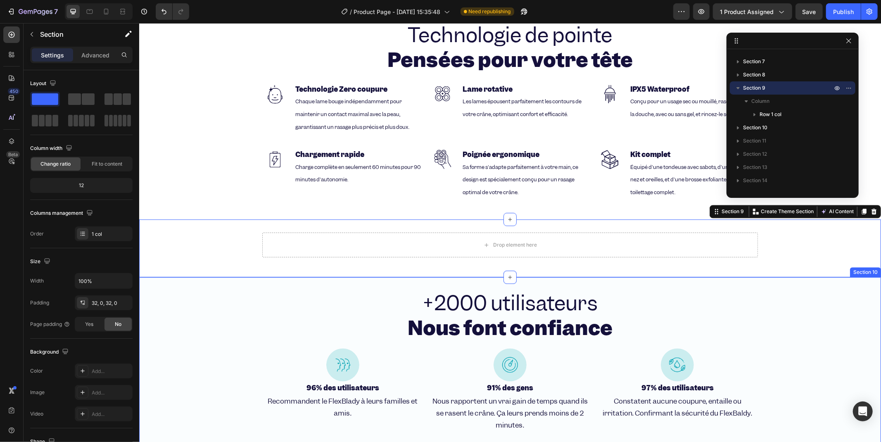
click at [234, 307] on div "+2000 utilisateurs Nous font confiance Heading Row Image 96% des utilisateurs H…" at bounding box center [510, 371] width 742 height 163
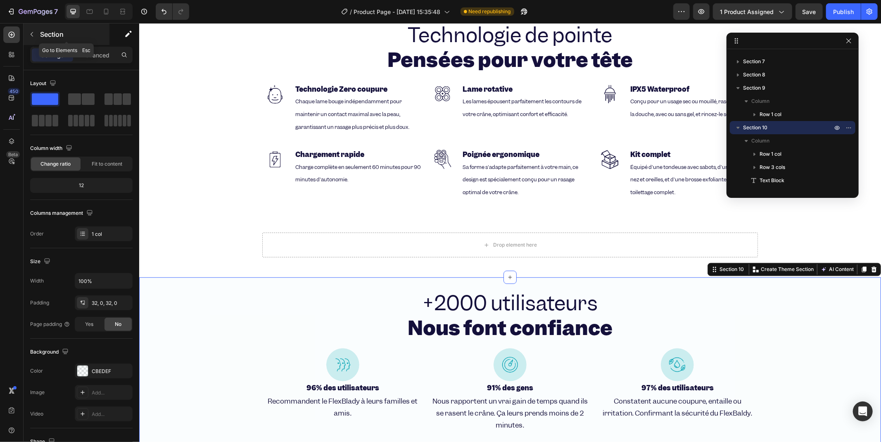
click at [31, 32] on icon "button" at bounding box center [32, 34] width 7 height 7
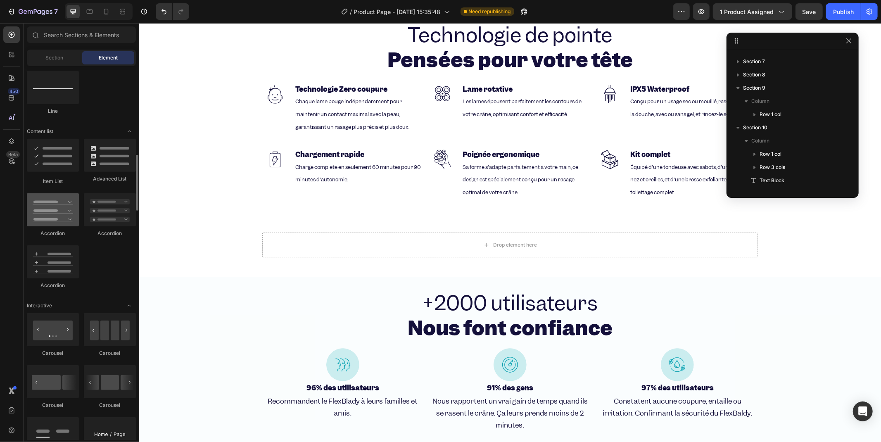
scroll to position [734, 0]
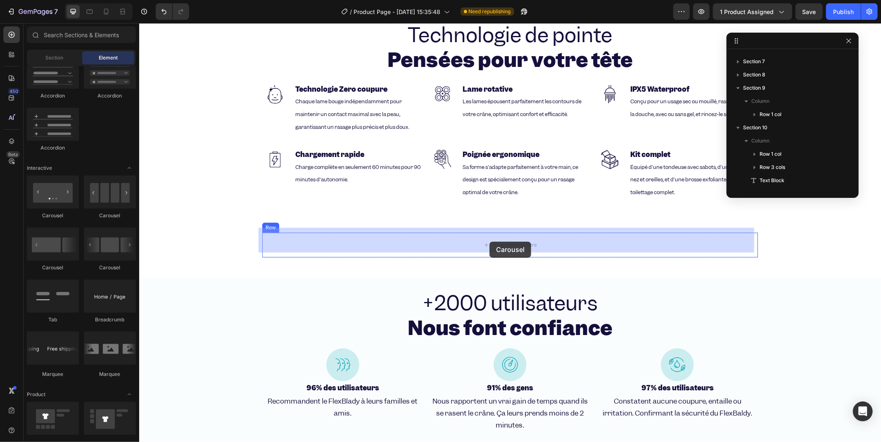
drag, startPoint x: 199, startPoint y: 255, endPoint x: 489, endPoint y: 241, distance: 290.8
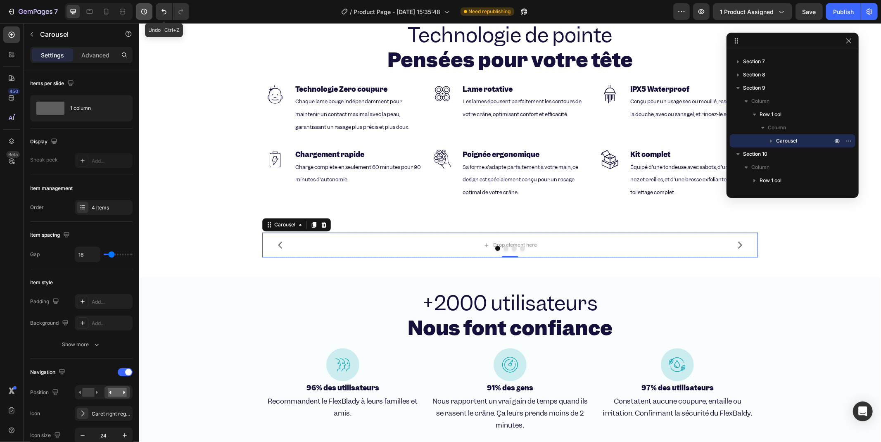
click at [160, 12] on icon "Undo/Redo" at bounding box center [164, 11] width 8 height 8
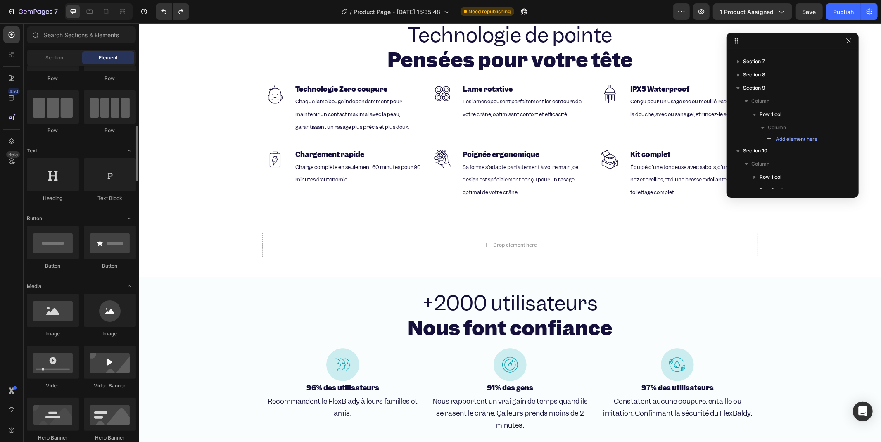
scroll to position [0, 0]
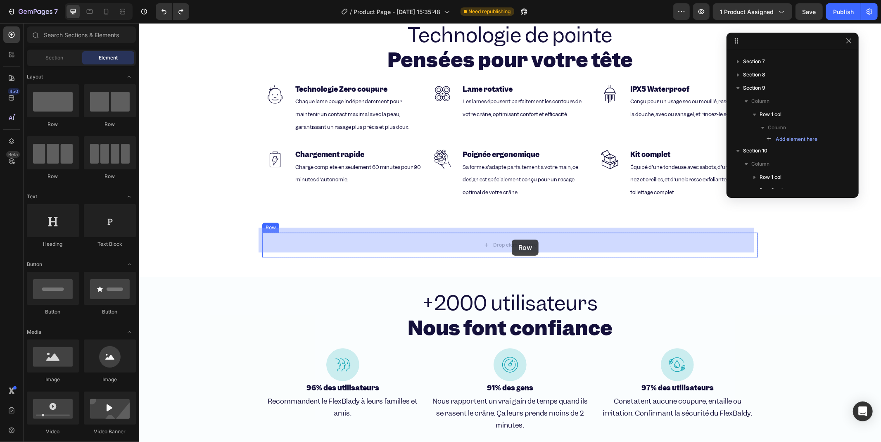
drag, startPoint x: 203, startPoint y: 126, endPoint x: 511, endPoint y: 238, distance: 327.8
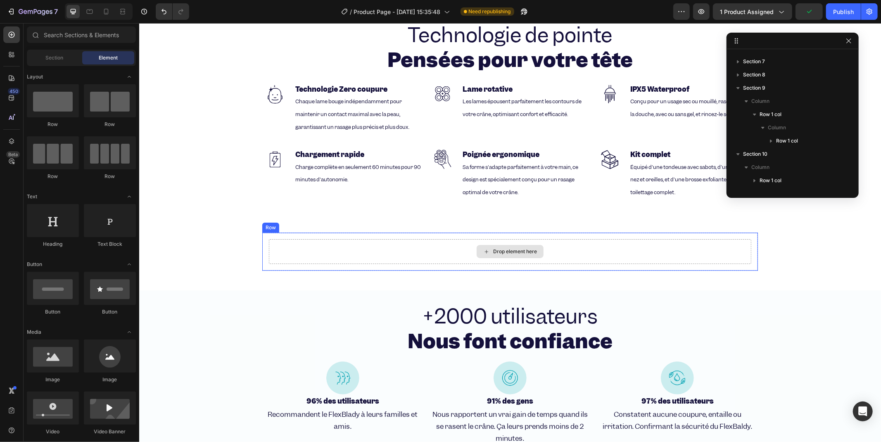
click at [495, 248] on div "Drop element here" at bounding box center [515, 251] width 44 height 7
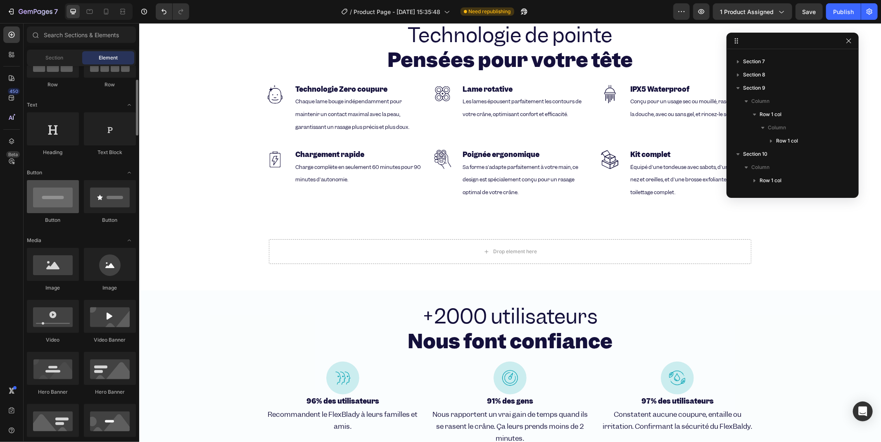
scroll to position [138, 0]
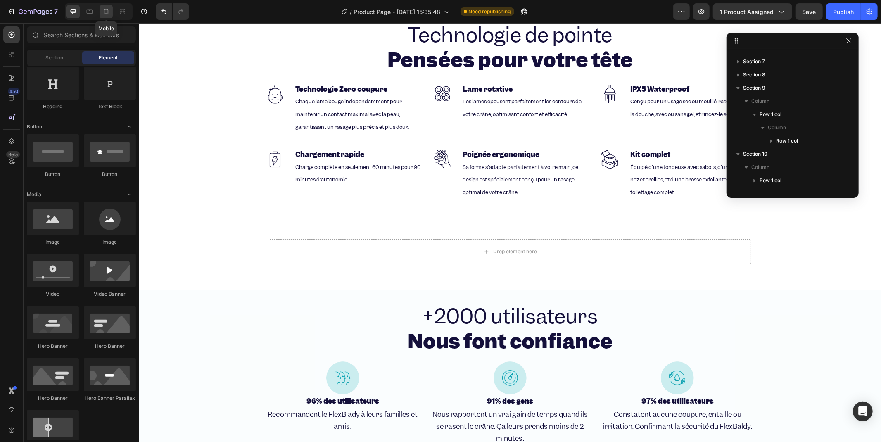
click at [102, 9] on icon at bounding box center [106, 11] width 8 height 8
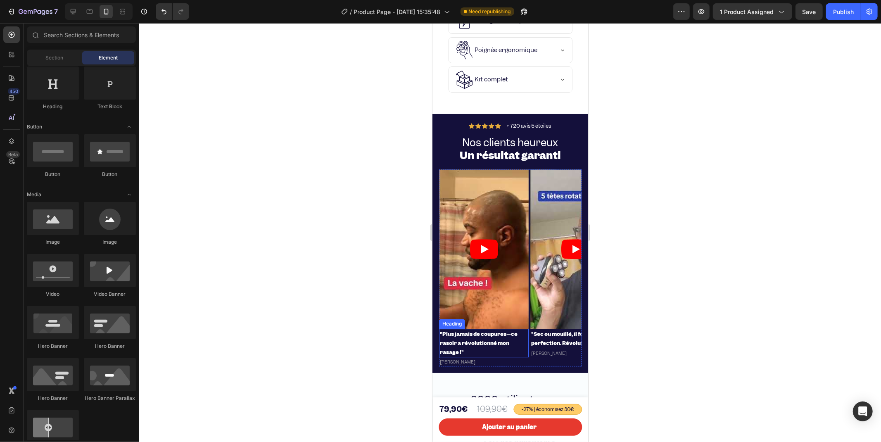
scroll to position [1870, 0]
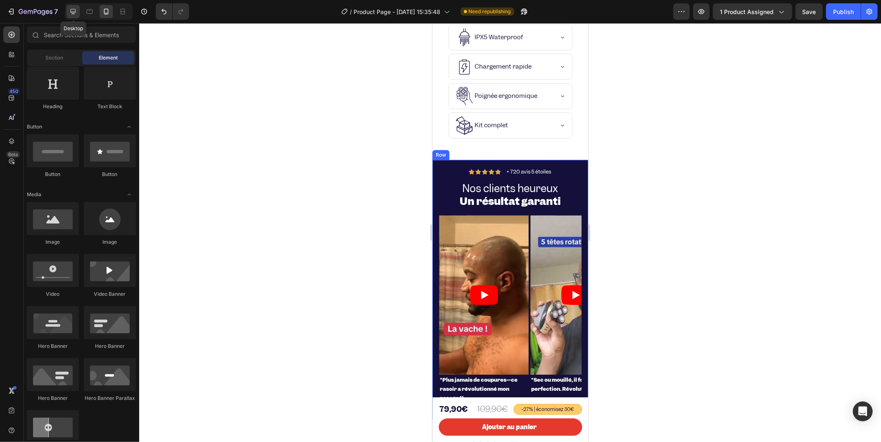
click at [72, 14] on icon at bounding box center [73, 11] width 8 height 8
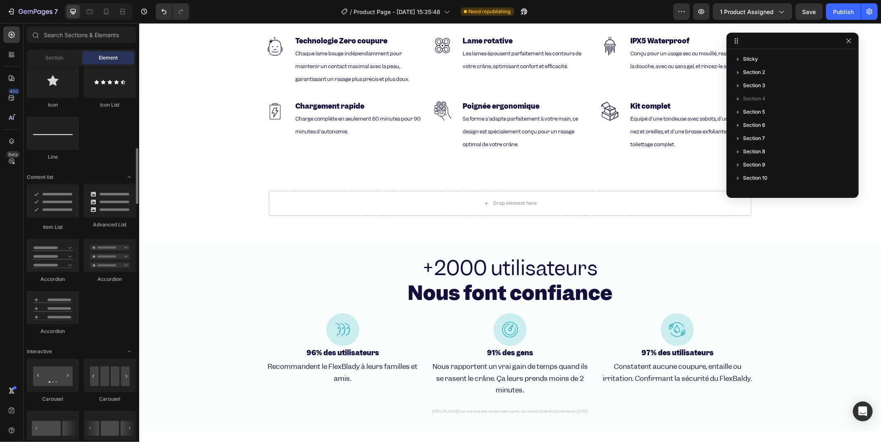
scroll to position [688, 0]
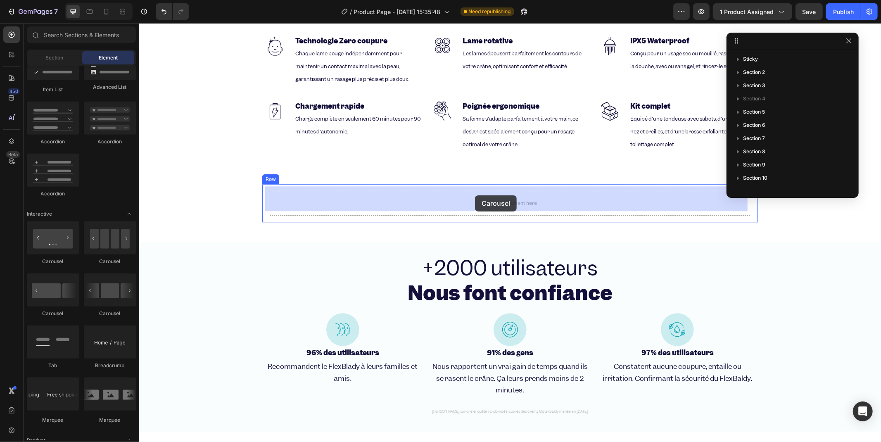
drag, startPoint x: 245, startPoint y: 331, endPoint x: 473, endPoint y: 195, distance: 265.5
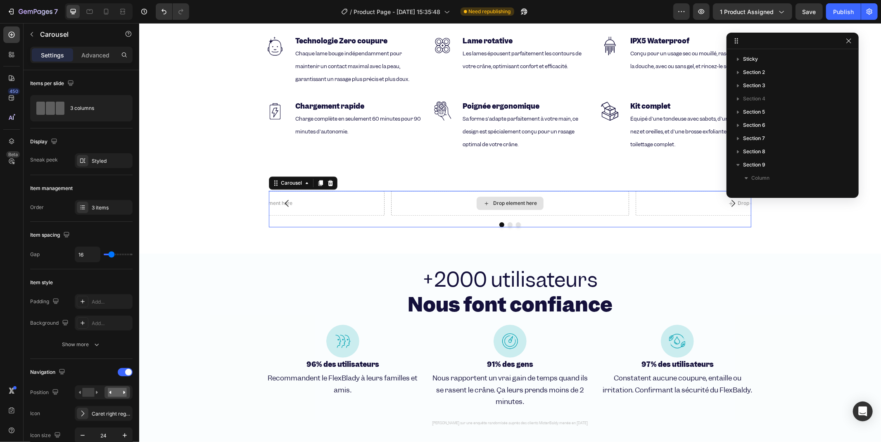
scroll to position [130, 0]
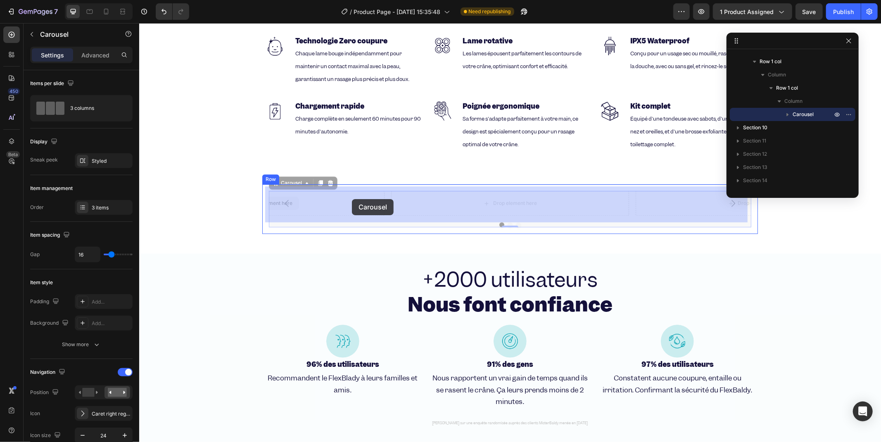
drag, startPoint x: 309, startPoint y: 195, endPoint x: 334, endPoint y: 198, distance: 24.7
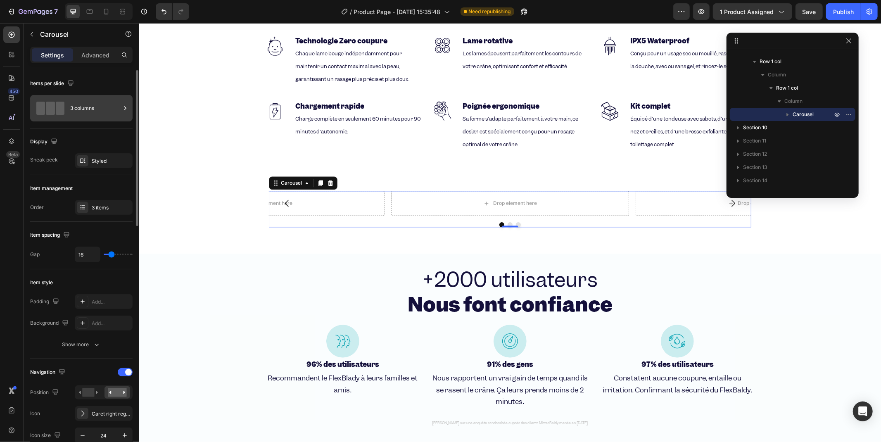
click at [91, 116] on div "3 columns" at bounding box center [95, 108] width 50 height 19
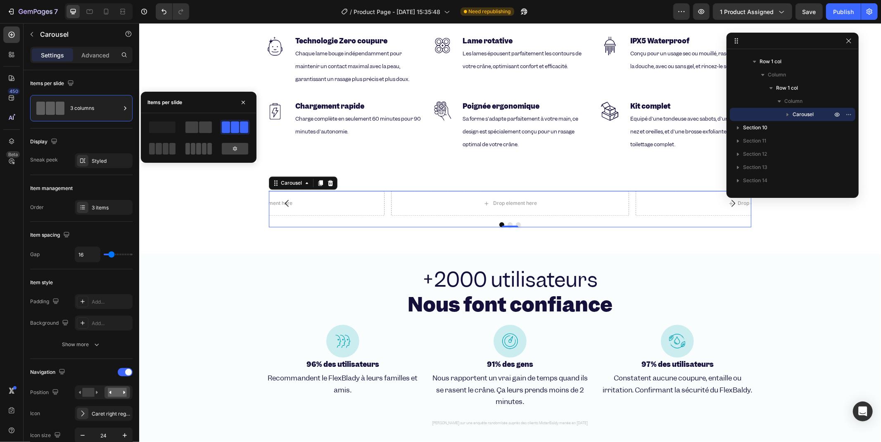
click at [196, 147] on span at bounding box center [198, 149] width 5 height 12
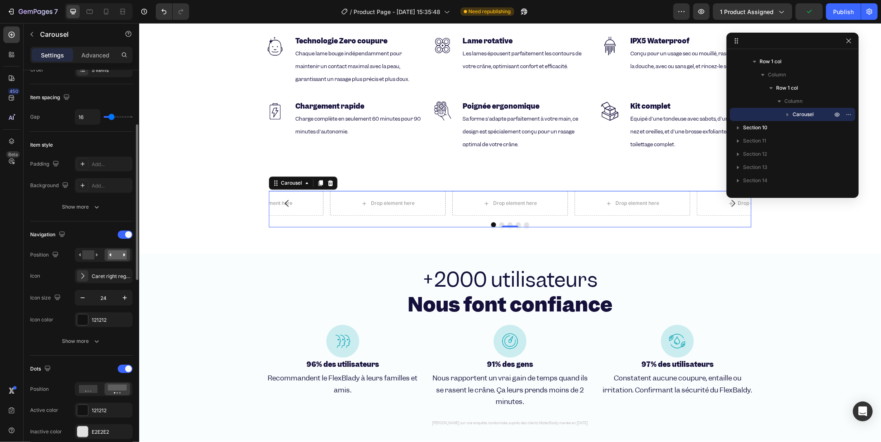
scroll to position [0, 0]
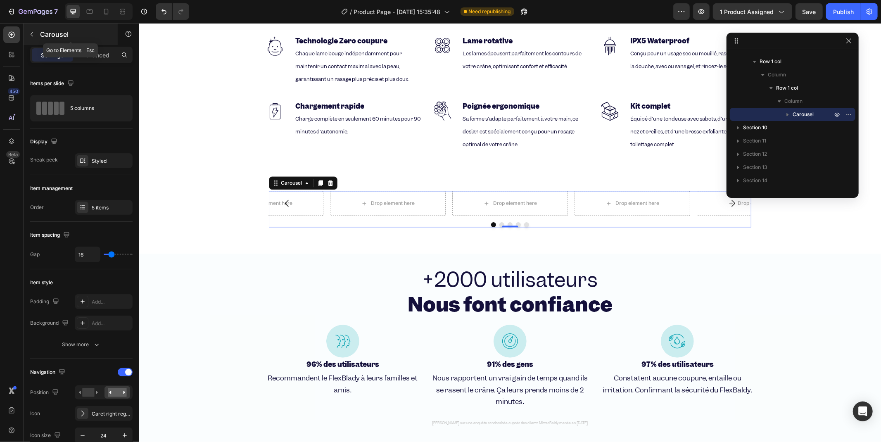
click at [30, 35] on icon "button" at bounding box center [32, 34] width 7 height 7
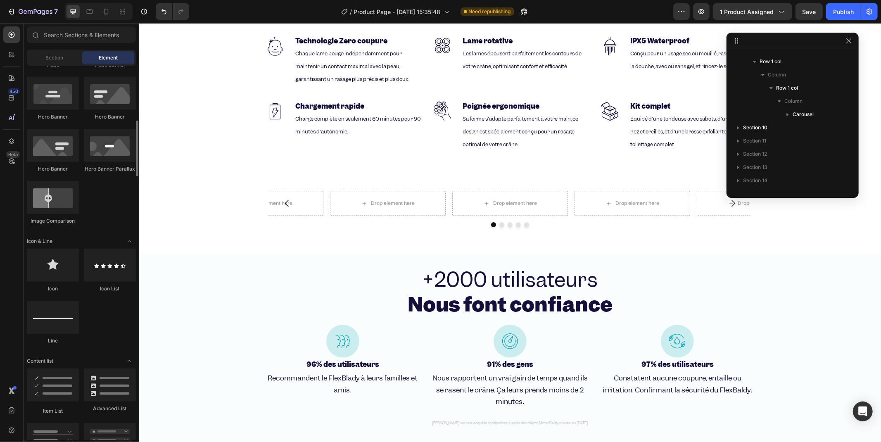
scroll to position [321, 0]
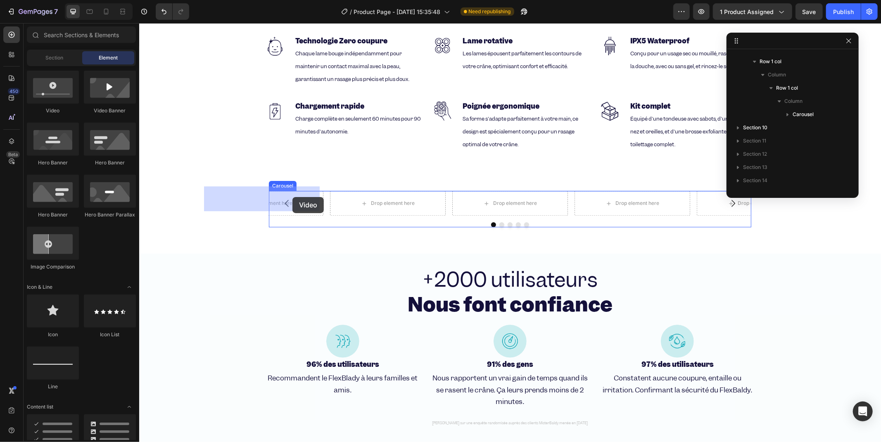
drag, startPoint x: 189, startPoint y: 107, endPoint x: 292, endPoint y: 197, distance: 136.8
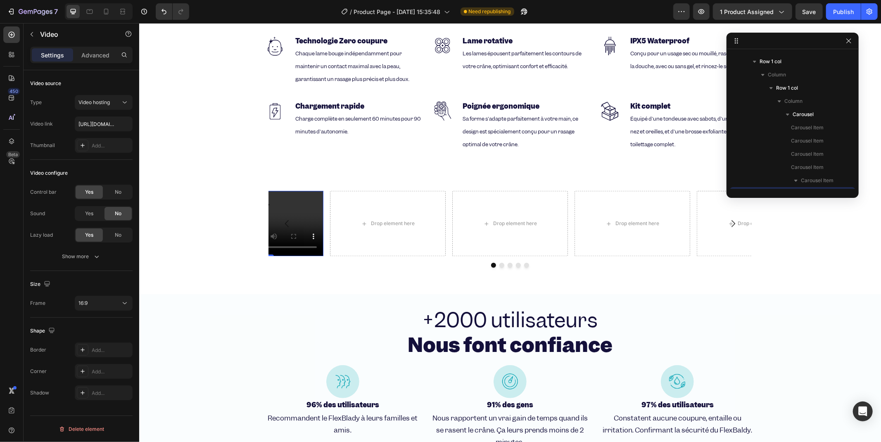
scroll to position [209, 0]
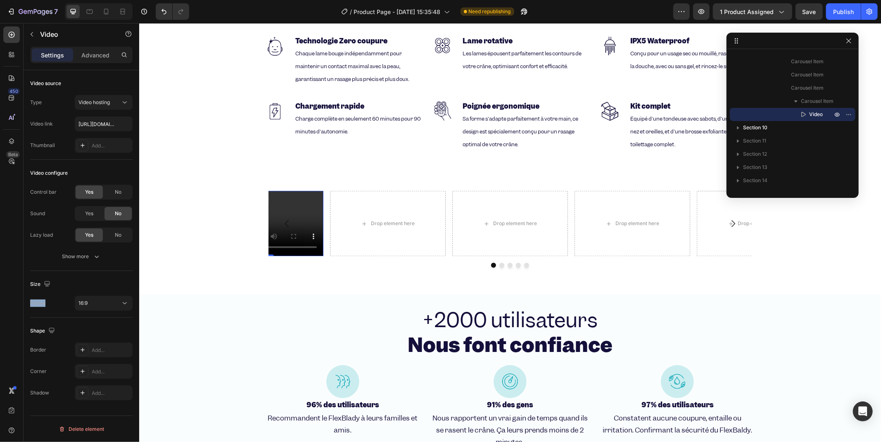
click at [112, 293] on div "Size Frame 16:9" at bounding box center [81, 294] width 102 height 47
click at [112, 299] on div "16:9" at bounding box center [104, 303] width 50 height 8
click at [92, 365] on p "9:16" at bounding box center [101, 368] width 44 height 7
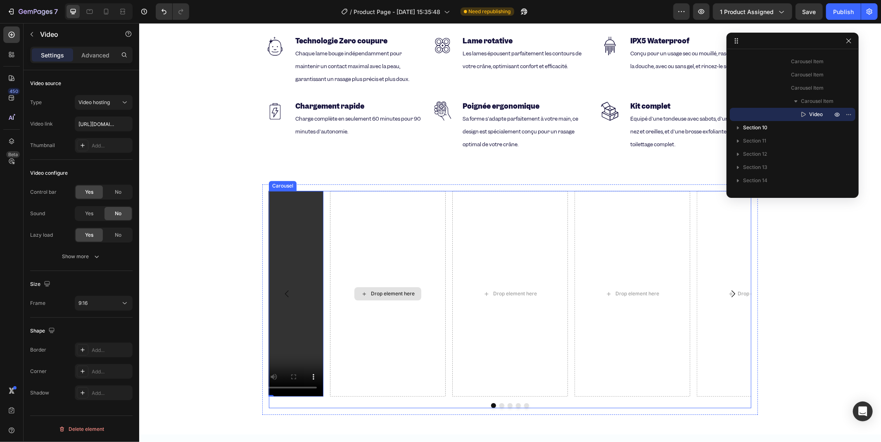
click at [366, 234] on div "Drop element here" at bounding box center [388, 293] width 116 height 206
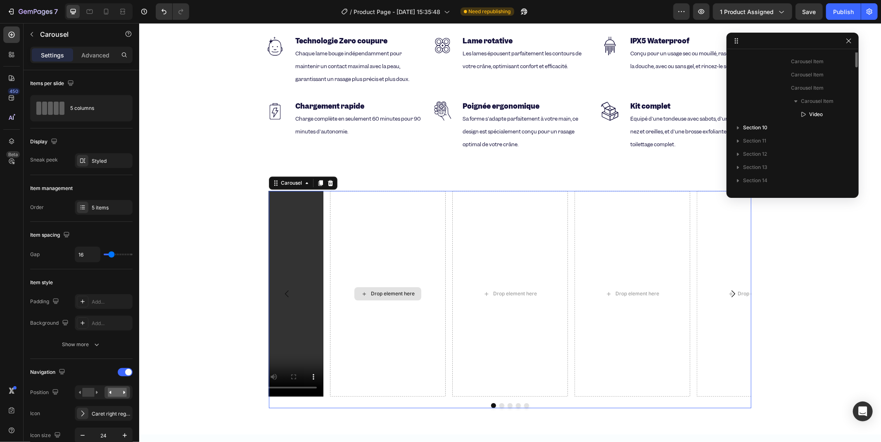
scroll to position [130, 0]
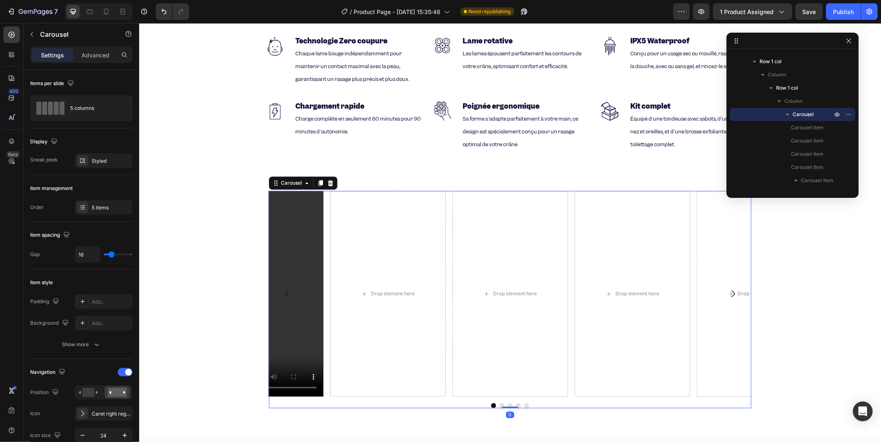
click at [445, 190] on div "Drop element here Drop element here Drop element here Drop element here Video" at bounding box center [510, 293] width 483 height 206
click at [102, 9] on icon at bounding box center [106, 11] width 8 height 8
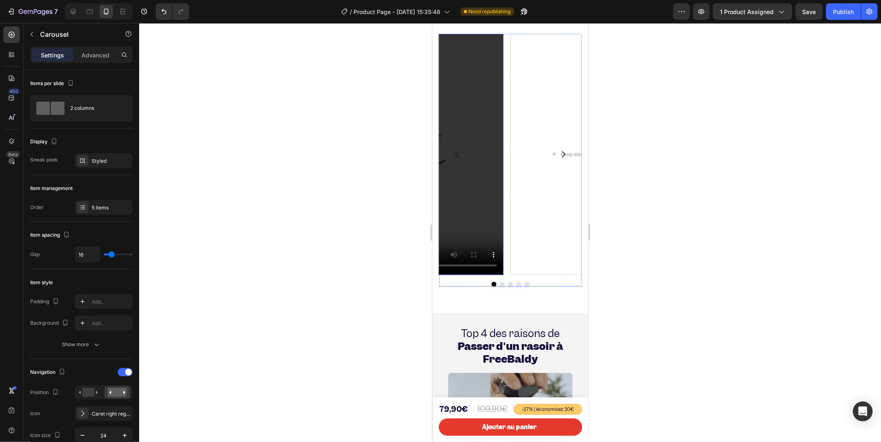
scroll to position [764, 0]
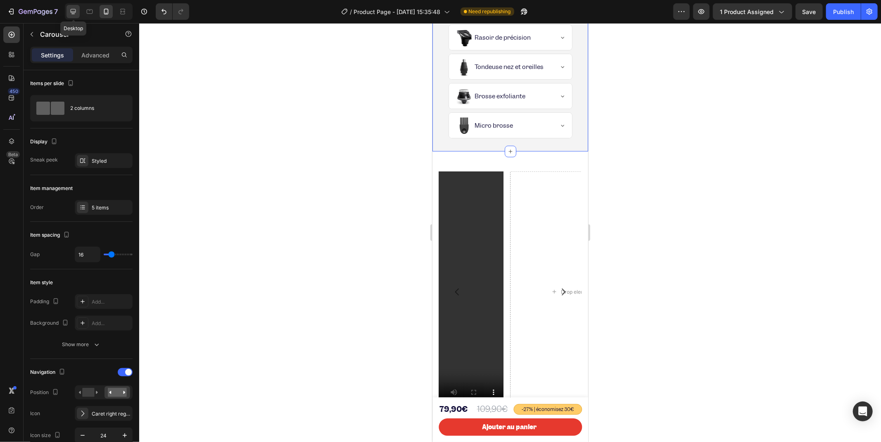
click at [69, 12] on icon at bounding box center [73, 11] width 8 height 8
type input "1200"
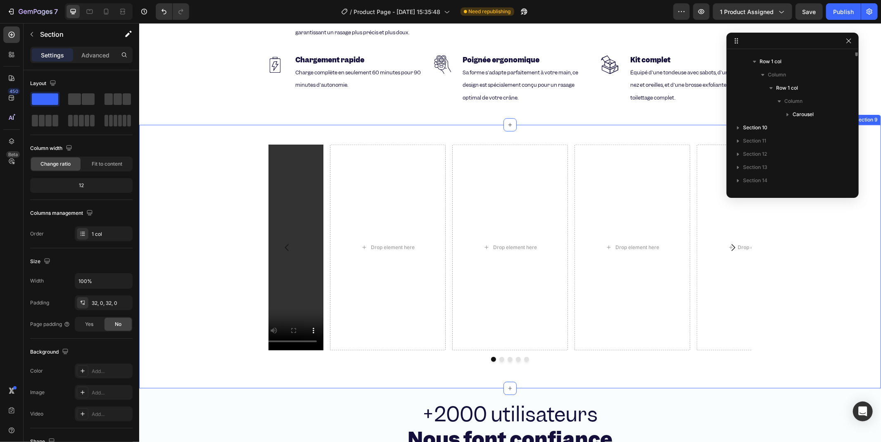
scroll to position [50, 0]
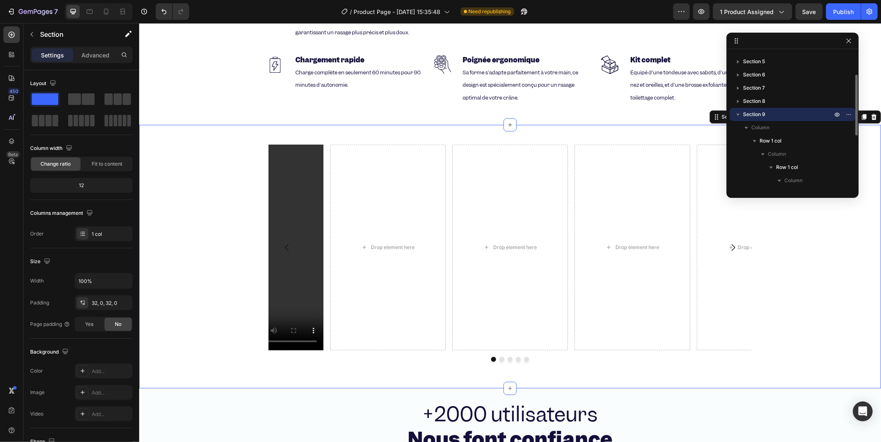
click at [306, 124] on div "Drop element here Drop element here Drop element here Drop element here Video C…" at bounding box center [510, 256] width 742 height 264
click at [95, 54] on p "Advanced" at bounding box center [95, 55] width 28 height 9
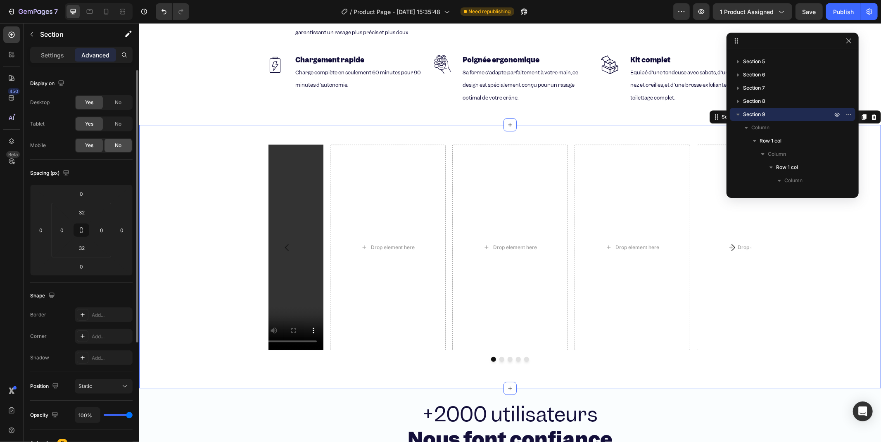
click at [125, 143] on div "No" at bounding box center [118, 145] width 27 height 13
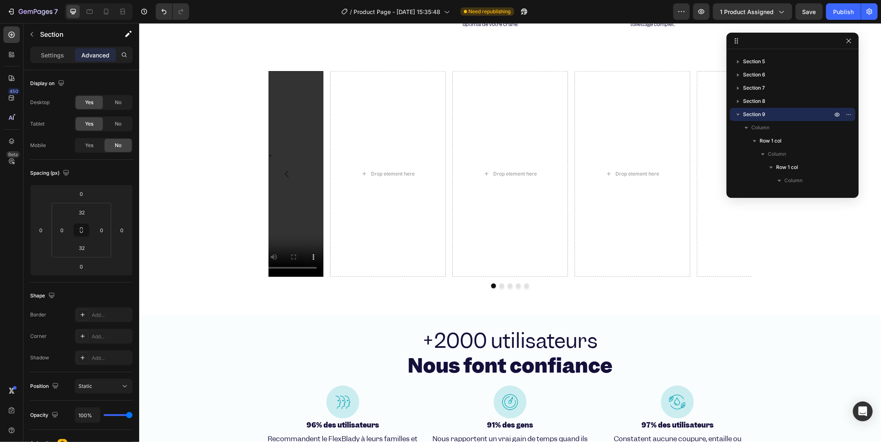
scroll to position [1792, 0]
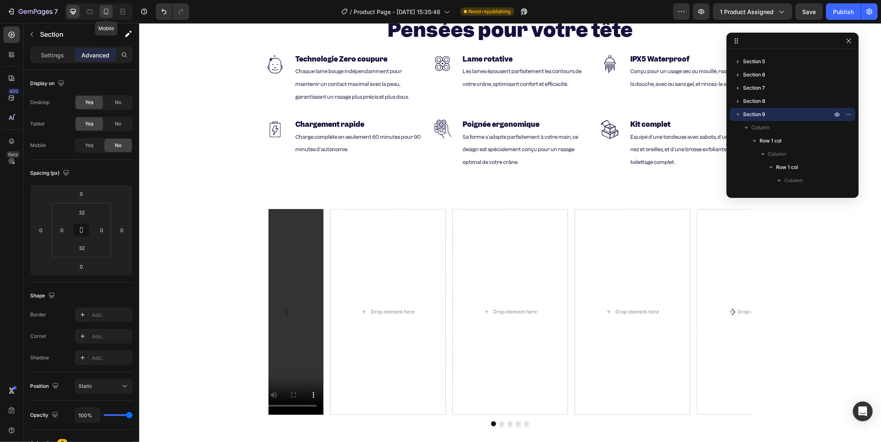
click at [102, 15] on icon at bounding box center [106, 11] width 8 height 8
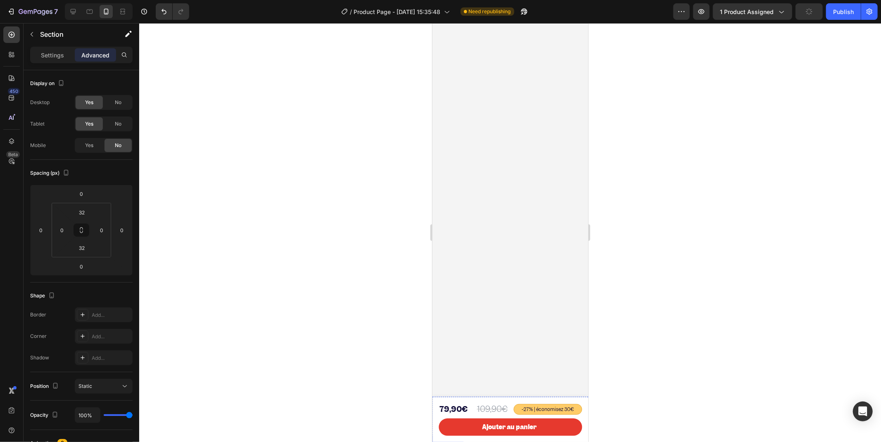
scroll to position [1753, 0]
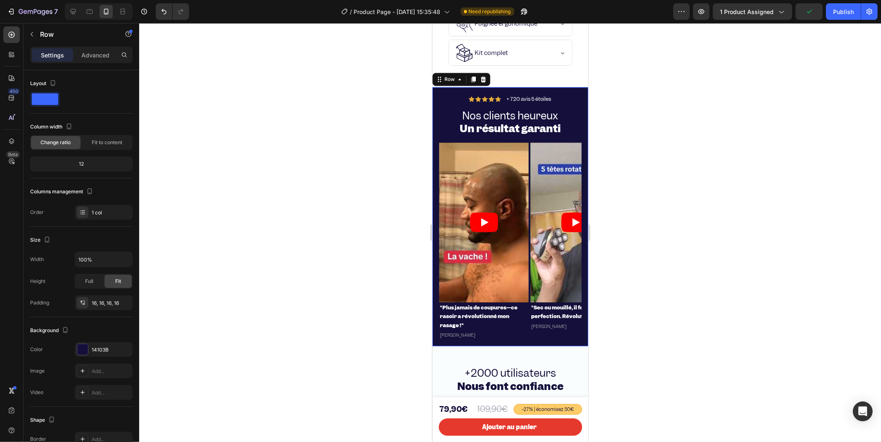
click at [445, 93] on div "Icon Icon Icon Icon Icon Icon List + 720 avis 5 étoiles Text Block Row Nos clie…" at bounding box center [510, 216] width 156 height 259
click at [529, 148] on div "Video "Plus jamais de coupures—ce rasoir a révolutionné mon rasage !" Heading E…" at bounding box center [510, 240] width 143 height 197
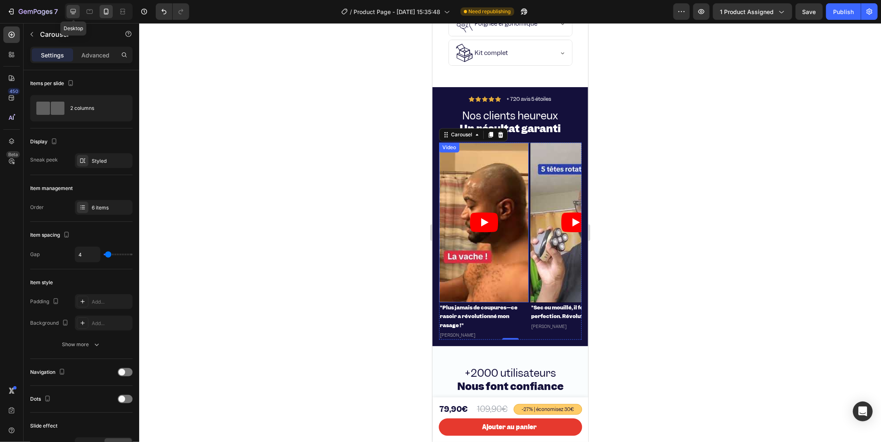
click at [68, 11] on div at bounding box center [73, 11] width 13 height 13
type input "1200"
type input "16"
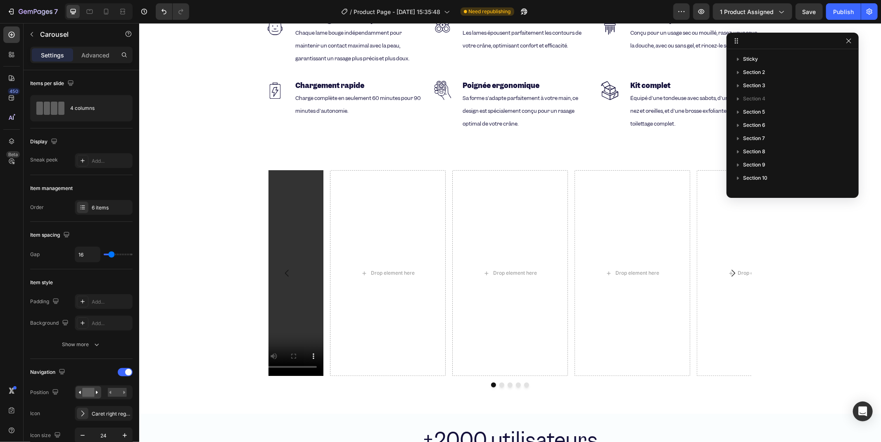
scroll to position [1724, 0]
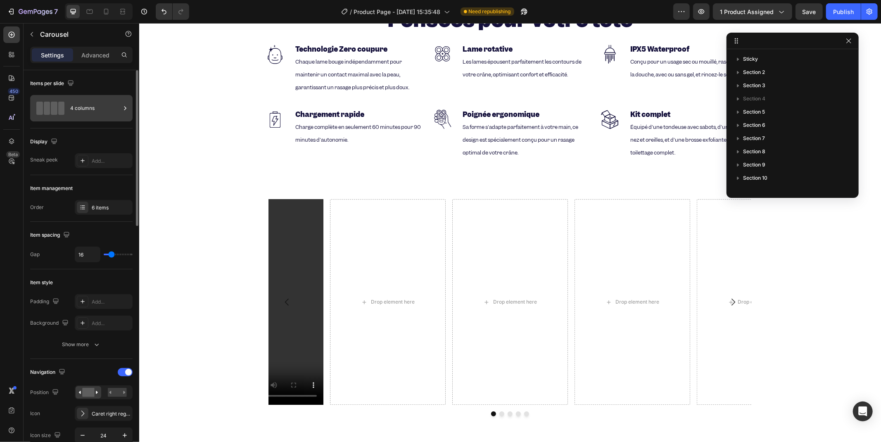
click at [83, 97] on div "4 columns" at bounding box center [81, 108] width 102 height 26
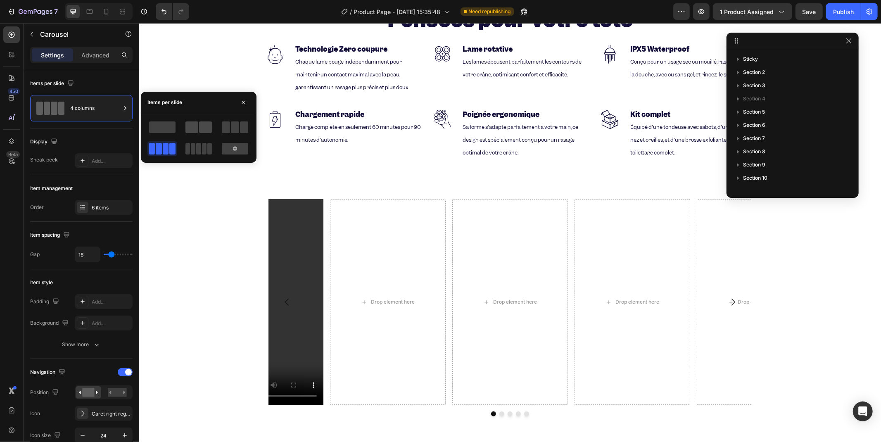
click at [207, 127] on span at bounding box center [205, 127] width 13 height 12
click at [106, 191] on div "Item management" at bounding box center [81, 188] width 102 height 13
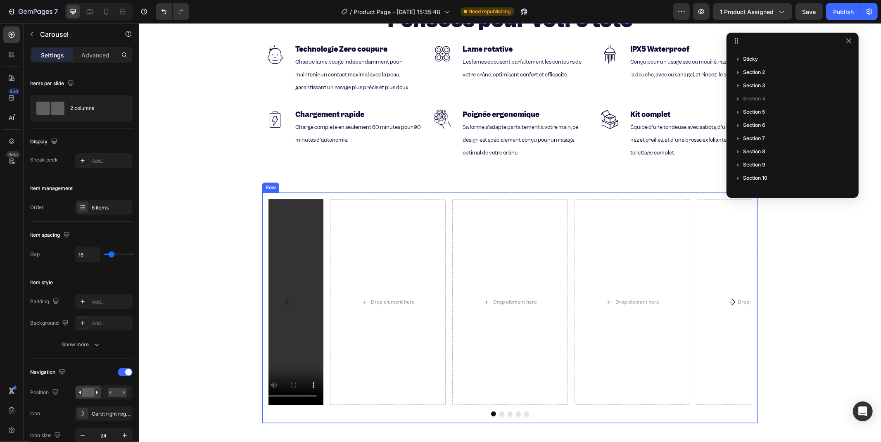
click at [437, 192] on div "Drop element here Drop element here Drop element here Drop element here Video C…" at bounding box center [510, 307] width 496 height 231
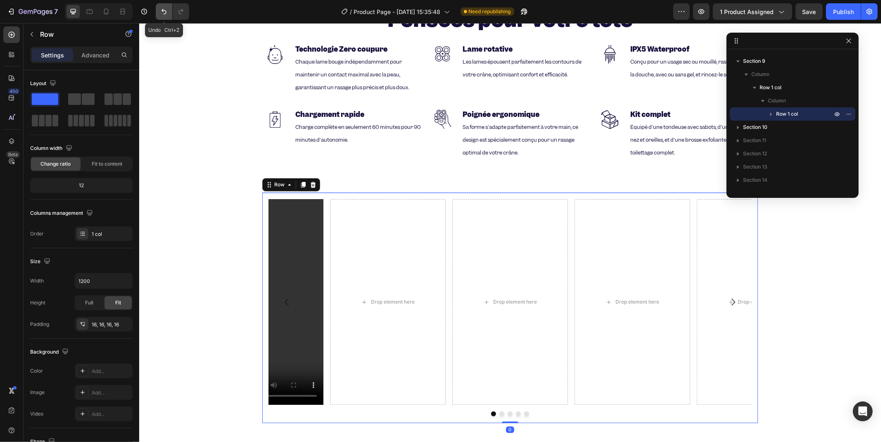
click at [166, 12] on icon "Undo/Redo" at bounding box center [164, 11] width 5 height 5
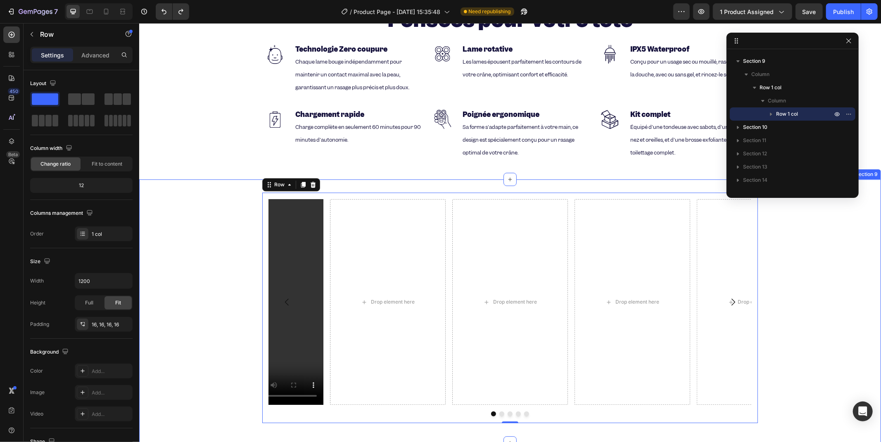
click at [474, 179] on div "Drop element here Drop element here Drop element here Drop element here Video C…" at bounding box center [510, 311] width 742 height 264
click at [445, 192] on div "Drop element here Drop element here Drop element here Drop element here Video C…" at bounding box center [510, 307] width 496 height 231
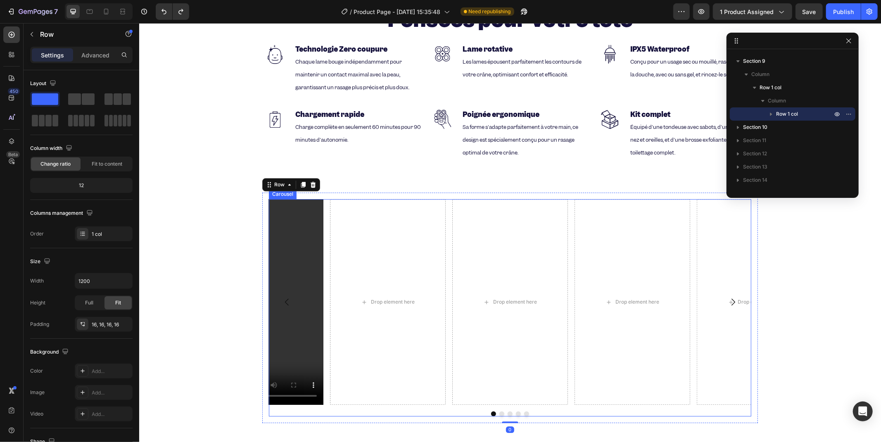
click at [442, 199] on div "Drop element here Drop element here Drop element here Drop element here Video" at bounding box center [510, 302] width 483 height 206
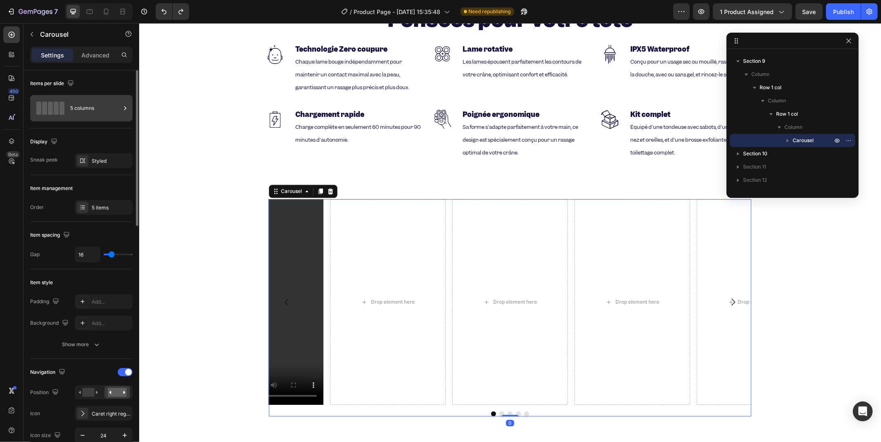
click at [90, 114] on div "5 columns" at bounding box center [95, 108] width 50 height 19
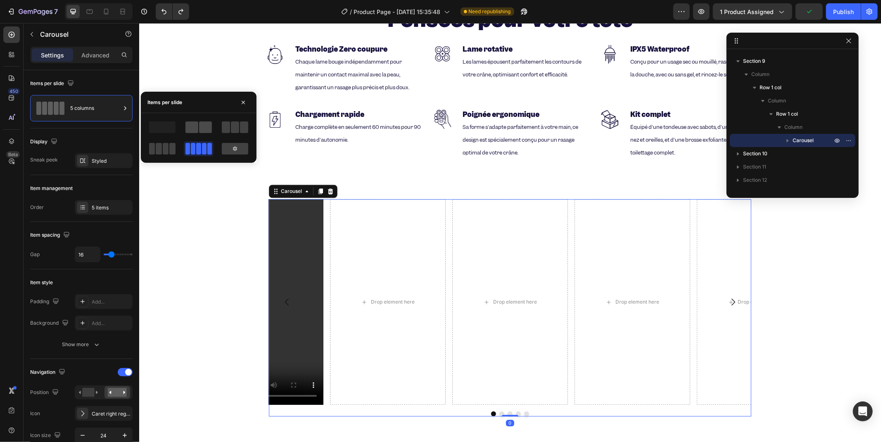
click at [204, 130] on span at bounding box center [205, 127] width 13 height 12
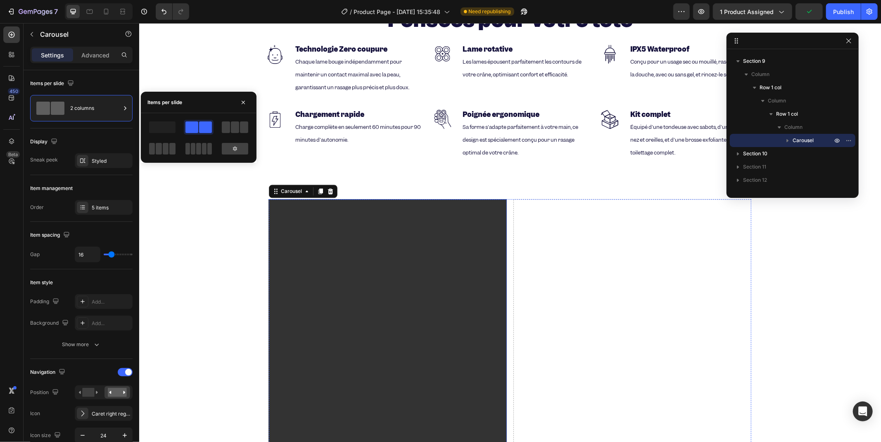
scroll to position [1861, 0]
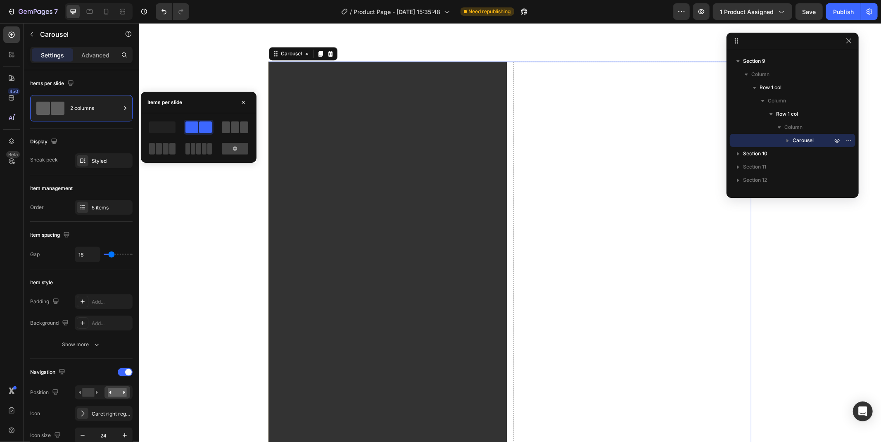
click at [228, 129] on span at bounding box center [226, 127] width 8 height 12
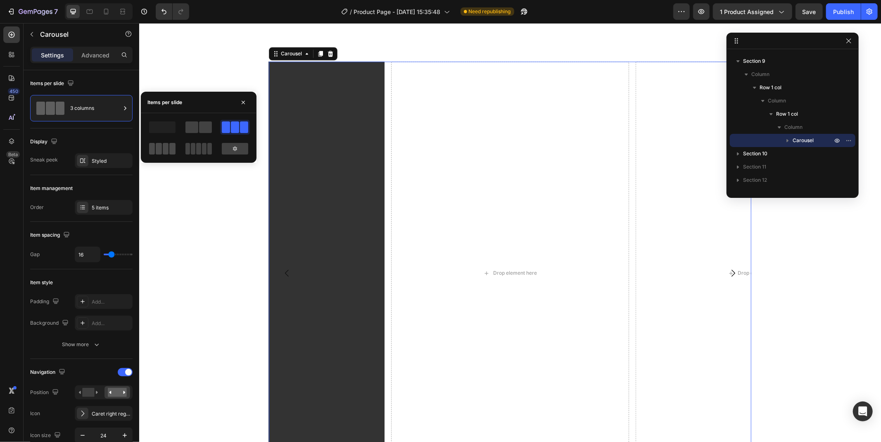
click at [159, 148] on span at bounding box center [159, 149] width 6 height 12
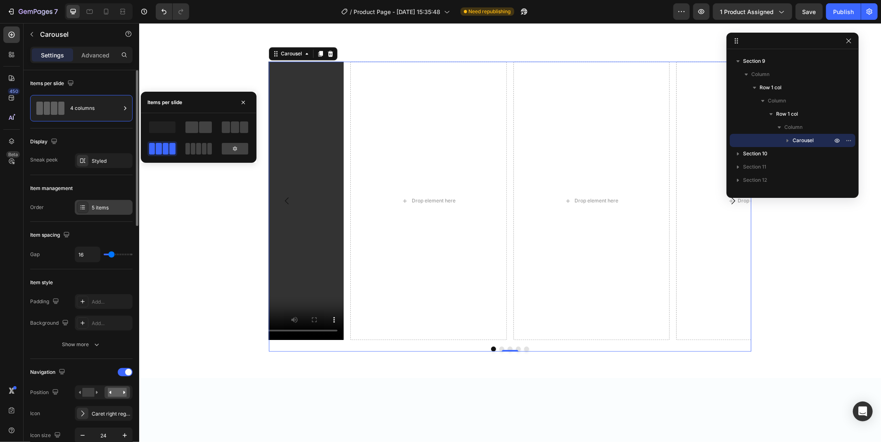
click at [105, 205] on div "5 items" at bounding box center [111, 207] width 39 height 7
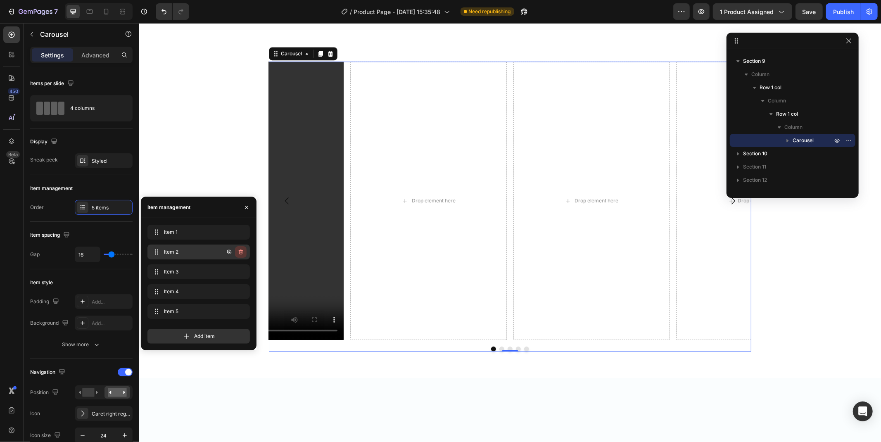
click at [240, 247] on button "button" at bounding box center [241, 252] width 12 height 12
click at [240, 253] on div "Delete" at bounding box center [235, 251] width 15 height 7
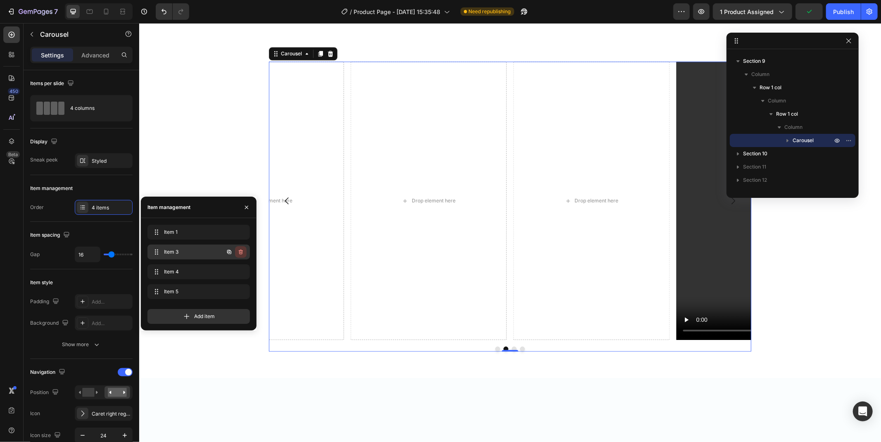
click at [241, 253] on icon "button" at bounding box center [241, 252] width 7 height 7
click at [241, 253] on div "Delete" at bounding box center [235, 251] width 15 height 7
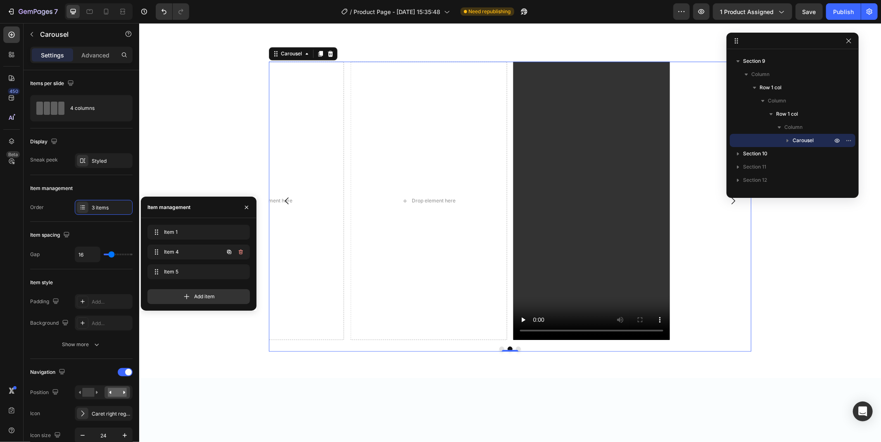
click at [241, 253] on icon "button" at bounding box center [241, 252] width 7 height 7
click at [241, 253] on div "Delete" at bounding box center [235, 251] width 15 height 7
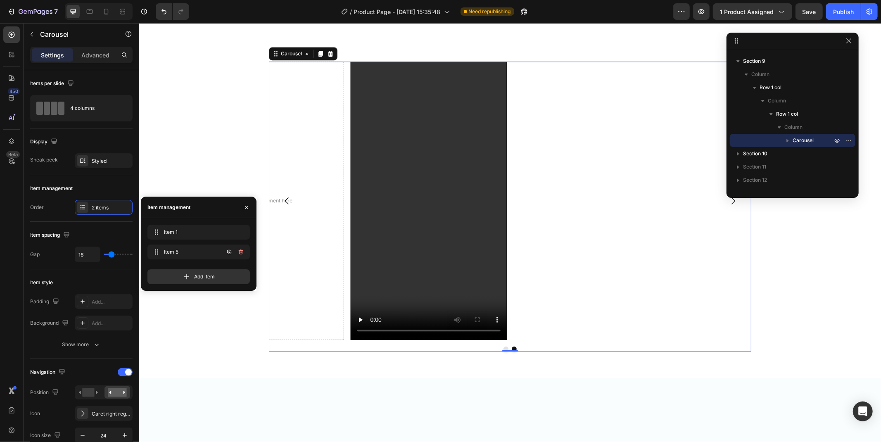
click at [241, 253] on icon "button" at bounding box center [241, 252] width 7 height 7
click at [241, 253] on div "Delete" at bounding box center [235, 251] width 15 height 7
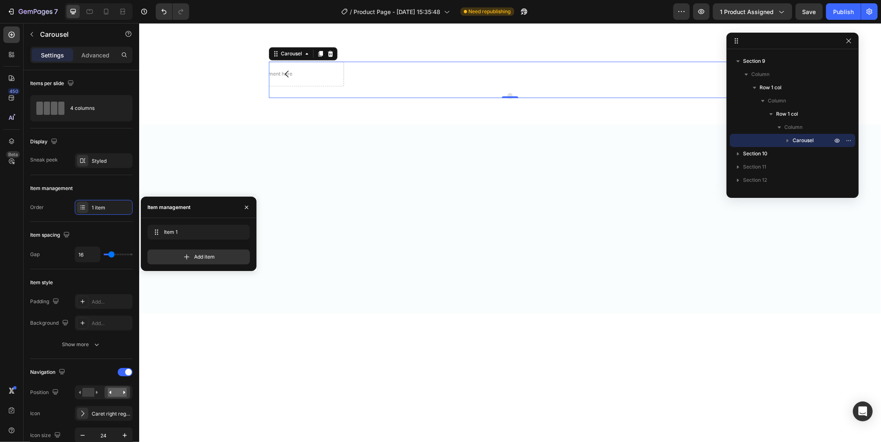
scroll to position [1770, 0]
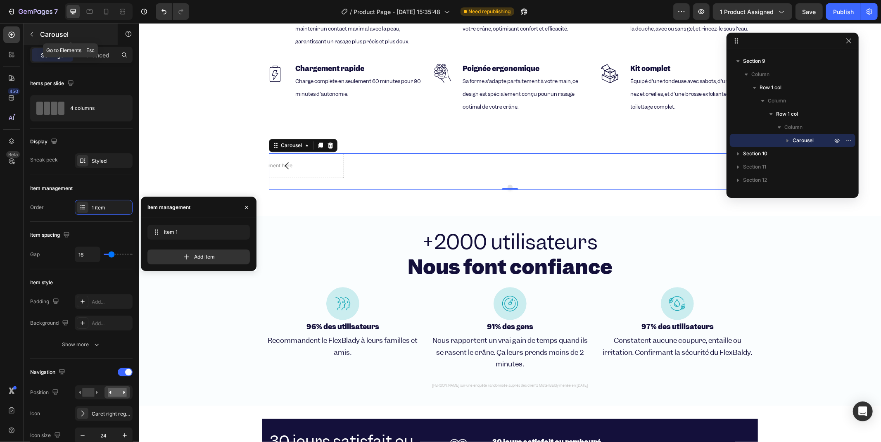
click at [36, 32] on button "button" at bounding box center [31, 34] width 13 height 13
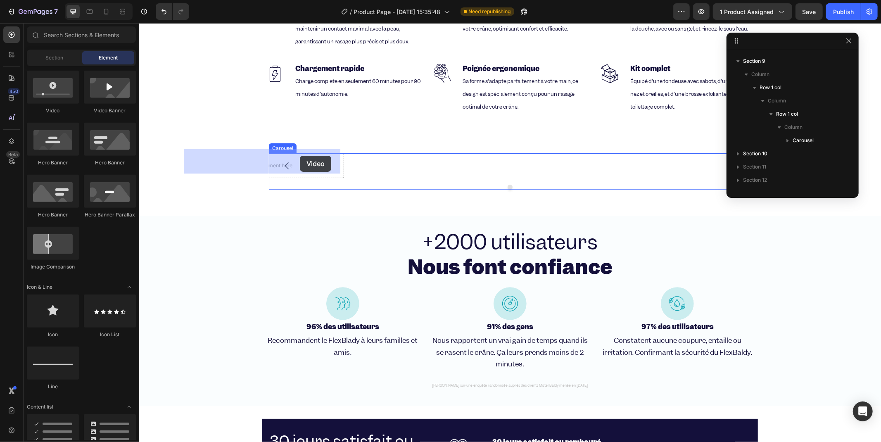
drag, startPoint x: 193, startPoint y: 114, endPoint x: 300, endPoint y: 155, distance: 114.9
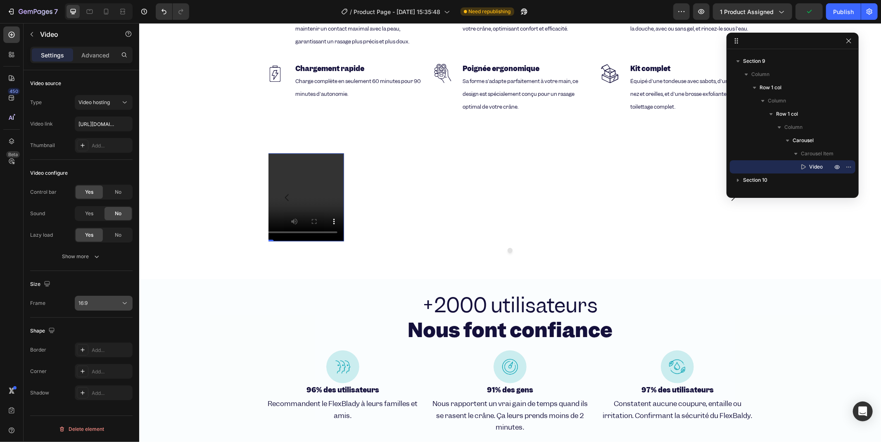
click at [111, 300] on div "16:9" at bounding box center [100, 303] width 42 height 7
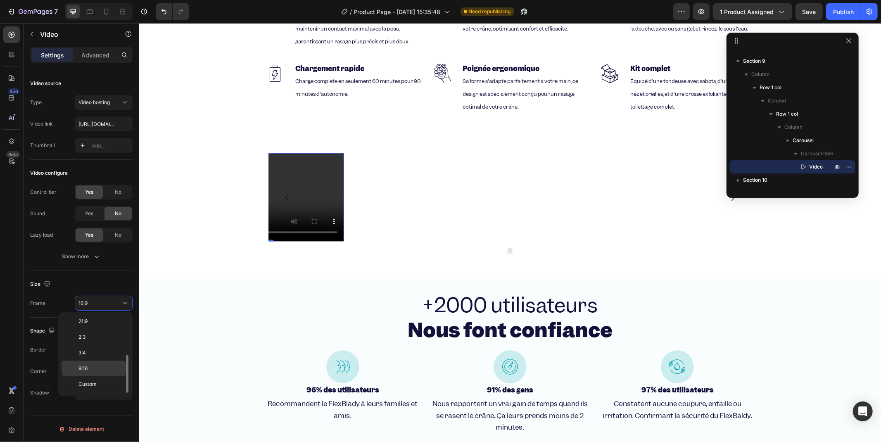
click at [91, 376] on div "9:16" at bounding box center [94, 384] width 64 height 16
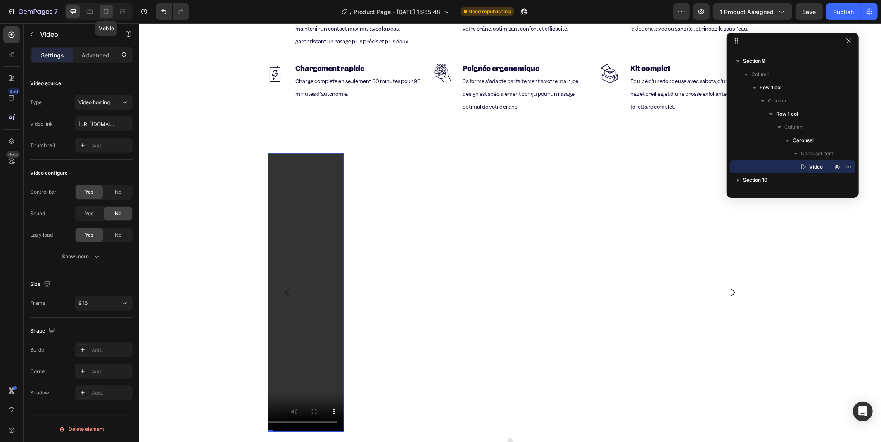
click at [107, 12] on icon at bounding box center [106, 11] width 8 height 8
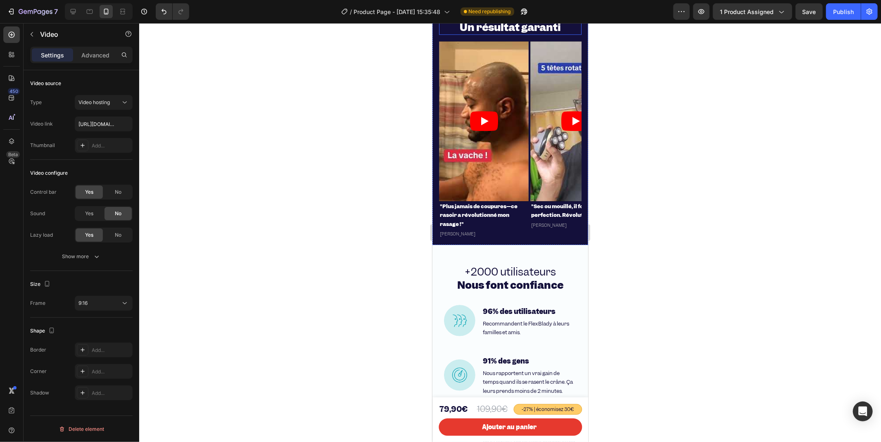
scroll to position [1716, 0]
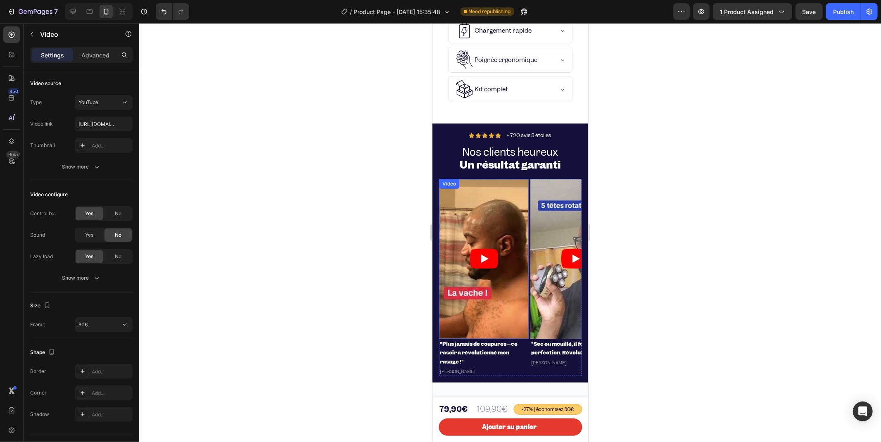
click at [447, 197] on article at bounding box center [484, 257] width 90 height 159
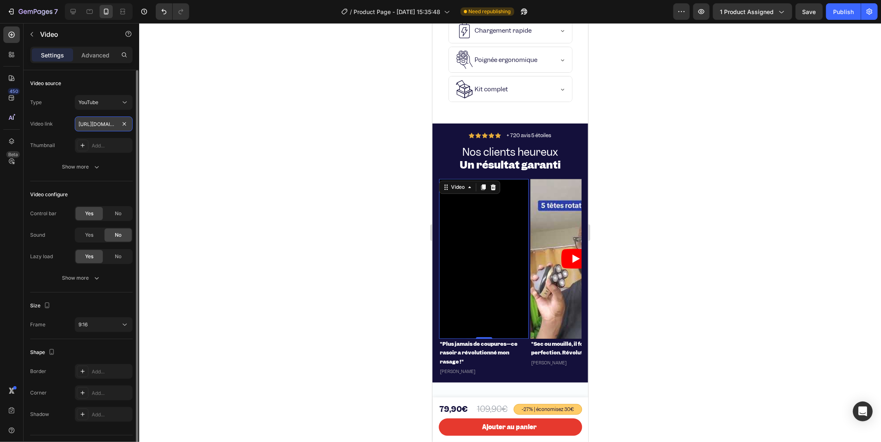
click at [93, 121] on input "https://youtube.com/shorts/gVkVZUjT0n0" at bounding box center [104, 124] width 58 height 15
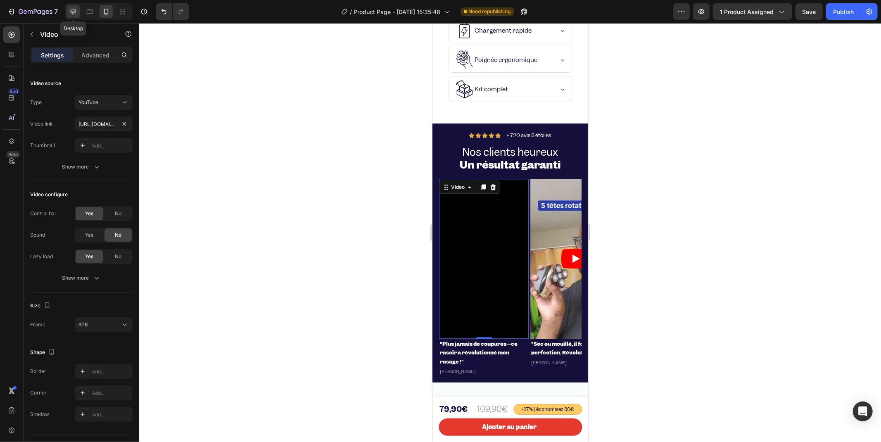
click at [73, 14] on icon at bounding box center [73, 11] width 5 height 5
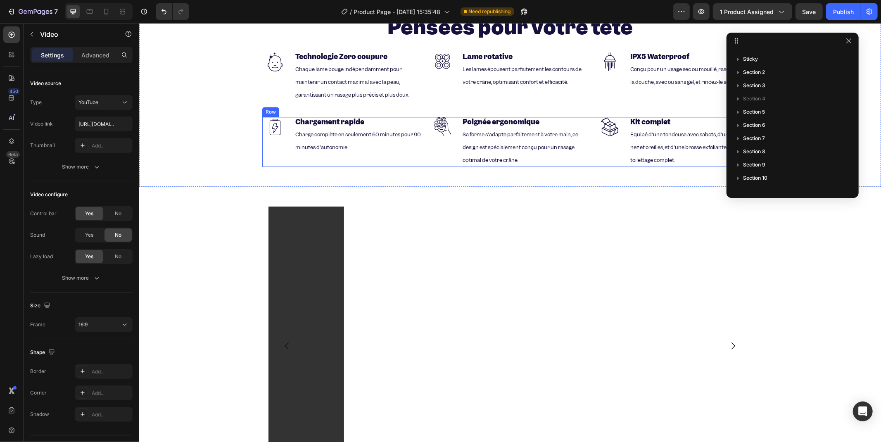
scroll to position [1687, 0]
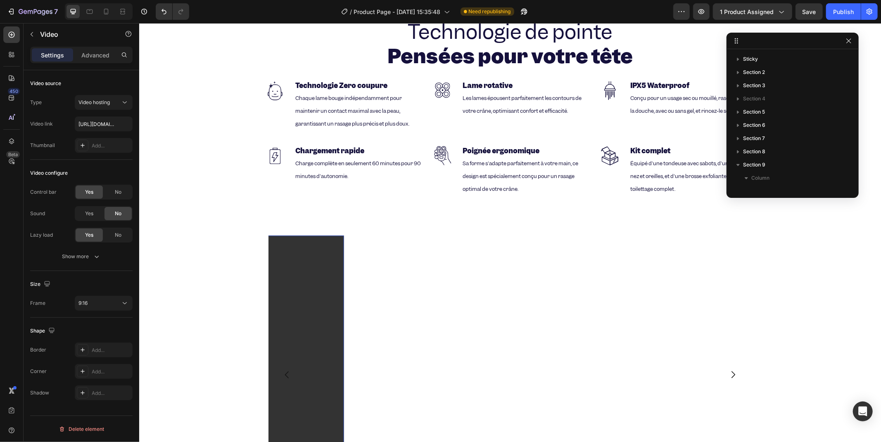
click at [274, 319] on video at bounding box center [265, 374] width 157 height 278
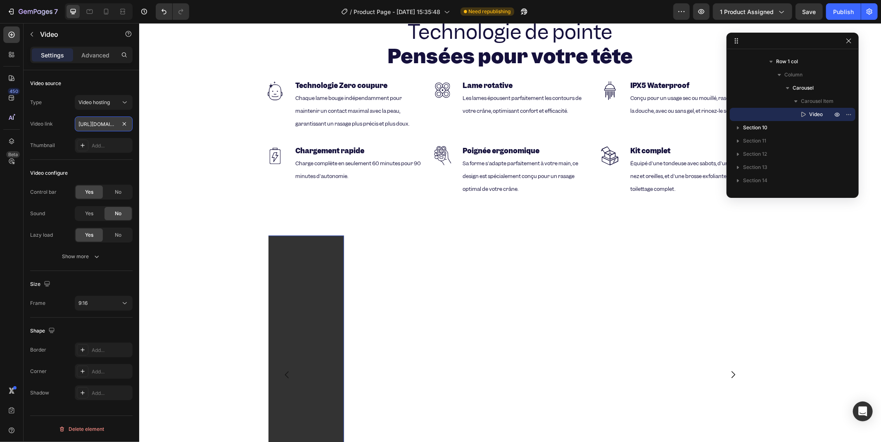
click at [92, 119] on input "https://cdn.shopify.com/videos/c/o/v/2cd3deb506b54b009063f7270ab5cf2e.mp4" at bounding box center [104, 124] width 58 height 15
click at [109, 108] on button "Video hosting" at bounding box center [104, 102] width 58 height 15
click at [102, 131] on div "YouTube" at bounding box center [96, 139] width 68 height 16
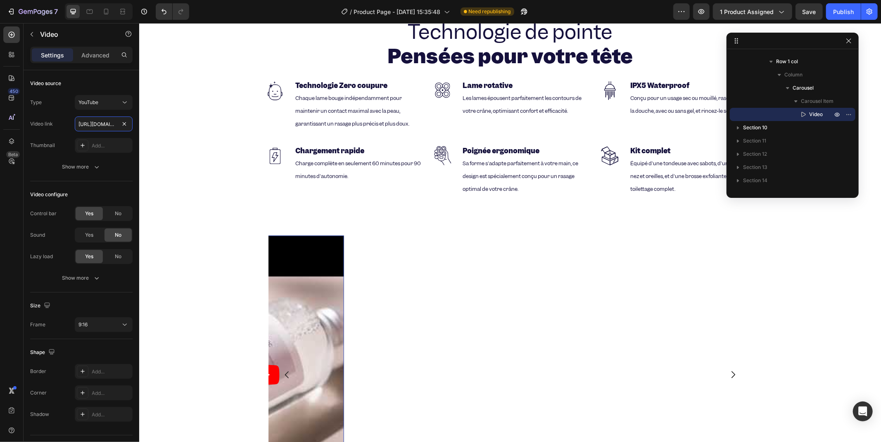
click at [102, 121] on input "https://www.youtube.com/watch?v=drIt4RH_kyQ" at bounding box center [104, 124] width 58 height 15
paste input "youtube.com/shorts/gVkVZUjT0n0"
type input "https://youtube.com/shorts/gVkVZUjT0n0"
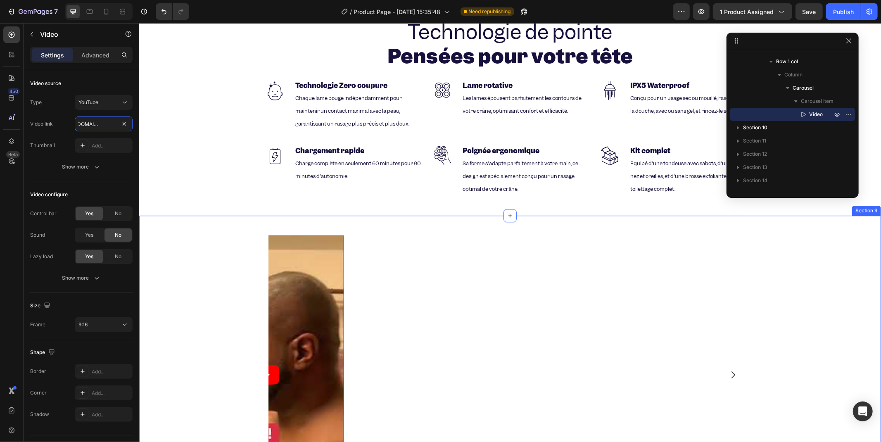
scroll to position [1779, 0]
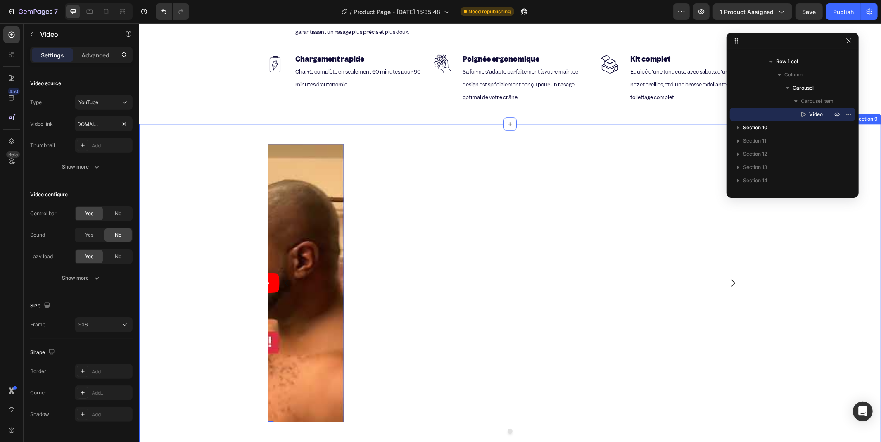
click at [207, 238] on div "Video 0 Carousel Row Row" at bounding box center [510, 291] width 742 height 309
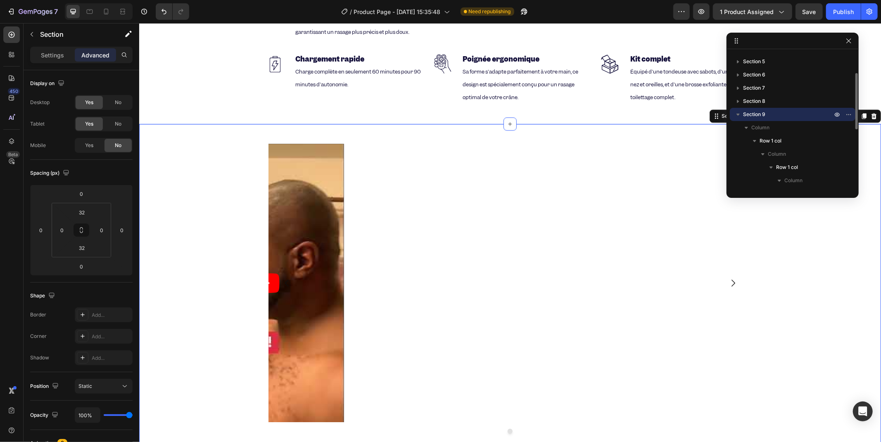
click at [378, 224] on div "Video" at bounding box center [510, 282] width 483 height 278
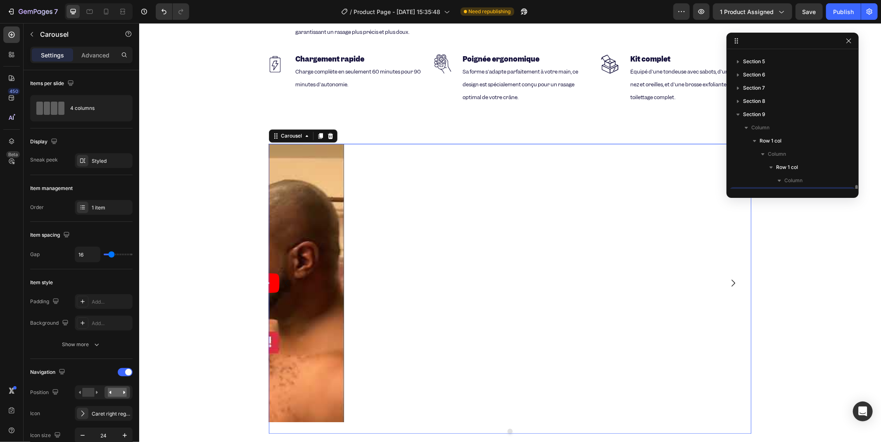
scroll to position [130, 0]
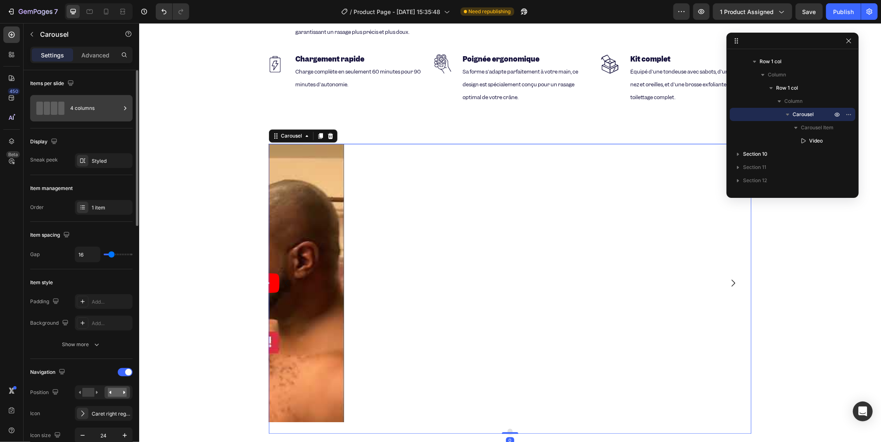
click at [58, 109] on span at bounding box center [61, 108] width 7 height 13
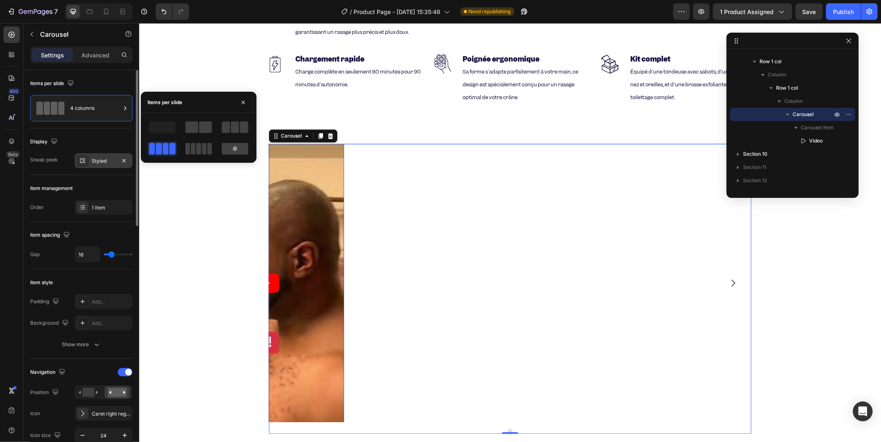
click at [92, 162] on div "Styled" at bounding box center [104, 160] width 24 height 7
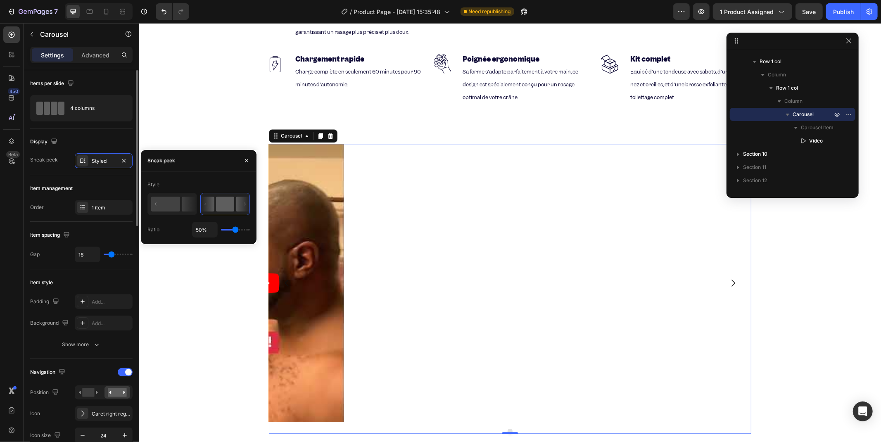
click at [89, 183] on div "Item management" at bounding box center [81, 188] width 102 height 13
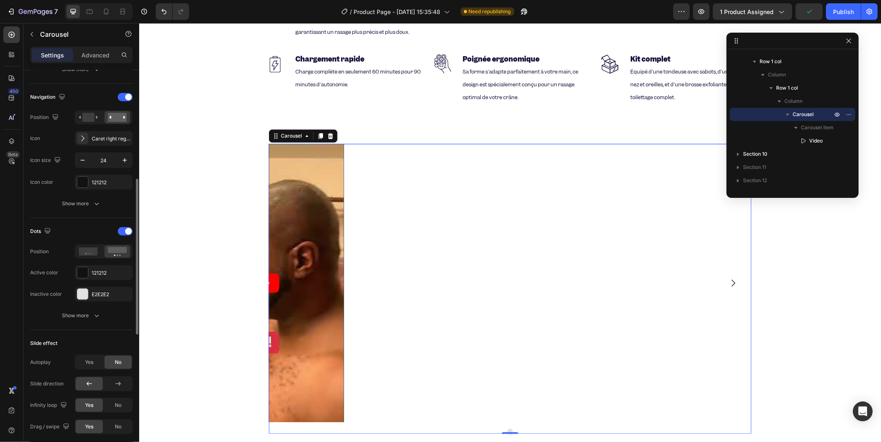
scroll to position [138, 0]
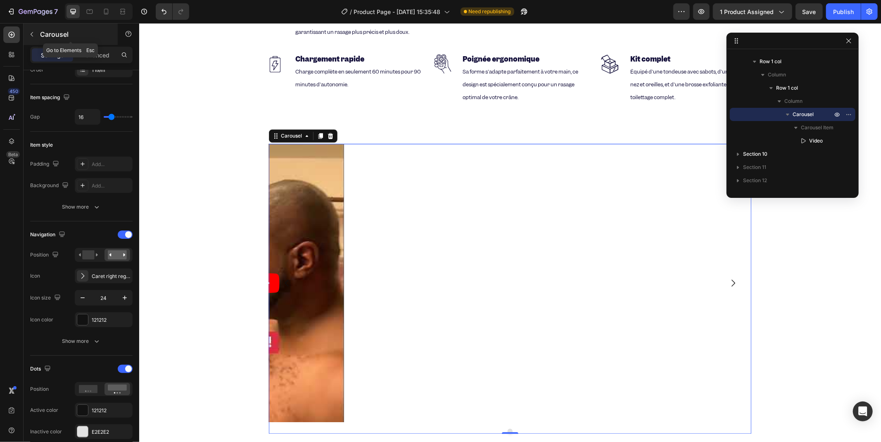
click at [28, 37] on button "button" at bounding box center [31, 34] width 13 height 13
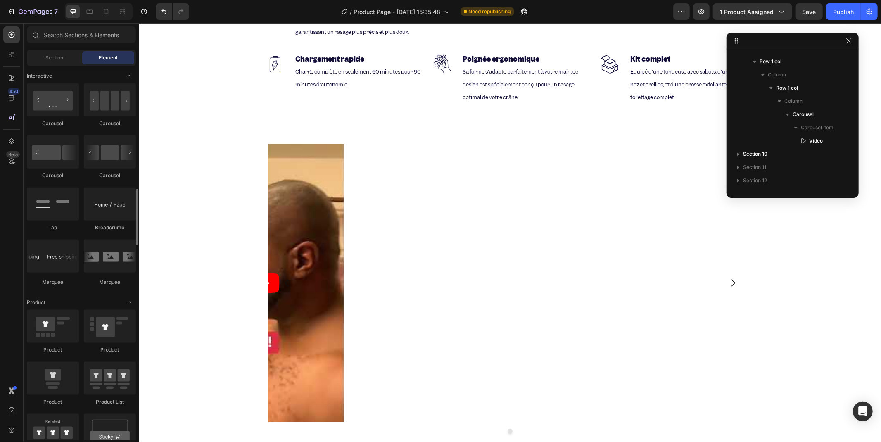
scroll to position [780, 0]
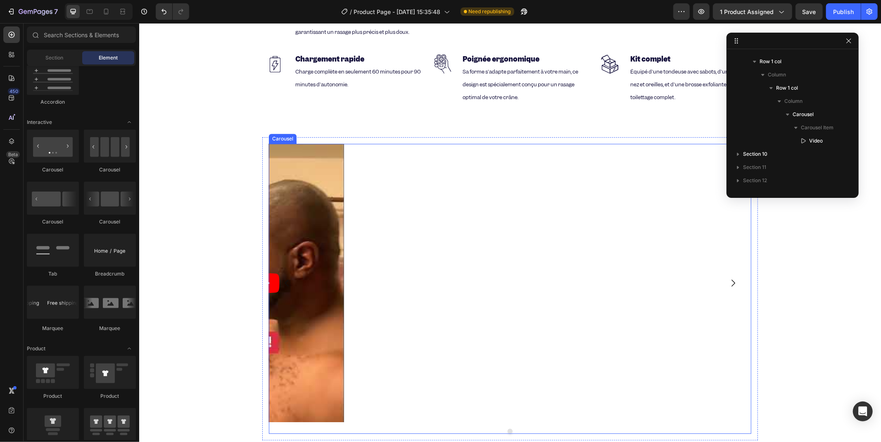
click at [345, 150] on div "Video" at bounding box center [510, 282] width 483 height 278
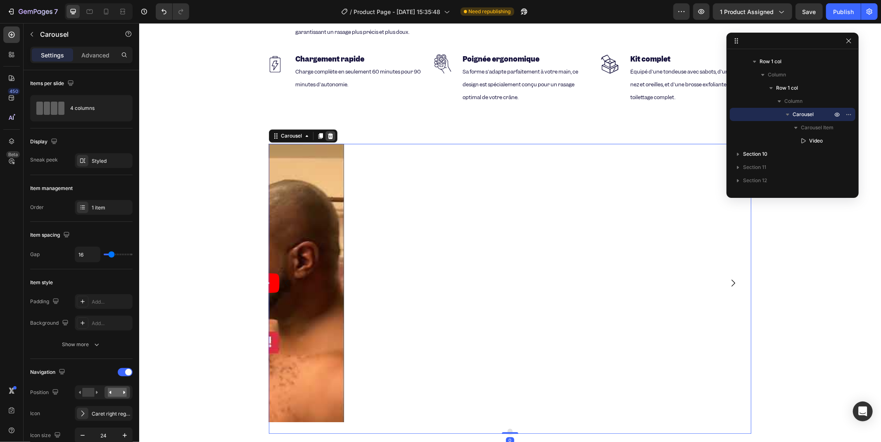
click at [328, 133] on icon at bounding box center [330, 136] width 5 height 6
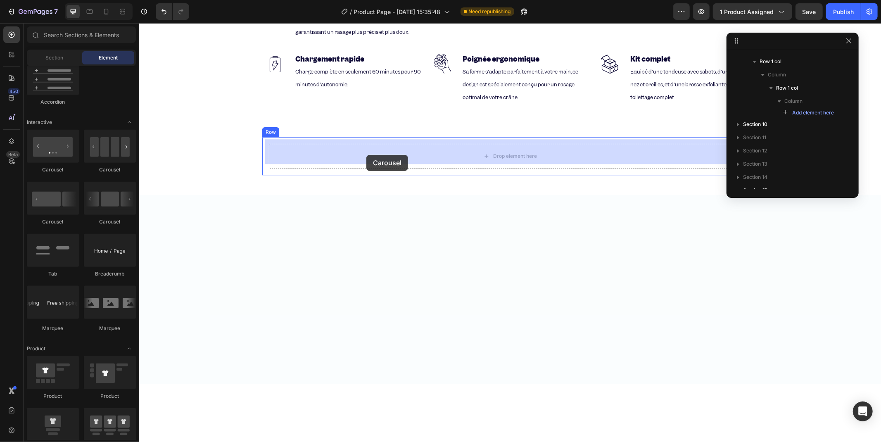
drag, startPoint x: 188, startPoint y: 225, endPoint x: 366, endPoint y: 154, distance: 191.4
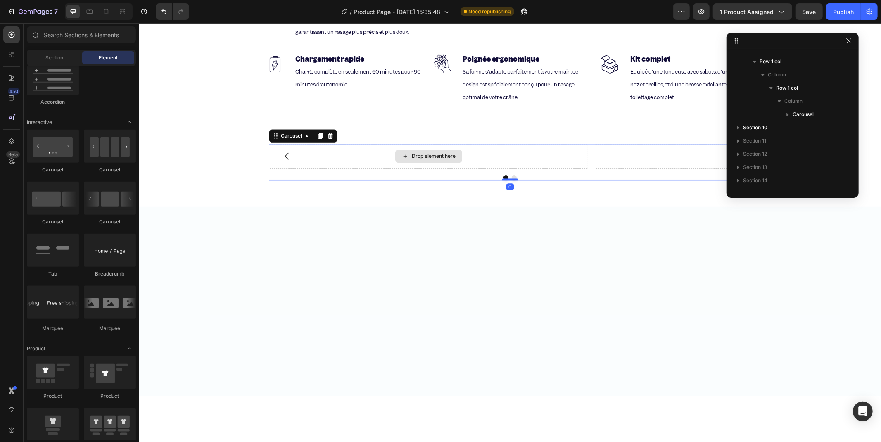
click at [403, 152] on icon at bounding box center [405, 155] width 7 height 7
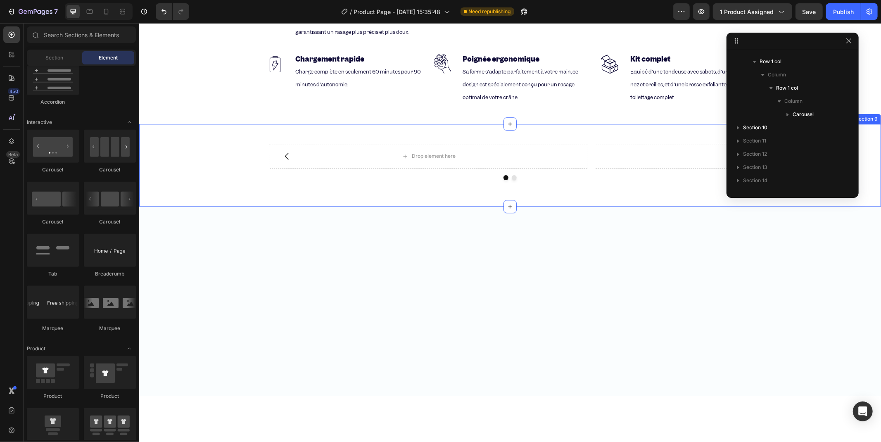
scroll to position [1687, 0]
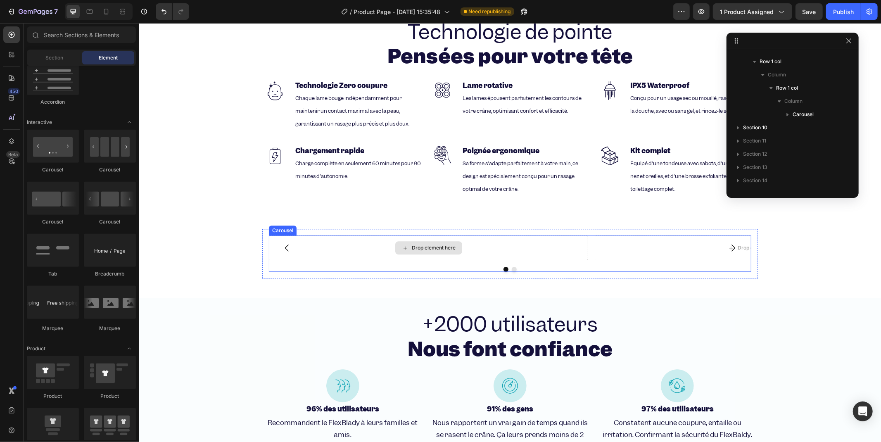
click at [317, 251] on div "Drop element here" at bounding box center [428, 247] width 319 height 25
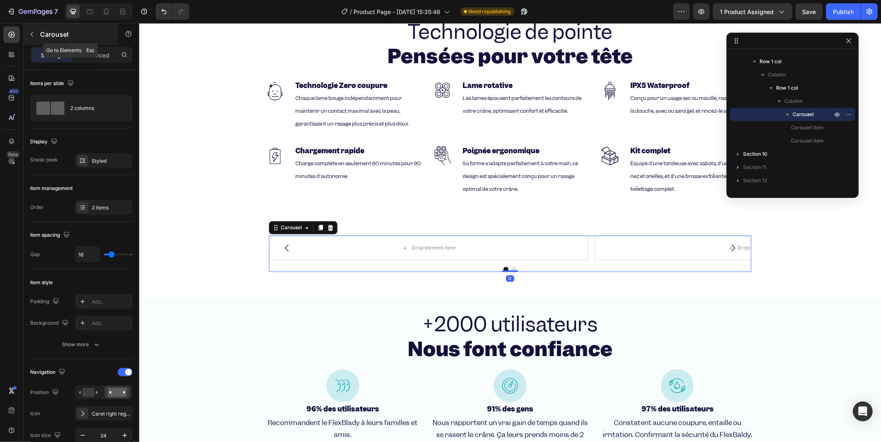
click at [37, 27] on div "Carousel" at bounding box center [71, 34] width 94 height 21
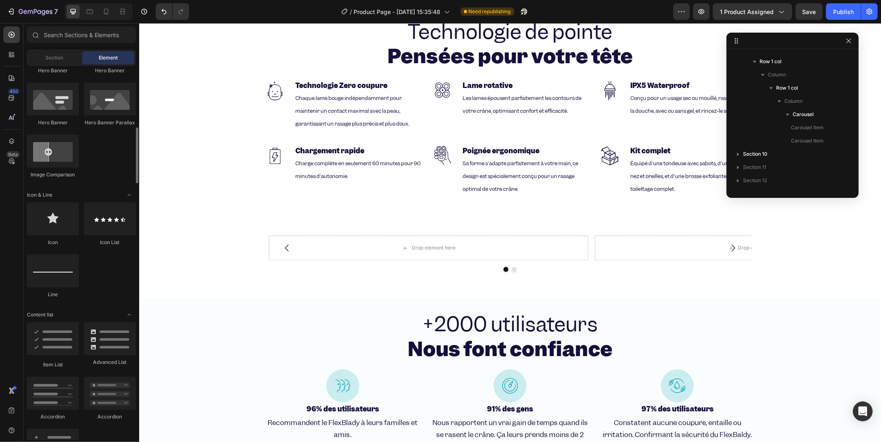
scroll to position [275, 0]
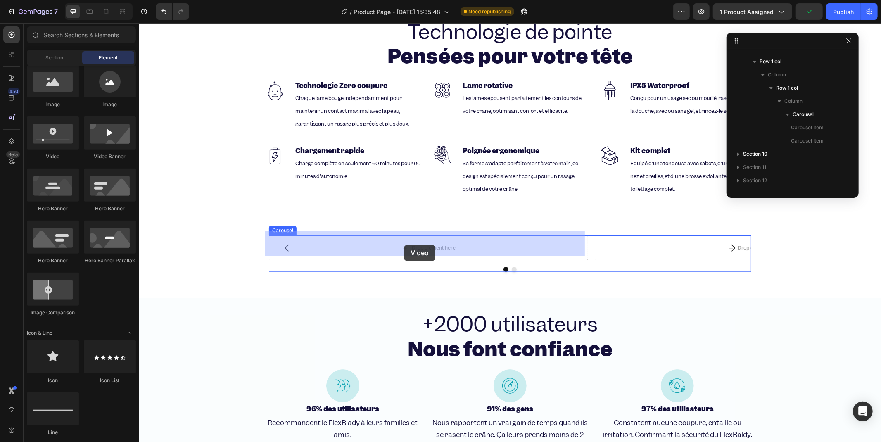
drag, startPoint x: 190, startPoint y: 157, endPoint x: 404, endPoint y: 245, distance: 230.9
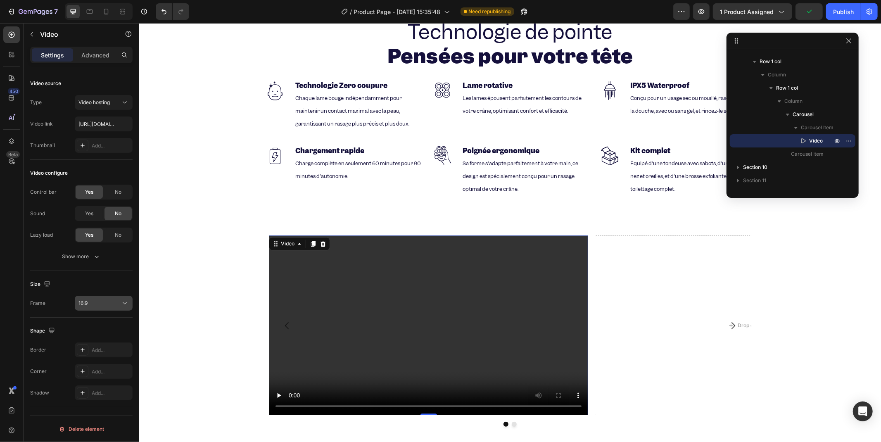
click at [106, 298] on button "16:9" at bounding box center [104, 303] width 58 height 15
click at [84, 376] on div "9:16" at bounding box center [94, 384] width 64 height 16
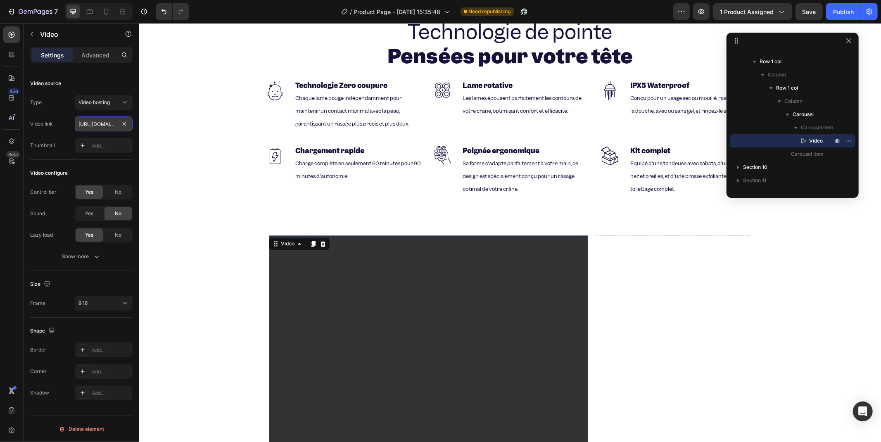
click at [98, 121] on input "https://cdn.shopify.com/videos/c/o/v/2cd3deb506b54b009063f7270ab5cf2e.mp4" at bounding box center [104, 124] width 58 height 15
type input "v"
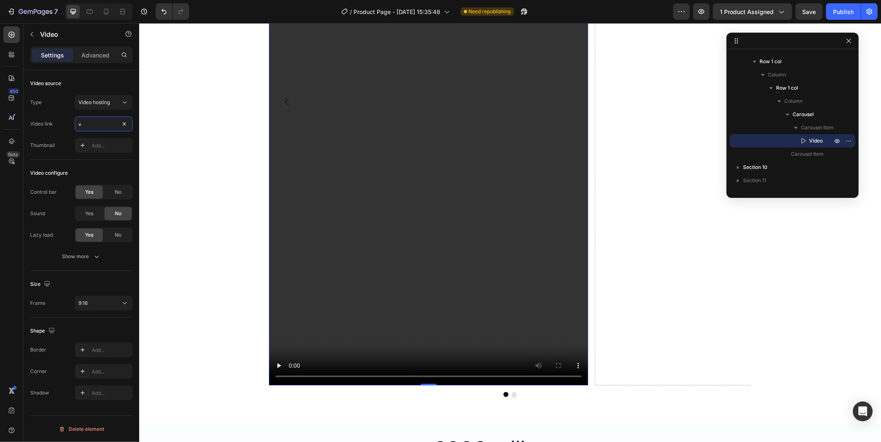
scroll to position [2009, 0]
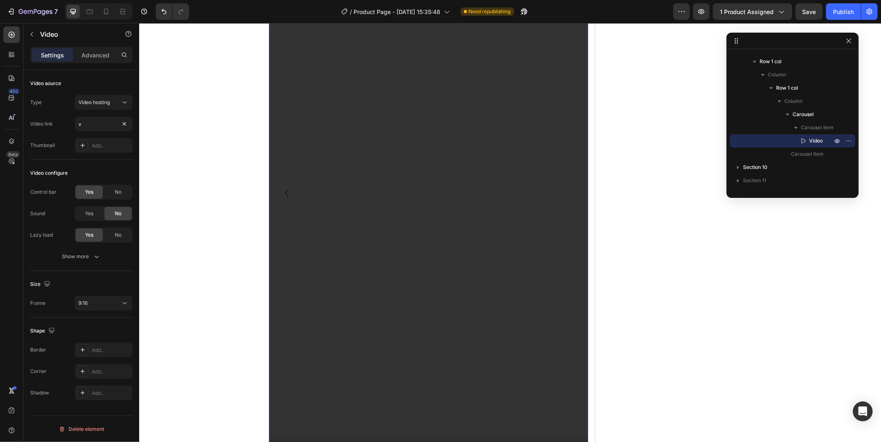
click at [226, 191] on div "Video 0 Drop element here Carousel Row Row" at bounding box center [510, 202] width 742 height 600
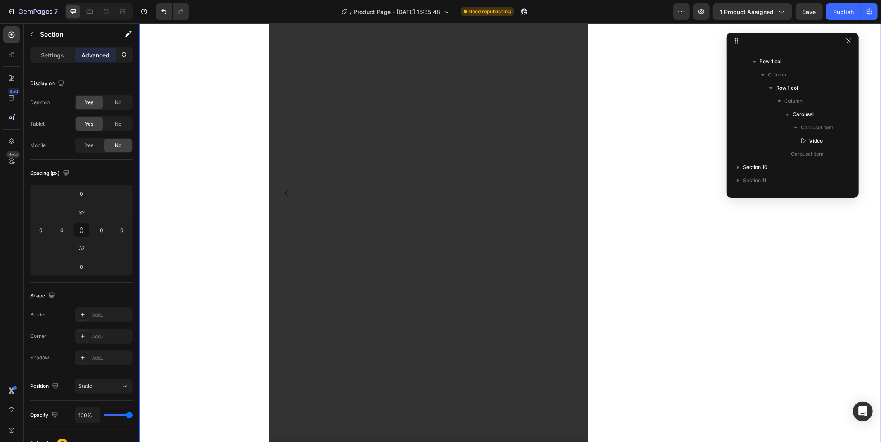
scroll to position [50, 0]
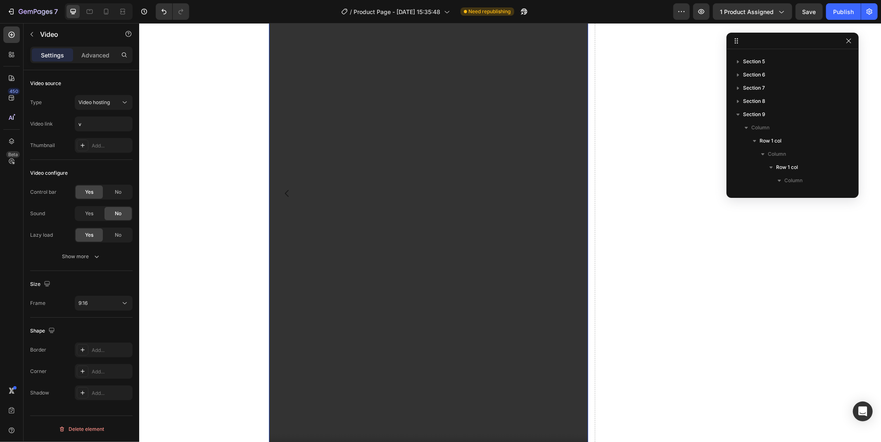
click at [340, 137] on video at bounding box center [428, 193] width 319 height 568
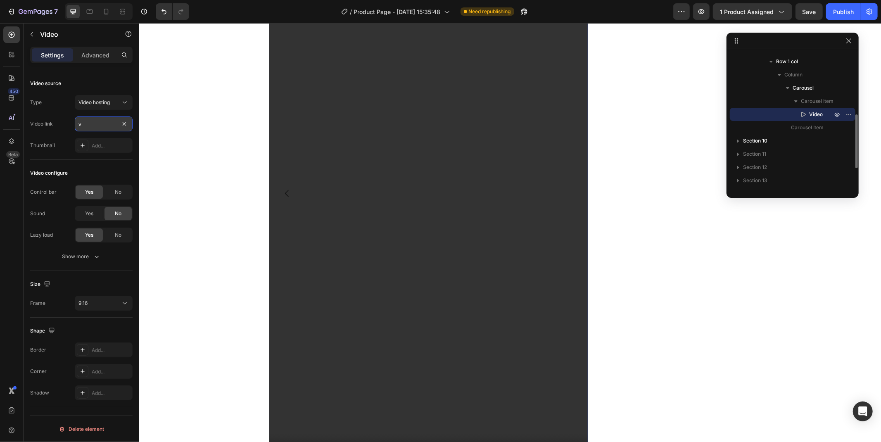
click at [82, 125] on input "v" at bounding box center [104, 124] width 58 height 15
click at [87, 100] on span "Video hosting" at bounding box center [94, 102] width 31 height 6
click at [98, 122] on span "YouTube" at bounding box center [89, 122] width 20 height 7
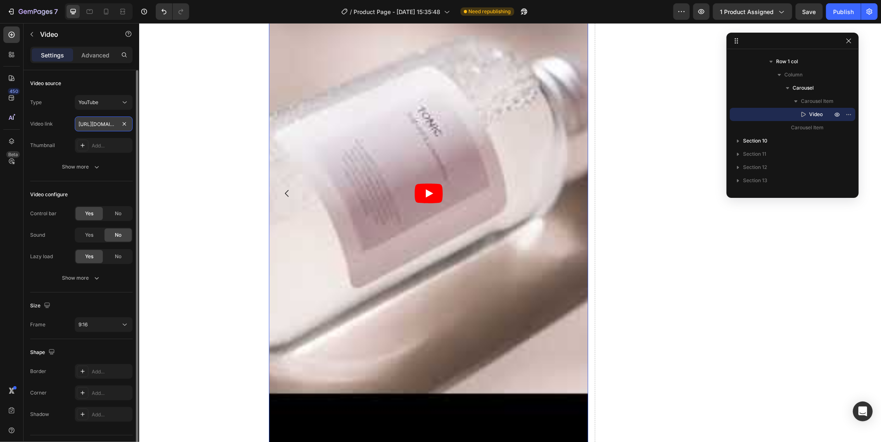
click at [88, 126] on input "https://www.youtube.com/watch?v=drIt4RH_kyQ" at bounding box center [104, 124] width 58 height 15
paste input "youtube.com/shorts/gVkVZUjT0n0"
type input "https://youtube.com/shorts/gVkVZUjT0n0"
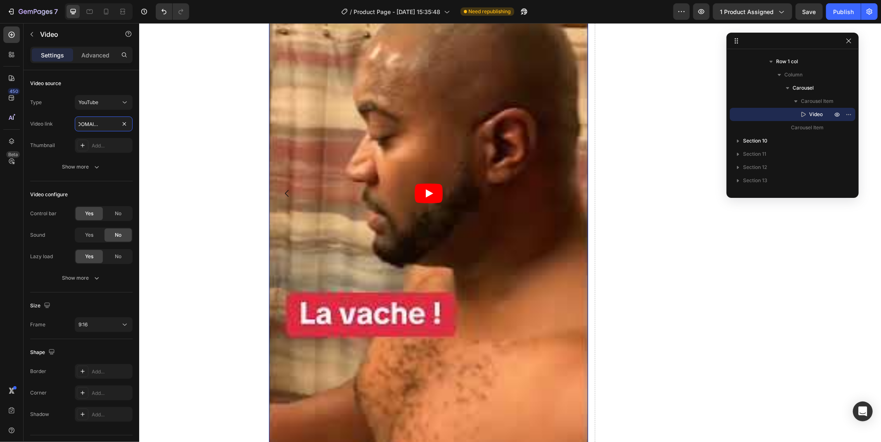
scroll to position [2147, 0]
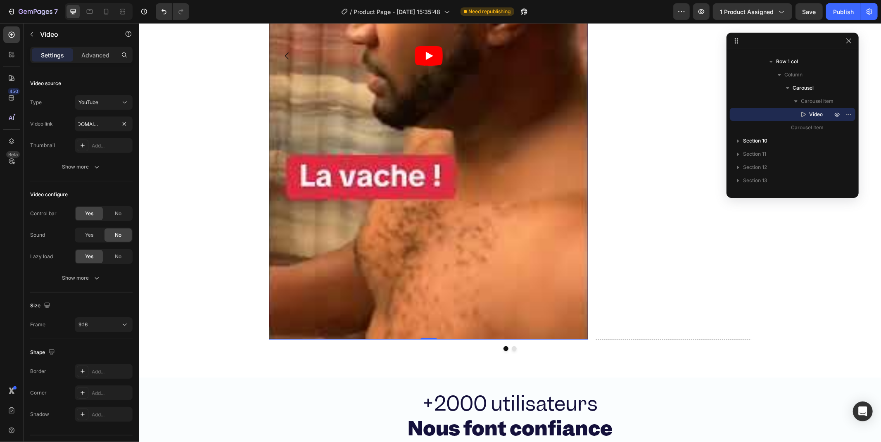
click at [585, 223] on div "Video 0 Drop element here" at bounding box center [510, 55] width 483 height 568
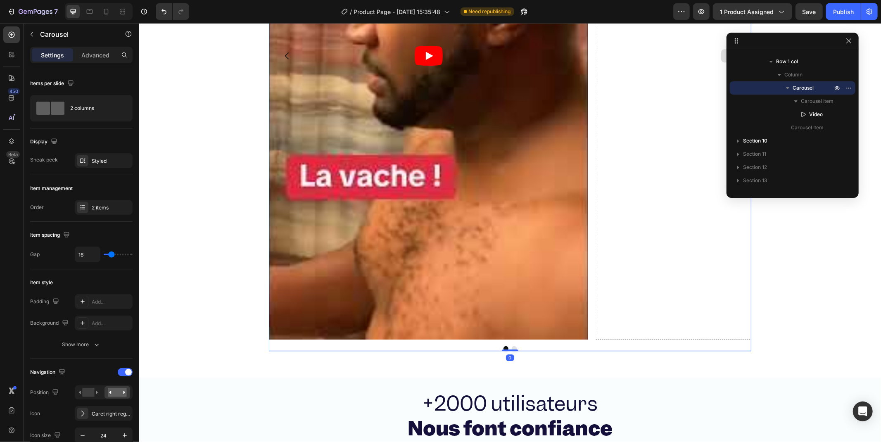
click at [595, 231] on div "Drop element here" at bounding box center [754, 55] width 319 height 568
click at [586, 231] on div "Video Drop element here" at bounding box center [510, 55] width 483 height 568
click at [93, 208] on div "2 items" at bounding box center [111, 207] width 39 height 7
click at [85, 105] on div "2 columns" at bounding box center [95, 108] width 50 height 19
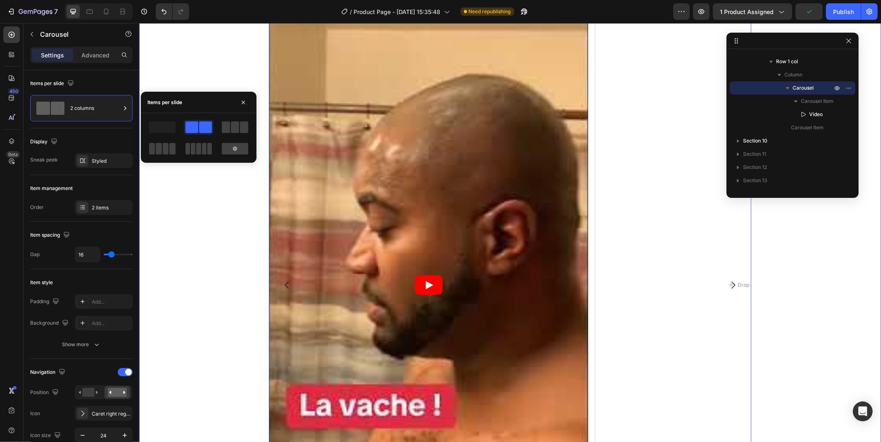
scroll to position [1963, 0]
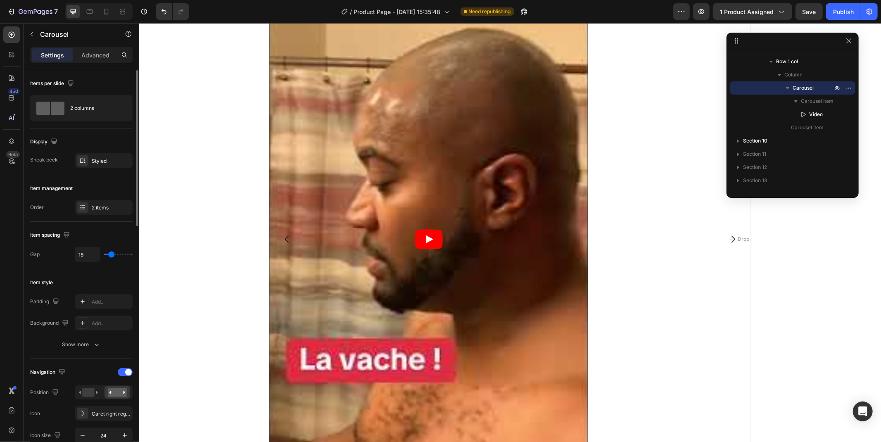
drag, startPoint x: 114, startPoint y: 252, endPoint x: 119, endPoint y: 252, distance: 4.5
click at [119, 252] on div "16" at bounding box center [104, 255] width 58 height 16
type input "43"
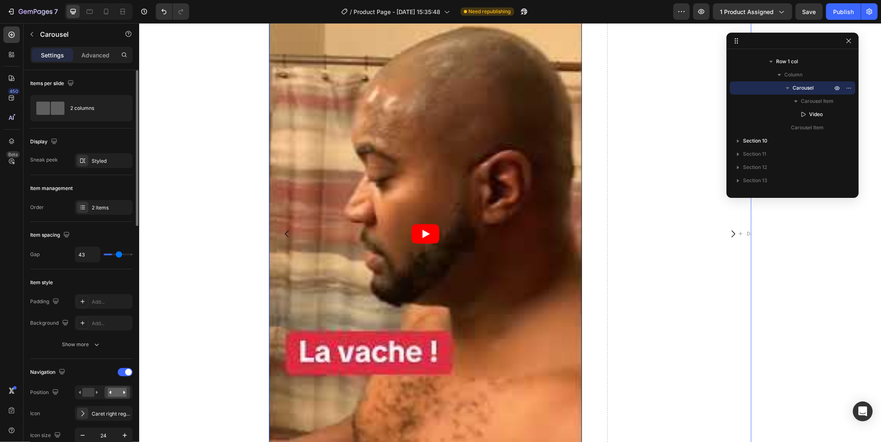
type input "61"
type input "67"
type input "72"
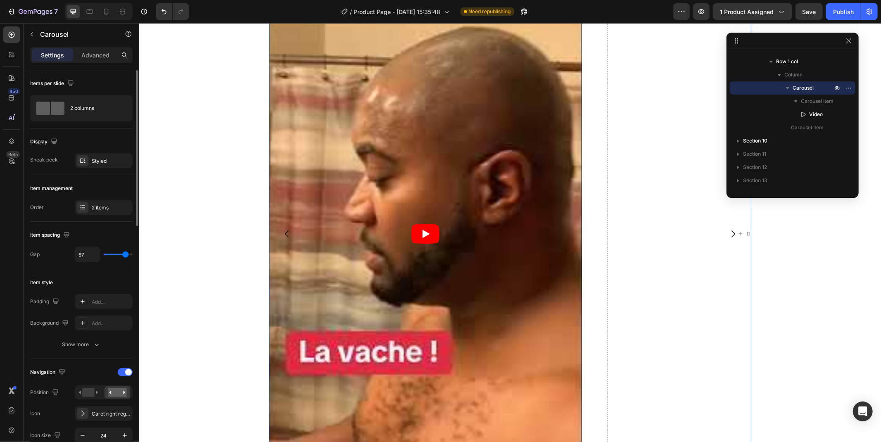
type input "72"
type input "80"
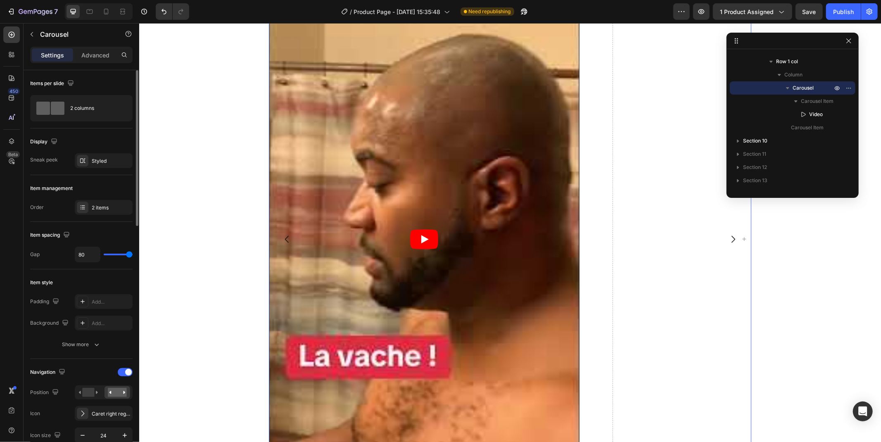
type input "41"
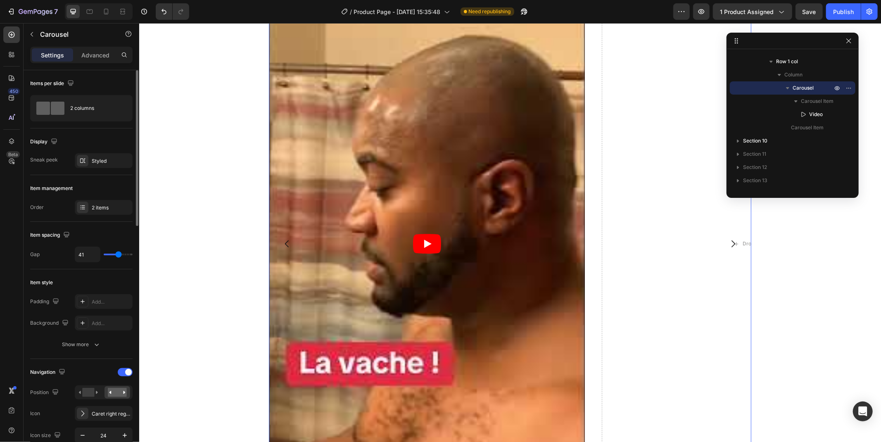
type input "30"
type input "21"
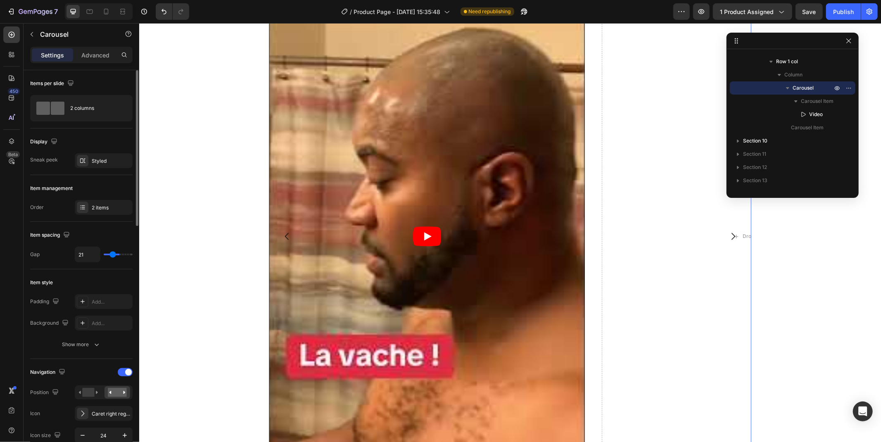
type input "20"
type input "18"
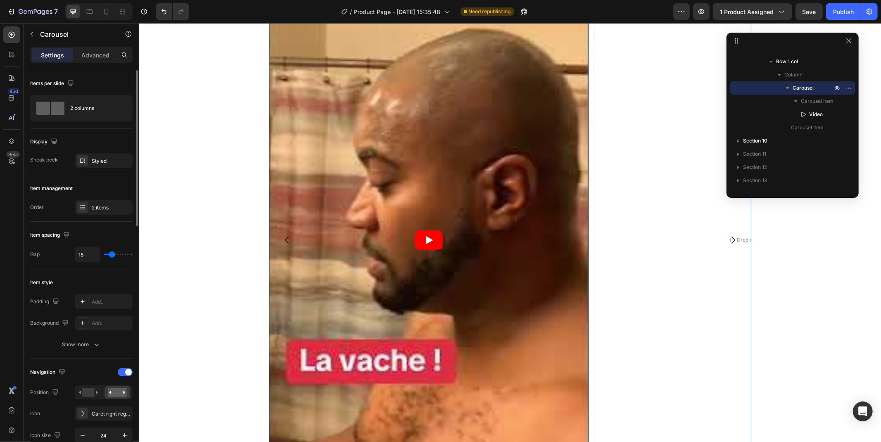
type input "13"
type input "5"
type input "3"
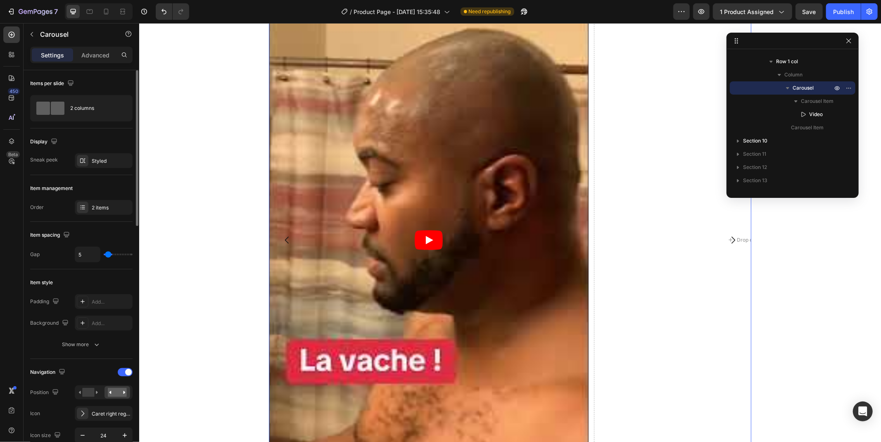
type input "3"
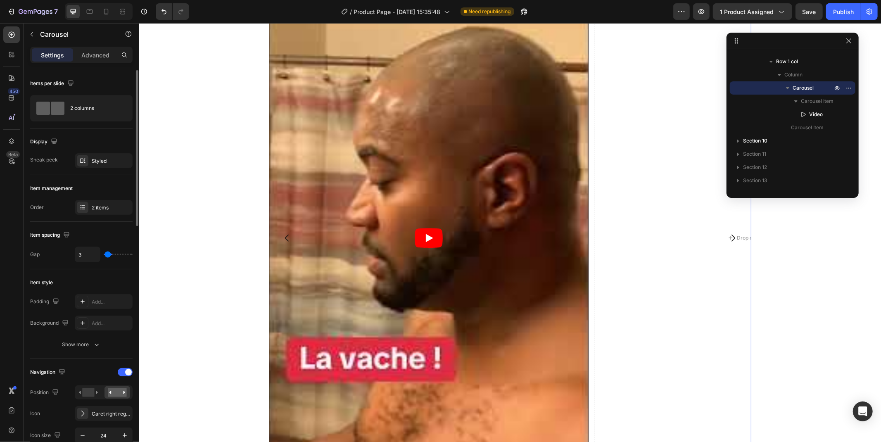
type input "2"
type input "0"
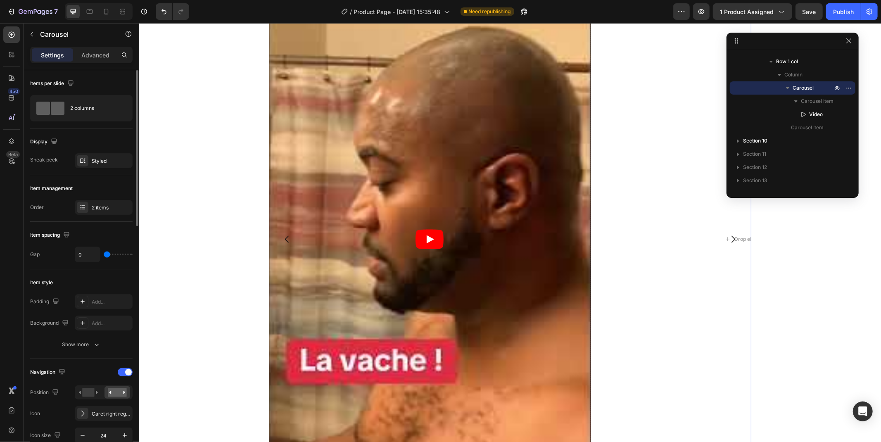
type input "21"
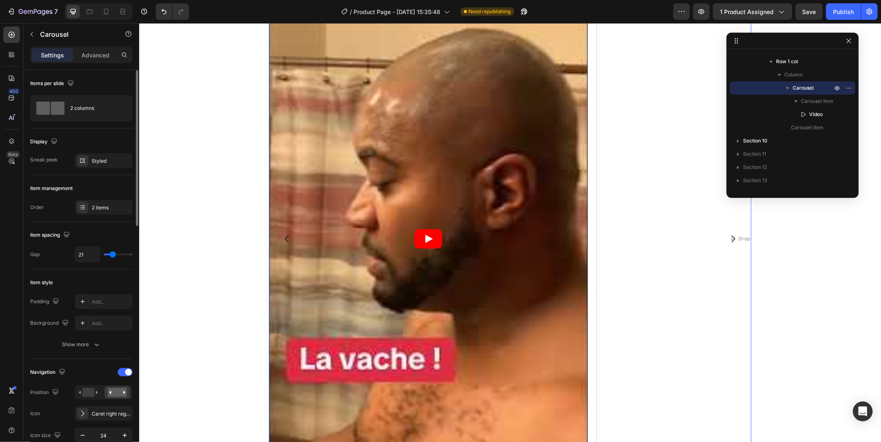
type input "30"
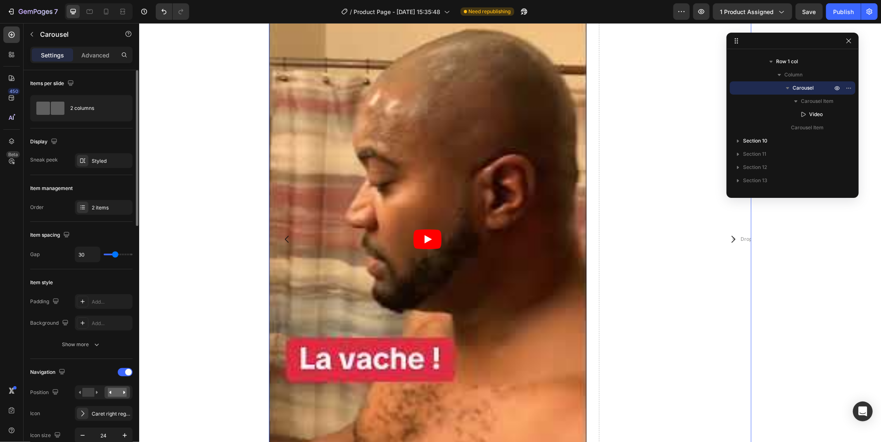
drag, startPoint x: 109, startPoint y: 254, endPoint x: 174, endPoint y: 233, distance: 67.7
type input "30"
click at [115, 254] on input "range" at bounding box center [118, 255] width 29 height 2
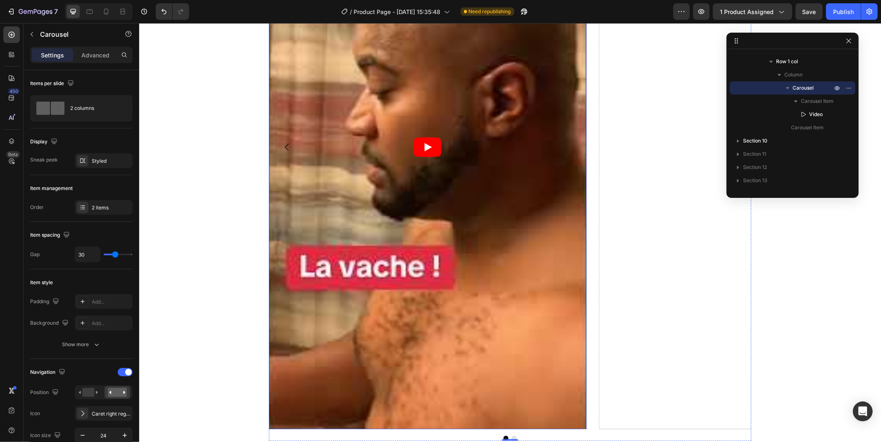
scroll to position [2007, 0]
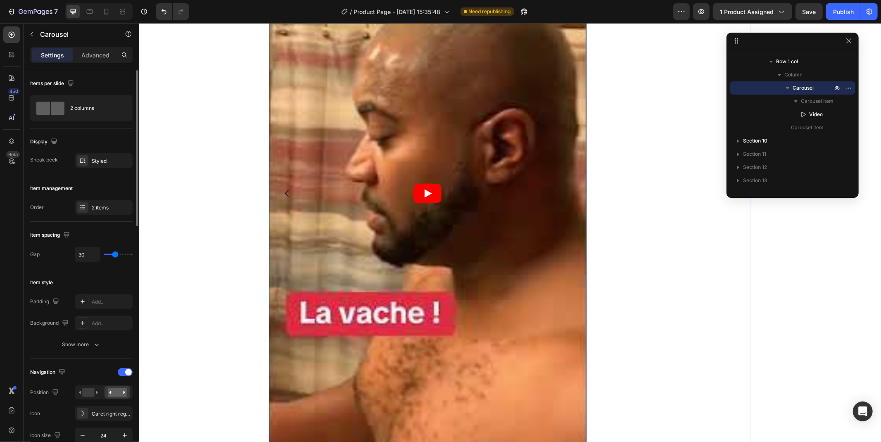
click at [105, 359] on div "Display Sneak peek Styled" at bounding box center [81, 426] width 102 height 134
click at [103, 162] on div "Styled" at bounding box center [104, 160] width 24 height 7
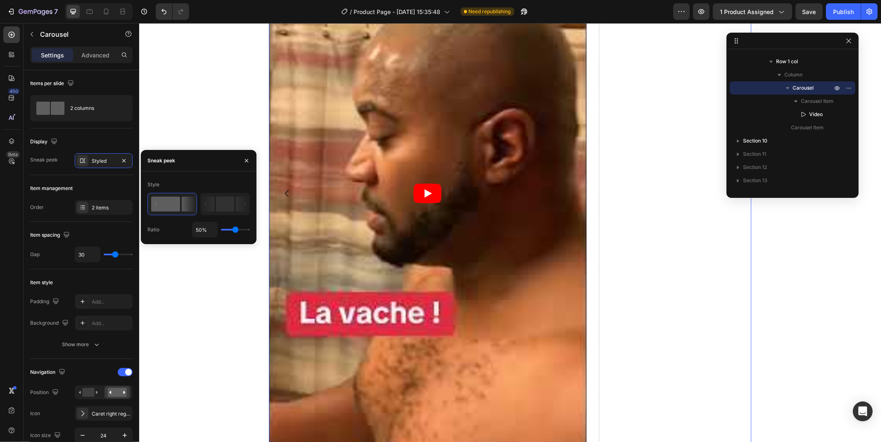
type input "1%"
type input "1"
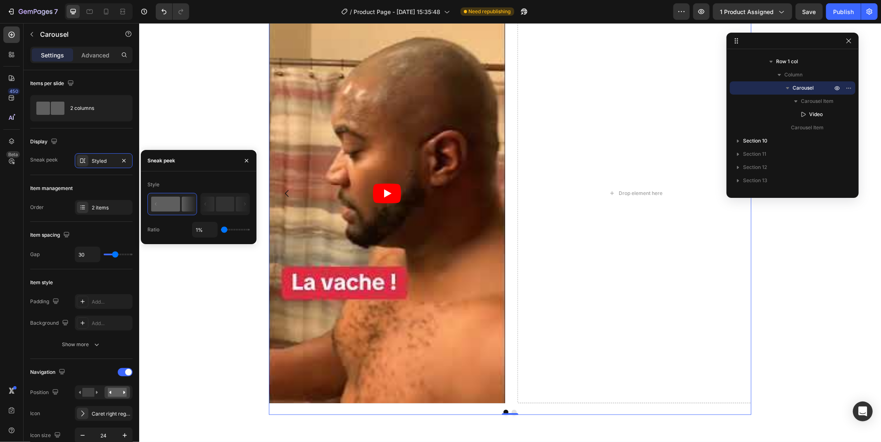
type input "100%"
type input "100"
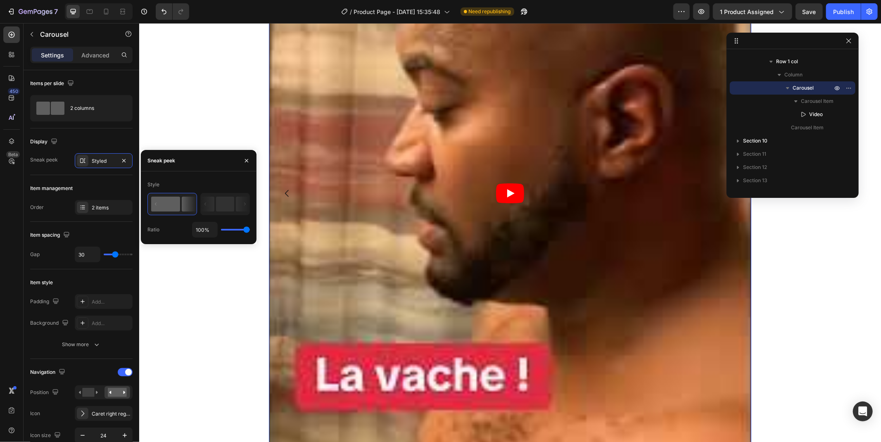
type input "1%"
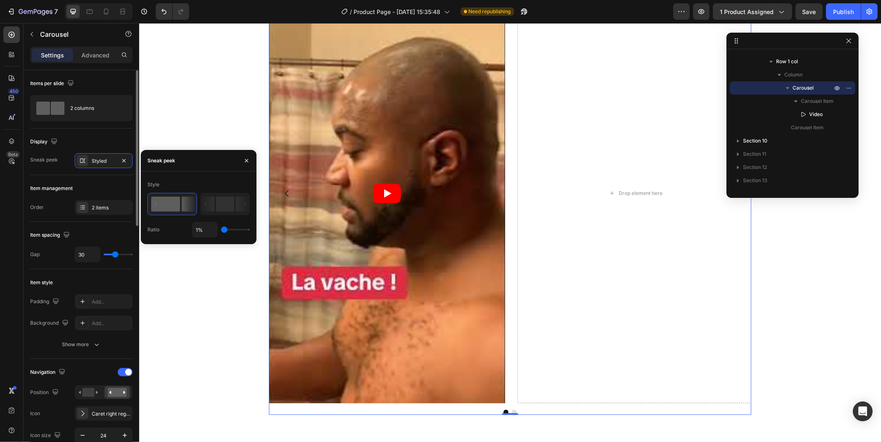
drag, startPoint x: 236, startPoint y: 231, endPoint x: 49, endPoint y: 152, distance: 202.8
type input "1"
click at [221, 229] on input "range" at bounding box center [235, 230] width 29 height 2
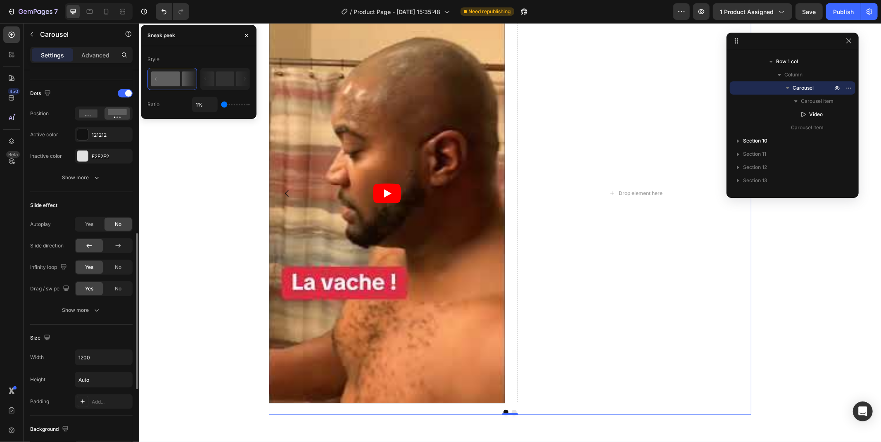
scroll to position [505, 0]
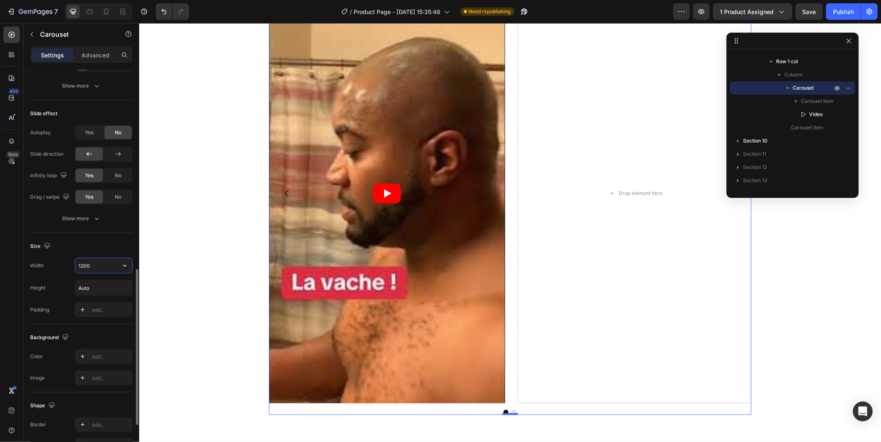
click at [88, 259] on input "1200" at bounding box center [103, 265] width 57 height 15
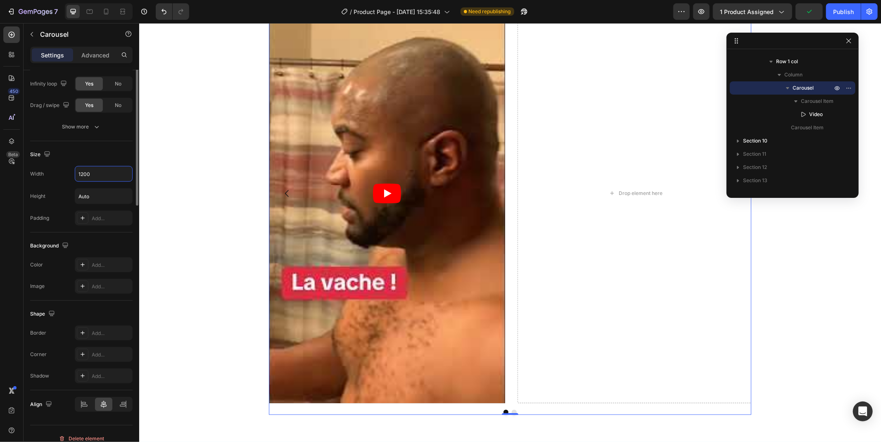
scroll to position [321, 0]
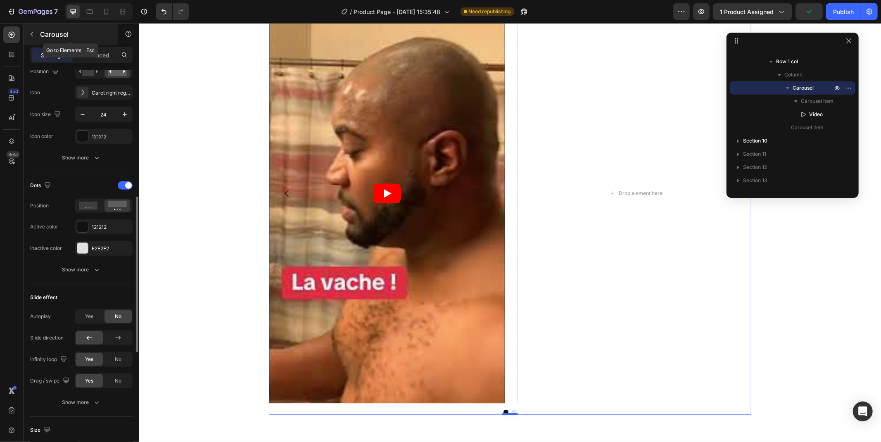
click at [34, 40] on button "button" at bounding box center [31, 34] width 13 height 13
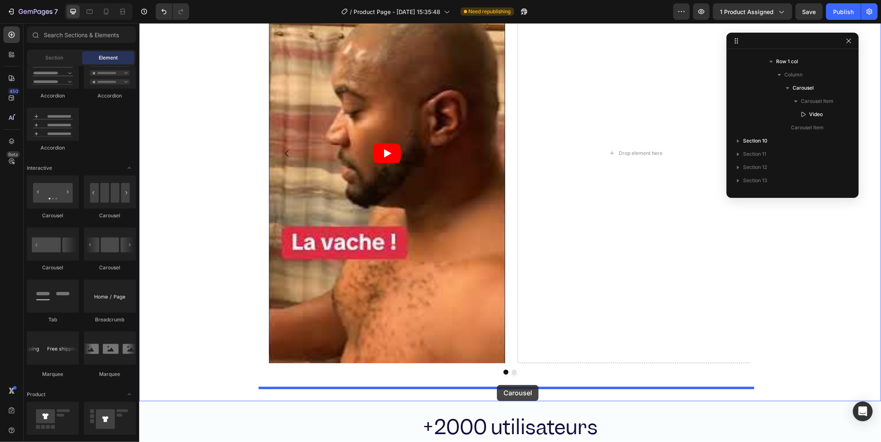
scroll to position [1982, 0]
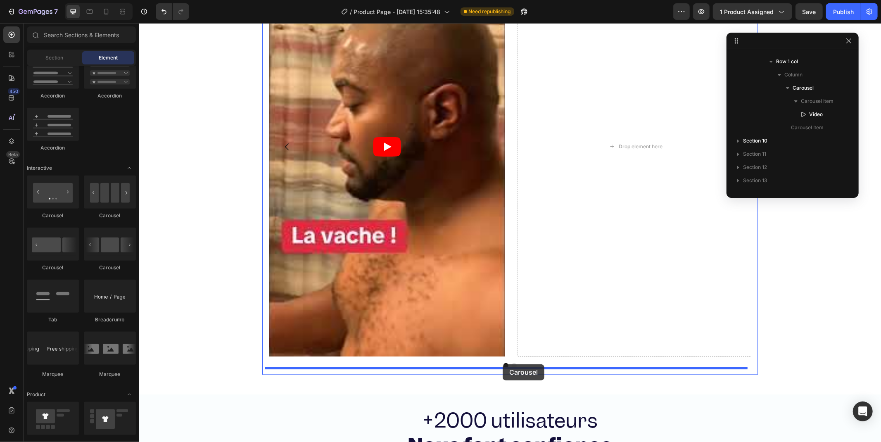
drag, startPoint x: 243, startPoint y: 279, endPoint x: 502, endPoint y: 364, distance: 273.0
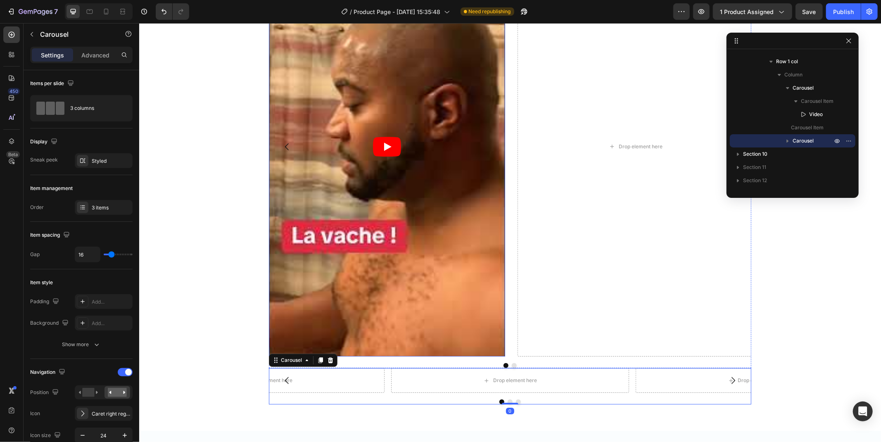
scroll to position [2028, 0]
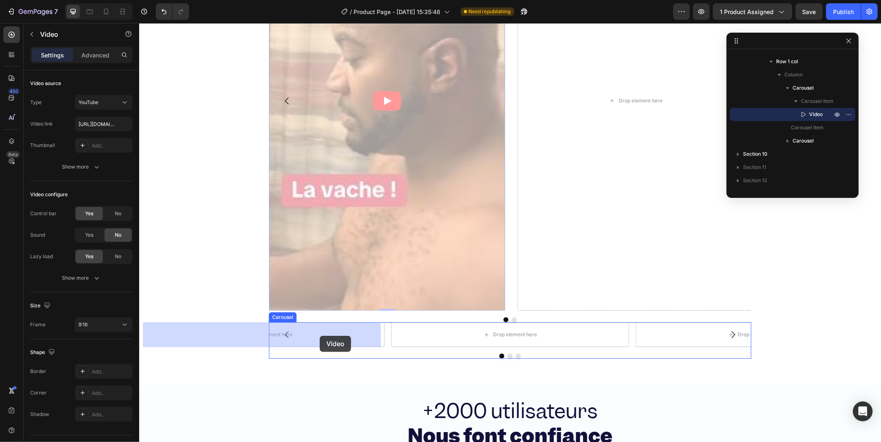
drag, startPoint x: 350, startPoint y: 133, endPoint x: 319, endPoint y: 336, distance: 204.4
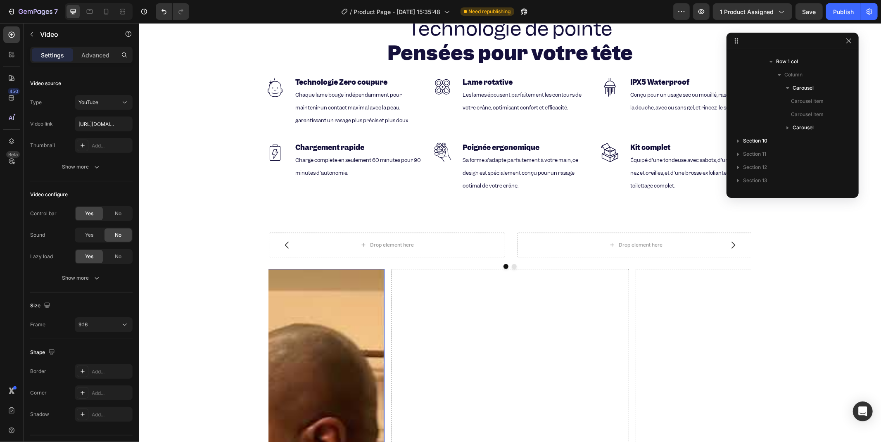
scroll to position [1738, 0]
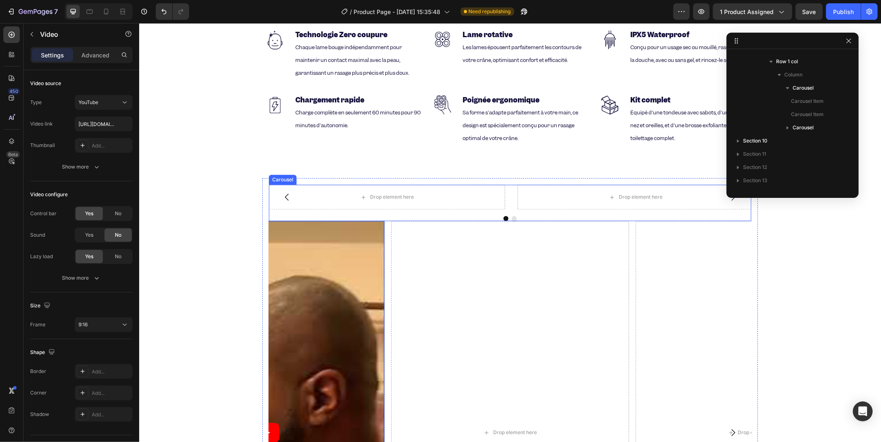
click at [509, 184] on div "Drop element here Drop element here" at bounding box center [510, 196] width 483 height 25
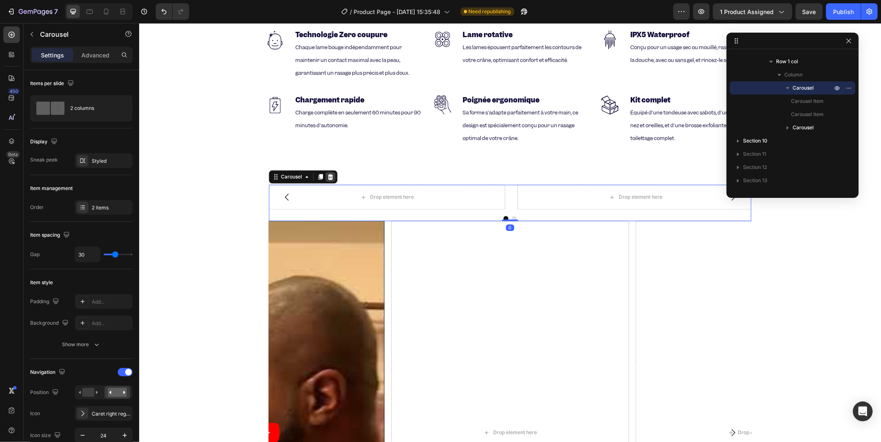
click at [327, 173] on icon at bounding box center [330, 176] width 7 height 7
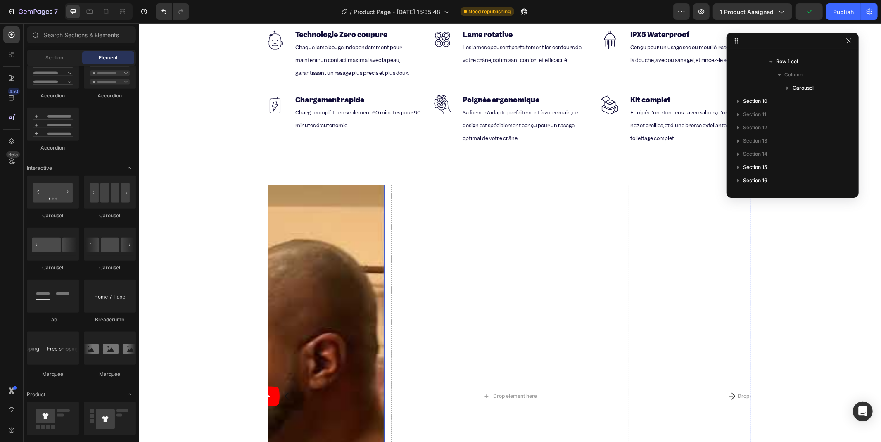
click at [381, 190] on div "Drop element here Drop element here Video" at bounding box center [510, 395] width 483 height 423
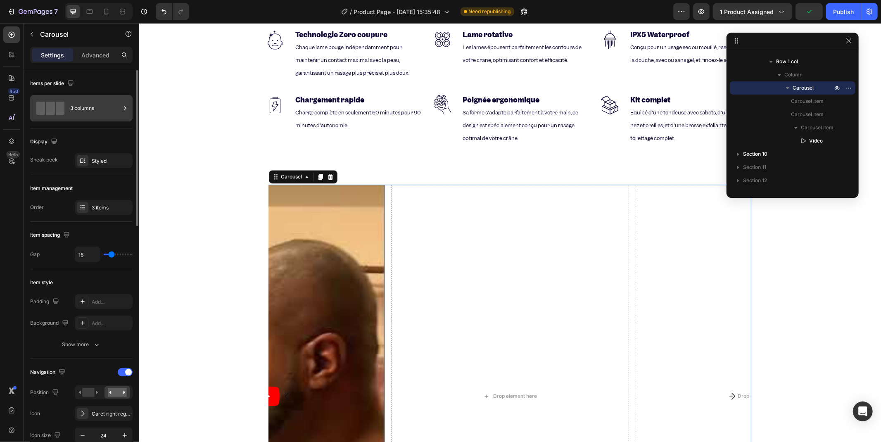
click at [90, 116] on div "3 columns" at bounding box center [95, 108] width 50 height 19
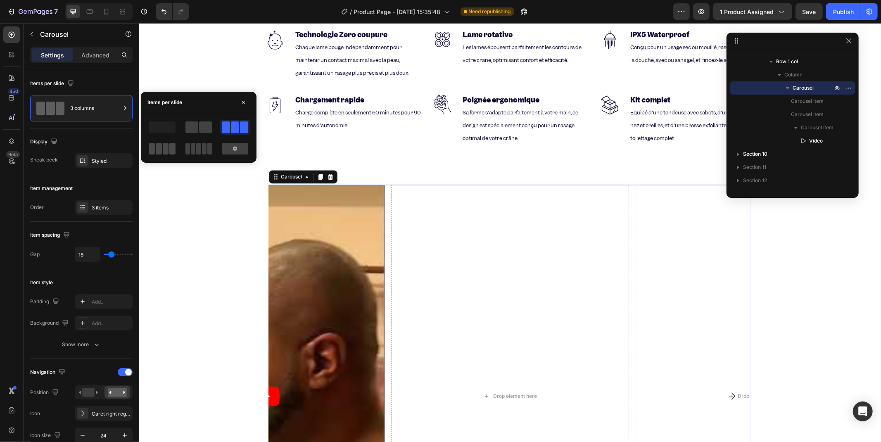
click at [168, 145] on span at bounding box center [166, 149] width 6 height 12
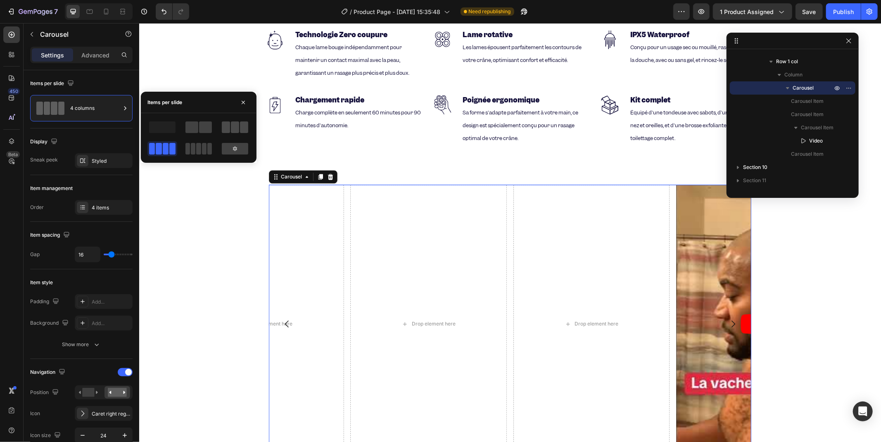
click at [235, 127] on span at bounding box center [235, 127] width 8 height 12
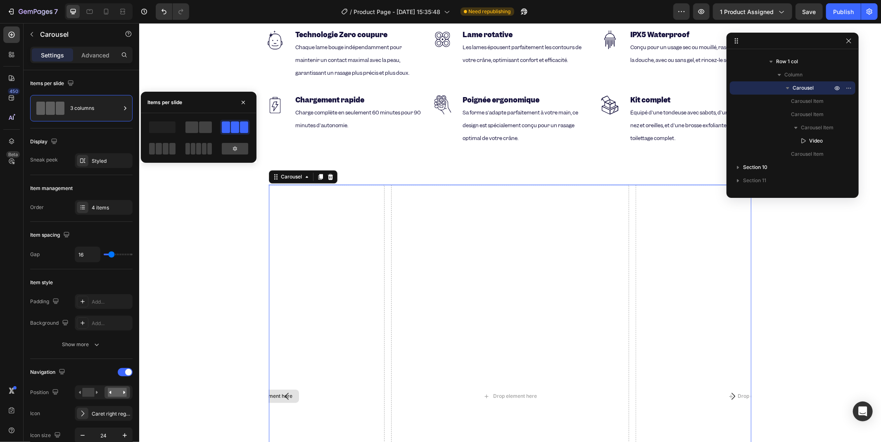
scroll to position [1830, 0]
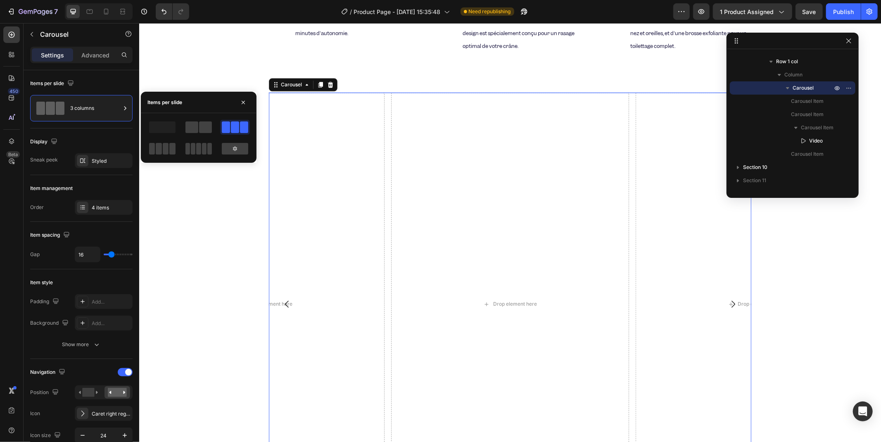
click at [282, 300] on icon "Carousel Back Arrow" at bounding box center [287, 304] width 10 height 10
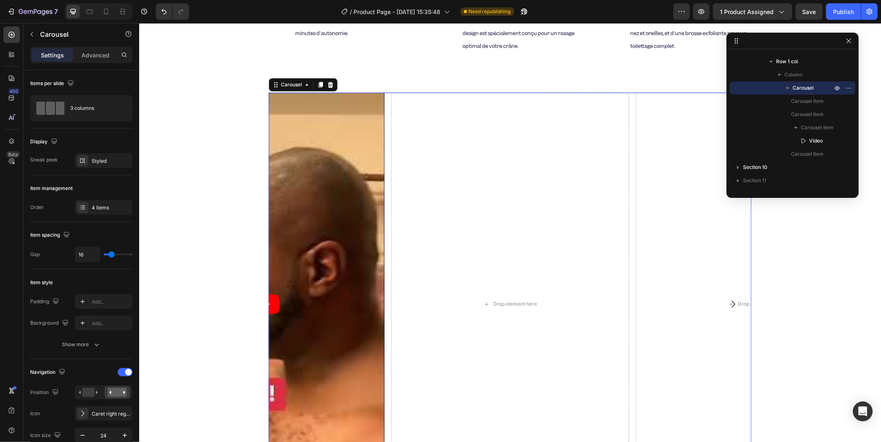
click at [282, 300] on icon "Carousel Back Arrow" at bounding box center [287, 304] width 10 height 10
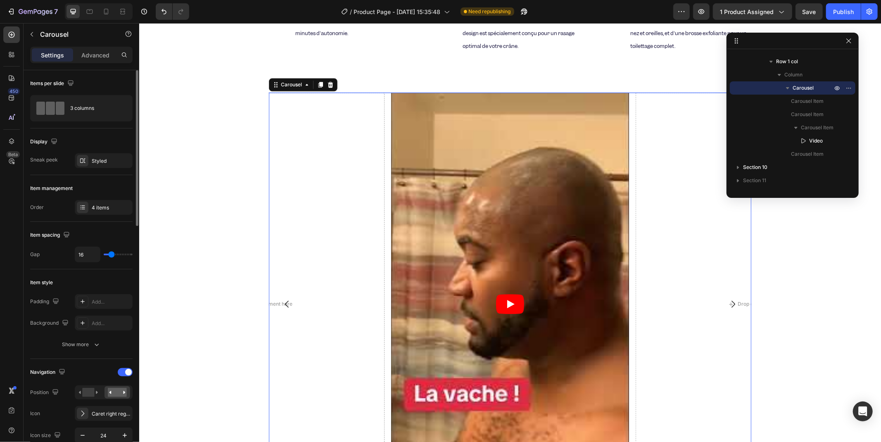
type input "0"
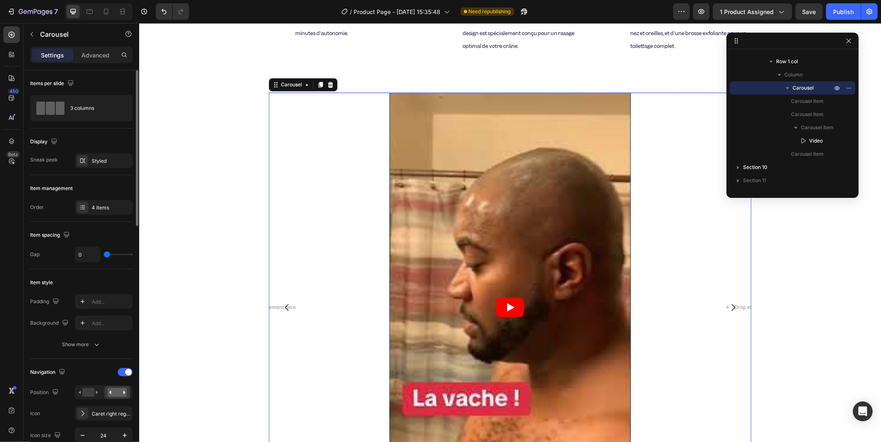
type input "80"
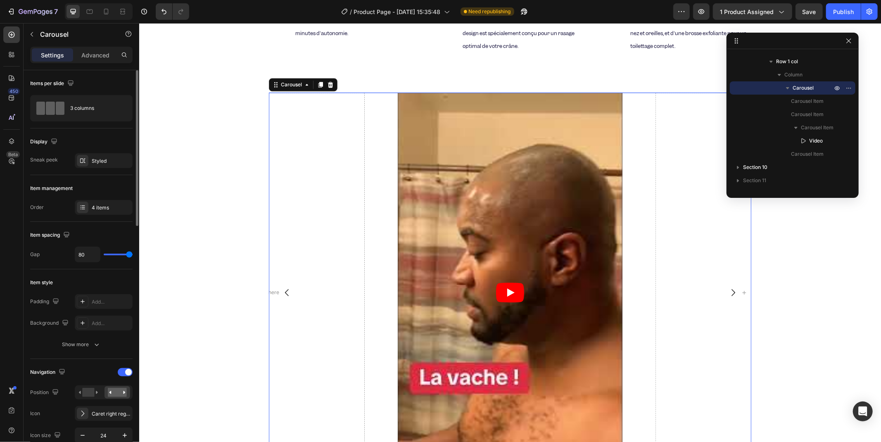
drag, startPoint x: 112, startPoint y: 253, endPoint x: 325, endPoint y: 269, distance: 214.2
type input "80"
click at [133, 255] on input "range" at bounding box center [118, 255] width 29 height 2
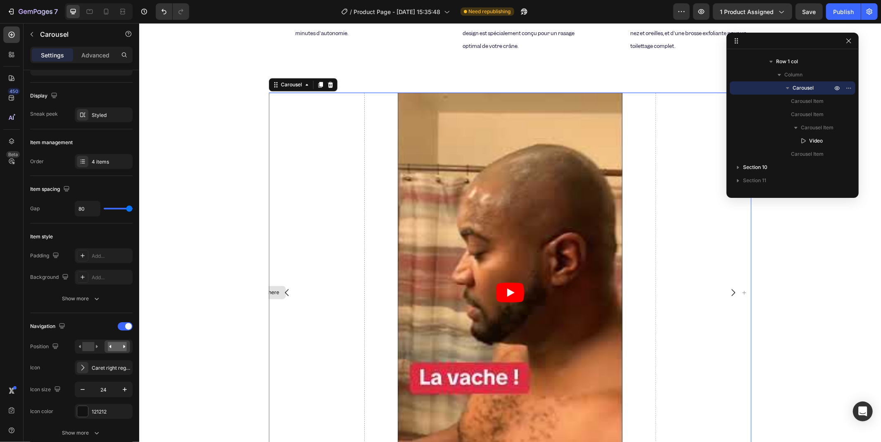
scroll to position [1784, 0]
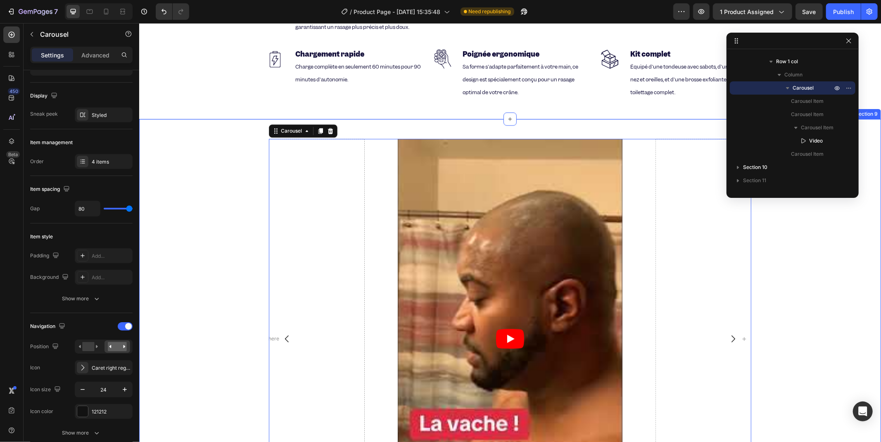
click at [246, 120] on div "Drop element here Drop element here Video Drop element here Carousel 0 Row Row …" at bounding box center [510, 347] width 742 height 457
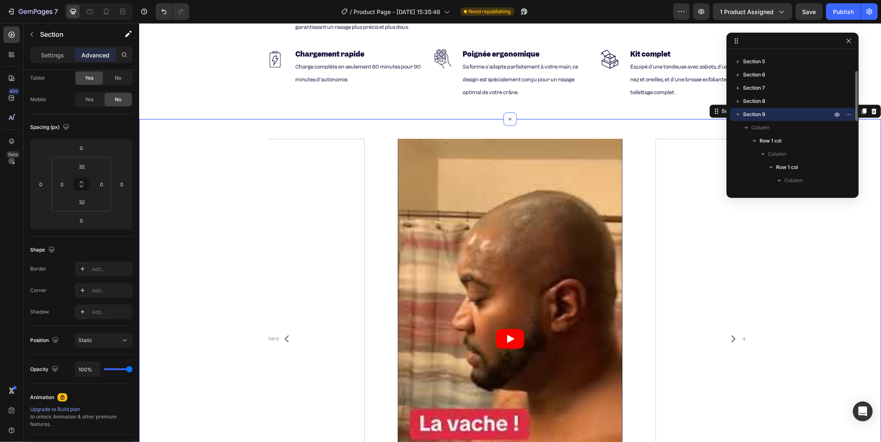
scroll to position [0, 0]
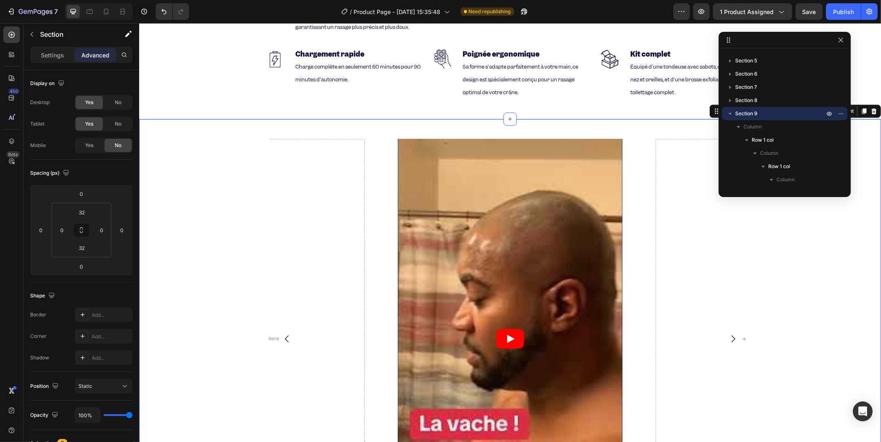
drag, startPoint x: 803, startPoint y: 40, endPoint x: 517, endPoint y: 49, distance: 286.1
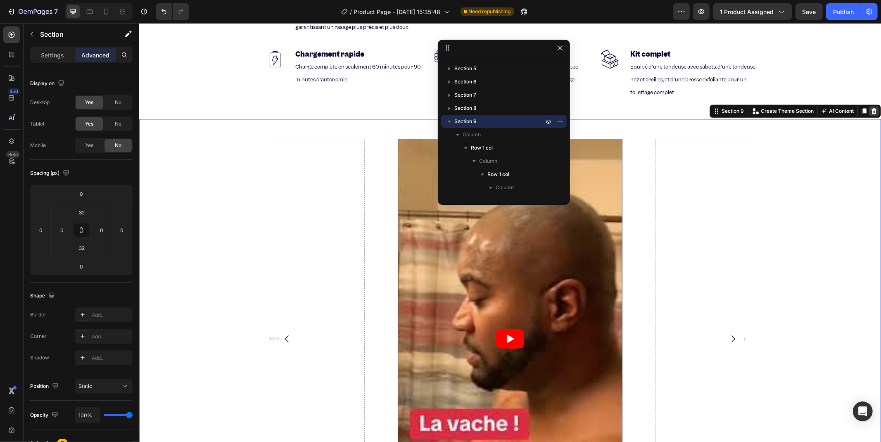
click at [871, 107] on icon at bounding box center [874, 110] width 7 height 7
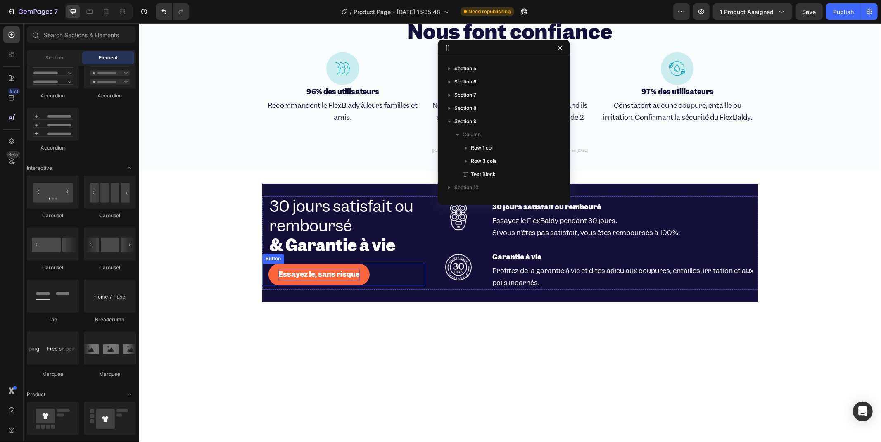
scroll to position [1647, 0]
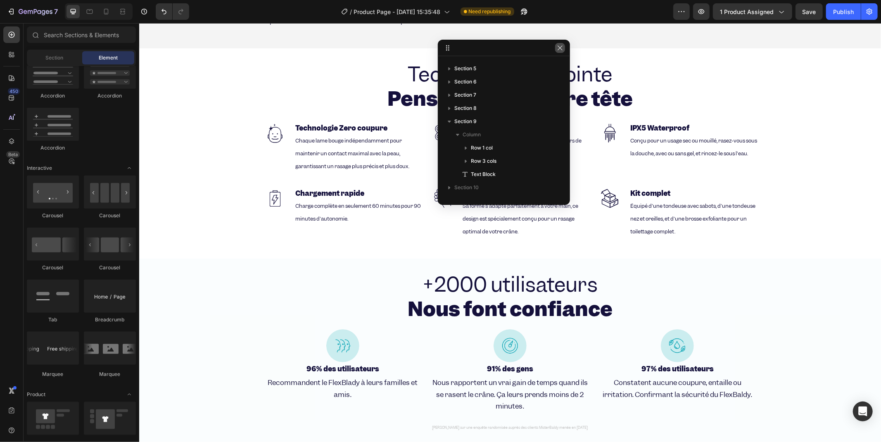
click at [564, 44] on button "button" at bounding box center [560, 48] width 10 height 10
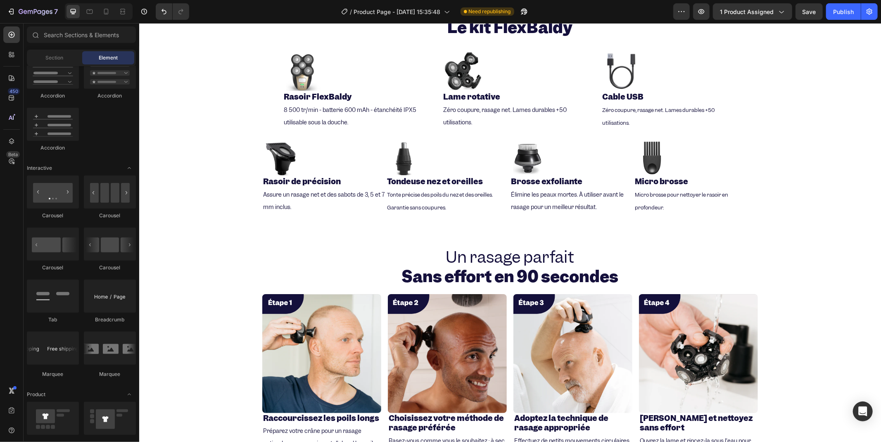
scroll to position [898, 0]
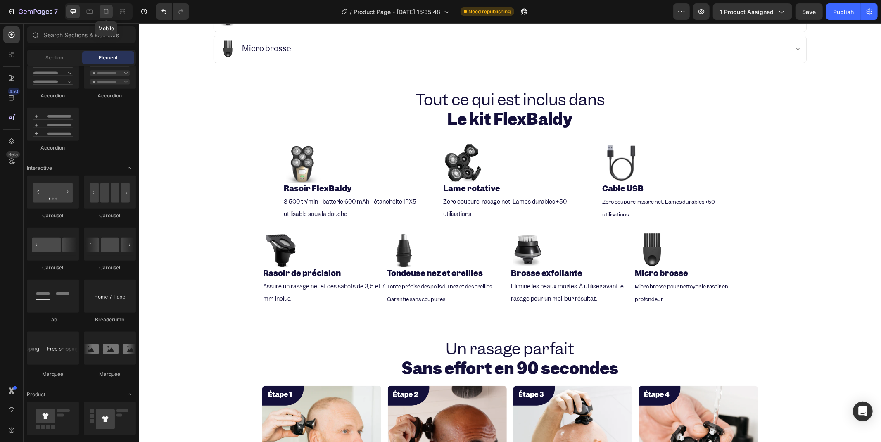
click at [108, 11] on icon at bounding box center [106, 12] width 5 height 6
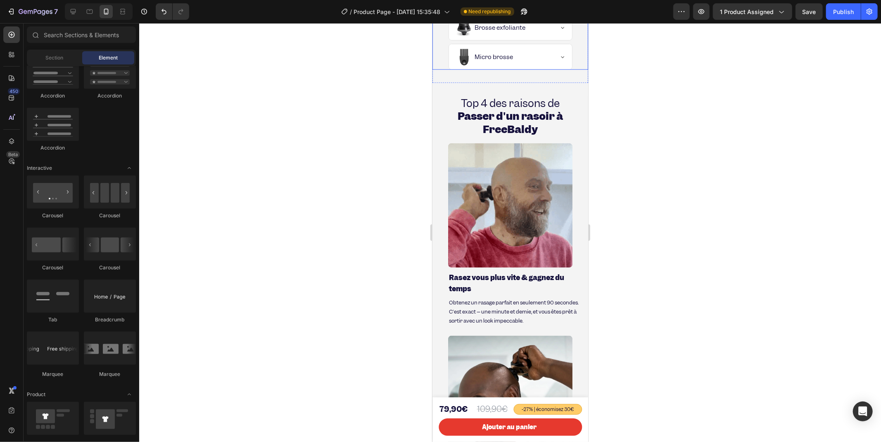
scroll to position [424, 0]
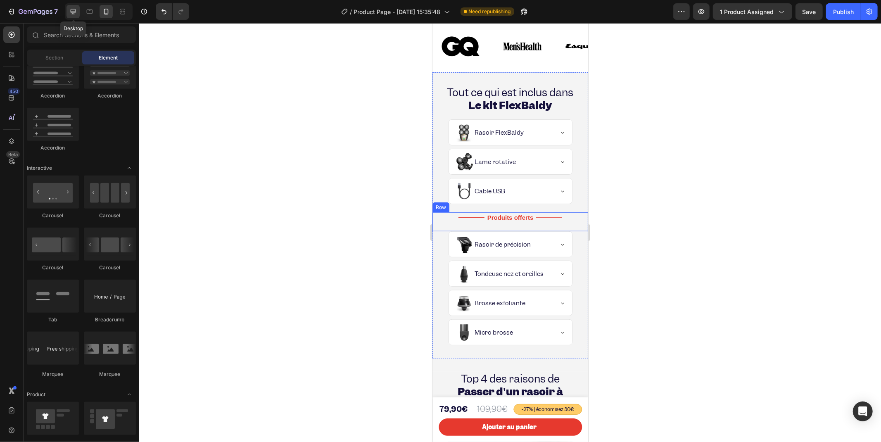
click at [72, 12] on icon at bounding box center [73, 11] width 5 height 5
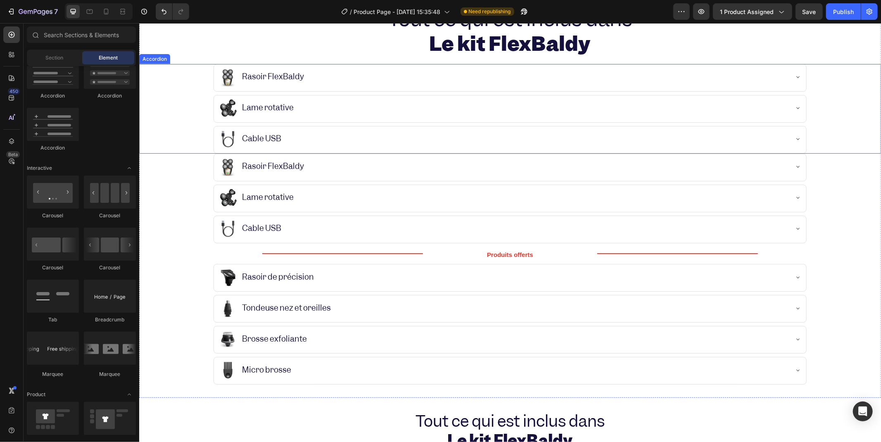
scroll to position [485, 0]
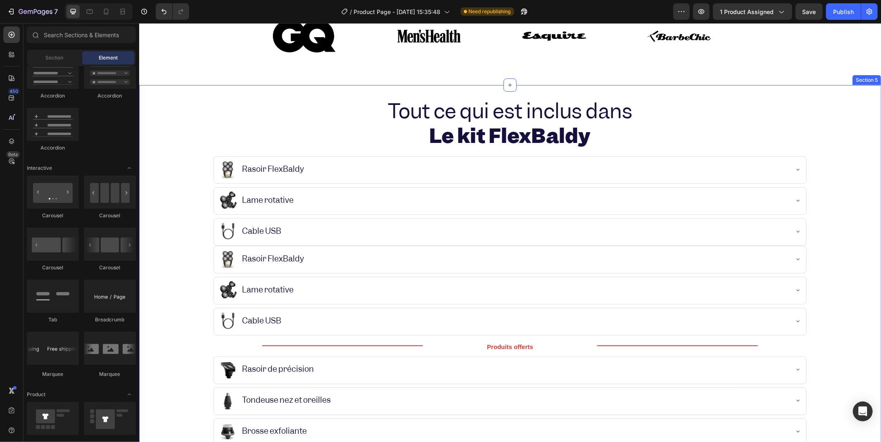
click at [205, 89] on div "Tout ce qui est inclus dans Le kit FlexBaldy Heading Yes Rasoir FlexBaldy Yes L…" at bounding box center [510, 287] width 742 height 405
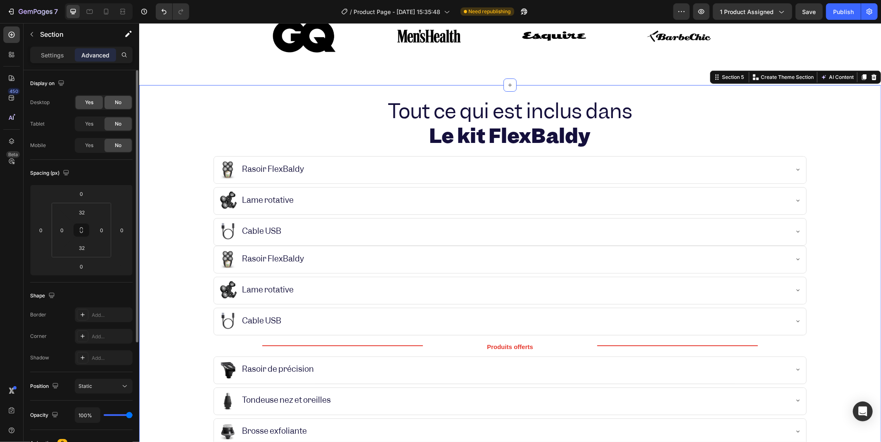
click at [115, 102] on span "No" at bounding box center [118, 102] width 7 height 7
click at [871, 79] on icon at bounding box center [873, 77] width 5 height 6
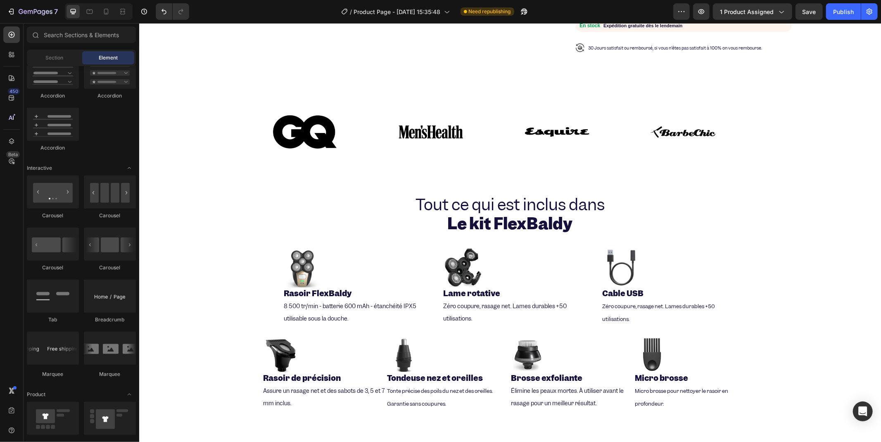
scroll to position [439, 0]
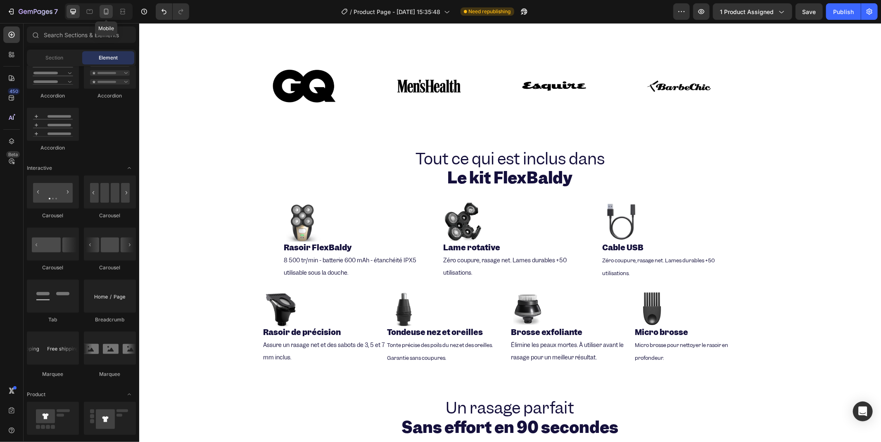
click at [105, 13] on icon at bounding box center [106, 11] width 8 height 8
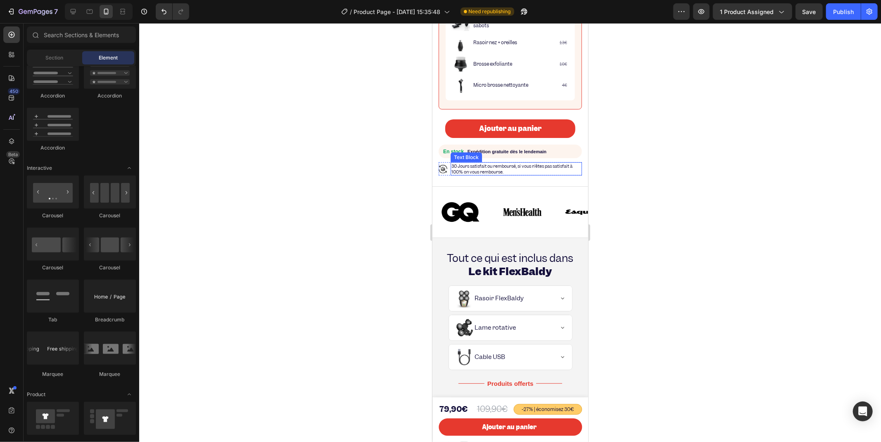
scroll to position [262, 0]
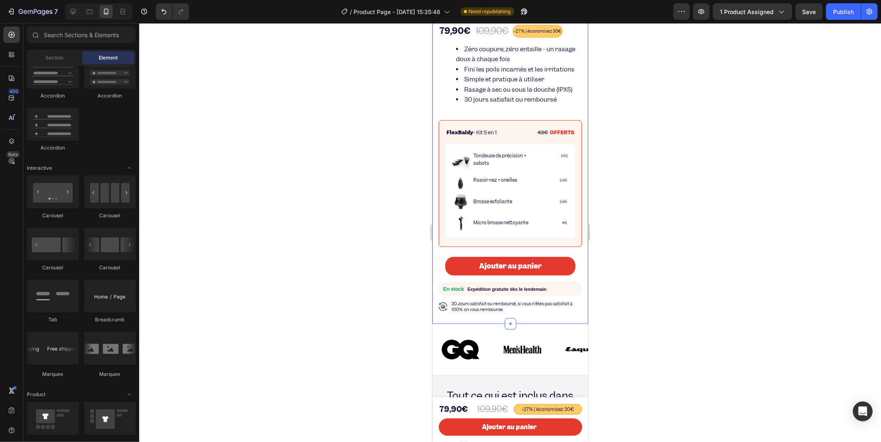
click at [298, 108] on div at bounding box center [510, 232] width 742 height 419
click at [9, 140] on icon at bounding box center [11, 141] width 5 height 6
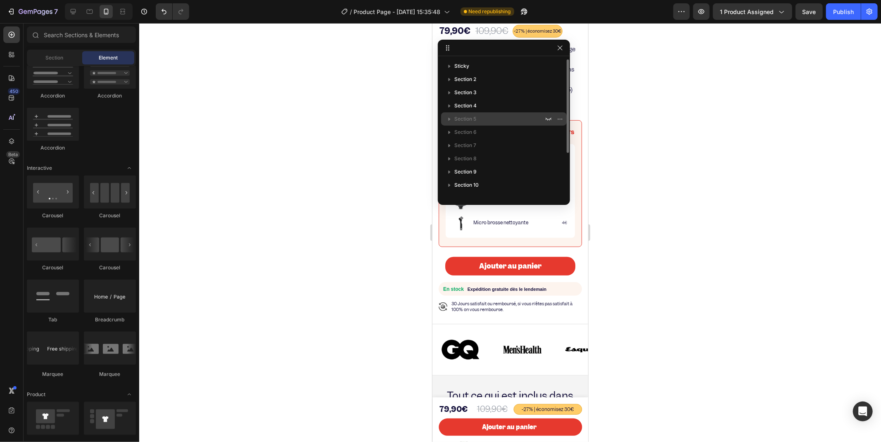
click at [485, 115] on p "Section 5" at bounding box center [500, 119] width 91 height 8
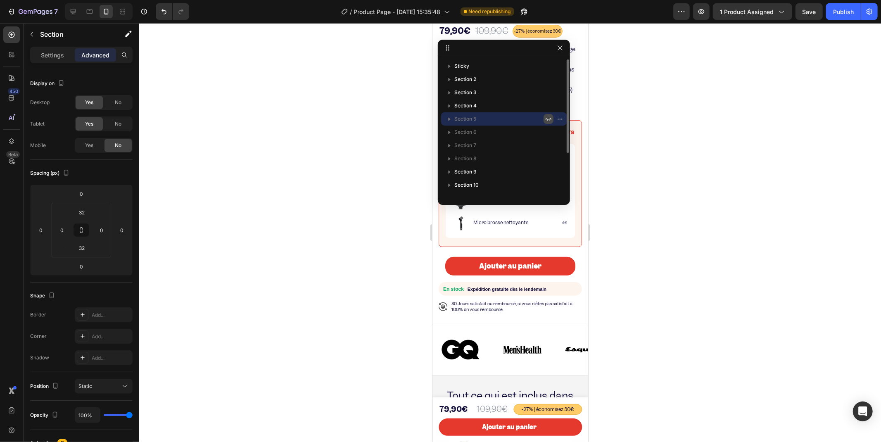
click at [545, 119] on icon "button" at bounding box center [548, 119] width 7 height 7
click at [548, 129] on icon "button" at bounding box center [548, 132] width 7 height 7
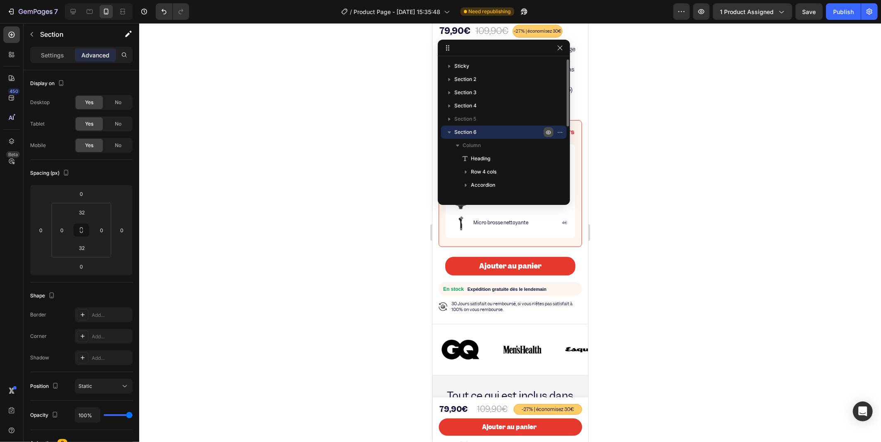
click at [548, 130] on icon "button" at bounding box center [548, 132] width 7 height 7
click at [79, 12] on div at bounding box center [73, 11] width 13 height 13
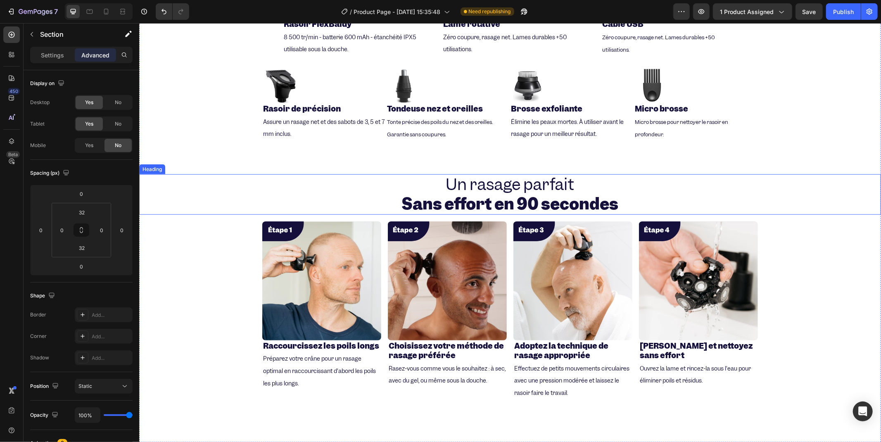
scroll to position [704, 0]
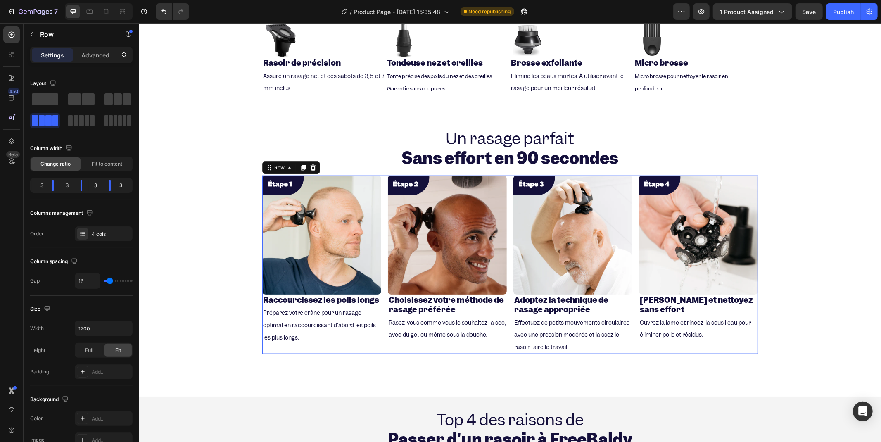
click at [380, 180] on div "Image Raccourcissez les poils longs Heading Préparez votre crâne pour un rasage…" at bounding box center [510, 264] width 496 height 178
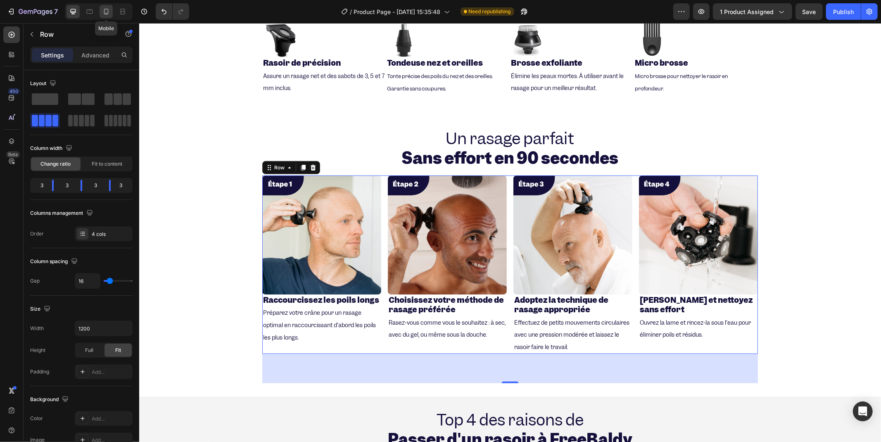
click at [109, 14] on icon at bounding box center [106, 11] width 8 height 8
type input "100%"
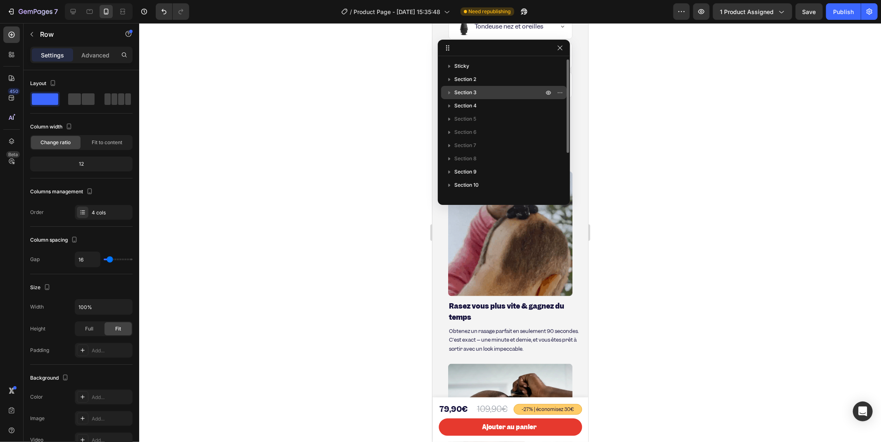
scroll to position [683, 0]
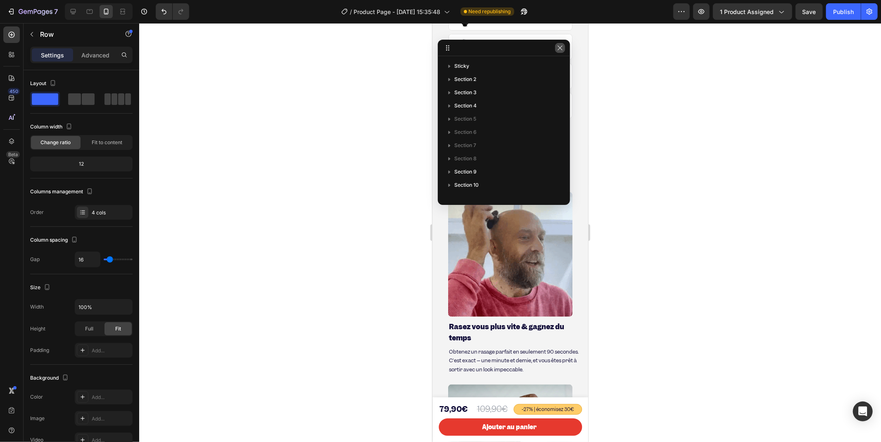
click at [563, 48] on icon "button" at bounding box center [560, 48] width 7 height 7
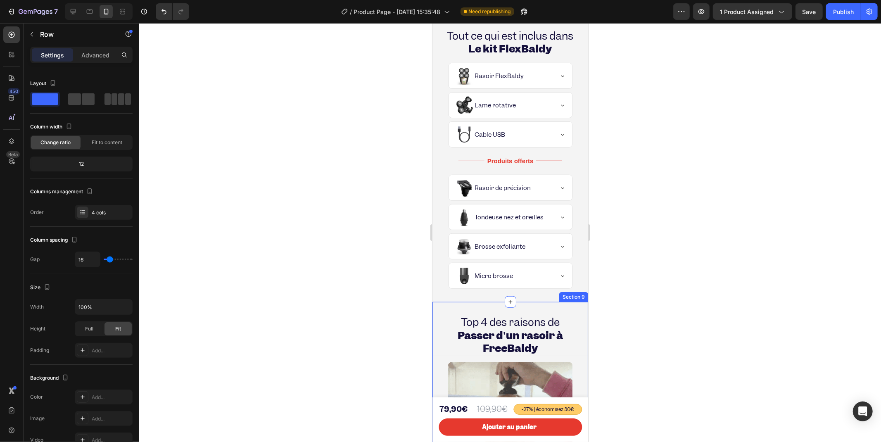
scroll to position [637, 0]
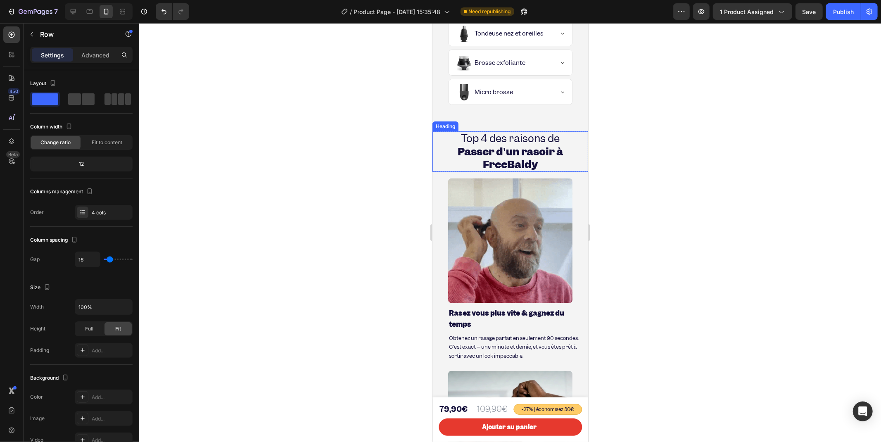
click at [443, 151] on h2 "Top 4 des raisons de Passer d'un rasoir à FreeBaldy" at bounding box center [510, 151] width 156 height 40
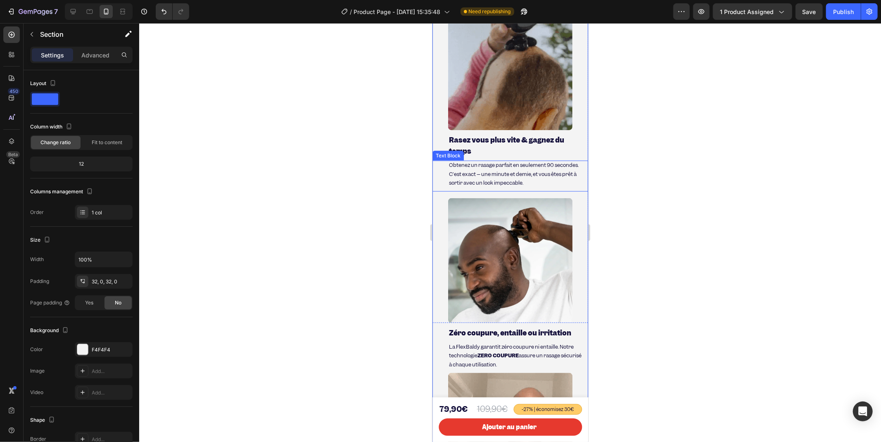
scroll to position [683, 0]
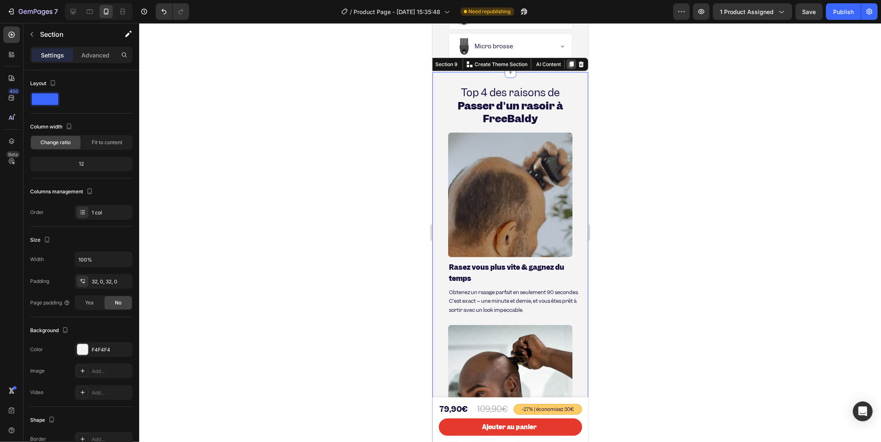
click at [569, 67] on icon at bounding box center [571, 65] width 5 height 6
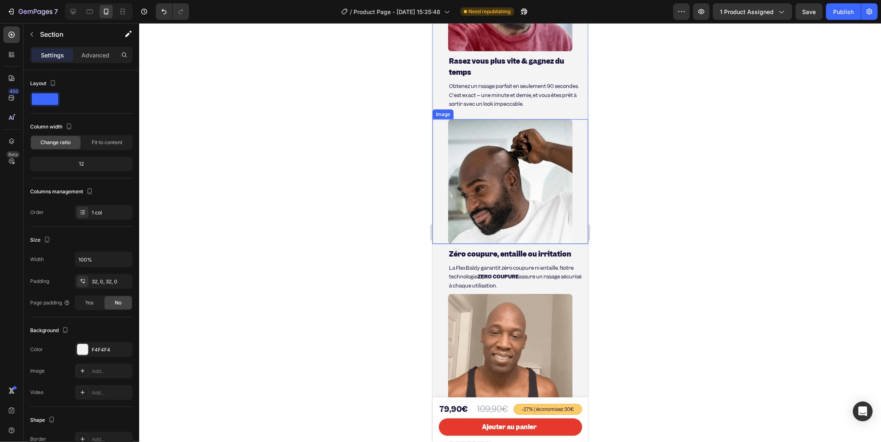
scroll to position [762, 0]
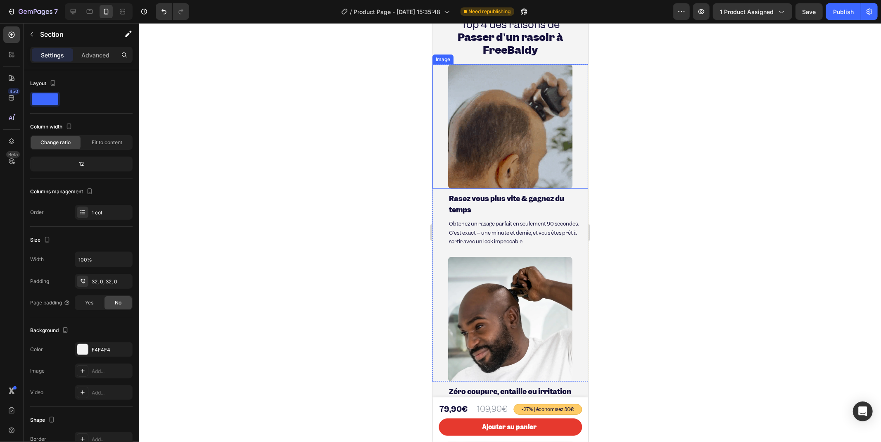
click at [381, 110] on div at bounding box center [510, 232] width 742 height 419
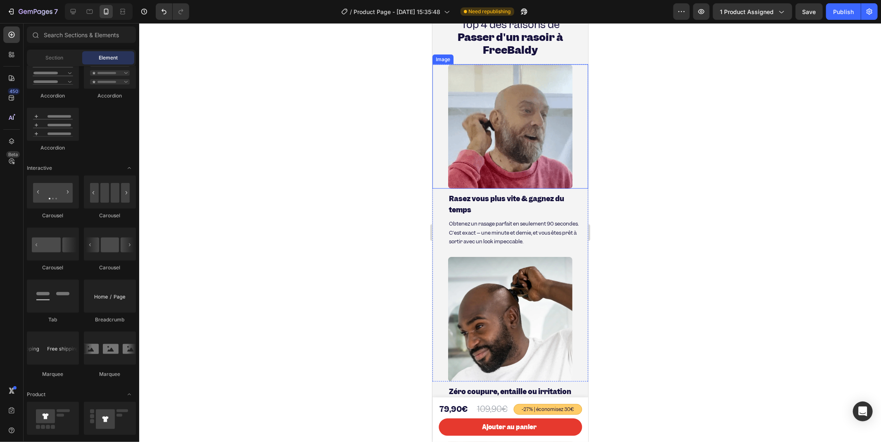
click at [442, 76] on div at bounding box center [510, 126] width 156 height 125
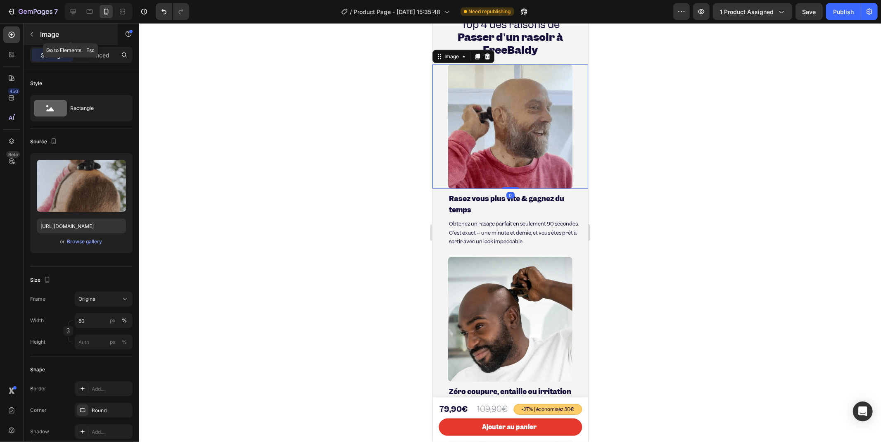
click at [38, 39] on div at bounding box center [31, 34] width 13 height 13
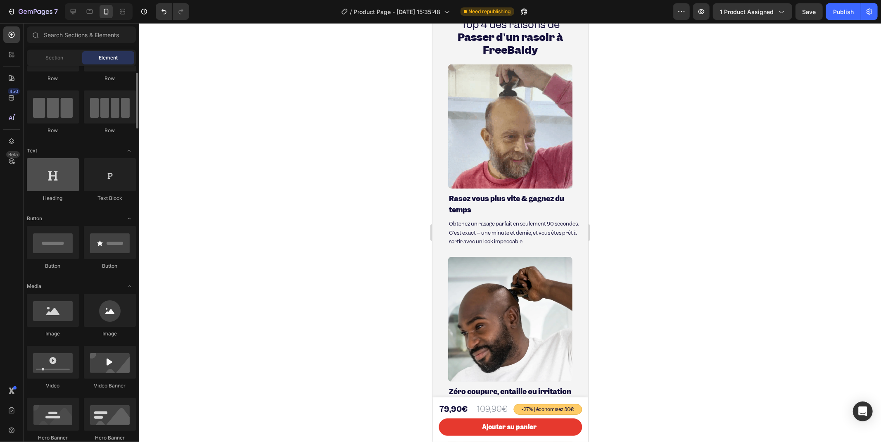
scroll to position [0, 0]
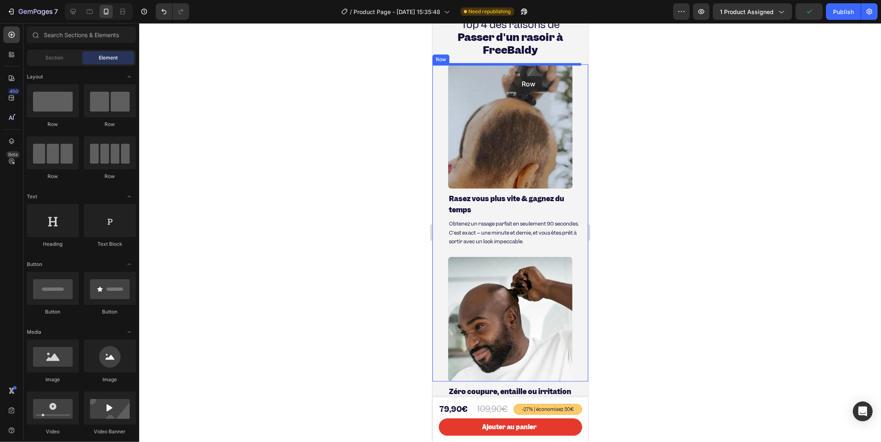
drag, startPoint x: 538, startPoint y: 133, endPoint x: 515, endPoint y: 76, distance: 61.9
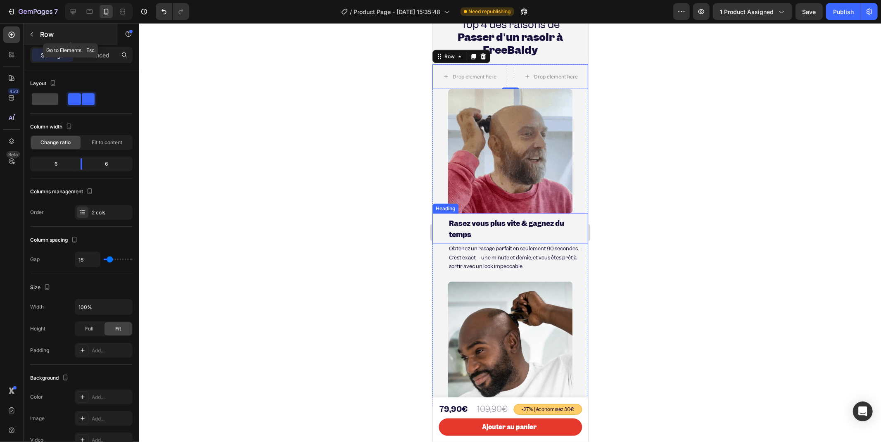
click at [35, 36] on icon "button" at bounding box center [32, 34] width 7 height 7
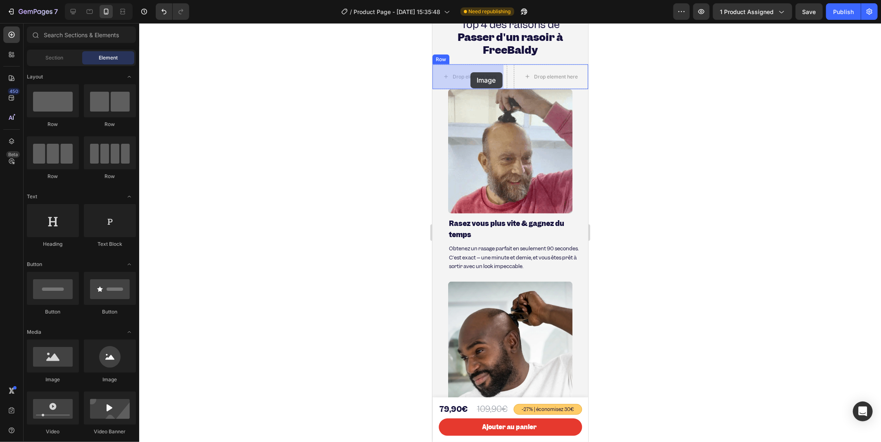
drag, startPoint x: 492, startPoint y: 380, endPoint x: 470, endPoint y: 72, distance: 309.0
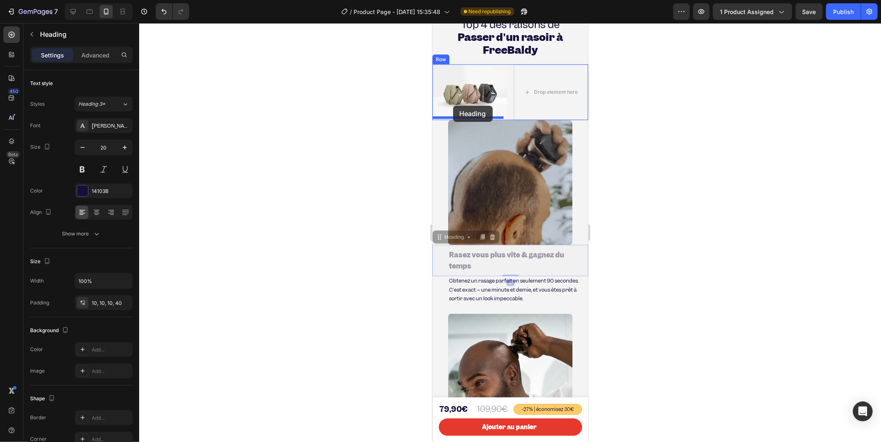
drag, startPoint x: 459, startPoint y: 243, endPoint x: 453, endPoint y: 105, distance: 138.2
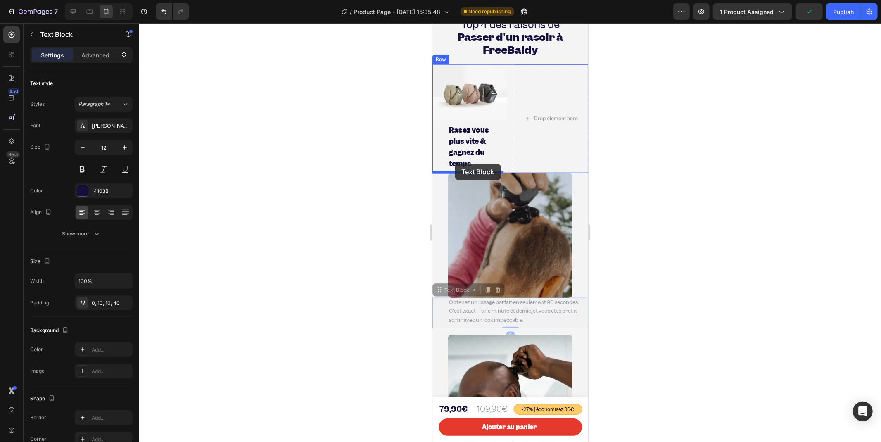
drag, startPoint x: 458, startPoint y: 302, endPoint x: 455, endPoint y: 164, distance: 138.9
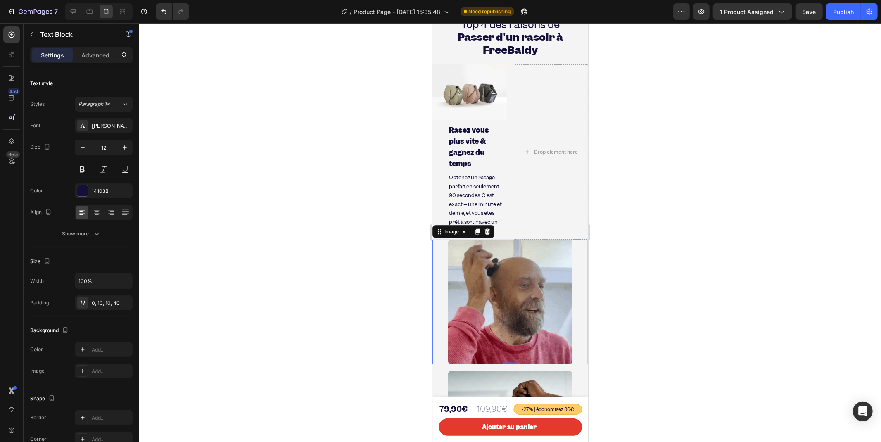
click at [492, 282] on img at bounding box center [510, 301] width 125 height 125
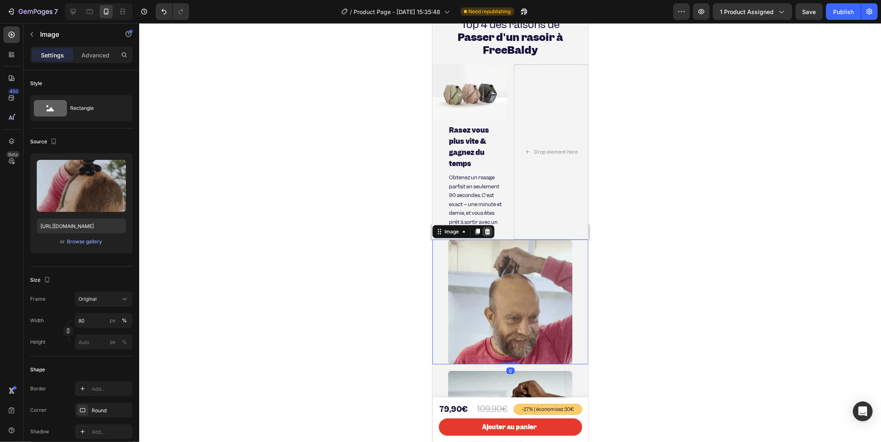
click at [486, 234] on icon at bounding box center [487, 231] width 5 height 6
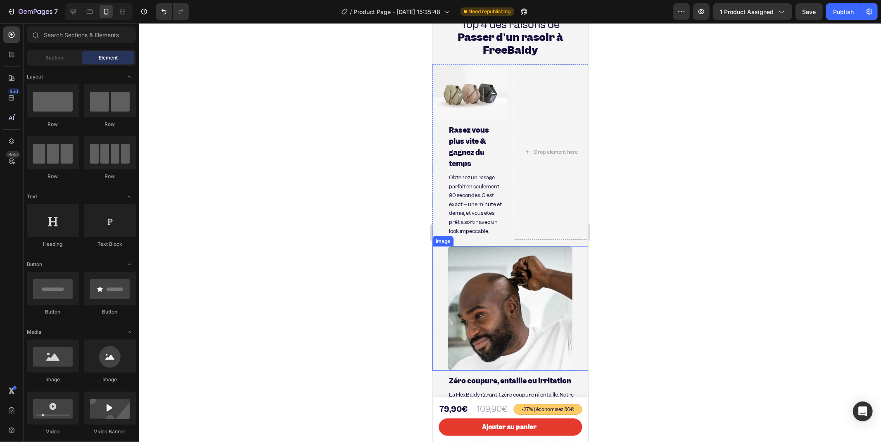
scroll to position [854, 0]
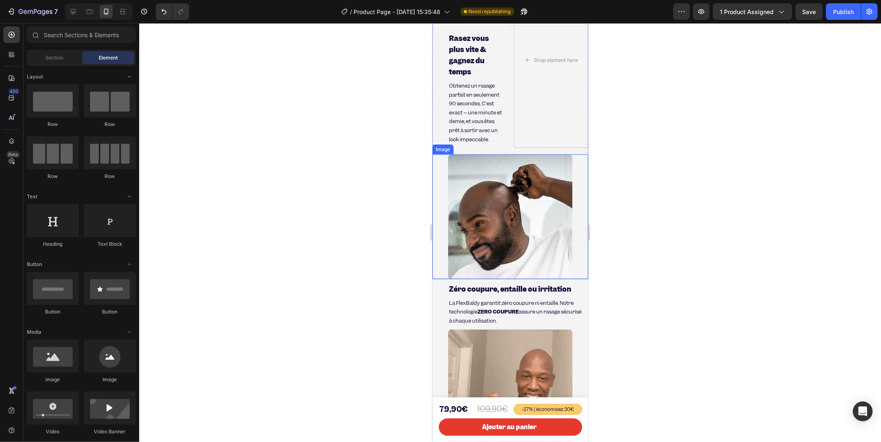
click at [477, 252] on img at bounding box center [510, 216] width 125 height 125
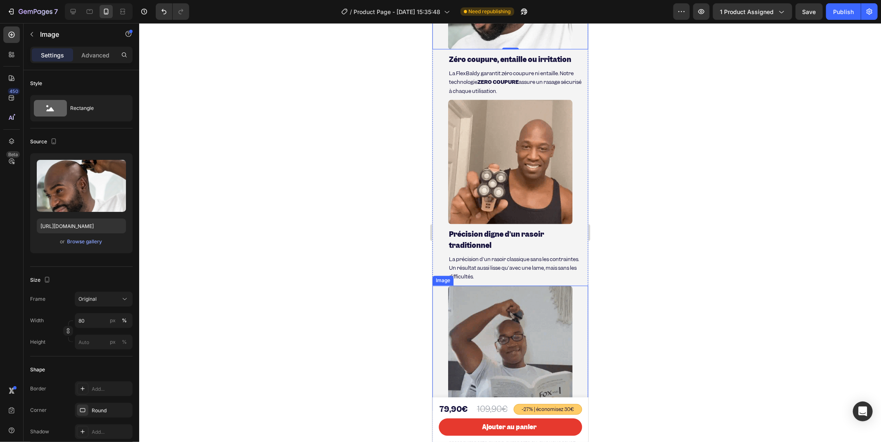
scroll to position [945, 0]
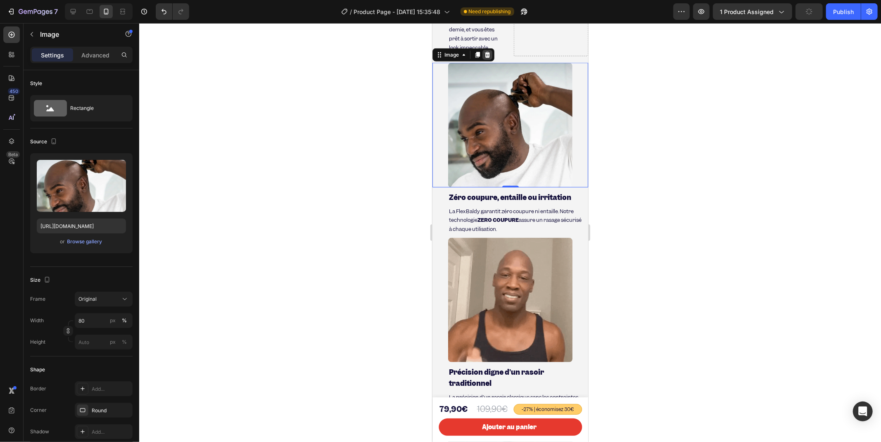
click at [488, 57] on icon at bounding box center [487, 55] width 5 height 6
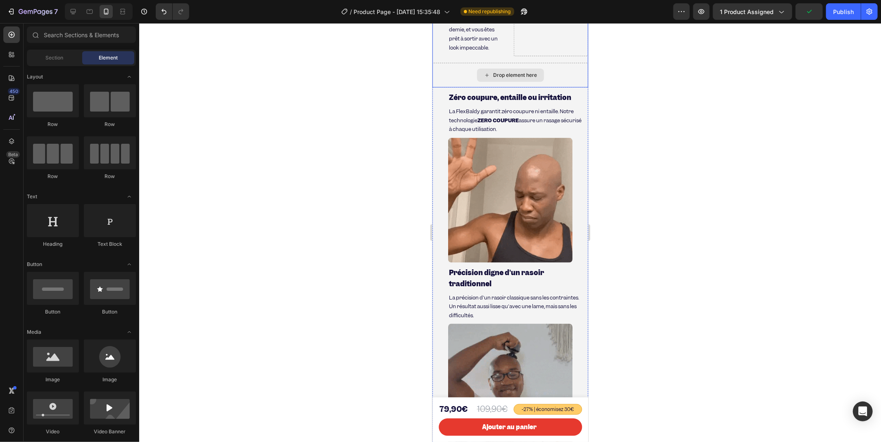
click at [450, 87] on div "Drop element here" at bounding box center [510, 74] width 156 height 25
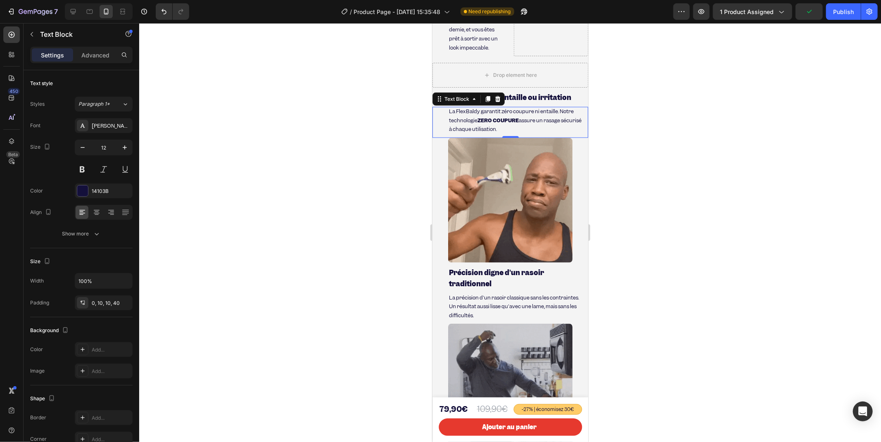
click at [449, 128] on span "La FlexBaldy garantit zéro coupure ni entaille. Notre technologie ZERO COUPURE …" at bounding box center [515, 119] width 133 height 25
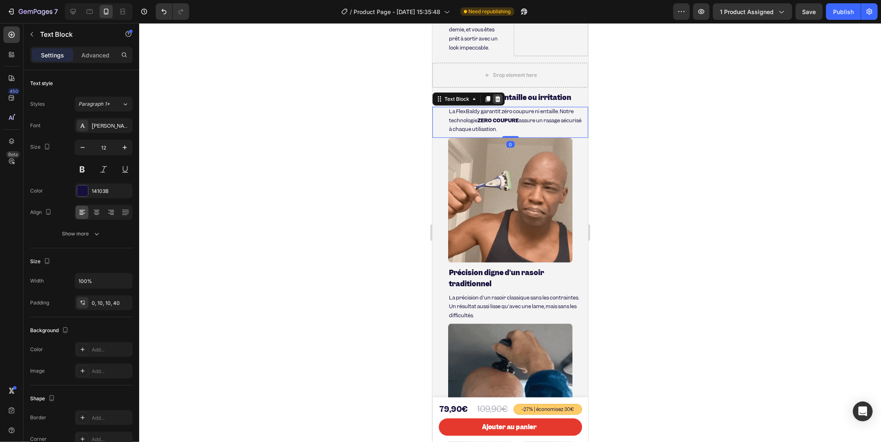
click at [499, 102] on icon at bounding box center [497, 99] width 5 height 6
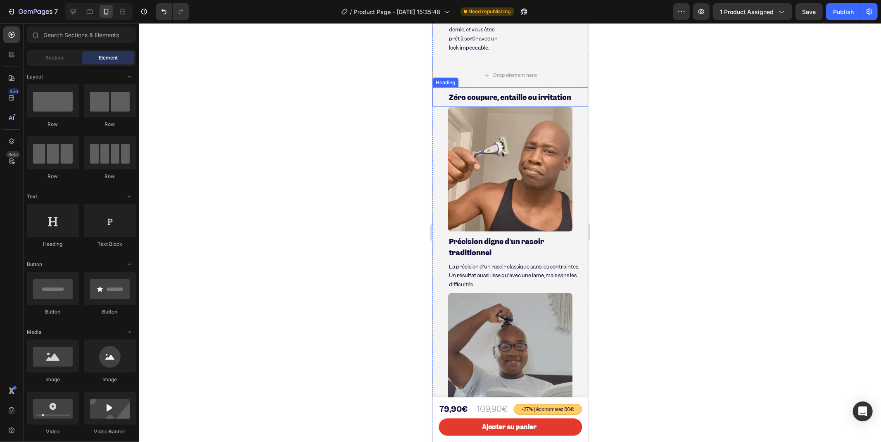
click at [463, 102] on strong "Zéro coupure, entaille ou irritation" at bounding box center [510, 97] width 122 height 9
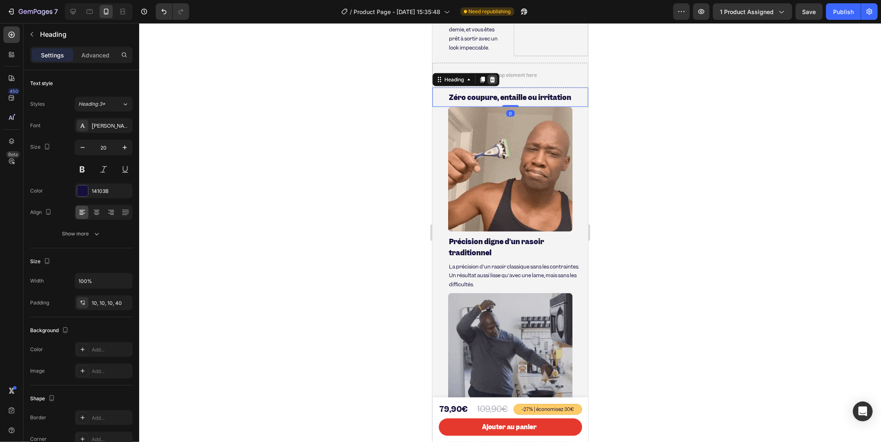
click at [492, 82] on icon at bounding box center [492, 79] width 5 height 6
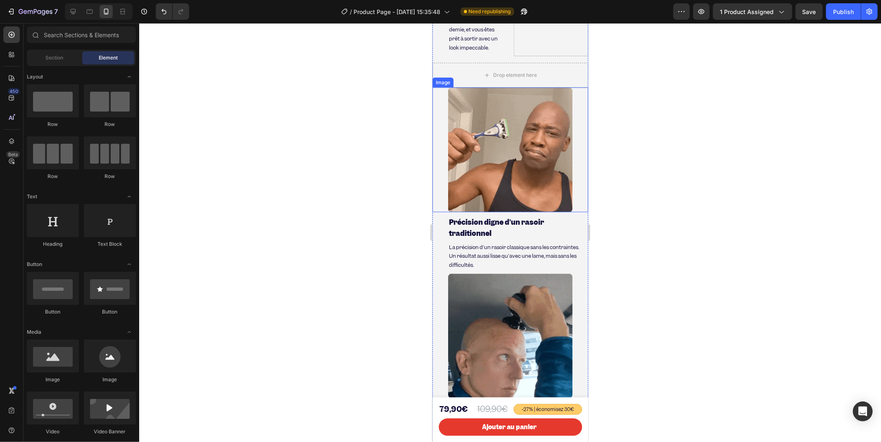
click at [478, 137] on img at bounding box center [510, 149] width 125 height 125
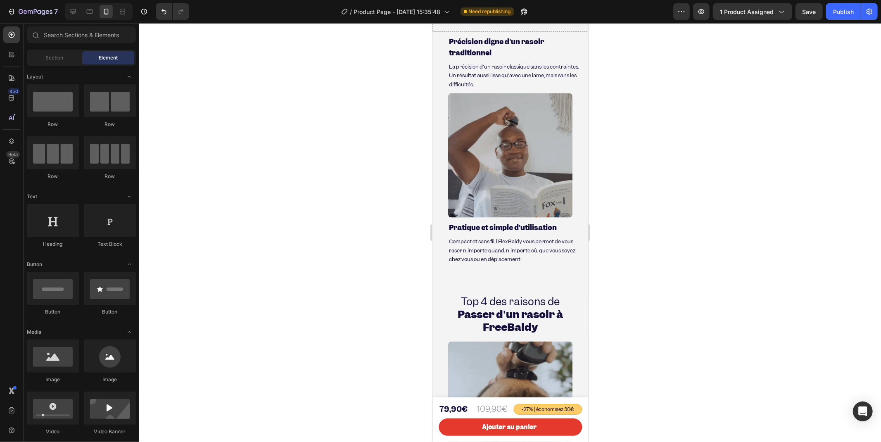
scroll to position [808, 0]
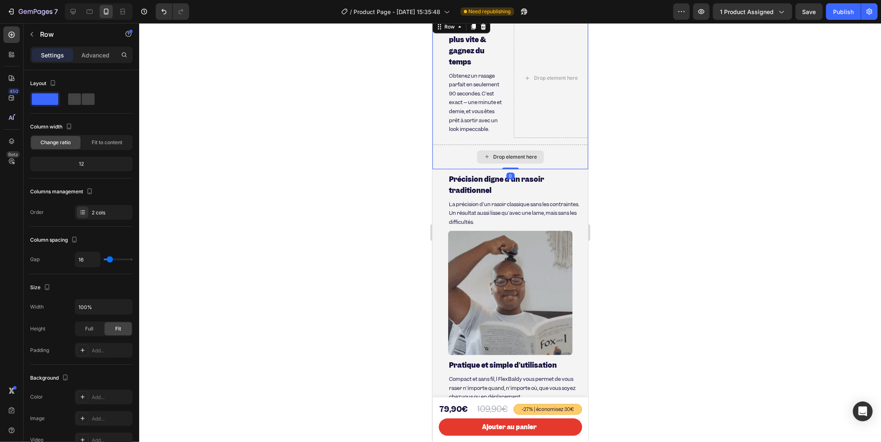
click at [513, 169] on div "Drop element here" at bounding box center [510, 156] width 156 height 25
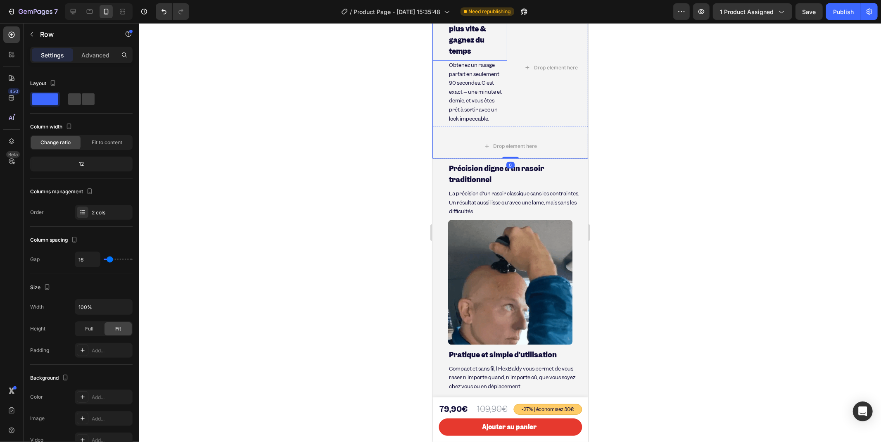
scroll to position [716, 0]
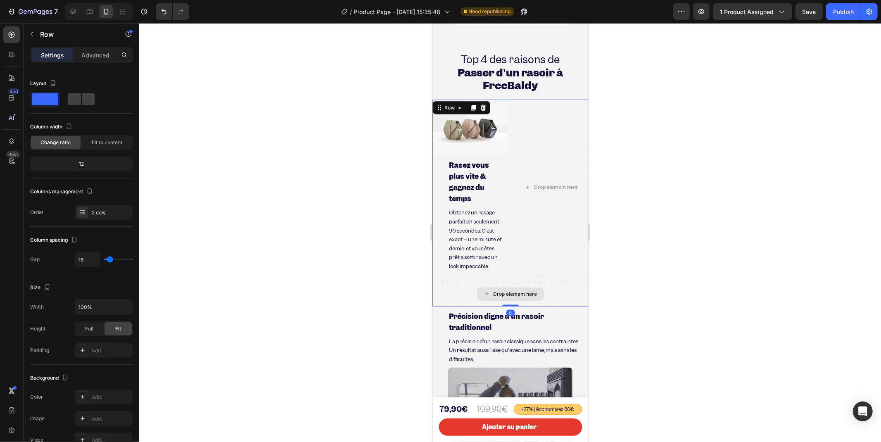
click at [451, 306] on div "Drop element here" at bounding box center [510, 293] width 156 height 25
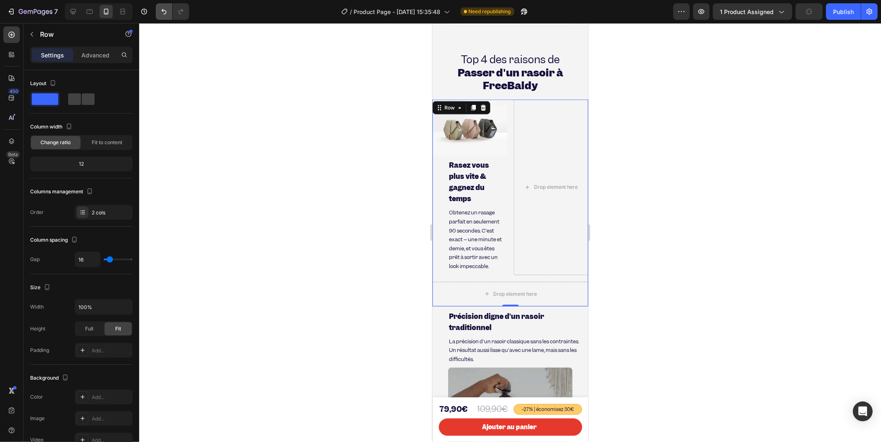
click at [162, 13] on icon "Undo/Redo" at bounding box center [164, 11] width 8 height 8
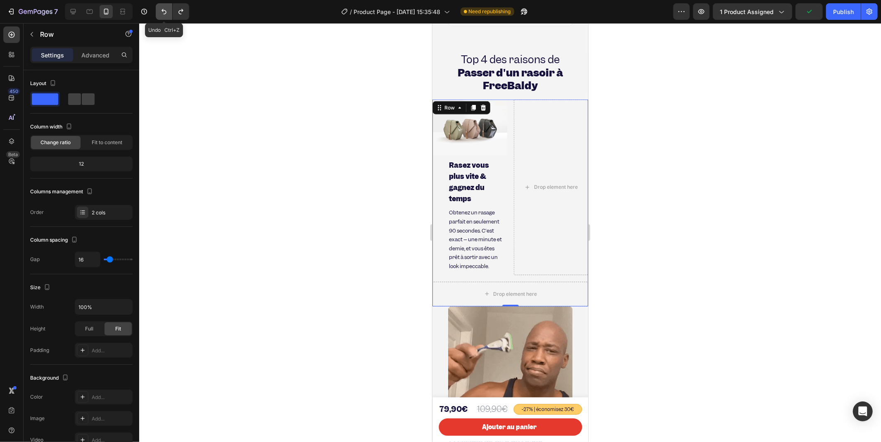
click at [162, 13] on icon "Undo/Redo" at bounding box center [164, 11] width 8 height 8
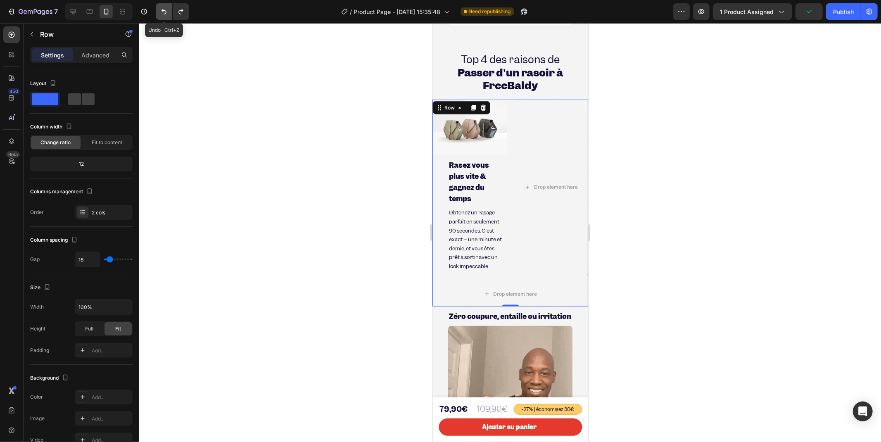
click at [162, 13] on icon "Undo/Redo" at bounding box center [164, 11] width 8 height 8
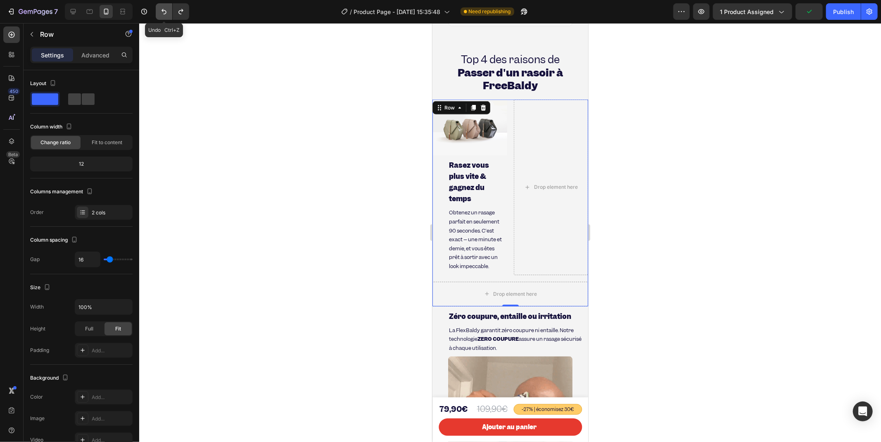
click at [162, 13] on icon "Undo/Redo" at bounding box center [164, 11] width 8 height 8
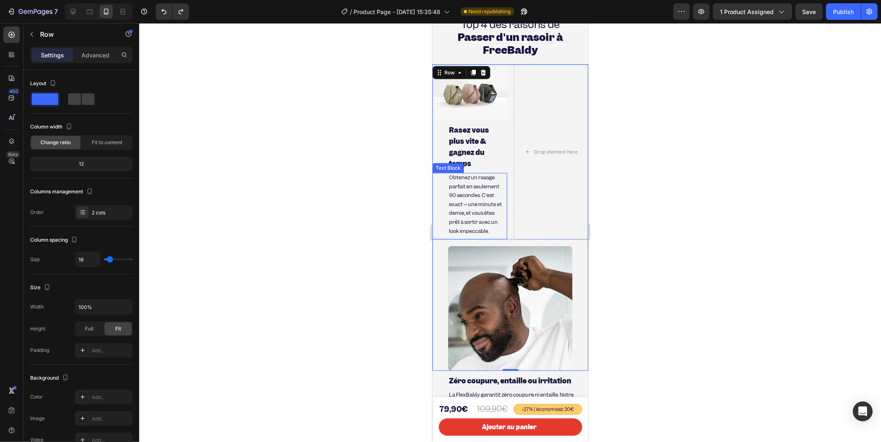
scroll to position [808, 0]
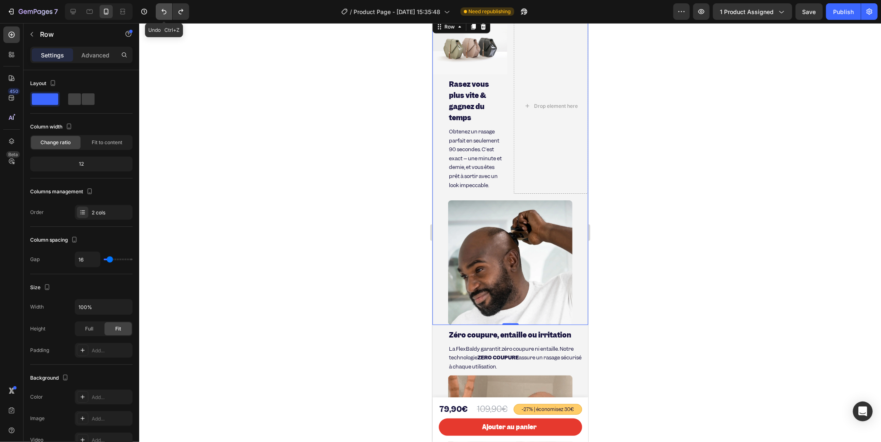
click at [156, 12] on button "Undo/Redo" at bounding box center [164, 11] width 17 height 17
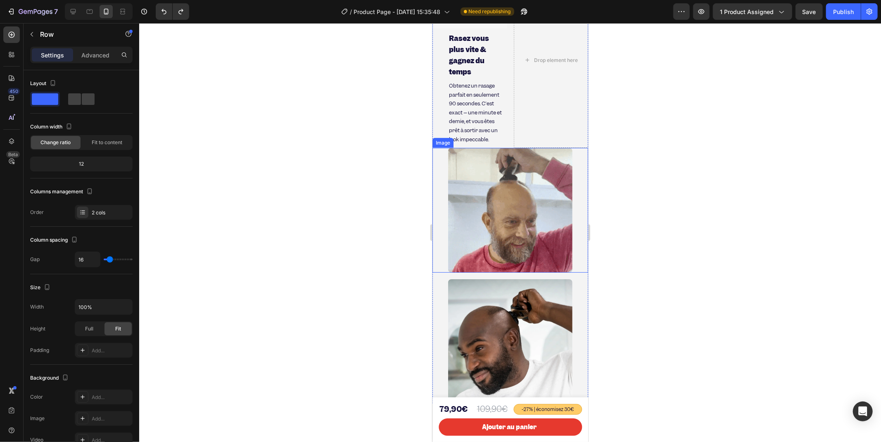
scroll to position [900, 0]
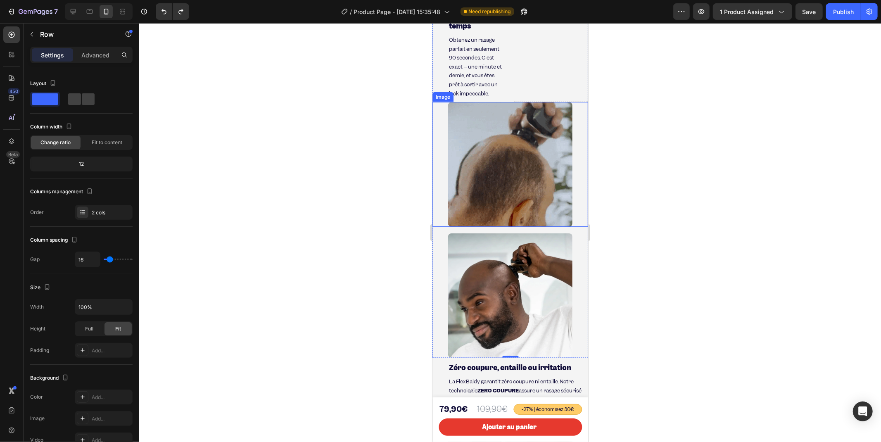
click at [478, 177] on img at bounding box center [510, 164] width 125 height 125
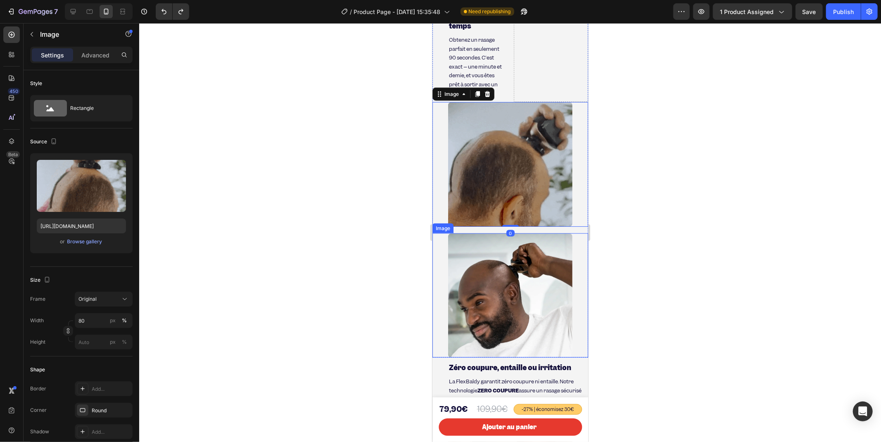
scroll to position [1038, 0]
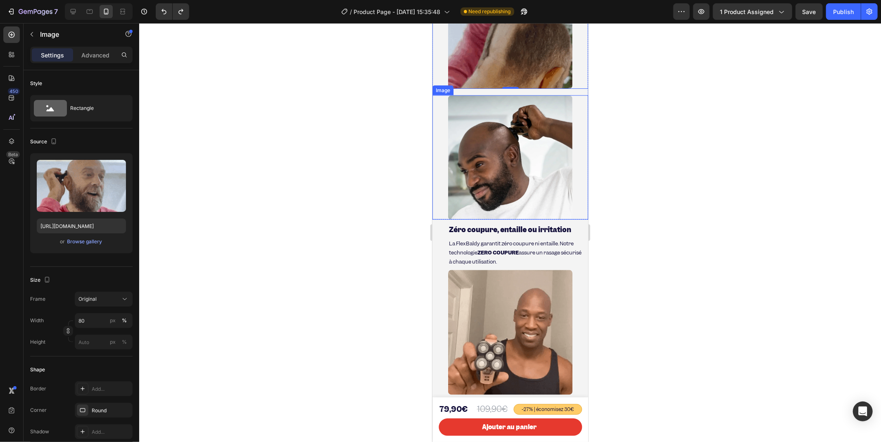
click at [466, 211] on img at bounding box center [510, 157] width 125 height 125
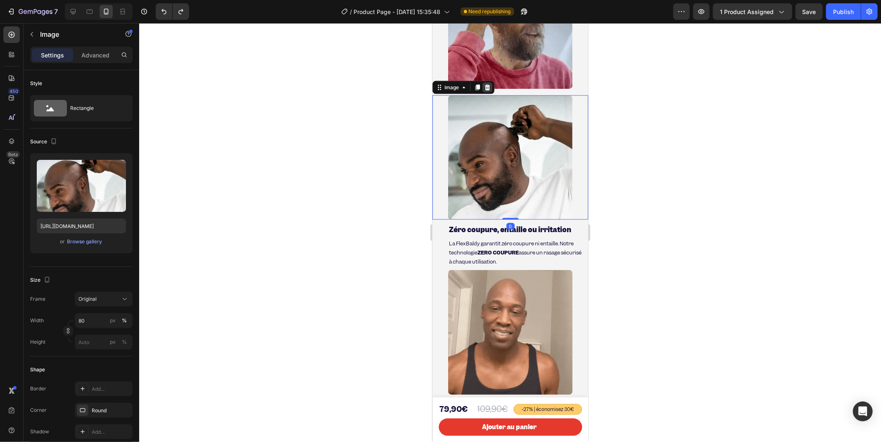
click at [485, 92] on div at bounding box center [487, 87] width 10 height 10
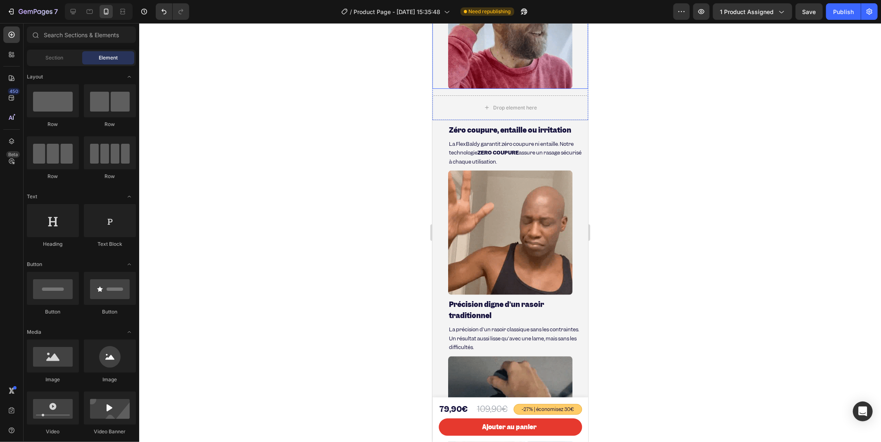
click at [487, 88] on img at bounding box center [510, 26] width 125 height 125
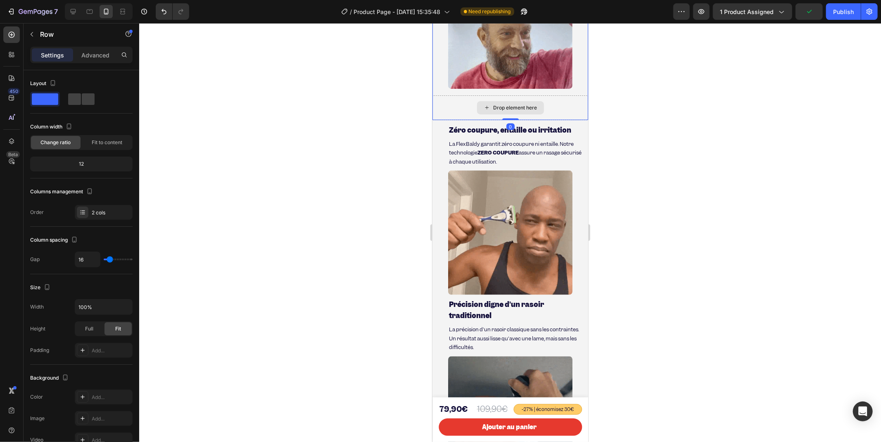
click at [443, 116] on div "Drop element here" at bounding box center [510, 107] width 156 height 25
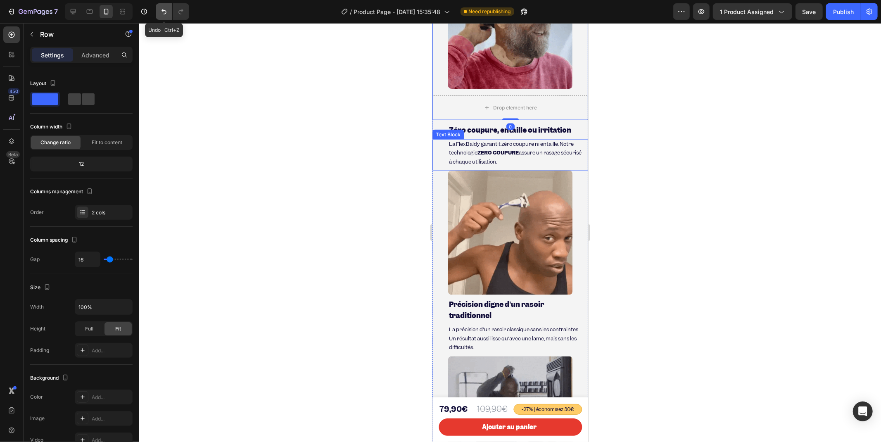
click at [161, 12] on icon "Undo/Redo" at bounding box center [164, 11] width 8 height 8
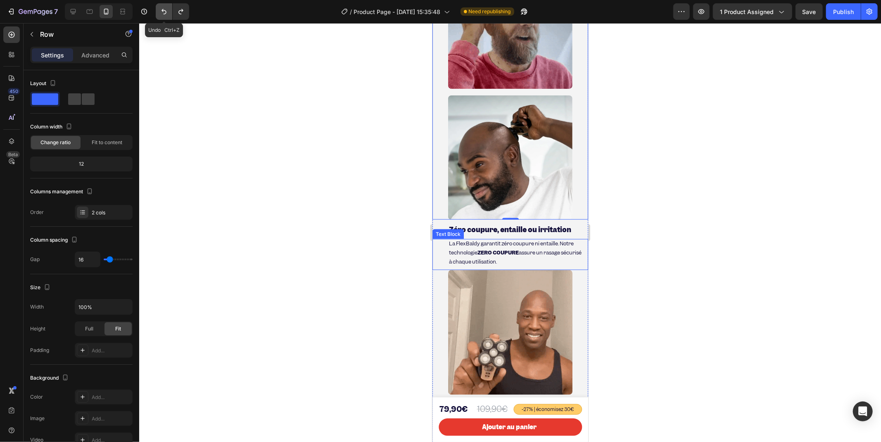
click at [162, 12] on icon "Undo/Redo" at bounding box center [164, 11] width 8 height 8
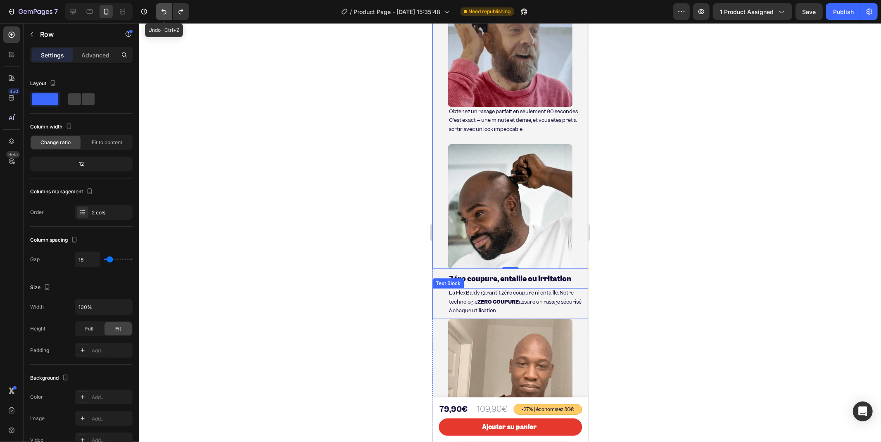
click at [162, 12] on icon "Undo/Redo" at bounding box center [164, 11] width 8 height 8
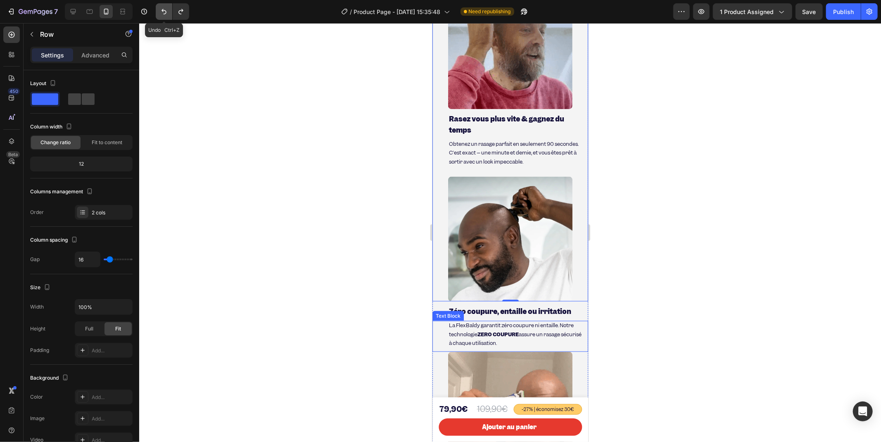
click at [162, 12] on icon "Undo/Redo" at bounding box center [164, 11] width 8 height 8
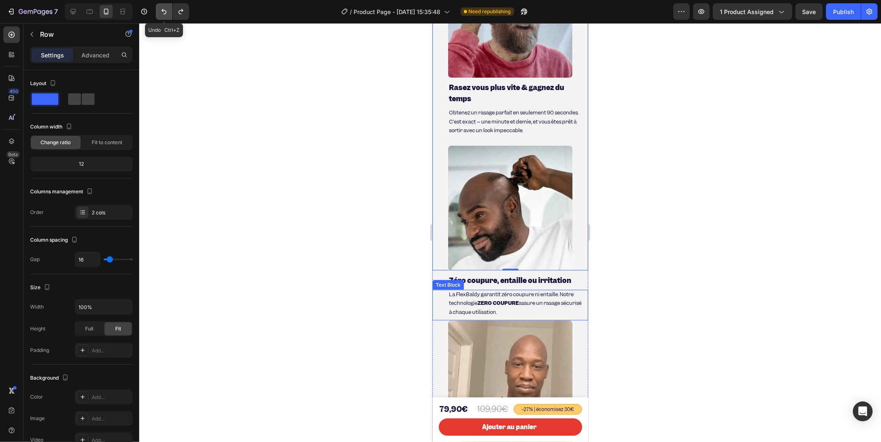
scroll to position [869, 0]
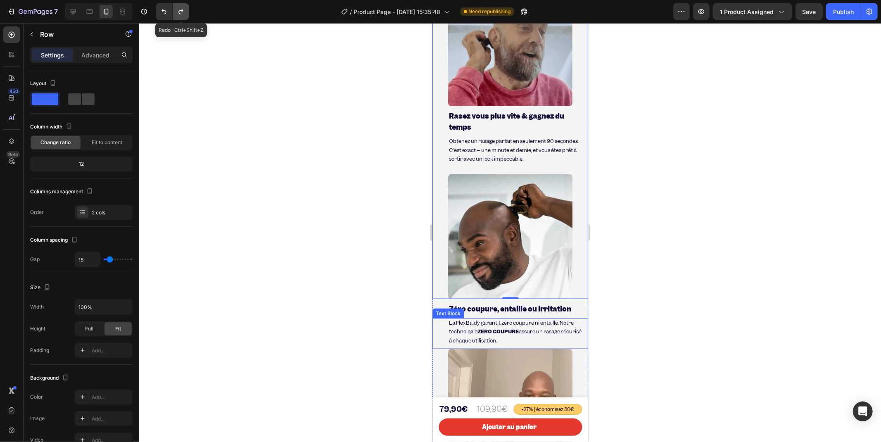
click at [179, 5] on button "Undo/Redo" at bounding box center [181, 11] width 17 height 17
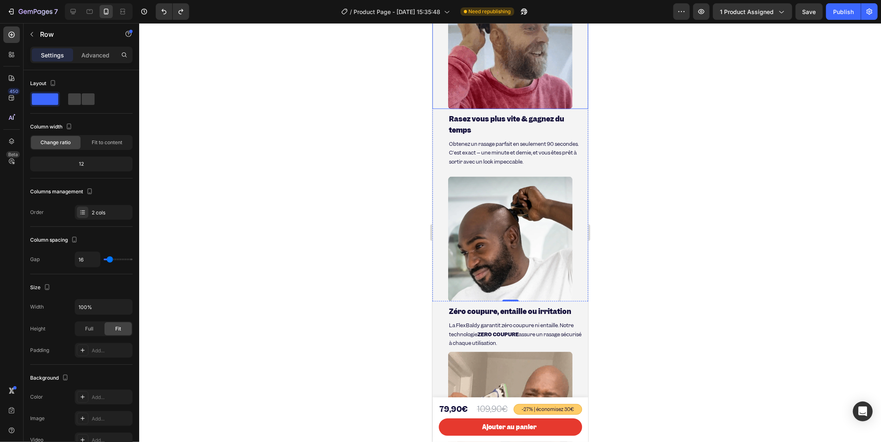
scroll to position [806, 0]
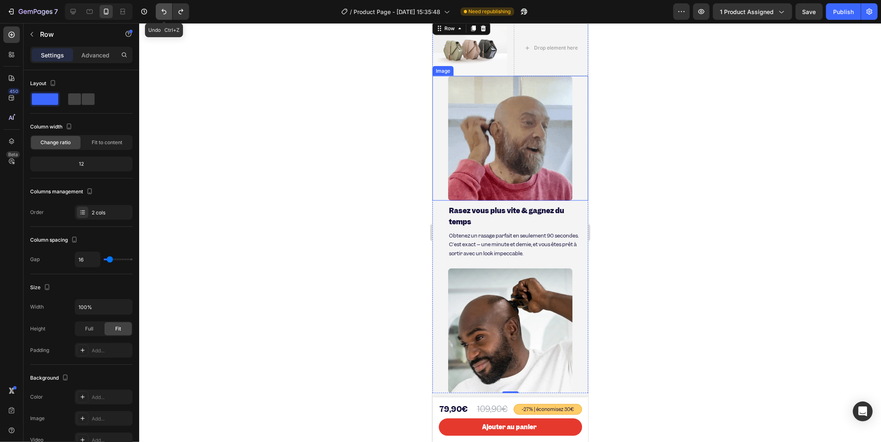
click at [164, 10] on icon "Undo/Redo" at bounding box center [164, 11] width 8 height 8
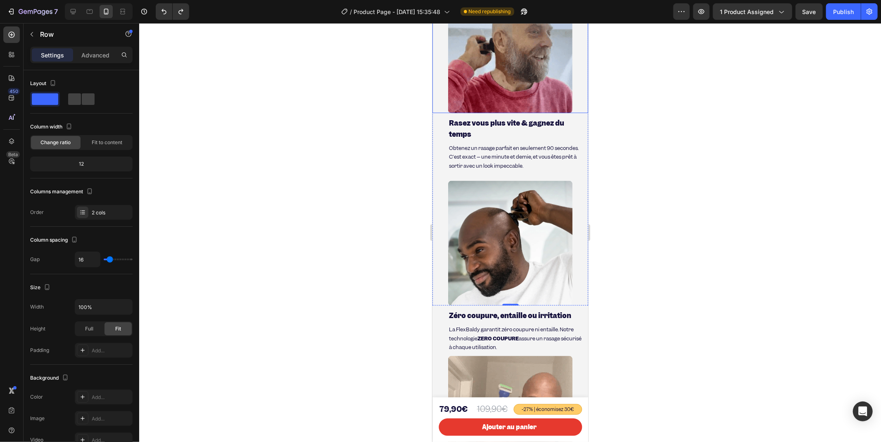
scroll to position [622, 0]
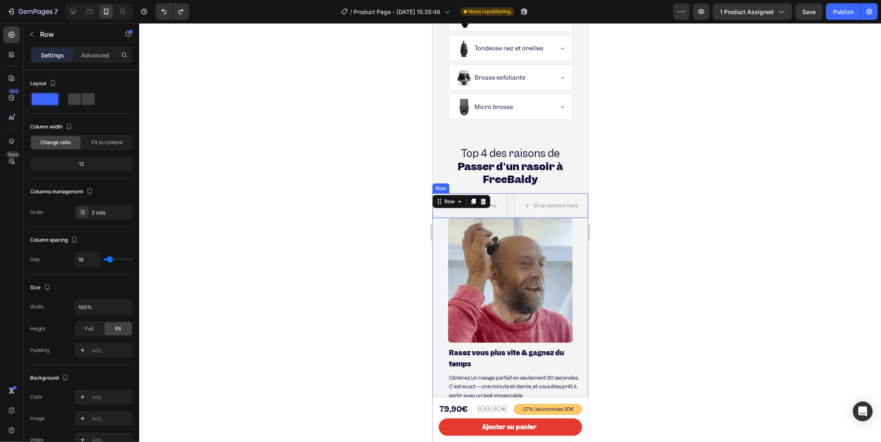
click at [504, 207] on div "Drop element here Drop element here Row" at bounding box center [510, 205] width 156 height 25
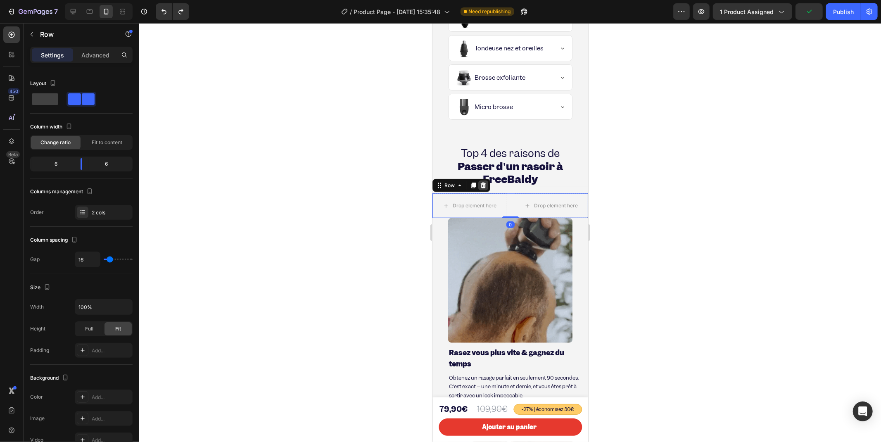
click at [480, 188] on icon at bounding box center [483, 185] width 7 height 7
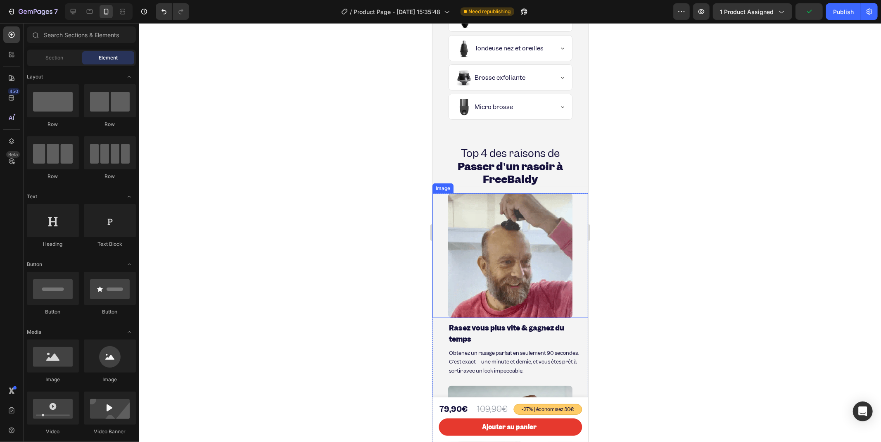
click at [438, 209] on div at bounding box center [510, 255] width 156 height 125
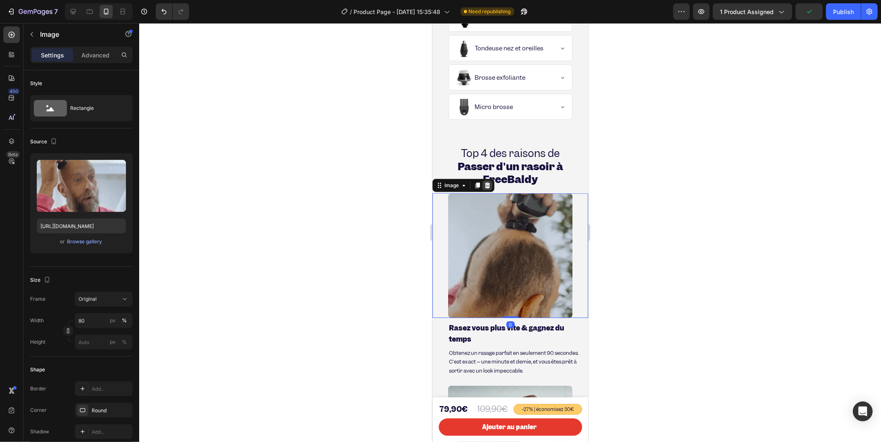
click at [489, 188] on icon at bounding box center [487, 185] width 5 height 6
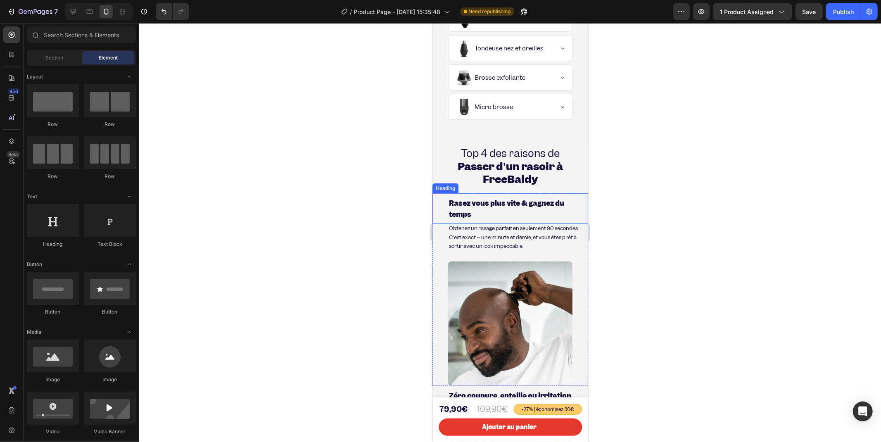
click at [437, 212] on h2 "Rasez vous plus vite & gagnez du temps" at bounding box center [510, 208] width 156 height 31
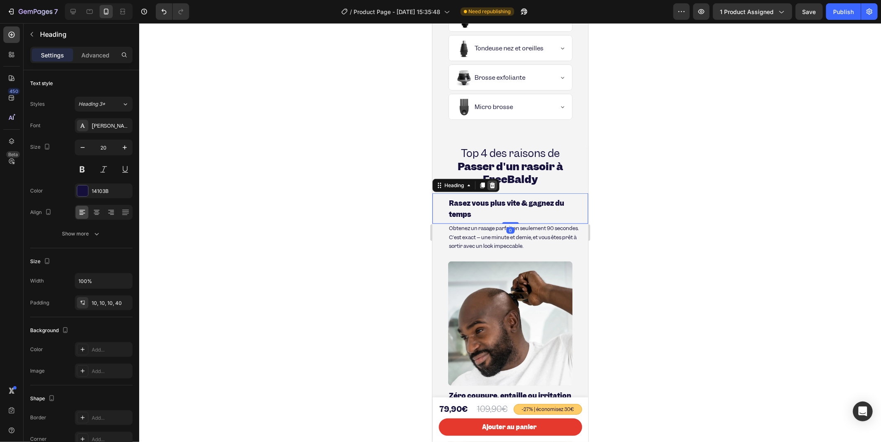
click at [488, 190] on div at bounding box center [492, 185] width 10 height 10
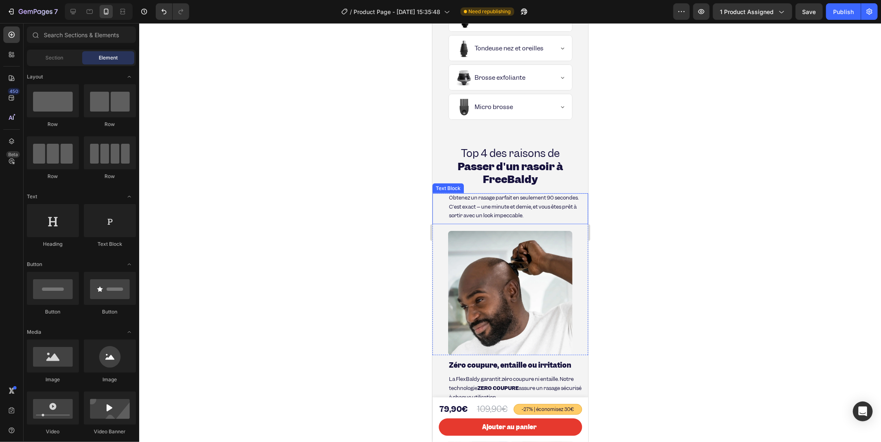
click at [442, 212] on div "Obtenez un rasage parfait en seulement 90 secondes. C'est exact – une minute et…" at bounding box center [510, 208] width 156 height 31
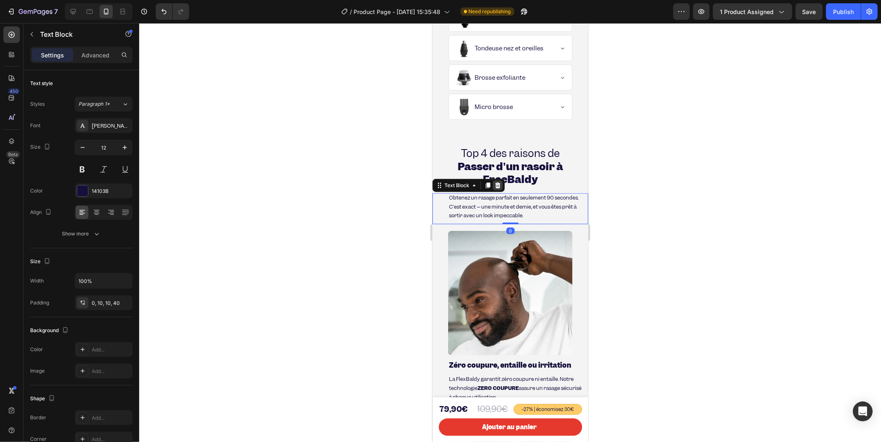
click at [496, 188] on icon at bounding box center [497, 185] width 5 height 6
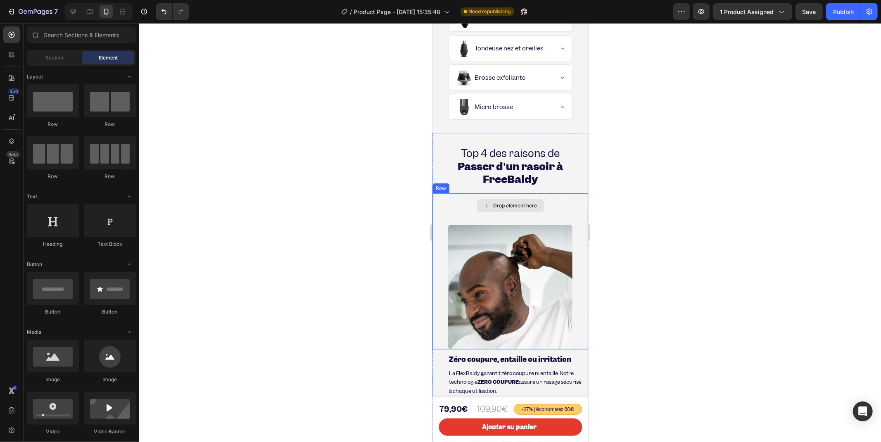
click at [439, 215] on div "Drop element here" at bounding box center [510, 205] width 156 height 25
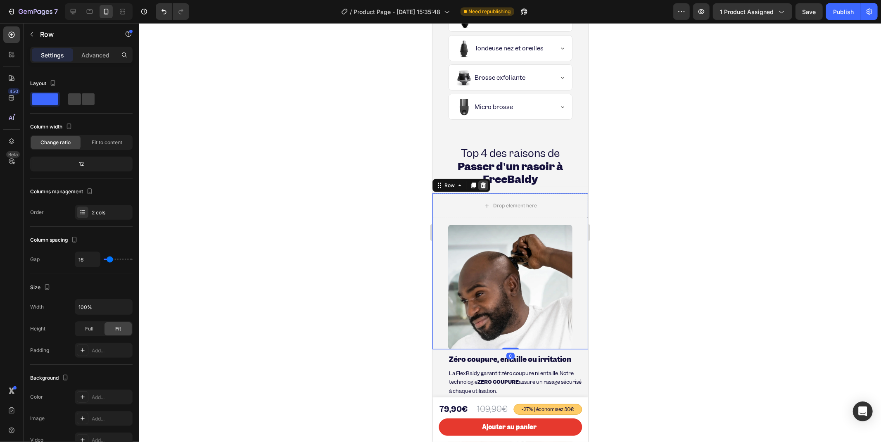
click at [483, 188] on icon at bounding box center [483, 185] width 5 height 6
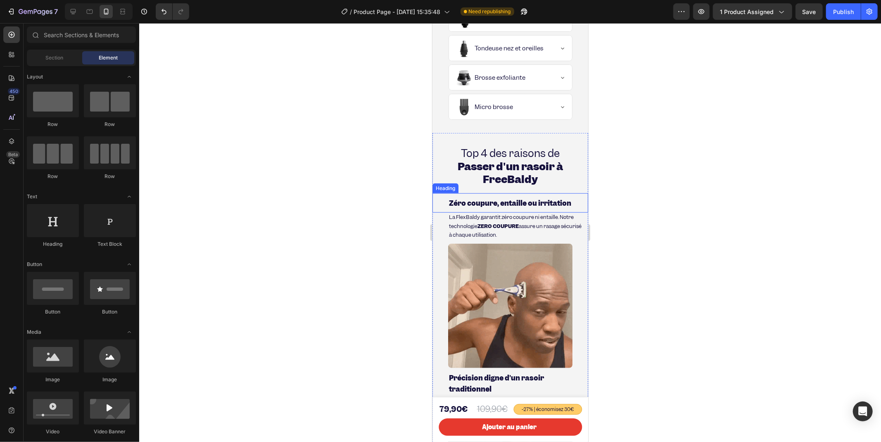
click at [440, 212] on h2 "Zéro coupure, entaille ou irritation" at bounding box center [510, 202] width 156 height 19
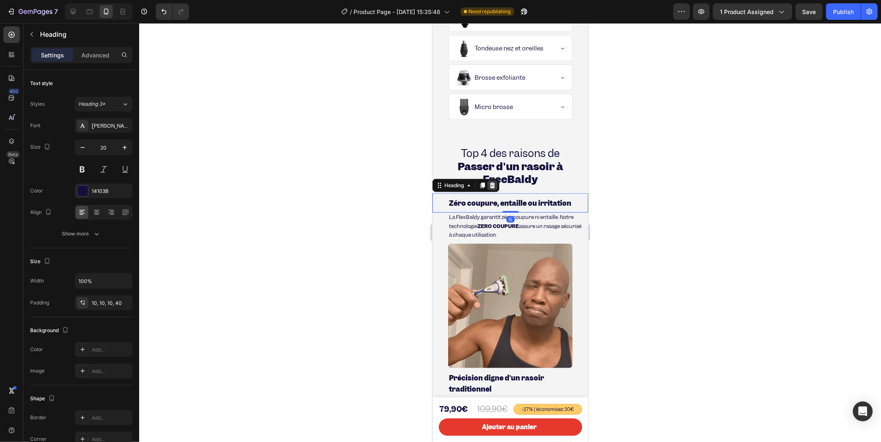
click at [489, 188] on icon at bounding box center [492, 185] width 7 height 7
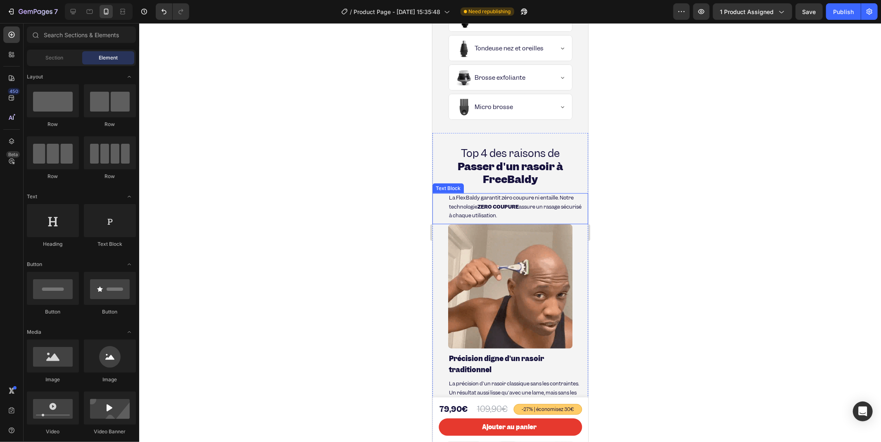
click at [445, 217] on div "La FlexBaldy garantit zéro coupure ni entaille. Notre technologie ZERO COUPURE …" at bounding box center [510, 208] width 156 height 31
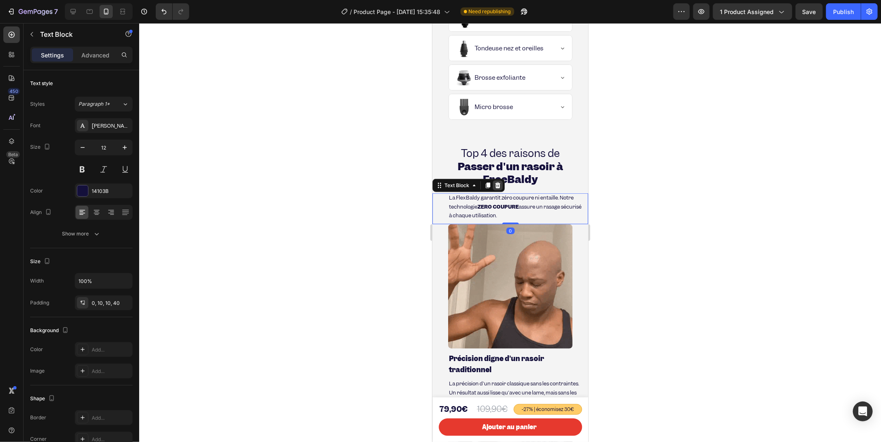
click at [495, 188] on icon at bounding box center [497, 185] width 5 height 6
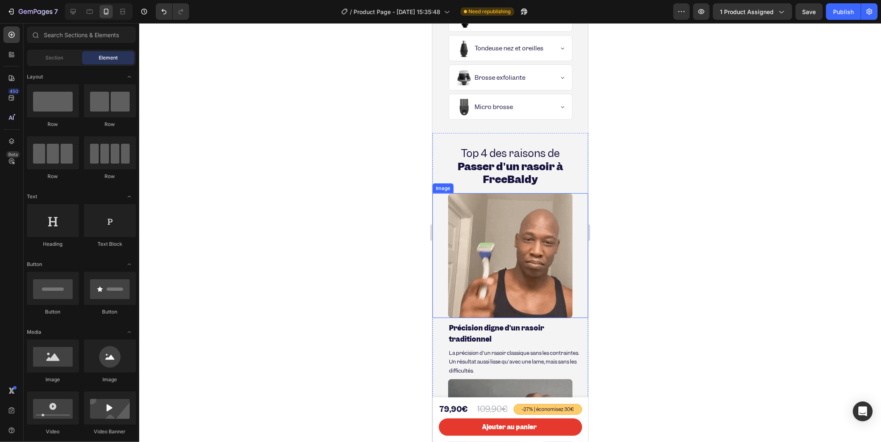
drag, startPoint x: 435, startPoint y: 211, endPoint x: 439, endPoint y: 211, distance: 4.2
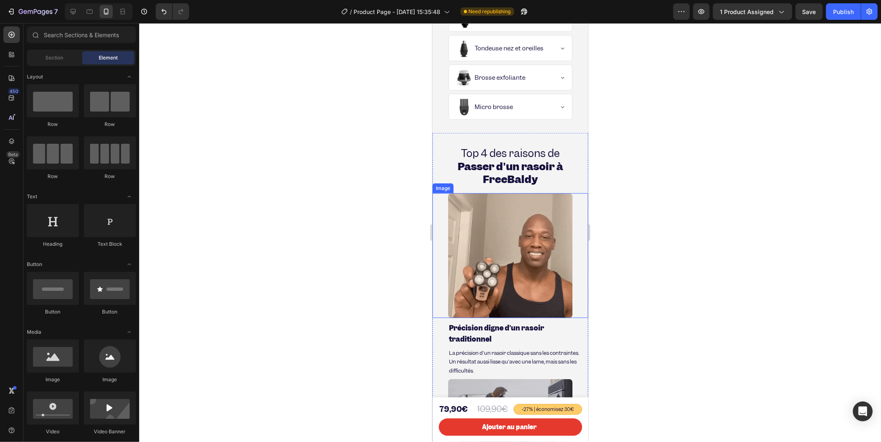
click at [435, 211] on div at bounding box center [510, 255] width 156 height 125
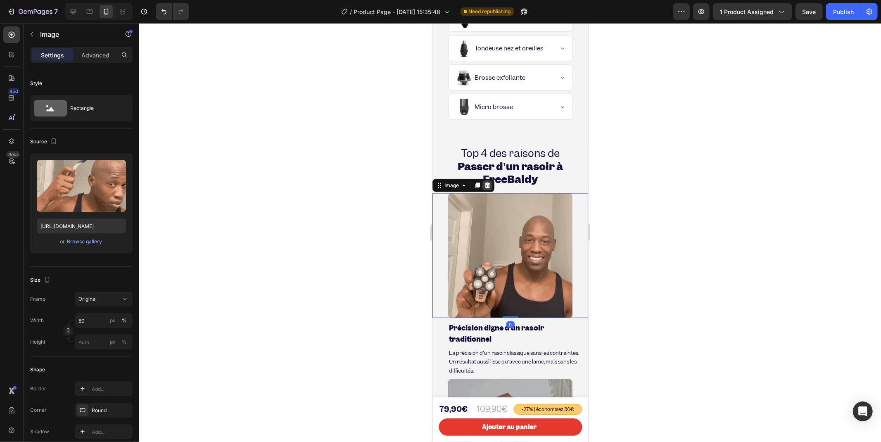
click at [491, 190] on div at bounding box center [487, 185] width 10 height 10
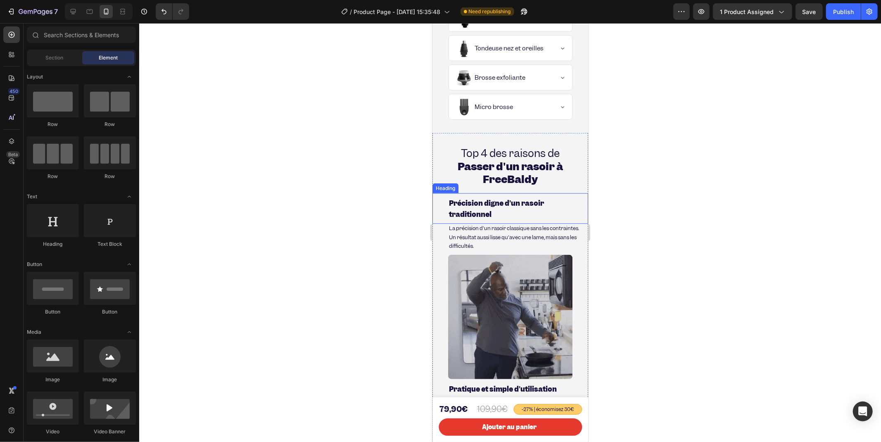
click at [443, 217] on h2 "Précision digne d'un rasoir traditionnel" at bounding box center [510, 208] width 156 height 31
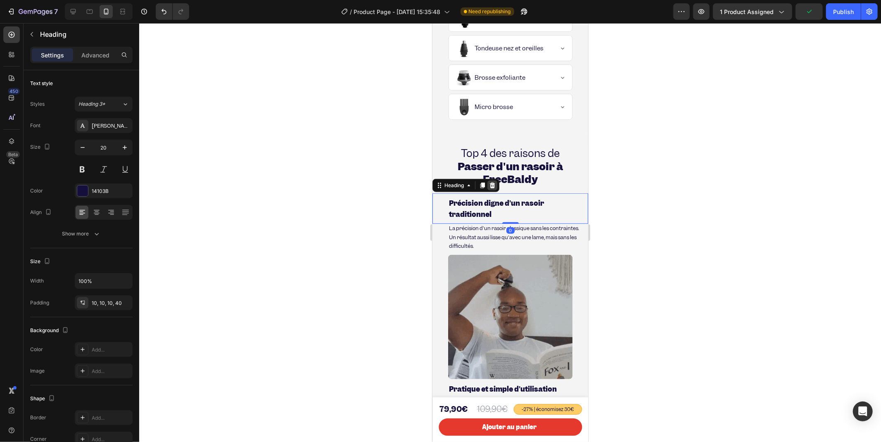
click at [492, 188] on icon at bounding box center [492, 185] width 5 height 6
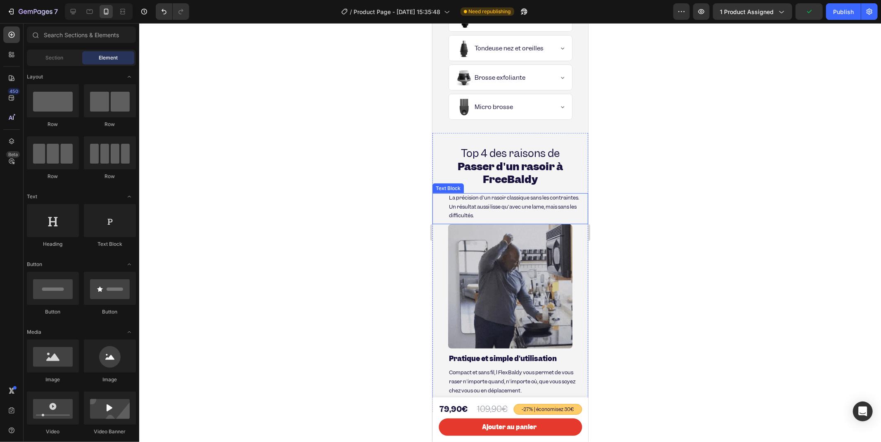
click at [442, 221] on div "La précision d'un rasoir classique sans les contraintes. Un résultat aussi liss…" at bounding box center [510, 208] width 156 height 31
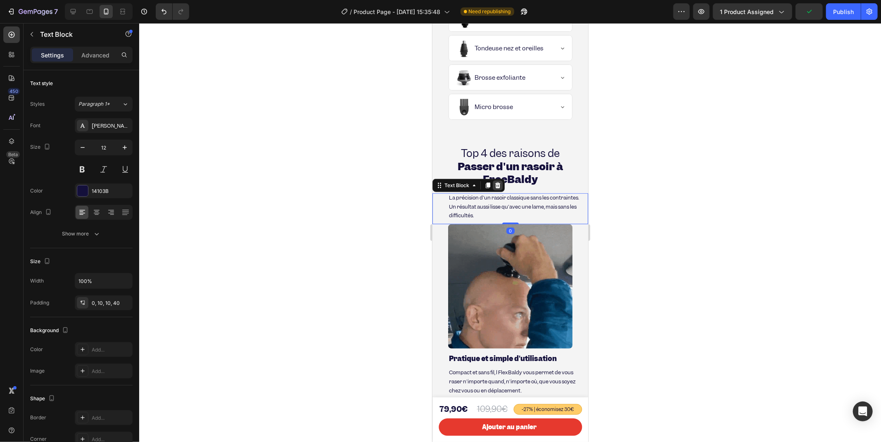
click at [494, 188] on icon at bounding box center [497, 185] width 7 height 7
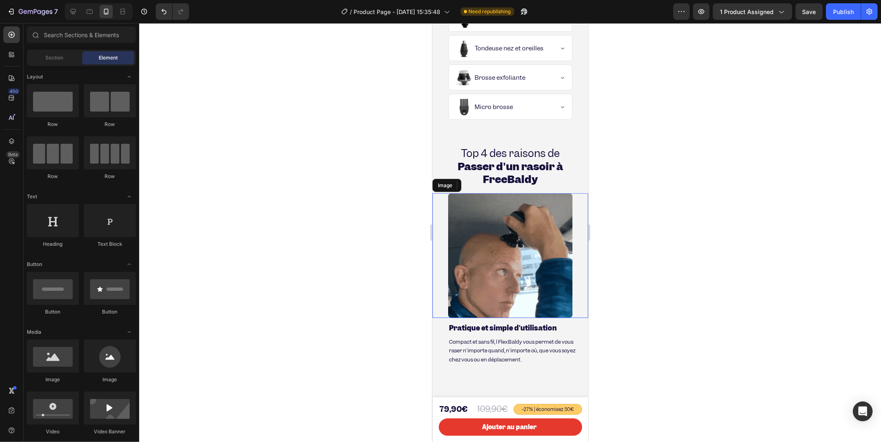
click at [434, 216] on div at bounding box center [510, 255] width 156 height 125
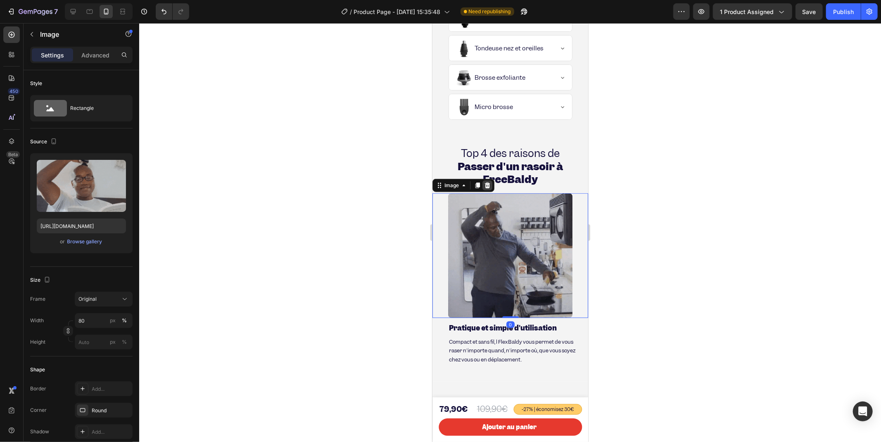
click at [491, 190] on div at bounding box center [487, 185] width 10 height 10
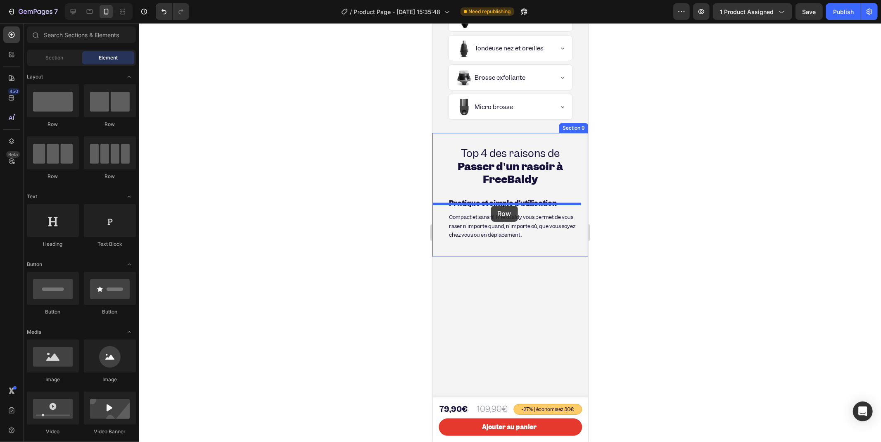
drag, startPoint x: 663, startPoint y: 165, endPoint x: 491, endPoint y: 205, distance: 176.6
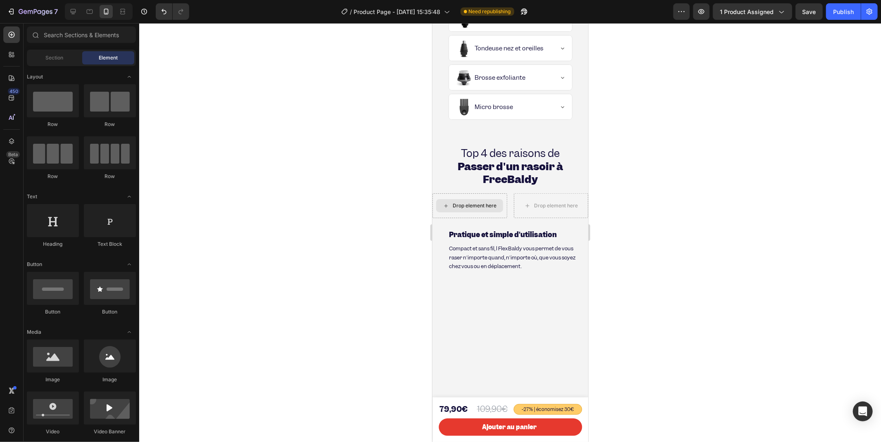
click at [464, 212] on div "Drop element here" at bounding box center [469, 205] width 67 height 13
drag, startPoint x: 488, startPoint y: 381, endPoint x: 455, endPoint y: 238, distance: 146.7
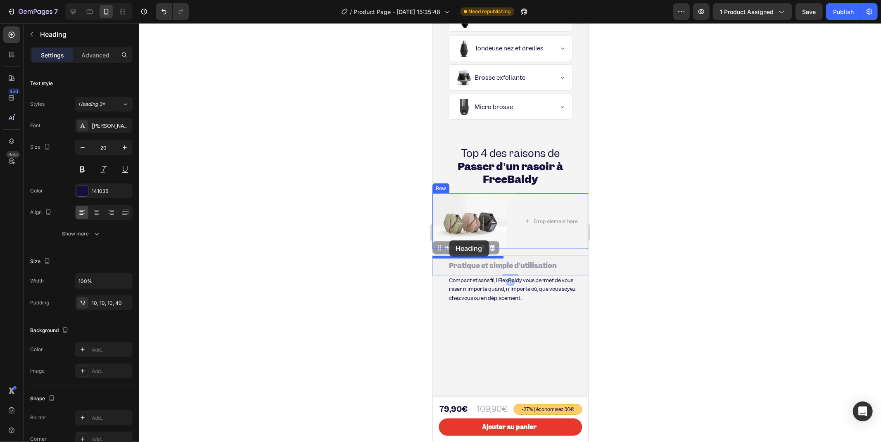
drag, startPoint x: 487, startPoint y: 273, endPoint x: 449, endPoint y: 240, distance: 49.8
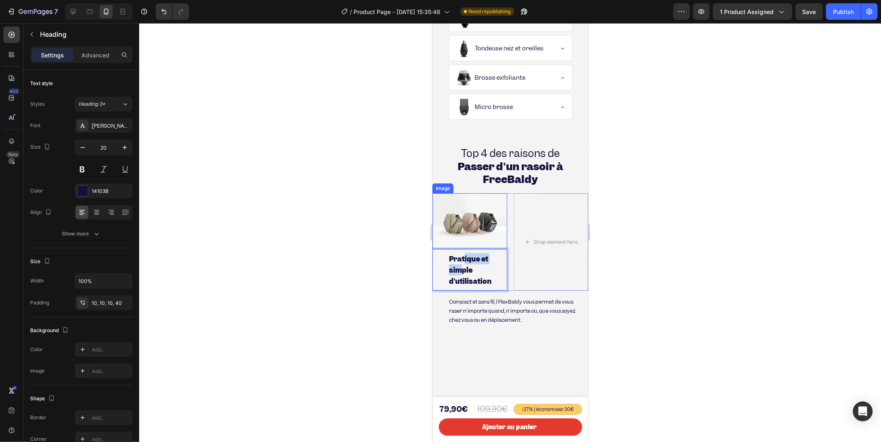
drag, startPoint x: 463, startPoint y: 274, endPoint x: 466, endPoint y: 245, distance: 29.0
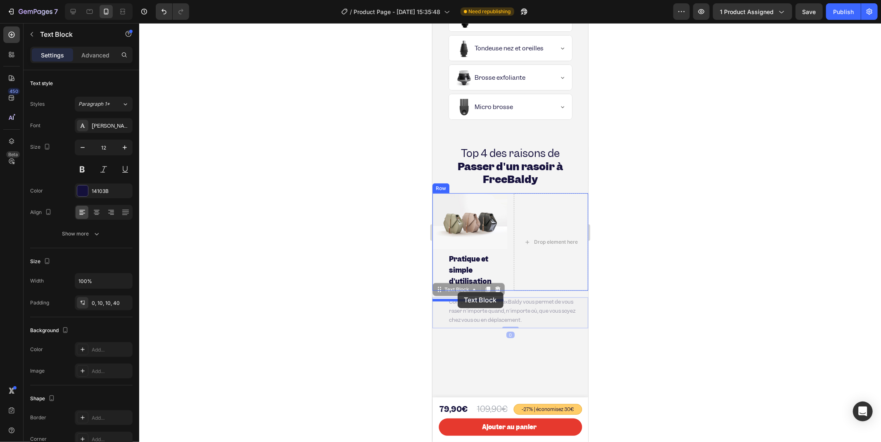
drag, startPoint x: 496, startPoint y: 314, endPoint x: 456, endPoint y: 292, distance: 45.7
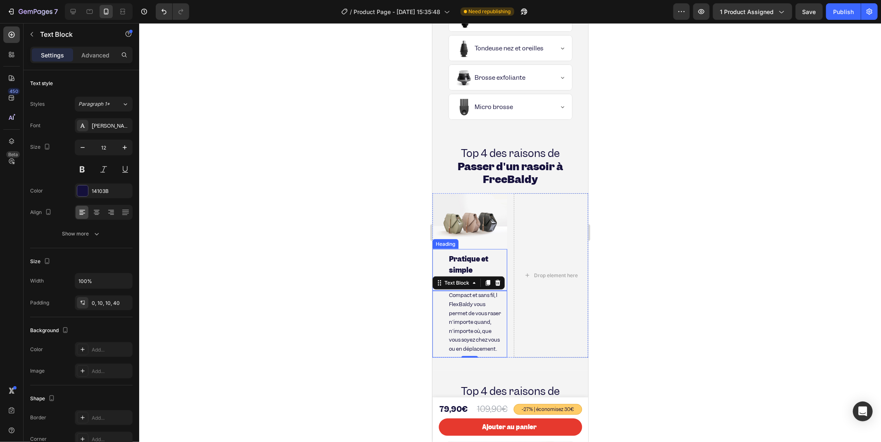
scroll to position [668, 0]
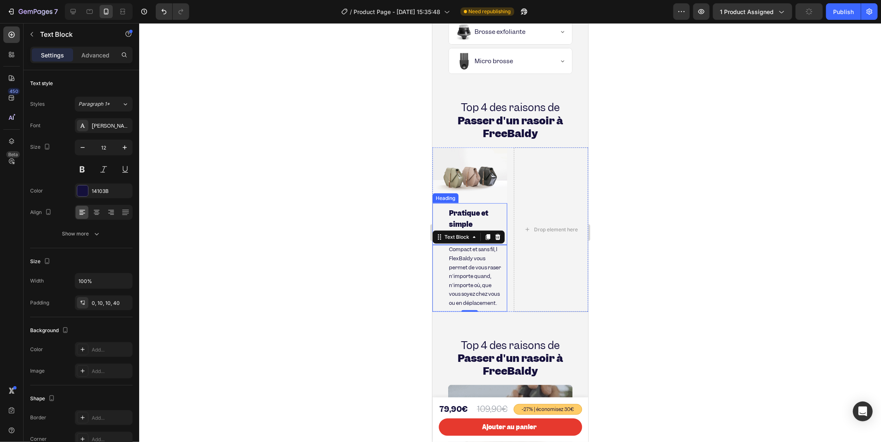
click at [466, 232] on strong "Pratique et simple d'utilisation" at bounding box center [470, 223] width 43 height 31
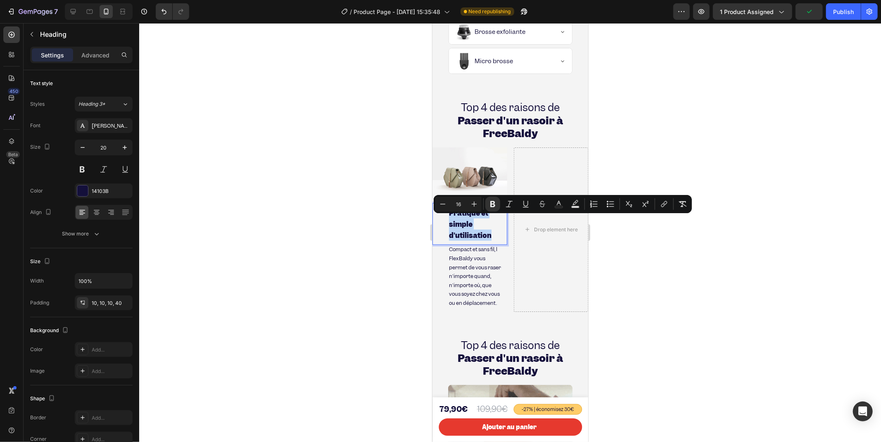
drag, startPoint x: 493, startPoint y: 245, endPoint x: 447, endPoint y: 223, distance: 50.8
click at [447, 223] on h2 "Pratique et simple d'utilisation" at bounding box center [469, 224] width 75 height 42
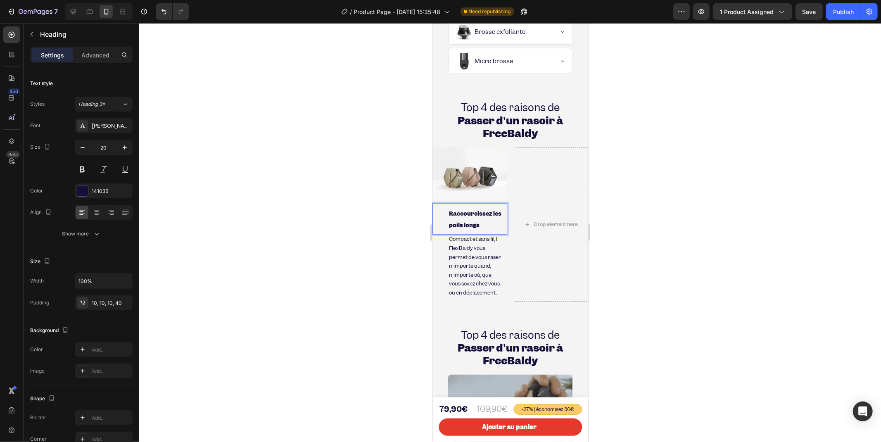
click at [479, 252] on span "Compact et sans fil, l FlexBaldy vous permet de vous raser n'importe quand, n'i…" at bounding box center [475, 265] width 52 height 61
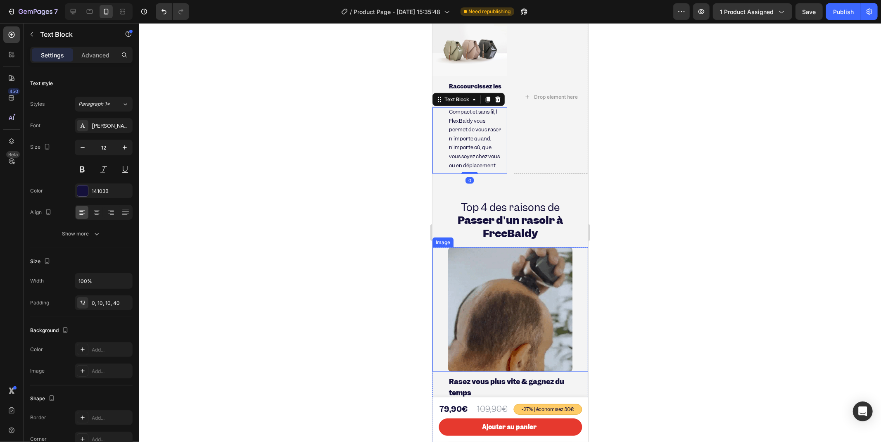
scroll to position [944, 0]
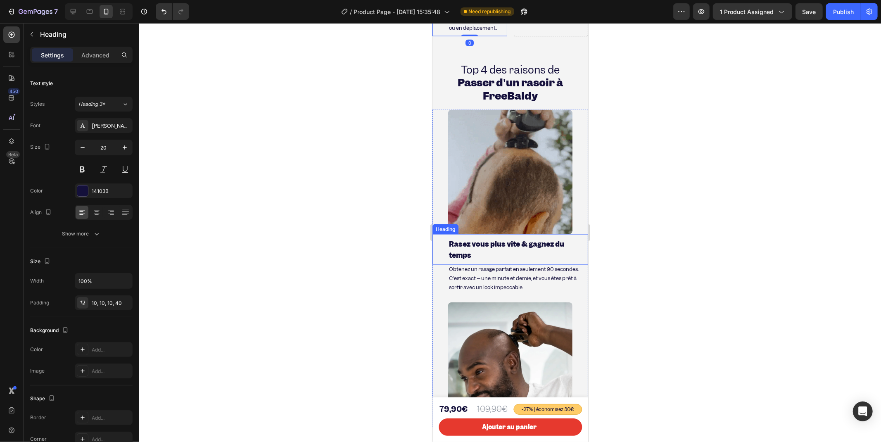
click at [455, 242] on strong "Rasez vous plus vite & gagnez du temps" at bounding box center [506, 249] width 115 height 20
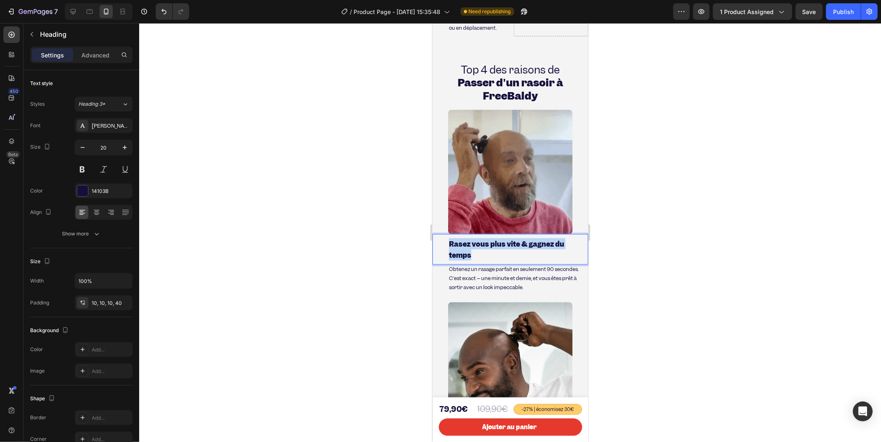
click at [454, 247] on strong "Rasez vous plus vite & gagnez du temps" at bounding box center [506, 249] width 115 height 20
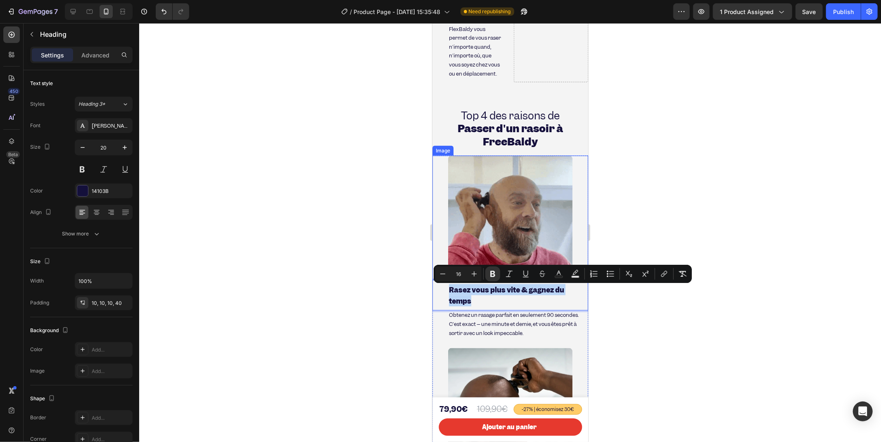
scroll to position [806, 0]
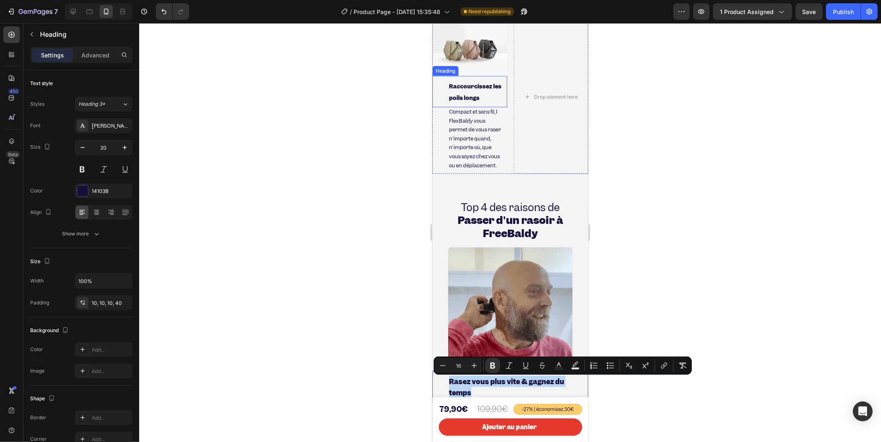
click at [463, 82] on strong "Raccourcissez les poils longs" at bounding box center [475, 91] width 52 height 19
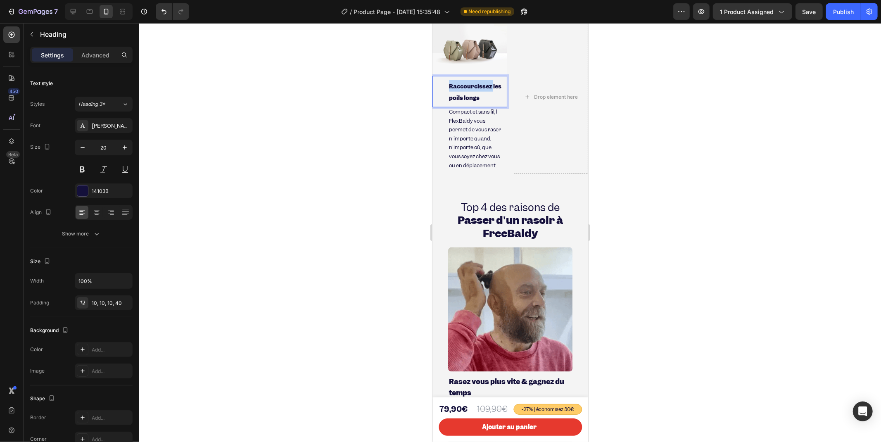
click at [464, 87] on p "Raccourcissez les poils longs" at bounding box center [476, 91] width 54 height 23
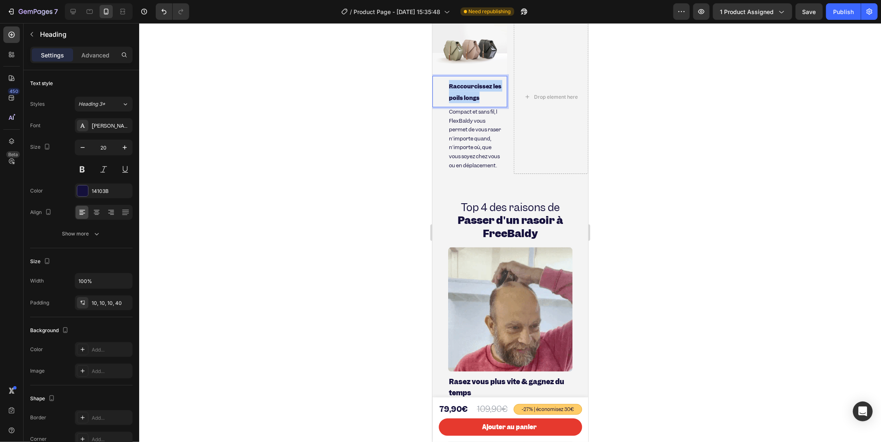
click at [464, 87] on p "Raccourcissez les poils longs" at bounding box center [476, 91] width 54 height 23
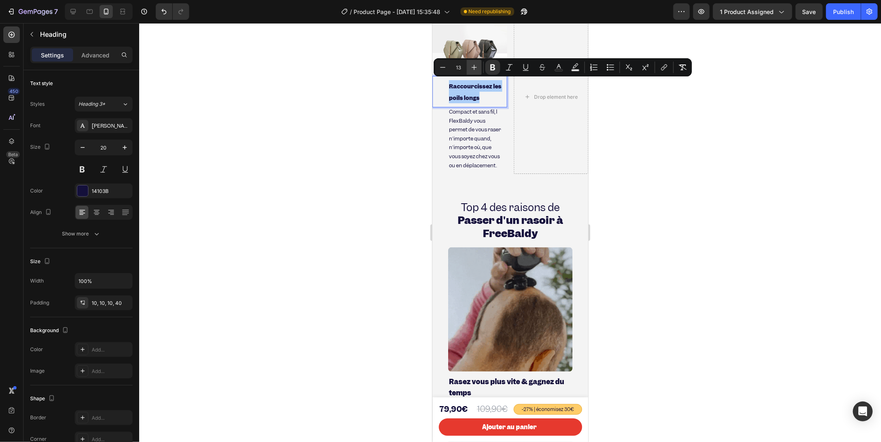
click at [471, 70] on icon "Editor contextual toolbar" at bounding box center [474, 67] width 8 height 8
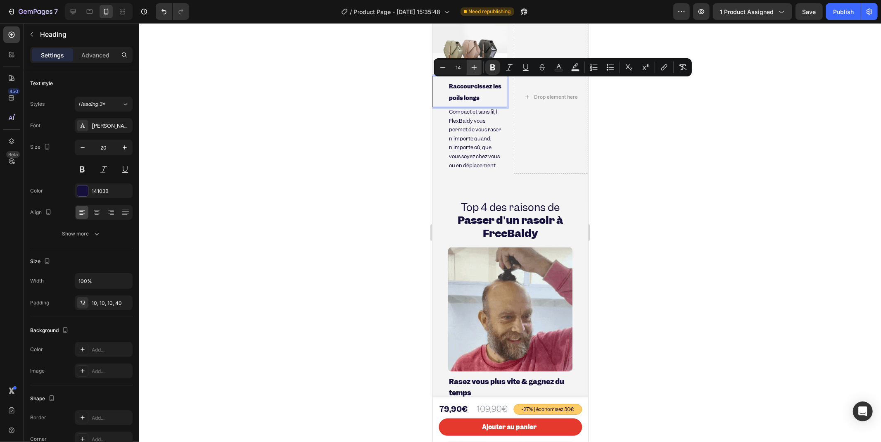
click at [471, 70] on icon "Editor contextual toolbar" at bounding box center [474, 67] width 8 height 8
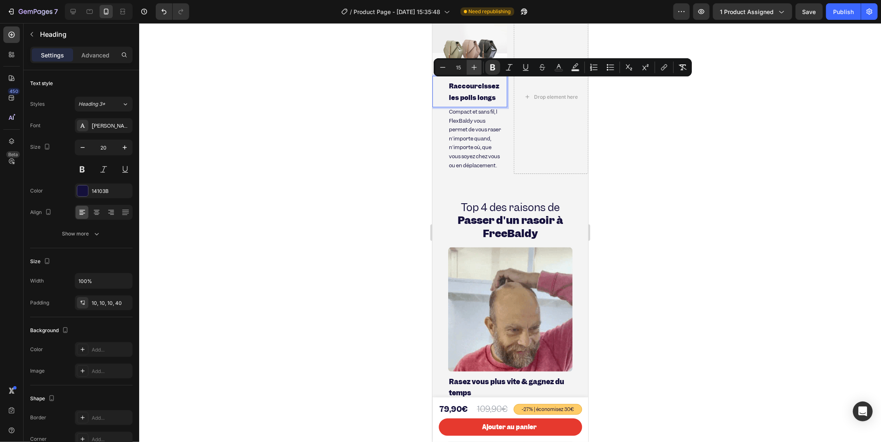
type input "16"
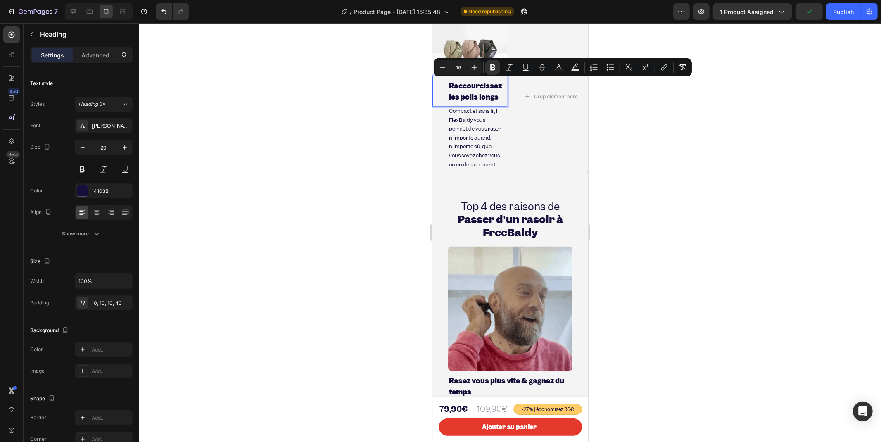
click at [417, 102] on div at bounding box center [510, 232] width 742 height 419
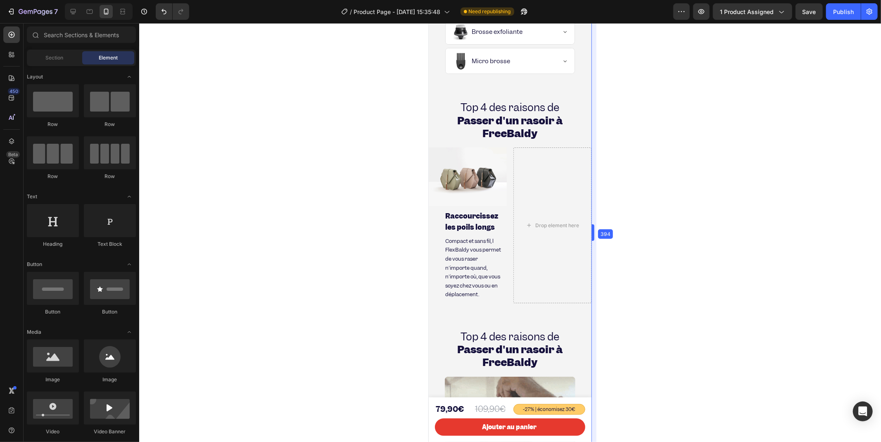
scroll to position [659, 0]
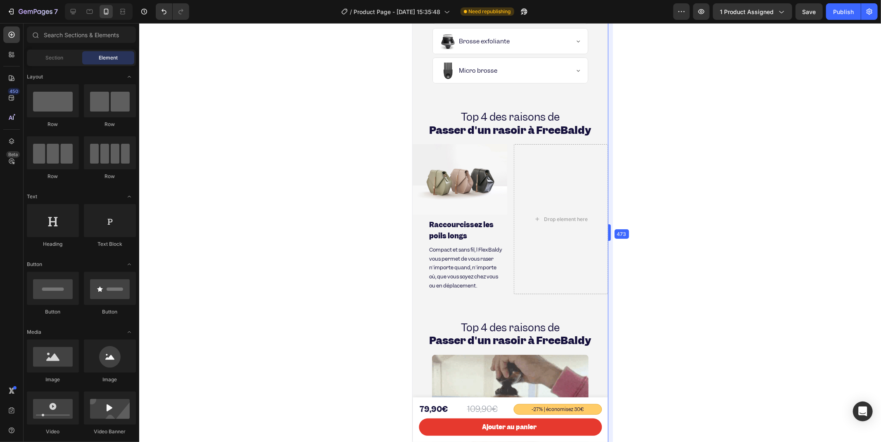
drag, startPoint x: 591, startPoint y: 231, endPoint x: 629, endPoint y: 226, distance: 38.3
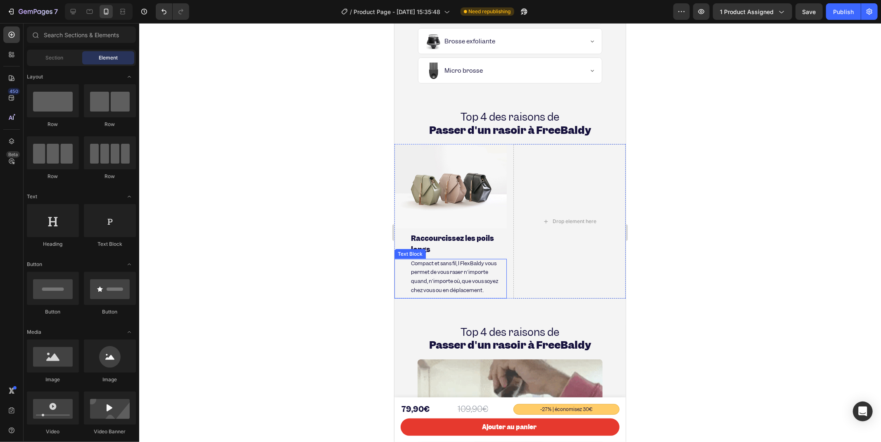
click at [478, 271] on span "Compact et sans fil, l FlexBaldy vous permet de vous raser n'importe quand, n'i…" at bounding box center [454, 276] width 87 height 34
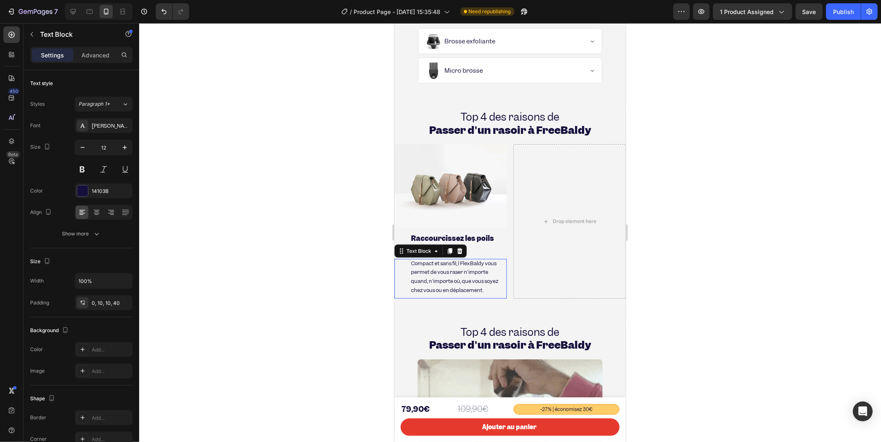
click at [478, 271] on span "Compact et sans fil, l FlexBaldy vous permet de vous raser n'importe quand, n'i…" at bounding box center [454, 276] width 87 height 34
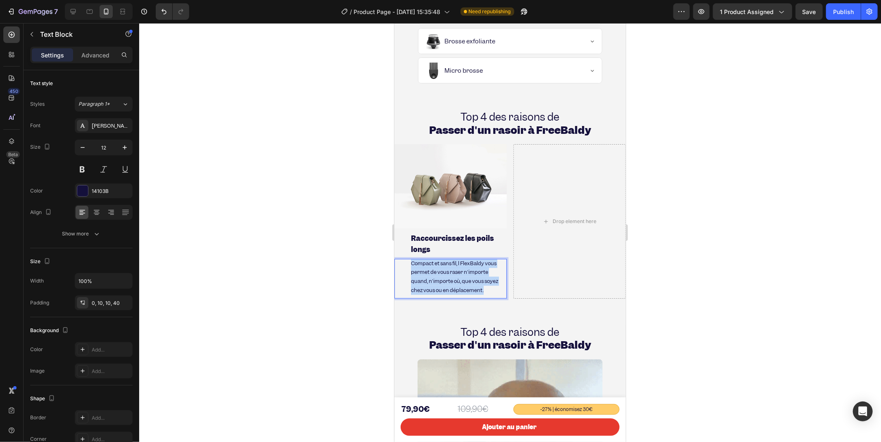
click at [478, 271] on span "Compact et sans fil, l FlexBaldy vous permet de vous raser n'importe quand, n'i…" at bounding box center [454, 276] width 87 height 34
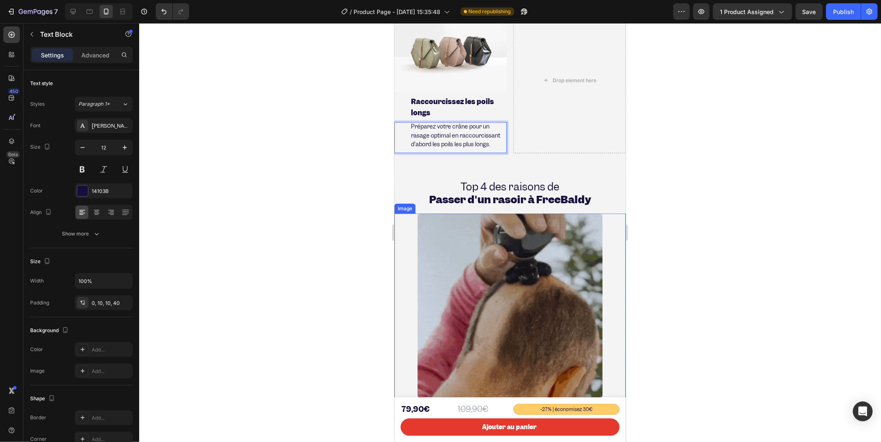
scroll to position [980, 0]
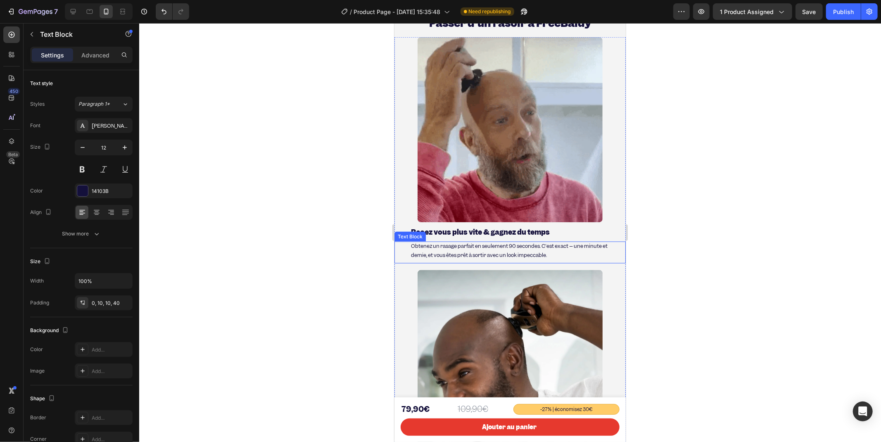
click at [445, 246] on span "Obtenez un rasage parfait en seulement 90 secondes. C'est exact – une minute et…" at bounding box center [509, 250] width 197 height 16
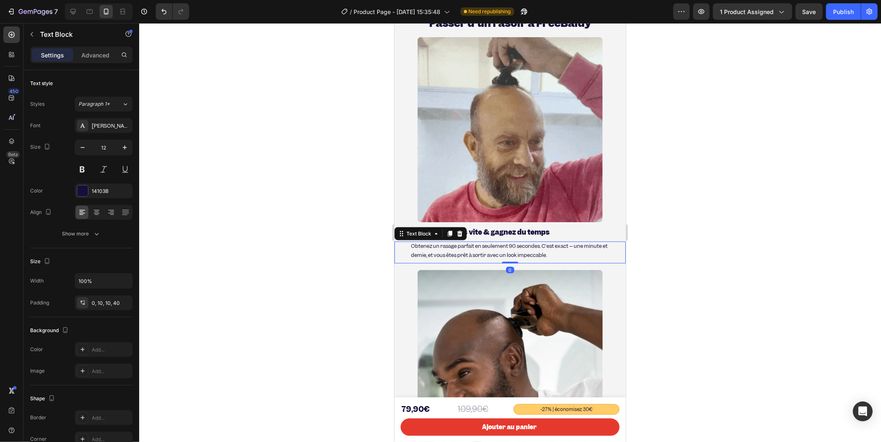
click at [445, 246] on span "Obtenez un rasage parfait en seulement 90 secondes. C'est exact – une minute et…" at bounding box center [509, 250] width 197 height 16
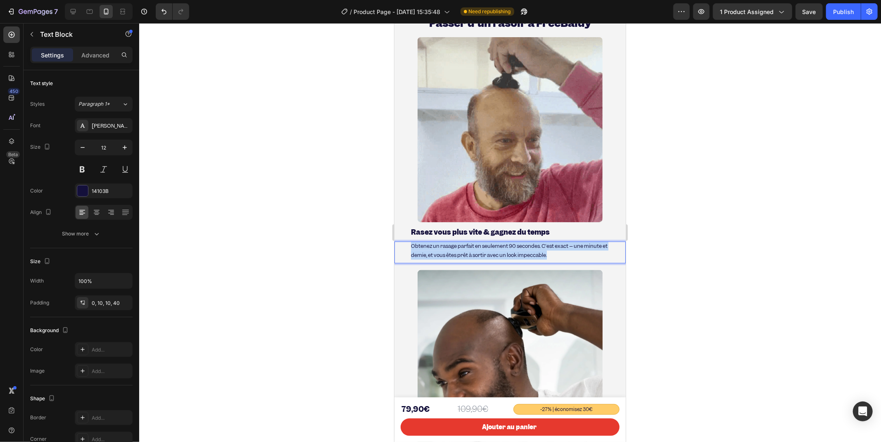
click at [445, 246] on span "Obtenez un rasage parfait en seulement 90 secondes. C'est exact – une minute et…" at bounding box center [509, 250] width 197 height 16
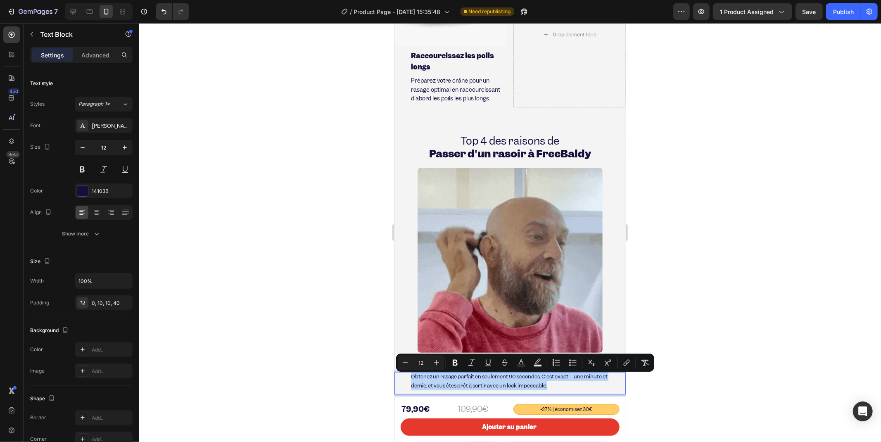
scroll to position [796, 0]
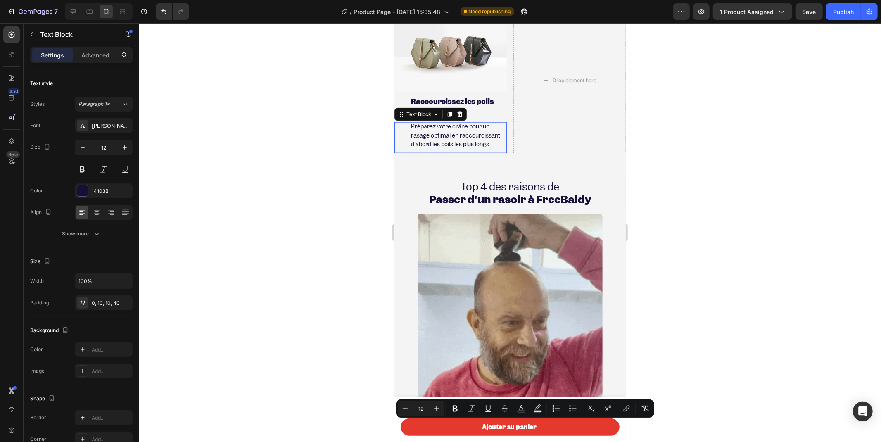
click at [463, 143] on span "Préparez votre crâne pour un rasage optimal en raccourcissant d'abord les poils…" at bounding box center [455, 134] width 89 height 25
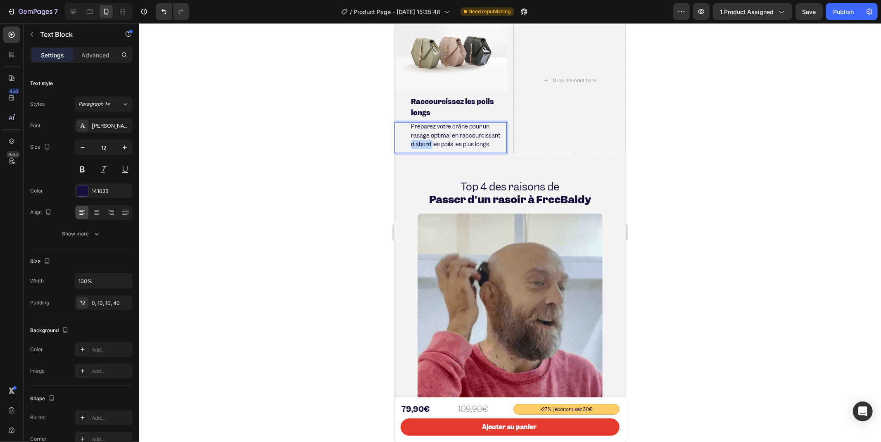
click at [463, 143] on span "Préparez votre crâne pour un rasage optimal en raccourcissant d'abord les poils…" at bounding box center [455, 134] width 89 height 25
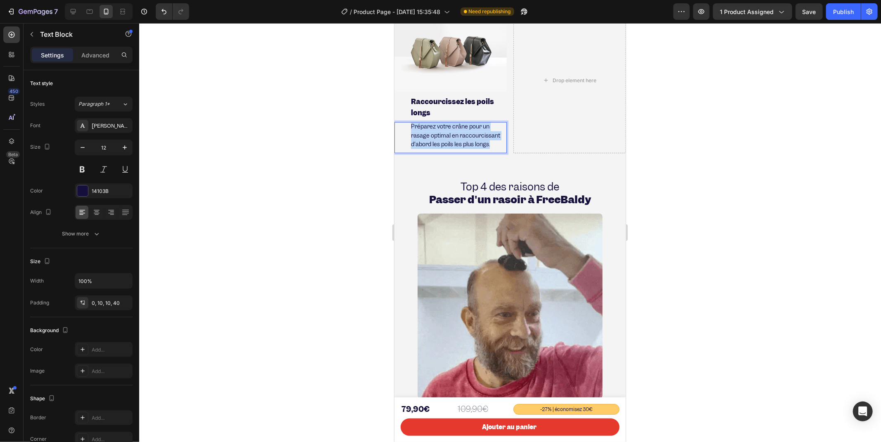
click at [463, 143] on span "Préparez votre crâne pour un rasage optimal en raccourcissant d'abord les poils…" at bounding box center [455, 134] width 89 height 25
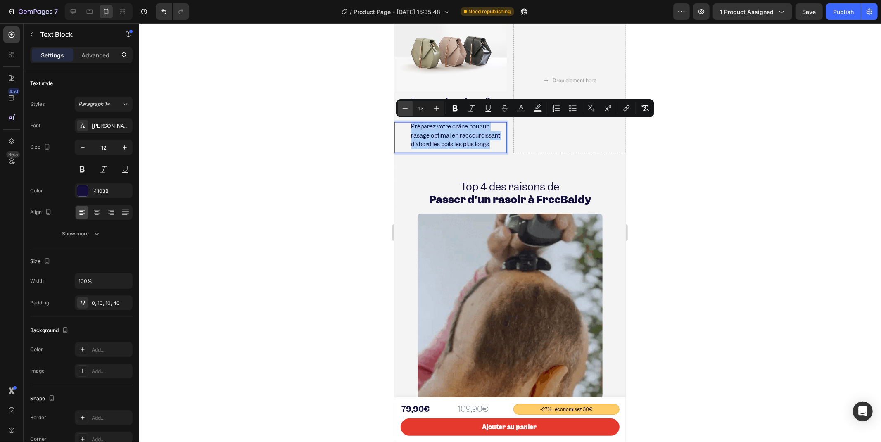
click at [405, 111] on icon "Editor contextual toolbar" at bounding box center [405, 108] width 8 height 8
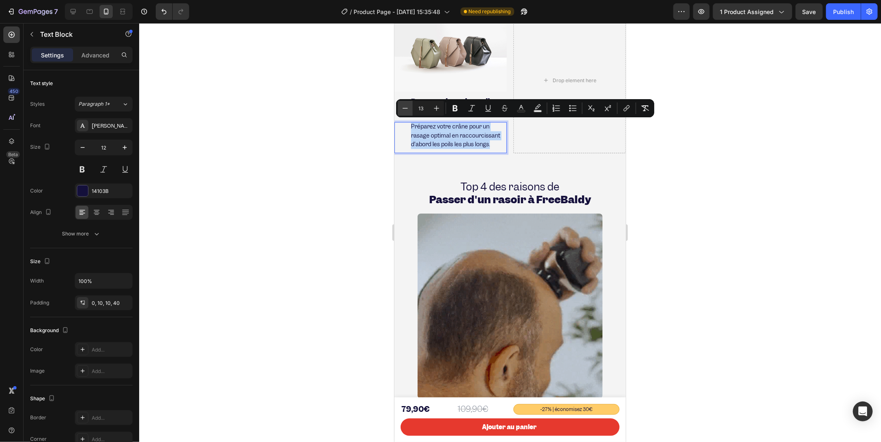
type input "12"
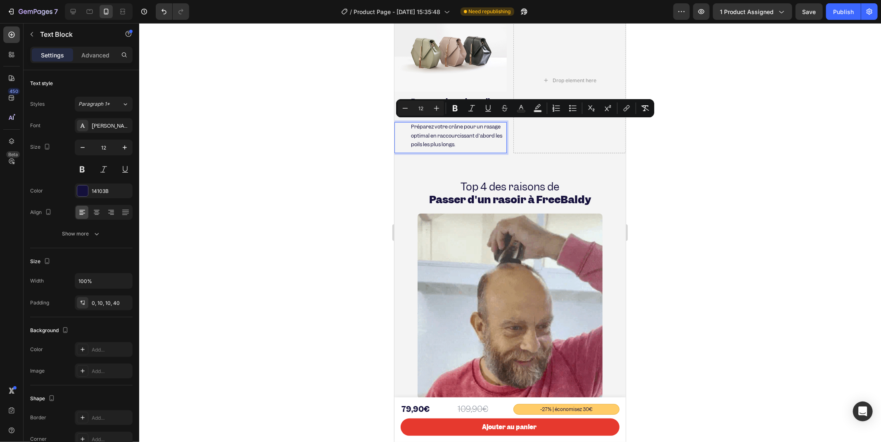
click at [359, 183] on div at bounding box center [510, 232] width 742 height 419
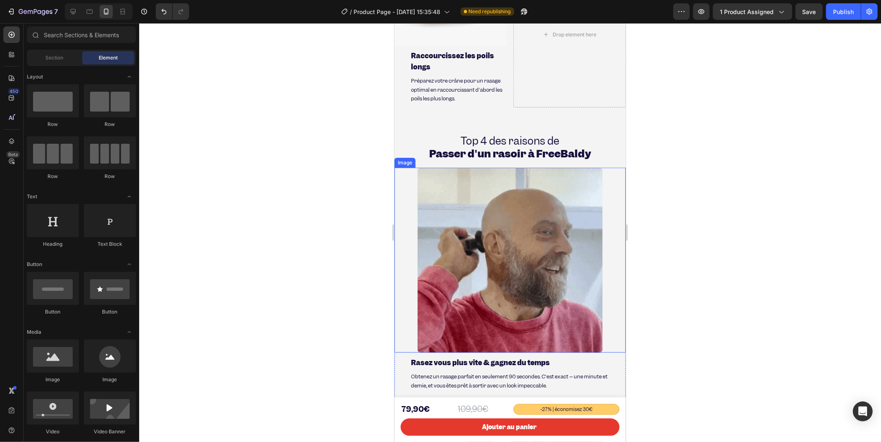
scroll to position [750, 0]
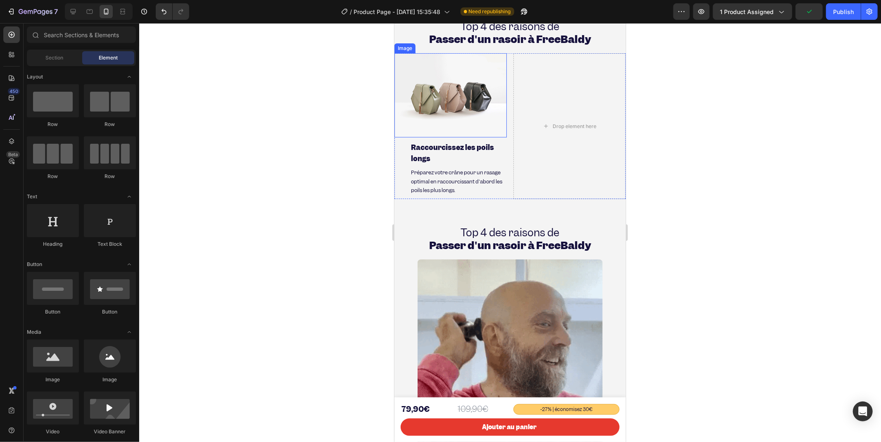
click at [462, 100] on img at bounding box center [450, 95] width 112 height 84
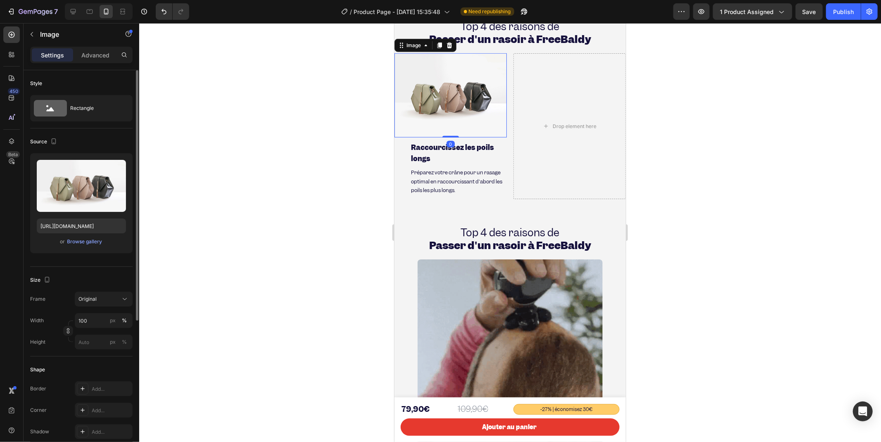
click at [88, 247] on div "Upload Image [URL][DOMAIN_NAME] or Browse gallery" at bounding box center [81, 203] width 102 height 100
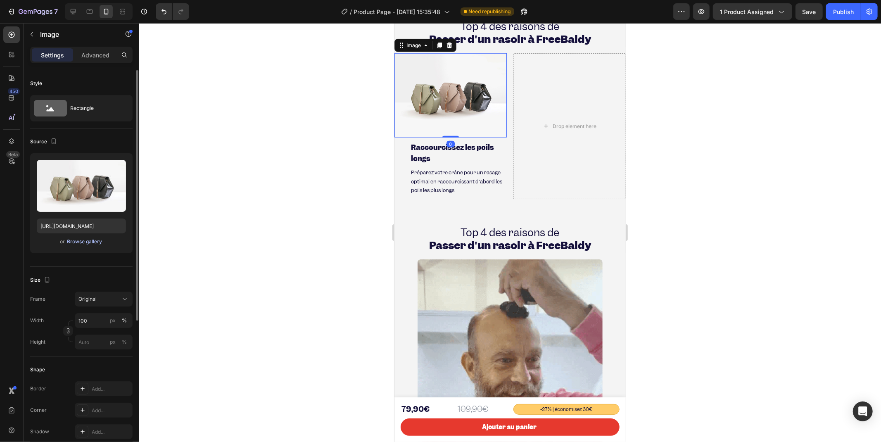
click at [88, 244] on div "Browse gallery" at bounding box center [84, 241] width 35 height 7
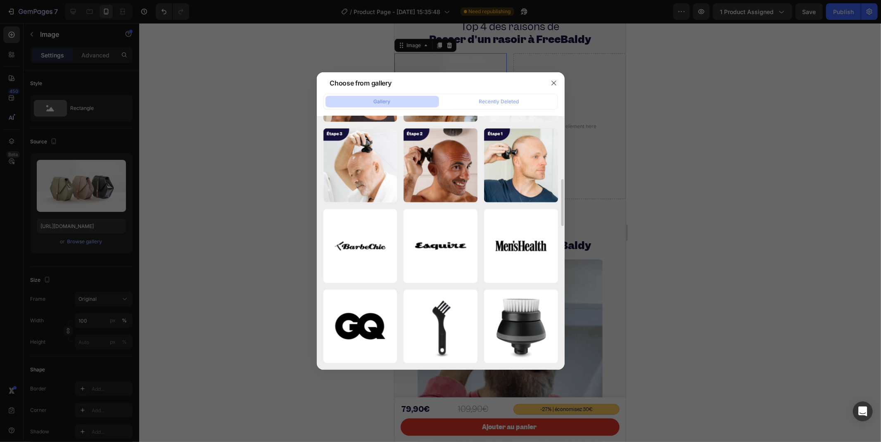
scroll to position [592, 0]
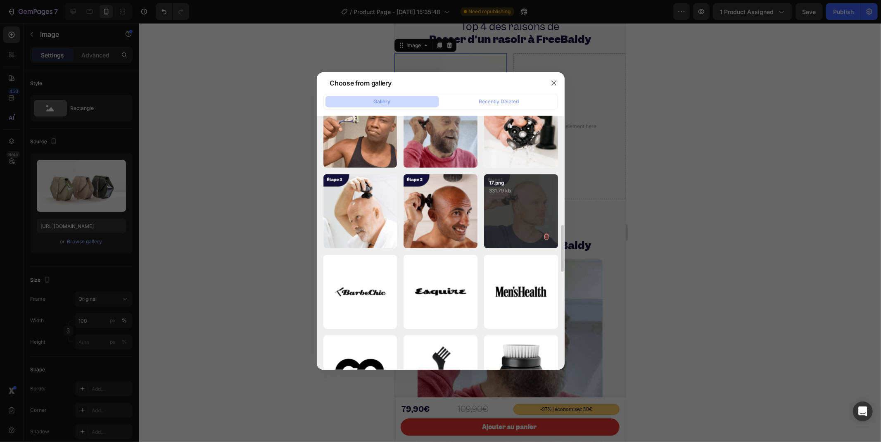
click at [530, 194] on p "331.79 kb" at bounding box center [521, 191] width 64 height 8
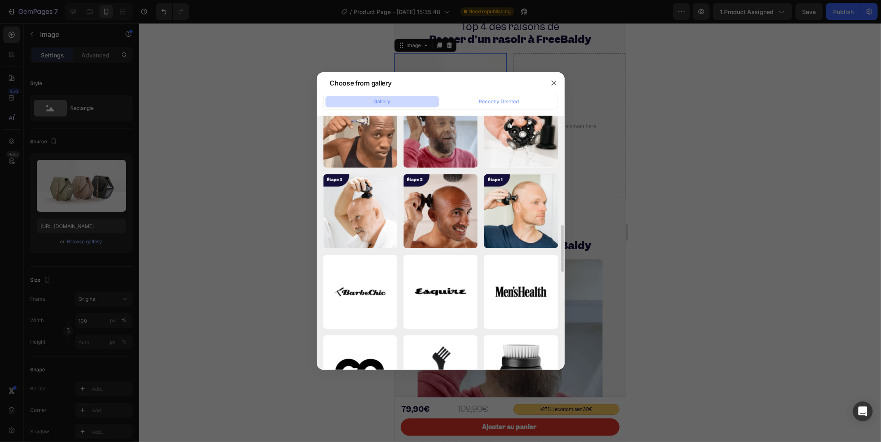
type input "[URL][DOMAIN_NAME]"
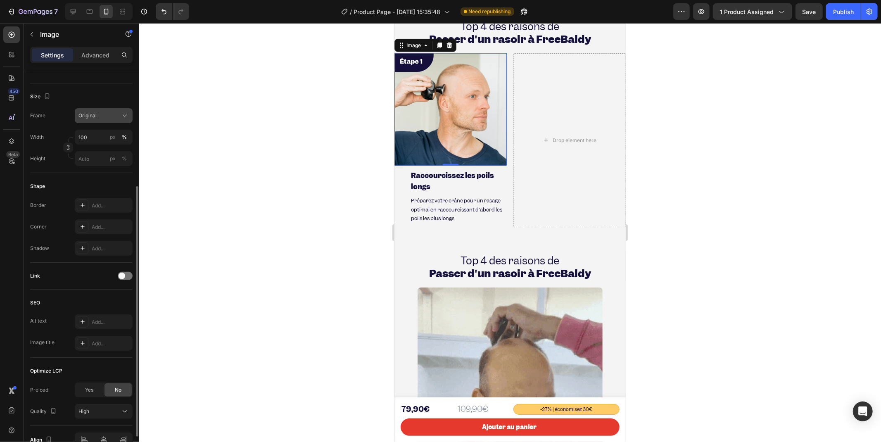
scroll to position [228, 0]
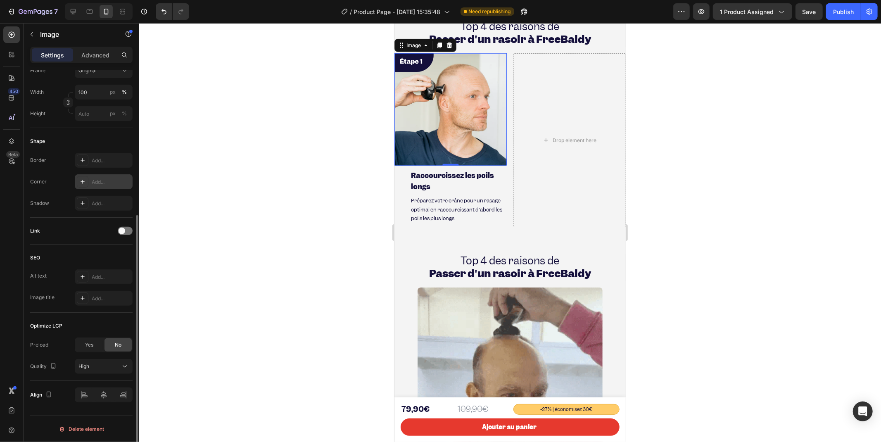
click at [103, 179] on div "Add..." at bounding box center [111, 181] width 39 height 7
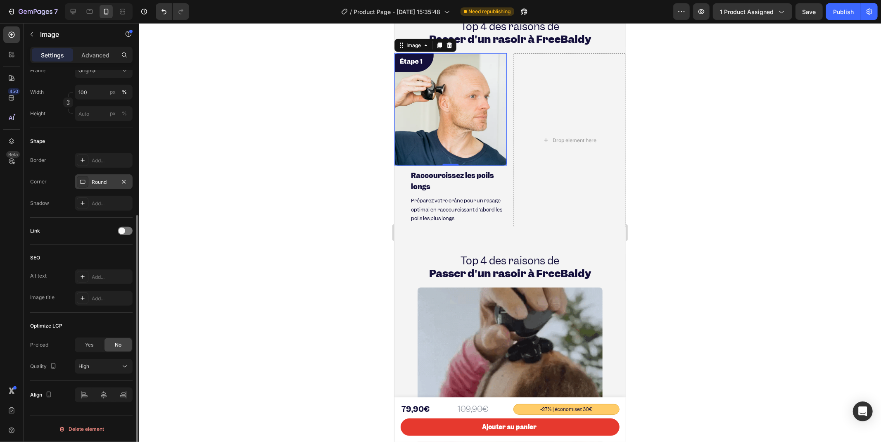
click at [261, 110] on div at bounding box center [510, 232] width 742 height 419
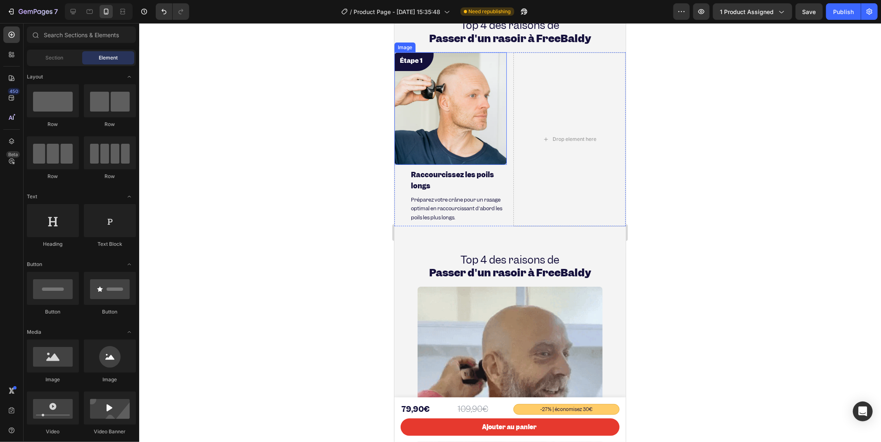
scroll to position [659, 0]
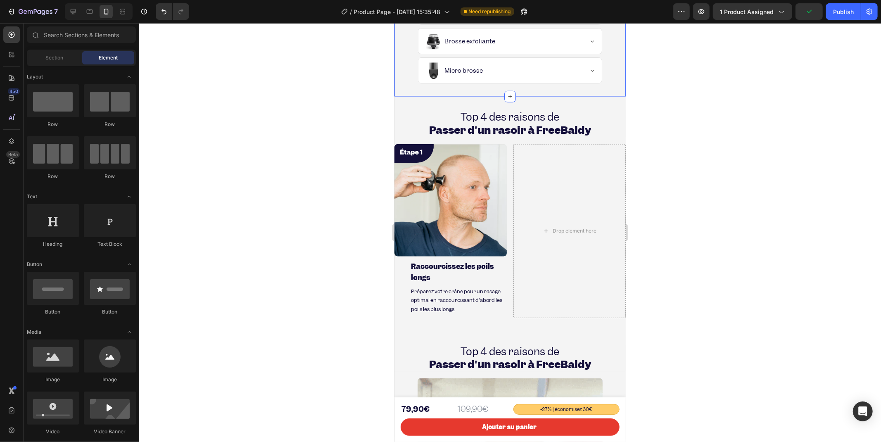
click at [506, 124] on strong "Passer d'un rasoir à FreeBaldy" at bounding box center [510, 130] width 162 height 14
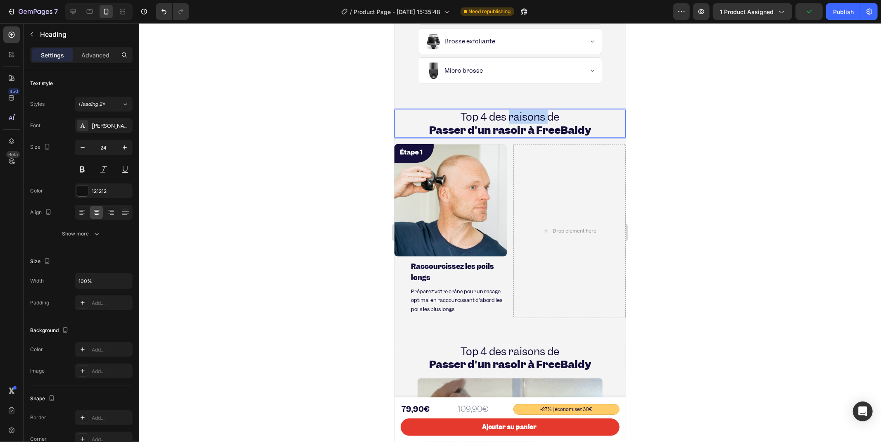
click at [506, 122] on span "Top 4 des raisons de" at bounding box center [510, 116] width 99 height 14
click at [469, 120] on span "Top 4 des raisons de" at bounding box center [510, 116] width 99 height 14
drag, startPoint x: 465, startPoint y: 120, endPoint x: 566, endPoint y: 113, distance: 101.1
click at [566, 113] on p "Top 4 des raisons de Passer d'un rasoir à FreeBaldy" at bounding box center [510, 123] width 230 height 26
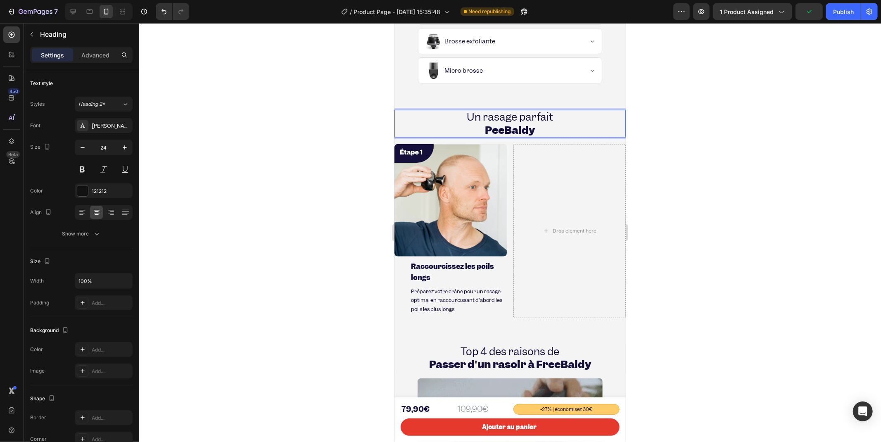
click at [530, 129] on strong "PeeBaldy" at bounding box center [510, 130] width 50 height 14
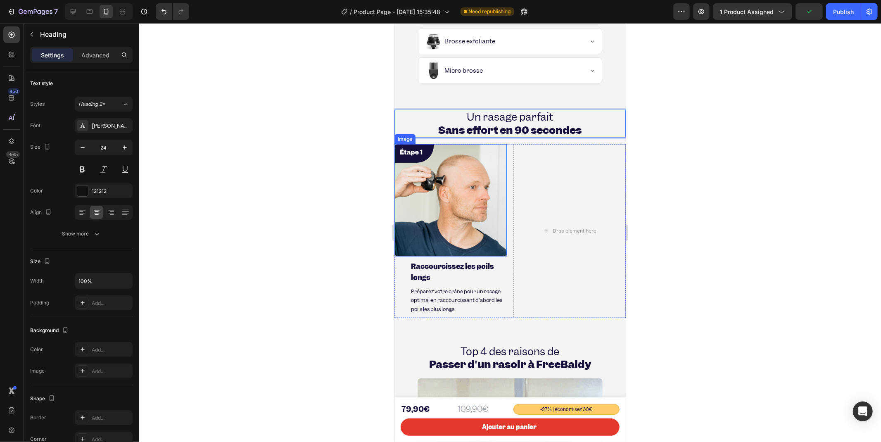
click at [493, 159] on img at bounding box center [450, 200] width 112 height 112
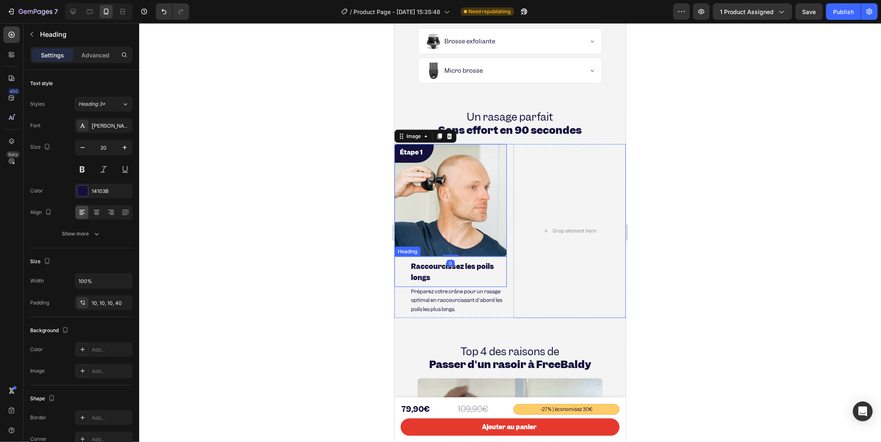
click at [404, 263] on h2 "Raccourcissez les poils longs" at bounding box center [450, 271] width 112 height 31
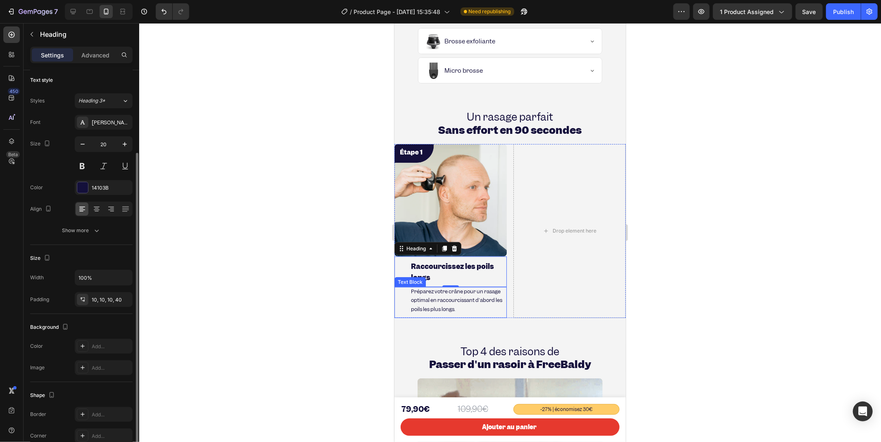
scroll to position [0, 0]
click at [79, 210] on icon at bounding box center [82, 210] width 6 height 1
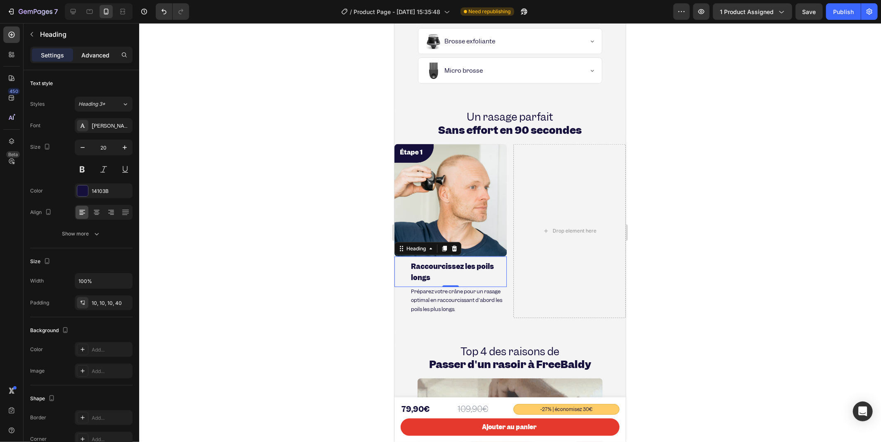
click at [93, 57] on p "Advanced" at bounding box center [95, 55] width 28 height 9
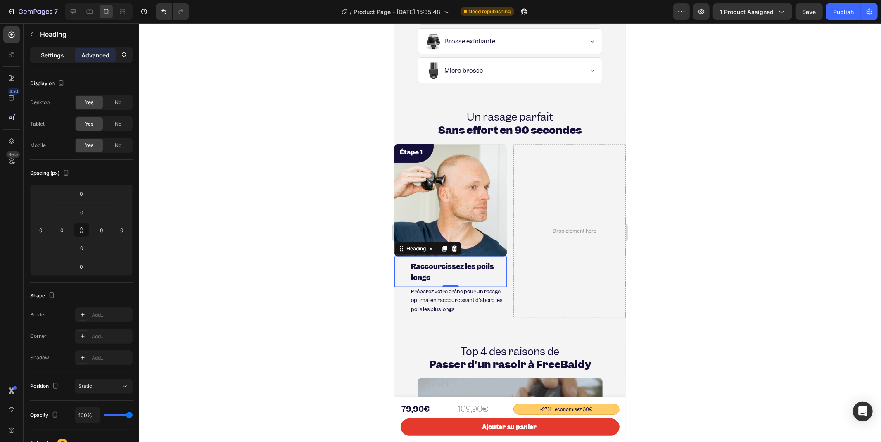
click at [60, 58] on p "Settings" at bounding box center [52, 55] width 23 height 9
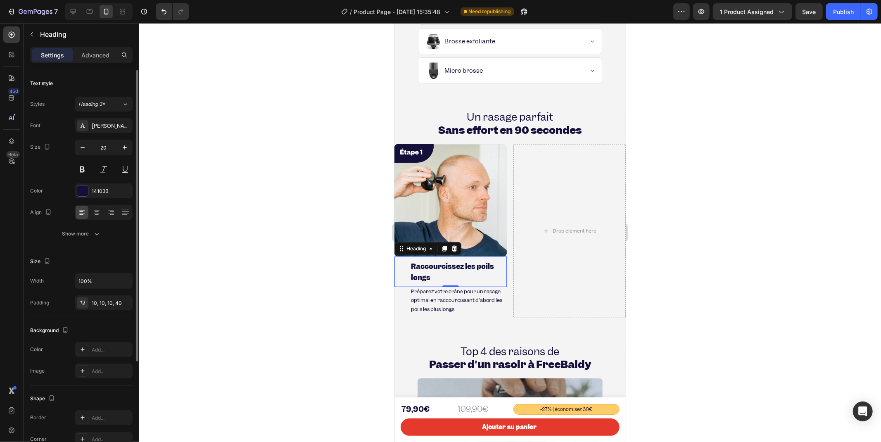
scroll to position [141, 0]
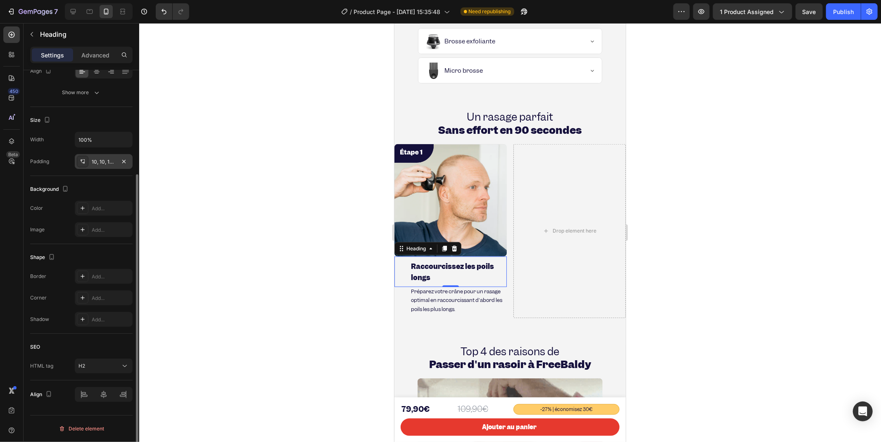
click at [79, 164] on icon at bounding box center [82, 161] width 7 height 7
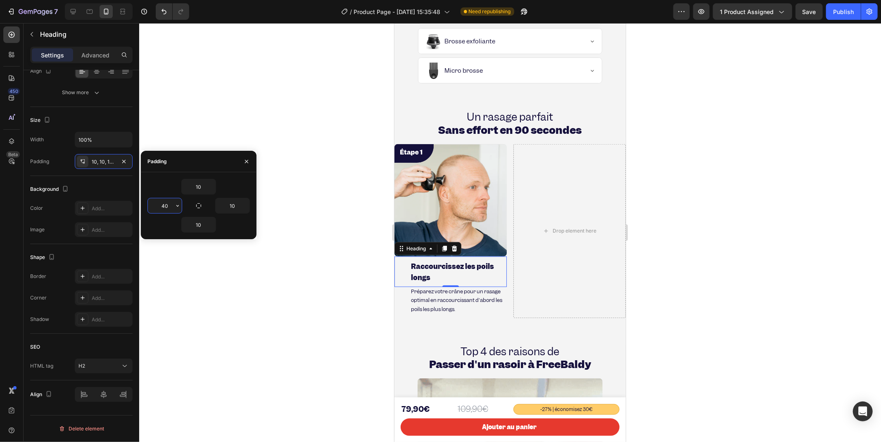
click at [171, 203] on input "40" at bounding box center [165, 205] width 34 height 15
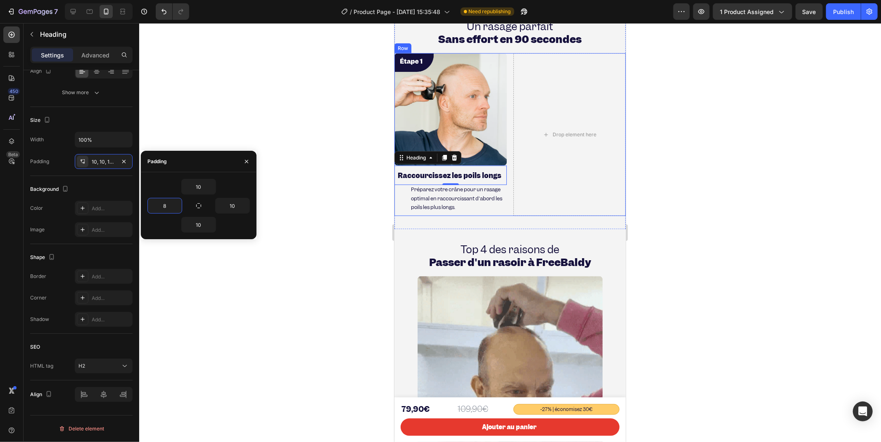
scroll to position [659, 0]
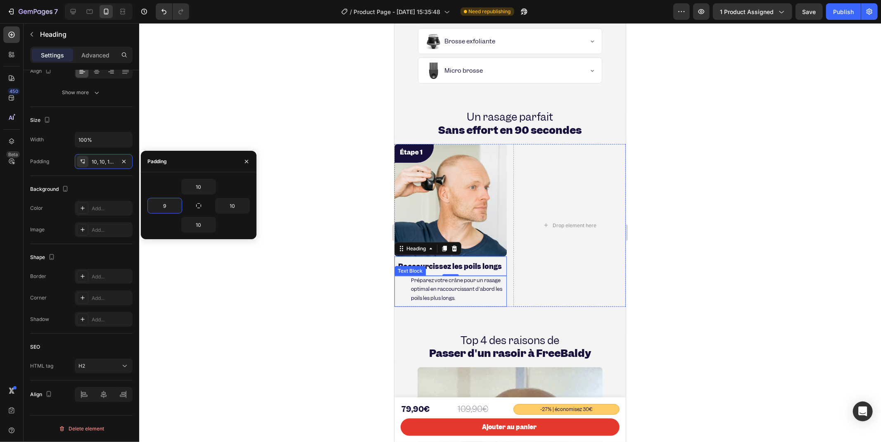
type input "10"
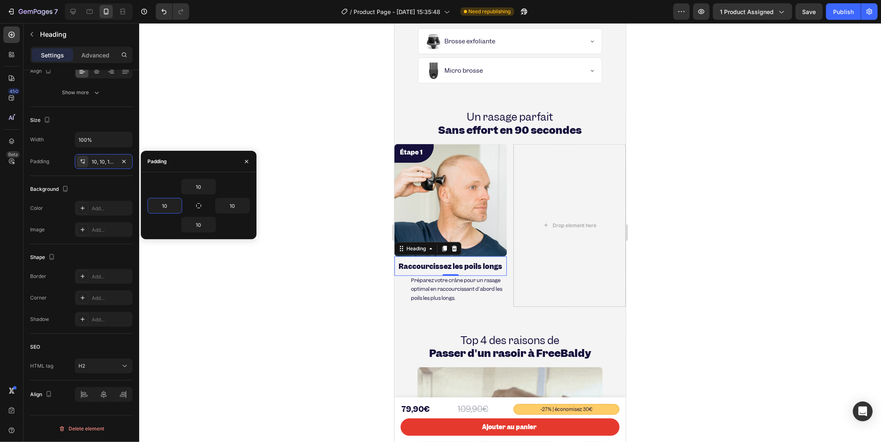
click at [417, 291] on span "Préparez votre crâne pour un rasage optimal en raccourcissant d'abord les poils…" at bounding box center [456, 288] width 91 height 25
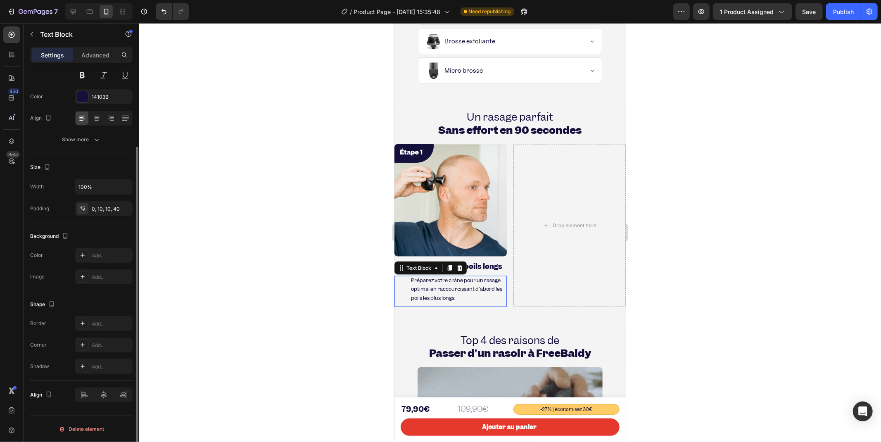
scroll to position [0, 0]
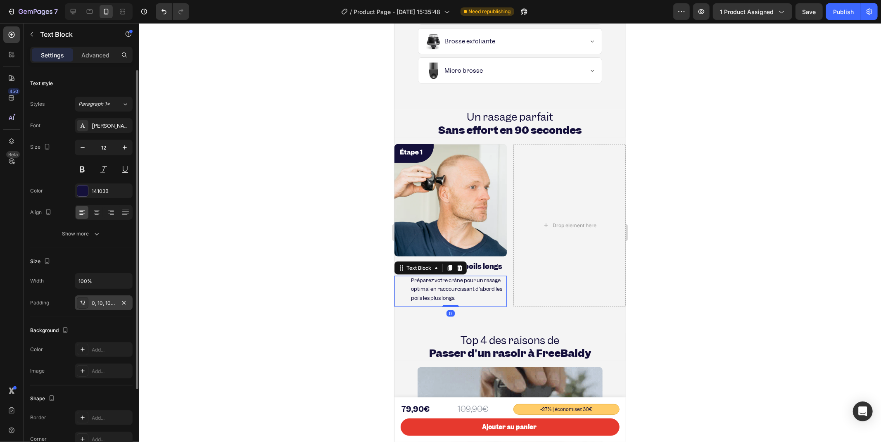
click at [85, 298] on div at bounding box center [83, 303] width 12 height 12
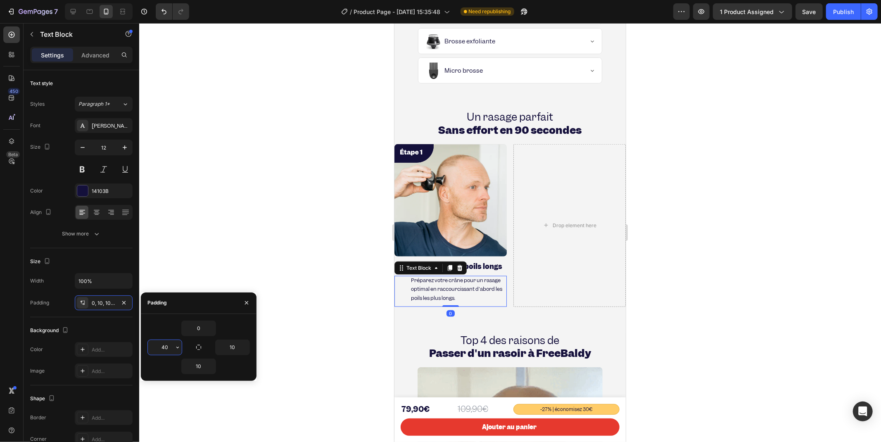
click at [160, 347] on input "40" at bounding box center [165, 347] width 34 height 15
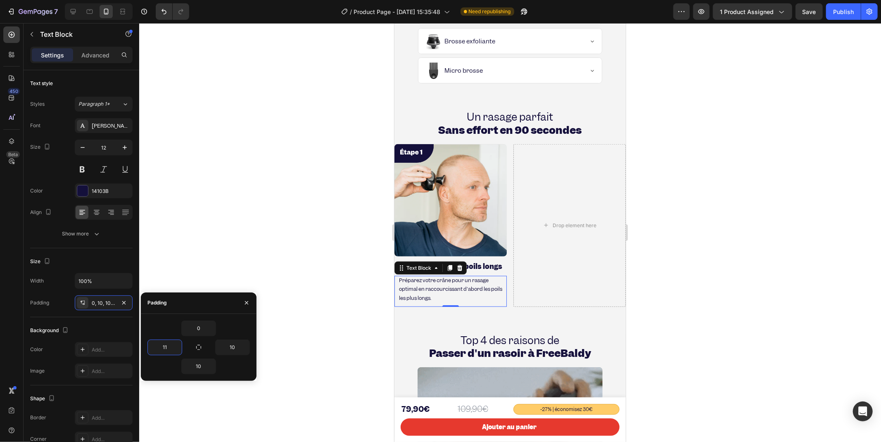
type input "10"
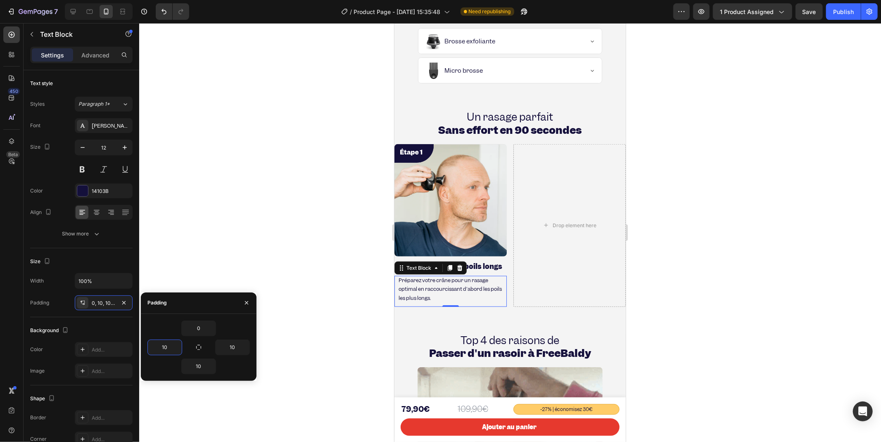
click at [350, 269] on div at bounding box center [510, 232] width 742 height 419
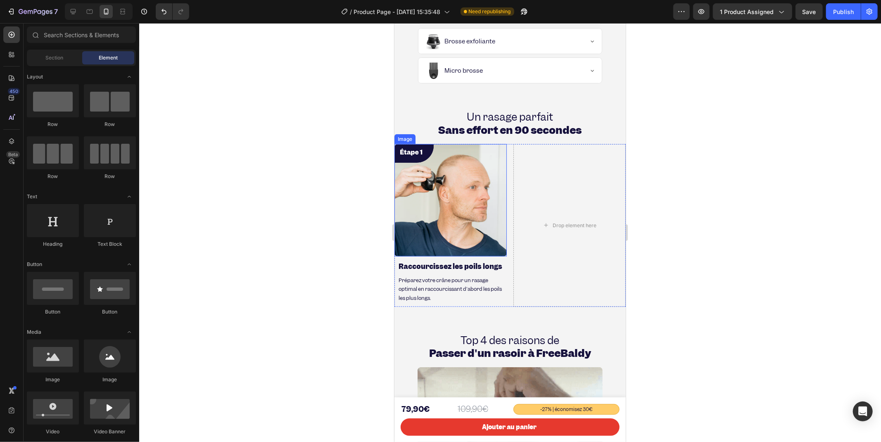
click at [421, 191] on img at bounding box center [450, 200] width 112 height 112
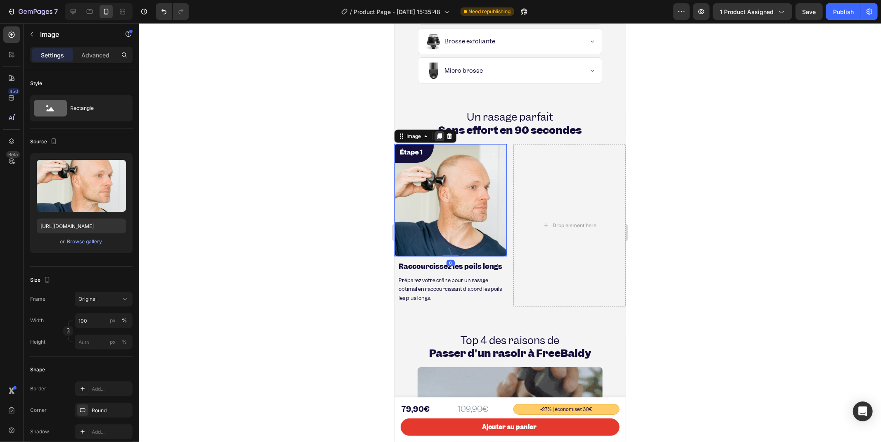
click at [438, 136] on icon at bounding box center [439, 136] width 7 height 7
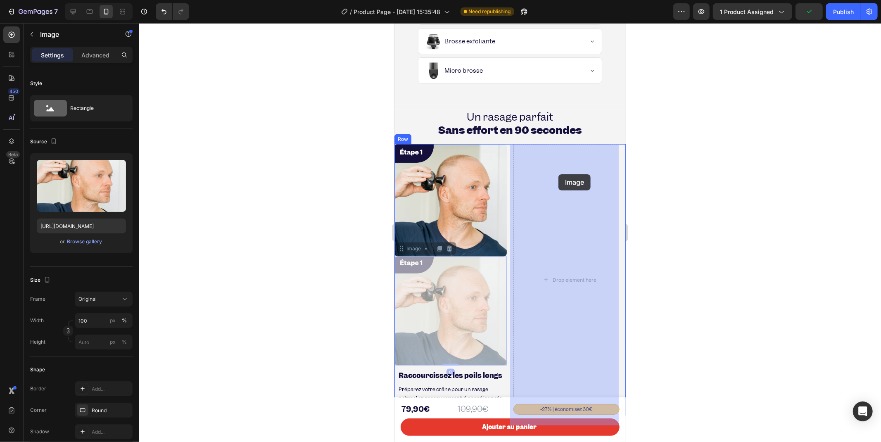
drag, startPoint x: 404, startPoint y: 249, endPoint x: 558, endPoint y: 174, distance: 171.9
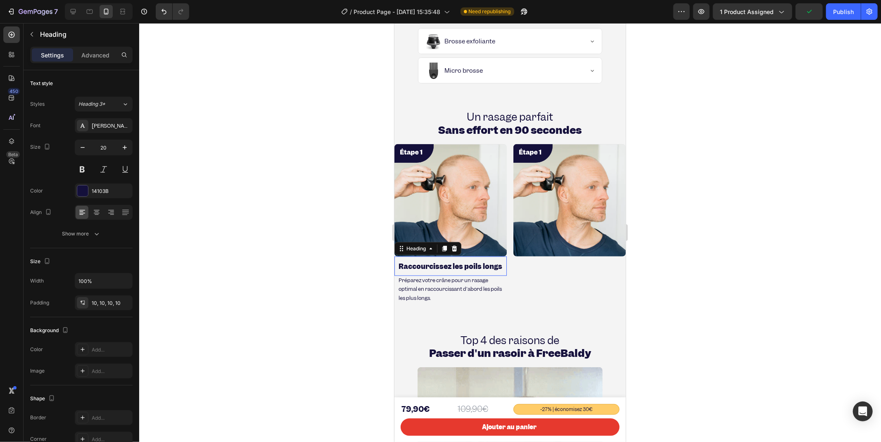
click at [424, 271] on h2 "Raccourcissez les poils longs" at bounding box center [450, 265] width 112 height 19
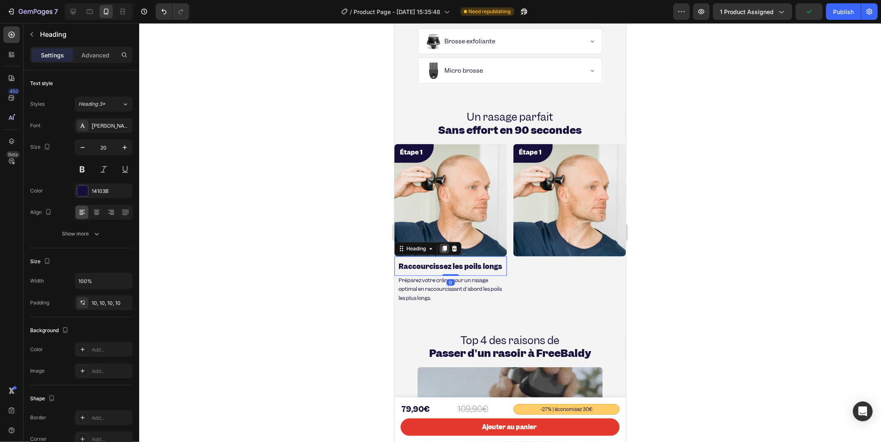
click at [446, 245] on icon at bounding box center [444, 248] width 5 height 6
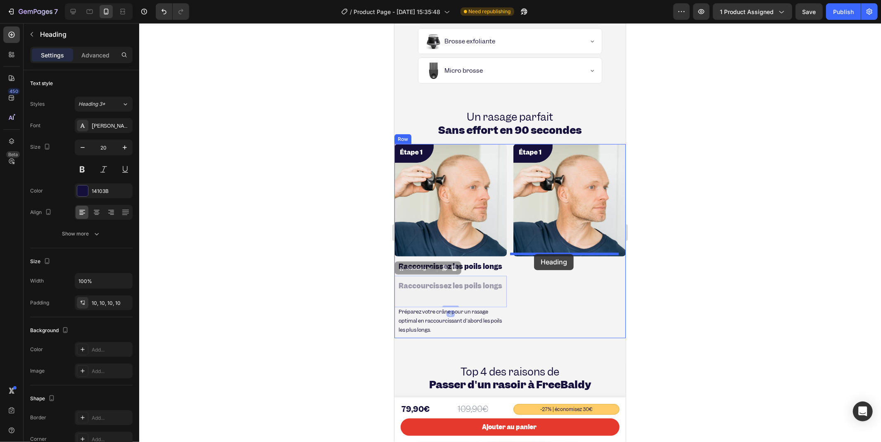
drag, startPoint x: 402, startPoint y: 278, endPoint x: 534, endPoint y: 254, distance: 134.0
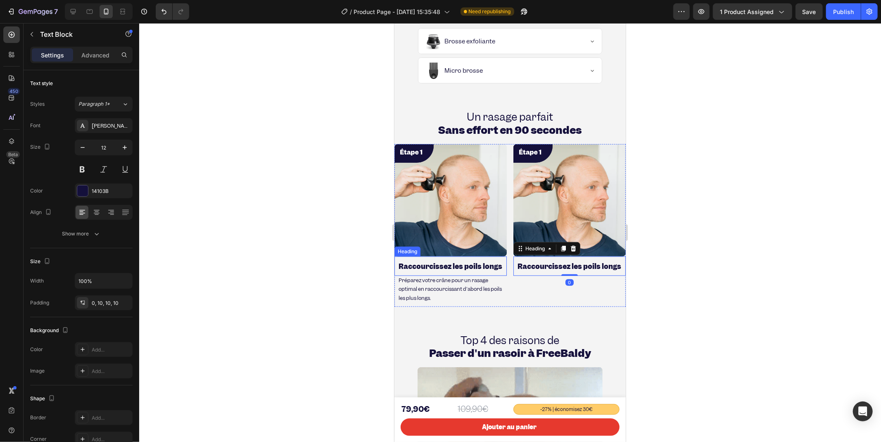
click at [424, 302] on p "Préparez votre crâne pour un rasage optimal en raccourcissant d'abord les poils…" at bounding box center [450, 289] width 104 height 27
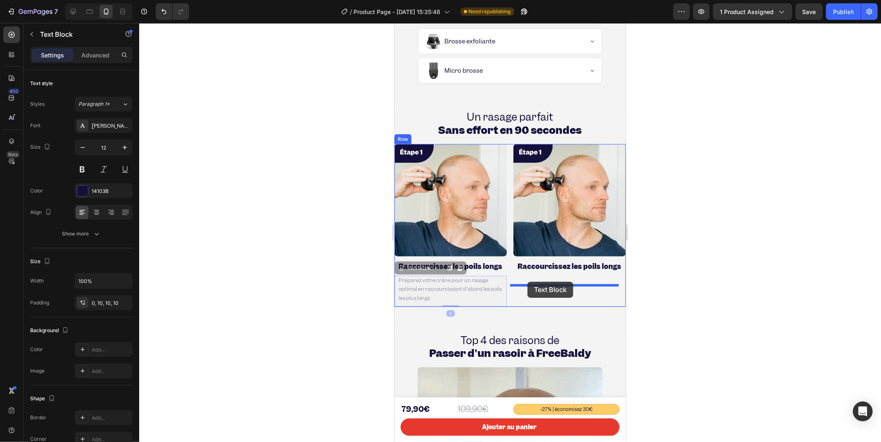
drag, startPoint x: 404, startPoint y: 280, endPoint x: 527, endPoint y: 281, distance: 123.6
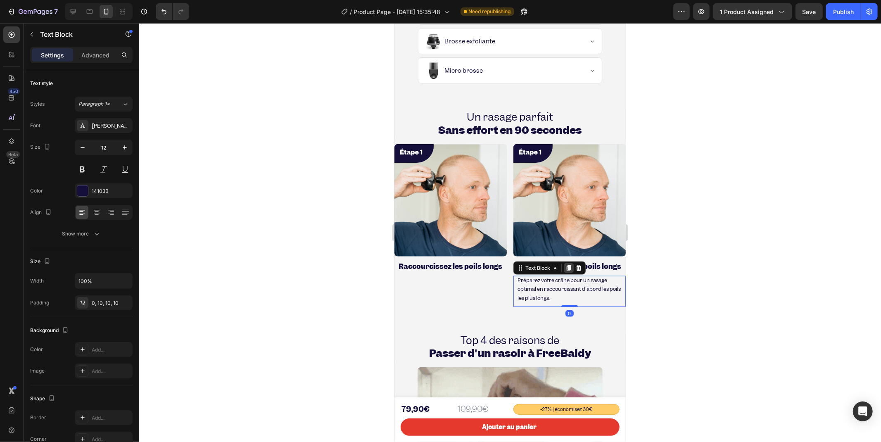
click at [565, 273] on div at bounding box center [569, 268] width 10 height 10
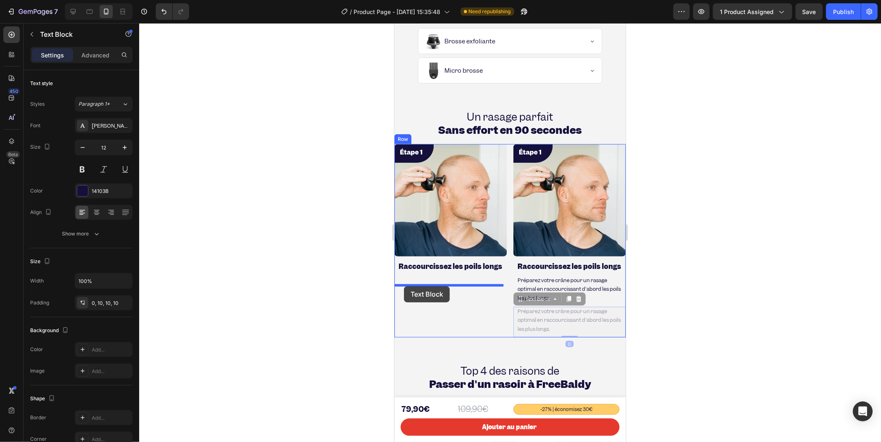
drag, startPoint x: 517, startPoint y: 311, endPoint x: 404, endPoint y: 286, distance: 116.4
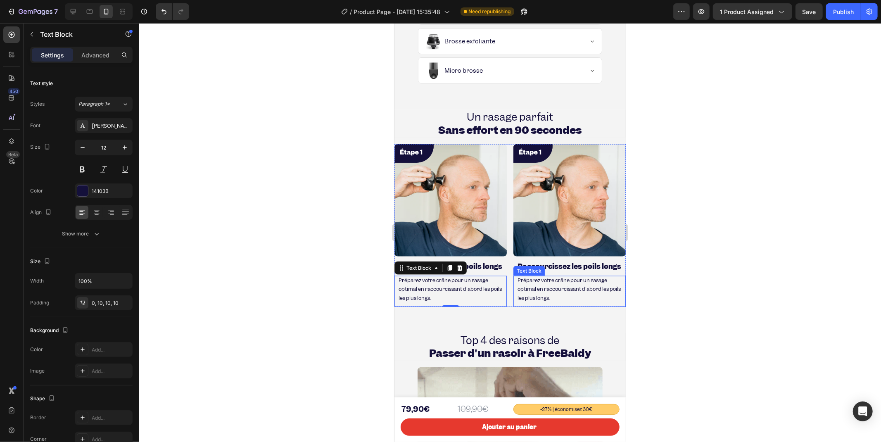
click at [535, 275] on div "Text Block" at bounding box center [528, 271] width 31 height 10
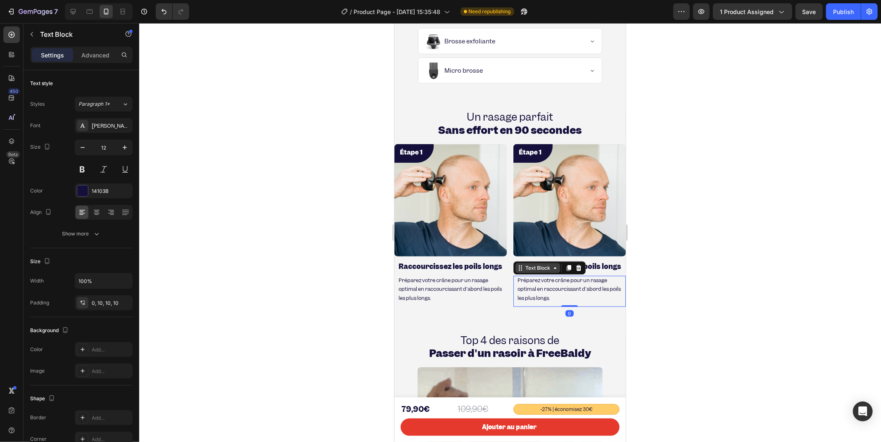
click at [535, 271] on div "Text Block" at bounding box center [538, 267] width 28 height 7
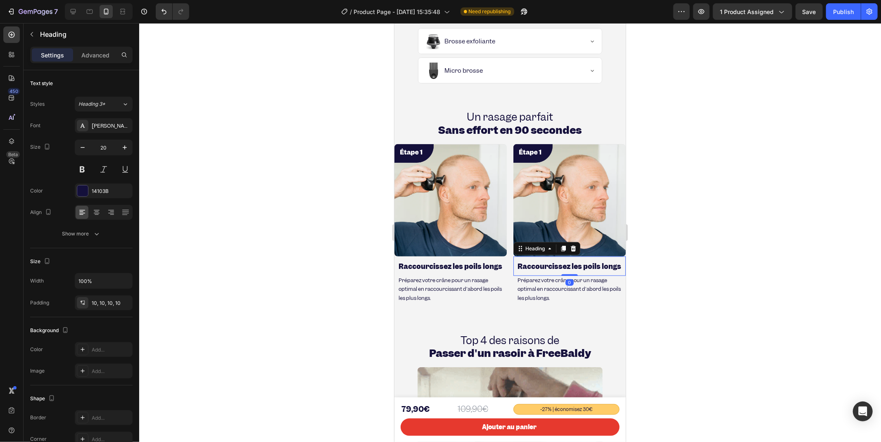
click at [585, 266] on strong "Raccourcissez les poils longs" at bounding box center [569, 266] width 104 height 9
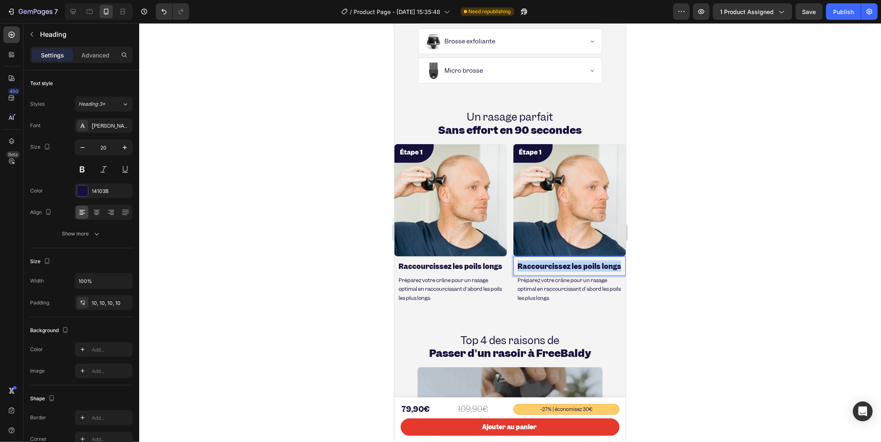
click at [585, 266] on strong "Raccourcissez les poils longs" at bounding box center [569, 266] width 104 height 9
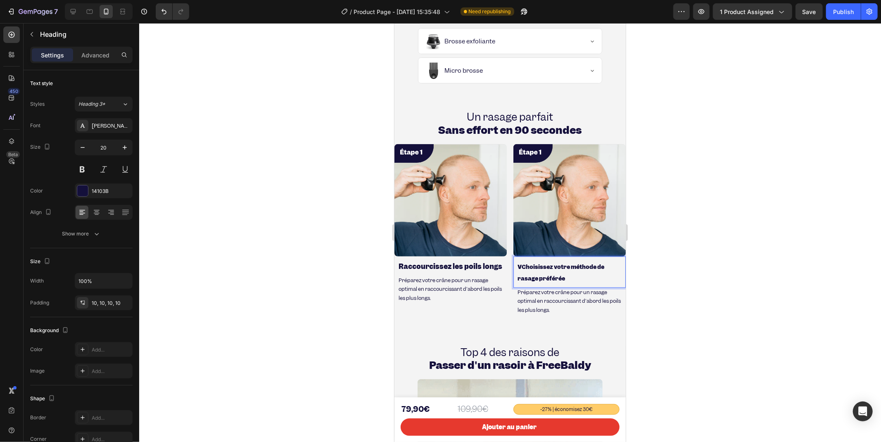
click at [520, 264] on strong "Choisissez votre méthode de rasage préférée" at bounding box center [560, 272] width 87 height 19
click at [523, 273] on strong "Choisissez votre méthode de rasage préférée" at bounding box center [569, 272] width 104 height 19
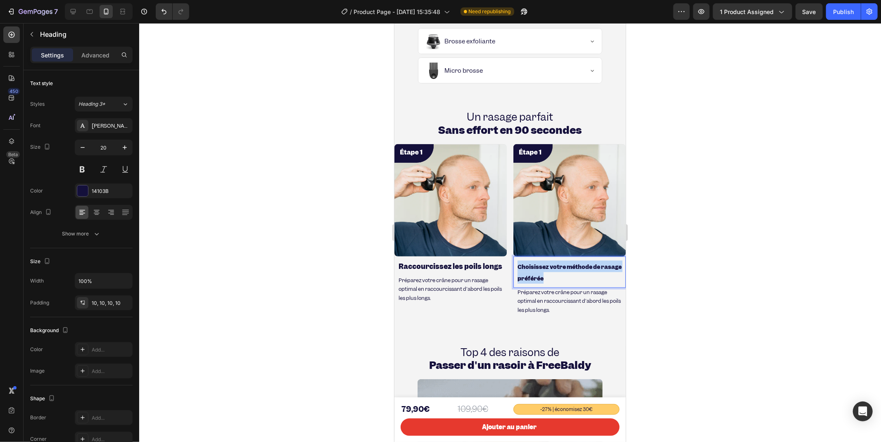
click at [523, 273] on strong "Choisissez votre méthode de rasage préférée" at bounding box center [569, 272] width 104 height 19
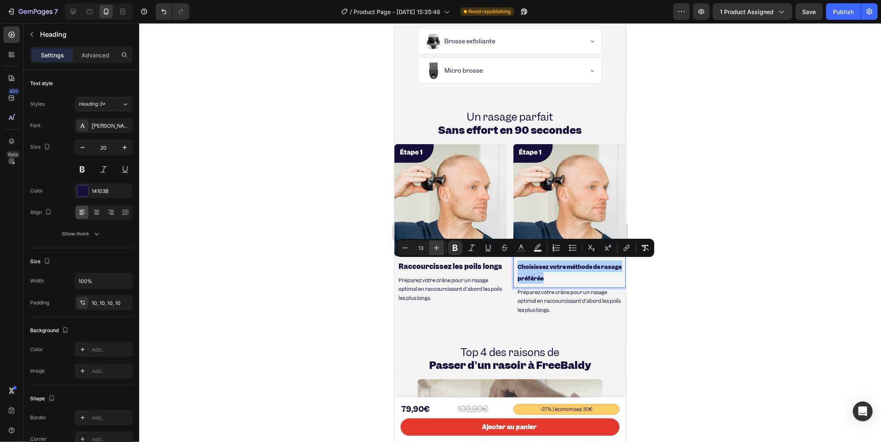
click at [440, 250] on icon "Editor contextual toolbar" at bounding box center [437, 248] width 8 height 8
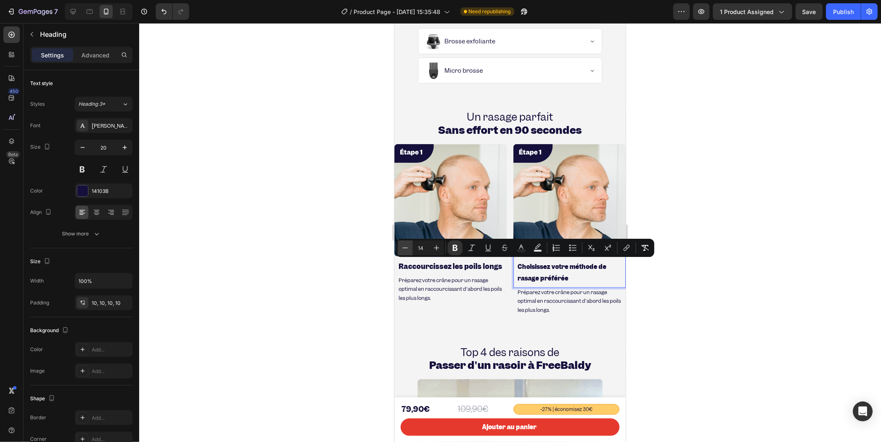
click at [408, 251] on button "Minus" at bounding box center [405, 247] width 15 height 15
click at [408, 251] on icon "Editor contextual toolbar" at bounding box center [405, 248] width 8 height 8
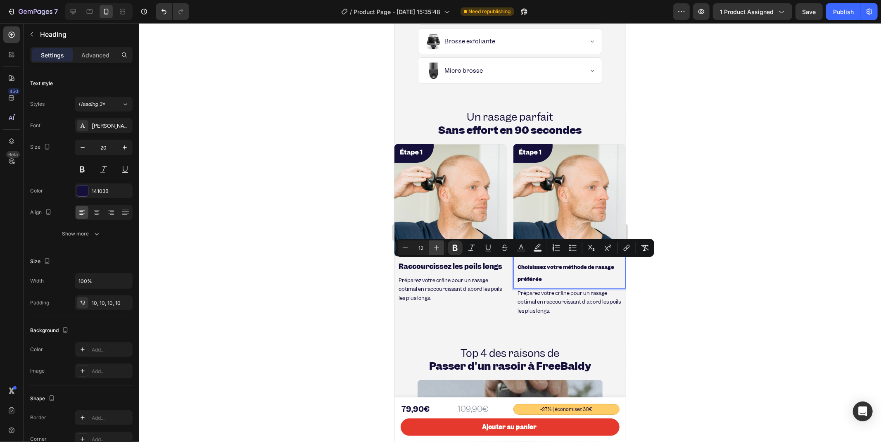
click at [435, 252] on button "Plus" at bounding box center [436, 247] width 15 height 15
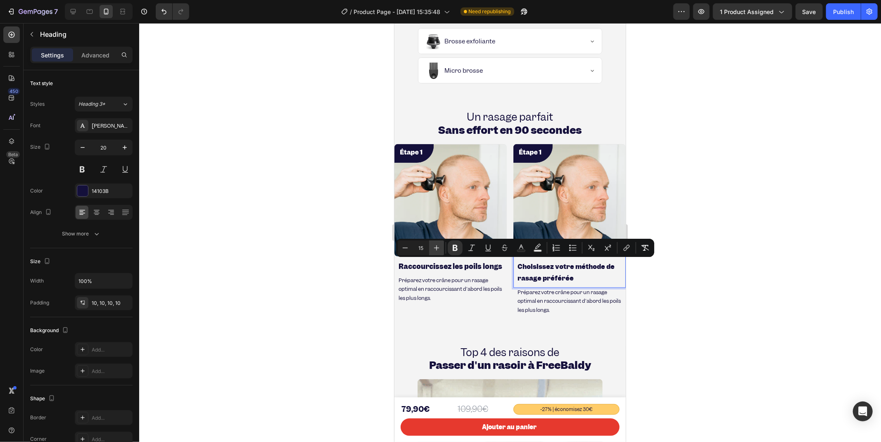
click at [434, 252] on button "Plus" at bounding box center [436, 247] width 15 height 15
click at [406, 246] on icon "Editor contextual toolbar" at bounding box center [405, 248] width 8 height 8
type input "14"
click at [414, 267] on strong "Raccourcissez les poils longs" at bounding box center [450, 266] width 104 height 9
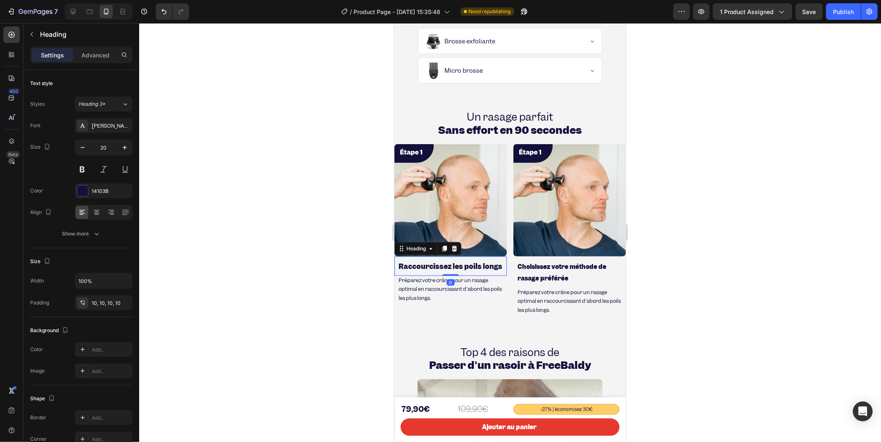
click at [414, 267] on strong "Raccourcissez les poils longs" at bounding box center [450, 266] width 104 height 9
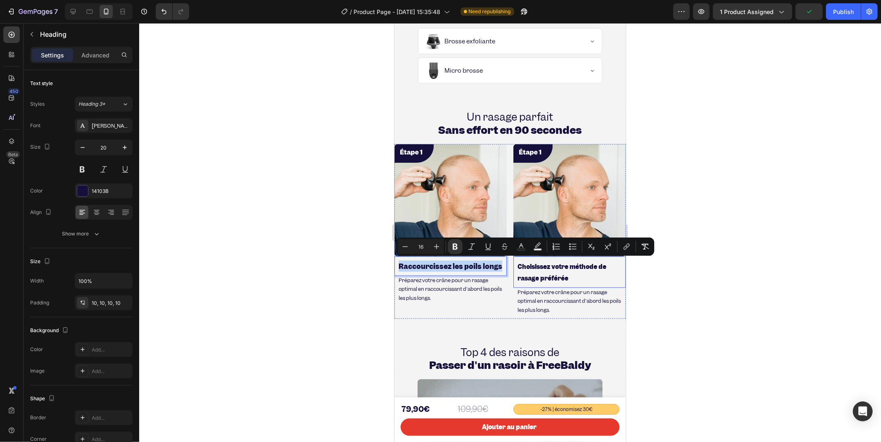
click at [526, 272] on strong "Choisissez votre méthode de rasage préférée" at bounding box center [561, 272] width 89 height 20
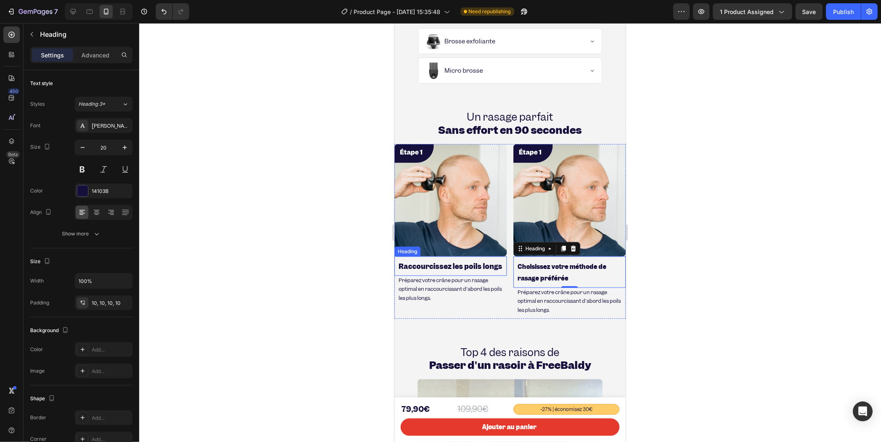
click at [459, 269] on p "⁠⁠⁠⁠⁠⁠⁠ Raccourcissez les poils longs" at bounding box center [450, 265] width 104 height 11
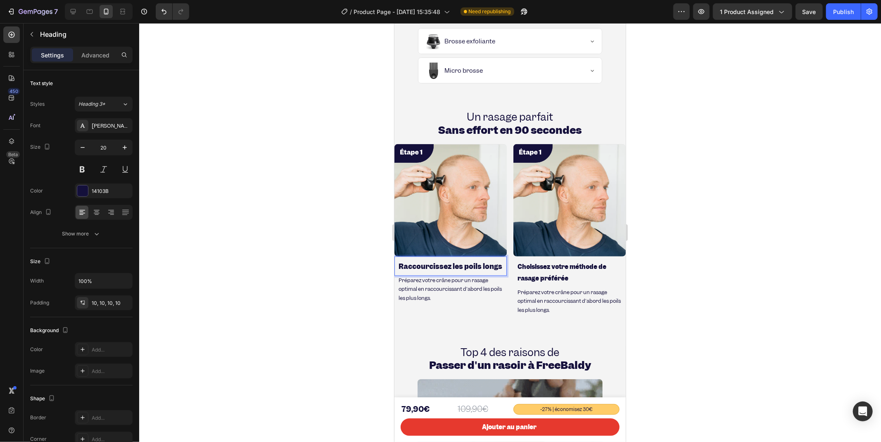
click at [432, 271] on p "Raccourcissez les poils longs" at bounding box center [450, 265] width 104 height 11
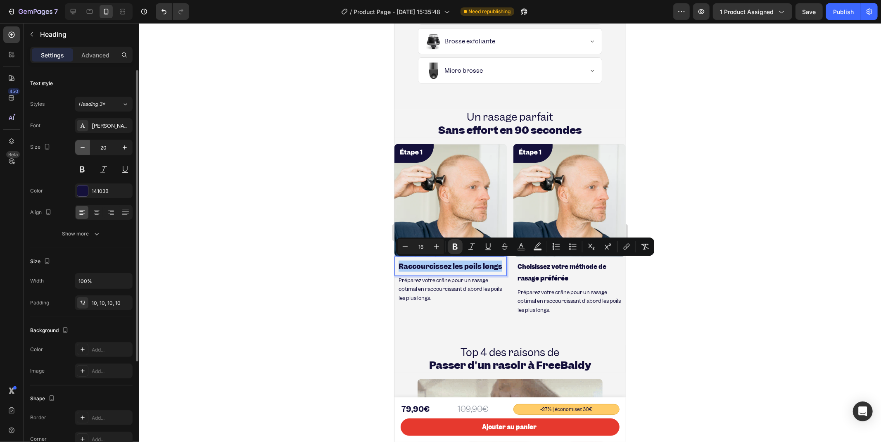
click at [79, 149] on icon "button" at bounding box center [83, 147] width 8 height 8
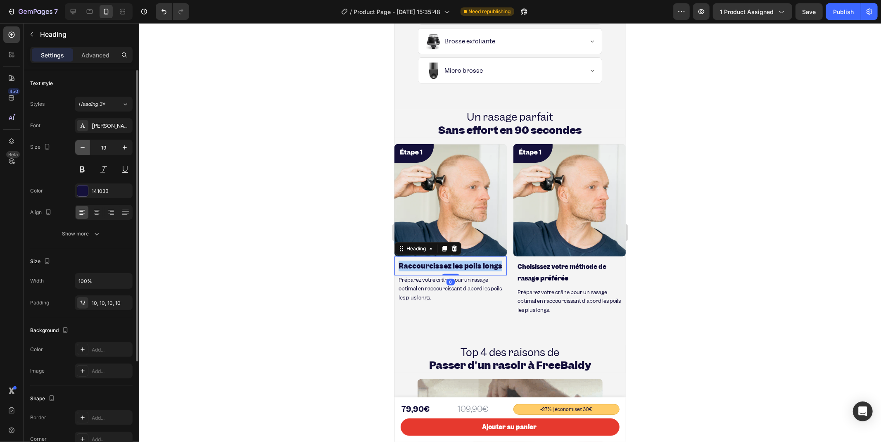
click at [79, 149] on icon "button" at bounding box center [83, 147] width 8 height 8
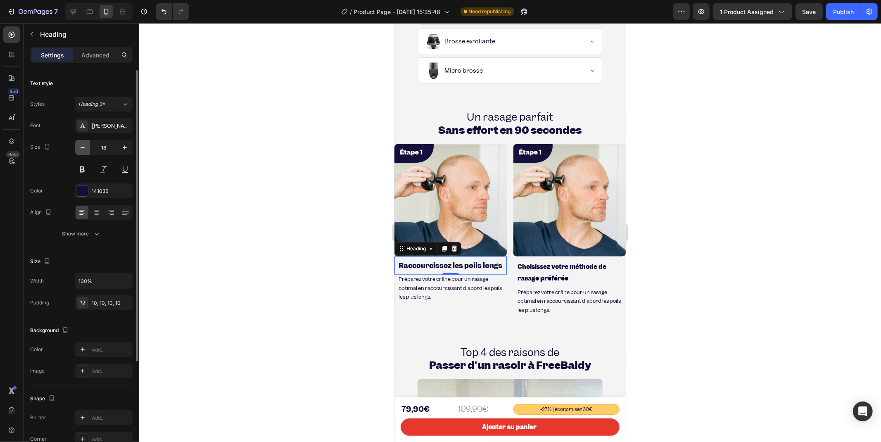
click at [79, 149] on icon "button" at bounding box center [83, 147] width 8 height 8
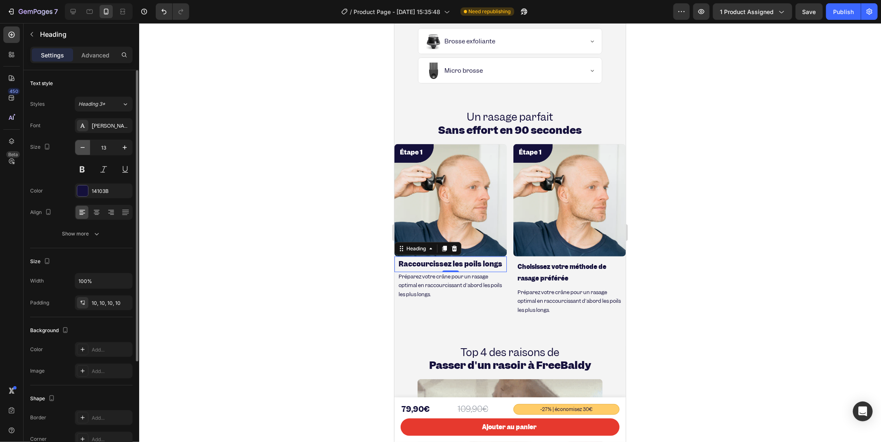
type input "12"
click at [561, 263] on strong "Choisissez votre méthode de rasage préférée" at bounding box center [561, 272] width 89 height 20
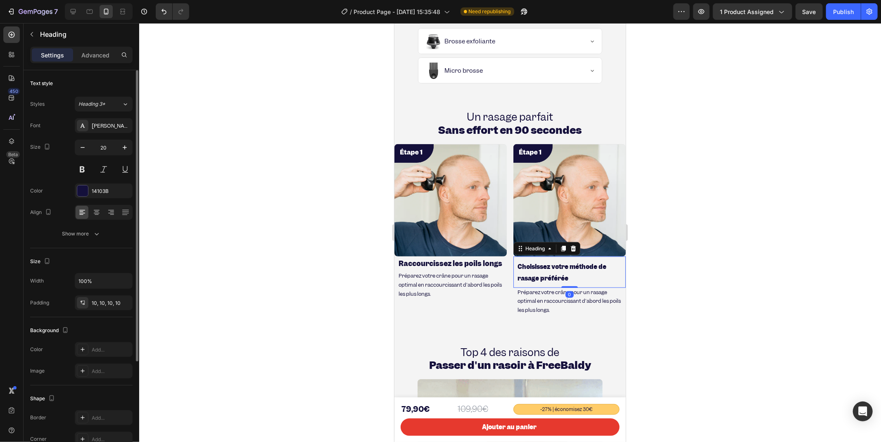
click at [84, 139] on div "Font [PERSON_NAME] Size 20 Color 14103B Align Show more" at bounding box center [81, 179] width 102 height 123
click at [84, 150] on icon "button" at bounding box center [83, 147] width 8 height 8
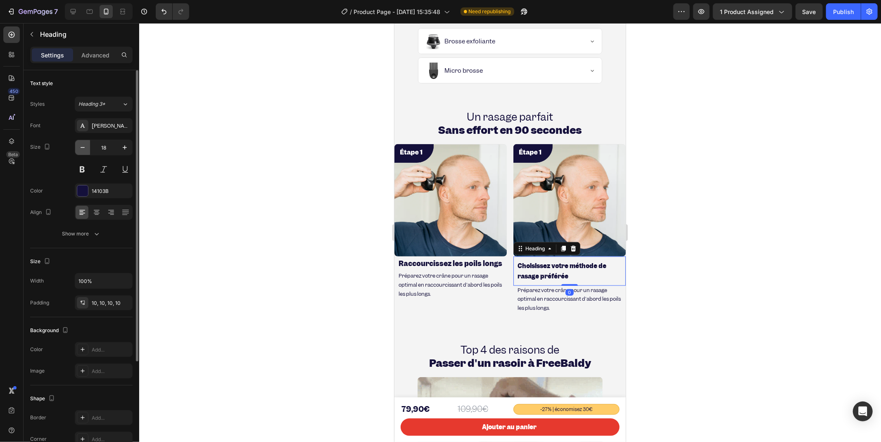
click at [84, 150] on icon "button" at bounding box center [83, 147] width 8 height 8
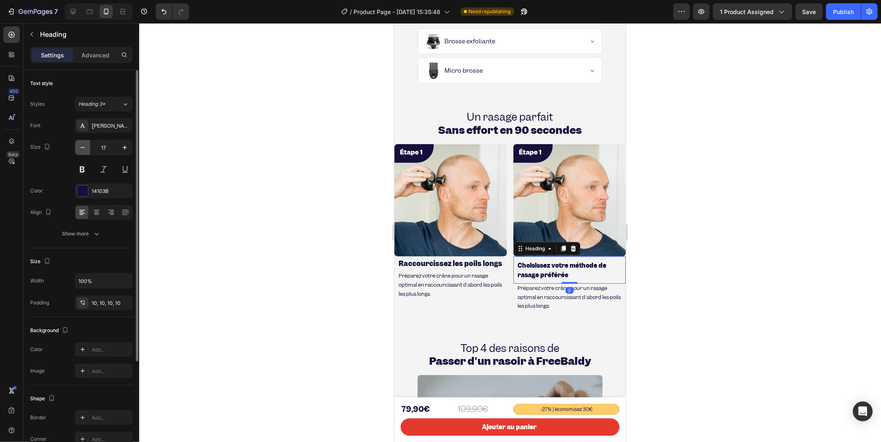
click at [84, 150] on icon "button" at bounding box center [83, 147] width 8 height 8
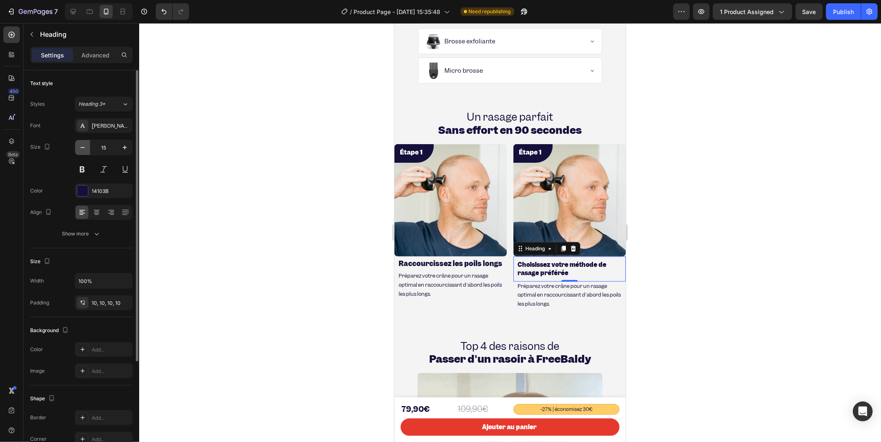
click at [84, 150] on icon "button" at bounding box center [83, 147] width 8 height 8
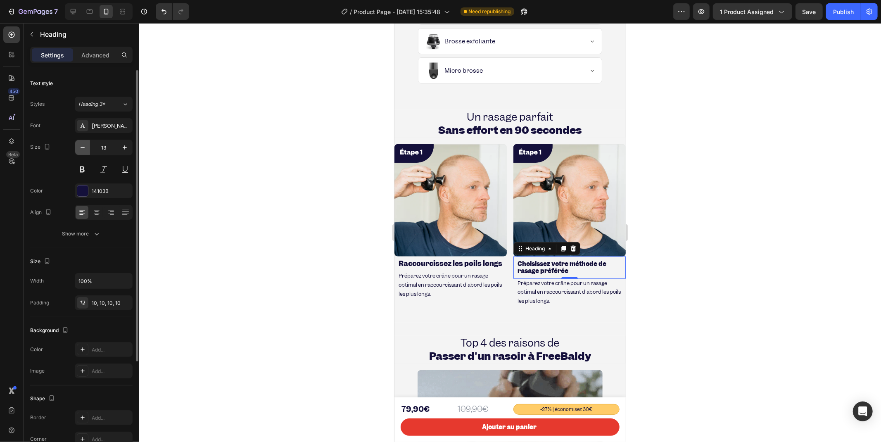
click at [84, 150] on icon "button" at bounding box center [83, 147] width 8 height 8
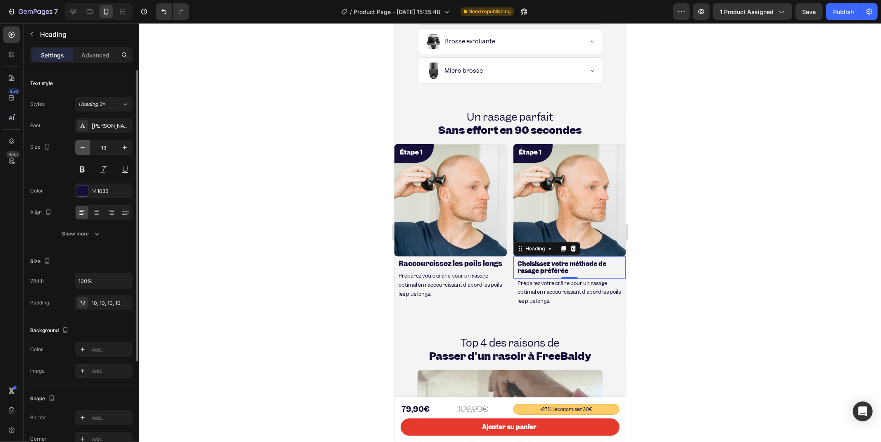
type input "12"
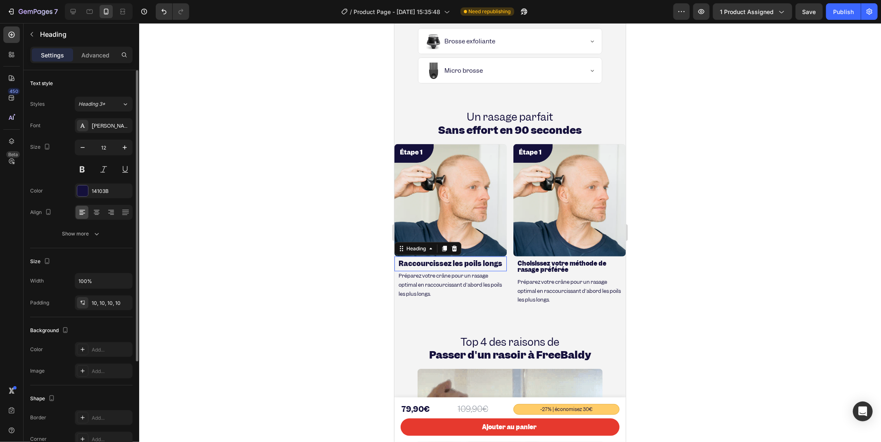
click at [415, 259] on strong "Raccourcissez les poils longs" at bounding box center [450, 263] width 104 height 9
click at [422, 264] on strong "Raccourcissez les poils longs" at bounding box center [450, 263] width 104 height 9
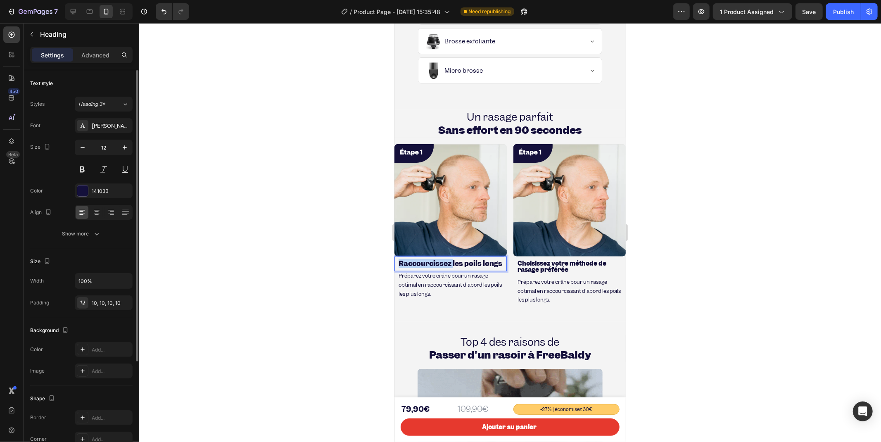
click at [422, 264] on strong "Raccourcissez les poils longs" at bounding box center [450, 263] width 104 height 9
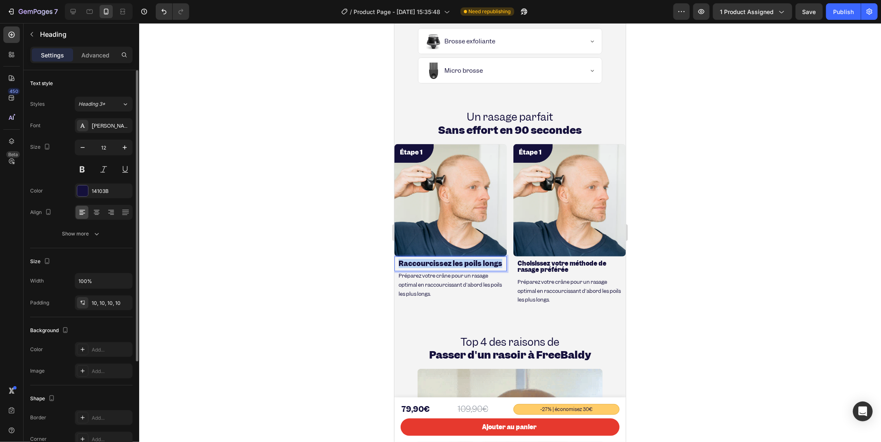
click at [422, 264] on strong "Raccourcissez les poils longs" at bounding box center [450, 263] width 104 height 9
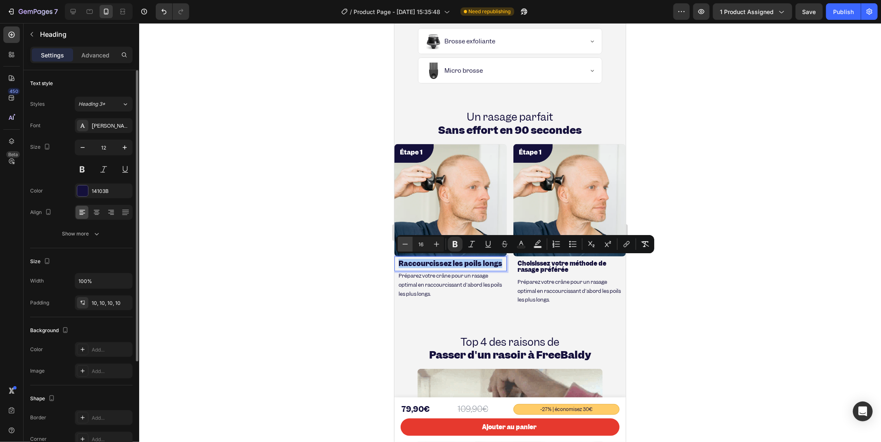
click at [411, 243] on button "Minus" at bounding box center [405, 244] width 15 height 15
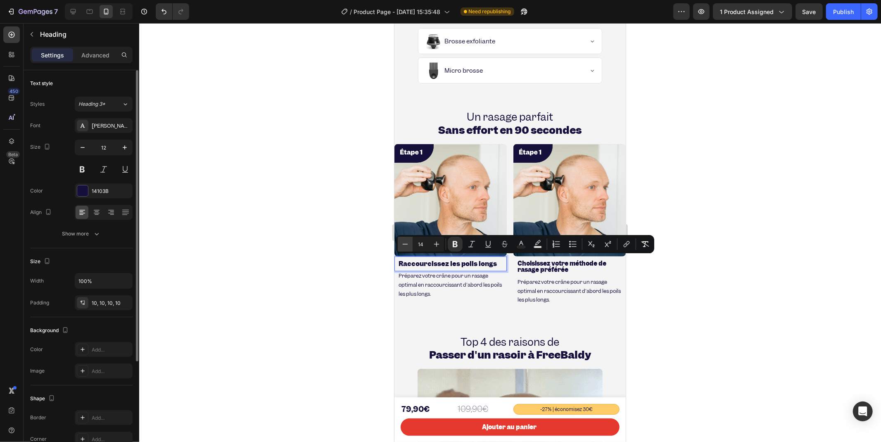
click at [411, 243] on button "Minus" at bounding box center [405, 244] width 15 height 15
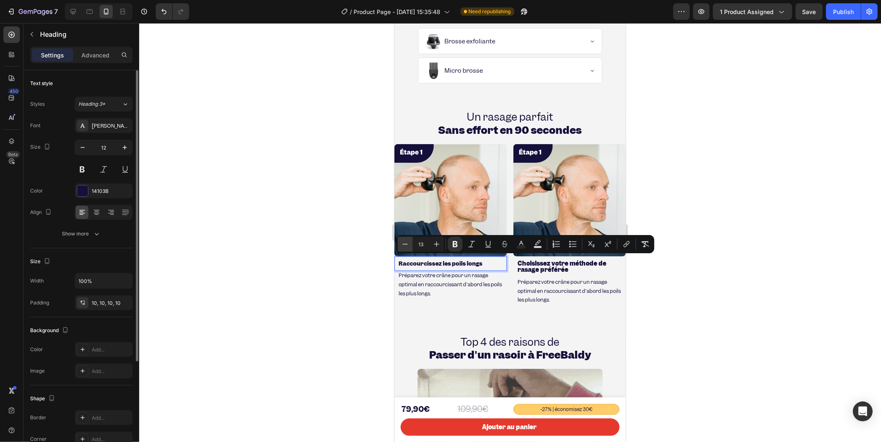
click at [411, 243] on button "Minus" at bounding box center [405, 244] width 15 height 15
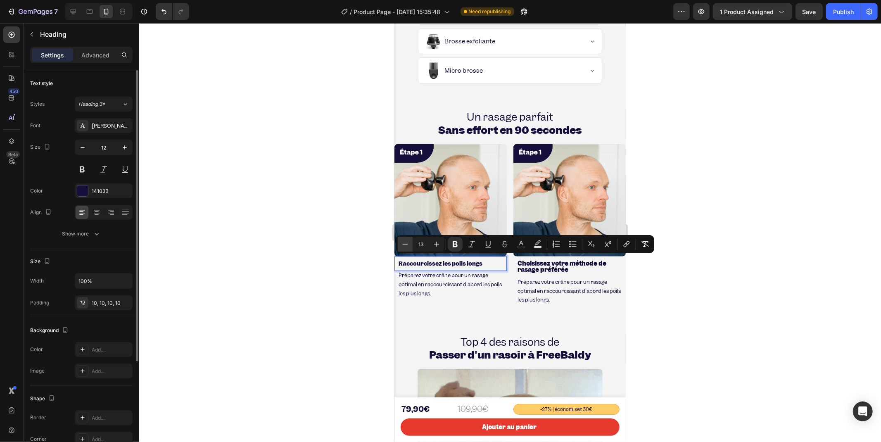
type input "12"
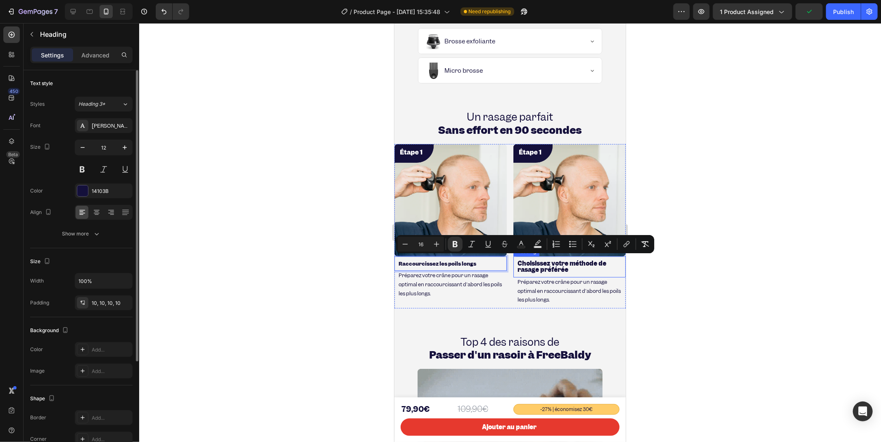
click at [551, 265] on strong "Choisissez votre méthode de rasage préférée" at bounding box center [561, 266] width 89 height 15
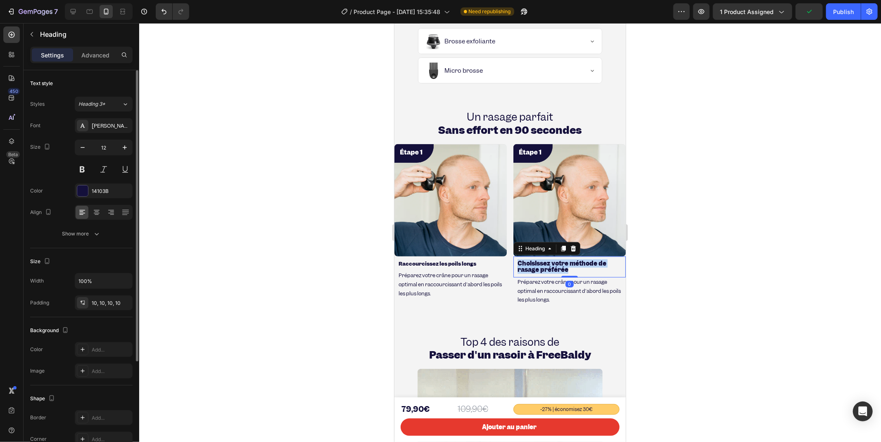
click at [552, 264] on strong "Choisissez votre méthode de rasage préférée" at bounding box center [561, 266] width 89 height 15
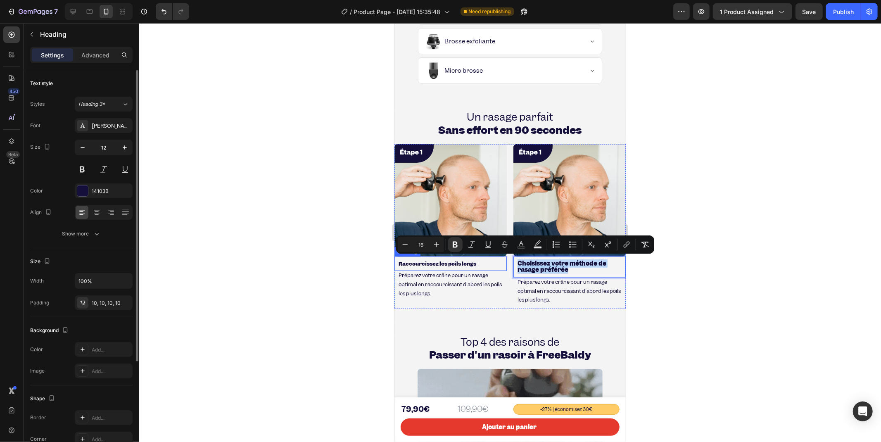
click at [410, 260] on strong "Raccourcissez les poils longs" at bounding box center [437, 263] width 78 height 7
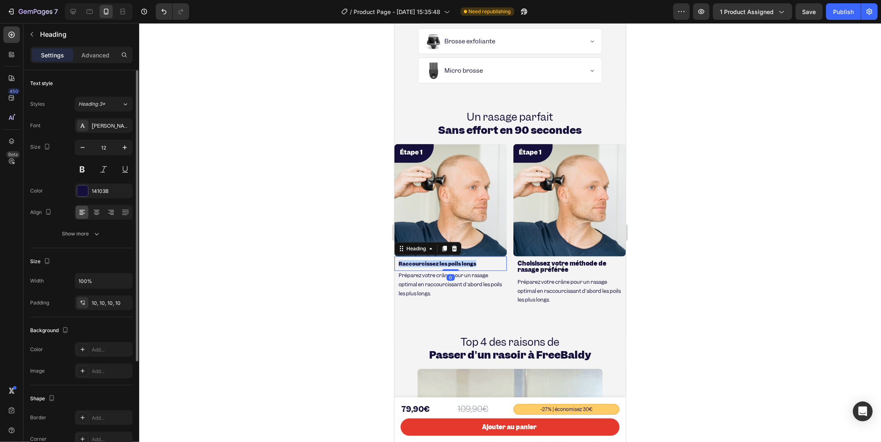
click at [411, 260] on strong "Raccourcissez les poils longs" at bounding box center [437, 263] width 78 height 7
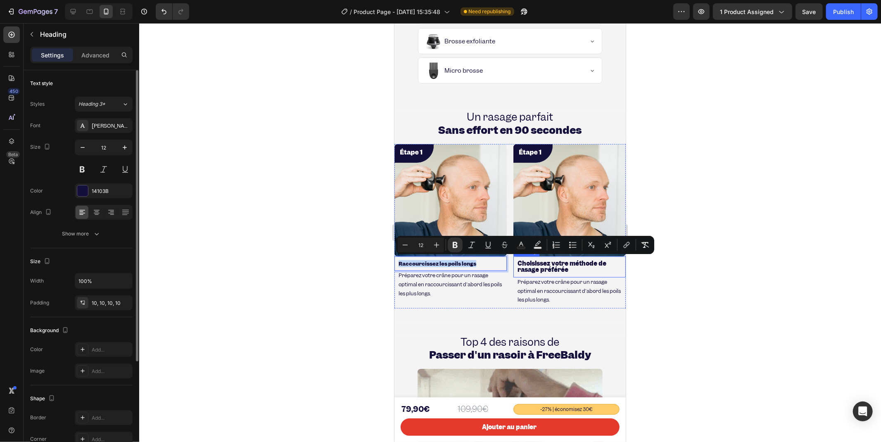
click at [535, 267] on strong "Choisissez votre méthode de rasage préférée" at bounding box center [561, 266] width 89 height 15
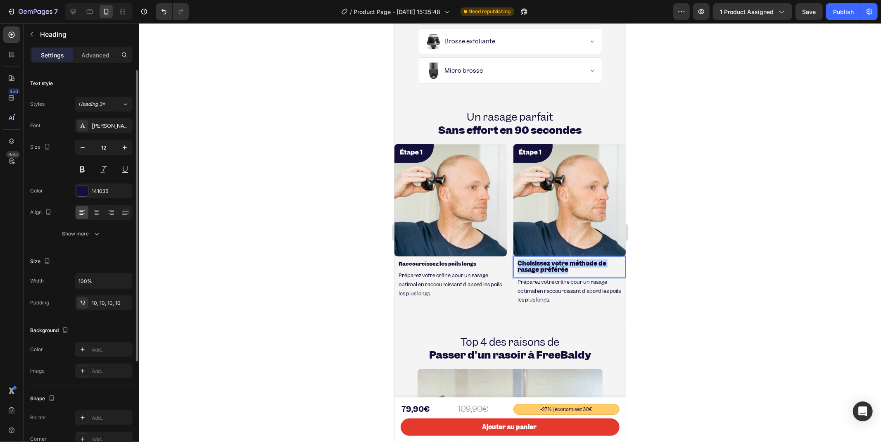
click at [535, 267] on strong "Choisissez votre méthode de rasage préférée" at bounding box center [561, 266] width 89 height 15
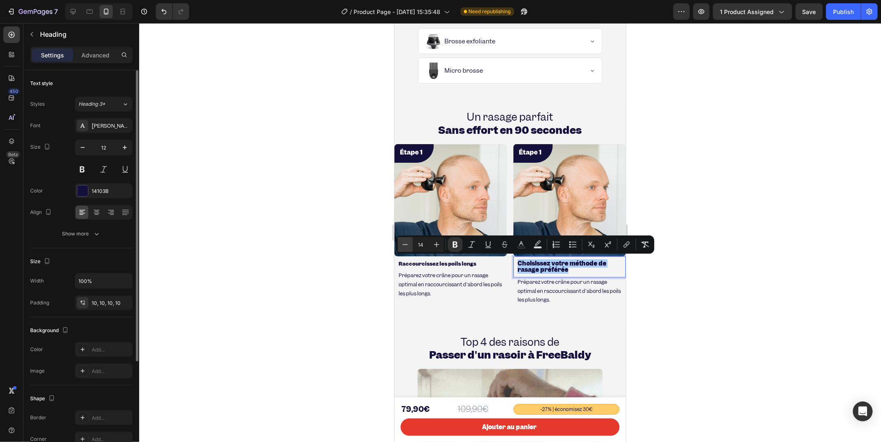
click at [406, 246] on icon "Editor contextual toolbar" at bounding box center [405, 244] width 8 height 8
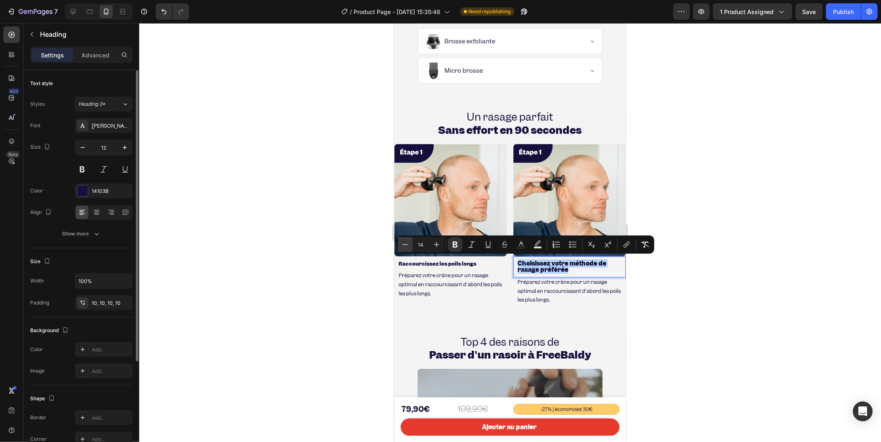
type input "13"
click at [439, 260] on strong "Raccourcissez les poils longs" at bounding box center [437, 263] width 78 height 7
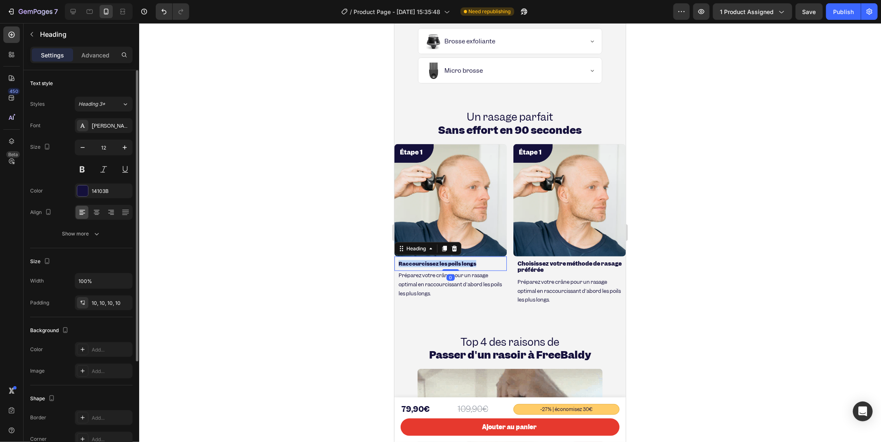
click at [439, 260] on strong "Raccourcissez les poils longs" at bounding box center [437, 263] width 78 height 7
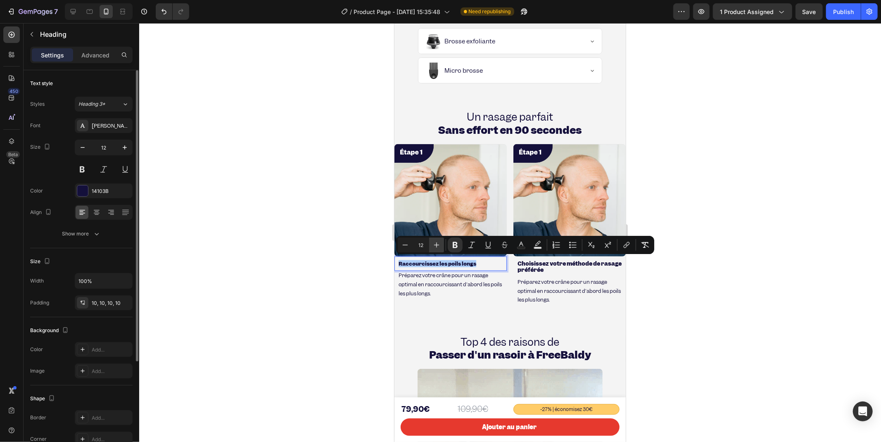
click at [431, 247] on button "Plus" at bounding box center [436, 245] width 15 height 15
type input "13"
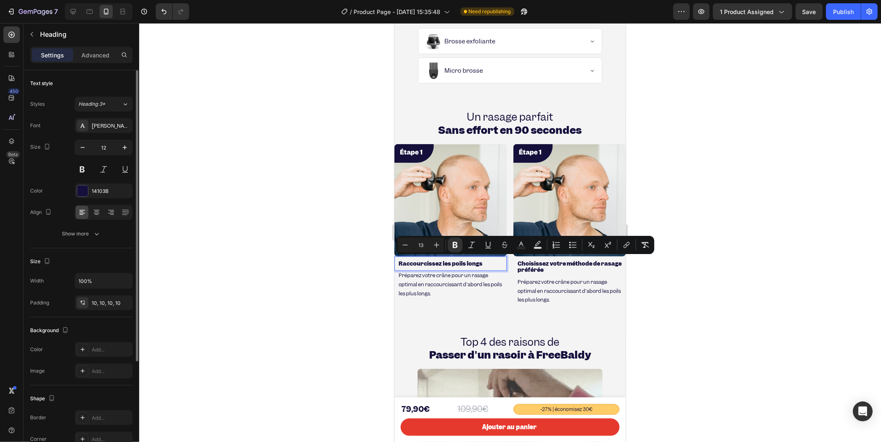
click at [443, 264] on strong "Raccourcissez les poils longs" at bounding box center [440, 262] width 84 height 7
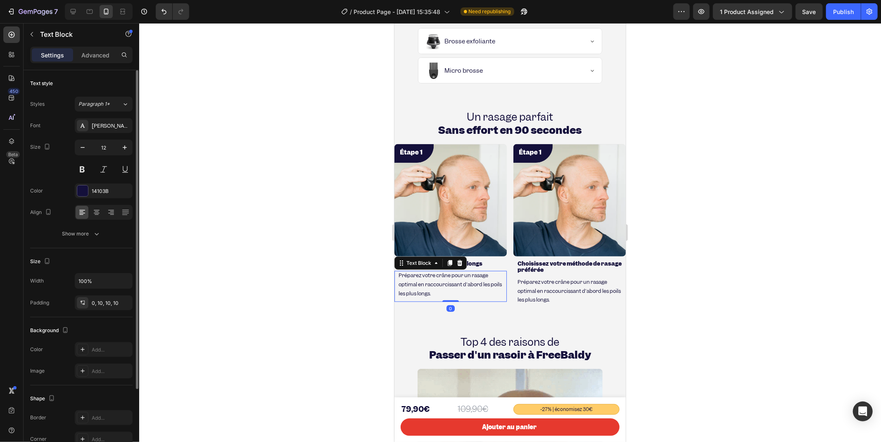
click at [441, 291] on span "Préparez votre crâne pour un rasage optimal en raccourcissant d'abord les poils…" at bounding box center [449, 283] width 103 height 25
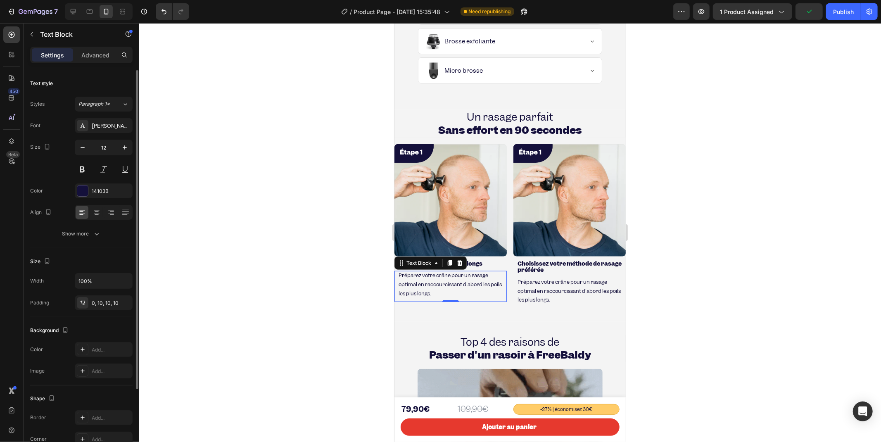
click at [431, 287] on span "Préparez votre crâne pour un rasage optimal en raccourcissant d'abord les poils…" at bounding box center [449, 283] width 103 height 25
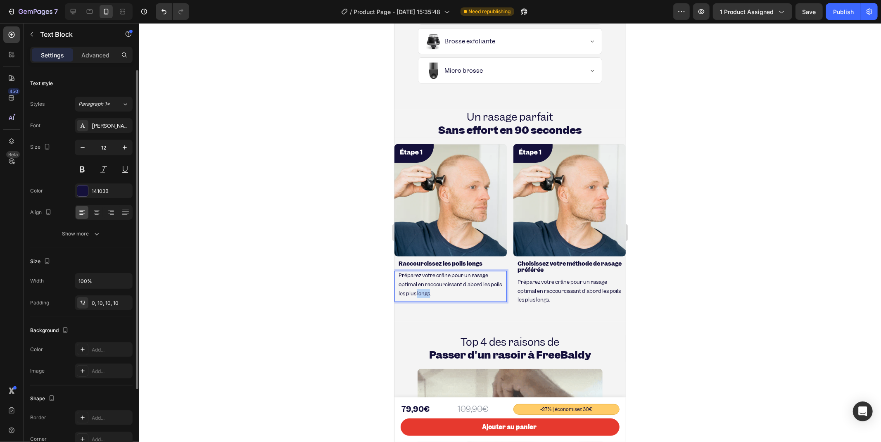
click at [431, 287] on span "Préparez votre crâne pour un rasage optimal en raccourcissant d'abord les poils…" at bounding box center [449, 283] width 103 height 25
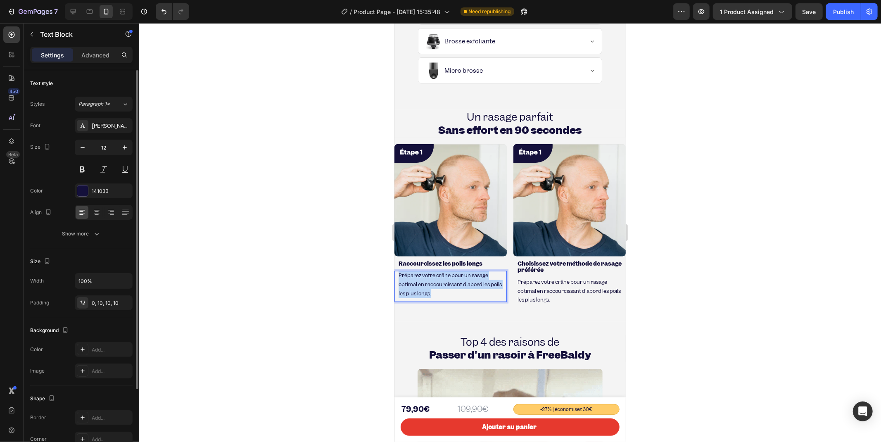
click at [431, 287] on span "Préparez votre crâne pour un rasage optimal en raccourcissant d'abord les poils…" at bounding box center [449, 283] width 103 height 25
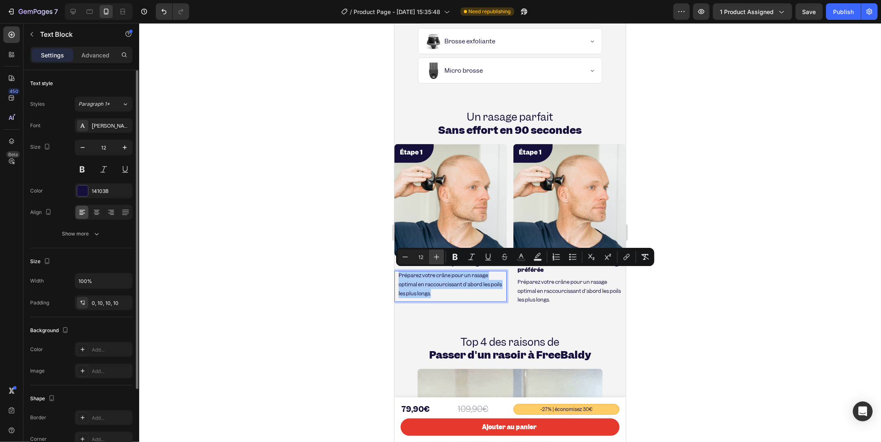
click at [435, 255] on icon "Editor contextual toolbar" at bounding box center [437, 257] width 8 height 8
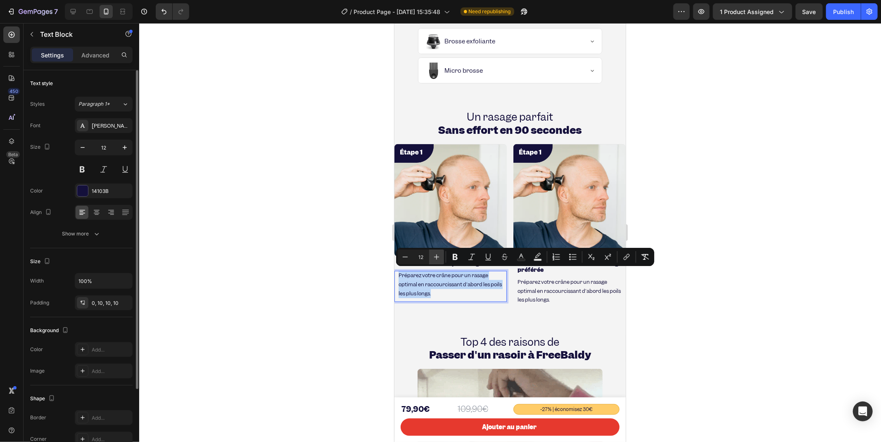
type input "13"
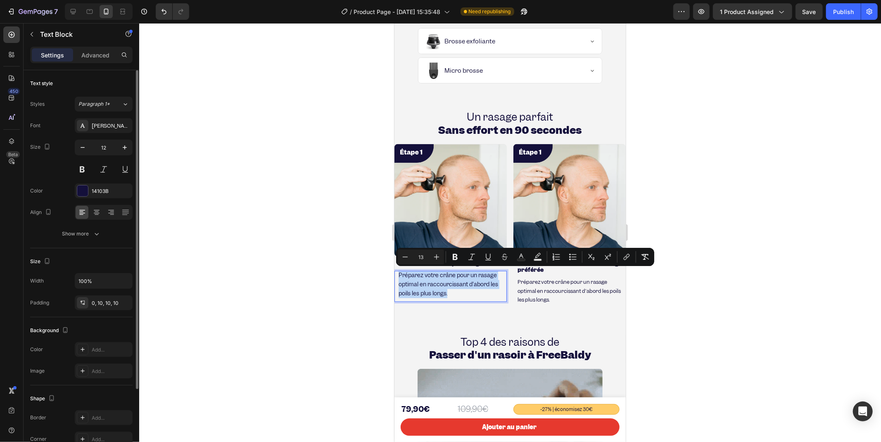
click at [542, 289] on span "Préparez votre crâne pour un rasage optimal en raccourcissant d'abord les poils…" at bounding box center [568, 290] width 103 height 25
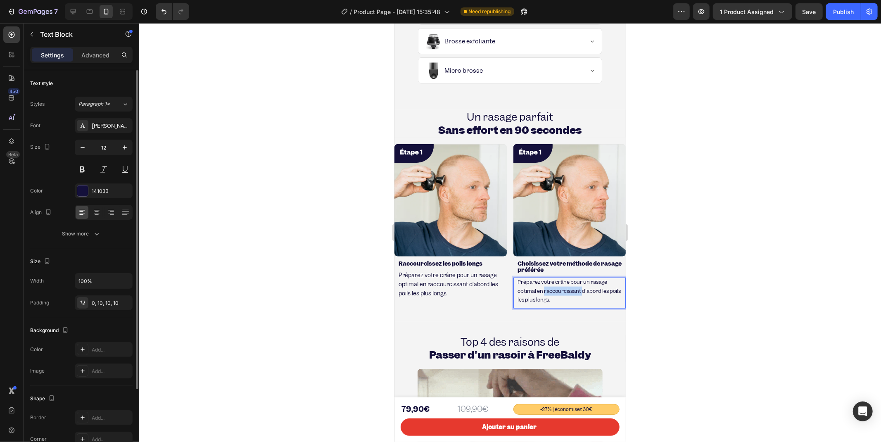
click at [542, 289] on span "Préparez votre crâne pour un rasage optimal en raccourcissant d'abord les poils…" at bounding box center [568, 290] width 103 height 25
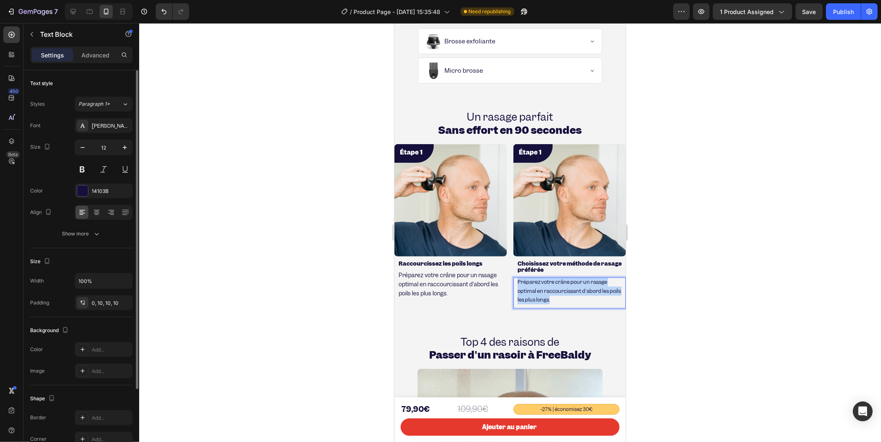
click at [542, 289] on span "Préparez votre crâne pour un rasage optimal en raccourcissant d'abord les poils…" at bounding box center [568, 290] width 103 height 25
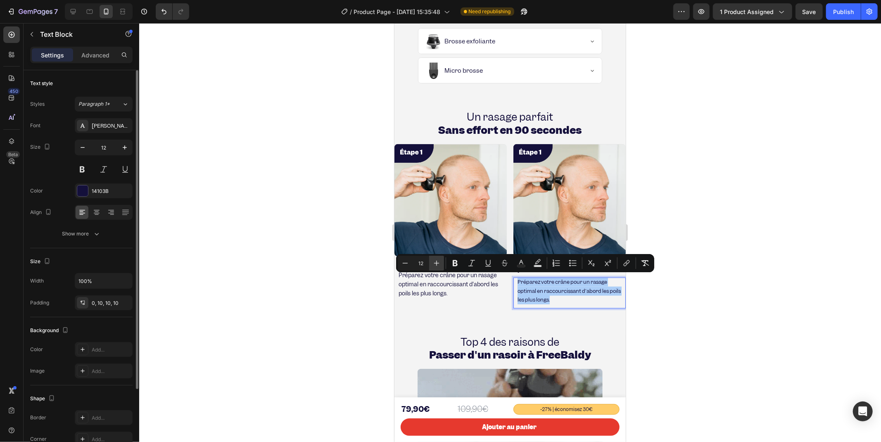
click at [435, 264] on icon "Editor contextual toolbar" at bounding box center [437, 263] width 8 height 8
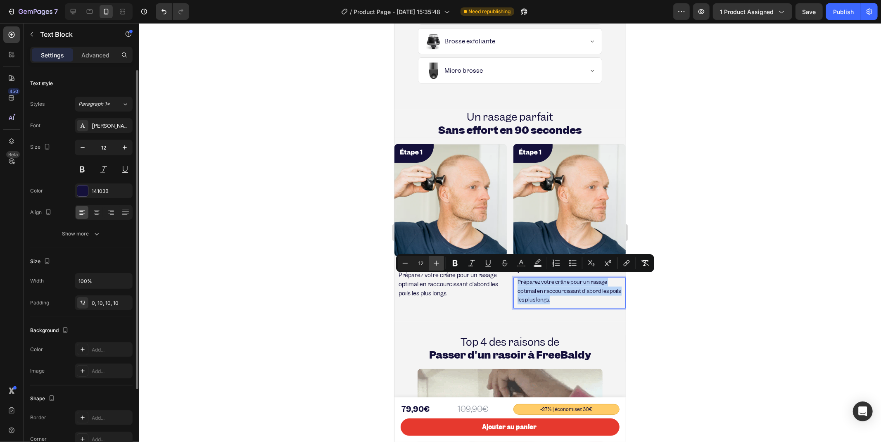
type input "13"
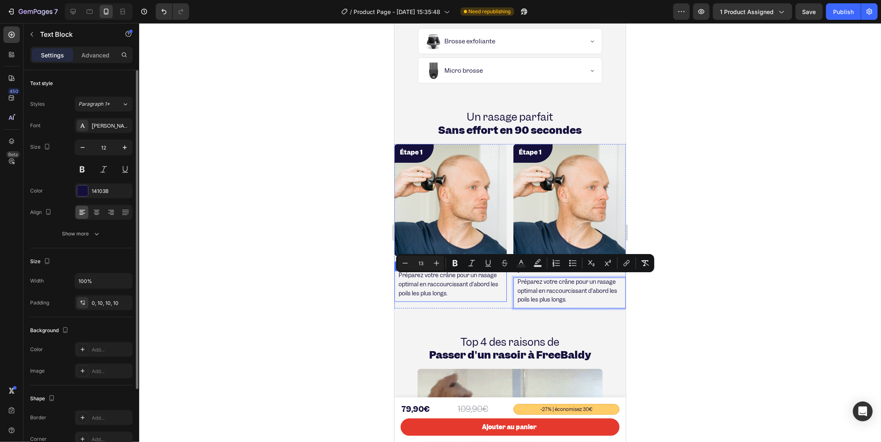
click at [452, 286] on p "Préparez votre crâne pour un rasage optimal en raccourcissant d'abord les poils…" at bounding box center [450, 284] width 104 height 27
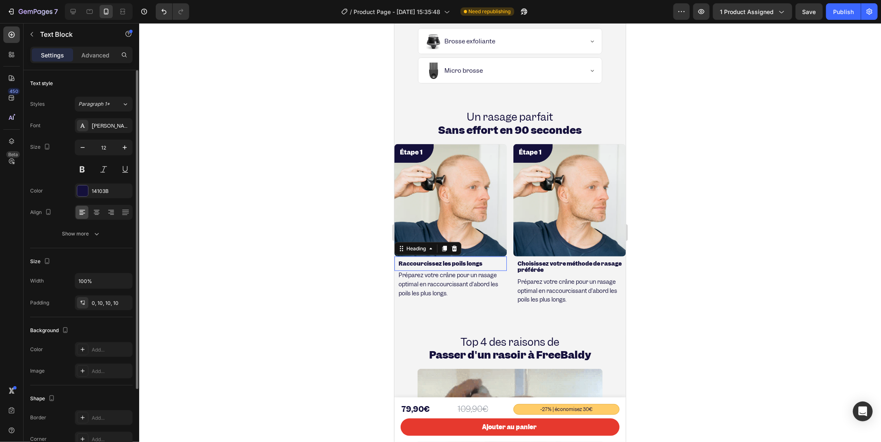
click at [477, 260] on strong "Raccourcissez les poils longs" at bounding box center [440, 262] width 84 height 7
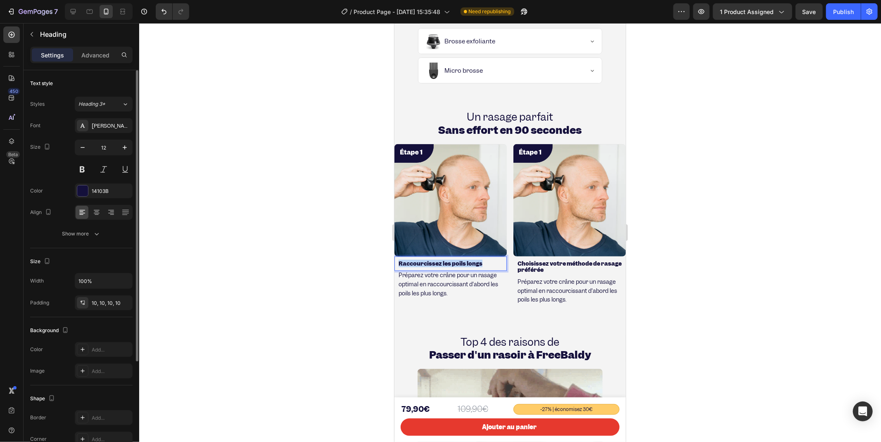
click at [476, 260] on strong "Raccourcissez les poils longs" at bounding box center [440, 262] width 84 height 7
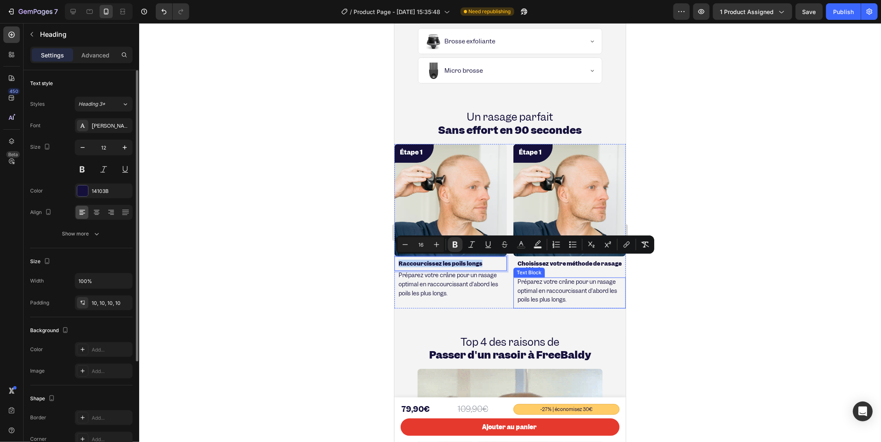
click at [513, 277] on div "Préparez votre crâne pour un rasage optimal en raccourcissant d'abord les poils…" at bounding box center [569, 292] width 112 height 31
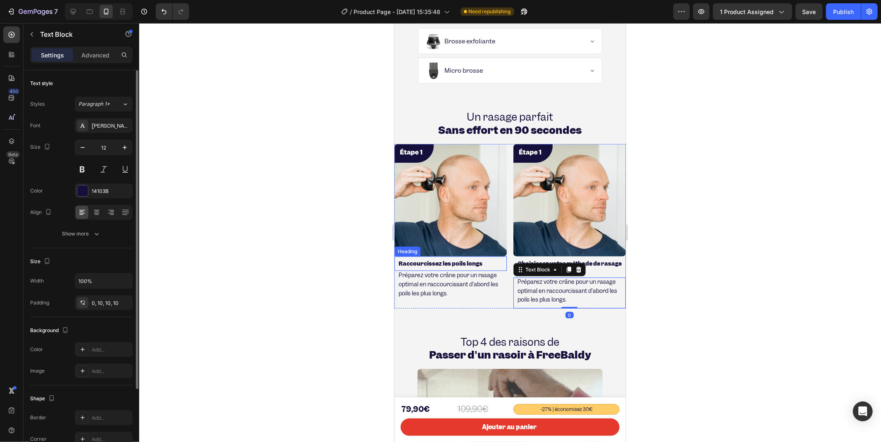
click at [313, 237] on div at bounding box center [510, 232] width 742 height 419
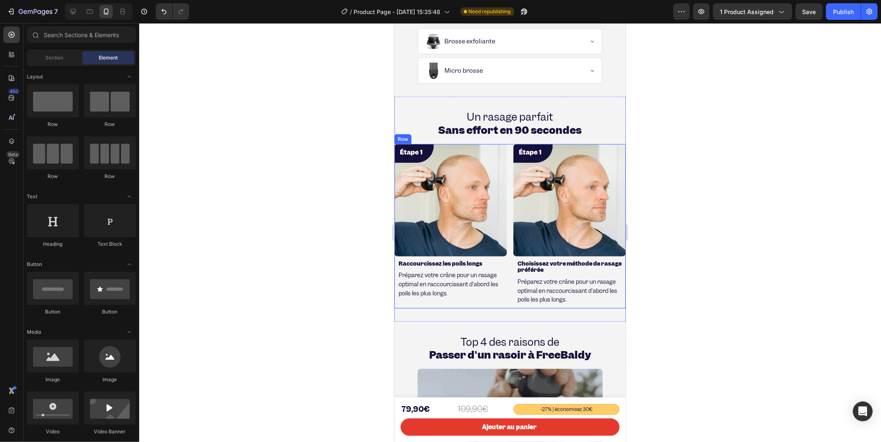
click at [526, 166] on img at bounding box center [569, 200] width 112 height 112
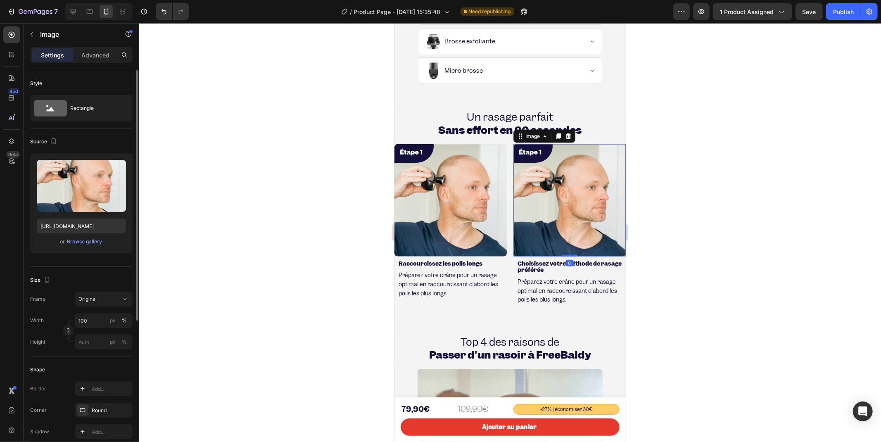
click at [79, 237] on div "or Browse gallery" at bounding box center [81, 242] width 89 height 10
click at [79, 244] on div "Browse gallery" at bounding box center [84, 241] width 35 height 7
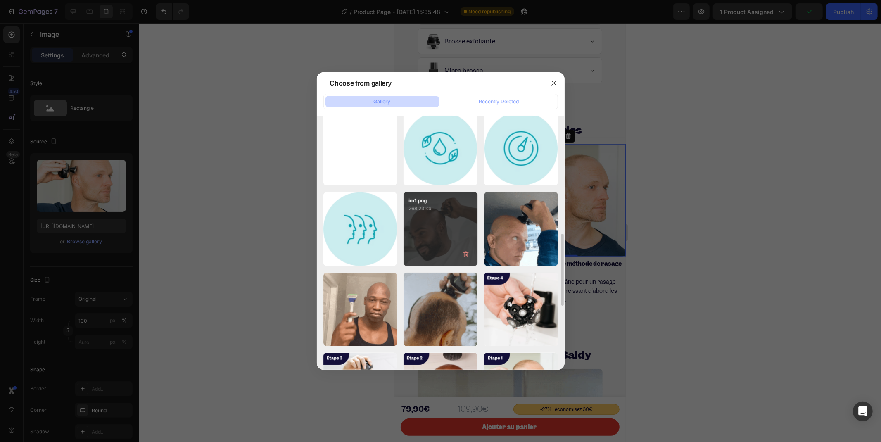
scroll to position [505, 0]
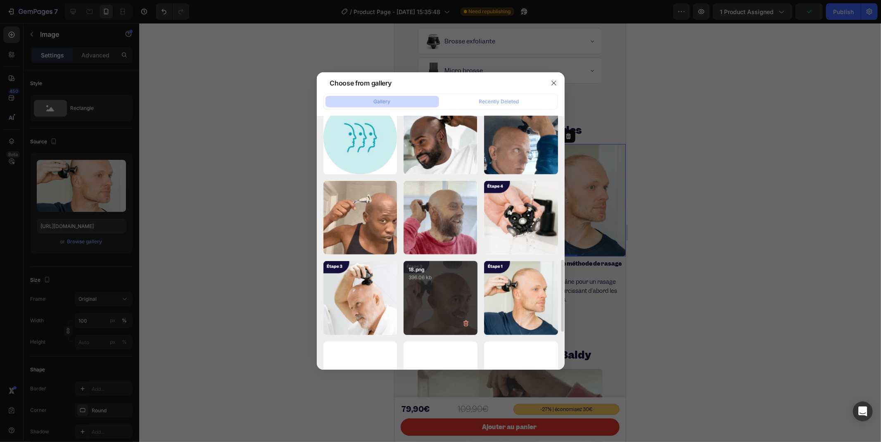
click at [441, 308] on div "18.png 396.06 kb" at bounding box center [441, 298] width 74 height 74
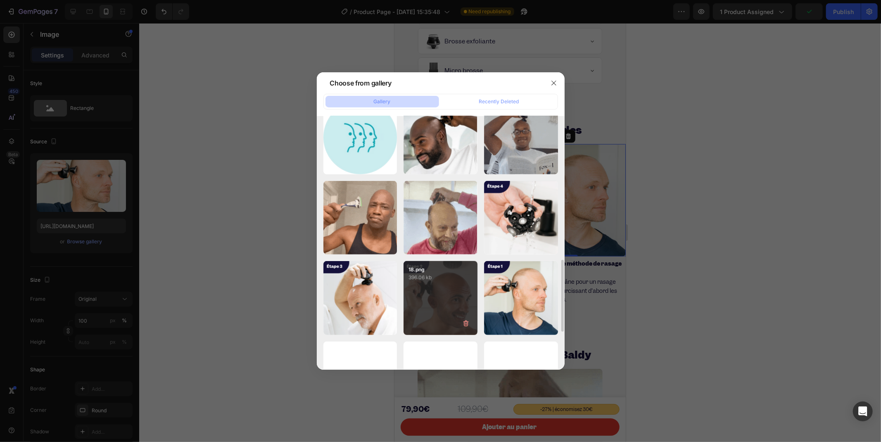
type input "[URL][DOMAIN_NAME]"
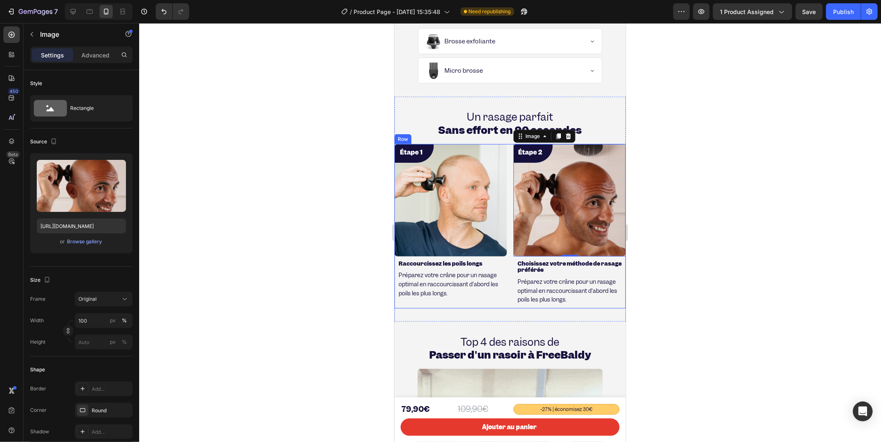
click at [507, 149] on div "Image ⁠⁠⁠⁠⁠⁠⁠ Raccourcissez les poils longs Heading Préparez votre crâne pour u…" at bounding box center [509, 226] width 231 height 164
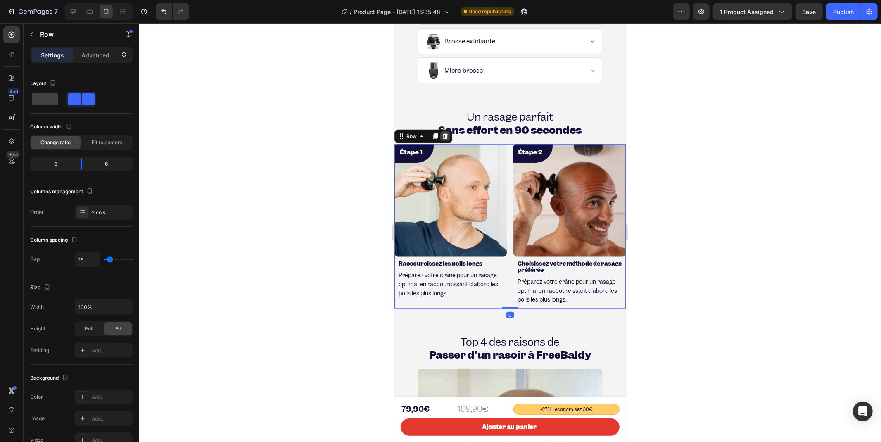
click at [443, 137] on icon at bounding box center [445, 136] width 7 height 7
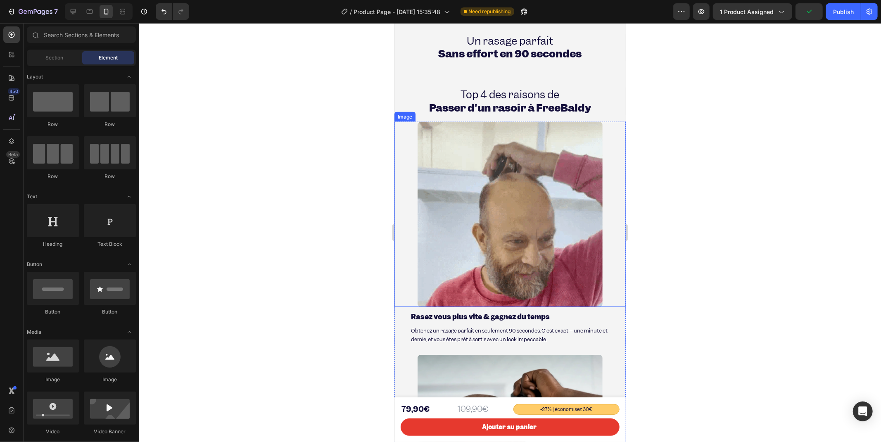
scroll to position [733, 0]
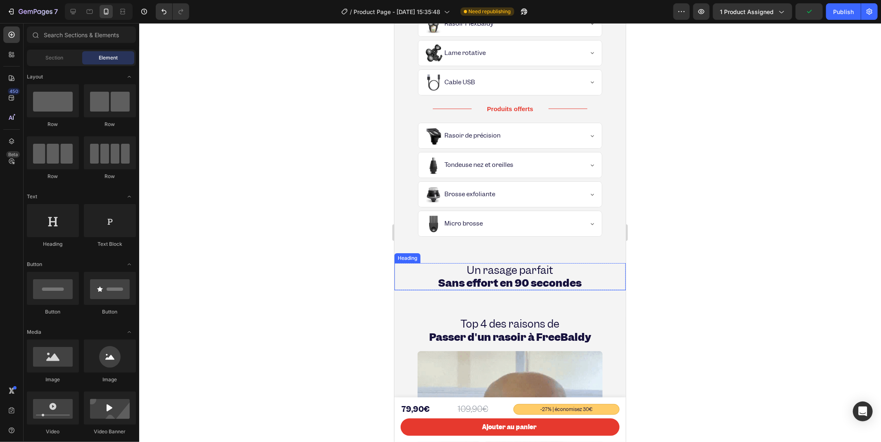
click at [301, 256] on div at bounding box center [510, 232] width 742 height 419
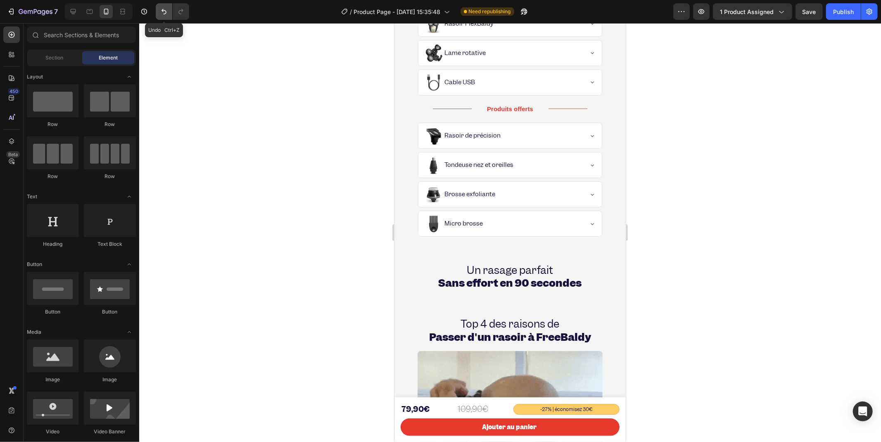
click at [162, 10] on icon "Undo/Redo" at bounding box center [164, 11] width 5 height 5
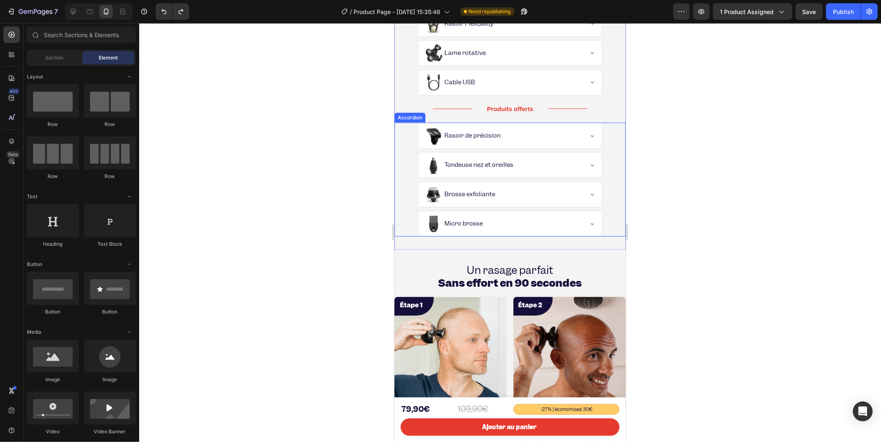
scroll to position [916, 0]
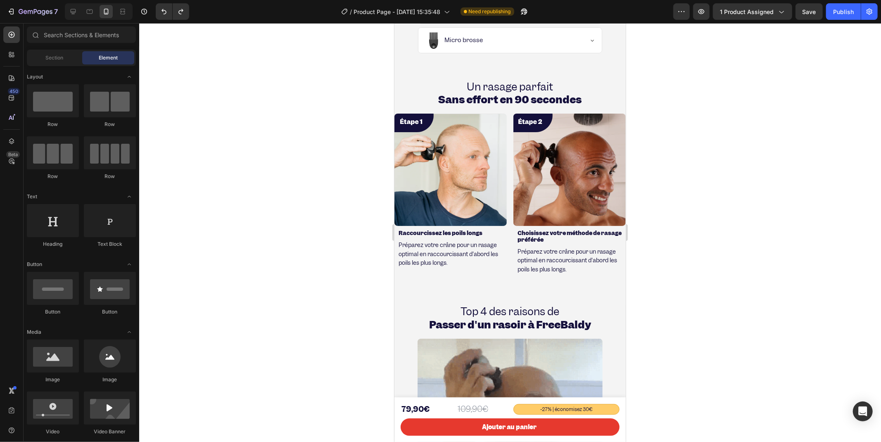
click at [327, 240] on div at bounding box center [510, 232] width 742 height 419
click at [504, 138] on div "Image Raccourcissez les poils longs Heading Préparez votre crâne pour un rasage…" at bounding box center [509, 195] width 231 height 164
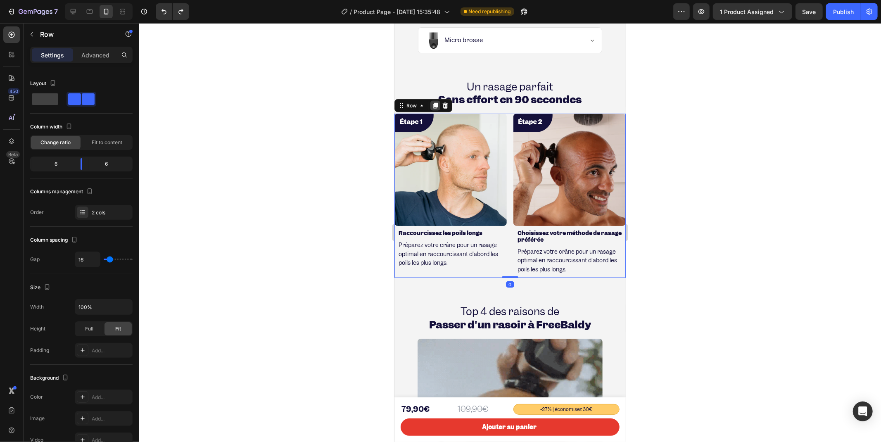
click at [432, 107] on icon at bounding box center [435, 105] width 7 height 7
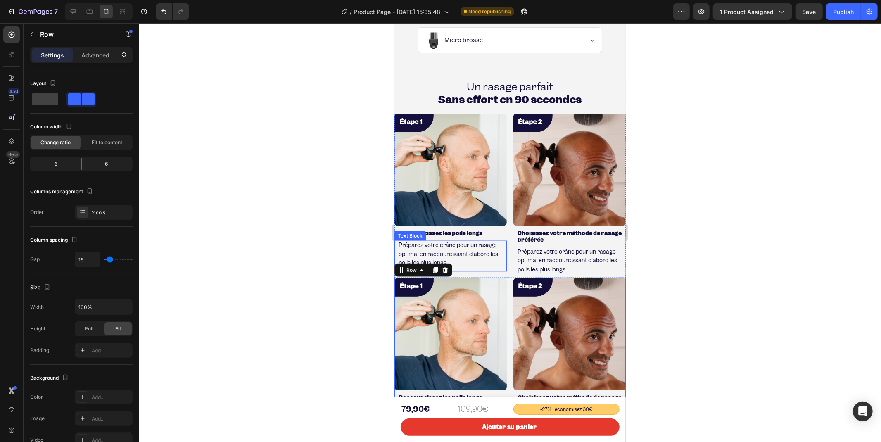
scroll to position [1008, 0]
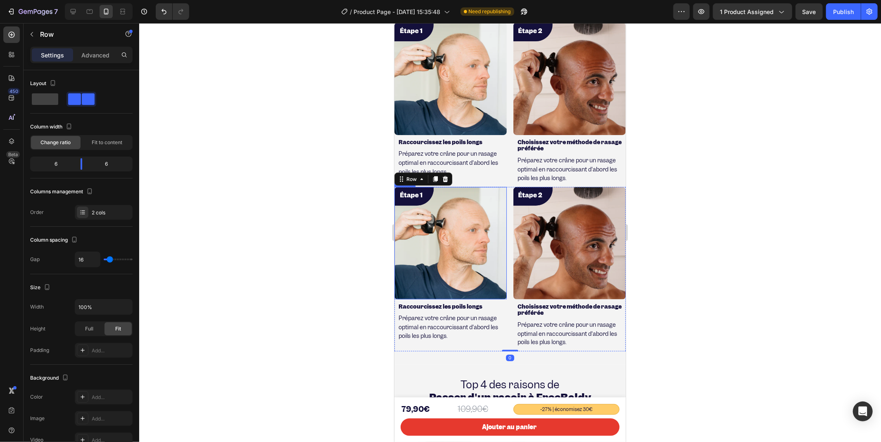
click at [436, 229] on img at bounding box center [450, 243] width 112 height 112
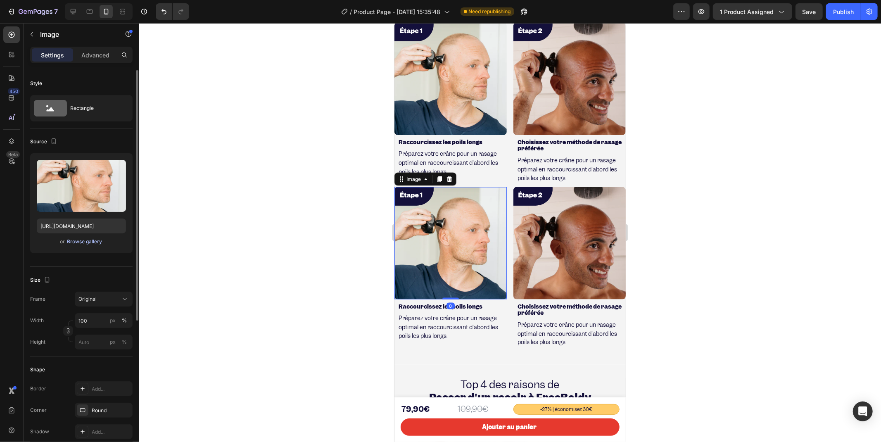
click at [92, 238] on div "Browse gallery" at bounding box center [84, 241] width 35 height 7
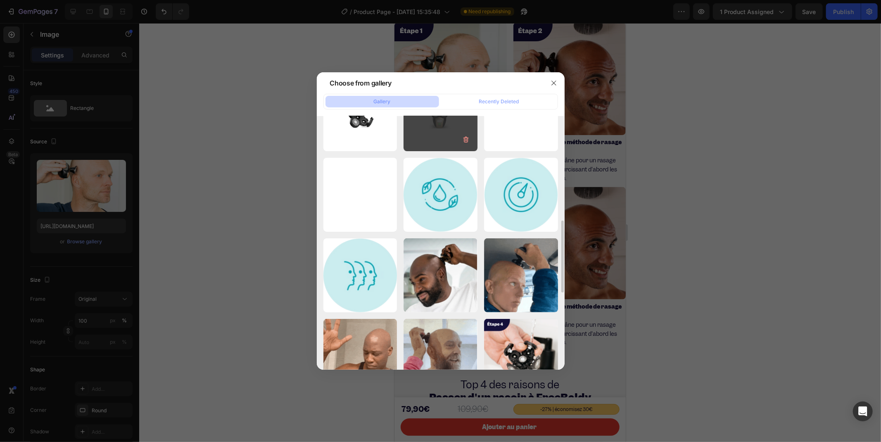
scroll to position [505, 0]
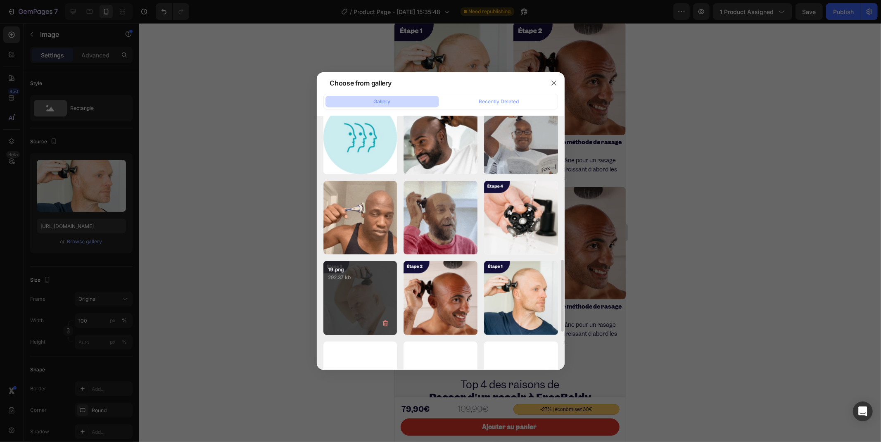
click at [368, 288] on div "19.png 292.37 kb" at bounding box center [361, 298] width 74 height 74
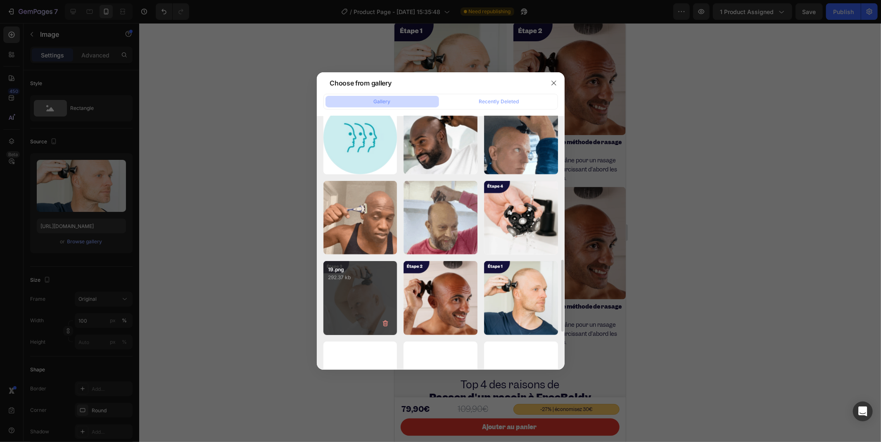
type input "[URL][DOMAIN_NAME]"
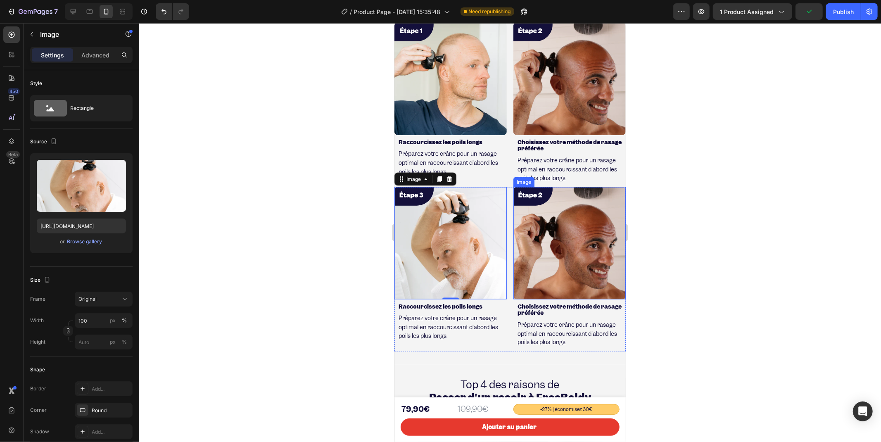
click at [557, 228] on img at bounding box center [569, 243] width 112 height 112
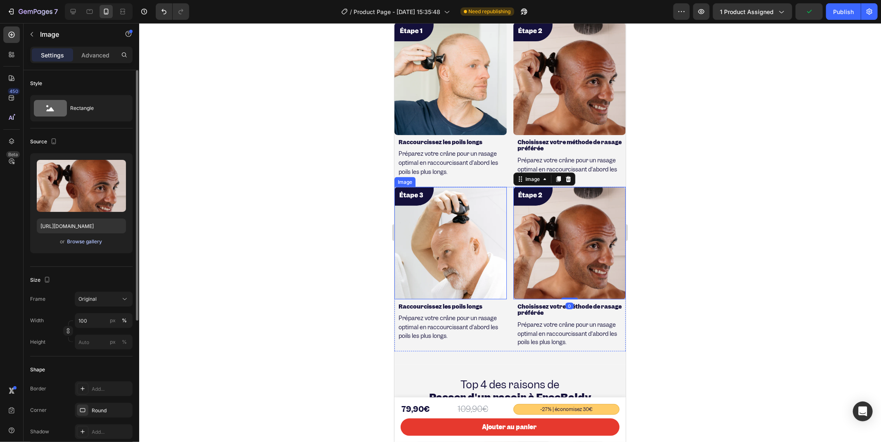
click at [94, 241] on div "Browse gallery" at bounding box center [84, 241] width 35 height 7
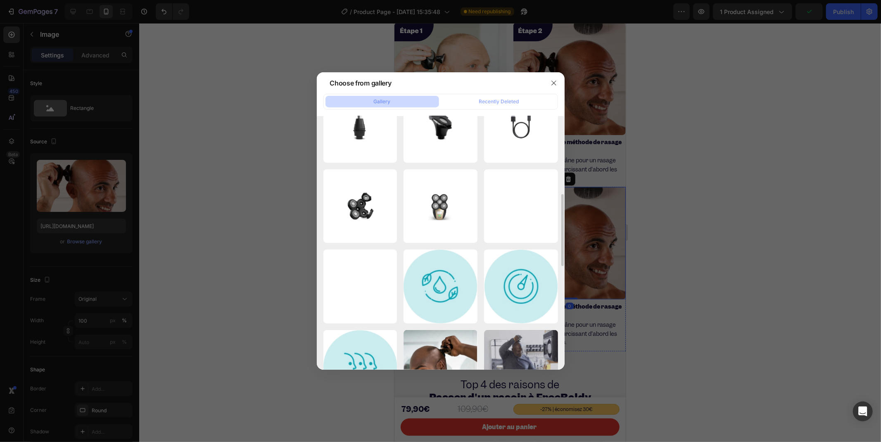
scroll to position [459, 0]
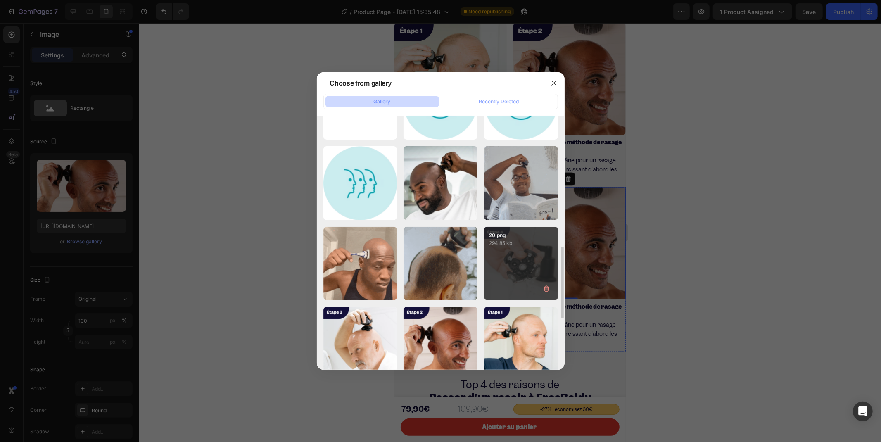
click at [529, 253] on div "20.png 294.85 kb" at bounding box center [521, 264] width 74 height 74
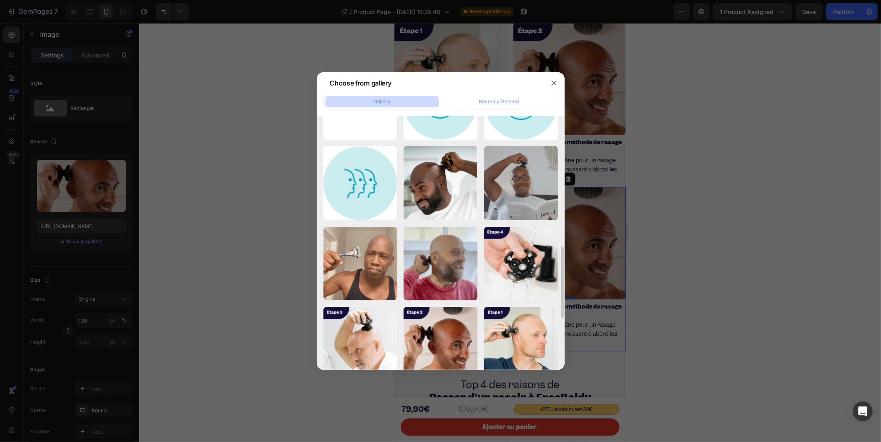
type input "[URL][DOMAIN_NAME]"
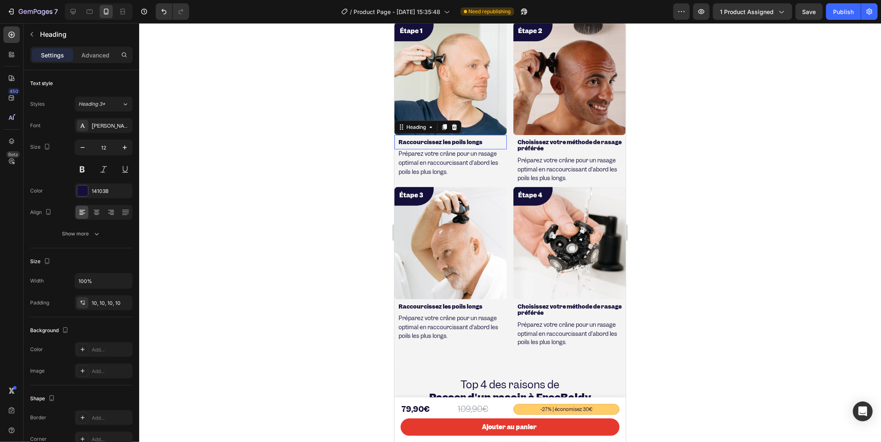
click at [454, 138] on strong "Raccourcissez les poils longs" at bounding box center [440, 141] width 84 height 7
click at [455, 302] on strong "Raccourcissez les poils longs" at bounding box center [440, 305] width 84 height 7
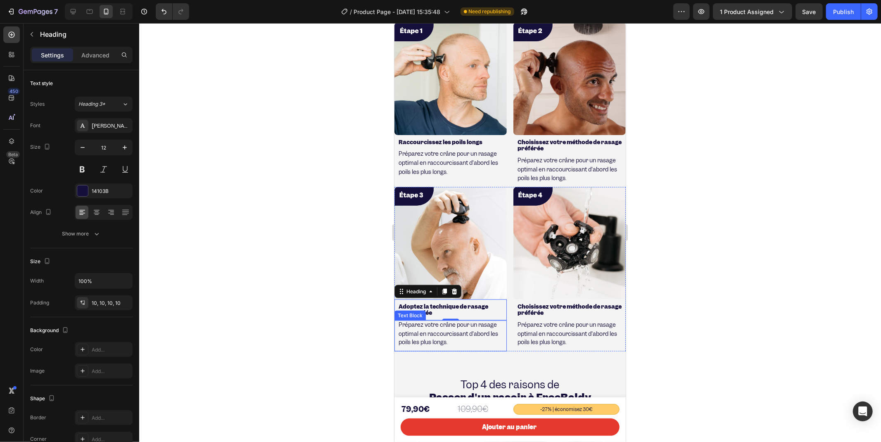
click at [438, 329] on span "Préparez votre crâne pour un rasage optimal en raccourcissant d'abord les poils…" at bounding box center [448, 333] width 100 height 25
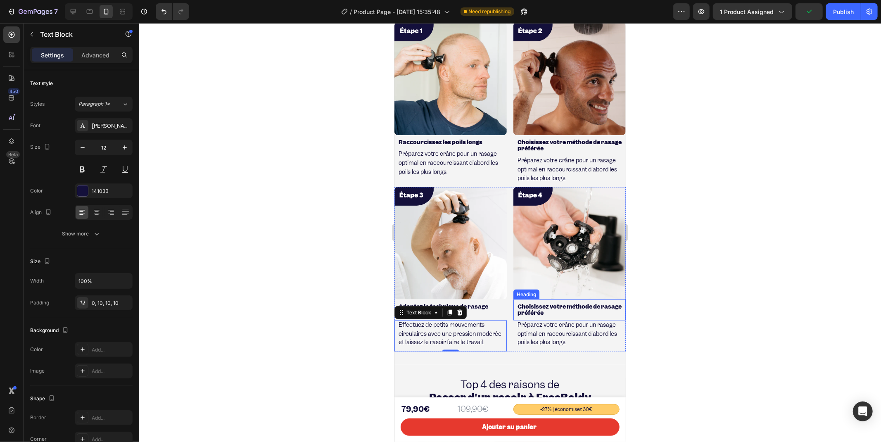
click at [542, 299] on h2 "Choisissez votre méthode de rasage préférée" at bounding box center [569, 309] width 112 height 21
click at [539, 302] on strong "Choisissez votre méthode de rasage préférée" at bounding box center [569, 309] width 104 height 14
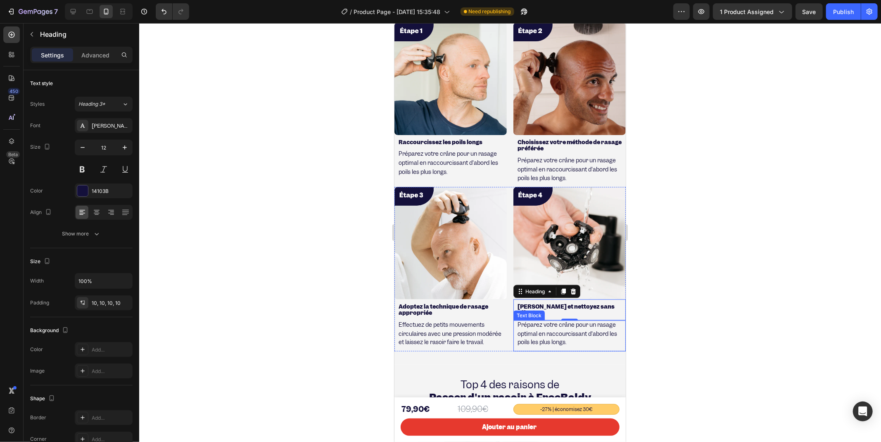
click at [559, 321] on span "Préparez votre crâne pour un rasage optimal en raccourcissant d'abord les poils…" at bounding box center [567, 333] width 100 height 25
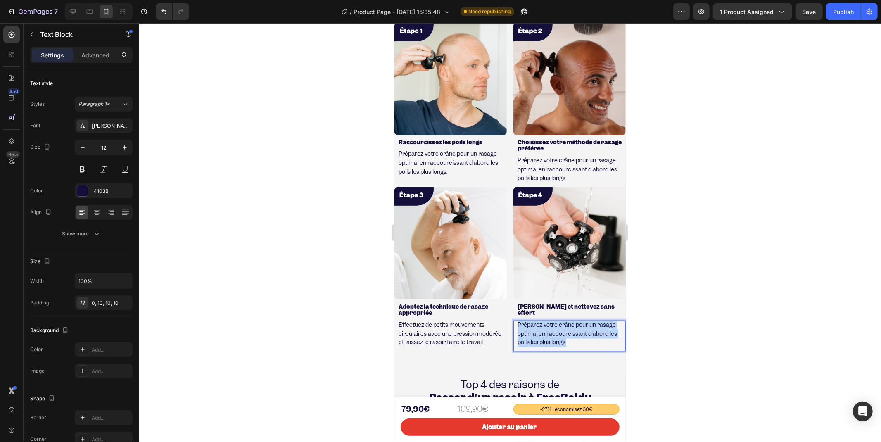
click at [558, 321] on span "Préparez votre crâne pour un rasage optimal en raccourcissant d'abord les poils…" at bounding box center [567, 333] width 100 height 25
click at [535, 321] on strong "[PERSON_NAME] et nettoyez sans efforta" at bounding box center [565, 329] width 97 height 17
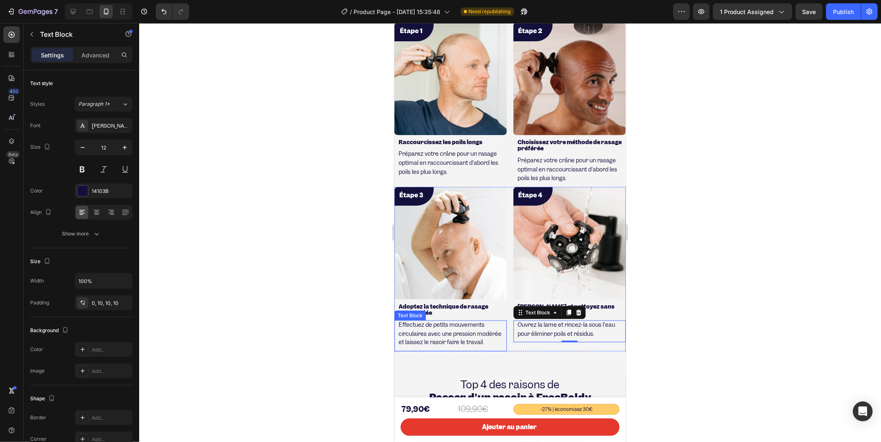
click at [324, 315] on div at bounding box center [510, 232] width 742 height 419
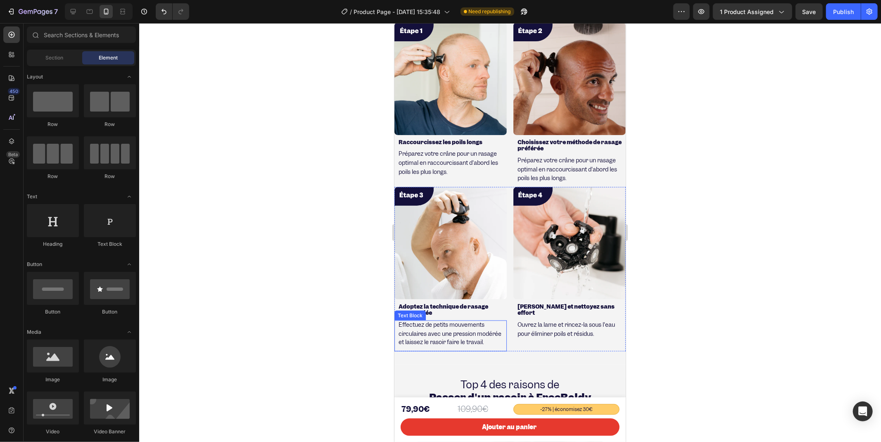
click at [252, 208] on div at bounding box center [510, 232] width 742 height 419
click at [507, 171] on div "Image Raccourcissez les poils longs Heading Préparez votre crâne pour un rasage…" at bounding box center [509, 104] width 231 height 164
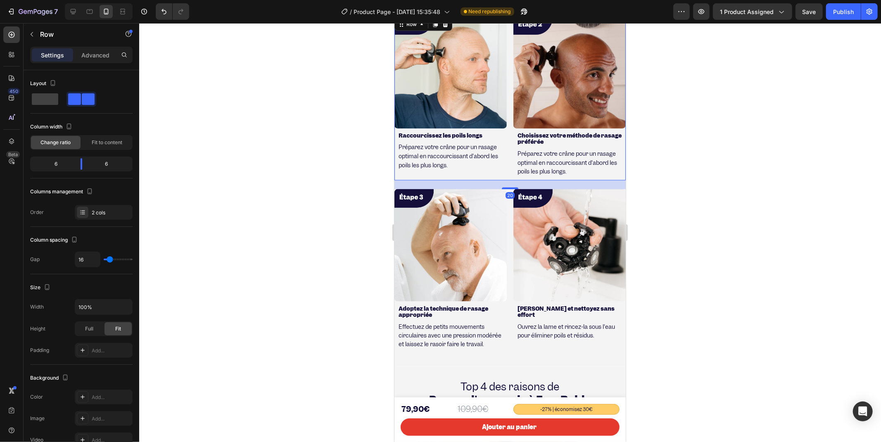
scroll to position [1017, 0]
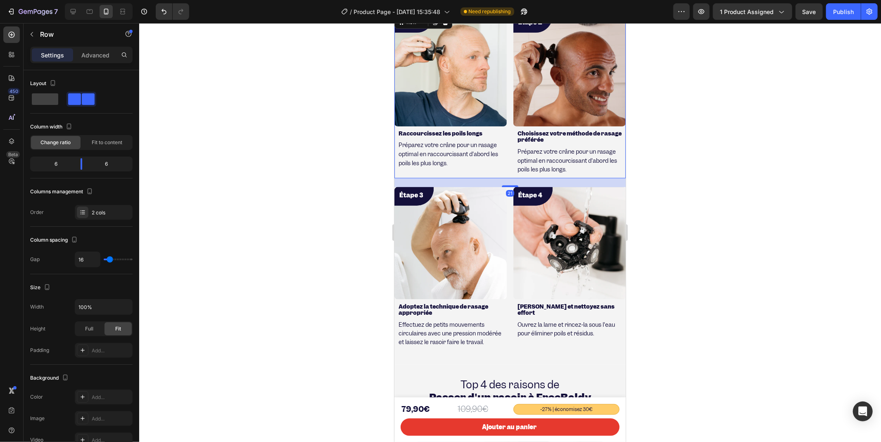
drag, startPoint x: 509, startPoint y: 183, endPoint x: 509, endPoint y: 191, distance: 8.7
click at [509, 178] on div "21" at bounding box center [509, 178] width 231 height 0
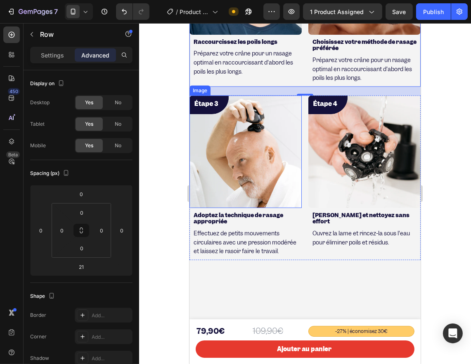
scroll to position [971, 0]
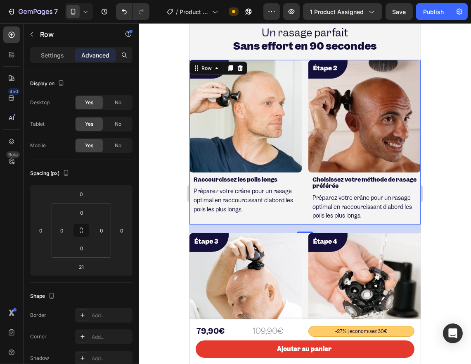
click at [155, 169] on div at bounding box center [305, 193] width 332 height 340
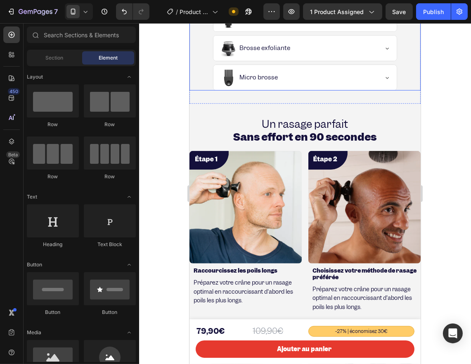
scroll to position [833, 0]
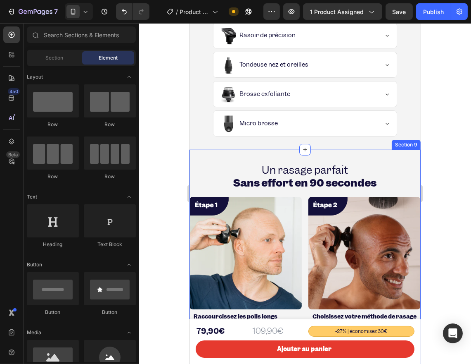
click at [201, 157] on div "Un rasage parfait Sans effort en 90 secondes Heading Top 4 des raisons de Passe…" at bounding box center [304, 349] width 231 height 398
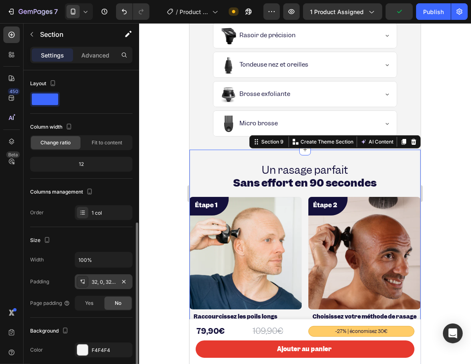
scroll to position [92, 0]
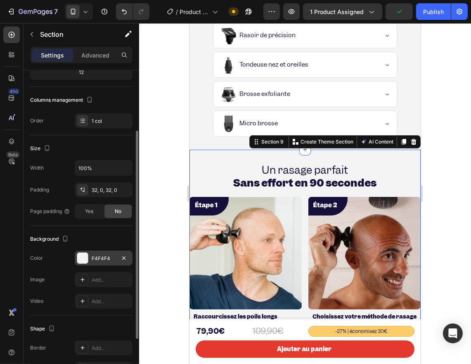
click at [100, 257] on div "F4F4F4" at bounding box center [104, 258] width 24 height 7
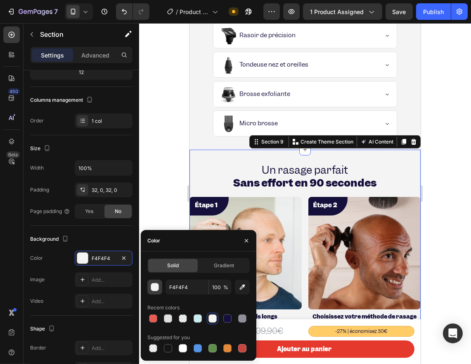
click at [156, 291] on button "button" at bounding box center [155, 286] width 15 height 15
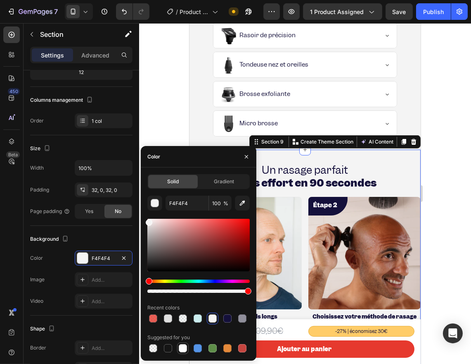
click at [183, 349] on div at bounding box center [183, 348] width 8 height 8
type input "FFFFFF"
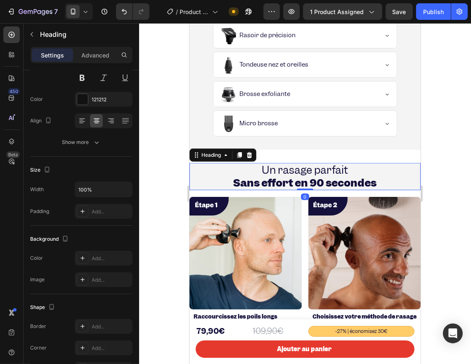
click at [405, 176] on h2 "Un rasage parfait Sans effort en 90 secondes" at bounding box center [304, 176] width 231 height 27
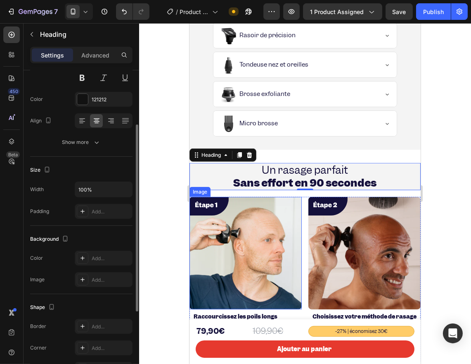
scroll to position [0, 0]
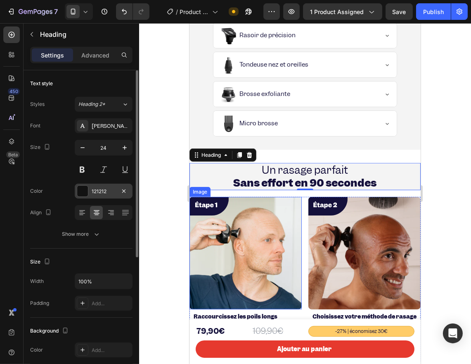
click at [98, 188] on div "121212" at bounding box center [104, 191] width 24 height 7
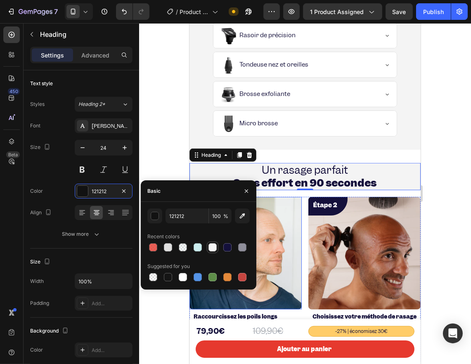
click at [211, 252] on div at bounding box center [213, 247] width 10 height 10
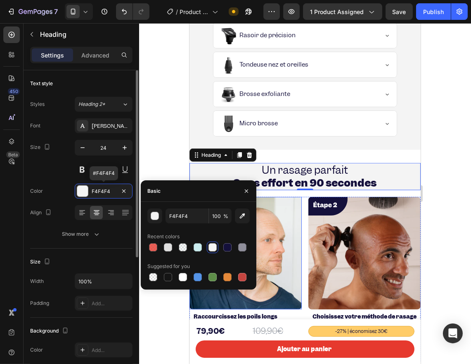
click at [60, 184] on div "Color F4F4F4 #F4F4F4" at bounding box center [81, 190] width 102 height 15
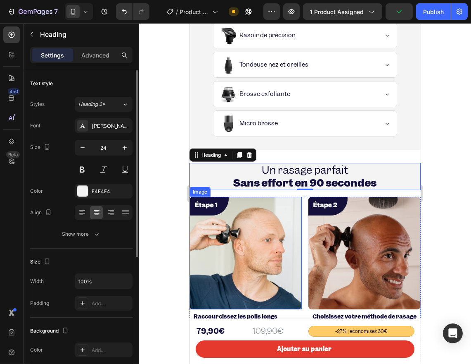
click at [102, 201] on div "Font [PERSON_NAME] Size 24 Color F4F4F4 Align Show more" at bounding box center [81, 179] width 102 height 123
drag, startPoint x: 106, startPoint y: 199, endPoint x: 105, endPoint y: 195, distance: 4.2
click at [106, 198] on div "Font [PERSON_NAME] Size 24 Color F4F4F4 Align Show more" at bounding box center [81, 179] width 102 height 123
click at [101, 192] on div "F4F4F4" at bounding box center [104, 191] width 24 height 7
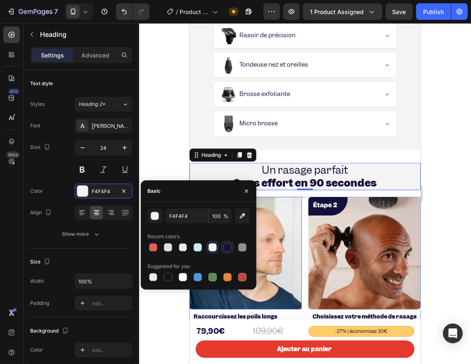
click at [224, 246] on div at bounding box center [228, 247] width 8 height 8
type input "14103B"
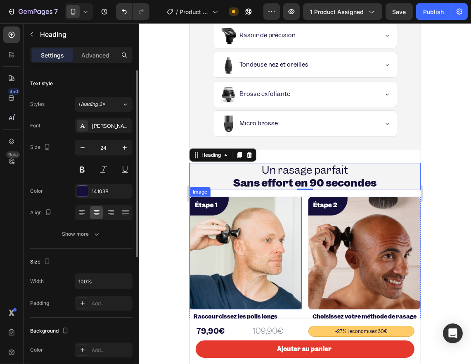
click at [60, 171] on div "Size 24" at bounding box center [81, 158] width 102 height 37
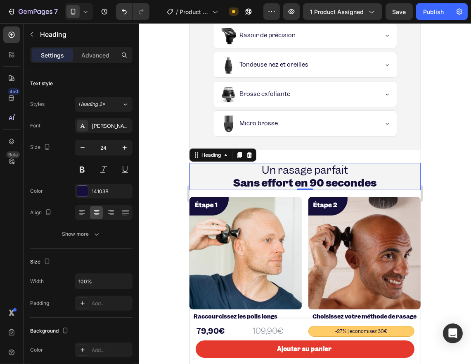
click at [200, 177] on h2 "Un rasage parfait Sans effort en 90 secondes" at bounding box center [304, 176] width 231 height 27
click at [54, 188] on div "Color 14103B" at bounding box center [81, 190] width 102 height 15
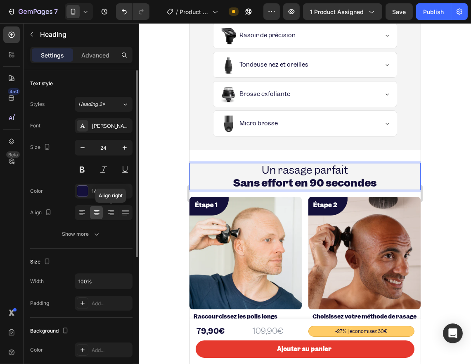
scroll to position [183, 0]
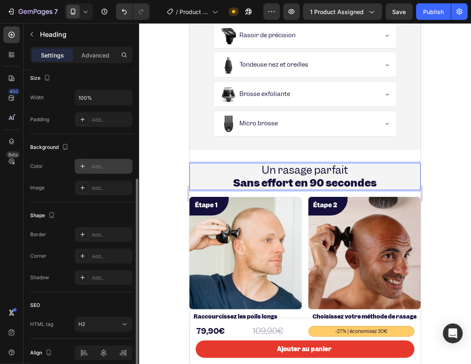
click at [93, 169] on div "Add..." at bounding box center [111, 166] width 39 height 7
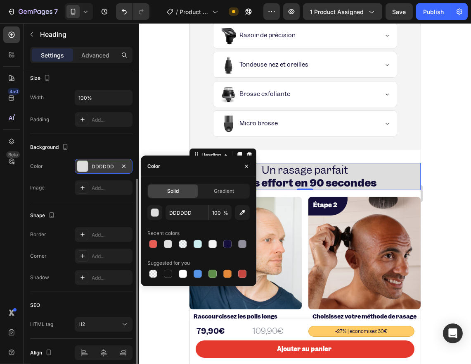
click at [180, 280] on div "Solid Gradient DDDDDD 100 % Recent colors Suggested for you" at bounding box center [199, 231] width 116 height 109
click at [181, 277] on div at bounding box center [183, 273] width 8 height 8
type input "FFFFFF"
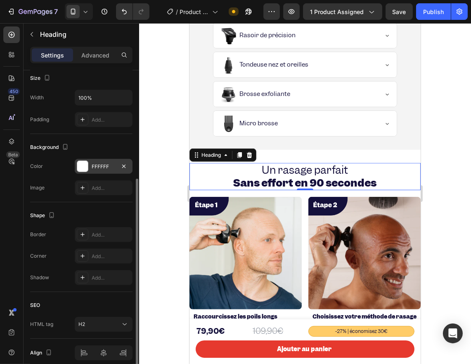
click at [166, 117] on div at bounding box center [305, 193] width 332 height 340
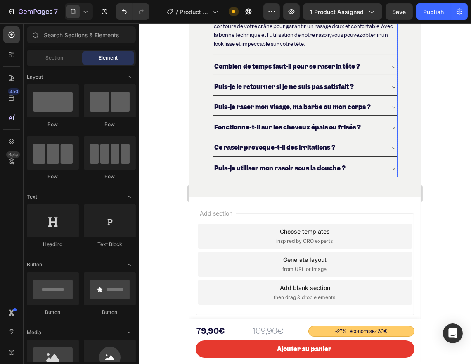
scroll to position [3459, 0]
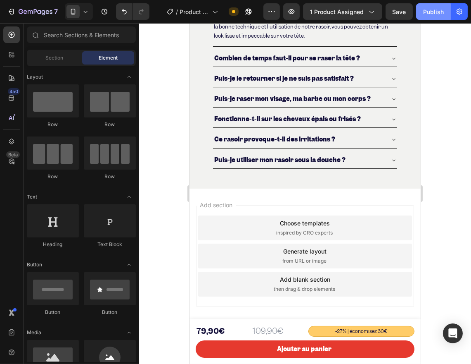
click at [440, 13] on div "Publish" at bounding box center [434, 11] width 21 height 9
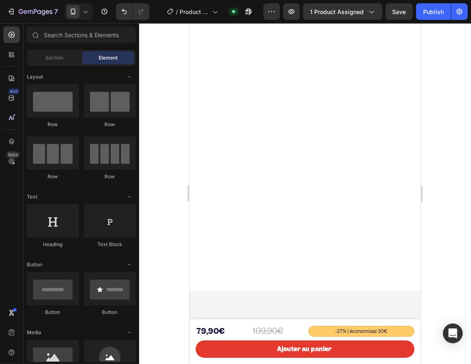
scroll to position [0, 0]
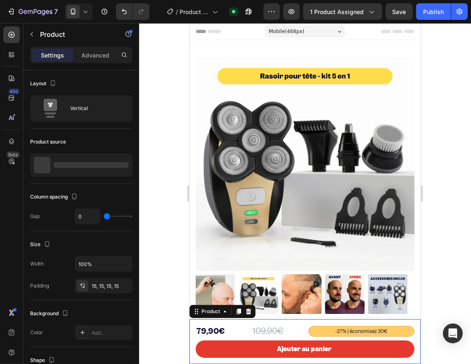
click at [192, 324] on div "109,90€ Product Price Product Price -27% | économisez 30€ Text Block 79,90€ Pro…" at bounding box center [304, 341] width 231 height 45
click at [7, 143] on icon at bounding box center [11, 141] width 8 height 8
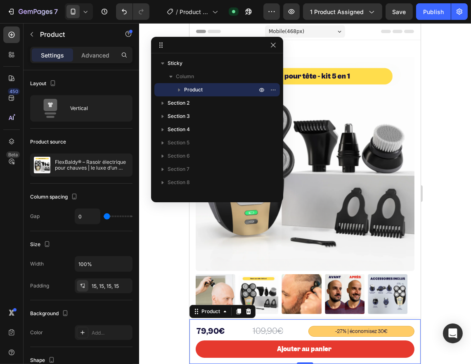
drag, startPoint x: 452, startPoint y: 46, endPoint x: 264, endPoint y: 43, distance: 188.8
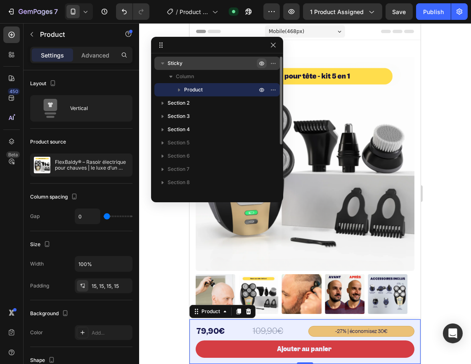
click at [259, 60] on icon "button" at bounding box center [262, 63] width 7 height 7
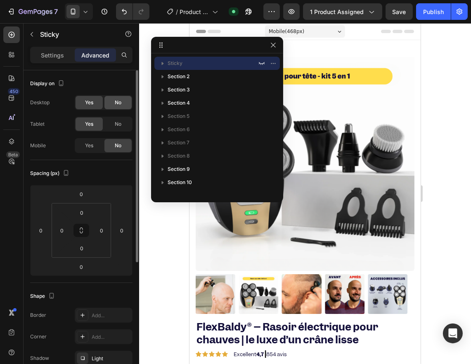
click at [109, 104] on div "No" at bounding box center [118, 102] width 27 height 13
drag, startPoint x: 115, startPoint y: 123, endPoint x: 125, endPoint y: 21, distance: 102.6
click at [115, 123] on span "No" at bounding box center [118, 123] width 7 height 7
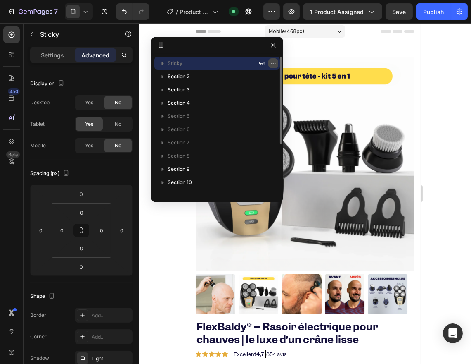
click at [270, 60] on icon "button" at bounding box center [273, 63] width 7 height 7
click at [426, 5] on button "Publish" at bounding box center [433, 11] width 35 height 17
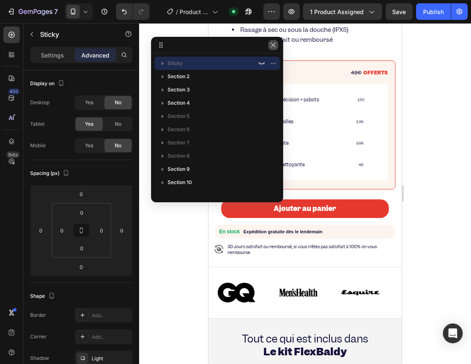
click at [277, 44] on button "button" at bounding box center [274, 45] width 10 height 10
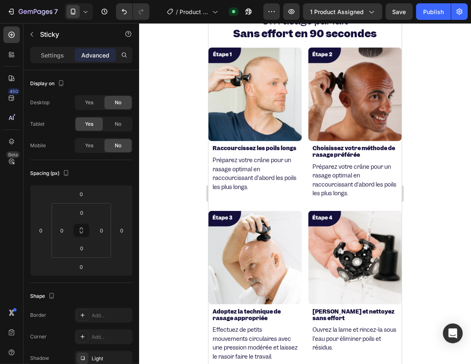
scroll to position [918, 0]
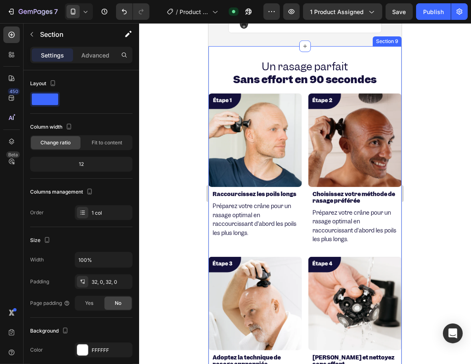
click at [224, 88] on div "Un rasage parfait Sans effort en 90 secondes Heading Top 4 des raisons de Passe…" at bounding box center [304, 235] width 193 height 352
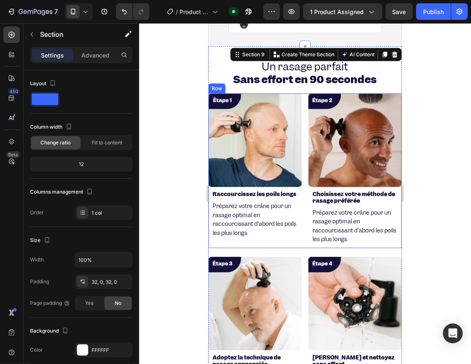
click at [302, 95] on div "Image Raccourcissez les poils longs Heading Préparez votre crâne pour un rasage…" at bounding box center [304, 170] width 193 height 155
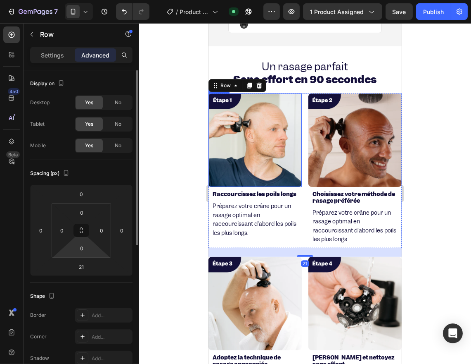
scroll to position [138, 0]
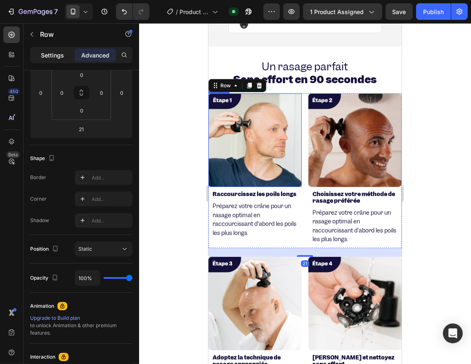
click at [38, 55] on div "Settings" at bounding box center [52, 54] width 41 height 13
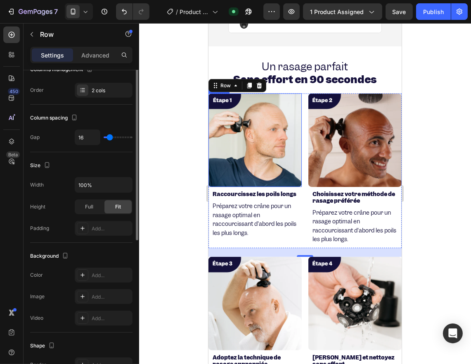
scroll to position [31, 0]
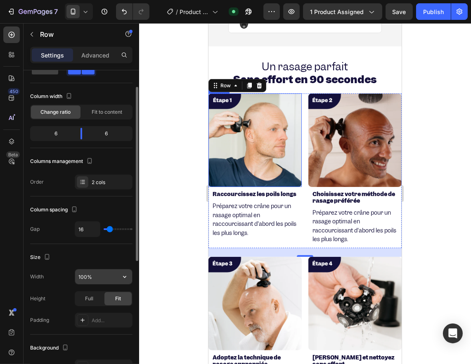
click at [97, 269] on div "100%" at bounding box center [104, 277] width 58 height 16
click at [96, 270] on input "100%" at bounding box center [103, 276] width 57 height 15
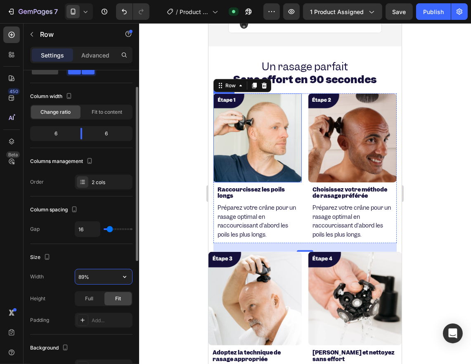
type input "88%"
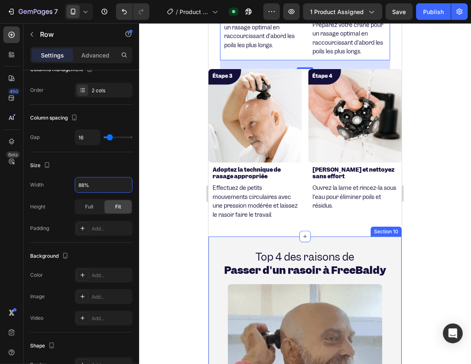
scroll to position [1240, 0]
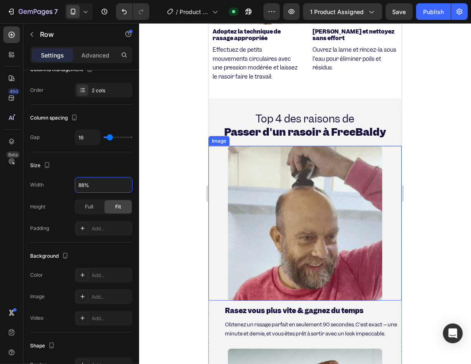
click at [379, 151] on div at bounding box center [304, 223] width 193 height 155
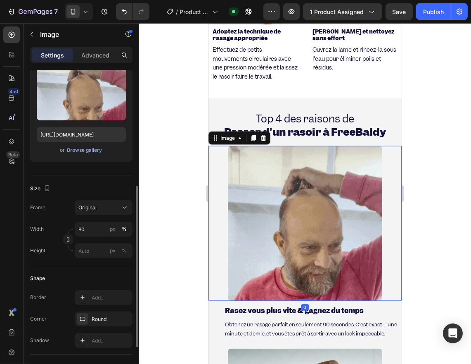
scroll to position [138, 0]
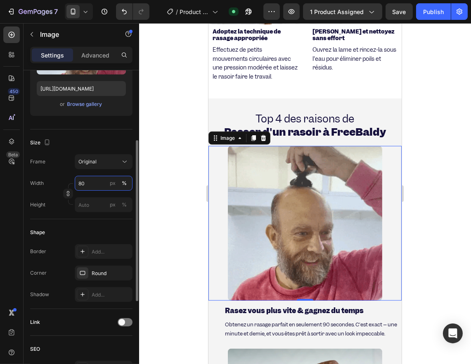
click at [91, 183] on input "80" at bounding box center [104, 183] width 58 height 15
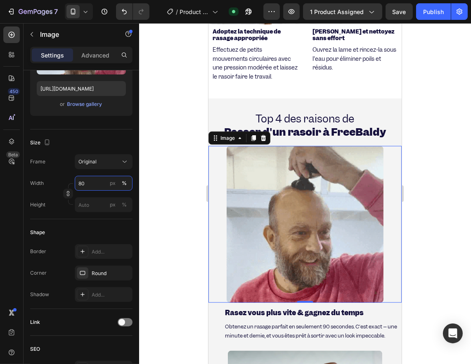
type input "81"
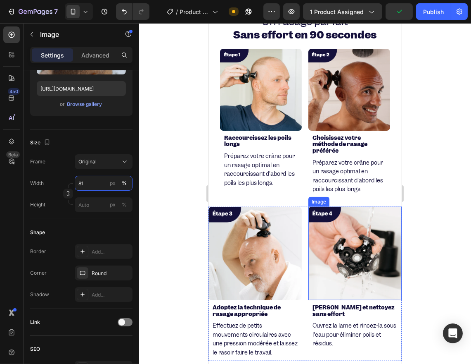
scroll to position [918, 0]
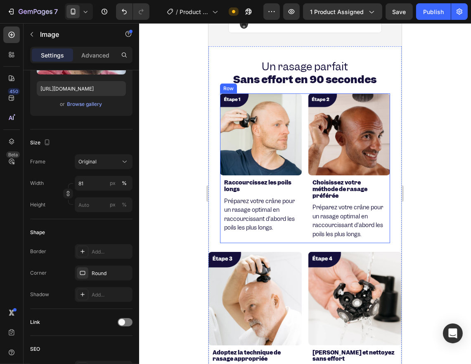
click at [300, 100] on div "Image Raccourcissez les poils longs Heading Préparez votre crâne pour un rasage…" at bounding box center [305, 167] width 170 height 149
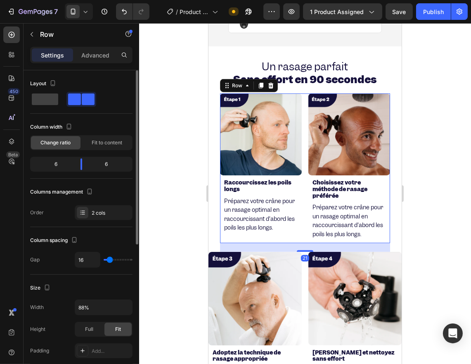
scroll to position [46, 0]
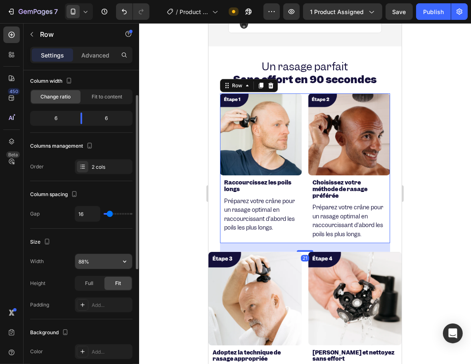
click at [107, 257] on input "88%" at bounding box center [103, 261] width 57 height 15
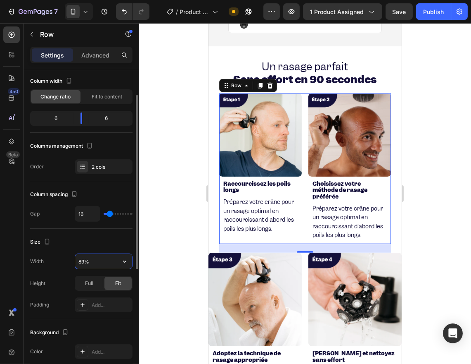
type input "90%"
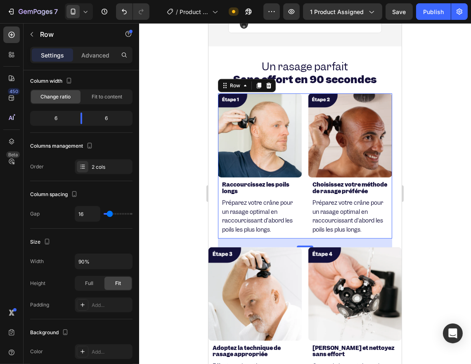
click at [301, 257] on div "21" at bounding box center [305, 253] width 8 height 7
click at [301, 256] on div "21" at bounding box center [305, 253] width 8 height 7
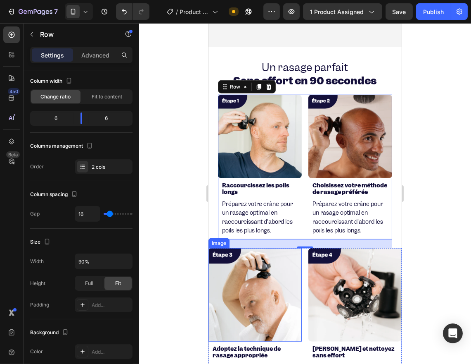
scroll to position [1056, 0]
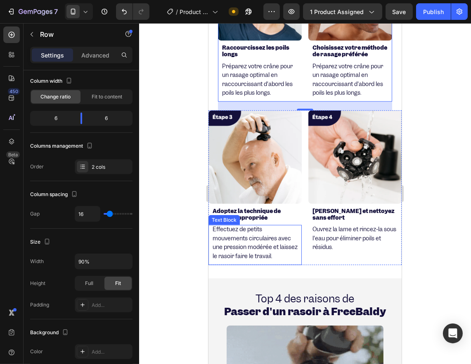
click at [298, 250] on div "Effectuez de petits mouvements circulaires avec une pression modérée et laissez…" at bounding box center [254, 245] width 93 height 40
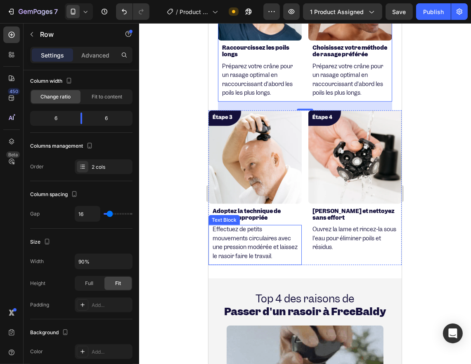
scroll to position [0, 0]
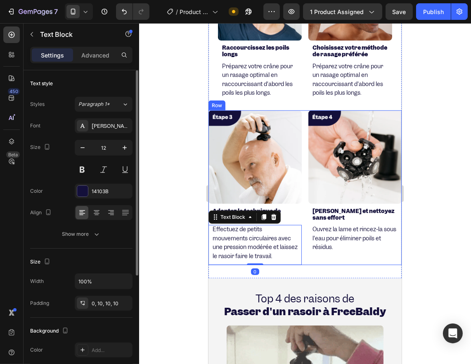
click at [301, 245] on div "Image Adoptez la technique de rasage appropriée Heading Effectuez de petits mou…" at bounding box center [304, 187] width 193 height 155
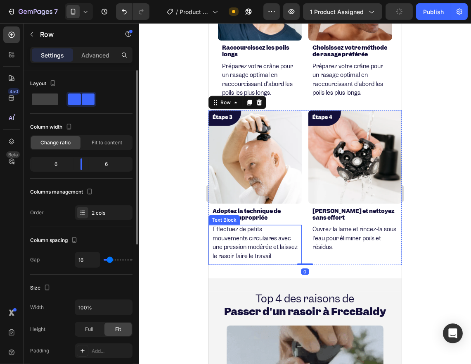
scroll to position [46, 0]
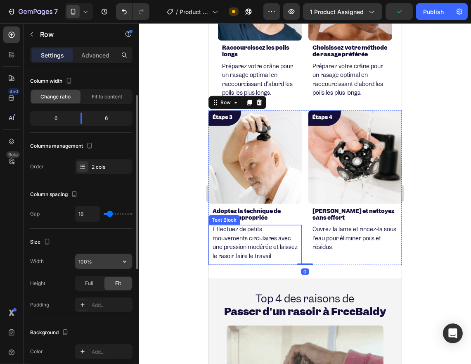
click at [98, 259] on input "100%" at bounding box center [103, 261] width 57 height 15
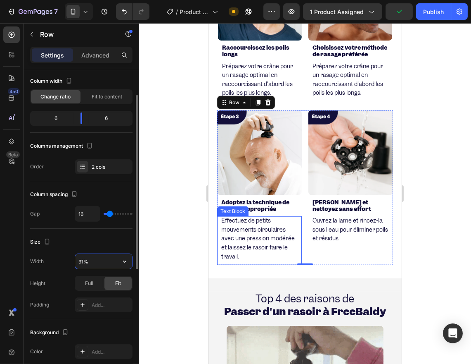
type input "90%"
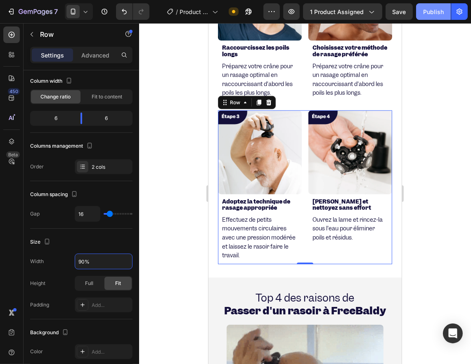
click at [442, 12] on div "Publish" at bounding box center [434, 11] width 21 height 9
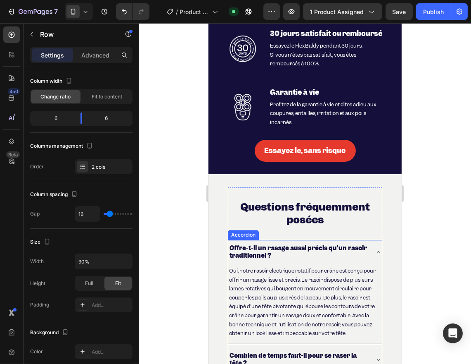
scroll to position [3213, 0]
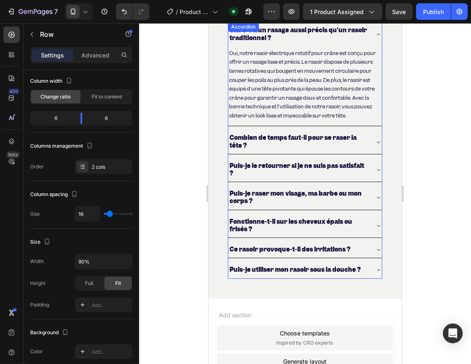
click at [248, 145] on strong "Combien de temps faut-il pour se raser la tête ?" at bounding box center [292, 141] width 127 height 16
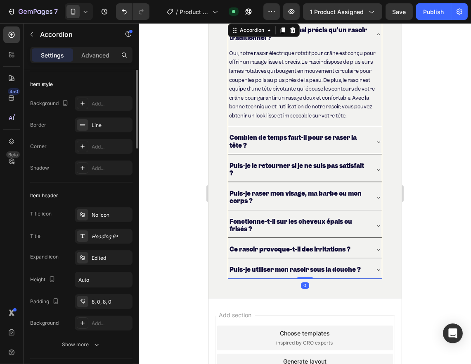
scroll to position [0, 0]
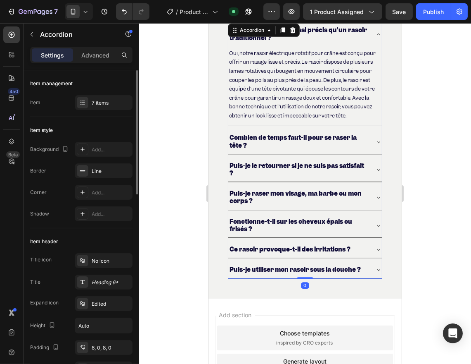
click at [248, 145] on strong "Combien de temps faut-il pour se raser la tête ?" at bounding box center [292, 141] width 127 height 16
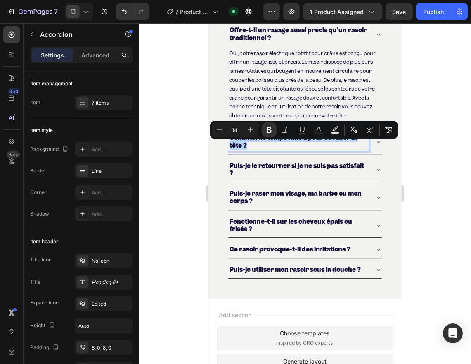
click at [248, 145] on strong "Combien de temps faut-il pour se raser la tête ?" at bounding box center [292, 141] width 127 height 16
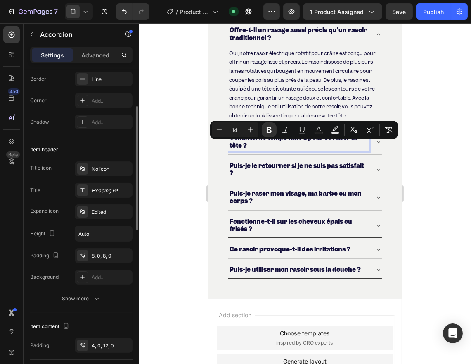
click at [276, 176] on p "Puis-je le retourner si je ne suis pas satisfait ?" at bounding box center [298, 169] width 138 height 15
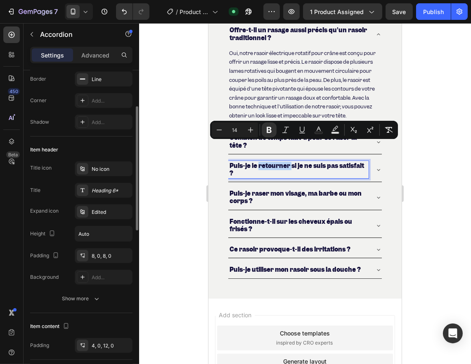
click at [276, 176] on p "Puis-je le retourner si je ne suis pas satisfait ?" at bounding box center [298, 169] width 138 height 15
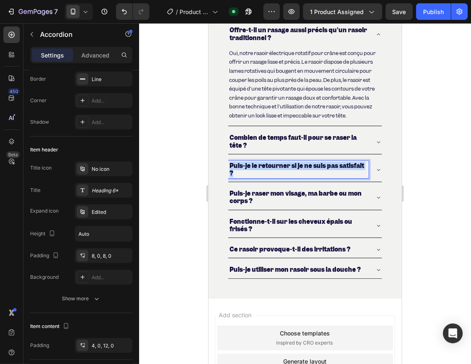
click at [276, 176] on p "Puis-je le retourner si je ne suis pas satisfait ?" at bounding box center [298, 169] width 138 height 15
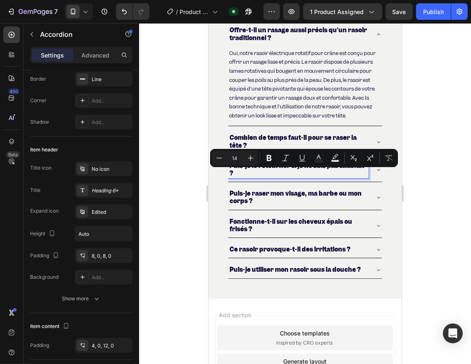
click at [264, 143] on strong "Combien de temps faut-il pour se raser la tête ?" at bounding box center [292, 141] width 127 height 16
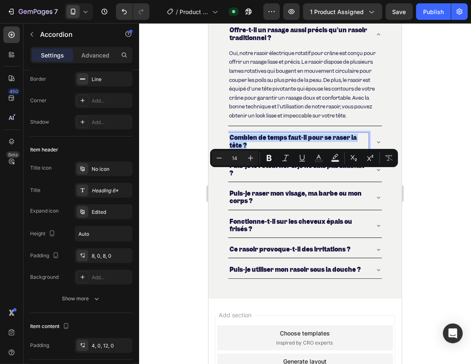
click at [264, 143] on strong "Combien de temps faut-il pour se raser la tête ?" at bounding box center [292, 141] width 127 height 16
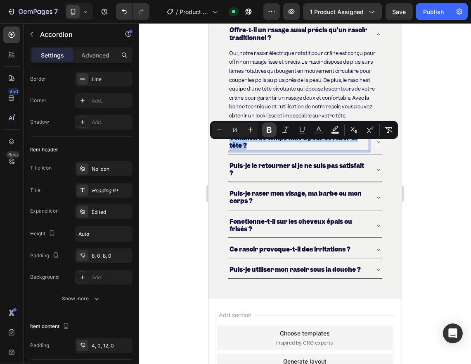
click at [270, 133] on icon "Editor contextual toolbar" at bounding box center [269, 130] width 5 height 6
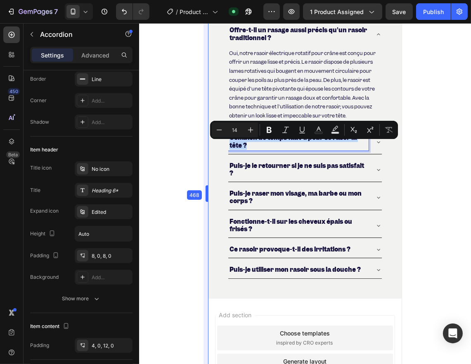
drag, startPoint x: 204, startPoint y: 173, endPoint x: 56, endPoint y: 143, distance: 150.9
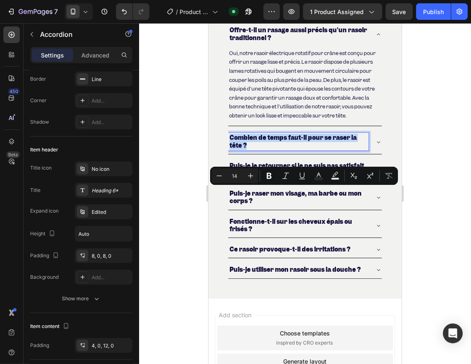
scroll to position [3167, 0]
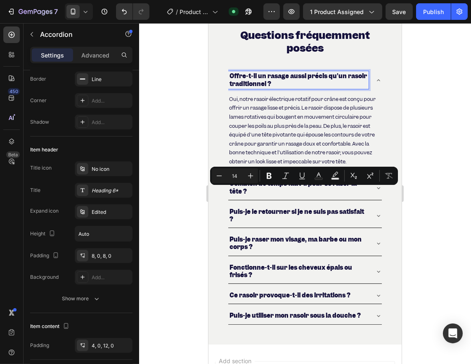
click at [269, 83] on p "Offre-t-il un rasage aussi précis qu'un rasoir traditionnel ?" at bounding box center [298, 79] width 138 height 15
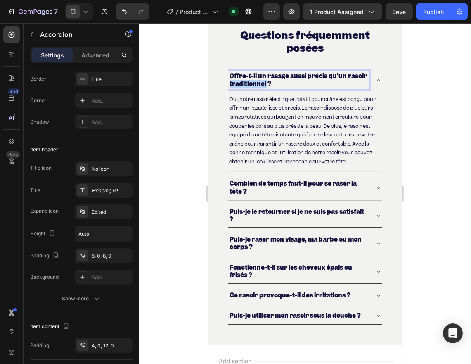
click at [269, 83] on p "Offre-t-il un rasage aussi précis qu'un rasoir traditionnel ?" at bounding box center [298, 79] width 138 height 15
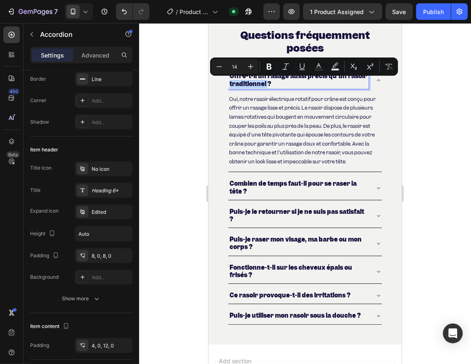
click at [269, 83] on p "Offre-t-il un rasage aussi précis qu'un rasoir traditionnel ?" at bounding box center [298, 79] width 138 height 15
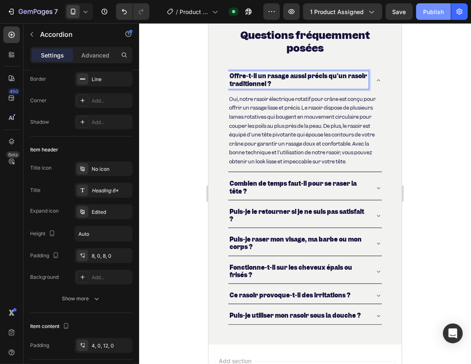
click at [438, 11] on div "Publish" at bounding box center [434, 11] width 21 height 9
